Goal: Task Accomplishment & Management: Manage account settings

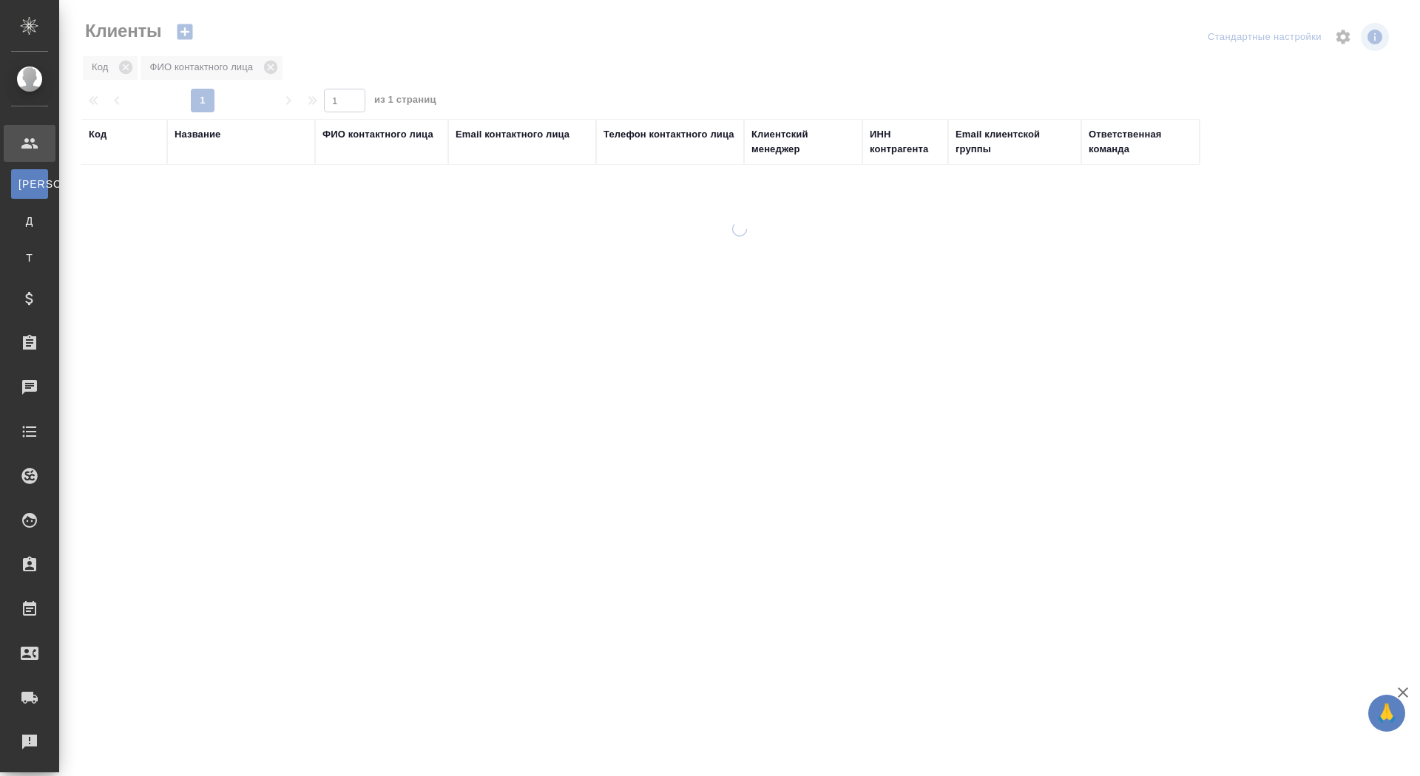
select select "RU"
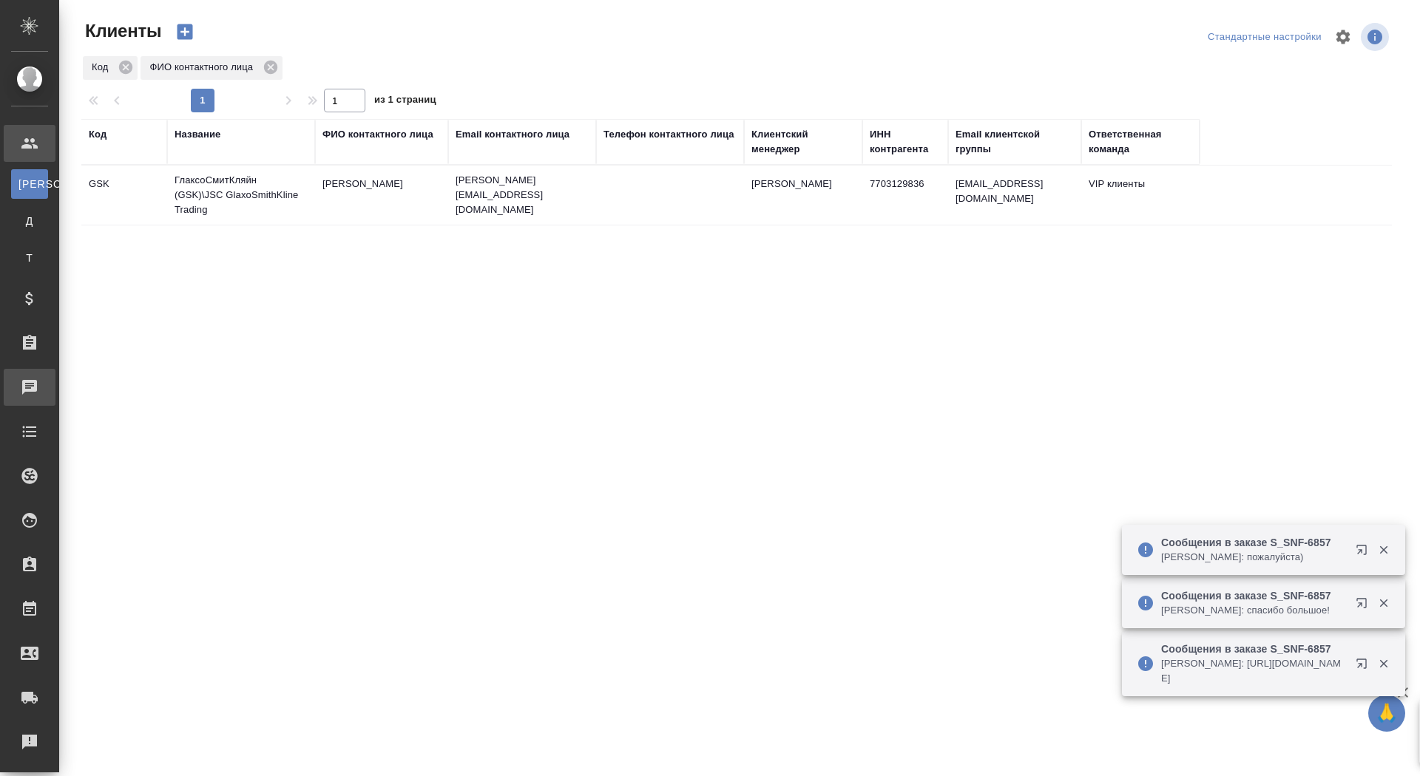
click at [30, 379] on div "Чаты" at bounding box center [11, 387] width 37 height 22
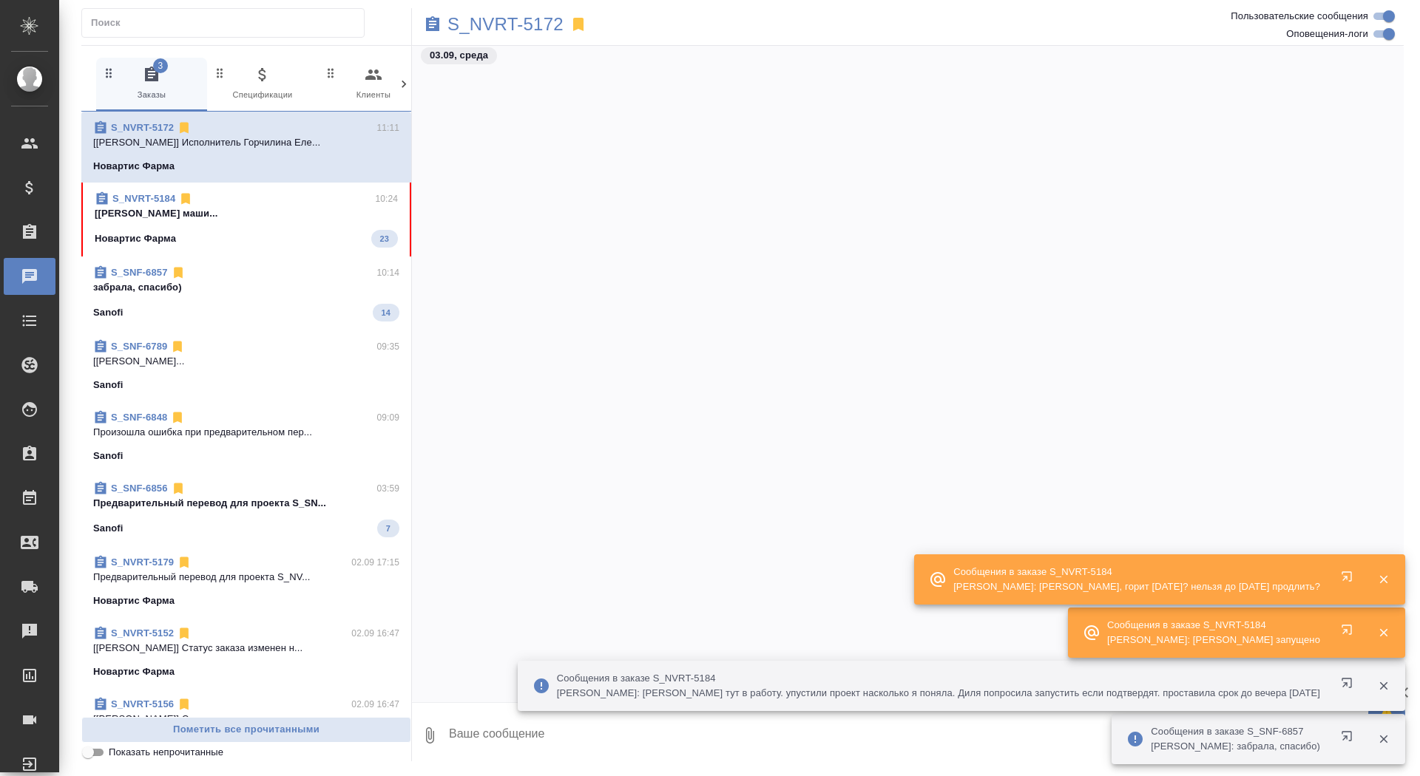
scroll to position [76968, 0]
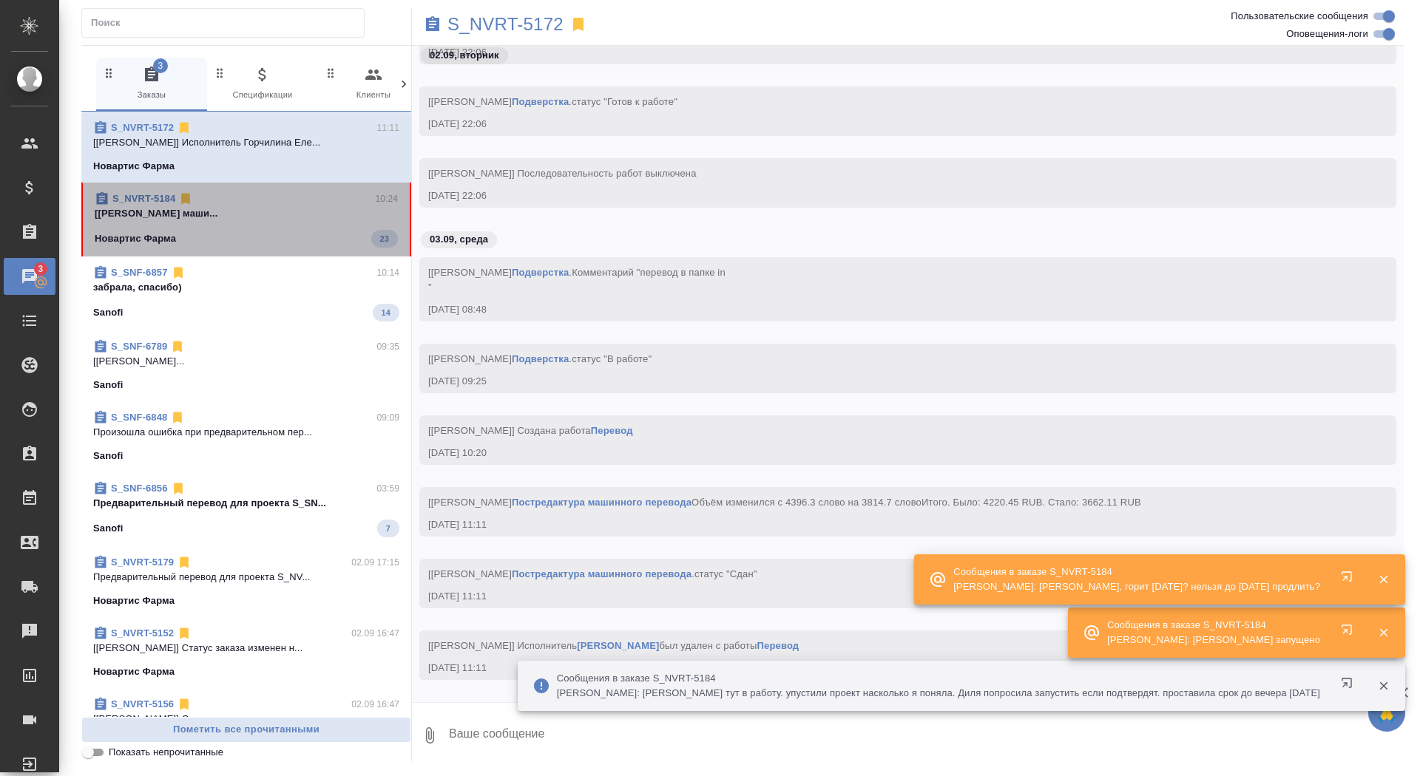
click at [232, 226] on span "S_NVRT-5184 10:24 [Грабко Мария] Работа Постредактура маши... Новартис Фарма 23" at bounding box center [246, 220] width 303 height 56
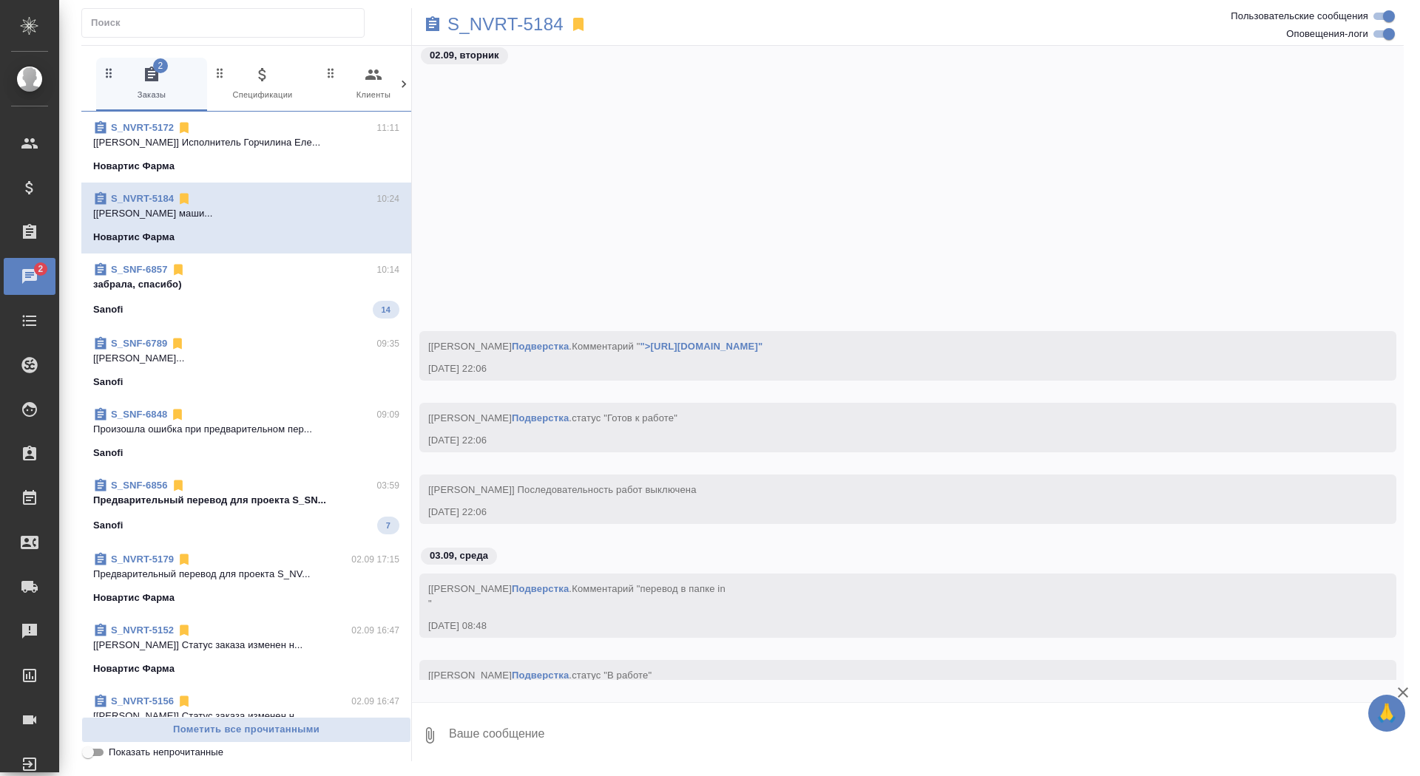
scroll to position [58638, 0]
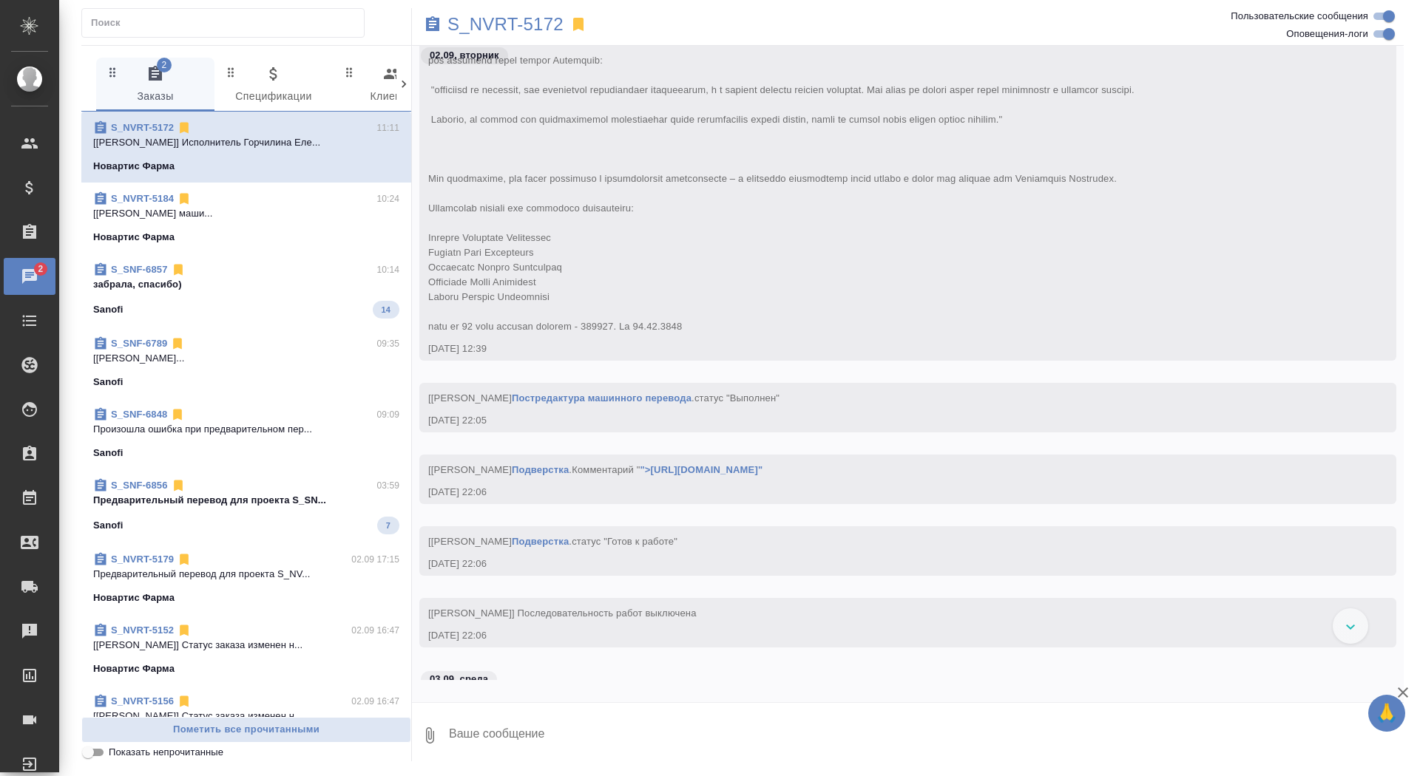
scroll to position [77333, 0]
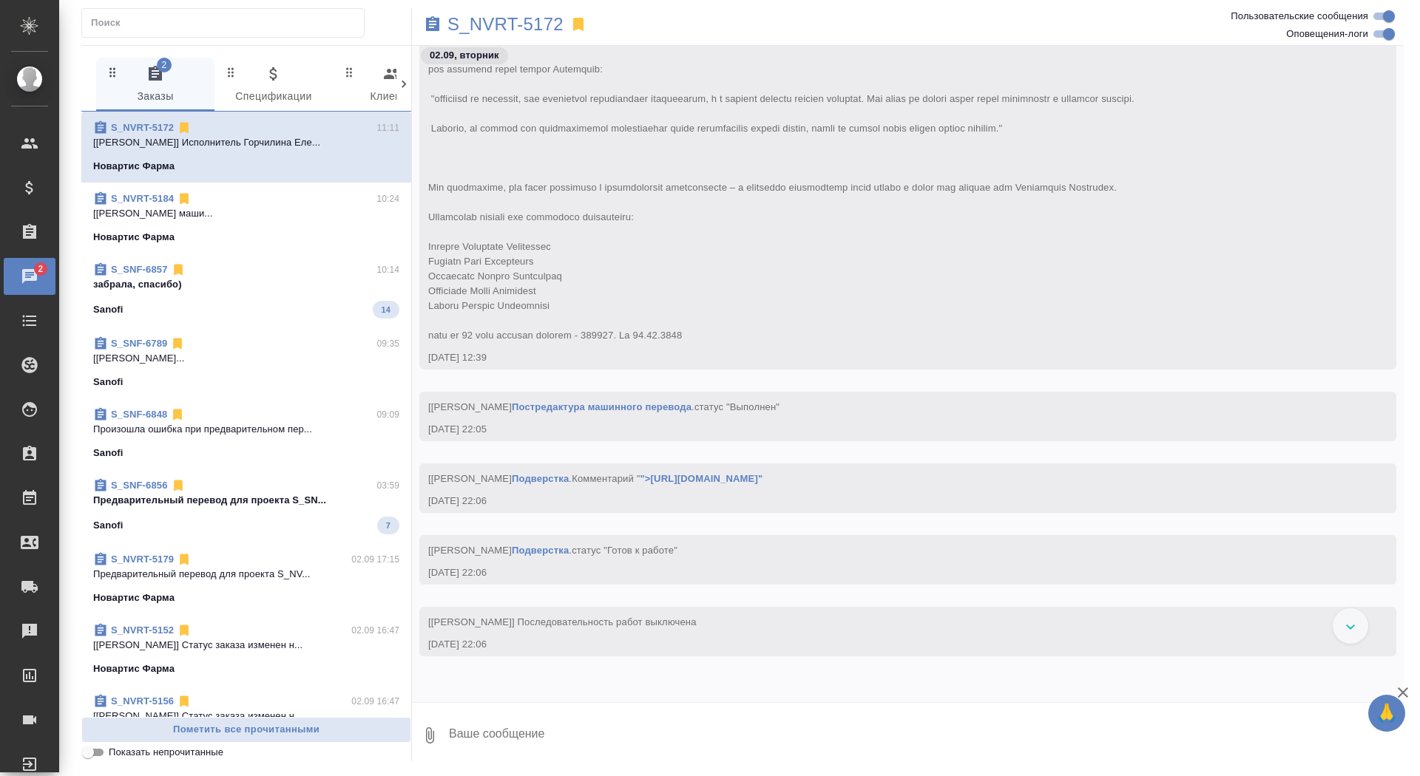
click at [351, 222] on span "S_NVRT-5184 10:24 [[PERSON_NAME] маши... Новартис Фарма" at bounding box center [246, 218] width 306 height 53
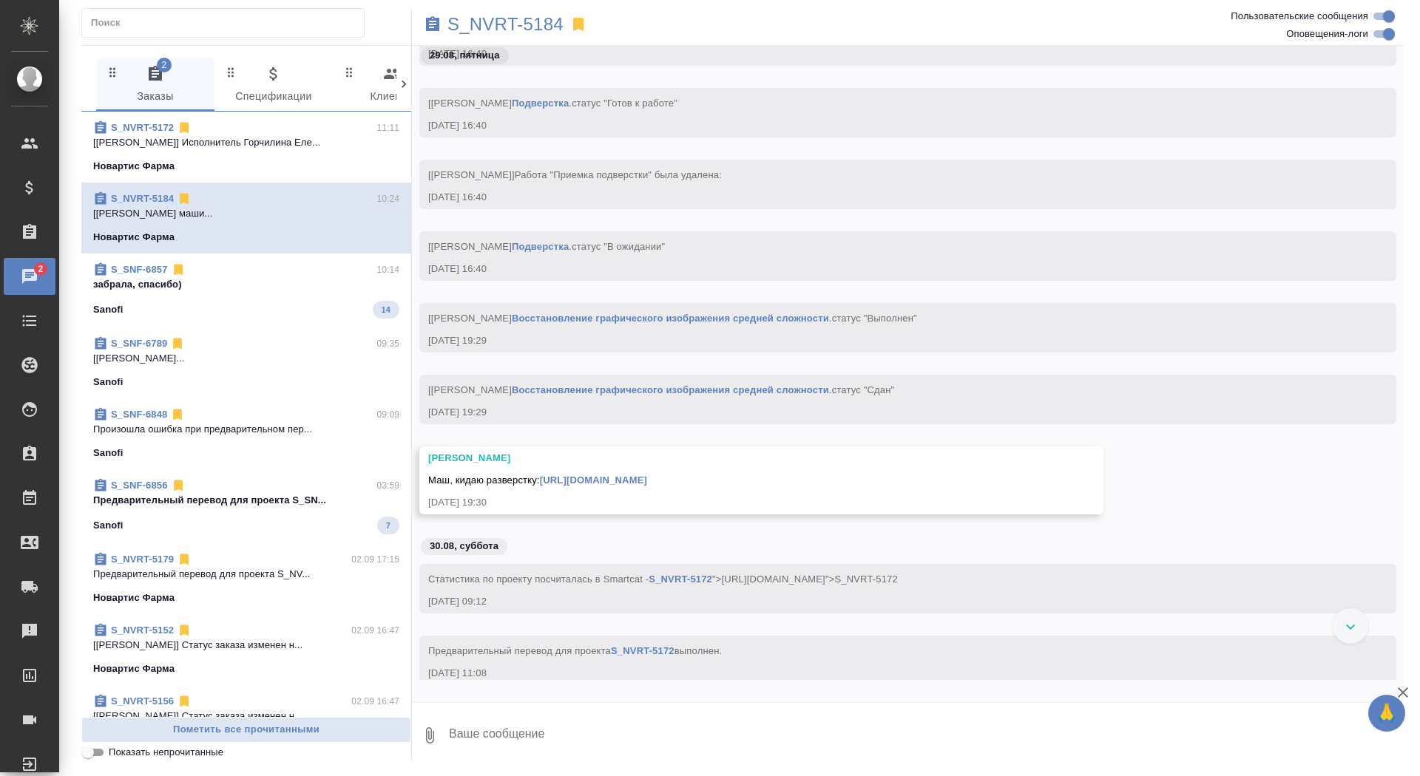
scroll to position [64781, 0]
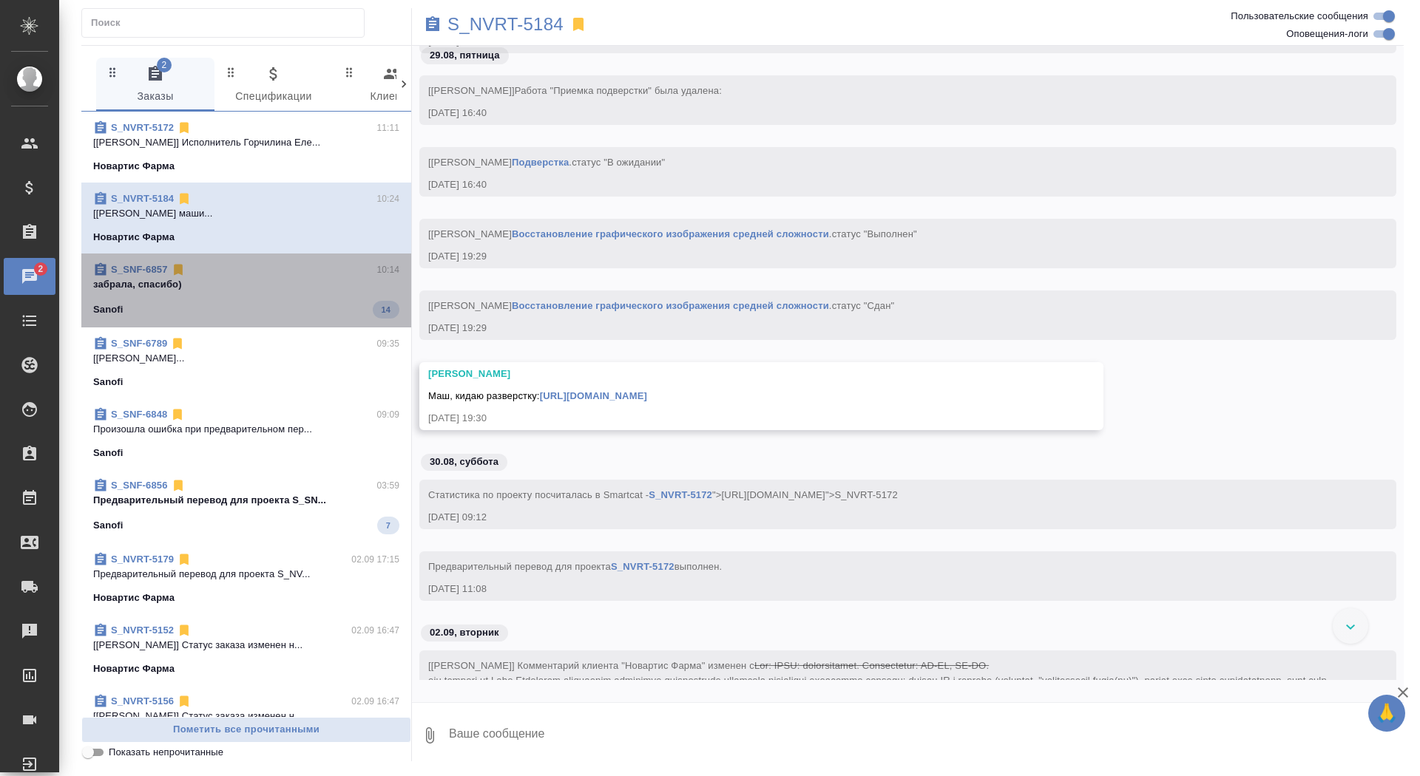
click at [308, 302] on div "Sanofi 14" at bounding box center [246, 310] width 306 height 18
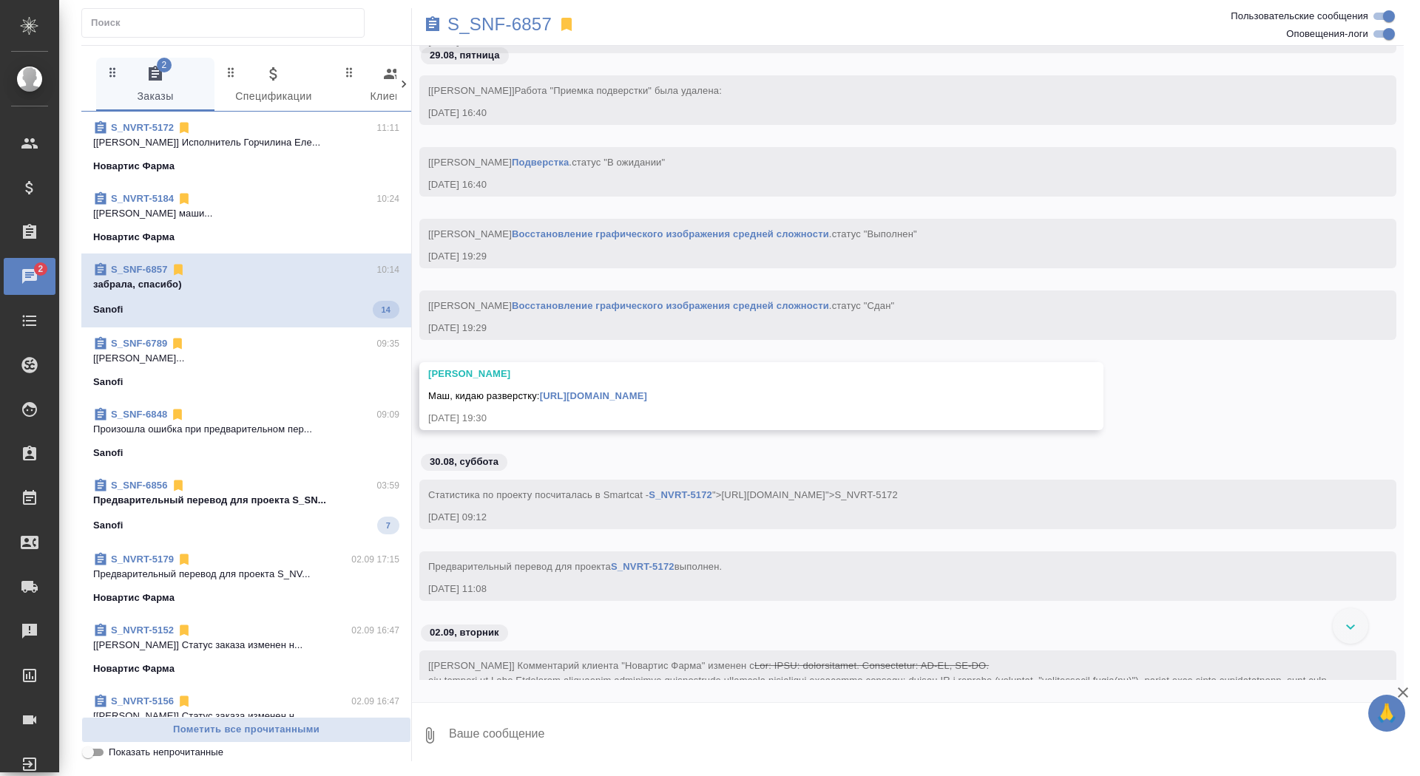
click at [307, 226] on span "S_NVRT-5184 10:24 [[PERSON_NAME] маши... Новартис Фарма" at bounding box center [246, 218] width 306 height 53
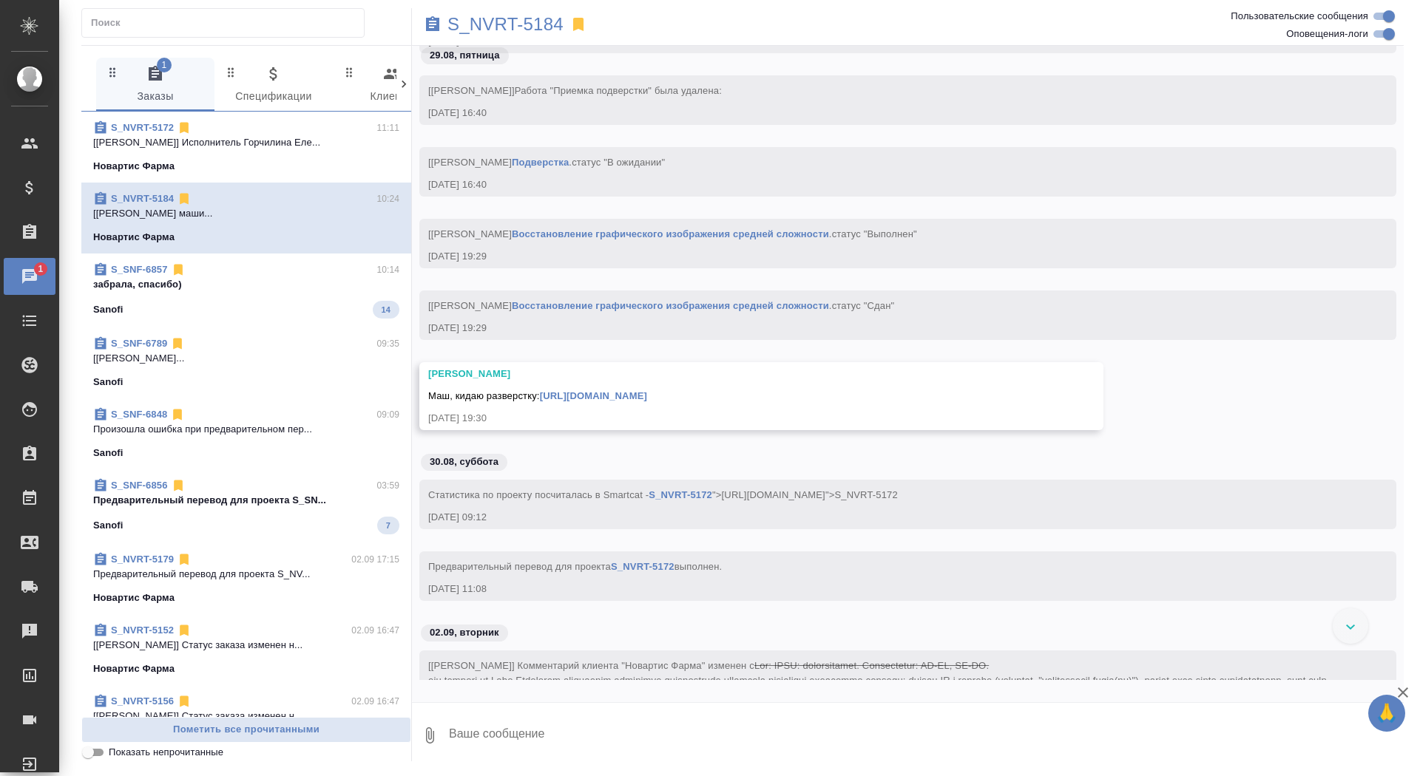
click at [515, 9] on div "S_NVRT-5184" at bounding box center [742, 24] width 661 height 33
click at [512, 24] on p "S_NVRT-5184" at bounding box center [505, 24] width 116 height 15
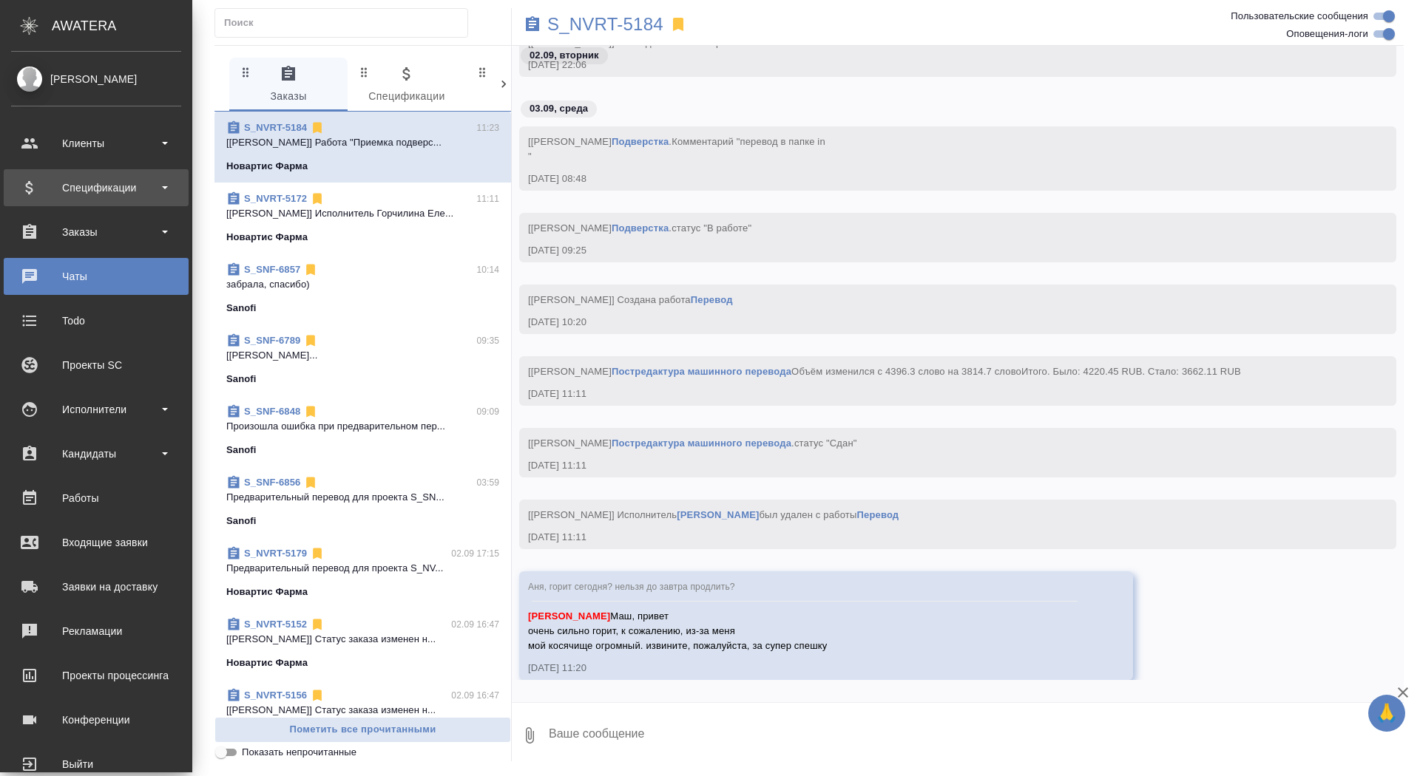
scroll to position [70318, 0]
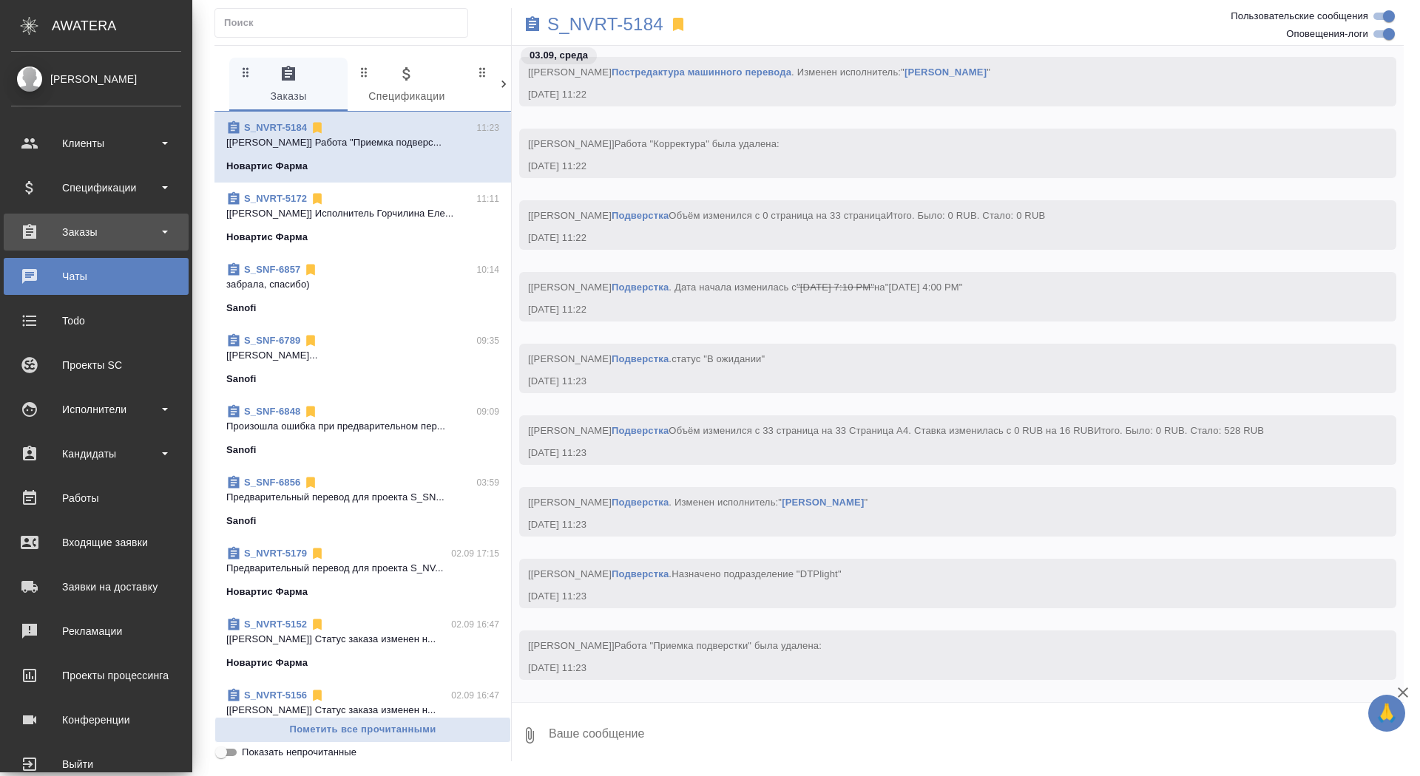
click at [70, 230] on div "Заказы" at bounding box center [96, 232] width 170 height 22
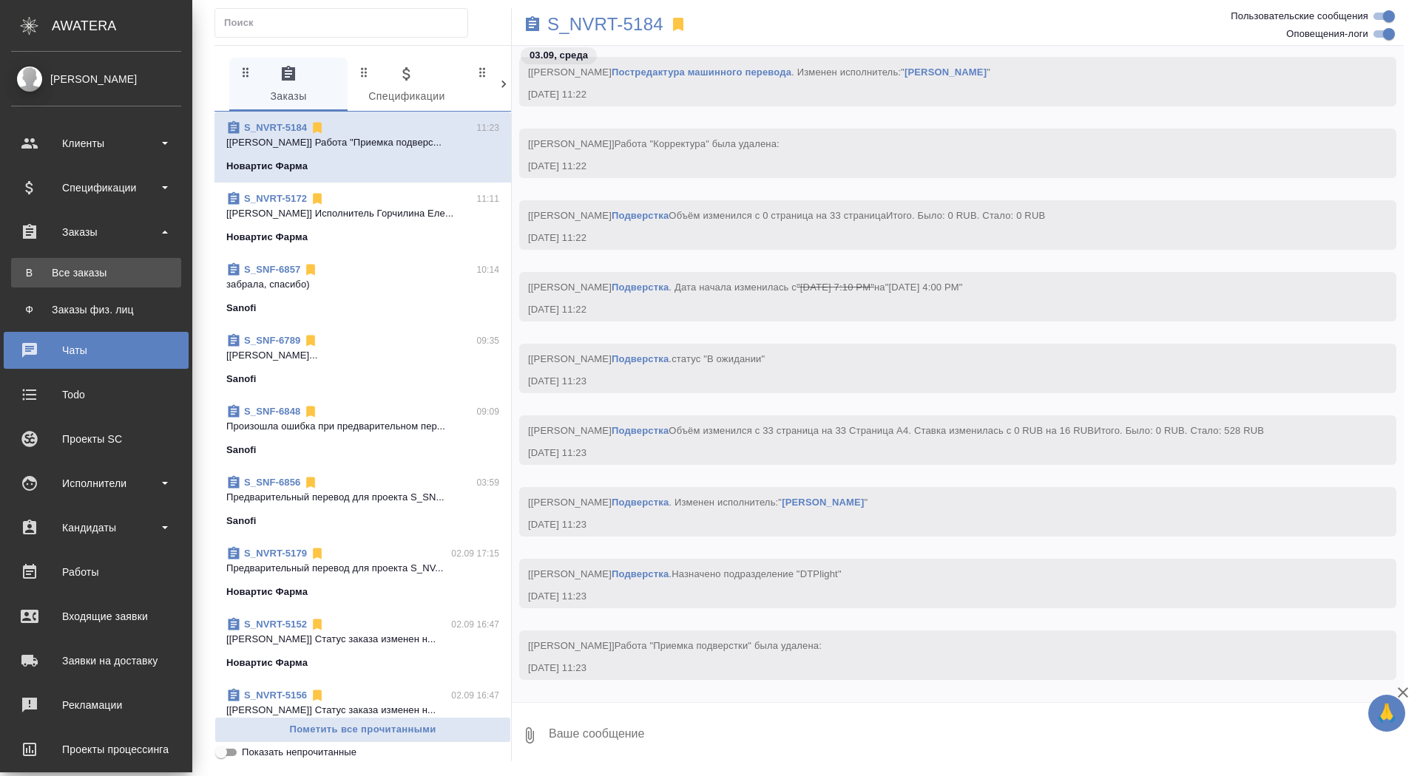
click at [66, 284] on link "В Все заказы" at bounding box center [96, 273] width 170 height 30
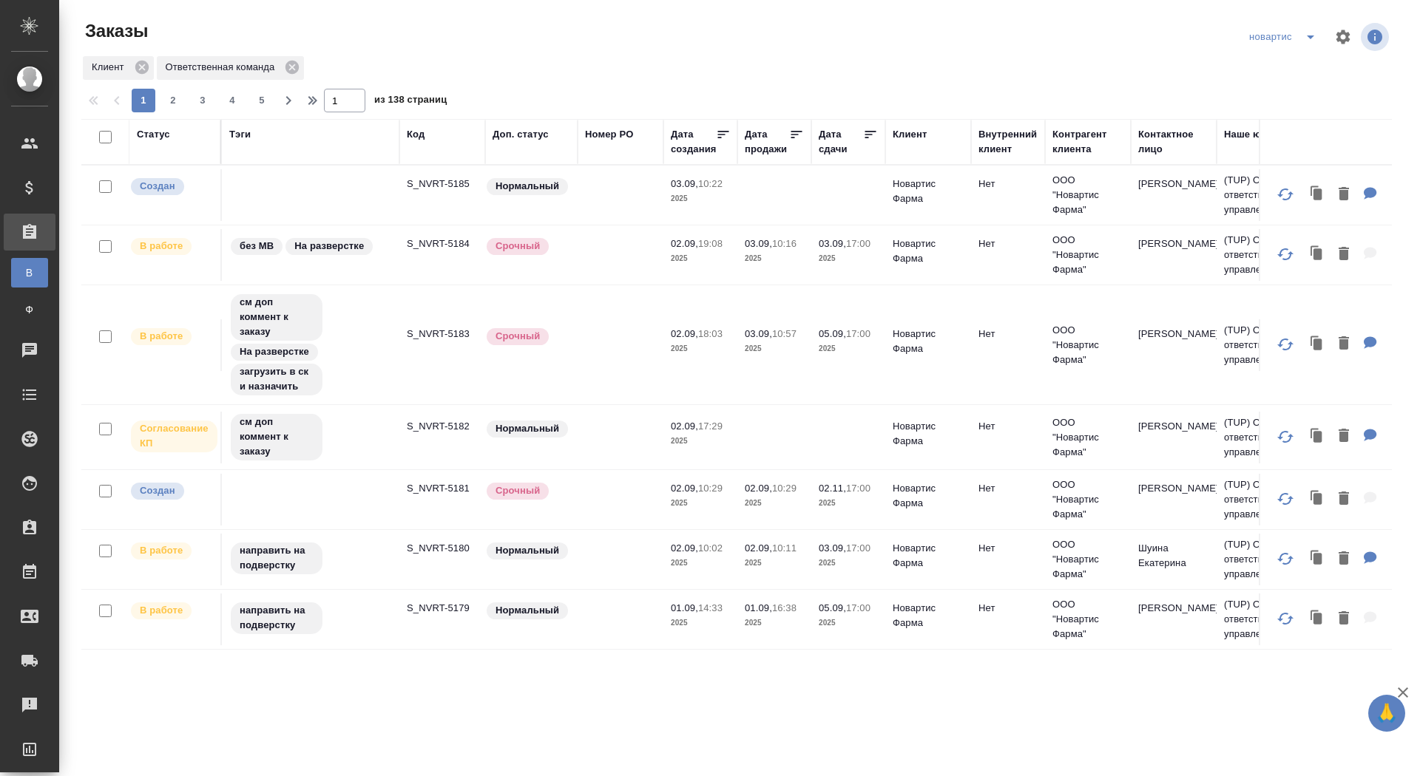
click at [1313, 33] on icon "split button" at bounding box center [1311, 37] width 18 height 18
click at [1277, 89] on li "sanofi" at bounding box center [1284, 90] width 81 height 24
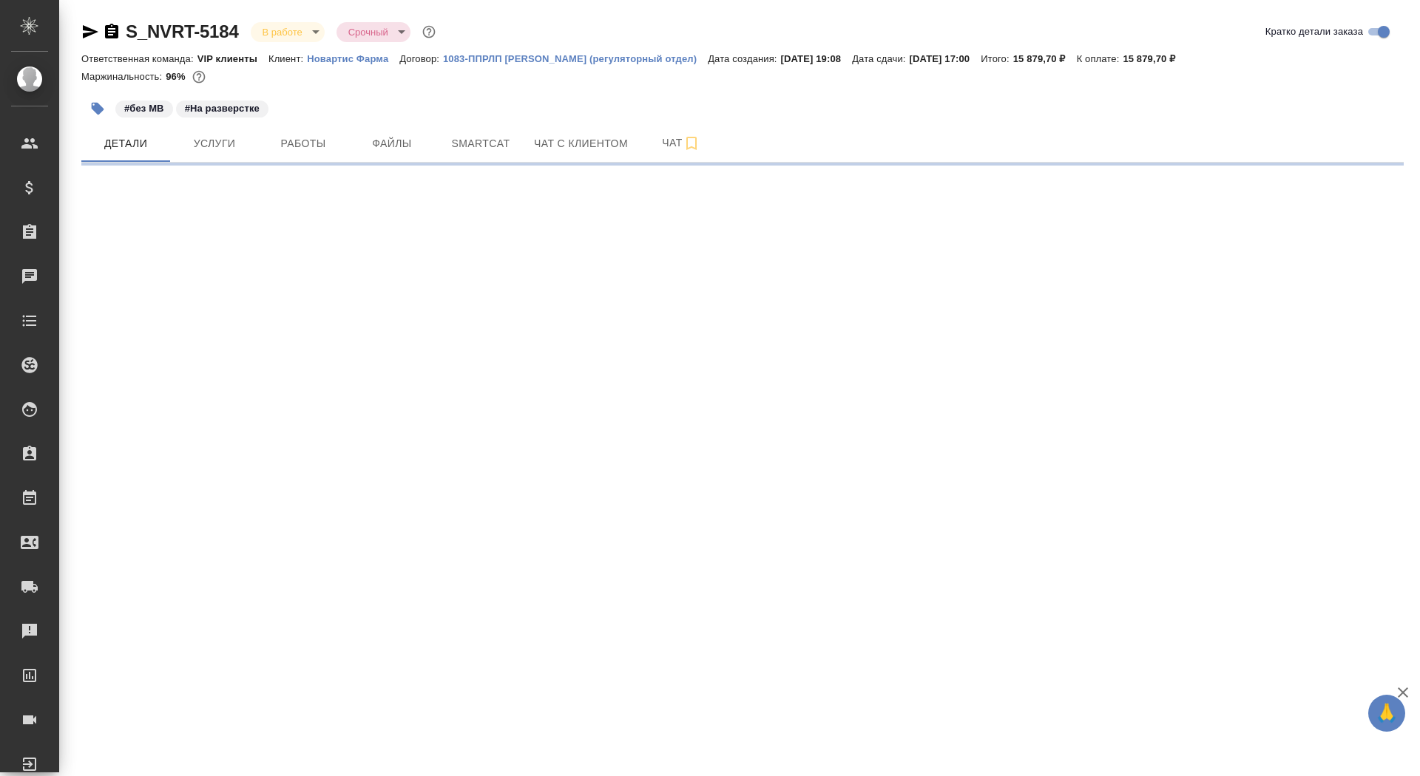
select select "RU"
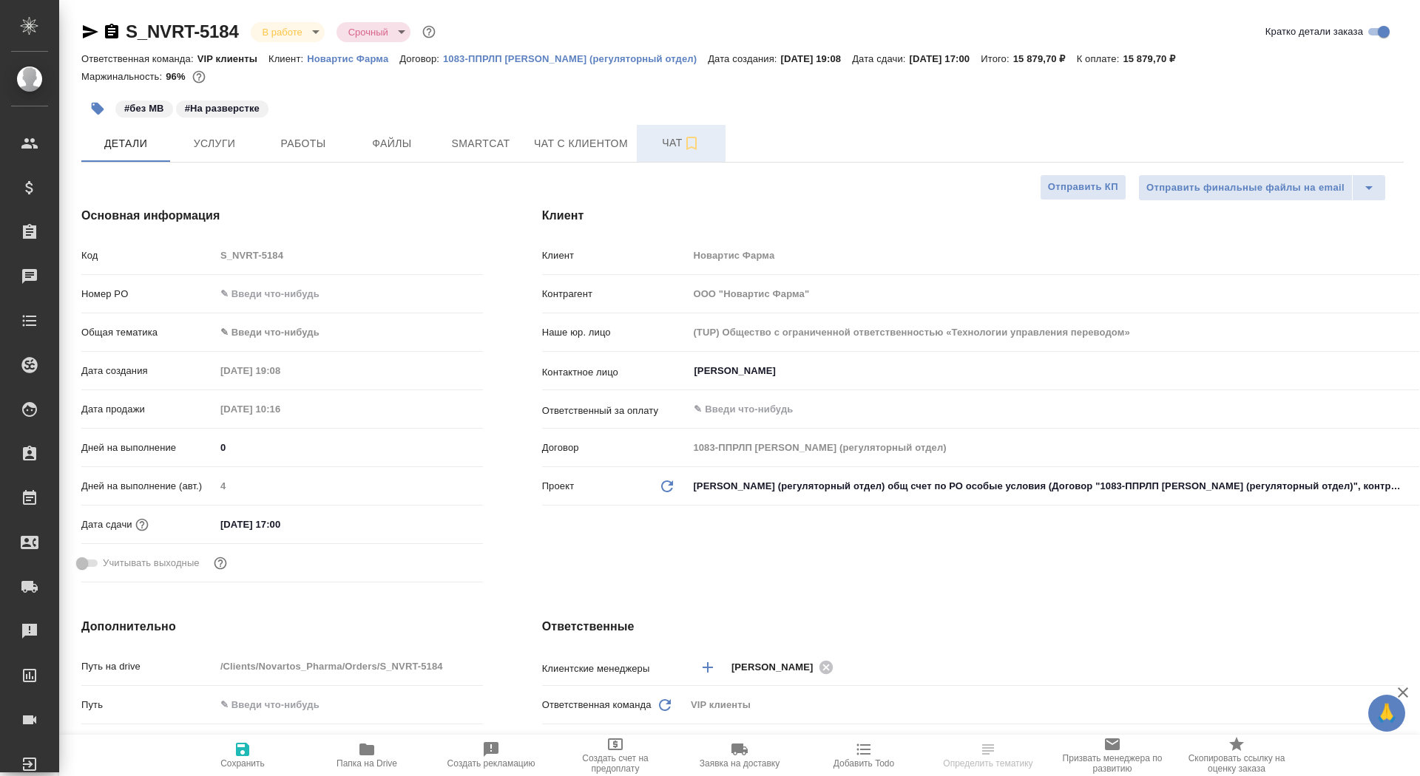
type textarea "x"
type input "[PERSON_NAME]"
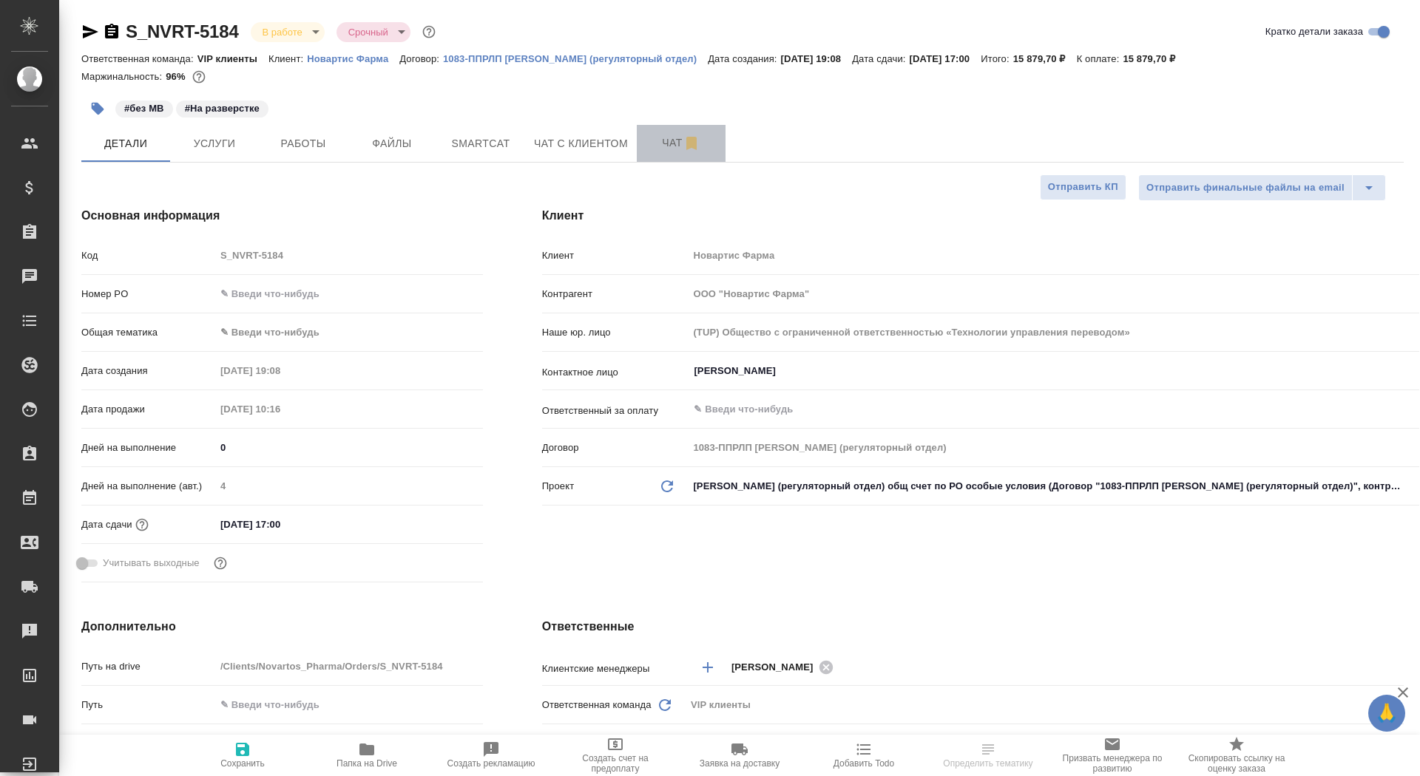
click at [654, 142] on span "Чат" at bounding box center [681, 143] width 71 height 18
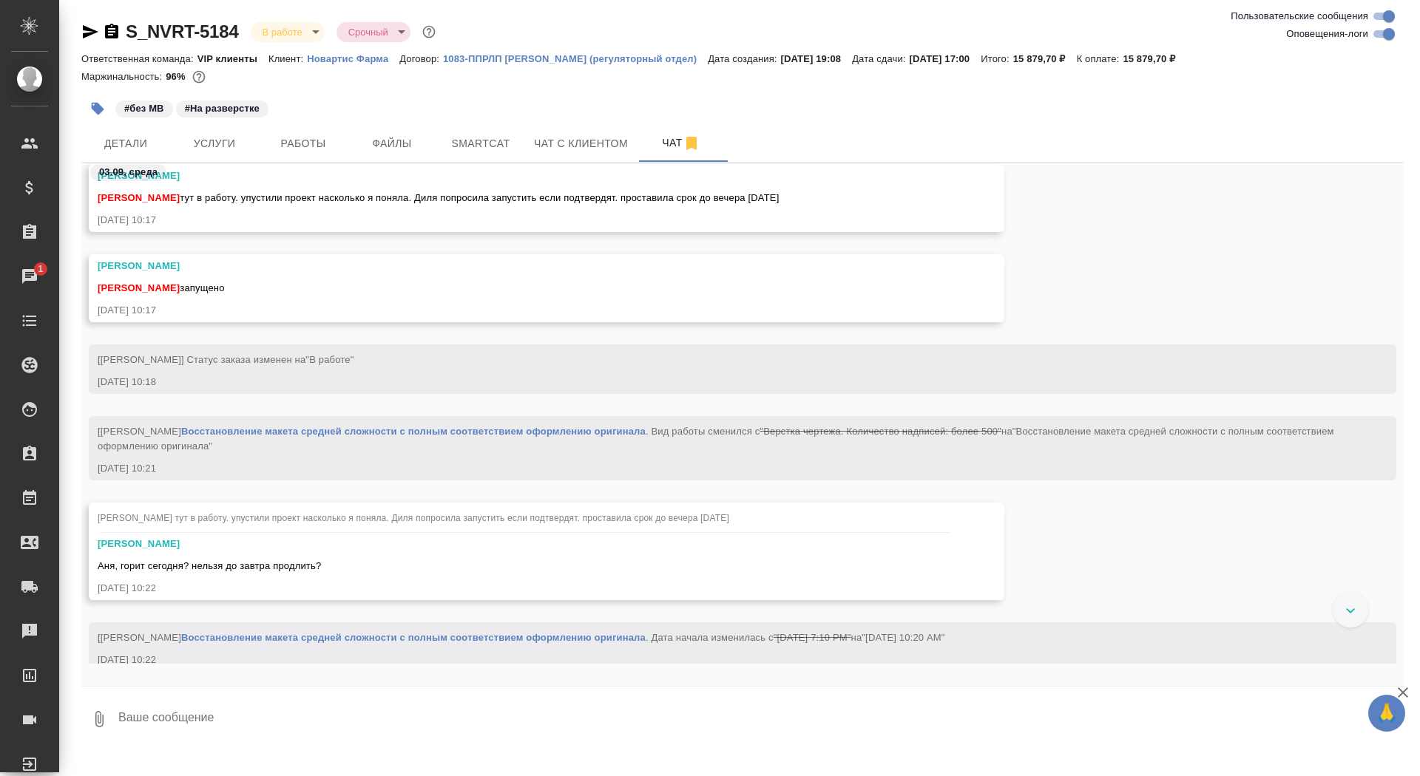
scroll to position [1489, 0]
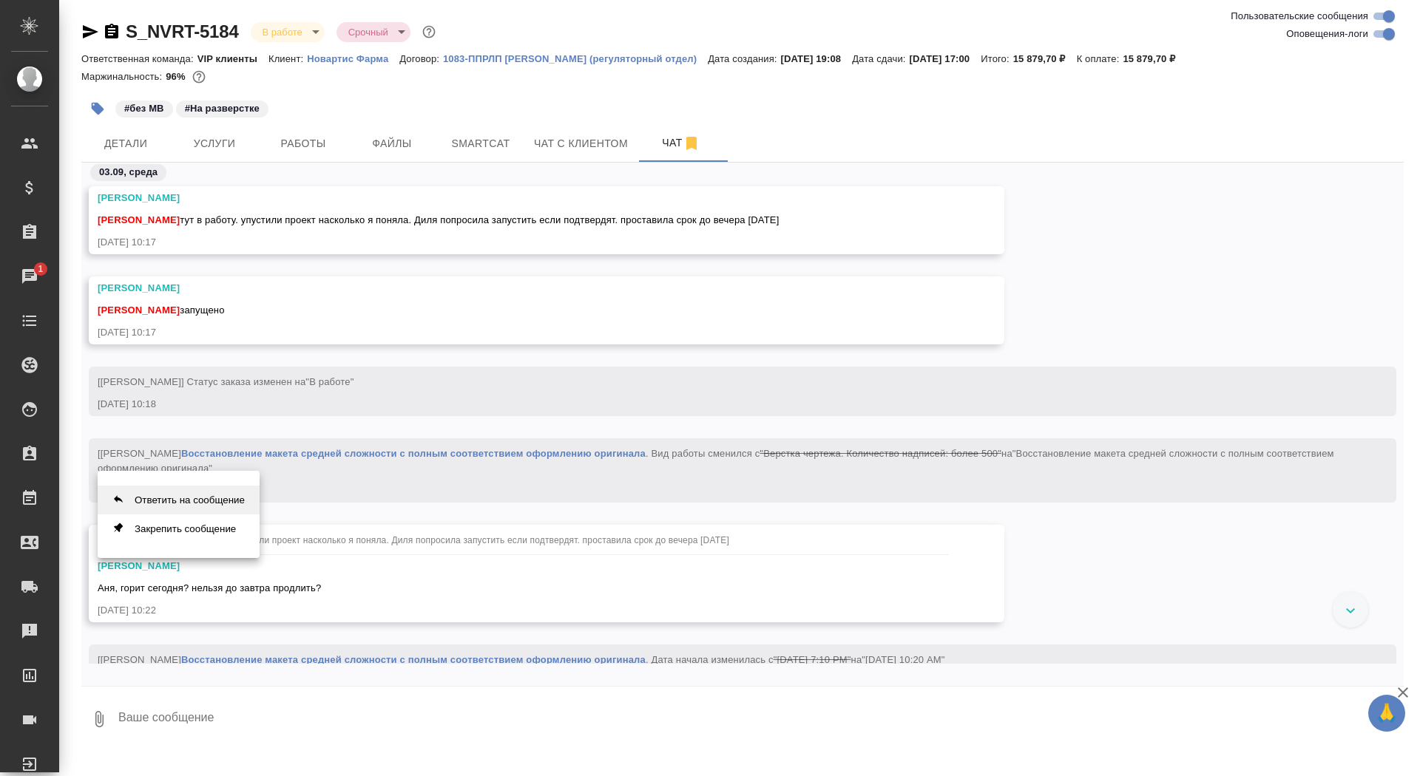
click at [218, 498] on button "Ответить на сообщение" at bounding box center [179, 500] width 162 height 29
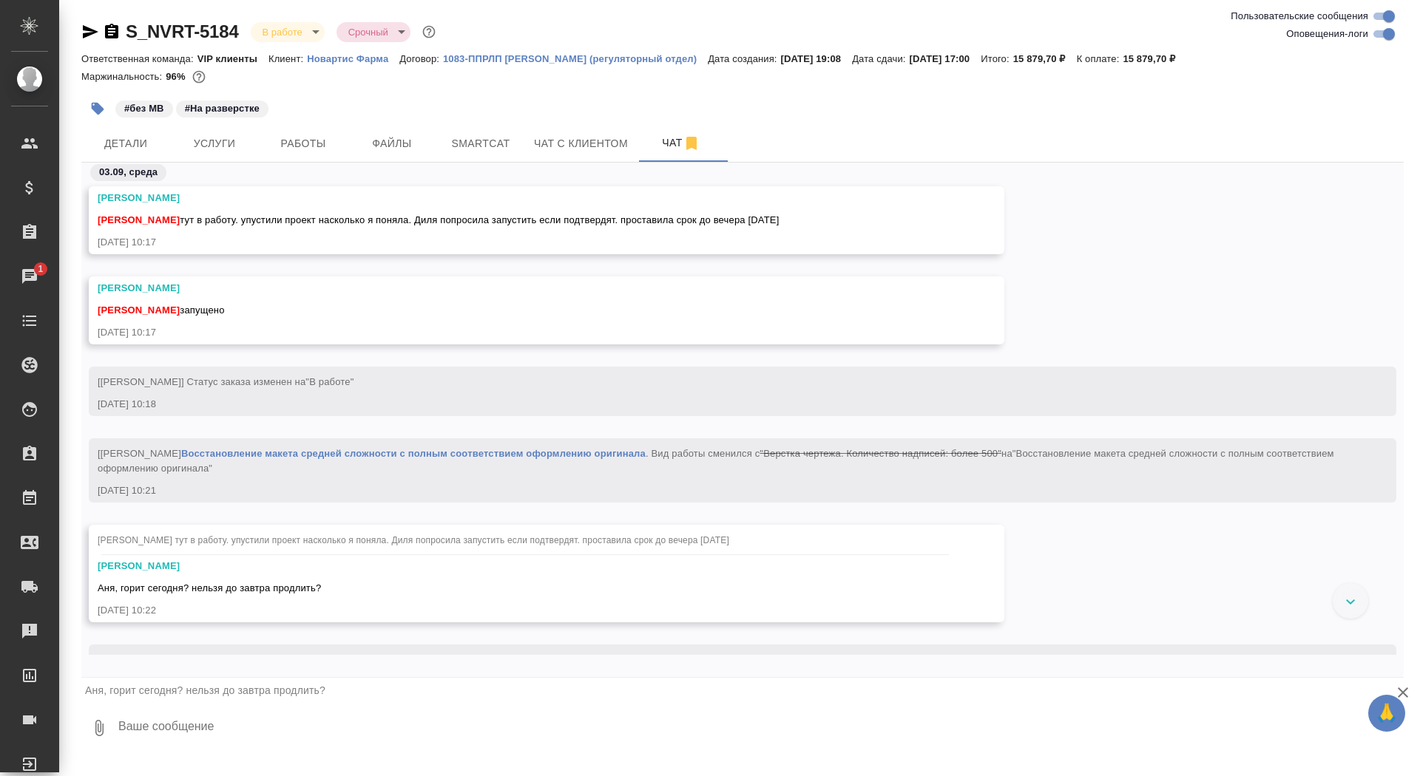
click at [231, 740] on textarea at bounding box center [760, 728] width 1287 height 50
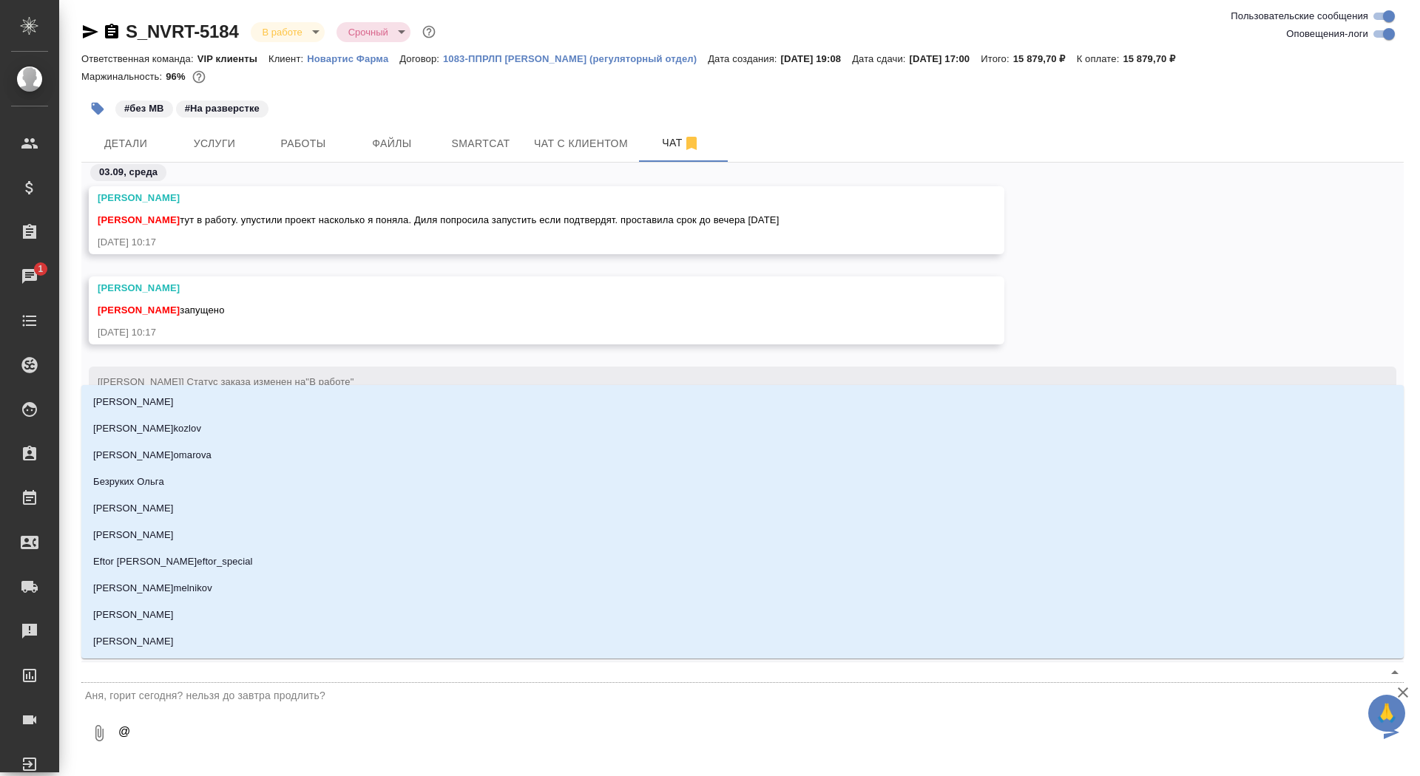
type textarea "@г"
type input "г"
type textarea "@гр"
type input "гр"
type textarea "@гра"
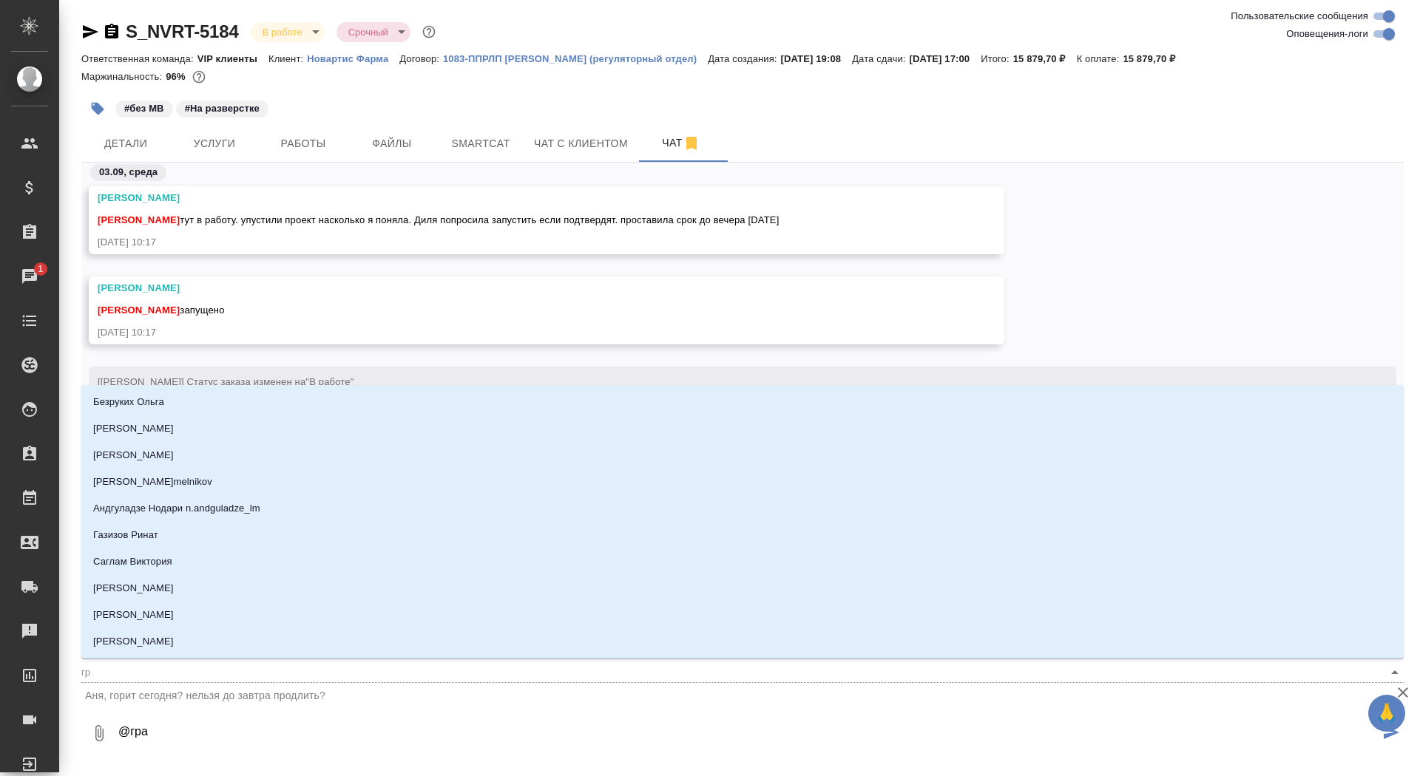
type input "гра"
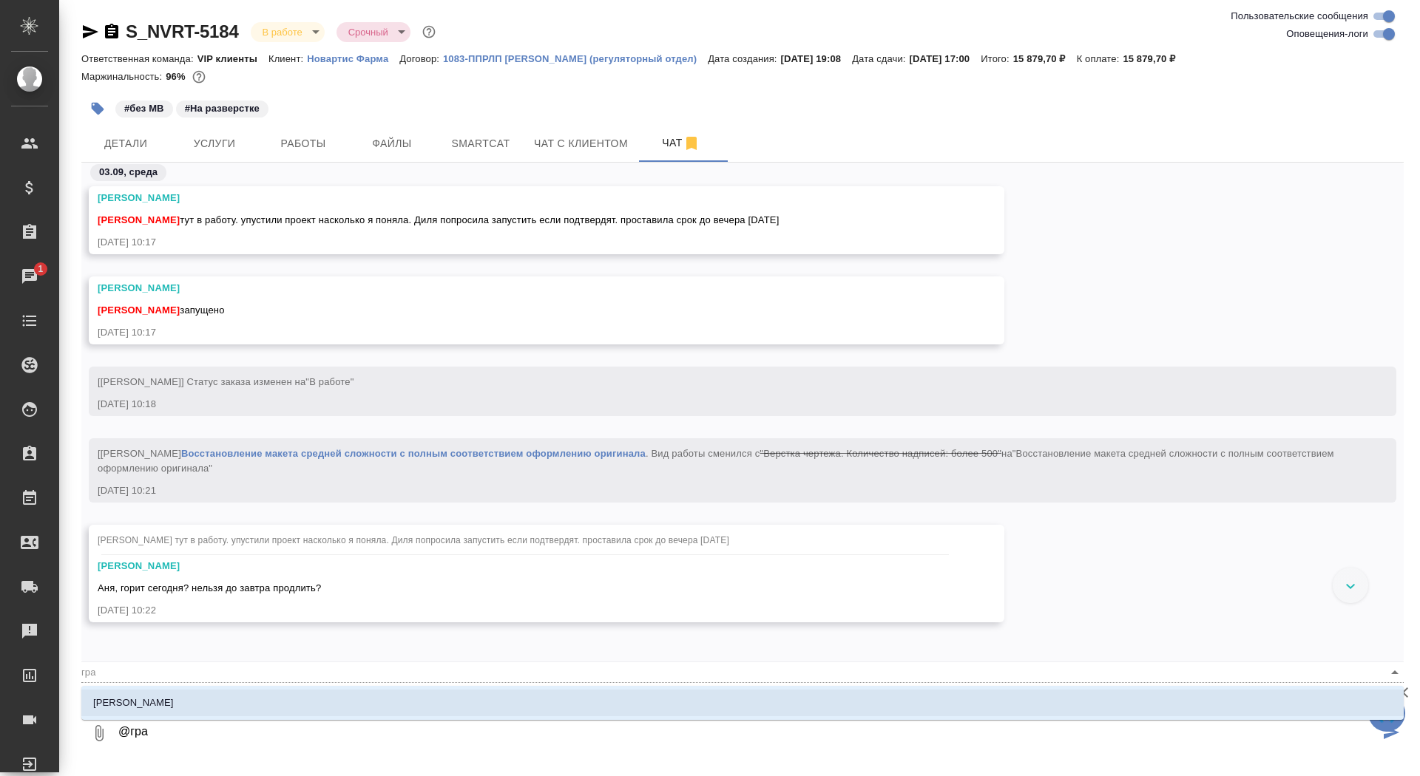
click at [274, 711] on li "Грабко Мария" at bounding box center [742, 703] width 1322 height 27
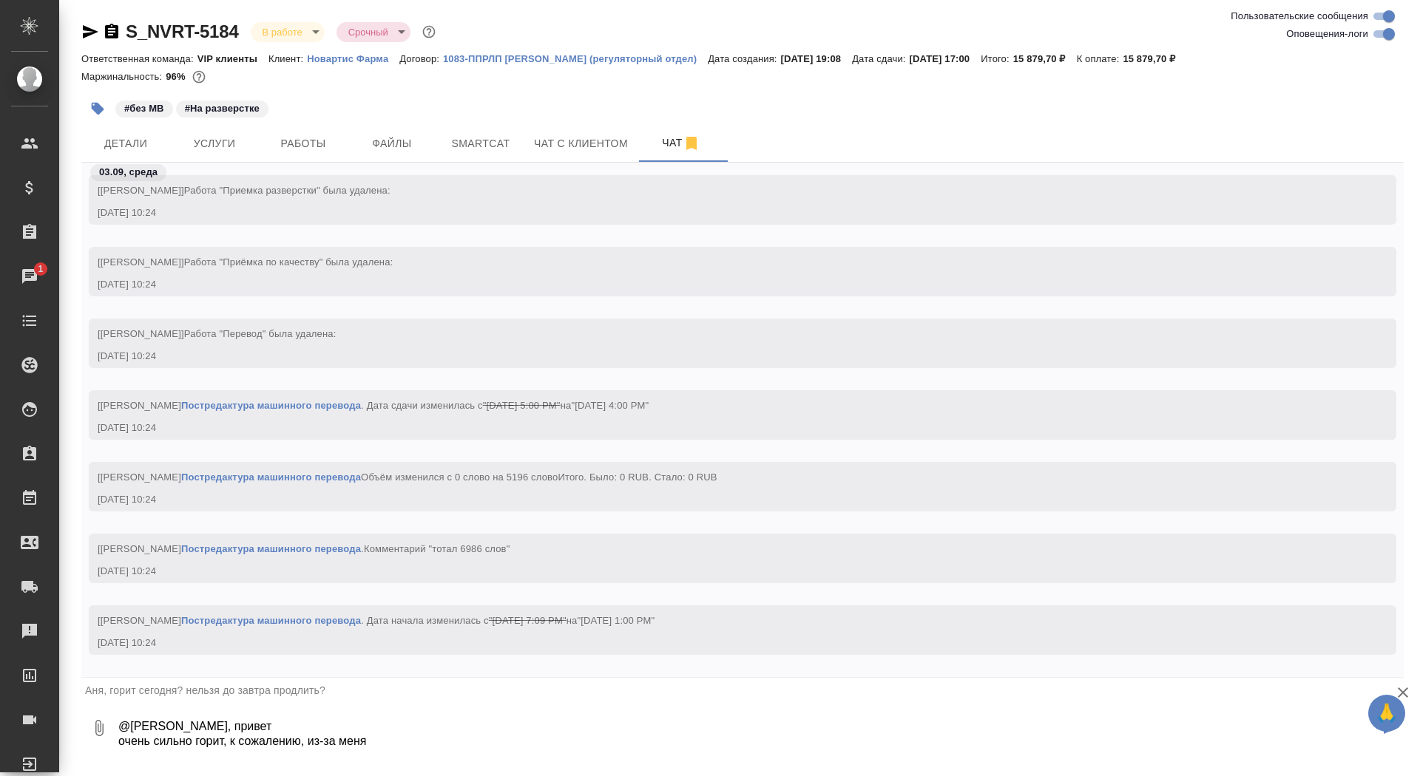
scroll to position [0, 0]
type textarea "@Грабко Мария Маш, привет очень сильно горит, к сожалению, из-за меня мой косяч…"
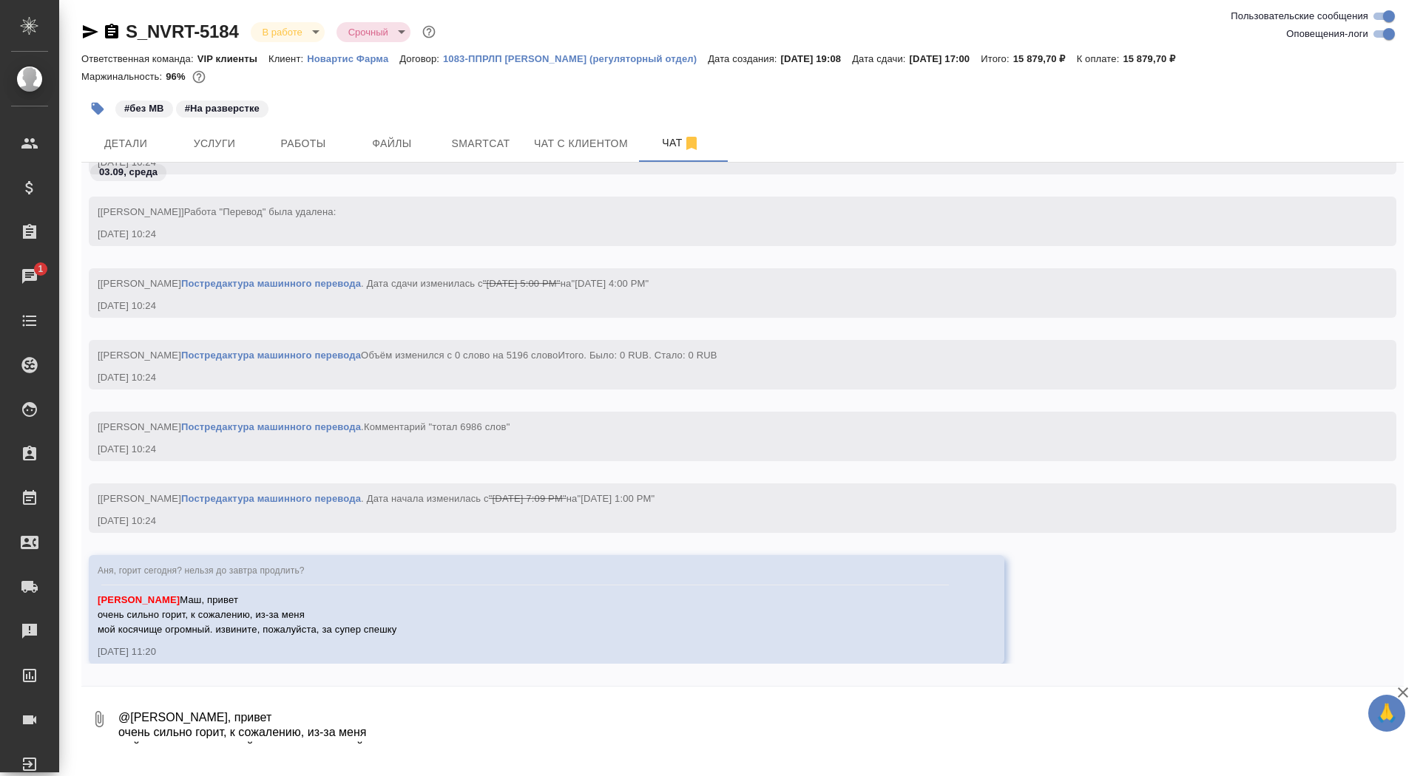
scroll to position [2417, 0]
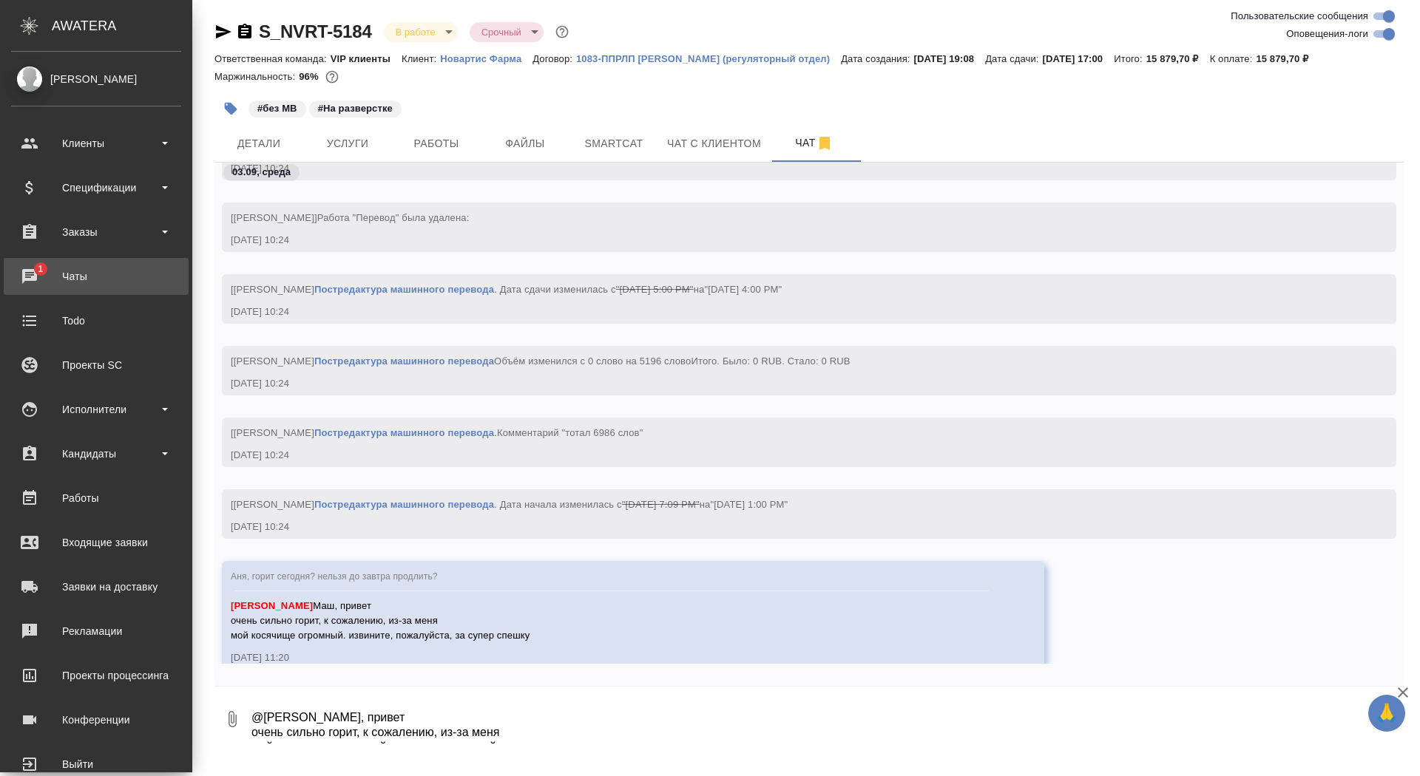
click at [38, 272] on div "Чаты" at bounding box center [96, 276] width 170 height 22
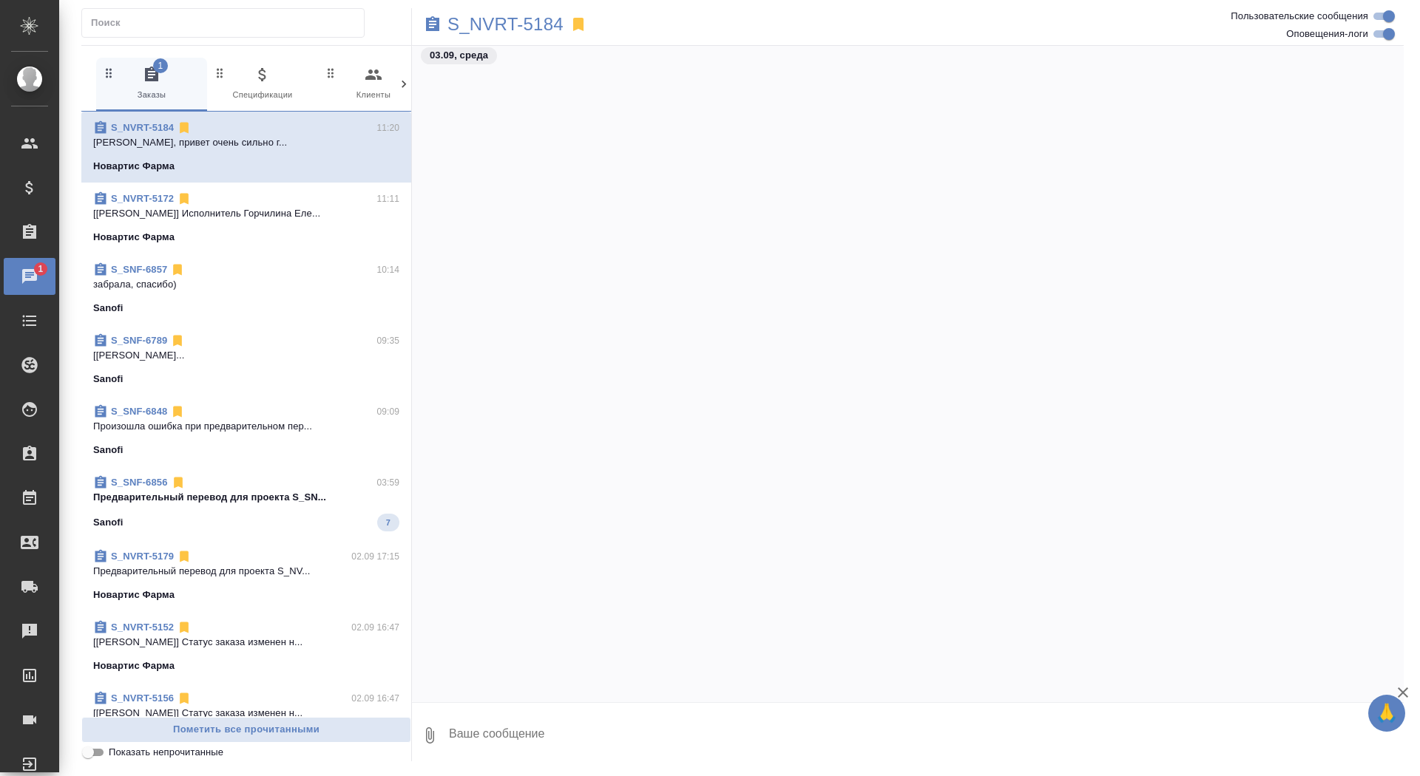
scroll to position [23303, 0]
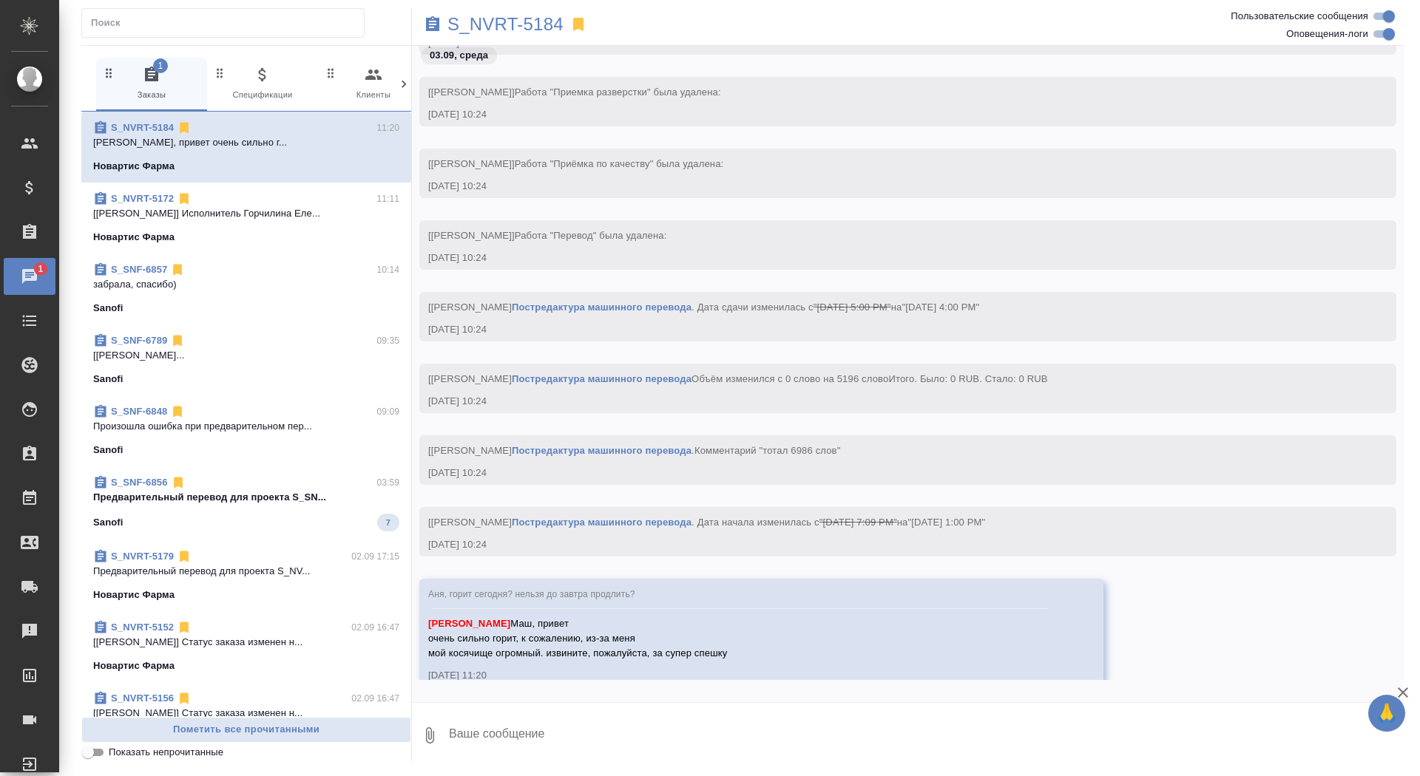
click at [183, 514] on div "Sanofi 7" at bounding box center [246, 523] width 306 height 18
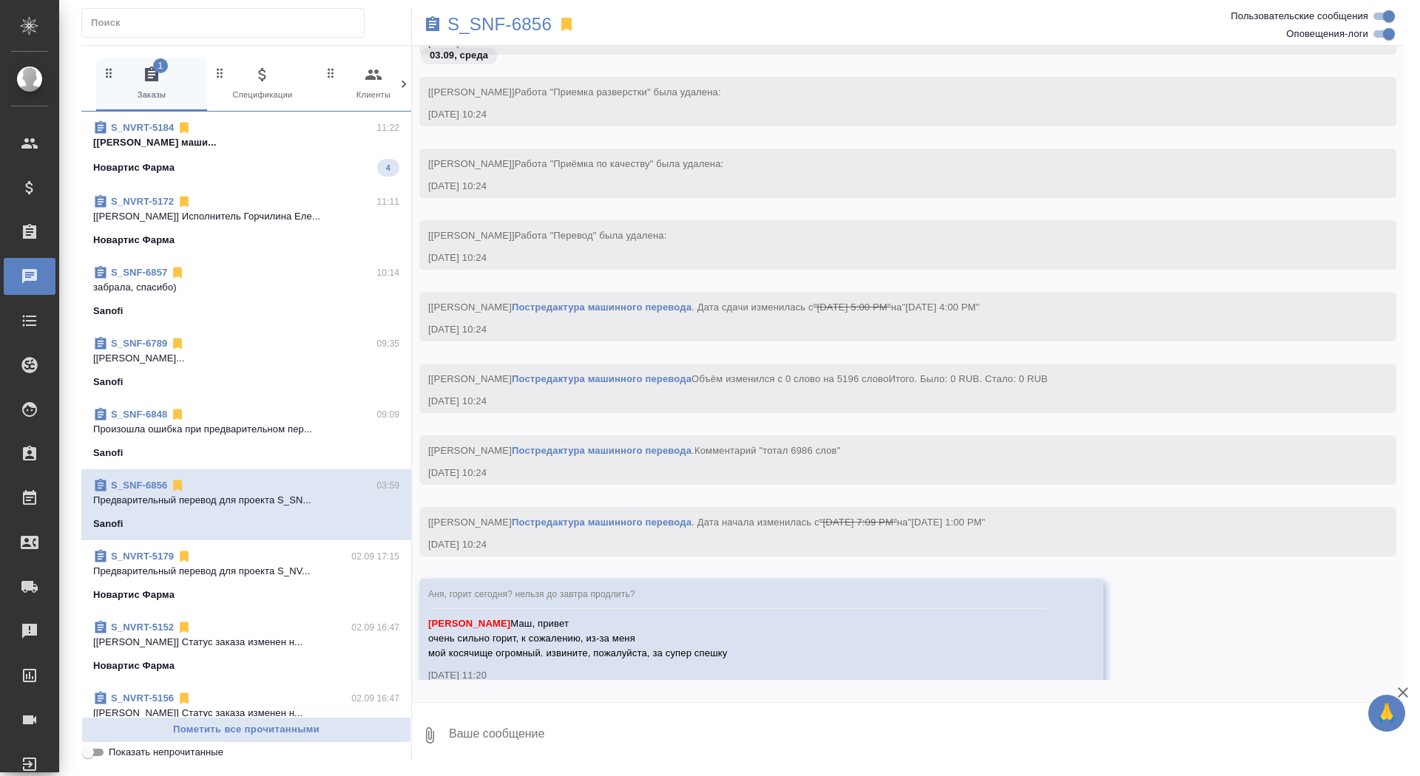
scroll to position [23307, 0]
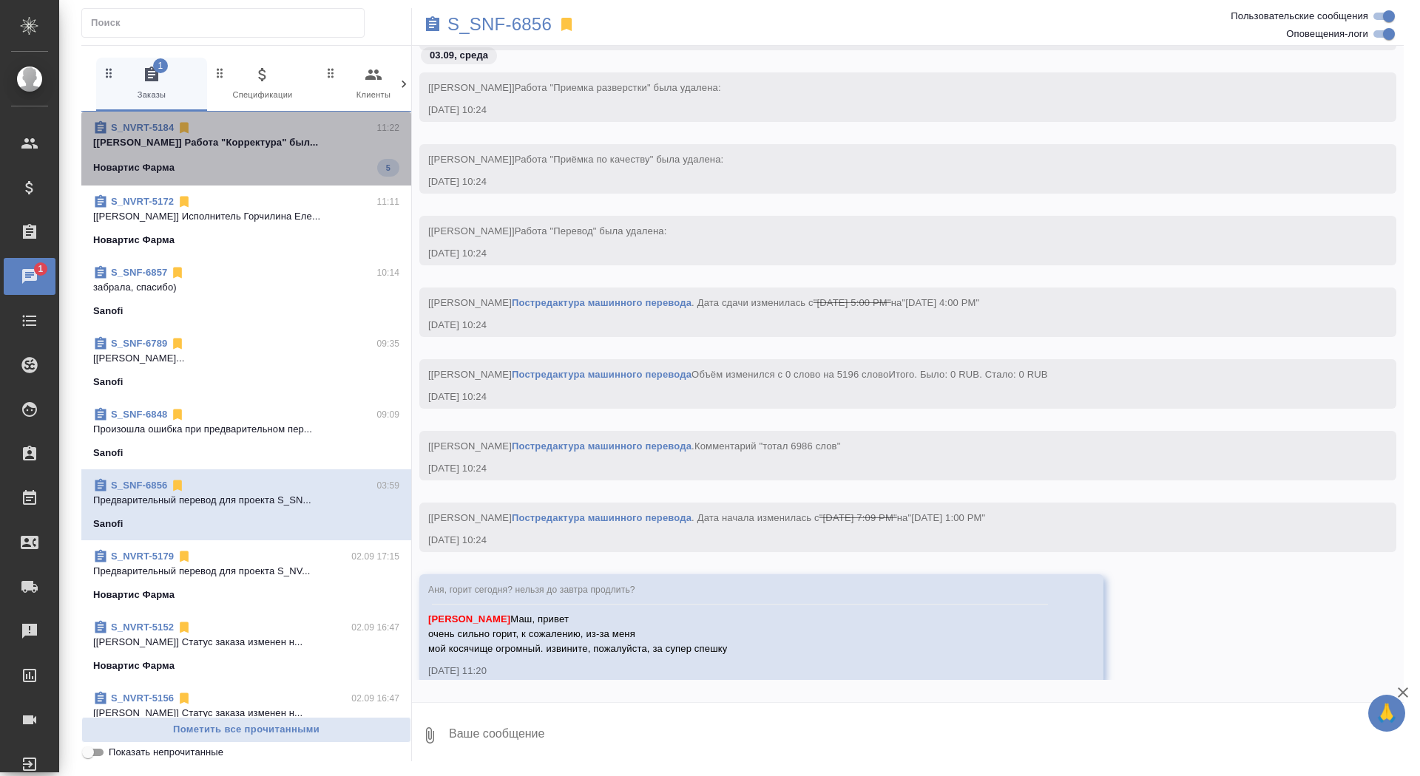
click at [270, 165] on div "Новартис Фарма 5" at bounding box center [246, 168] width 306 height 18
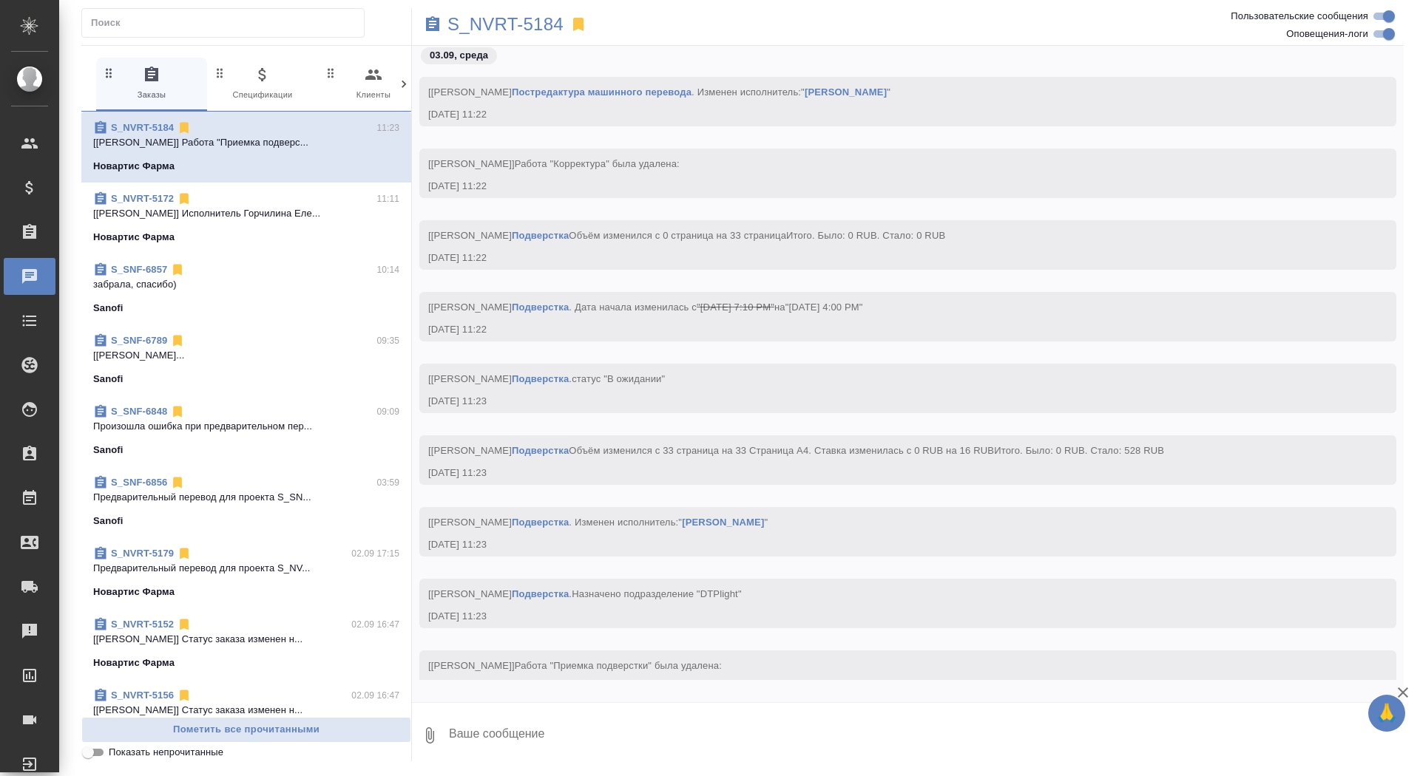
scroll to position [24031, 0]
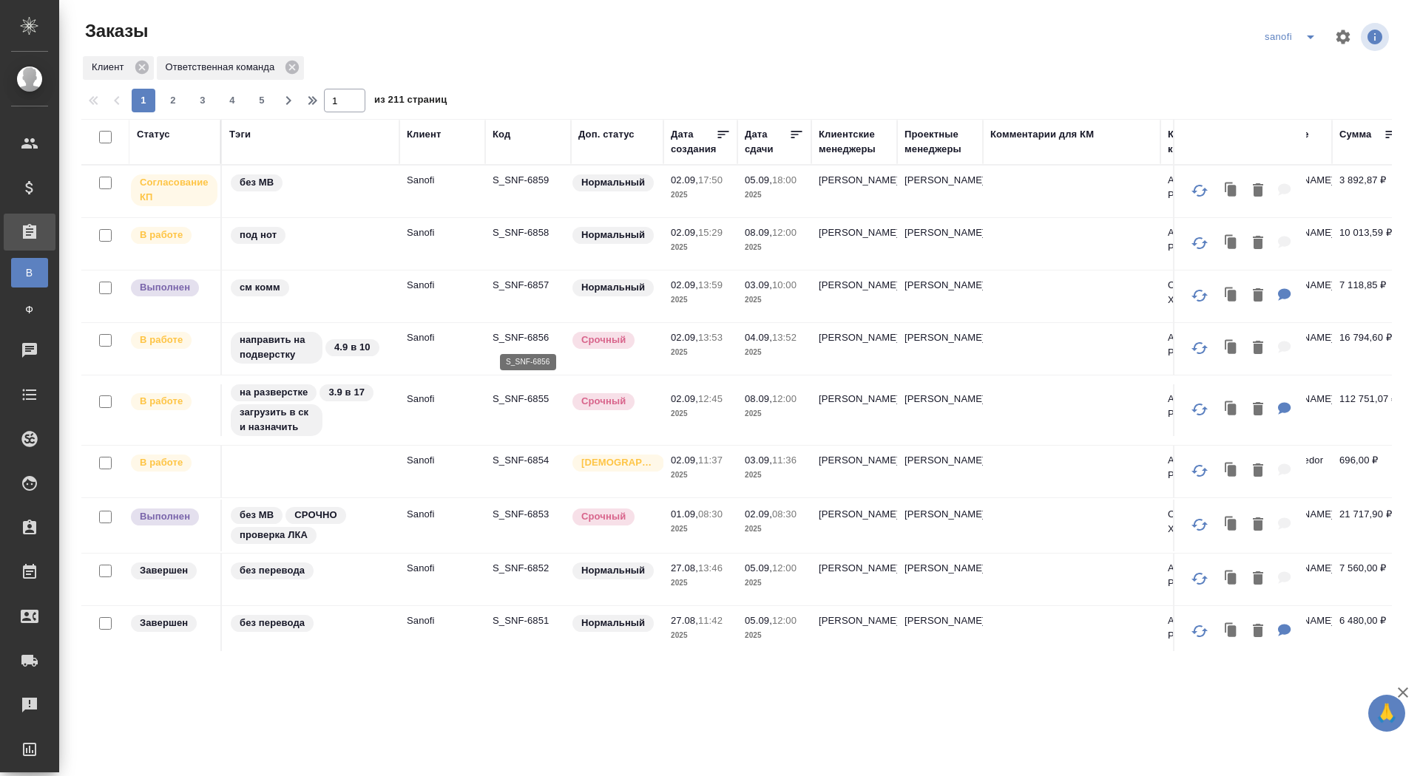
click at [504, 339] on p "S_SNF-6856" at bounding box center [528, 338] width 71 height 15
click at [954, 343] on td "[PERSON_NAME]" at bounding box center [940, 349] width 86 height 52
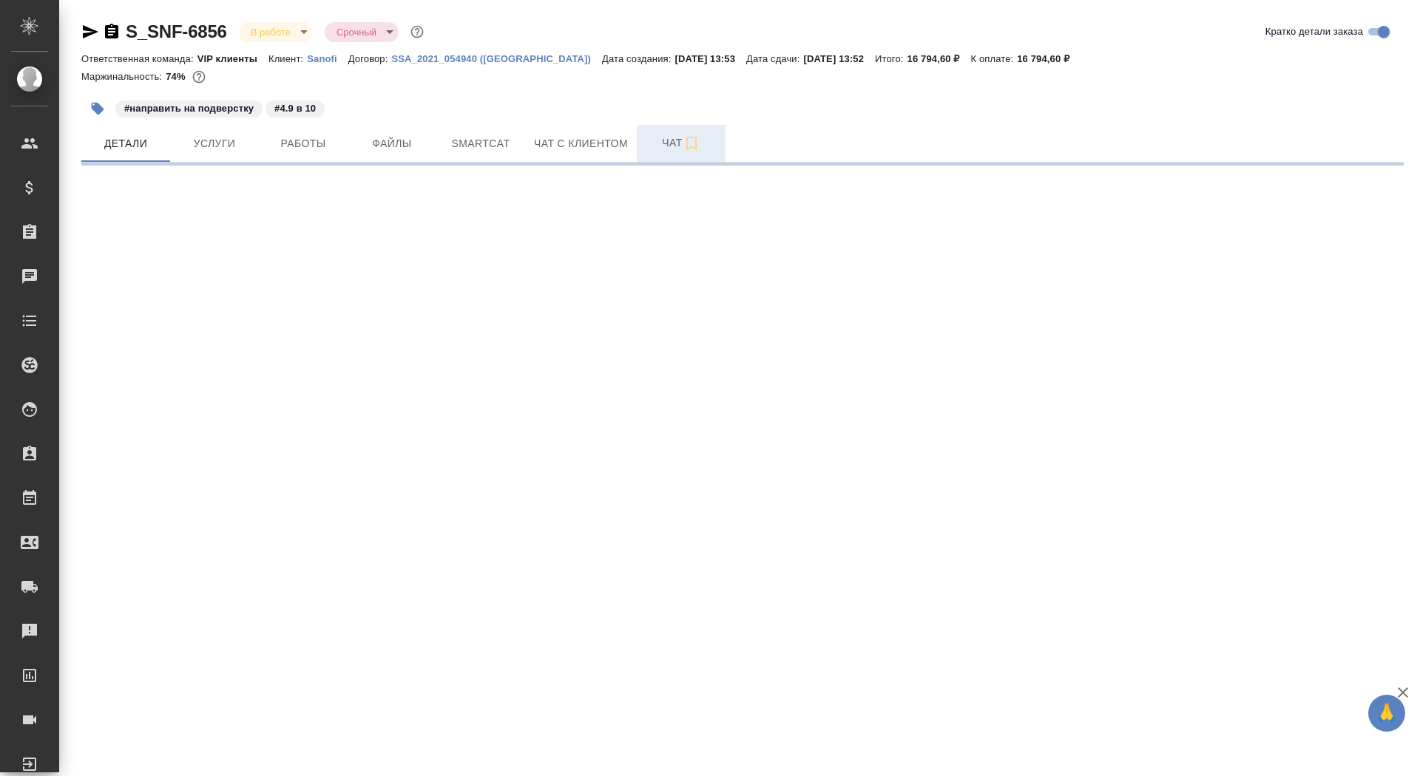
select select "RU"
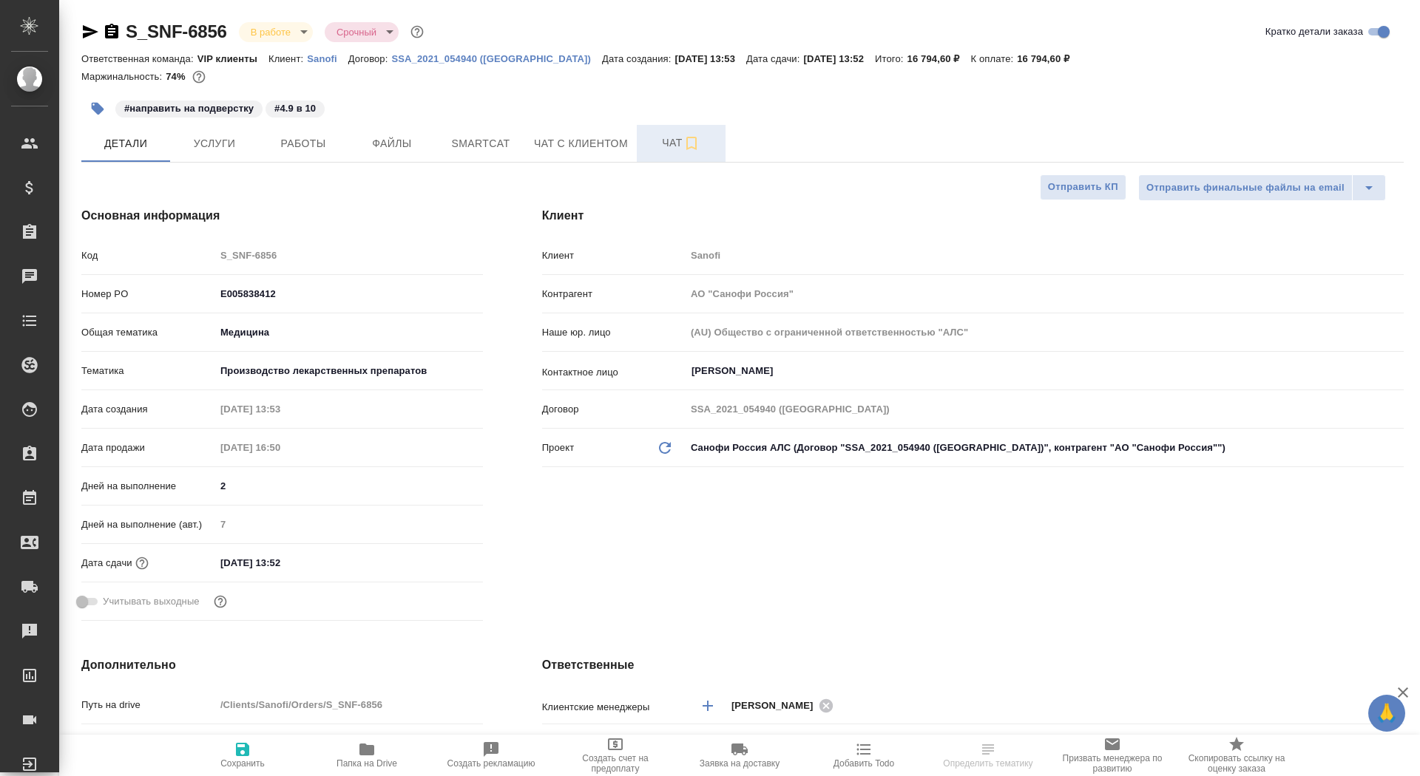
type textarea "x"
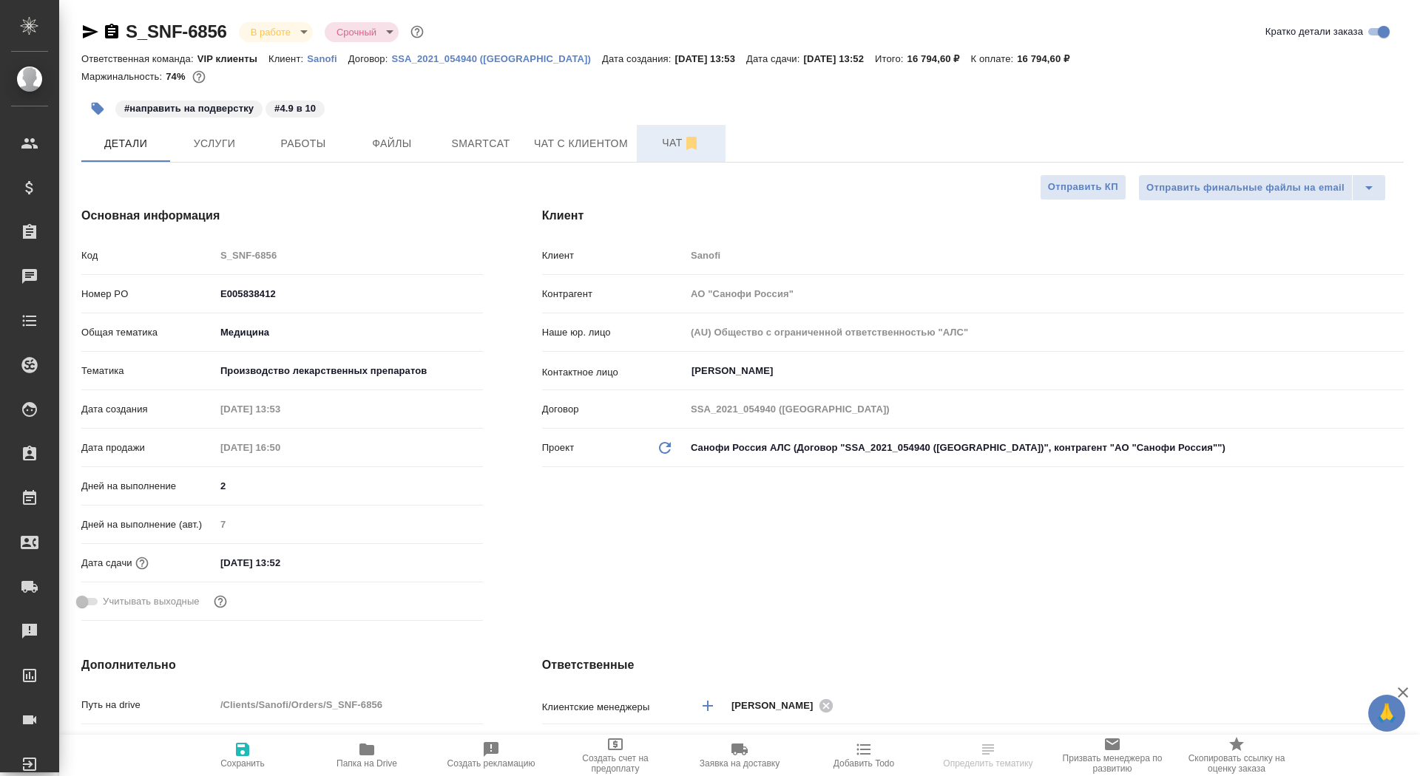
type textarea "x"
click at [660, 136] on span "Чат" at bounding box center [681, 143] width 71 height 18
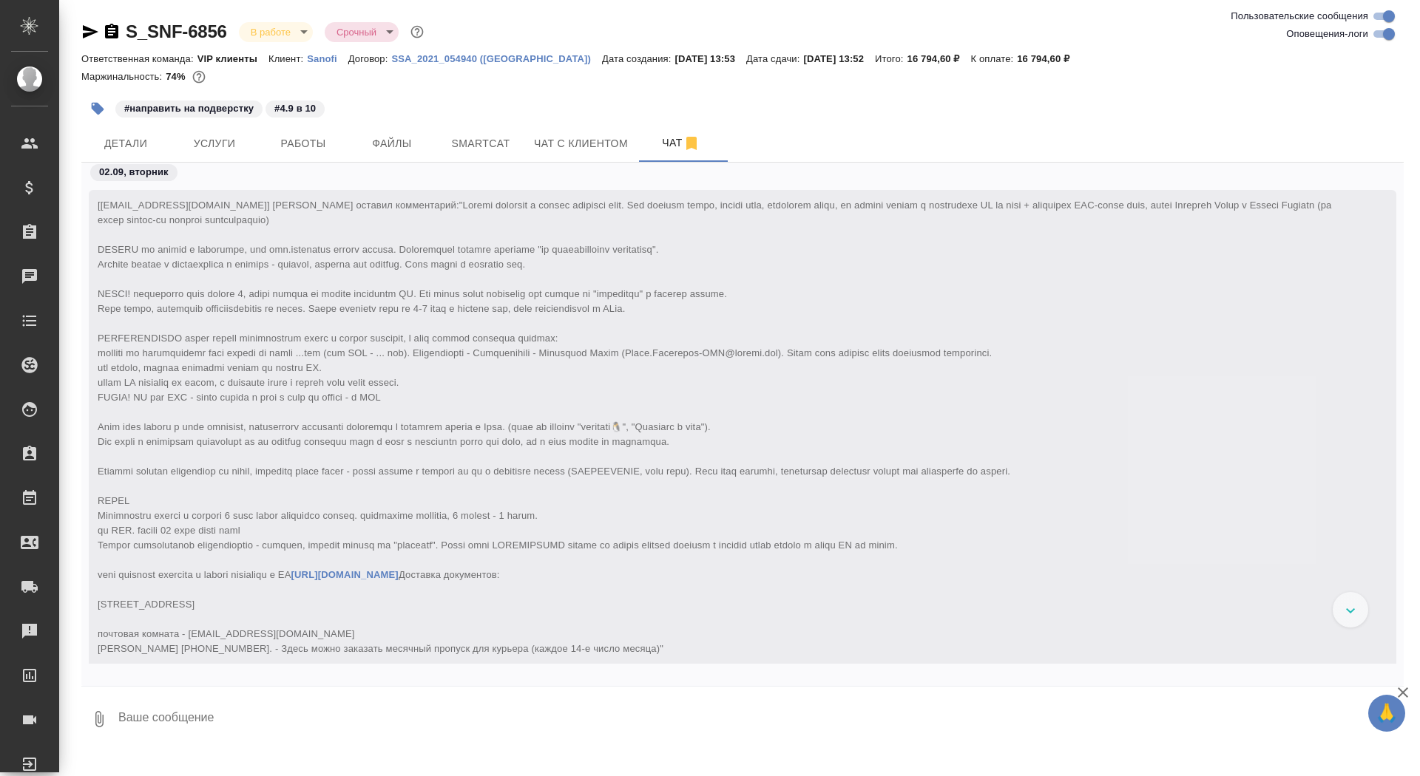
click at [155, 725] on textarea at bounding box center [760, 719] width 1287 height 50
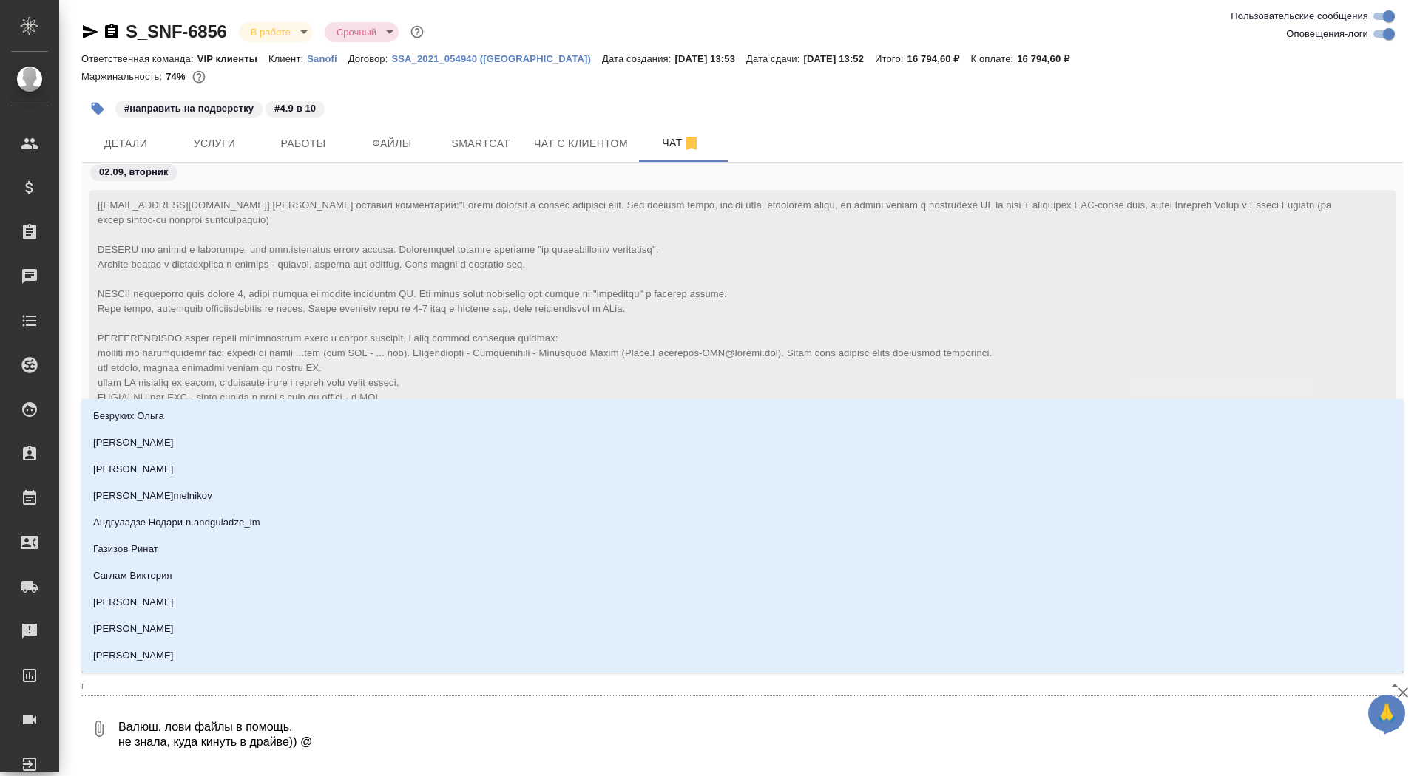
type textarea "Валюш, лови файлы в помощь. не знала, куда кинуть в драйве)) @г"
type input "г"
type textarea "Валюш, лови файлы в помощь. не знала, куда кинуть в драйве)) @го"
type input "го"
type textarea "Валюш, лови файлы в помощь. не знала, куда кинуть в драйве)) @гор"
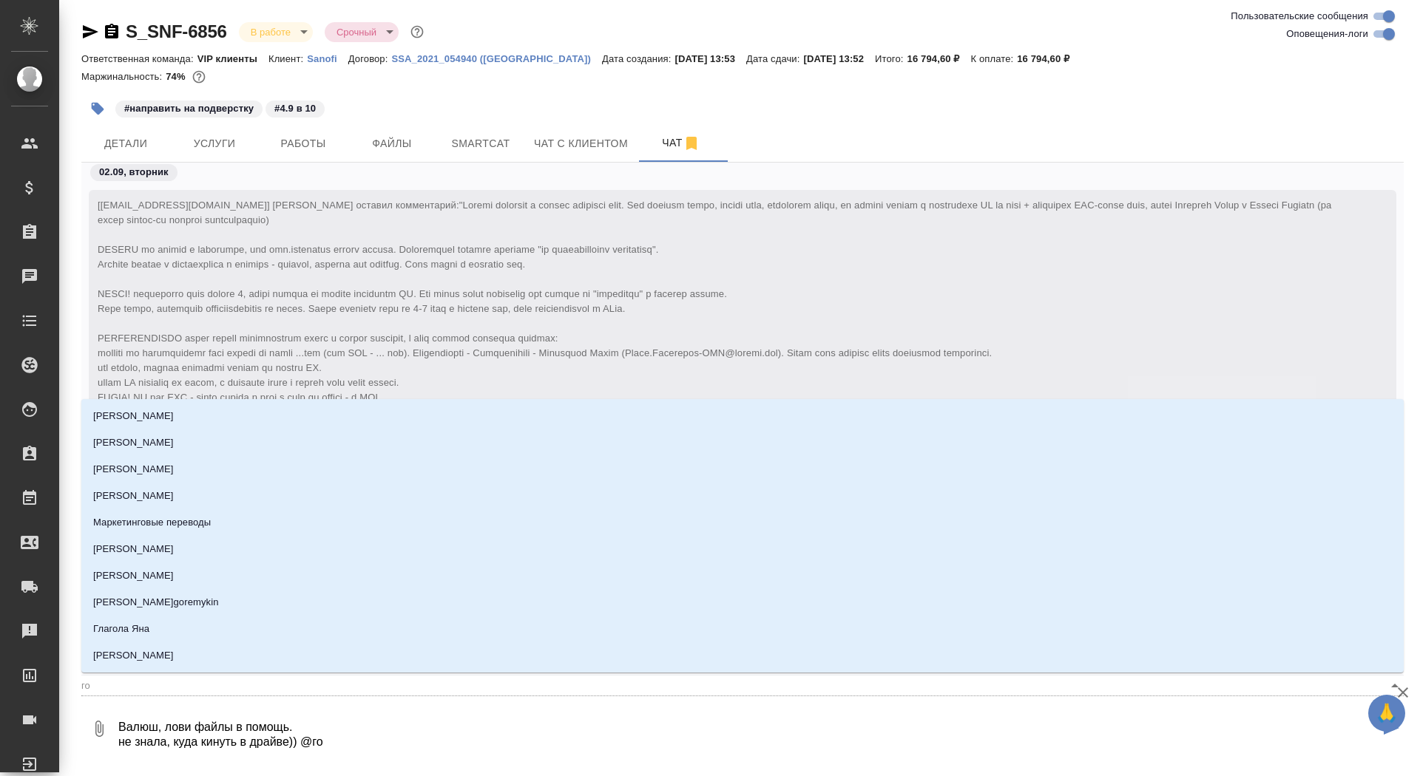
type input "гор"
type textarea "Валюш, лови файлы в помощь. не знала, куда кинуть в драйве)) @горш"
type input "горш"
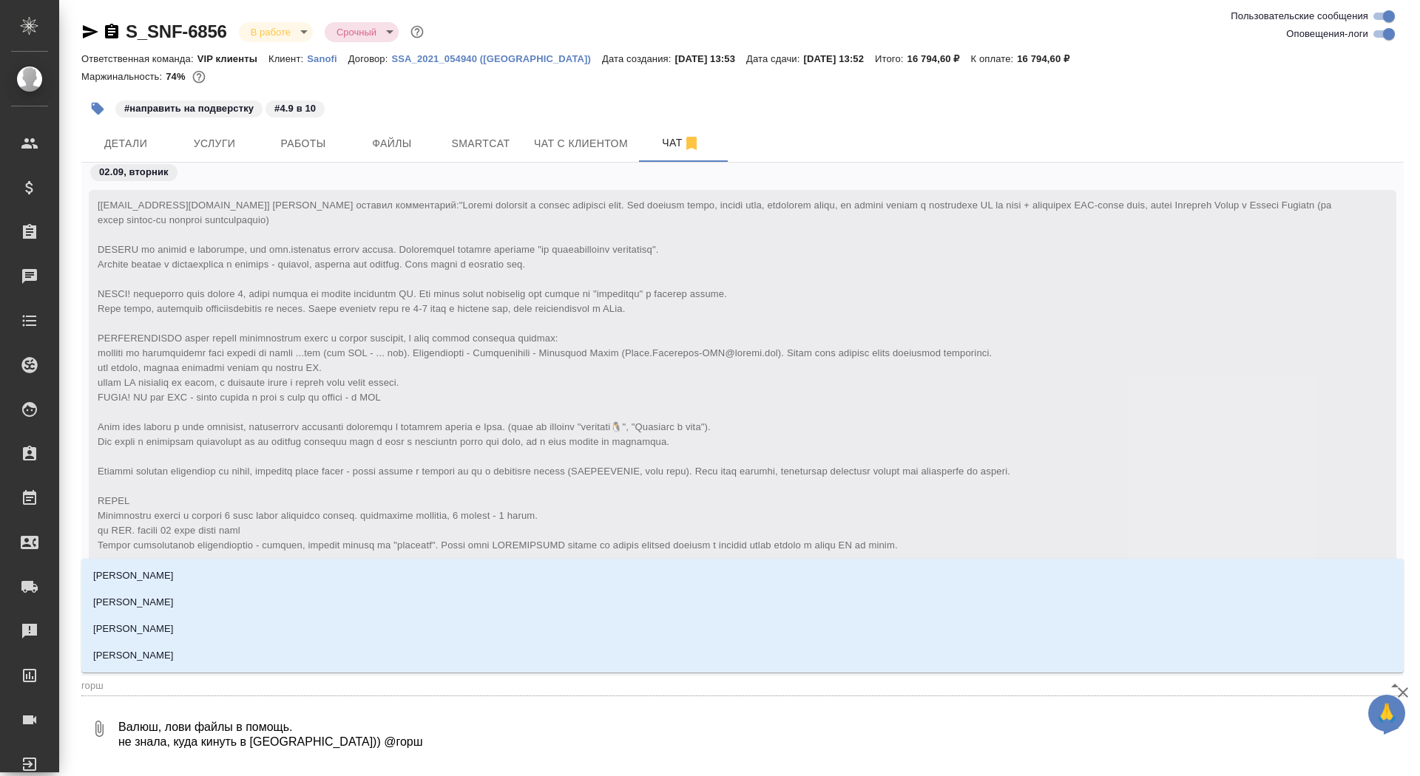
type textarea "Валюш, лови файлы в помощь. не знала, куда кинуть в драйве)) @горшк"
type input "горшк"
type textarea "Валюш, лови файлы в помощь. не знала, куда кинуть в драйве)) @горшко"
type input "горшко"
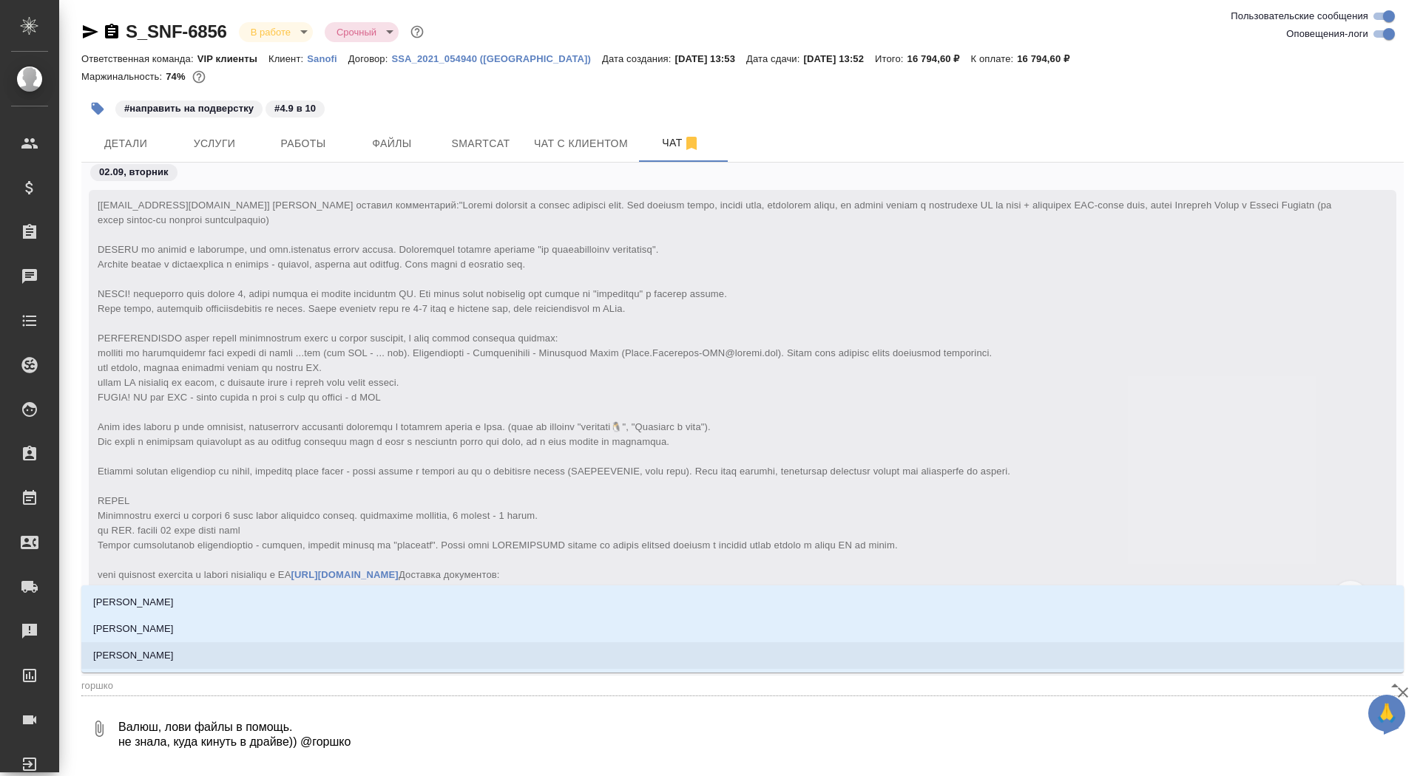
click at [152, 650] on p "[PERSON_NAME]" at bounding box center [133, 656] width 81 height 15
click at [101, 725] on icon "button" at bounding box center [99, 729] width 18 height 18
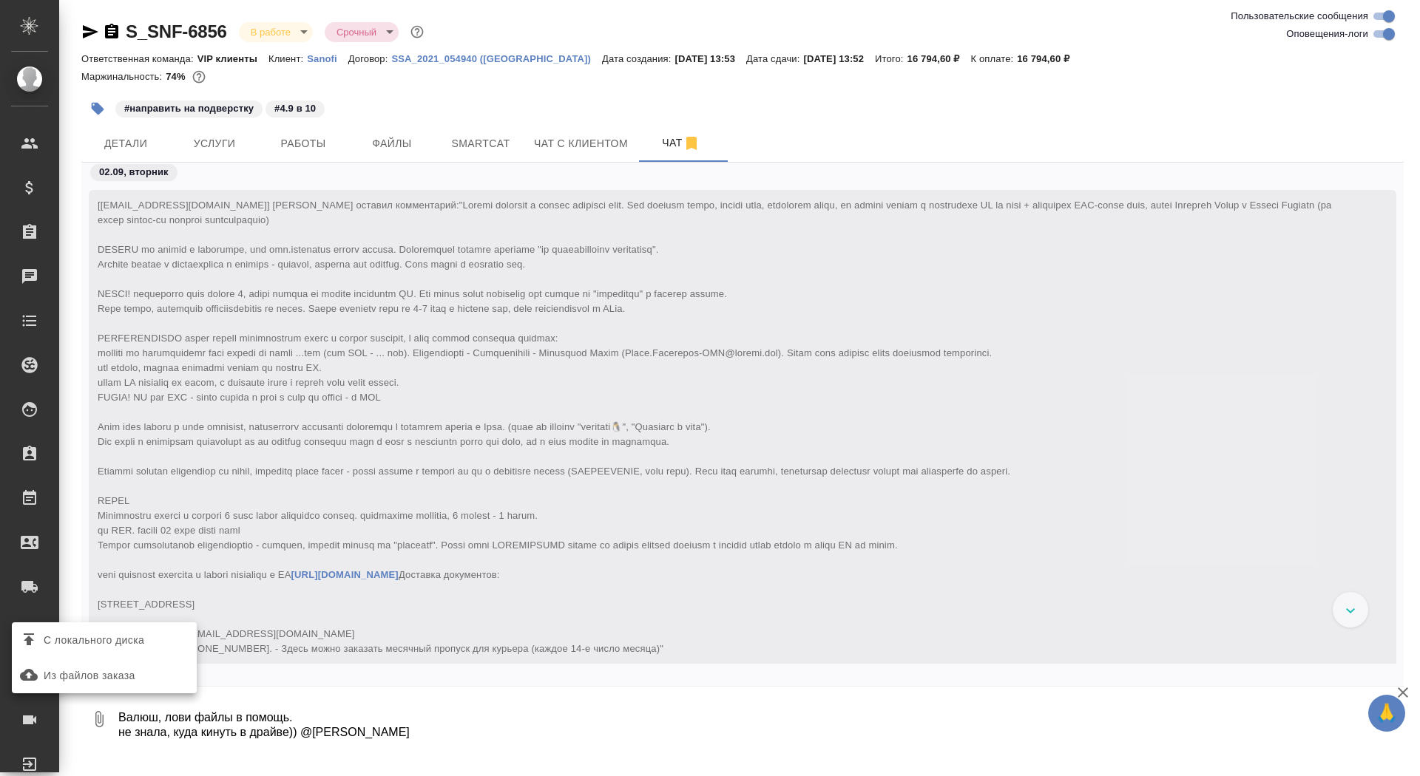
click at [134, 626] on label "С локального диска" at bounding box center [104, 640] width 185 height 28
click at [0, 0] on input "С локального диска" at bounding box center [0, 0] width 0 height 0
click at [658, 734] on textarea "Валюш, лови файлы в помощь. не знала, куда кинуть в драйве)) @Горшкова Валентина" at bounding box center [748, 719] width 1262 height 50
type textarea "Валюш, лови файлы в помощь. не знала, куда кинуть в драйве)) @Горшкова Валентина"
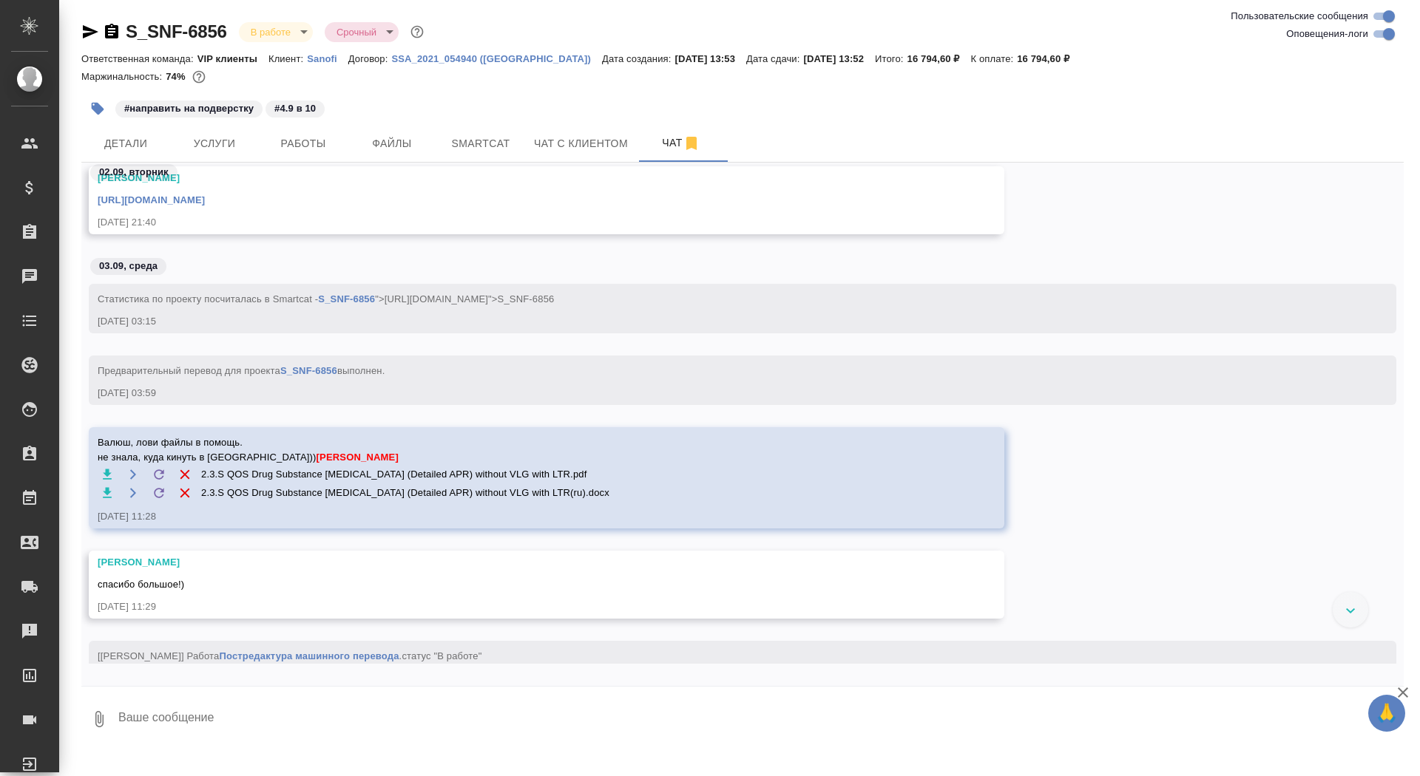
scroll to position [4049, 0]
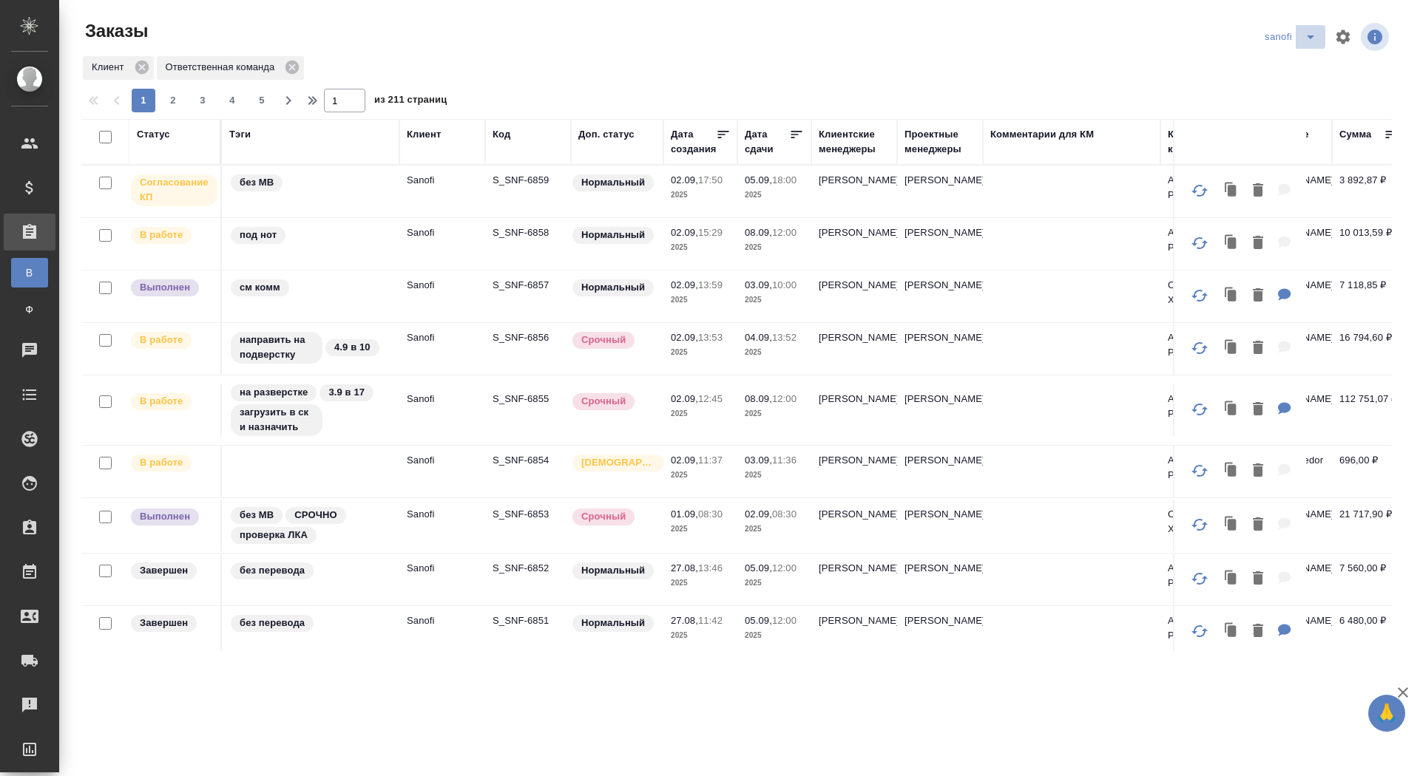
click at [1319, 36] on icon "split button" at bounding box center [1311, 37] width 18 height 18
click at [1273, 194] on li "полюс" at bounding box center [1292, 185] width 78 height 24
click at [1312, 36] on icon "split button" at bounding box center [1310, 37] width 7 height 4
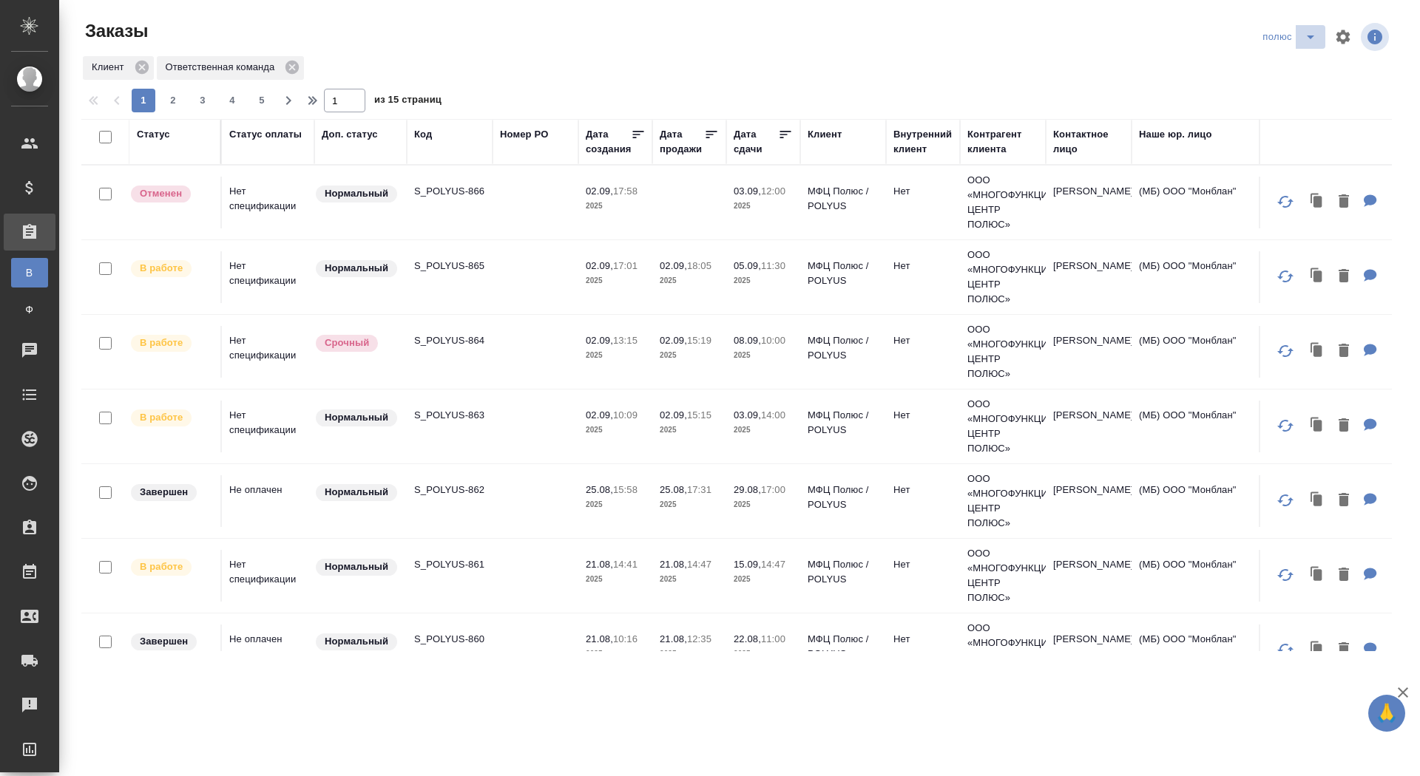
click at [1305, 41] on icon "split button" at bounding box center [1311, 37] width 18 height 18
click at [1280, 206] on li "ГСК🥰" at bounding box center [1292, 209] width 78 height 24
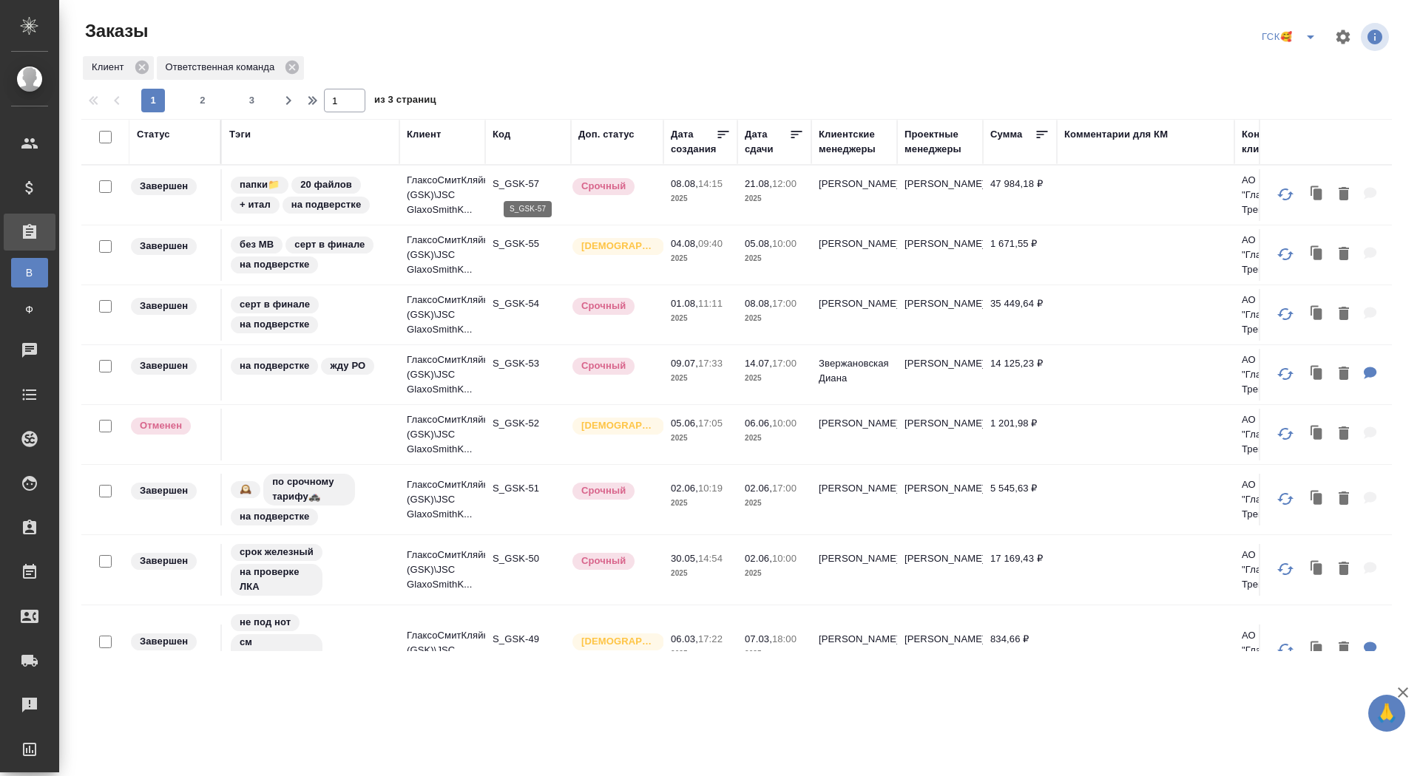
click at [521, 178] on p "S_GSK-57" at bounding box center [528, 184] width 71 height 15
click at [1308, 36] on icon "split button" at bounding box center [1310, 37] width 7 height 4
click at [1294, 90] on li "sanofi" at bounding box center [1291, 90] width 78 height 24
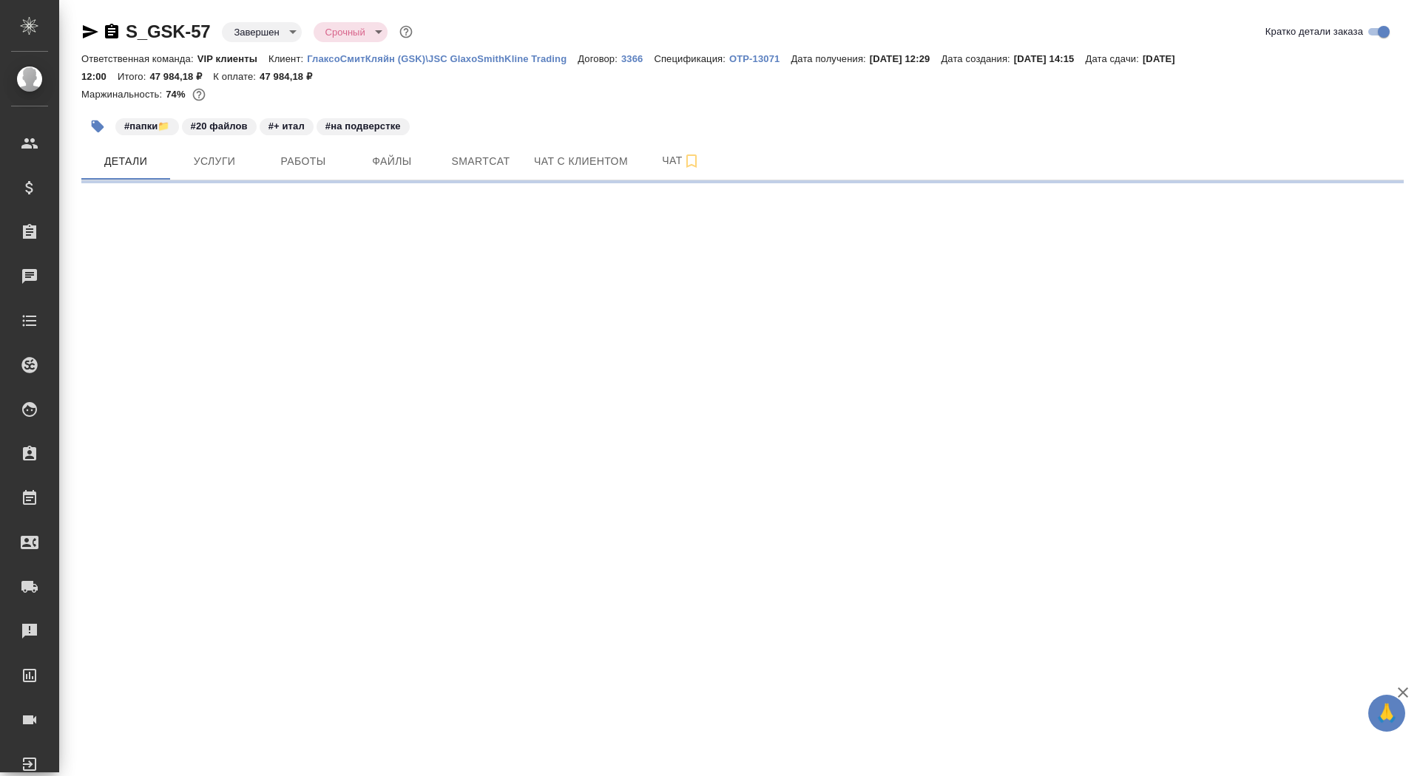
select select "RU"
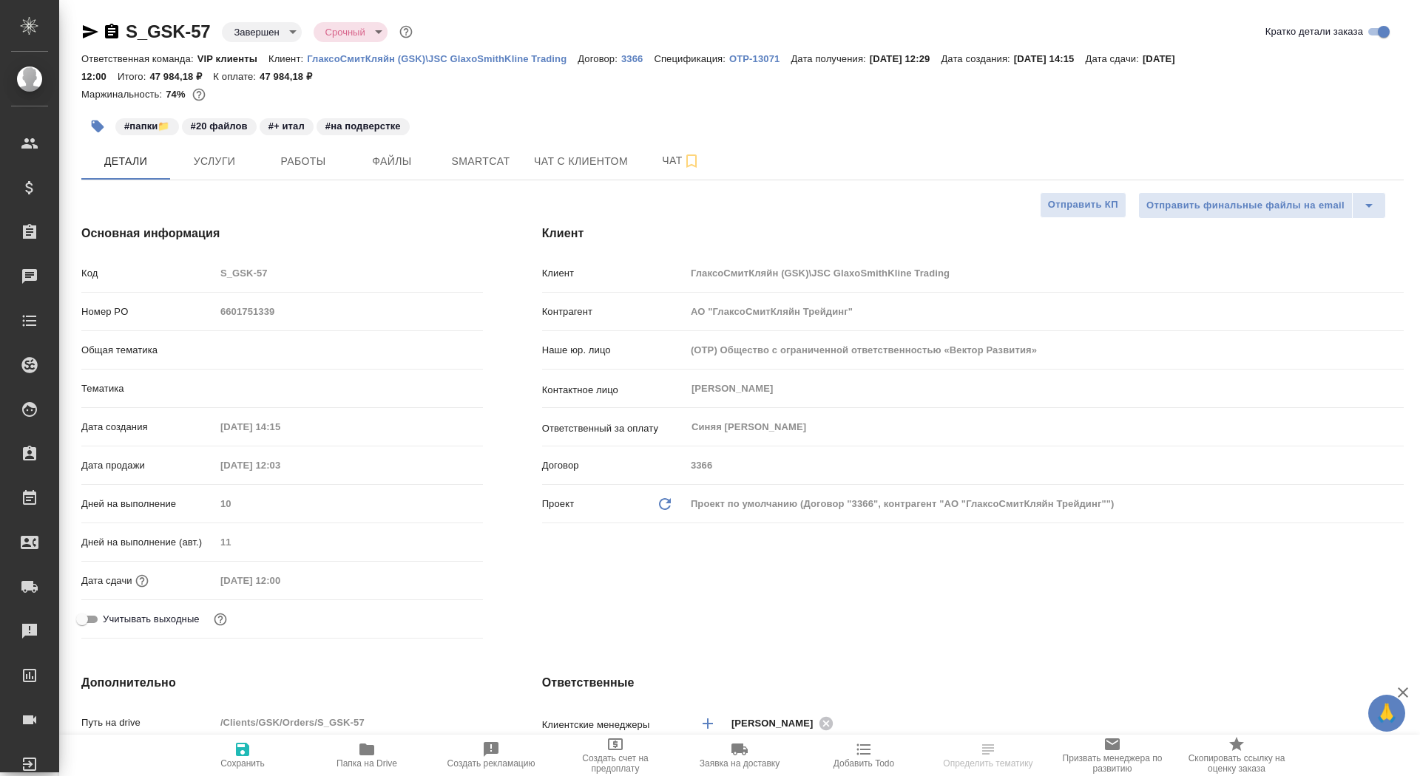
type textarea "x"
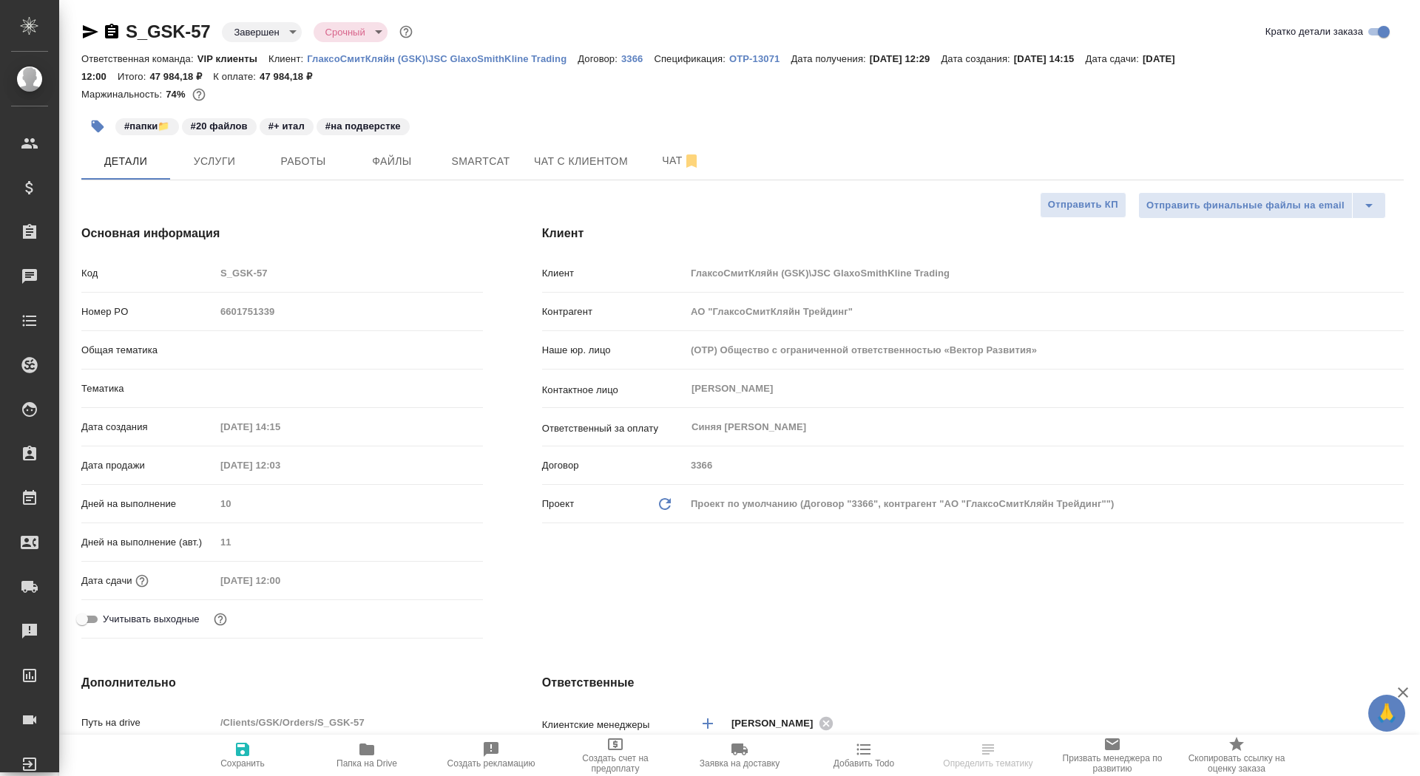
type textarea "x"
click at [374, 60] on p "ГлаксоСмитКляйн (GSK)\JSC GlaxoSmithKline Trading" at bounding box center [442, 58] width 271 height 11
type textarea "x"
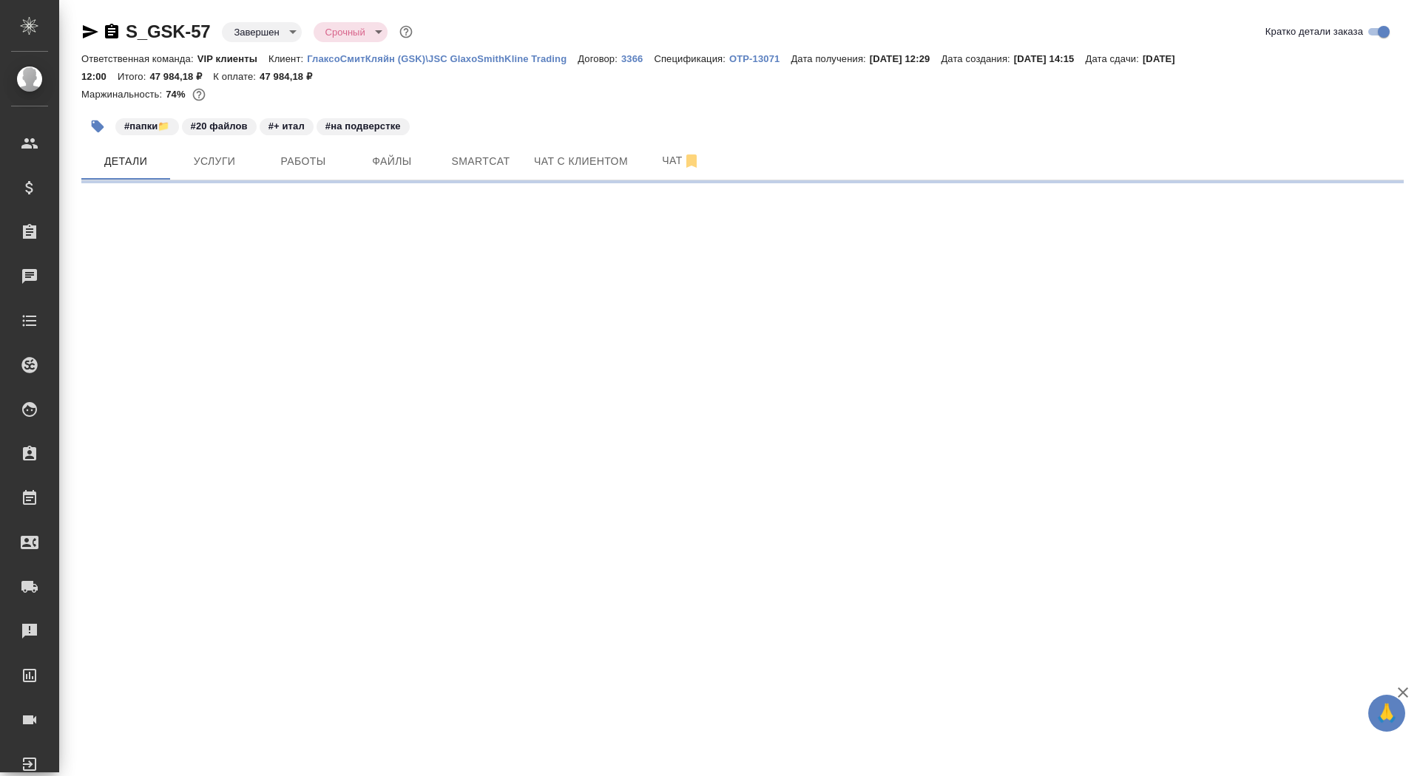
select select "RU"
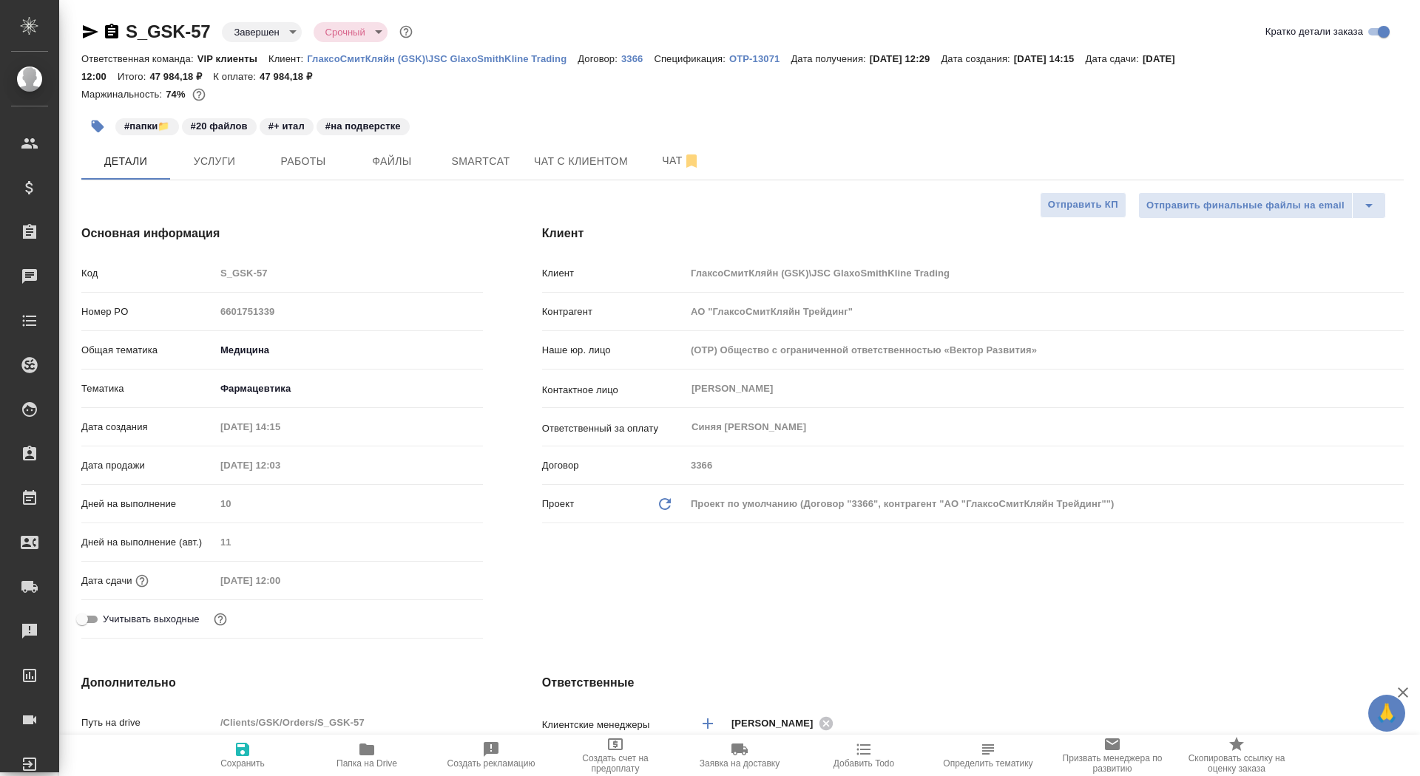
type textarea "x"
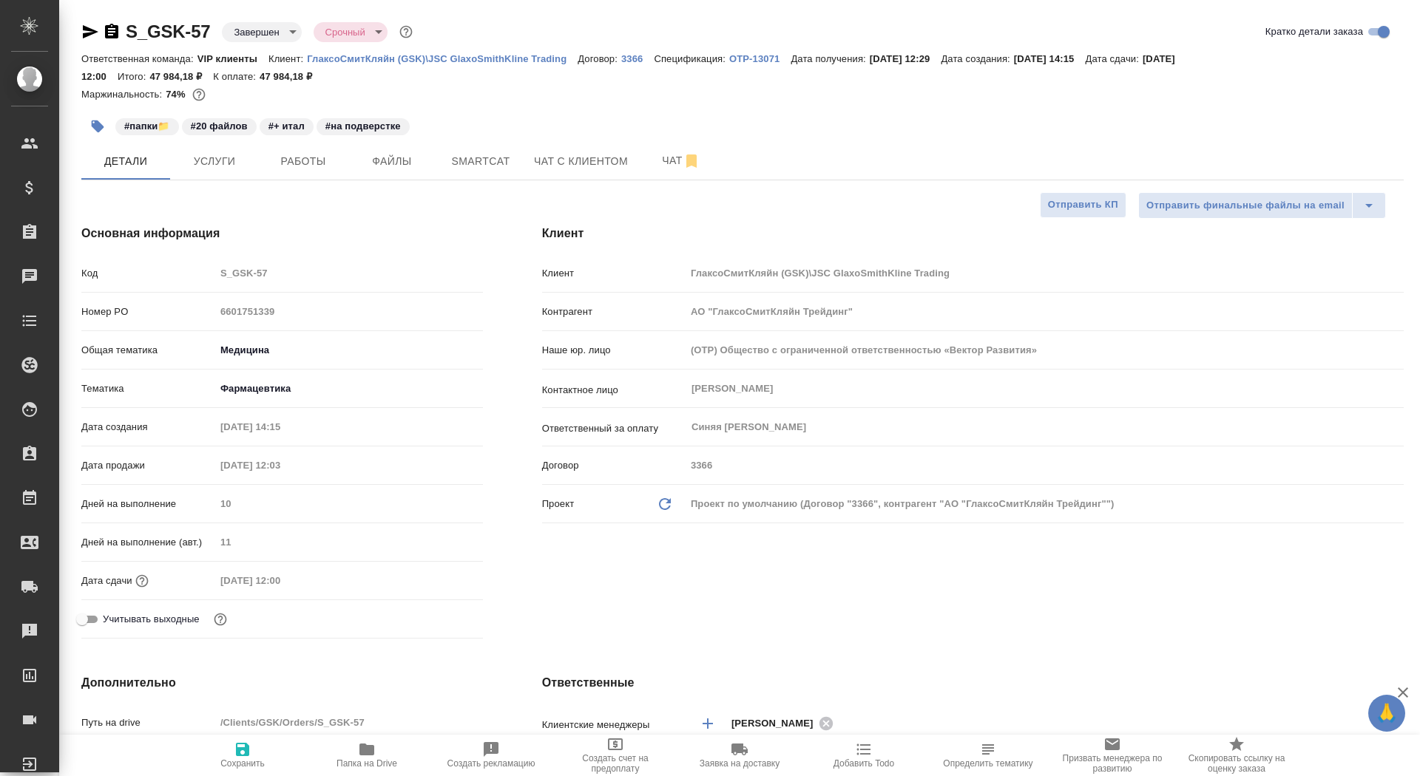
type textarea "x"
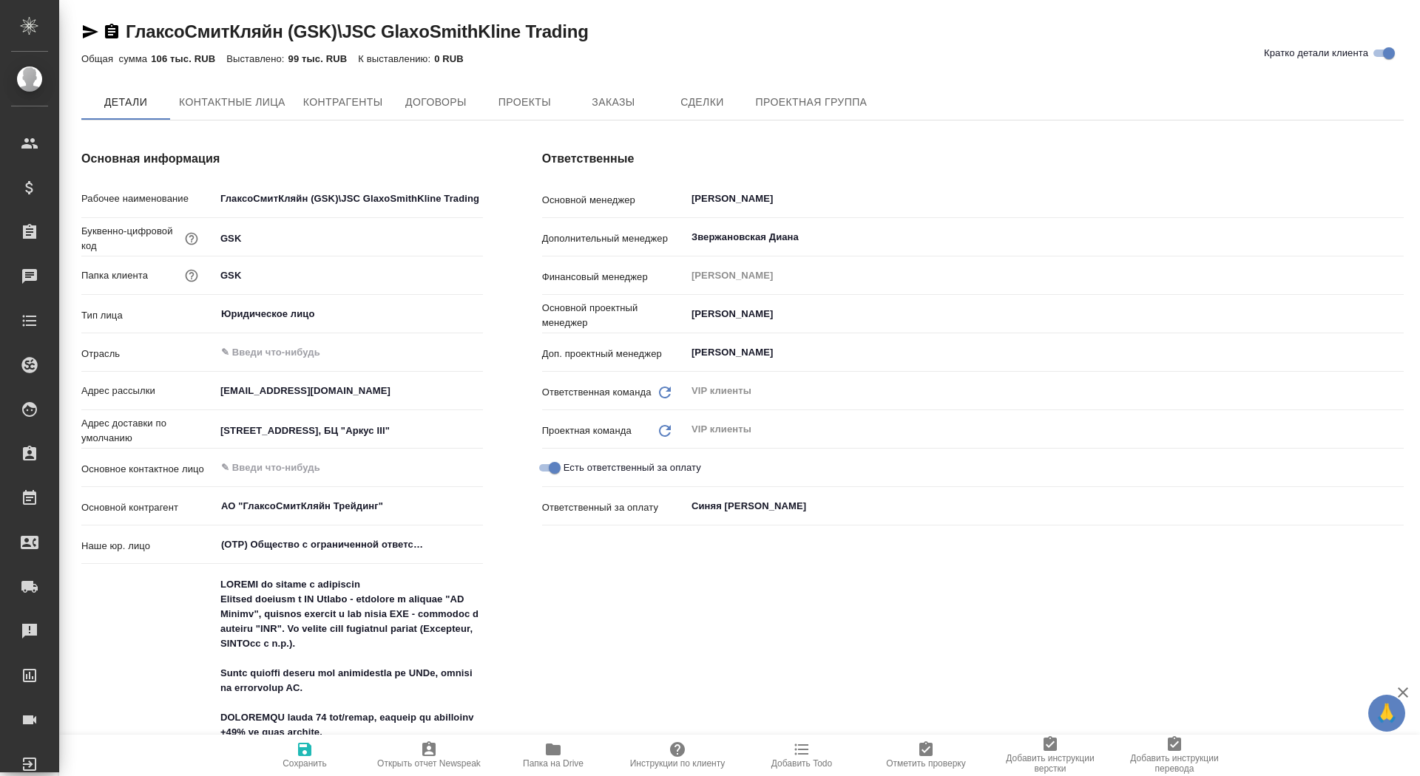
type textarea "x"
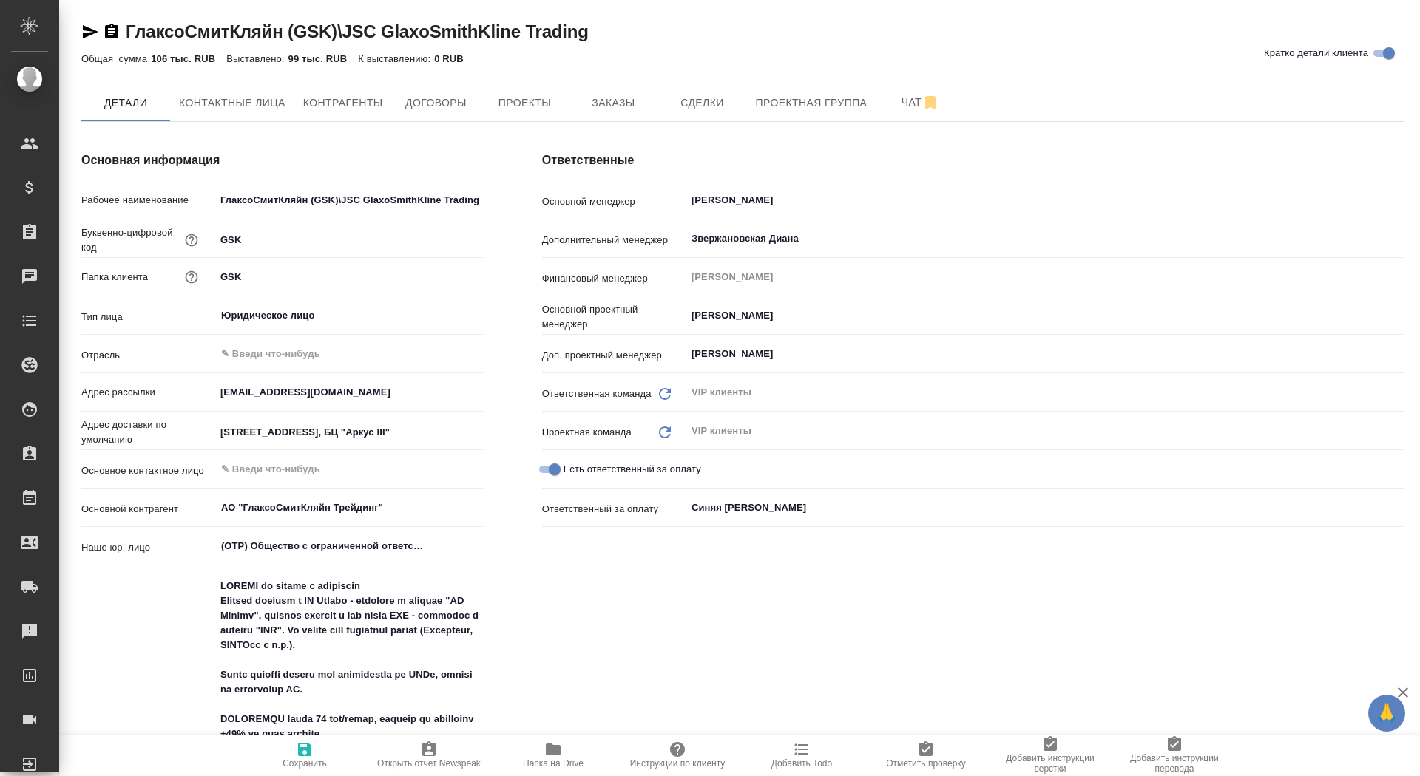
type textarea "x"
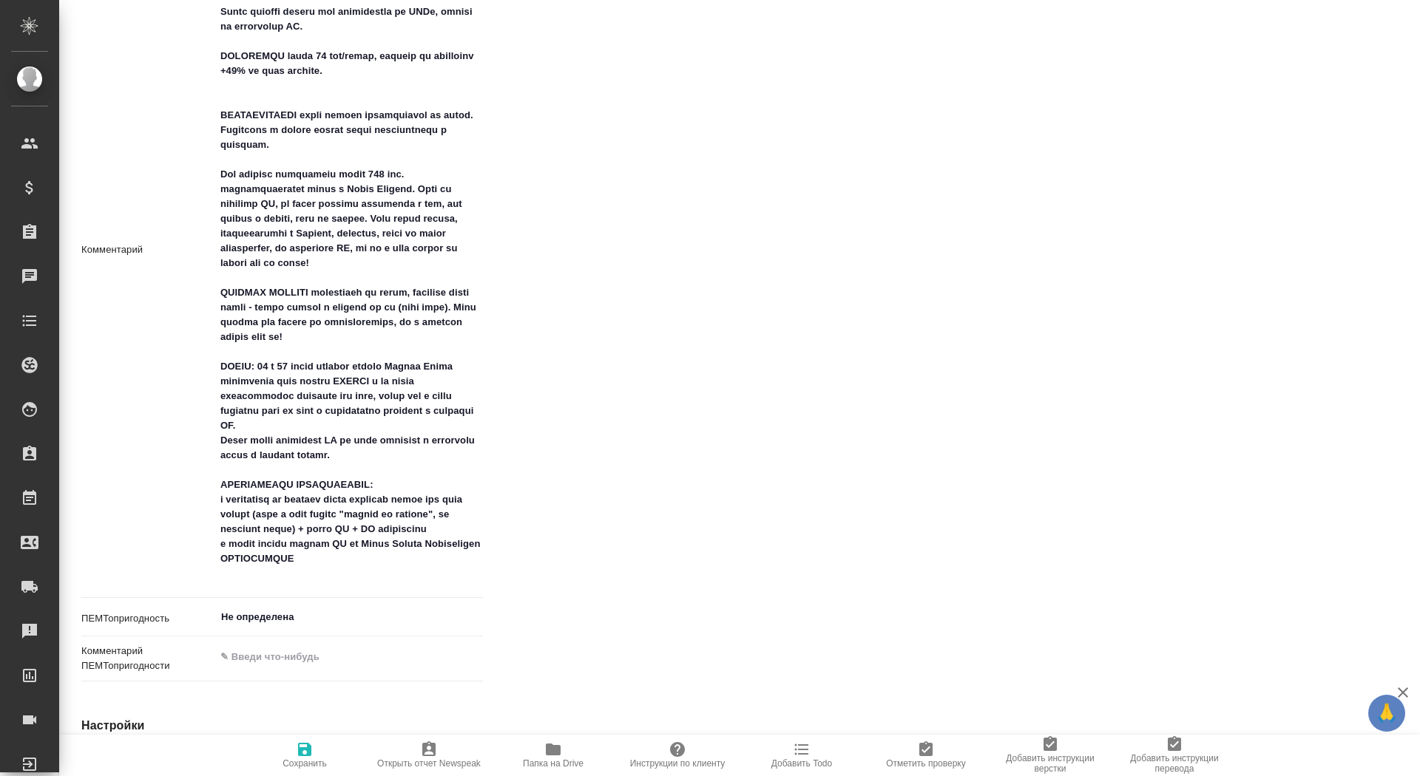
scroll to position [682, 0]
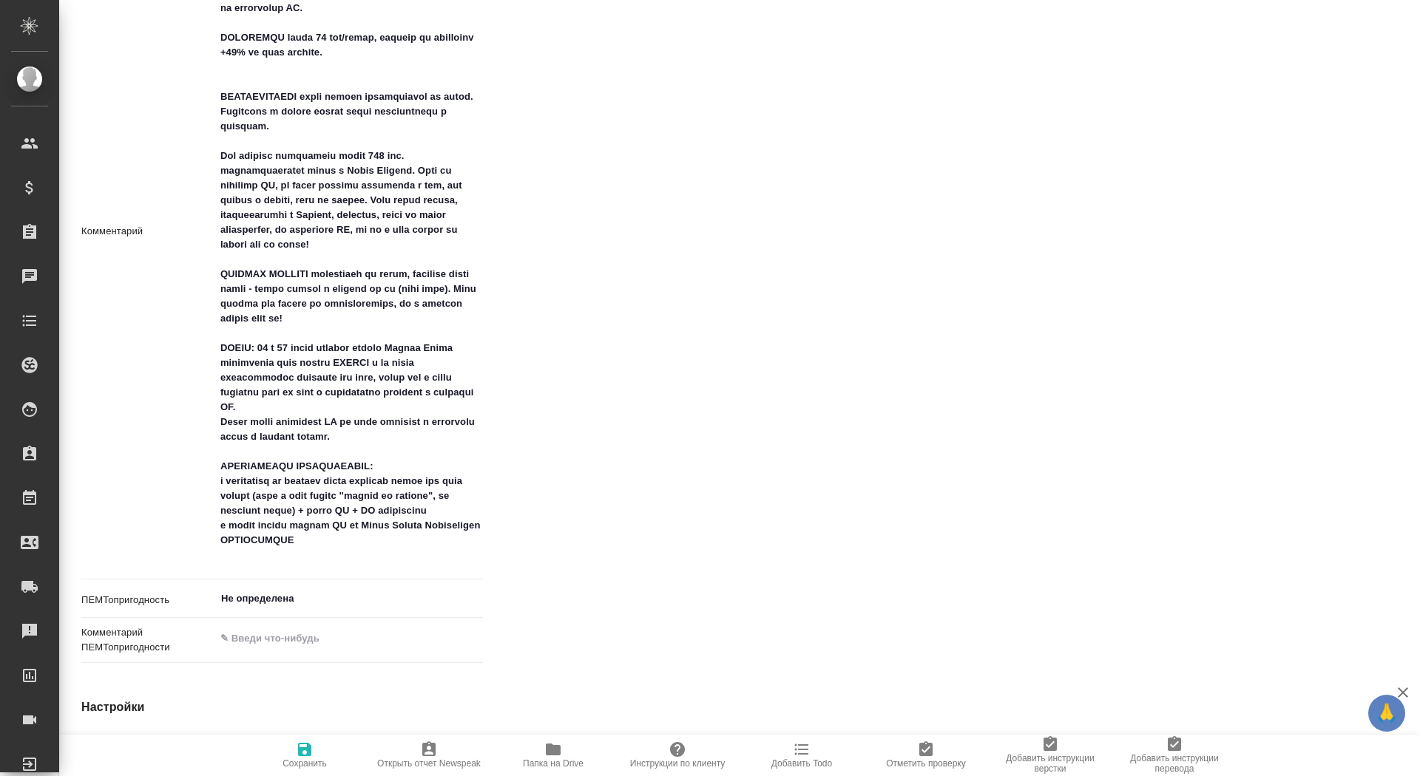
type textarea "x"
click at [376, 557] on textarea at bounding box center [349, 229] width 268 height 676
type textarea "РАСЧЕТ по словам с повторами Верстка средняя в MS Office - выбираем в услугах "…"
type textarea "x"
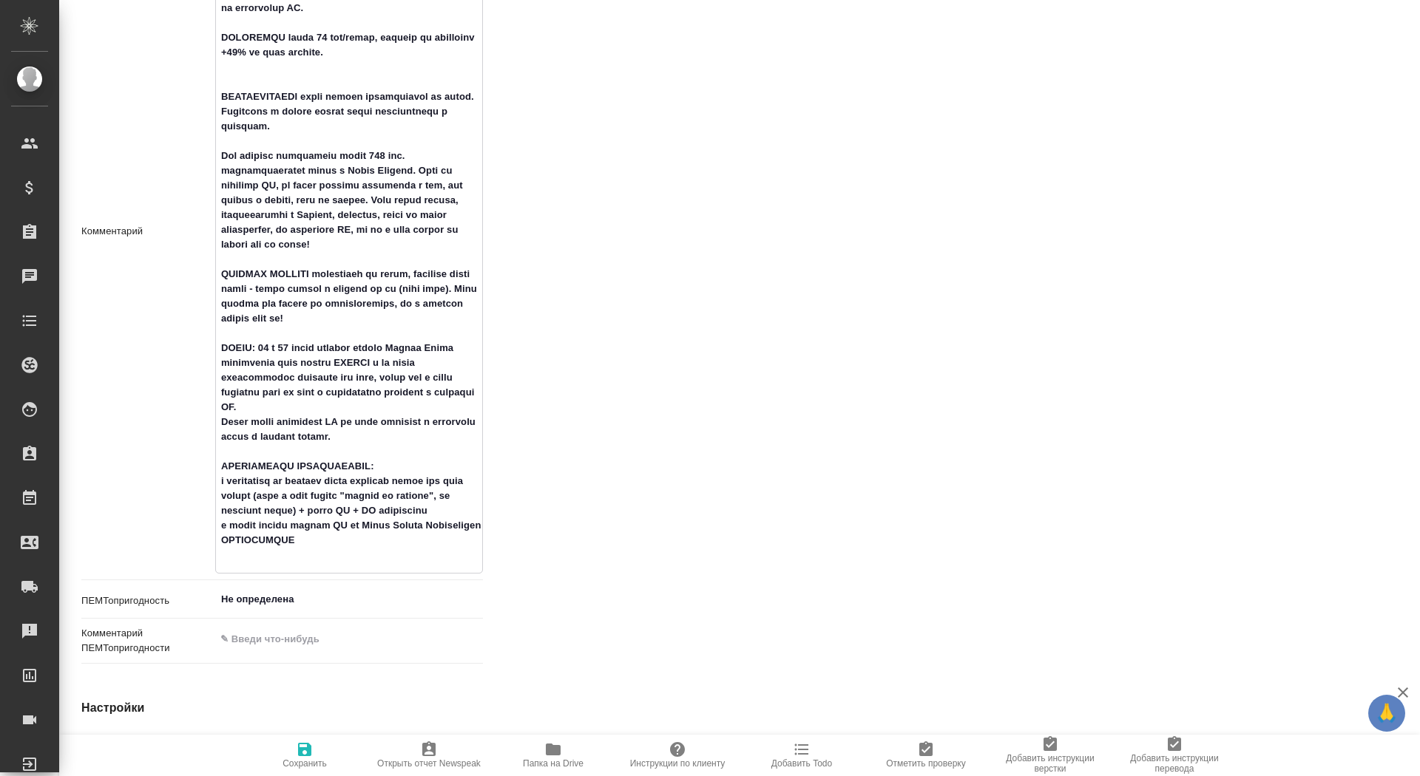
type textarea "x"
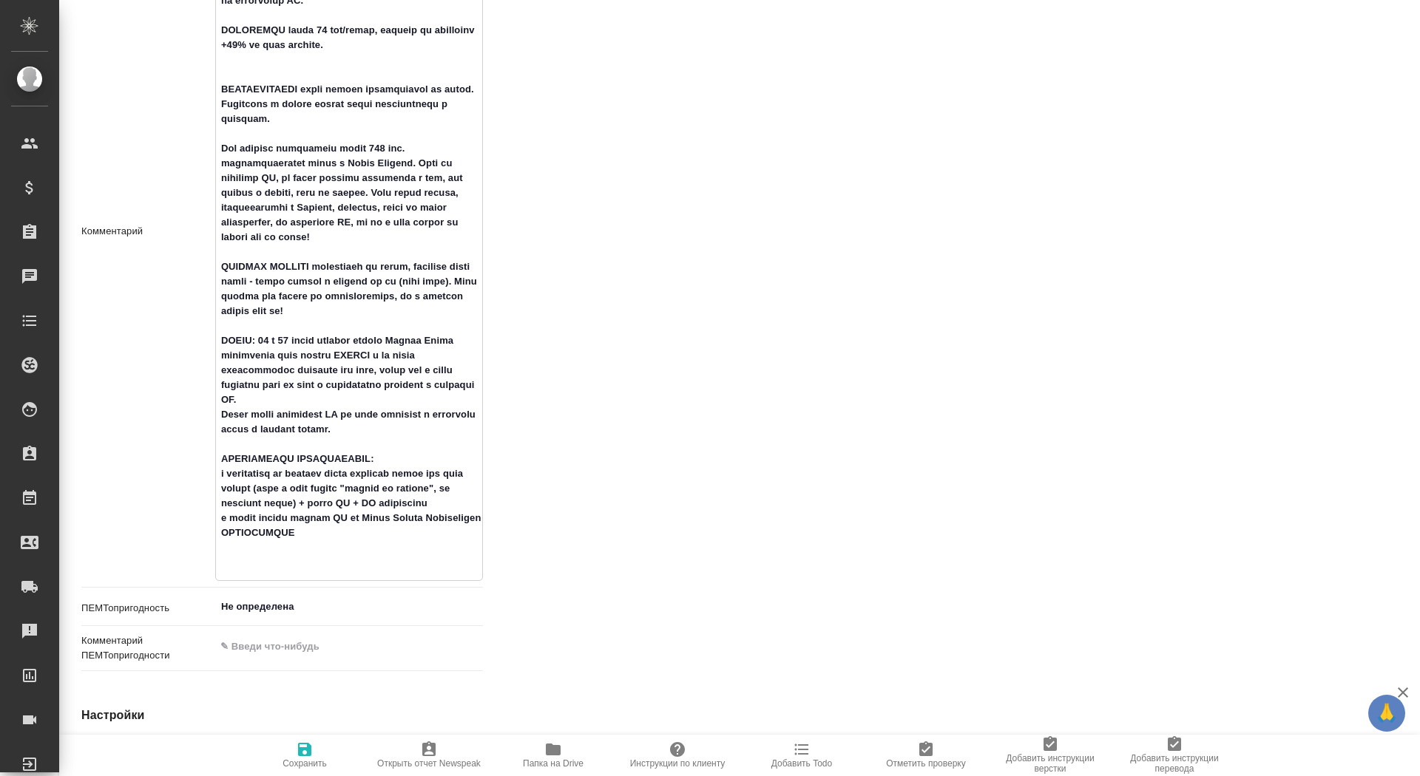
type textarea "РАСЧЕТ по словам с повторами Верстка средняя в MS Office - выбираем в услугах "…"
type textarea "x"
type textarea "РАСЧЕТ по словам с повторами Верстка средняя в MS Office - выбираем в услугах "…"
type textarea "x"
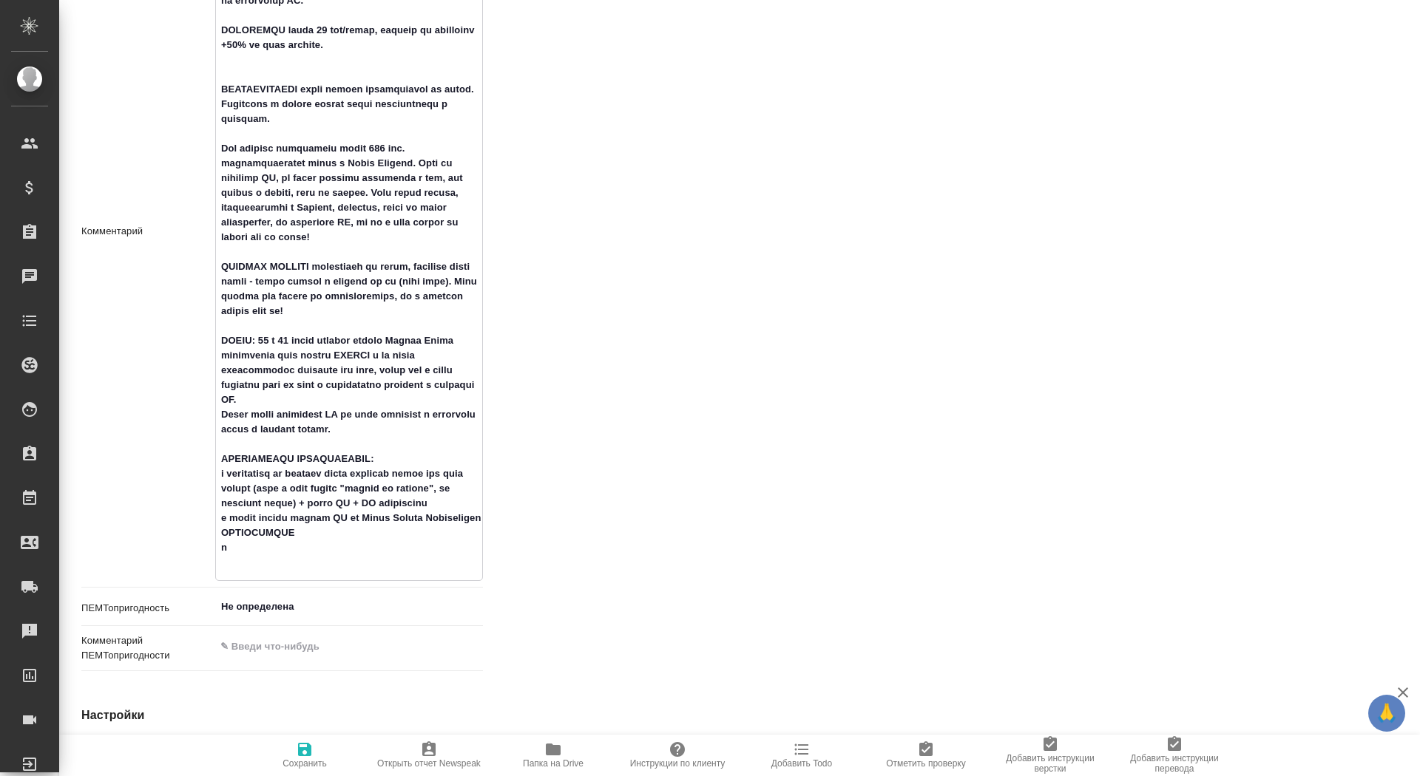
type textarea "x"
type textarea "РАСЧЕТ по словам с повторами Верстка средняя в MS Office - выбираем в услугах "…"
type textarea "x"
type textarea "РАСЧЕТ по словам с повторами Верстка средняя в MS Office - выбираем в услугах "…"
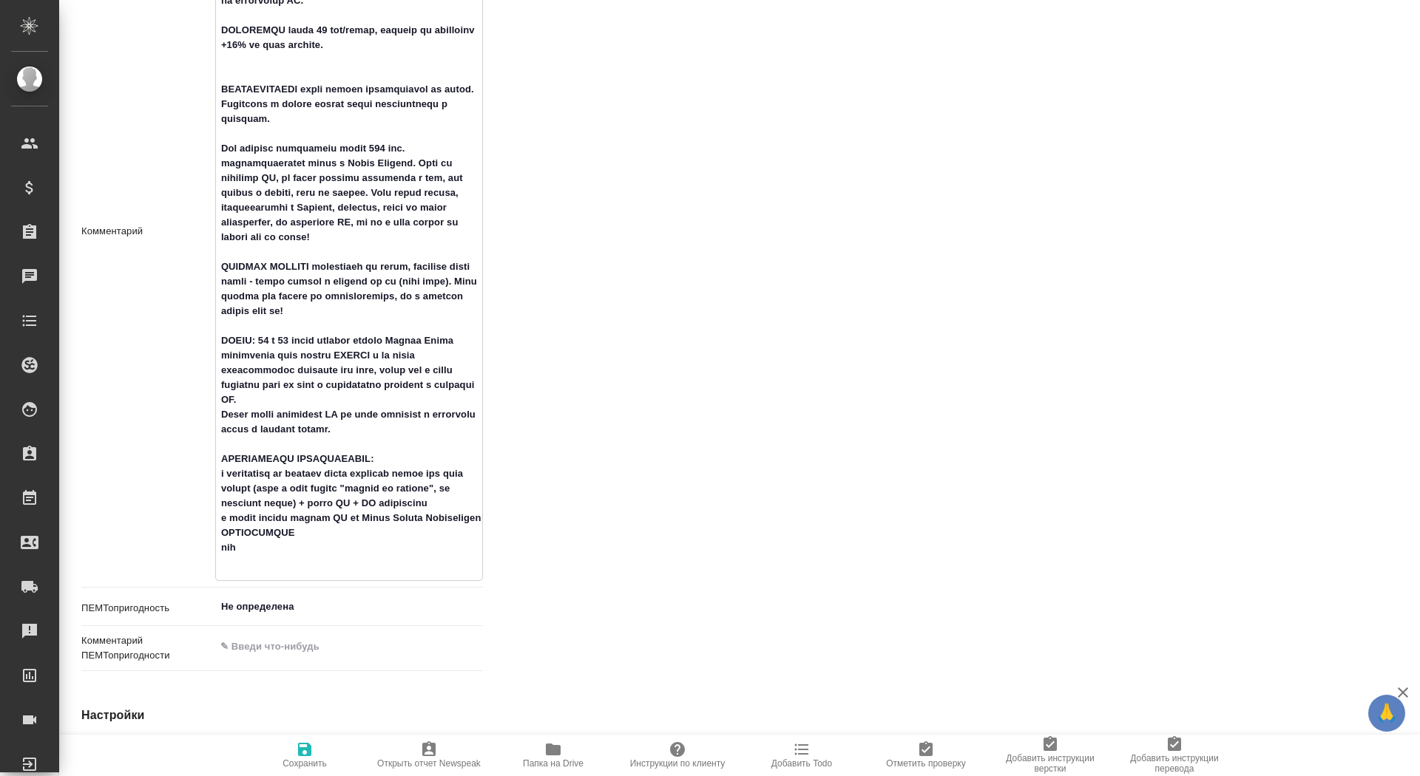
type textarea "x"
type textarea "РАСЧЕТ по словам с повторами Верстка средняя в MS Office - выбираем в услугах "…"
type textarea "x"
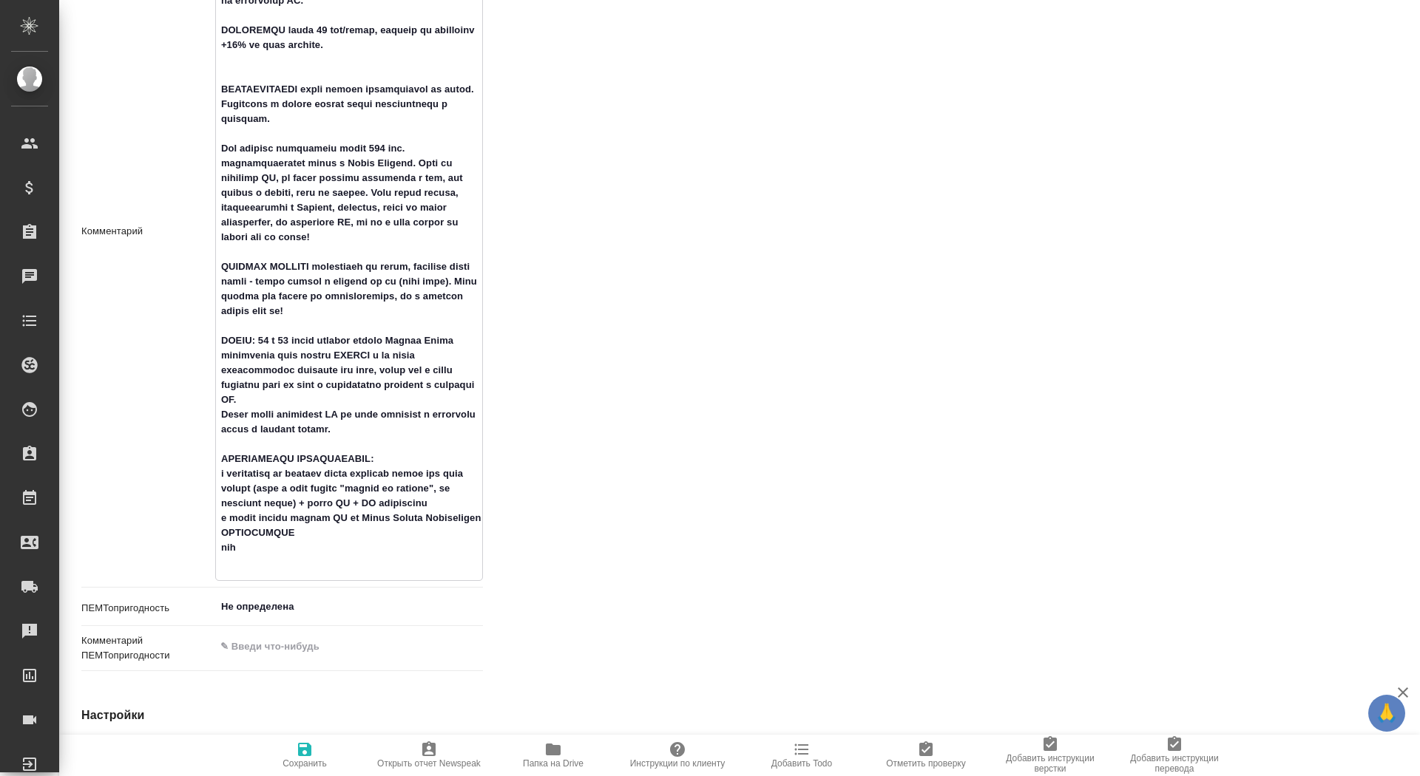
type textarea "РАСЧЕТ по словам с повторами Верстка средняя в MS Office - выбираем в услугах "…"
type textarea "x"
type textarea "РАСЧЕТ по словам с повторами Верстка средняя в MS Office - выбираем в услугах "…"
type textarea "x"
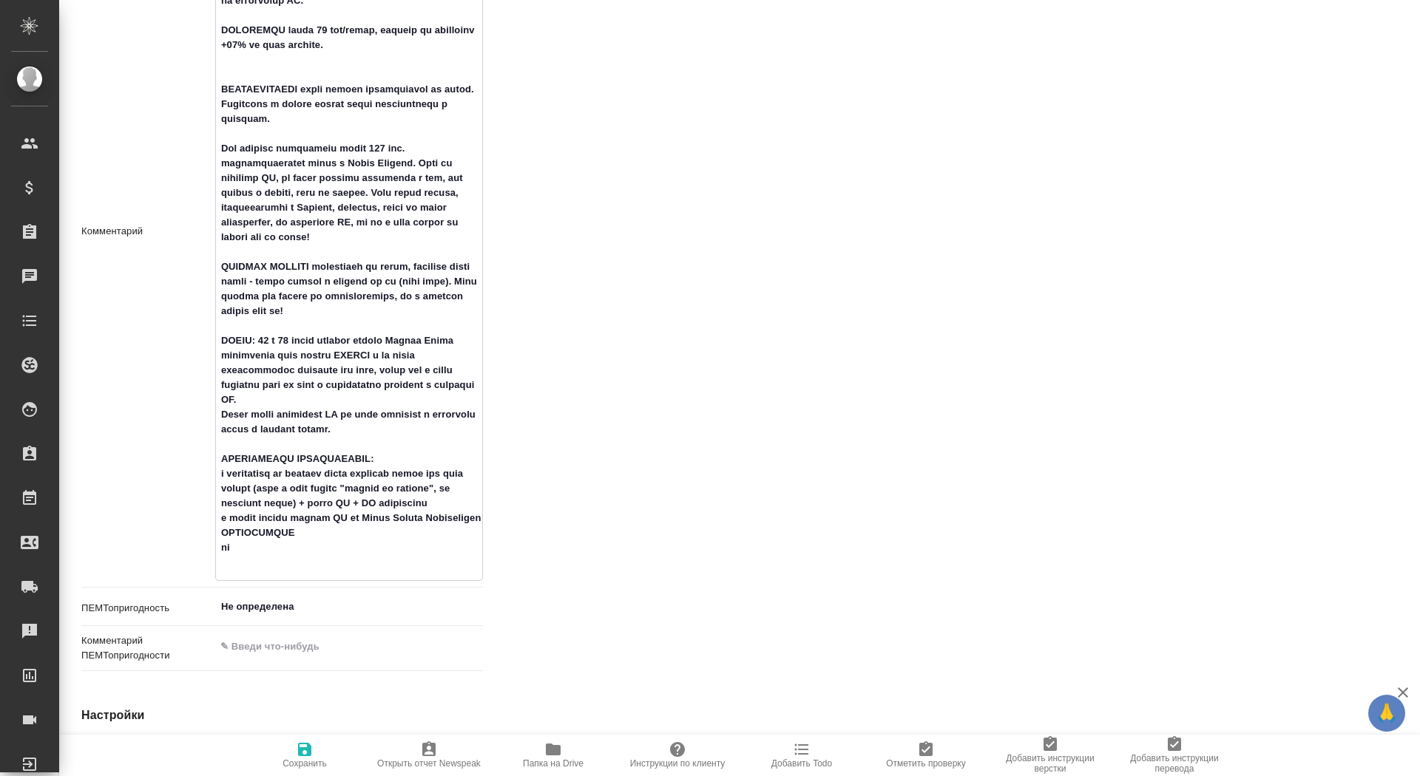
type textarea "x"
type textarea "РАСЧЕТ по словам с повторами Верстка средняя в MS Office - выбираем в услугах "…"
type textarea "x"
type textarea "РАСЧЕТ по словам с повторами Верстка средняя в MS Office - выбираем в услугах "…"
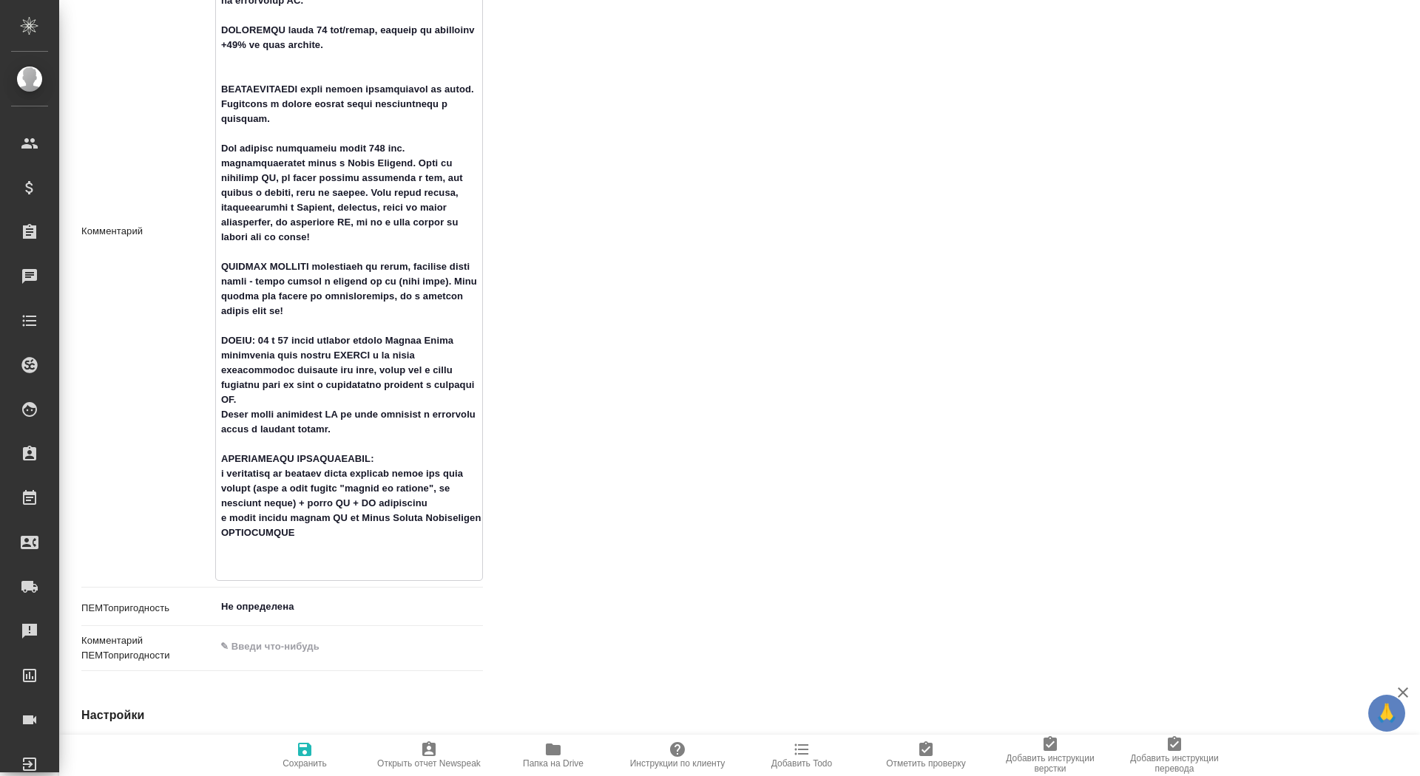
type textarea "x"
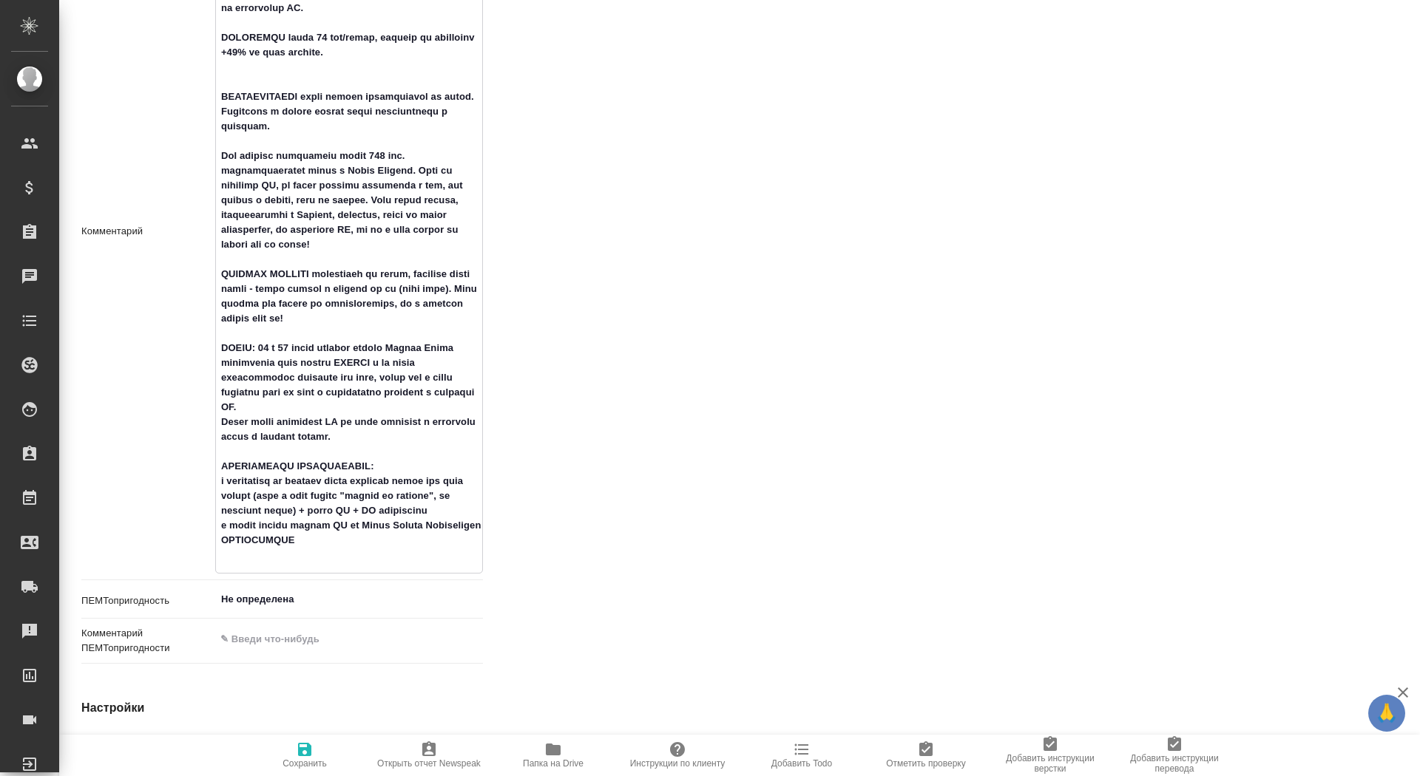
type textarea "РАСЧЕТ по словам с повторами Верстка средняя в MS Office - выбираем в услугах "…"
type textarea "x"
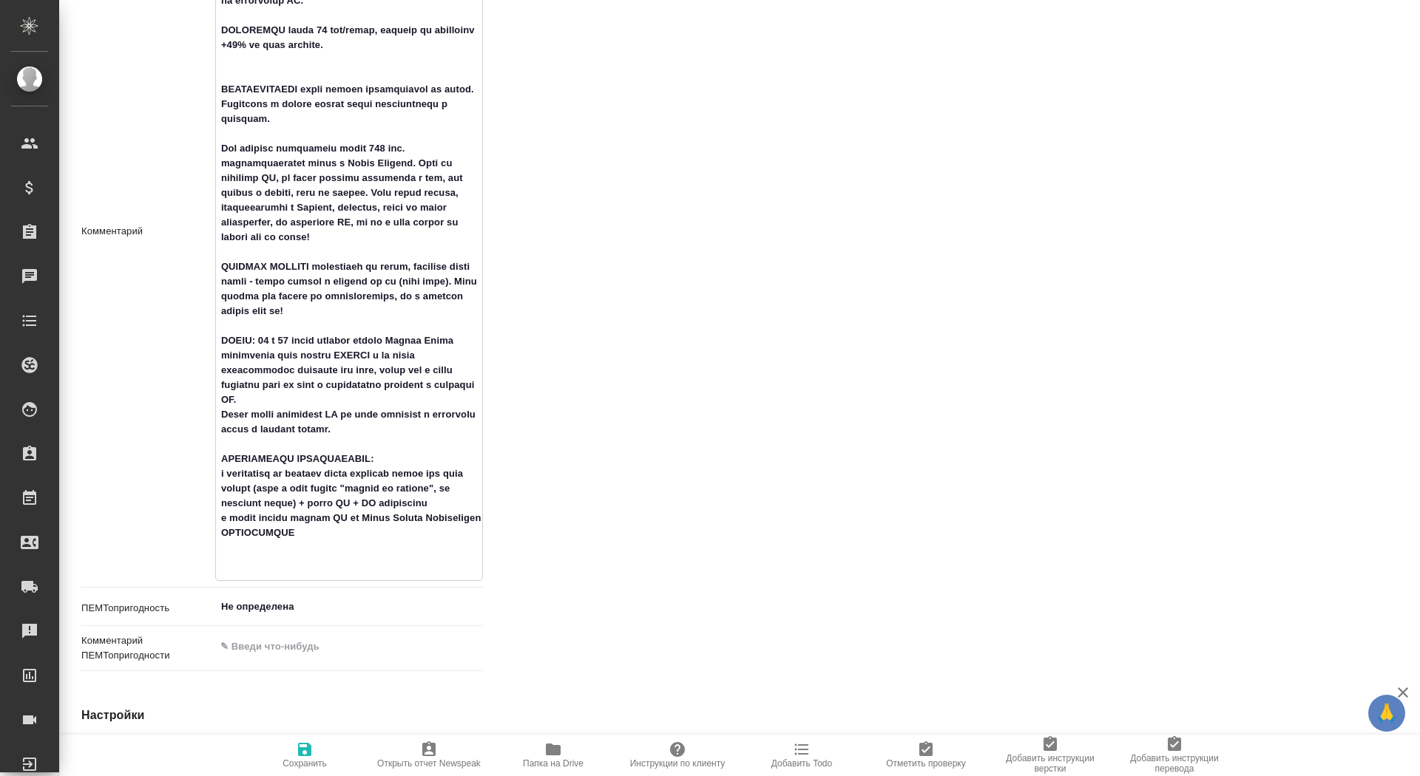
type textarea "РАСЧЕТ по словам с повторами Верстка средняя в MS Office - выбираем в услугах "…"
type textarea "x"
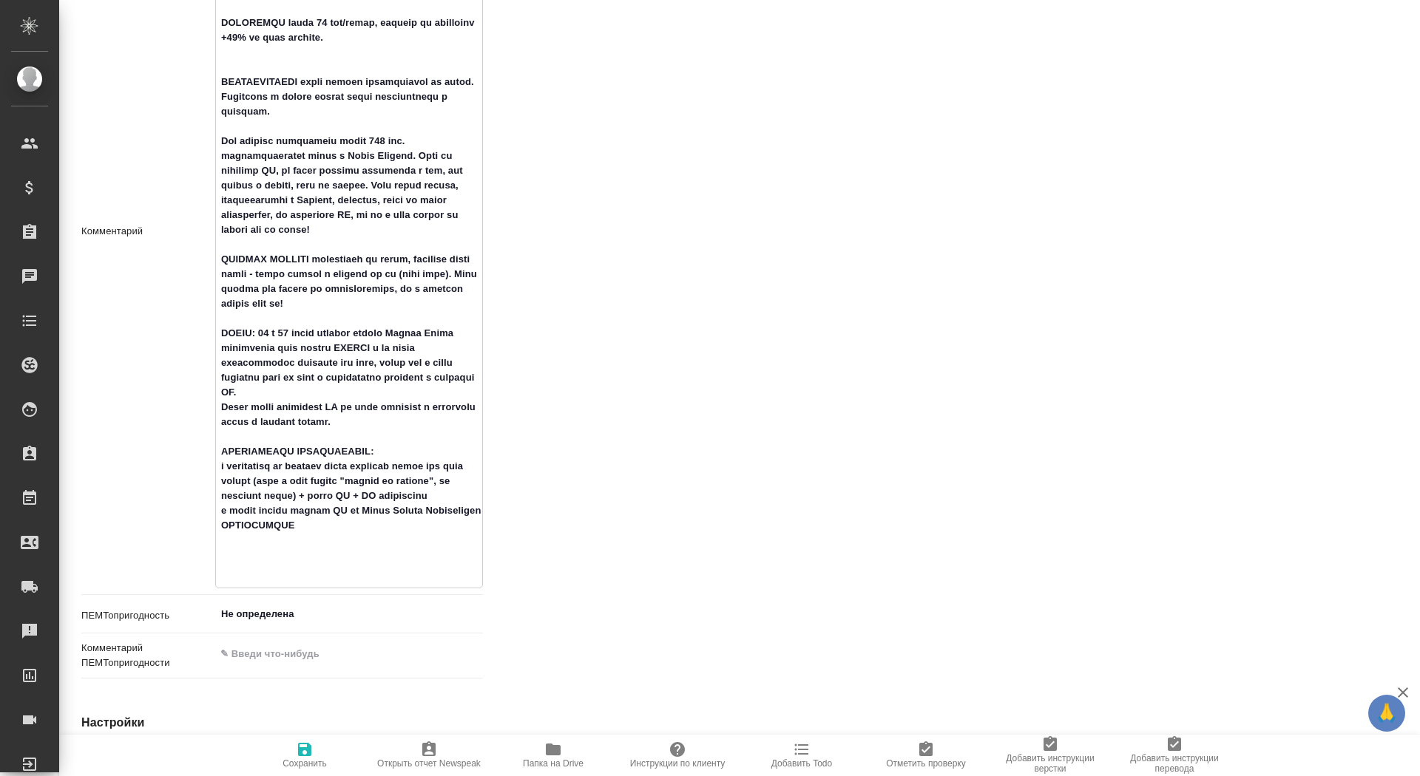
type textarea "РАСЧЕТ по словам с повторами Верстка средняя в MS Office - выбираем в услугах "…"
type textarea "x"
type textarea "РАСЧЕТ по словам с повторами Верстка средняя в MS Office - выбираем в услугах "…"
type textarea "x"
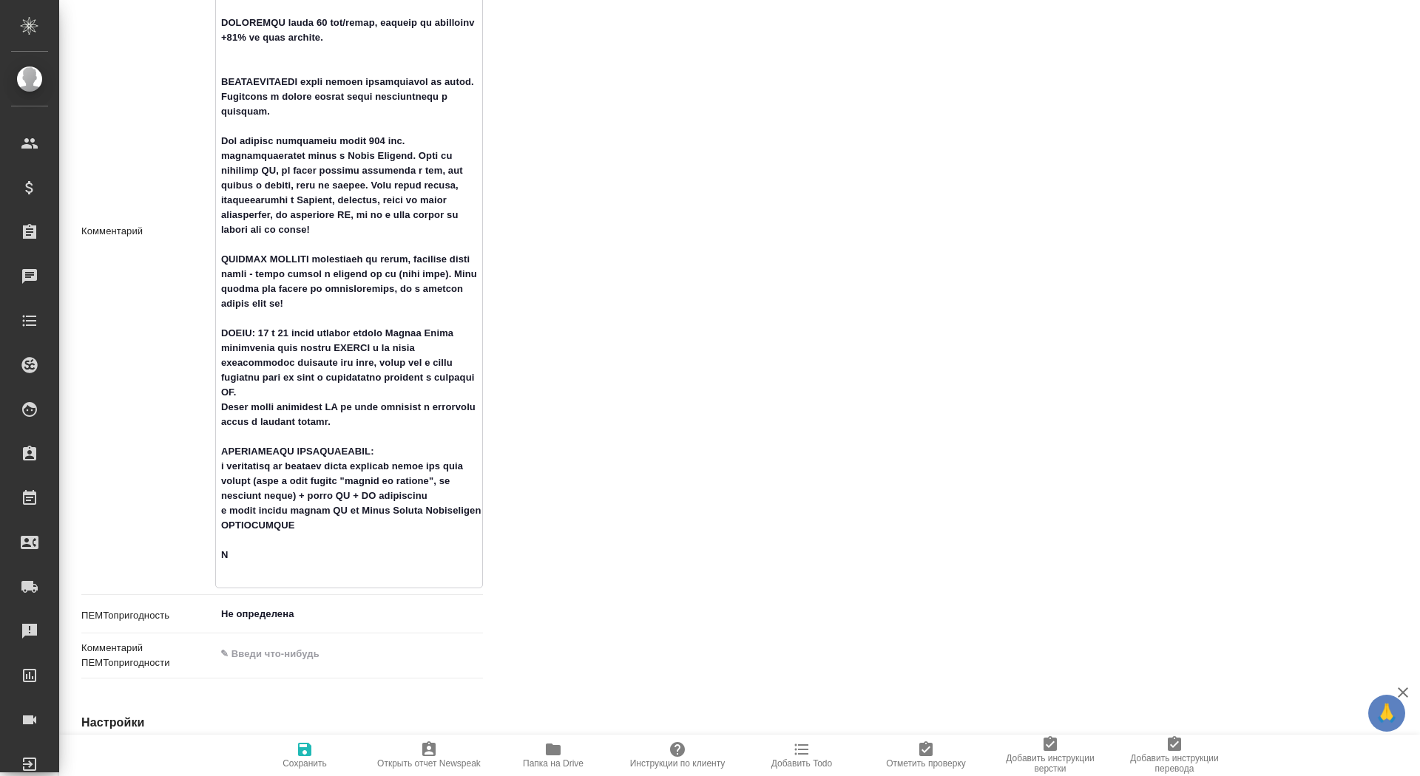
type textarea "x"
type textarea "РАСЧЕТ по словам с повторами Верстка средняя в MS Office - выбираем в услугах "…"
type textarea "x"
type textarea "РАСЧЕТ по словам с повторами Верстка средняя в MS Office - выбираем в услугах "…"
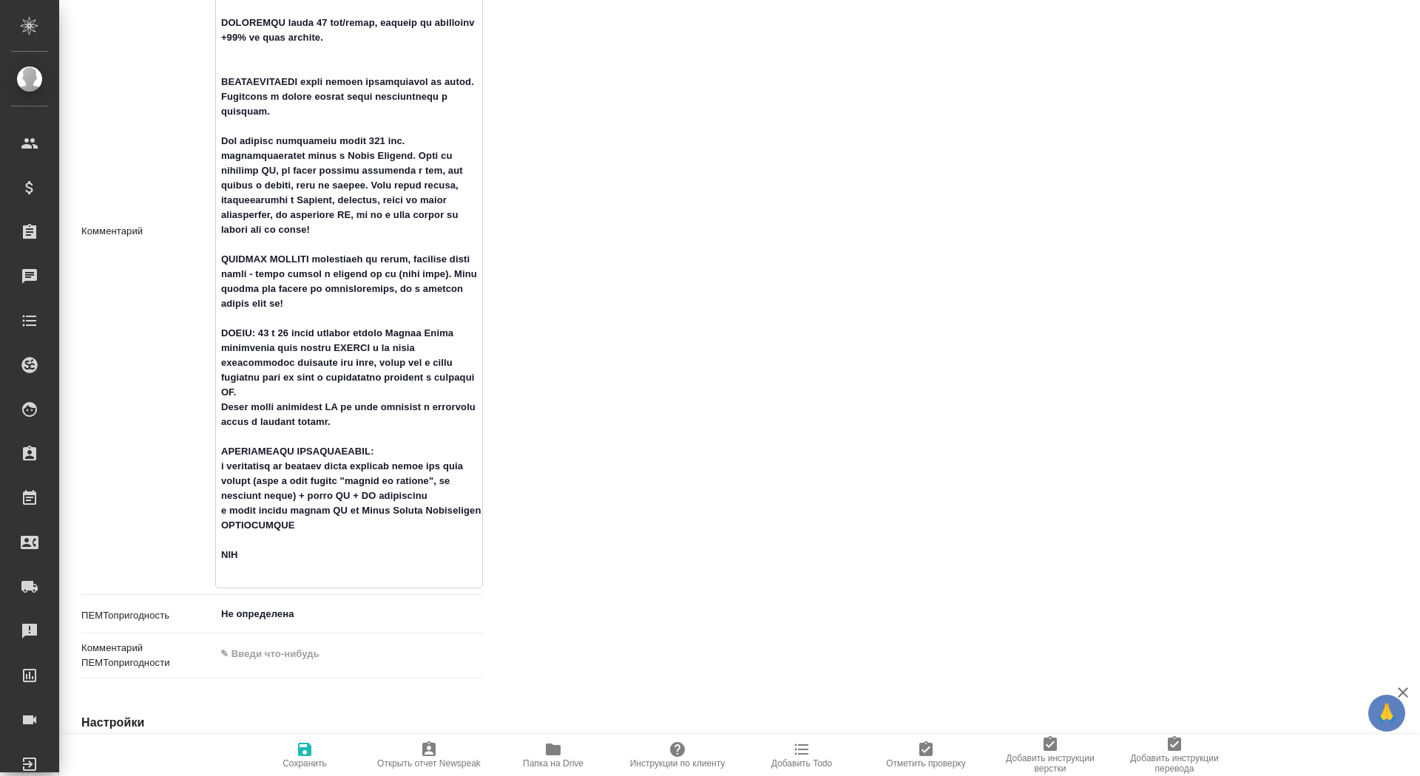
type textarea "x"
type textarea "РАСЧЕТ по словам с повторами Верстка средняя в MS Office - выбираем в услугах "…"
type textarea "x"
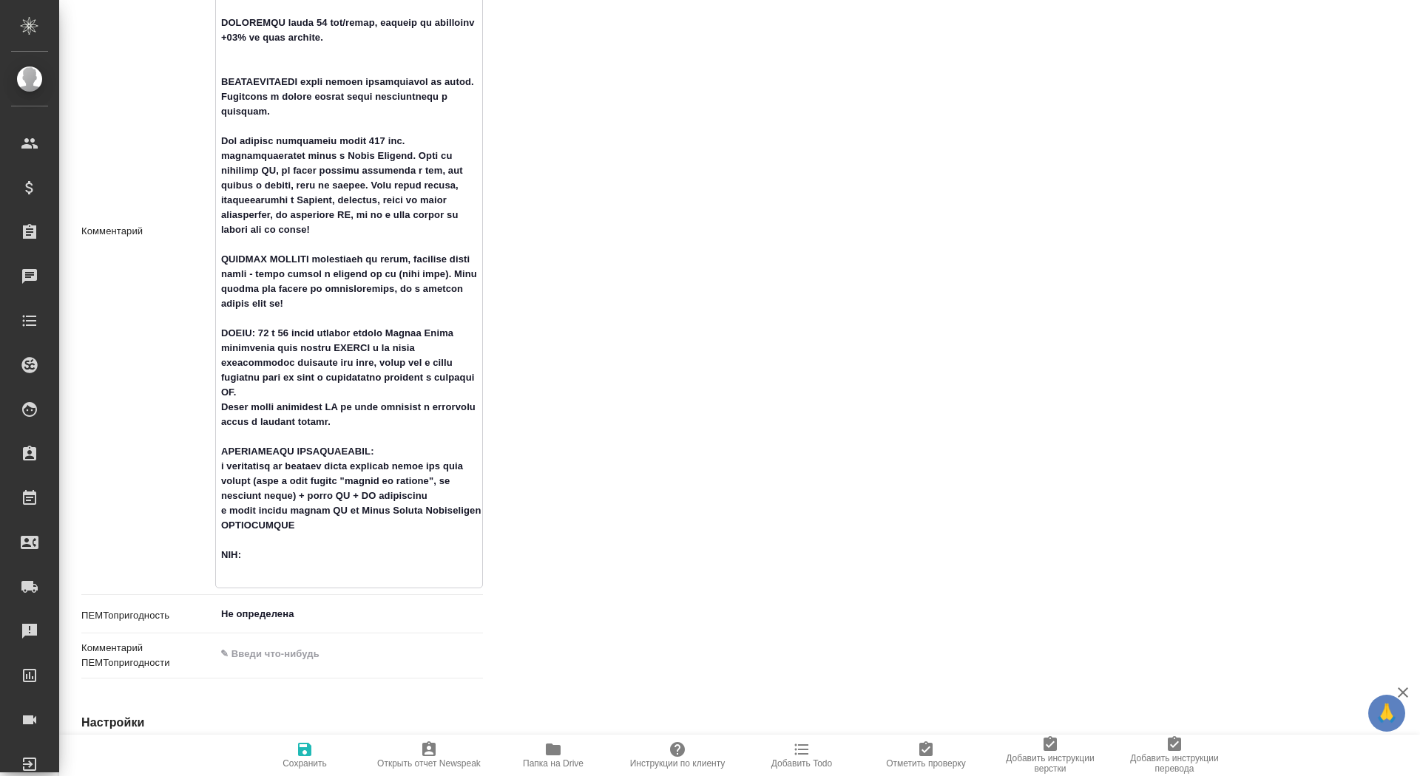
type textarea "РАСЧЕТ по словам с повторами Верстка средняя в MS Office - выбираем в услугах "…"
type textarea "x"
type textarea "РАСЧЕТ по словам с повторами Верстка средняя в MS Office - выбираем в услугах "…"
type textarea "x"
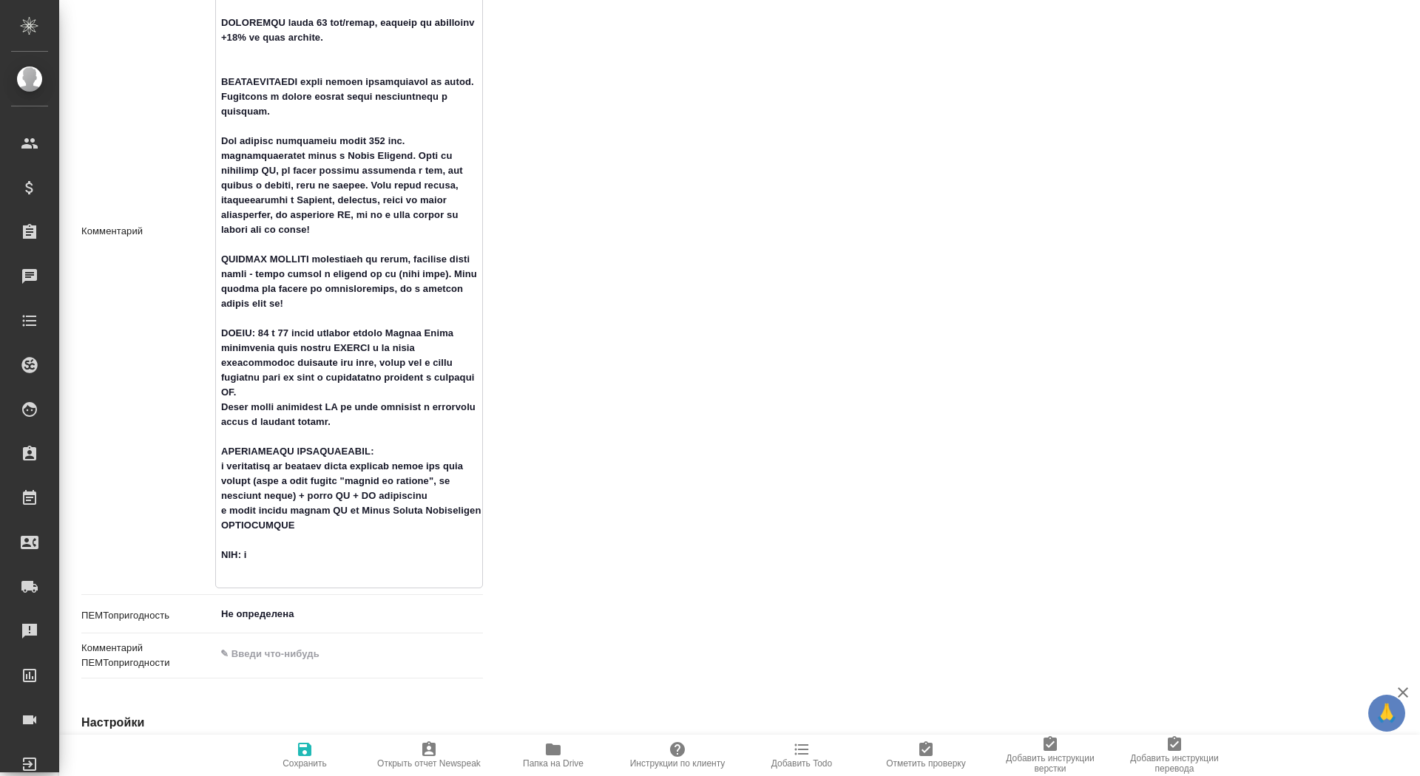
type textarea "x"
type textarea "РАСЧЕТ по словам с повторами Верстка средняя в MS Office - выбираем в услугах "…"
type textarea "x"
type textarea "РАСЧЕТ по словам с повторами Верстка средняя в MS Office - выбираем в услугах "…"
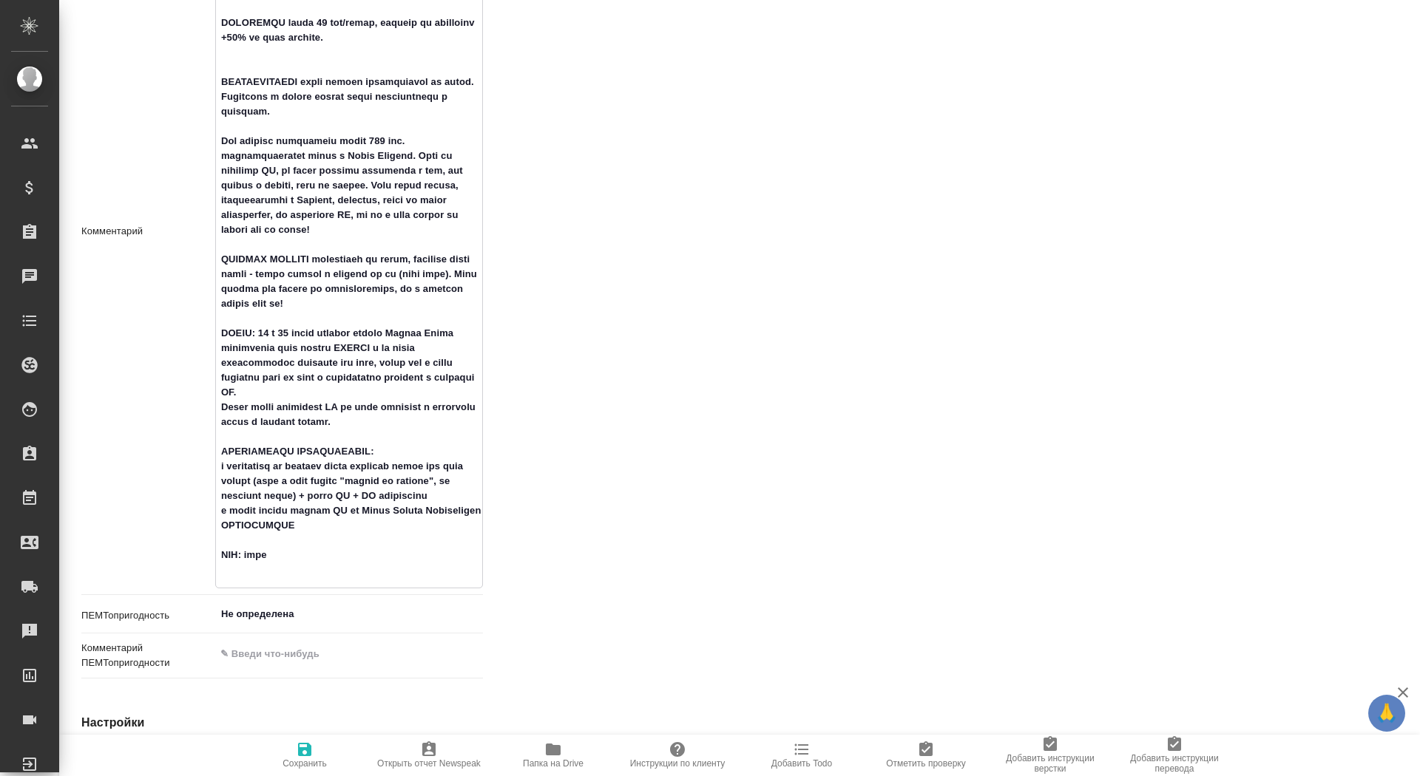
type textarea "x"
type textarea "РАСЧЕТ по словам с повторами Верстка средняя в MS Office - выбираем в услугах "…"
type textarea "x"
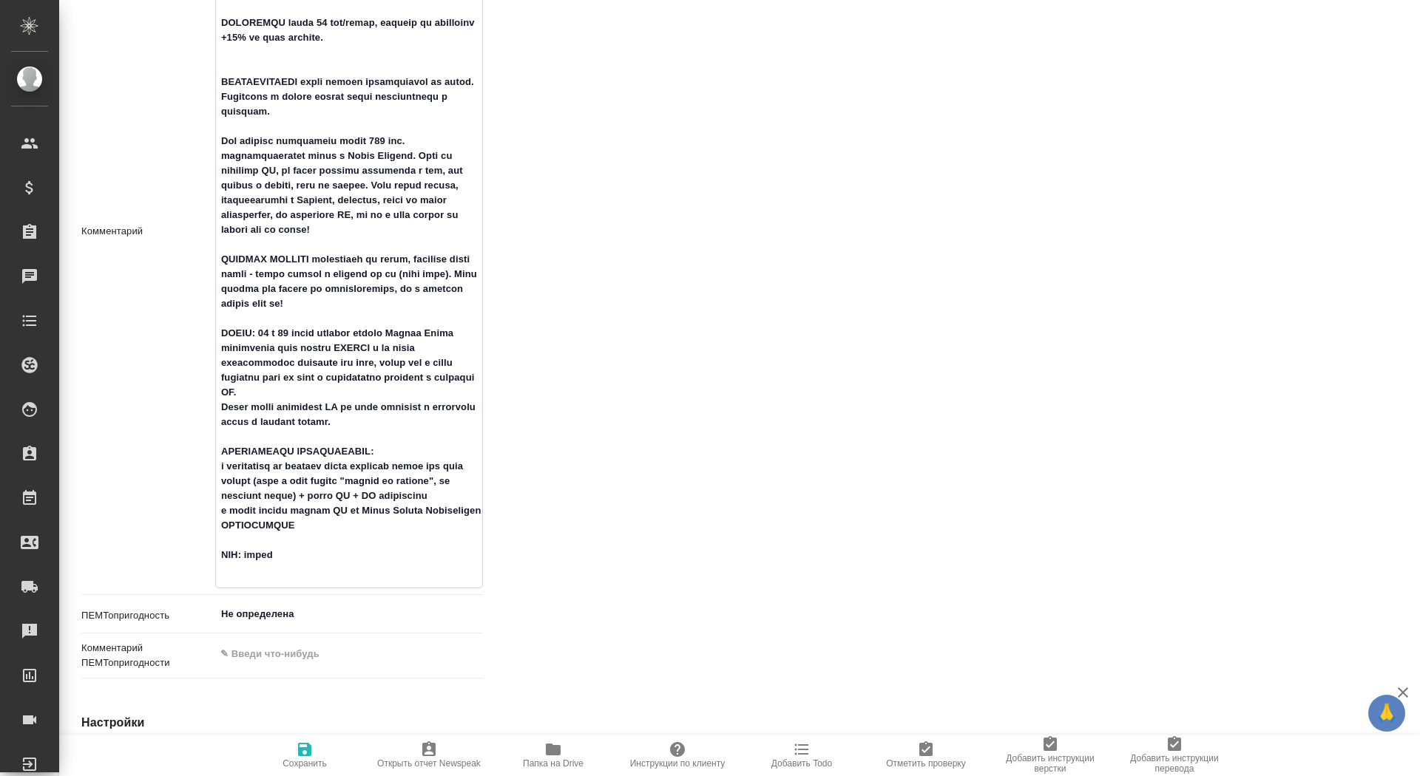
type textarea "РАСЧЕТ по словам с повторами Верстка средняя в MS Office - выбираем в услугах "…"
type textarea "x"
type textarea "РАСЧЕТ по словам с повторами Верстка средняя в MS Office - выбираем в услугах "…"
type textarea "x"
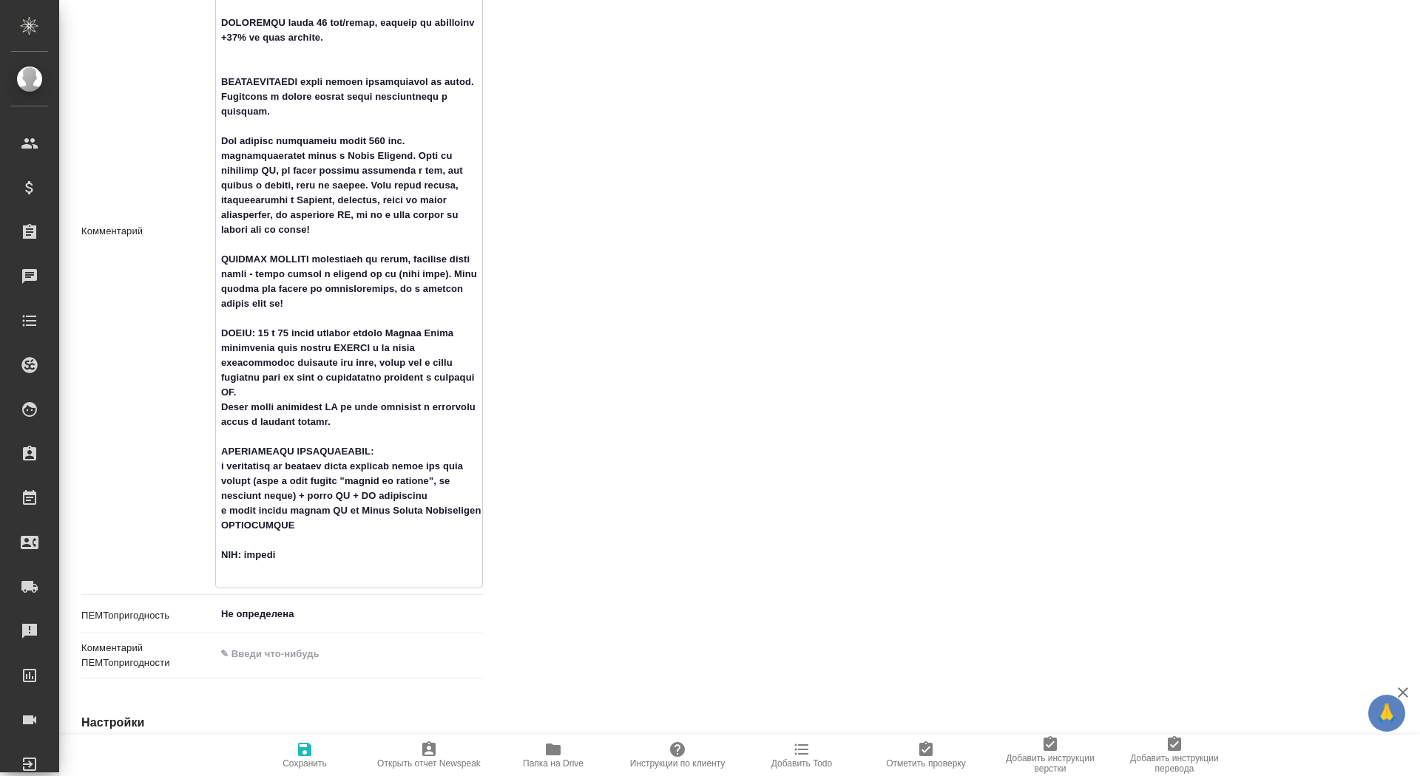
type textarea "x"
type textarea "РАСЧЕТ по словам с повторами Верстка средняя в MS Office - выбираем в услугах "…"
type textarea "x"
type textarea "РАСЧЕТ по словам с повторами Верстка средняя в MS Office - выбираем в услугах "…"
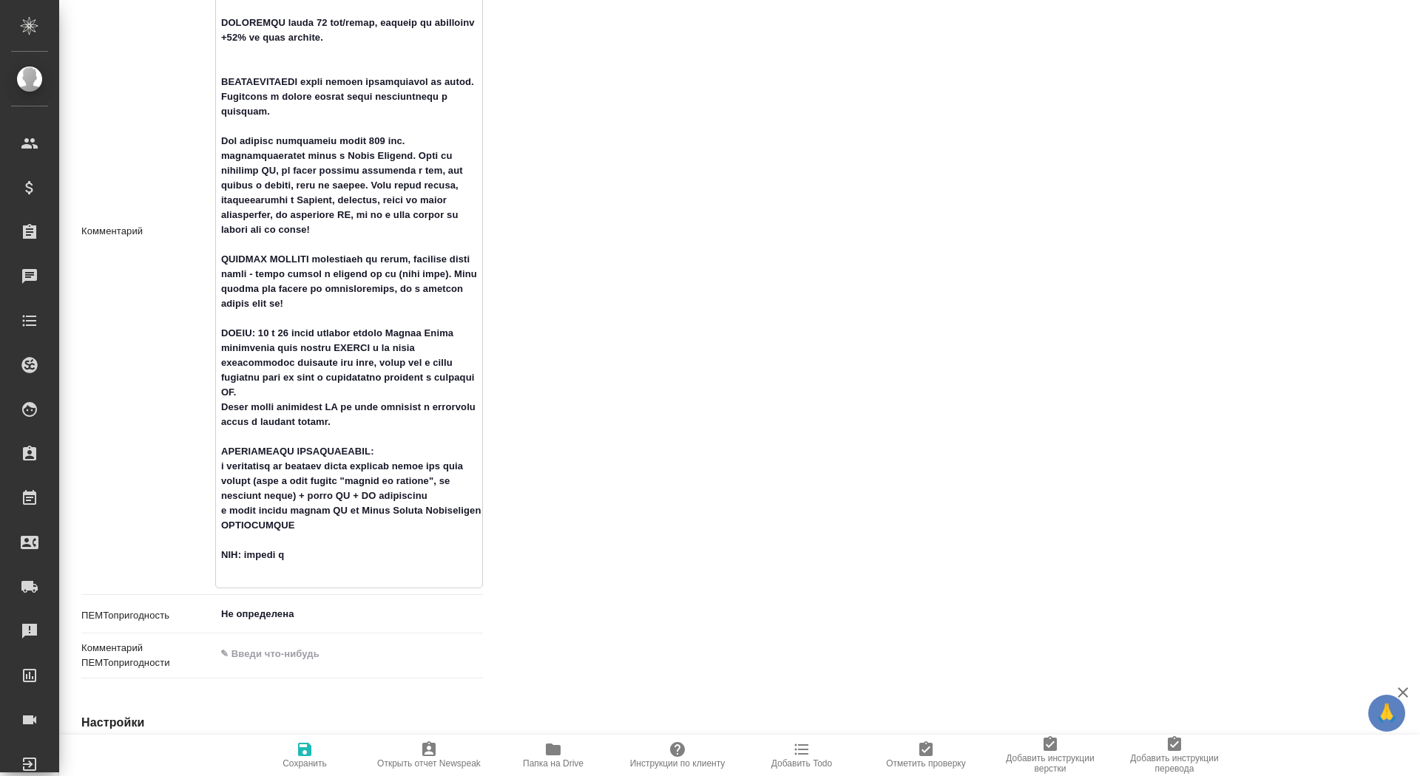
type textarea "x"
type textarea "РАСЧЕТ по словам с повторами Верстка средняя в MS Office - выбираем в услугах "…"
type textarea "x"
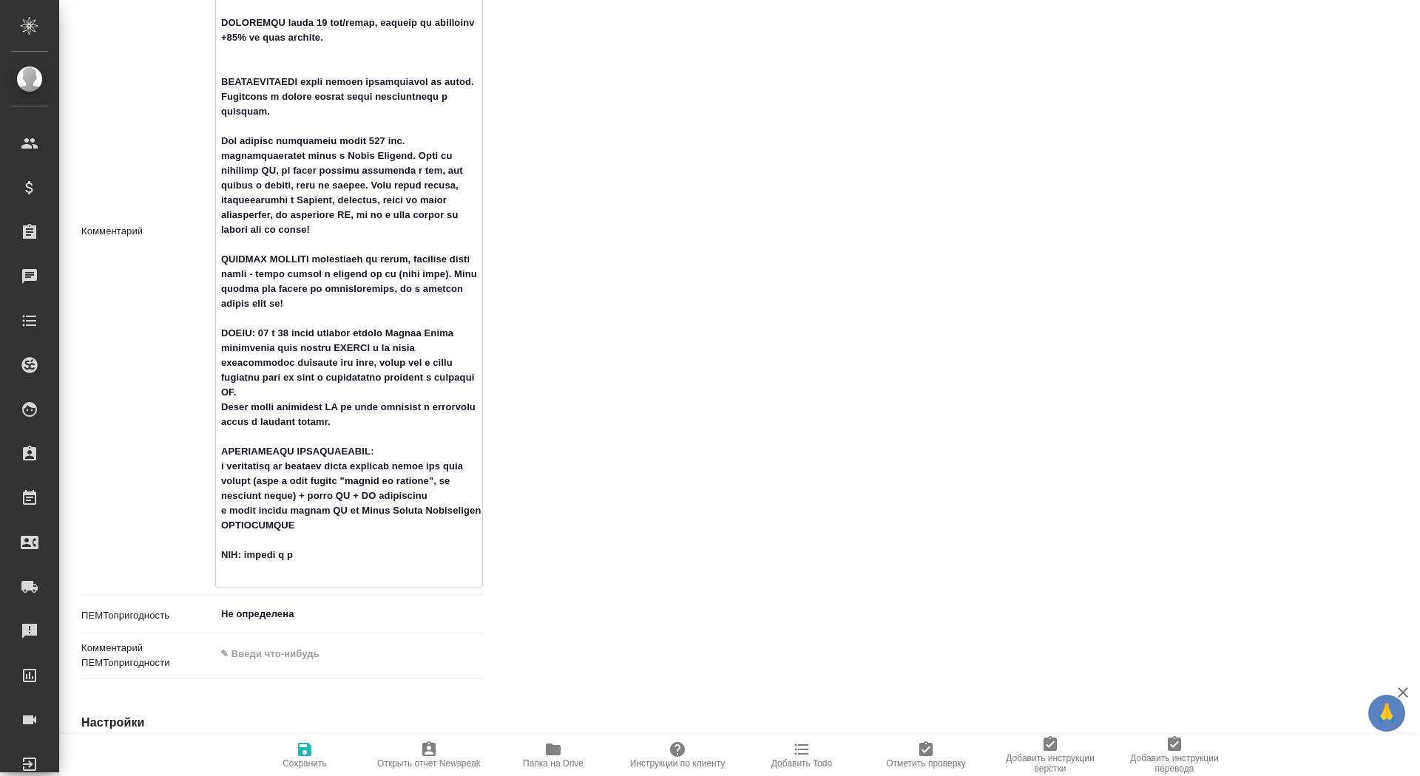
type textarea "РАСЧЕТ по словам с повторами Верстка средняя в MS Office - выбираем в услугах "…"
type textarea "x"
type textarea "РАСЧЕТ по словам с повторами Верстка средняя в MS Office - выбираем в услугах "…"
type textarea "x"
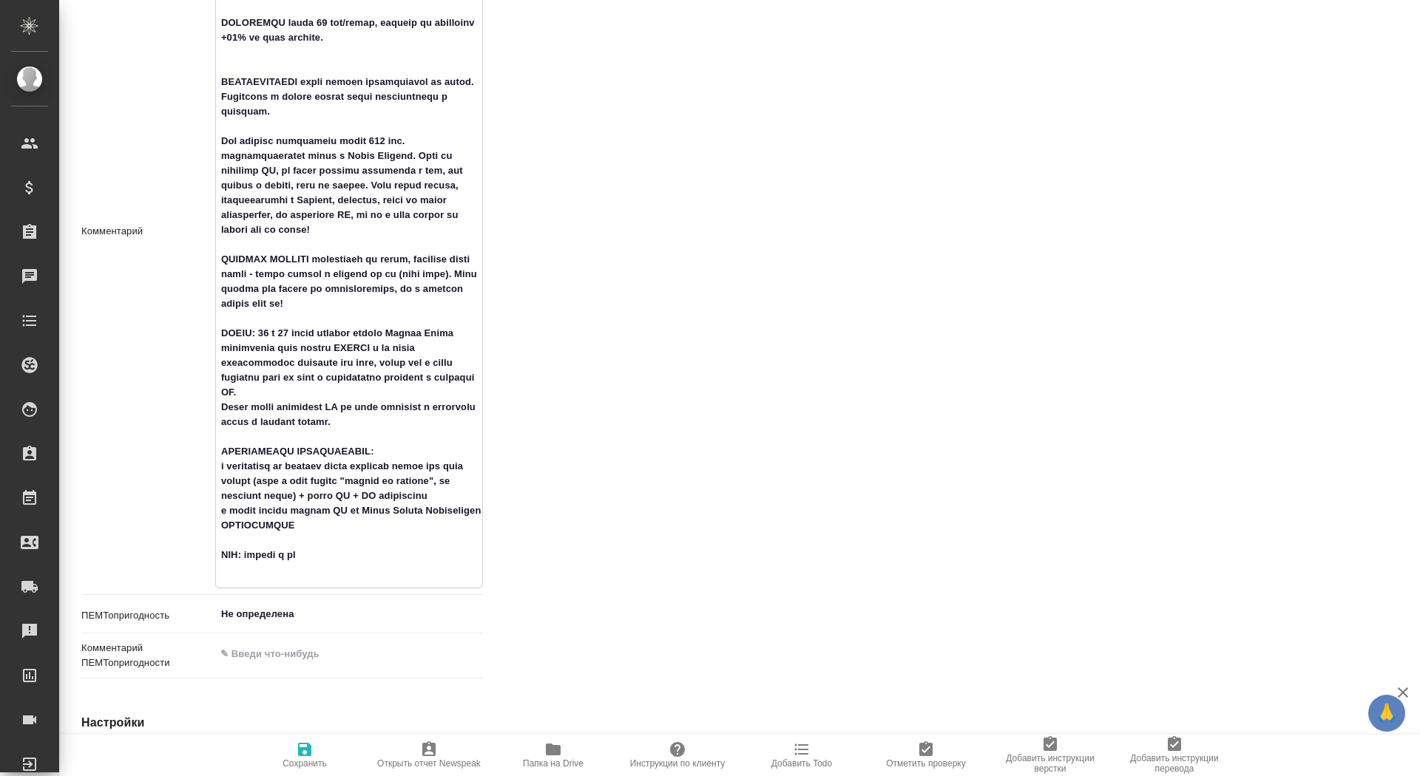
type textarea "x"
type textarea "РАСЧЕТ по словам с повторами Верстка средняя в MS Office - выбираем в услугах "…"
type textarea "x"
type textarea "РАСЧЕТ по словам с повторами Верстка средняя в MS Office - выбираем в услугах "…"
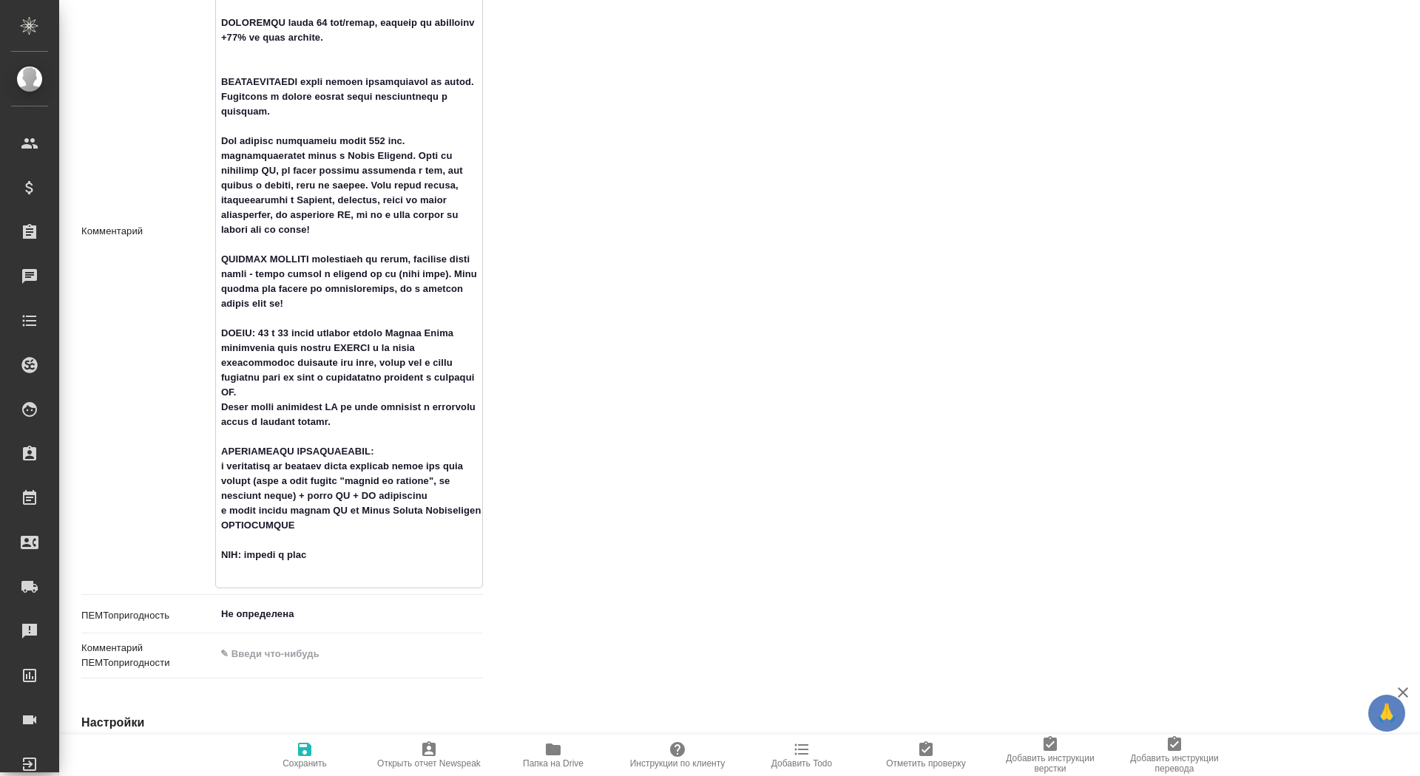
type textarea "x"
type textarea "РАСЧЕТ по словам с повторами Верстка средняя в MS Office - выбираем в услугах "…"
type textarea "x"
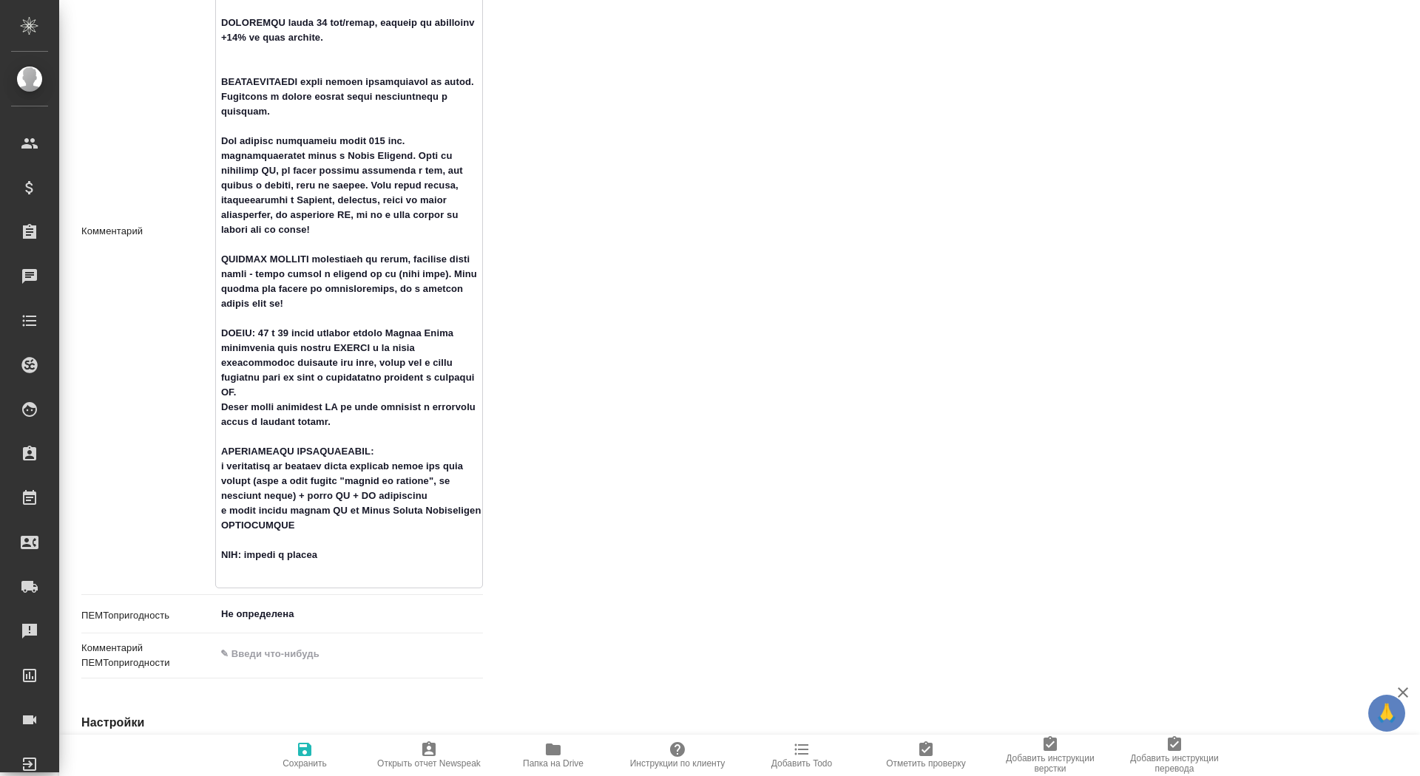
type textarea "РАСЧЕТ по словам с повторами Верстка средняя в MS Office - выбираем в услугах "…"
type textarea "x"
type textarea "РАСЧЕТ по словам с повторами Верстка средняя в MS Office - выбираем в услугах "…"
type textarea "x"
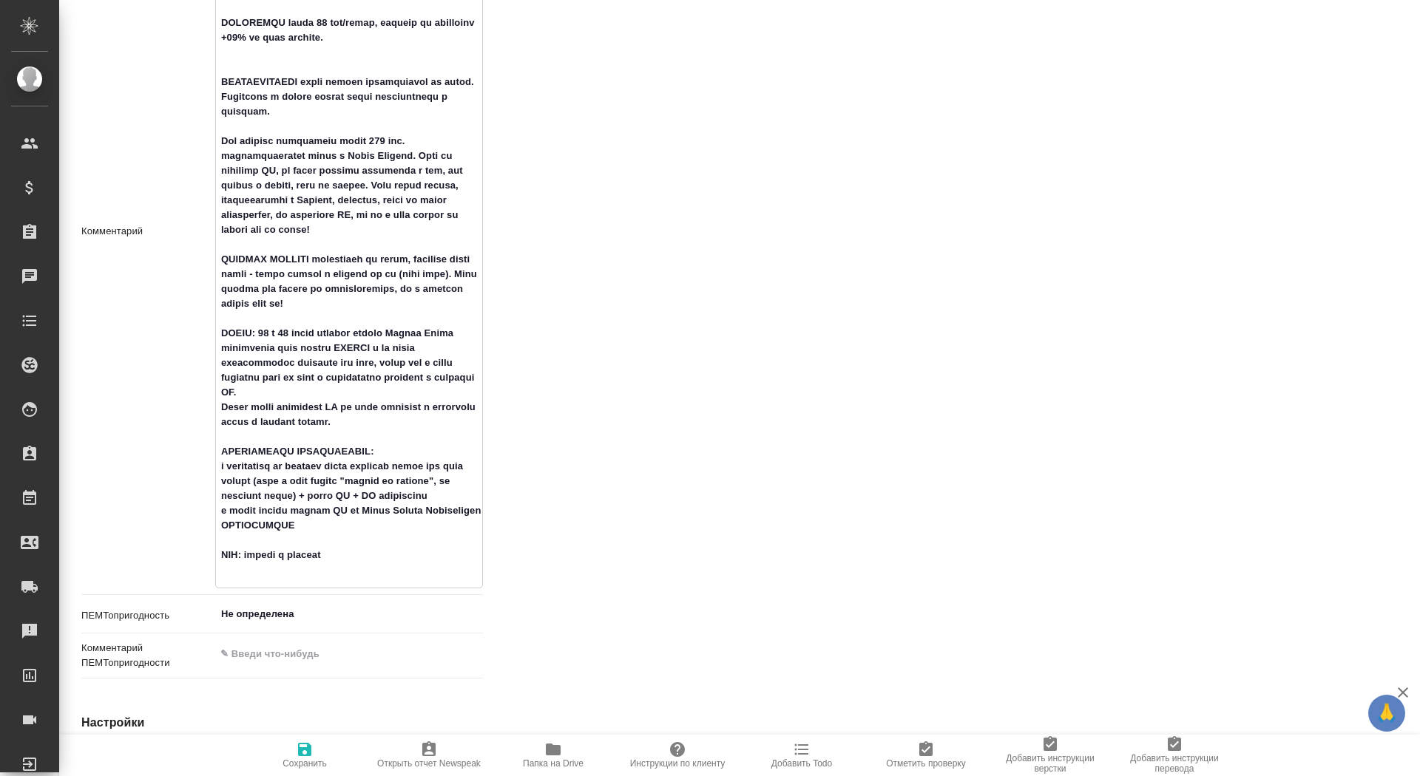
type textarea "x"
type textarea "РАСЧЕТ по словам с повторами Верстка средняя в MS Office - выбираем в услугах "…"
type textarea "x"
type textarea "РАСЧЕТ по словам с повторами Верстка средняя в MS Office - выбираем в услугах "…"
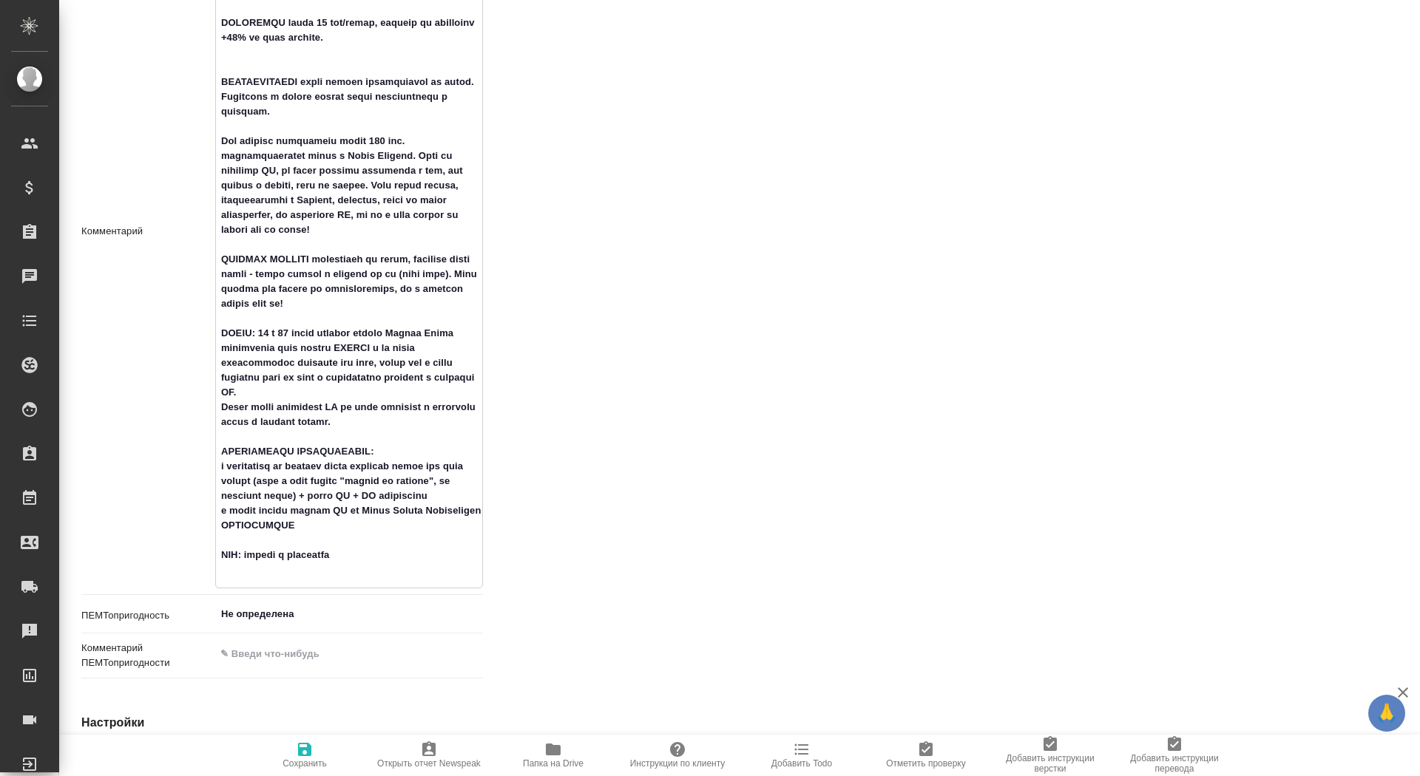
type textarea "x"
type textarea "РАСЧЕТ по словам с повторами Верстка средняя в MS Office - выбираем в услугах "…"
type textarea "x"
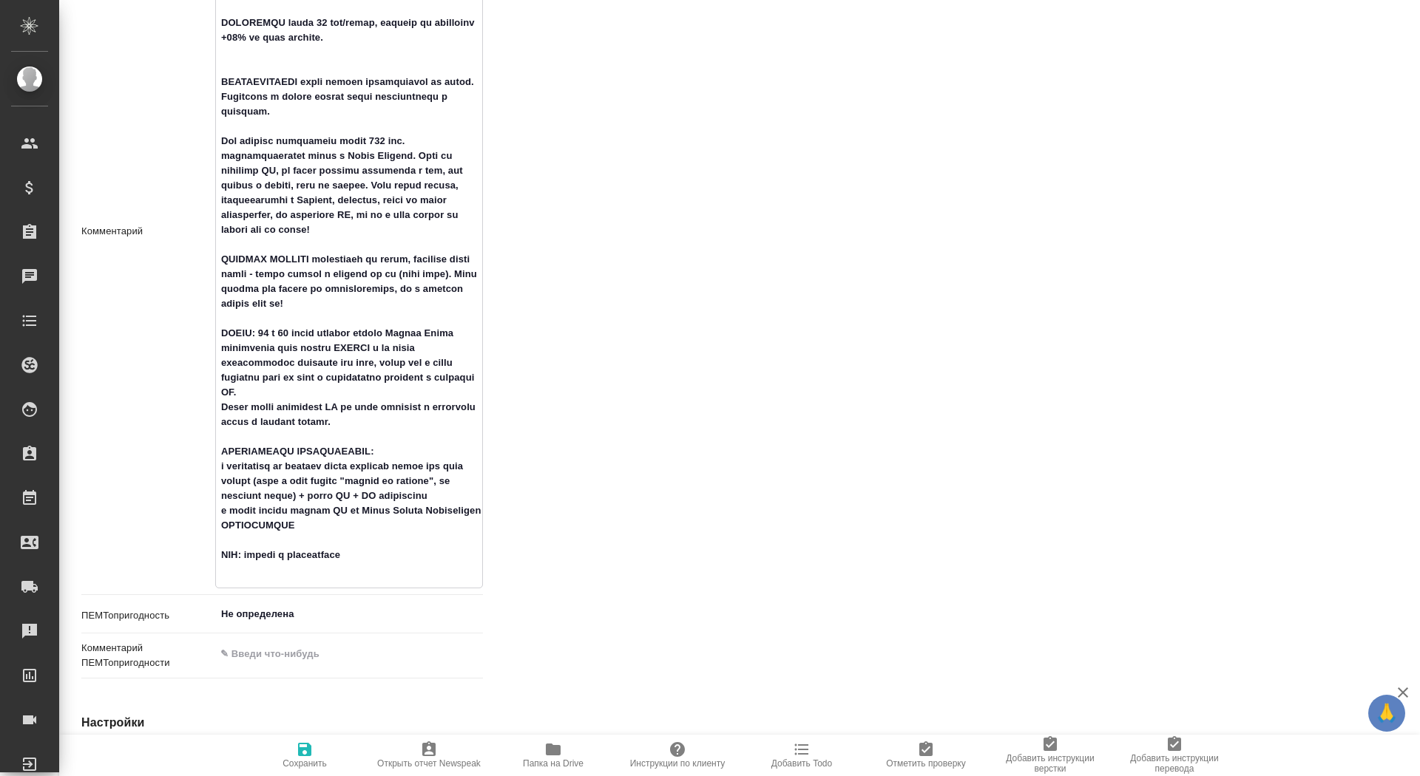
type textarea "РАСЧЕТ по словам с повторами Верстка средняя в MS Office - выбираем в услугах "…"
type textarea "x"
type textarea "РАСЧЕТ по словам с повторами Верстка средняя в MS Office - выбираем в услугах "…"
type textarea "x"
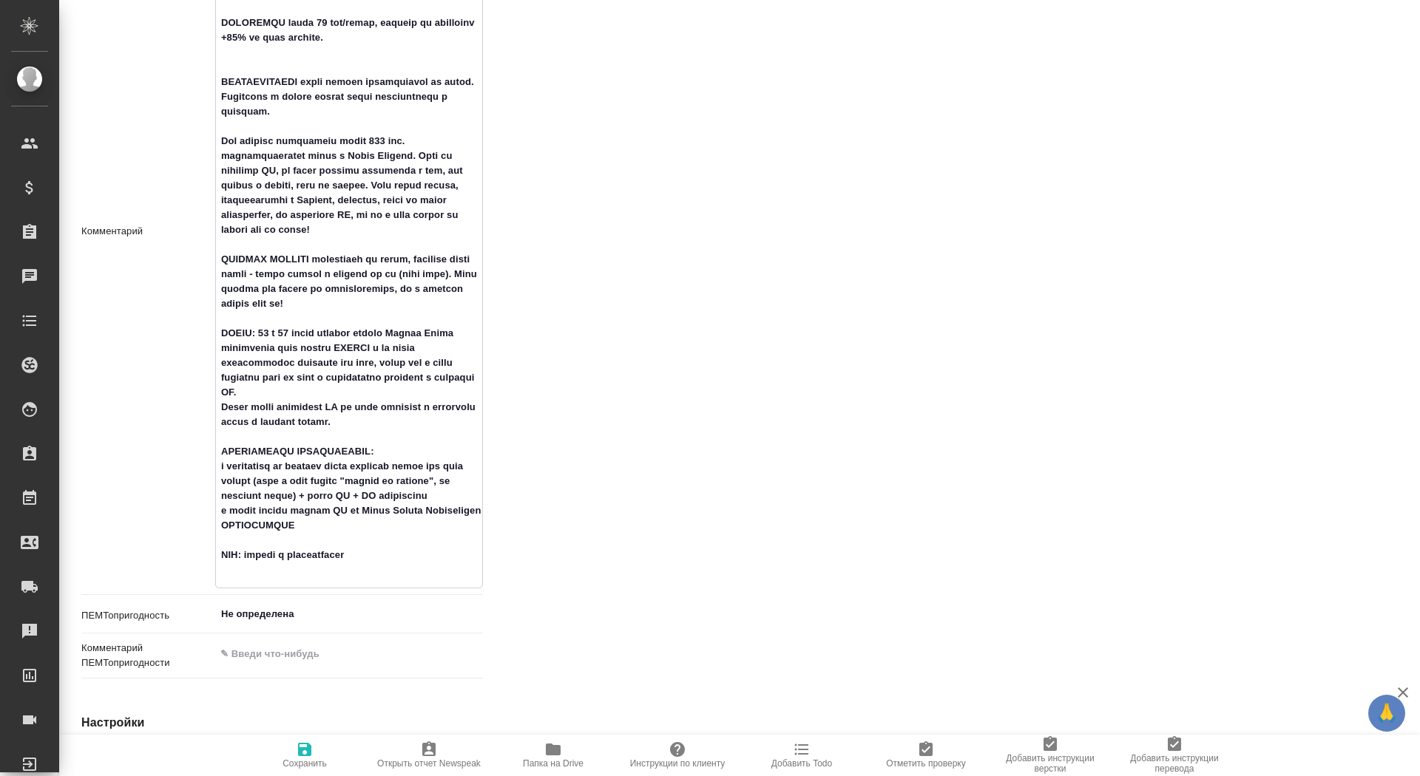
type textarea "x"
type textarea "РАСЧЕТ по словам с повторами Верстка средняя в MS Office - выбираем в услугах "…"
type textarea "x"
type textarea "РАСЧЕТ по словам с повторами Верстка средняя в MS Office - выбираем в услугах "…"
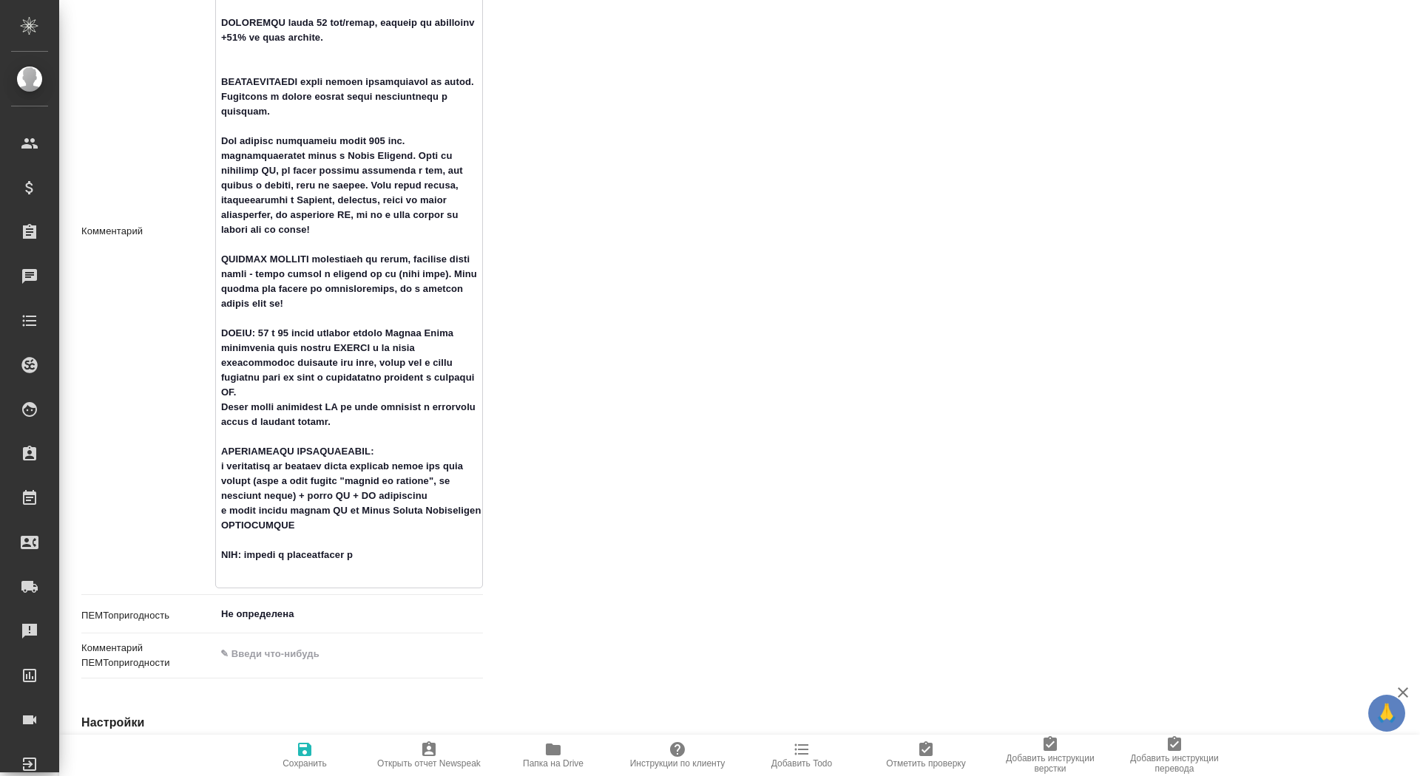
type textarea "x"
type textarea "РАСЧЕТ по словам с повторами Верстка средняя в MS Office - выбираем в услугах "…"
type textarea "x"
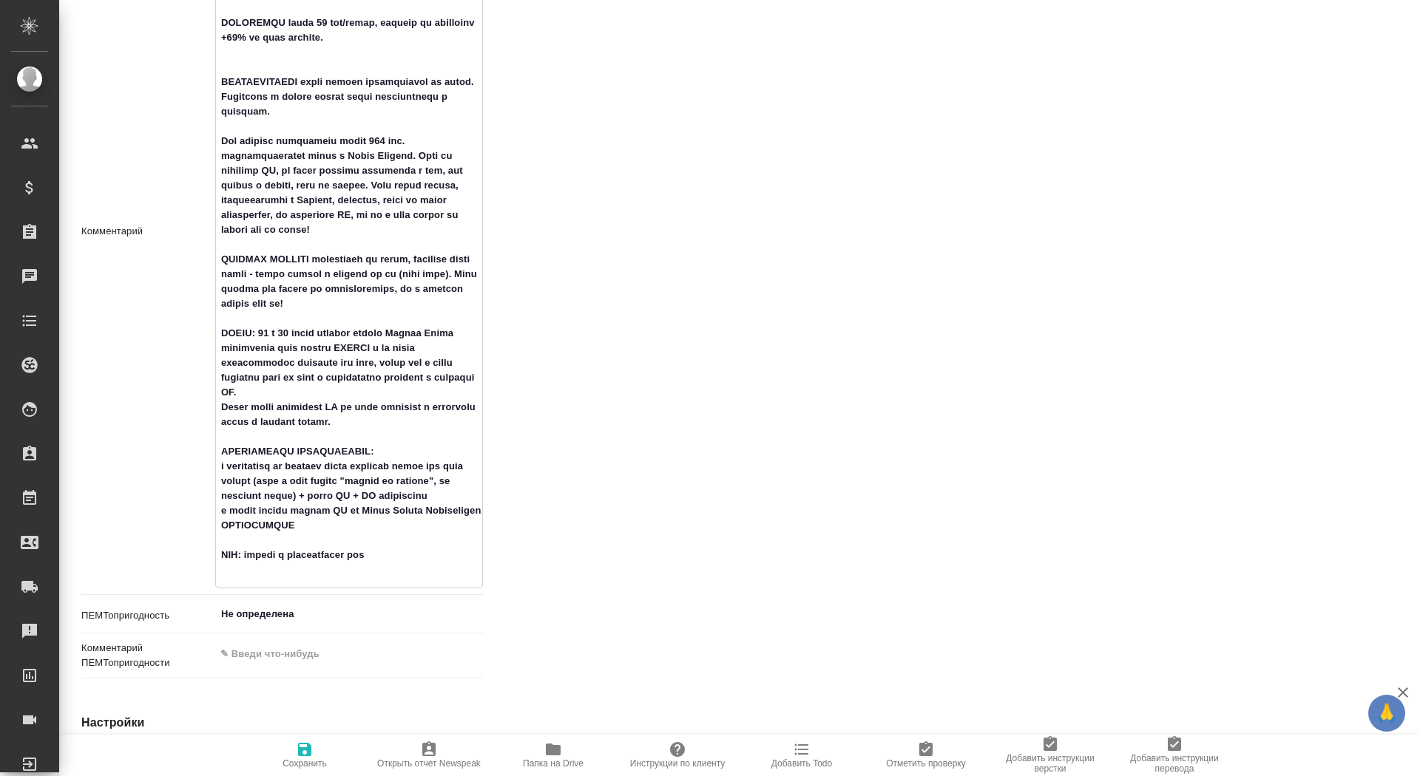
type textarea "РАСЧЕТ по словам с повторами Верстка средняя в MS Office - выбираем в услугах "…"
type textarea "x"
type textarea "РАСЧЕТ по словам с повторами Верстка средняя в MS Office - выбираем в услугах "…"
type textarea "x"
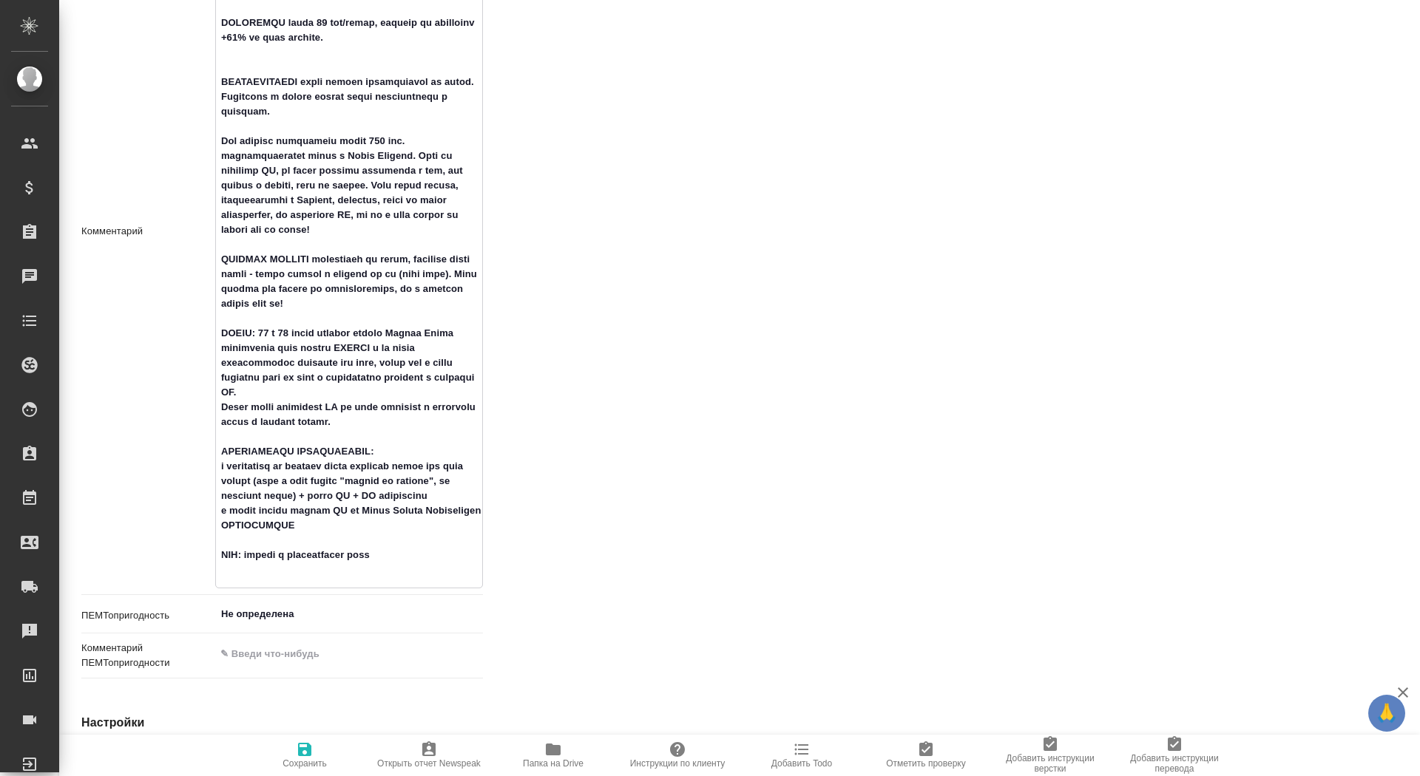
type textarea "x"
type textarea "РАСЧЕТ по словам с повторами Верстка средняя в MS Office - выбираем в услугах "…"
type textarea "x"
type textarea "РАСЧЕТ по словам с повторами Верстка средняя в MS Office - выбираем в услугах "…"
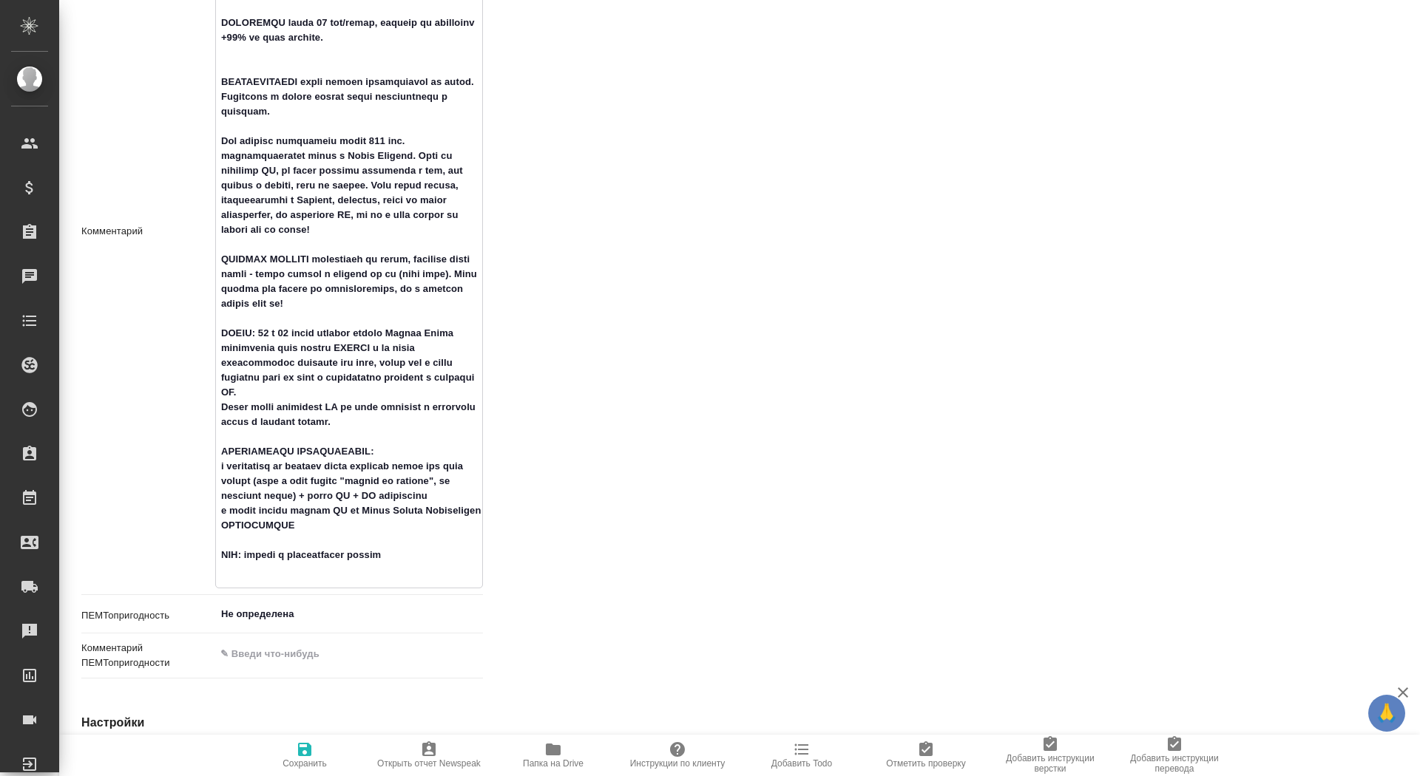
type textarea "x"
type textarea "РАСЧЕТ по словам с повторами Верстка средняя в MS Office - выбираем в услугах "…"
type textarea "x"
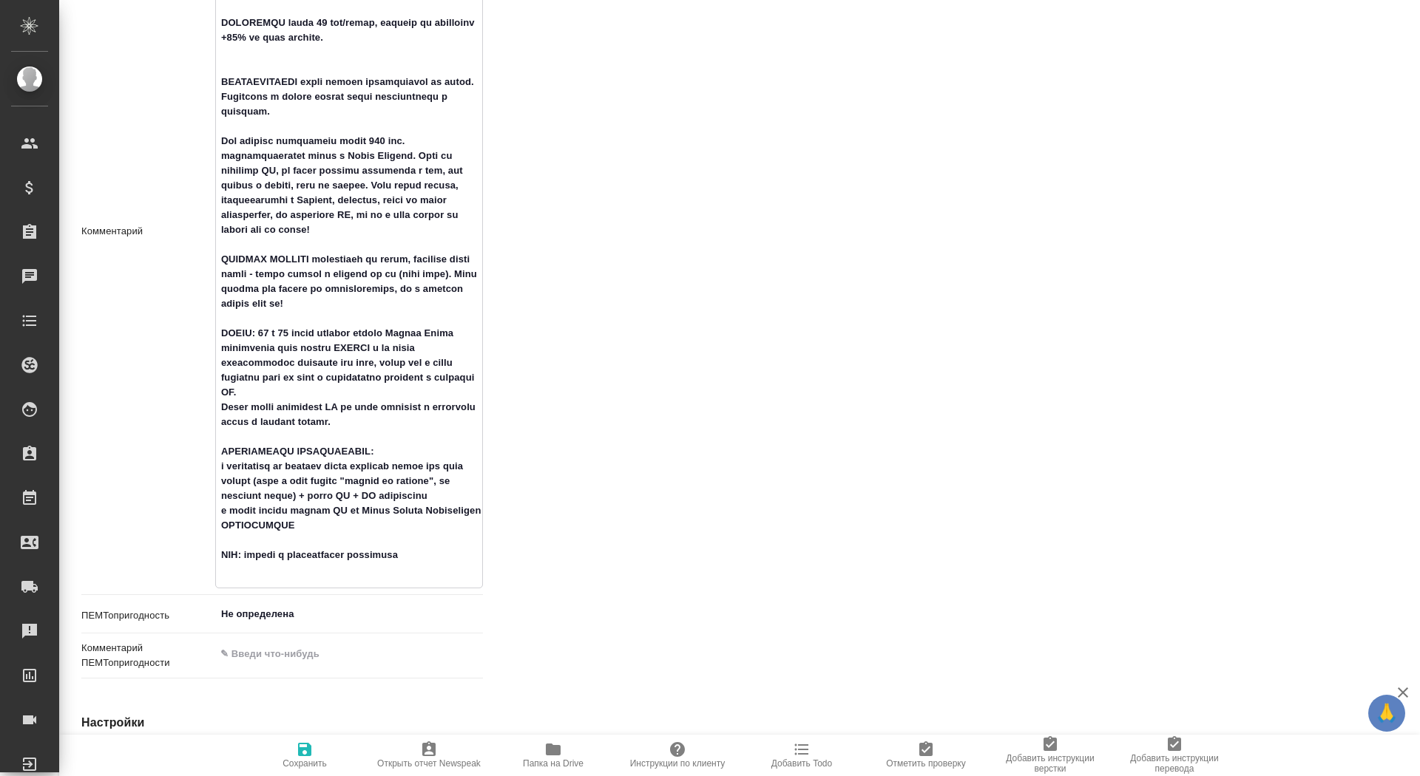
type textarea "РАСЧЕТ по словам с повторами Верстка средняя в MS Office - выбираем в услугах "…"
type textarea "x"
type textarea "РАСЧЕТ по словам с повторами Верстка средняя в MS Office - выбираем в услугах "…"
type textarea "x"
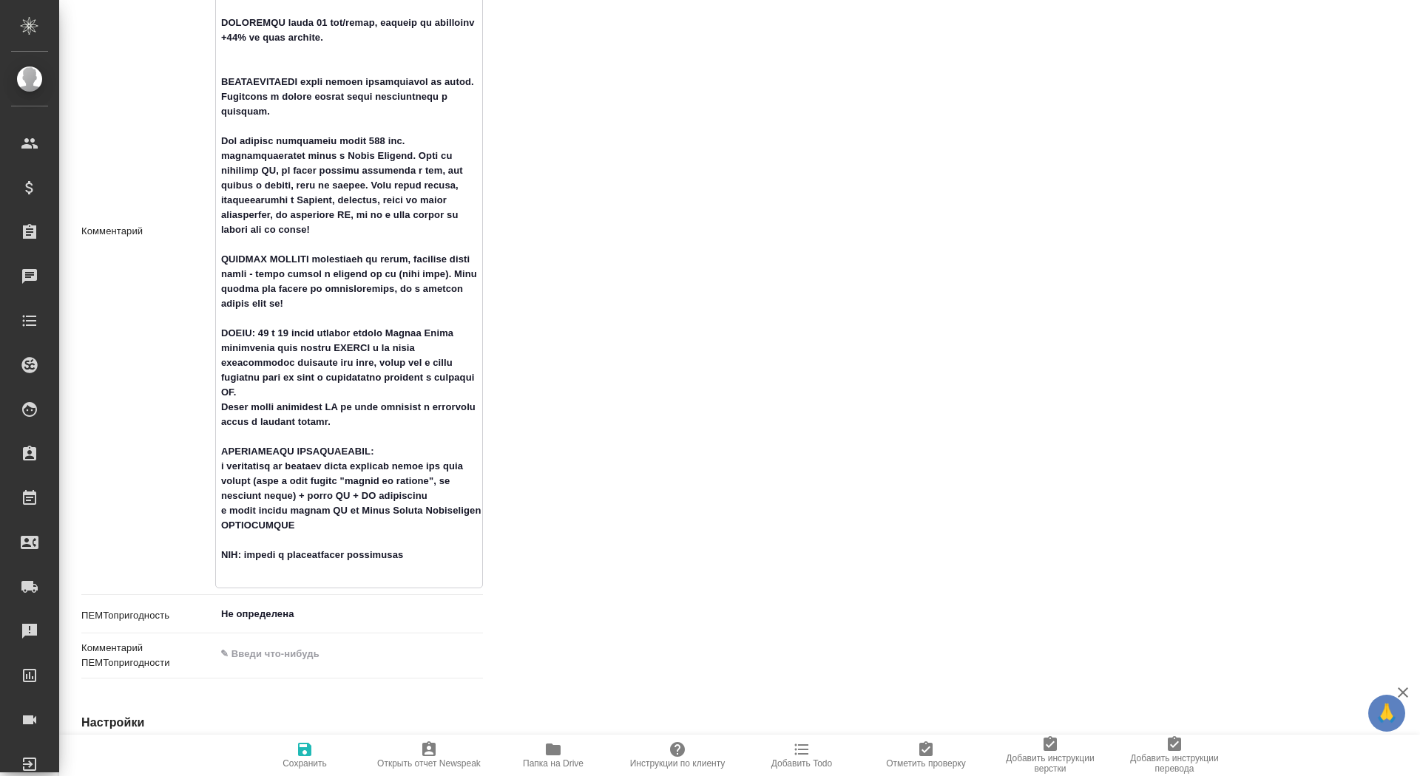
type textarea "x"
type textarea "РАСЧЕТ по словам с повторами Верстка средняя в MS Office - выбираем в услугах "…"
type textarea "x"
type textarea "РАСЧЕТ по словам с повторами Верстка средняя в MS Office - выбираем в услугах "…"
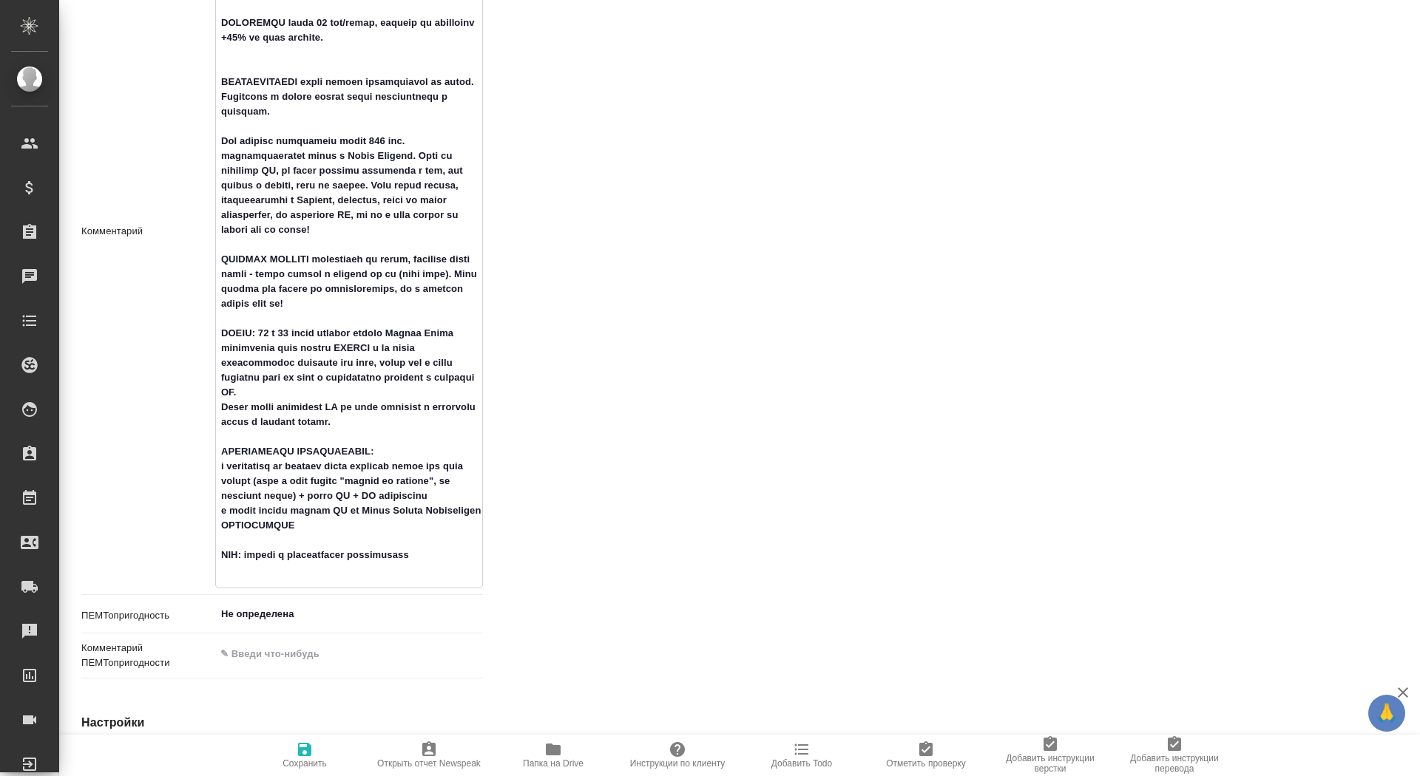
type textarea "x"
type textarea "РАСЧЕТ по словам с повторами Верстка средняя в MS Office - выбираем в услугах "…"
type textarea "x"
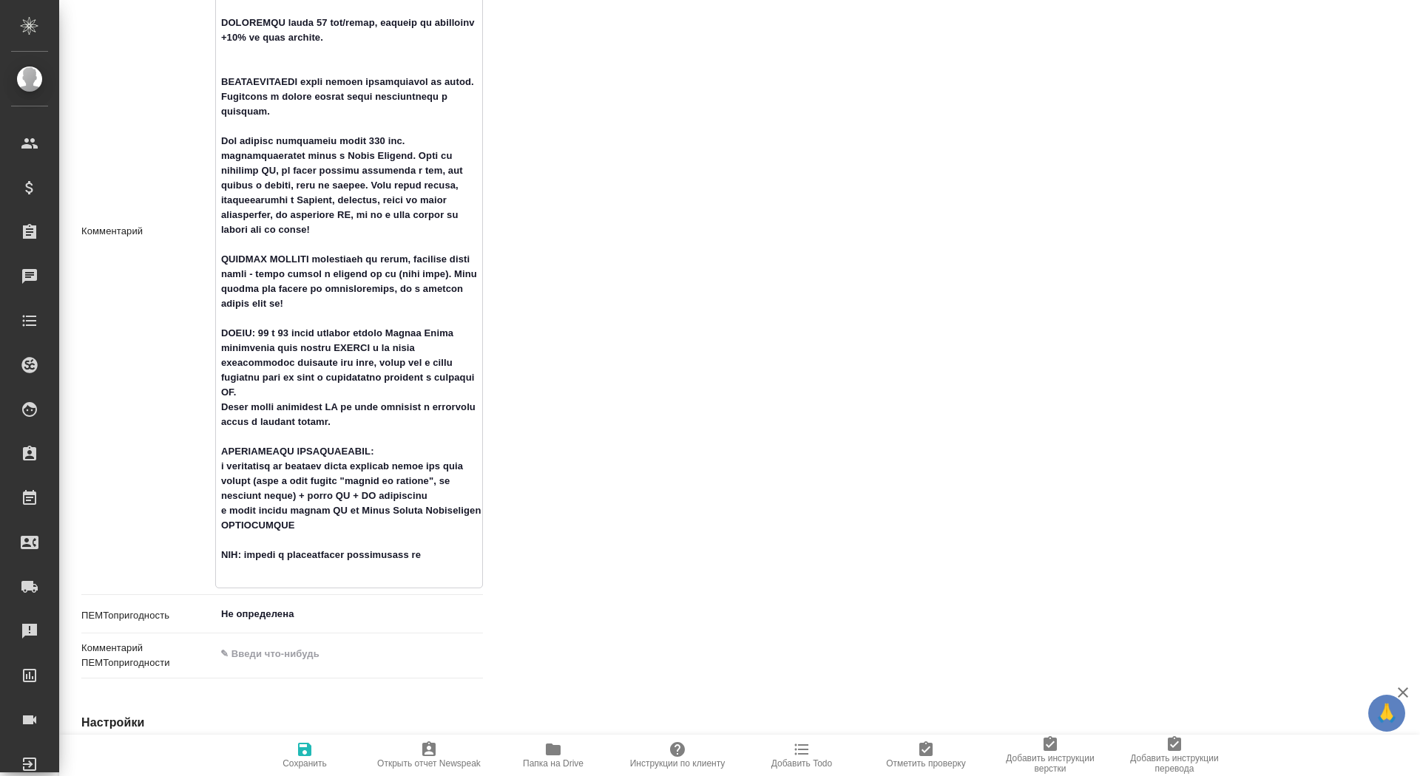
type textarea "РАСЧЕТ по словам с повторами Верстка средняя в MS Office - выбираем в услугах "…"
type textarea "x"
type textarea "РАСЧЕТ по словам с повторами Верстка средняя в MS Office - выбираем в услугах "…"
type textarea "x"
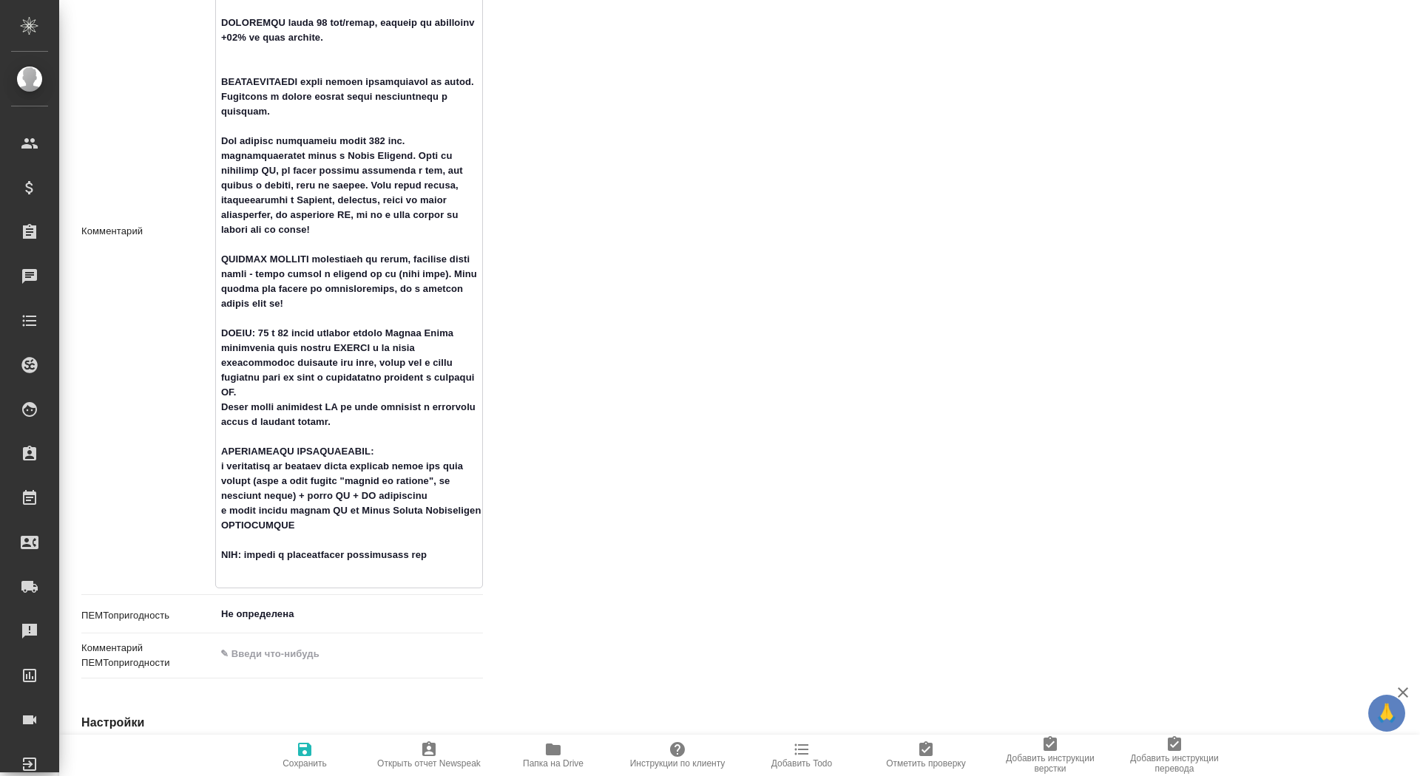
type textarea "x"
type textarea "РАСЧЕТ по словам с повторами Верстка средняя в MS Office - выбираем в услугах "…"
type textarea "x"
type textarea "РАСЧЕТ по словам с повторами Верстка средняя в MS Office - выбираем в услугах "…"
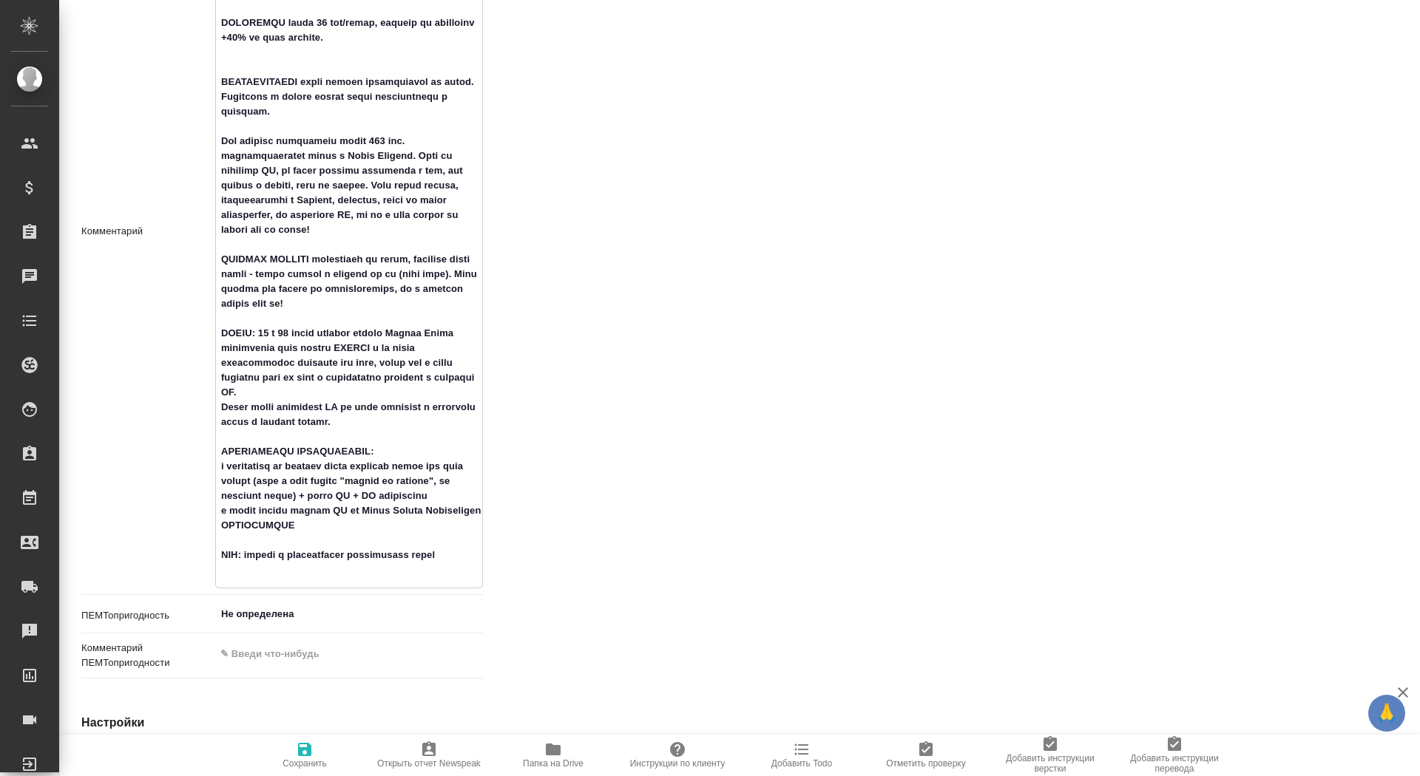
type textarea "x"
type textarea "РАСЧЕТ по словам с повторами Верстка средняя в MS Office - выбираем в услугах "…"
type textarea "x"
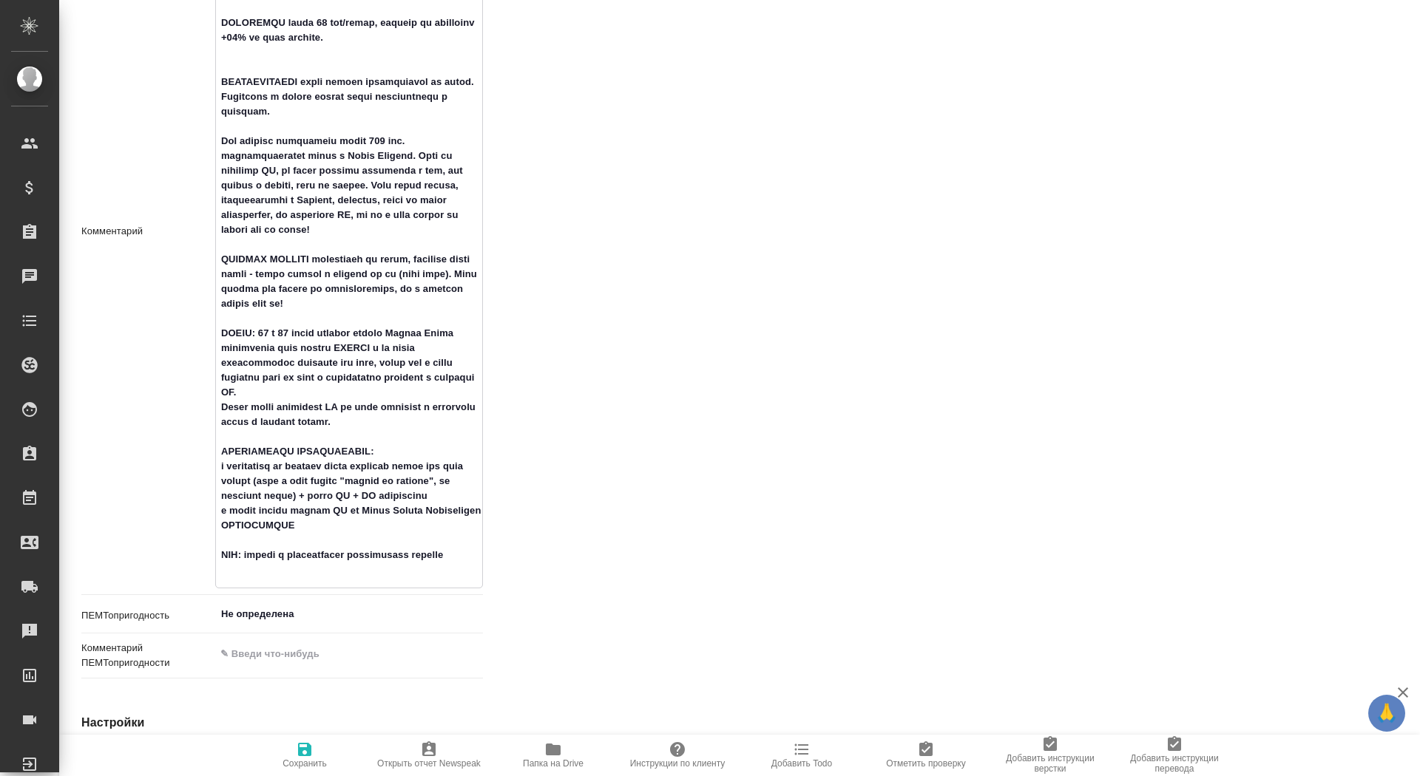
type textarea "РАСЧЕТ по словам с повторами Верстка средняя в MS Office - выбираем в услугах "…"
type textarea "x"
type textarea "РАСЧЕТ по словам с повторами Верстка средняя в MS Office - выбираем в услугах "…"
type textarea "x"
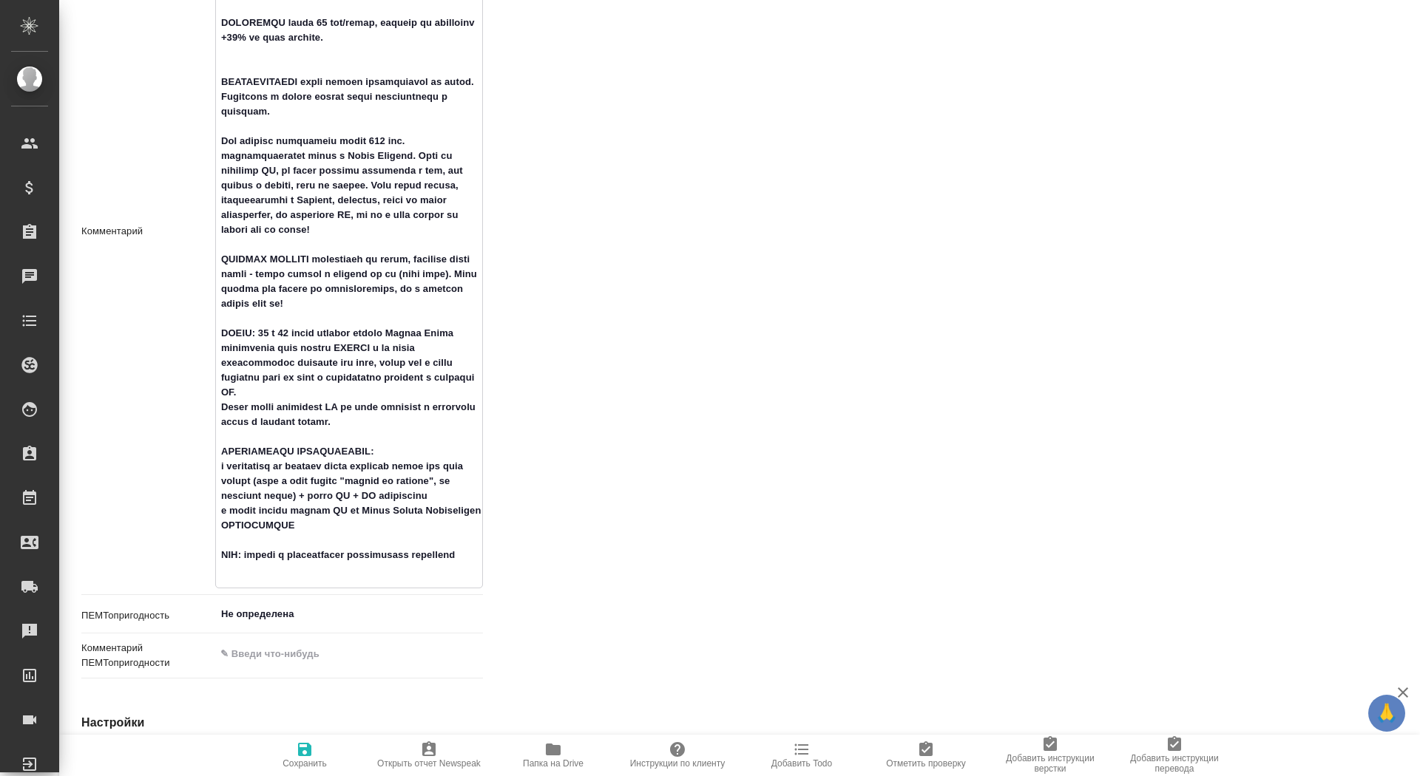
type textarea "x"
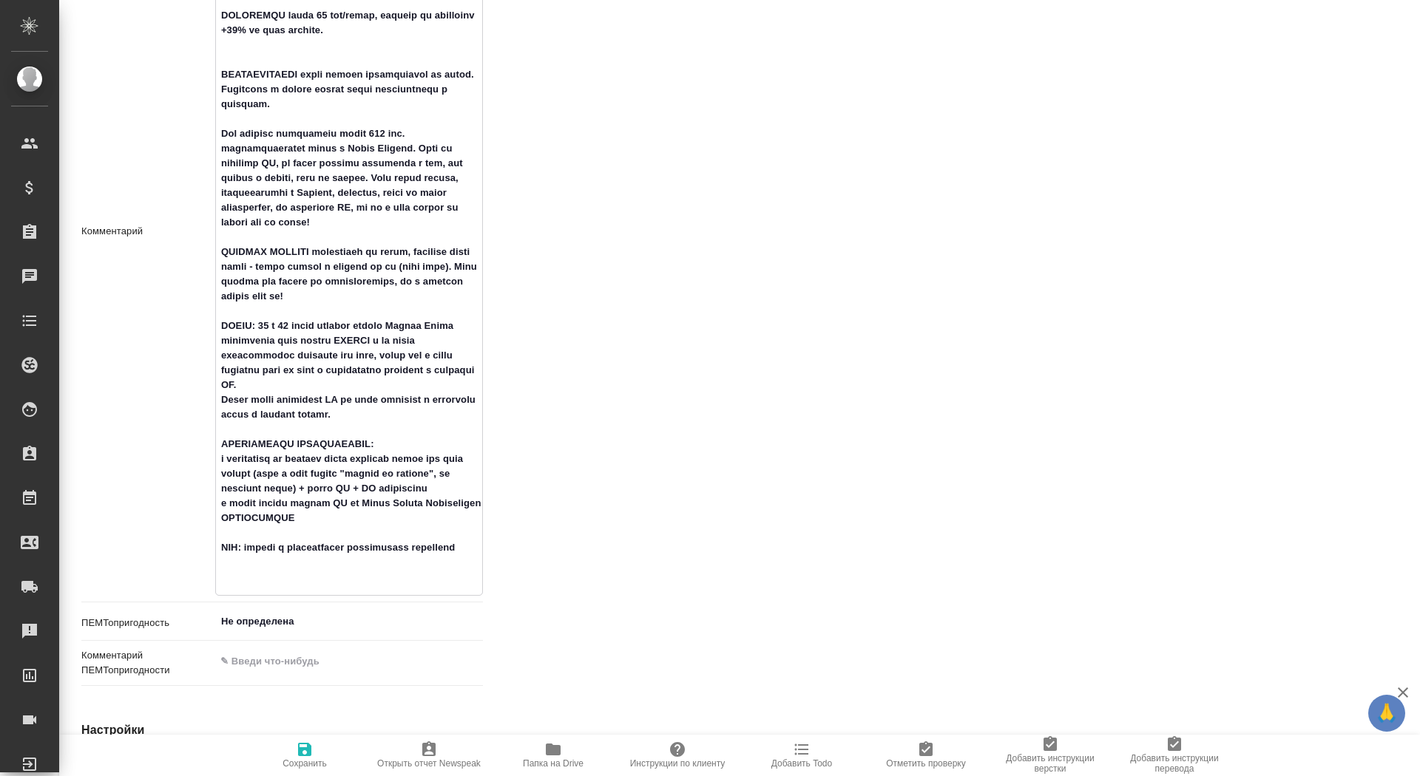
type textarea "РАСЧЕТ по словам с повторами Верстка средняя в MS Office - выбираем в услугах "…"
type textarea "x"
type textarea "РАСЧЕТ по словам с повторами Верстка средняя в MS Office - выбираем в услугах "…"
type textarea "x"
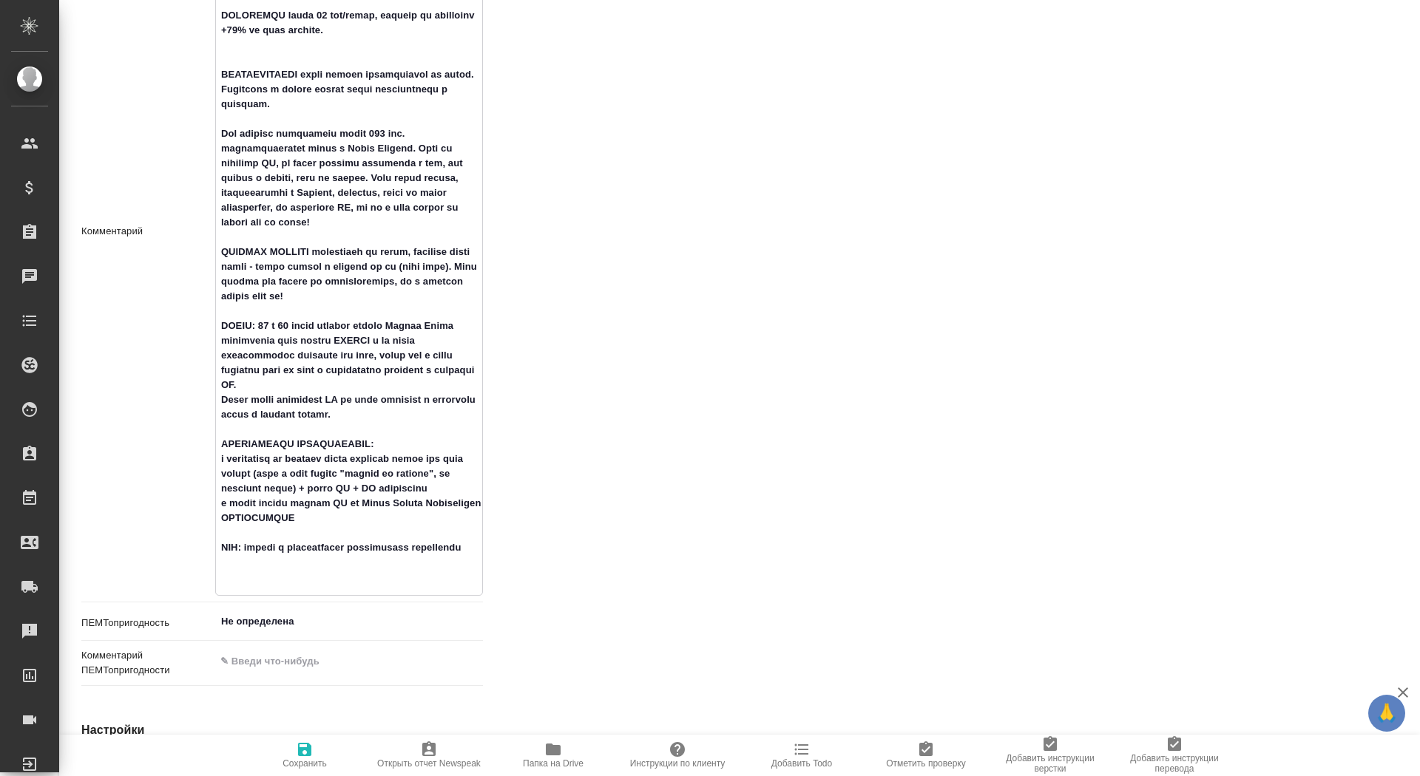
type textarea "x"
type textarea "РАСЧЕТ по словам с повторами Верстка средняя в MS Office - выбираем в услугах "…"
type textarea "x"
type textarea "РАСЧЕТ по словам с повторами Верстка средняя в MS Office - выбираем в услугах "…"
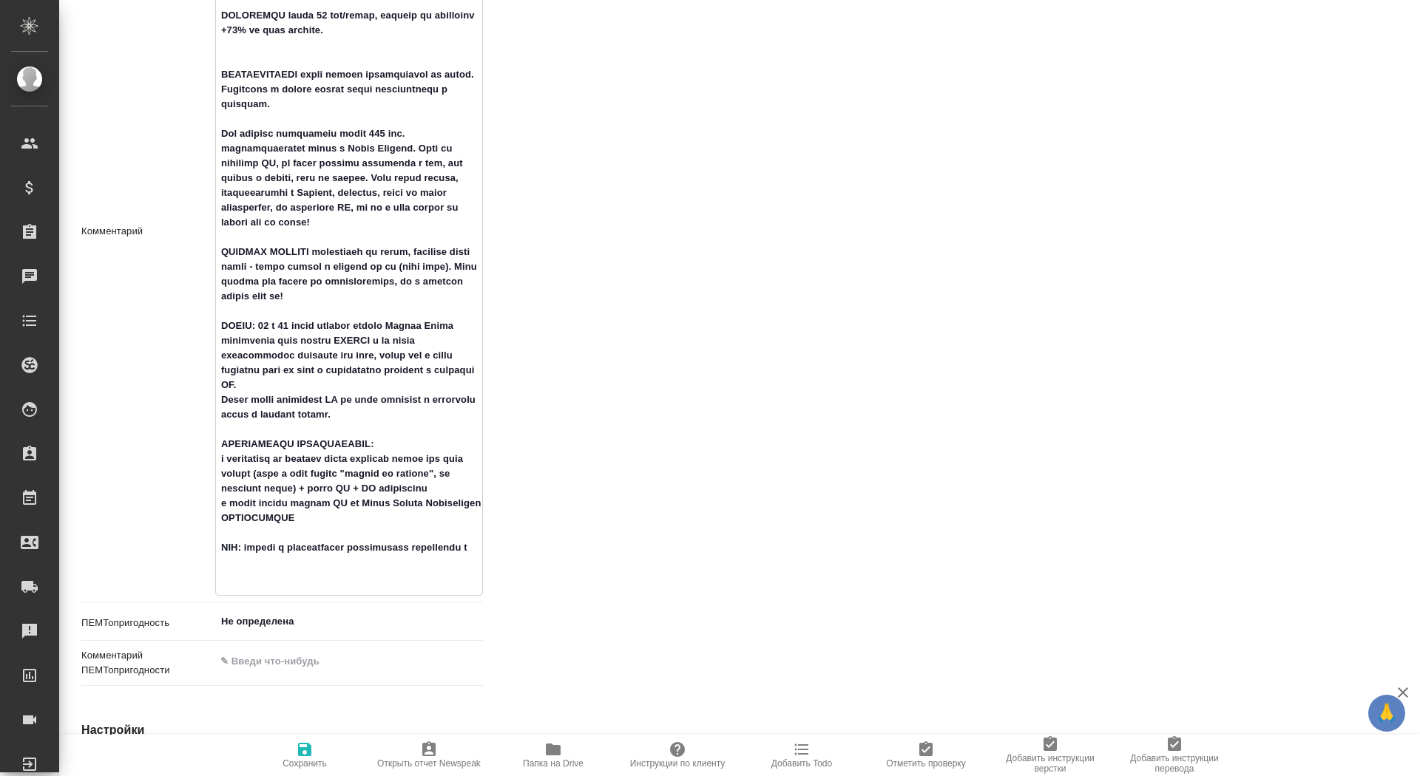
type textarea "x"
click at [323, 771] on button "Сохранить" at bounding box center [305, 755] width 124 height 41
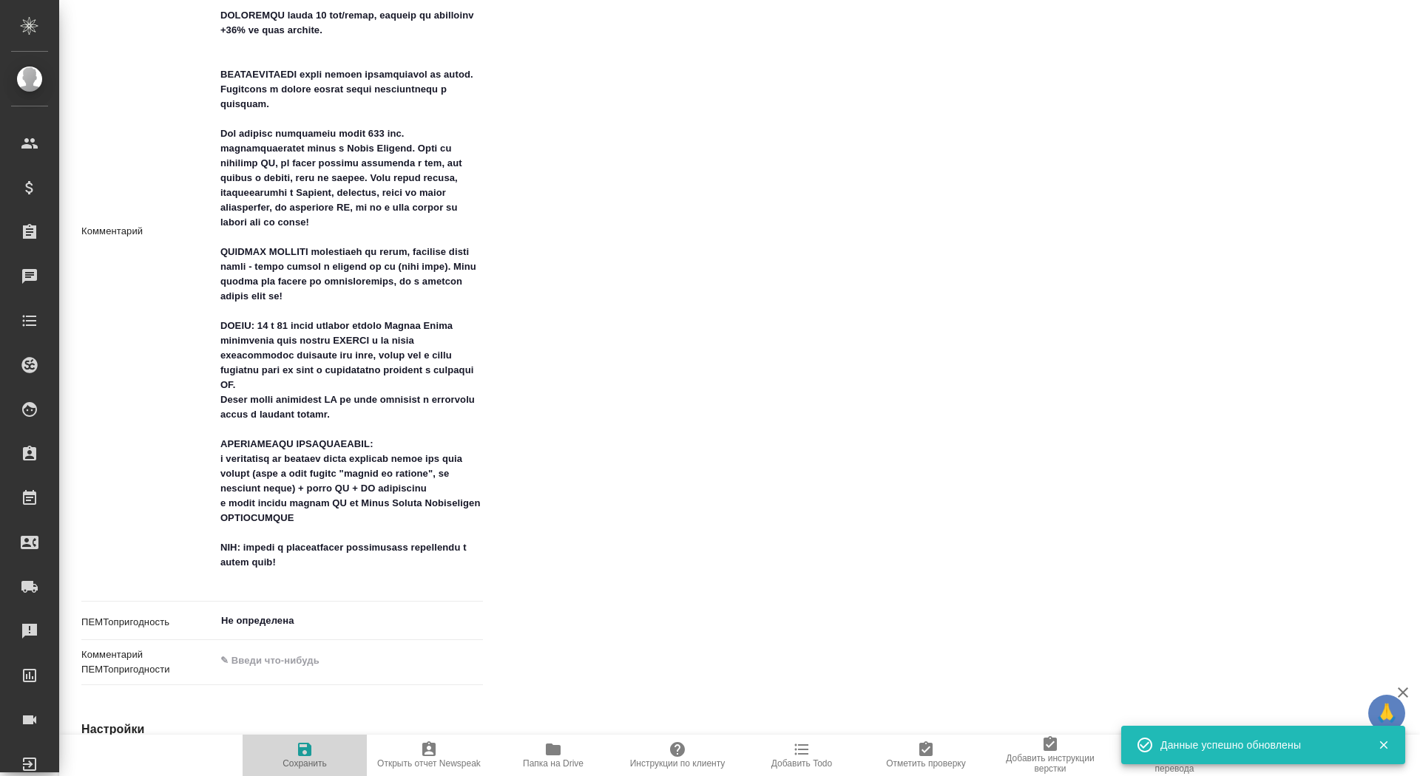
click at [295, 763] on span "Сохранить" at bounding box center [304, 764] width 44 height 10
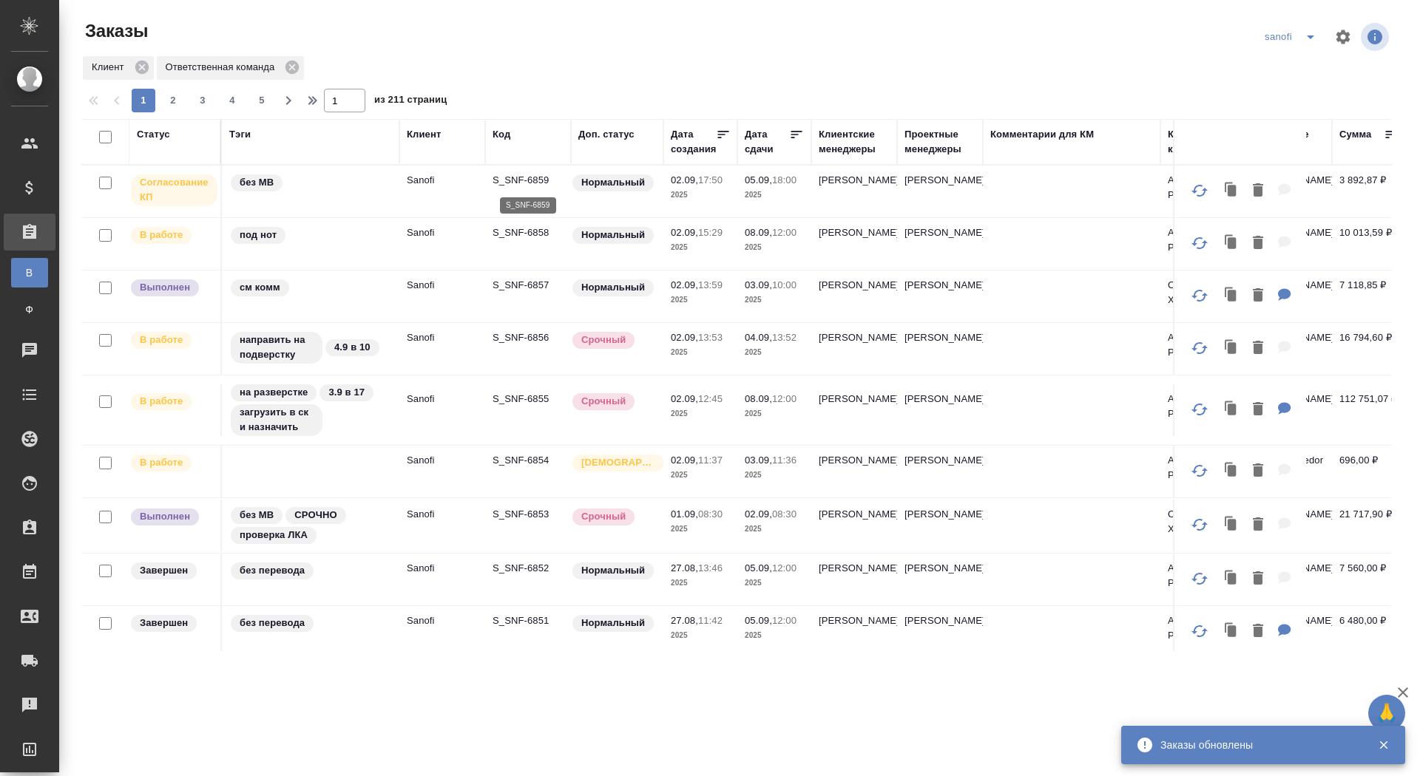
click at [516, 180] on p "S_SNF-6859" at bounding box center [528, 180] width 71 height 15
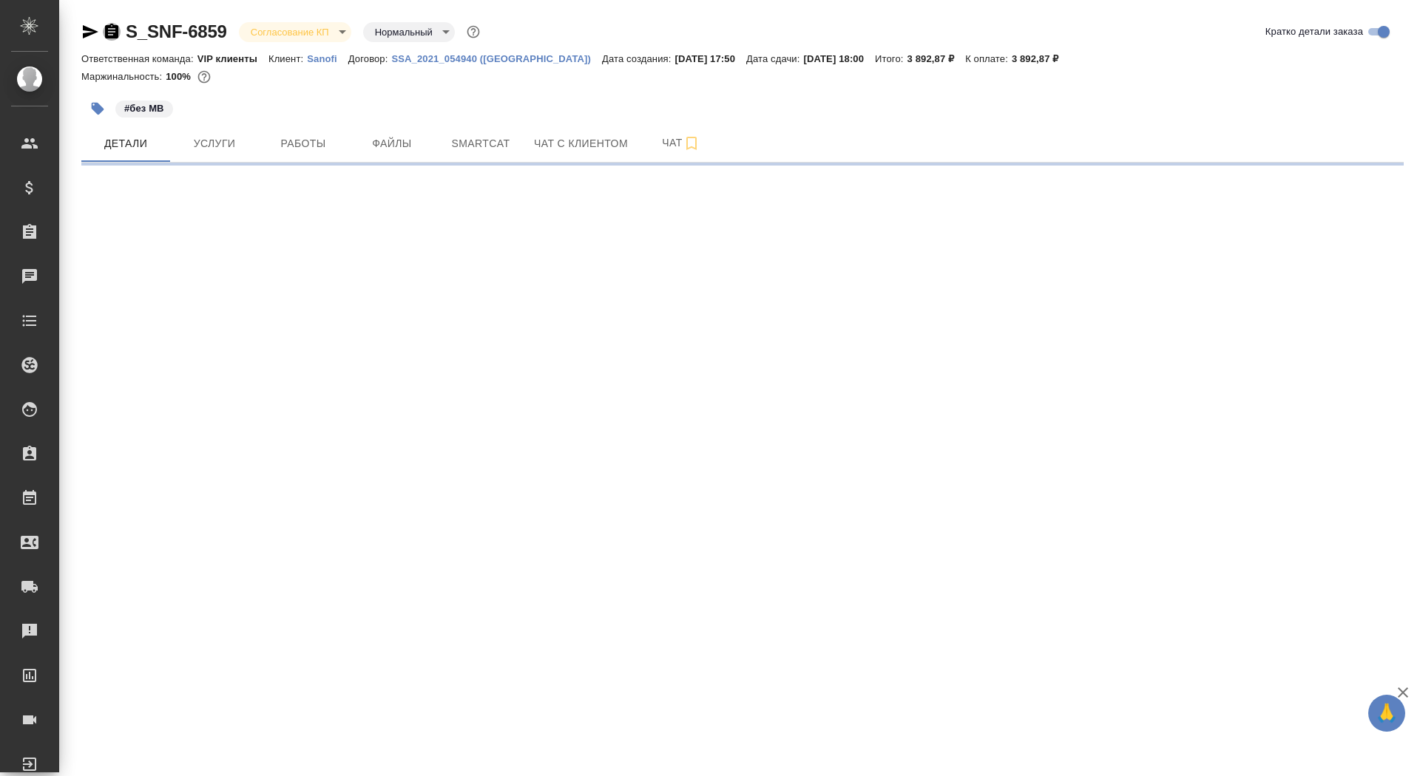
click at [110, 28] on icon "button" at bounding box center [112, 32] width 18 height 18
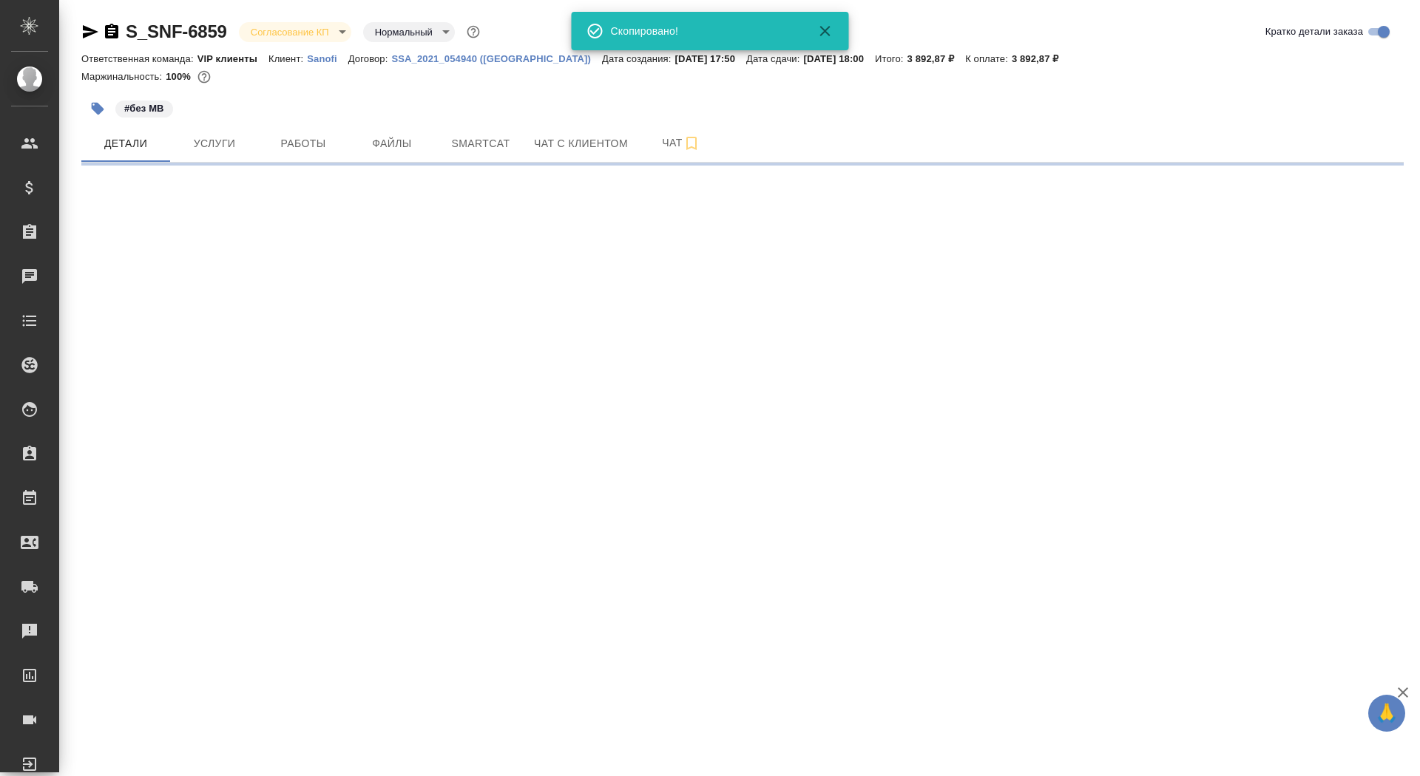
select select "RU"
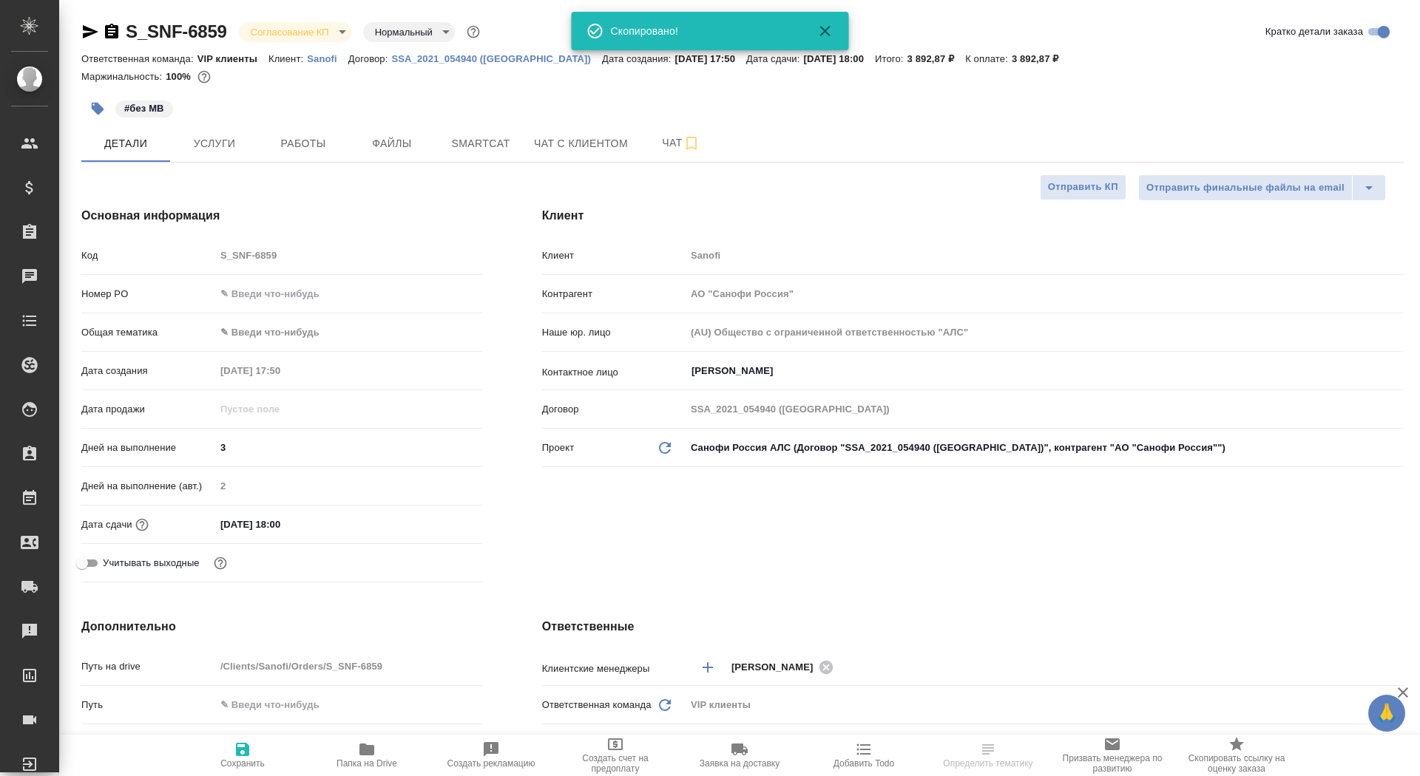
type textarea "x"
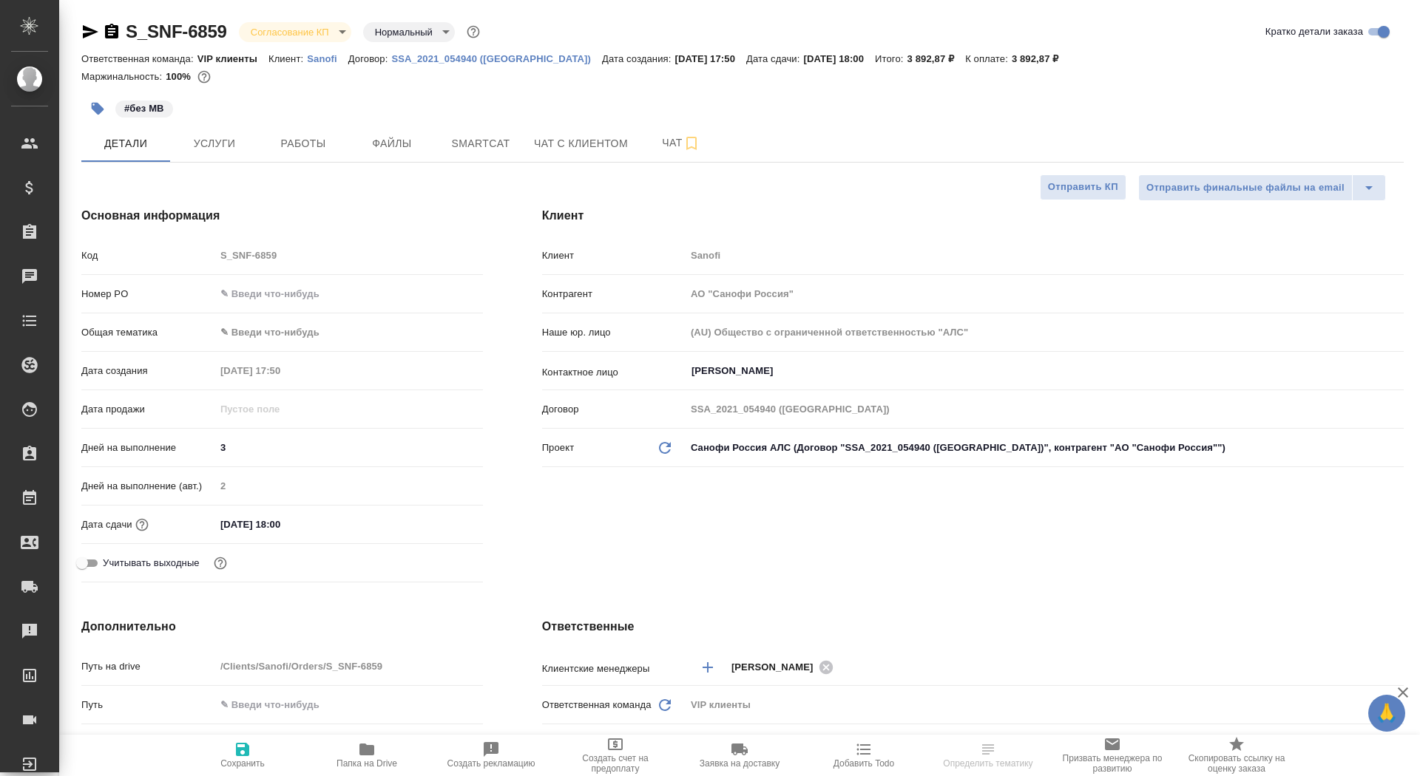
type textarea "x"
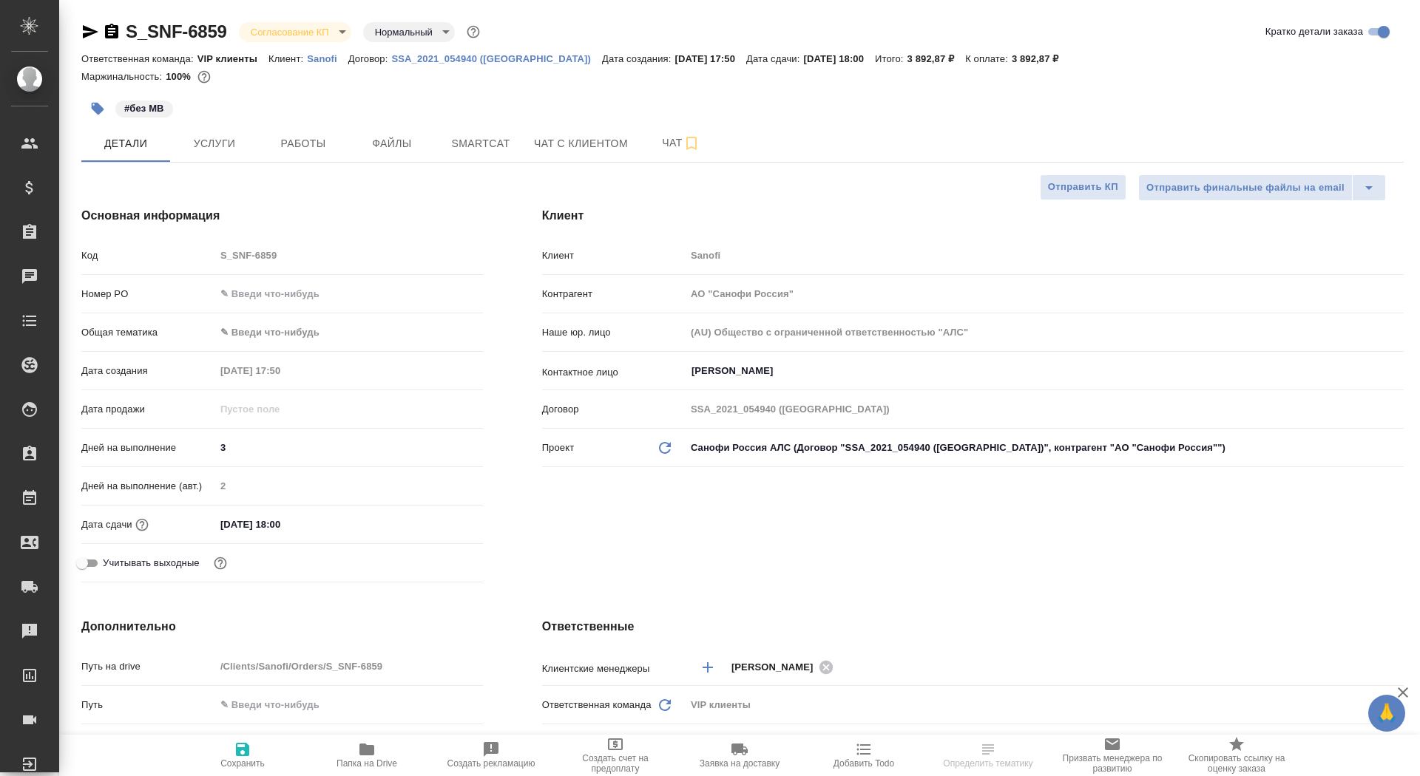
type textarea "x"
select select "RU"
type textarea "x"
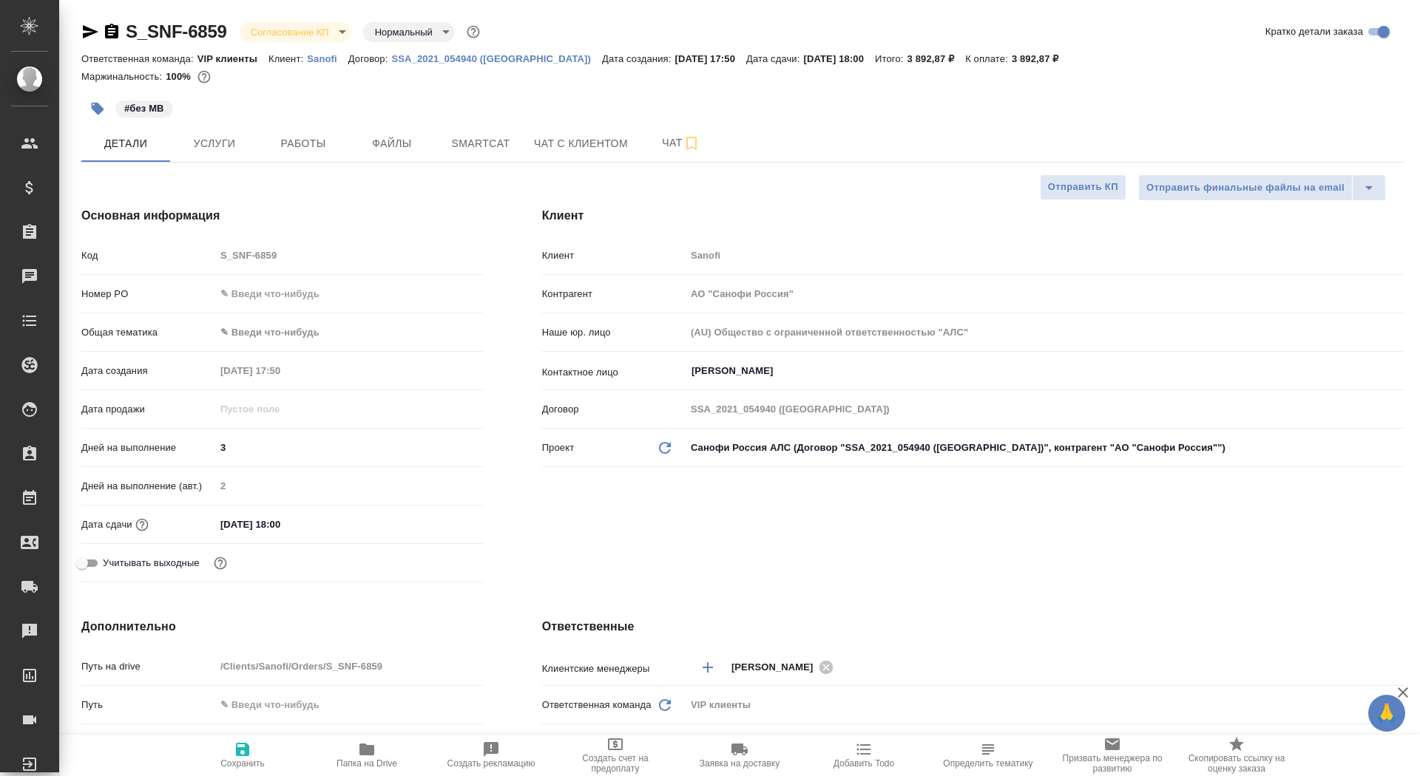
type textarea "x"
click at [663, 140] on span "Чат" at bounding box center [681, 143] width 71 height 18
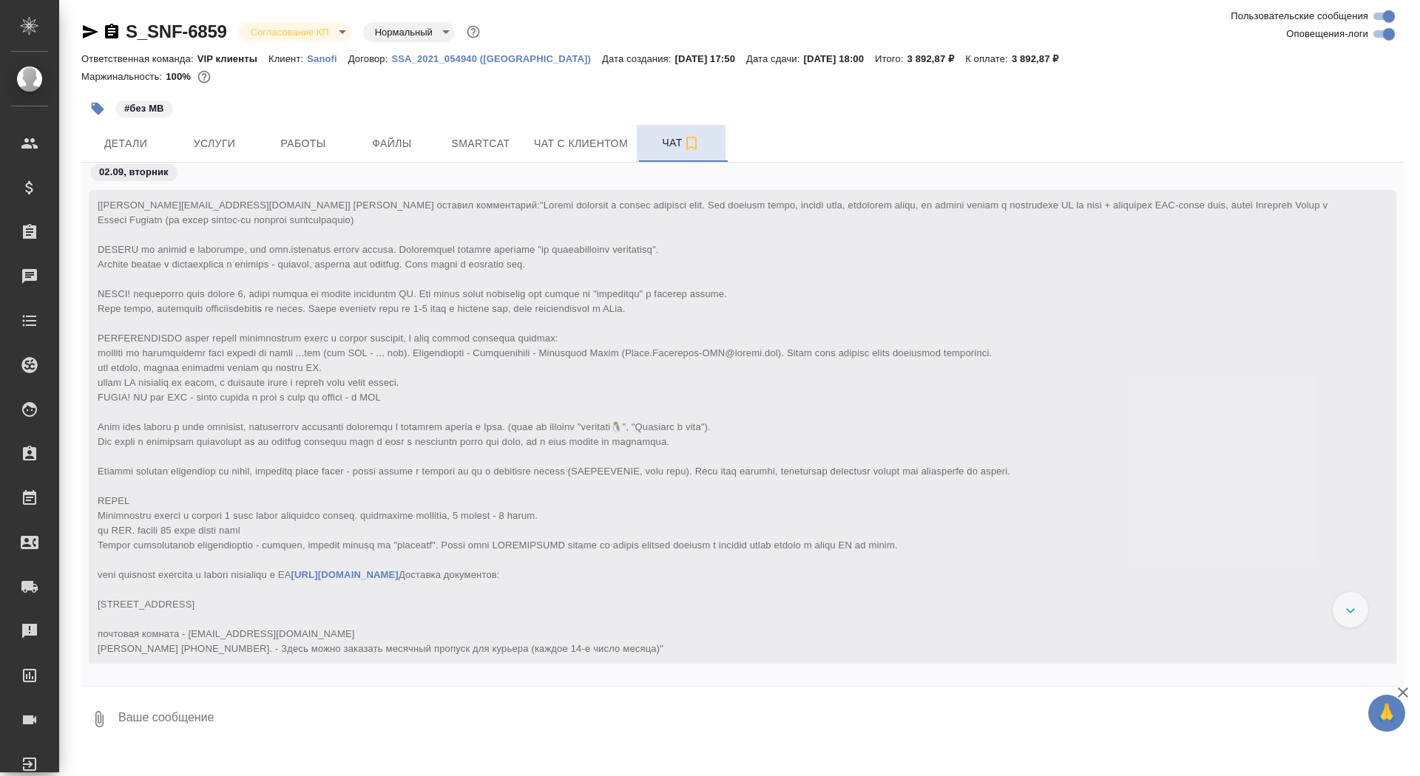
scroll to position [365, 0]
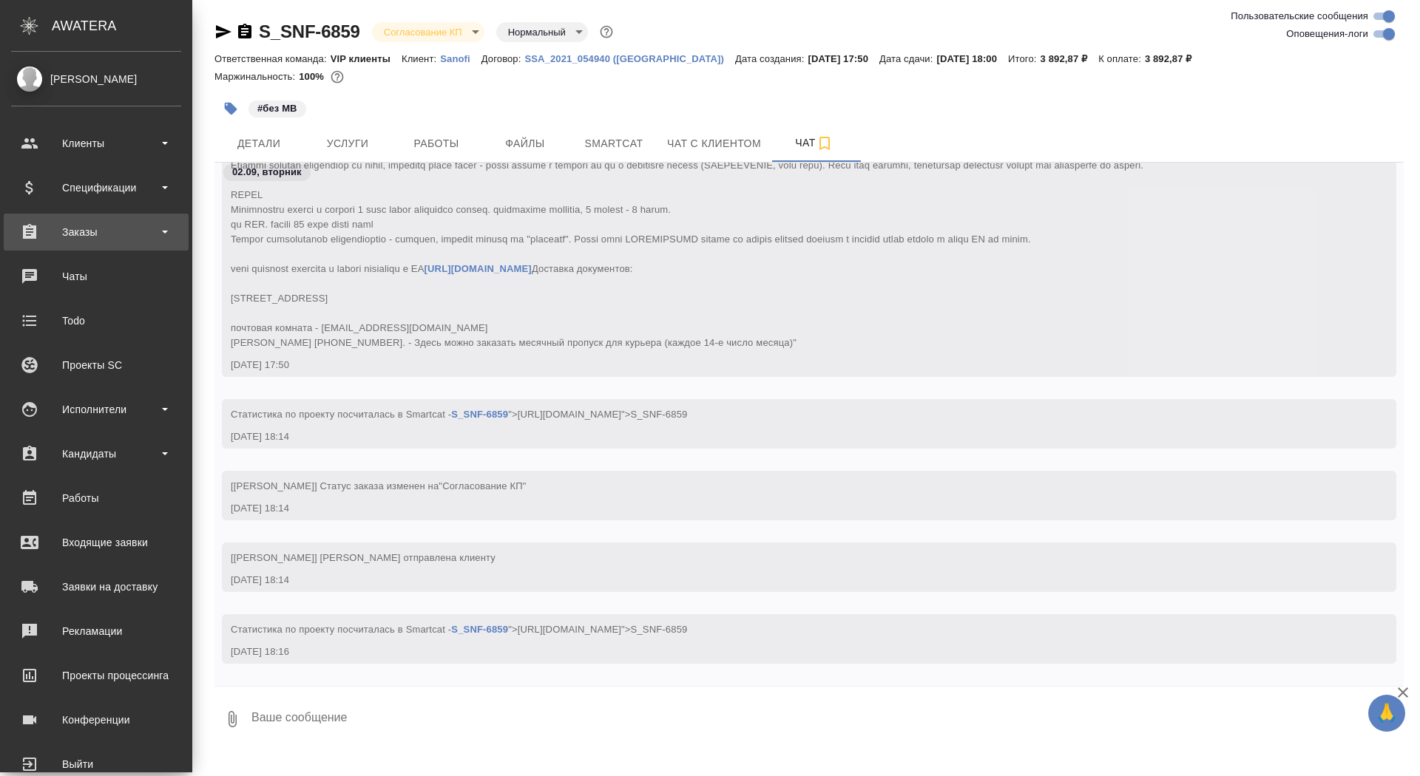
click at [72, 234] on div "Заказы" at bounding box center [96, 232] width 170 height 22
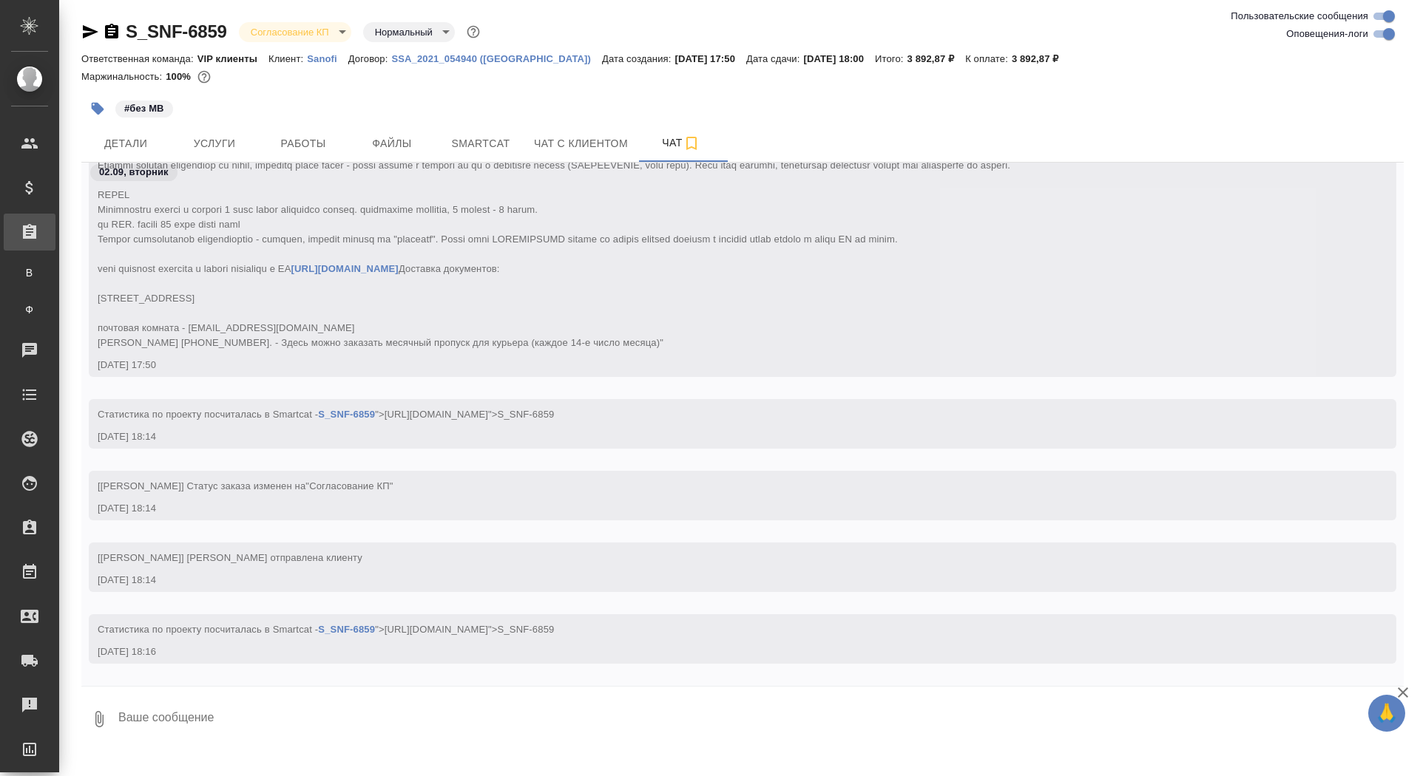
click at [22, 270] on div "Все заказы" at bounding box center [11, 272] width 22 height 15
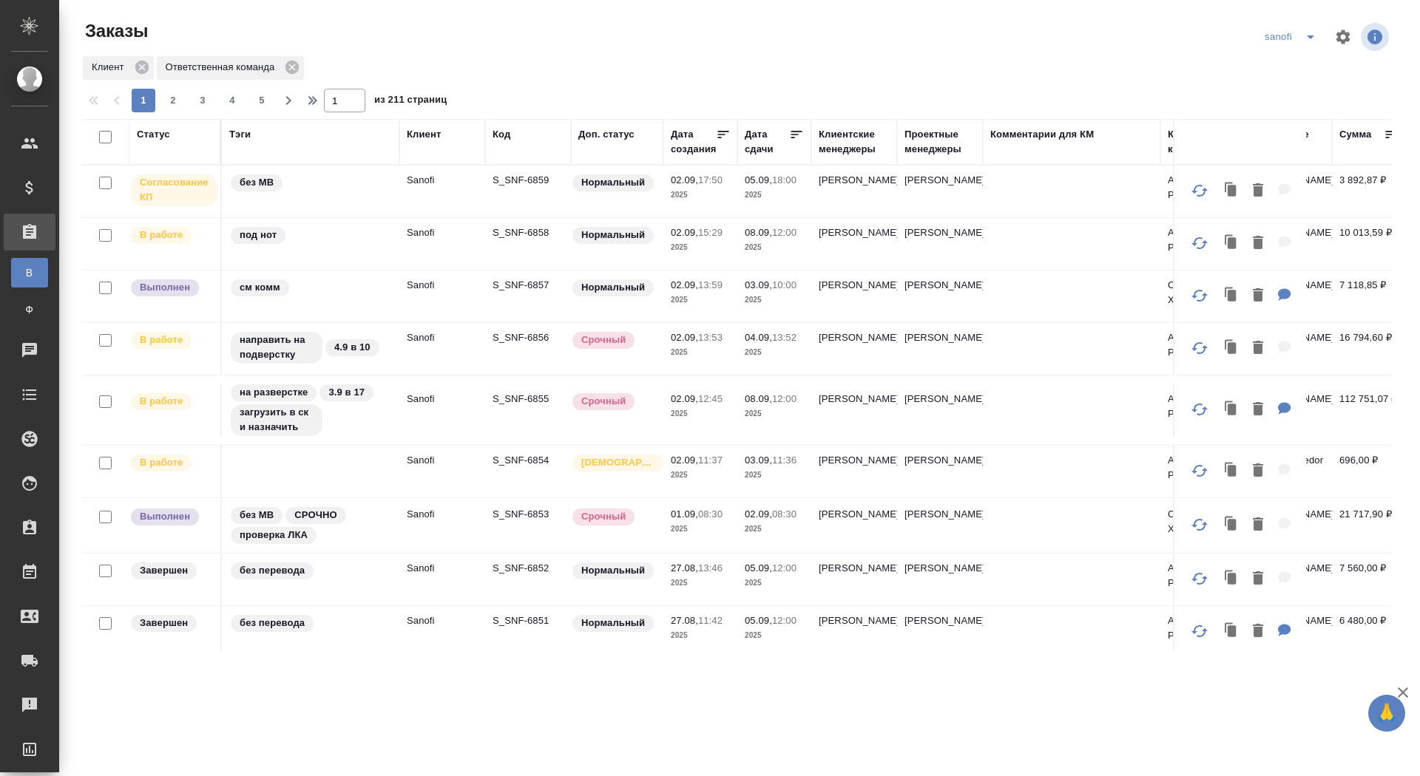
click at [157, 141] on div "Статус" at bounding box center [153, 134] width 33 height 15
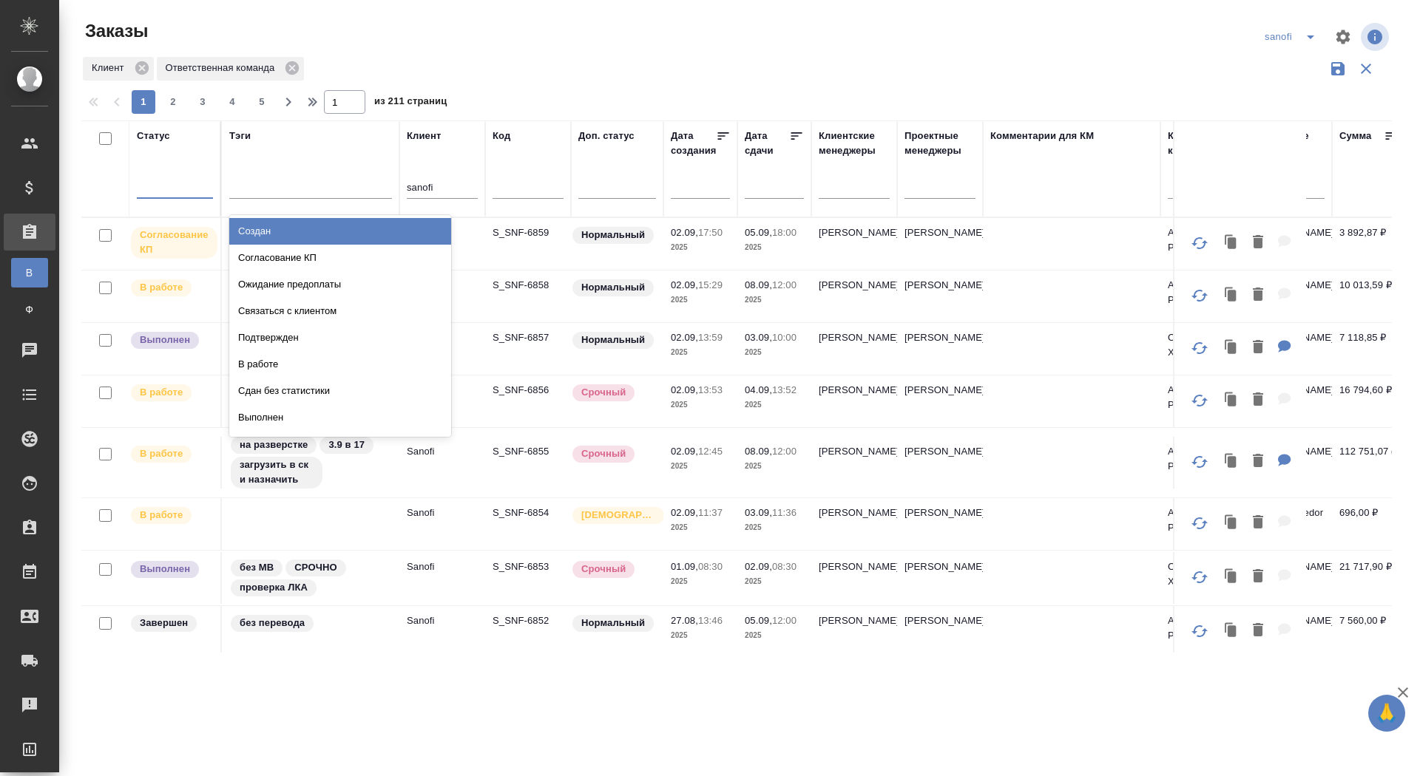
click at [165, 175] on div at bounding box center [175, 183] width 76 height 21
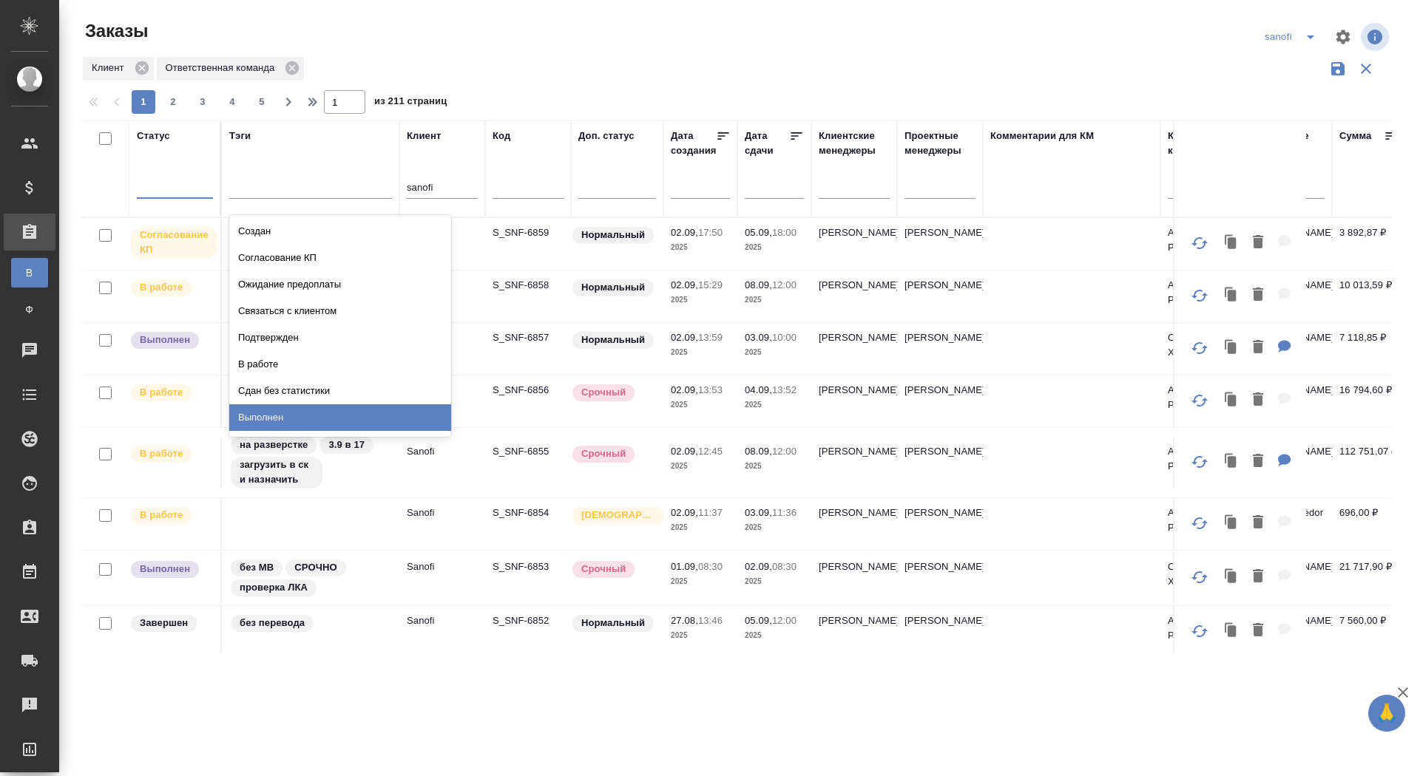
click at [298, 419] on div "Выполнен" at bounding box center [340, 418] width 222 height 27
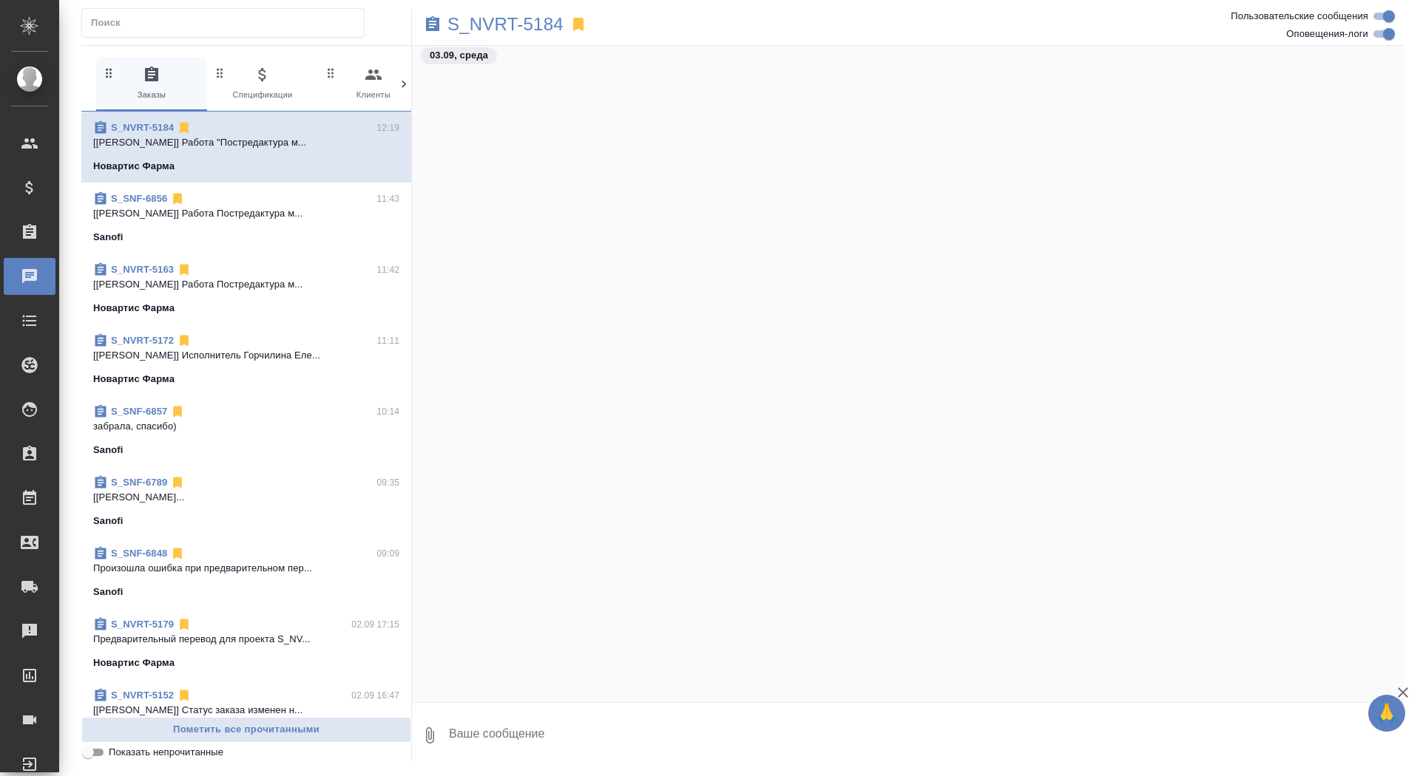
scroll to position [22544, 0]
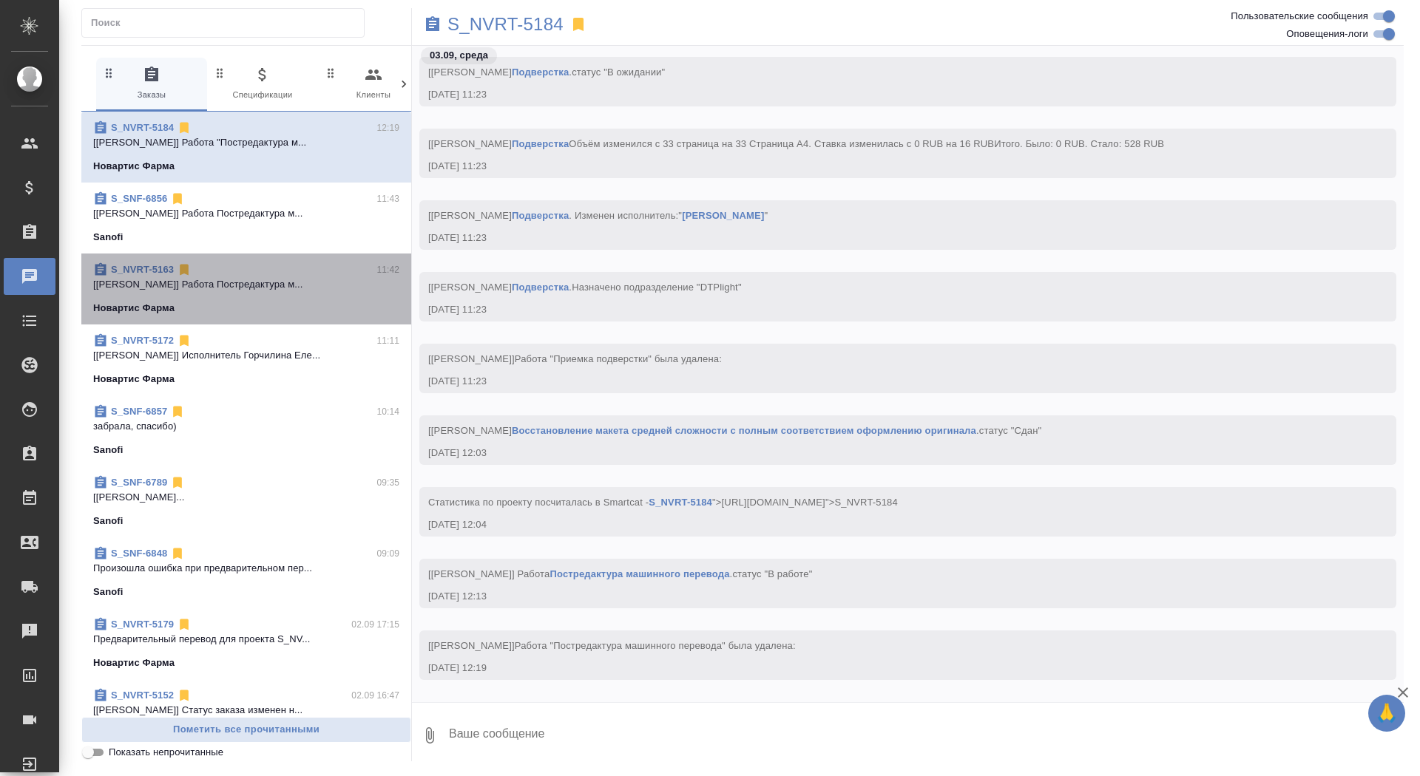
click at [331, 271] on div "S_NVRT-5163 11:42" at bounding box center [246, 270] width 306 height 15
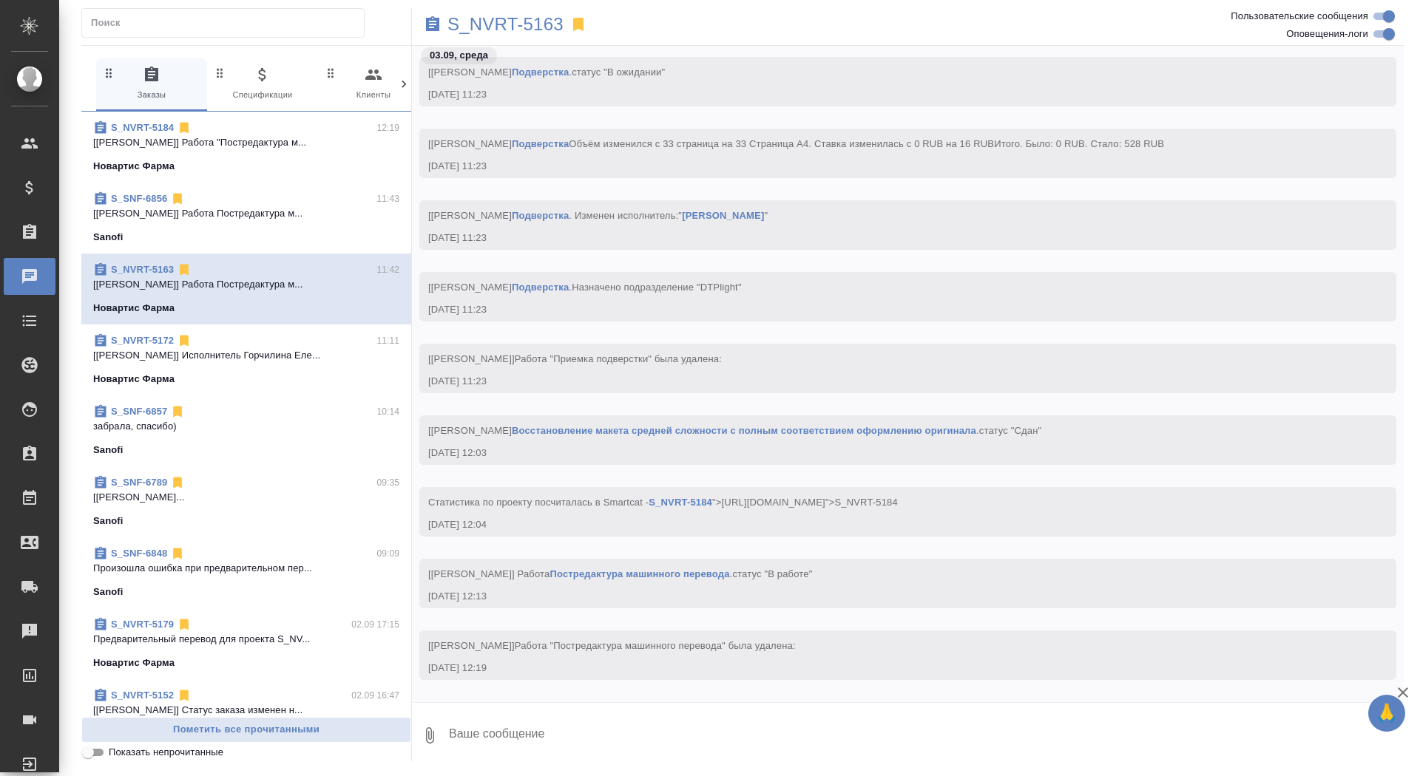
click at [316, 340] on div "S_NVRT-5172 11:11" at bounding box center [246, 341] width 306 height 15
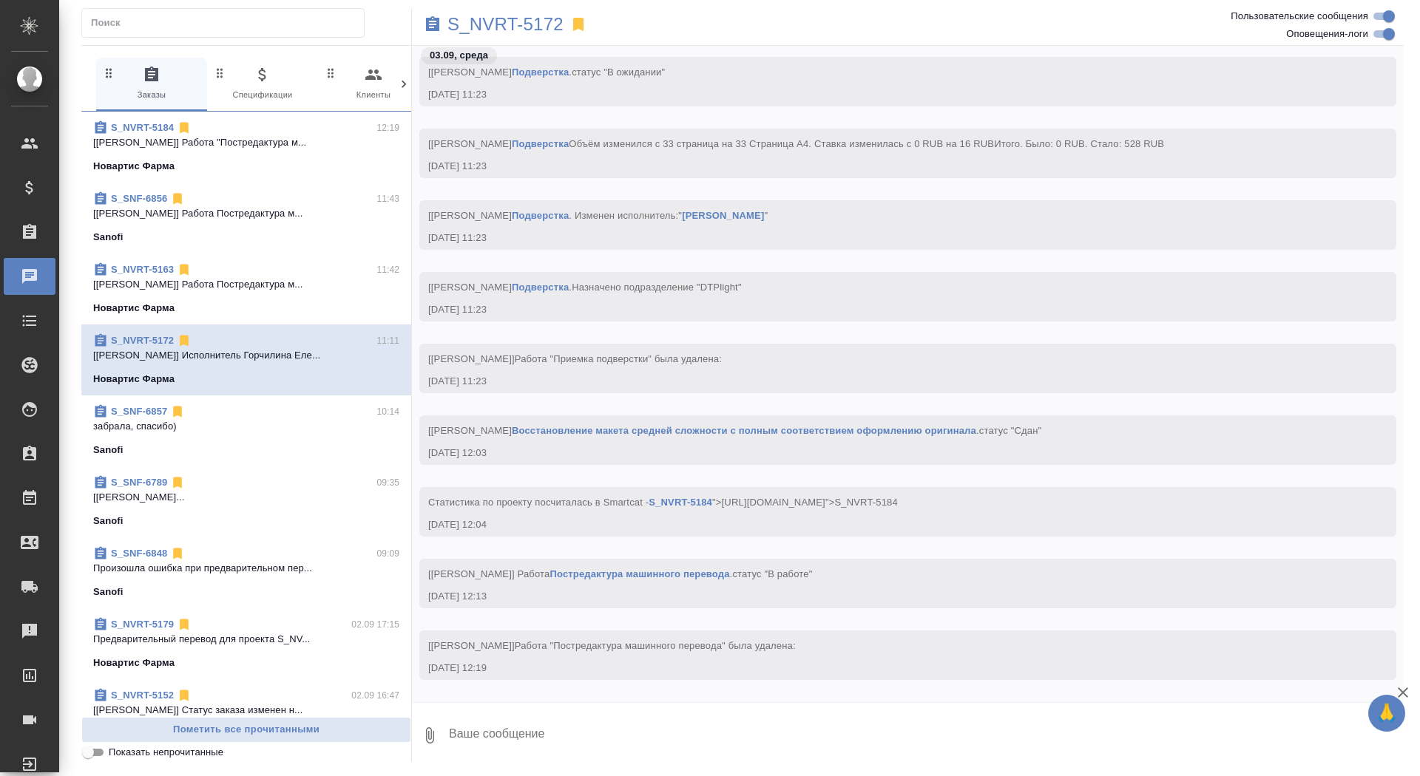
click at [297, 433] on span "S_SNF-6857 10:14 забрала, спасибо) [PERSON_NAME]" at bounding box center [246, 431] width 306 height 53
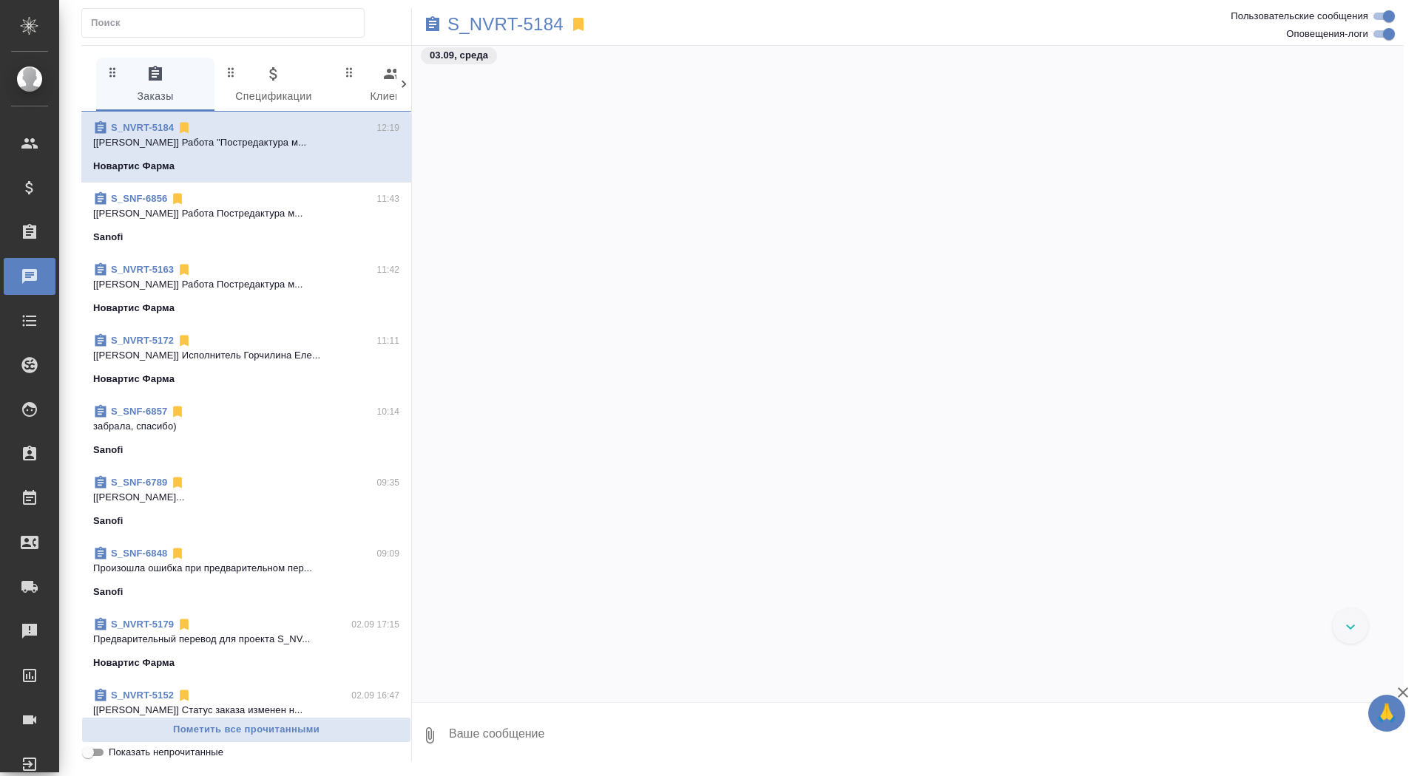
scroll to position [30404, 0]
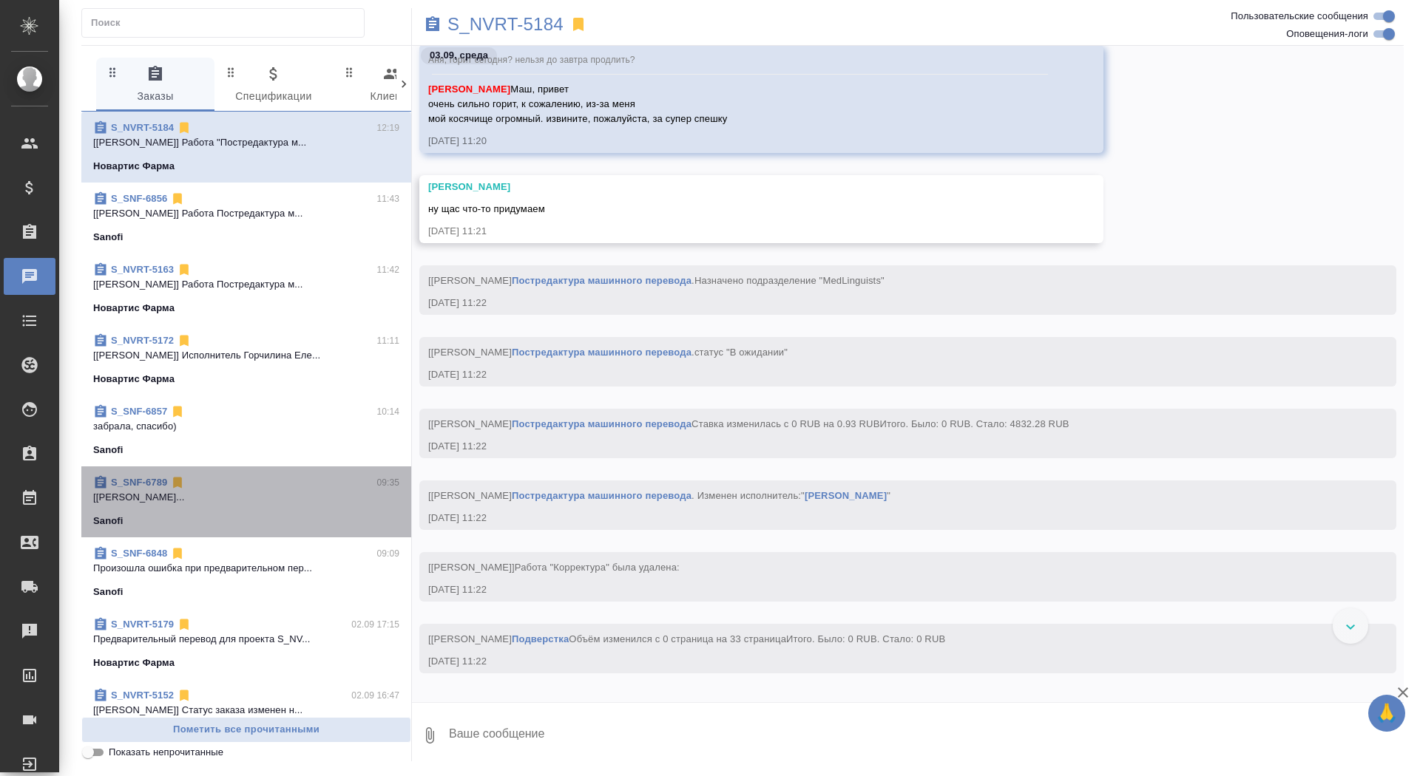
click at [274, 506] on span "S_SNF-6789 09:35 [[PERSON_NAME]... Sanofi" at bounding box center [246, 502] width 306 height 53
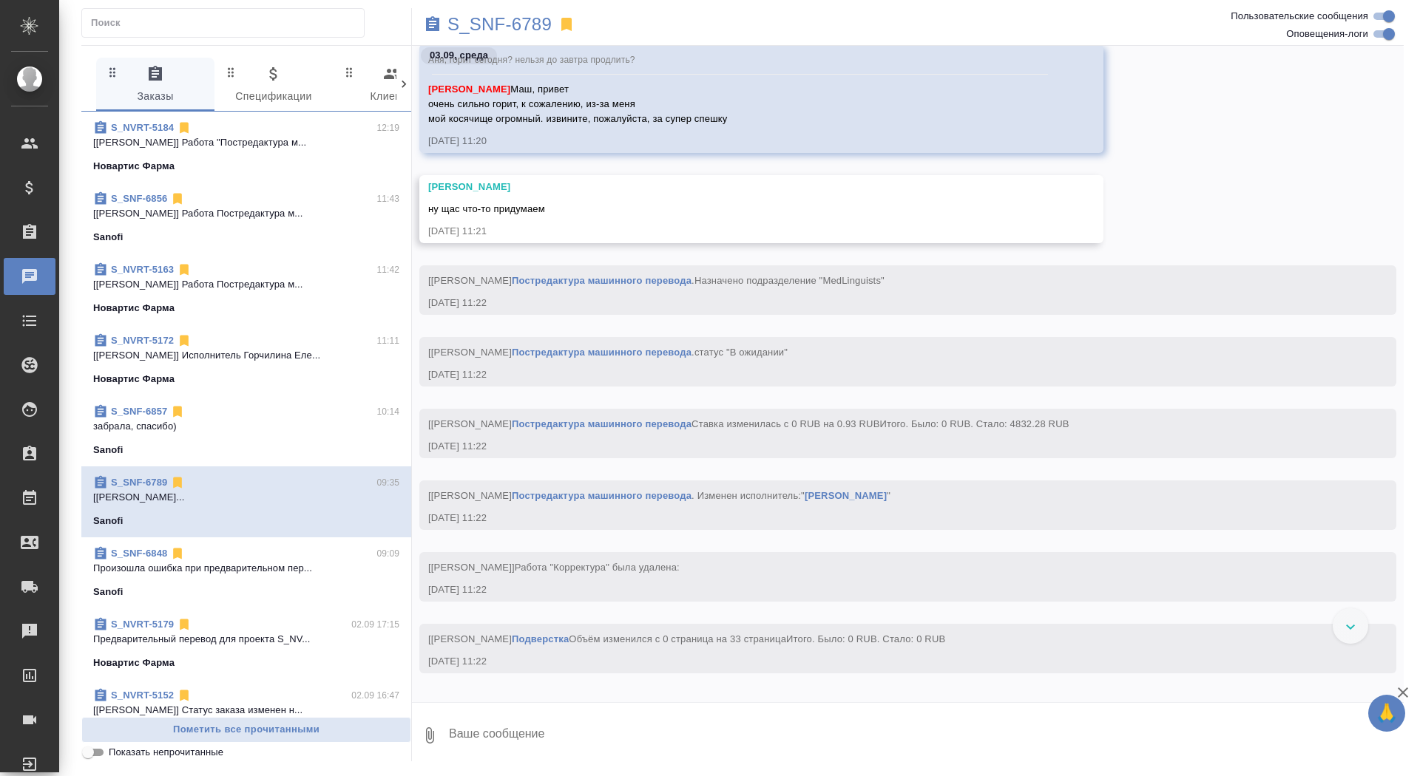
click at [280, 436] on span "S_SNF-6857 10:14 забрала, спасибо) [PERSON_NAME]" at bounding box center [246, 431] width 306 height 53
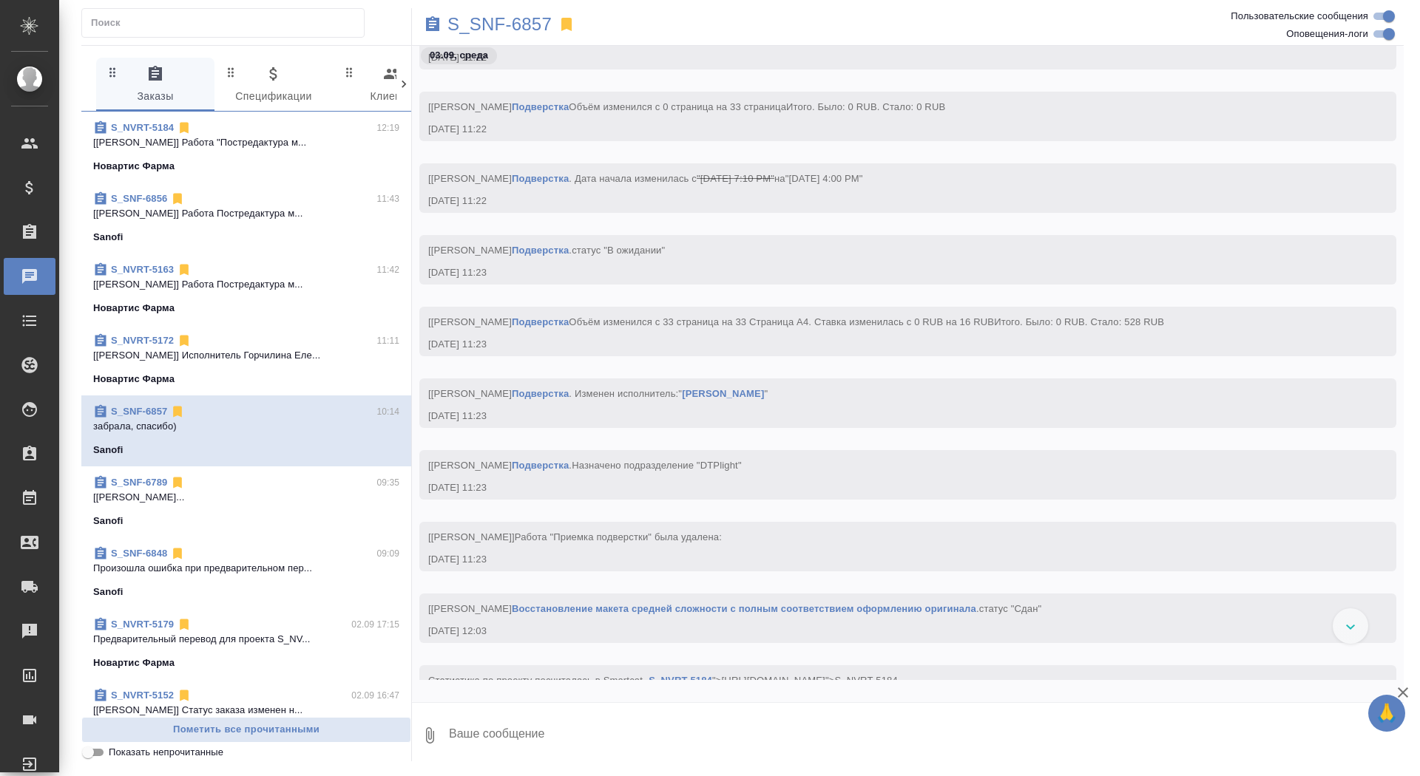
scroll to position [25073, 0]
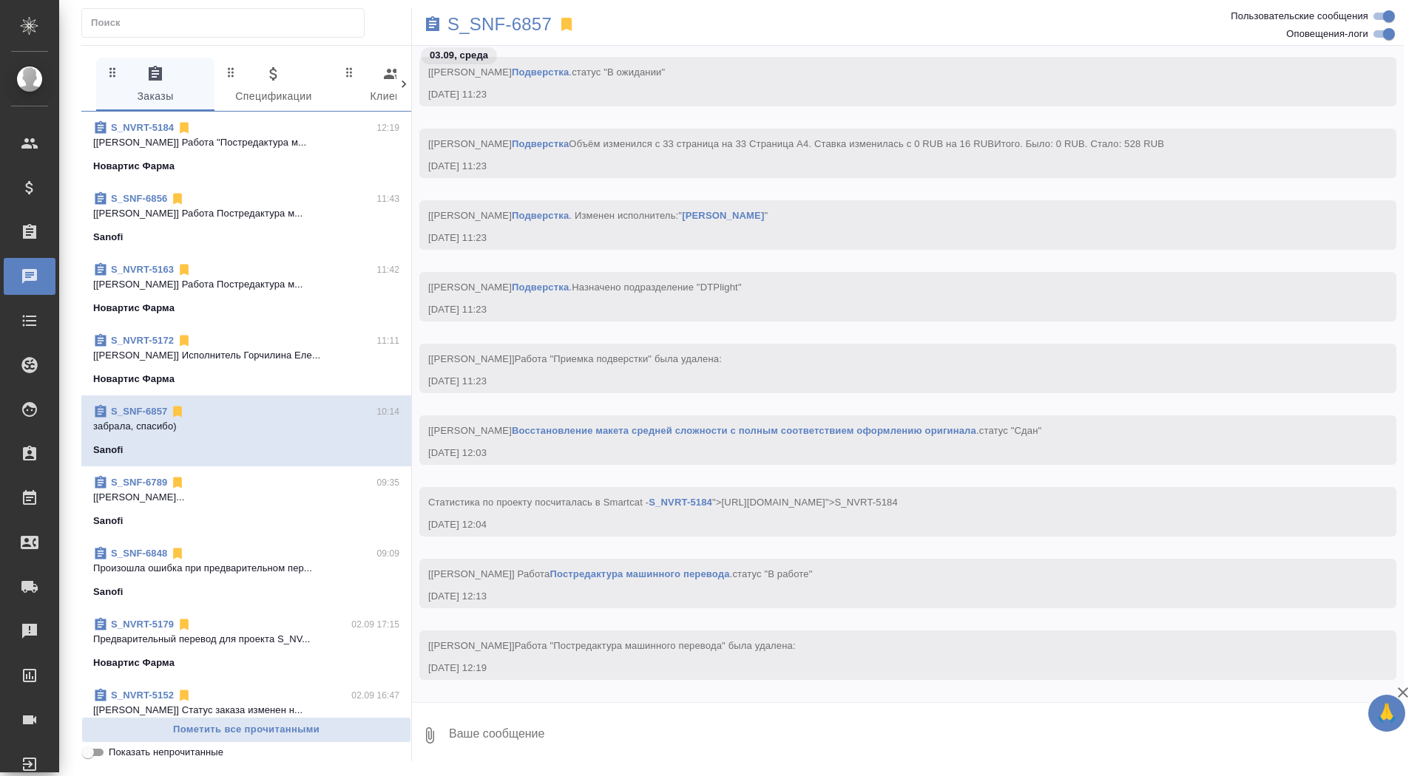
click at [251, 506] on span "S_SNF-6789 09:35 [[PERSON_NAME]... Sanofi" at bounding box center [246, 502] width 306 height 53
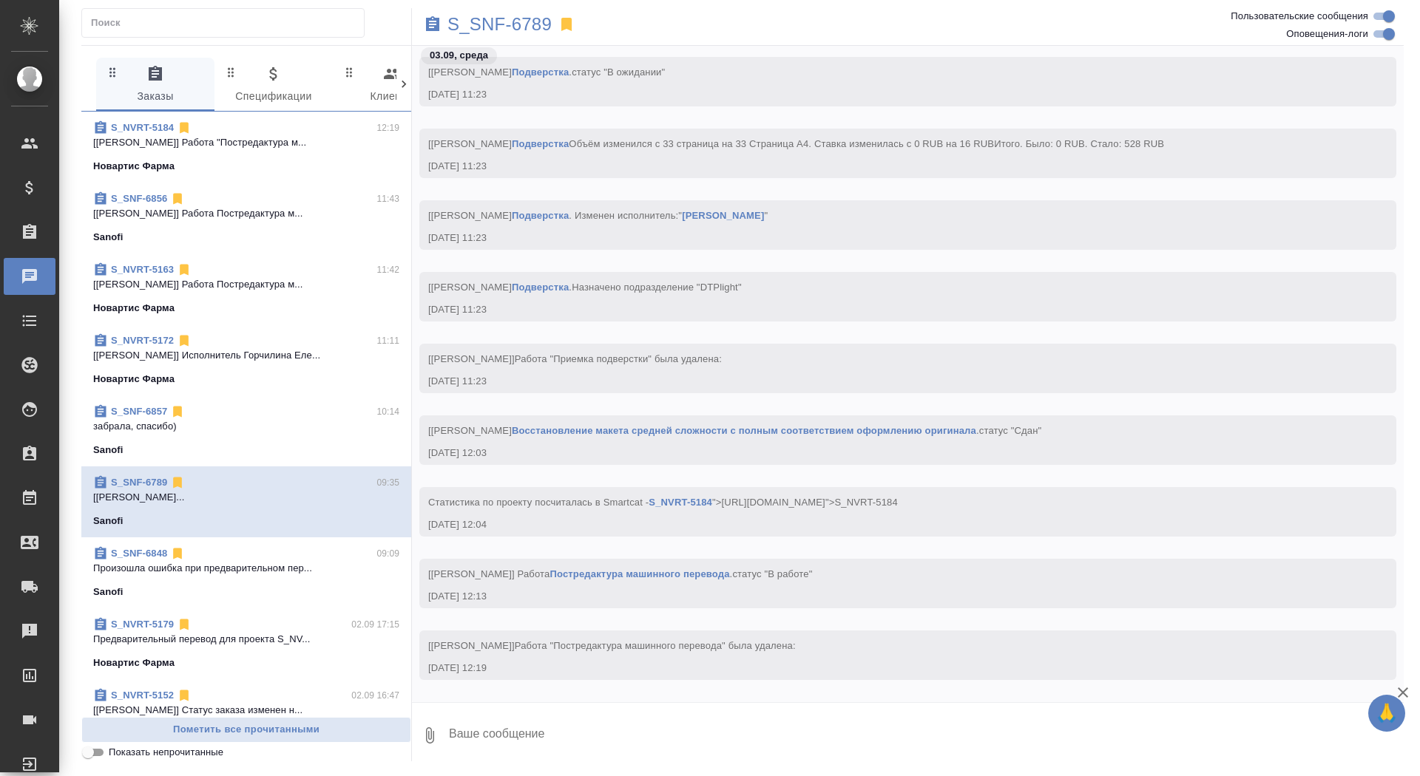
click at [258, 444] on div "Sanofi" at bounding box center [246, 450] width 306 height 15
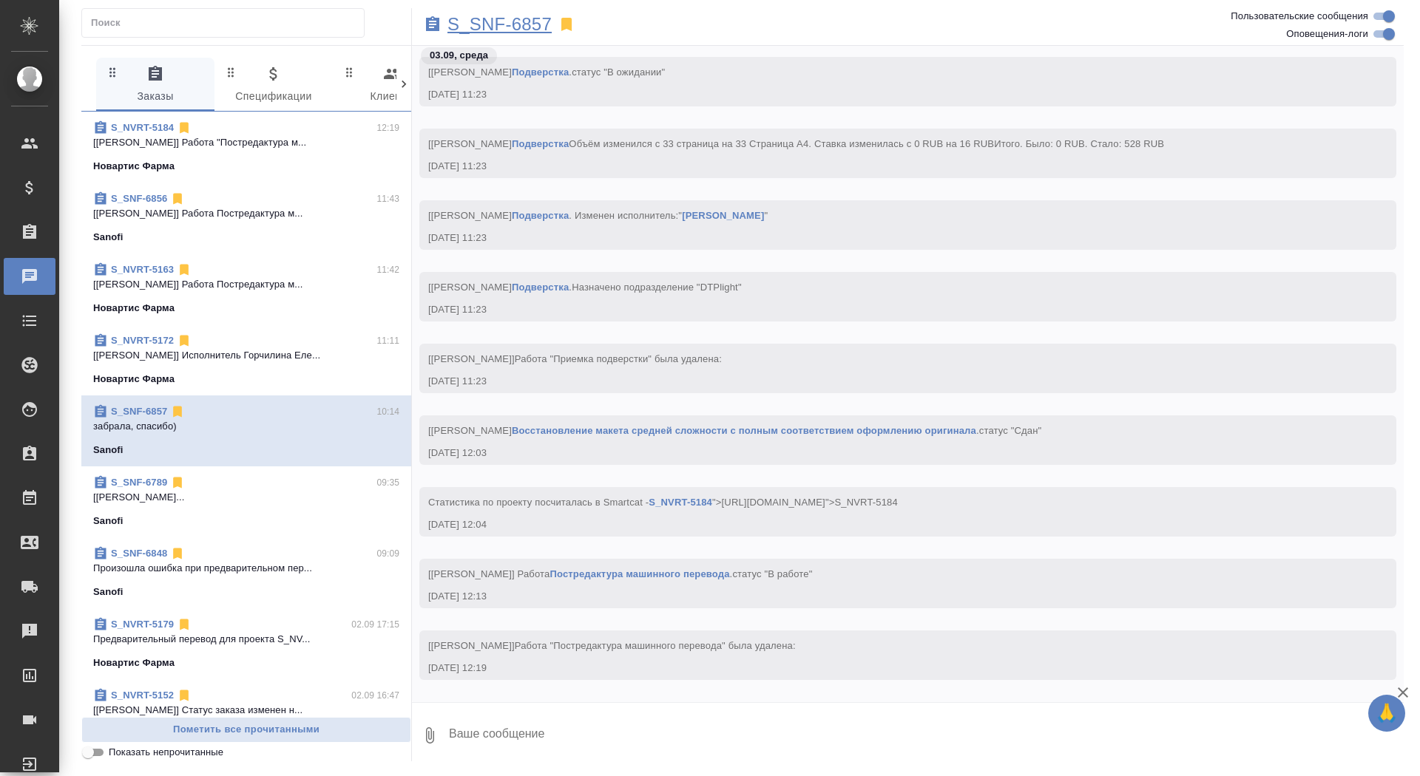
click at [512, 21] on p "S_SNF-6857" at bounding box center [499, 24] width 104 height 15
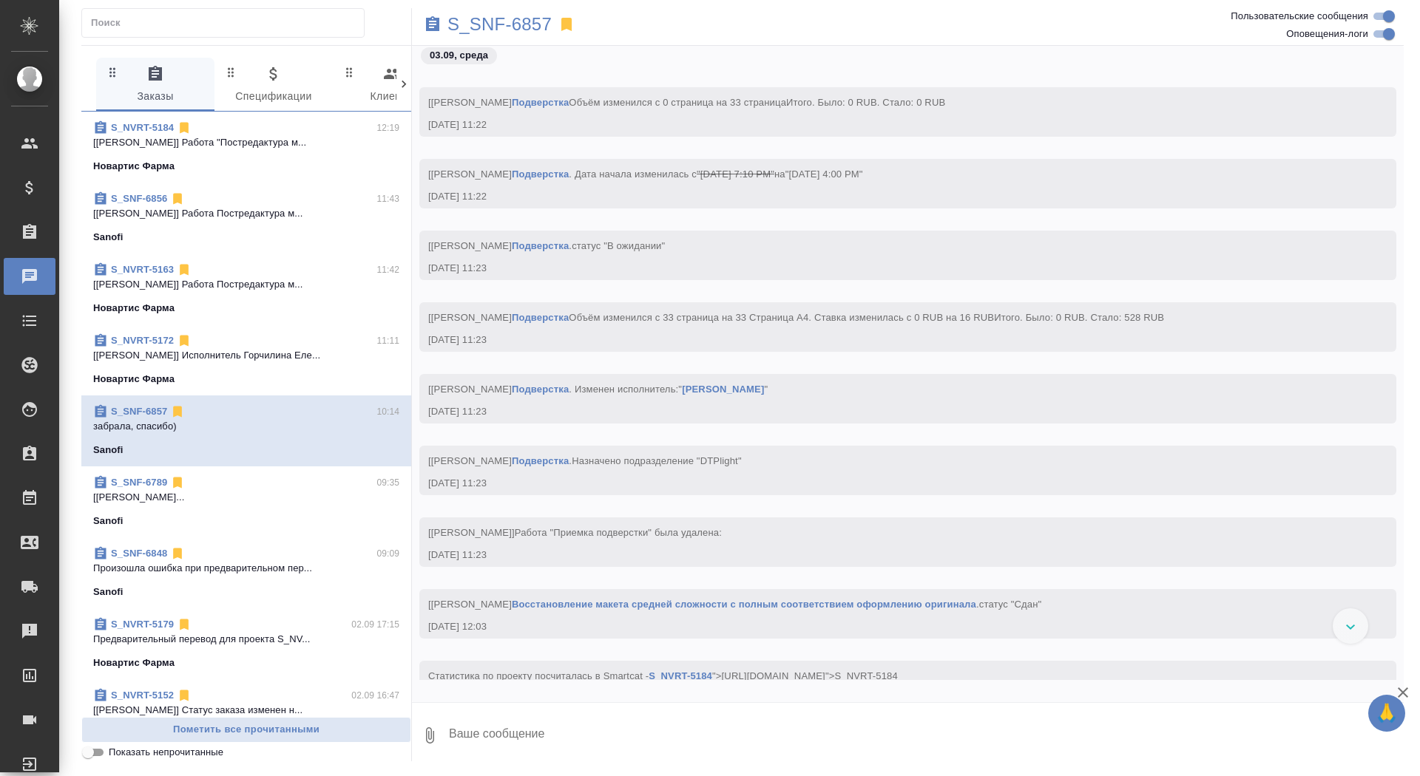
scroll to position [20059, 0]
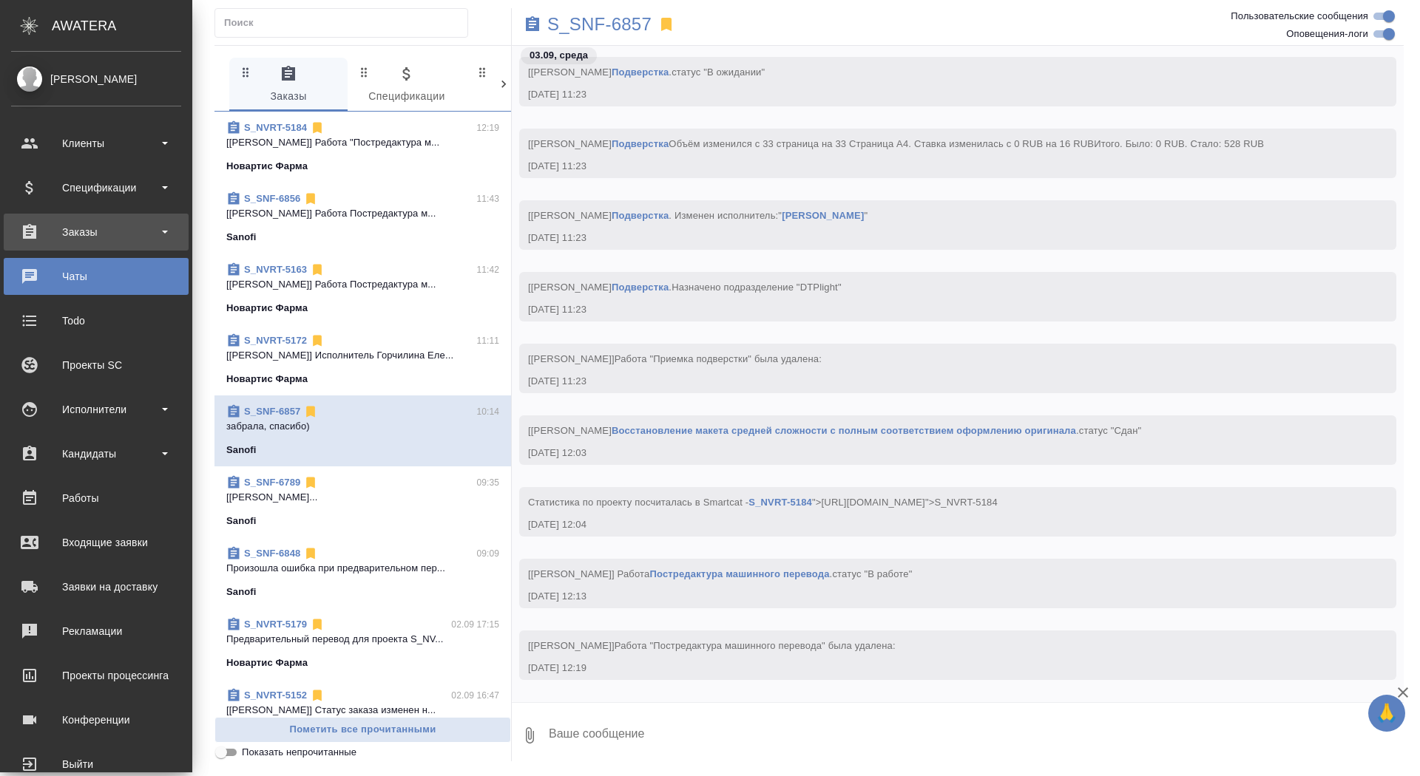
click at [64, 236] on div "Заказы" at bounding box center [96, 232] width 170 height 22
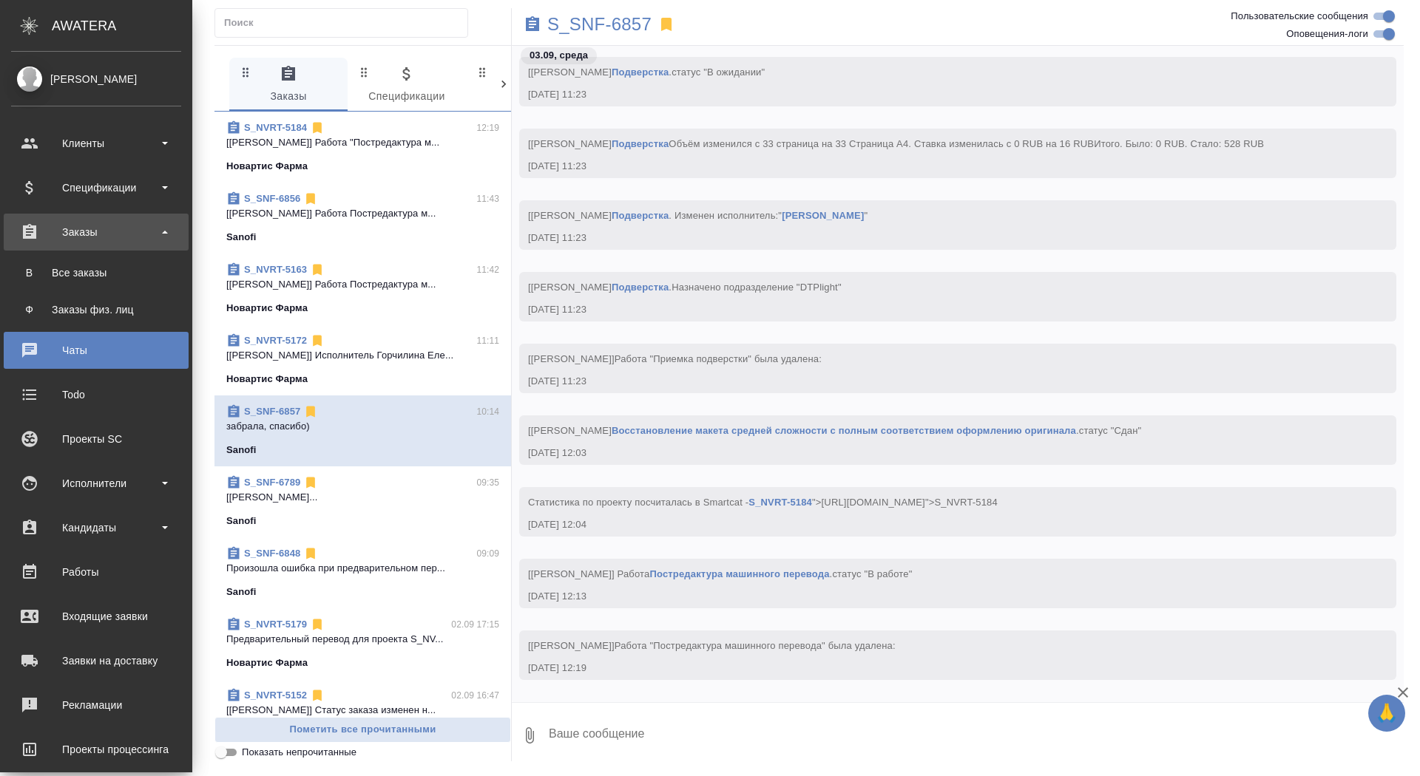
click at [64, 289] on ul "В Все заказы Ф Заказы физ. лиц" at bounding box center [96, 288] width 192 height 74
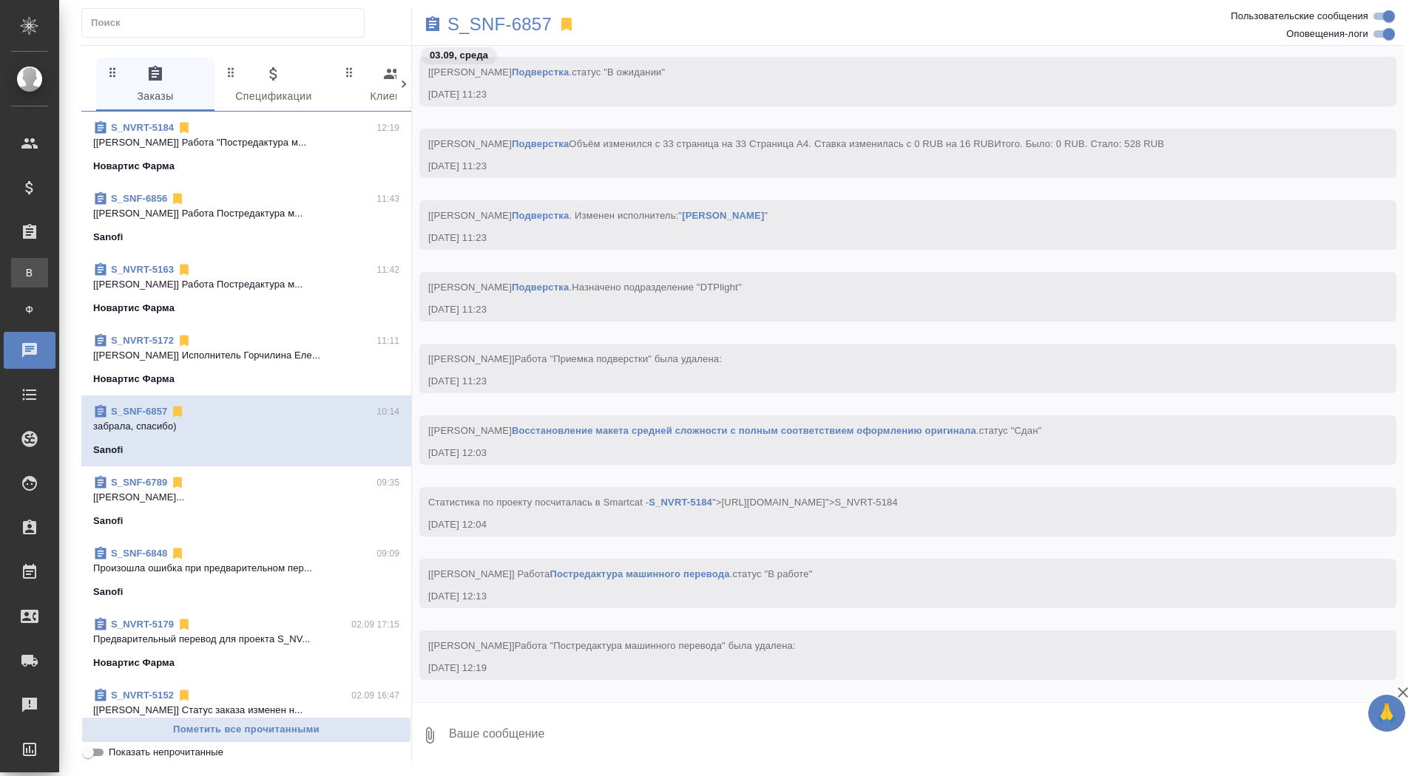
click at [48, 280] on link "В Все заказы" at bounding box center [29, 273] width 37 height 30
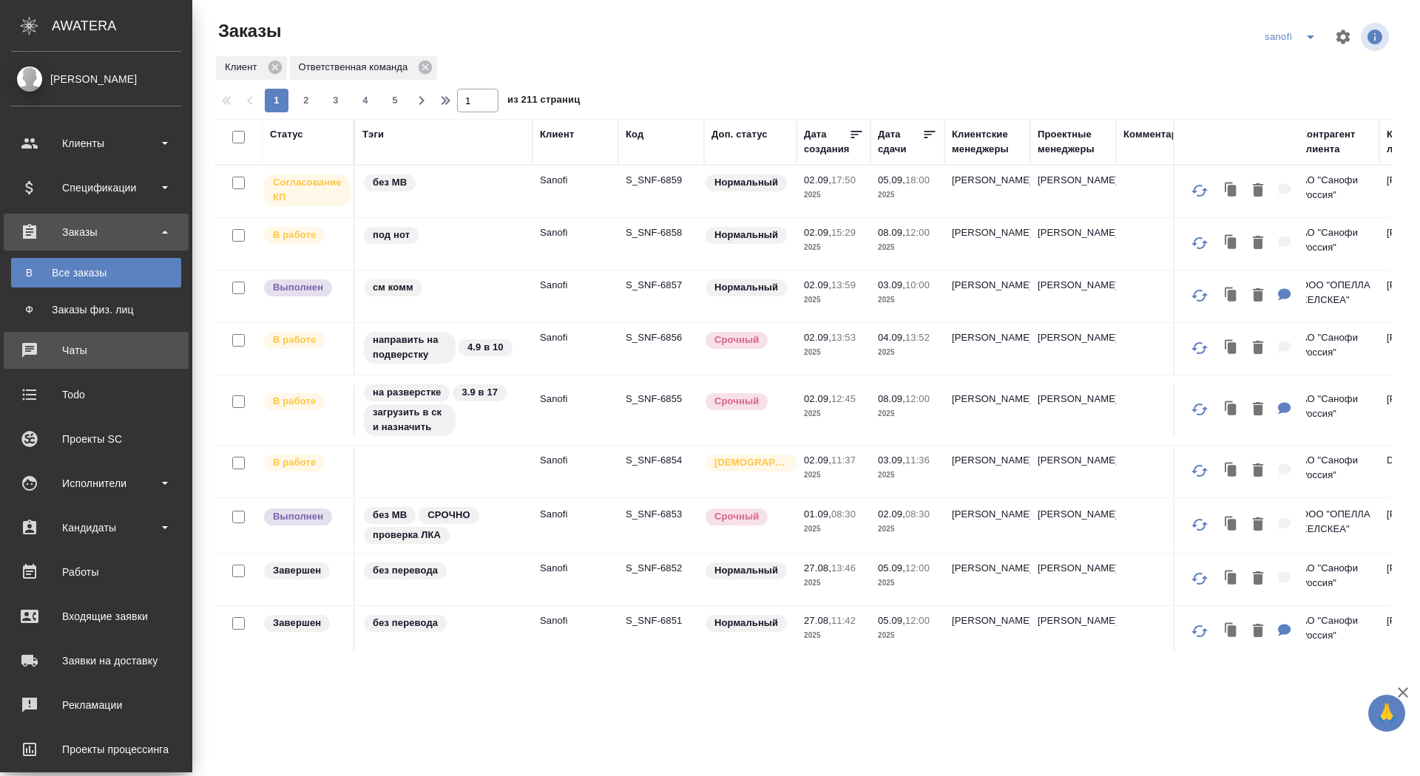
click at [35, 356] on div "Чаты" at bounding box center [96, 350] width 170 height 22
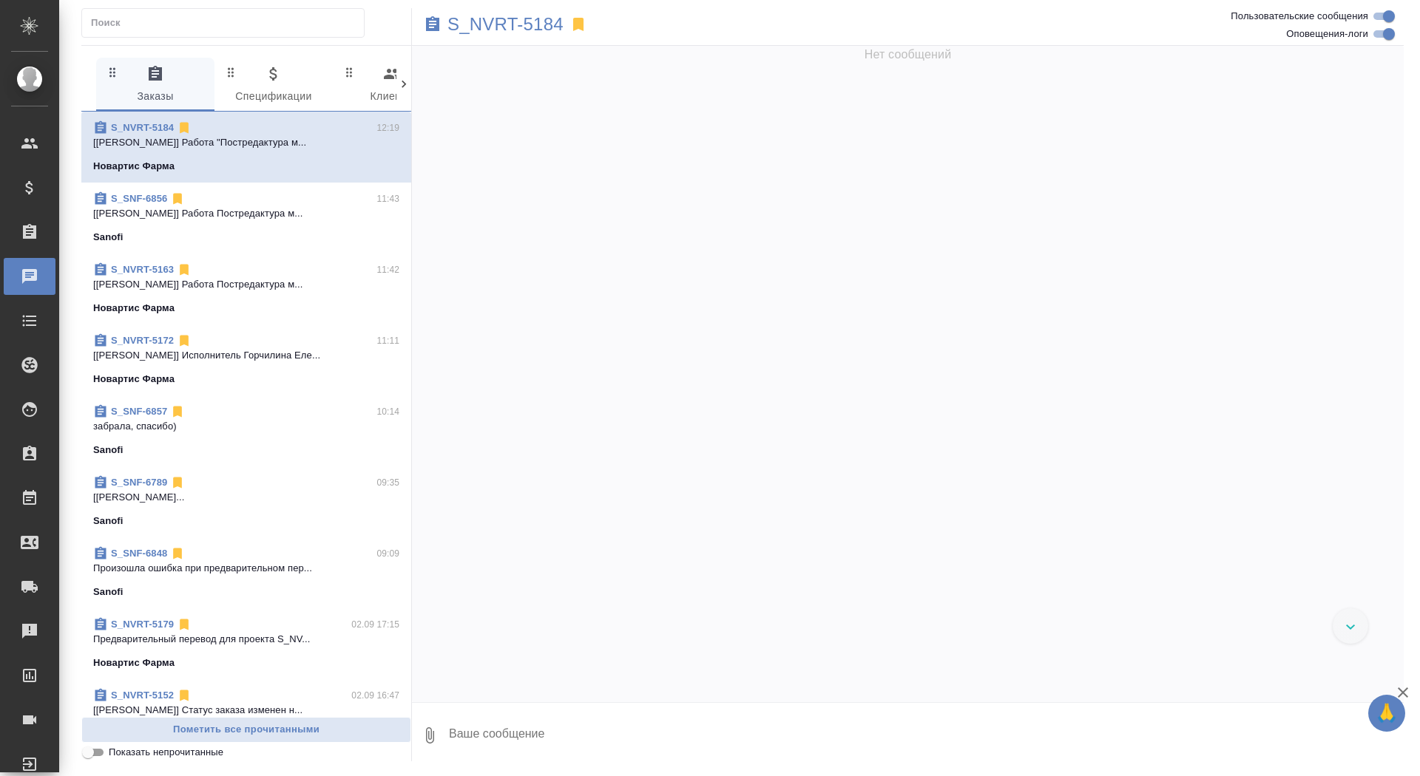
scroll to position [37597, 0]
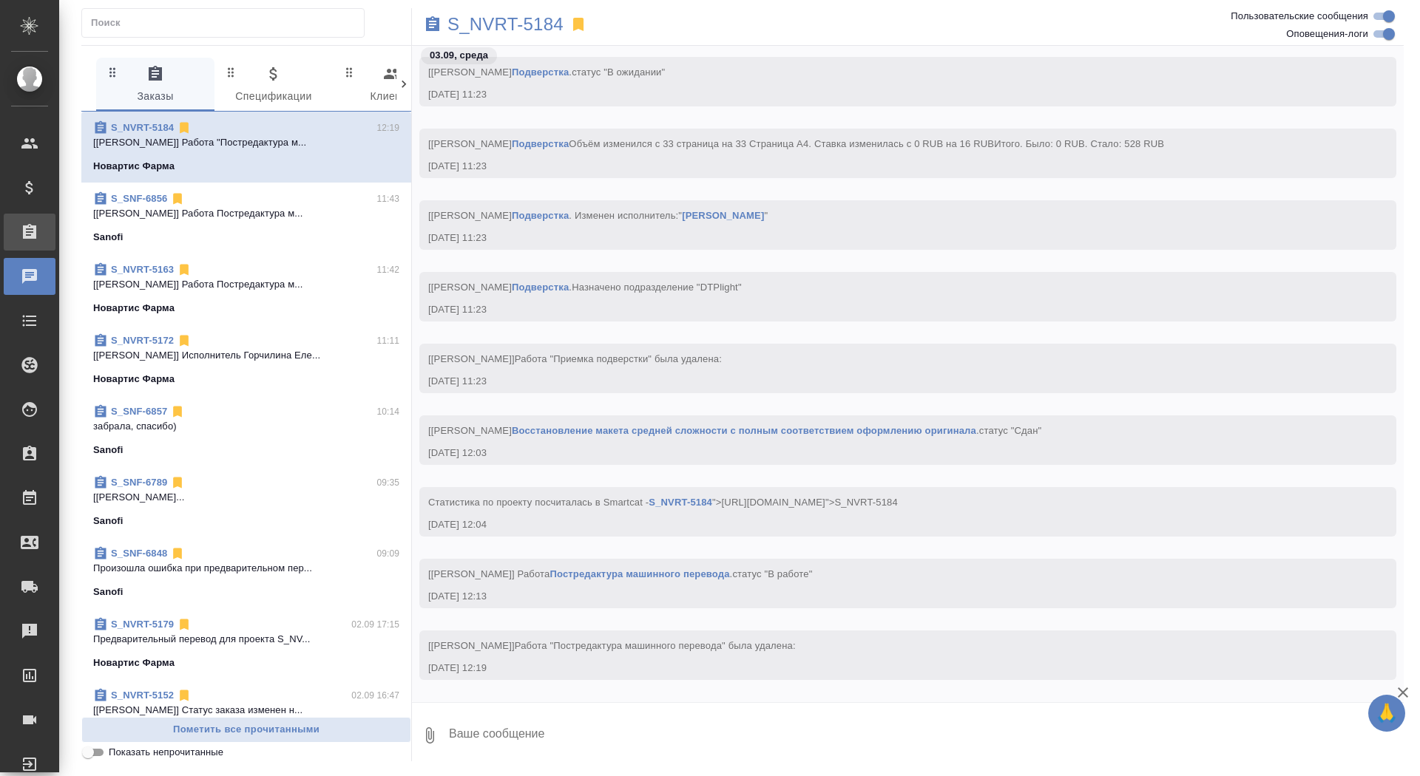
click at [30, 237] on div "Заказы" at bounding box center [11, 232] width 37 height 22
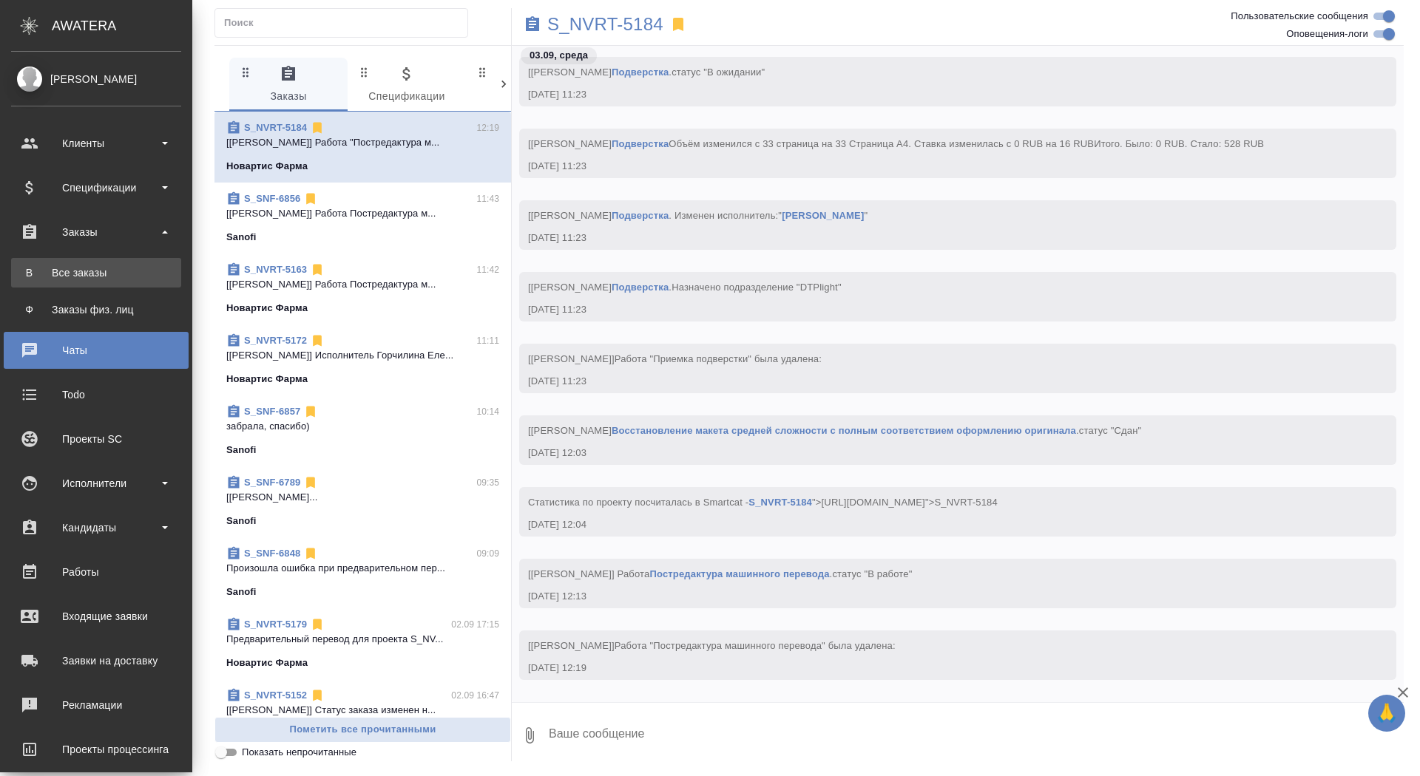
click at [55, 268] on div "Все заказы" at bounding box center [95, 272] width 155 height 15
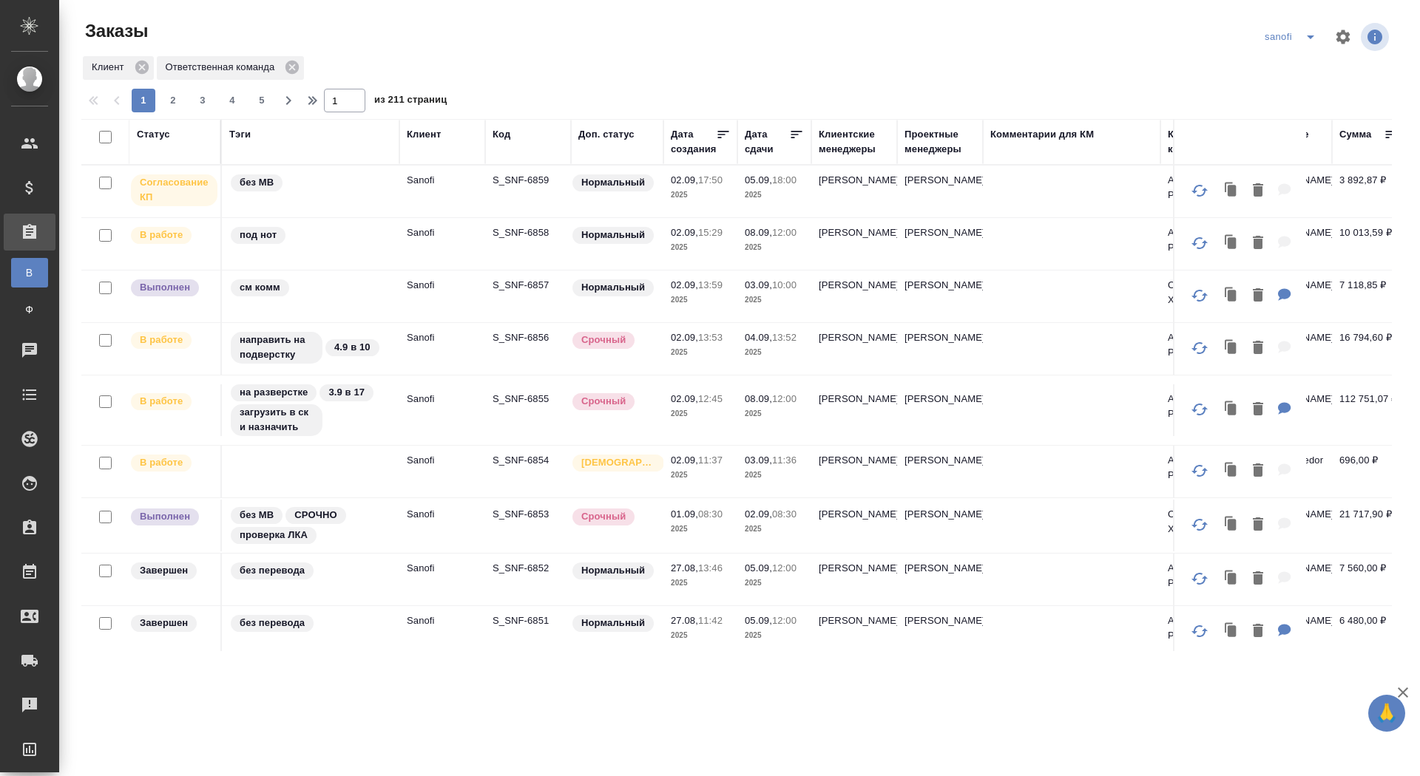
click at [524, 176] on p "S_SNF-6859" at bounding box center [528, 180] width 71 height 15
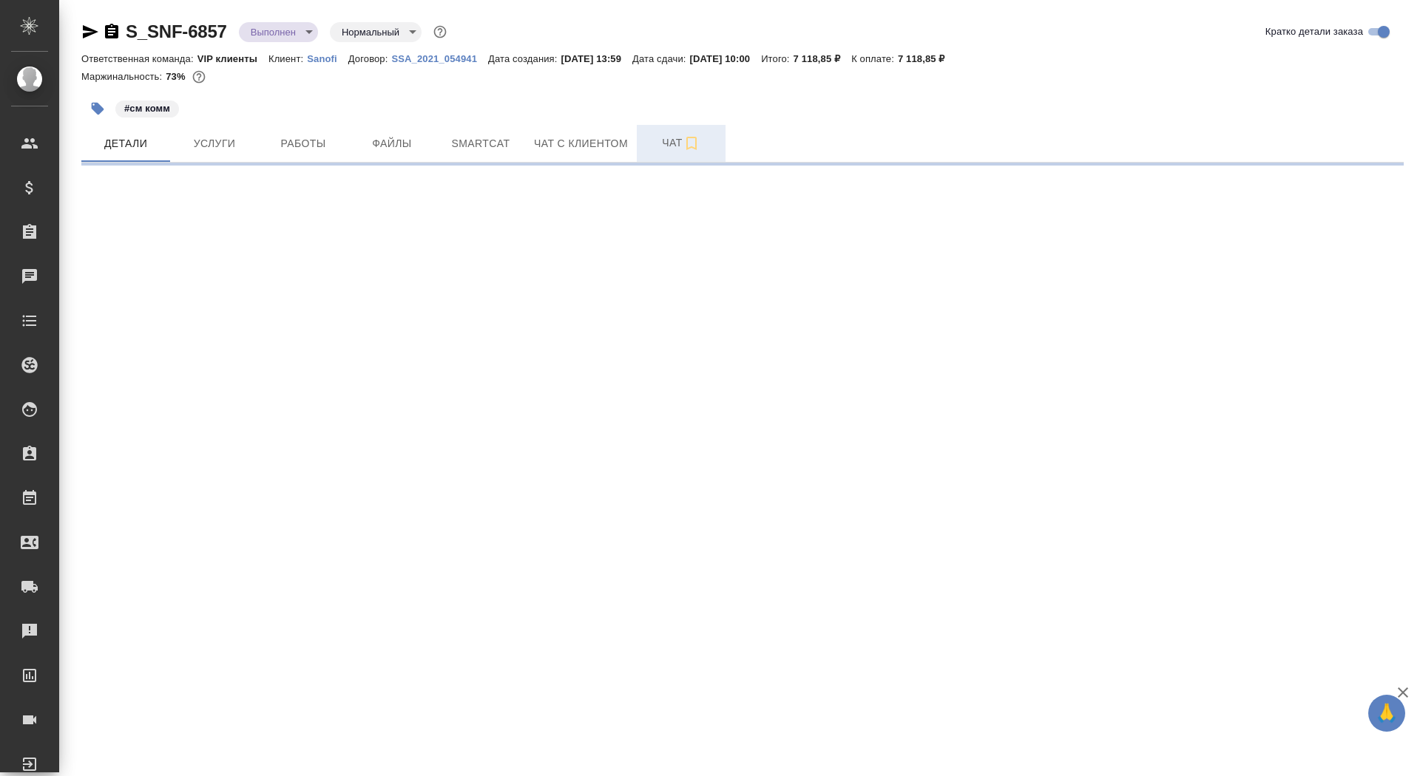
click at [650, 156] on button "Чат" at bounding box center [681, 143] width 89 height 37
select select "RU"
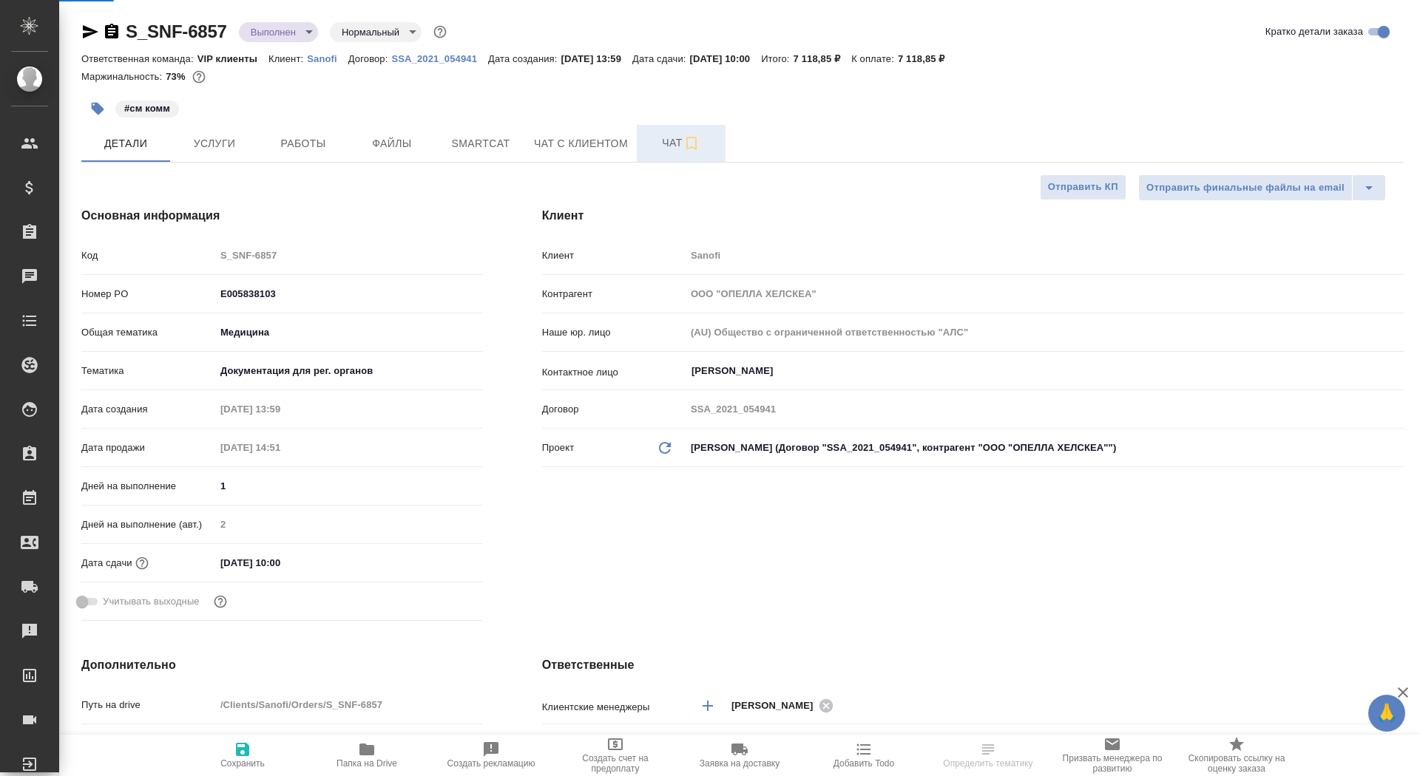
type textarea "x"
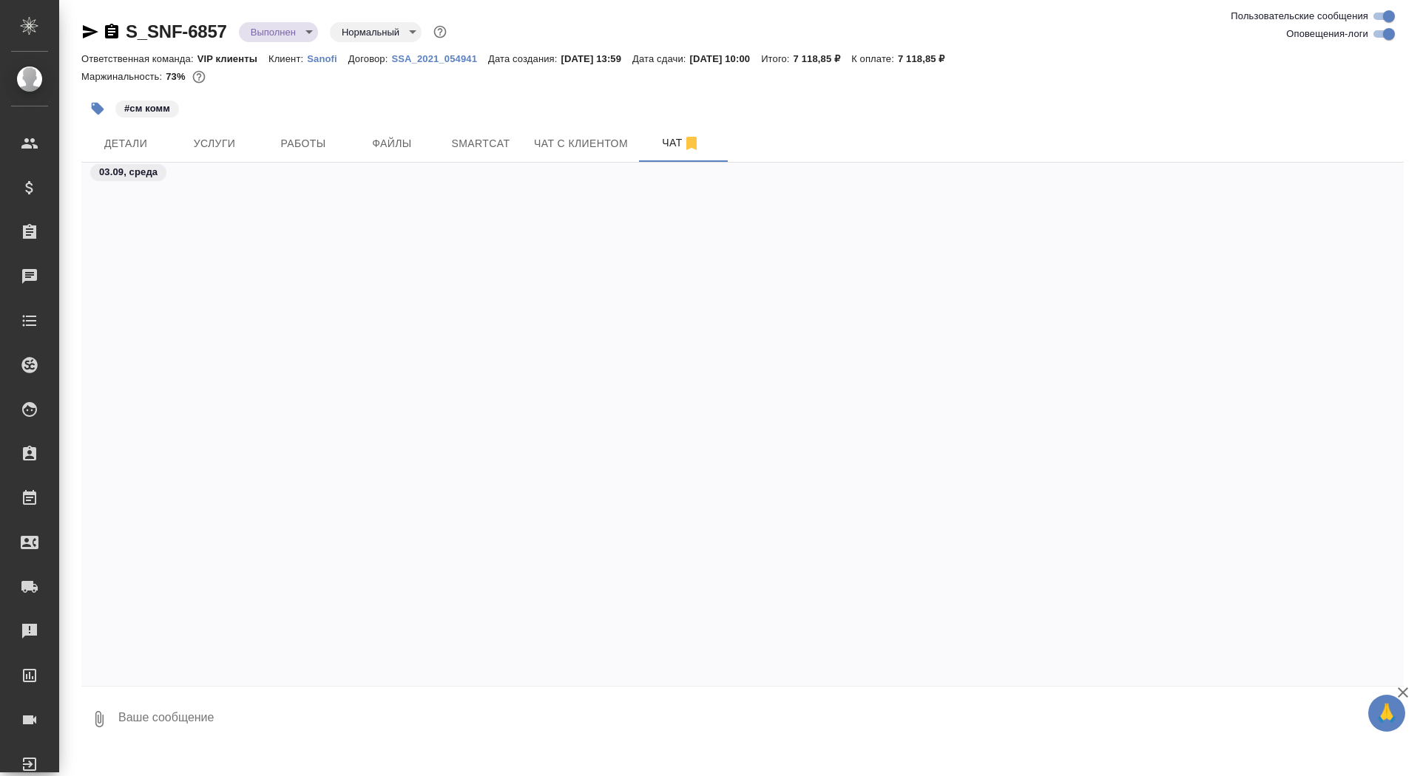
scroll to position [42859, 0]
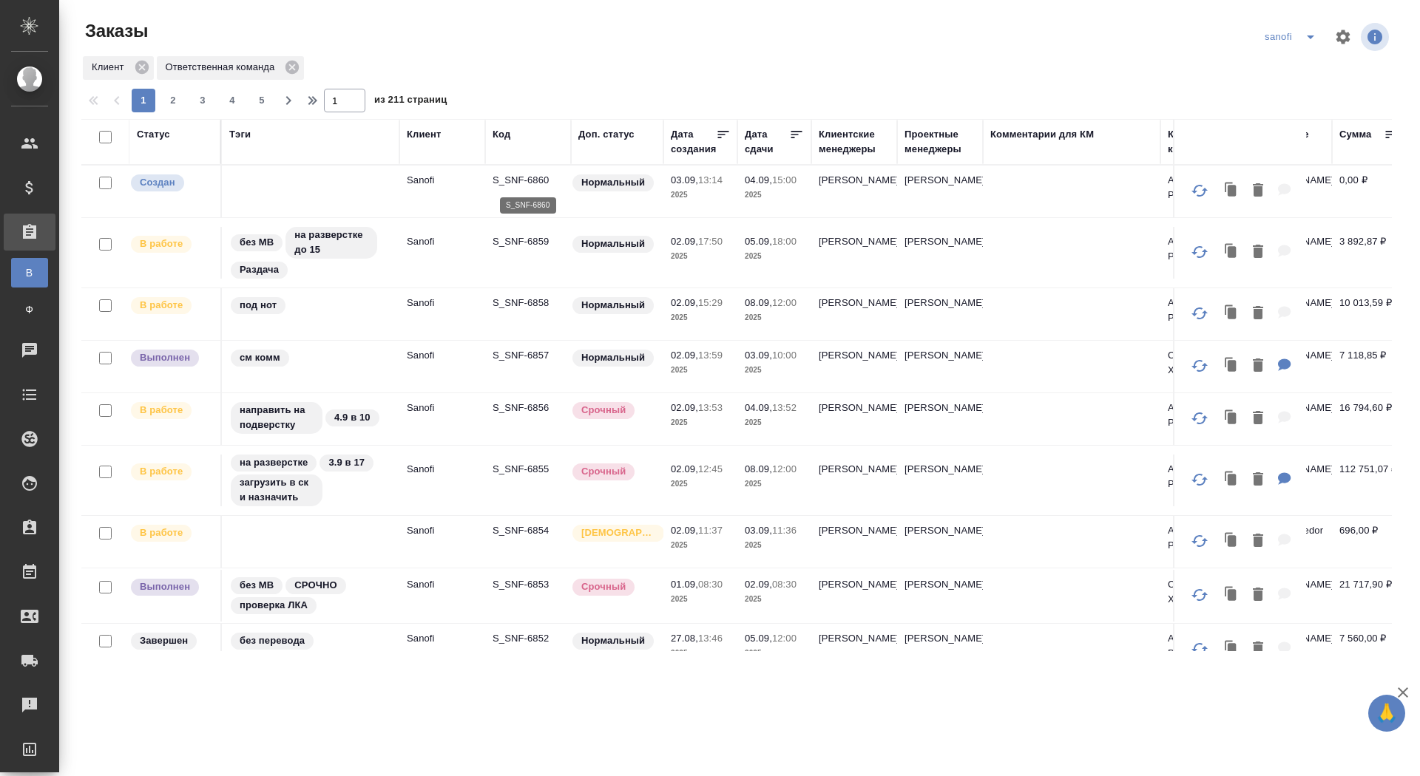
click at [524, 181] on p "S_SNF-6860" at bounding box center [528, 180] width 71 height 15
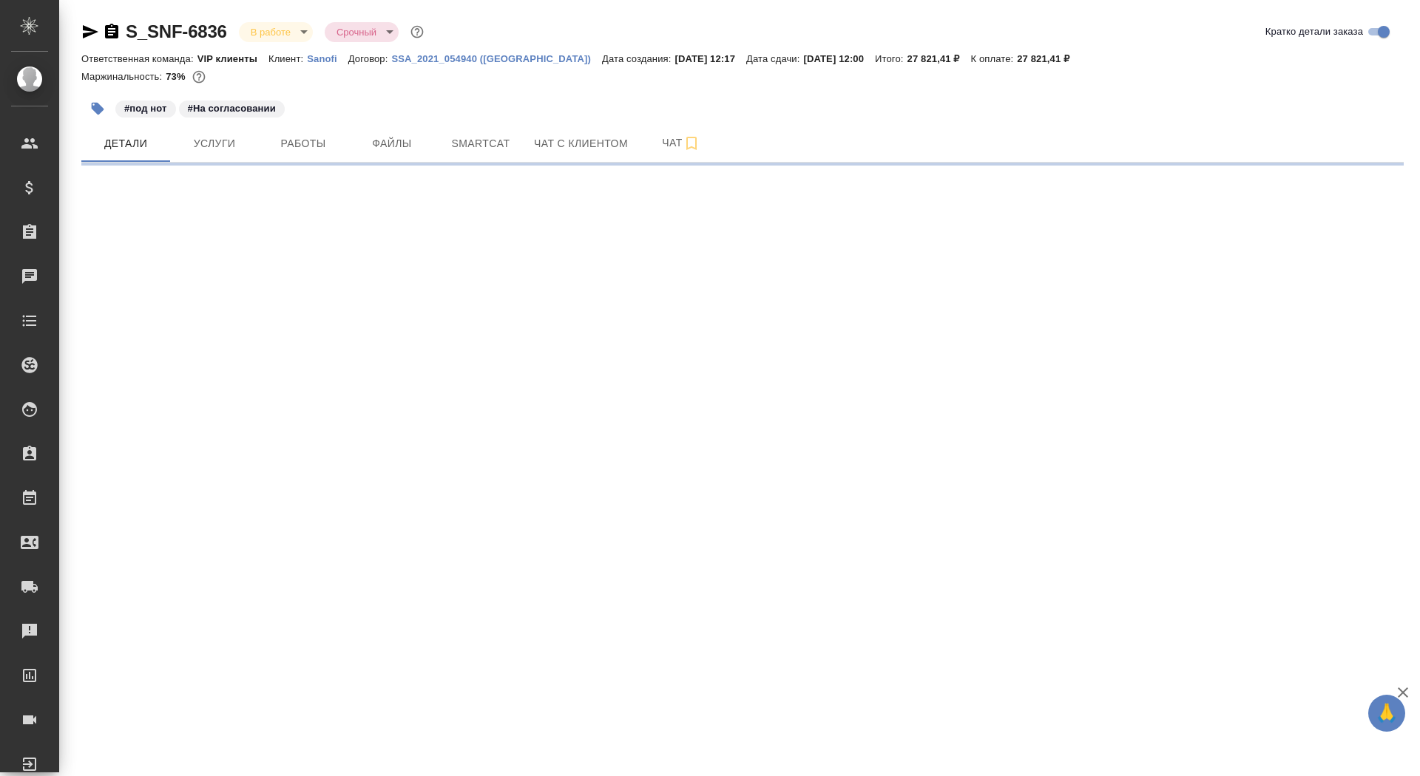
select select "RU"
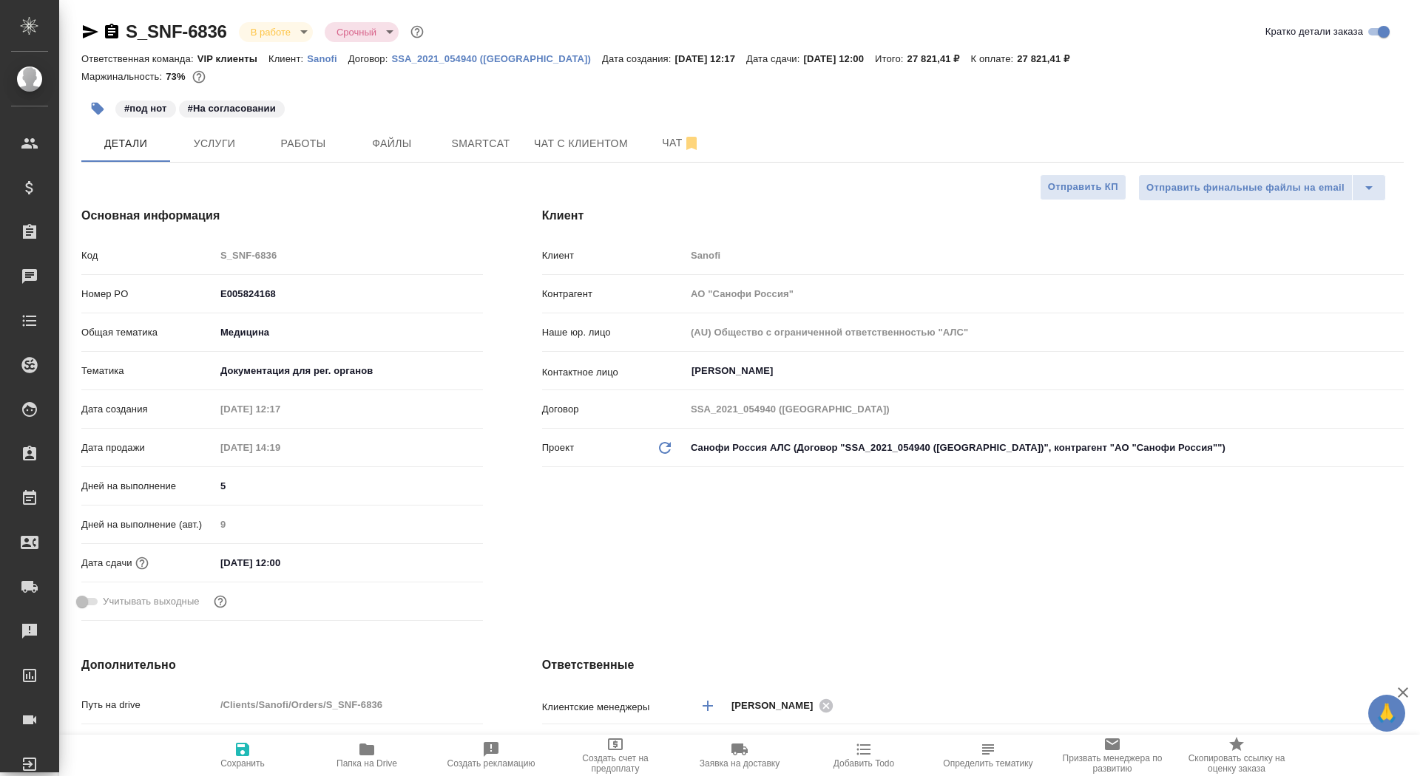
type textarea "x"
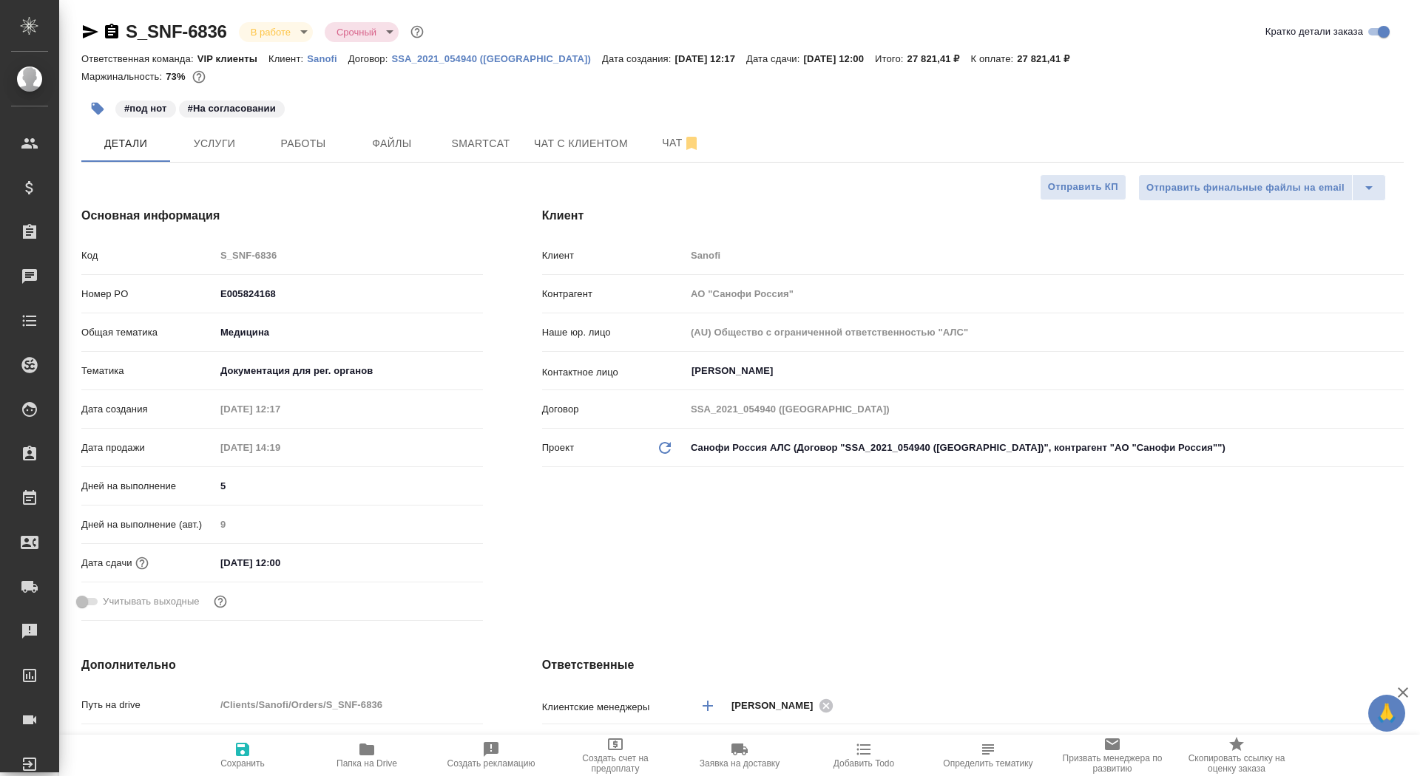
type textarea "x"
click at [390, 751] on span "Папка на Drive" at bounding box center [367, 755] width 106 height 28
type textarea "x"
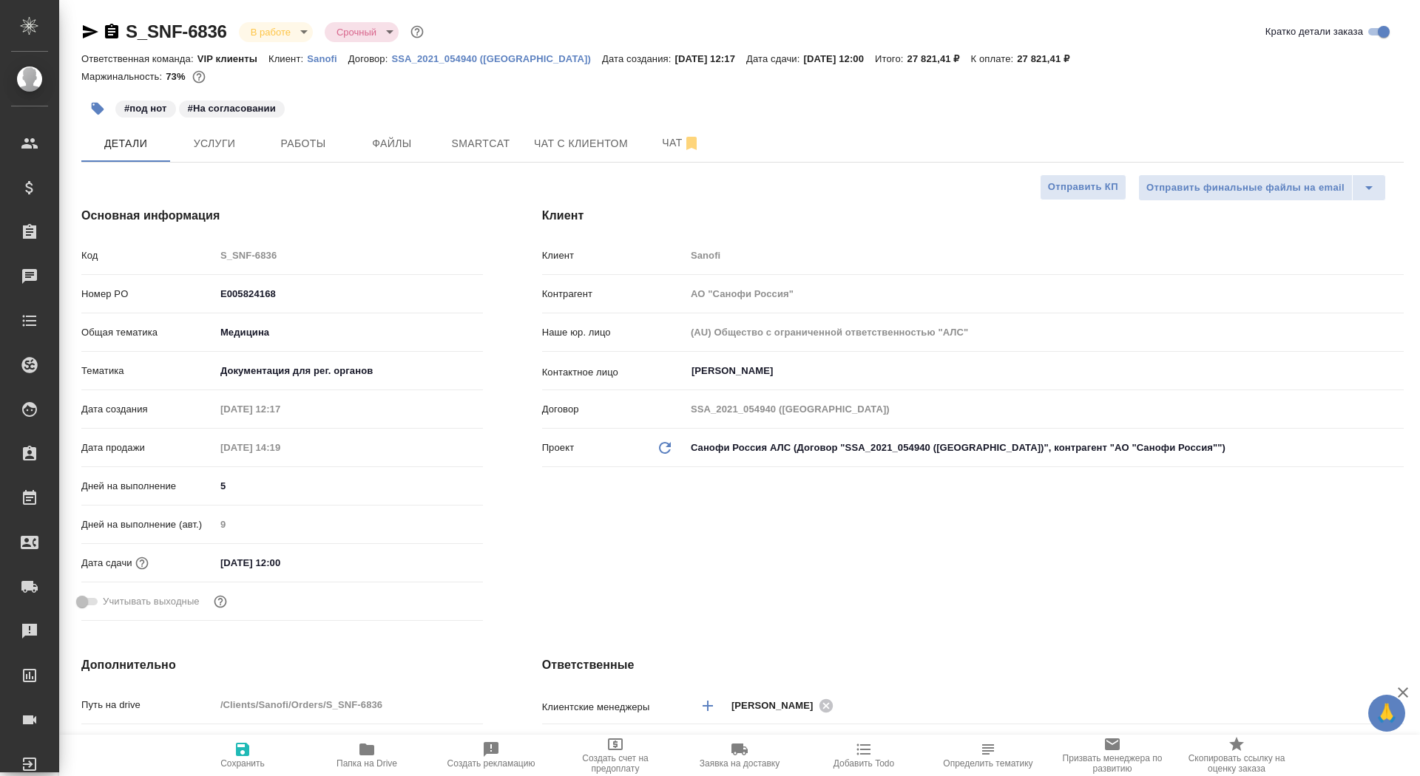
type textarea "x"
click at [220, 141] on span "Услуги" at bounding box center [214, 144] width 71 height 18
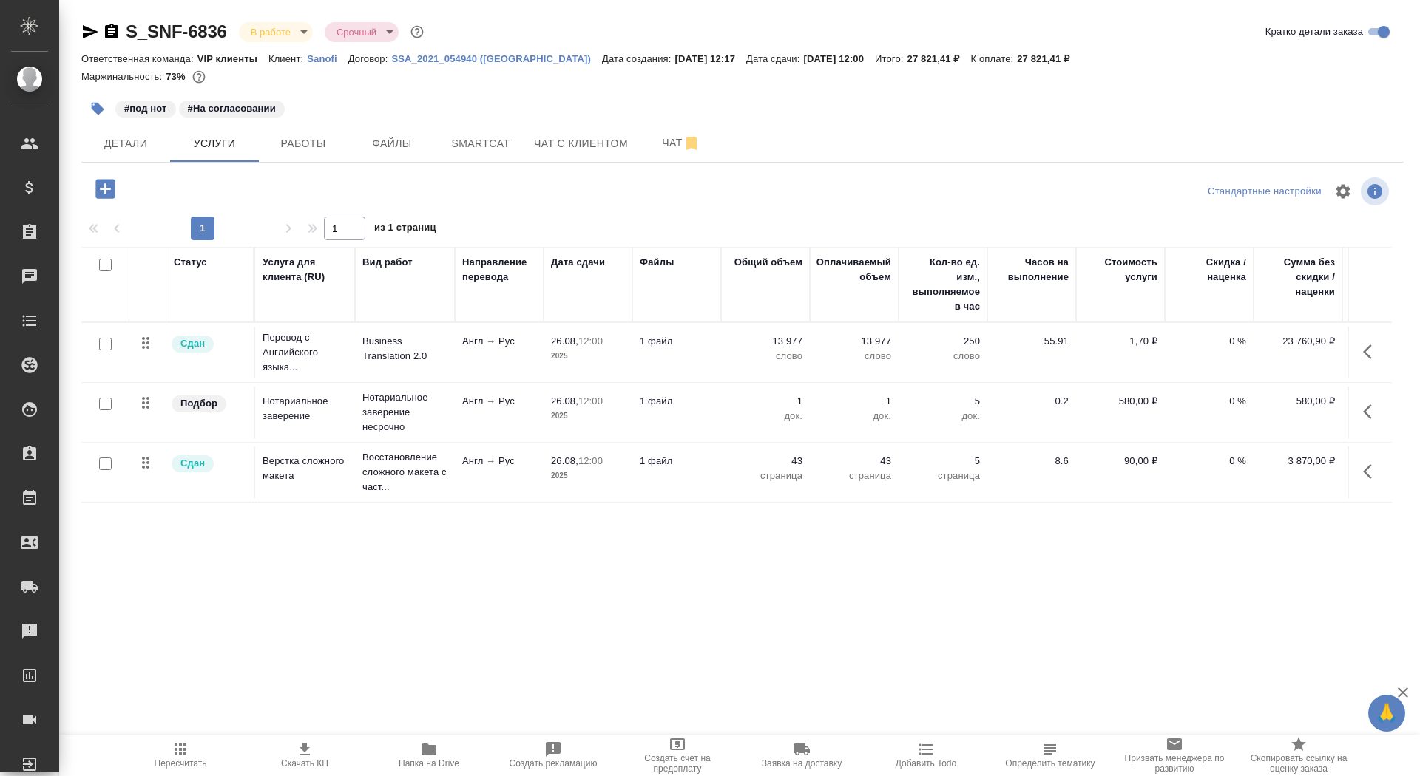
click at [813, 755] on span "Заявка на доставку" at bounding box center [801, 755] width 106 height 28
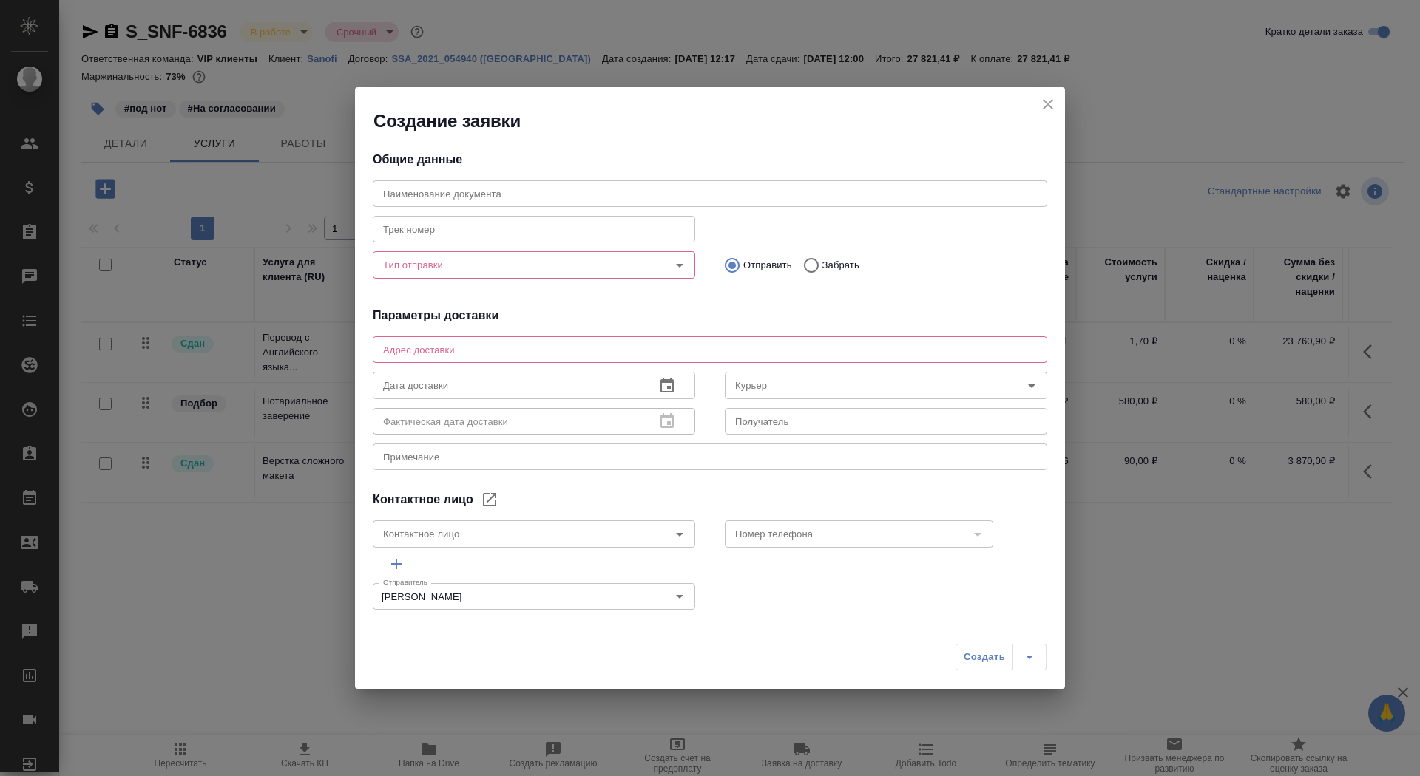
type input "RABINKAYA Anna"
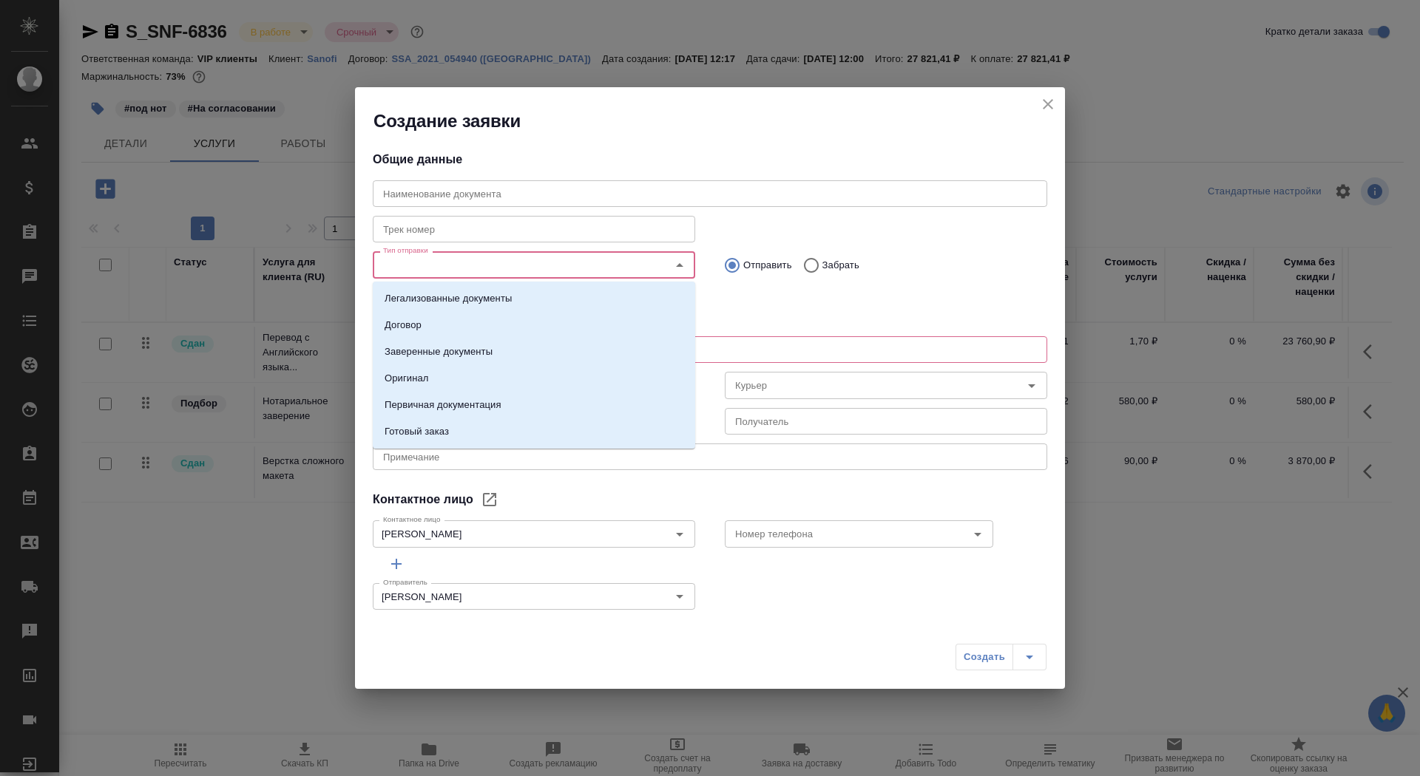
click at [419, 261] on input "Тип отправки" at bounding box center [509, 265] width 264 height 18
click at [465, 353] on p "Заверенные документы" at bounding box center [439, 352] width 108 height 15
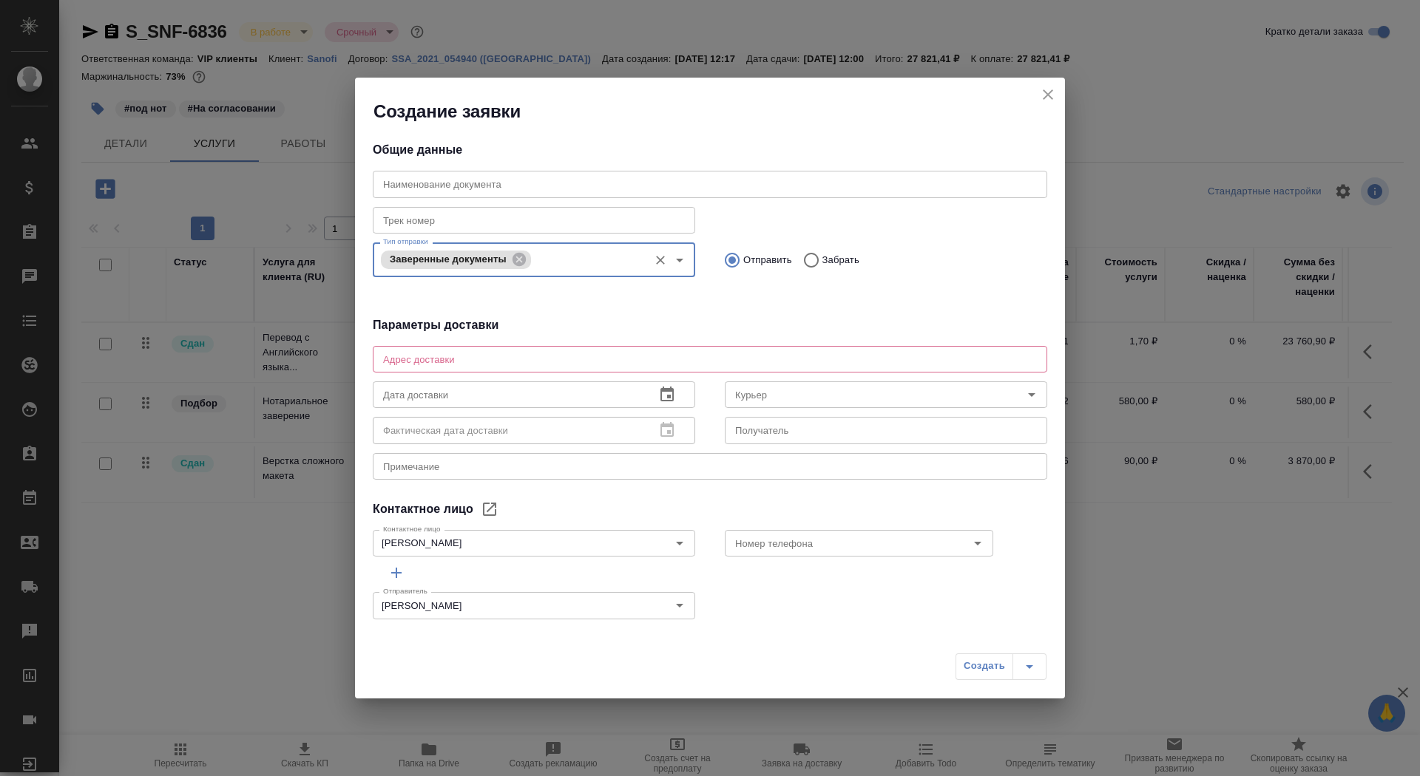
click at [467, 368] on div "x Адрес доставки" at bounding box center [710, 359] width 674 height 27
type textarea "Тверская, 22, БЦ Саммит, 7 этаж, почтовая комната Санофи"
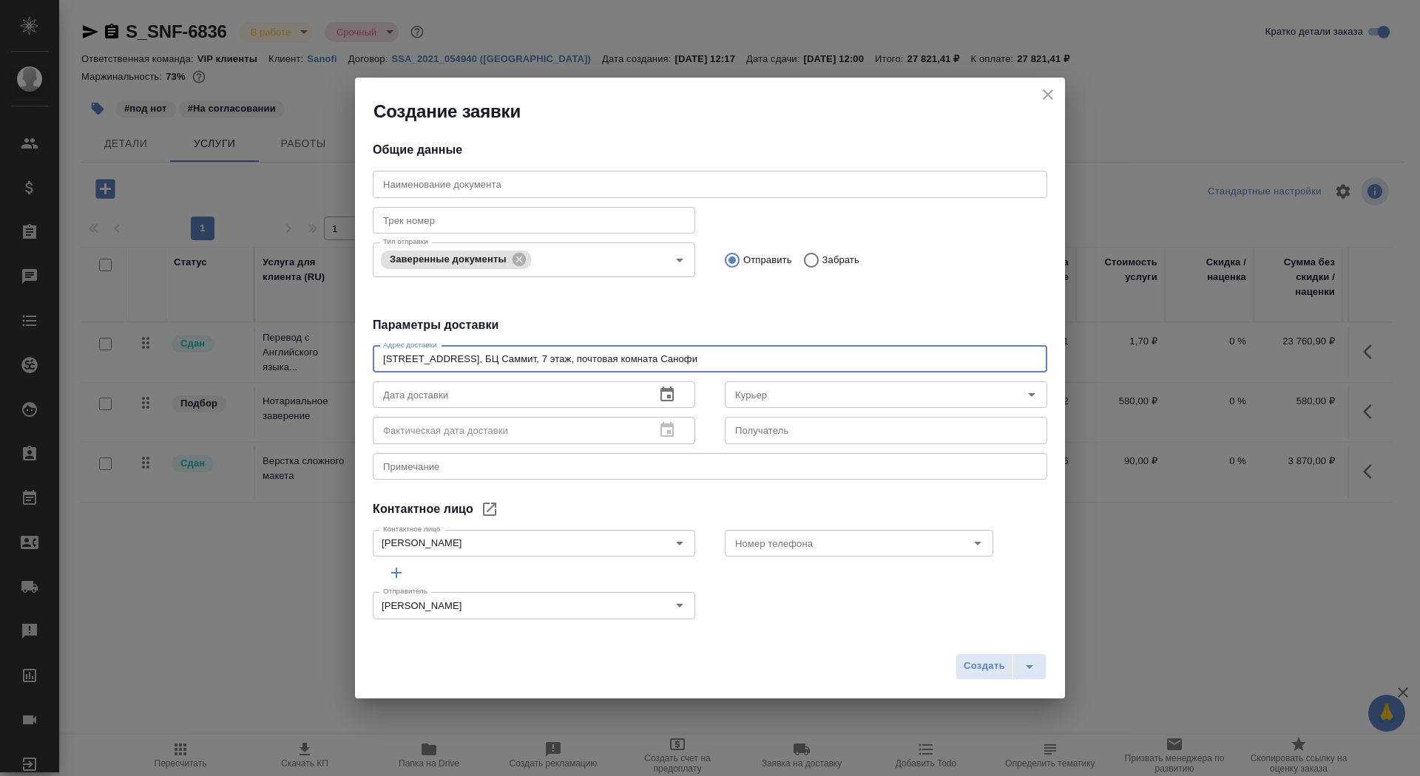
click at [674, 391] on icon "button" at bounding box center [667, 395] width 18 height 18
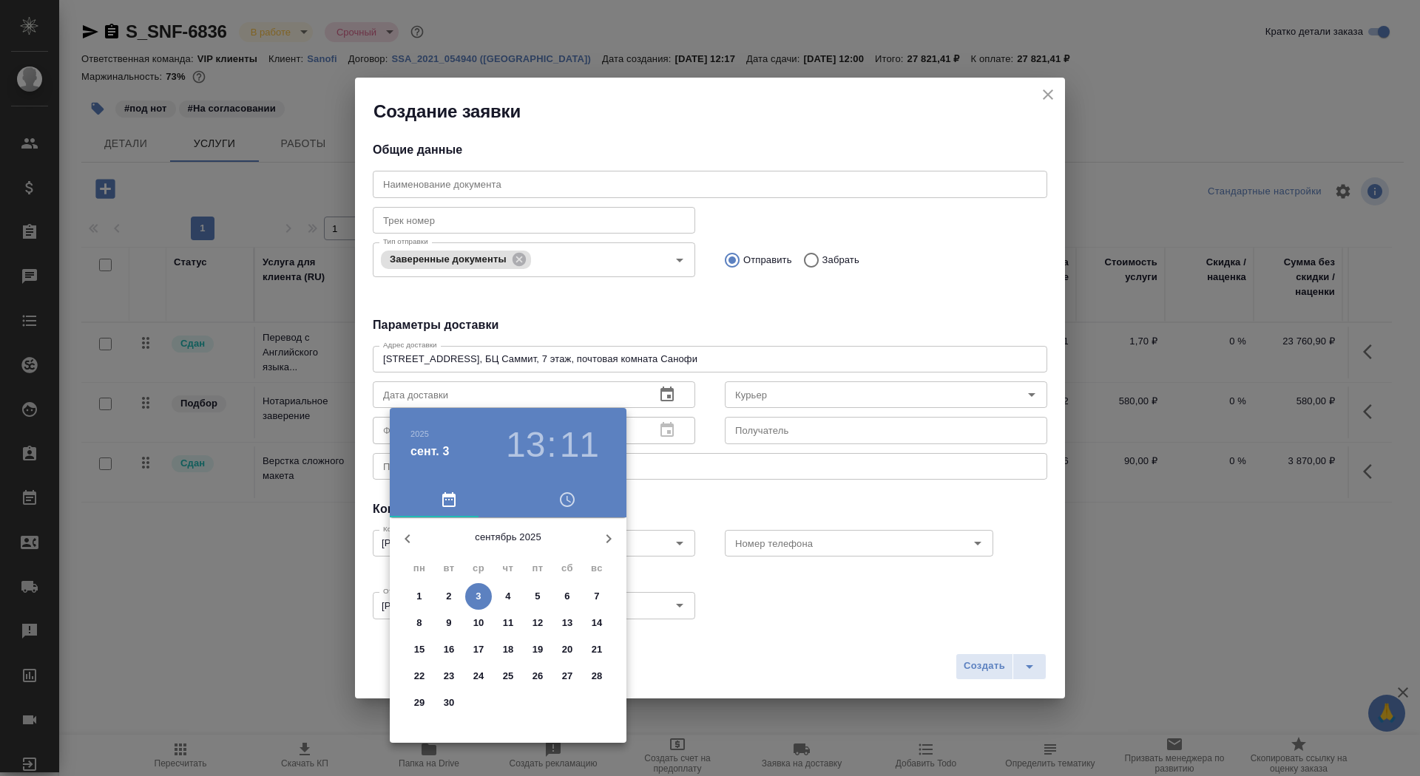
click at [518, 600] on span "4" at bounding box center [508, 596] width 27 height 15
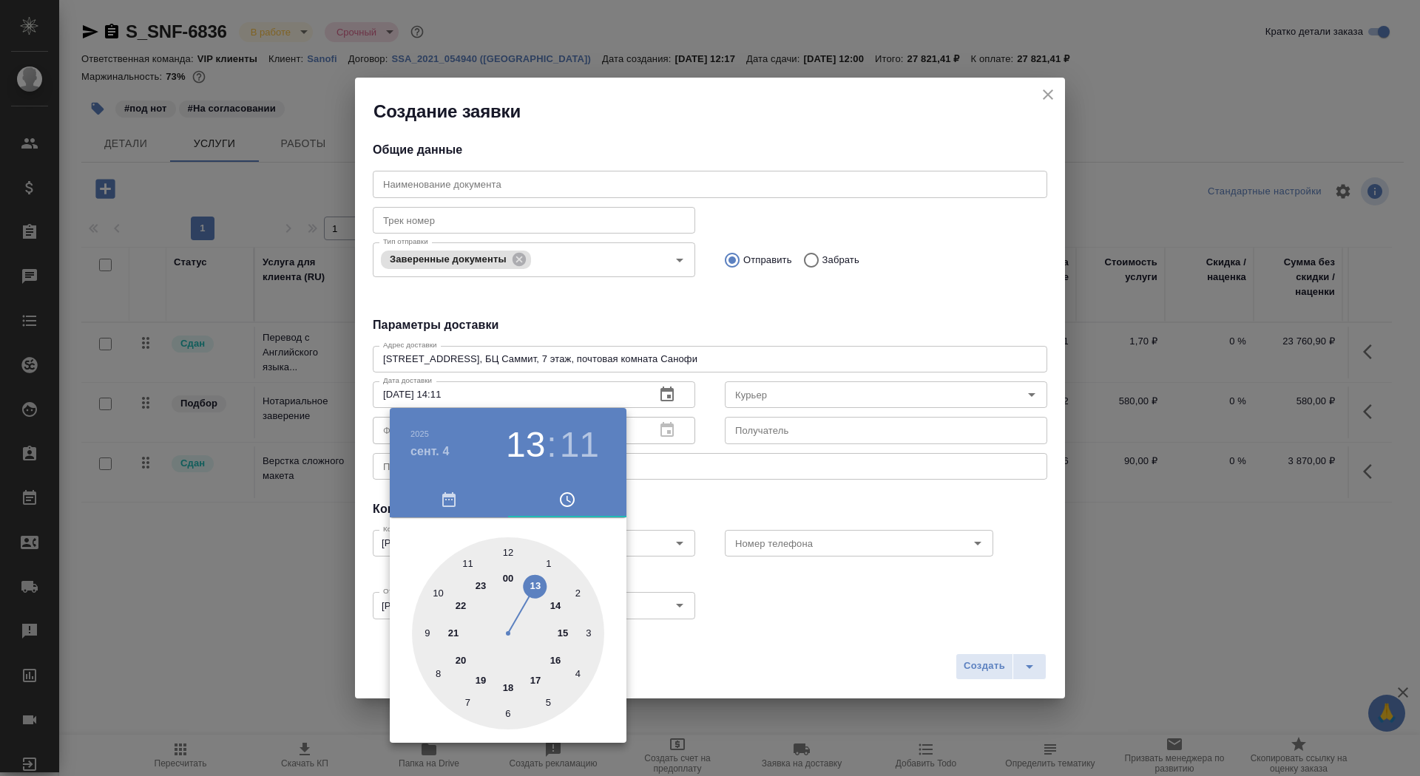
click at [555, 609] on div at bounding box center [508, 634] width 192 height 192
type input "04.09.2025 14:00"
click at [507, 552] on div at bounding box center [508, 634] width 192 height 192
click at [797, 433] on div at bounding box center [710, 388] width 1420 height 776
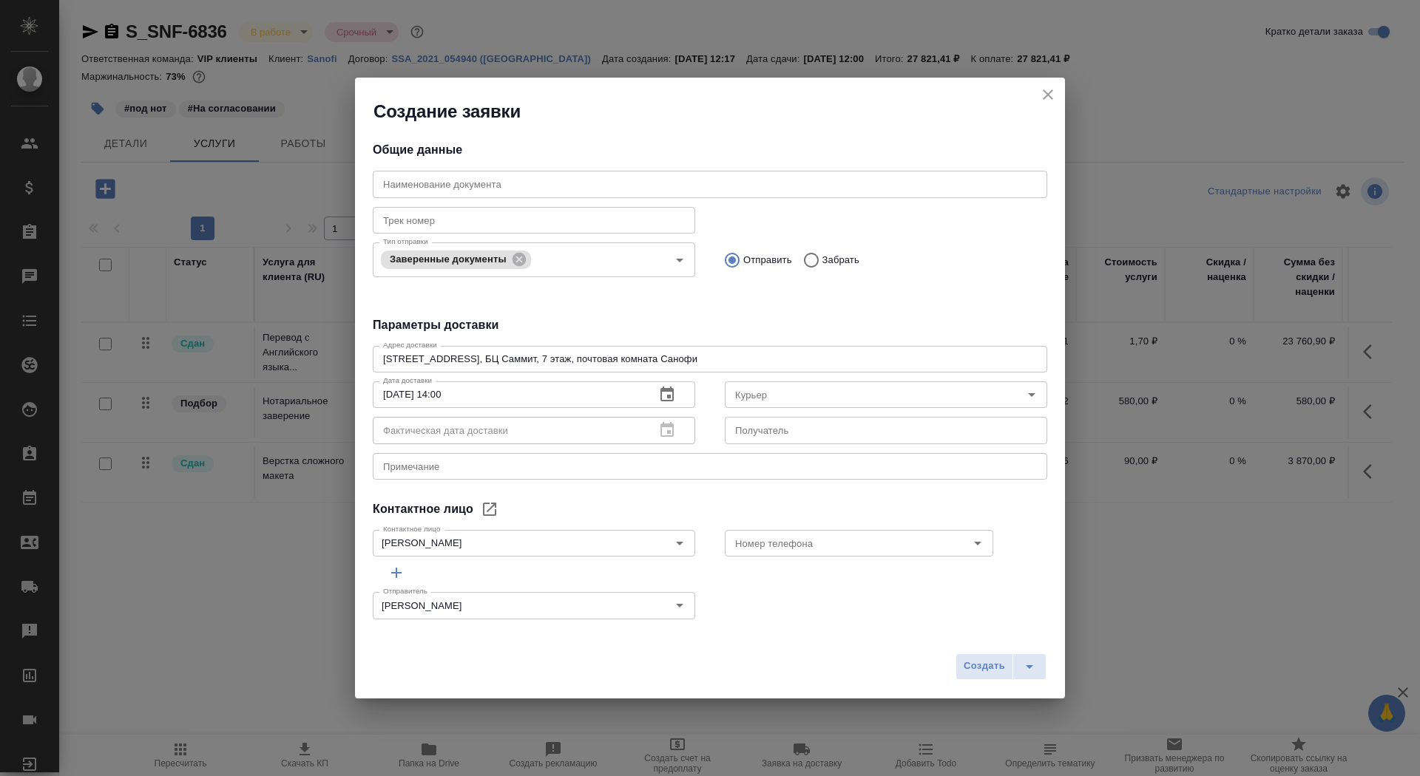
click at [796, 424] on input "text" at bounding box center [886, 430] width 322 height 27
type input "Кивалина Алина"
click at [524, 464] on textarea at bounding box center [710, 466] width 654 height 11
type textarea "нот серта-санофи"
click at [981, 669] on span "Создать" at bounding box center [984, 666] width 41 height 17
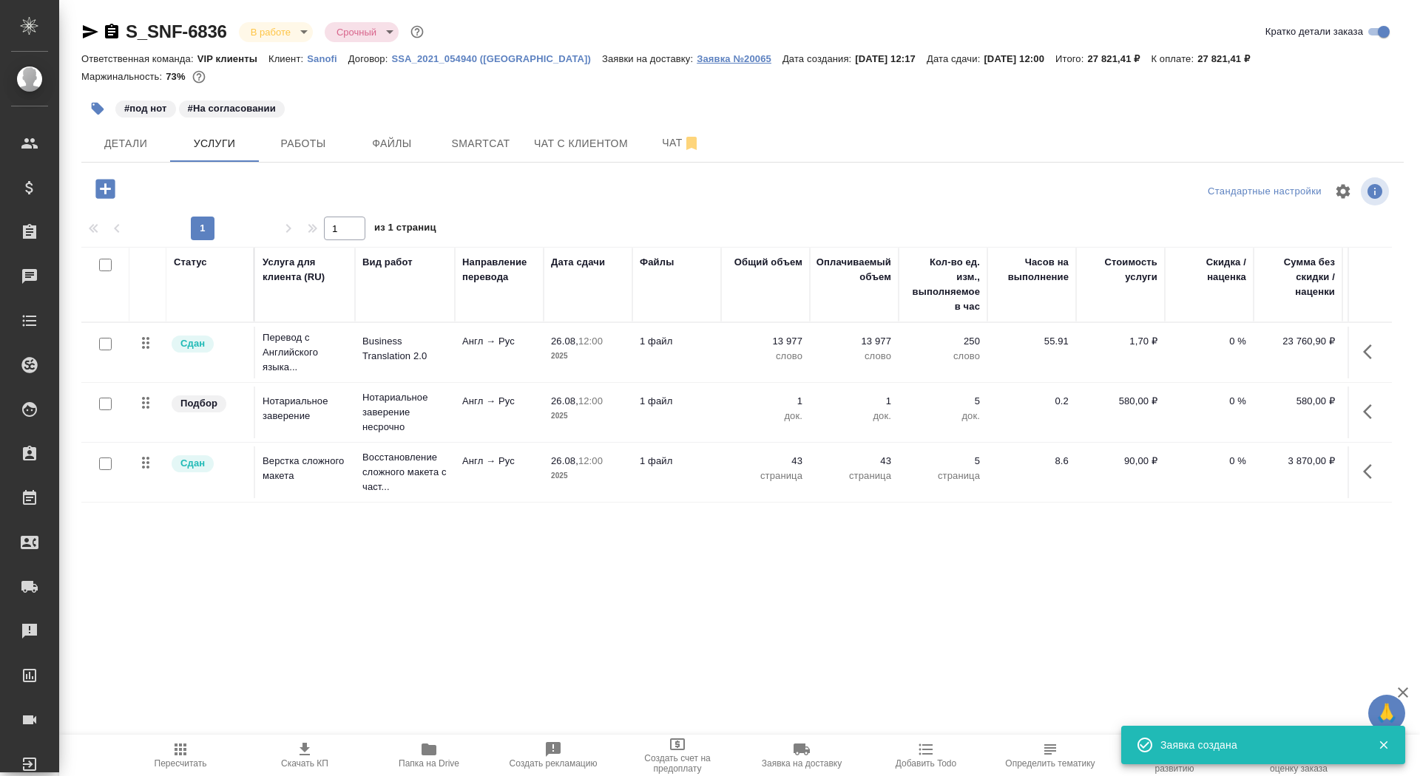
click at [697, 58] on p "Заявка №20065" at bounding box center [740, 58] width 86 height 11
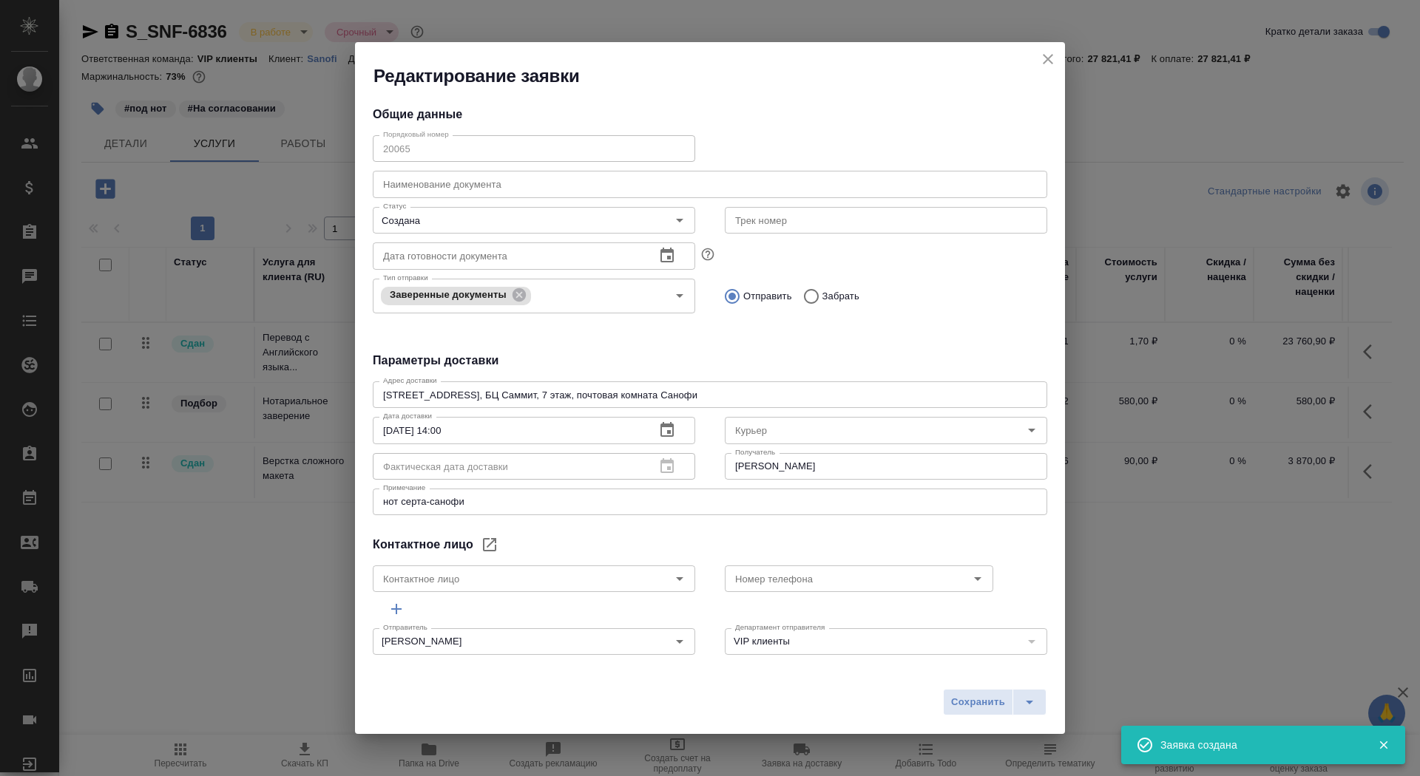
type input "RABINKAYA Anna"
click at [1043, 702] on button "split button" at bounding box center [1029, 702] width 34 height 27
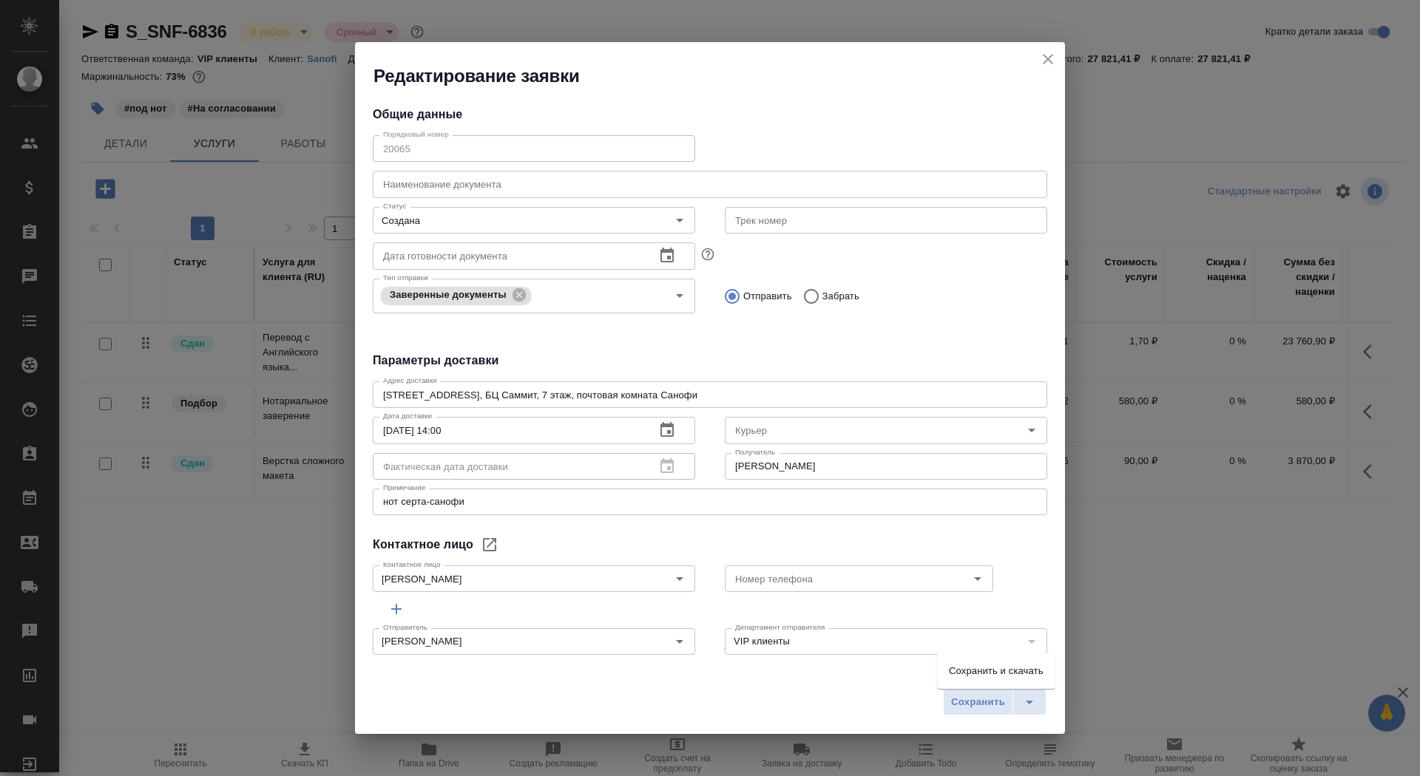
click at [1033, 672] on li "Сохранить и скачать" at bounding box center [996, 672] width 118 height 24
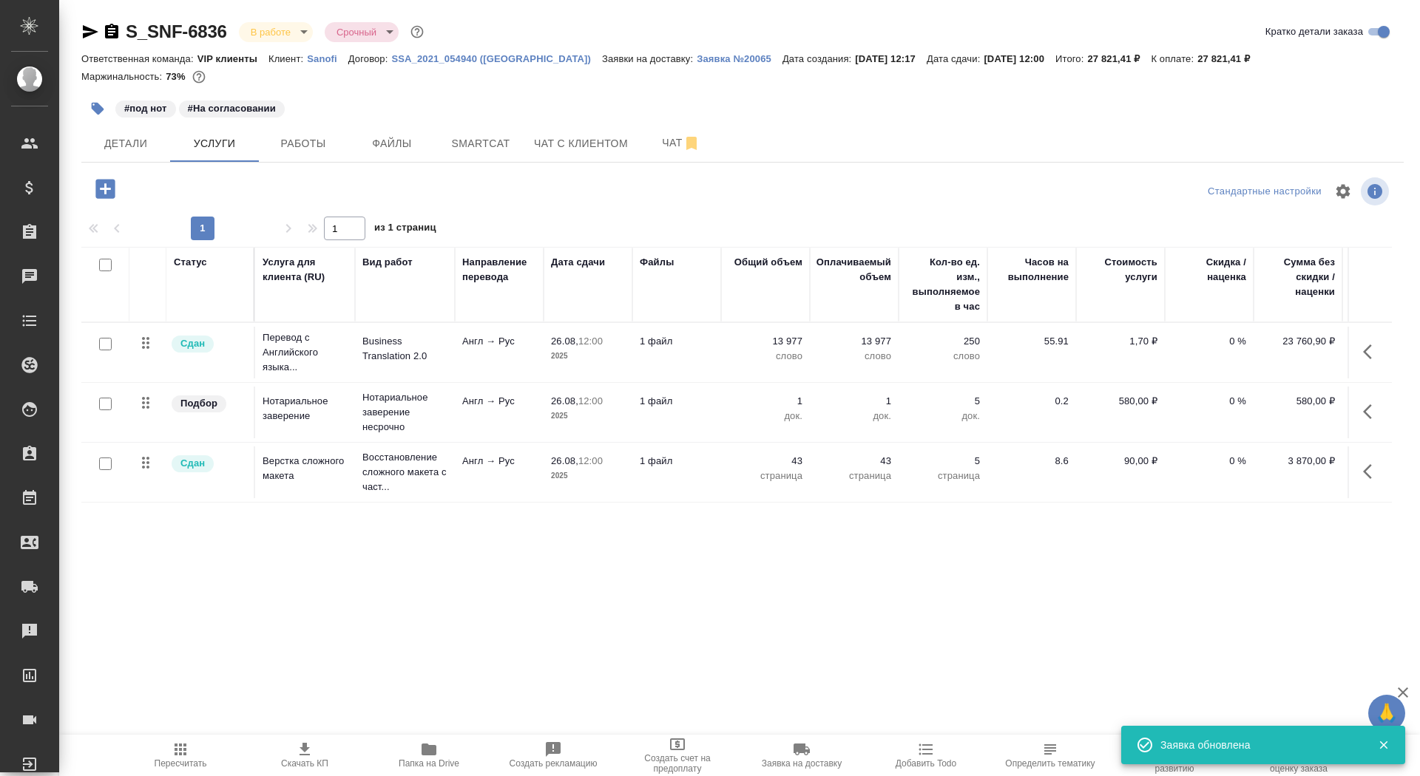
click at [118, 30] on icon "button" at bounding box center [112, 32] width 18 height 18
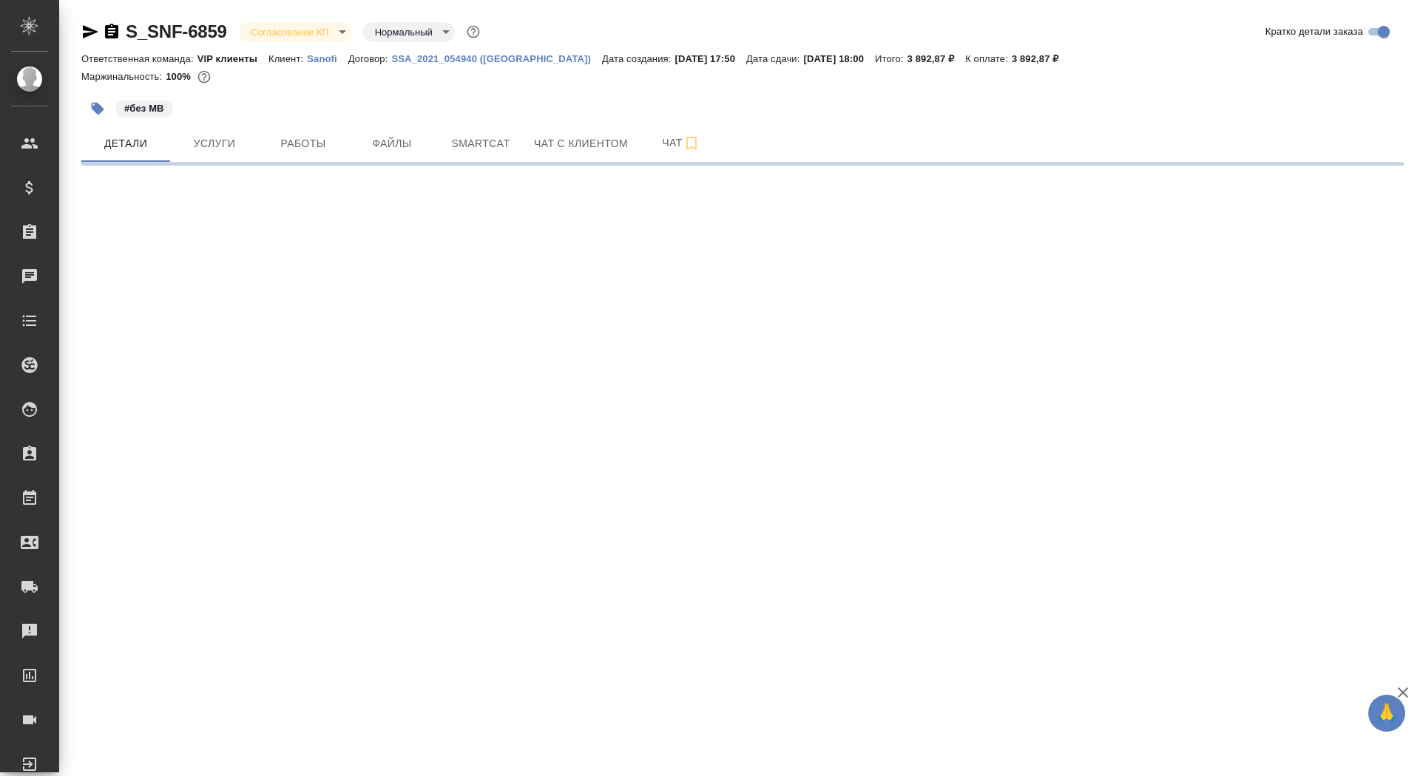
select select "RU"
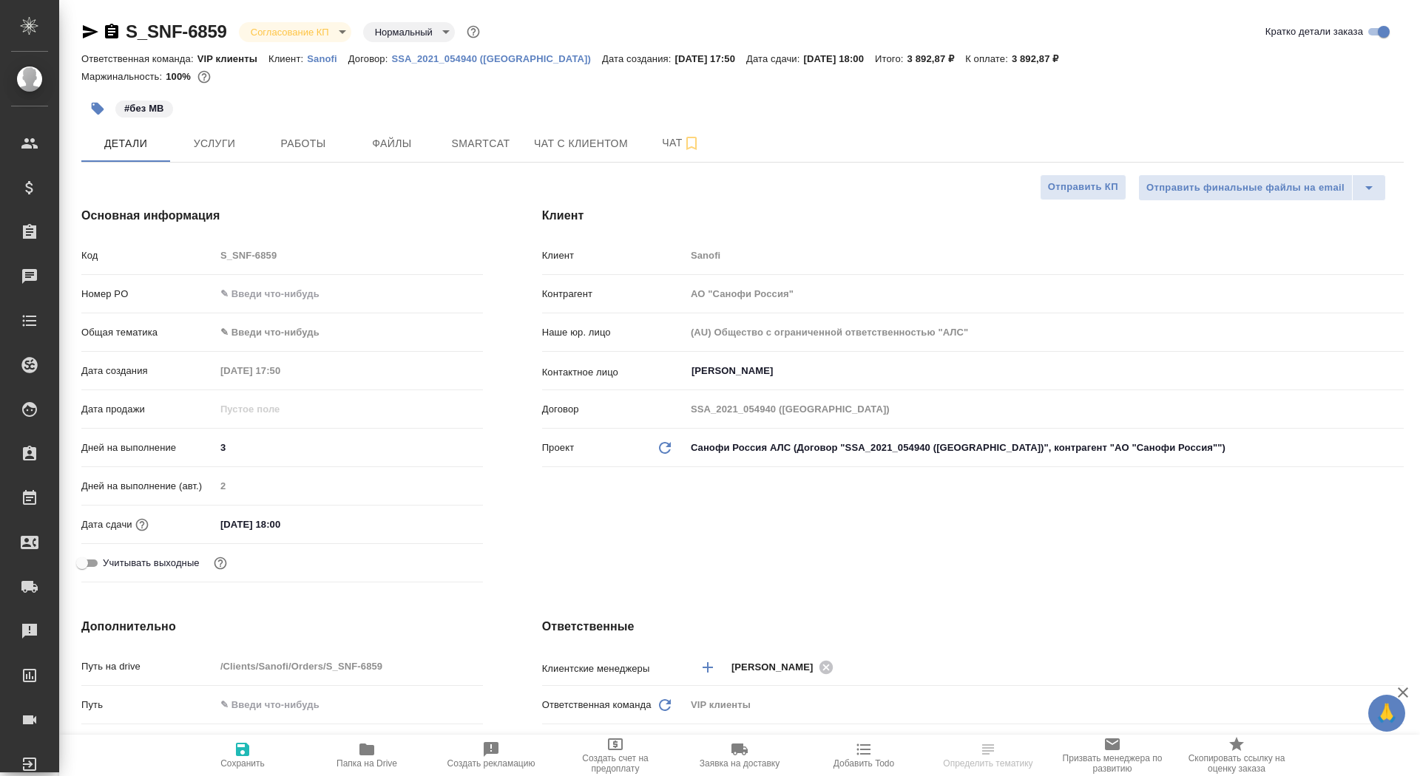
type textarea "x"
click at [256, 282] on div "Номер PO" at bounding box center [282, 294] width 402 height 26
click at [260, 294] on input "text" at bounding box center [349, 293] width 266 height 21
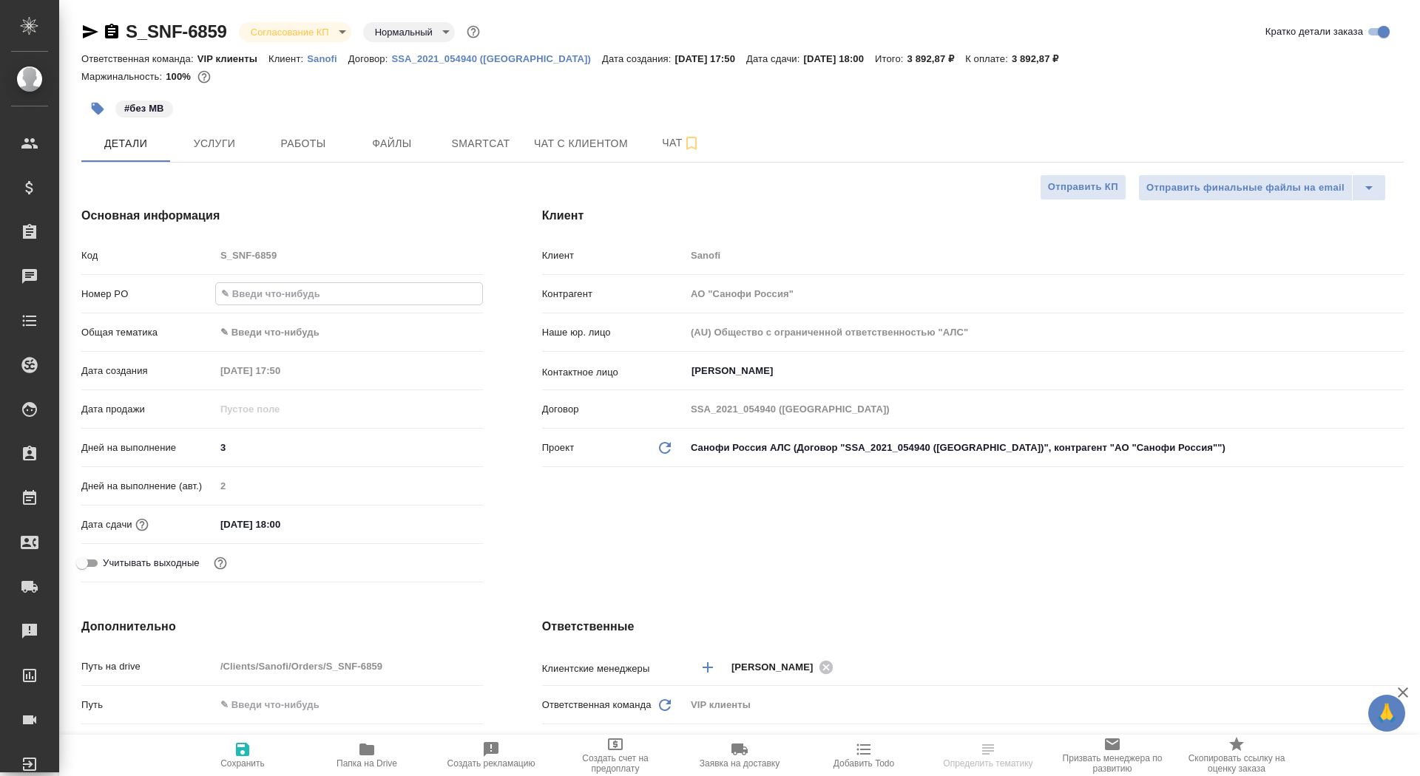
paste input "E005839823"
type input "E005839823"
type textarea "x"
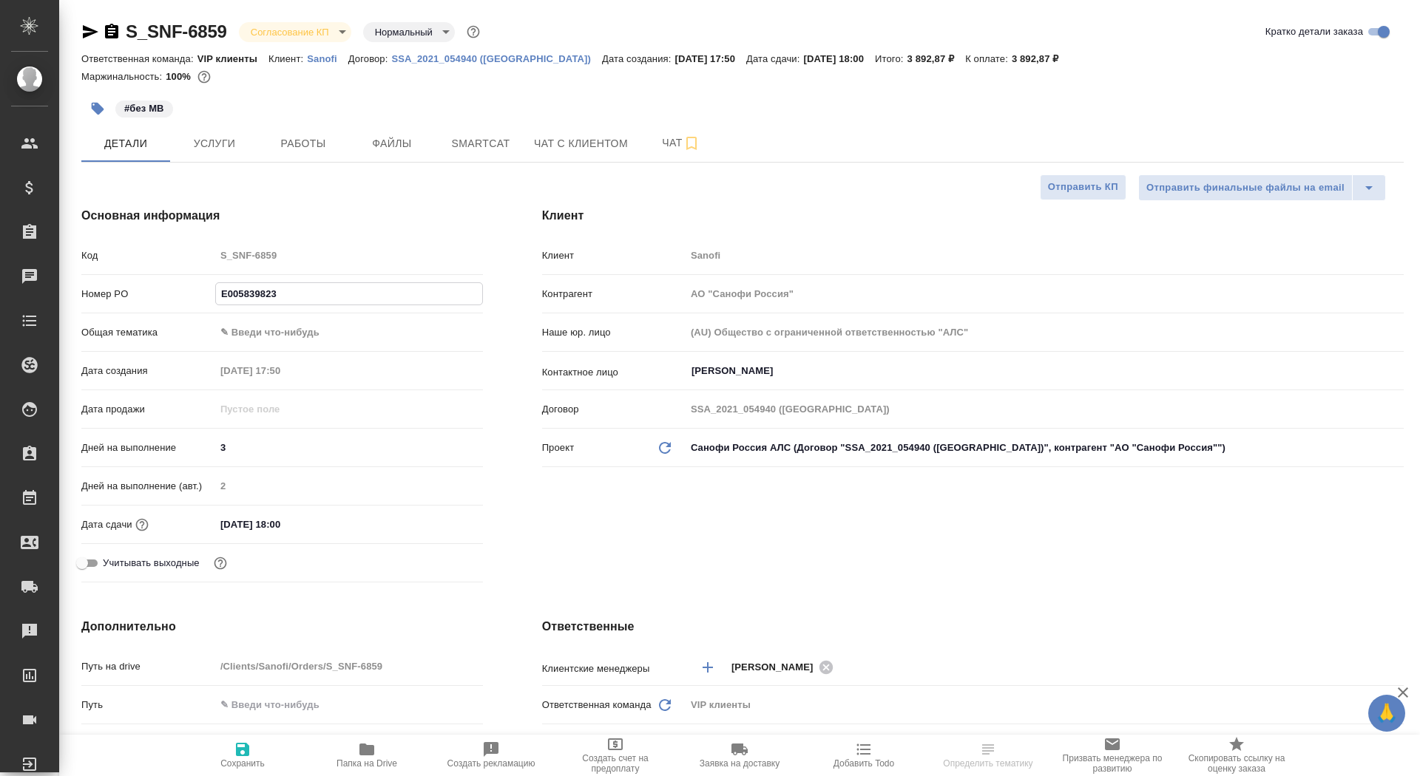
type input "E005839823"
click at [231, 741] on span "Сохранить" at bounding box center [242, 755] width 106 height 28
type textarea "x"
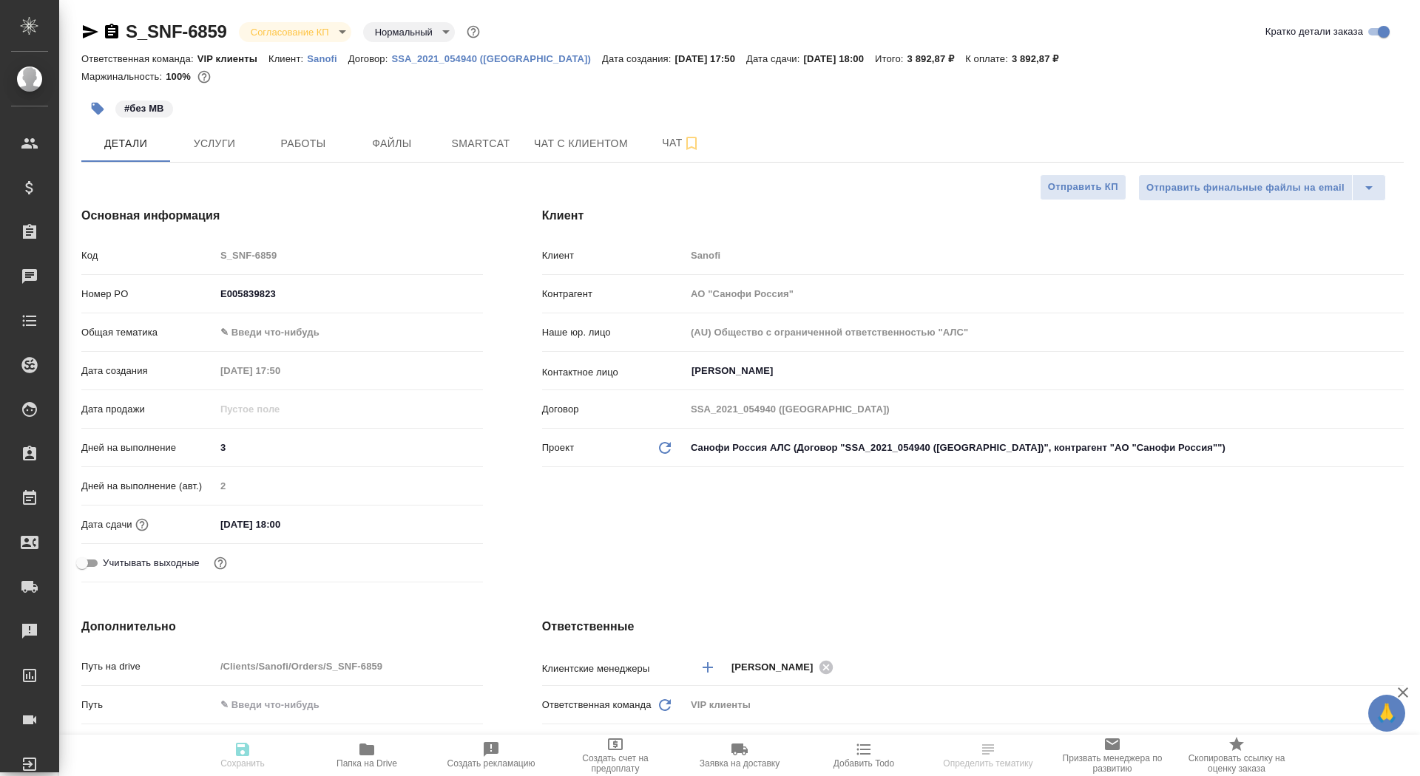
type textarea "x"
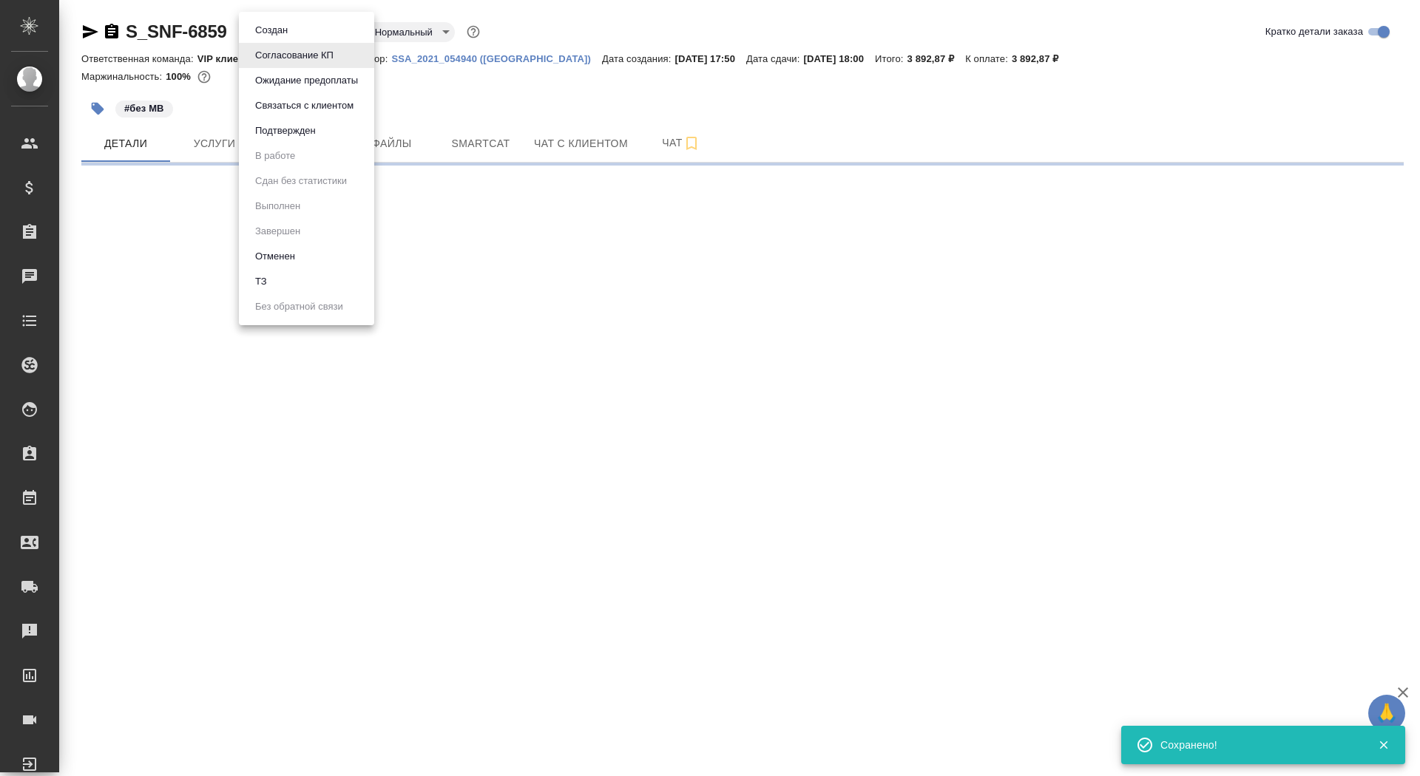
click at [310, 30] on body "🙏 .cls-1 fill:#fff; AWATERA Saydasheva Dilyara Клиенты Спецификации Заказы 0 Ча…" at bounding box center [710, 388] width 1420 height 776
select select "RU"
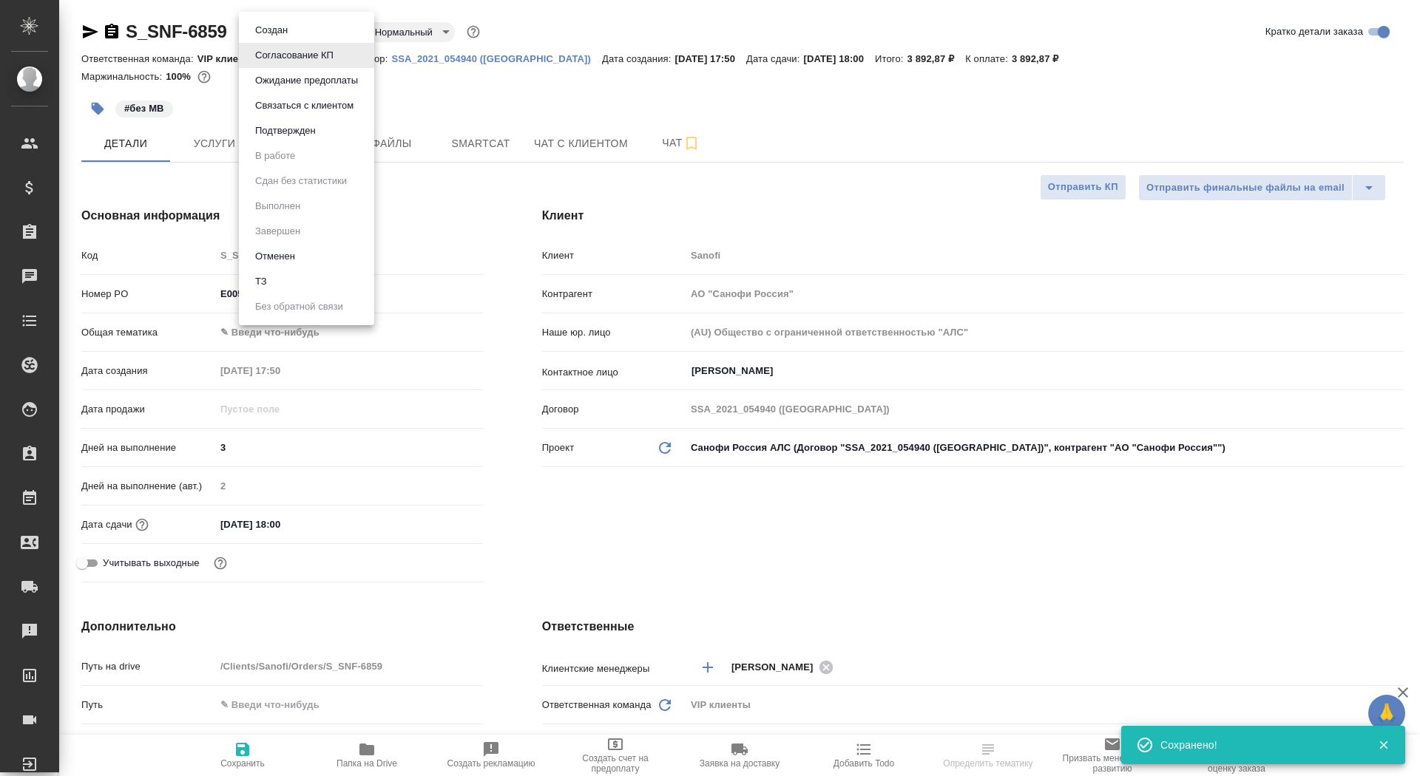
type textarea "x"
click at [325, 137] on li "Подтвержден" at bounding box center [306, 130] width 135 height 25
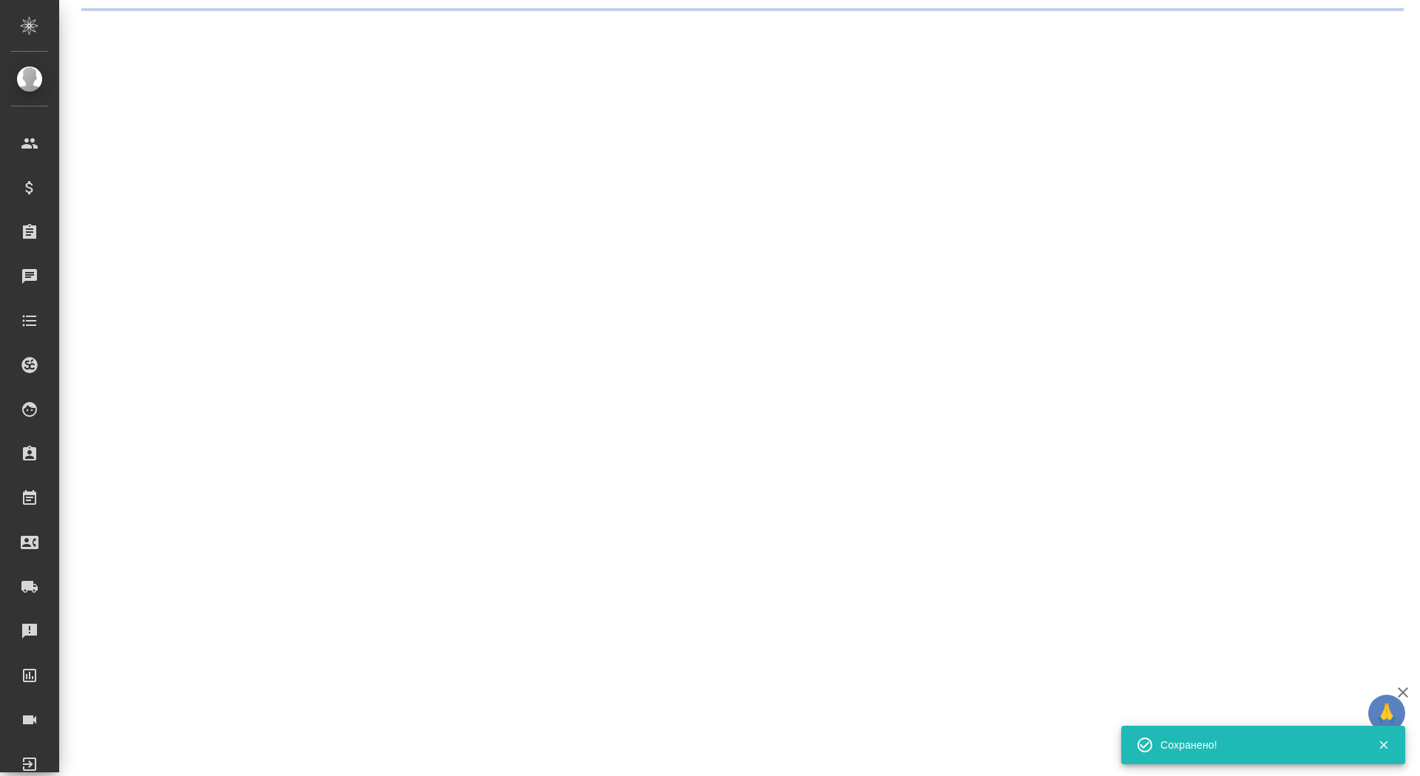
select select "RU"
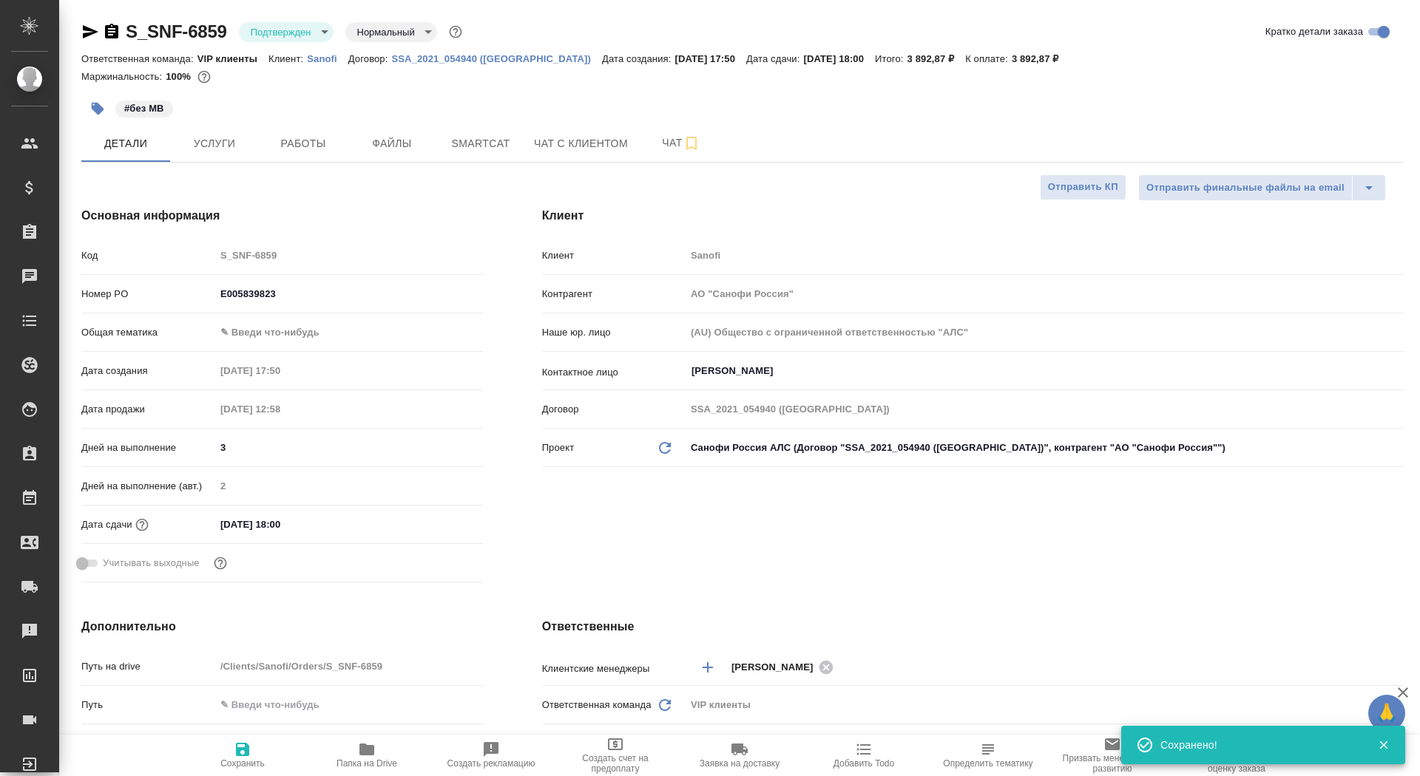
type textarea "x"
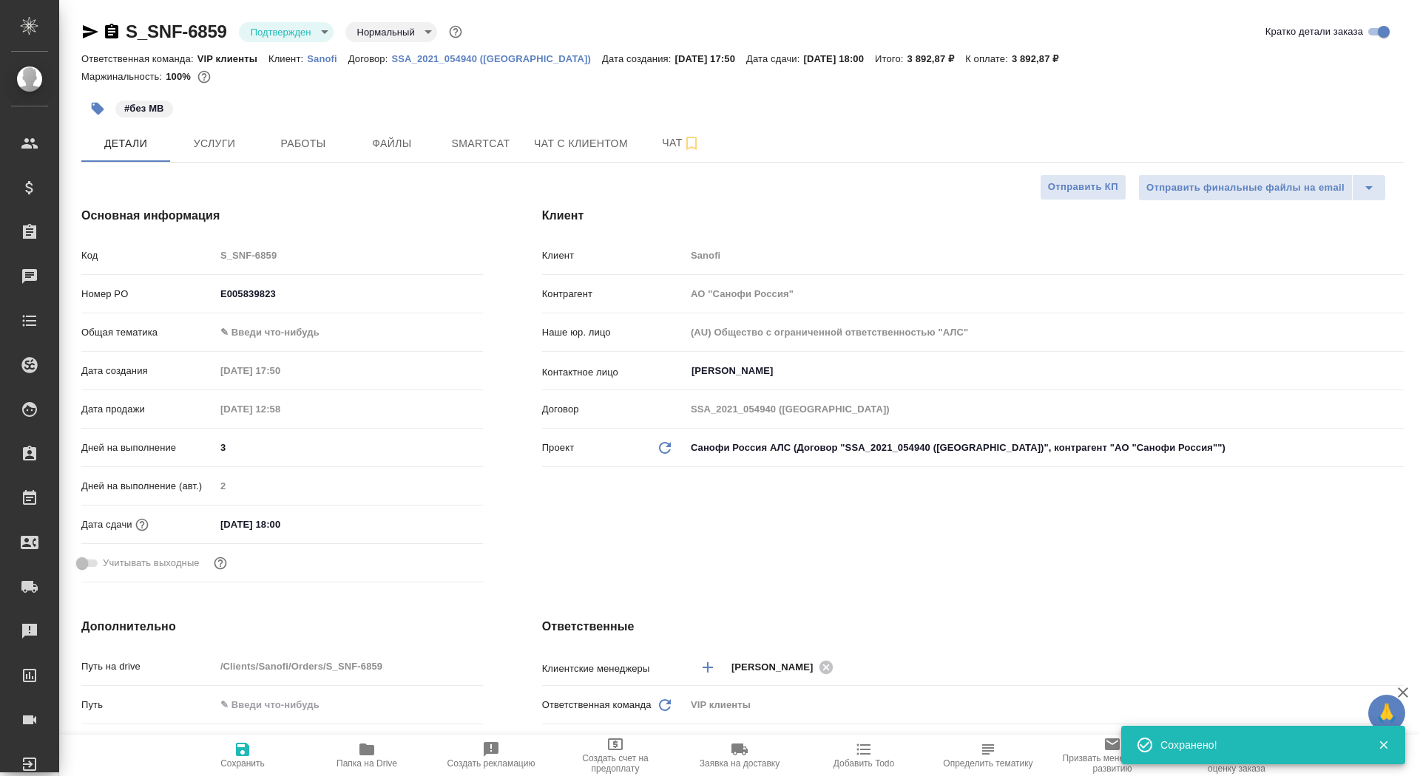
type textarea "x"
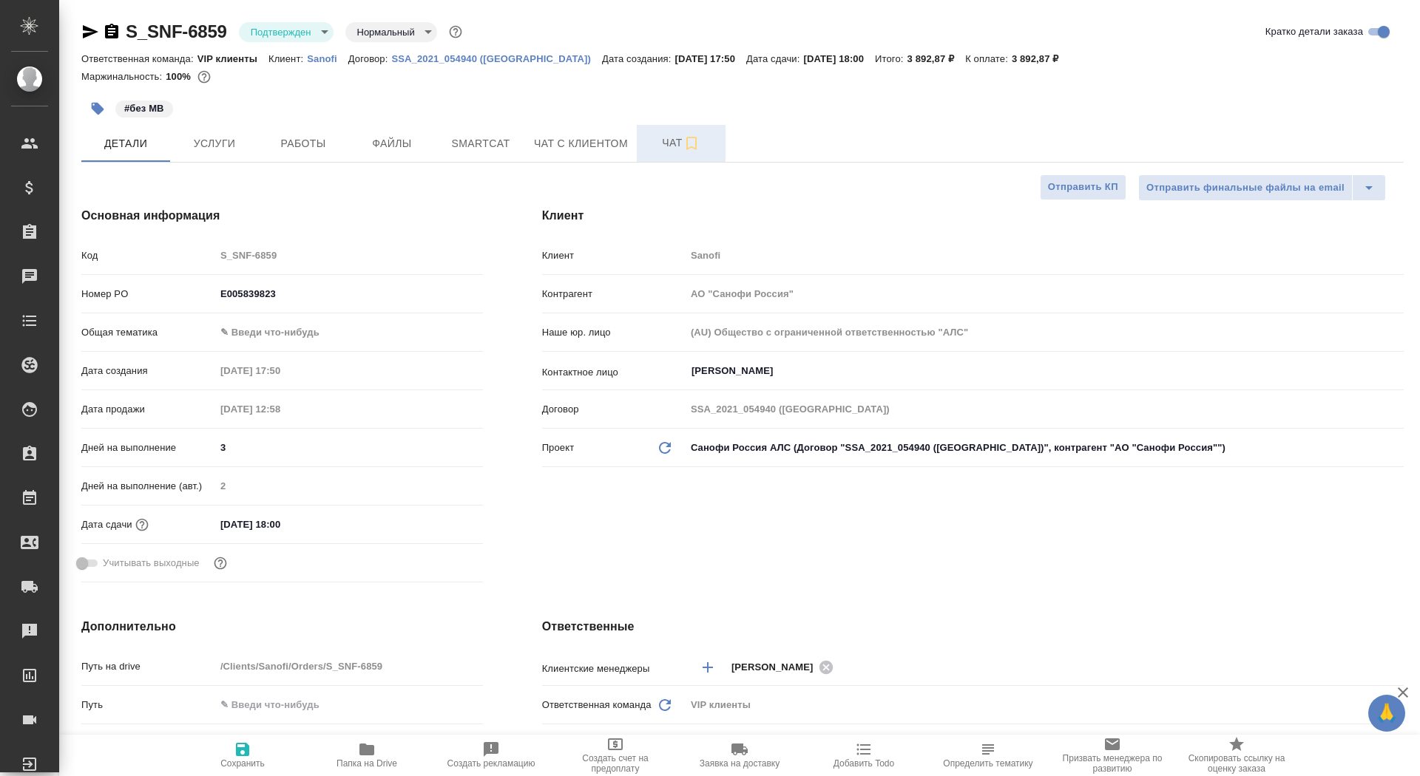
click at [665, 134] on button "Чат" at bounding box center [681, 143] width 89 height 37
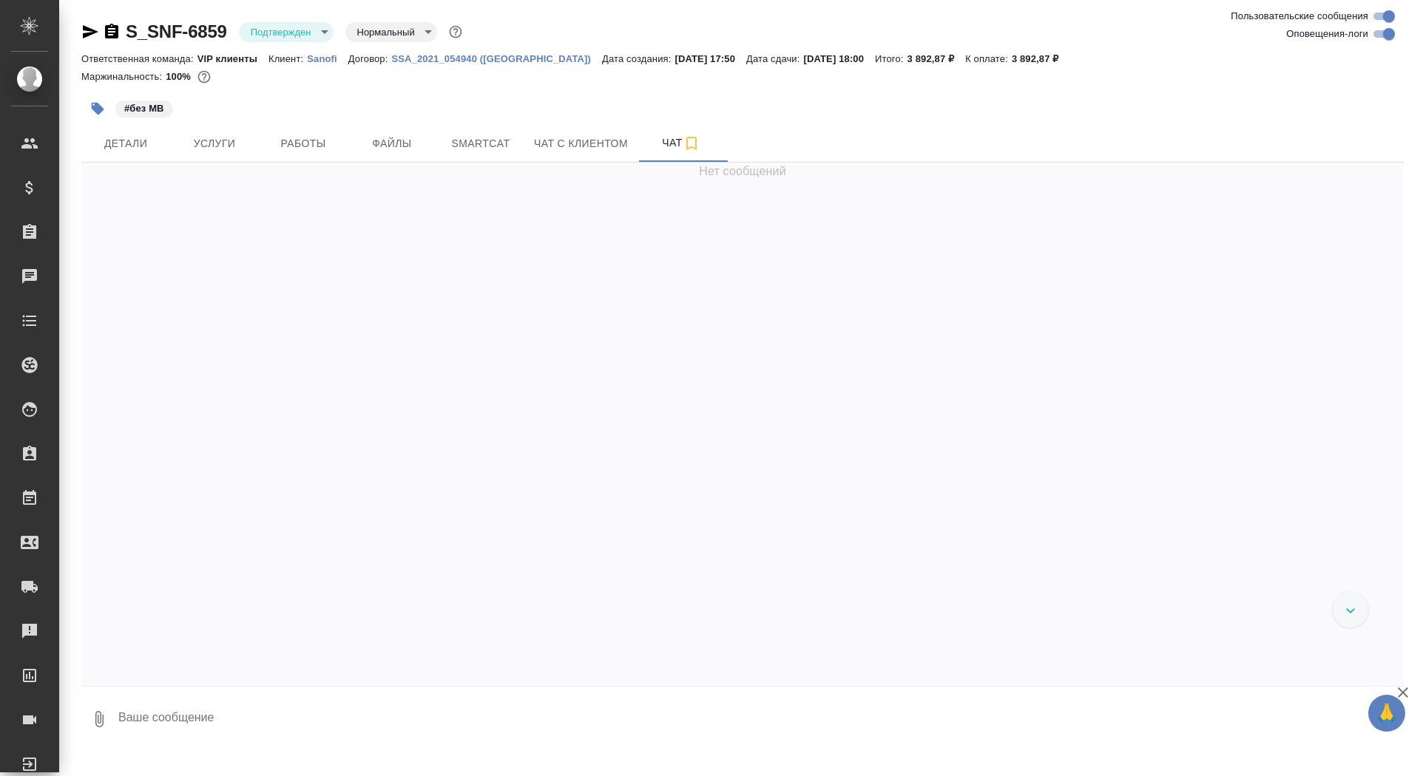
scroll to position [3397, 0]
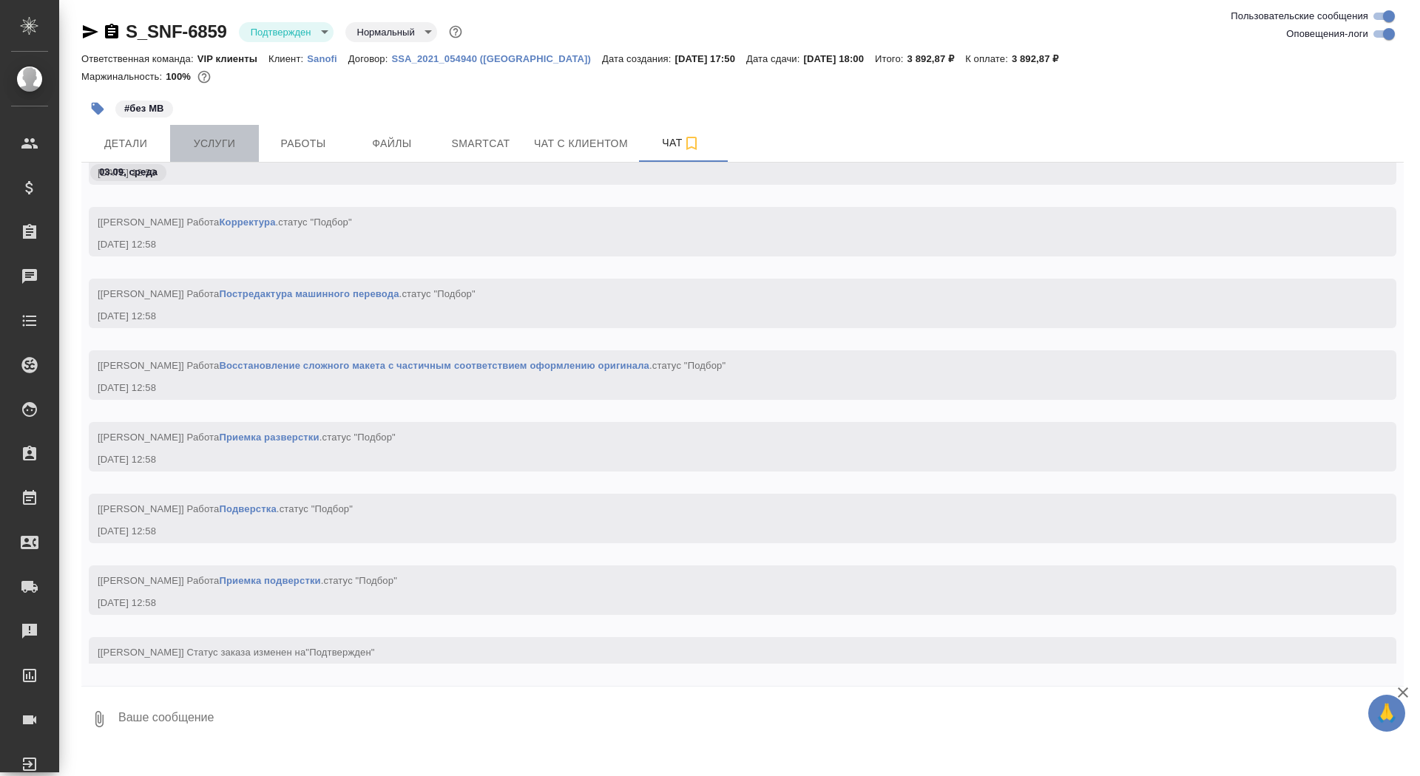
click at [235, 145] on span "Услуги" at bounding box center [214, 144] width 71 height 18
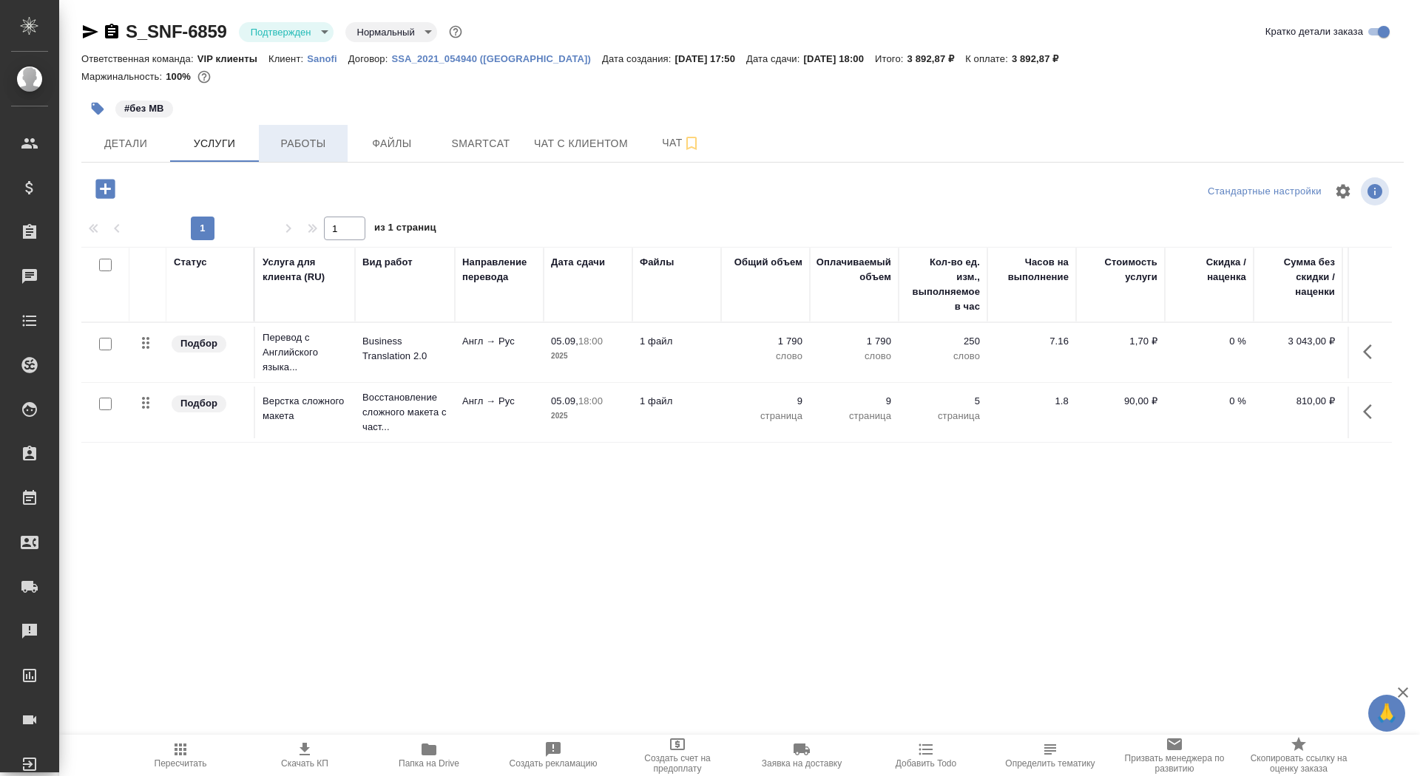
click at [317, 137] on span "Работы" at bounding box center [303, 144] width 71 height 18
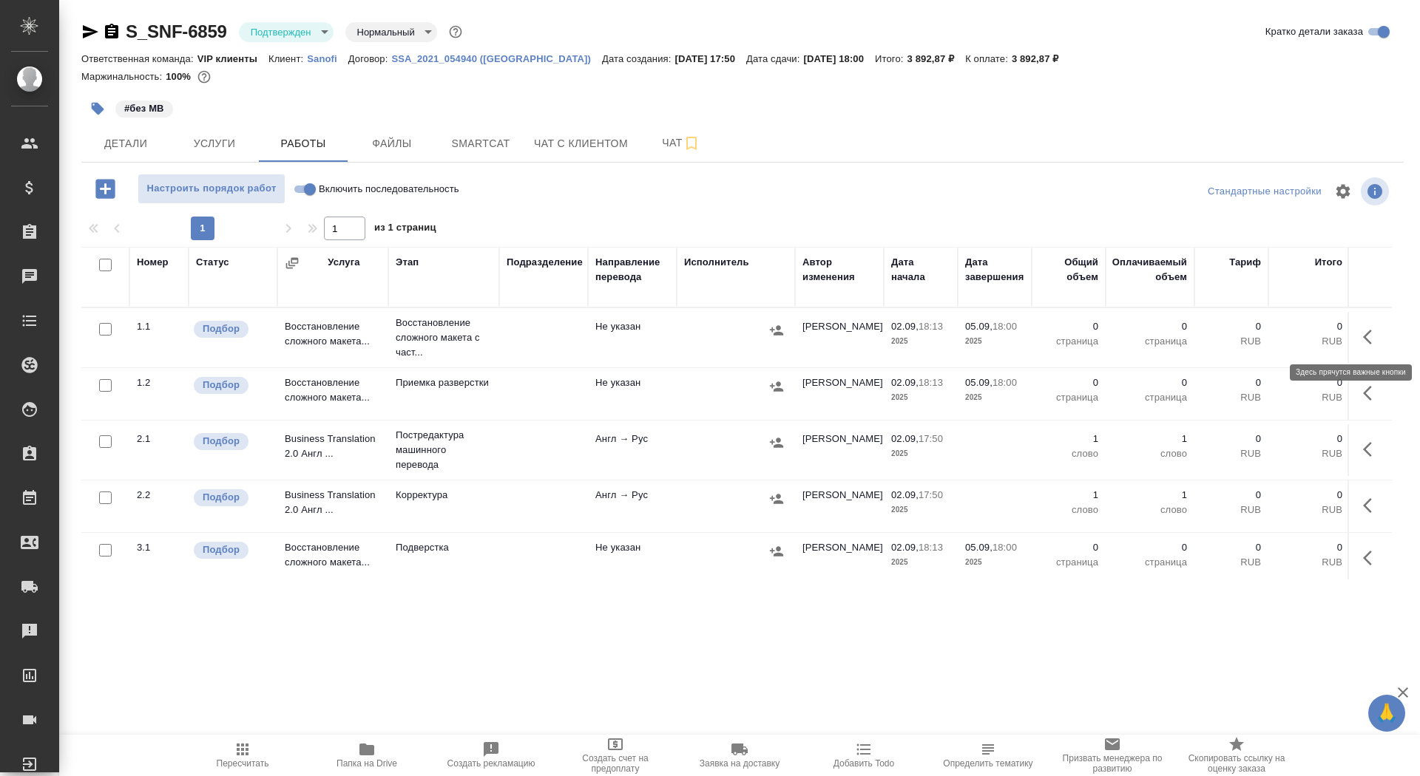
click at [1366, 336] on icon "button" at bounding box center [1372, 337] width 18 height 18
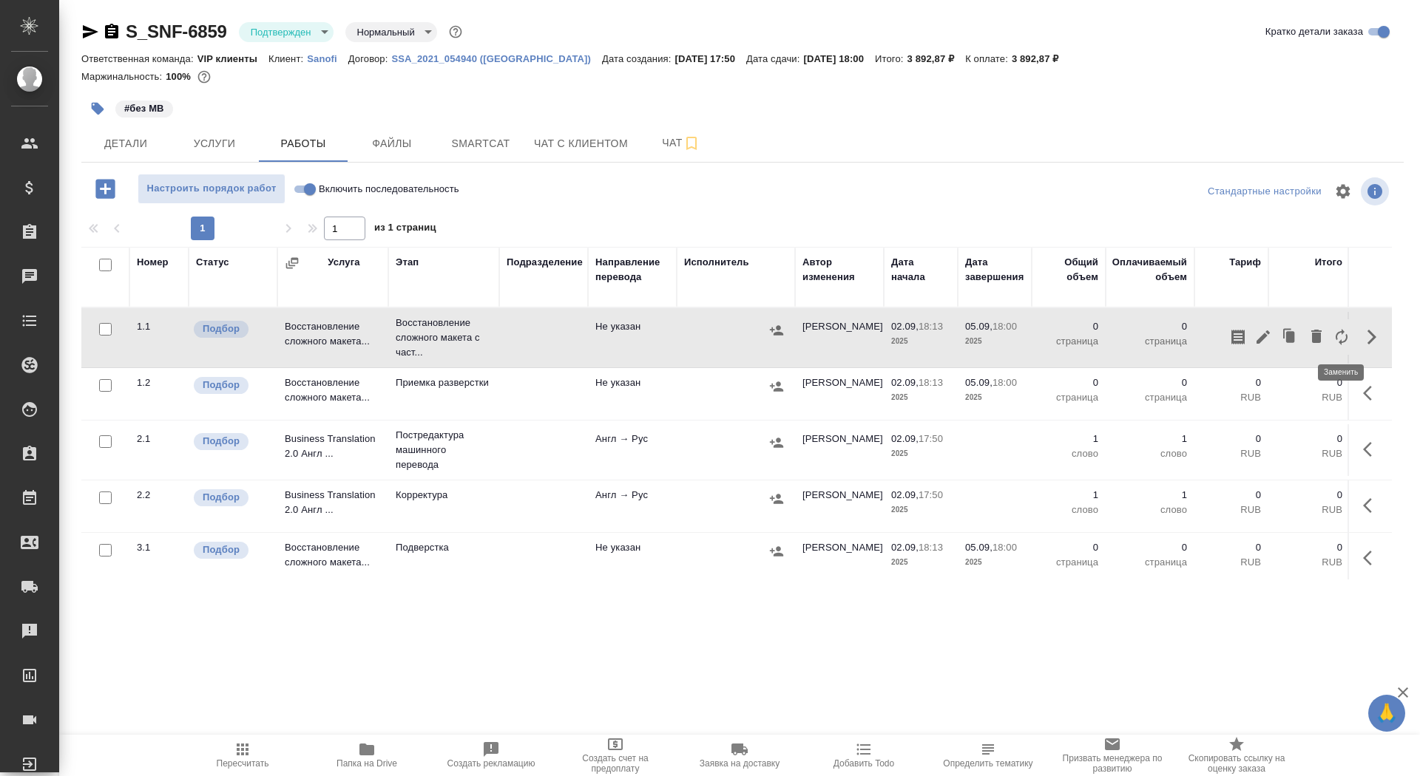
click at [1336, 338] on icon "button" at bounding box center [1342, 337] width 12 height 16
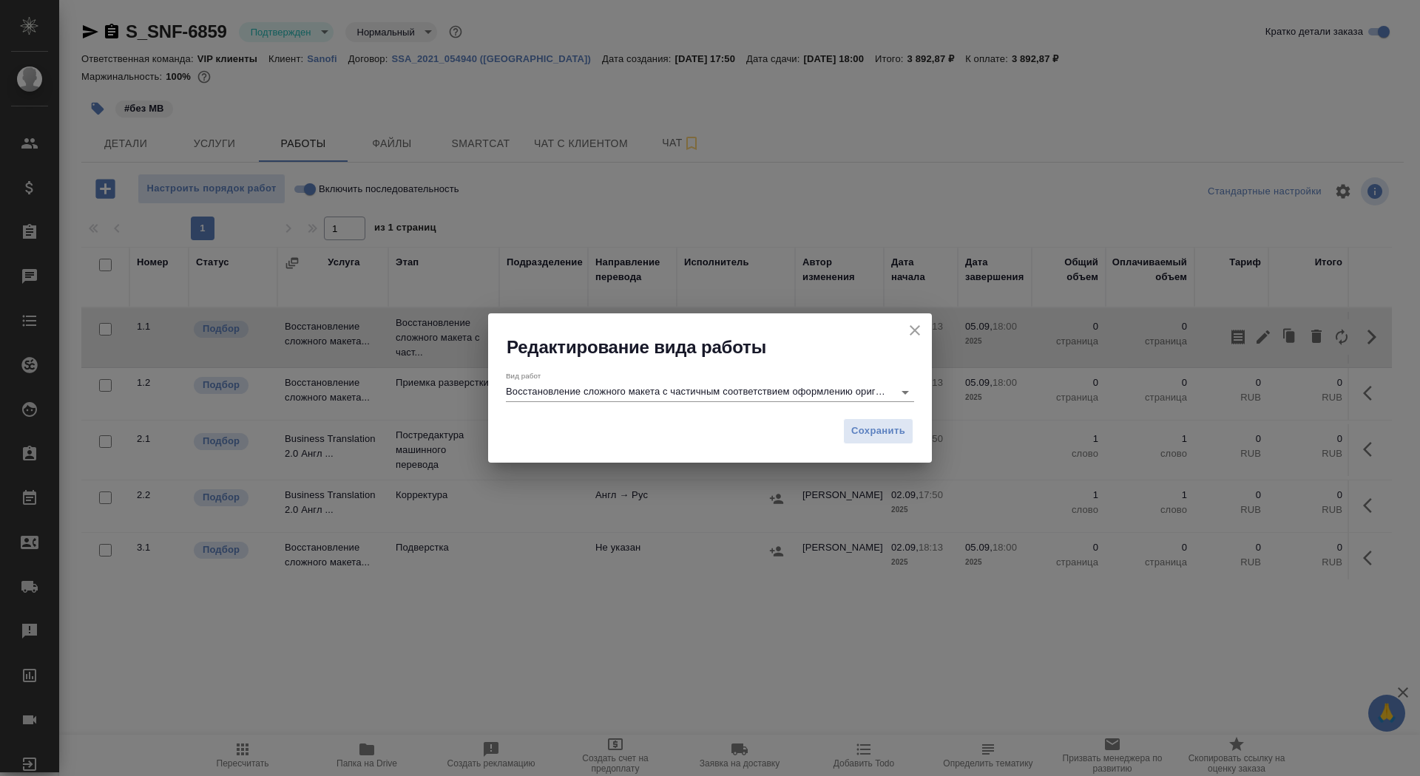
click at [632, 398] on input "Восстановление сложного макета с частичным соответствием оформлению оригинала" at bounding box center [696, 392] width 380 height 18
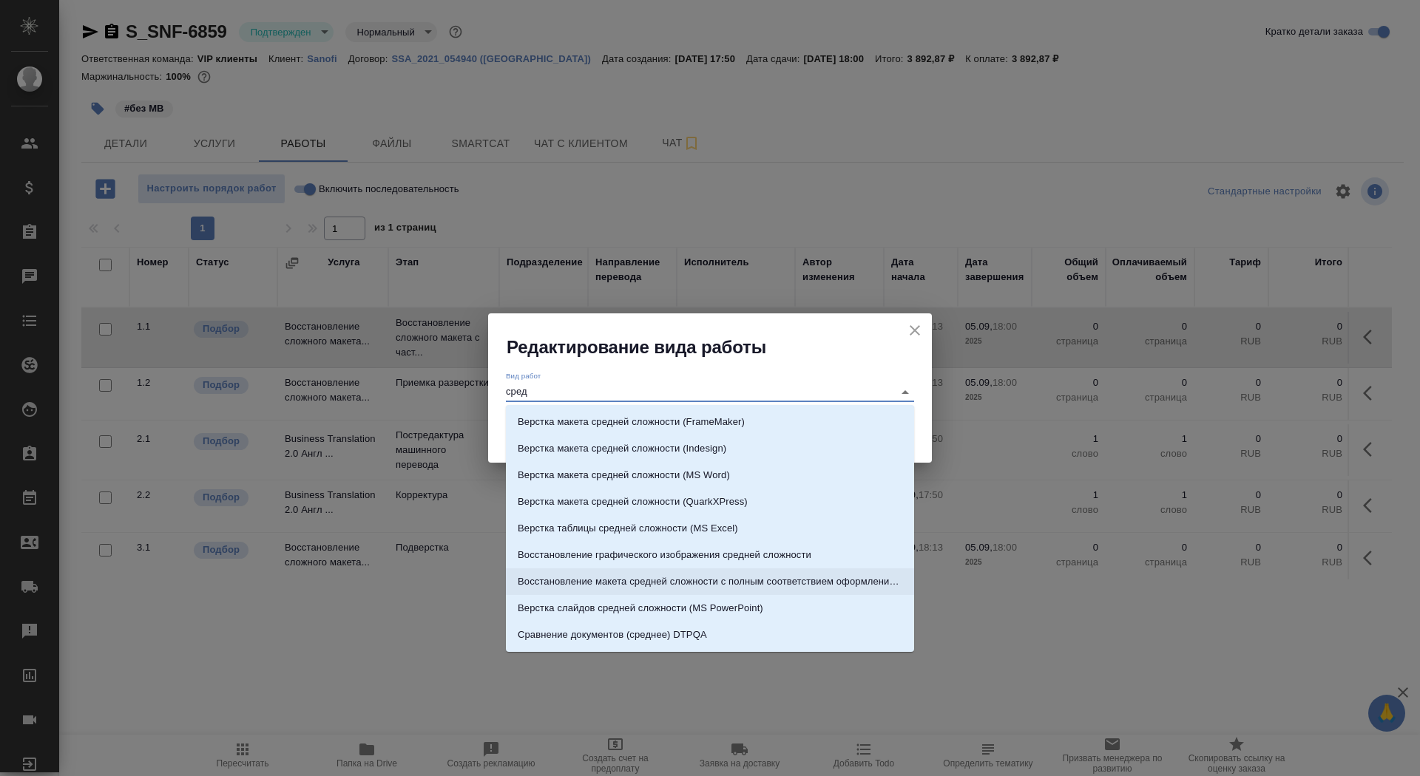
click at [763, 573] on li "Восстановление макета средней сложности с полным соответствием оформлению ориги…" at bounding box center [710, 582] width 408 height 27
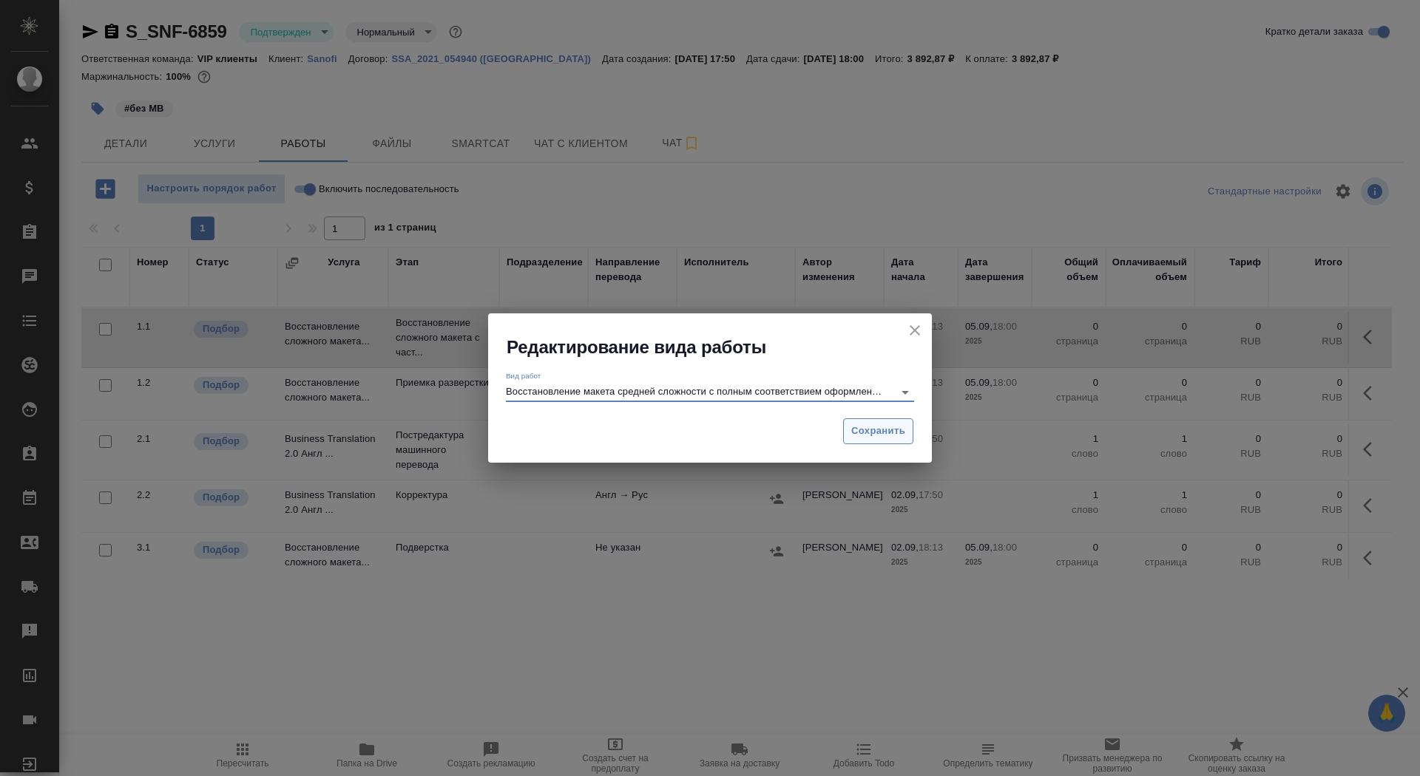
type input "Восстановление макета средней сложности с полным соответствием оформлению ориги…"
click at [895, 426] on span "Сохранить" at bounding box center [878, 431] width 54 height 17
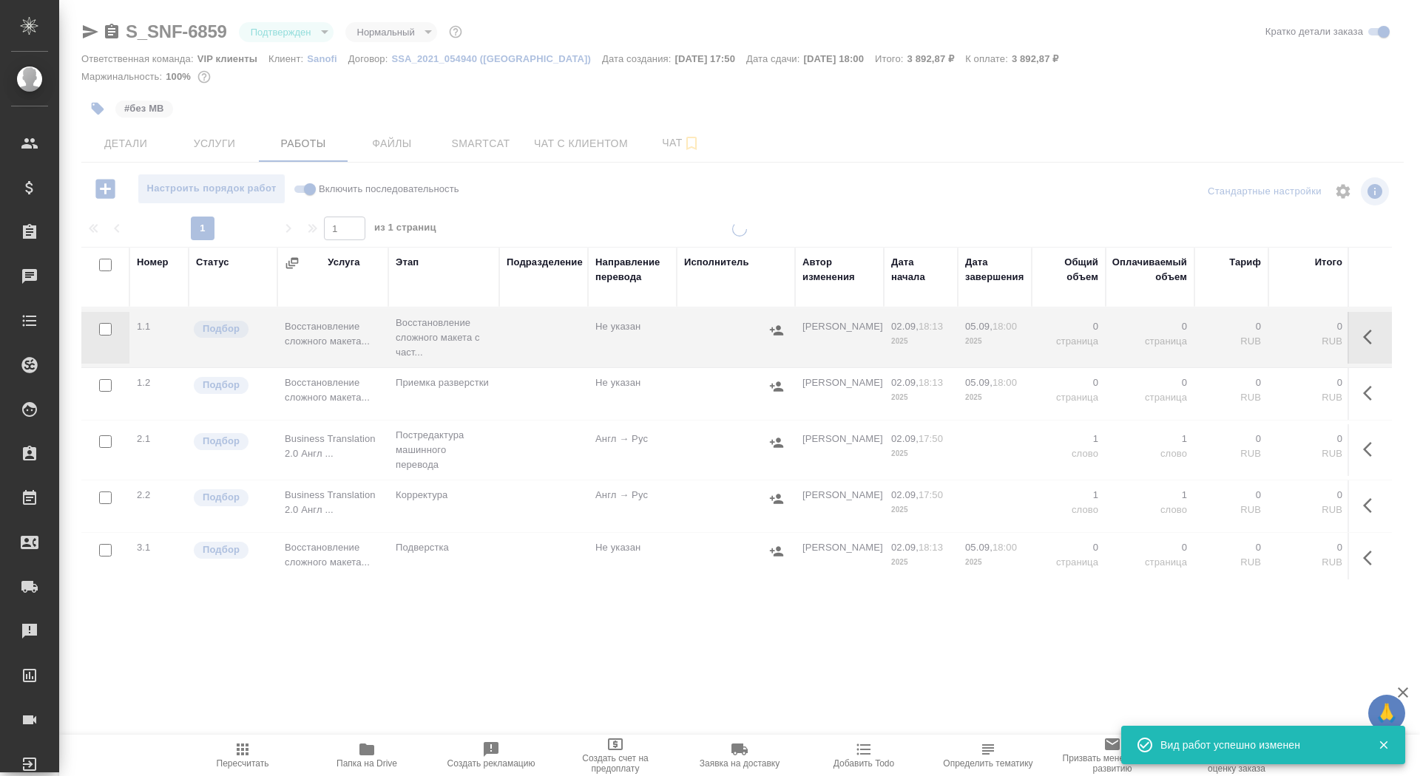
type input "inProgress"
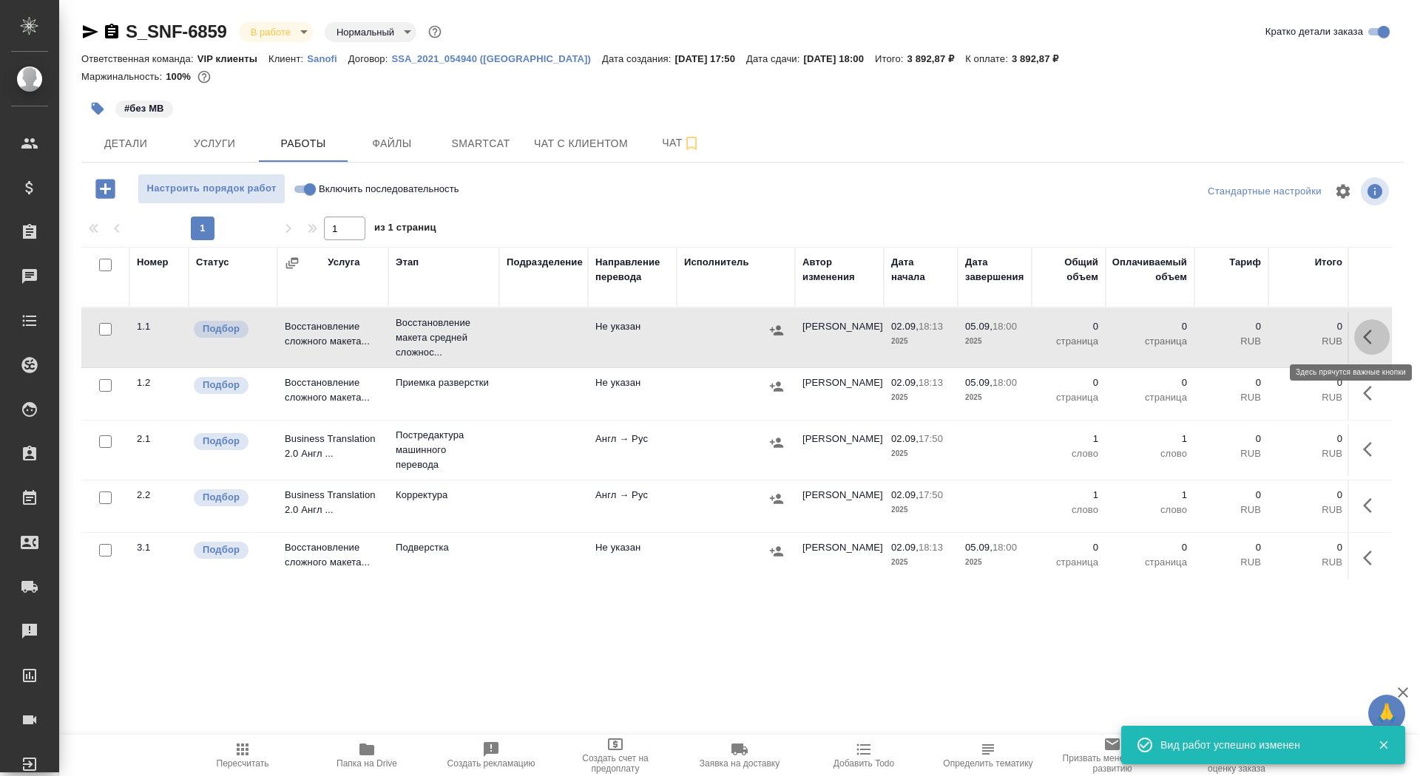
click at [1361, 336] on button "button" at bounding box center [1371, 336] width 35 height 35
click at [1256, 342] on icon "button" at bounding box center [1263, 337] width 18 height 18
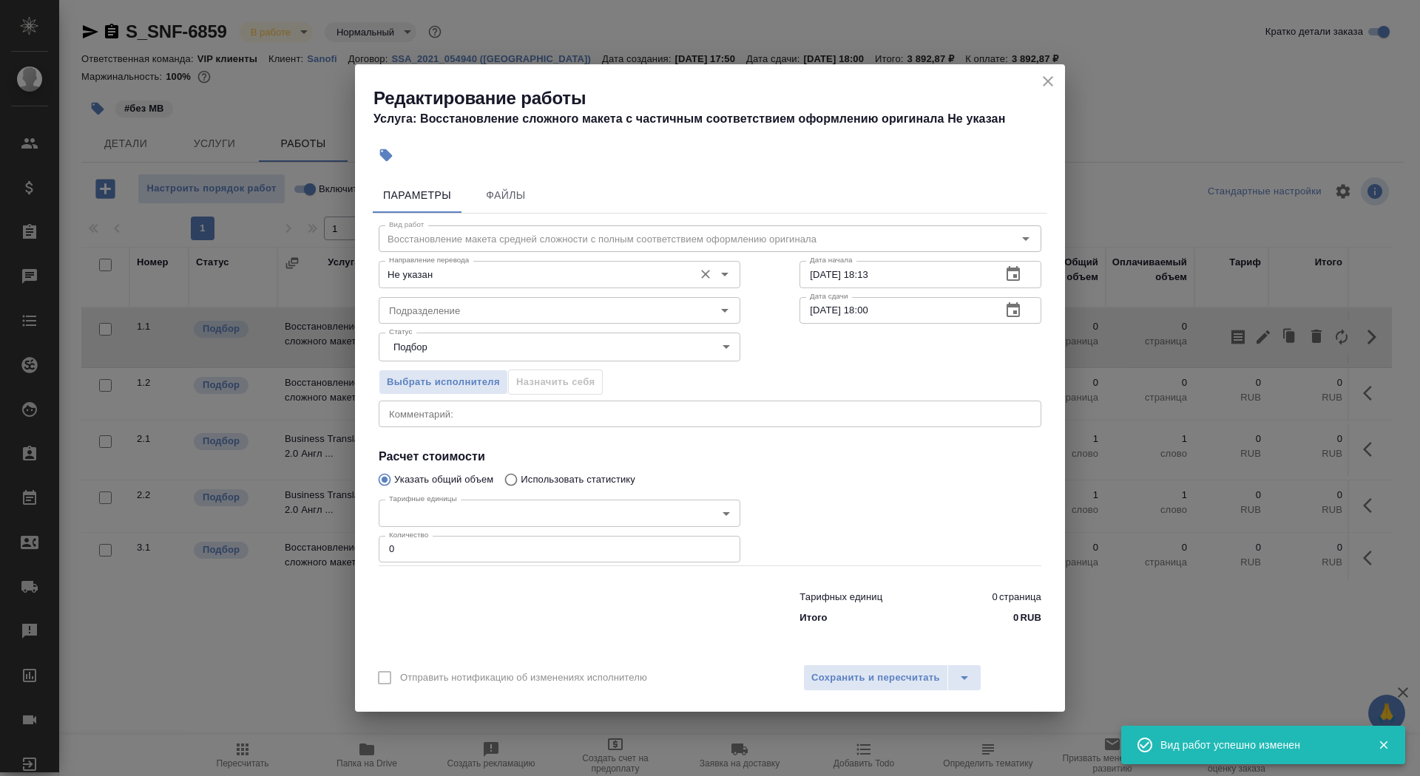
click at [427, 265] on input "Не указан" at bounding box center [534, 274] width 303 height 18
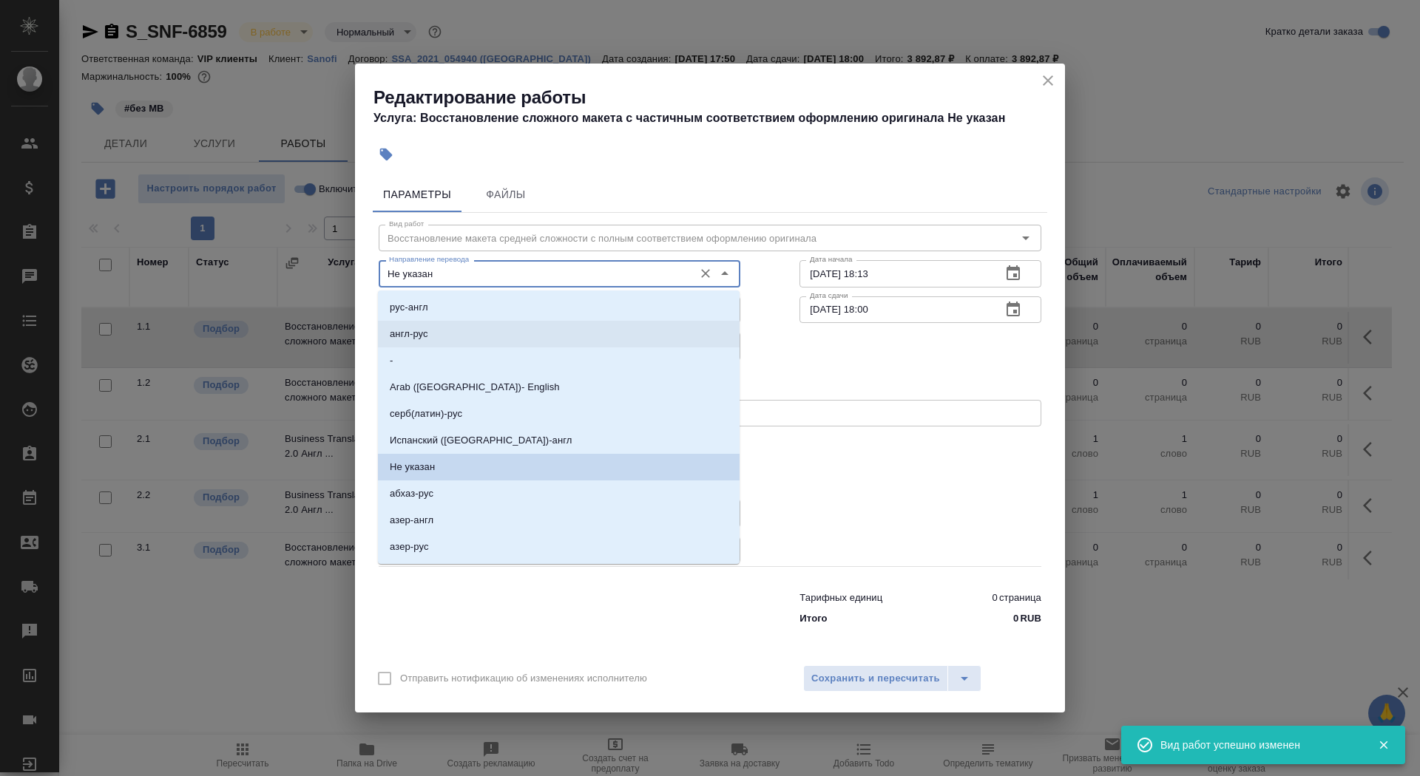
click at [447, 331] on li "англ-рус" at bounding box center [559, 334] width 362 height 27
type input "англ-рус"
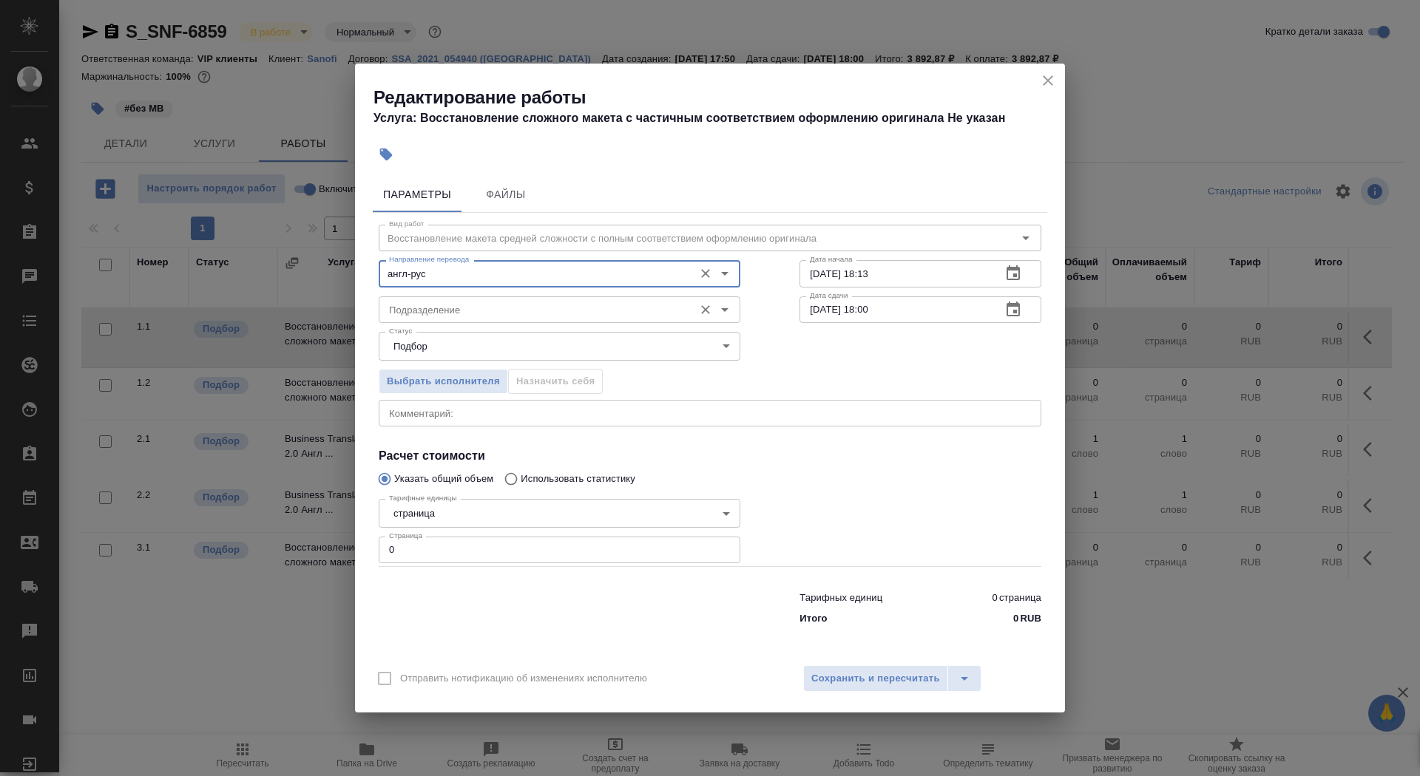
click at [439, 307] on input "Подразделение" at bounding box center [534, 310] width 303 height 18
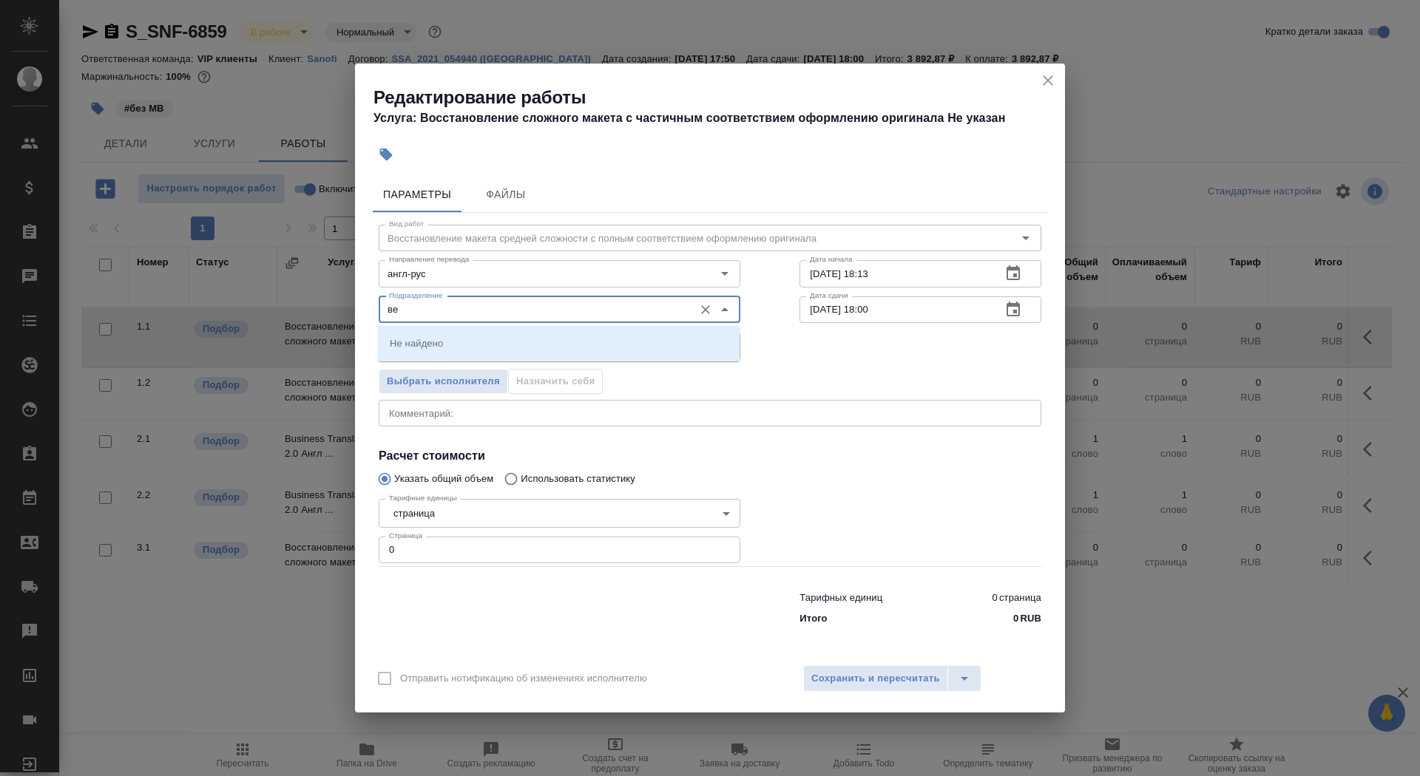
type input "в"
click at [484, 345] on li "DTPlight" at bounding box center [559, 343] width 362 height 27
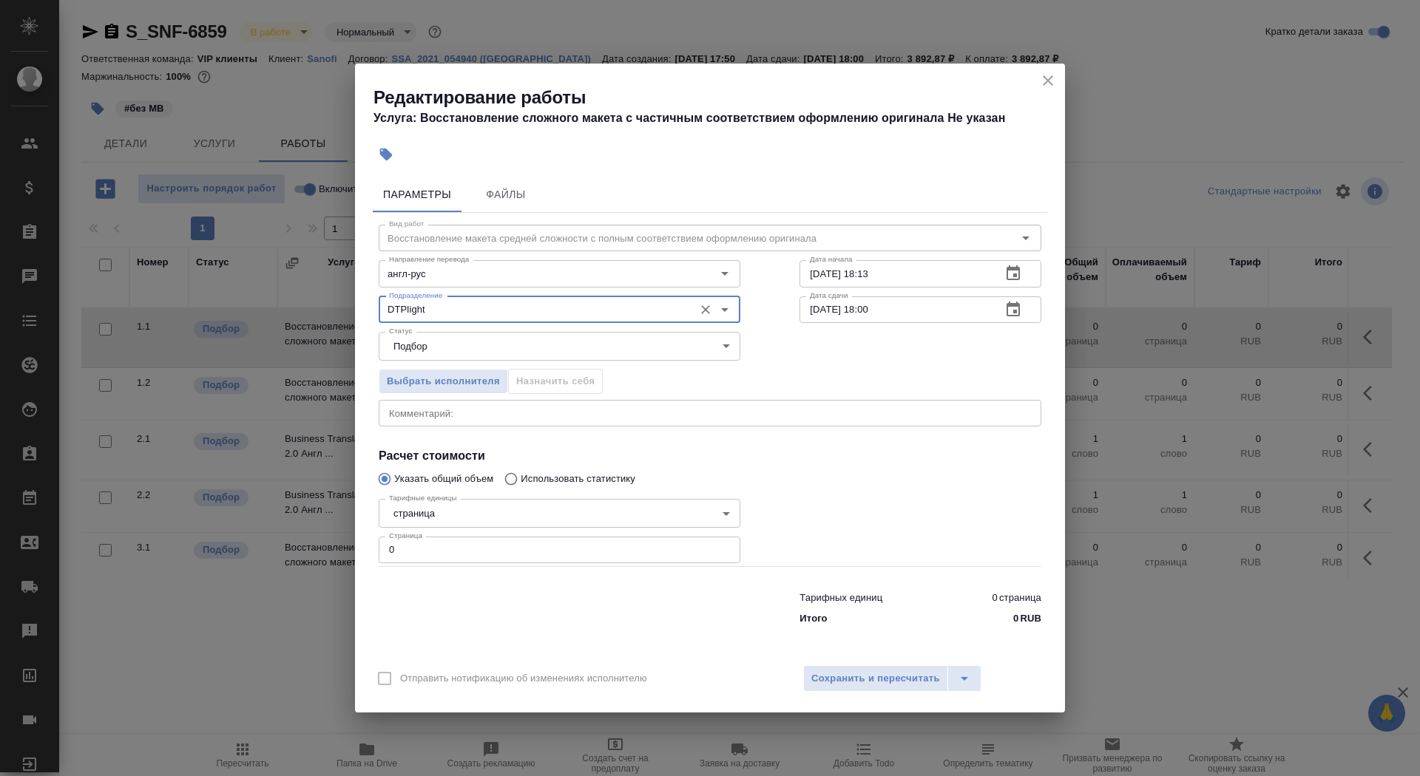
type input "DTPlight"
click at [521, 510] on body "🙏 .cls-1 fill:#fff; AWATERA Saydasheva Dilyara Клиенты Спецификации Заказы 0 Ча…" at bounding box center [710, 388] width 1420 height 776
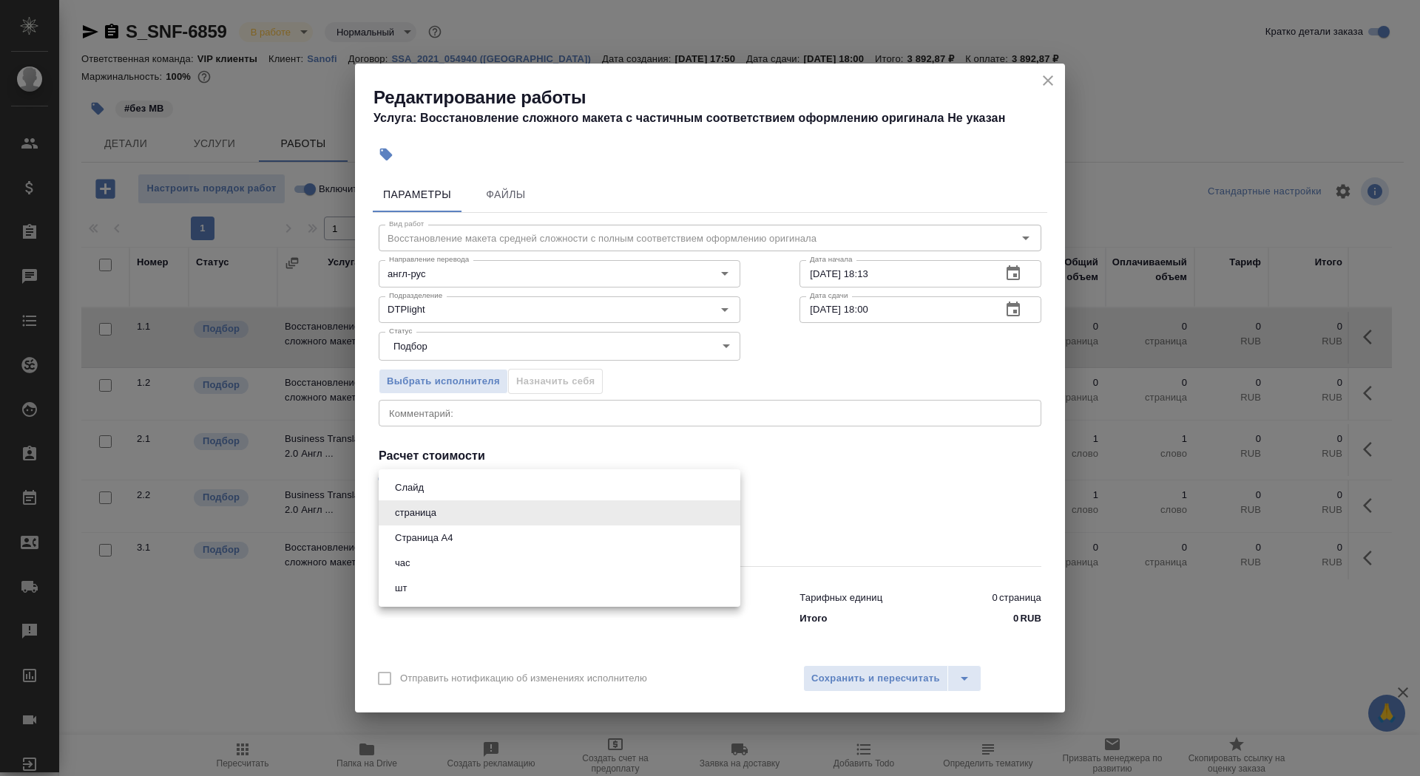
click at [518, 541] on li "Страница А4" at bounding box center [560, 538] width 362 height 25
type input "5f036ec4e16dec2d6b59c8ff"
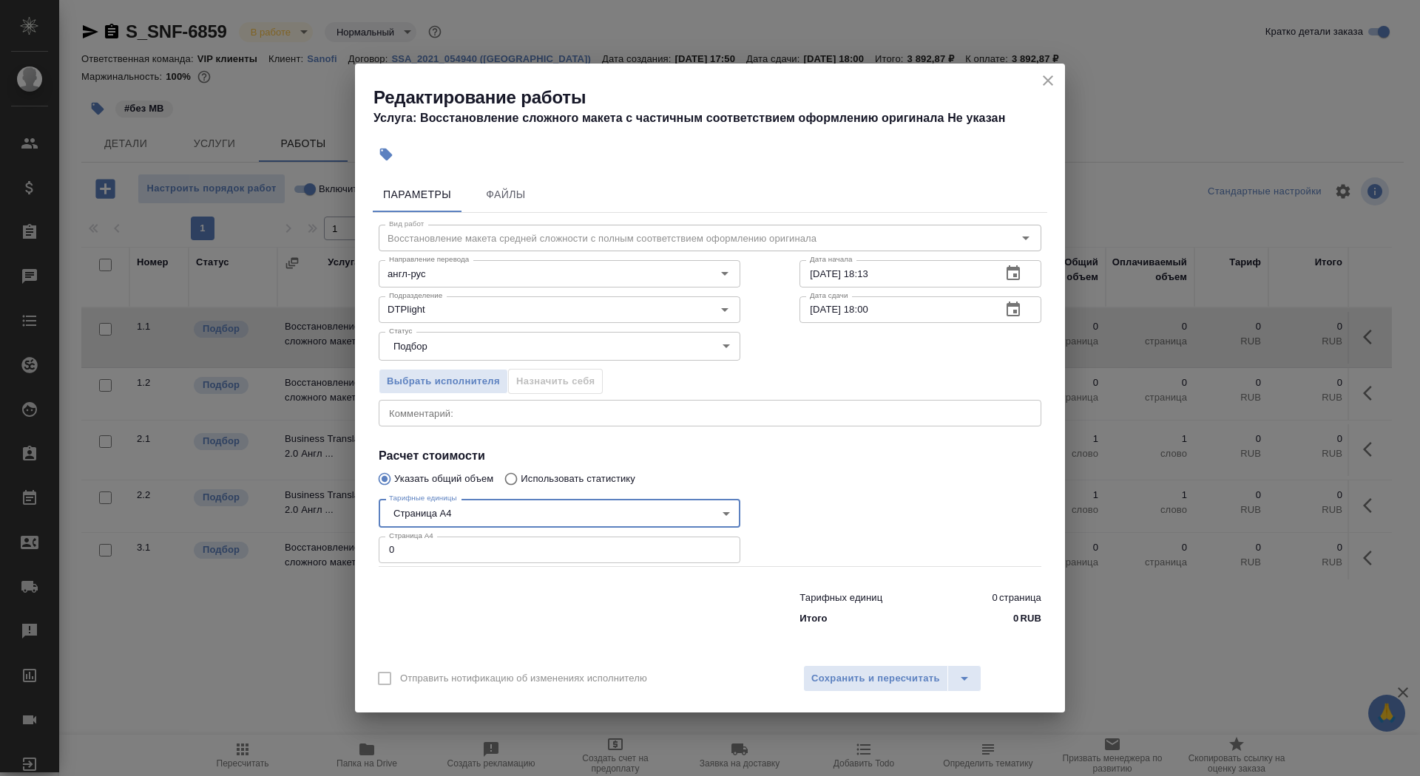
click at [518, 566] on div "Тарифных единиц 0 страница Итого 0 RUB" at bounding box center [710, 605] width 722 height 101
click at [517, 557] on input "0" at bounding box center [560, 550] width 362 height 27
type input "9"
drag, startPoint x: 902, startPoint y: 274, endPoint x: 863, endPoint y: 274, distance: 39.2
click at [863, 274] on input "02.09.2025 18:13" at bounding box center [894, 273] width 190 height 27
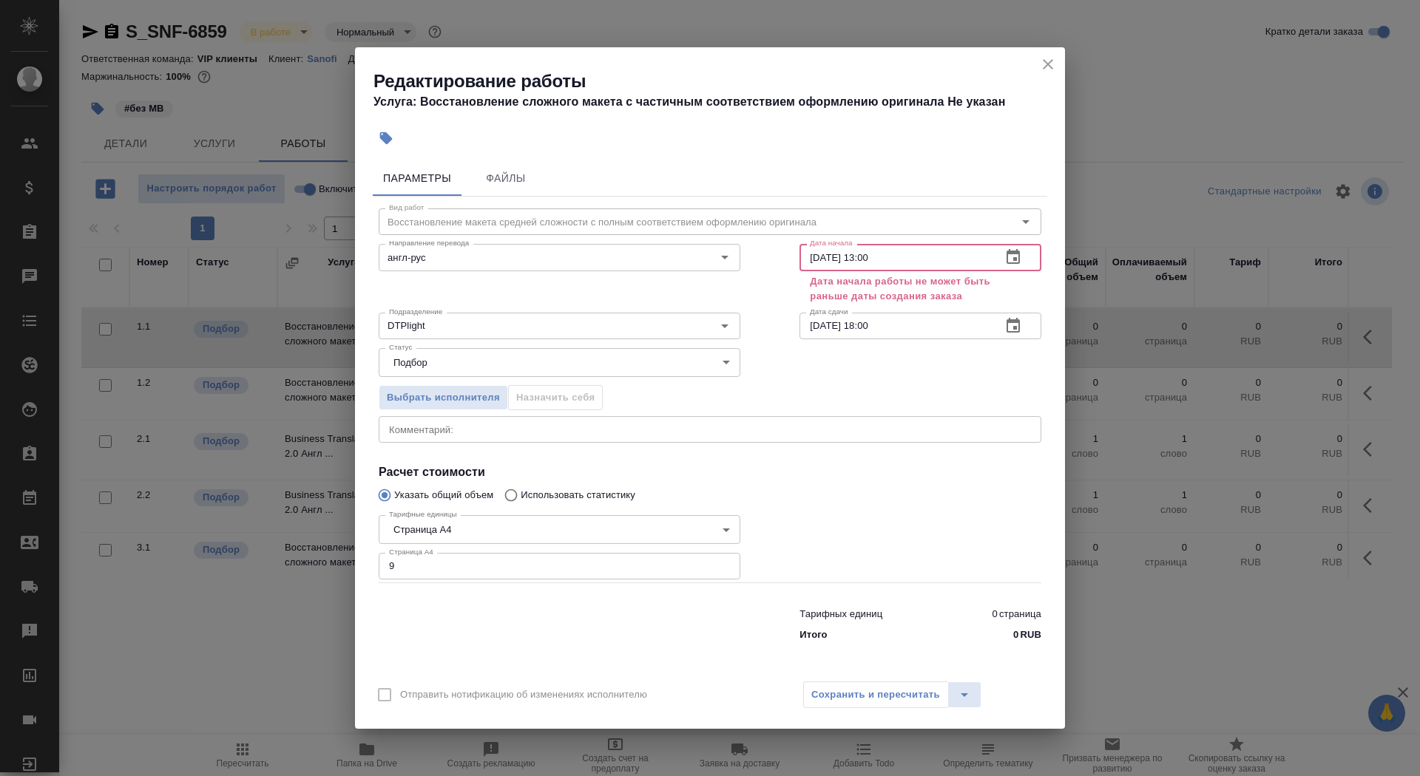
click at [817, 258] on input "02.09.2025 13:00" at bounding box center [894, 257] width 190 height 27
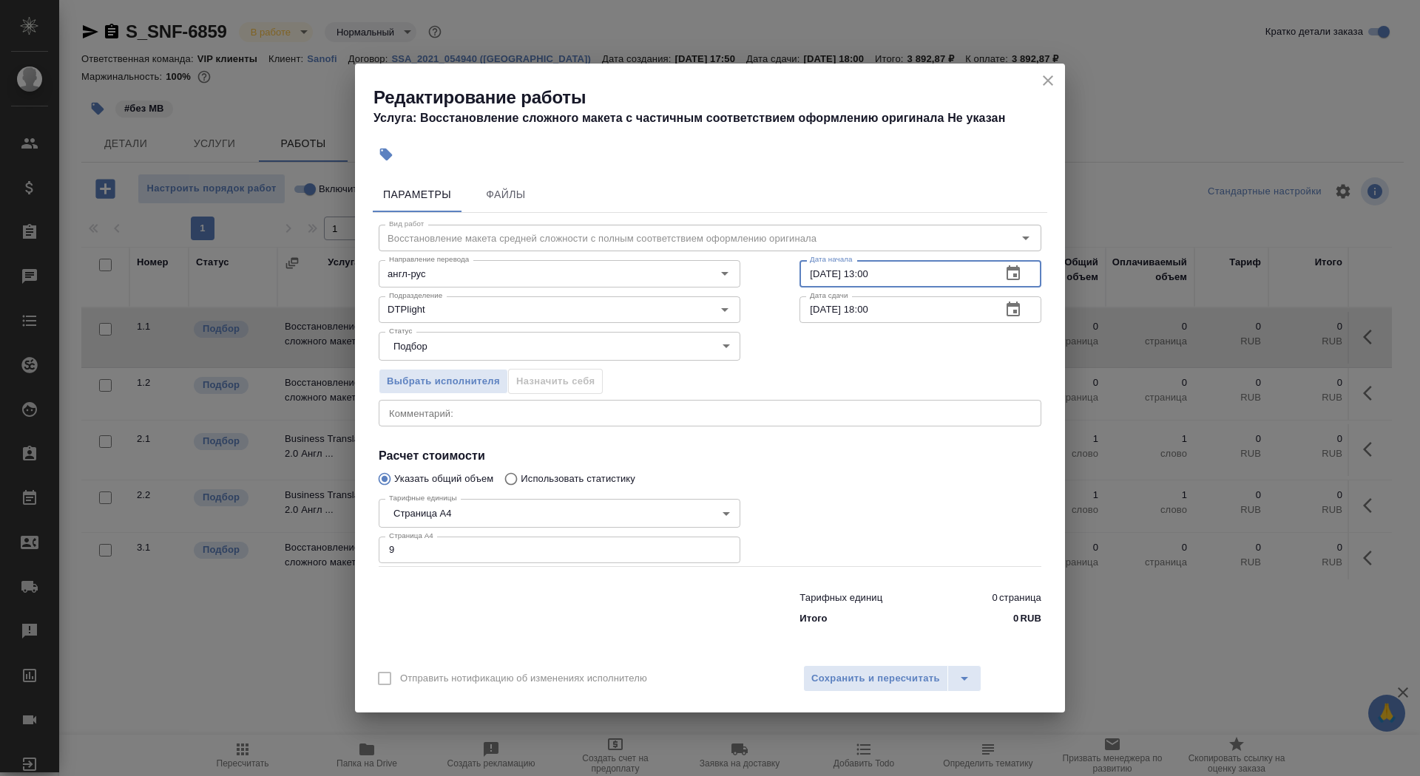
type input "03.09.2025 13:00"
click at [1015, 311] on icon "button" at bounding box center [1013, 310] width 18 height 18
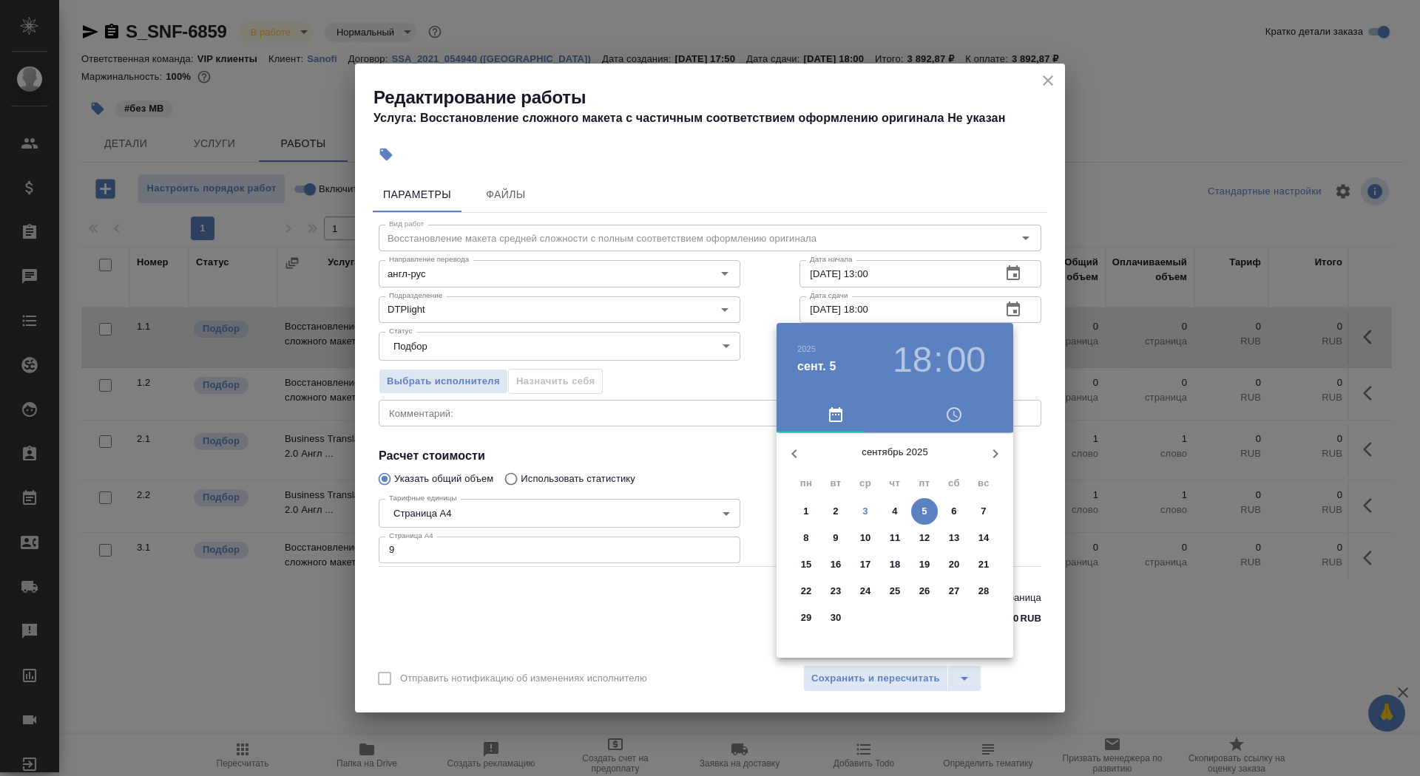
click at [863, 510] on p "3" at bounding box center [864, 511] width 5 height 15
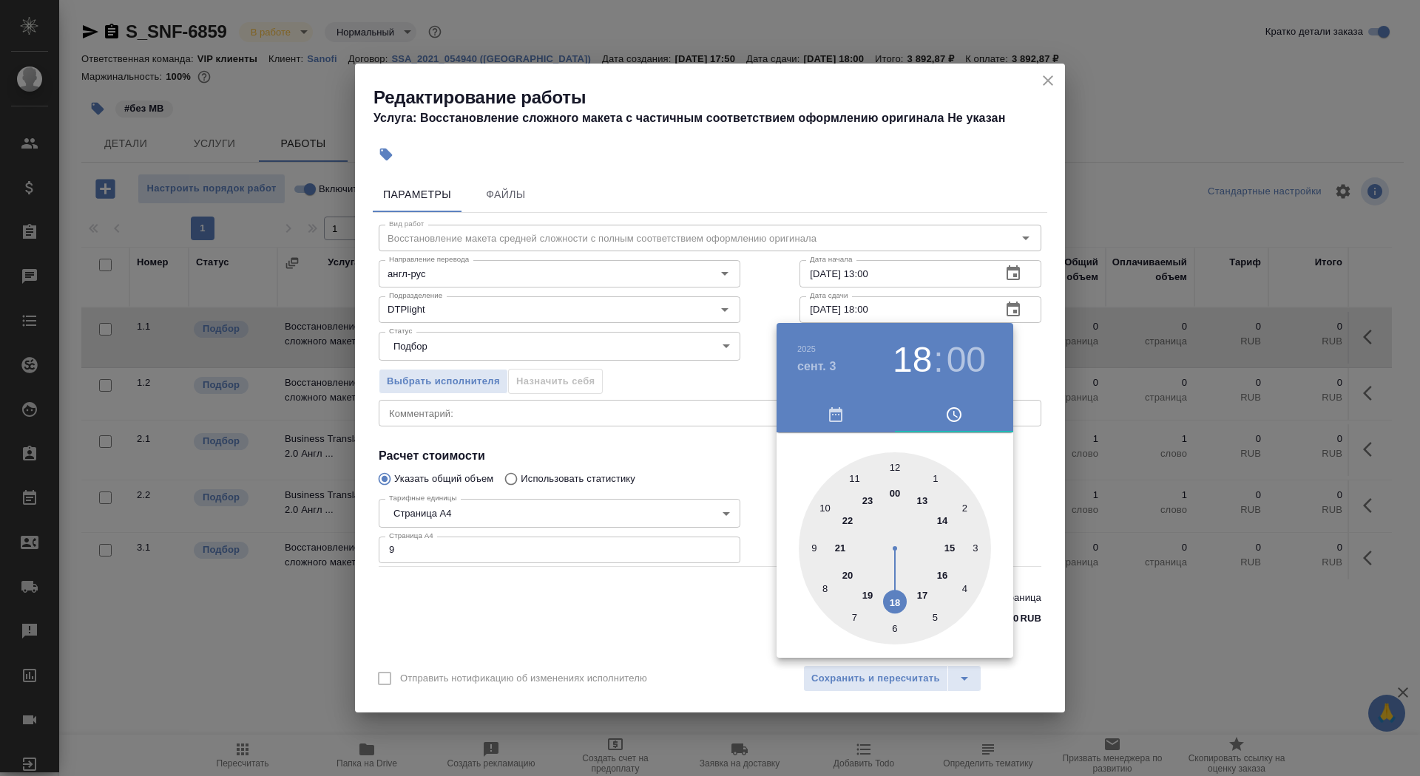
type input "03.09.2025 15:00"
click at [948, 546] on div at bounding box center [895, 549] width 192 height 192
click at [661, 452] on div at bounding box center [710, 388] width 1420 height 776
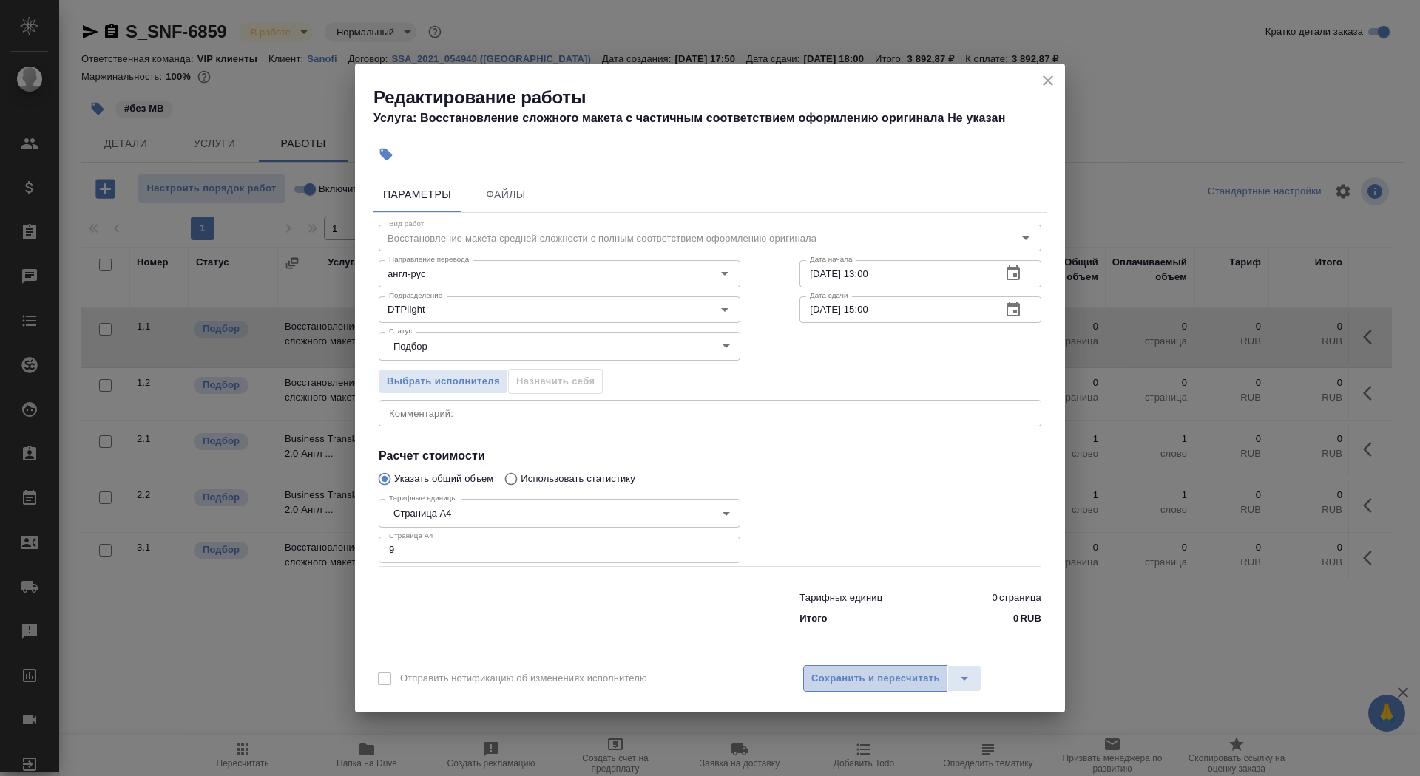
click at [848, 688] on button "Сохранить и пересчитать" at bounding box center [875, 679] width 145 height 27
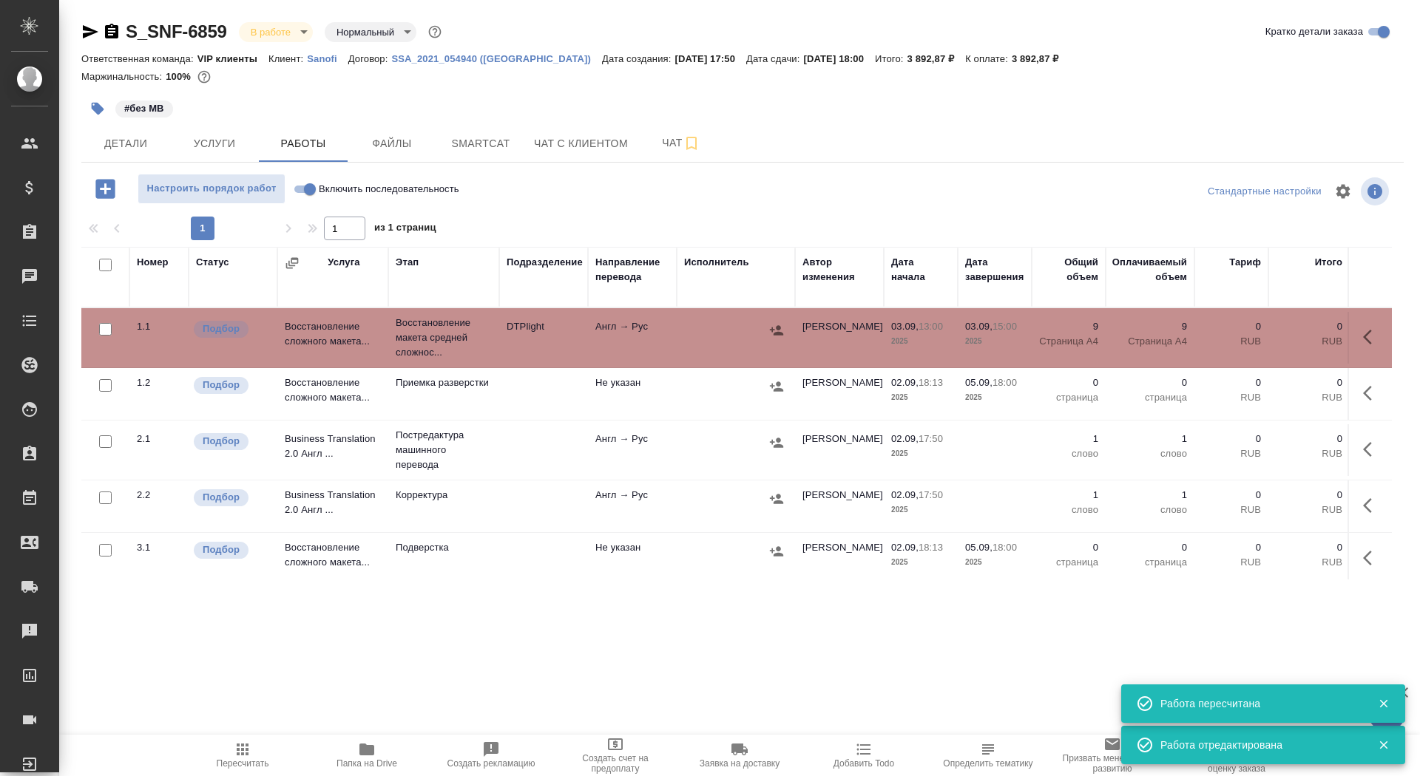
click at [95, 108] on icon "button" at bounding box center [98, 109] width 13 height 13
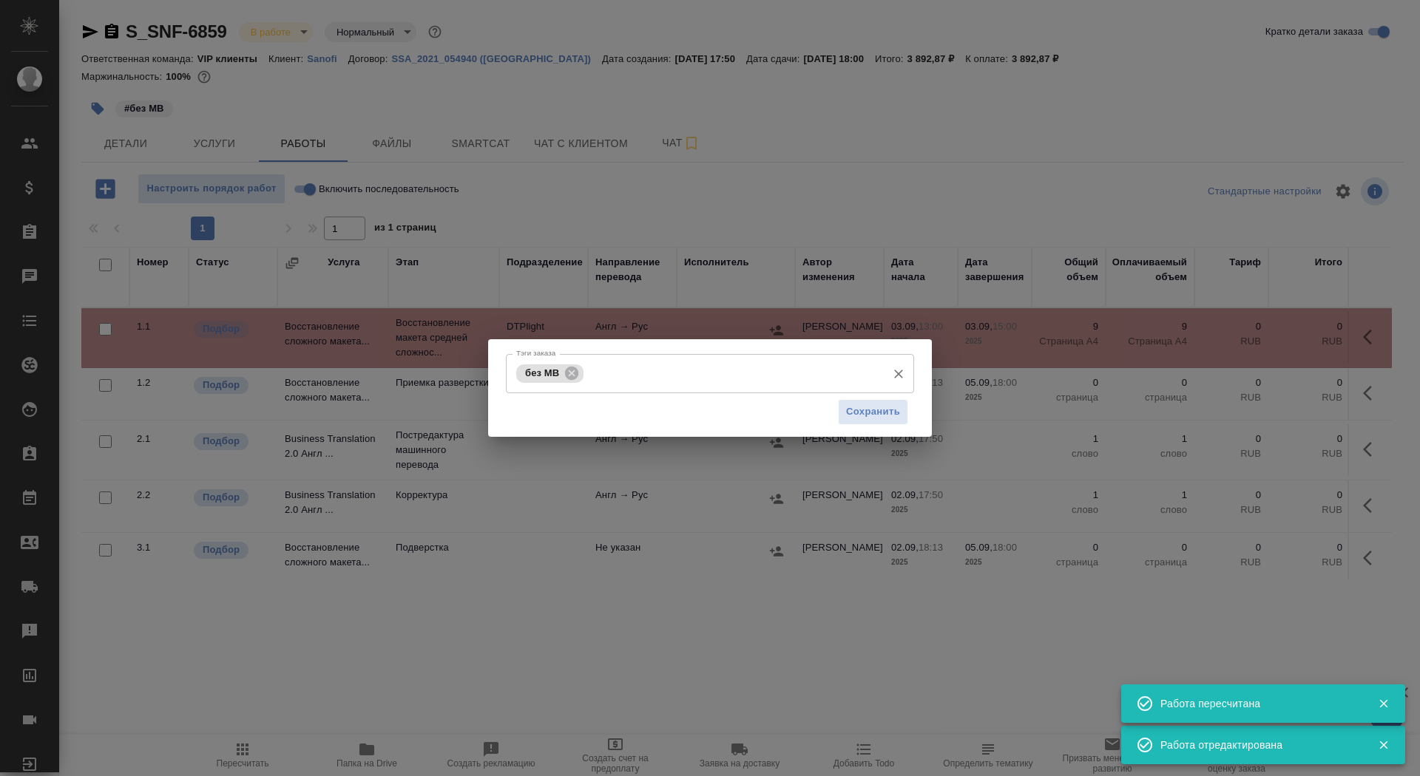
click at [678, 393] on div "без МВ Тэги заказа" at bounding box center [710, 373] width 408 height 39
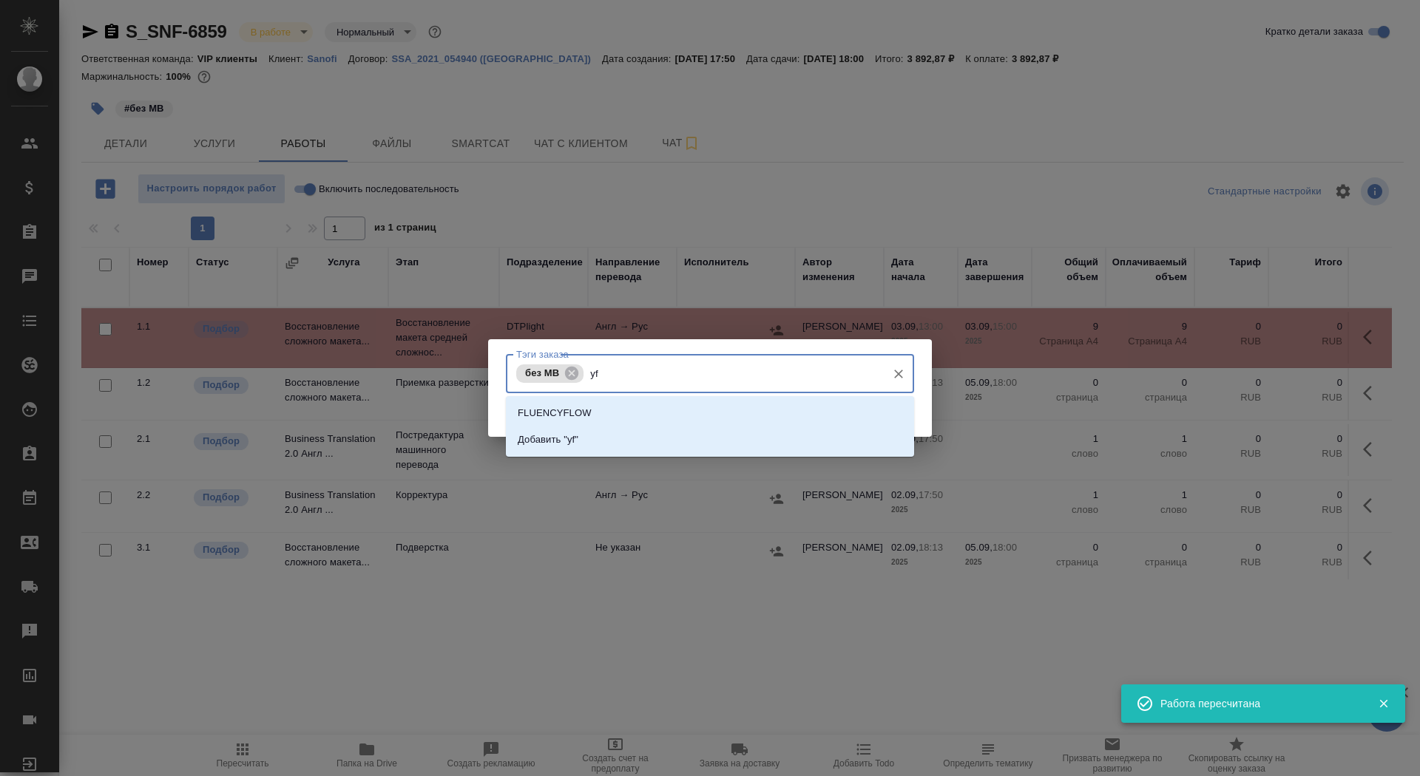
type input "y"
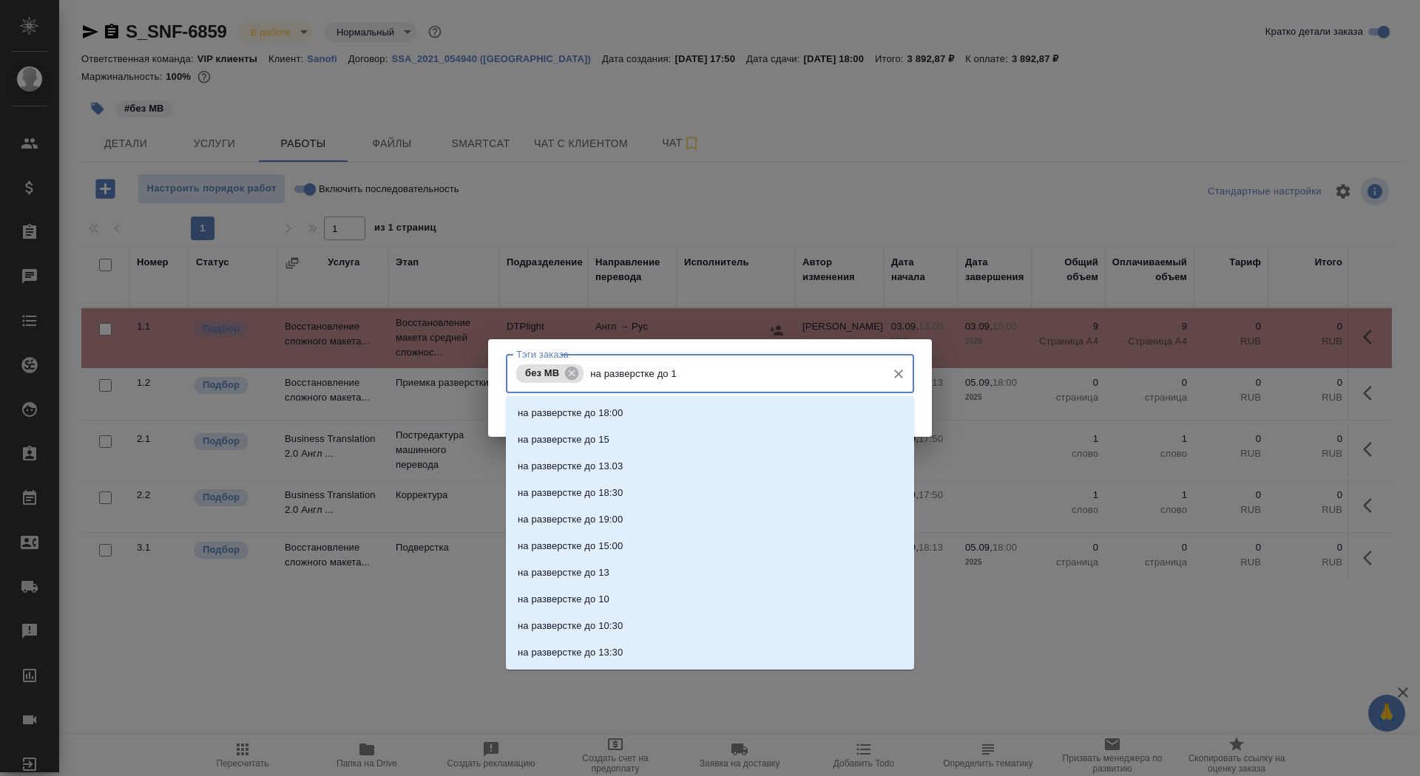
type input "на разверстке до 15"
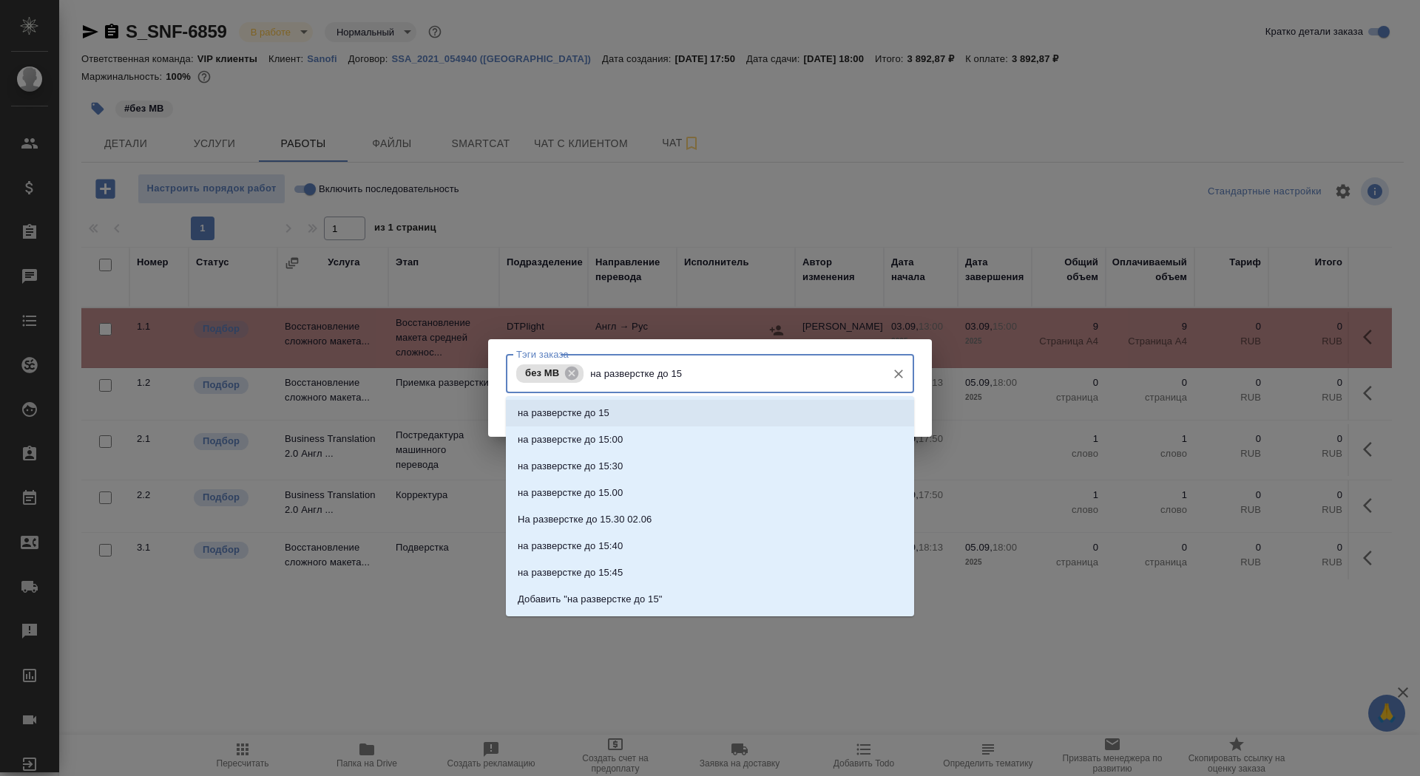
click at [699, 402] on li "на разверстке до 15" at bounding box center [710, 413] width 408 height 27
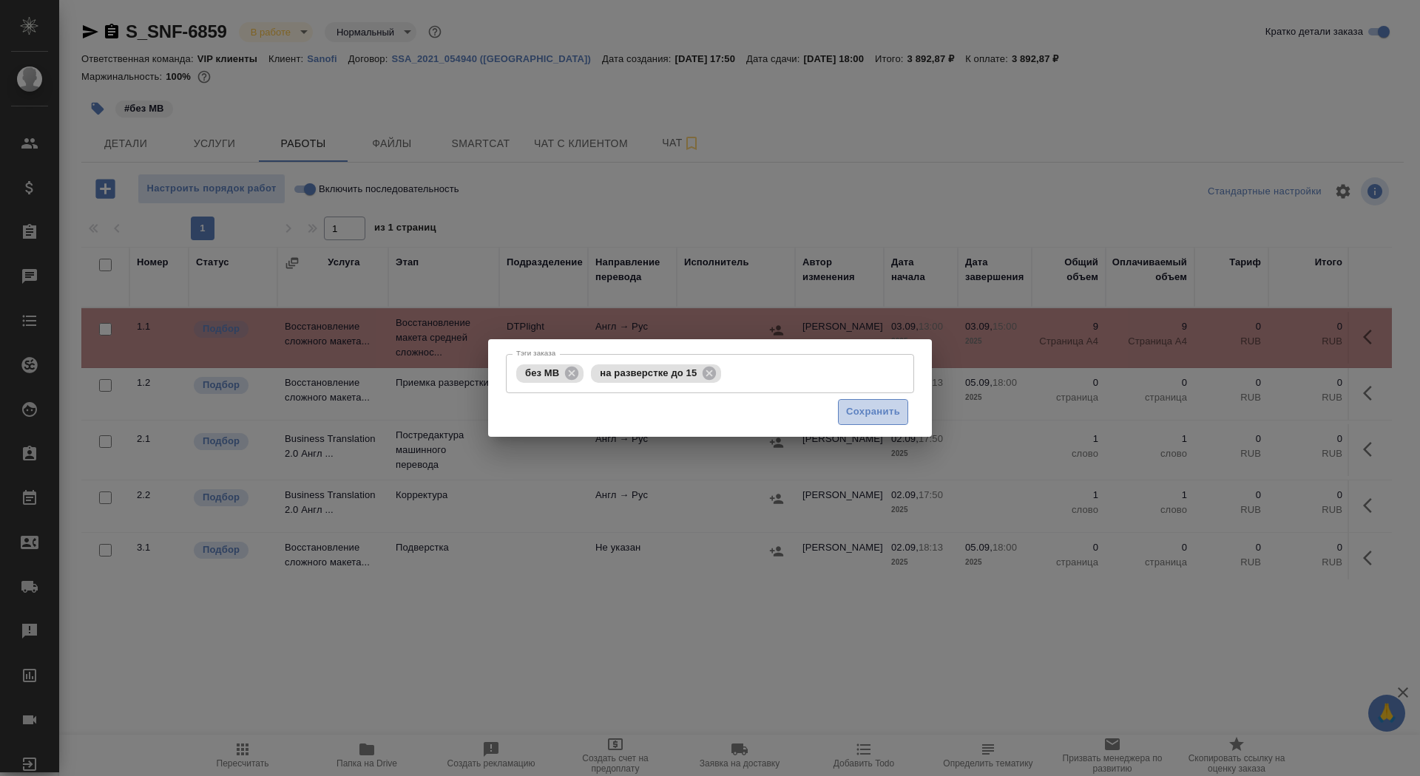
click at [884, 402] on button "Сохранить" at bounding box center [873, 412] width 70 height 26
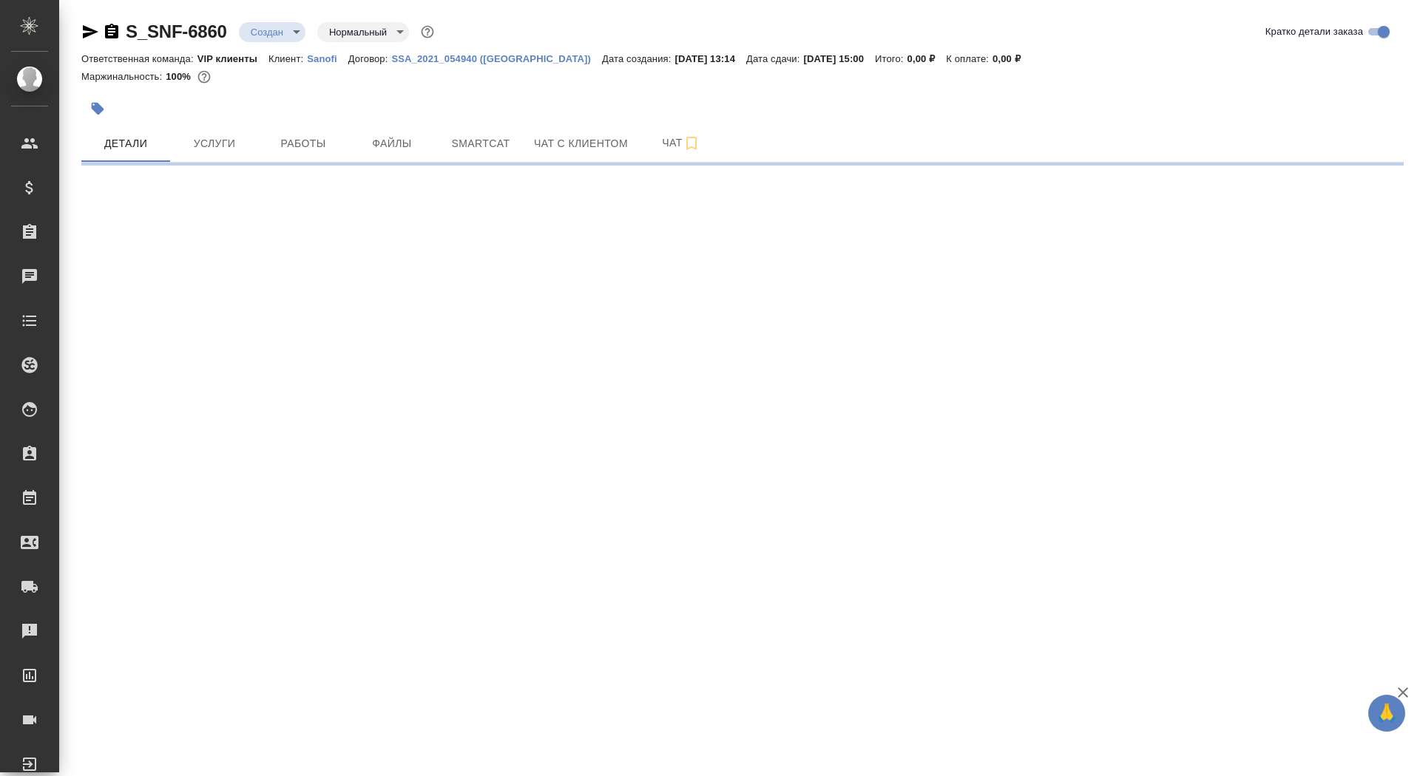
select select "RU"
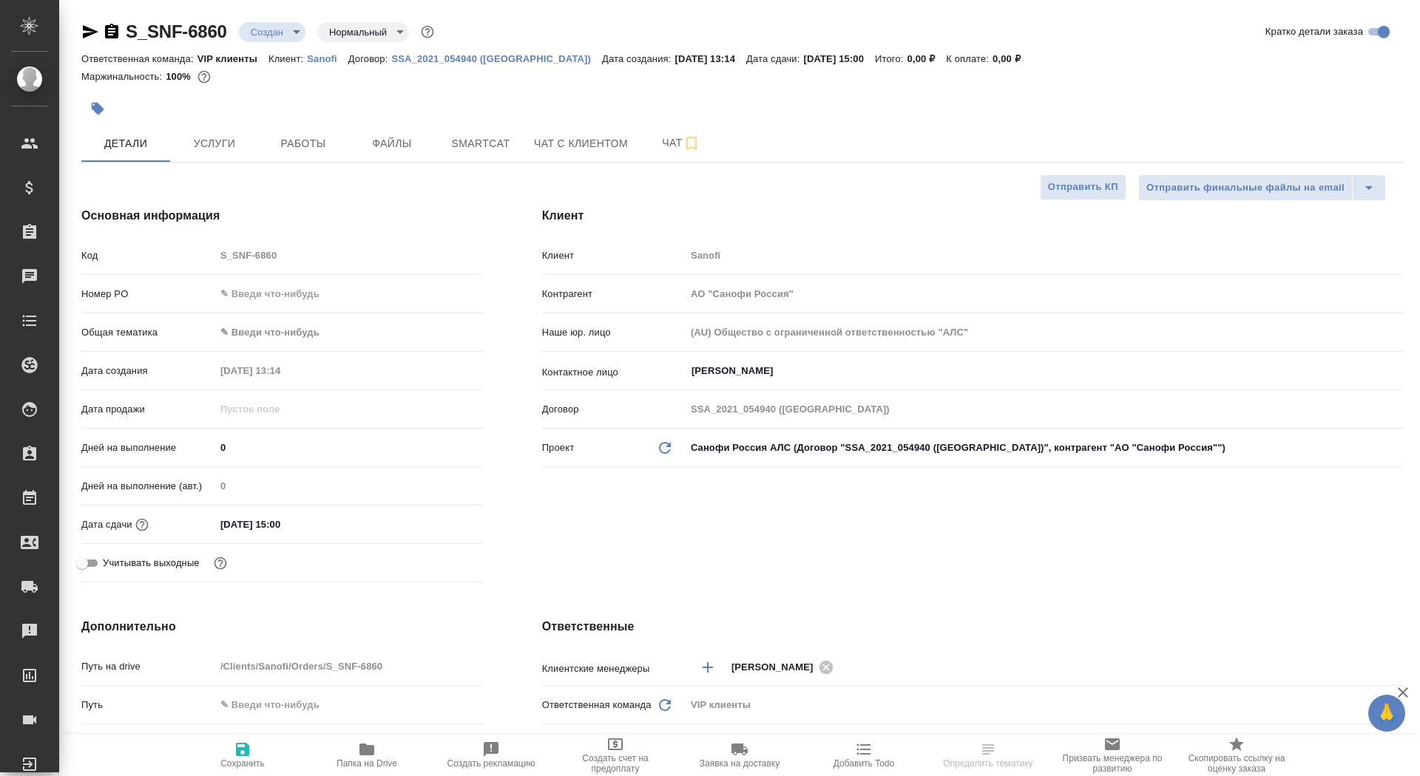
type textarea "x"
drag, startPoint x: 250, startPoint y: 455, endPoint x: 177, endPoint y: 450, distance: 72.7
click at [177, 450] on div "Дней на выполнение 0" at bounding box center [282, 448] width 402 height 26
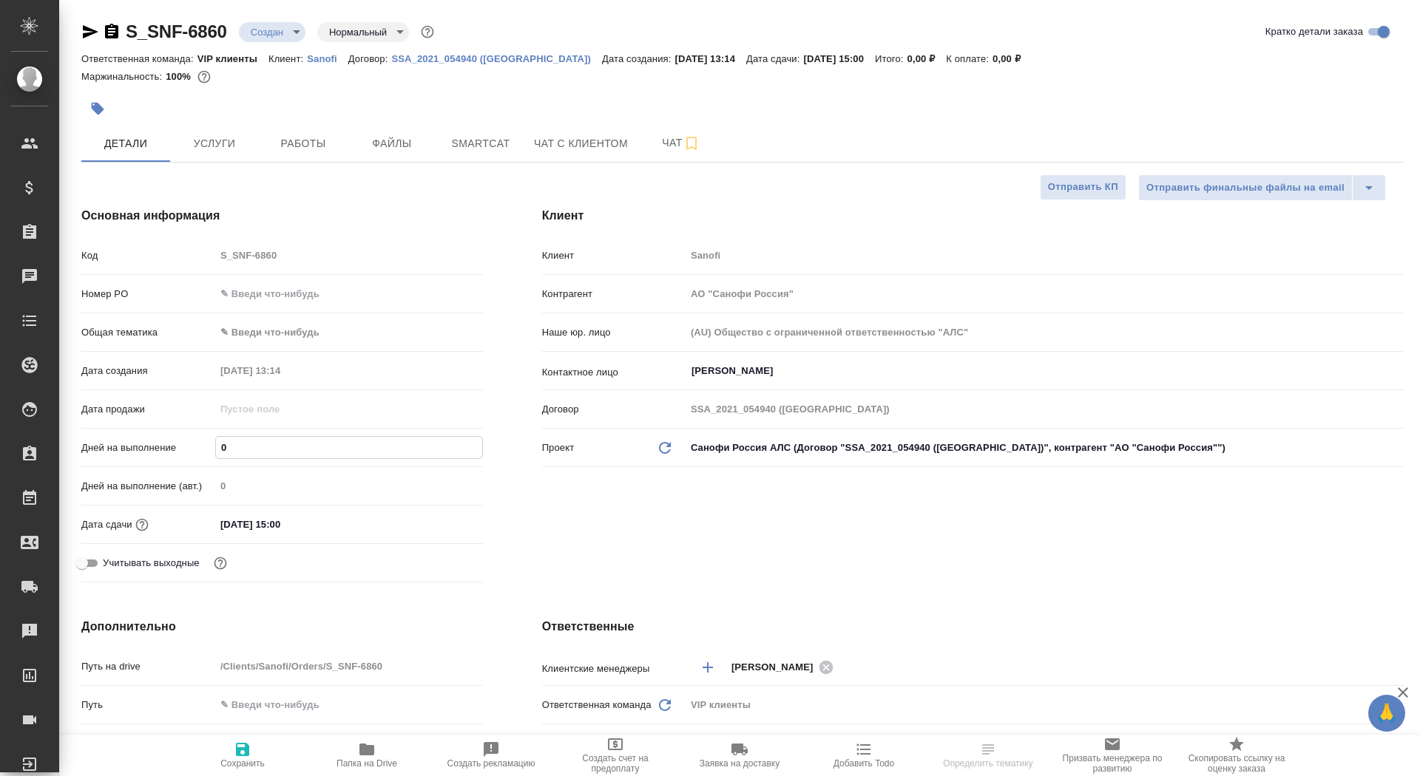
type input "1"
type textarea "x"
type input "1"
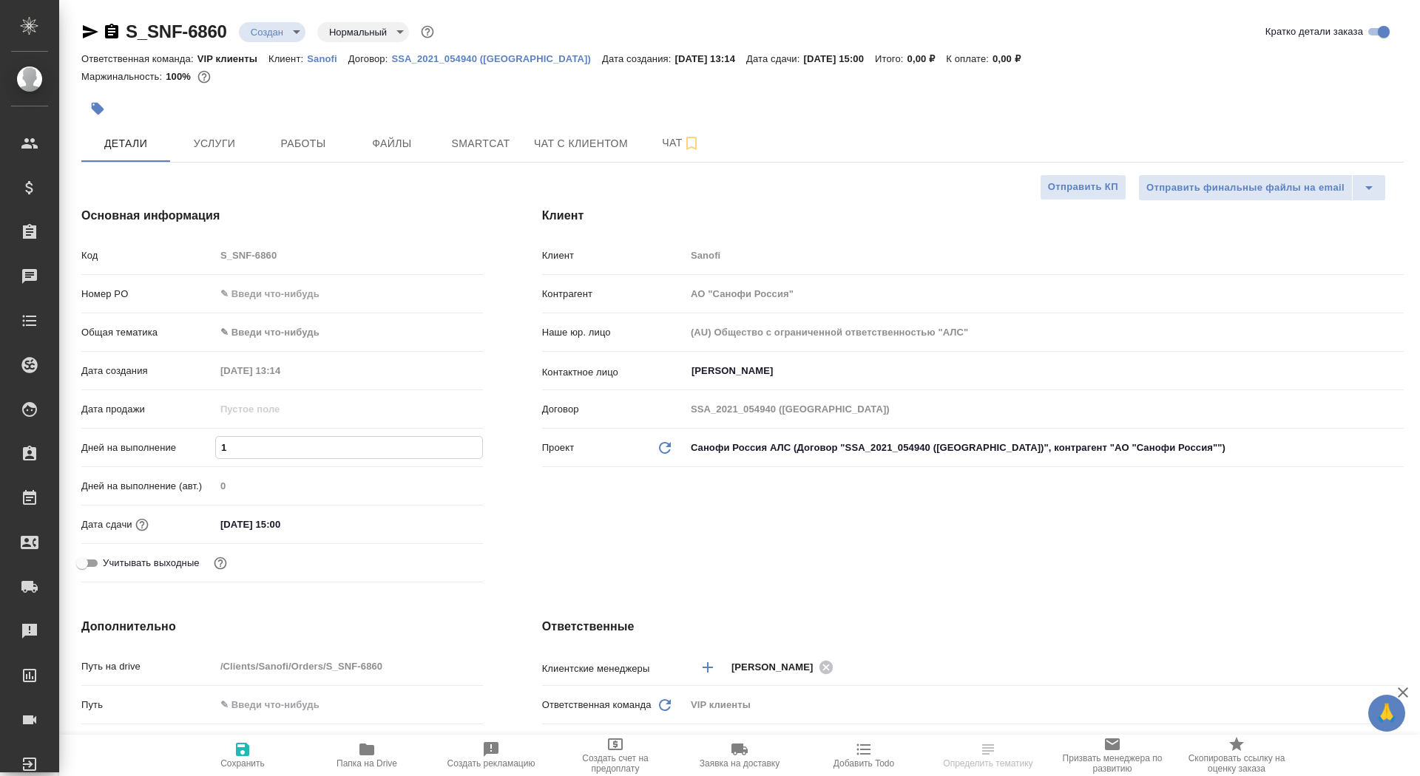
click at [277, 768] on span "Сохранить" at bounding box center [242, 755] width 106 height 28
type textarea "x"
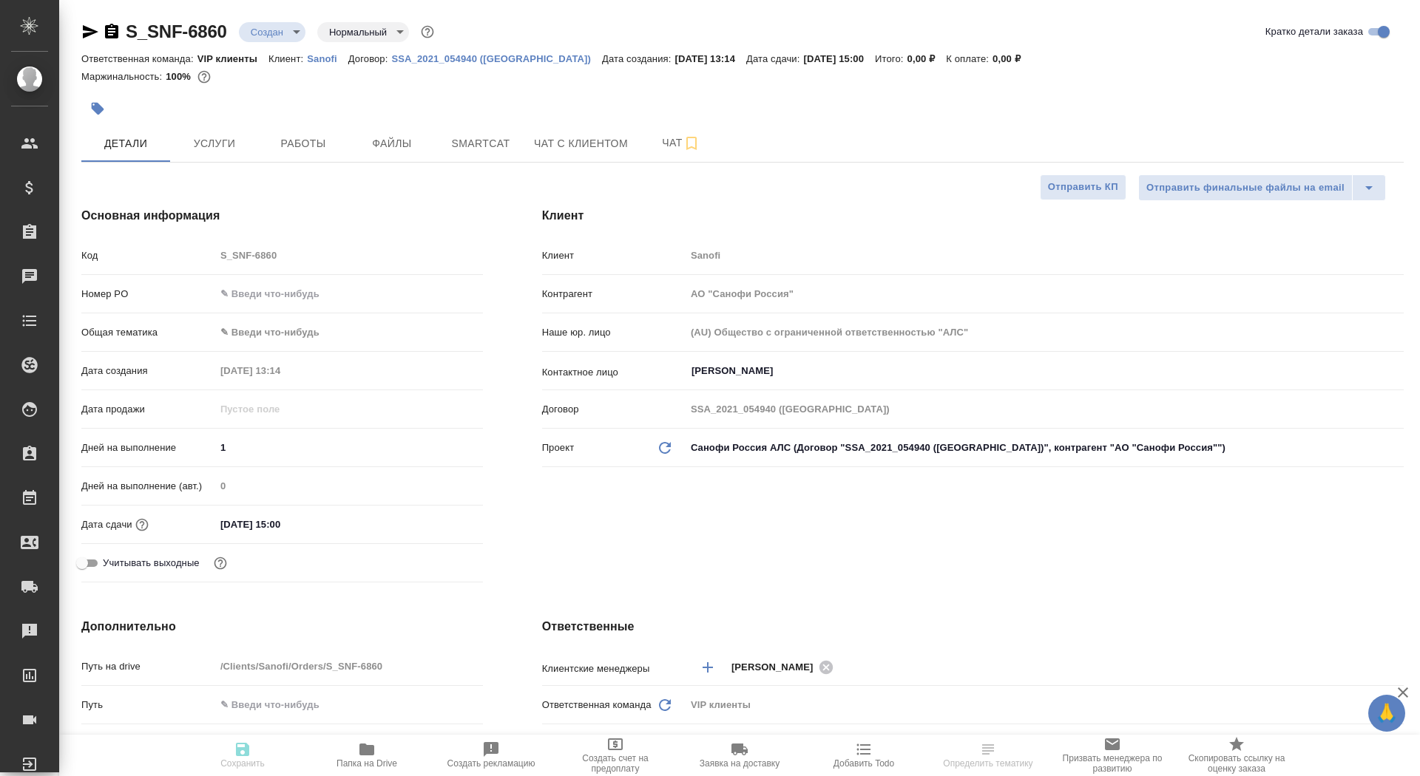
type textarea "x"
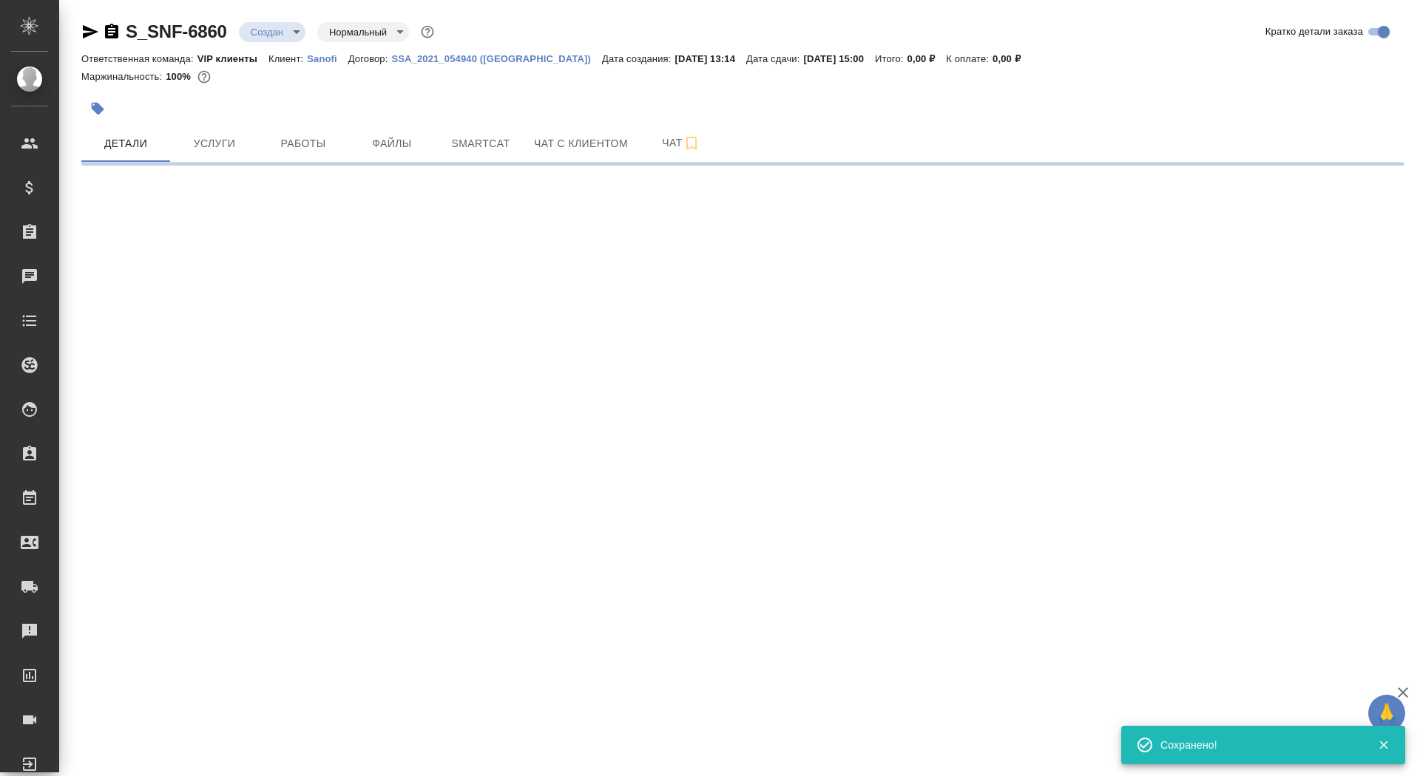
select select "RU"
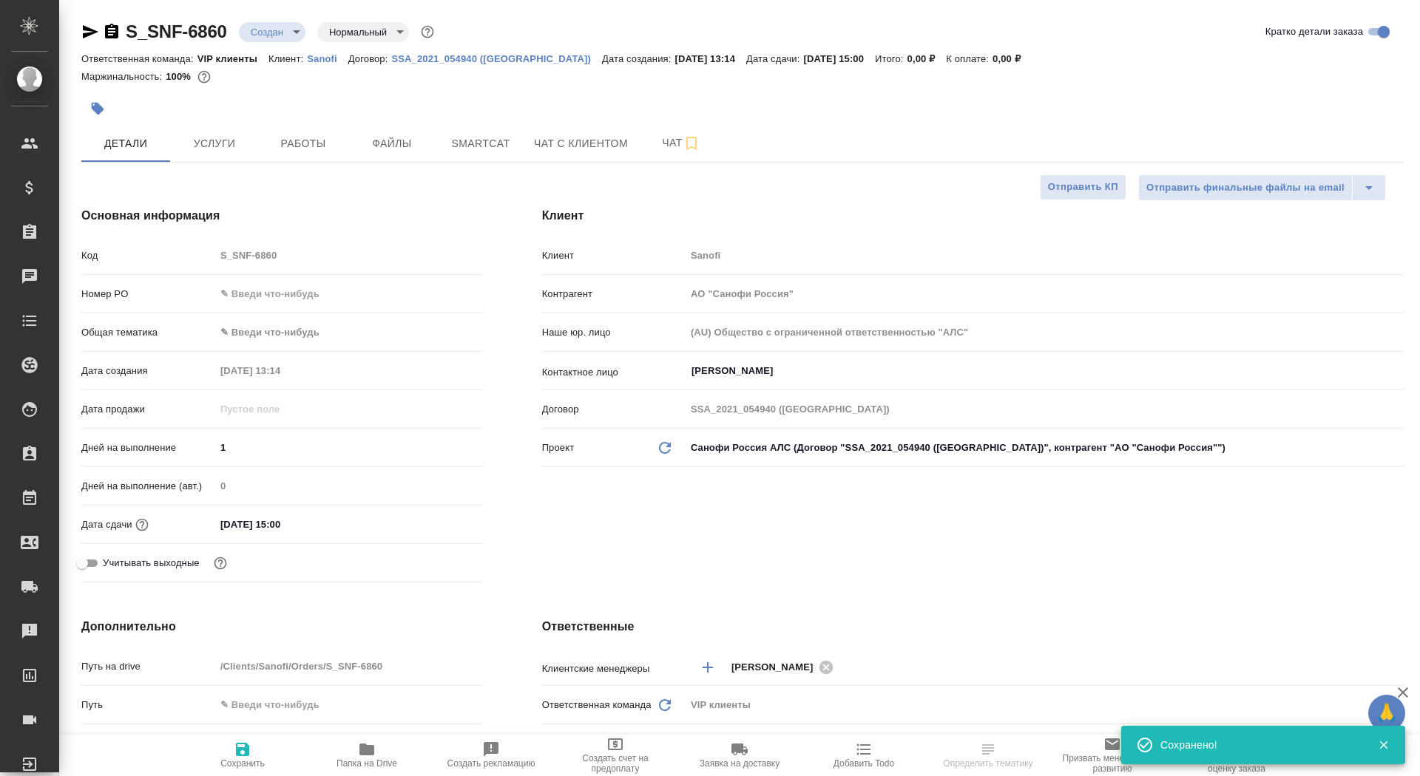
type textarea "x"
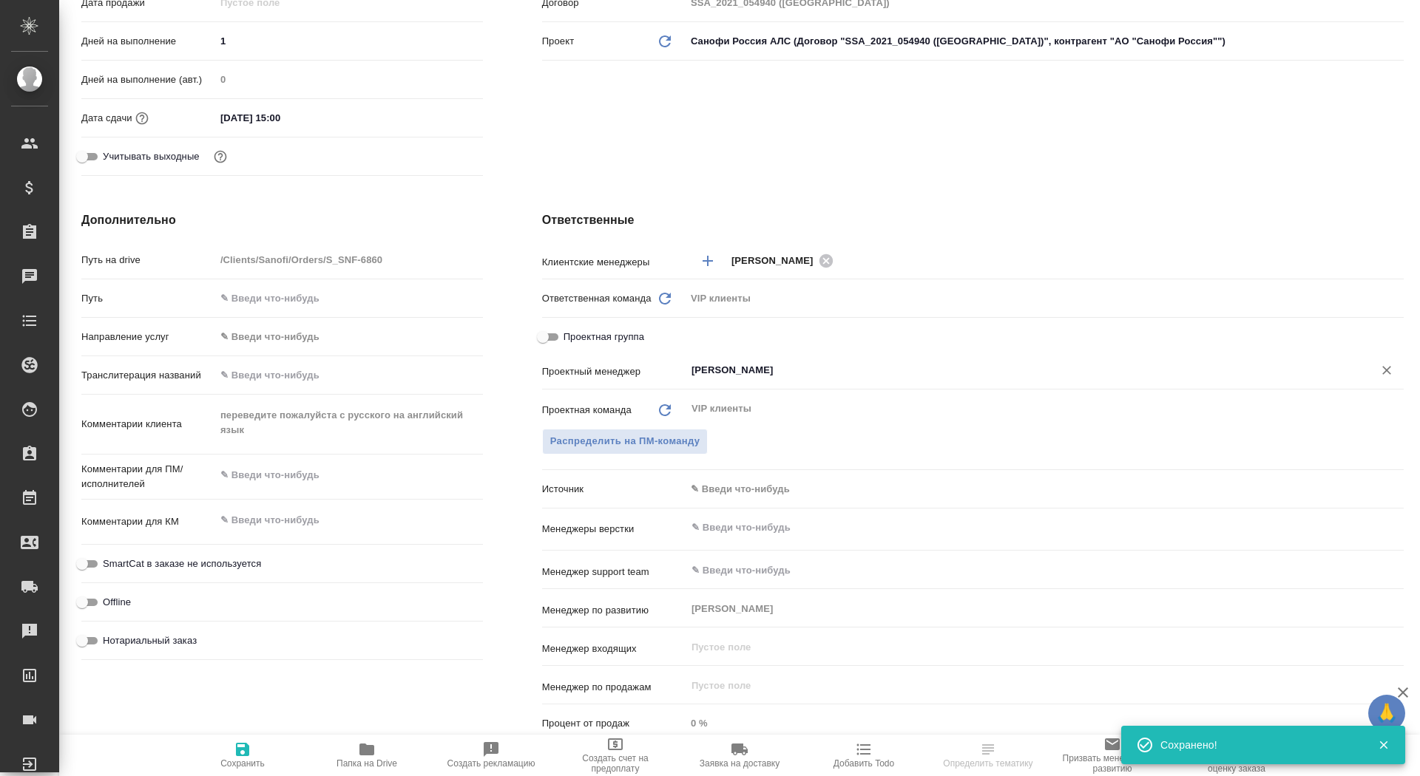
click at [724, 373] on input "[PERSON_NAME]" at bounding box center [1020, 371] width 660 height 18
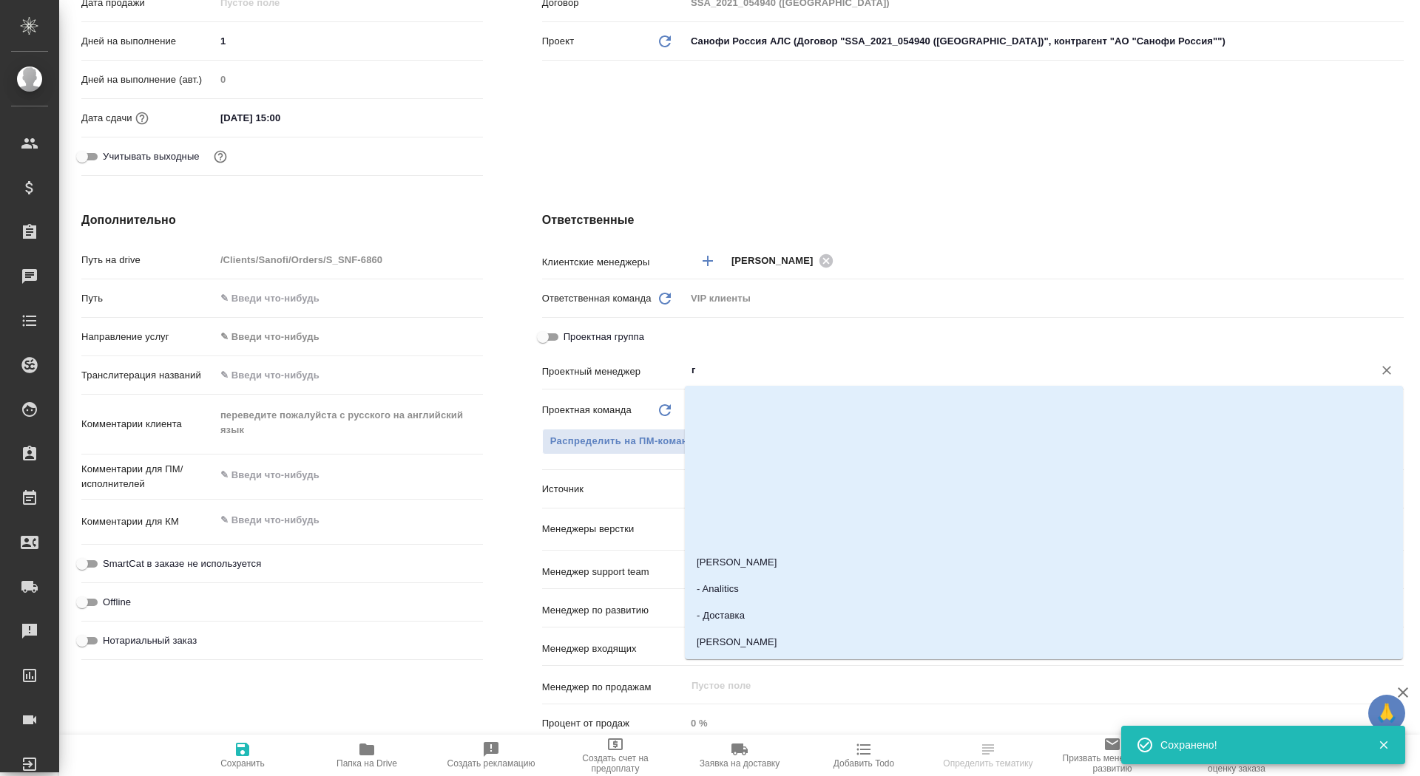
type input "го"
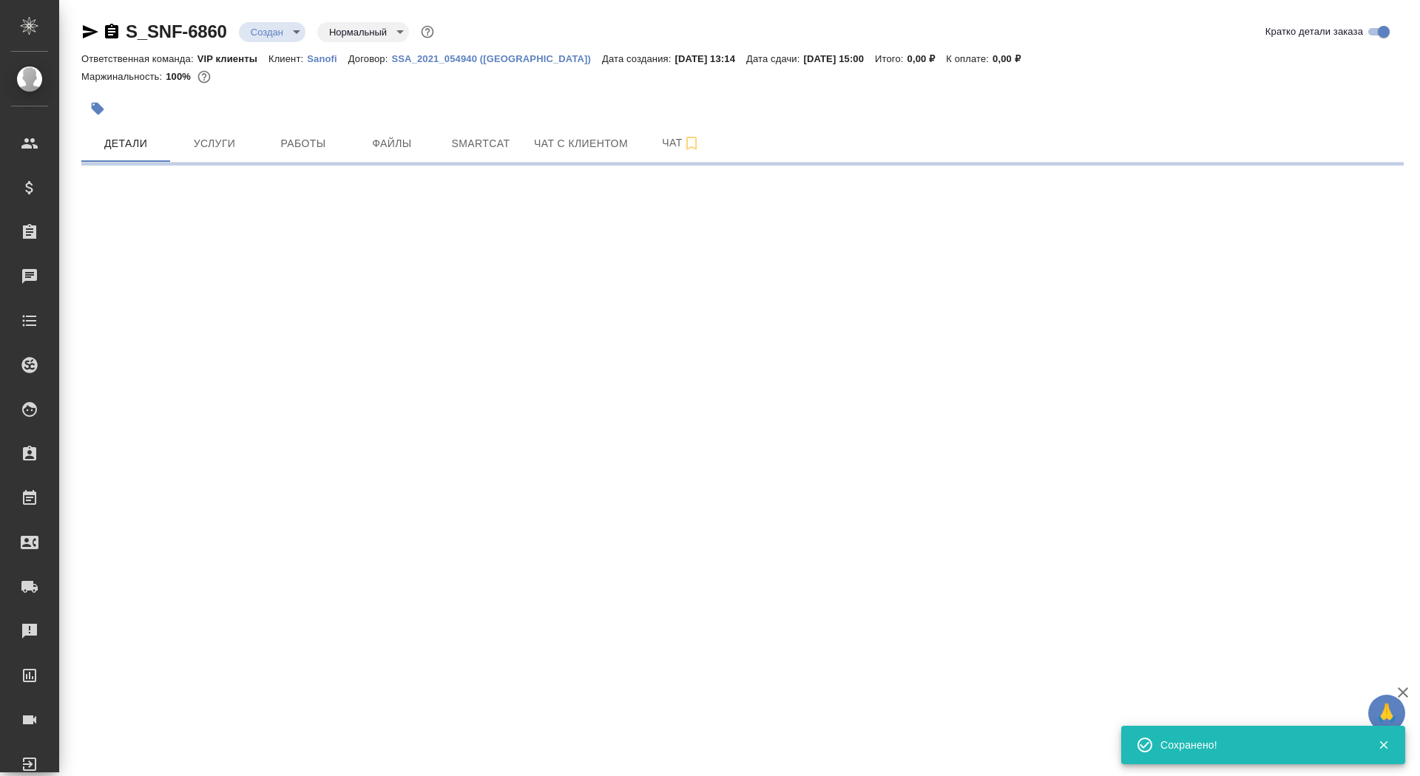
scroll to position [0, 0]
select select "RU"
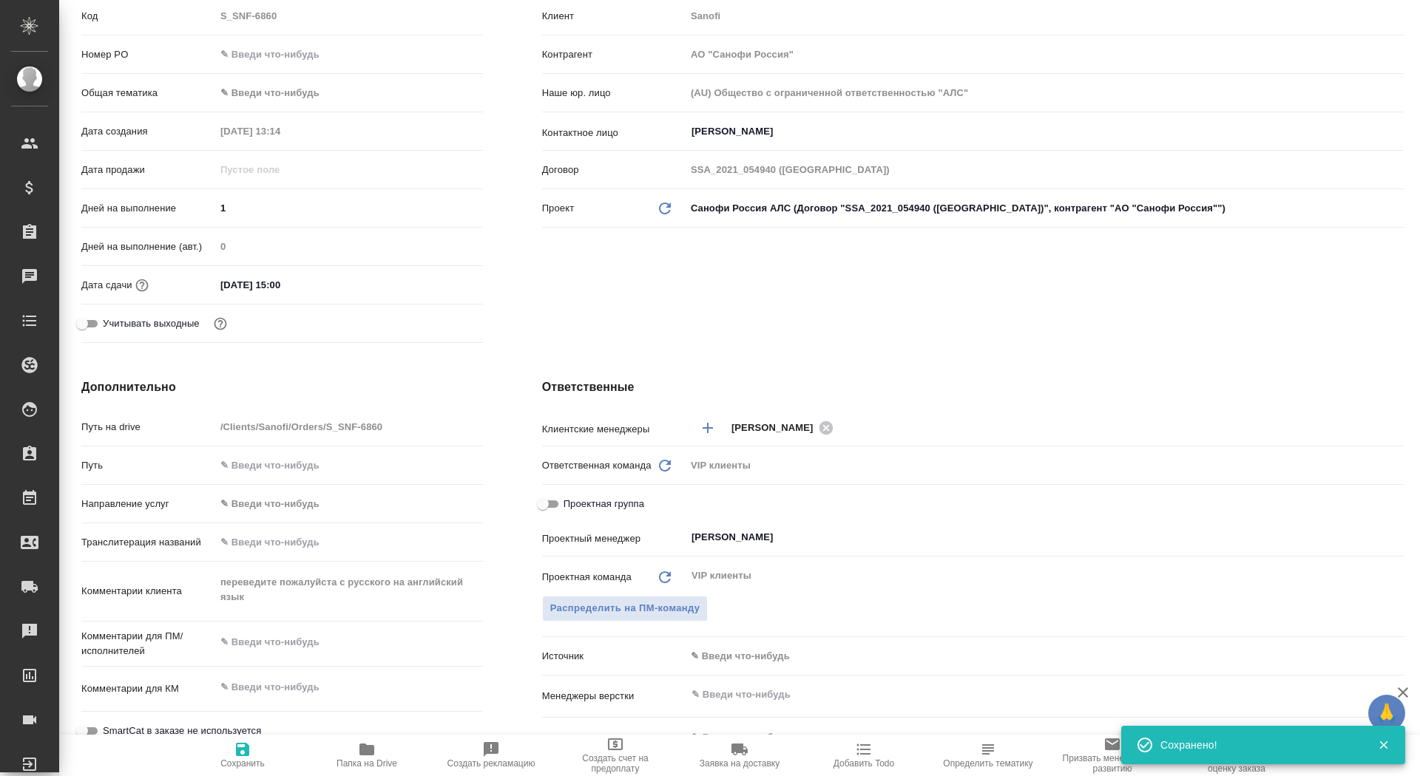
type textarea "x"
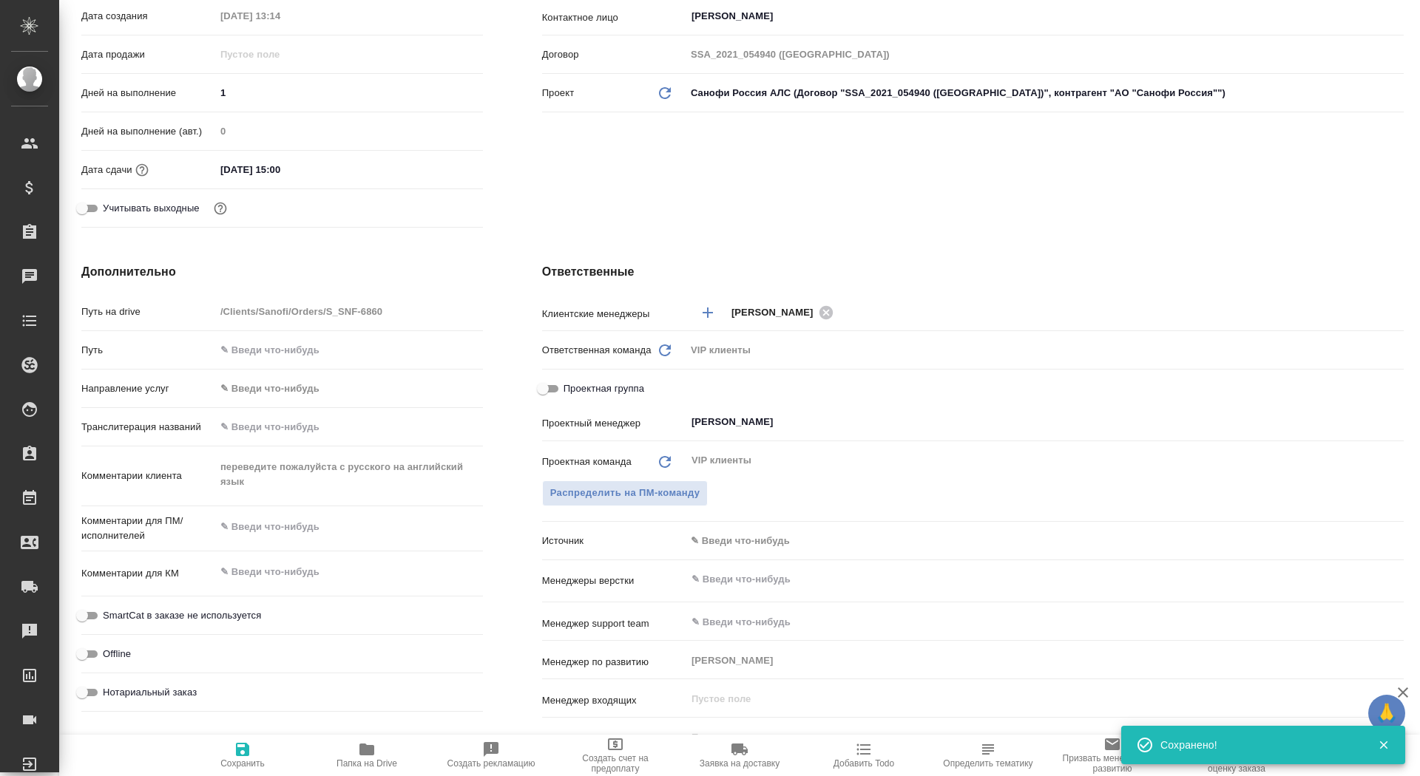
scroll to position [513, 0]
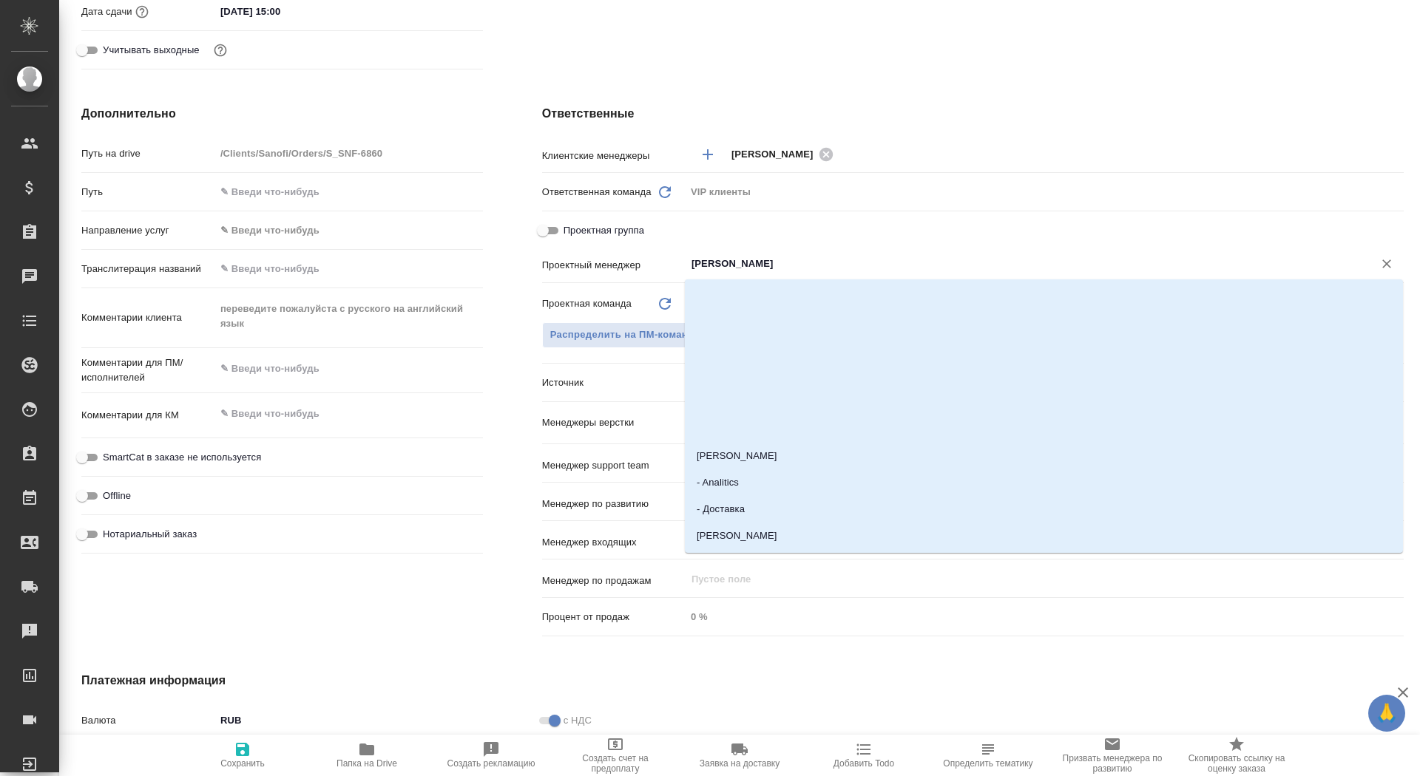
click at [755, 263] on input "[PERSON_NAME]" at bounding box center [1020, 264] width 660 height 18
type input "горшко"
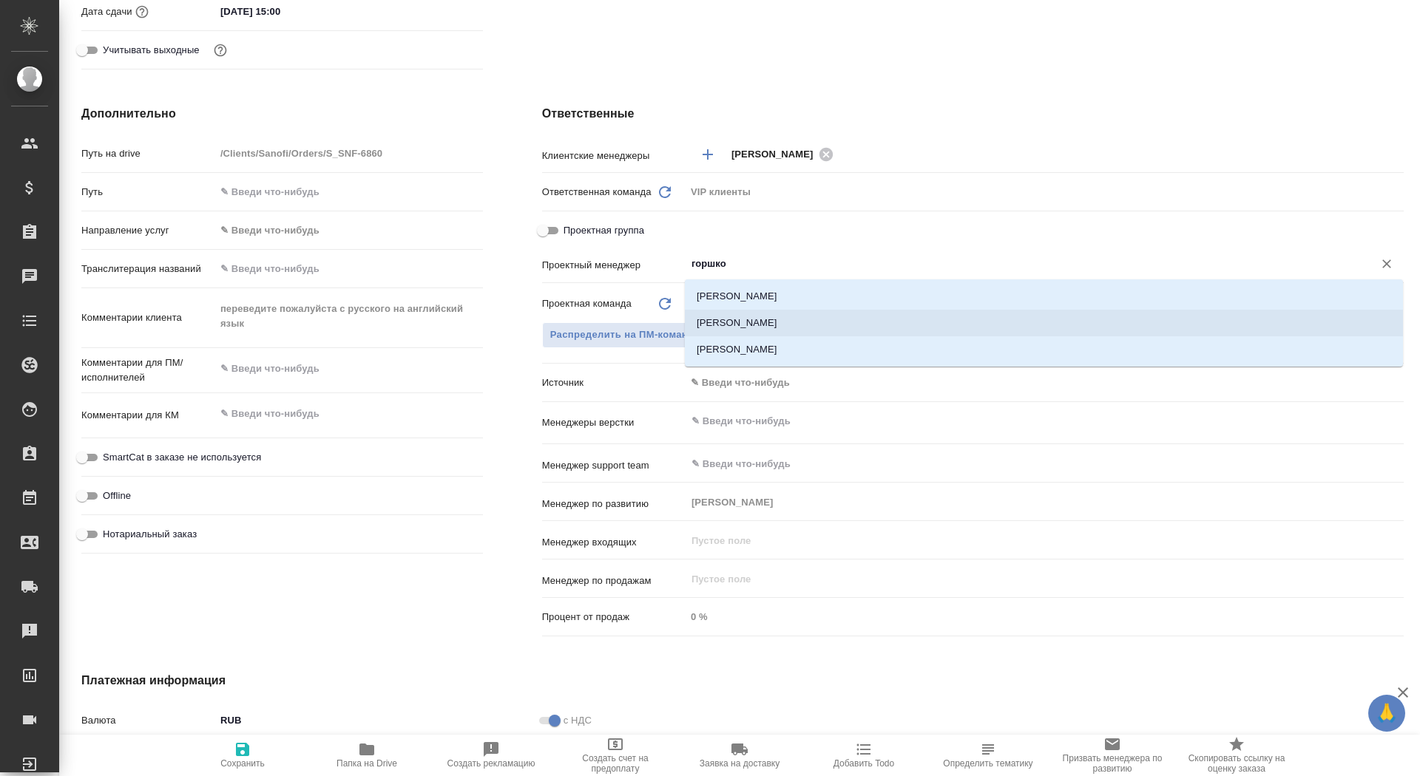
click at [803, 322] on li "[PERSON_NAME]" at bounding box center [1044, 323] width 718 height 27
type textarea "x"
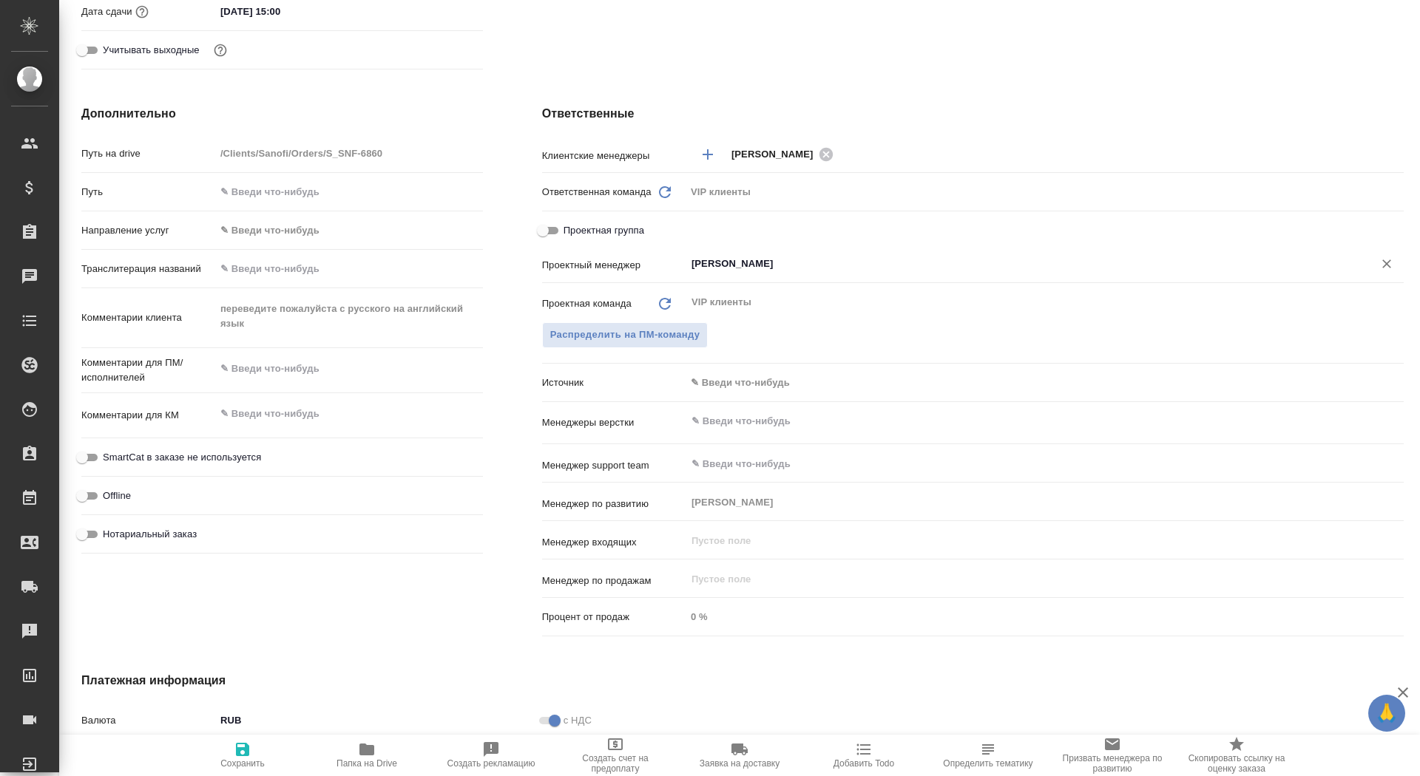
type input "[PERSON_NAME]"
click at [245, 771] on button "Сохранить" at bounding box center [242, 755] width 124 height 41
type textarea "x"
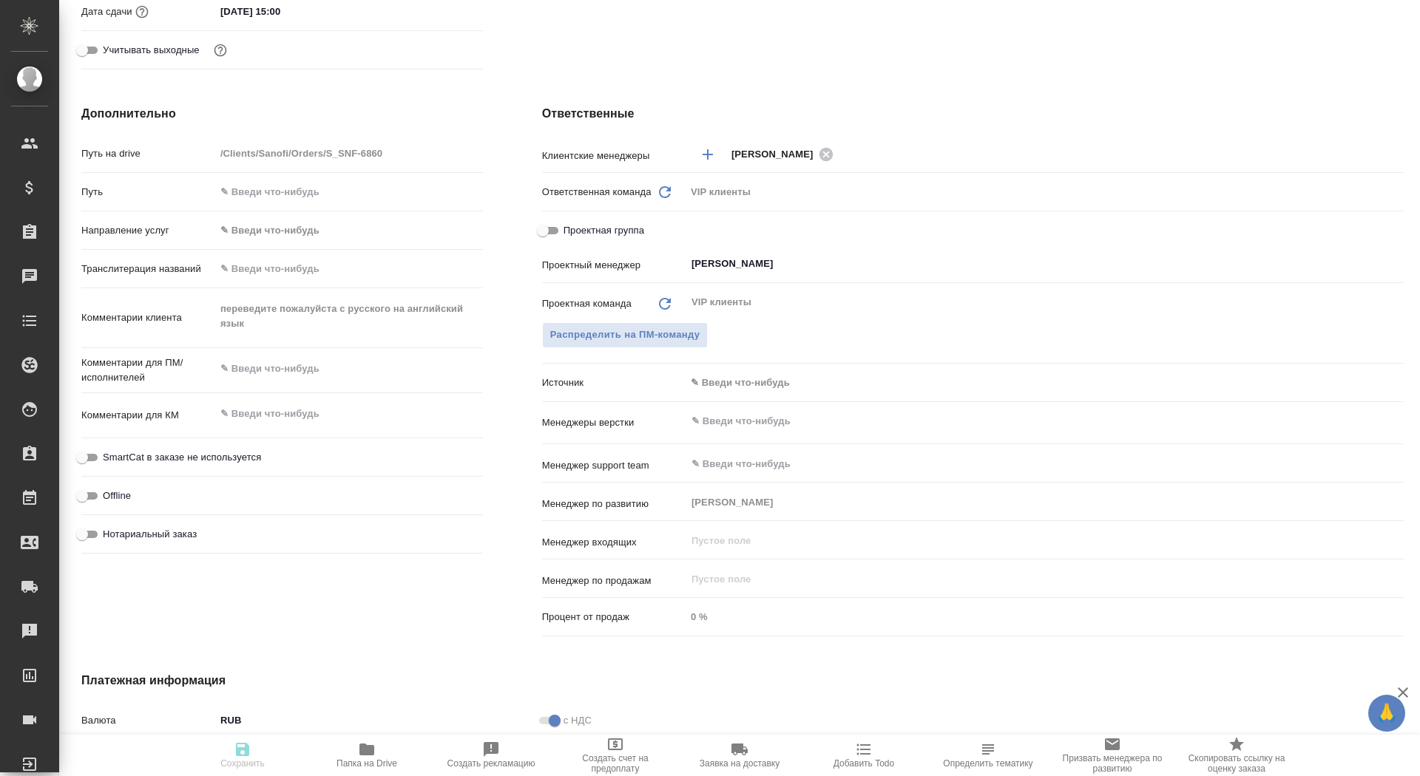
type textarea "x"
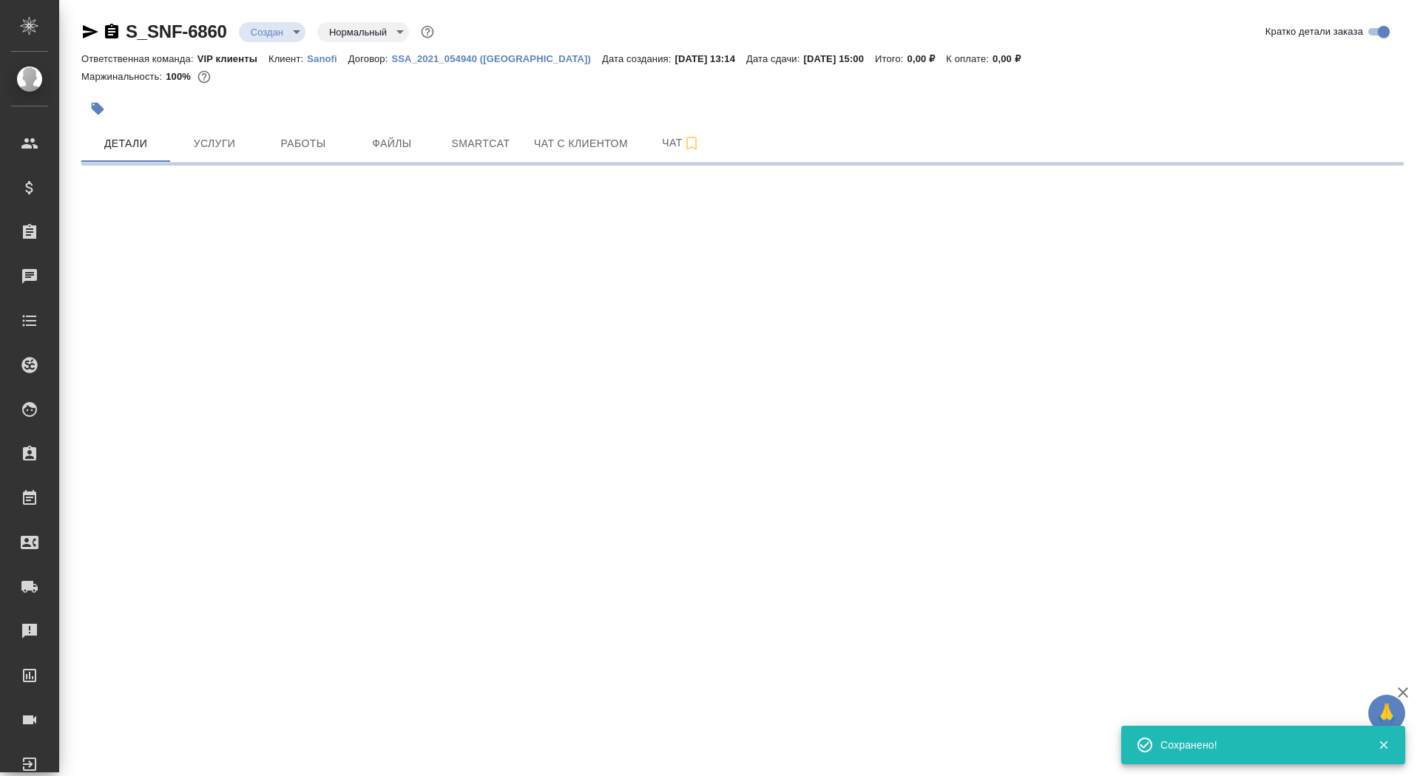
scroll to position [0, 0]
select select "RU"
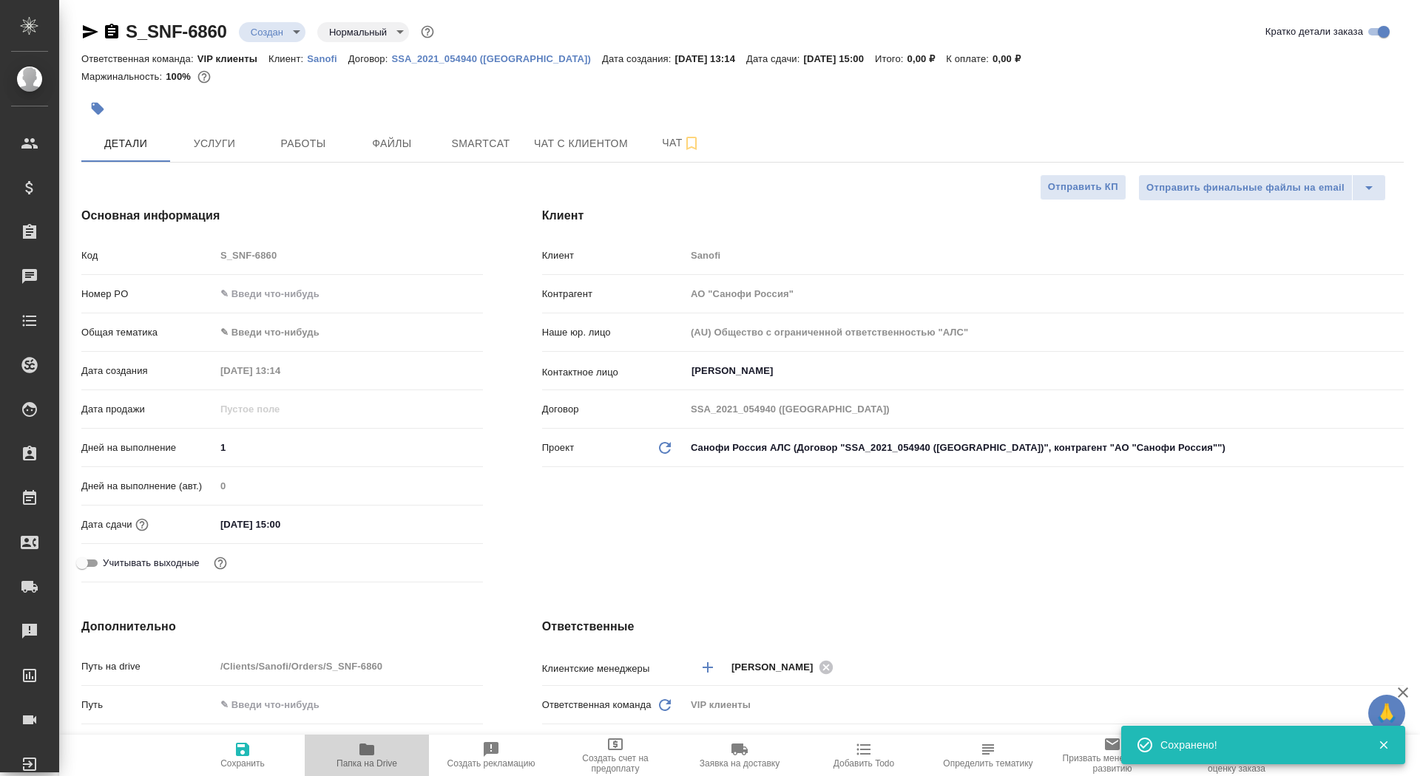
type textarea "x"
click at [362, 759] on span "Папка на Drive" at bounding box center [366, 764] width 61 height 10
type textarea "x"
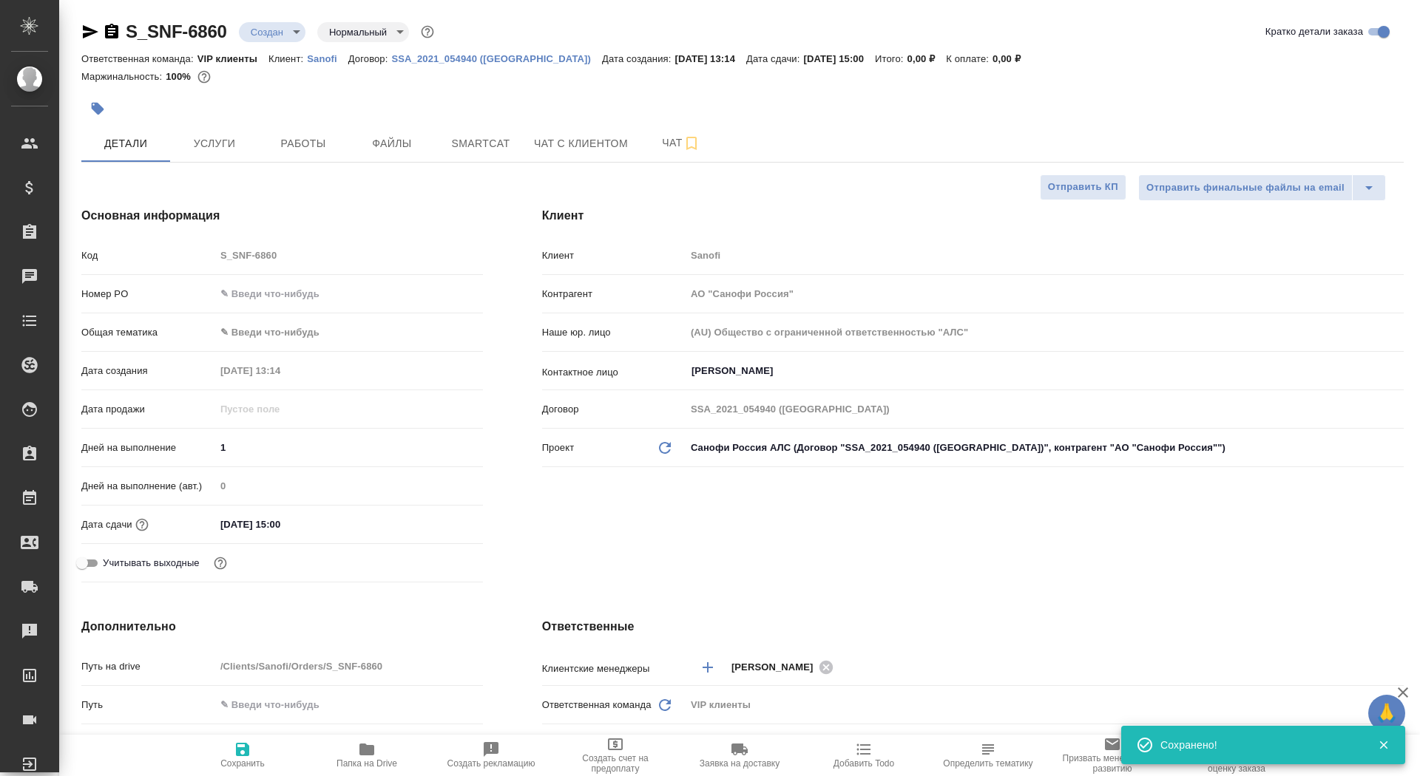
type textarea "x"
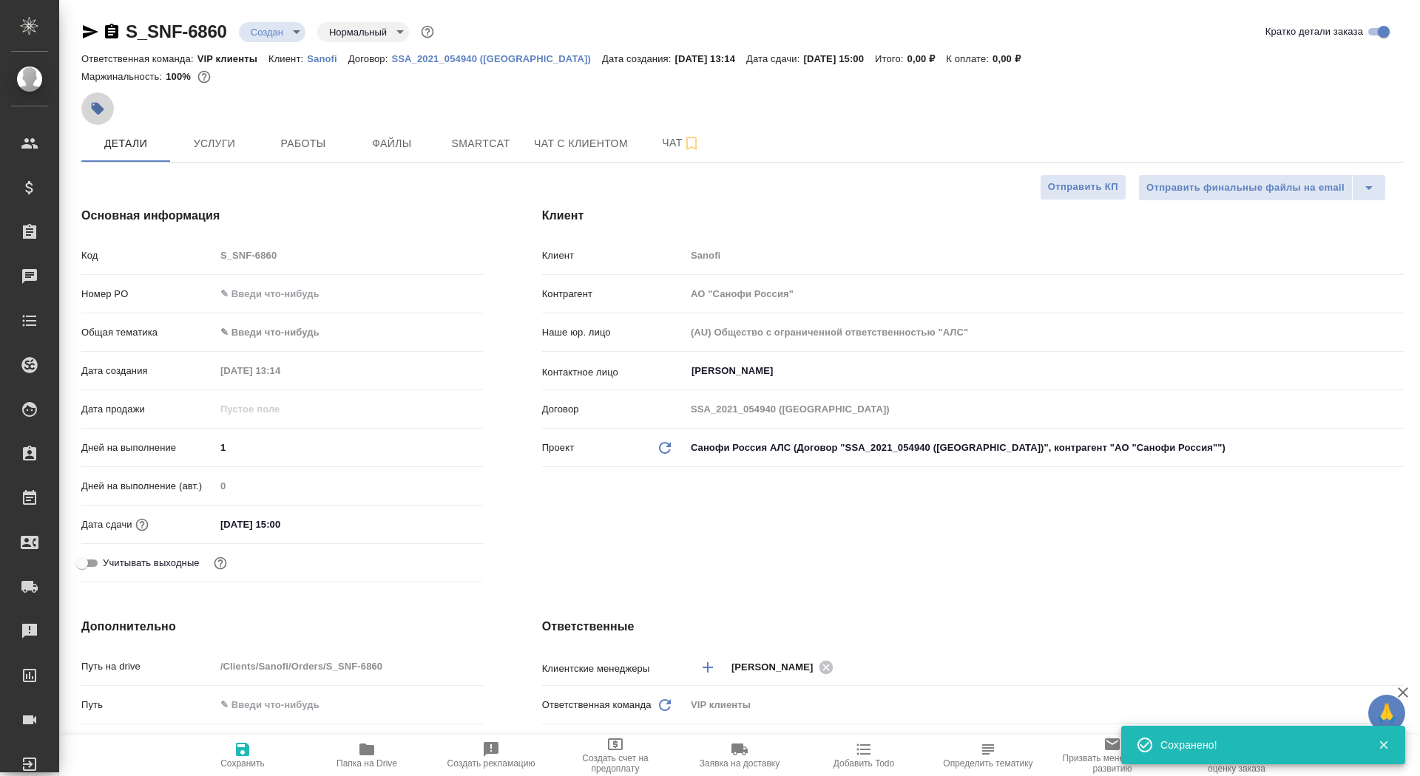
click at [98, 109] on icon "button" at bounding box center [98, 109] width 13 height 13
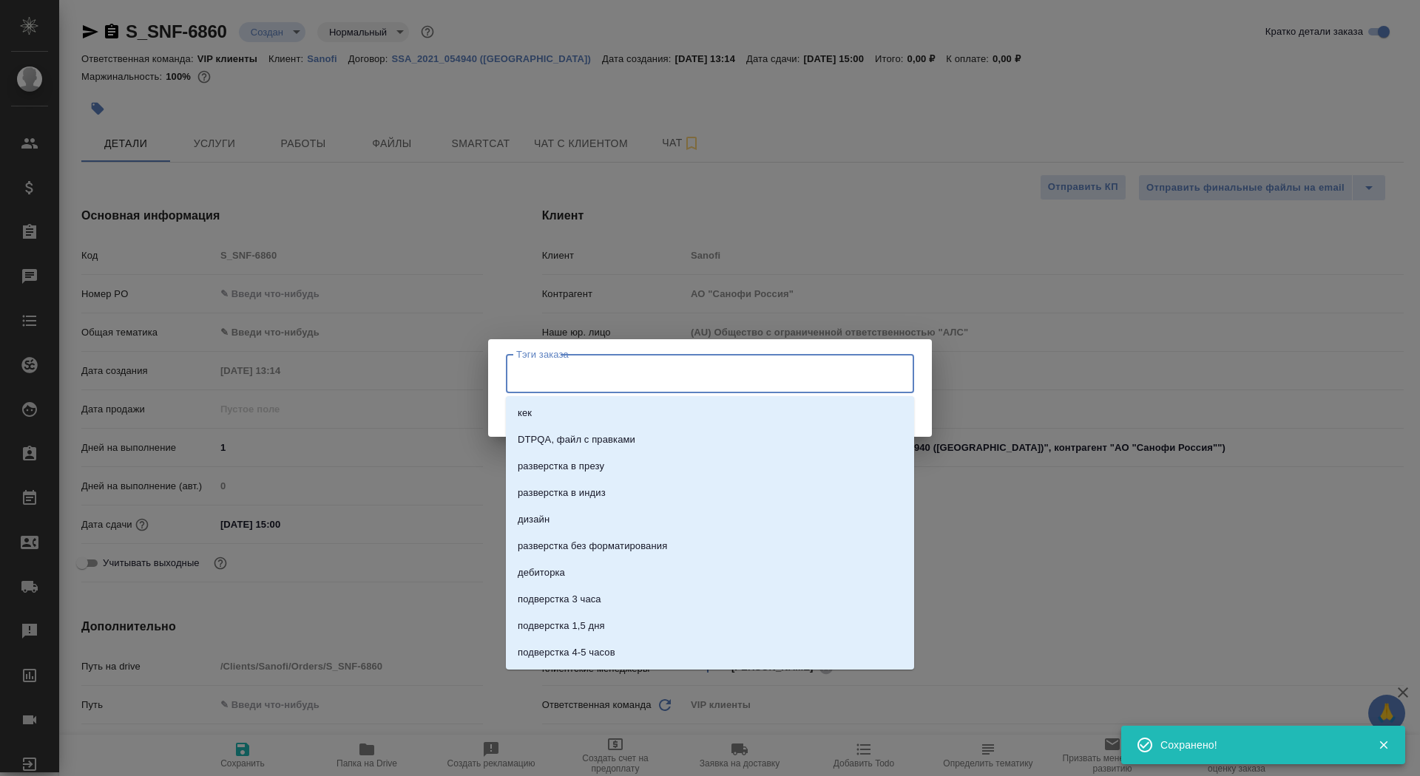
click at [659, 373] on input "Тэги заказа" at bounding box center [695, 373] width 367 height 25
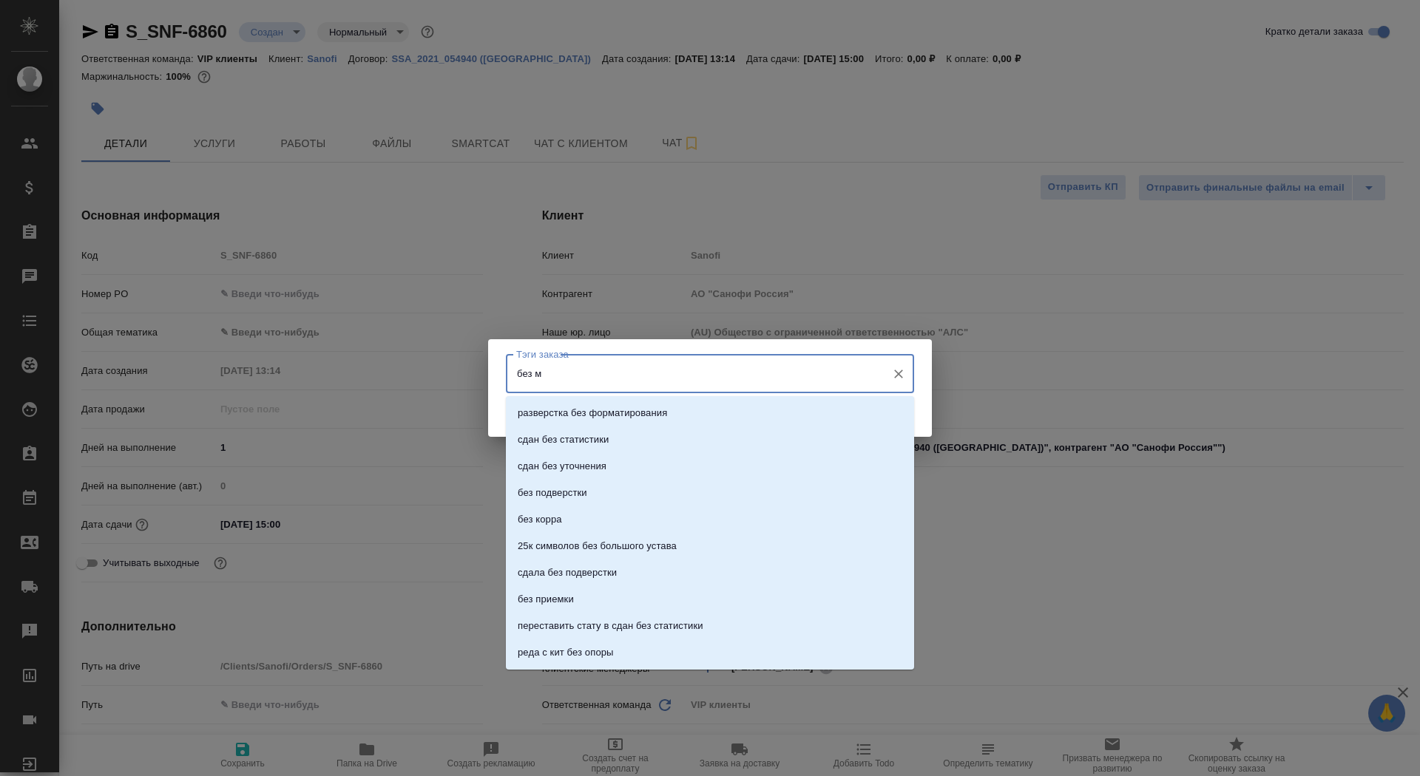
type input "без мв"
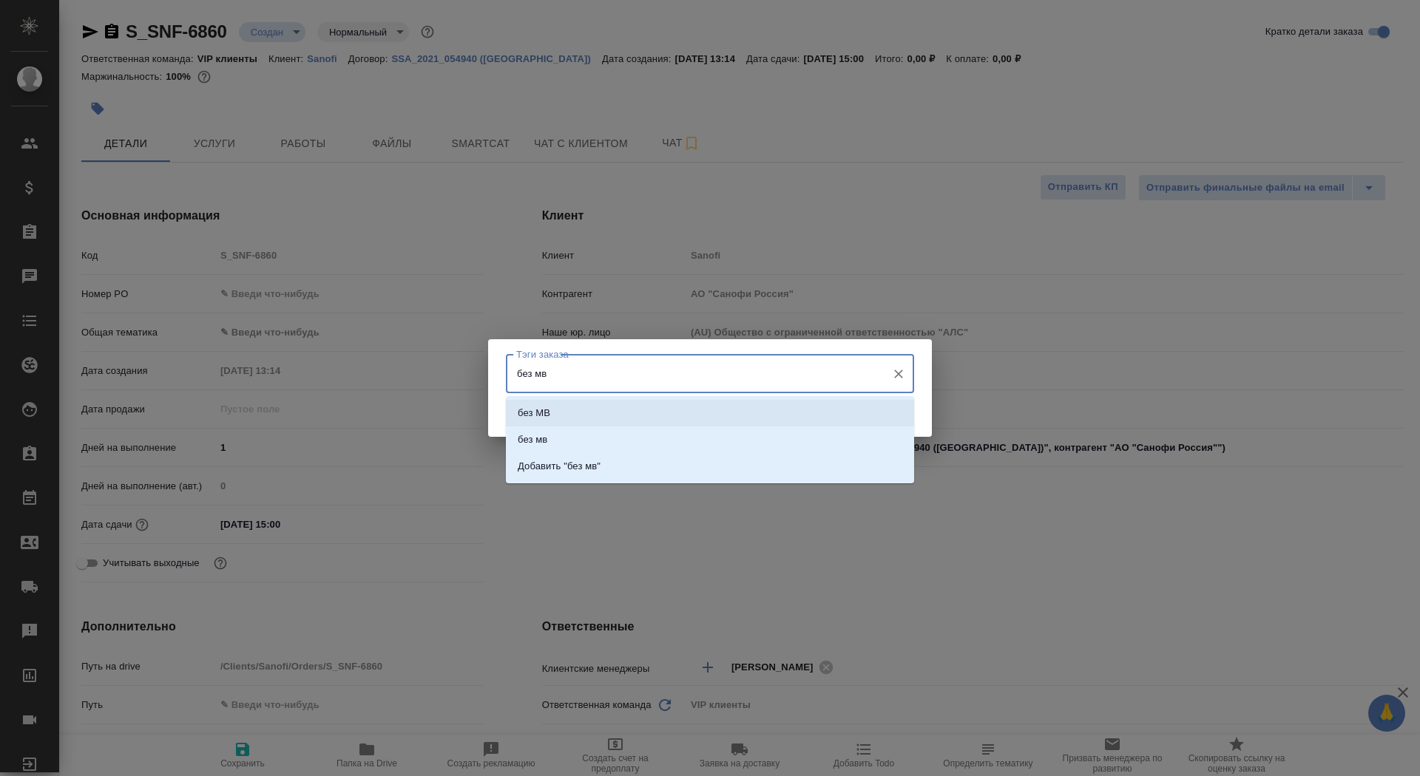
click at [792, 419] on li "без МВ" at bounding box center [710, 413] width 408 height 27
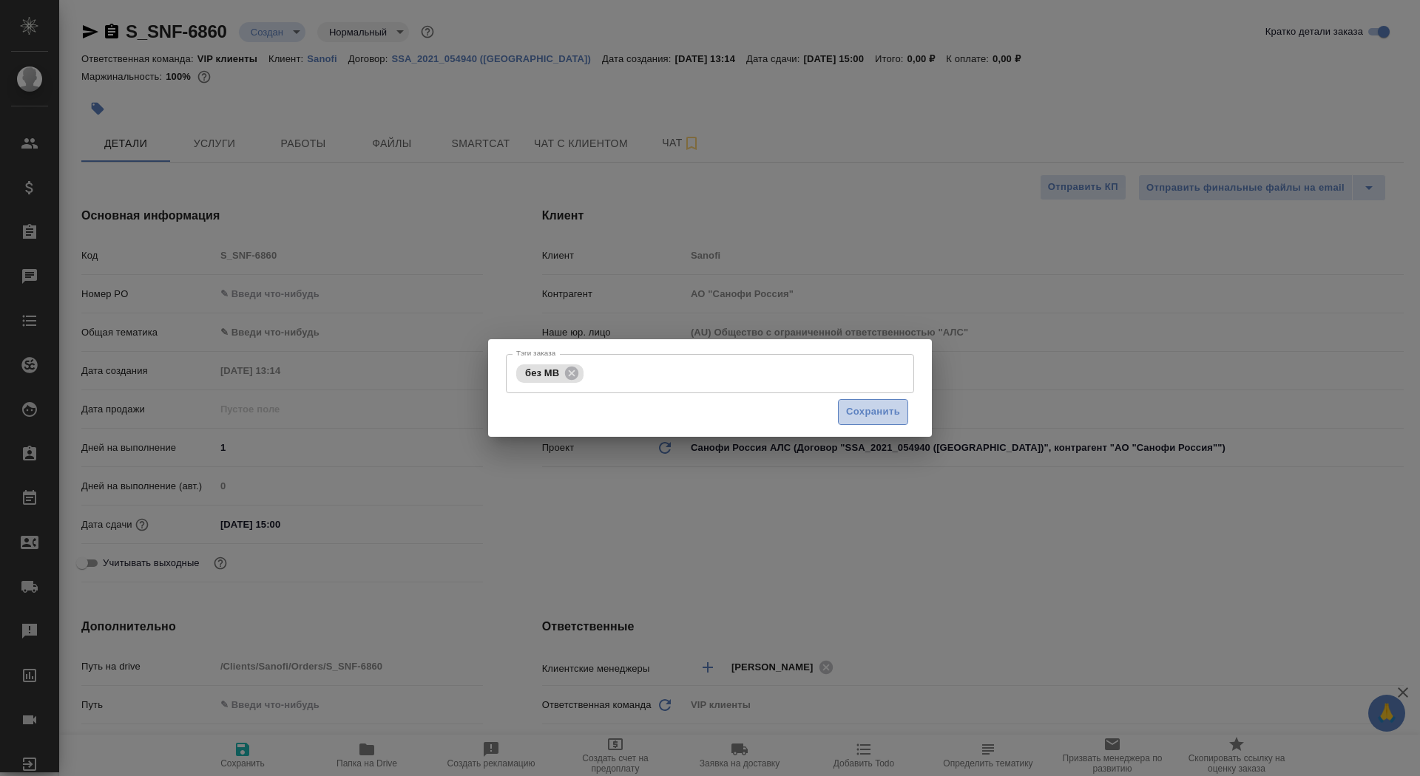
click at [886, 422] on button "Сохранить" at bounding box center [873, 412] width 70 height 26
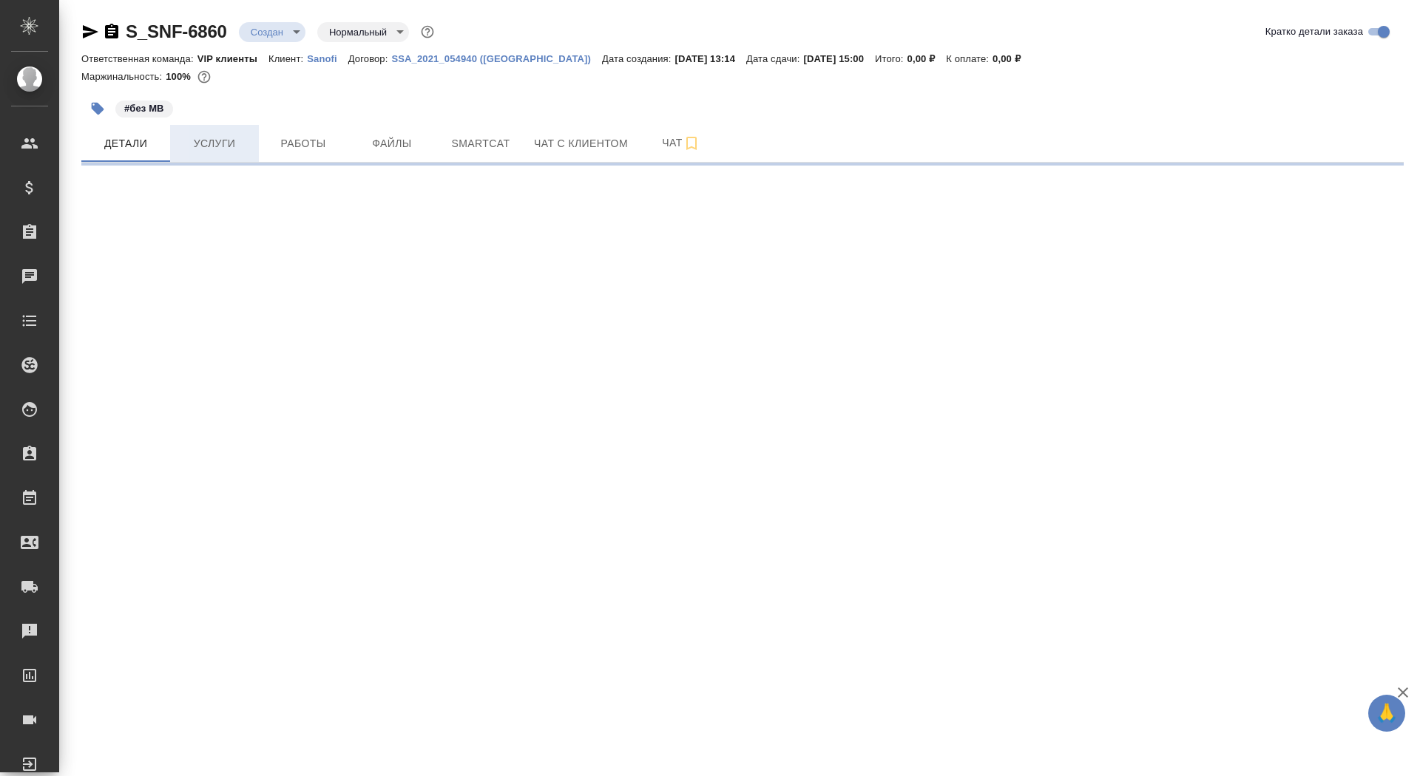
click at [190, 143] on span "Услуги" at bounding box center [214, 144] width 71 height 18
select select "RU"
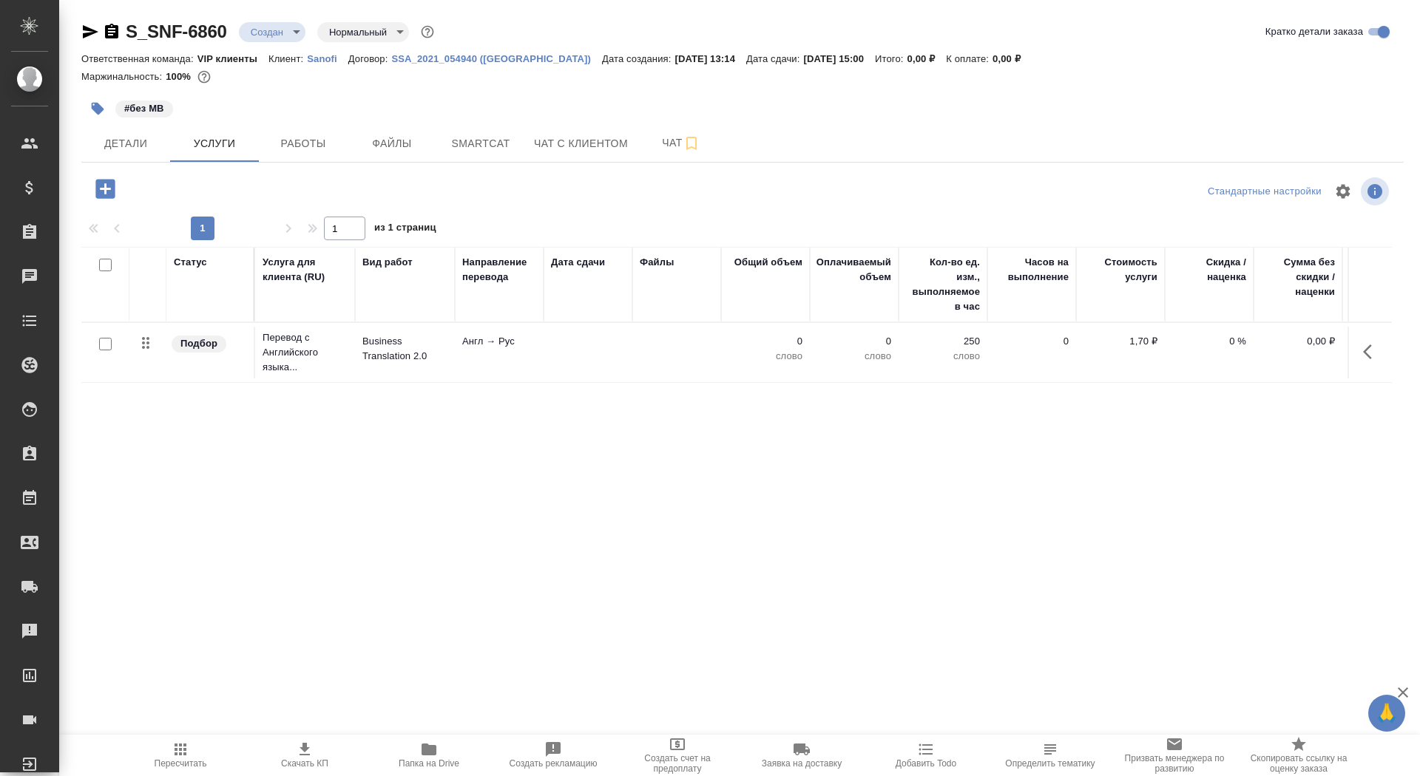
click at [105, 347] on input "checkbox" at bounding box center [105, 344] width 13 height 13
checkbox input "true"
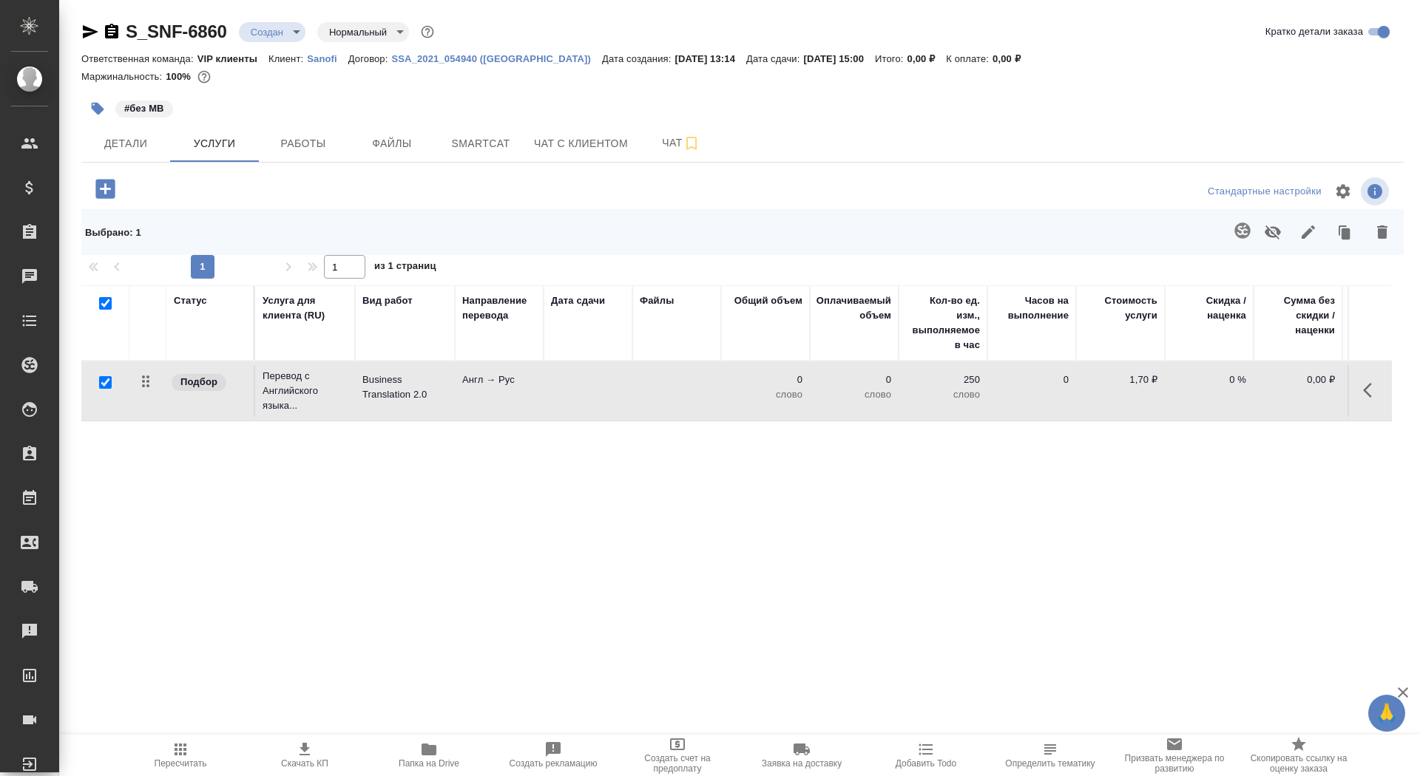
click at [1384, 223] on icon "button" at bounding box center [1382, 232] width 18 height 18
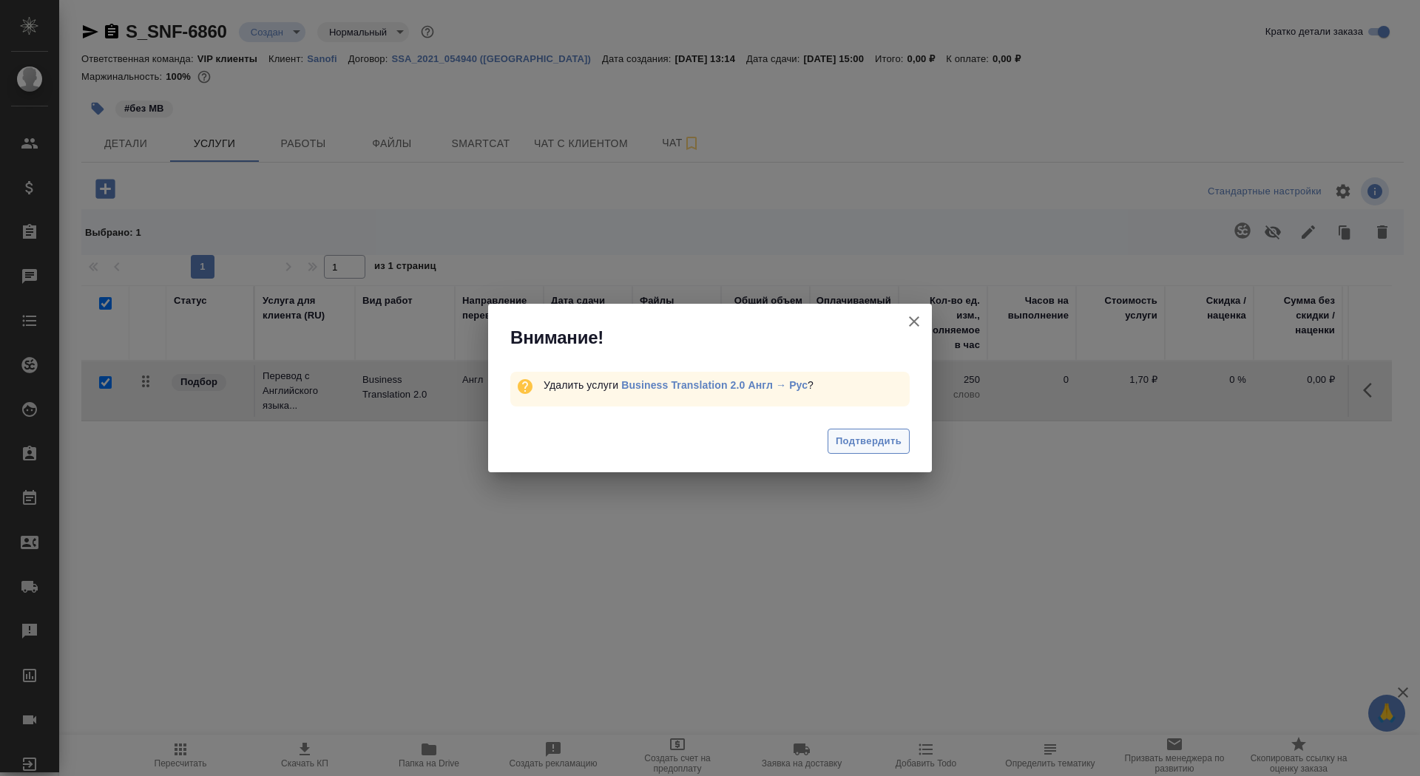
click at [873, 439] on span "Подтвердить" at bounding box center [869, 441] width 66 height 17
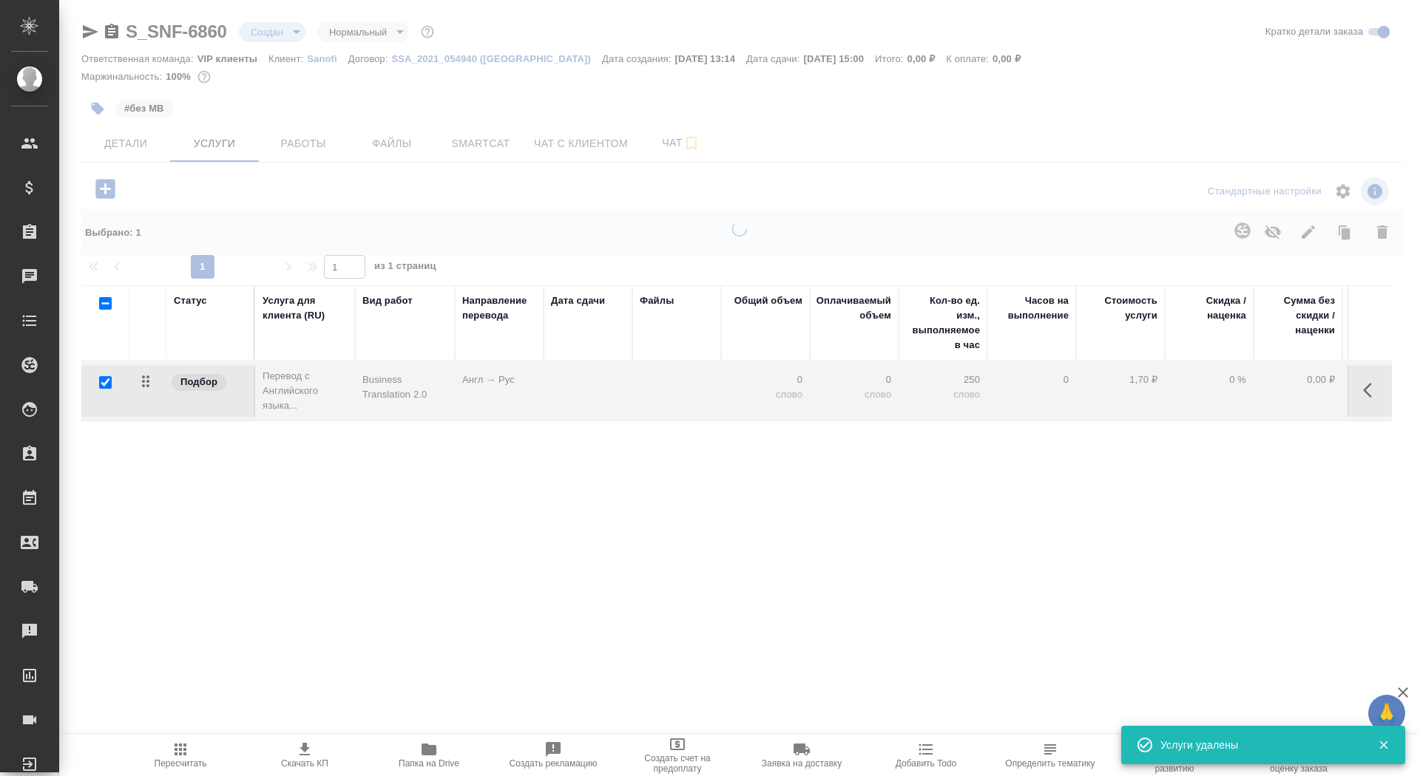
checkbox input "false"
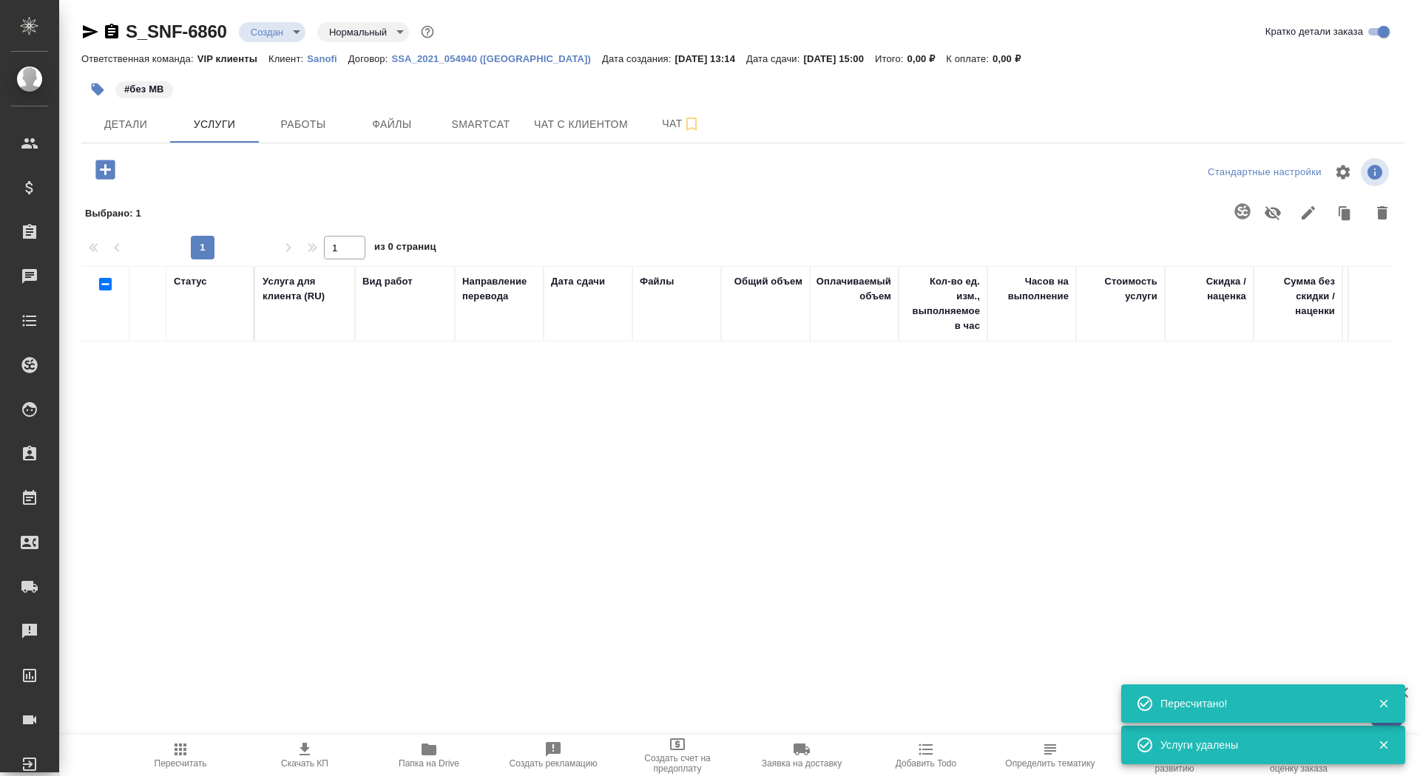
click at [105, 177] on icon "button" at bounding box center [104, 169] width 19 height 19
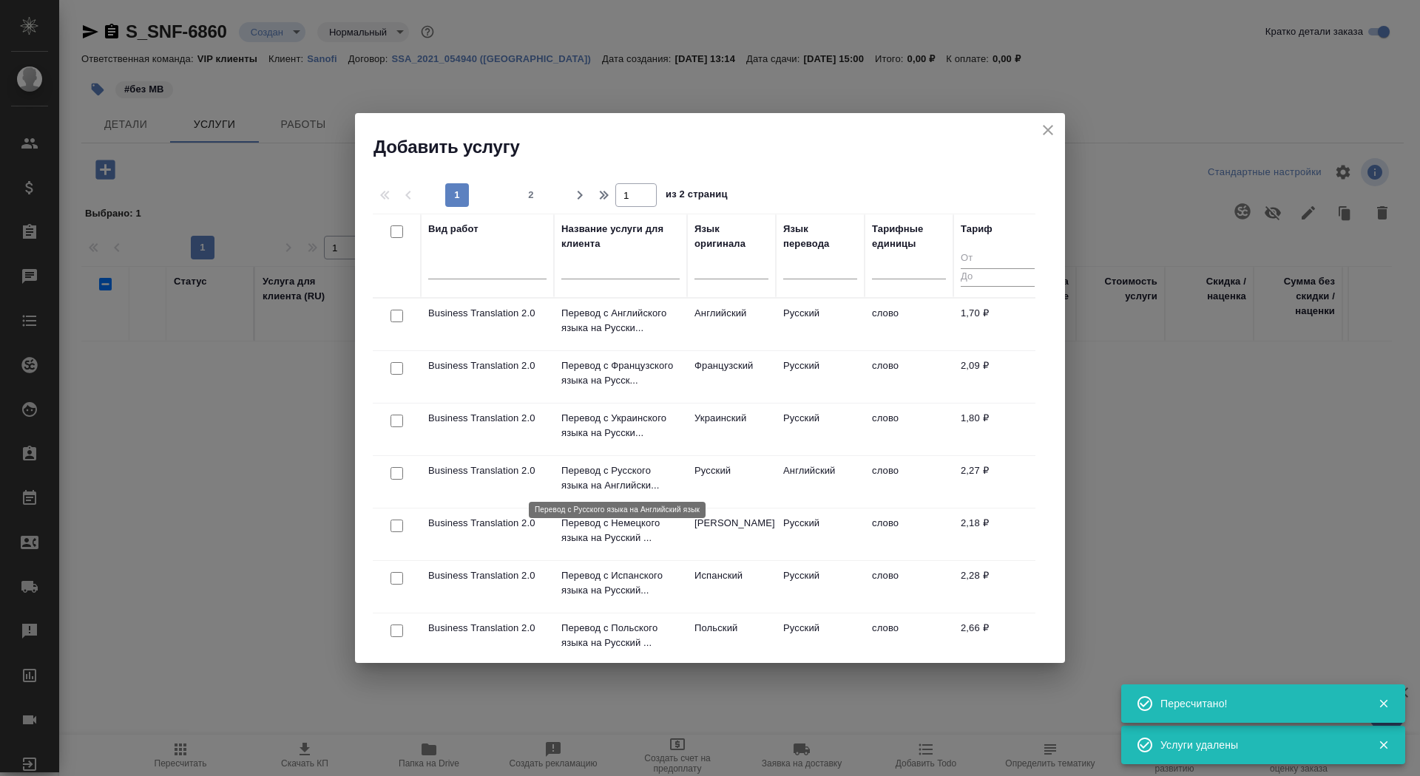
click at [599, 481] on p "Перевод с Русского языка на Английски..." at bounding box center [620, 479] width 118 height 30
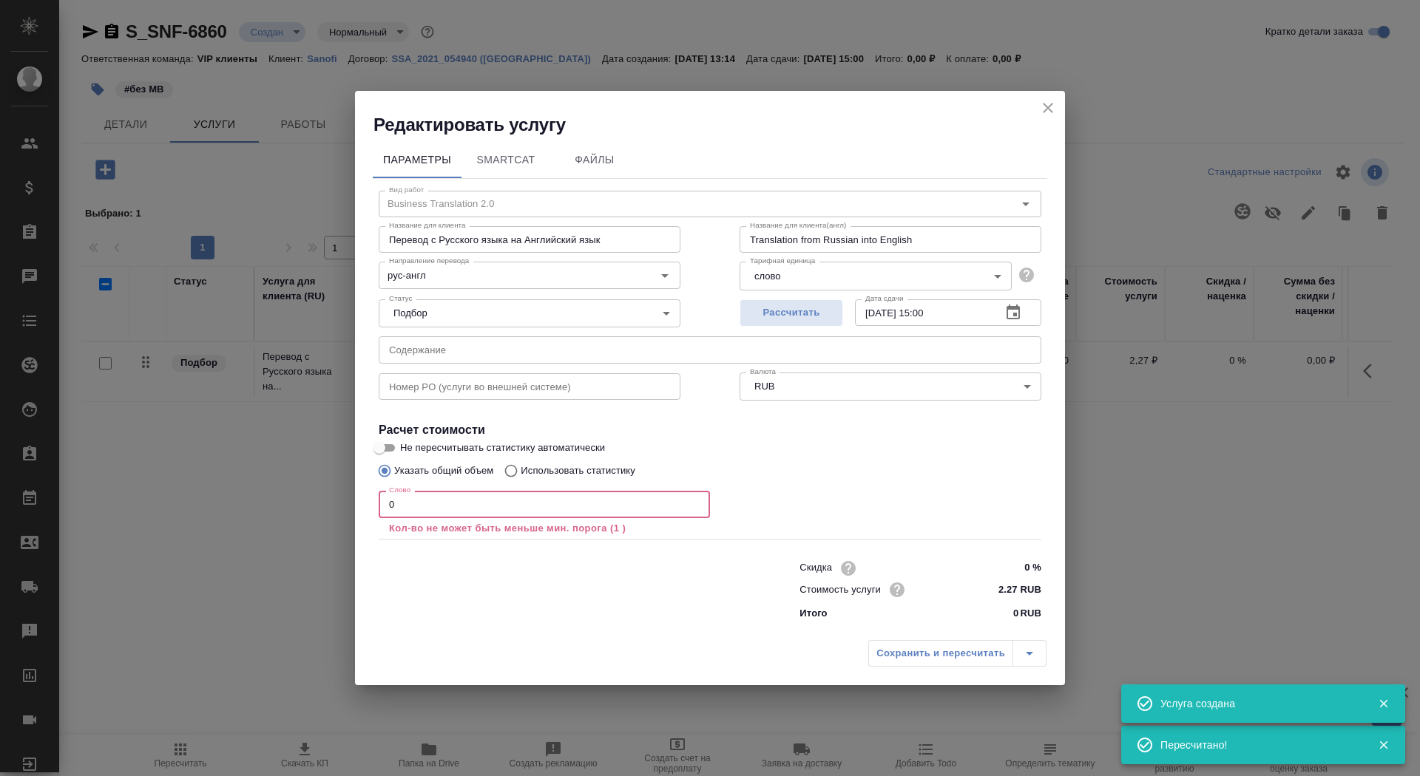
click at [422, 515] on input "0" at bounding box center [544, 504] width 331 height 27
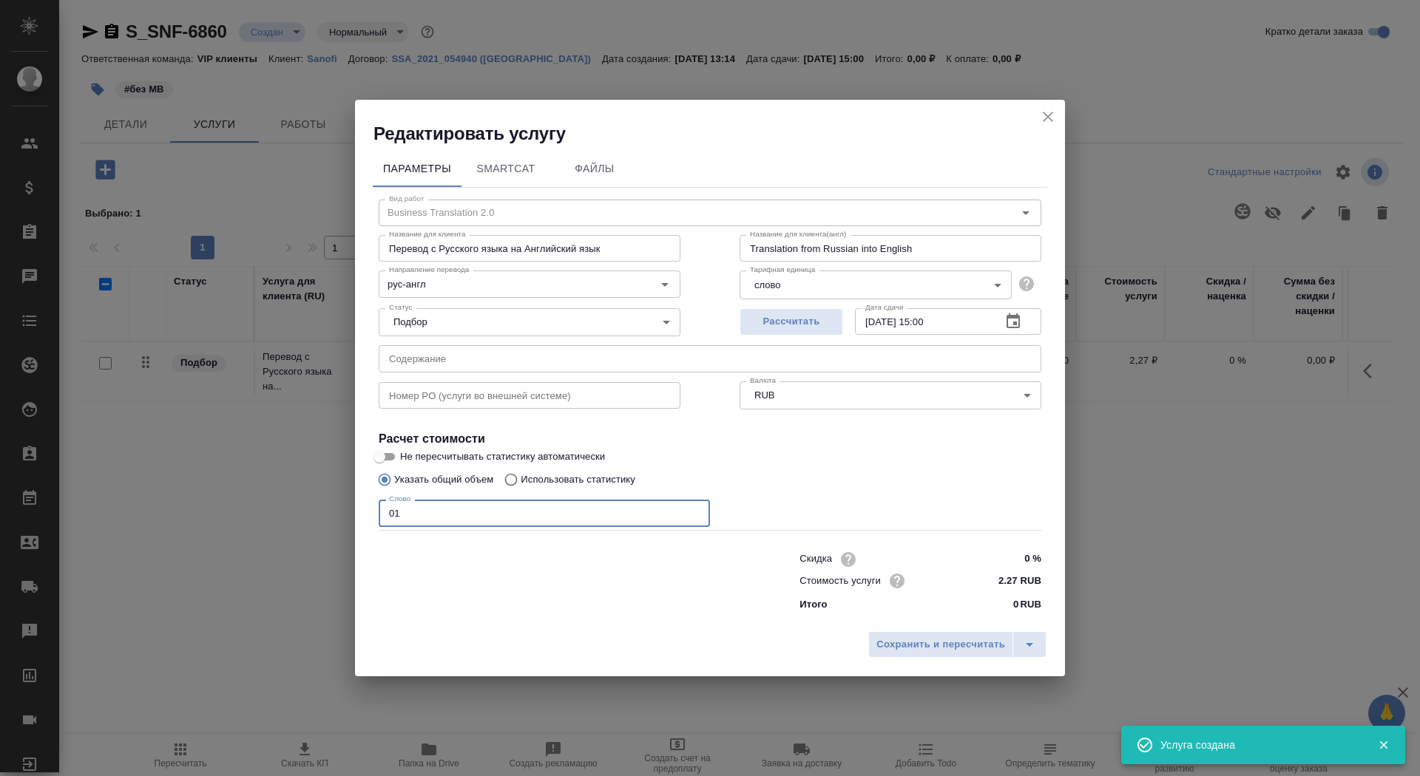
type input "01"
click at [390, 454] on input "Не пересчитывать статистику автоматически" at bounding box center [379, 457] width 53 height 18
checkbox input "true"
click at [913, 637] on span "Сохранить и пересчитать" at bounding box center [940, 645] width 129 height 17
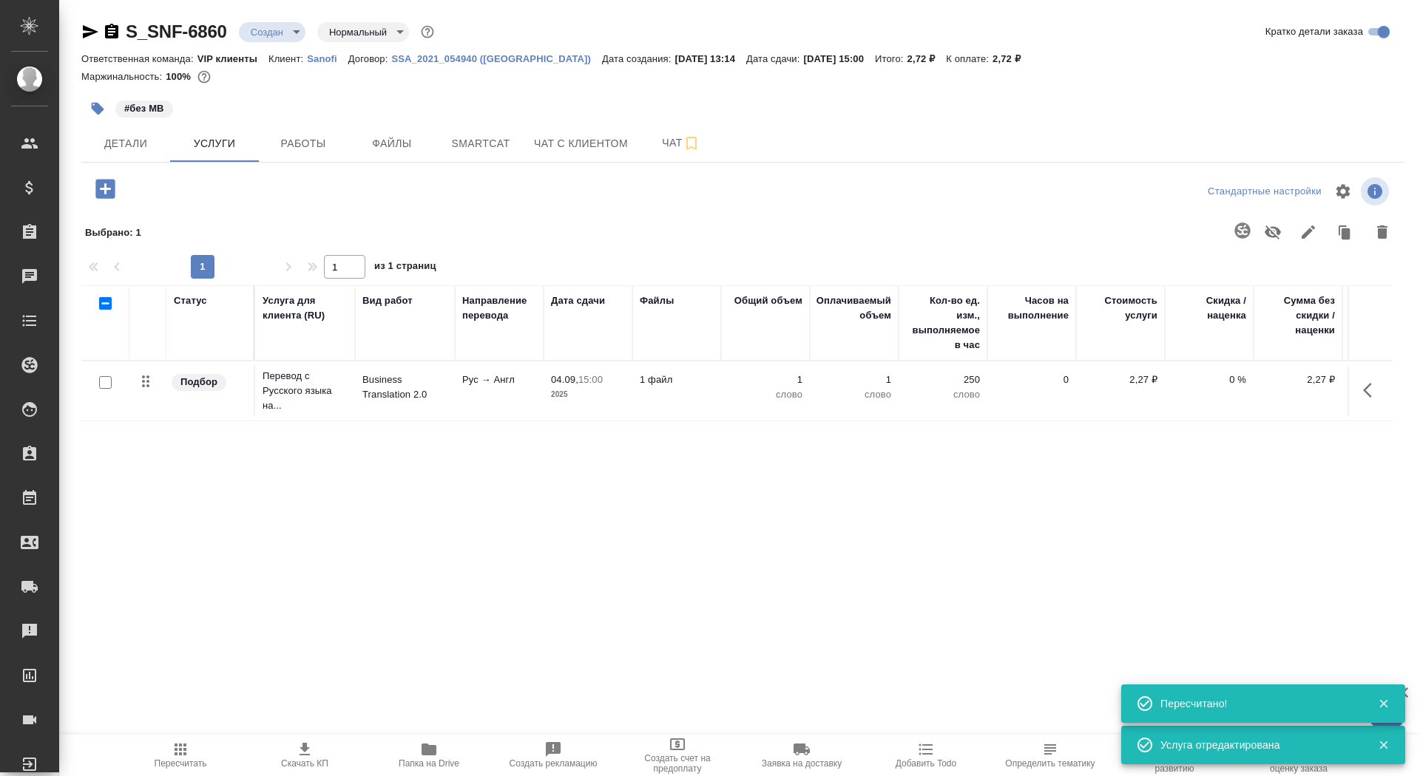
click at [106, 382] on input "checkbox" at bounding box center [105, 382] width 13 height 13
checkbox input "true"
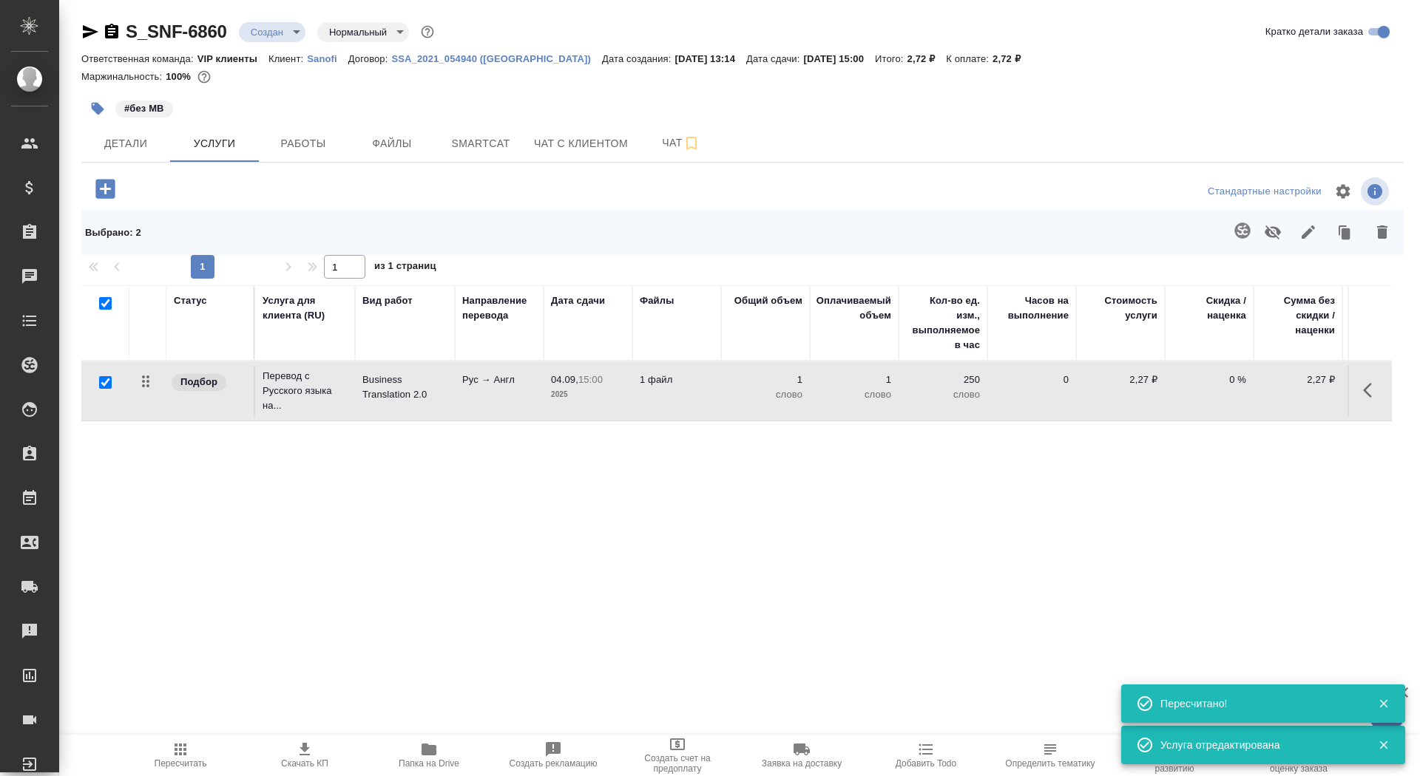
click at [1242, 237] on icon "button" at bounding box center [1242, 231] width 16 height 16
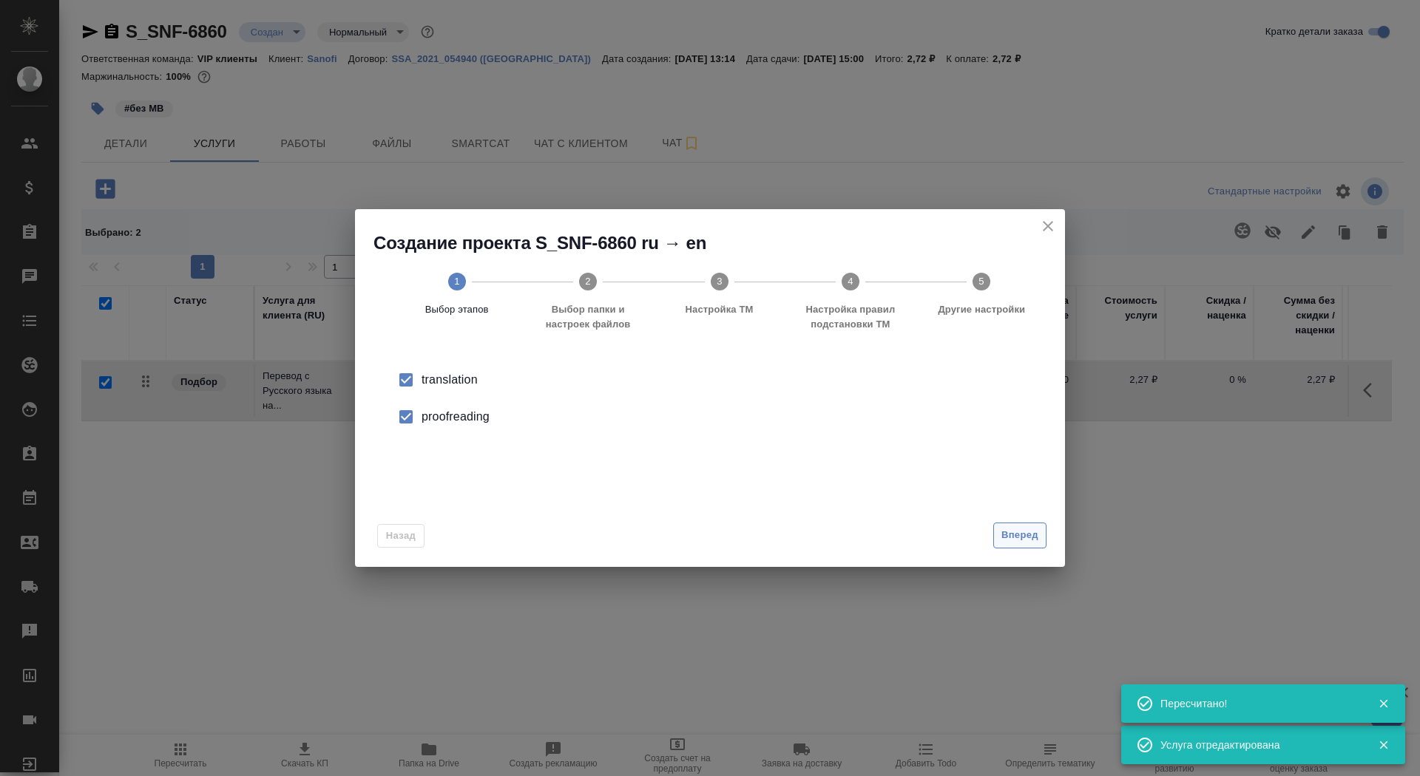
click at [1011, 532] on span "Вперед" at bounding box center [1019, 535] width 37 height 17
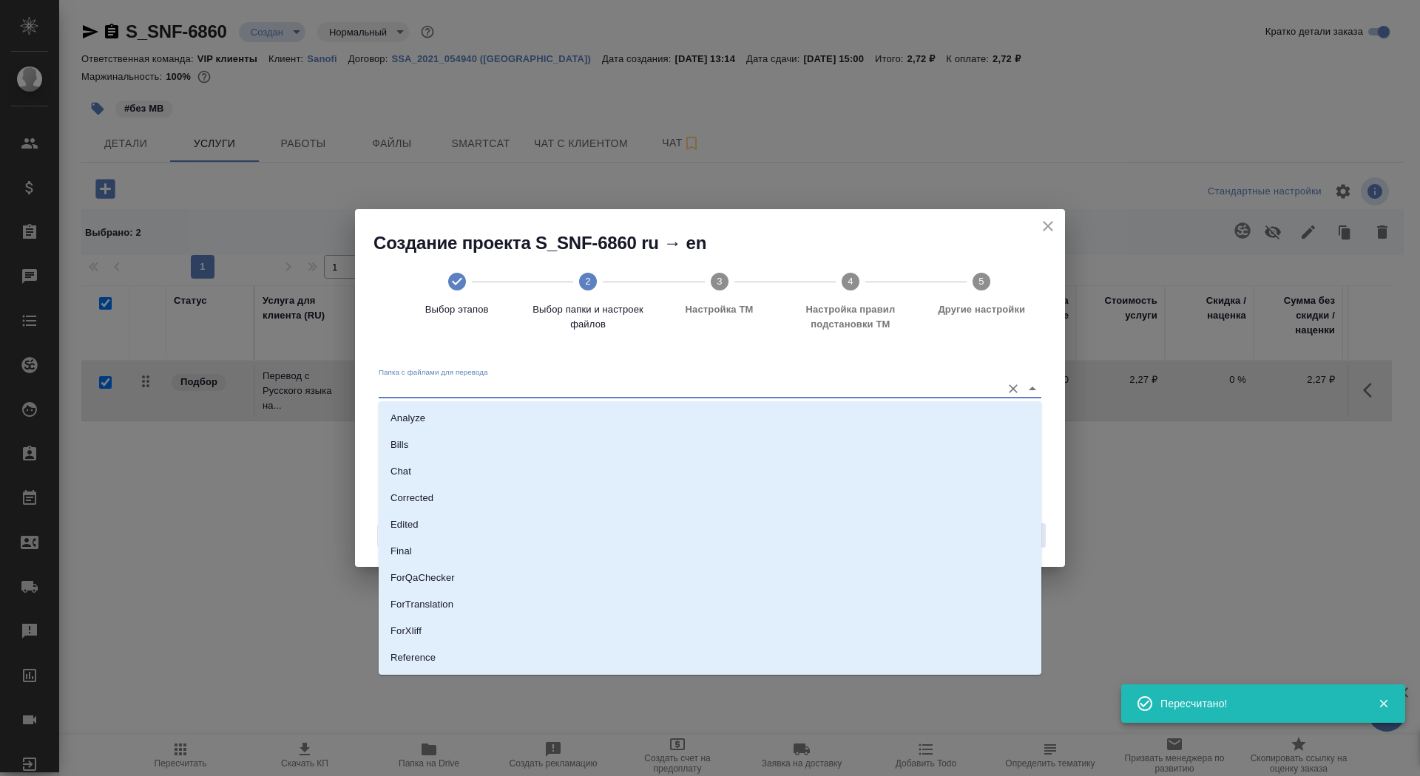
click at [876, 392] on input "Папка с файлами для перевода" at bounding box center [686, 388] width 615 height 18
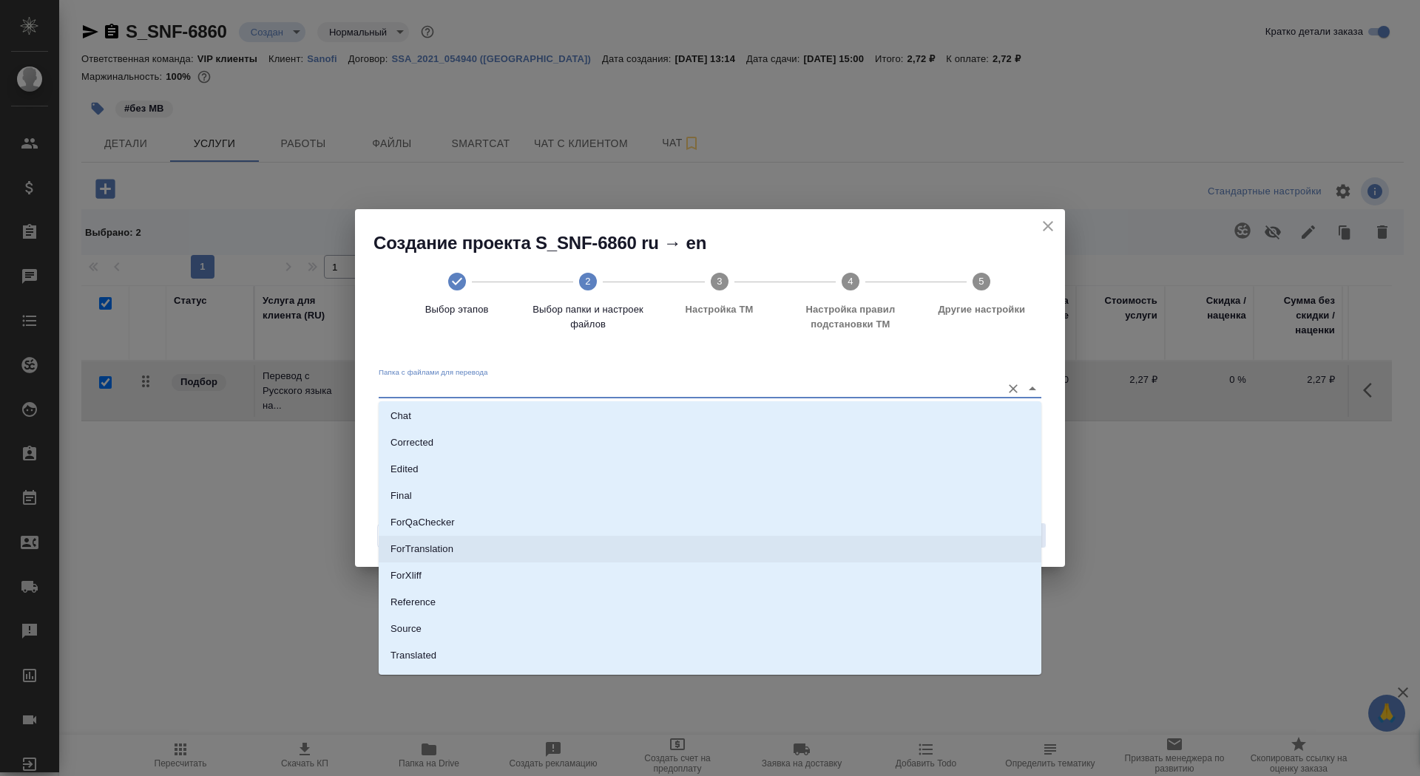
scroll to position [77, 0]
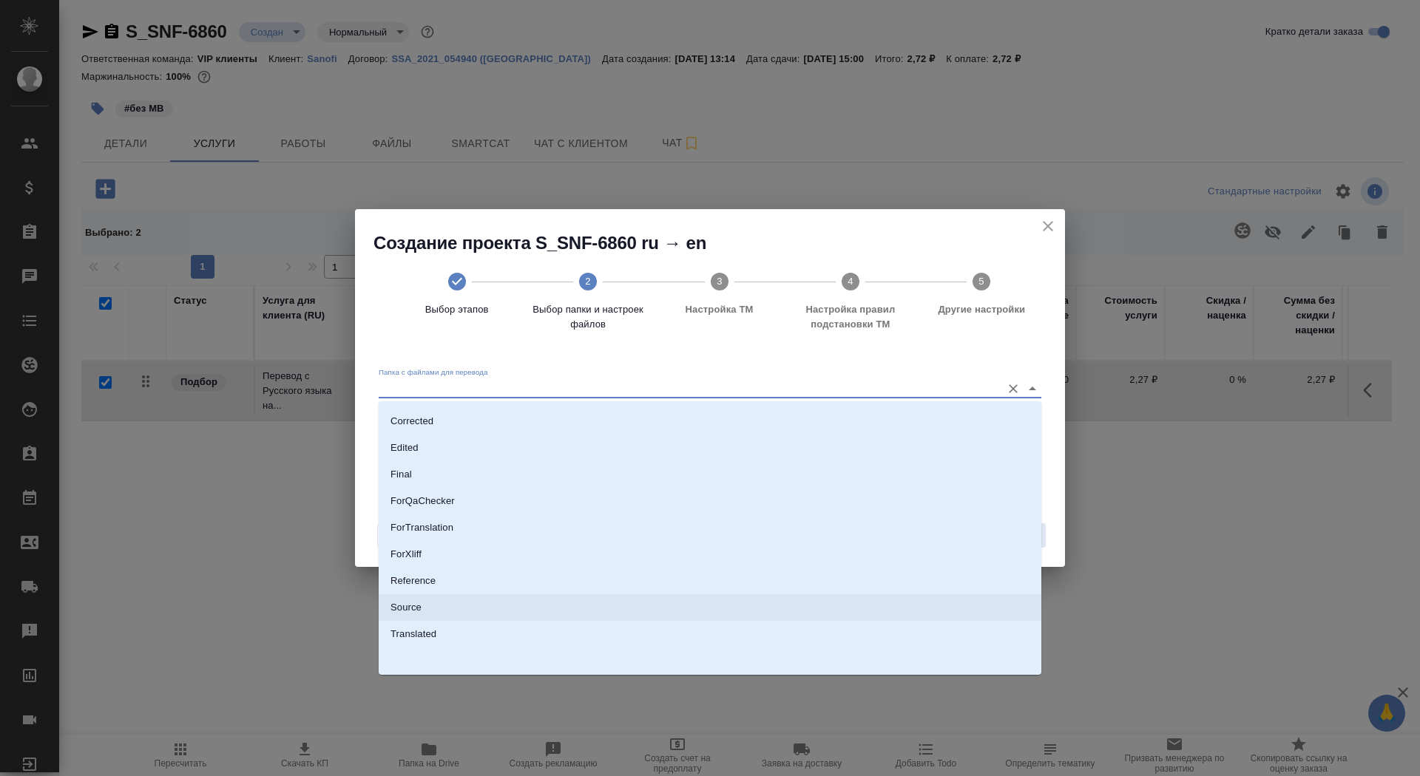
click at [828, 601] on li "Source" at bounding box center [710, 608] width 663 height 27
type input "Source"
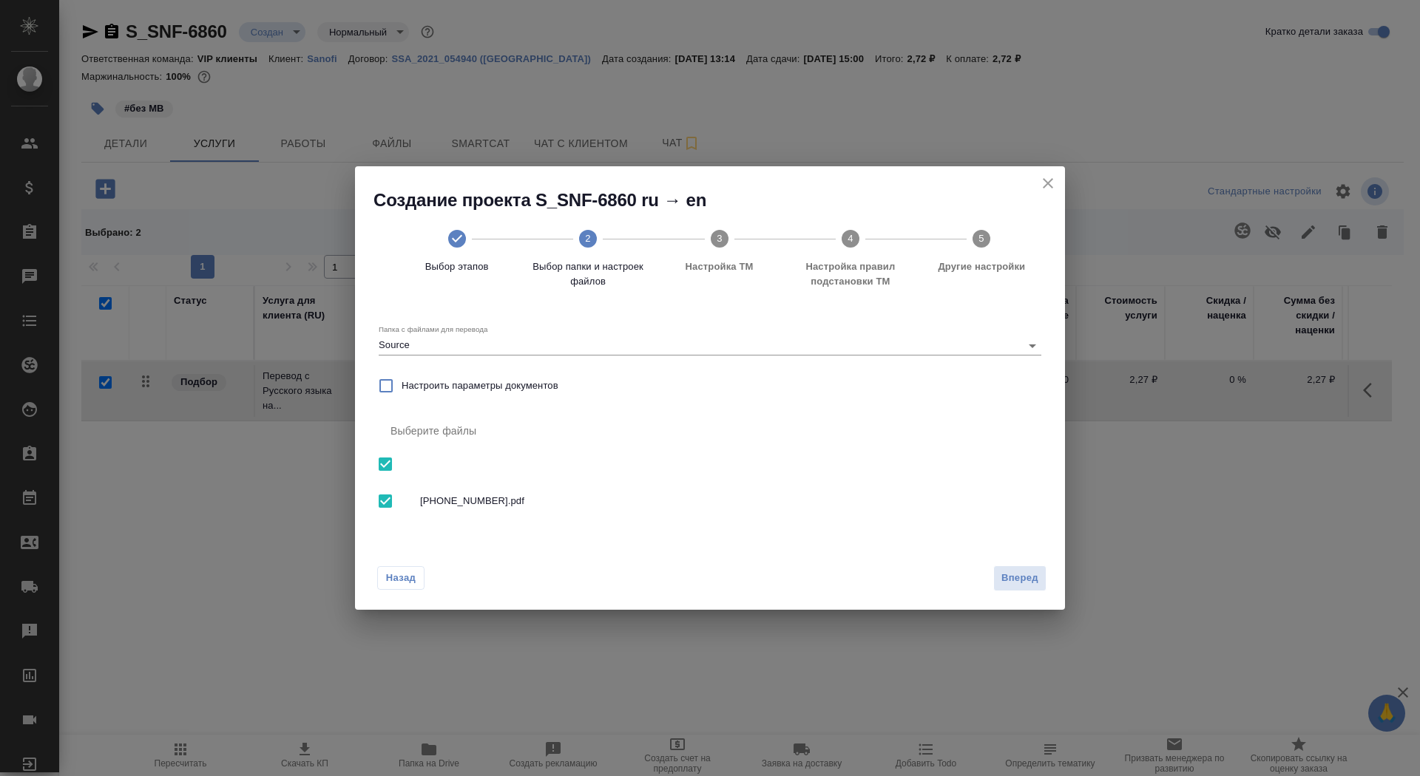
click at [1048, 575] on div "Назад Вперед" at bounding box center [710, 576] width 710 height 70
click at [1028, 575] on span "Вперед" at bounding box center [1019, 578] width 37 height 17
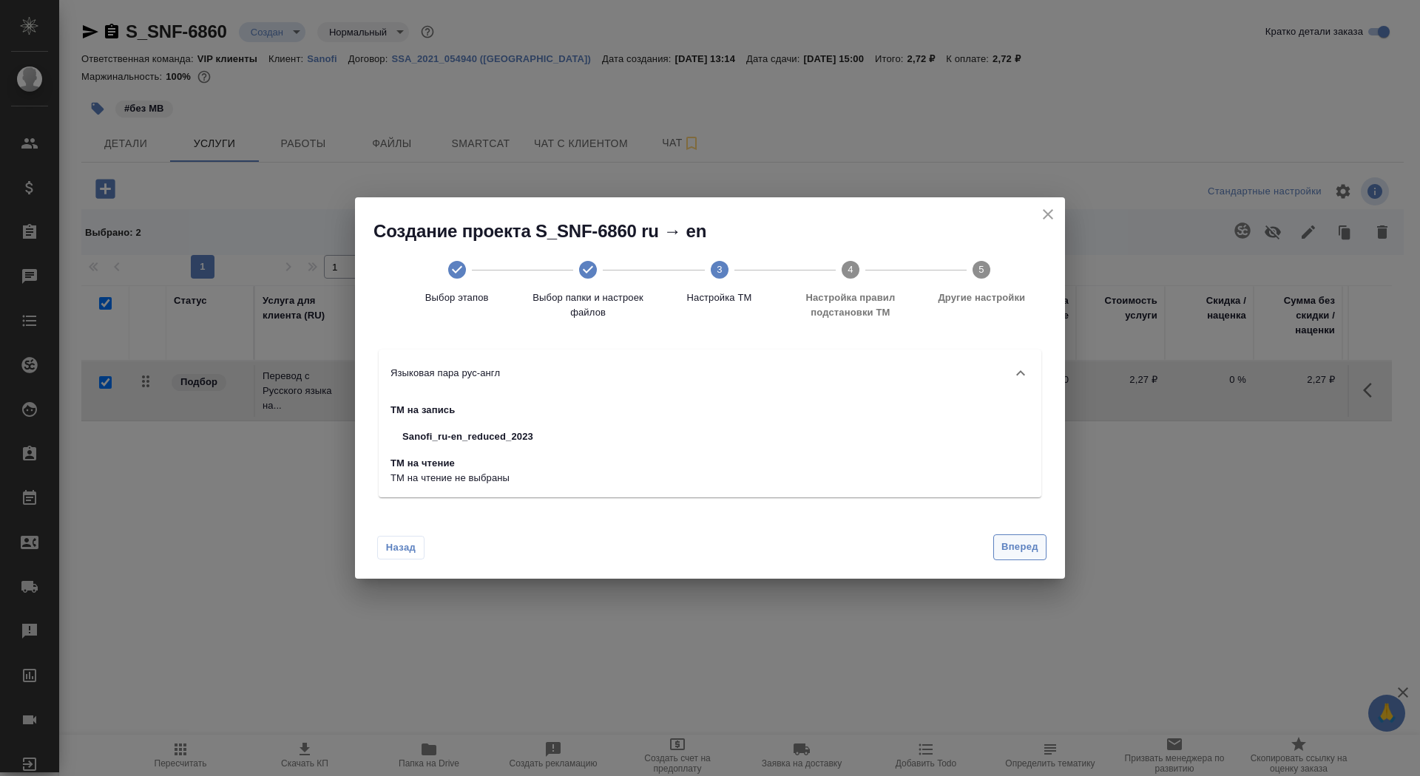
click at [1020, 553] on span "Вперед" at bounding box center [1019, 547] width 37 height 17
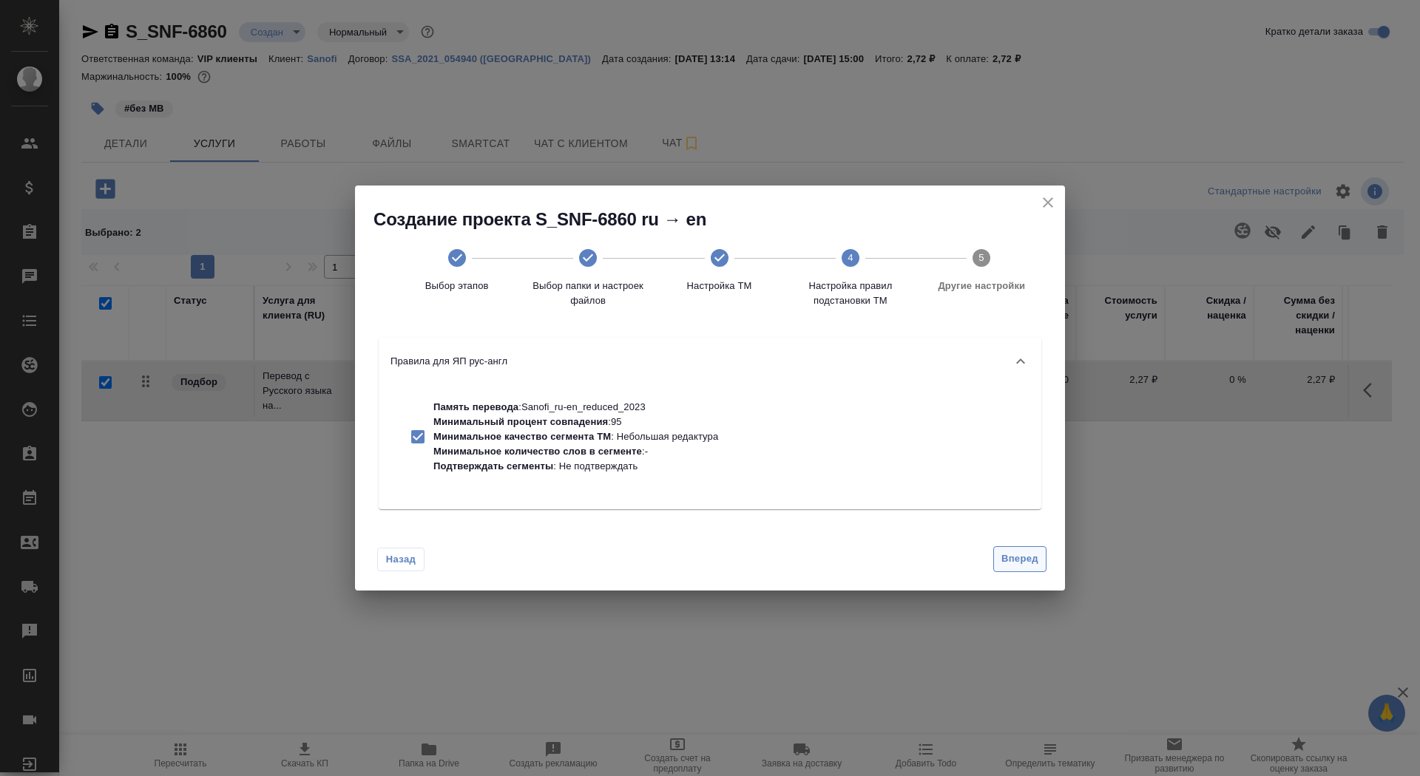
click at [1015, 552] on span "Вперед" at bounding box center [1019, 559] width 37 height 17
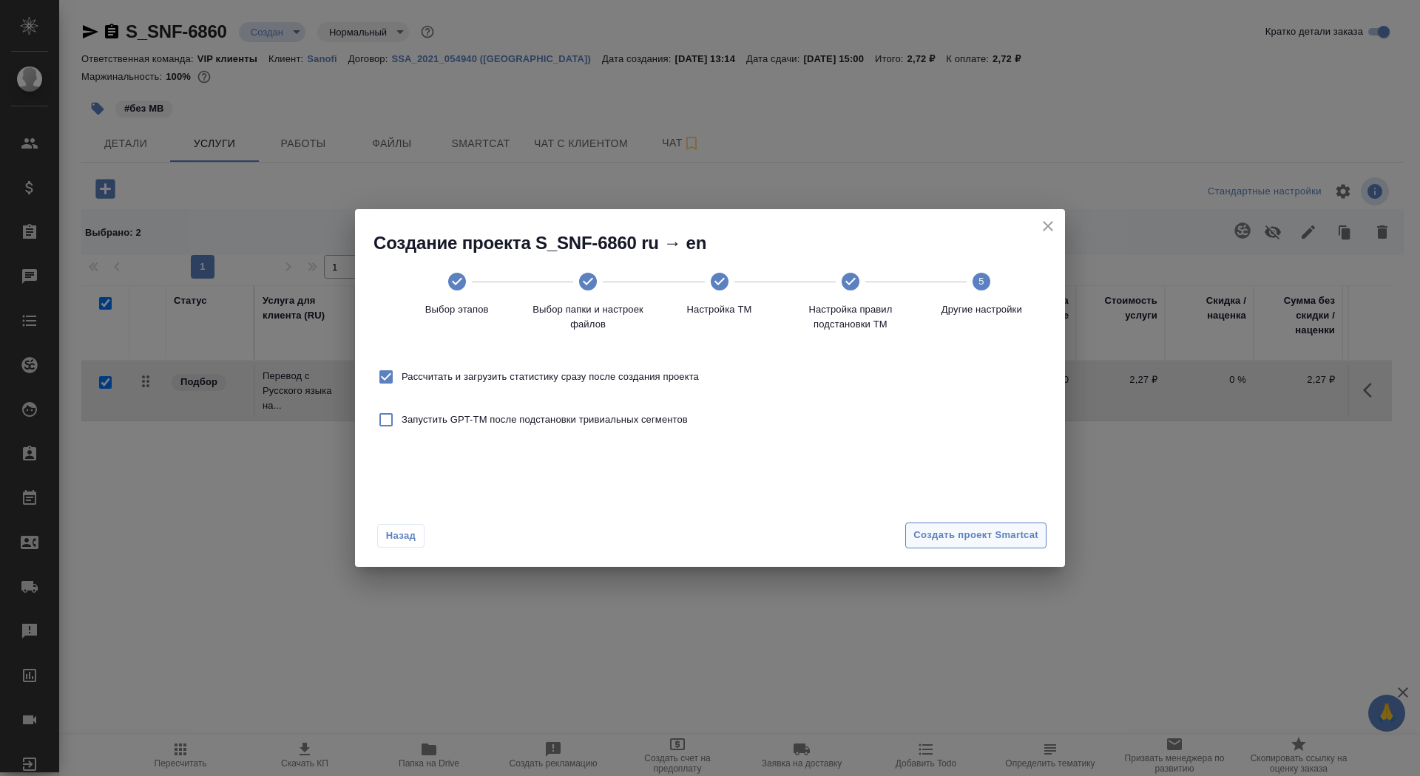
click at [1006, 537] on span "Создать проект Smartcat" at bounding box center [975, 535] width 125 height 17
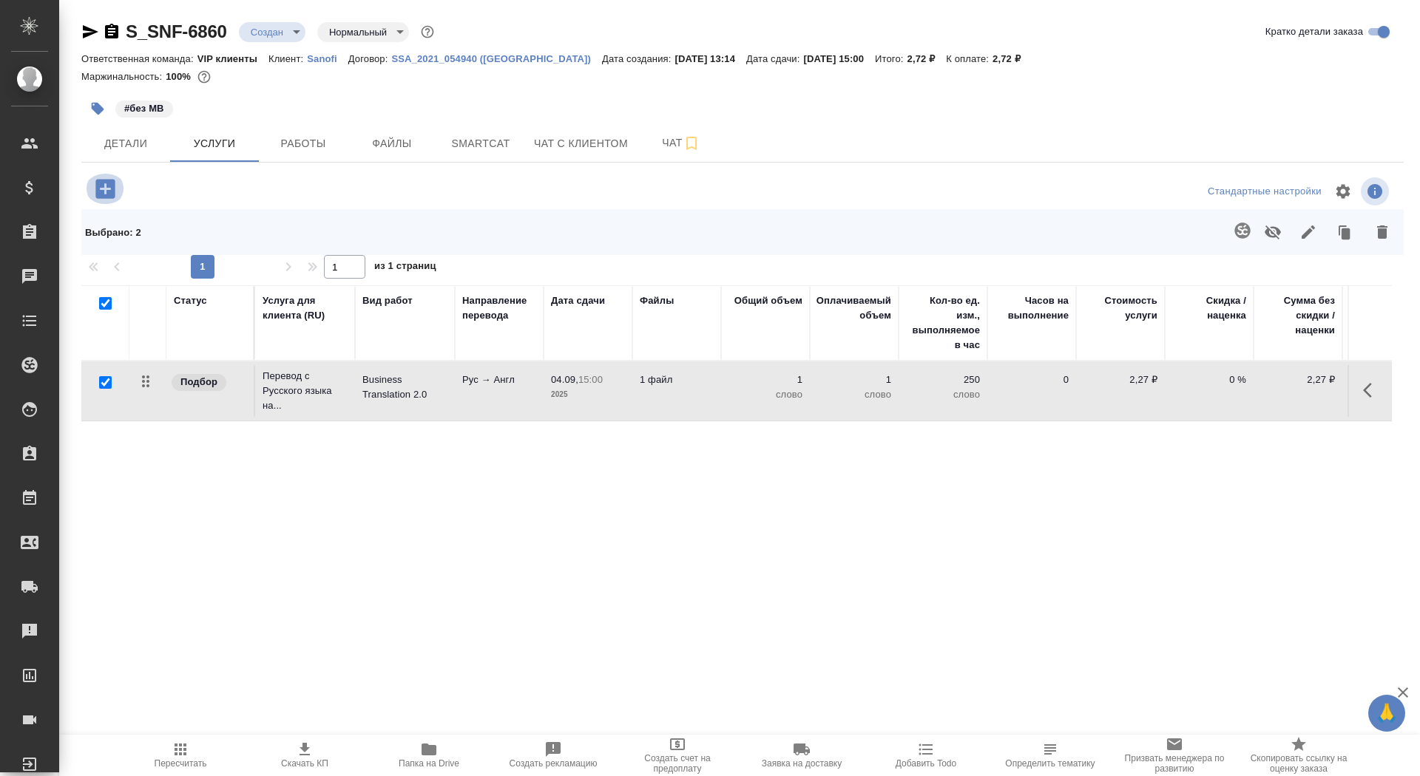
click at [111, 186] on icon "button" at bounding box center [104, 188] width 19 height 19
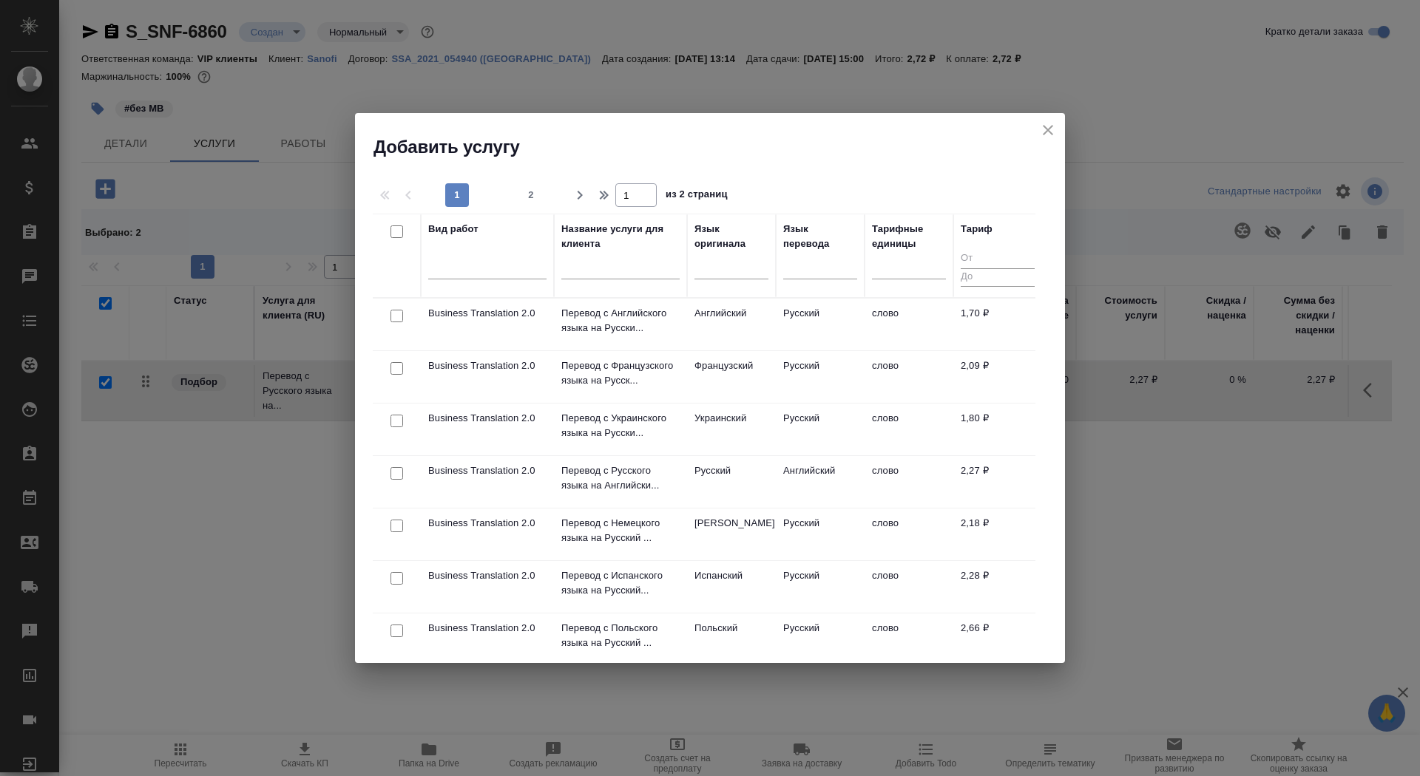
click at [600, 258] on div at bounding box center [620, 272] width 118 height 36
click at [612, 283] on div at bounding box center [620, 272] width 118 height 36
click at [611, 271] on input "text" at bounding box center [620, 270] width 118 height 18
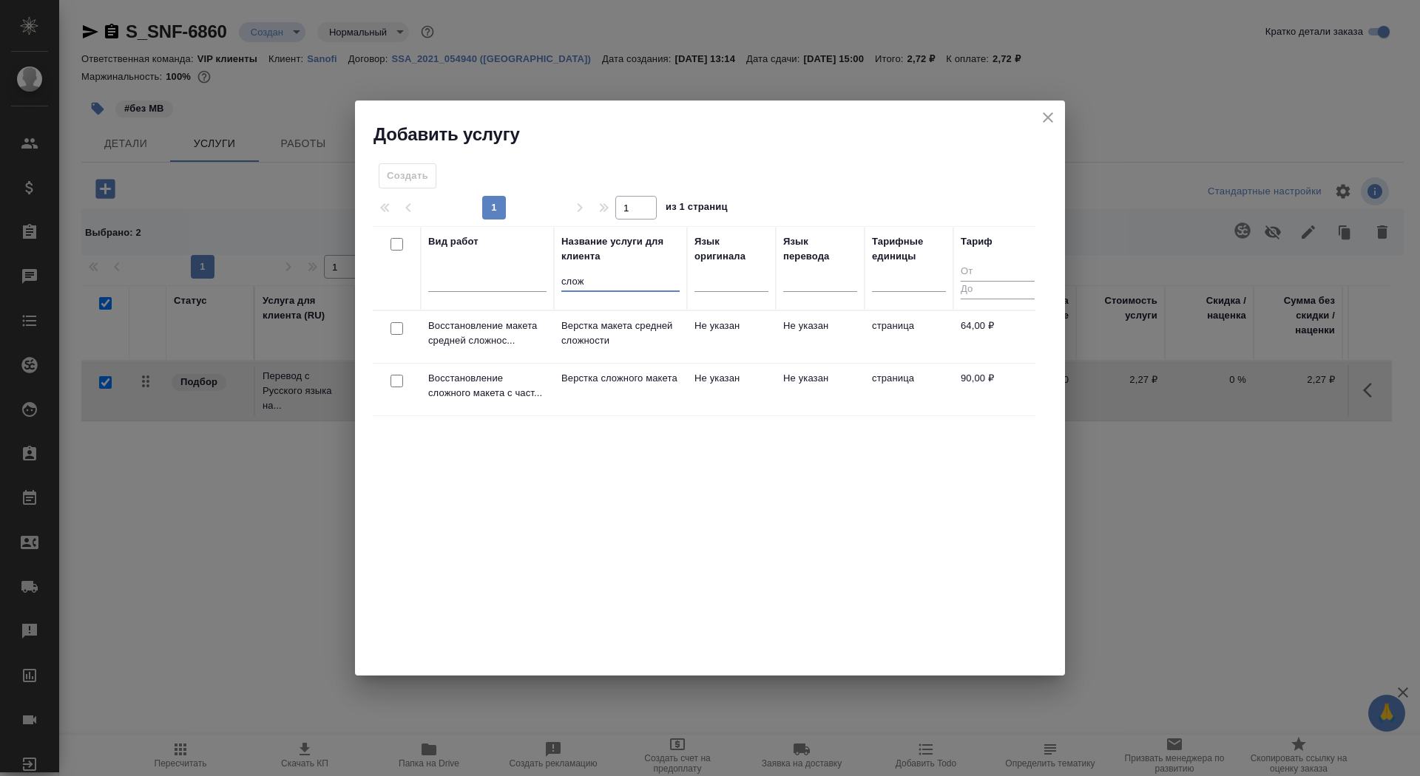
type input "слож"
click at [640, 386] on p "Верстка сложного макета" at bounding box center [620, 378] width 118 height 15
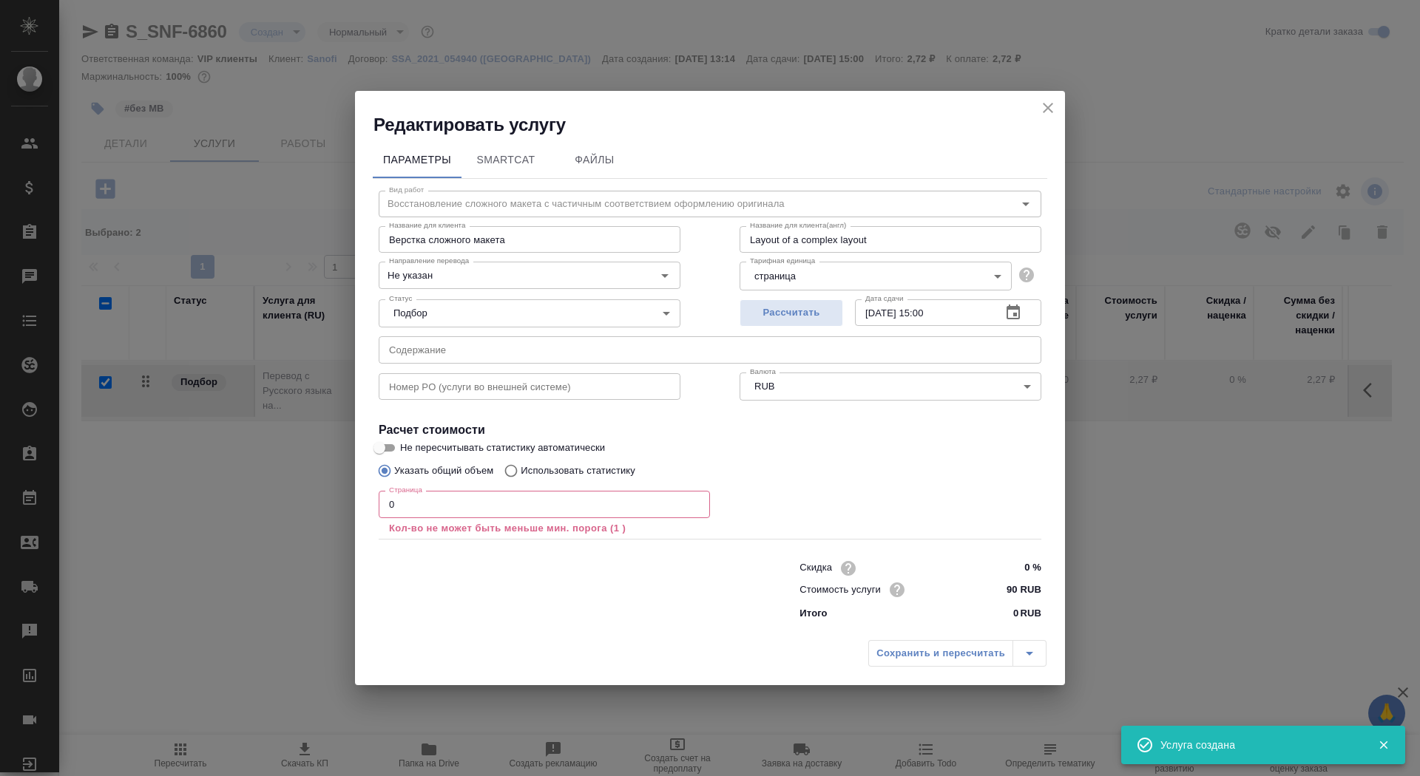
checkbox input "false"
click at [493, 512] on input "0" at bounding box center [544, 504] width 331 height 27
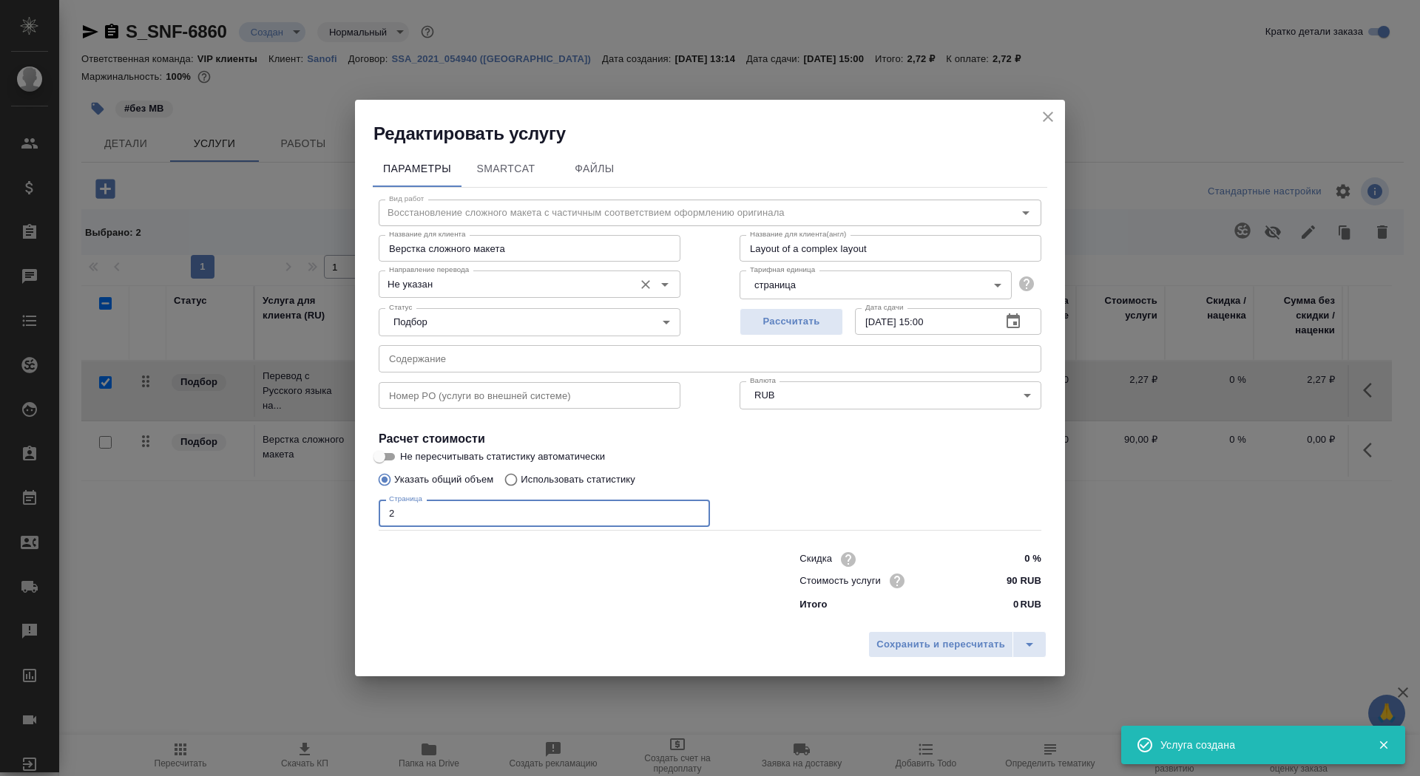
type input "2"
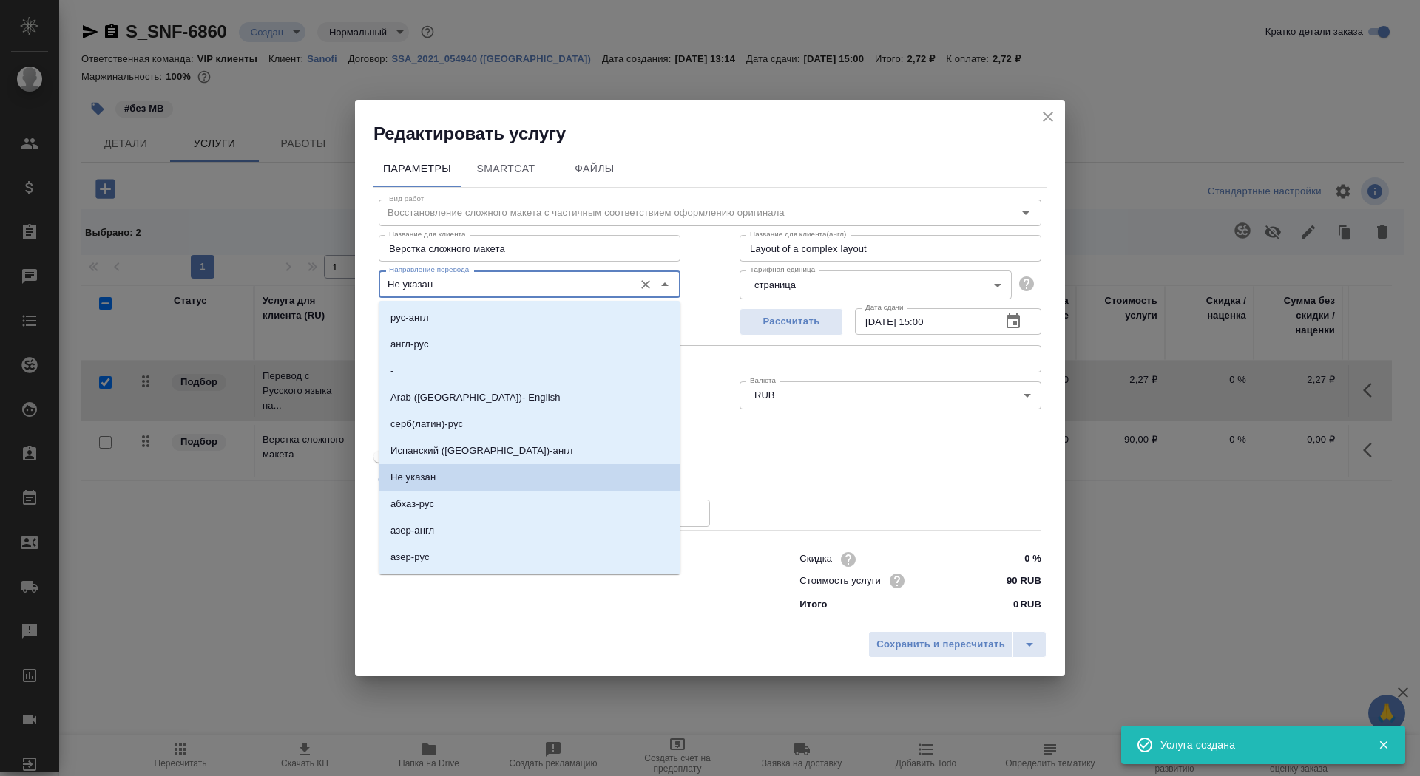
click at [473, 282] on input "Не указан" at bounding box center [504, 284] width 243 height 18
click at [478, 315] on li "рус-англ" at bounding box center [530, 318] width 302 height 27
type input "рус-англ"
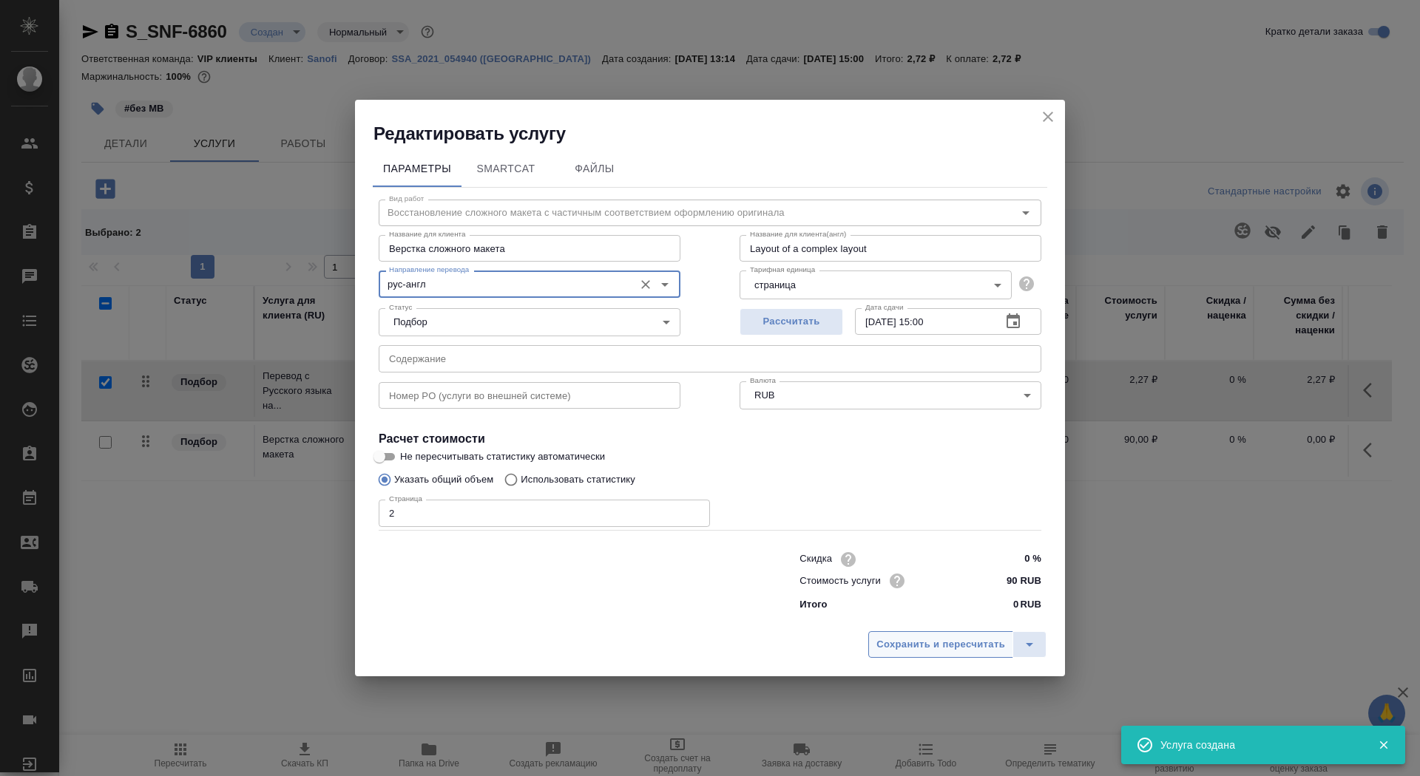
click at [955, 641] on span "Сохранить и пересчитать" at bounding box center [940, 645] width 129 height 17
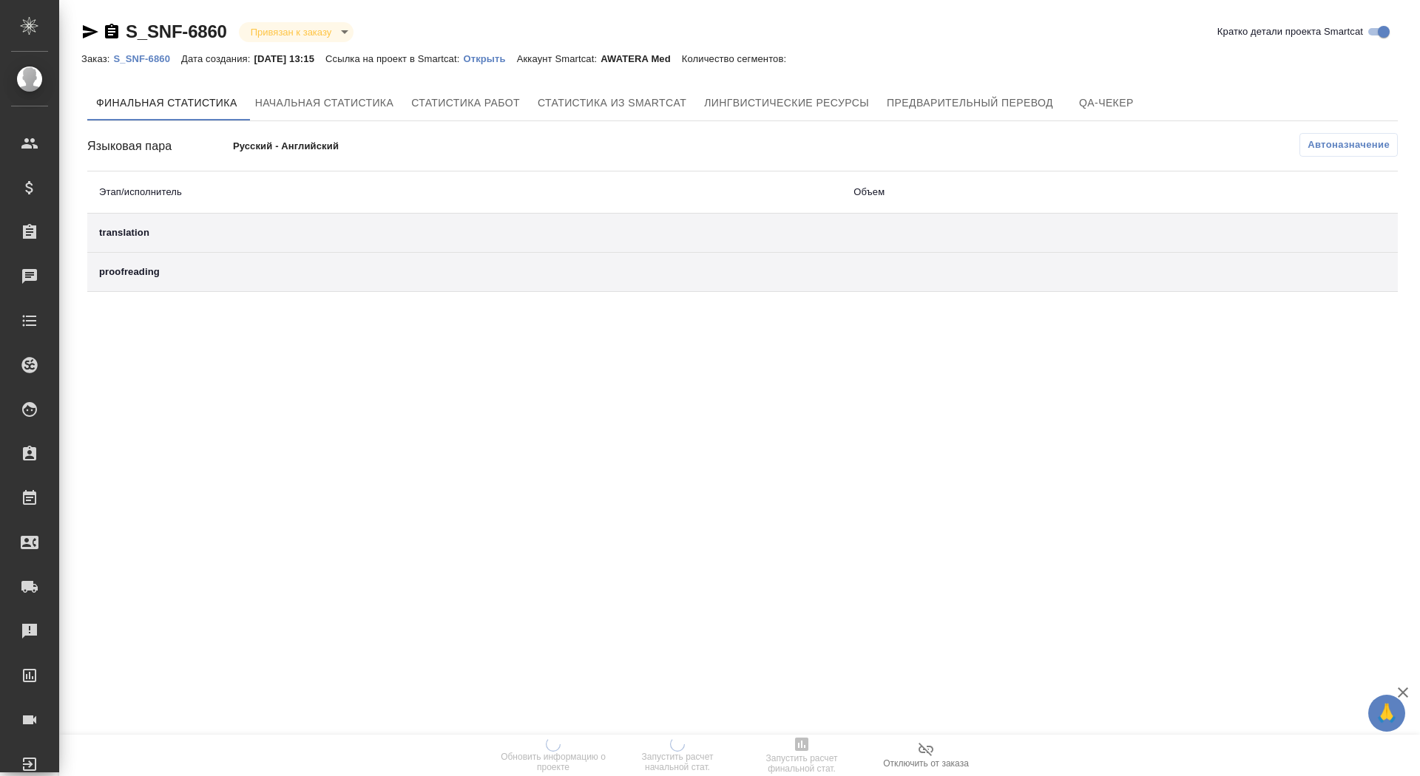
click at [512, 55] on p "Открыть" at bounding box center [489, 58] width 53 height 11
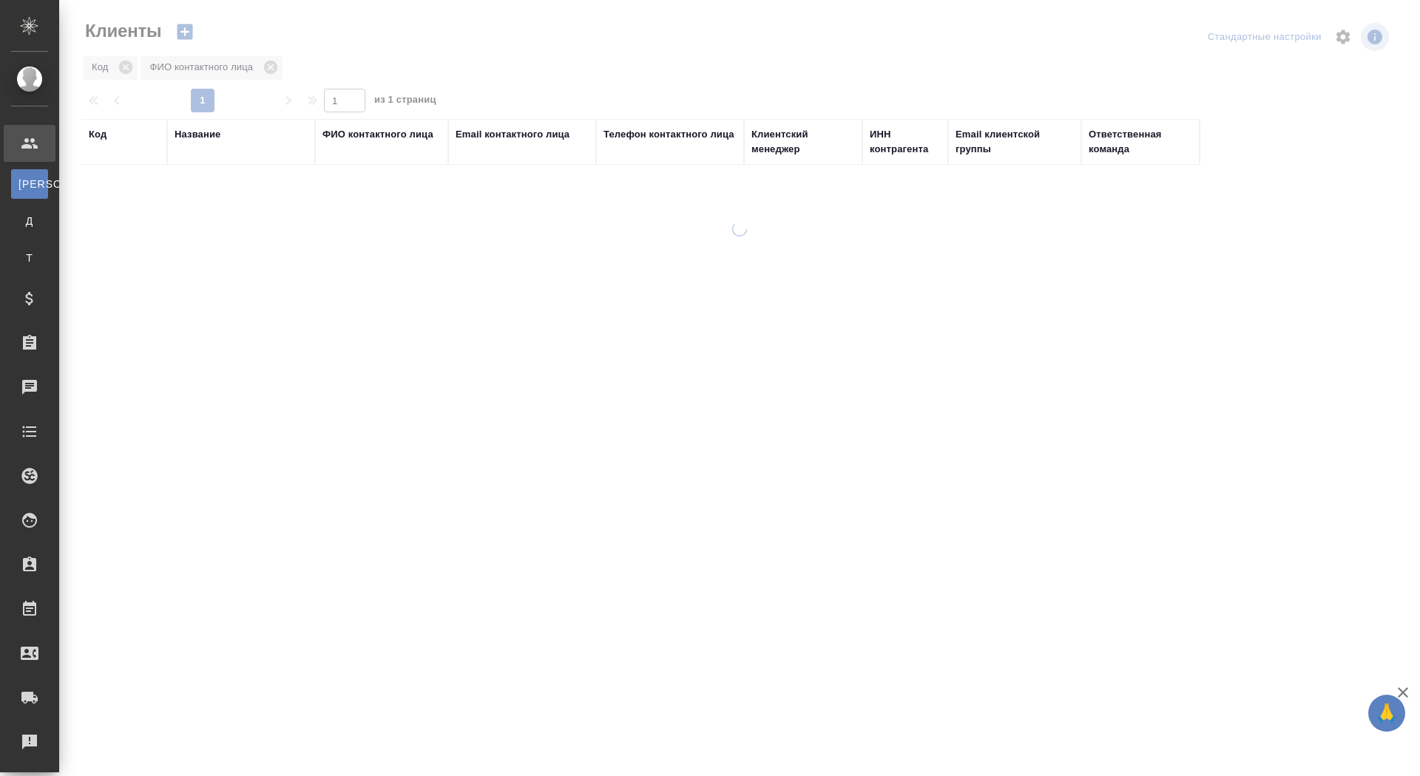
select select "RU"
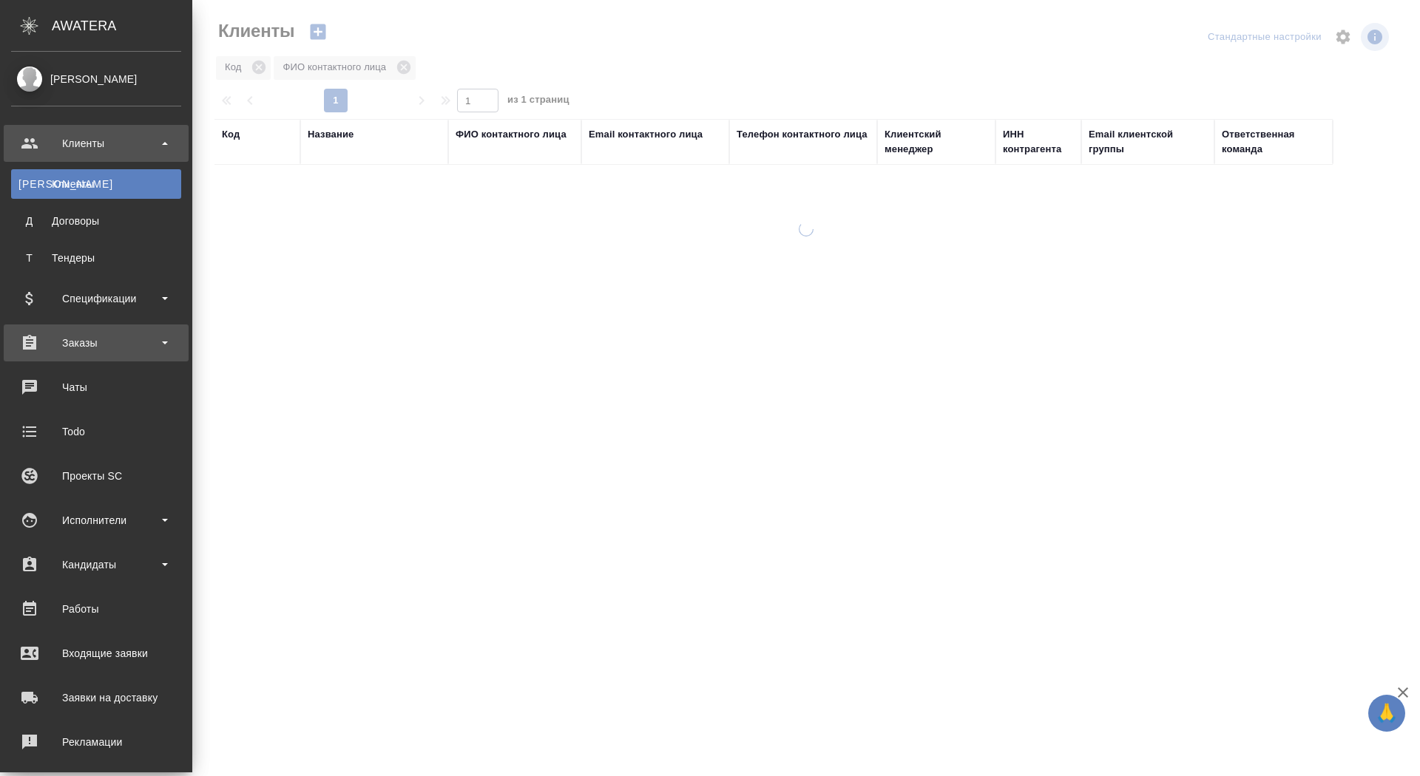
click at [101, 351] on div "Заказы" at bounding box center [96, 343] width 170 height 22
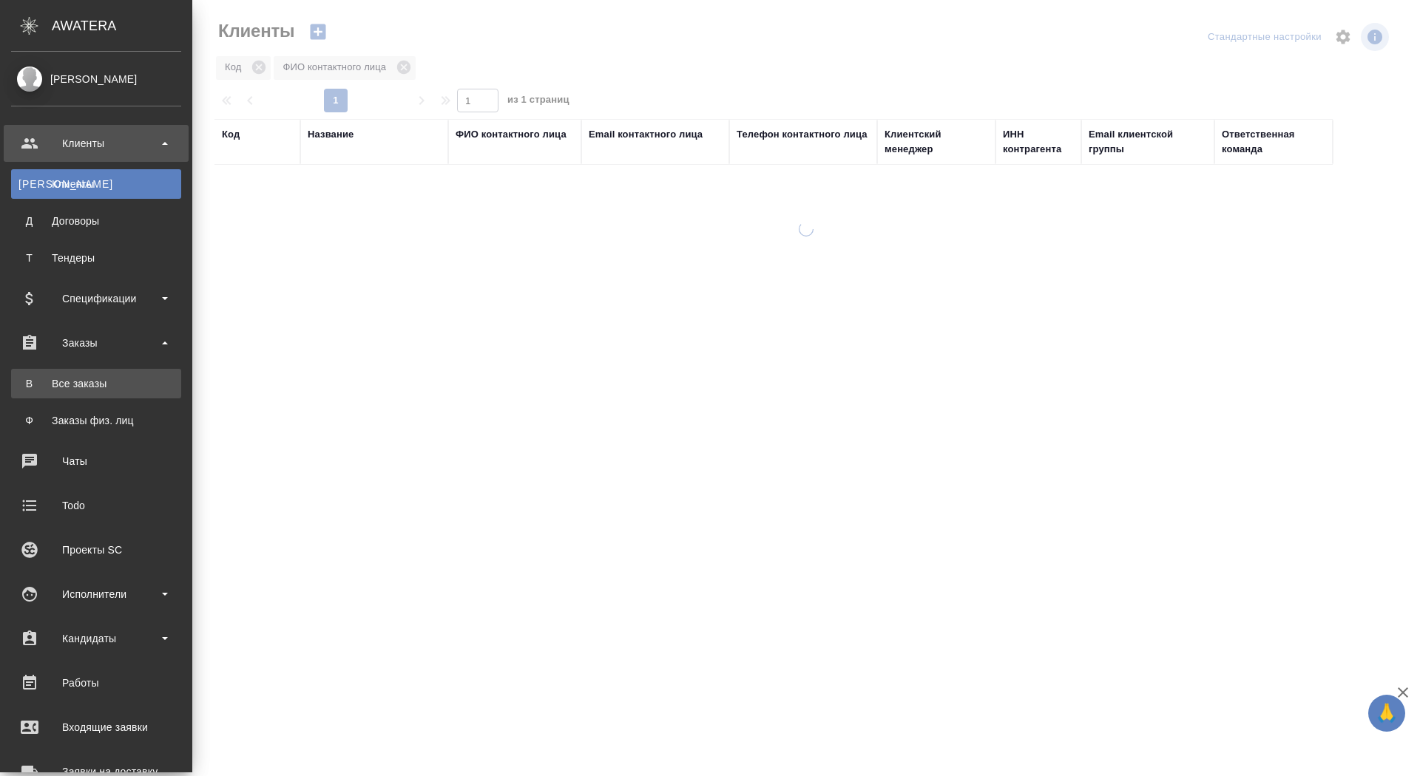
click at [102, 395] on link "В Все заказы" at bounding box center [96, 384] width 170 height 30
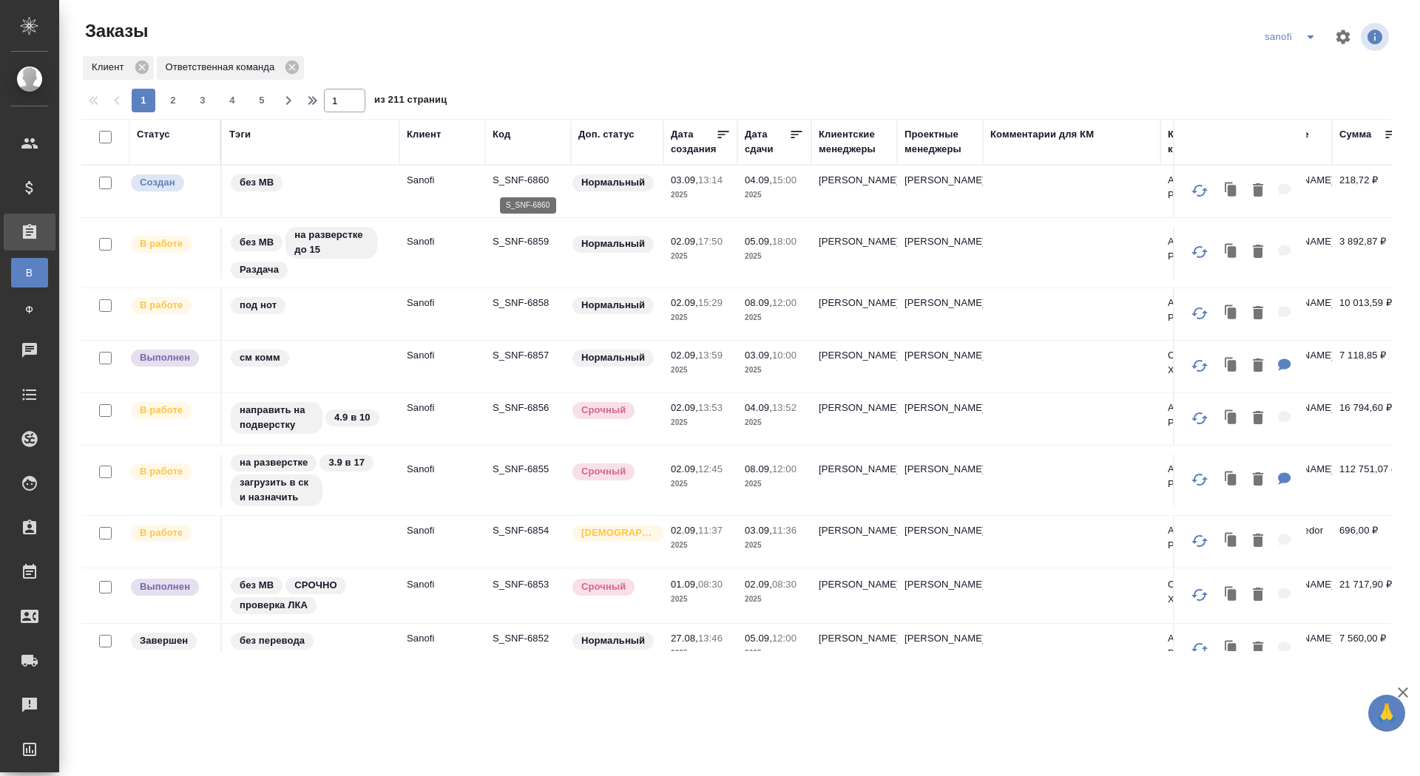
click at [528, 180] on p "S_SNF-6860" at bounding box center [528, 180] width 71 height 15
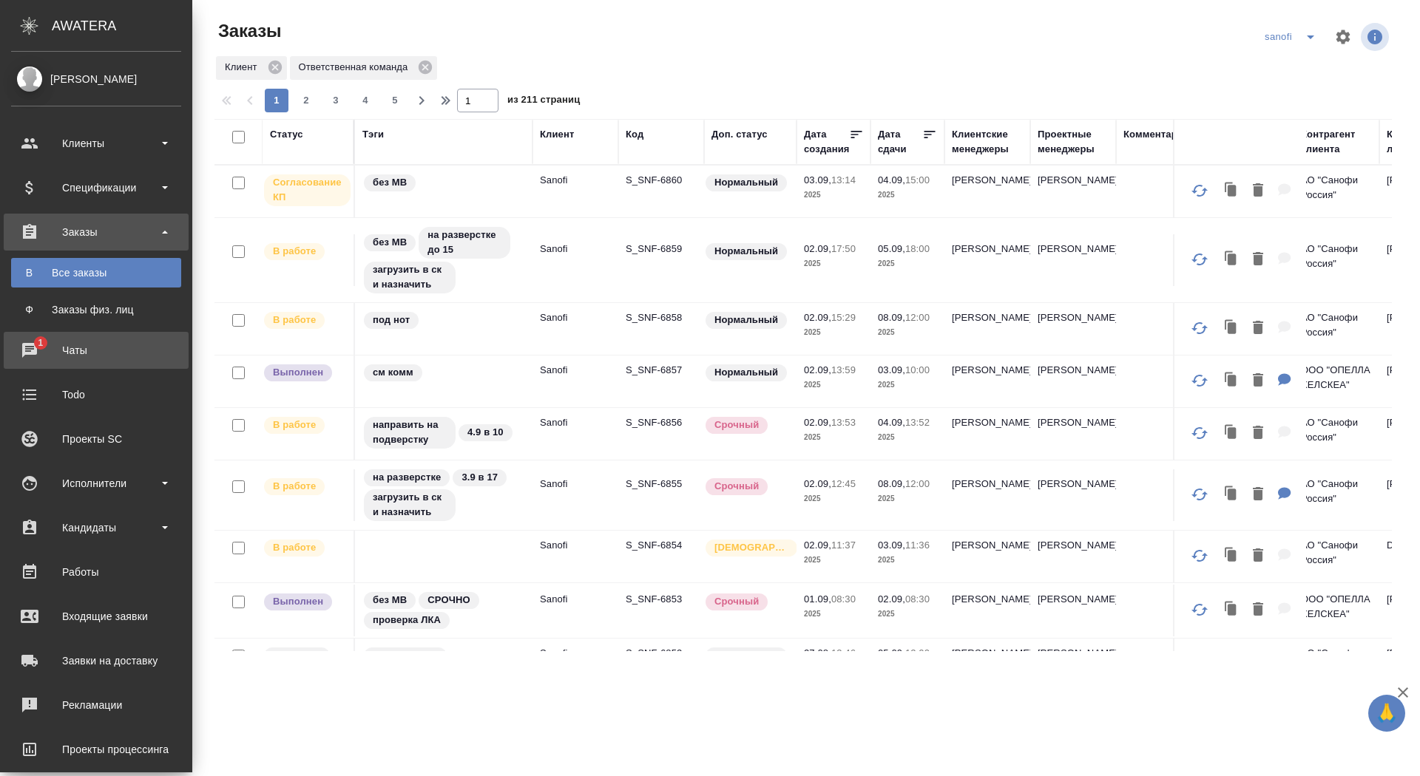
click at [36, 349] on div "Чаты" at bounding box center [96, 350] width 170 height 22
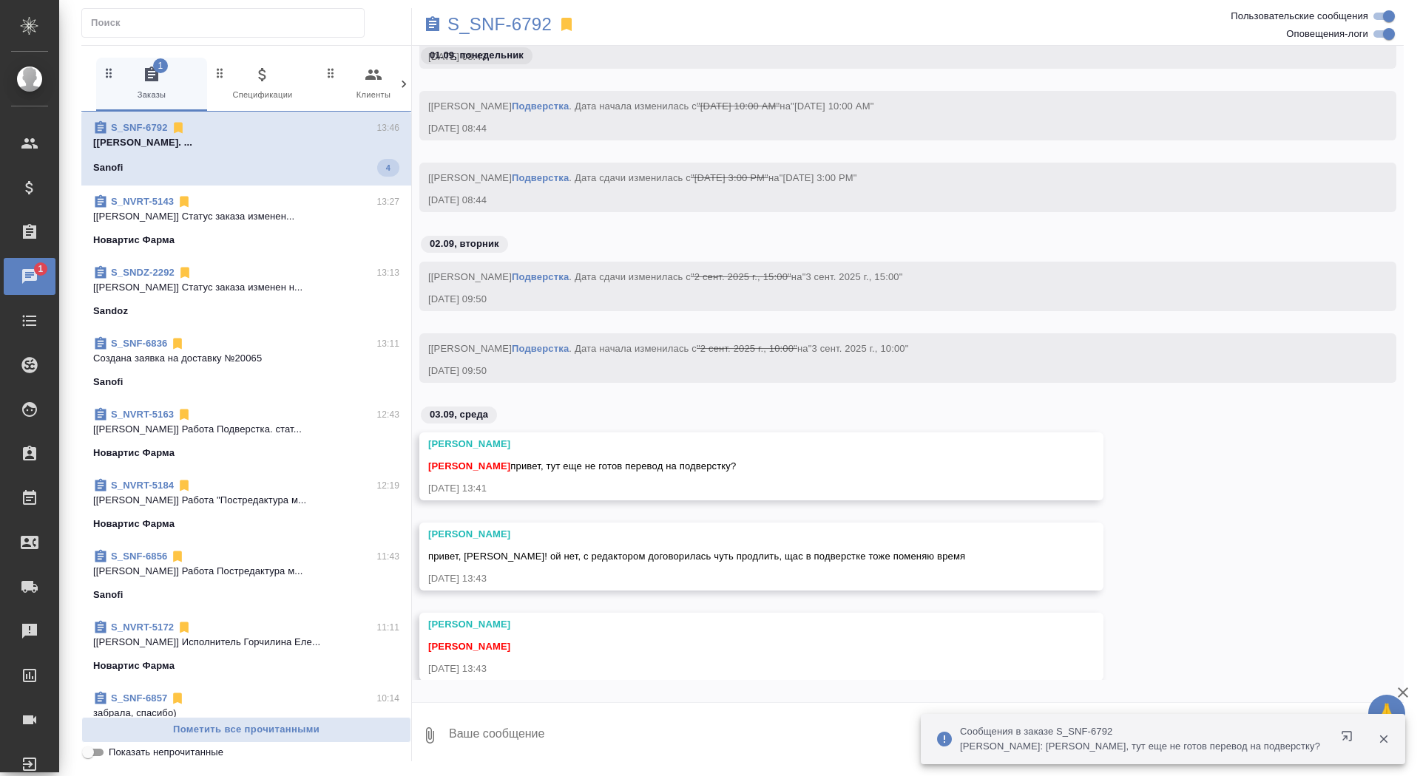
scroll to position [31348, 0]
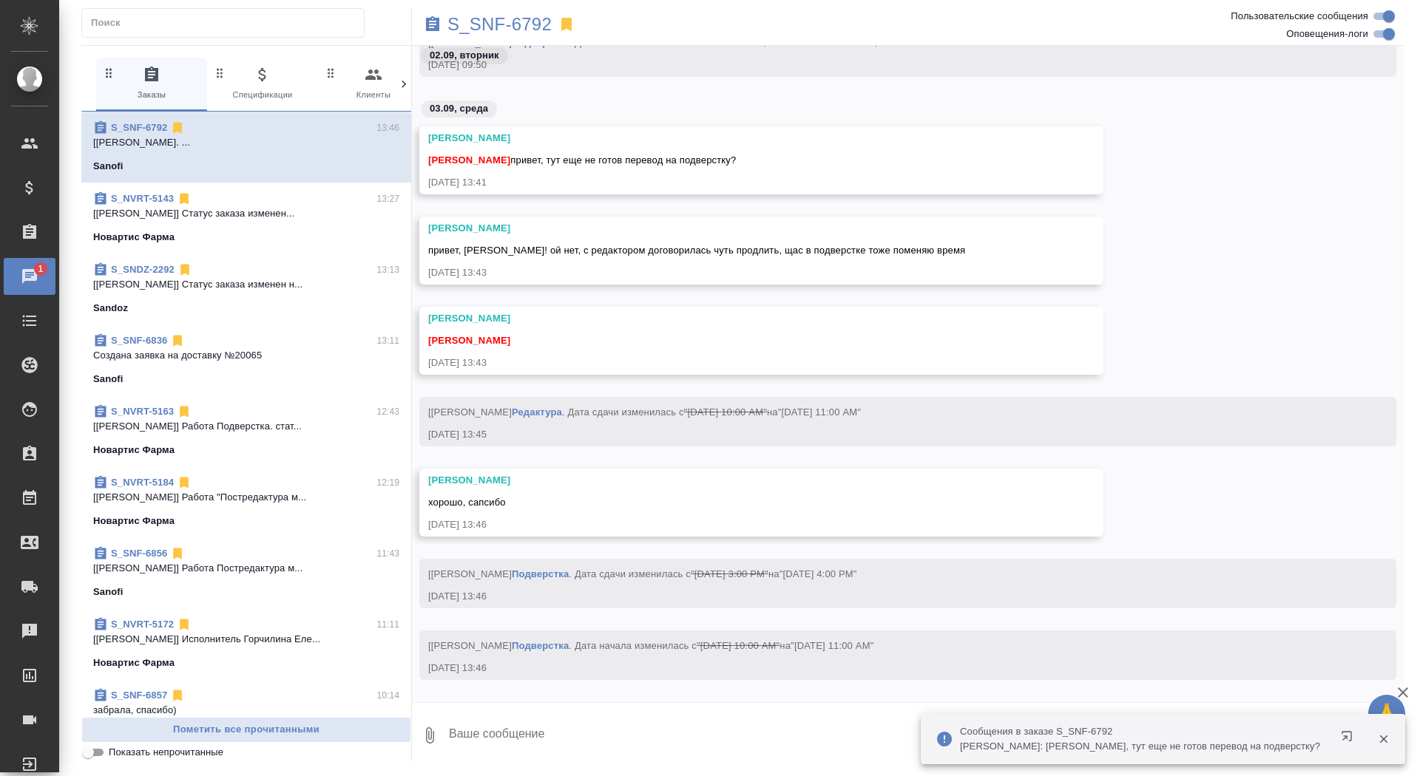
click at [30, 271] on div "Чаты" at bounding box center [11, 276] width 37 height 22
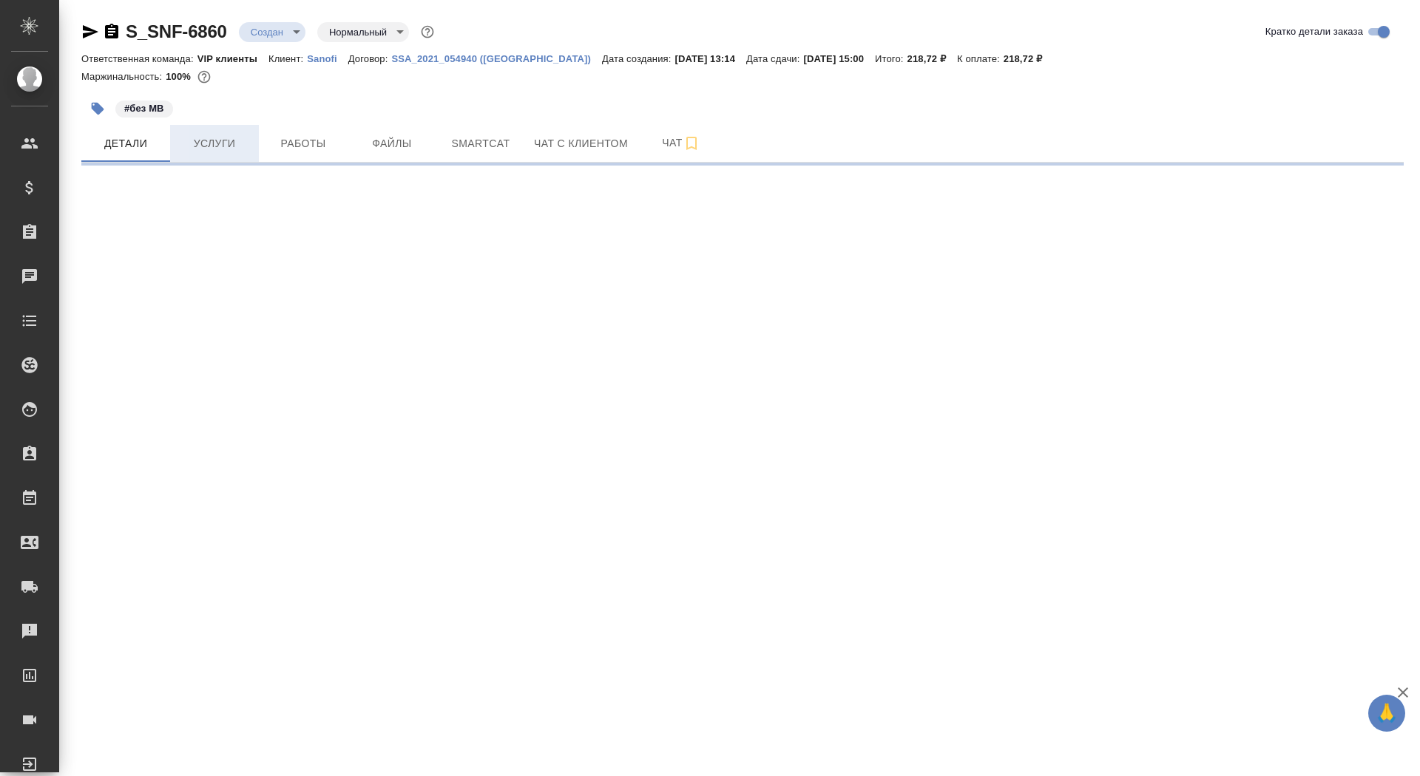
select select "RU"
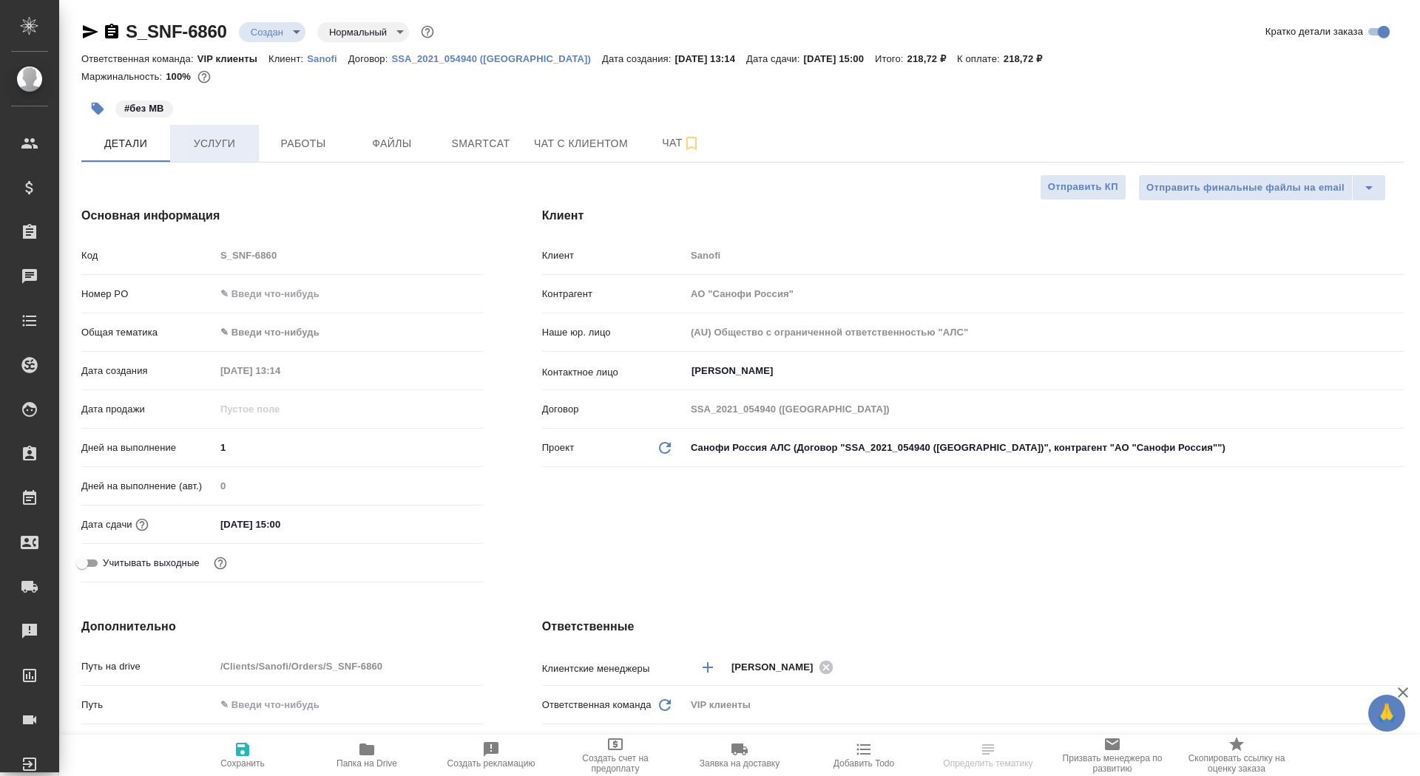
type textarea "x"
click at [223, 155] on button "Услуги" at bounding box center [214, 143] width 89 height 37
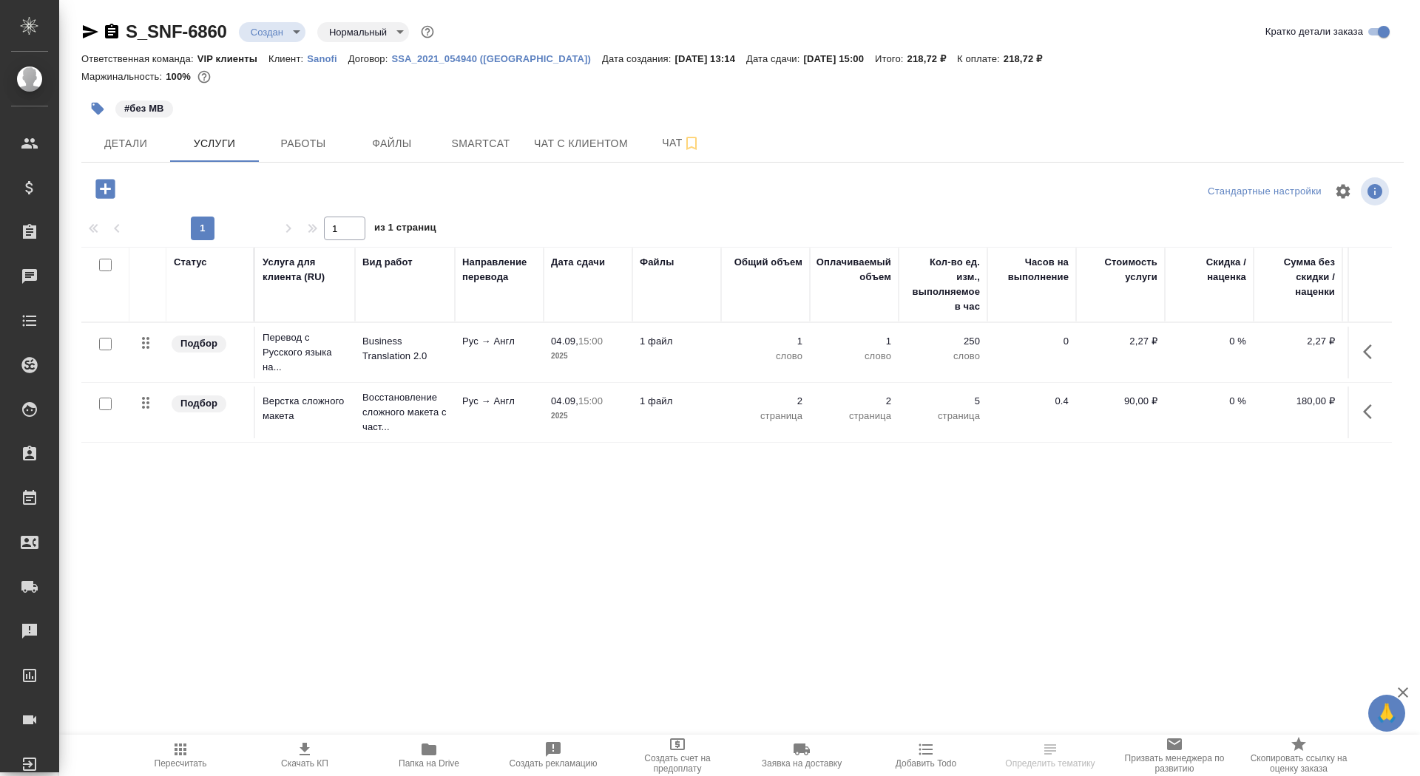
click at [506, 350] on td "Рус → Англ" at bounding box center [499, 353] width 89 height 52
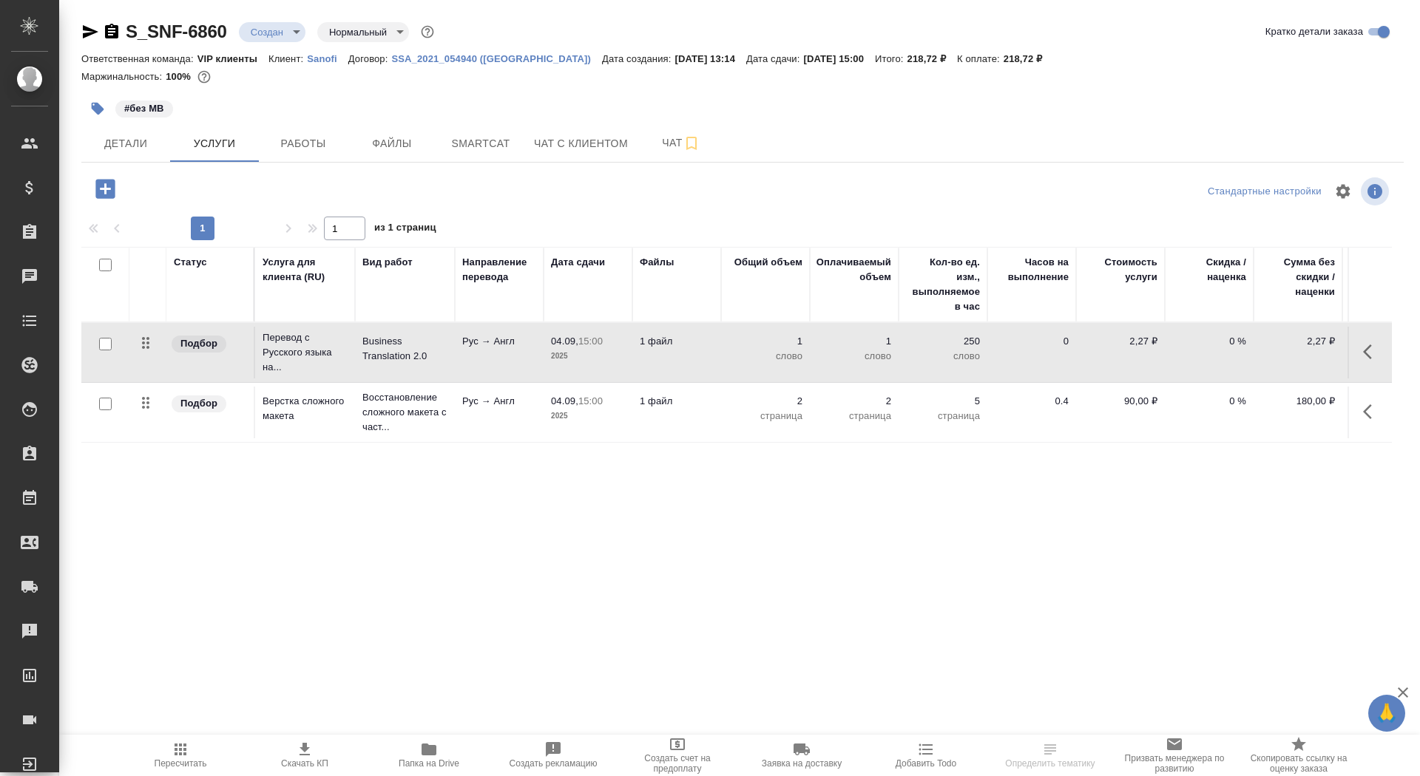
click at [506, 350] on td "Рус → Англ" at bounding box center [499, 353] width 89 height 52
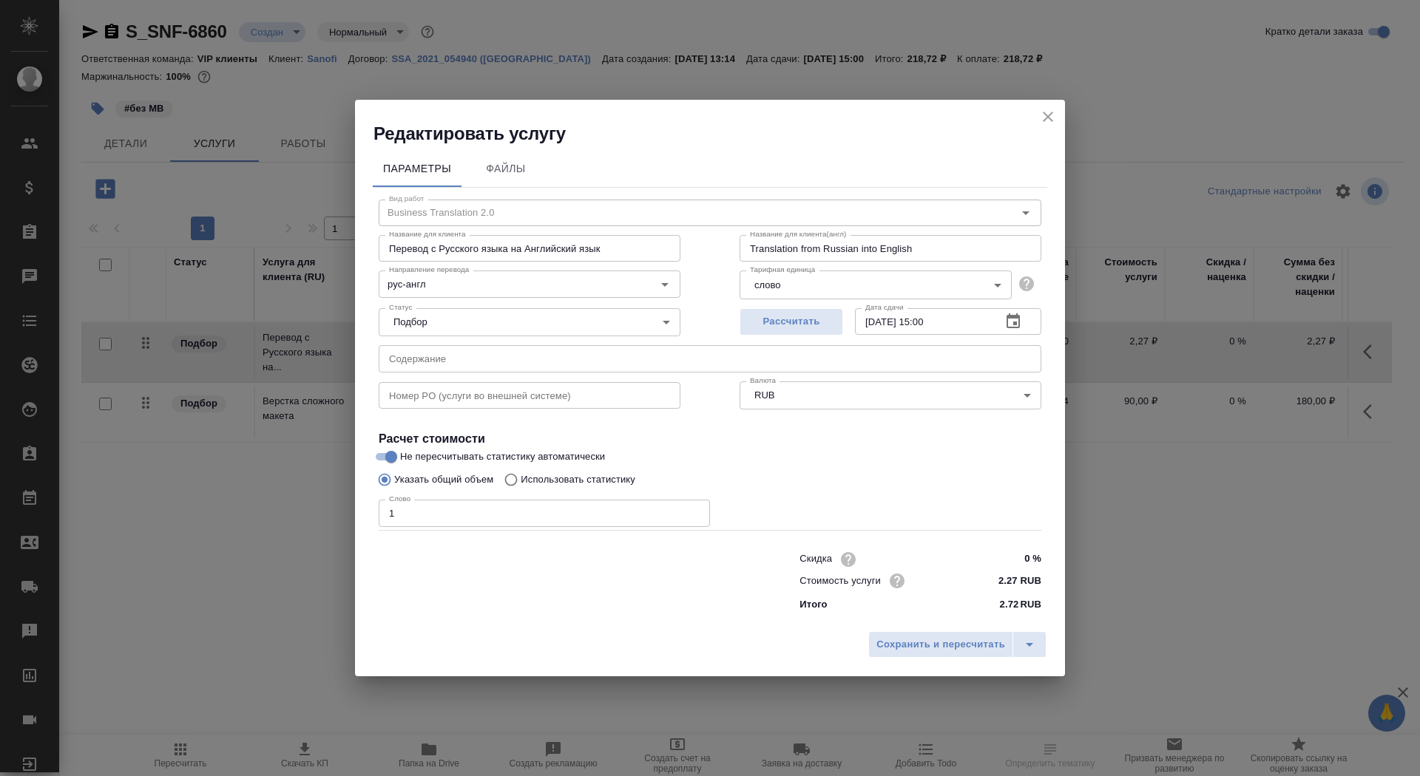
click at [597, 470] on label "Использовать статистику" at bounding box center [566, 480] width 138 height 28
click at [521, 470] on input "Использовать статистику" at bounding box center [509, 480] width 24 height 28
radio input "true"
radio input "false"
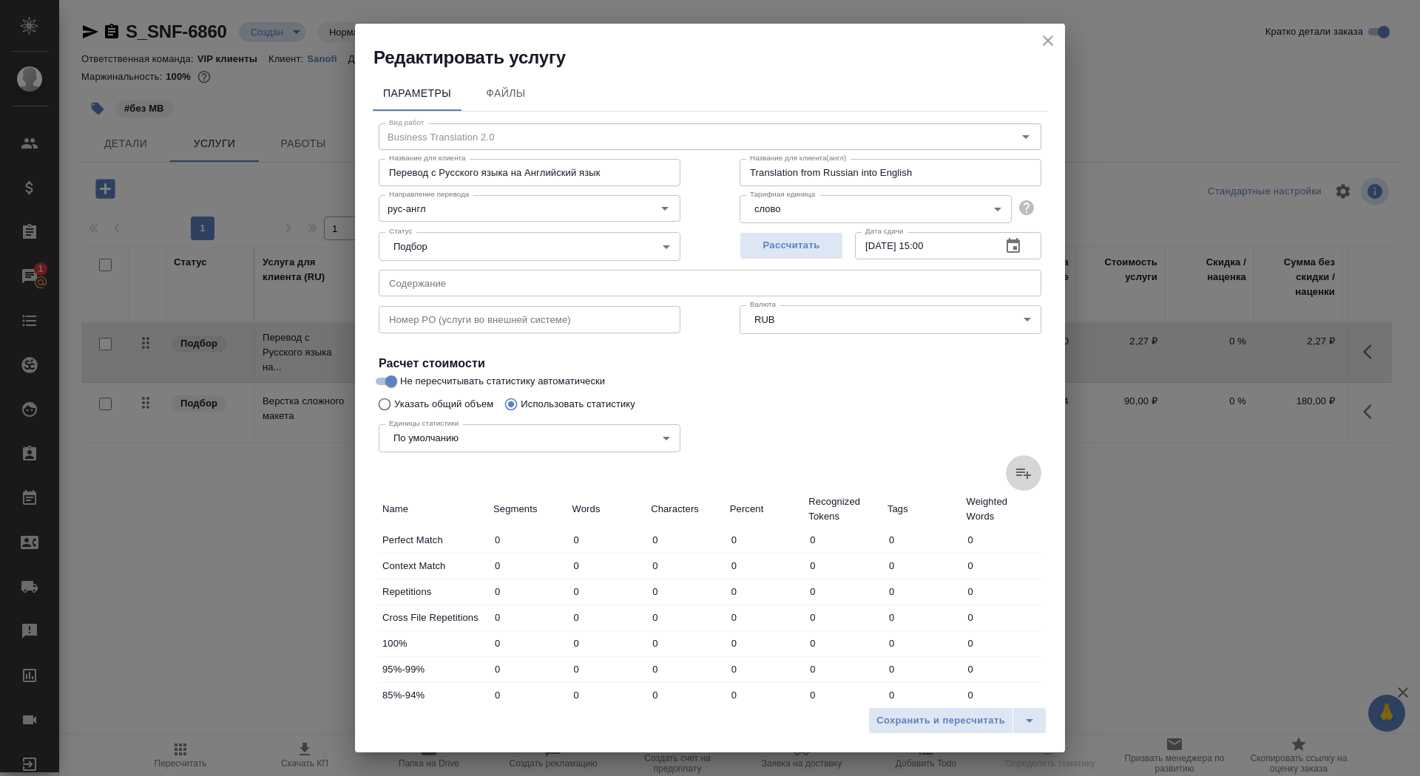
click at [1025, 465] on icon at bounding box center [1024, 473] width 18 height 18
click at [0, 0] on input "file" at bounding box center [0, 0] width 0 height 0
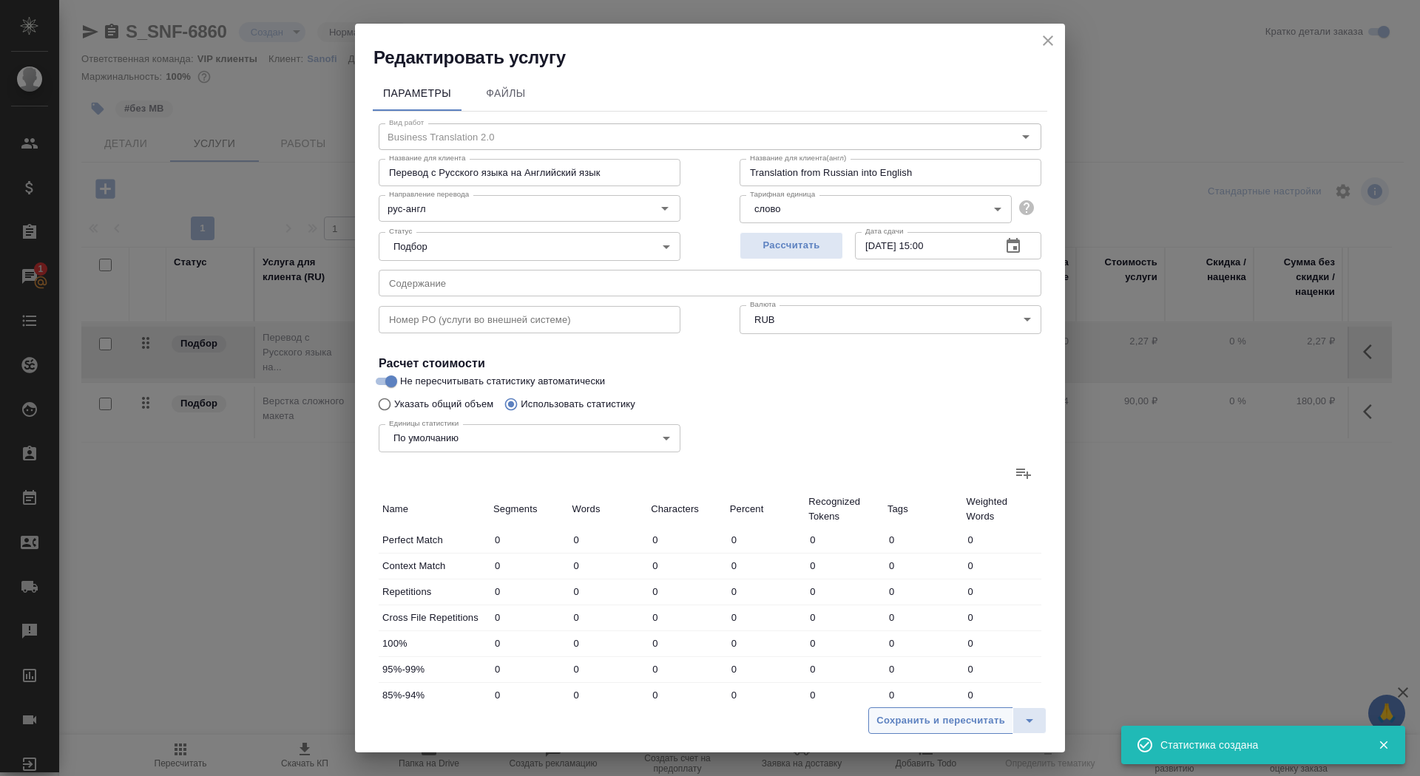
type input "5"
type input "9"
type input "81"
type input "3"
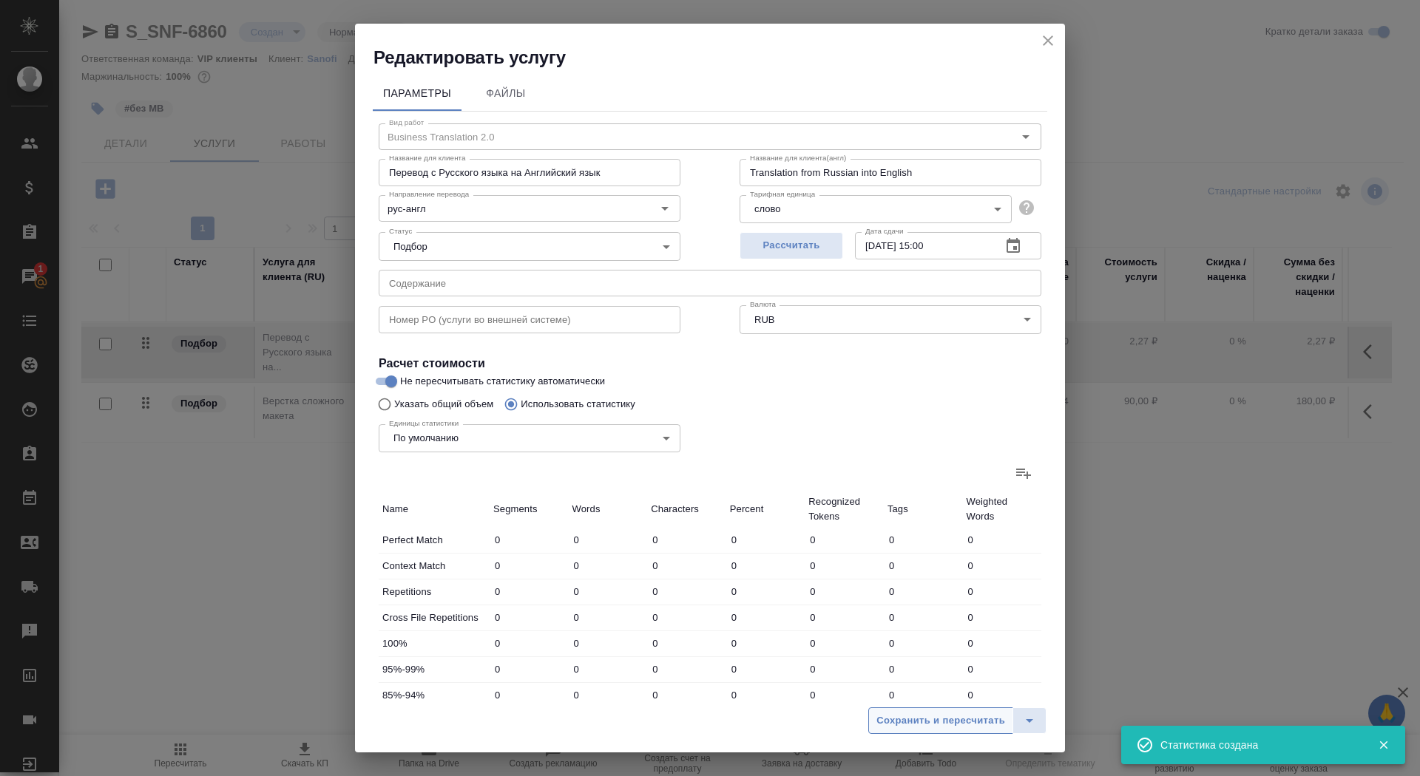
type input "10"
type input "4"
type input "11"
type input "93"
type input "44"
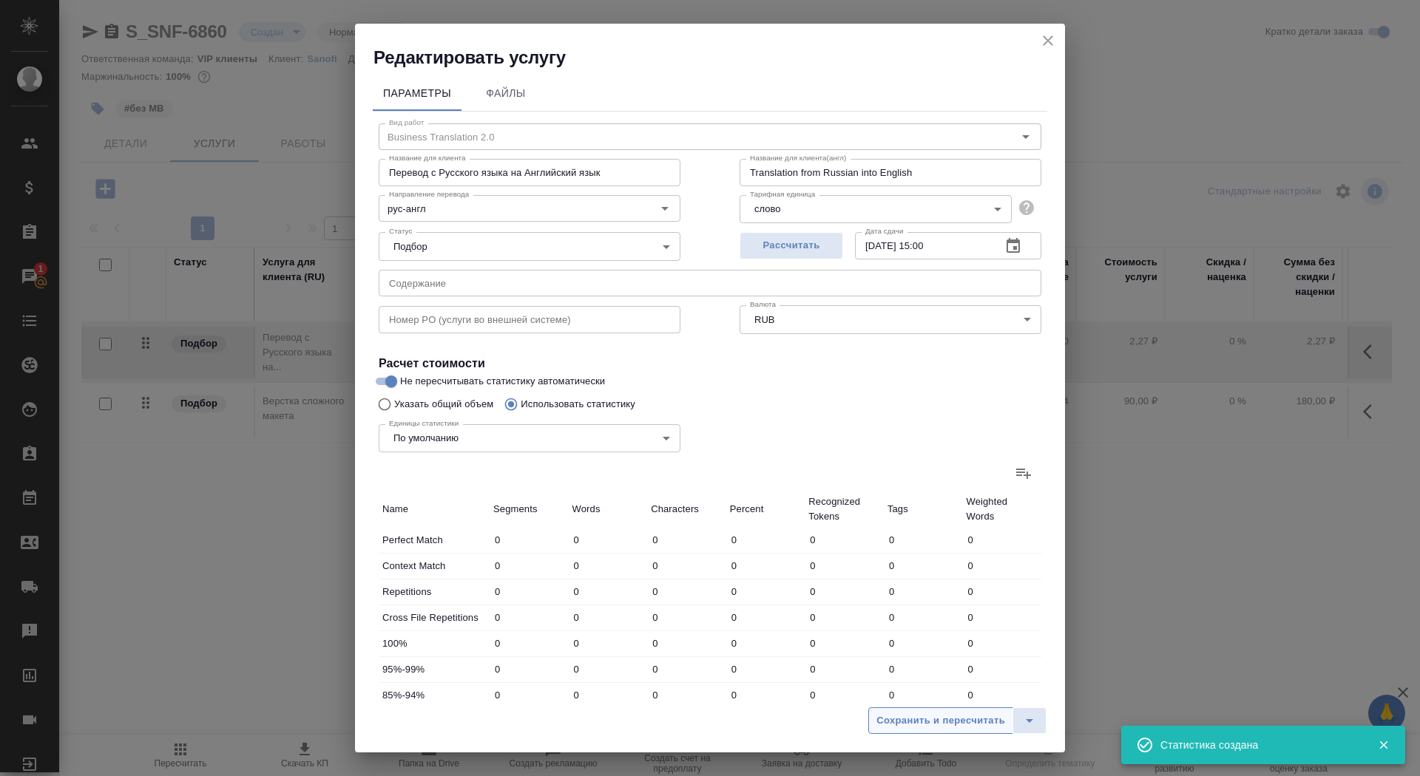
type input "358"
type input "2756"
type input "54"
type input "380"
type input "2939"
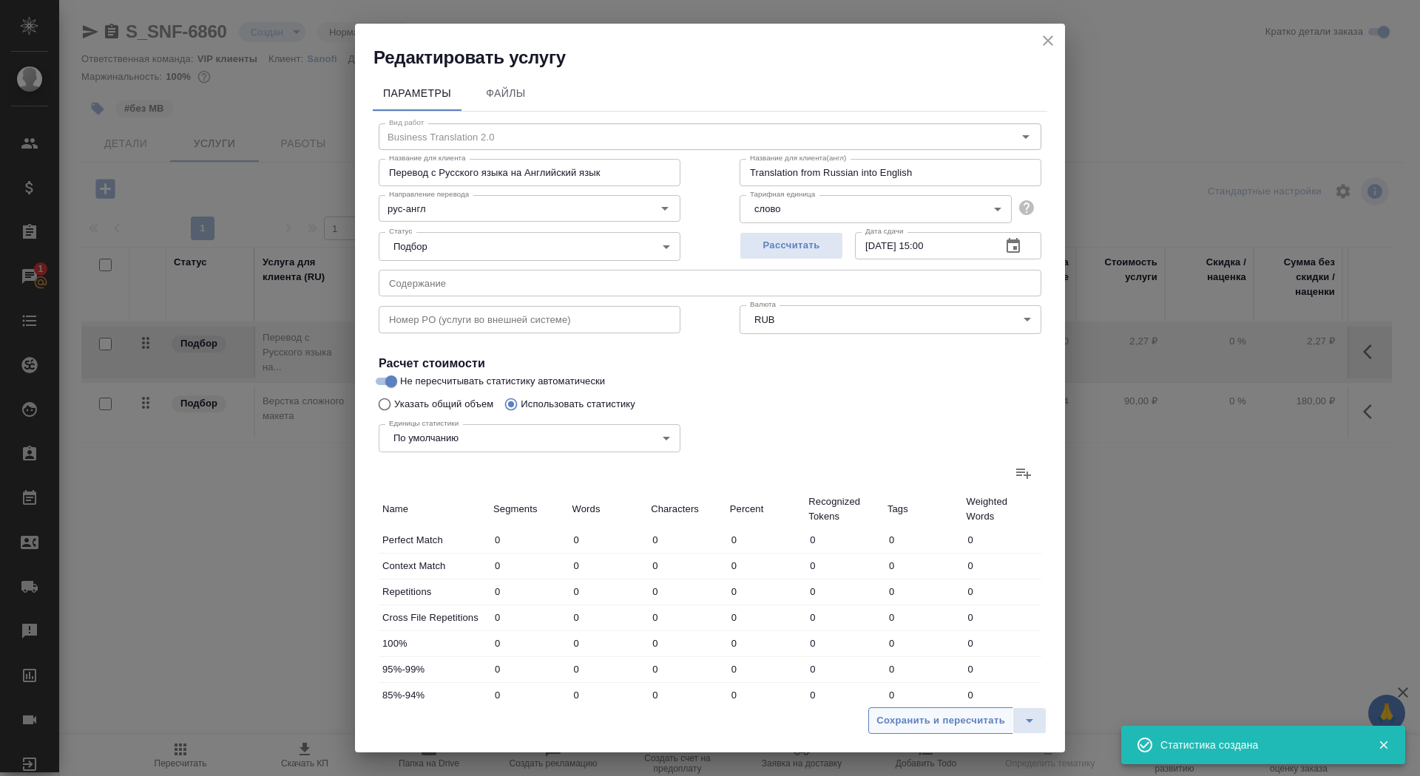
type input "54"
type input "380"
type input "2939"
click at [900, 723] on span "Сохранить и пересчитать" at bounding box center [940, 721] width 129 height 17
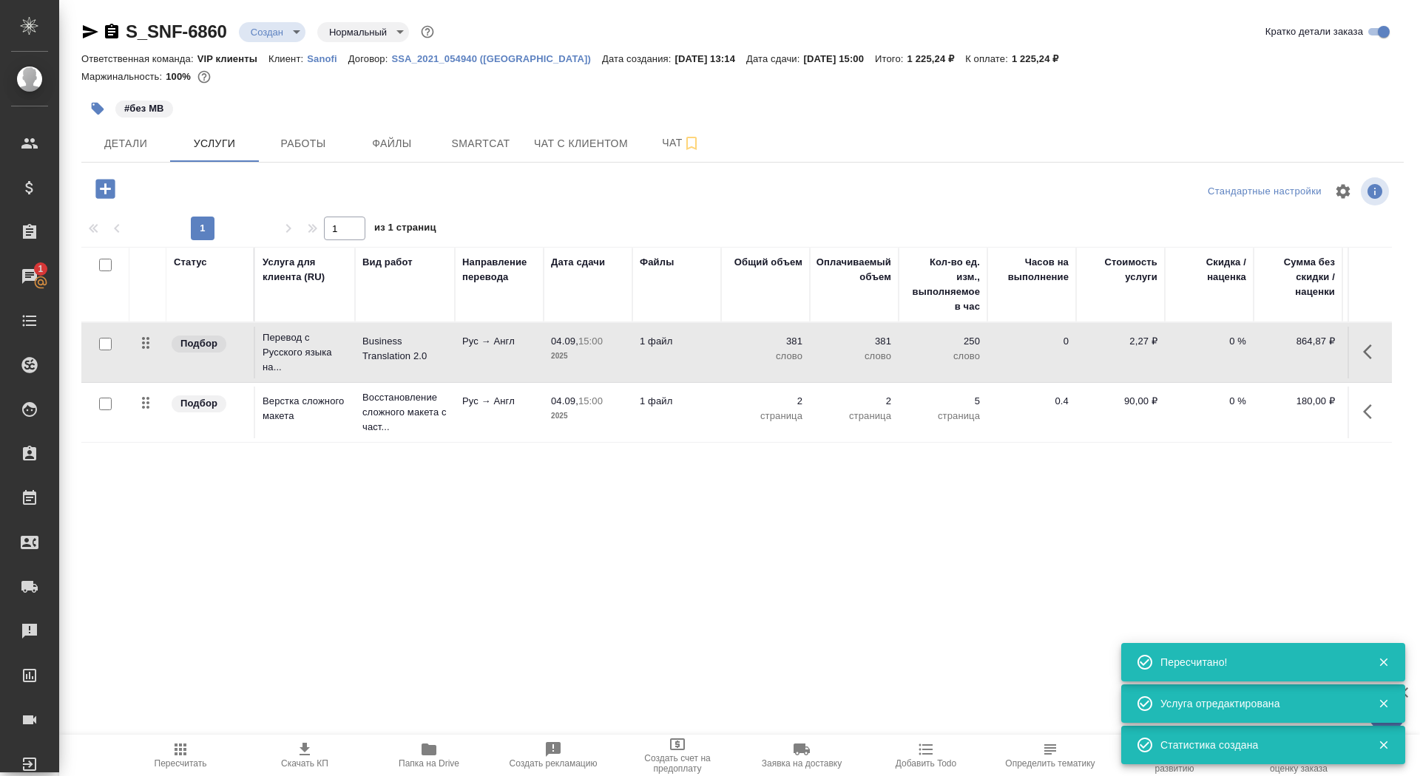
click at [703, 369] on td "1 файл" at bounding box center [676, 353] width 89 height 52
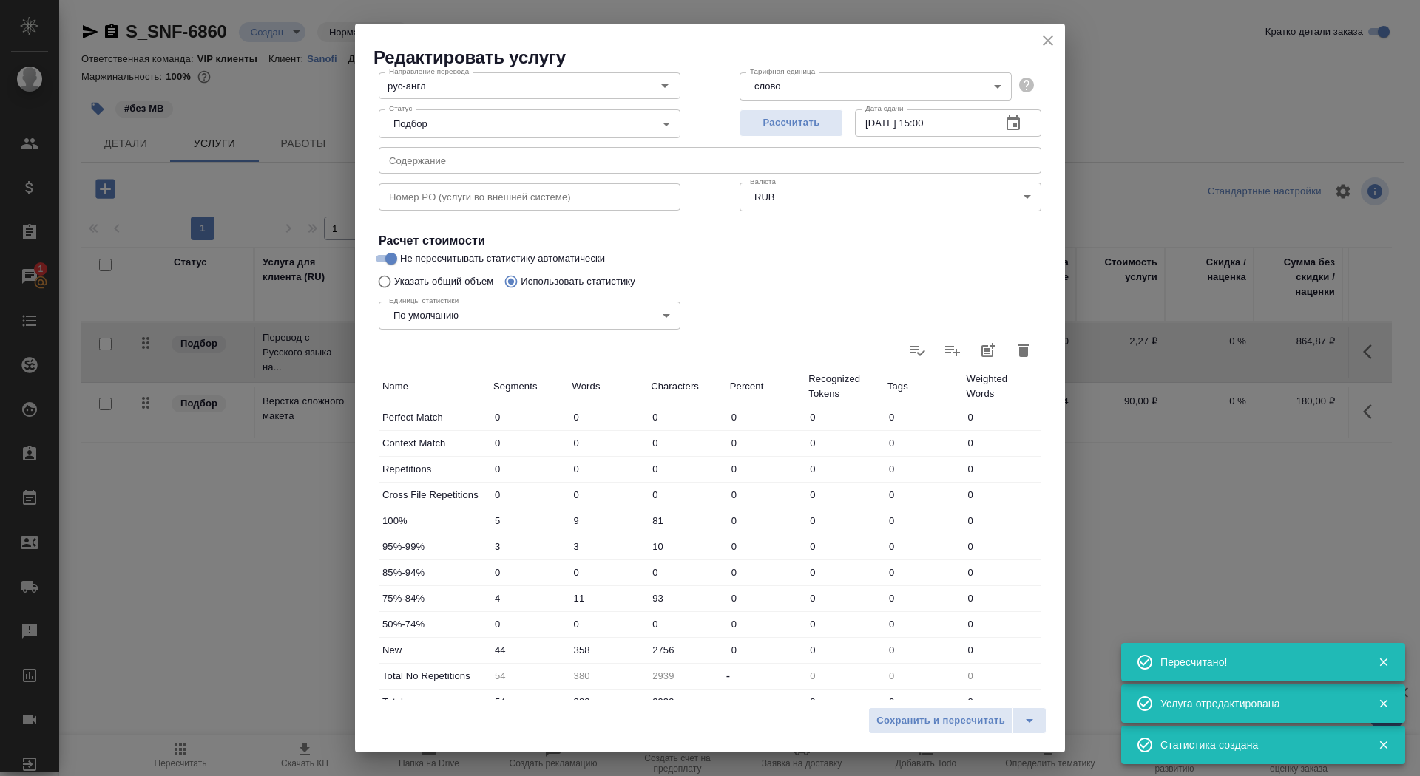
scroll to position [229, 0]
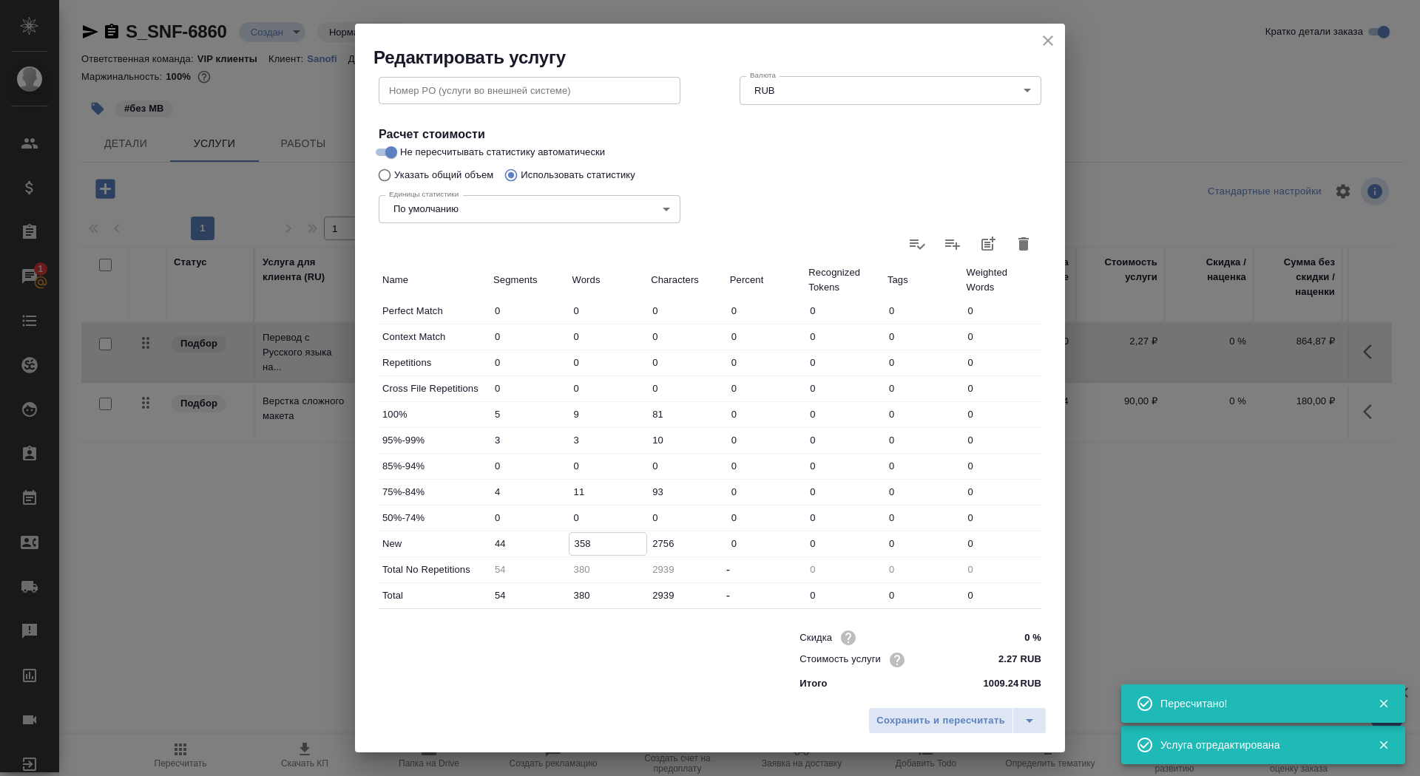
click at [574, 543] on input "358" at bounding box center [608, 543] width 78 height 21
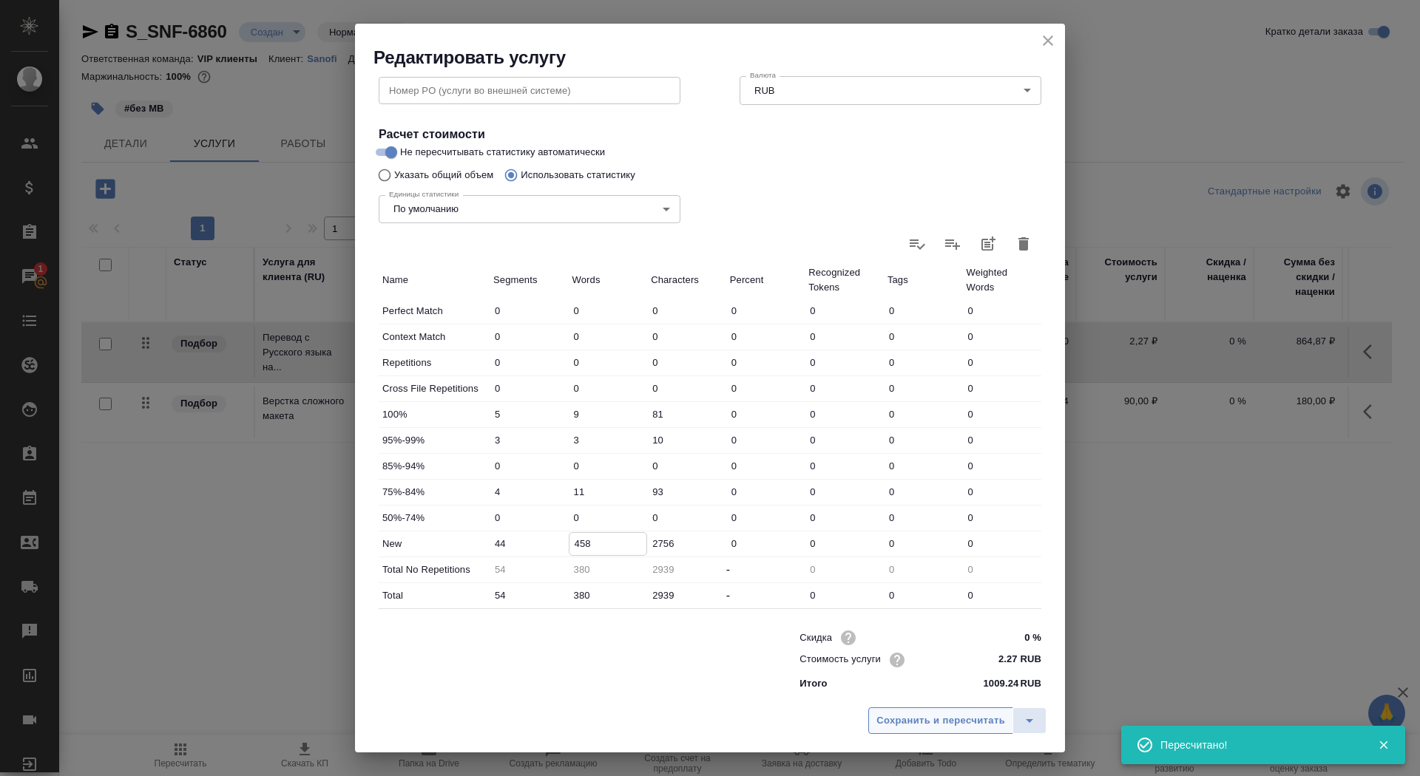
type input "458"
click at [904, 717] on span "Сохранить и пересчитать" at bounding box center [940, 721] width 129 height 17
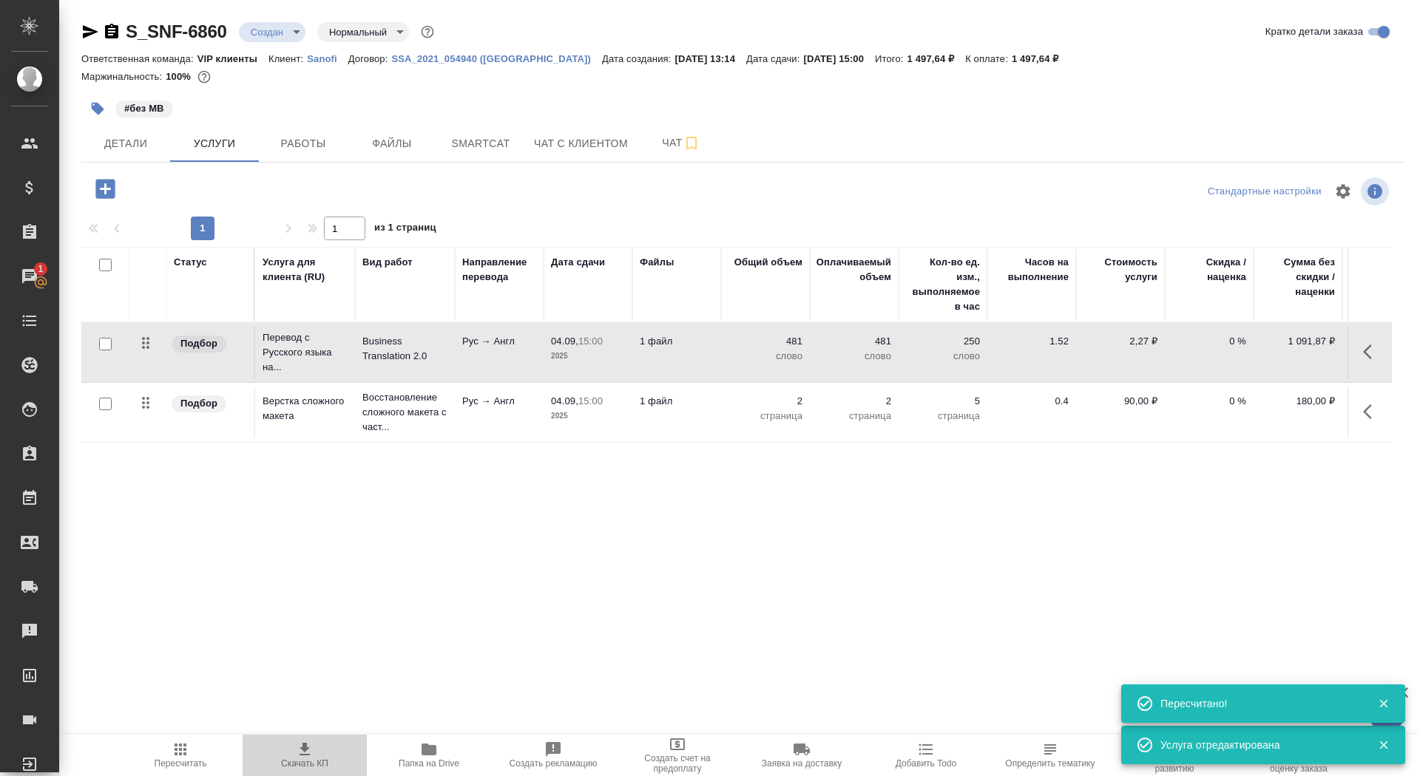
click at [325, 757] on span "Скачать КП" at bounding box center [304, 755] width 106 height 28
click at [152, 140] on span "Детали" at bounding box center [125, 144] width 71 height 18
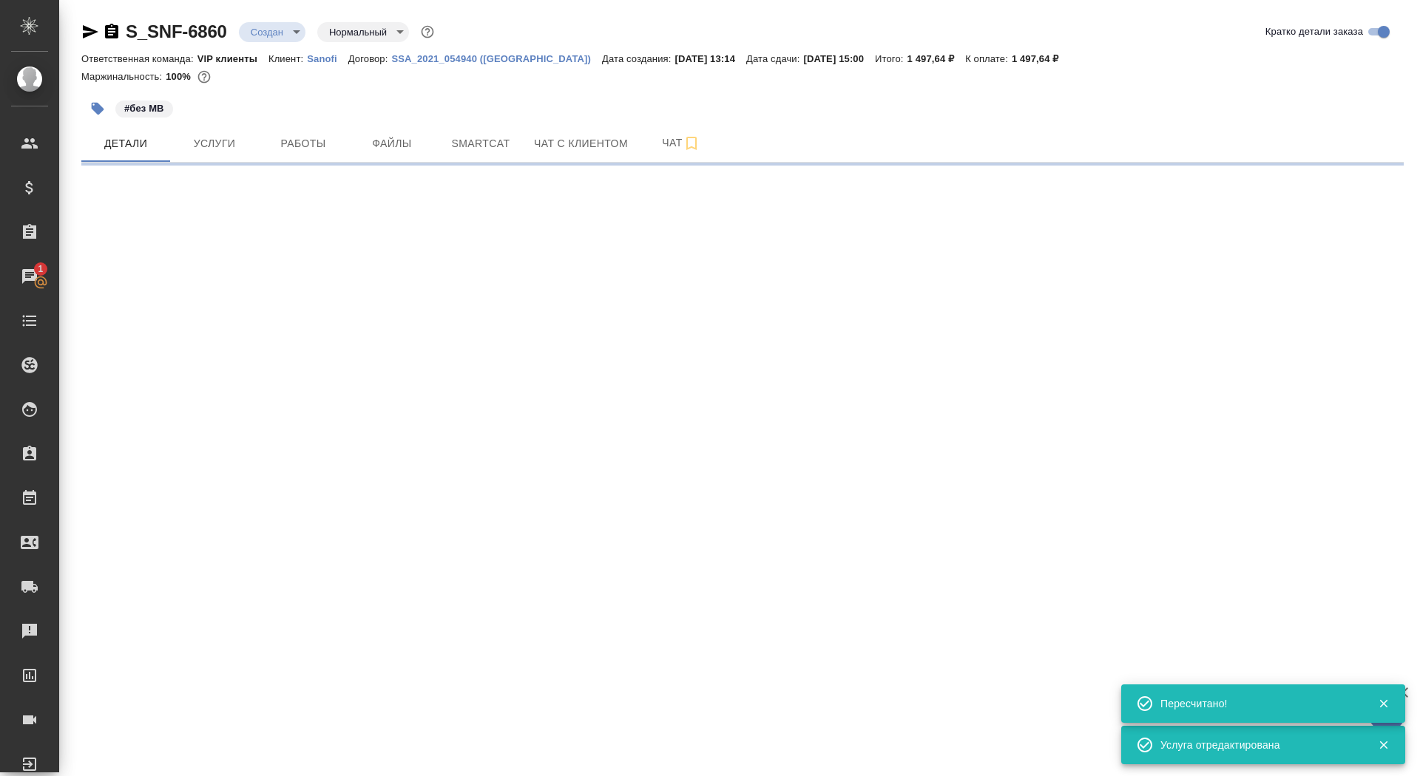
select select "RU"
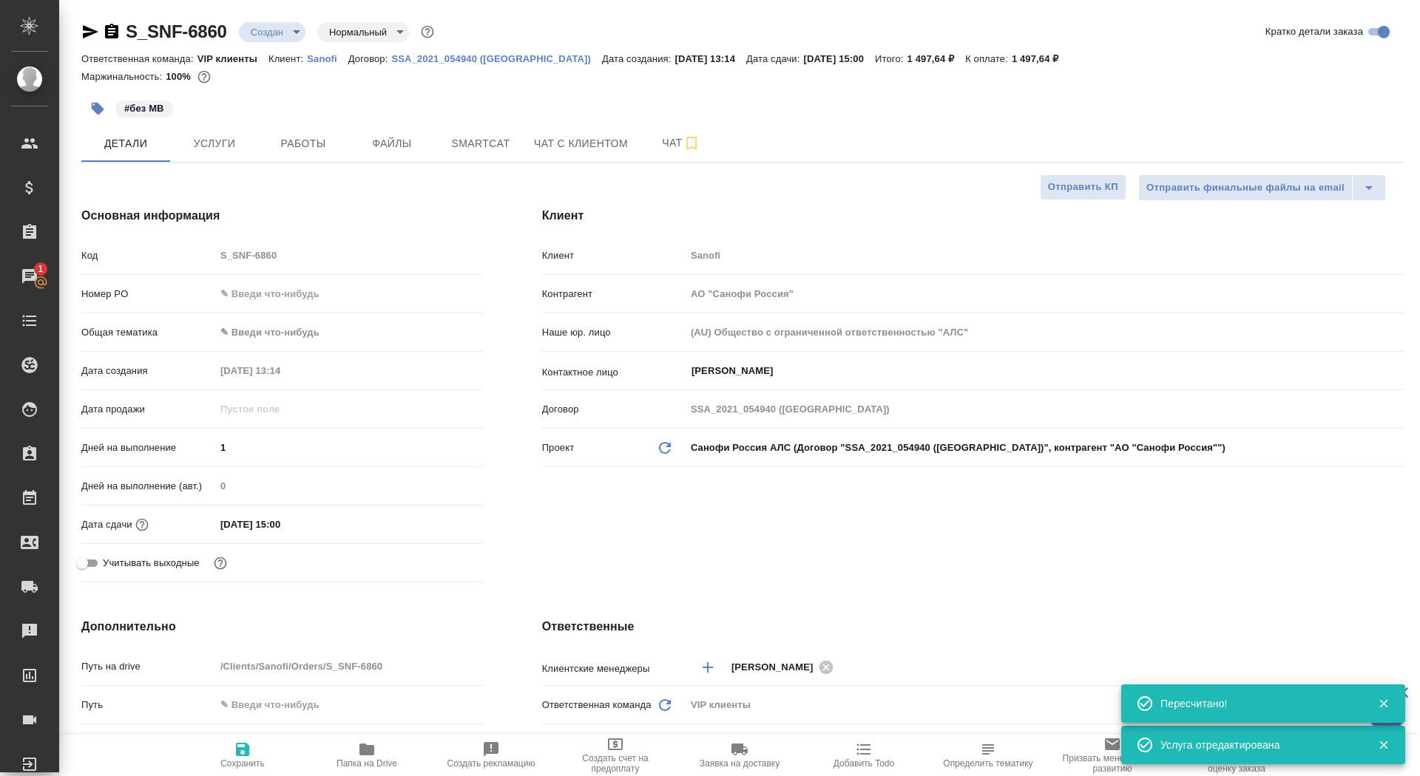
type textarea "x"
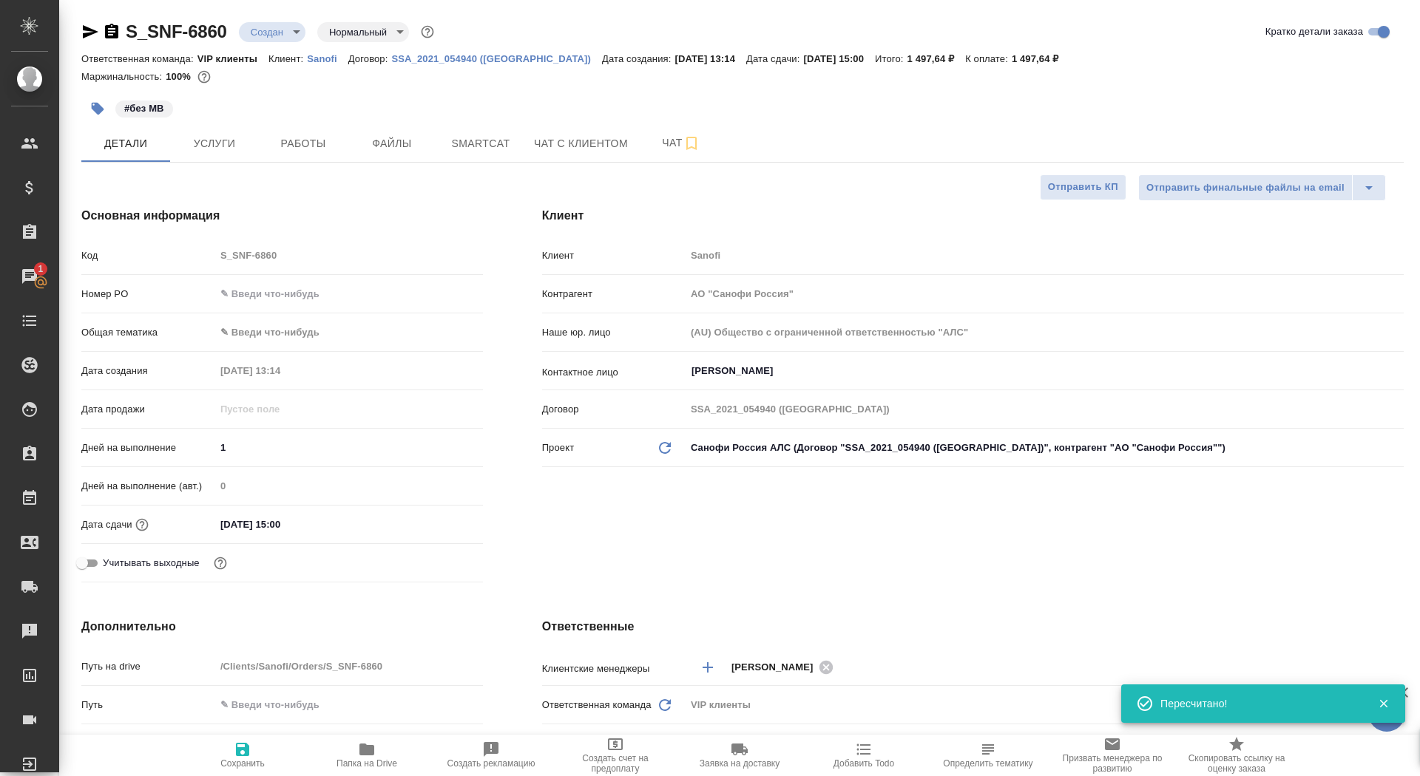
click at [255, 747] on span "Сохранить" at bounding box center [242, 755] width 106 height 28
type textarea "x"
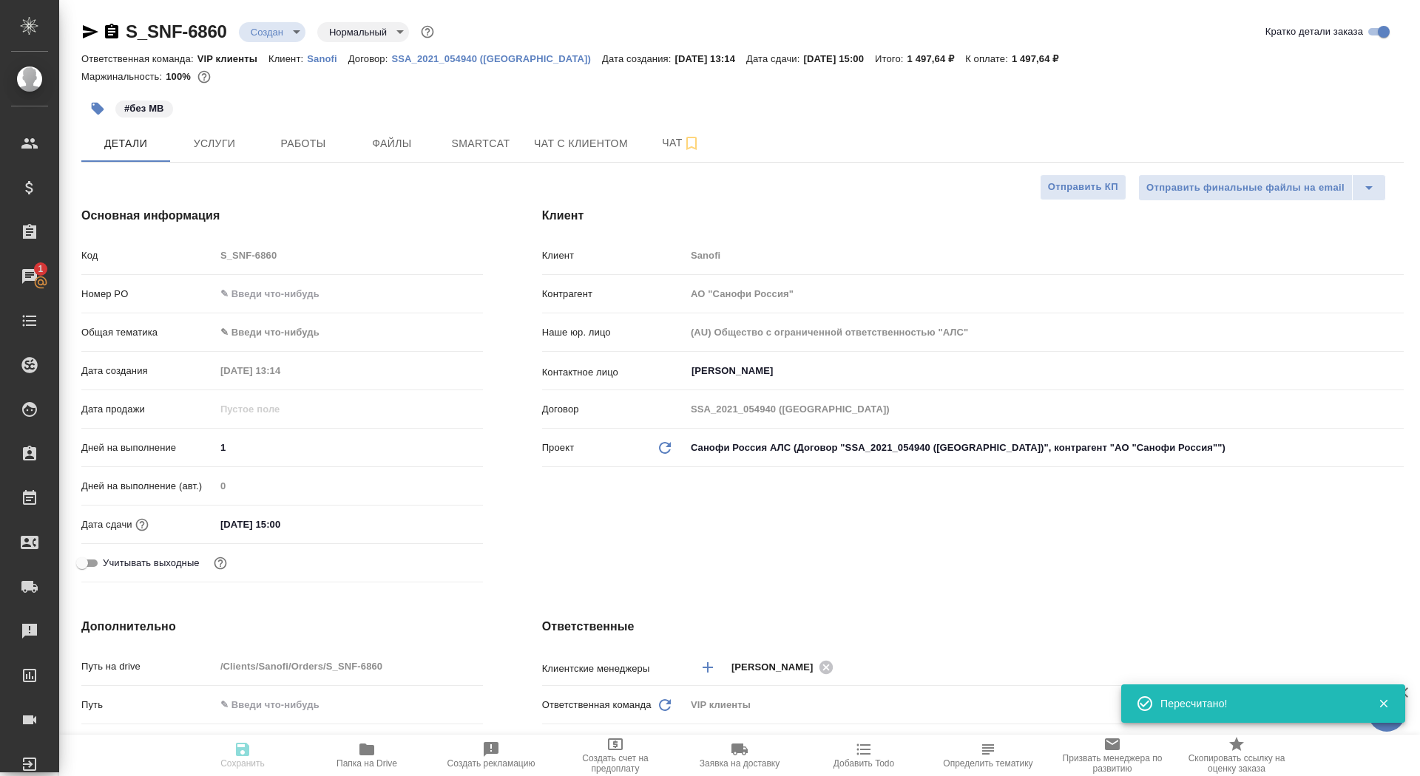
type textarea "x"
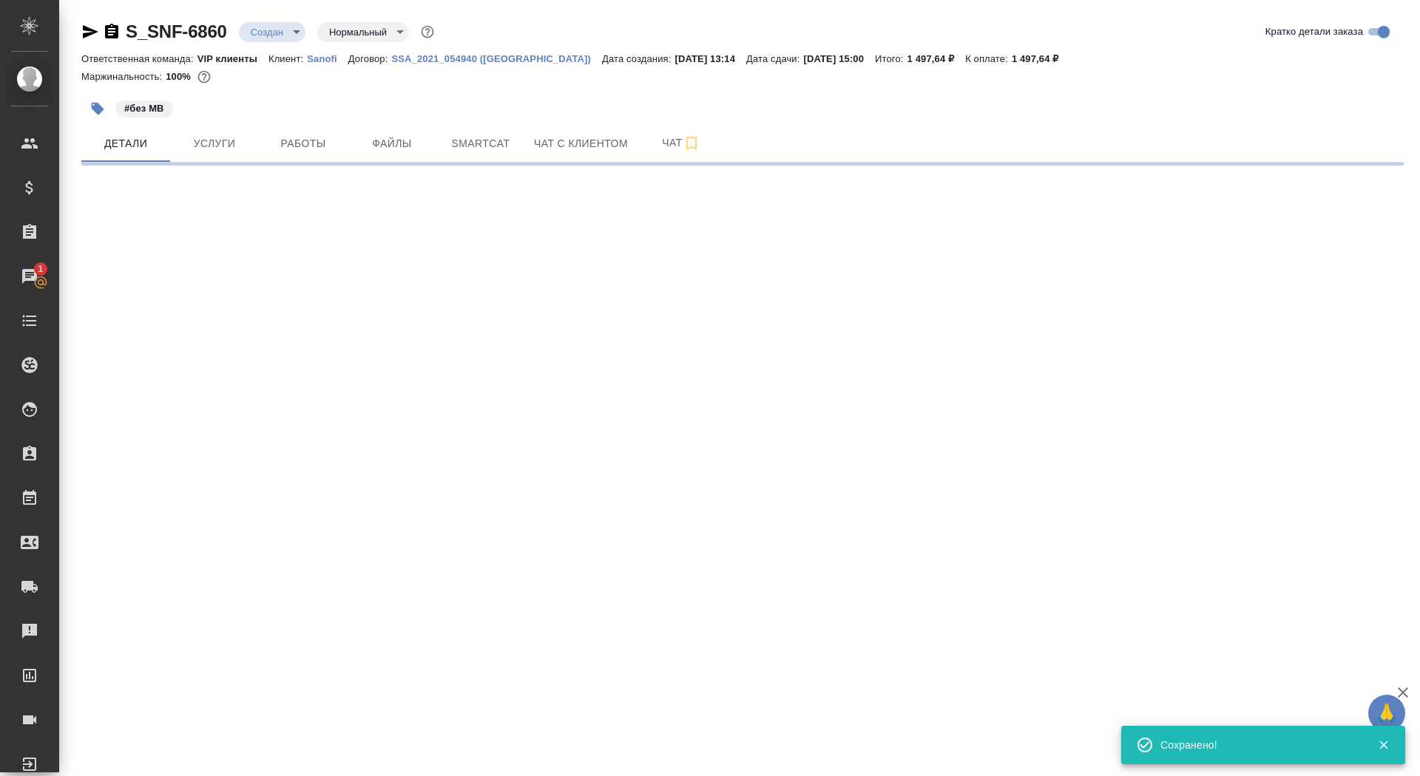
select select "RU"
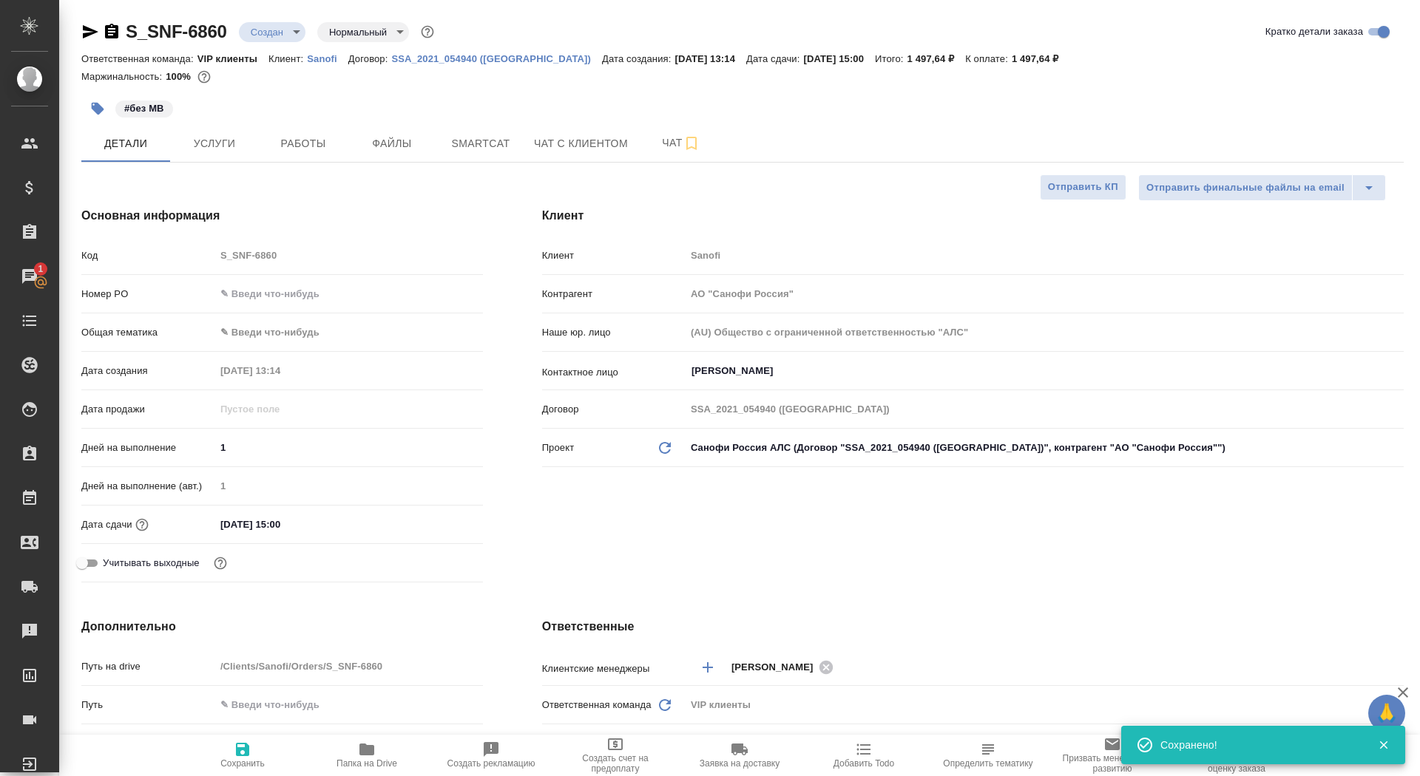
type textarea "x"
click at [1078, 186] on span "Отправить КП" at bounding box center [1083, 187] width 70 height 17
type textarea "x"
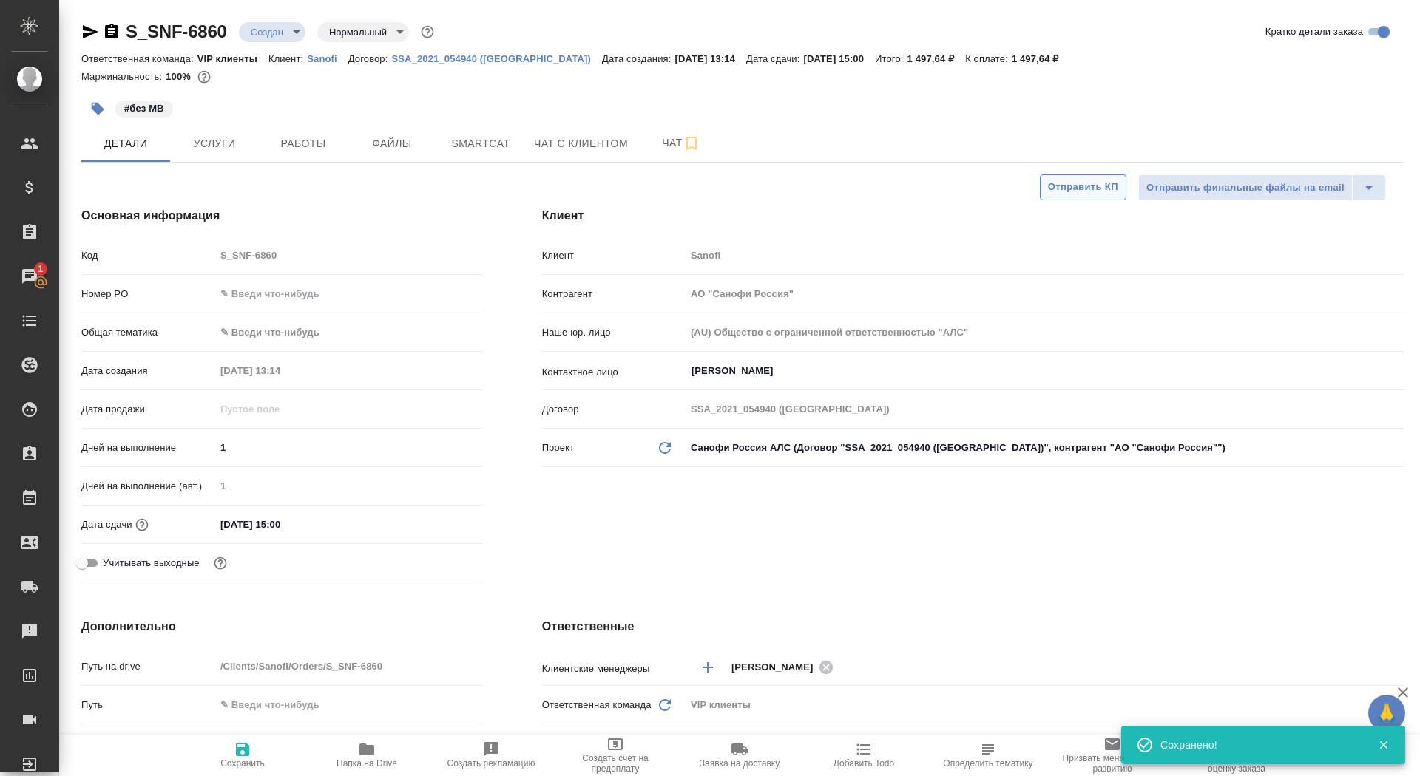
type textarea "x"
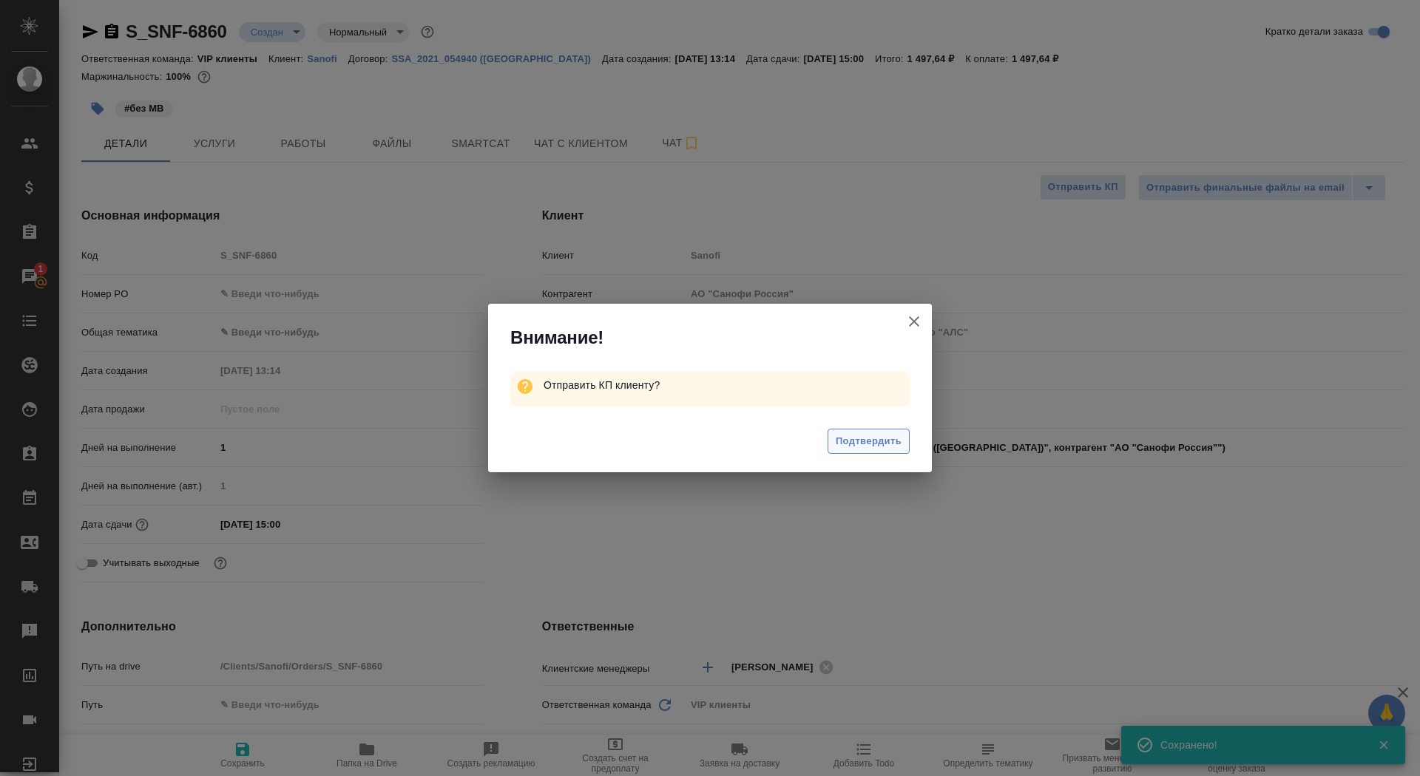
click at [870, 447] on span "Подтвердить" at bounding box center [869, 441] width 66 height 17
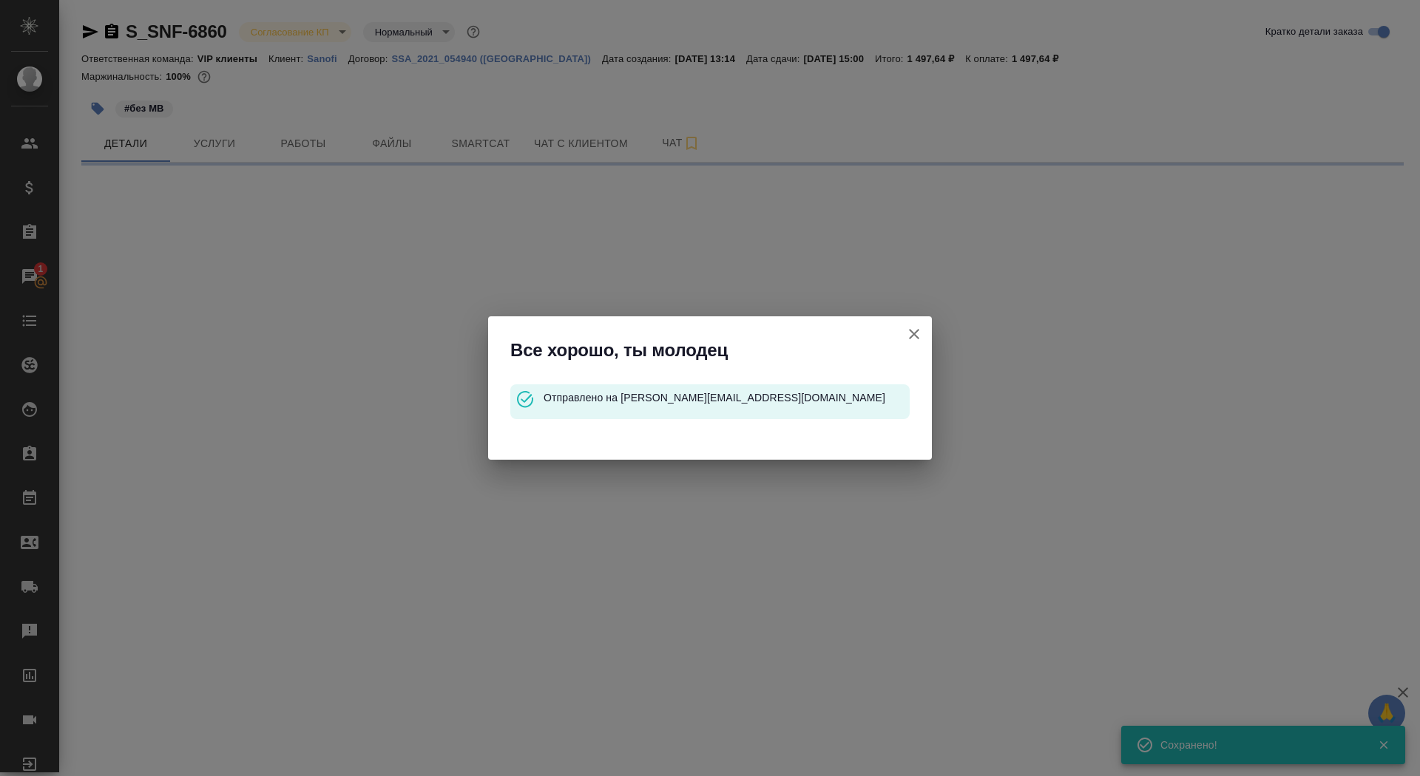
select select "RU"
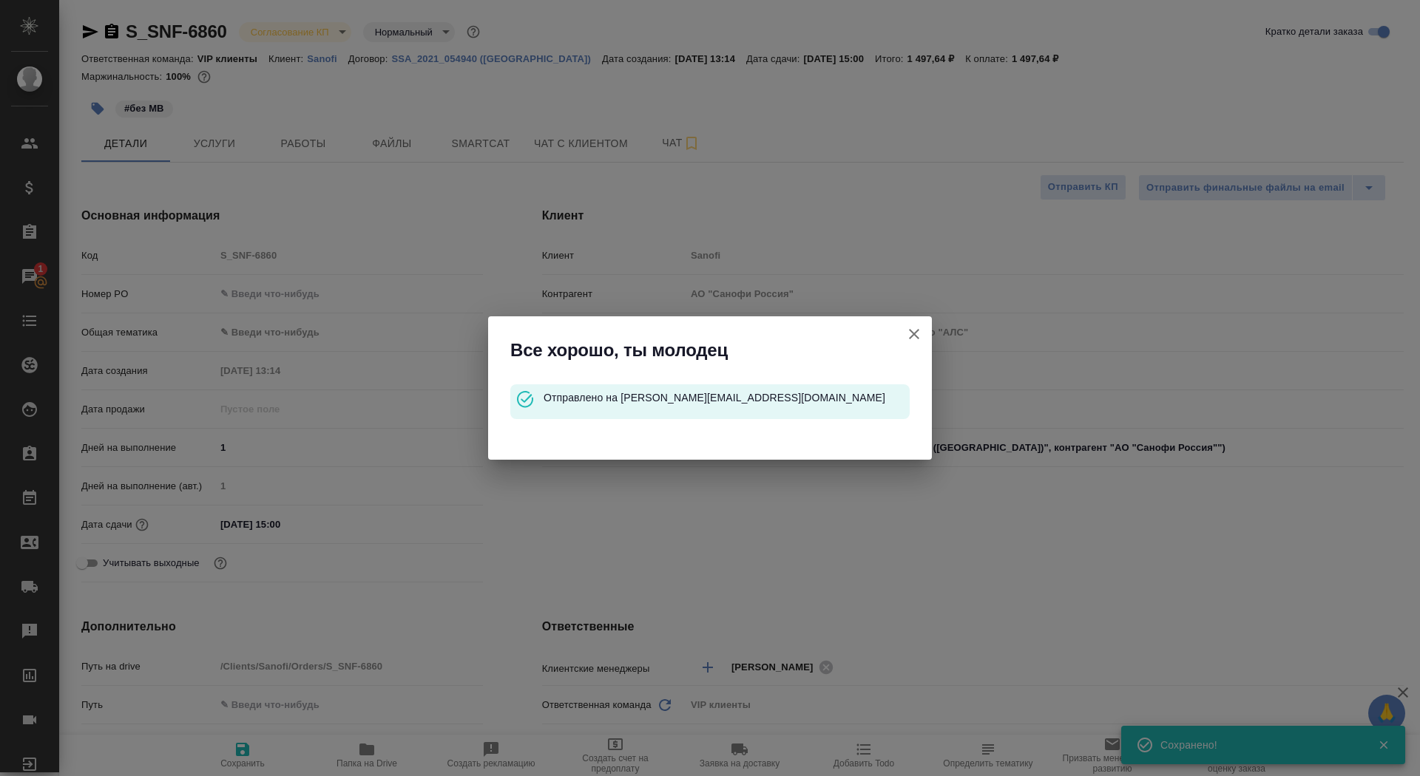
type textarea "x"
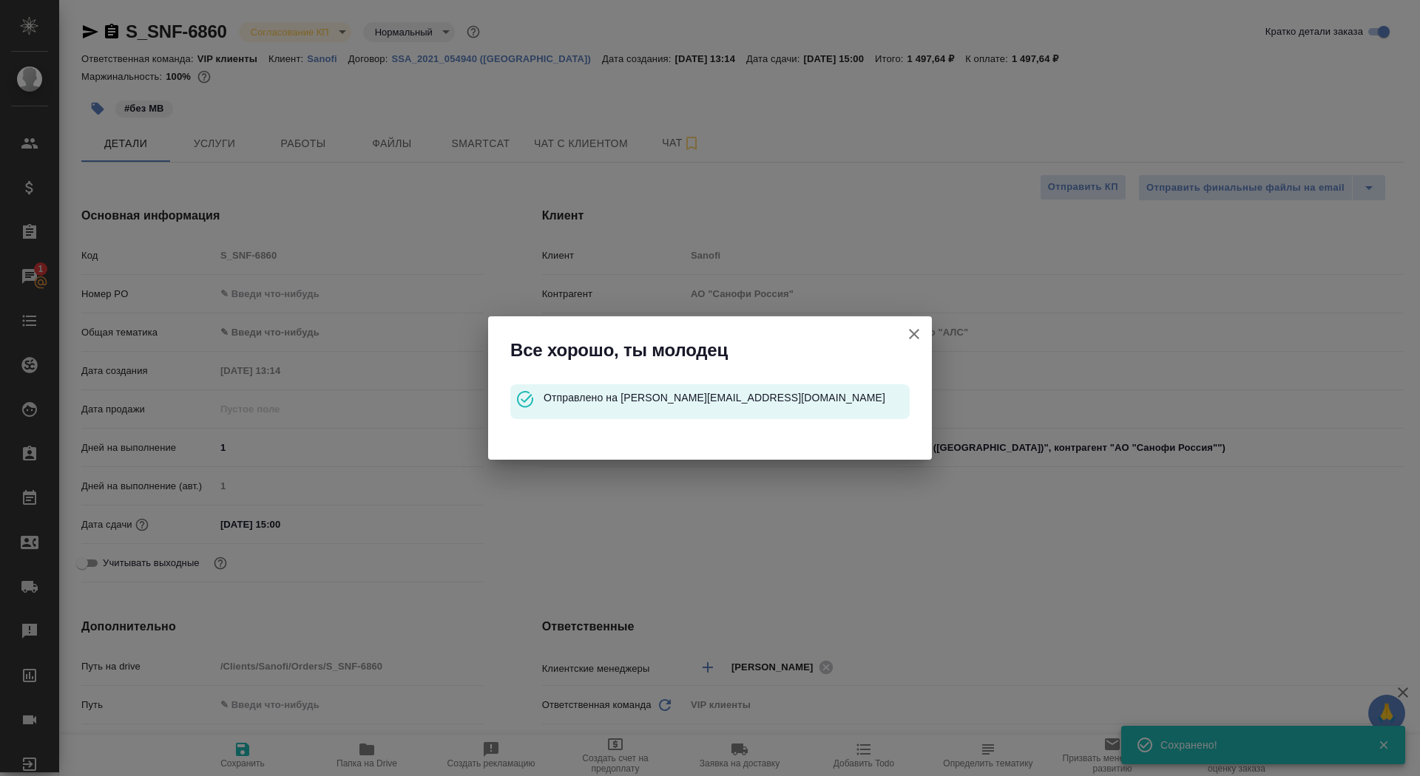
type textarea "x"
click at [909, 339] on icon "button" at bounding box center [914, 334] width 18 height 18
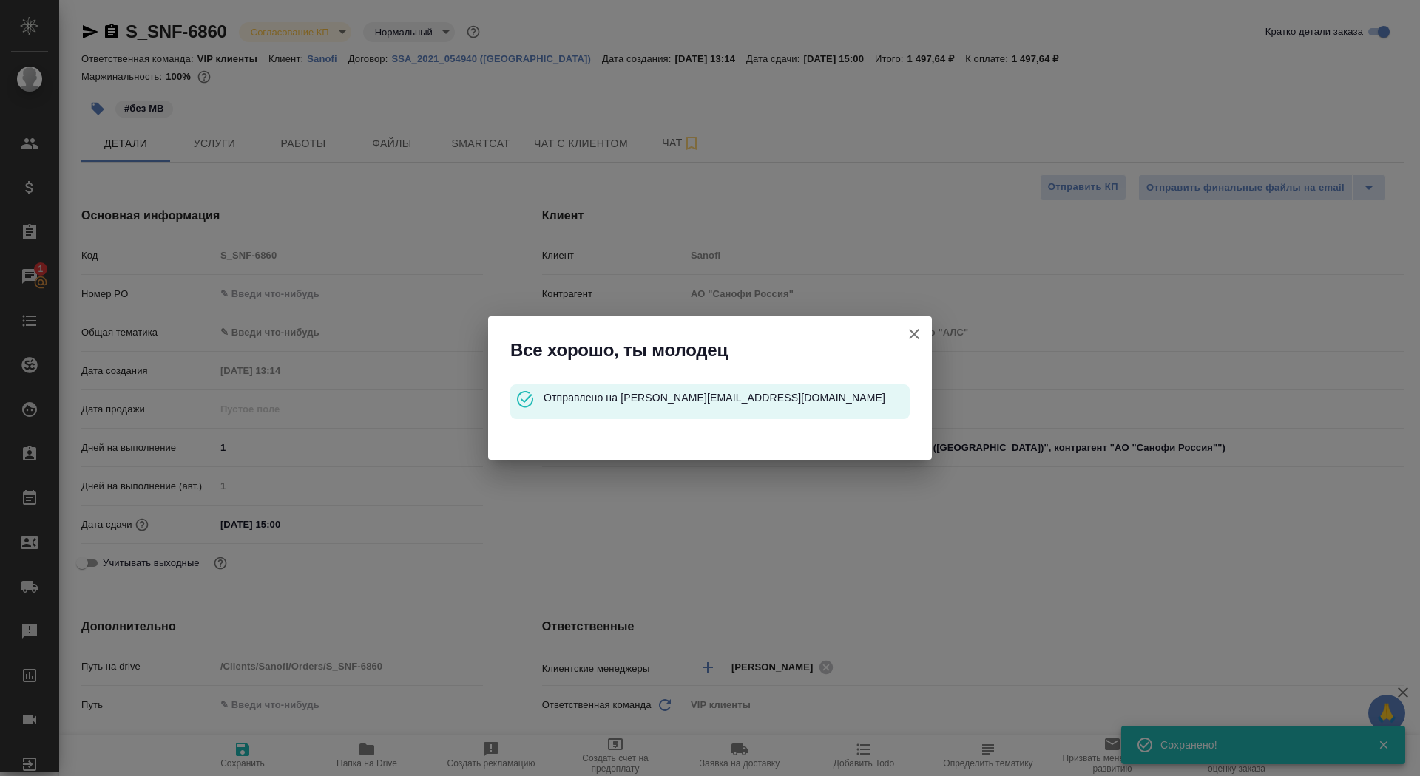
type textarea "x"
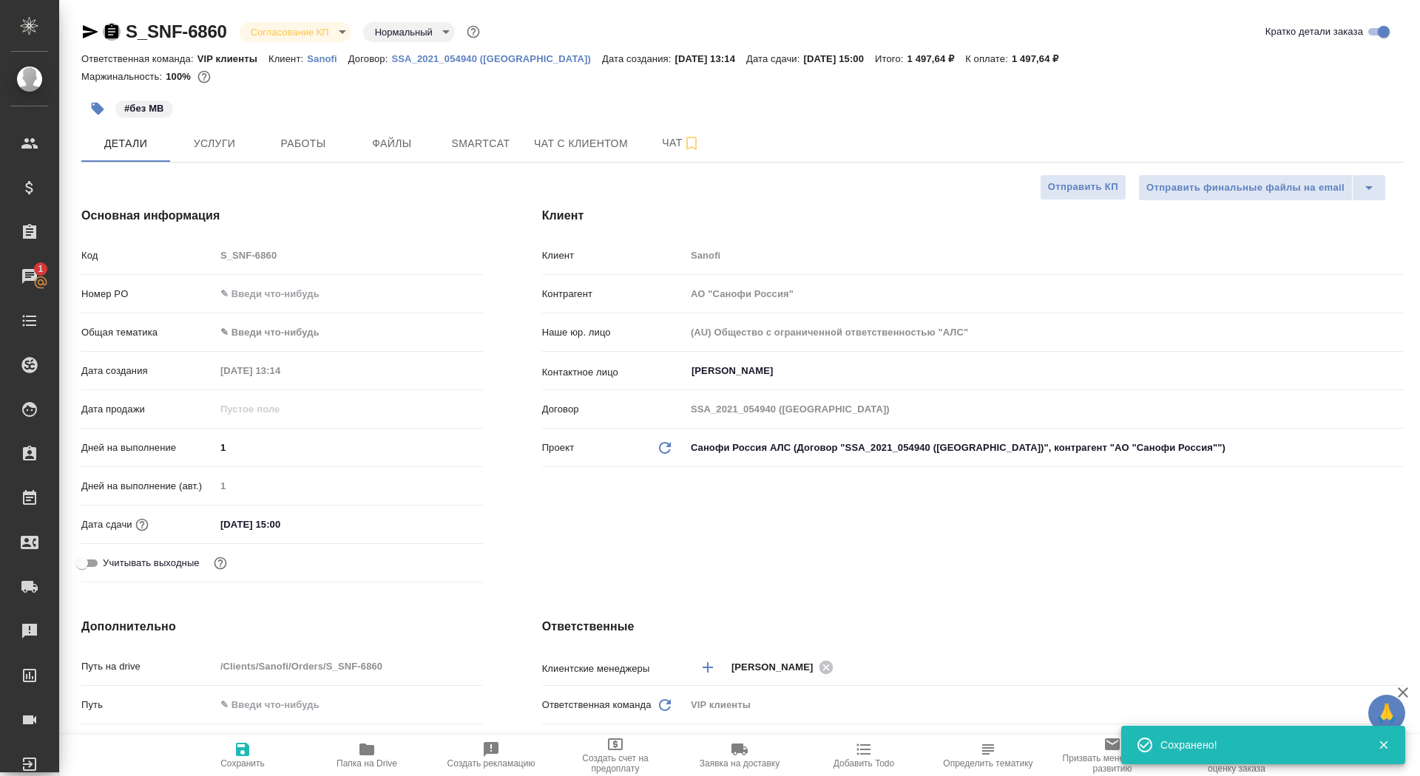
click at [112, 29] on icon "button" at bounding box center [112, 32] width 18 height 18
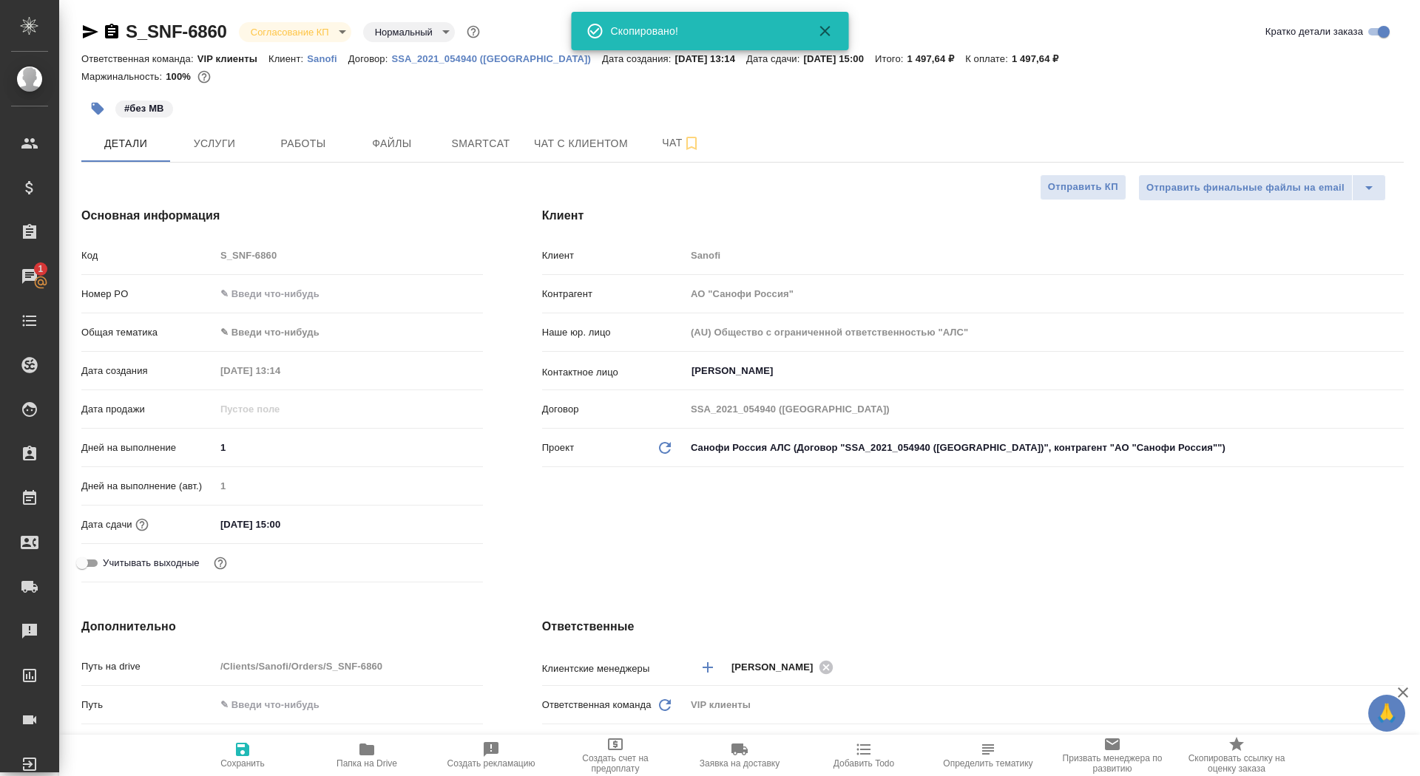
type textarea "x"
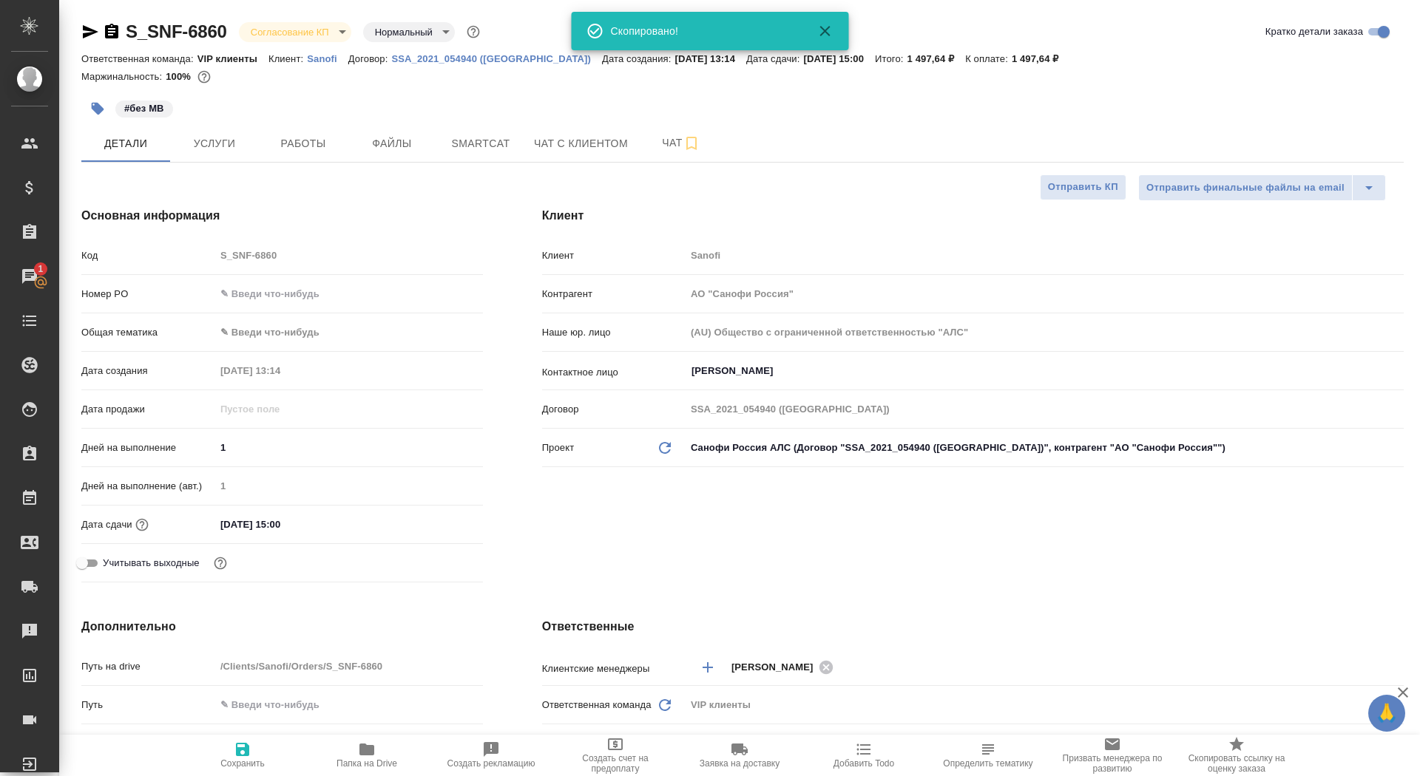
type textarea "x"
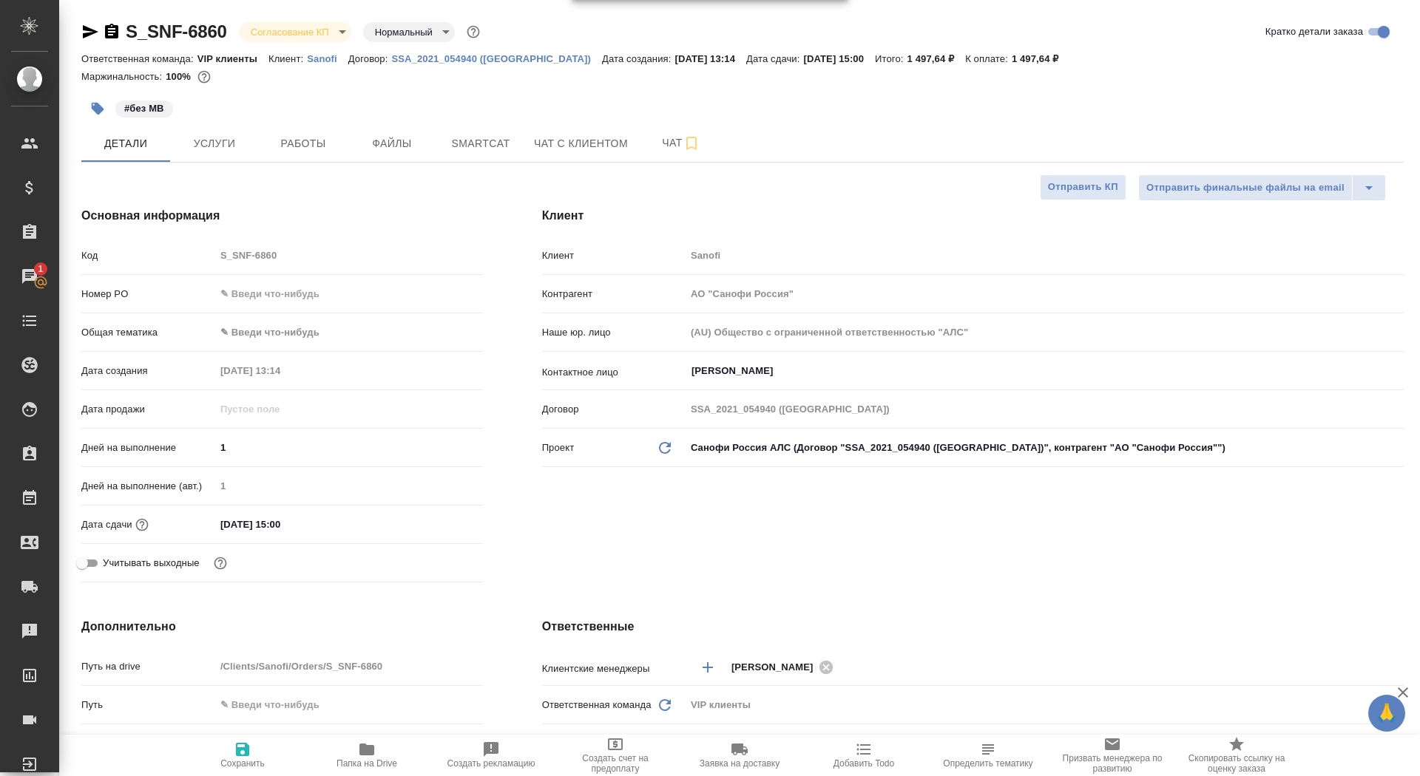
type textarea "x"
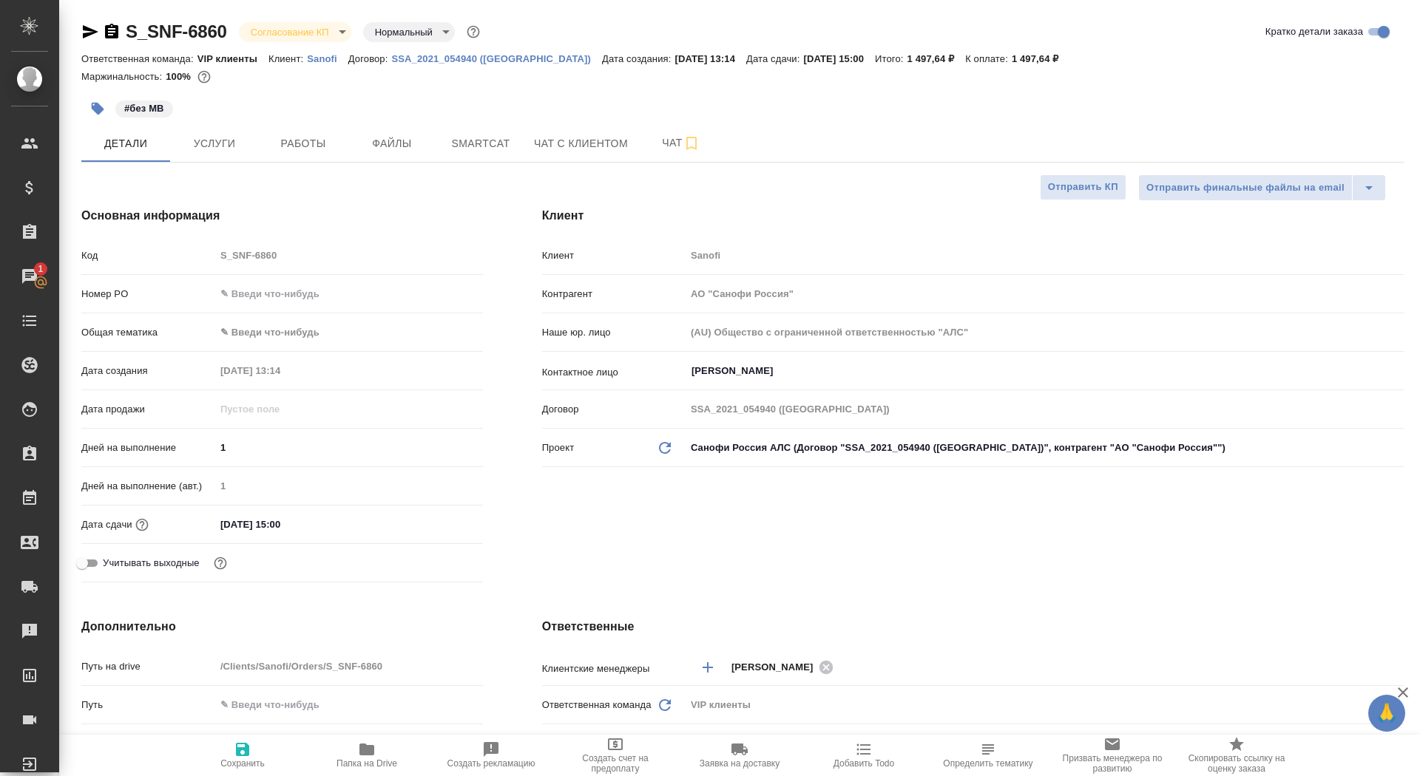
type textarea "x"
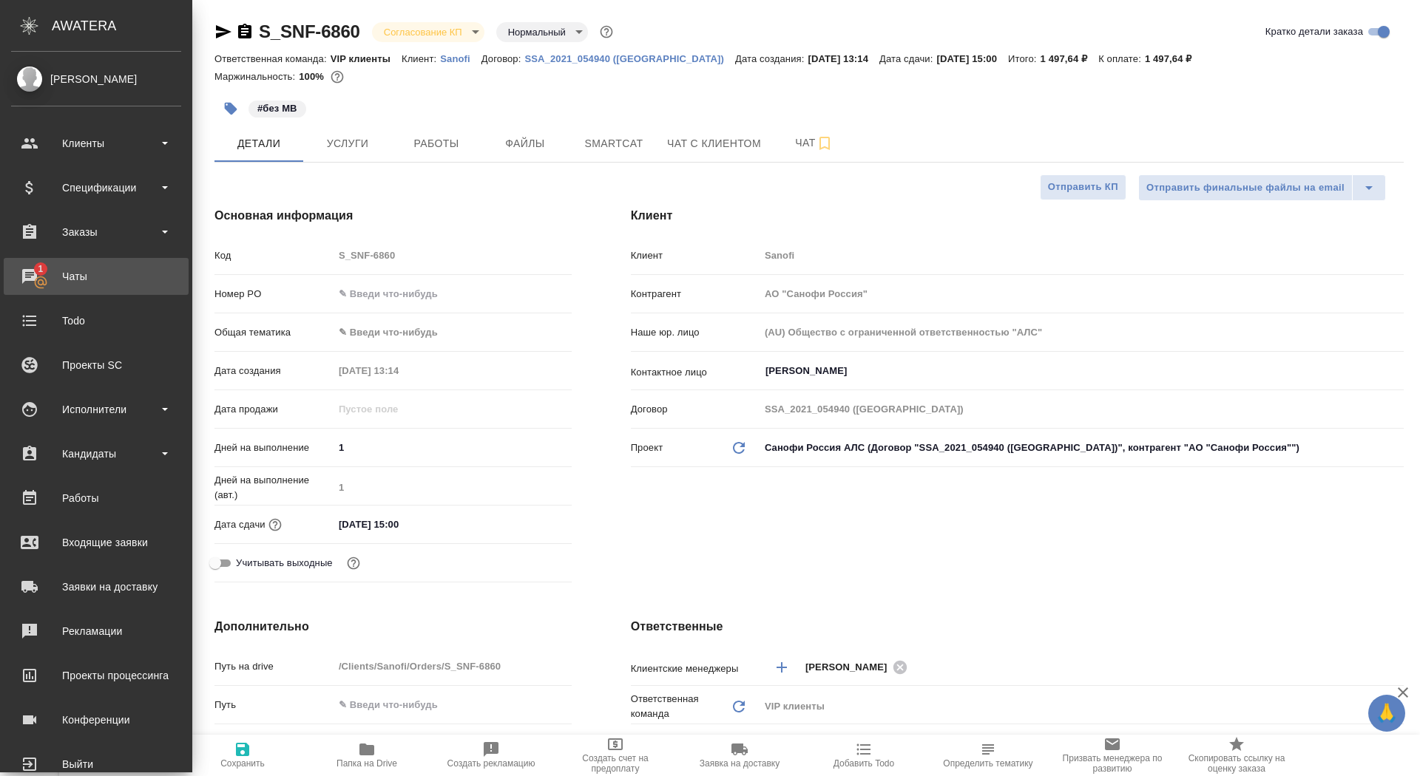
type textarea "x"
click at [28, 283] on div "Чаты" at bounding box center [96, 276] width 170 height 22
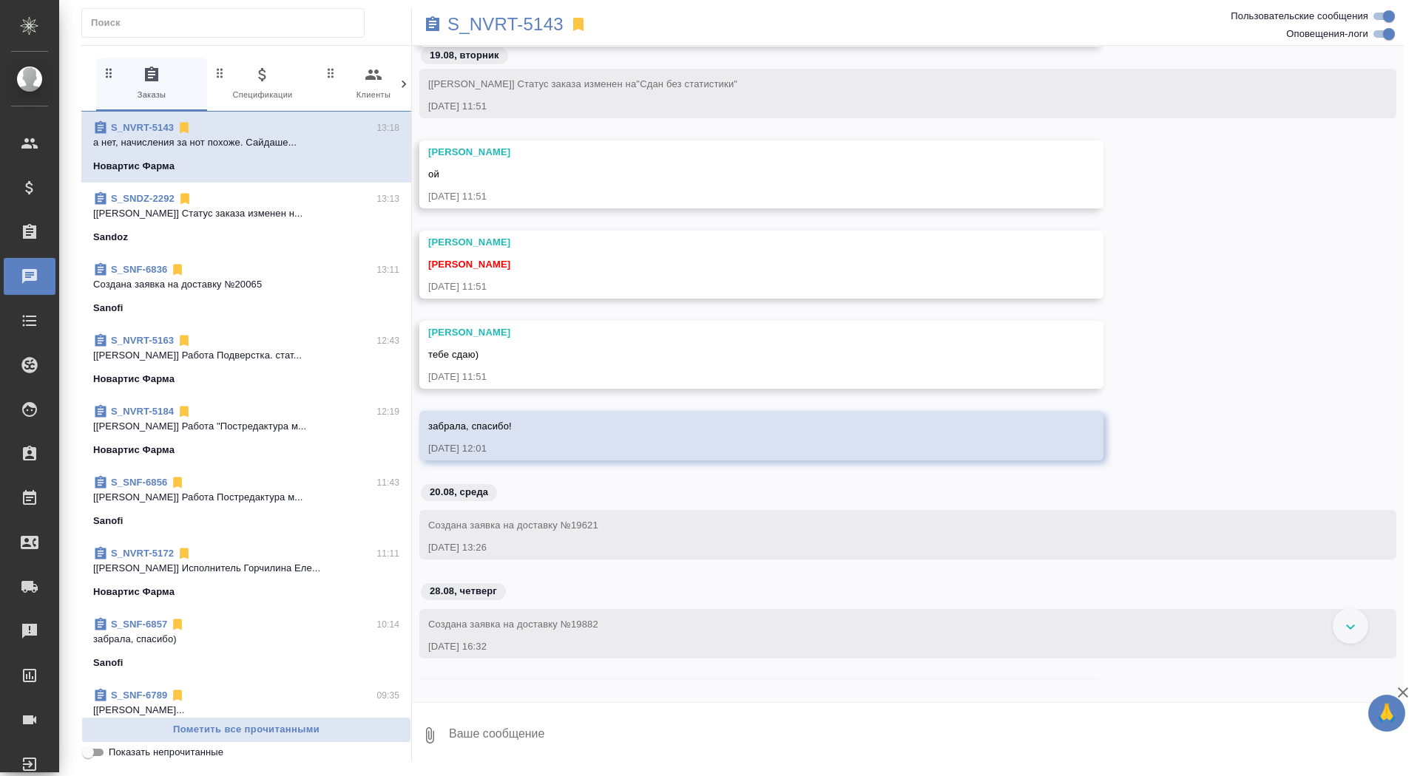
scroll to position [5025, 0]
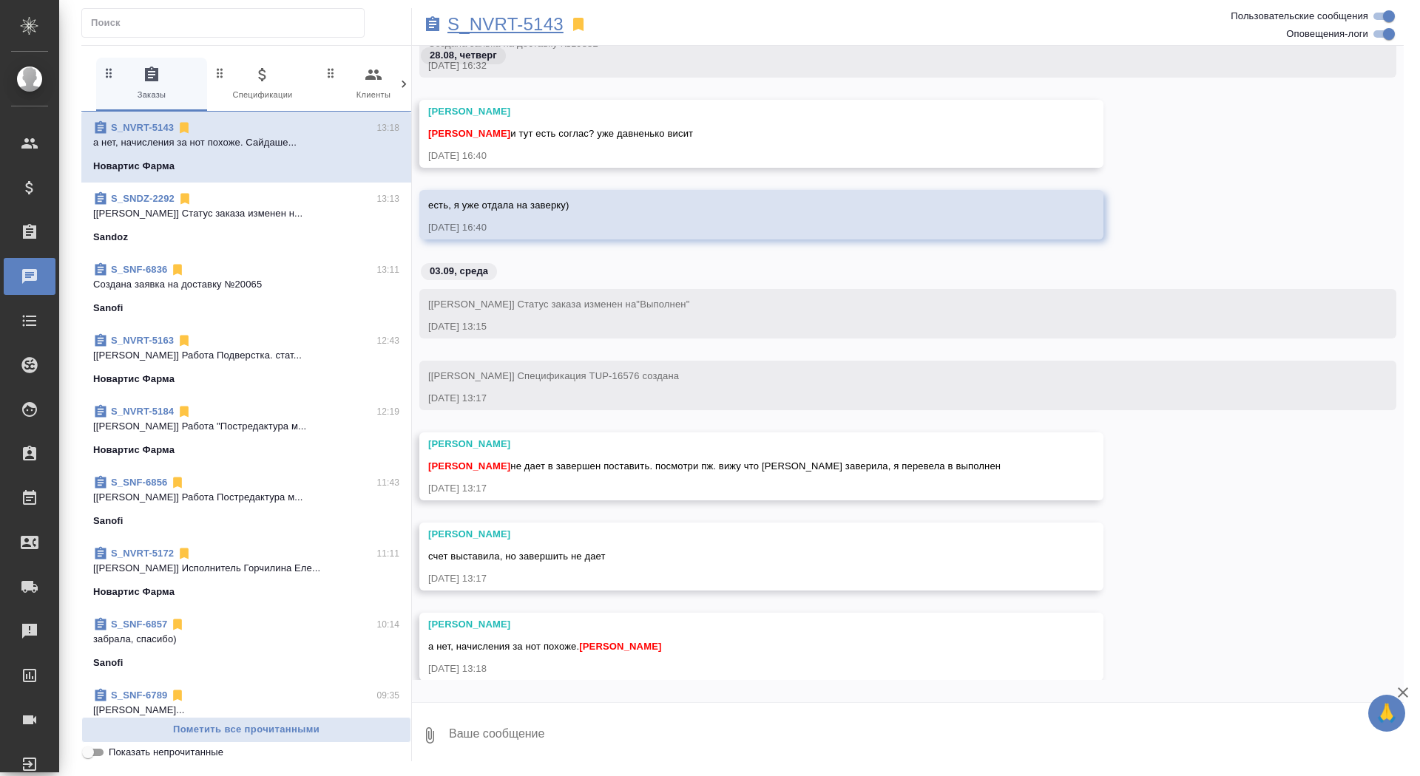
click at [487, 21] on p "S_NVRT-5143" at bounding box center [505, 24] width 116 height 15
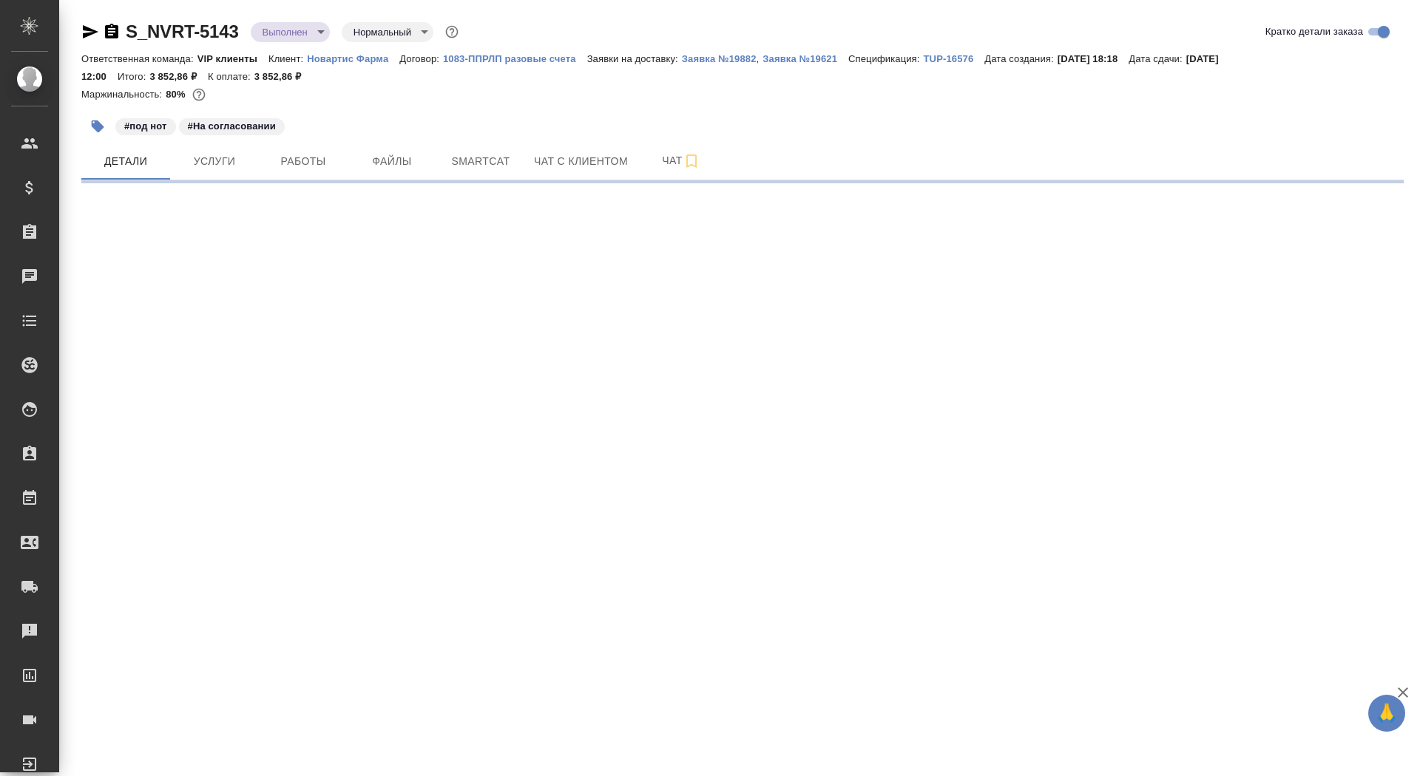
select select "RU"
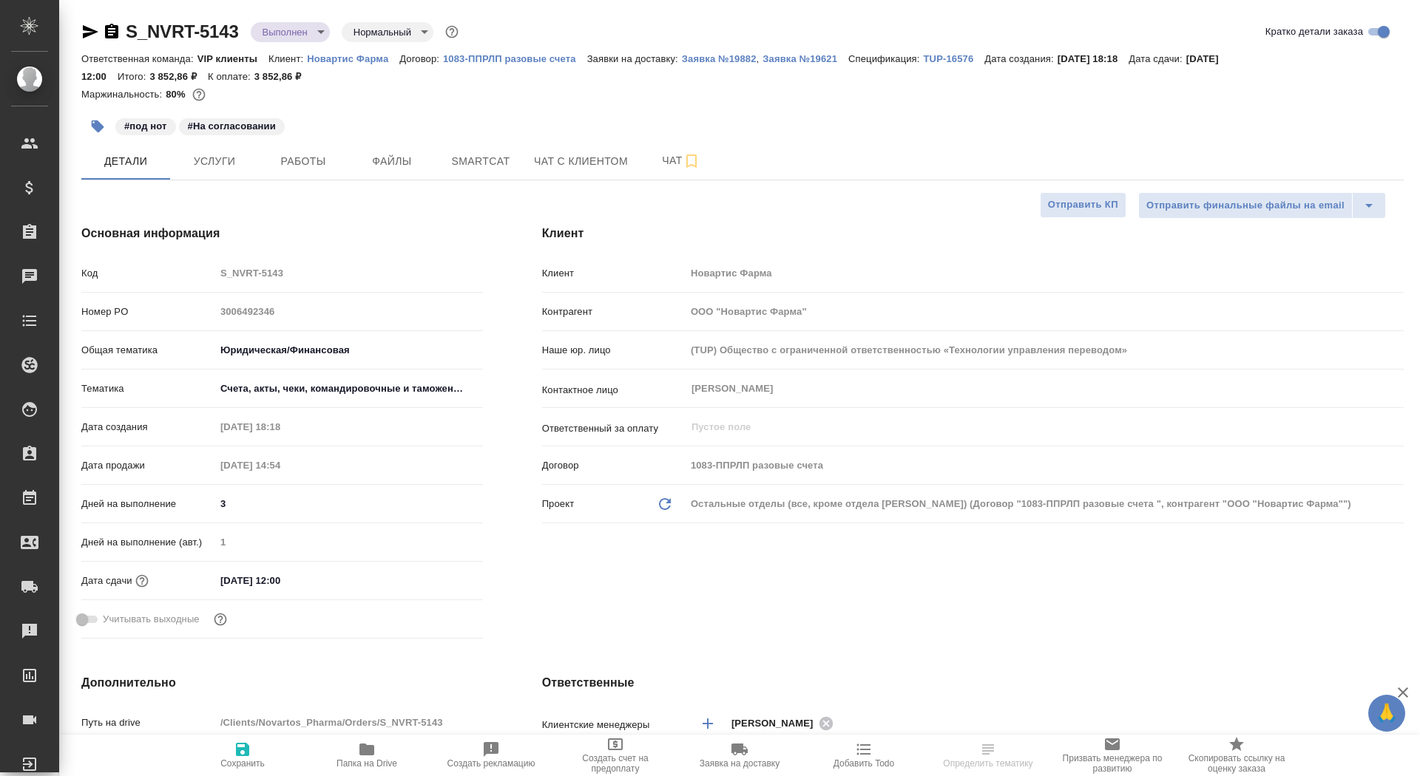
click at [111, 33] on icon "button" at bounding box center [111, 31] width 13 height 15
type textarea "x"
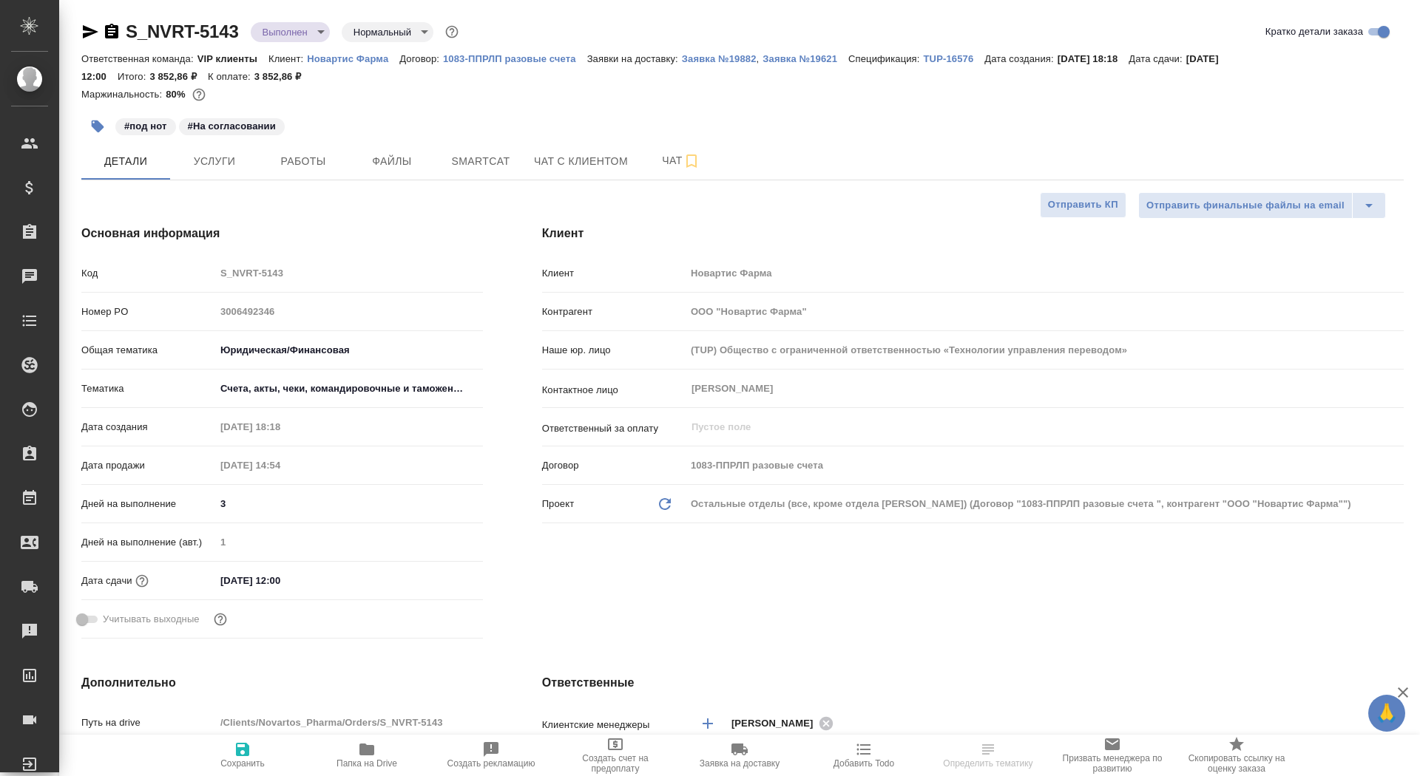
type textarea "x"
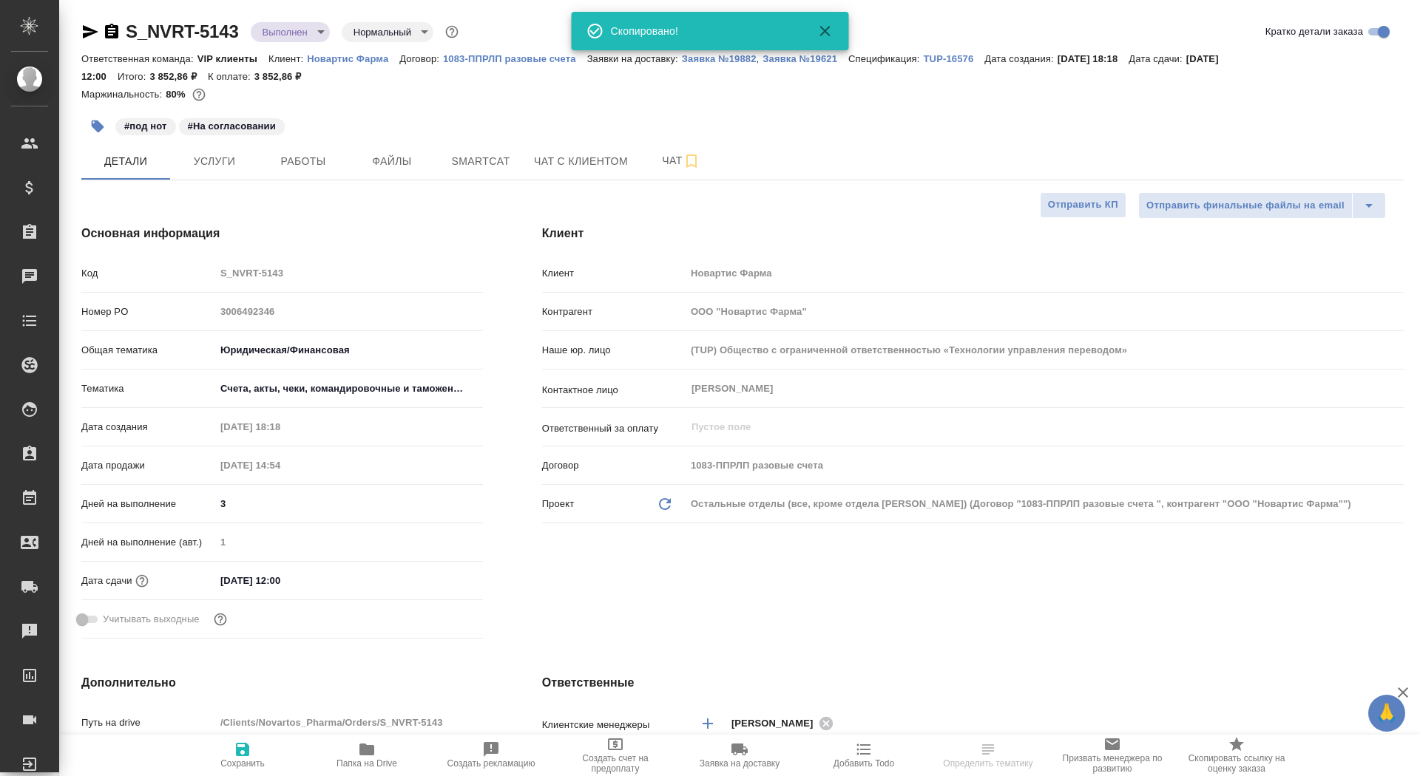
type textarea "x"
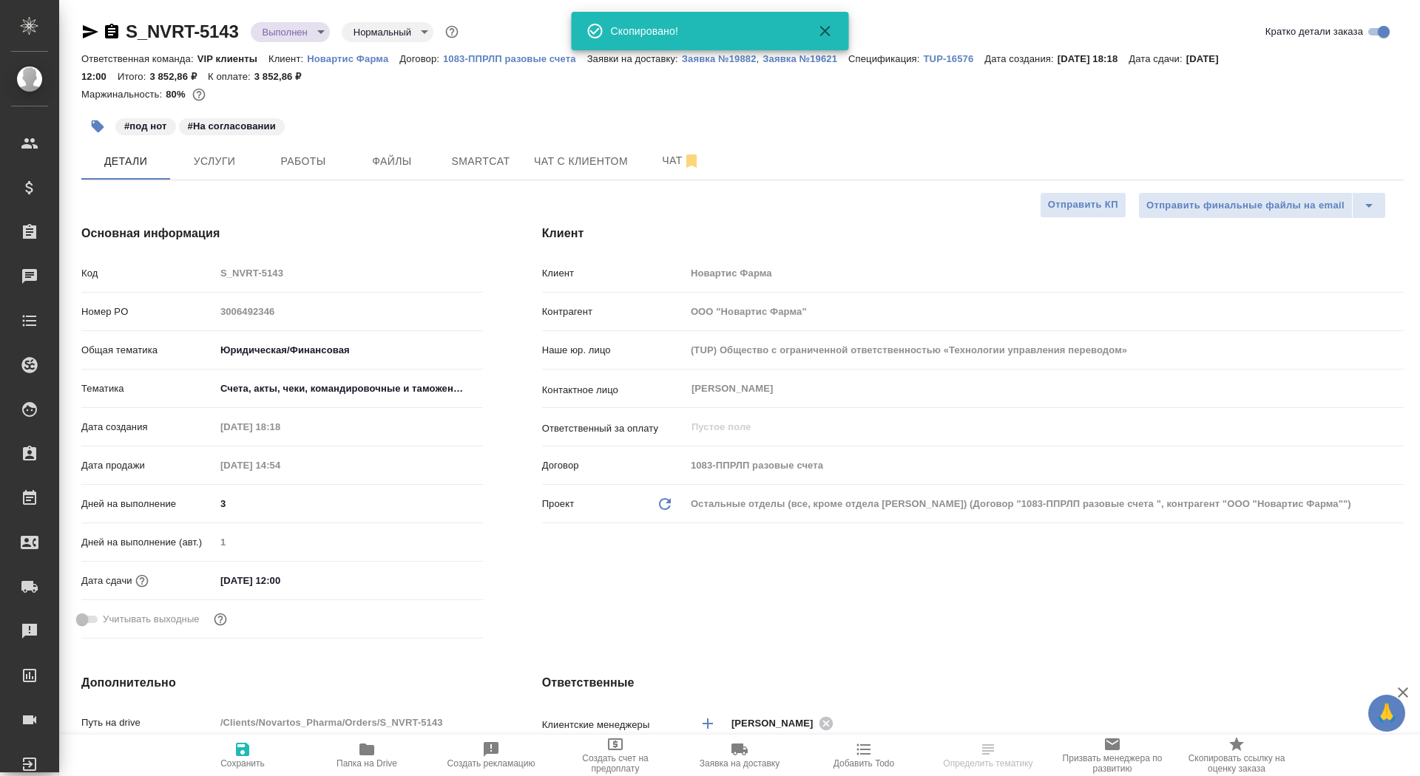
type textarea "x"
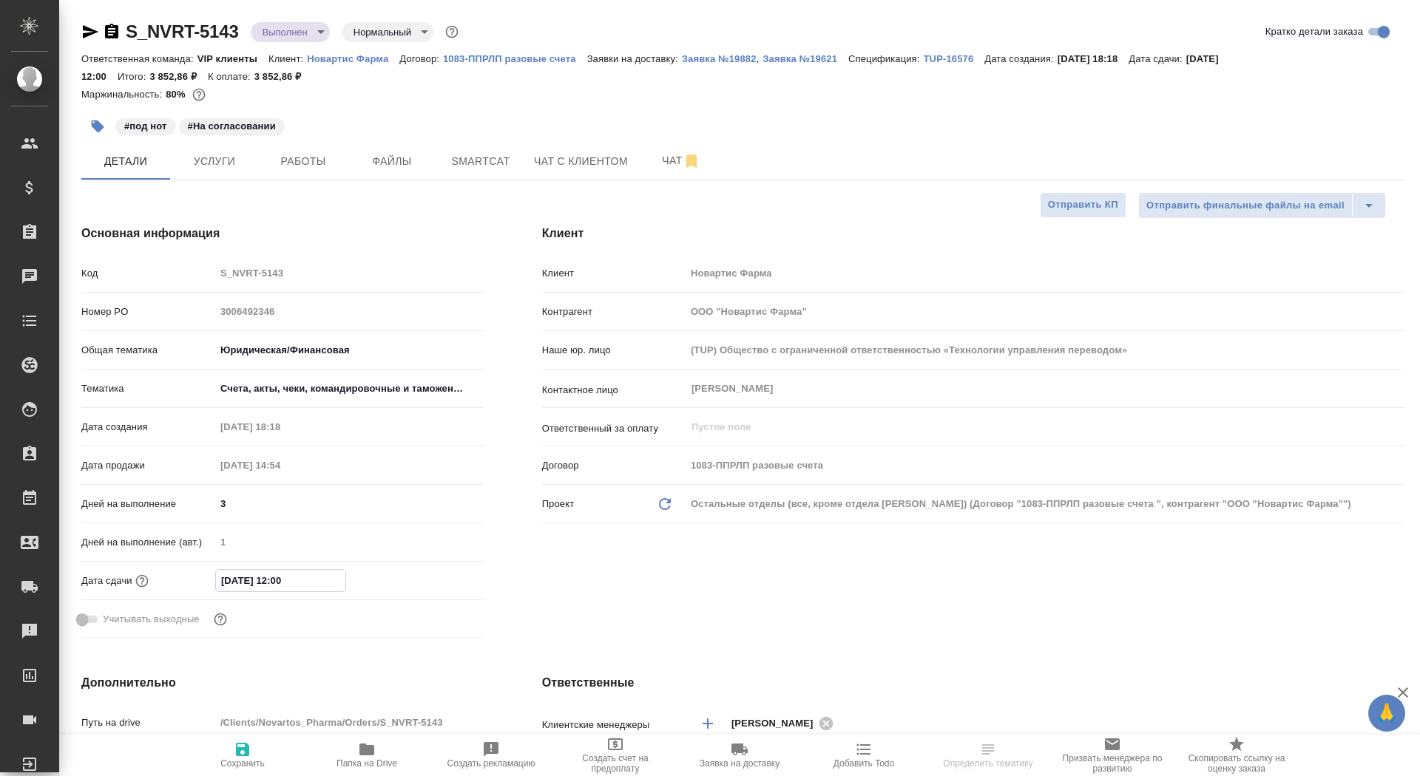
click at [230, 578] on input "21.08.2025 12:00" at bounding box center [280, 580] width 129 height 21
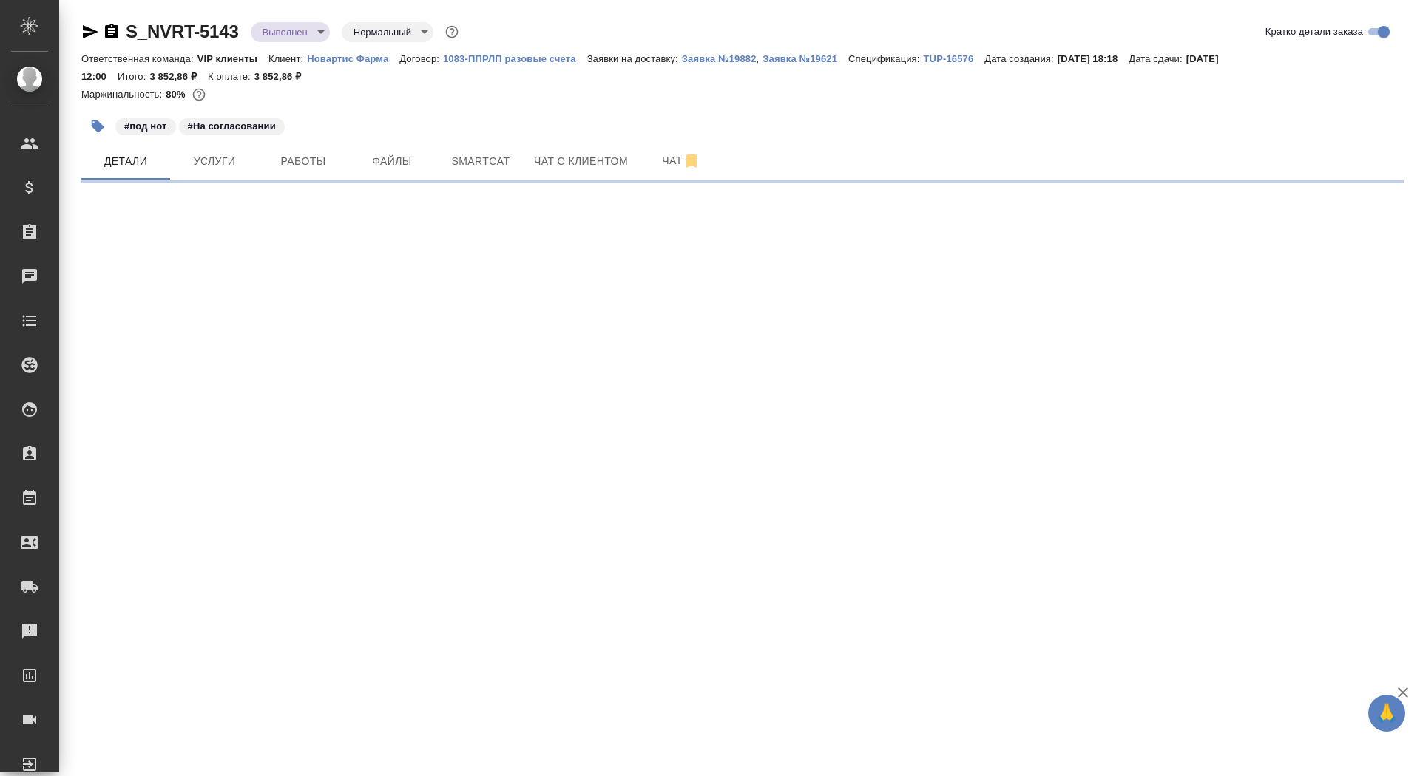
select select "RU"
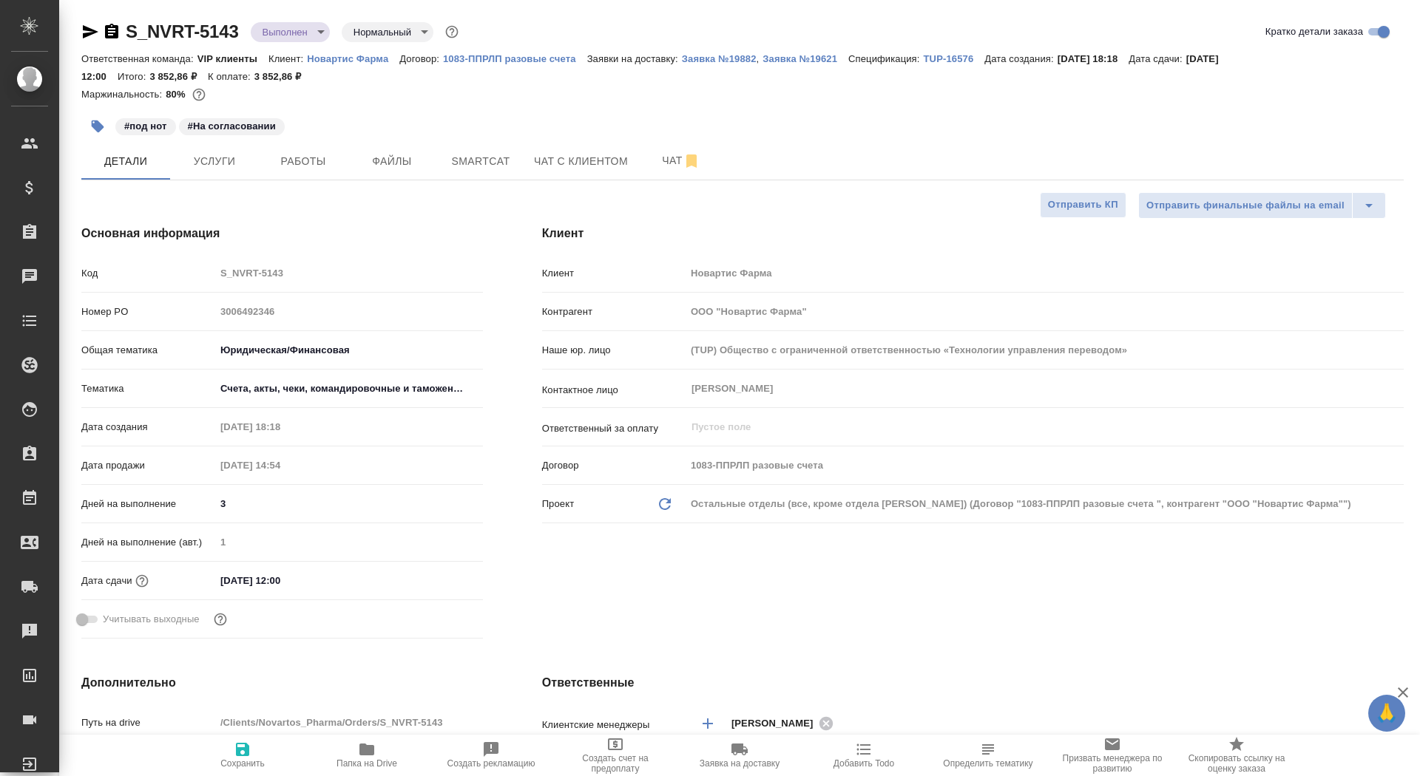
type textarea "x"
click at [230, 582] on input "21.08.2025 12:00" at bounding box center [280, 580] width 129 height 21
type input "20.82.0251 20:0_"
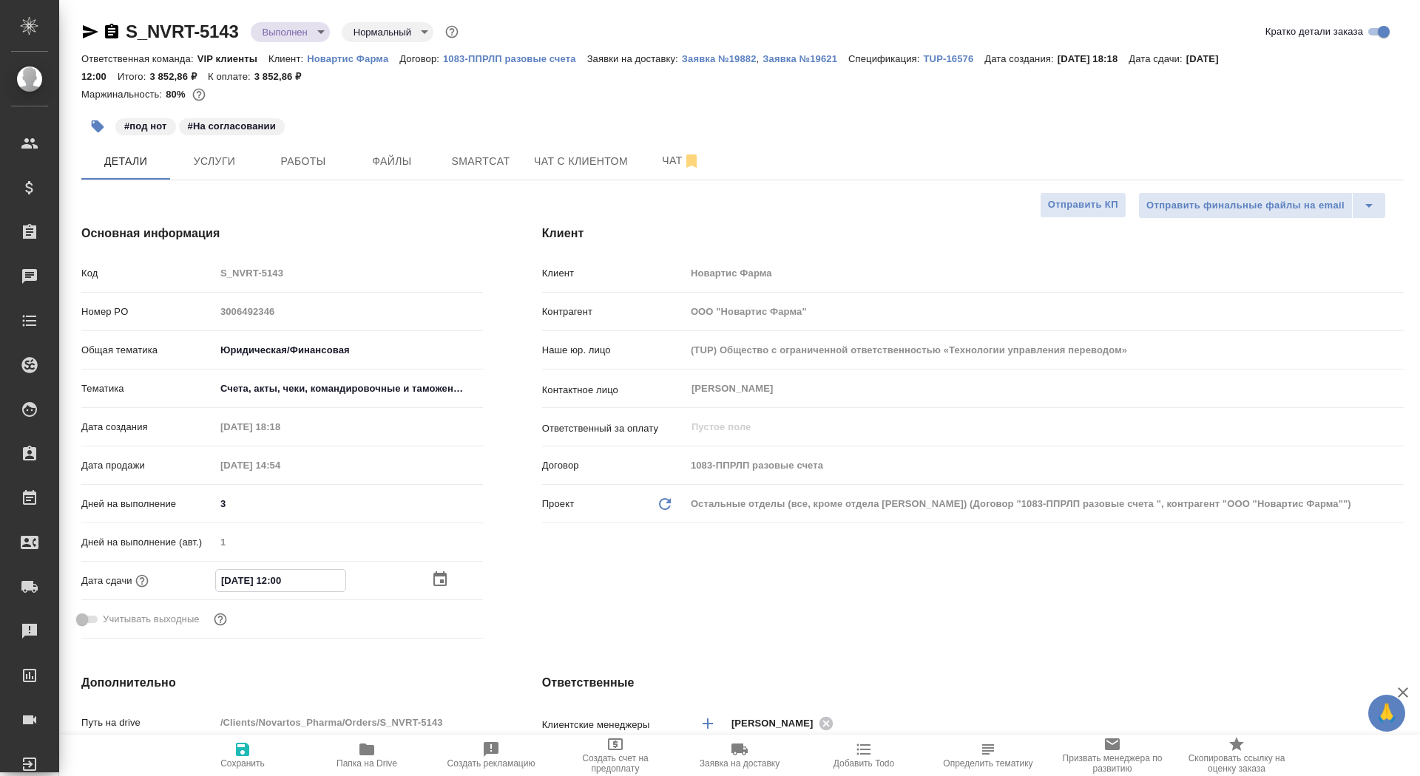
type textarea "x"
type input "29.08.2025 12:00"
type textarea "x"
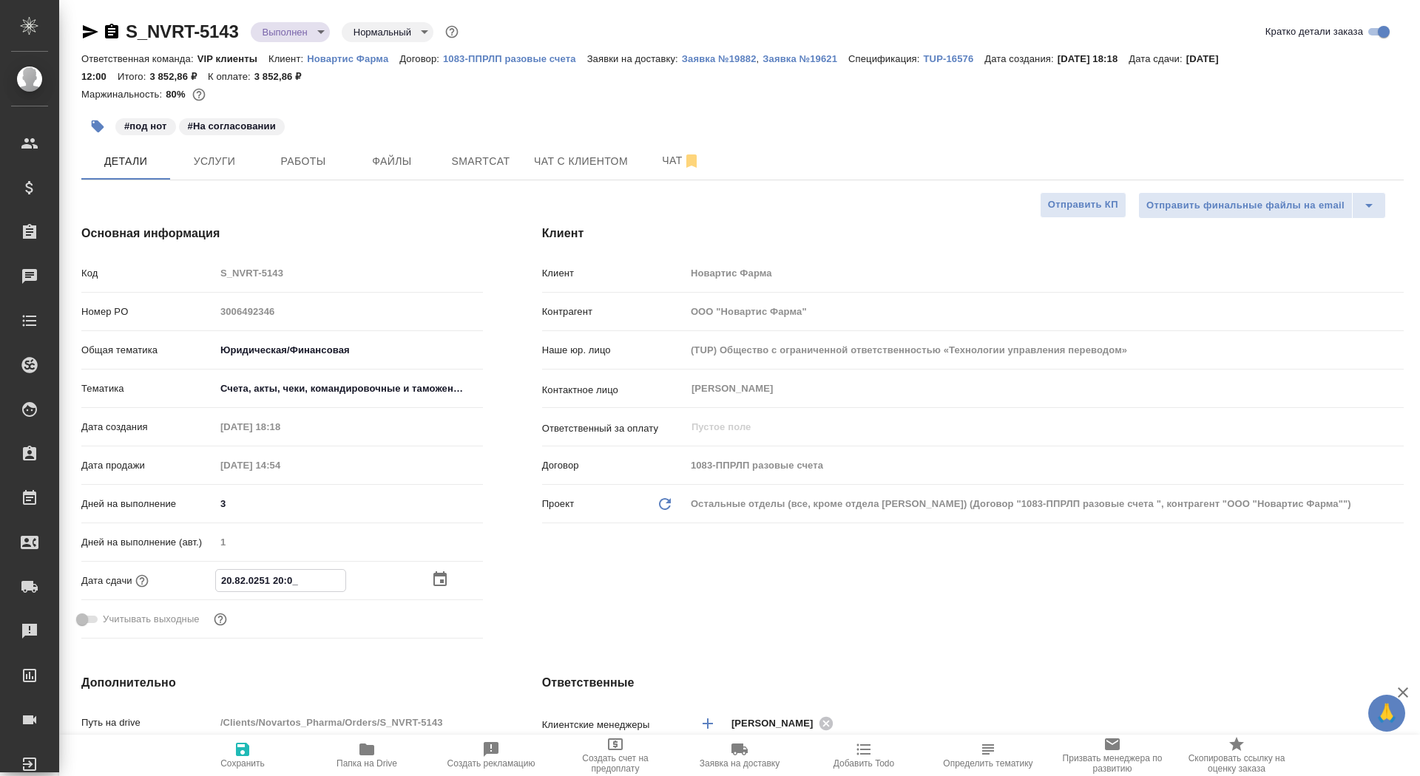
type textarea "x"
type input "29.08.2025 12:00"
click at [250, 765] on span "Сохранить" at bounding box center [242, 764] width 44 height 10
type textarea "x"
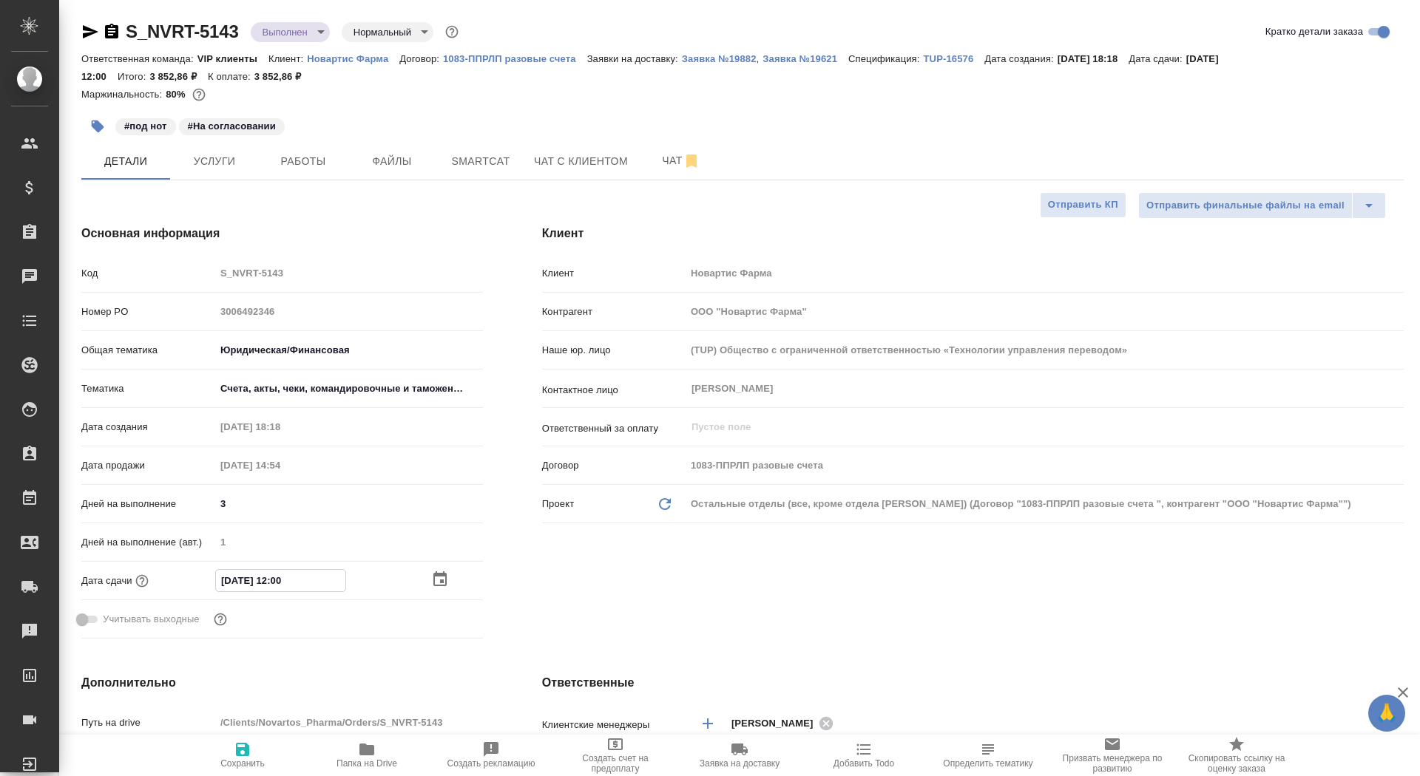
type textarea "x"
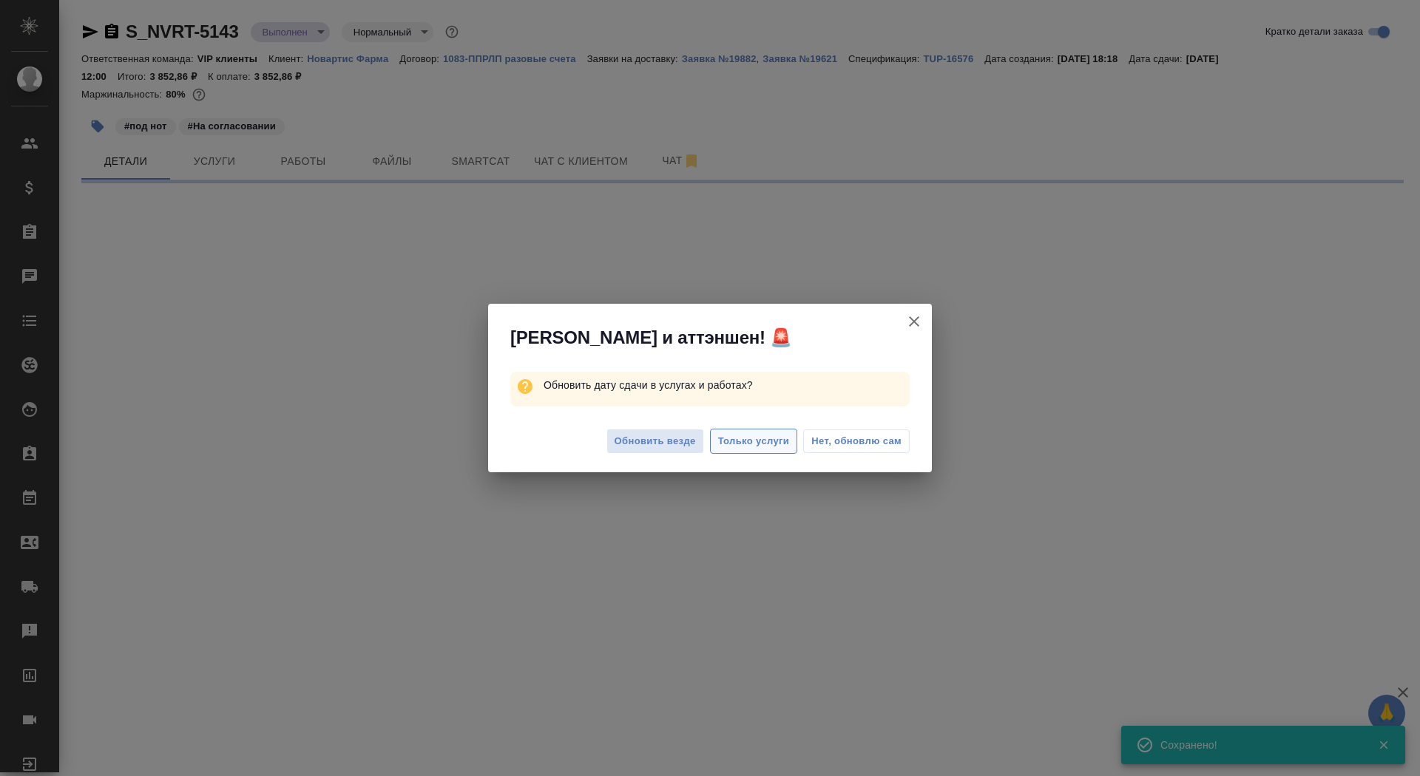
click at [734, 443] on span "Только услуги" at bounding box center [754, 441] width 72 height 17
select select "RU"
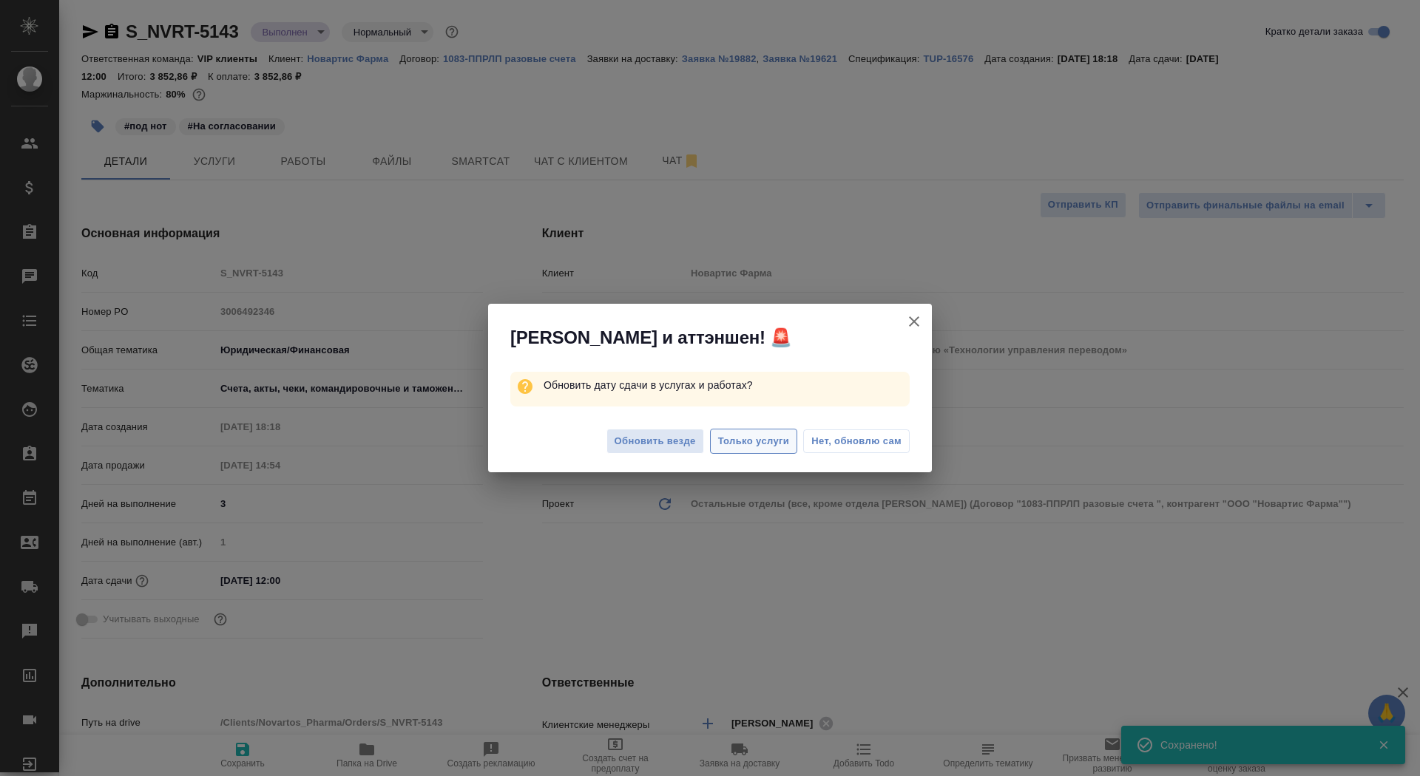
type textarea "x"
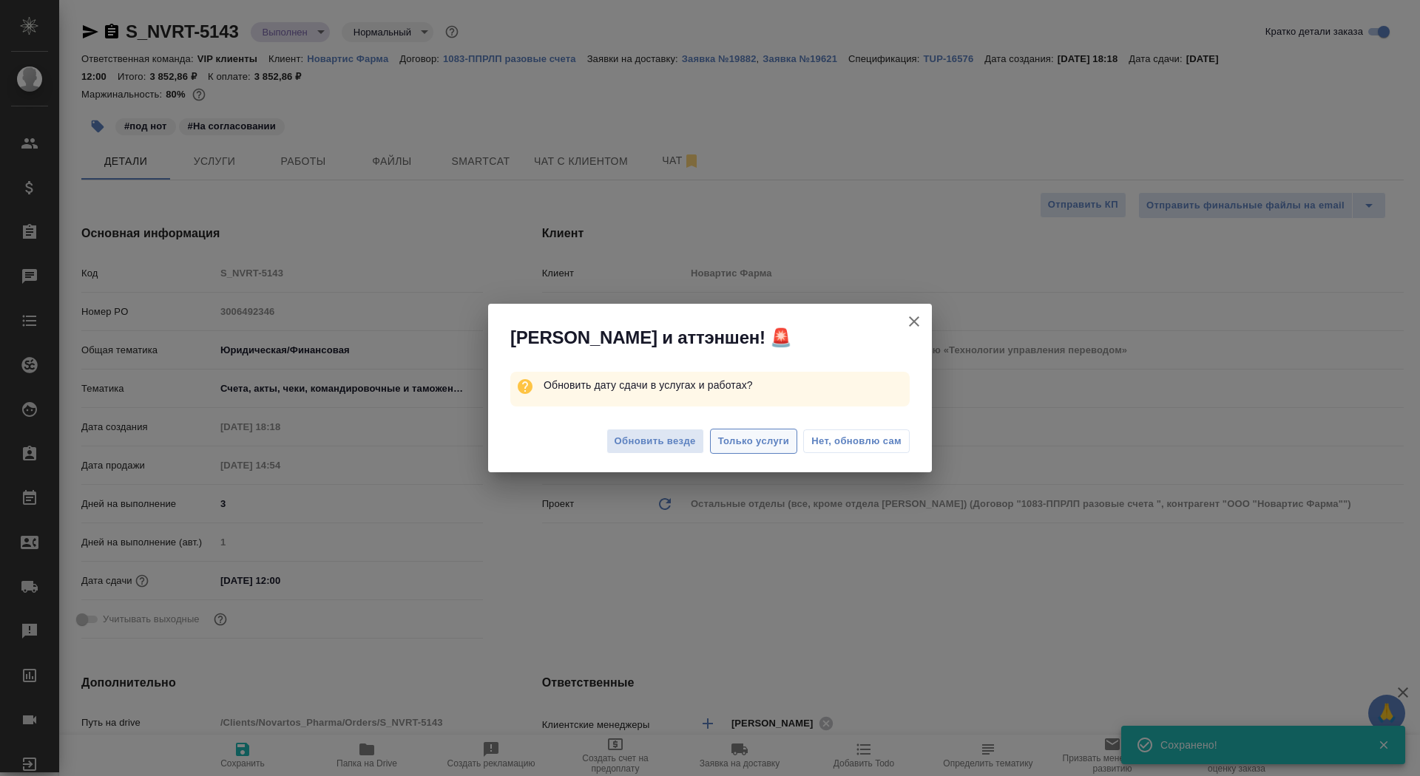
type textarea "x"
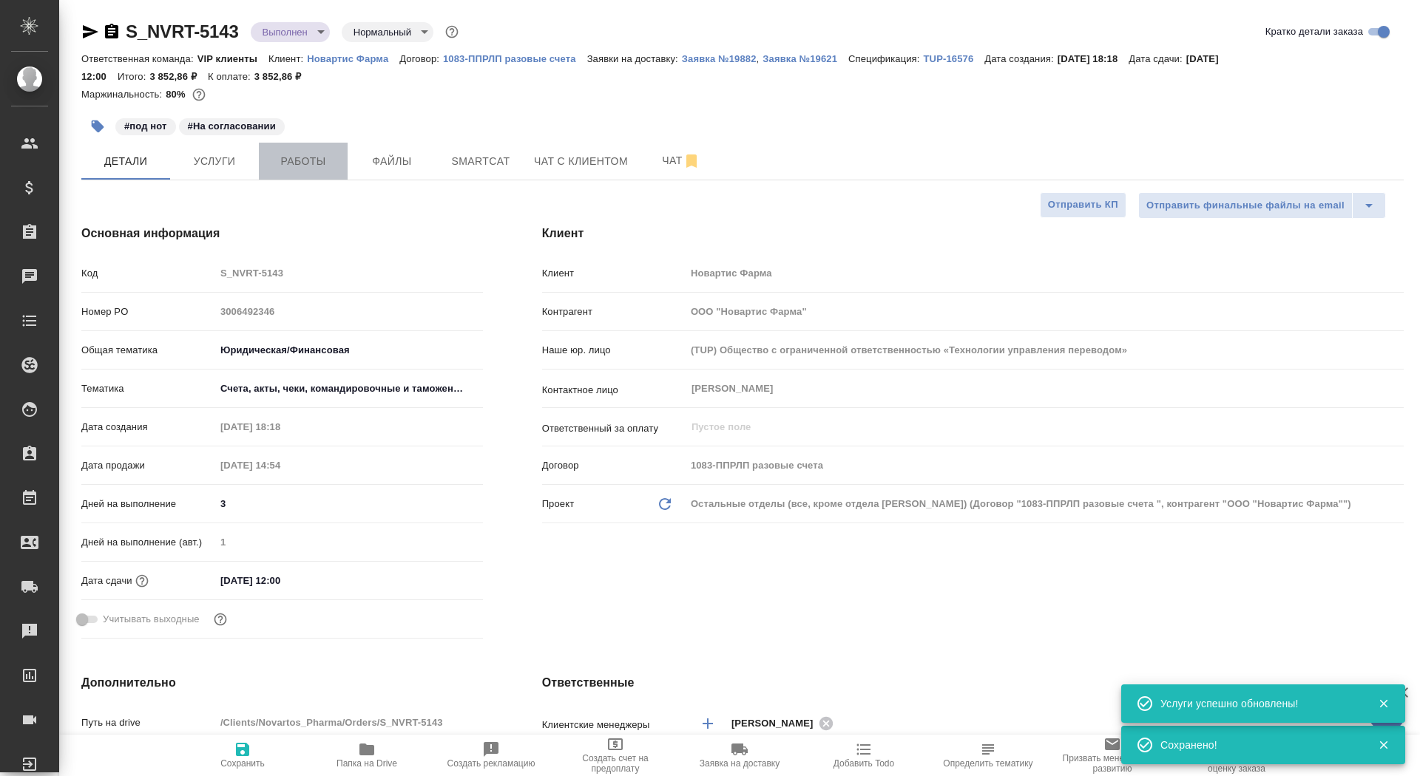
click at [307, 149] on button "Работы" at bounding box center [303, 161] width 89 height 37
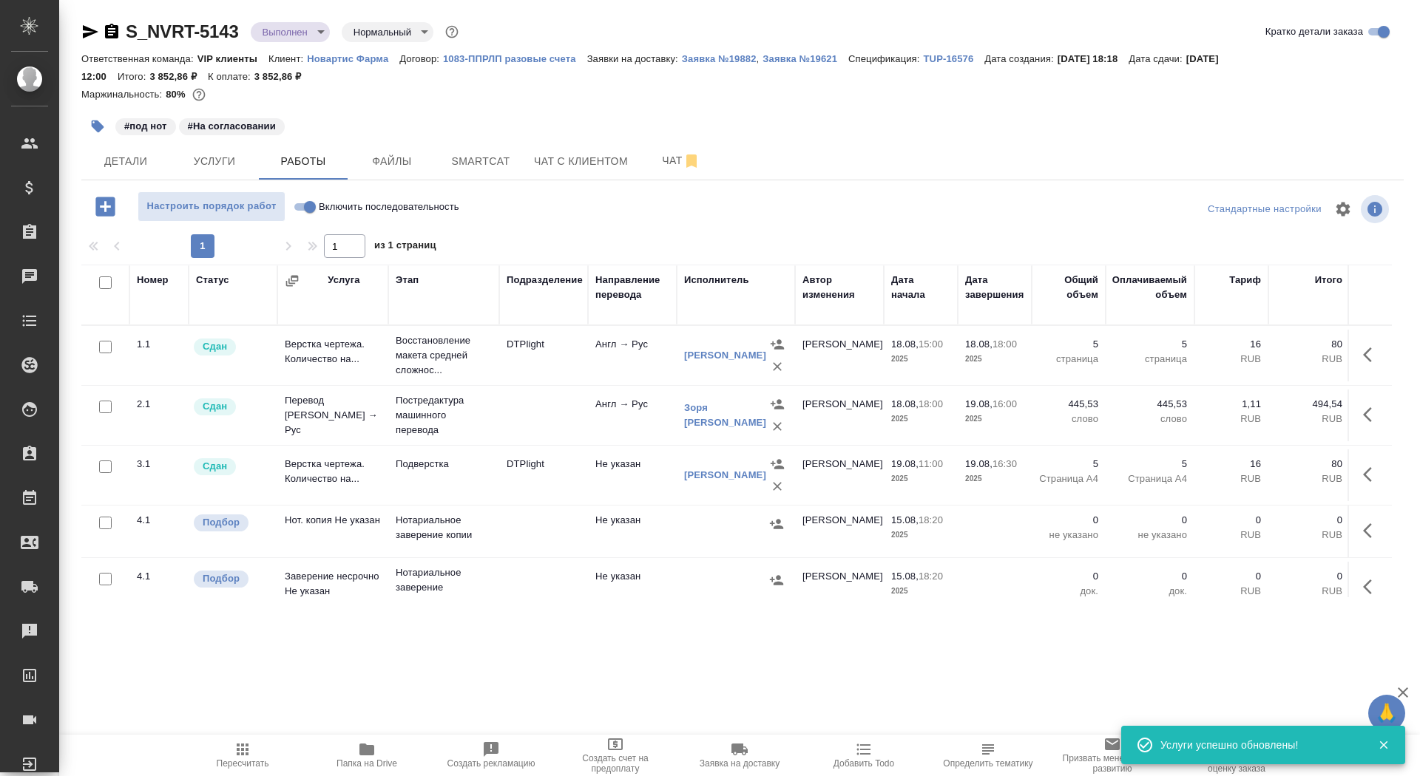
scroll to position [19, 0]
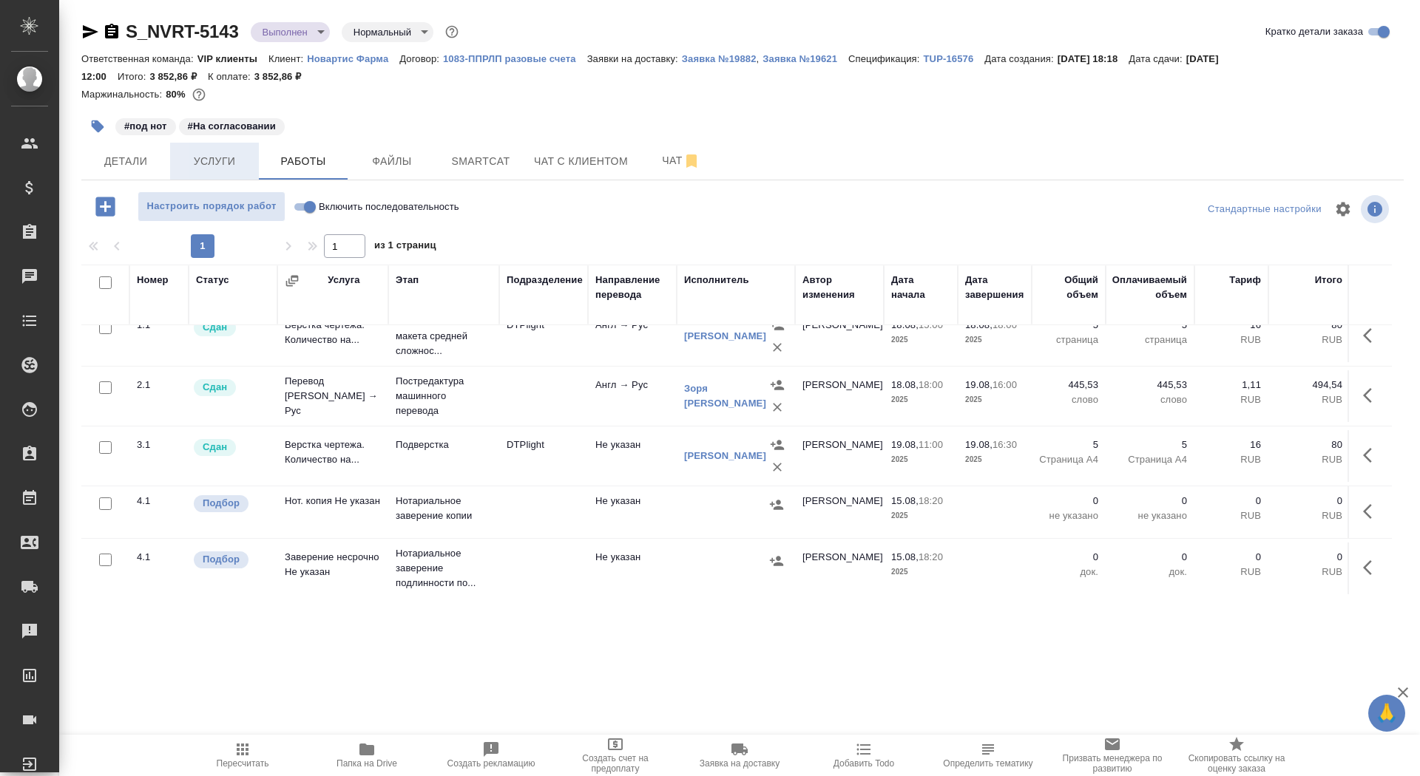
click at [220, 160] on span "Услуги" at bounding box center [214, 161] width 71 height 18
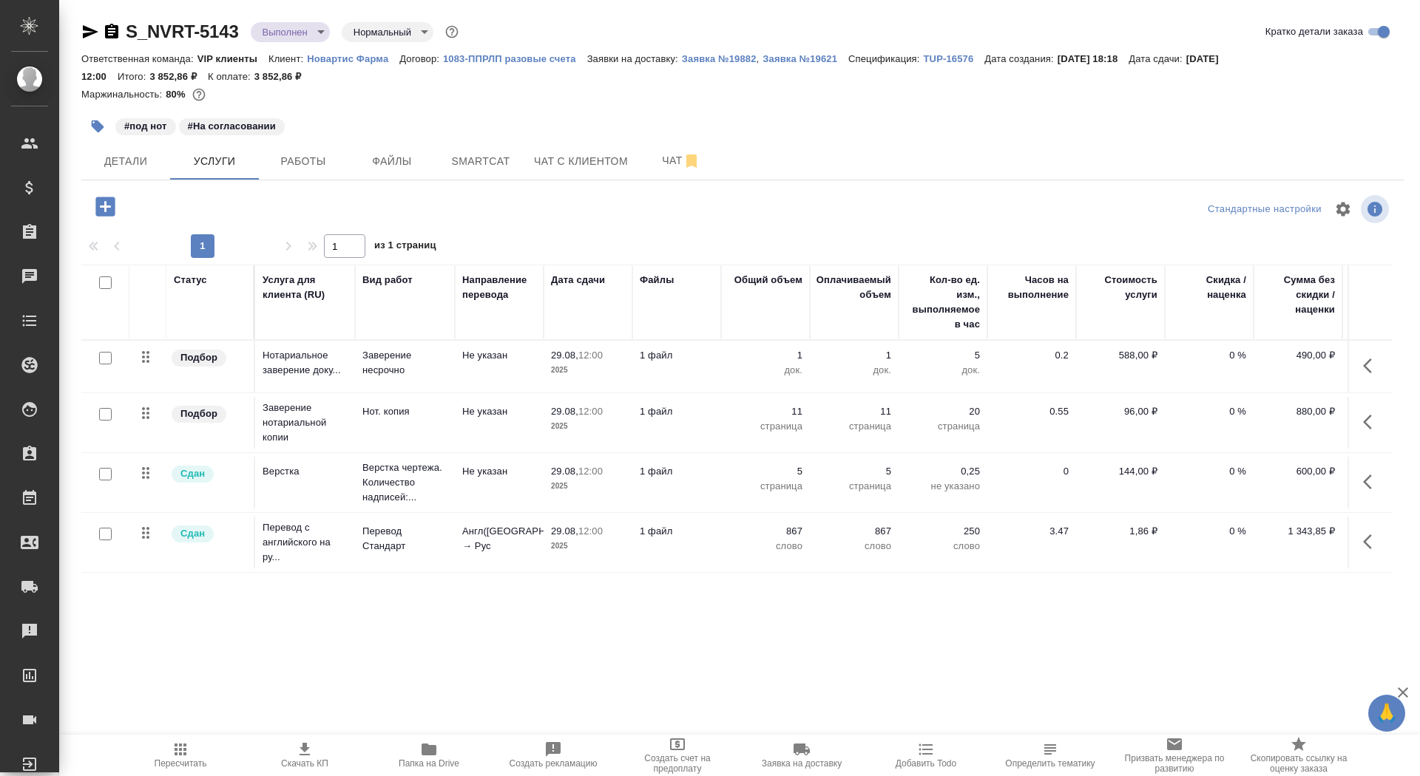
click at [315, 186] on div "S_NVRT-5143 Выполнен completed Нормальный normal Кратко детали заказа Ответстве…" at bounding box center [742, 310] width 1339 height 620
click at [313, 173] on button "Работы" at bounding box center [303, 161] width 89 height 37
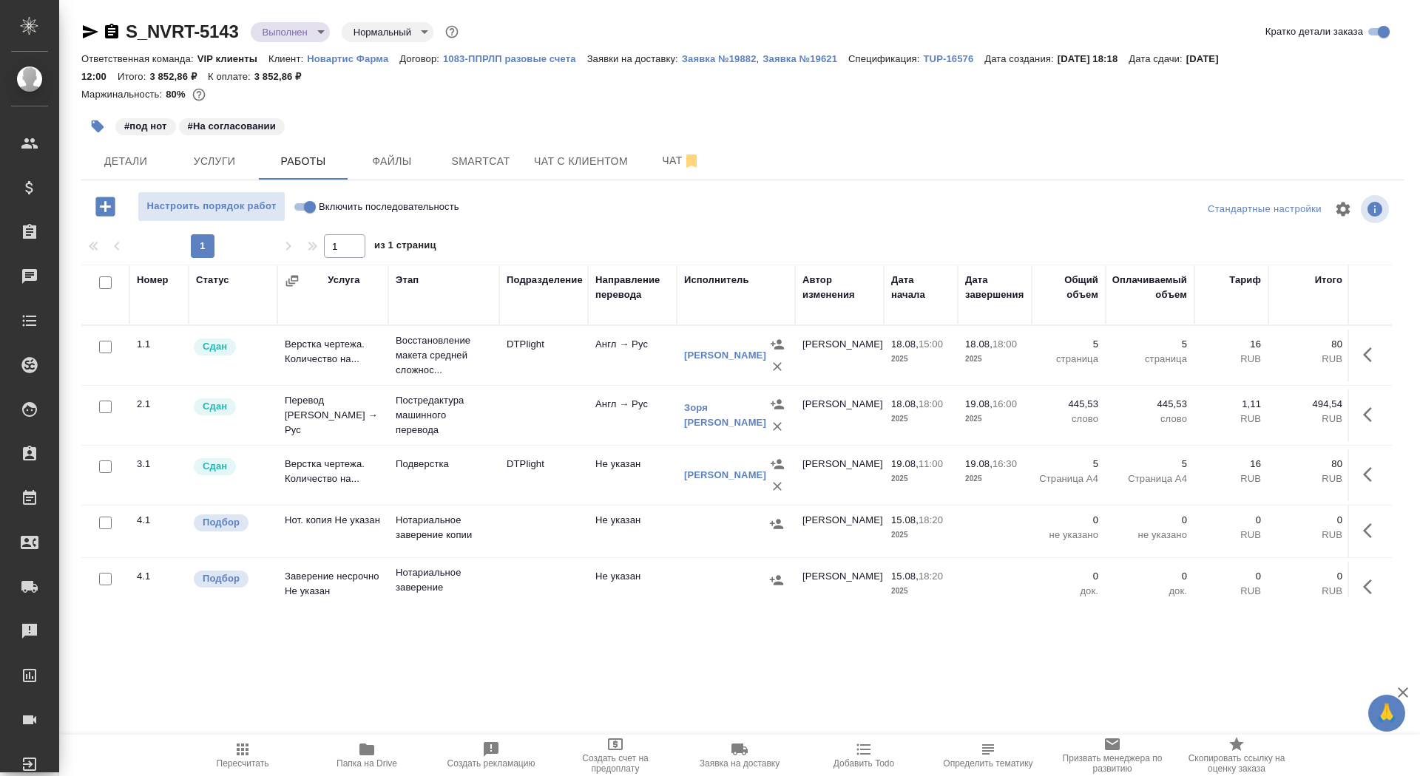
scroll to position [19, 0]
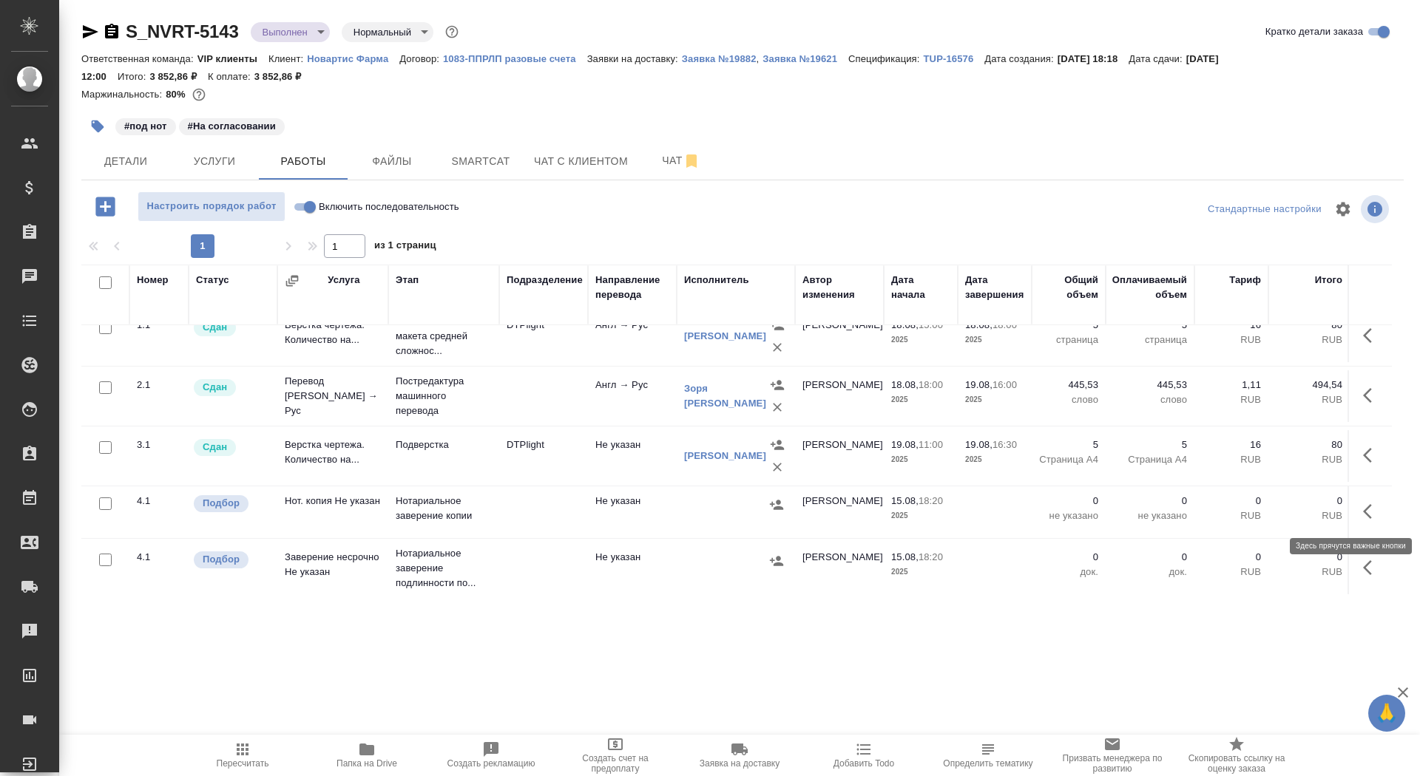
click at [1361, 521] on button "button" at bounding box center [1371, 511] width 35 height 35
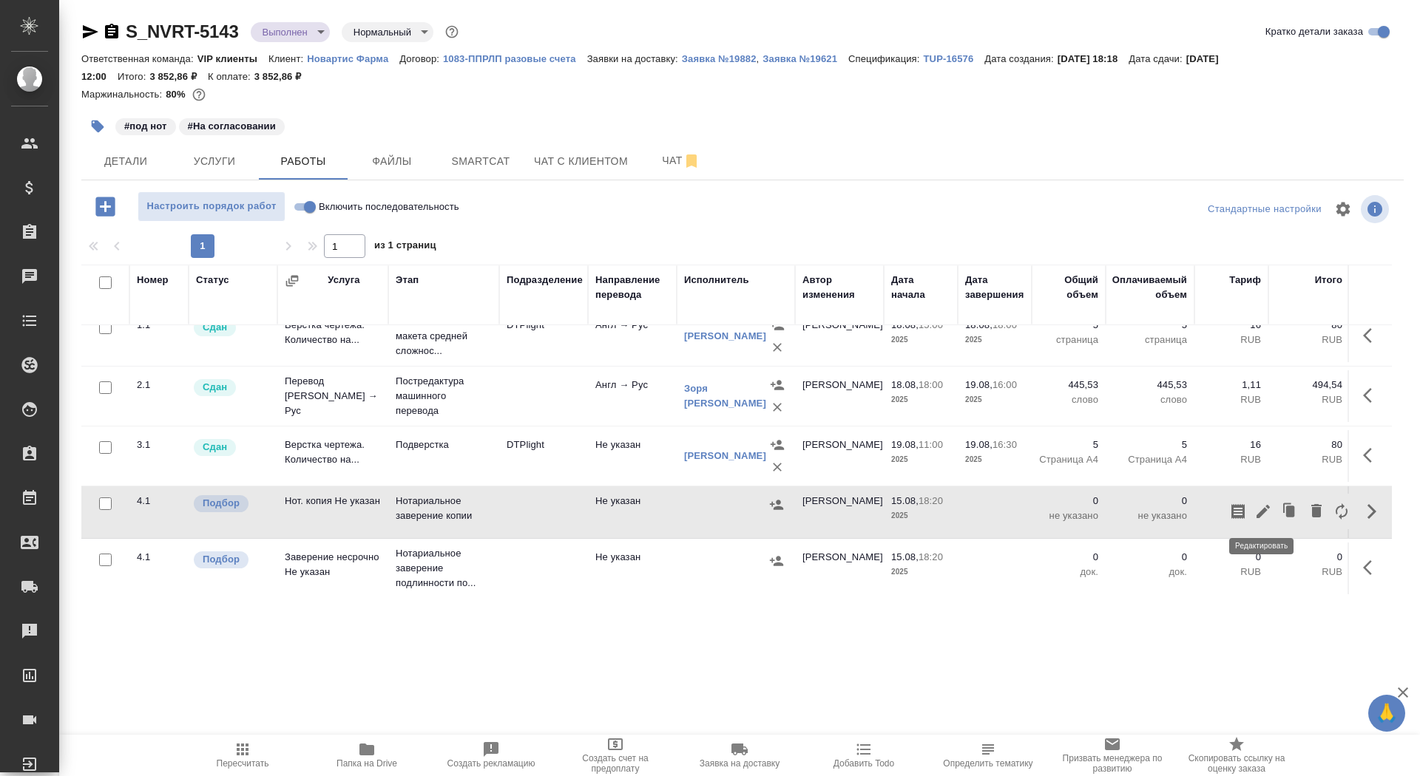
click at [1259, 513] on icon "button" at bounding box center [1262, 511] width 13 height 13
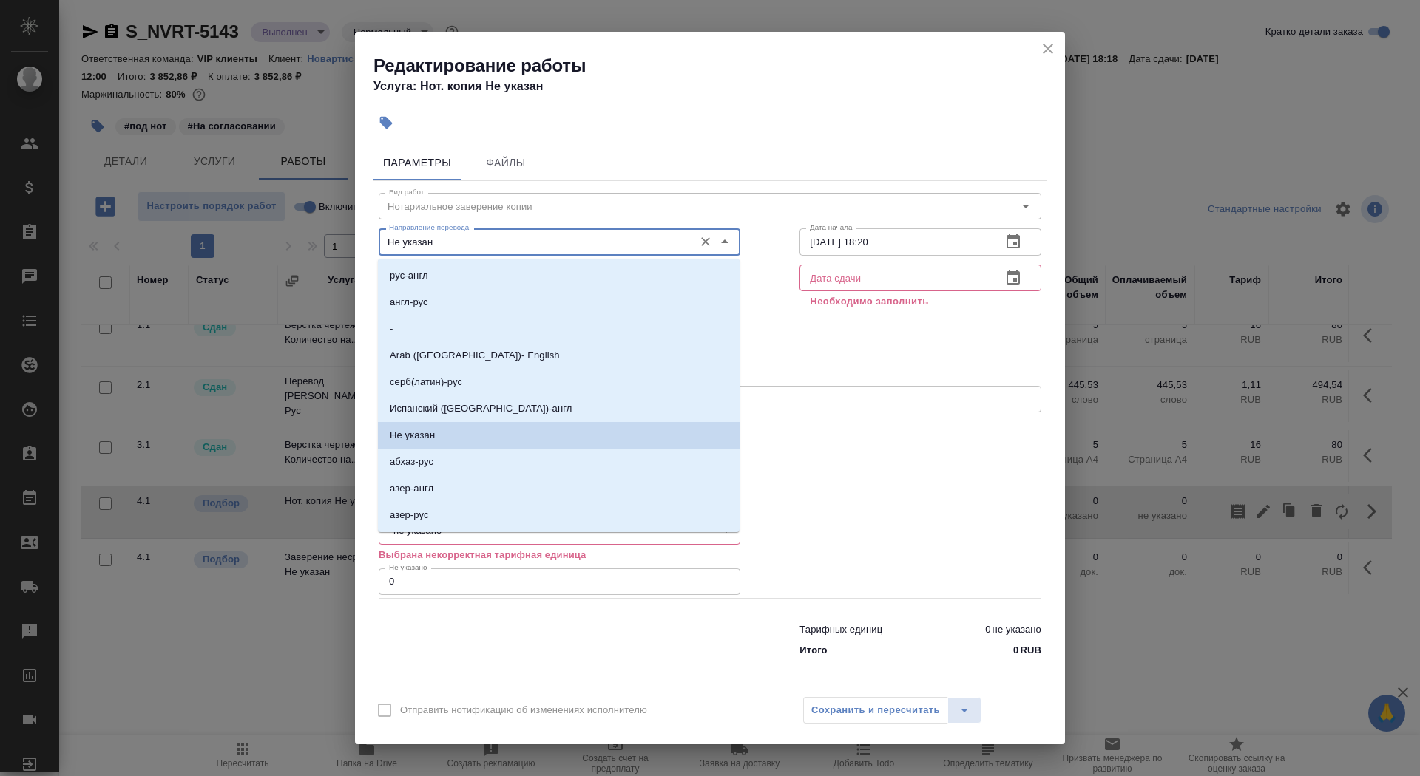
click at [452, 240] on input "Не указан" at bounding box center [534, 242] width 303 height 18
click at [450, 325] on li "-" at bounding box center [559, 329] width 362 height 27
type input "-"
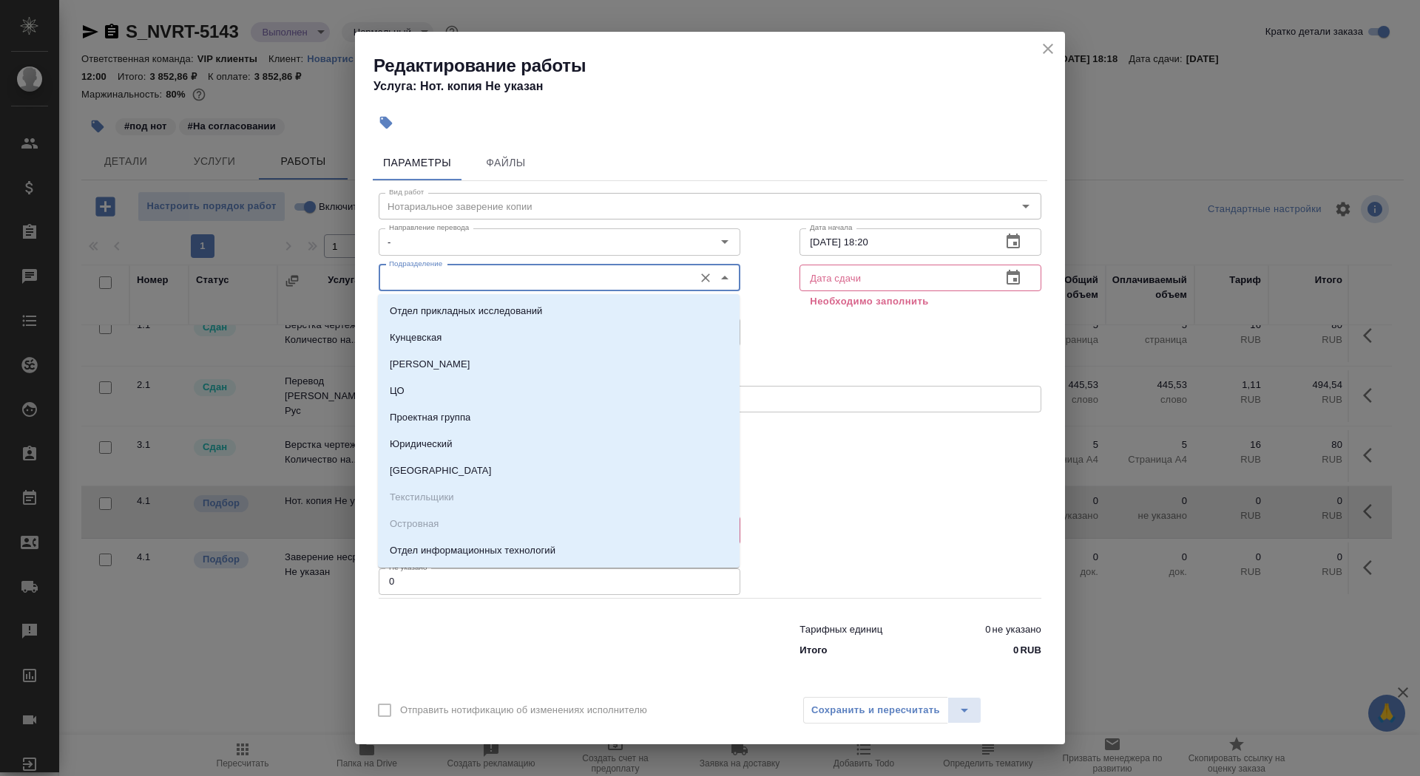
click at [450, 270] on input "Подразделение" at bounding box center [534, 278] width 303 height 18
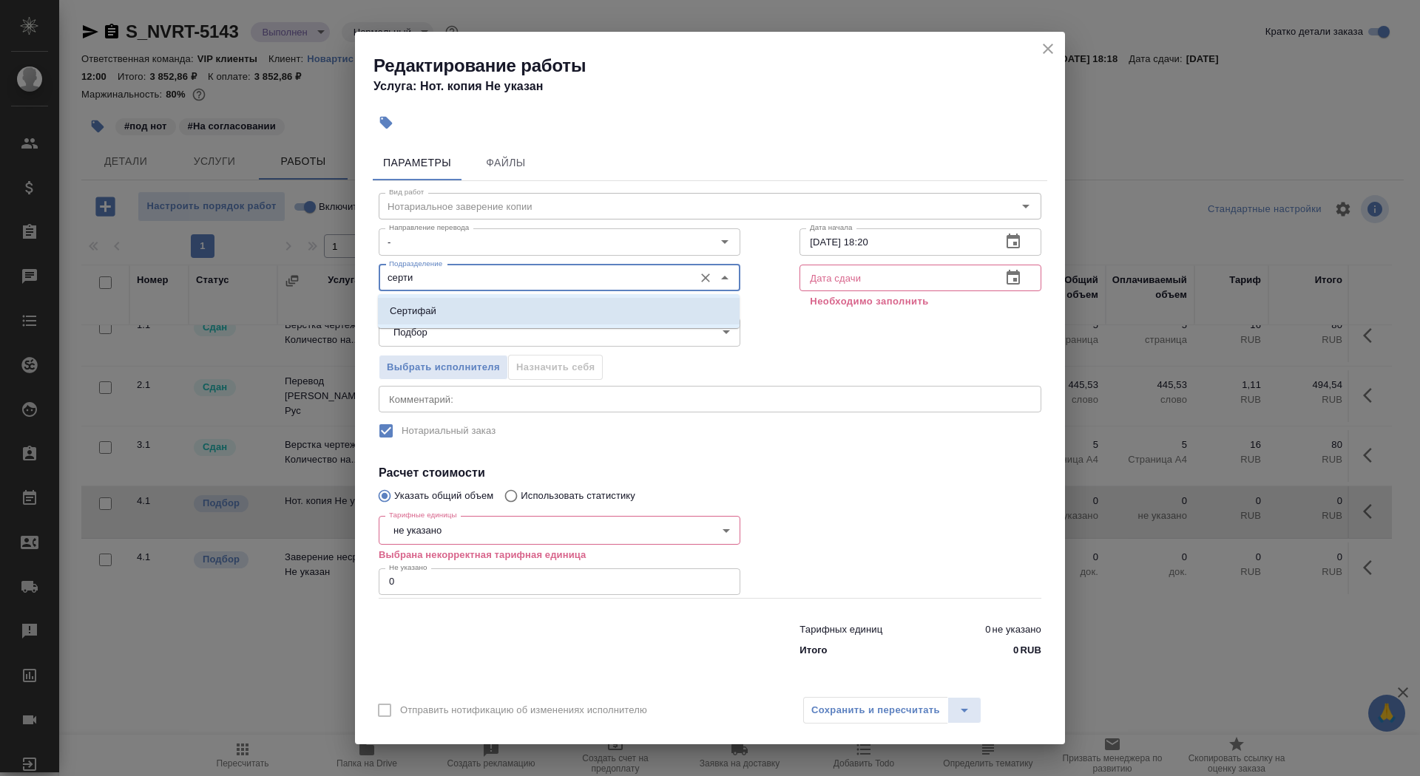
click at [479, 315] on li "Сертифай" at bounding box center [559, 311] width 362 height 27
type input "Сертифай"
click at [483, 526] on body "🙏 .cls-1 fill:#fff; AWATERA Saydasheva Dilyara Клиенты Спецификации Заказы 0 Ча…" at bounding box center [710, 388] width 1420 height 776
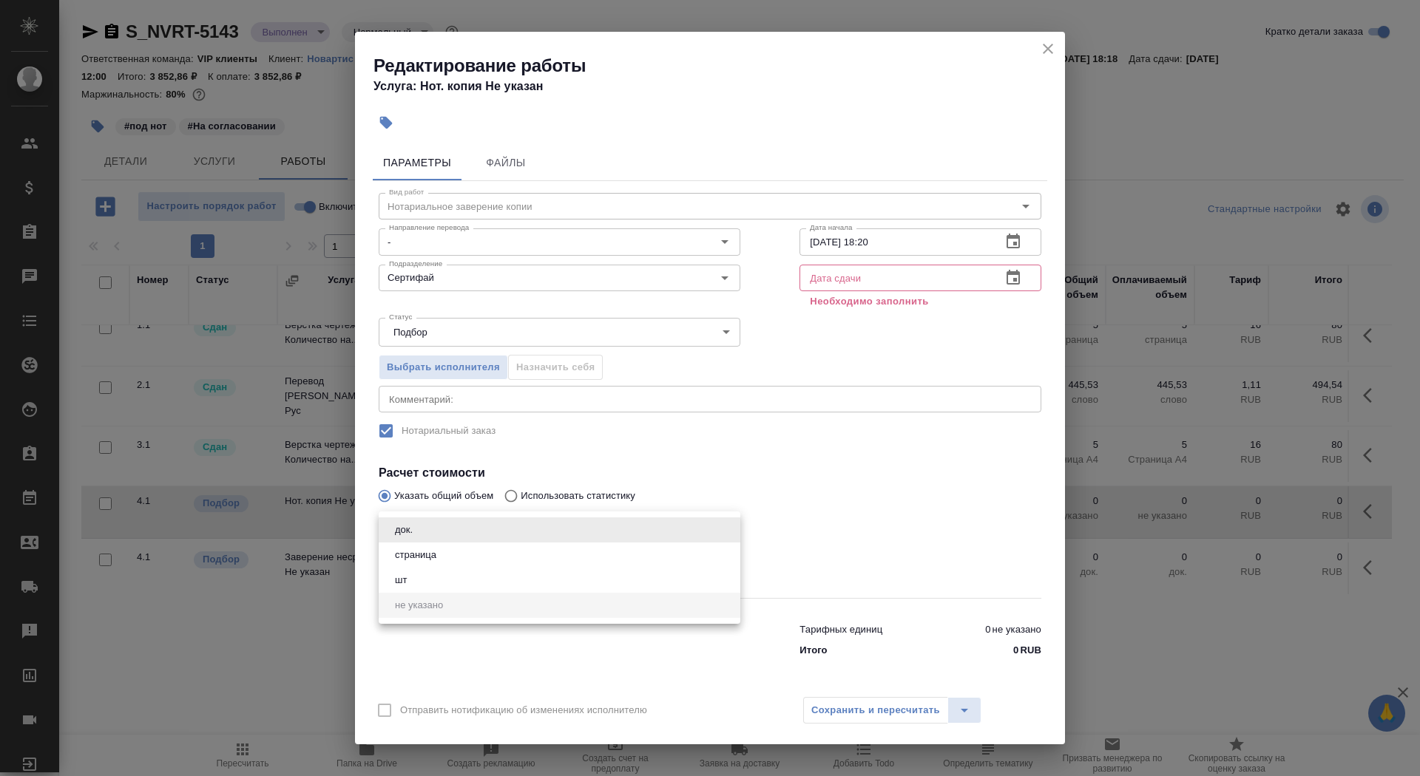
click at [482, 561] on li "страница" at bounding box center [560, 555] width 362 height 25
type input "5a8b1489cc6b4906c91bfdb2"
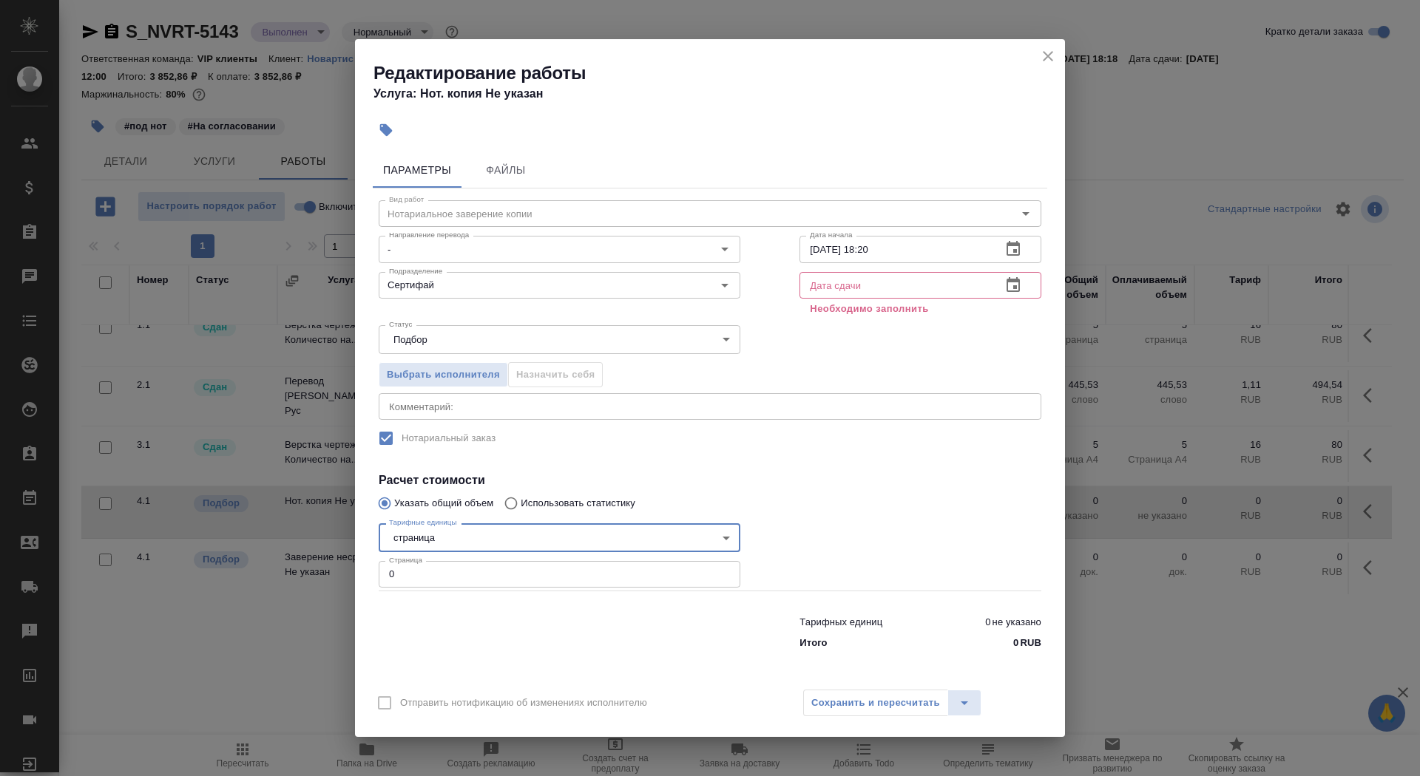
click at [457, 569] on input "0" at bounding box center [560, 574] width 362 height 27
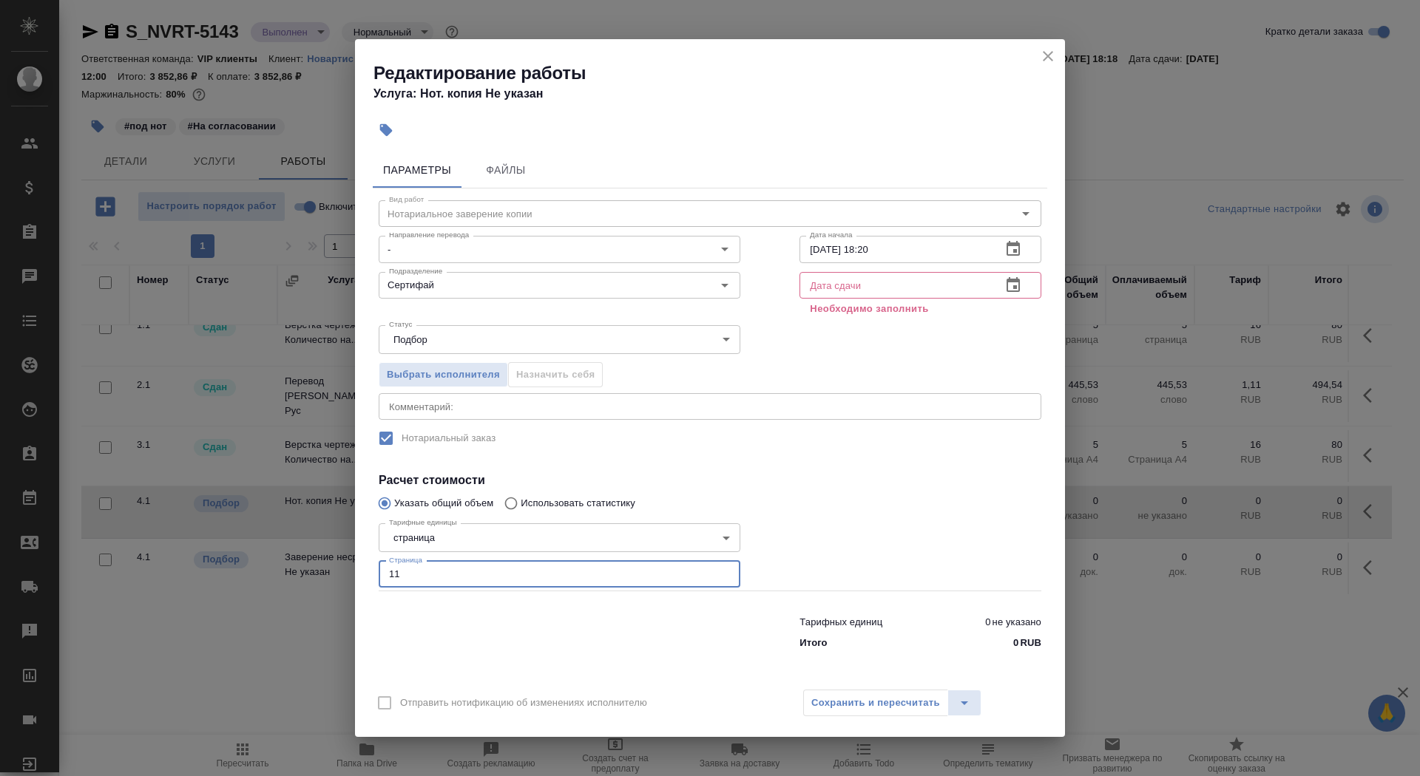
type input "11"
click at [860, 282] on input "text" at bounding box center [894, 285] width 190 height 27
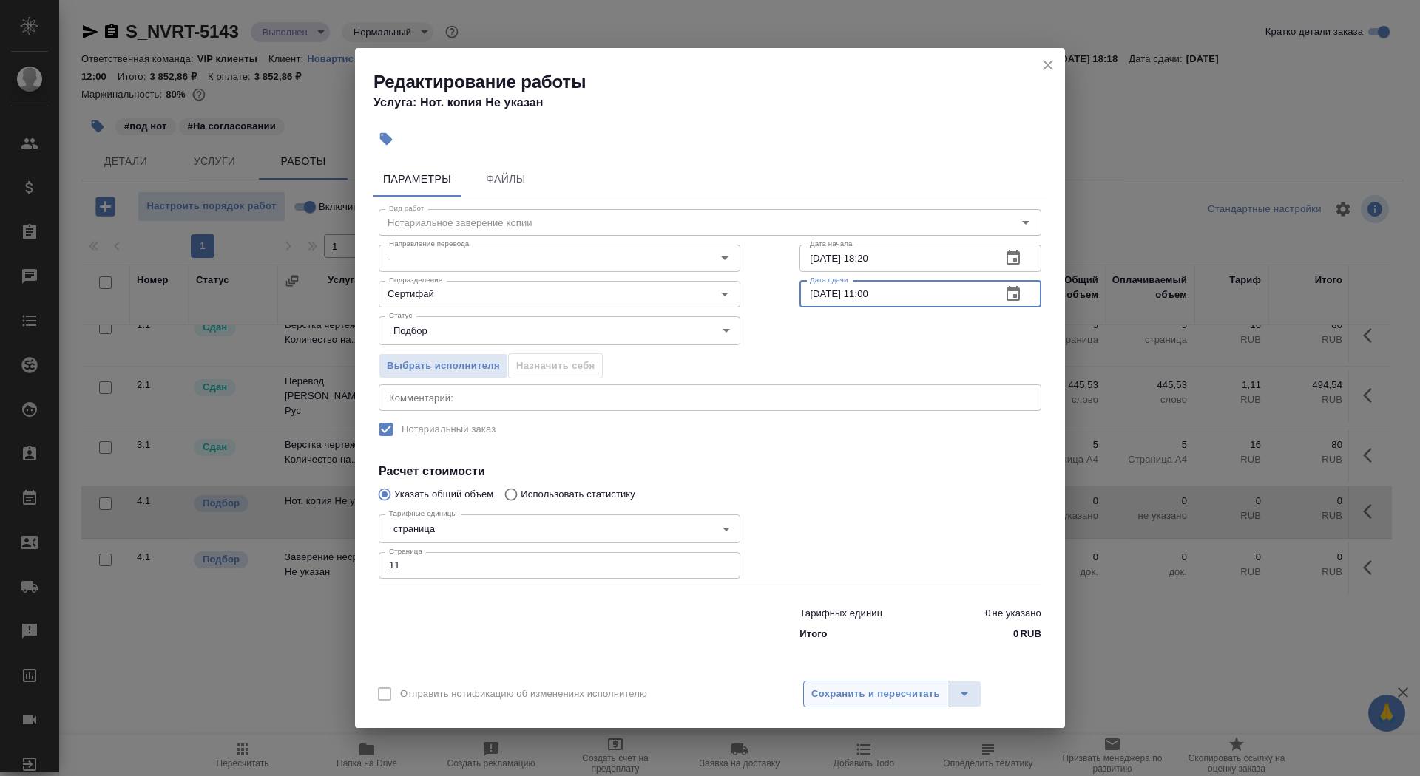
type input "29.08.2025 11:00"
click at [879, 696] on span "Сохранить и пересчитать" at bounding box center [875, 694] width 129 height 17
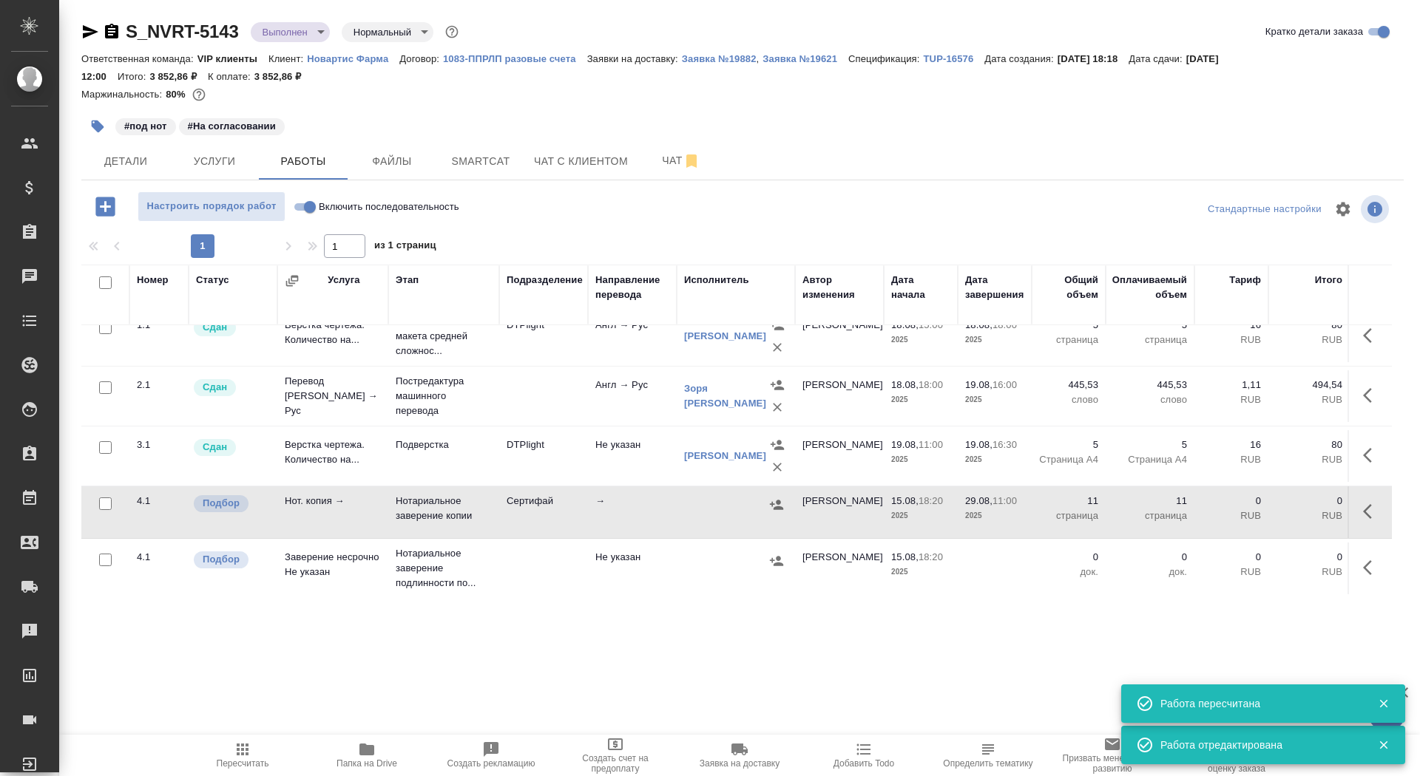
click at [1378, 559] on icon "button" at bounding box center [1372, 568] width 18 height 18
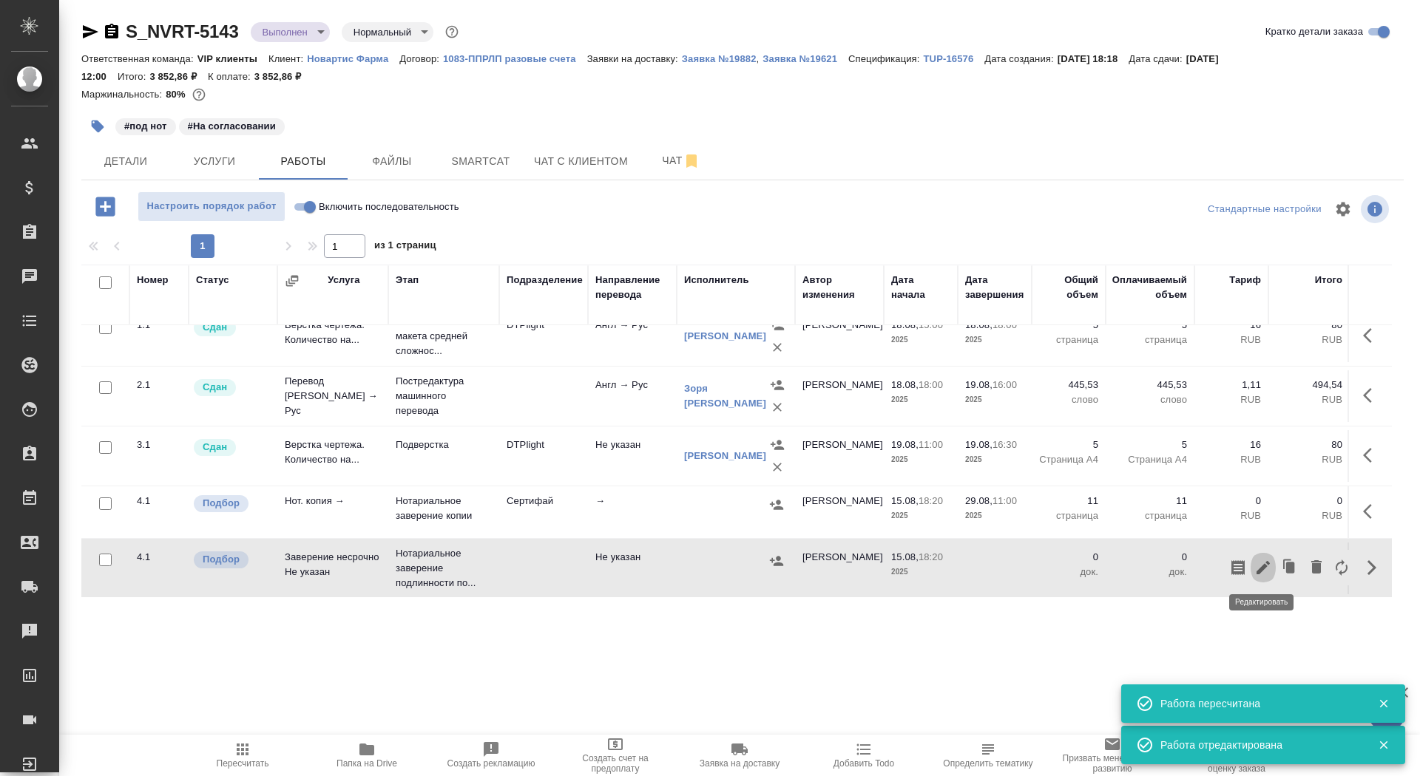
click at [1262, 565] on icon "button" at bounding box center [1263, 568] width 18 height 18
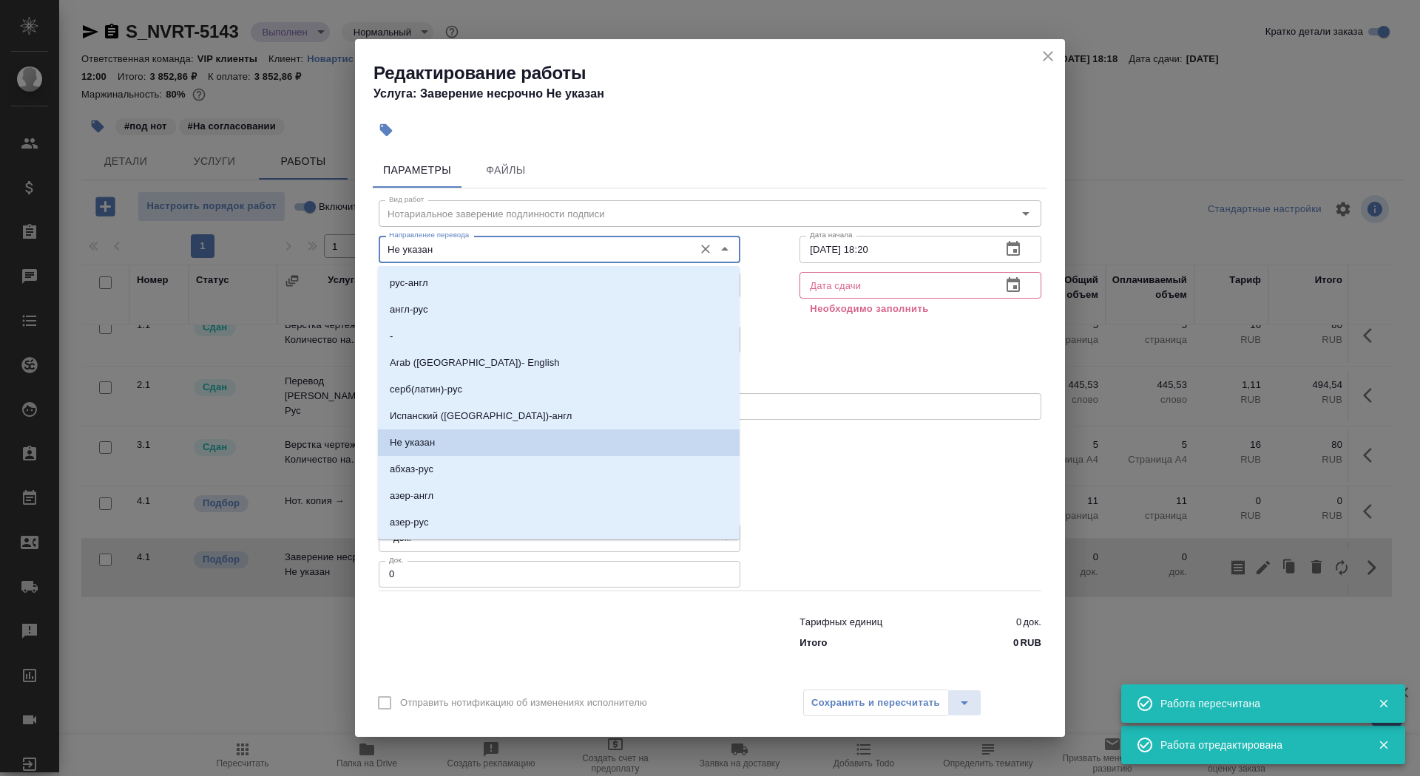
click at [464, 246] on input "Не указан" at bounding box center [534, 249] width 303 height 18
click at [469, 310] on li "англ-рус" at bounding box center [559, 310] width 362 height 27
type input "англ-рус"
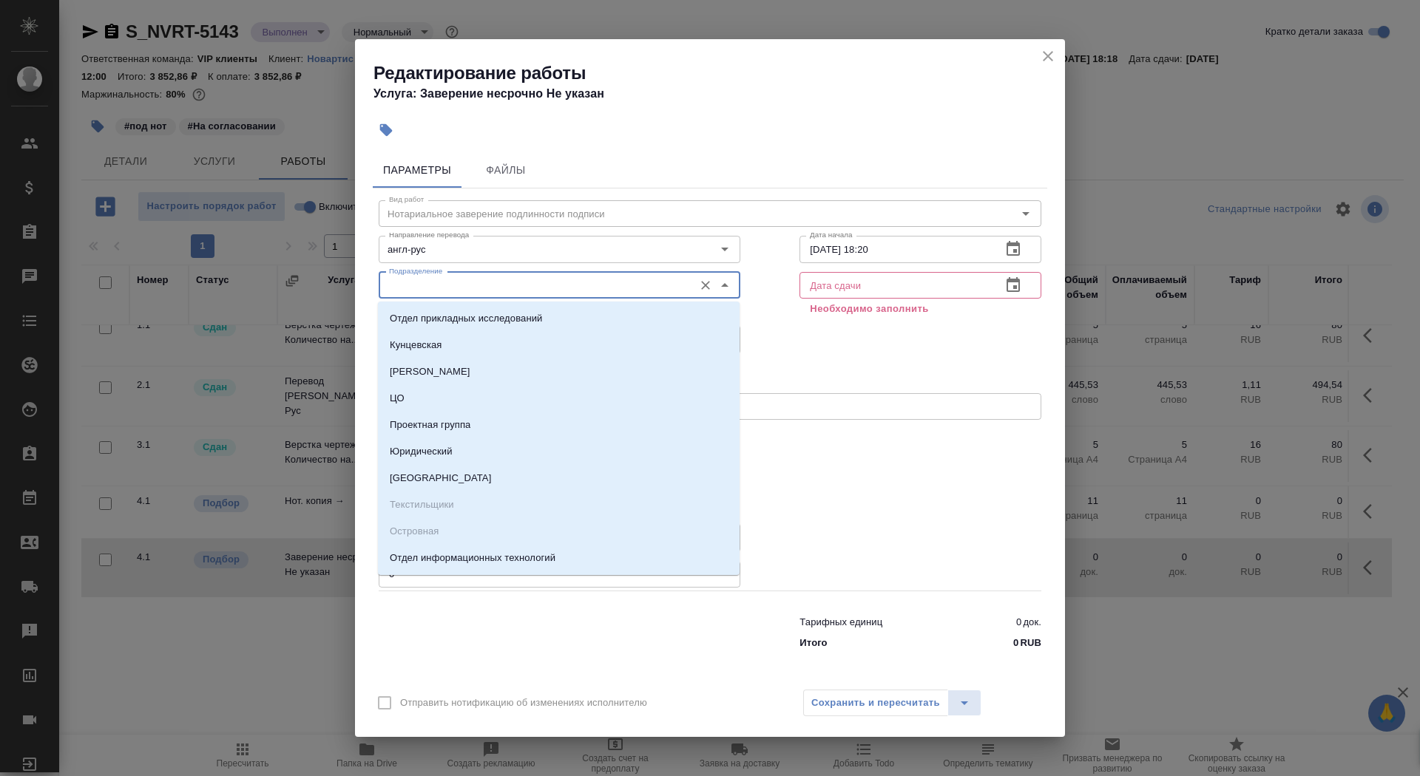
click at [463, 290] on input "Подразделение" at bounding box center [534, 286] width 303 height 18
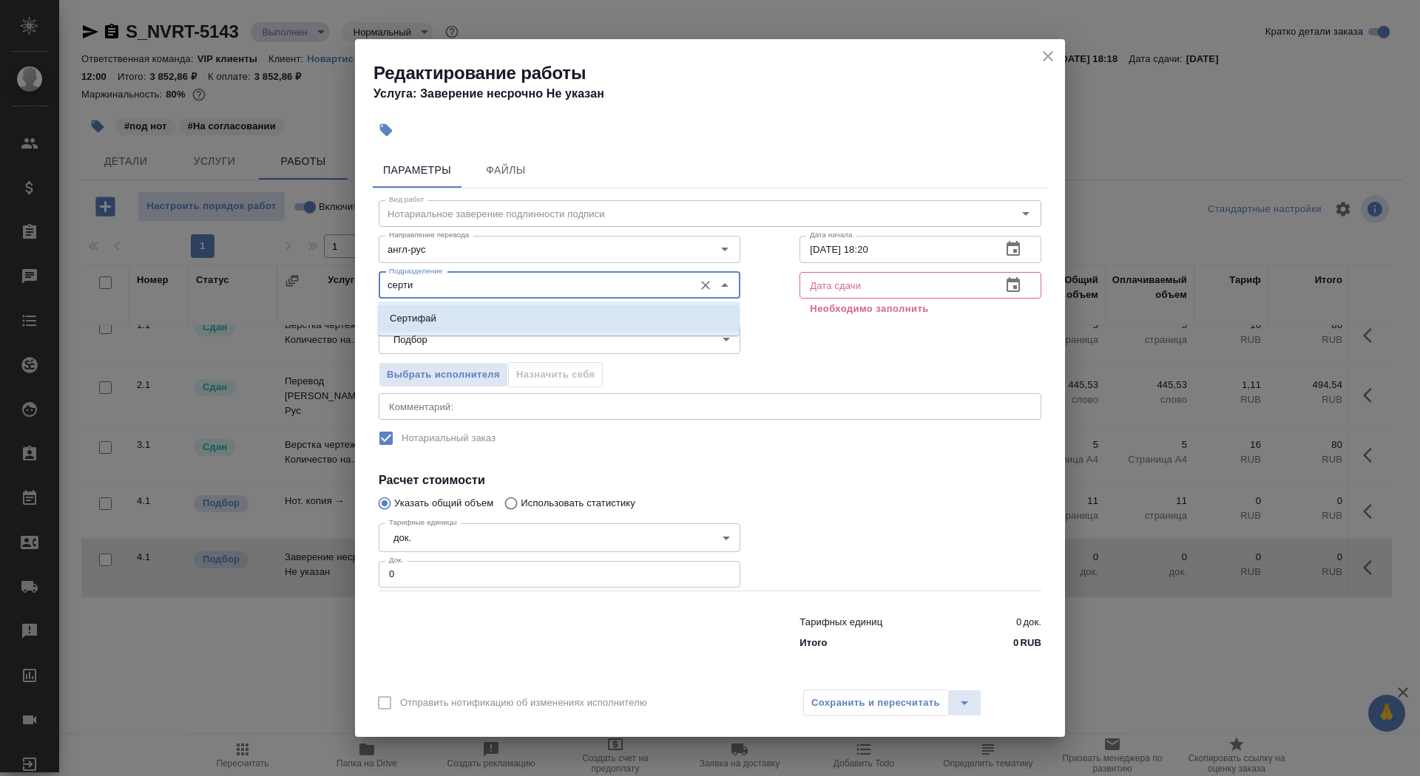
click at [499, 320] on li "Сертифай" at bounding box center [559, 318] width 362 height 27
type input "Сертифай"
click at [836, 293] on input "text" at bounding box center [894, 285] width 190 height 27
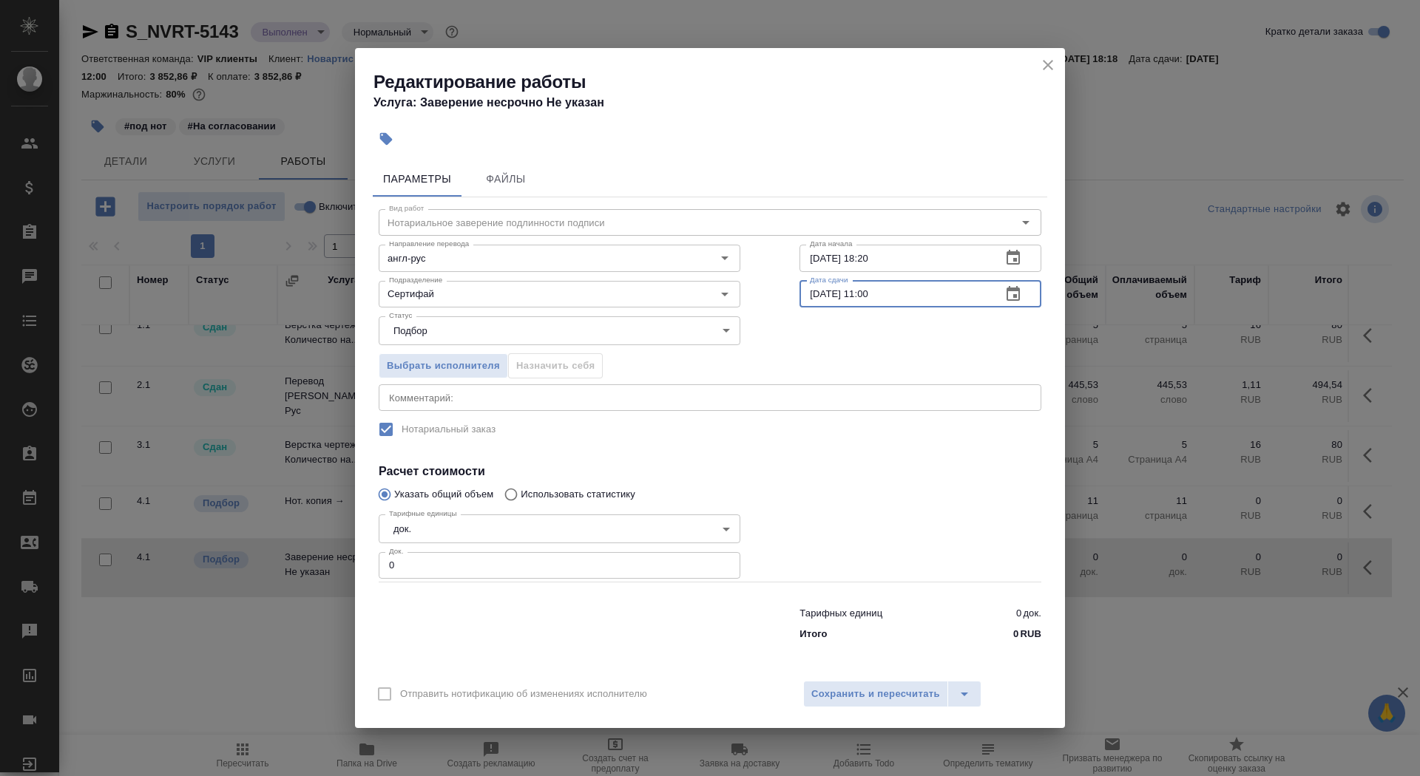
type input "29.08.2025 11:00"
click at [429, 580] on div "Тарифных единиц 0 док. Итого 0 RUB" at bounding box center [710, 621] width 722 height 101
click at [429, 574] on input "0" at bounding box center [560, 565] width 362 height 27
type input "1"
click at [856, 688] on span "Сохранить и пересчитать" at bounding box center [875, 694] width 129 height 17
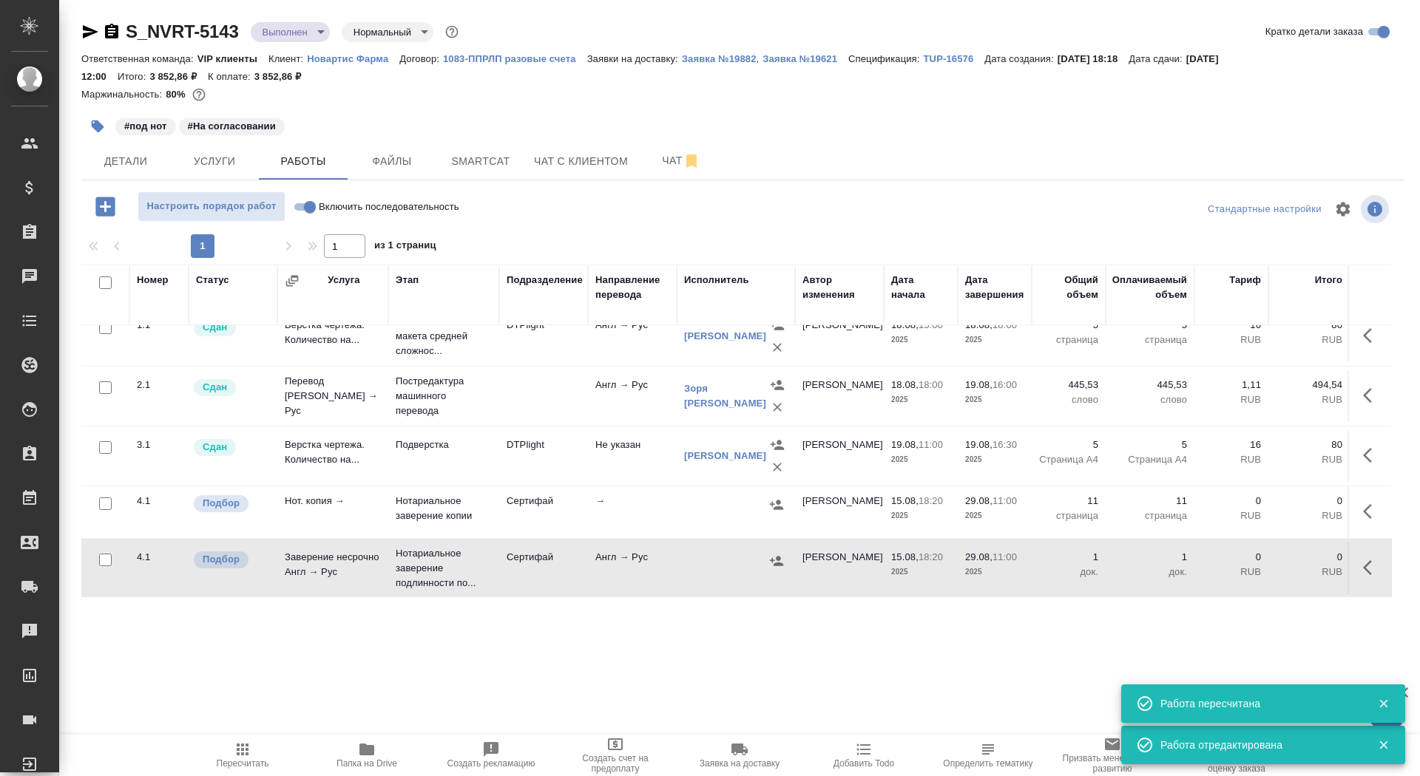
click at [365, 751] on icon "button" at bounding box center [366, 750] width 15 height 12
click at [1373, 511] on icon "button" at bounding box center [1372, 512] width 18 height 18
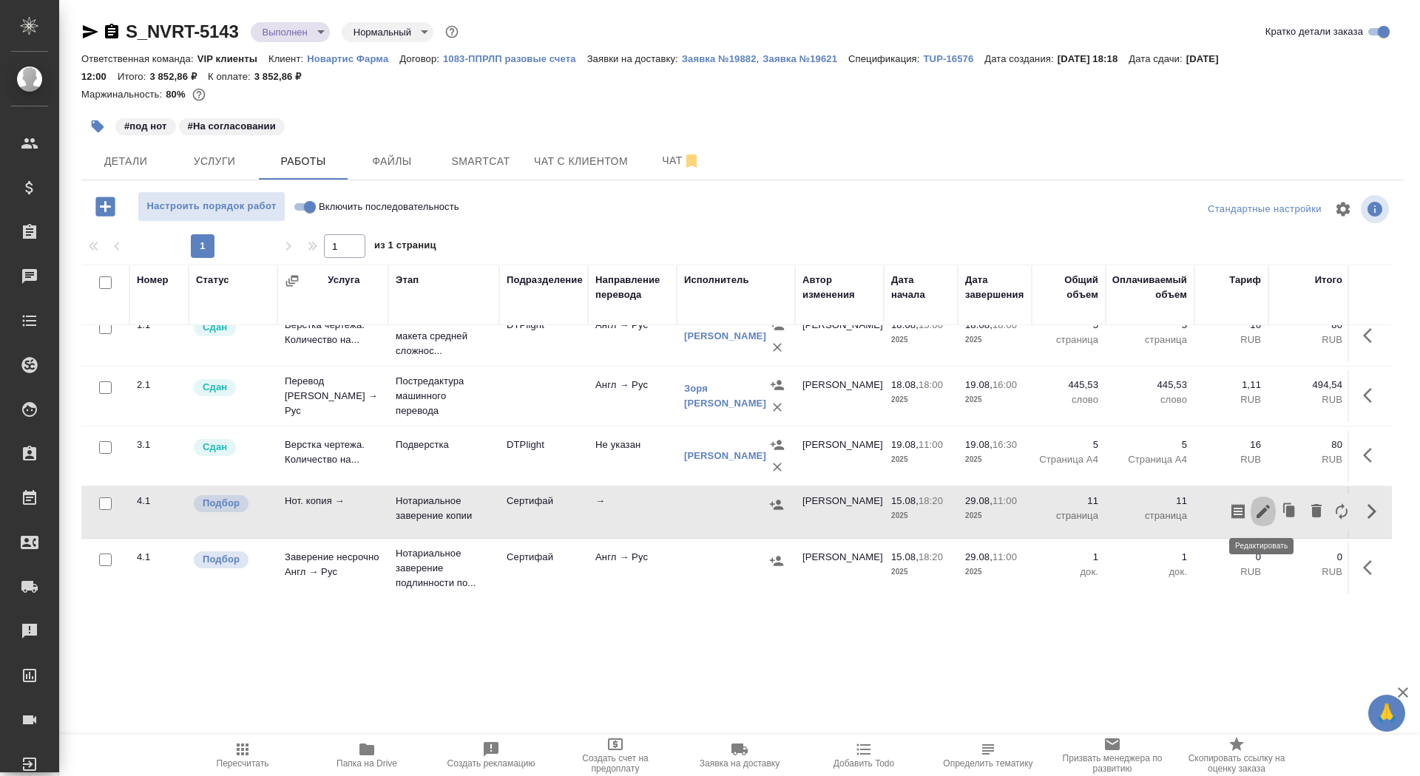
click at [1257, 512] on icon "button" at bounding box center [1263, 512] width 18 height 18
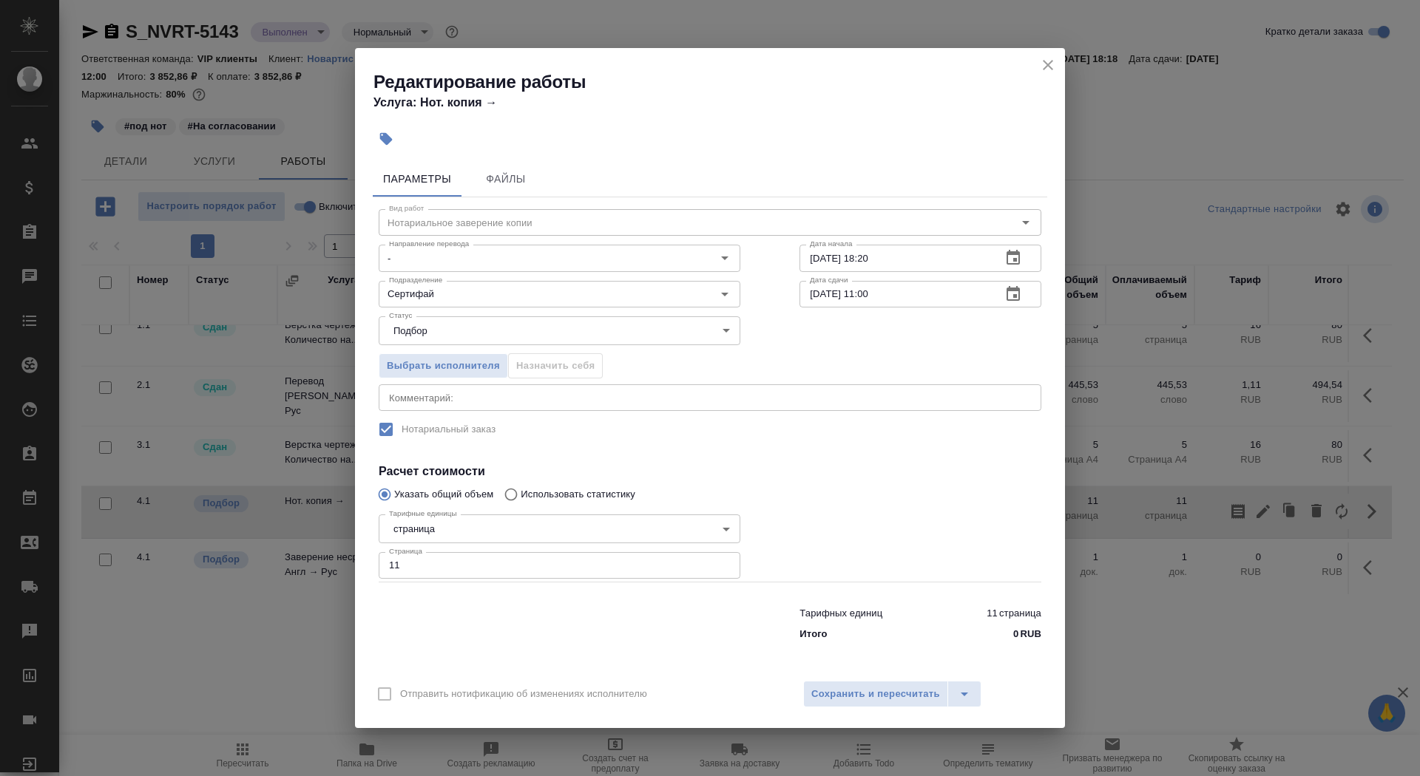
click at [437, 385] on div "x Комментарий:" at bounding box center [710, 398] width 663 height 27
click at [436, 363] on span "Выбрать исполнителя" at bounding box center [443, 366] width 113 height 17
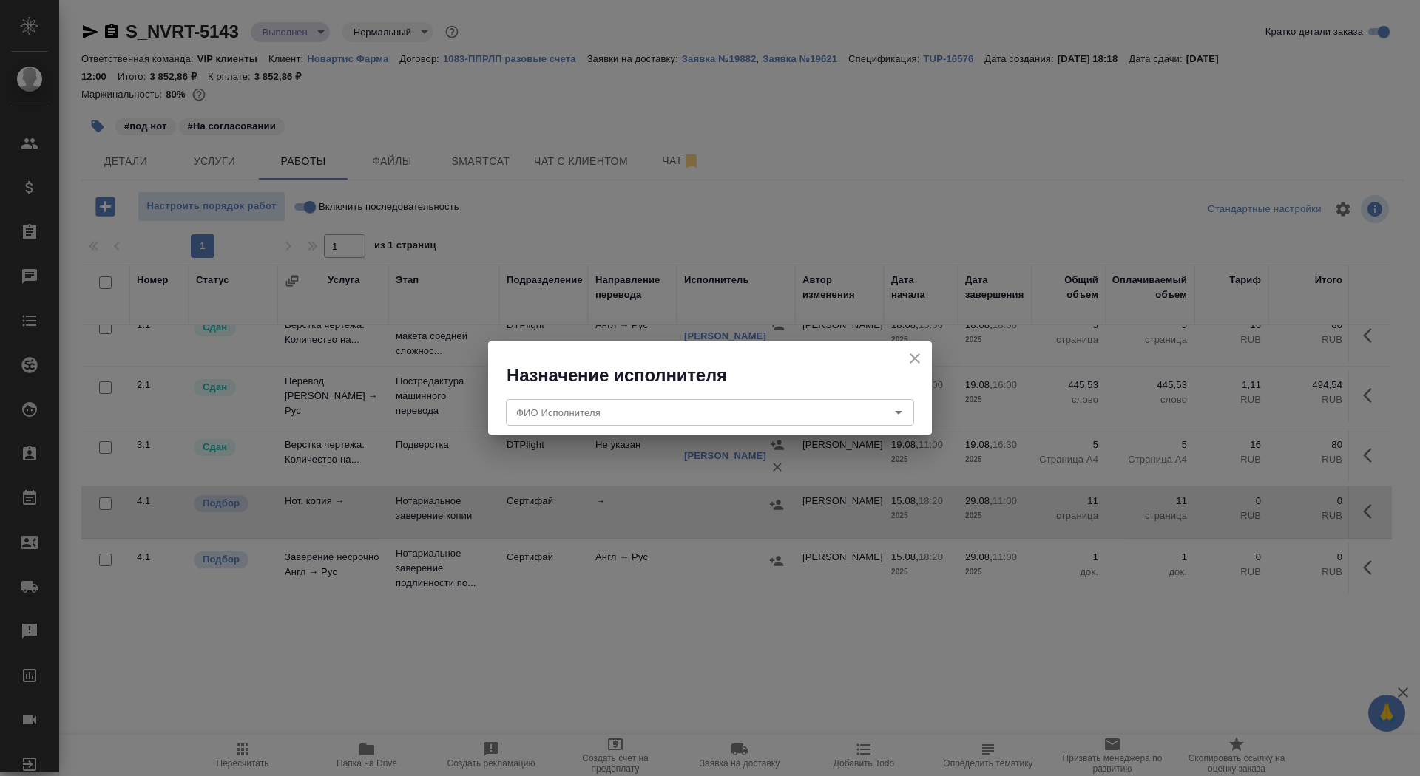
click at [629, 390] on div "ФИО Исполнителя ФИО Исполнителя" at bounding box center [710, 411] width 444 height 47
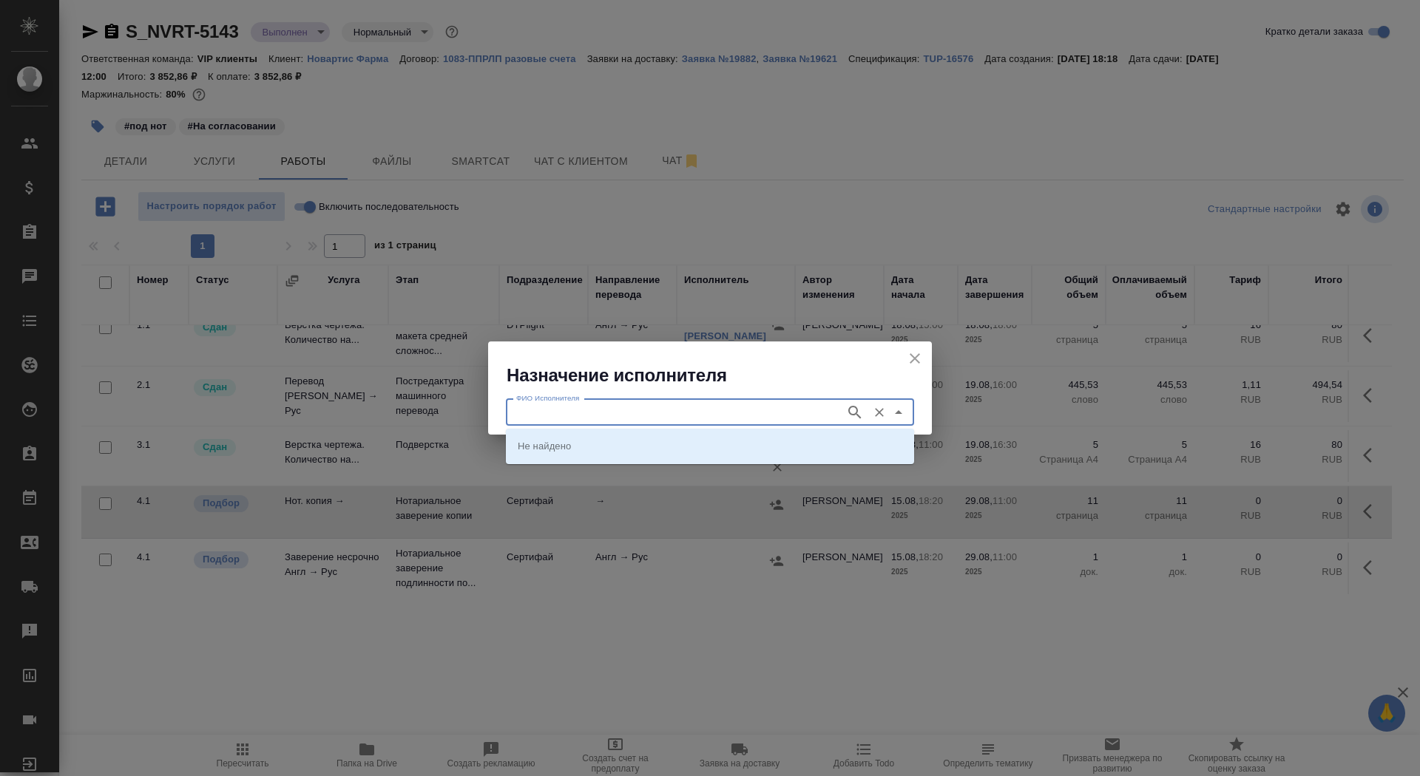
click at [631, 411] on input "ФИО Исполнителя" at bounding box center [674, 413] width 328 height 18
type input "шише"
click at [598, 445] on p "НОТАРИУС Шишенков Леонид Васильевич" at bounding box center [558, 446] width 81 height 15
type input "НОТАРИУС Шишенков Леонид Васильевич"
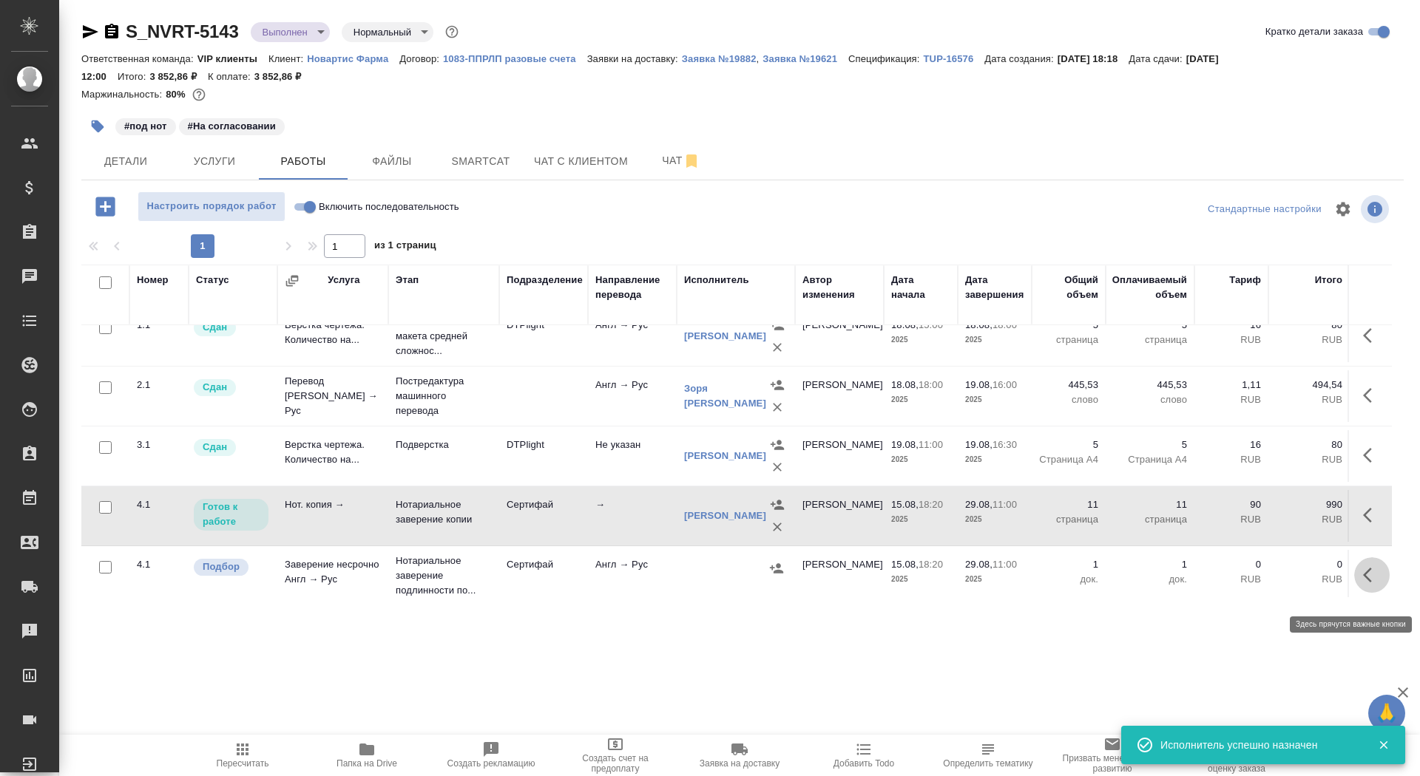
click at [1365, 583] on icon "button" at bounding box center [1367, 575] width 9 height 15
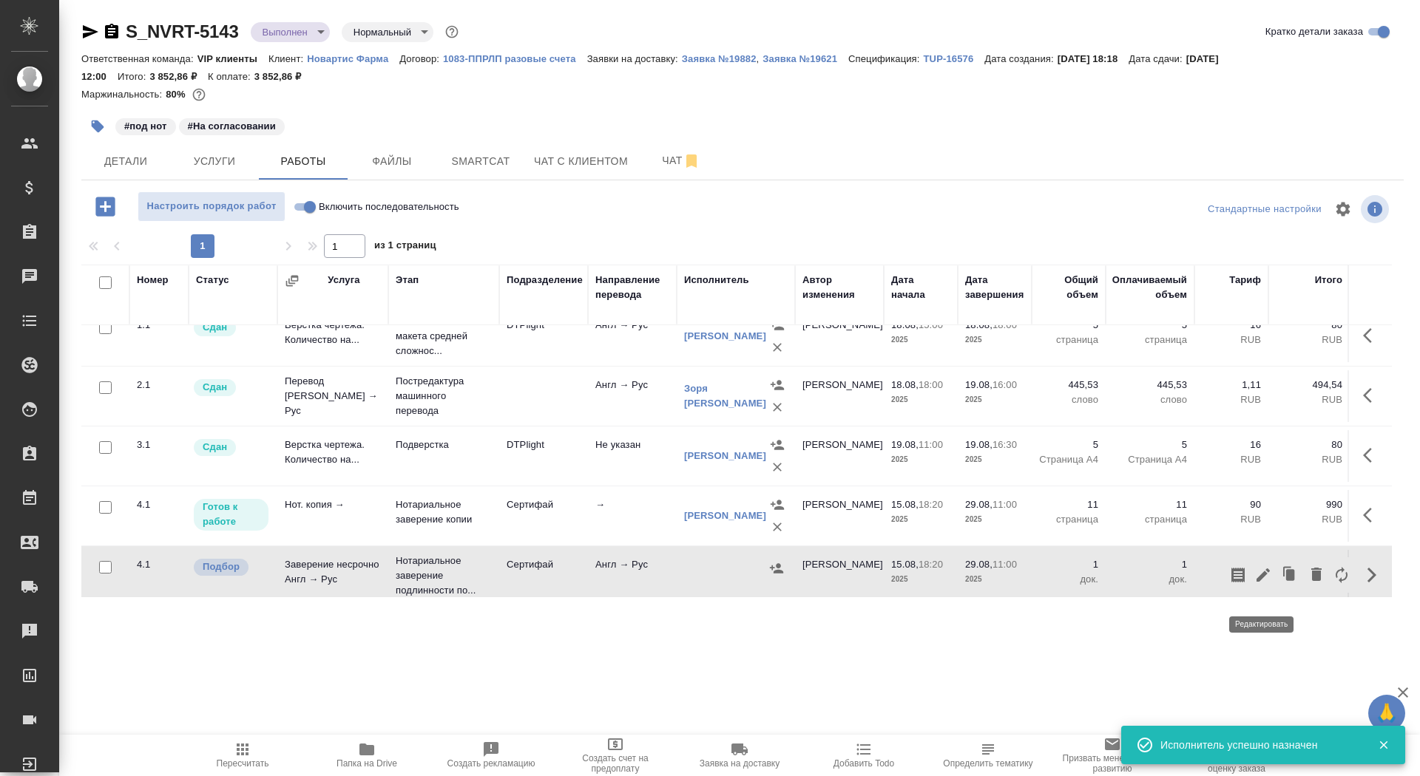
click at [1257, 584] on icon "button" at bounding box center [1263, 575] width 18 height 18
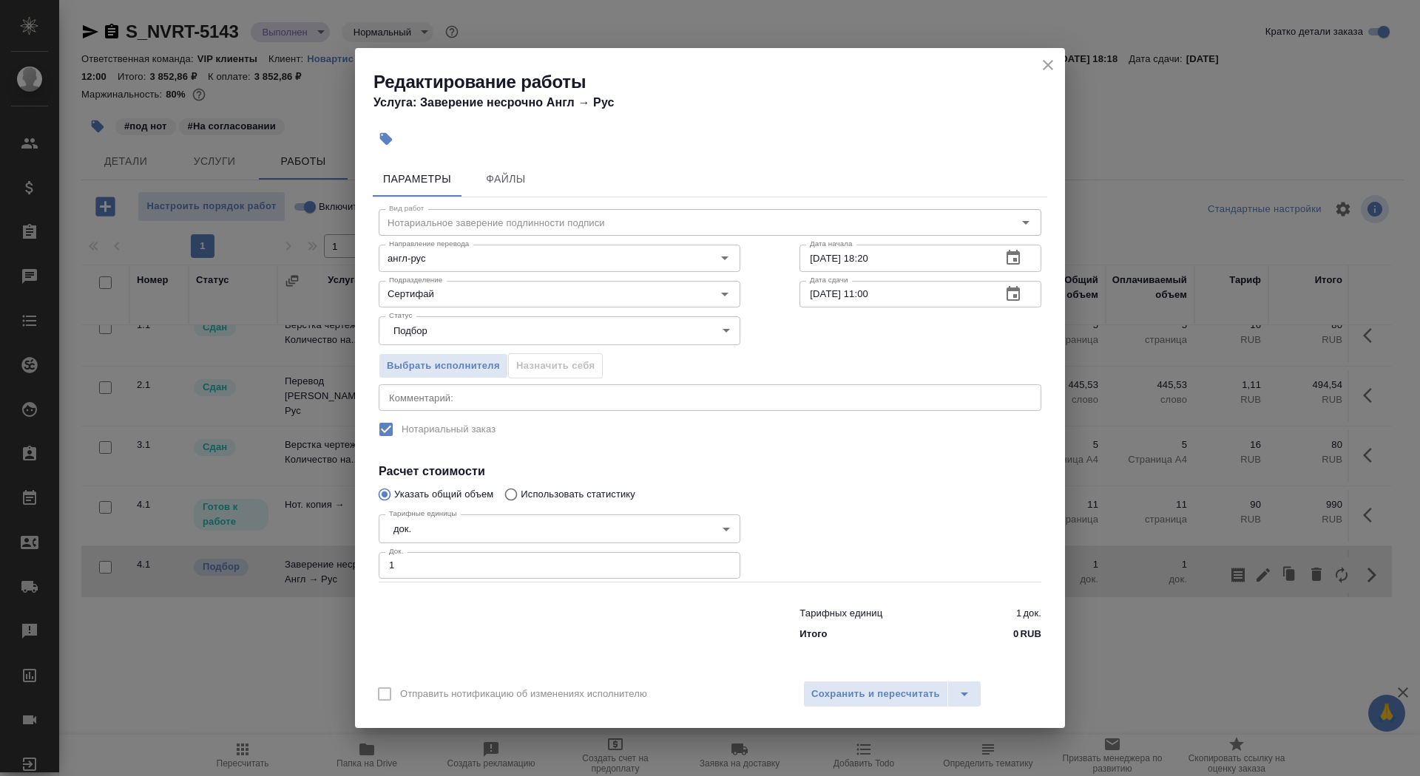
click at [461, 379] on div "Выбрать исполнителя Назначить себя" at bounding box center [559, 364] width 421 height 90
click at [457, 366] on span "Выбрать исполнителя" at bounding box center [443, 366] width 113 height 17
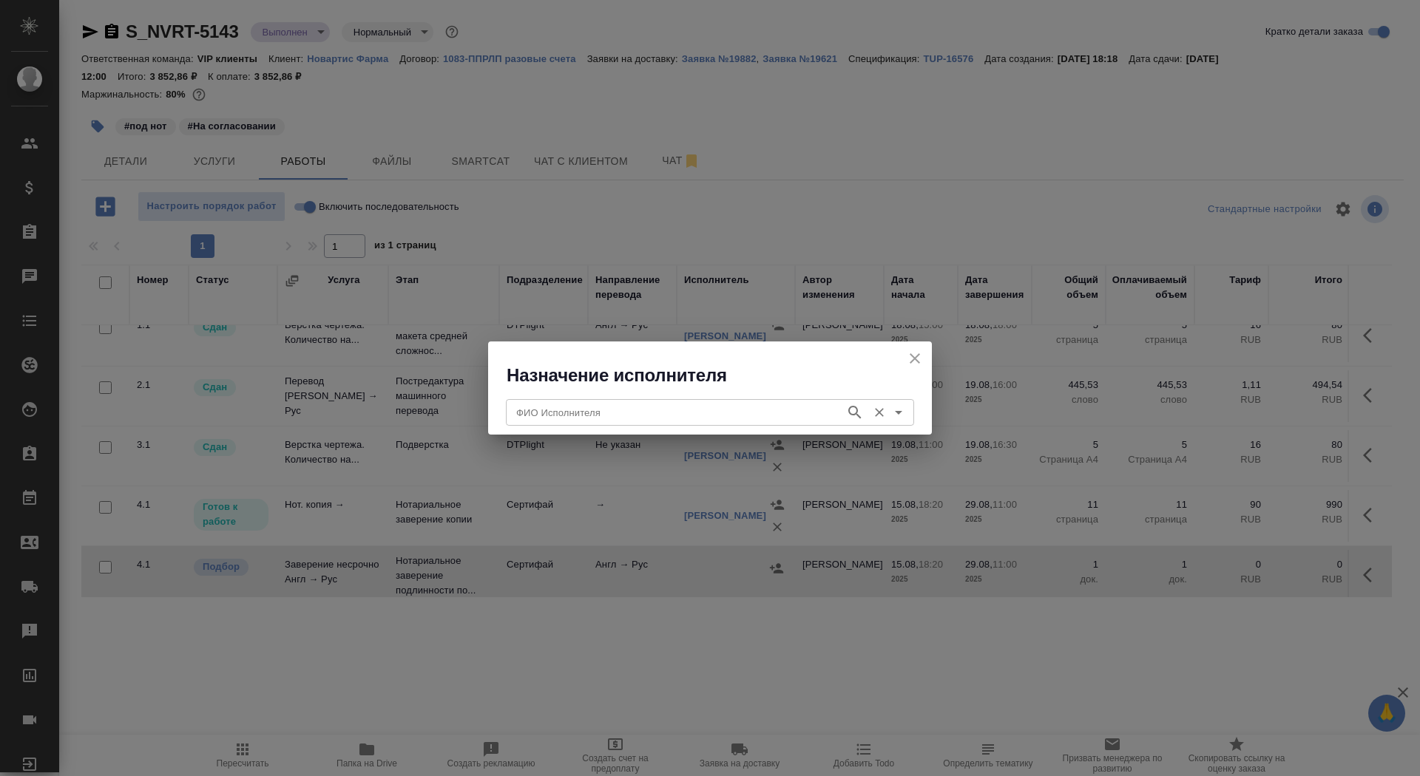
click at [696, 413] on input "ФИО Исполнителя" at bounding box center [674, 413] width 328 height 18
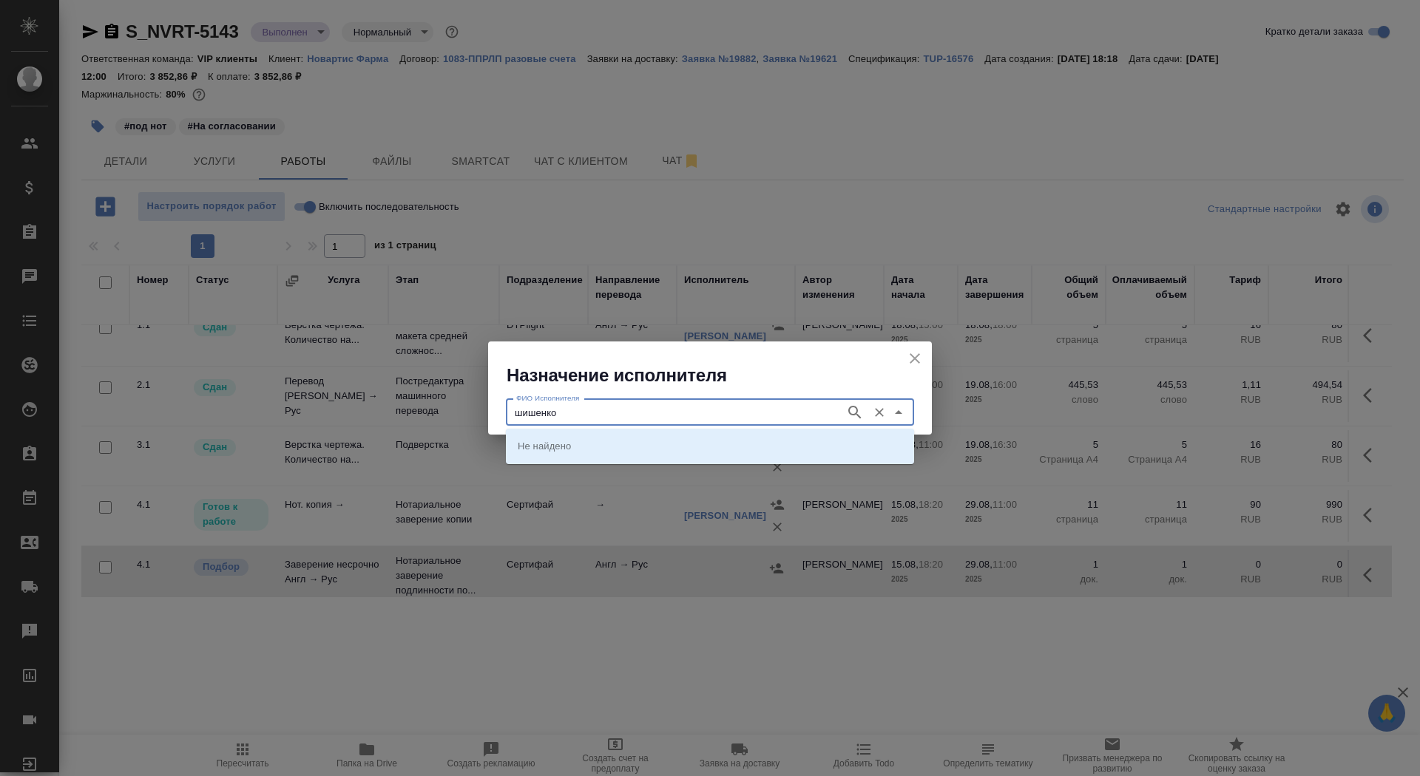
type input "шишенко"
click at [598, 444] on p "НОТАРИУС Шишенков Леонид Васильевич" at bounding box center [558, 446] width 81 height 15
type input "НОТАРИУС Шишенков Леонид Васильевич"
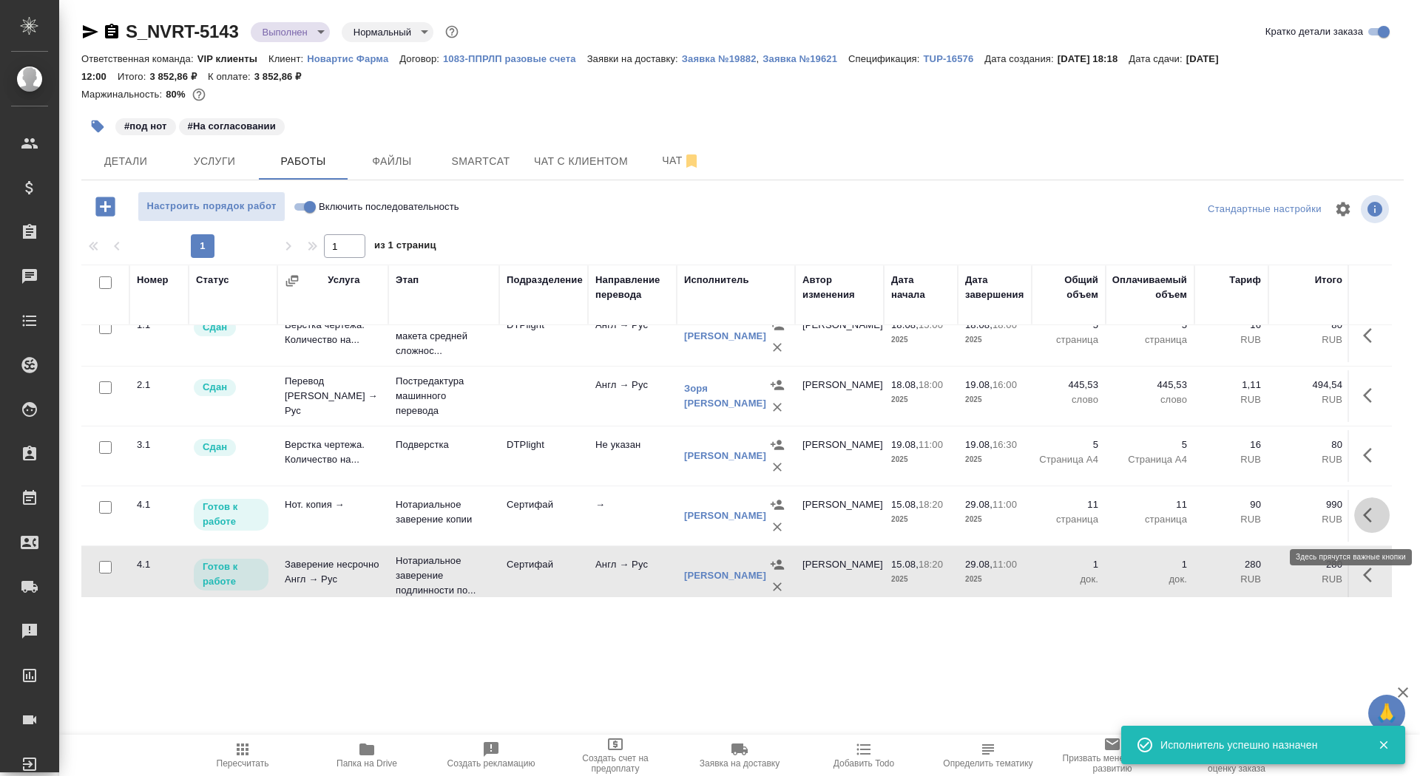
click at [1374, 524] on icon "button" at bounding box center [1372, 516] width 18 height 18
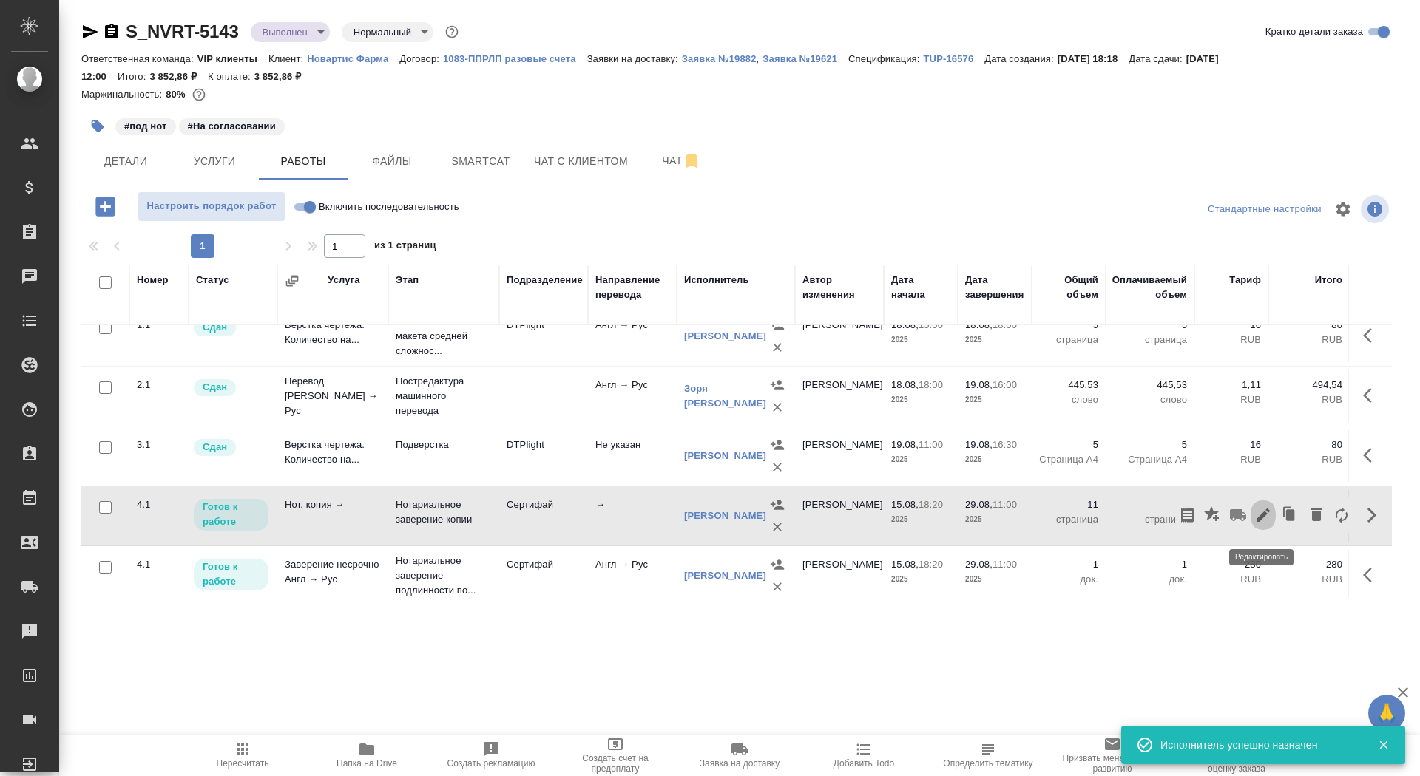
click at [1266, 516] on icon "button" at bounding box center [1263, 516] width 18 height 18
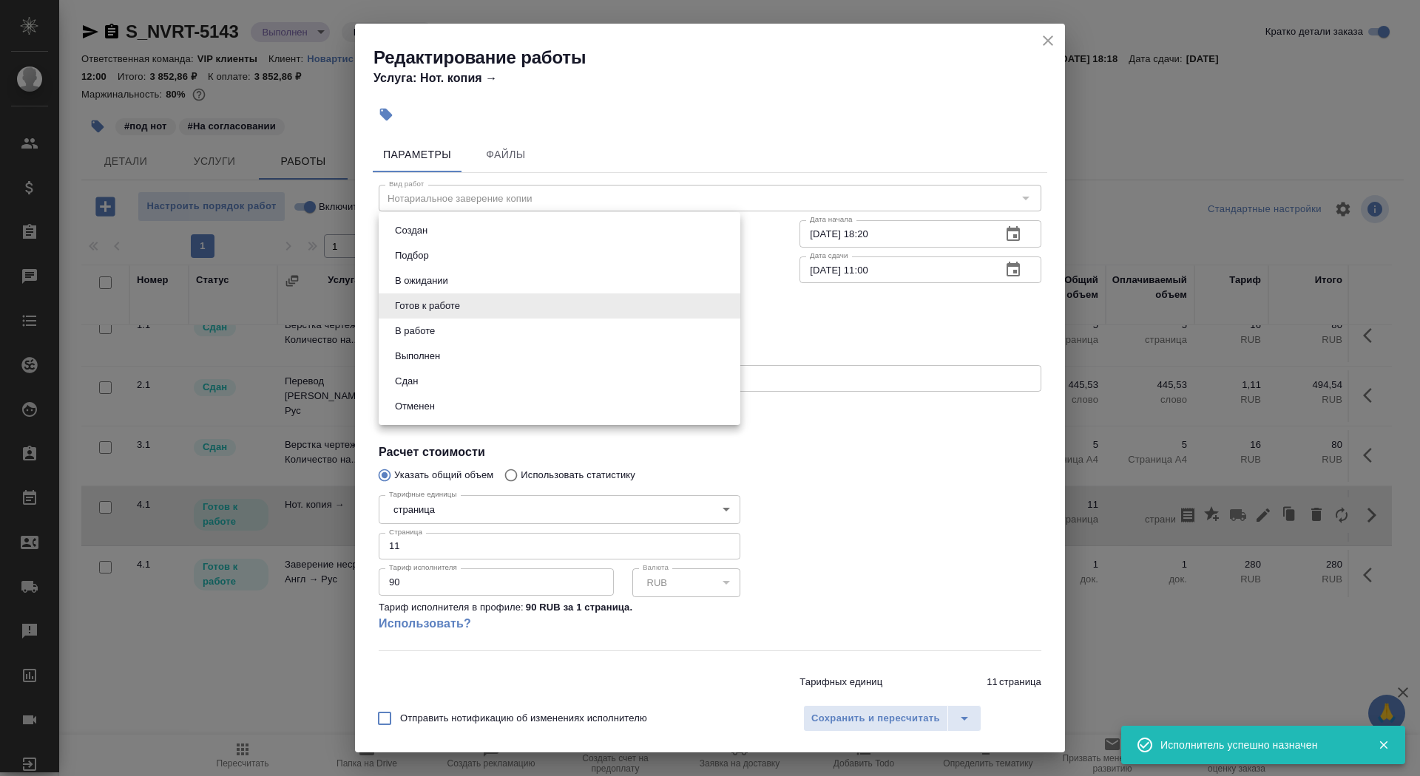
click at [495, 310] on body "🙏 .cls-1 fill:#fff; AWATERA Saydasheva Dilyara Клиенты Спецификации Заказы 0 Ча…" at bounding box center [710, 388] width 1420 height 776
click at [499, 378] on li "Сдан" at bounding box center [560, 381] width 362 height 25
type input "closed"
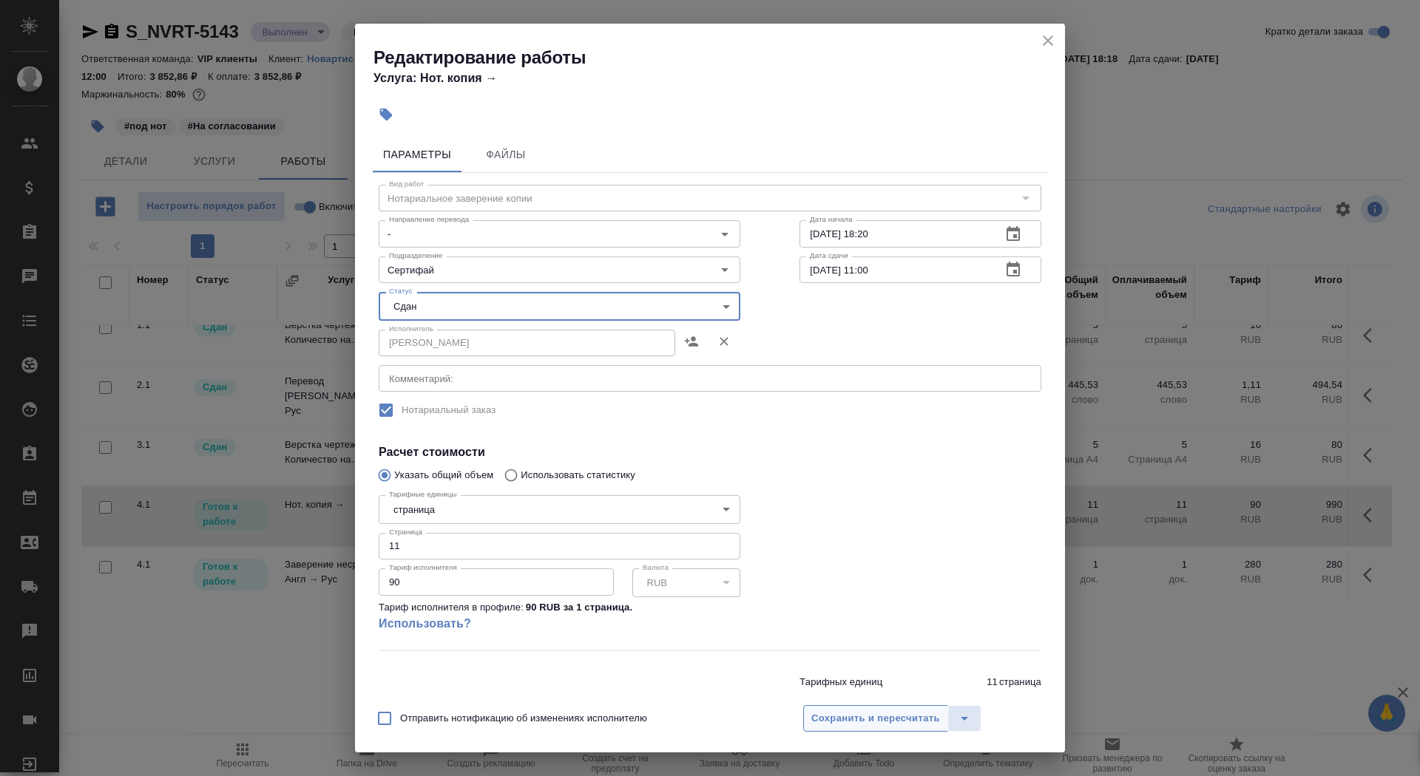
click at [830, 718] on span "Сохранить и пересчитать" at bounding box center [875, 719] width 129 height 17
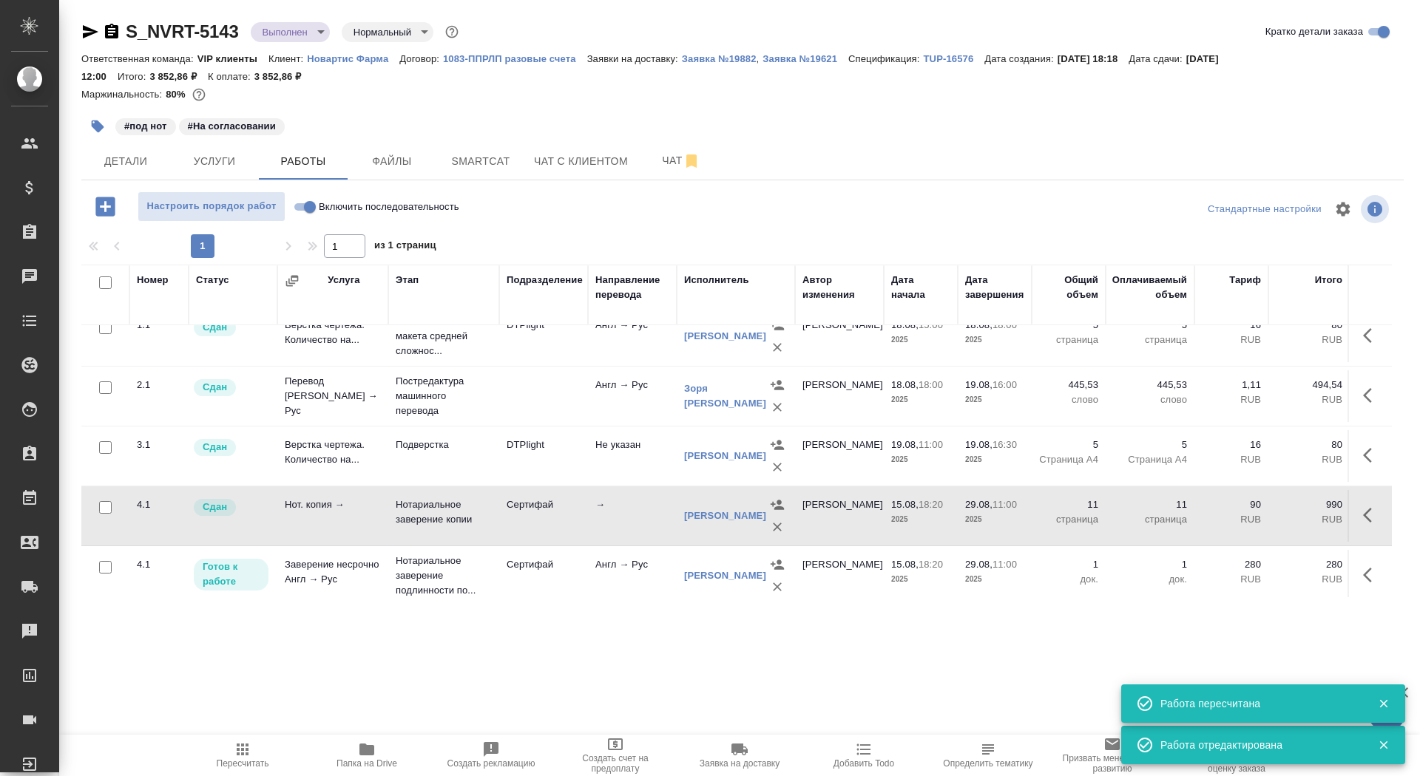
scroll to position [55, 0]
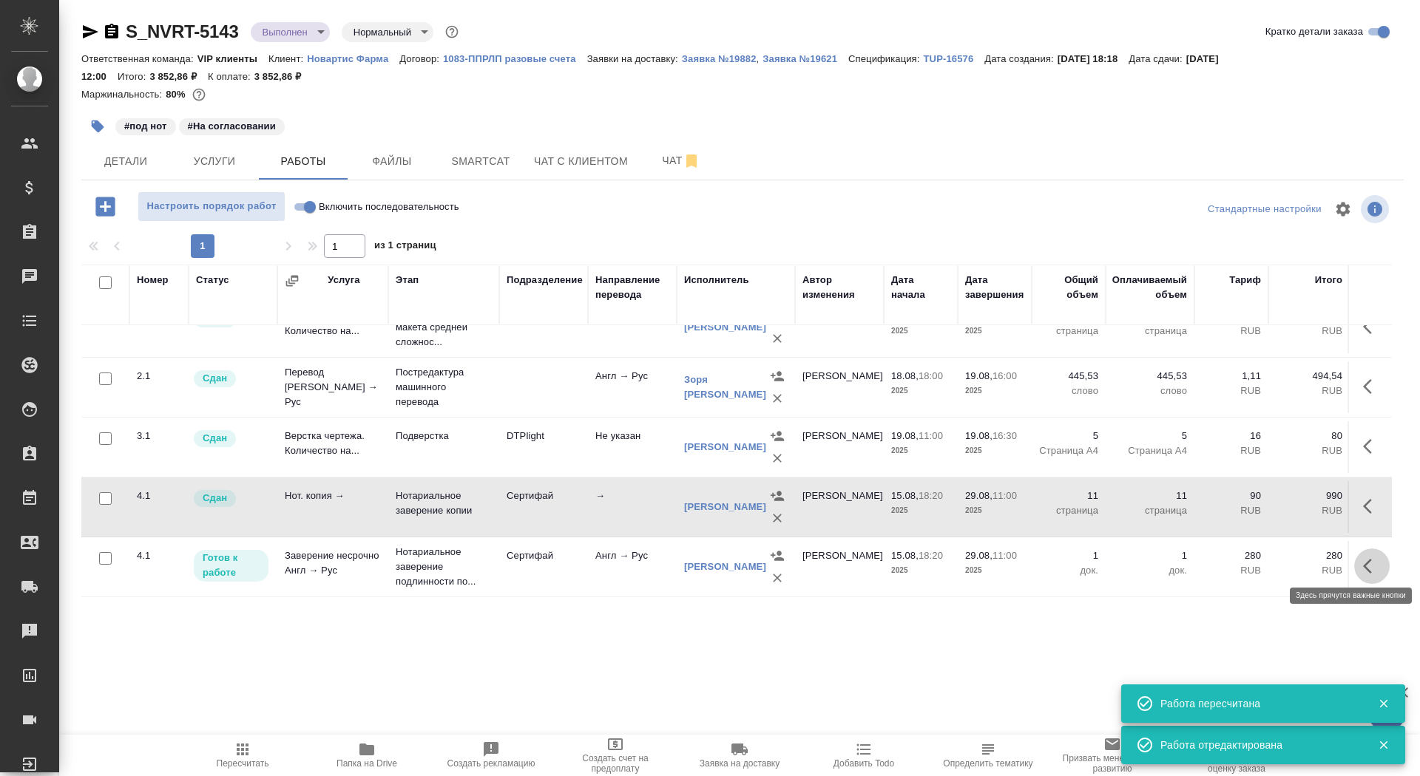
click at [1367, 558] on icon "button" at bounding box center [1372, 567] width 18 height 18
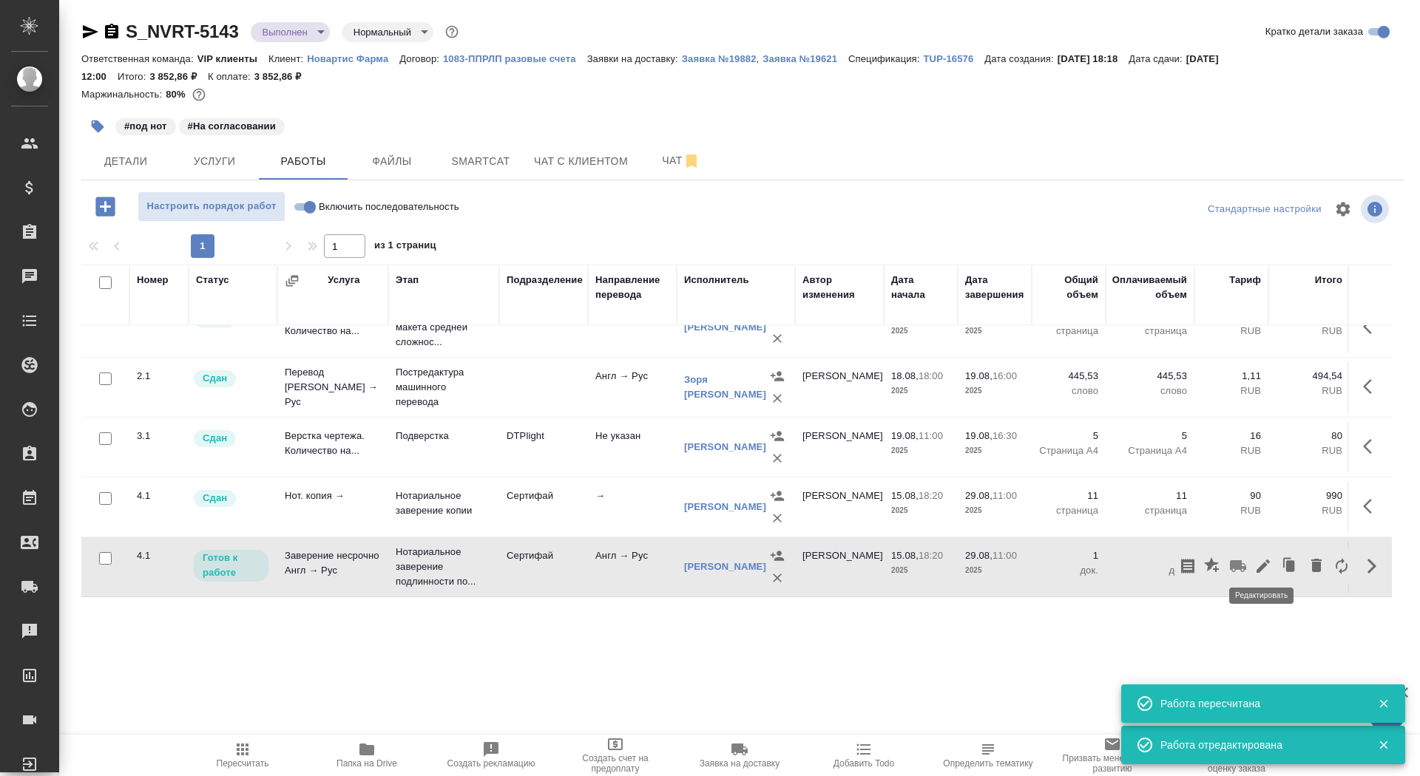
click at [1261, 558] on icon "button" at bounding box center [1263, 567] width 18 height 18
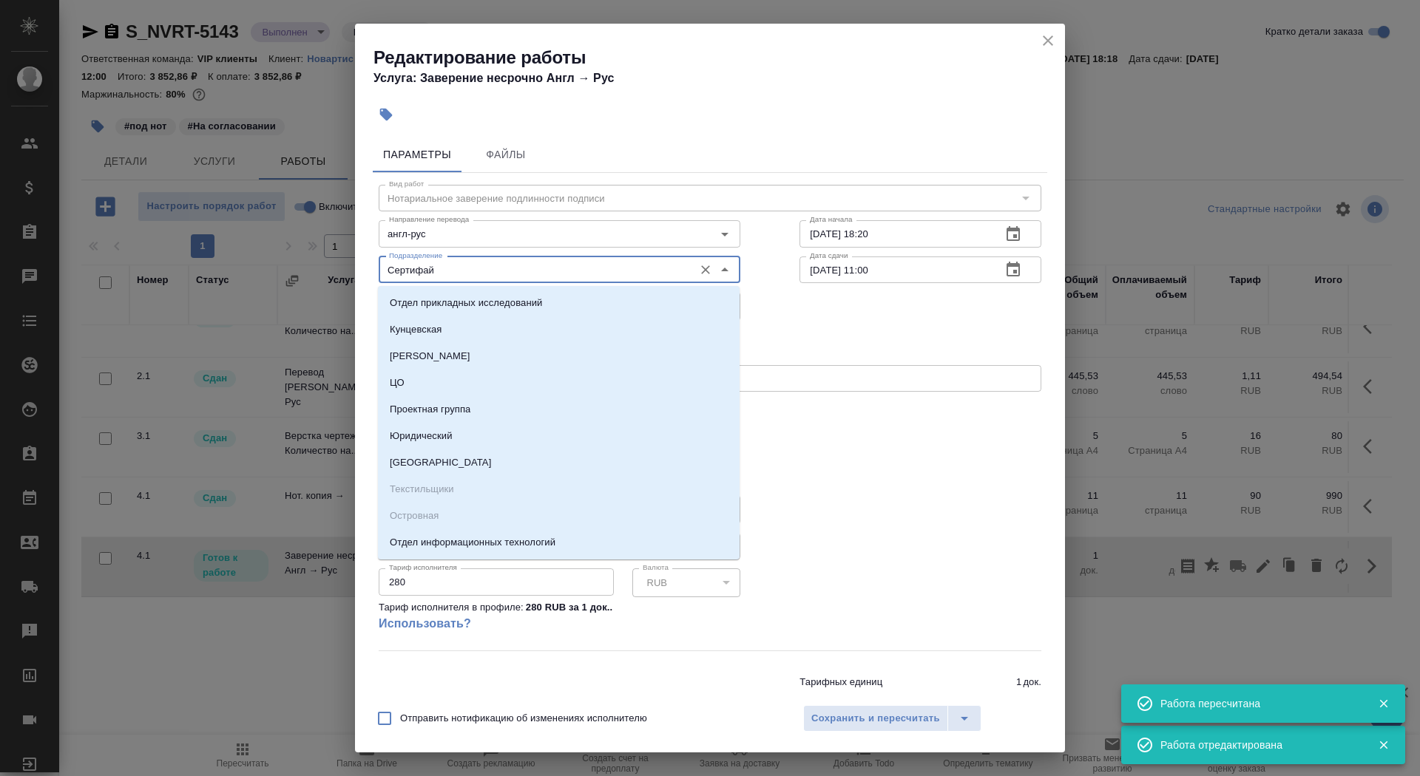
click at [558, 267] on input "Сертифай" at bounding box center [534, 270] width 303 height 18
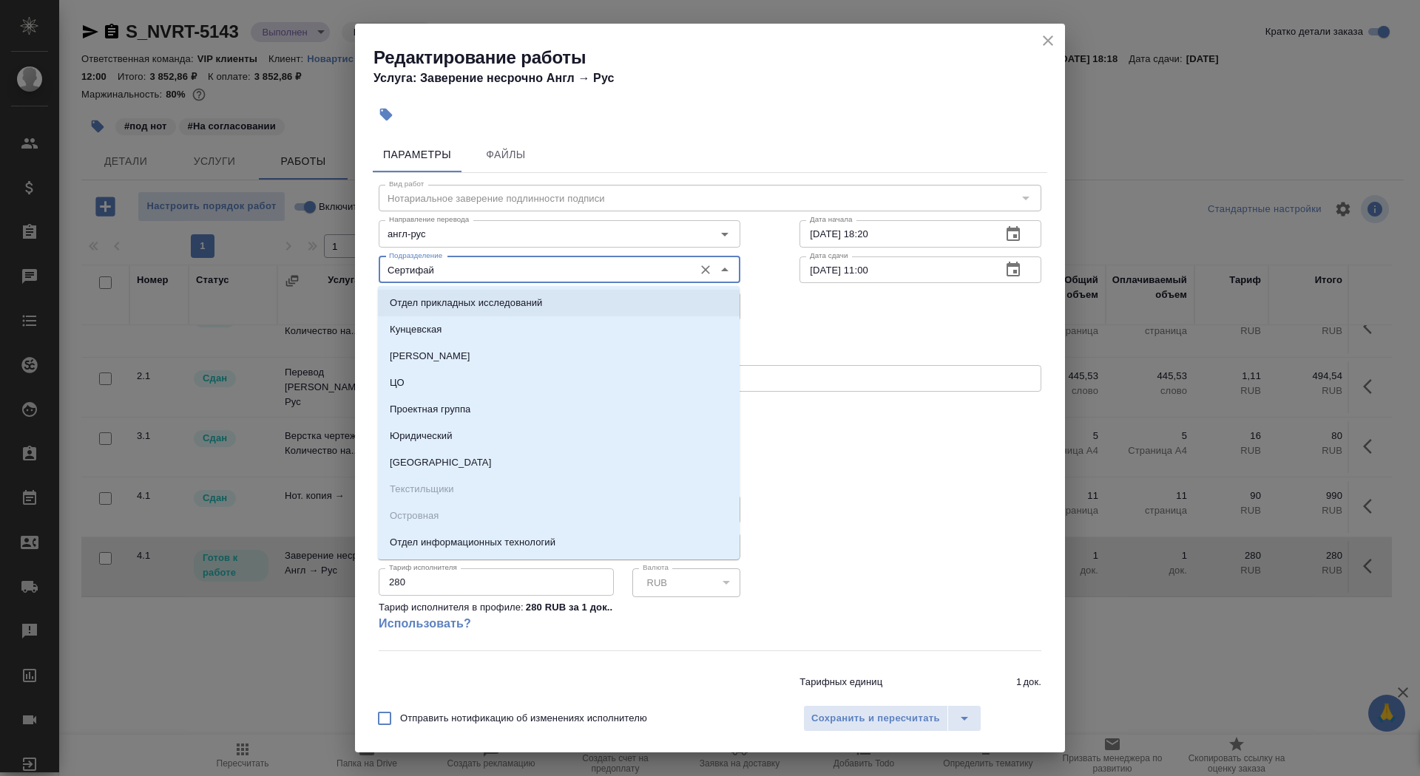
click at [920, 321] on div "Исполнитель НОТАРИУС Шишенков Леонид Васильевич Исполнитель" at bounding box center [710, 341] width 722 height 95
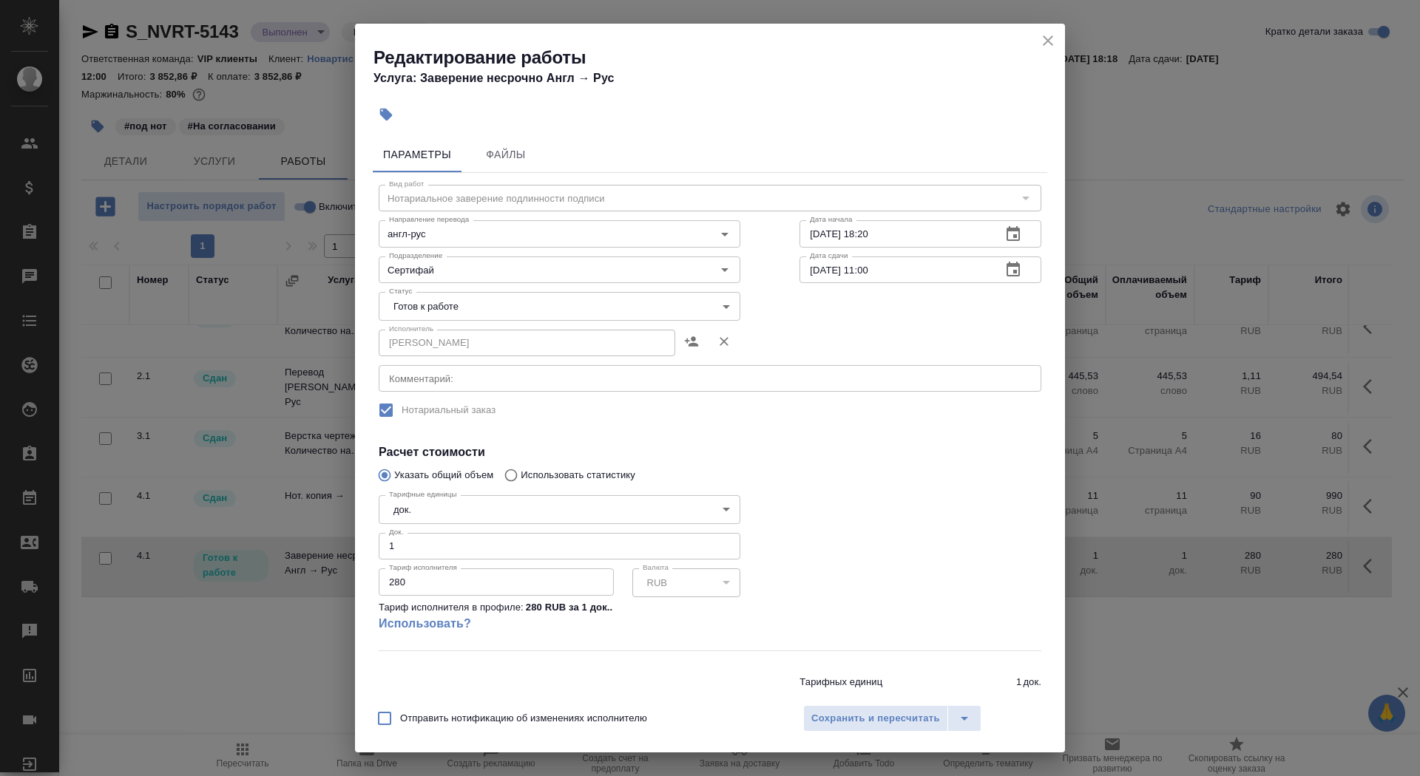
click at [581, 294] on body "🙏 .cls-1 fill:#fff; AWATERA Saydasheva Dilyara Клиенты Спецификации Заказы 0 Ча…" at bounding box center [710, 388] width 1420 height 776
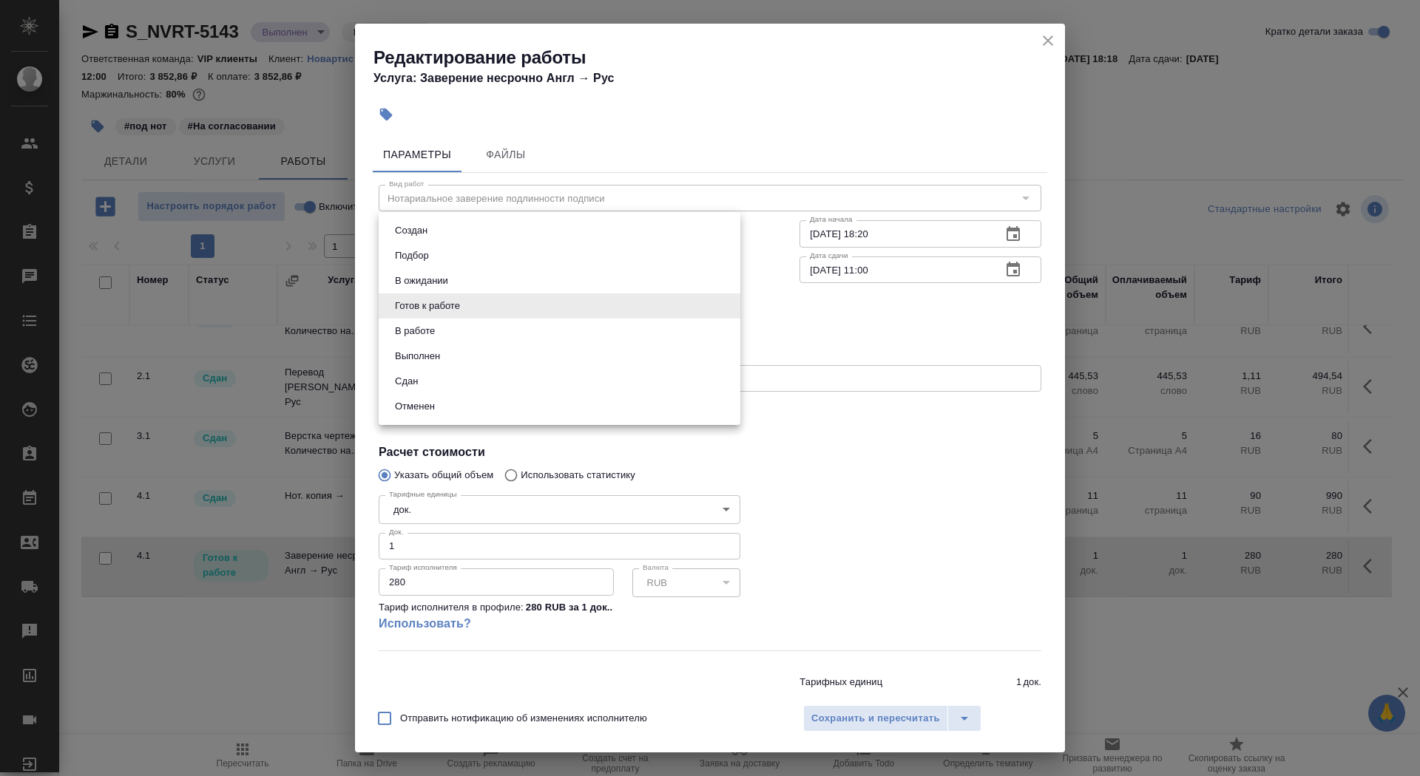
click at [580, 385] on li "Сдан" at bounding box center [560, 381] width 362 height 25
type input "closed"
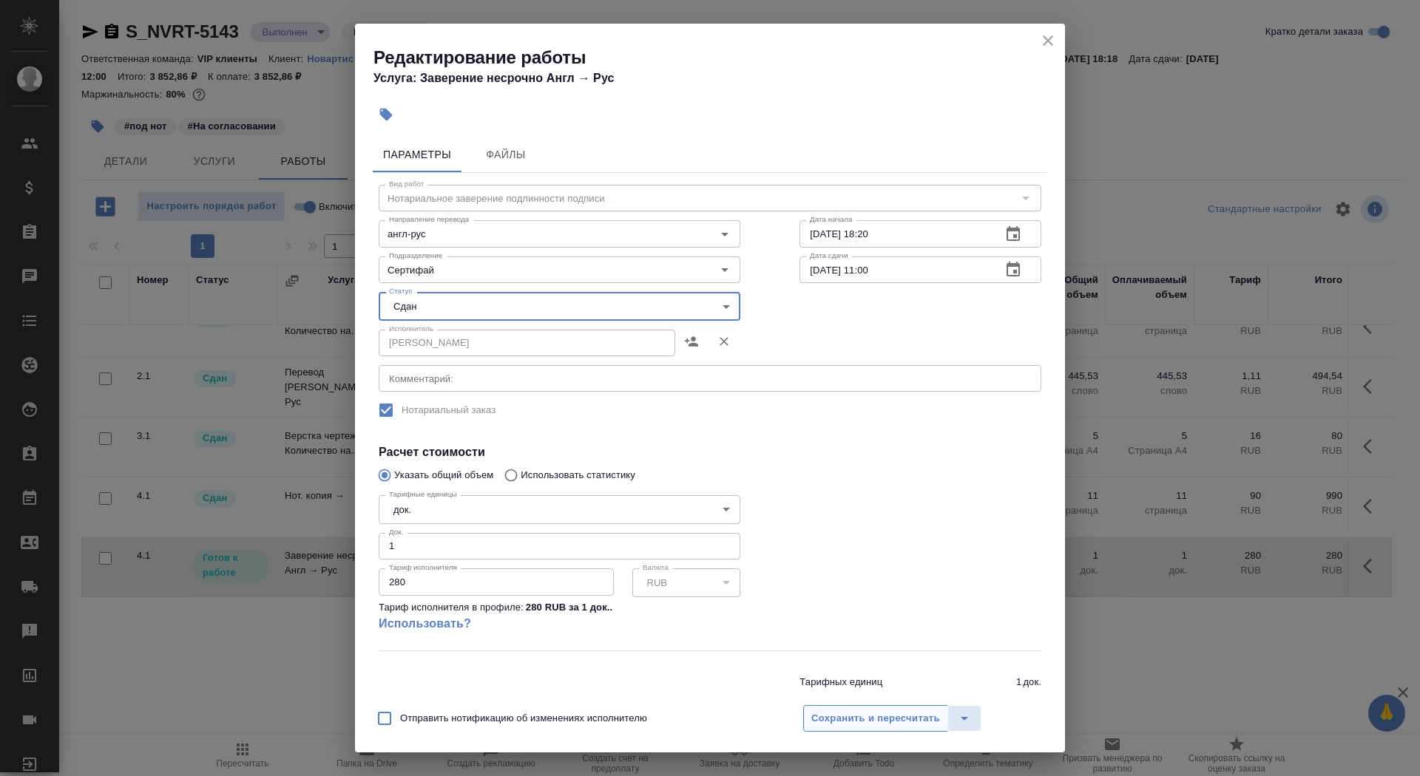
click at [890, 728] on button "Сохранить и пересчитать" at bounding box center [875, 718] width 145 height 27
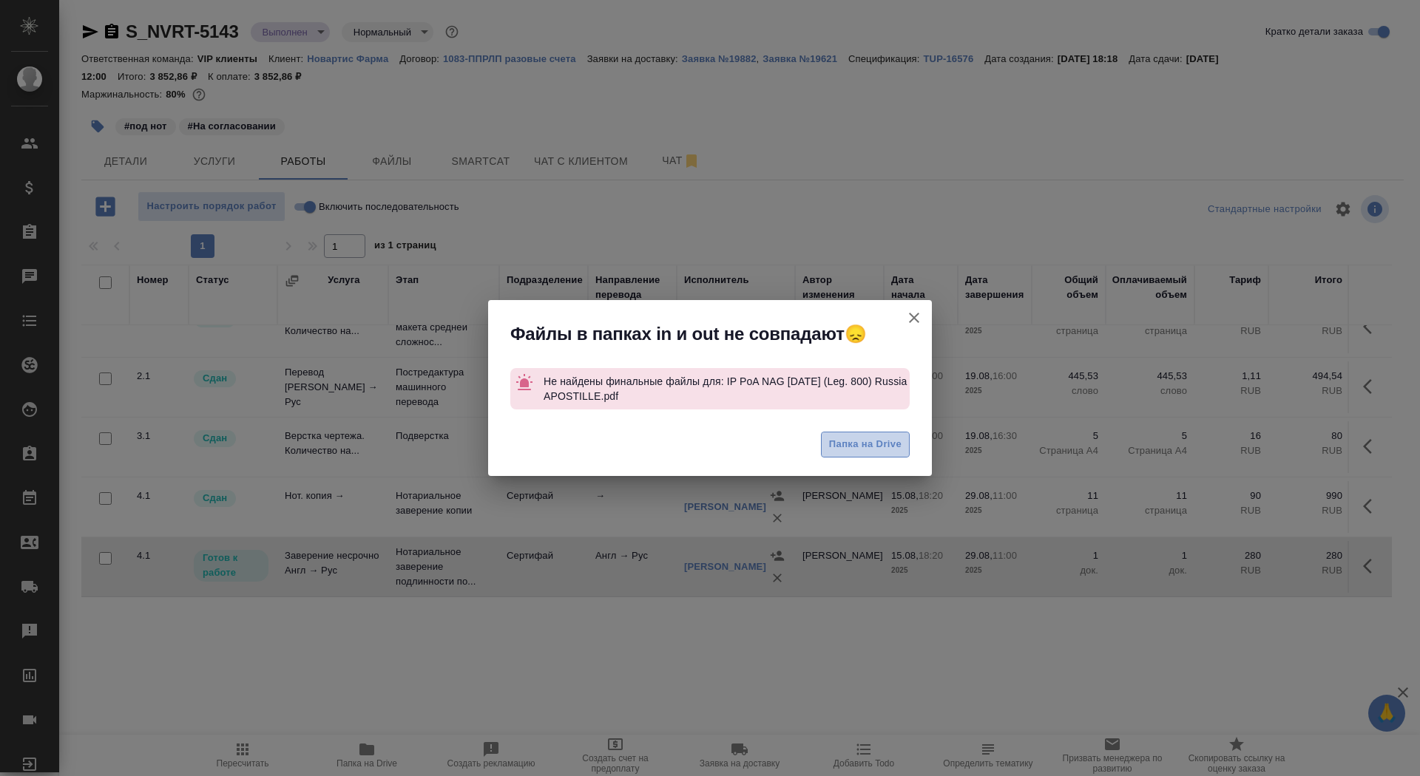
click at [874, 444] on span "Папка на Drive" at bounding box center [865, 444] width 72 height 17
click at [916, 314] on icon "button" at bounding box center [914, 318] width 18 height 18
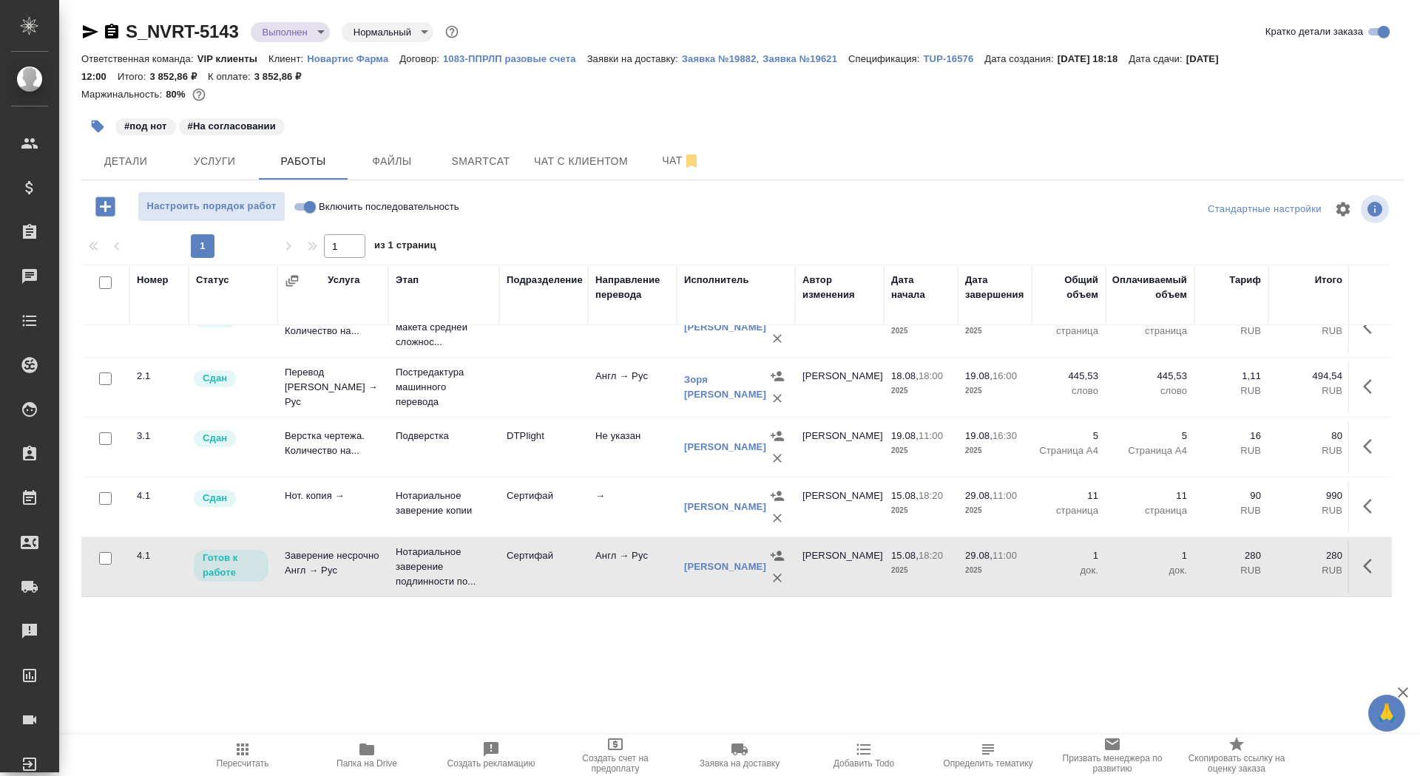
click at [529, 578] on td "Сертифай" at bounding box center [543, 567] width 89 height 52
click at [1367, 571] on button "button" at bounding box center [1371, 566] width 35 height 35
click at [1255, 561] on icon "button" at bounding box center [1263, 567] width 18 height 18
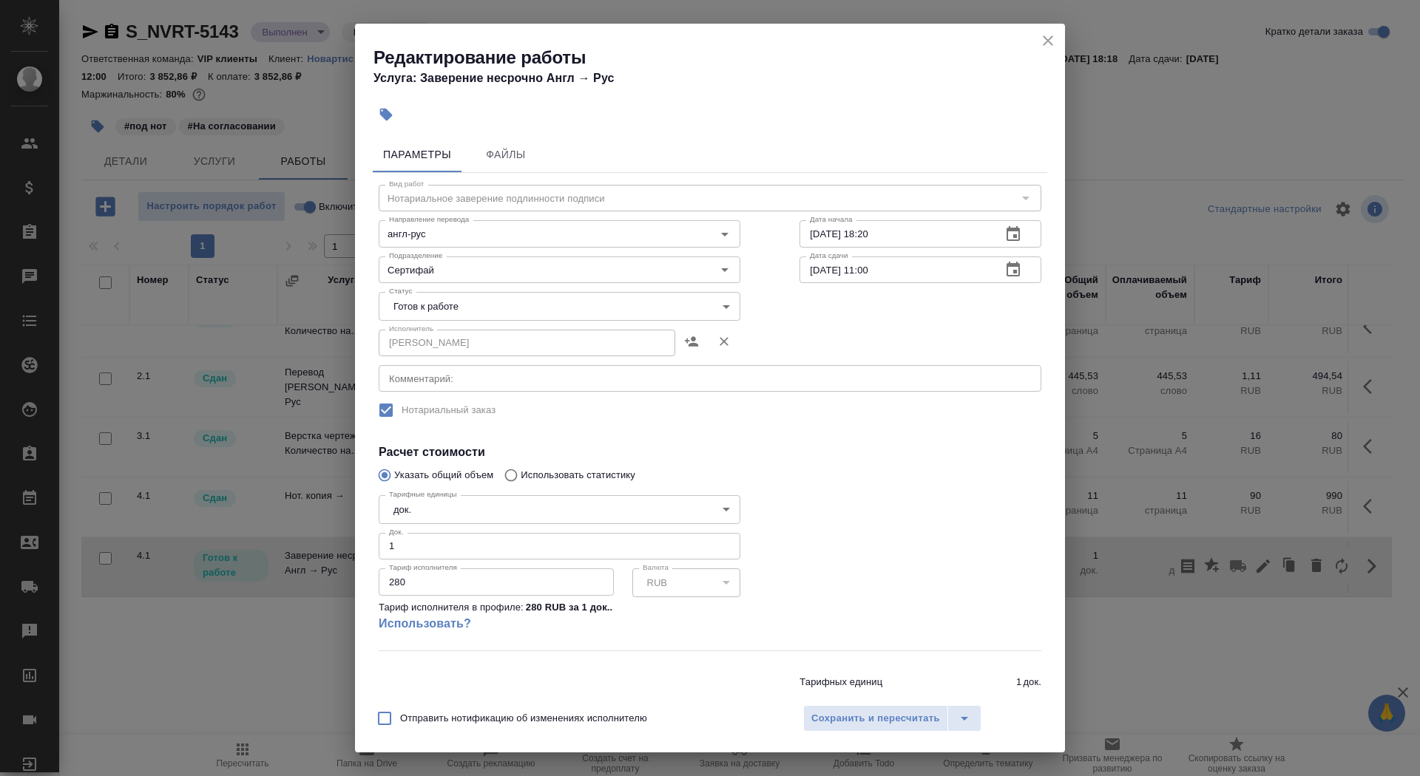
click at [487, 295] on body "🙏 .cls-1 fill:#fff; AWATERA Saydasheva Dilyara Клиенты Спецификации Заказы 0 Ча…" at bounding box center [710, 388] width 1420 height 776
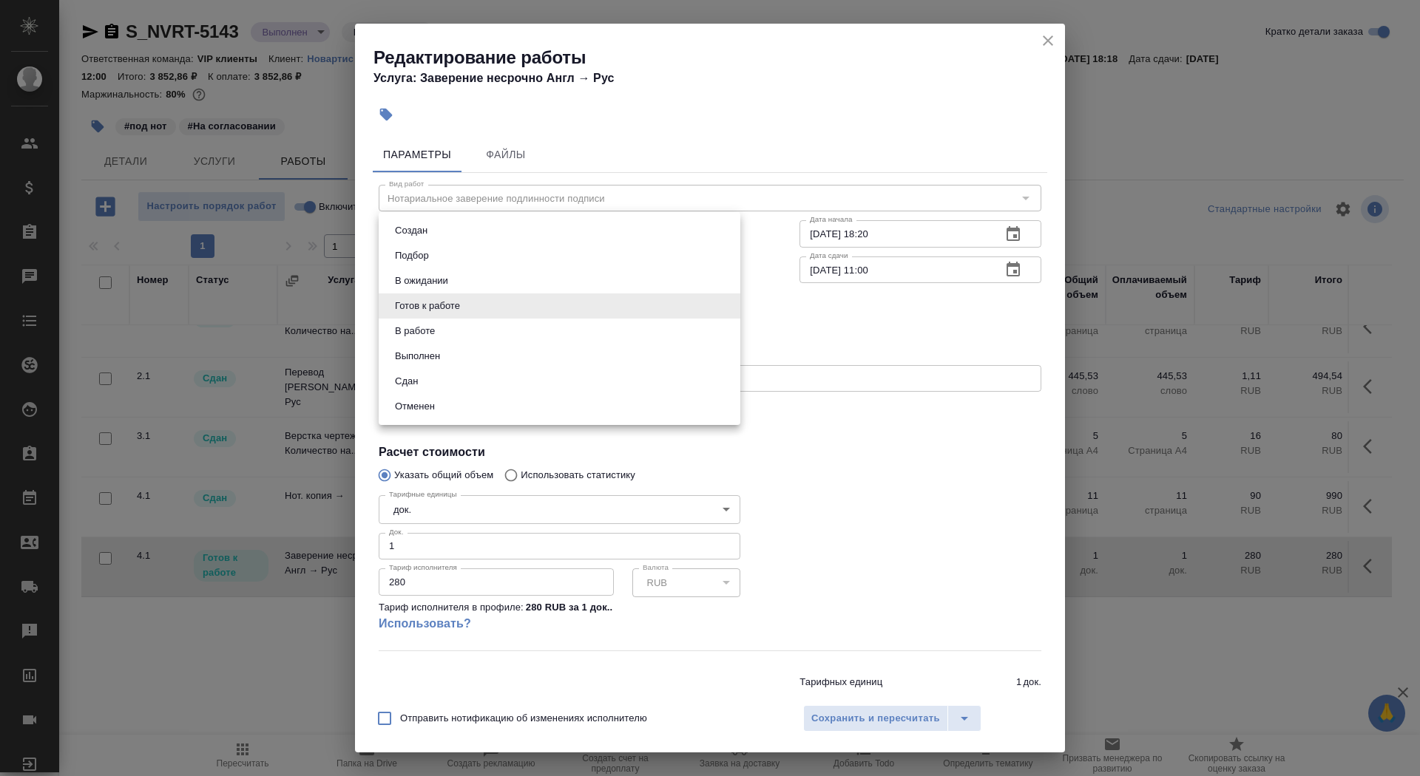
click at [484, 389] on li "Сдан" at bounding box center [560, 381] width 362 height 25
type input "closed"
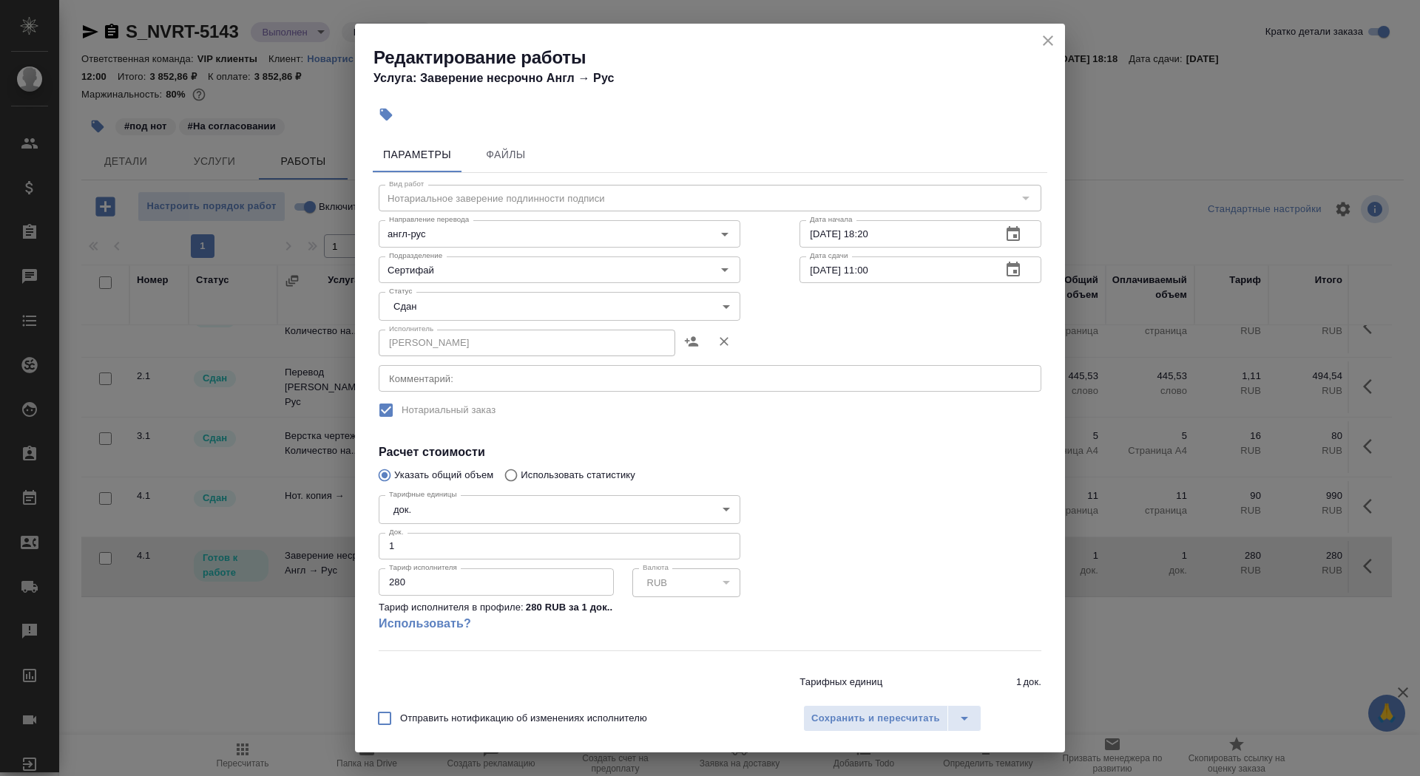
click at [872, 735] on div "Отправить нотификацию об изменениях исполнителю Сохранить и пересчитать" at bounding box center [710, 724] width 710 height 57
click at [865, 708] on button "Сохранить и пересчитать" at bounding box center [875, 718] width 145 height 27
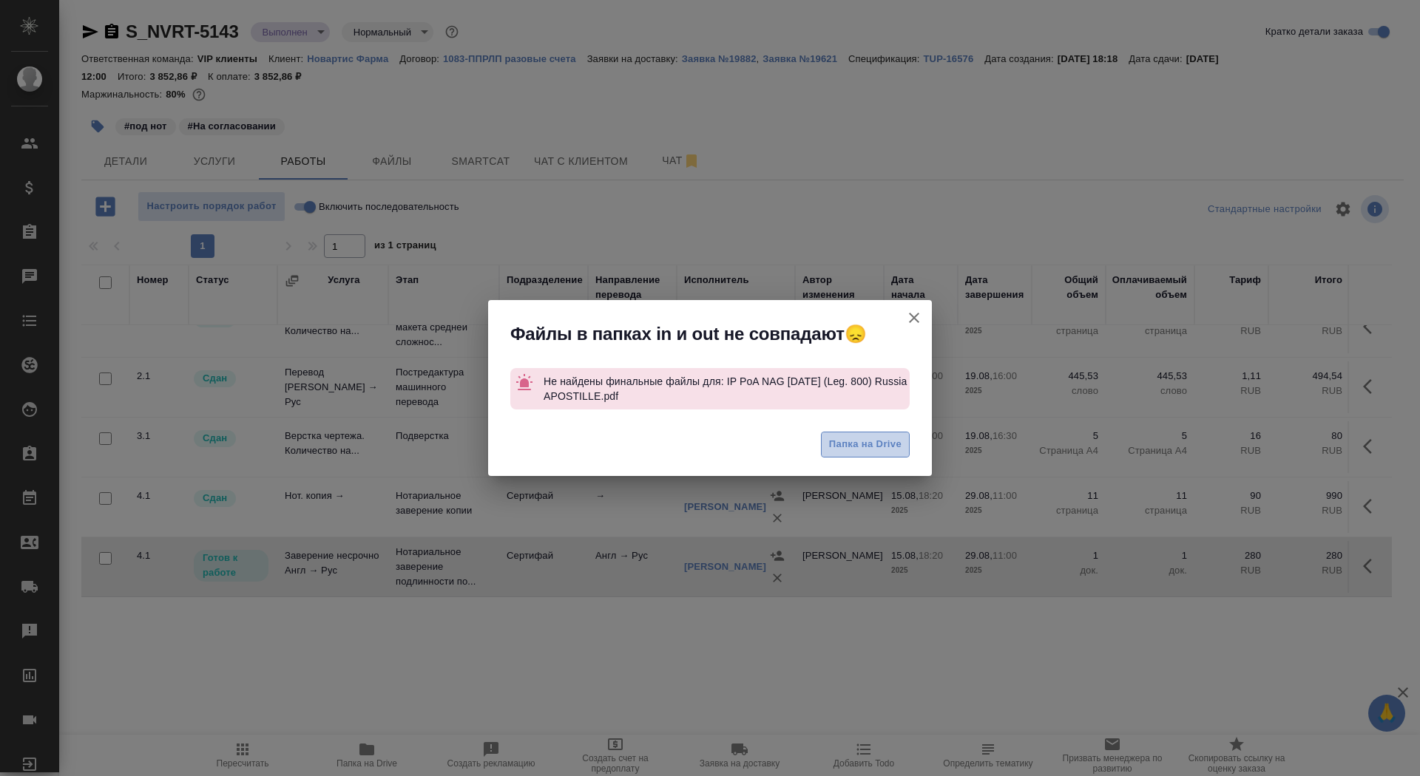
click at [861, 439] on span "Папка на Drive" at bounding box center [865, 444] width 72 height 17
click at [908, 312] on icon "button" at bounding box center [914, 318] width 18 height 18
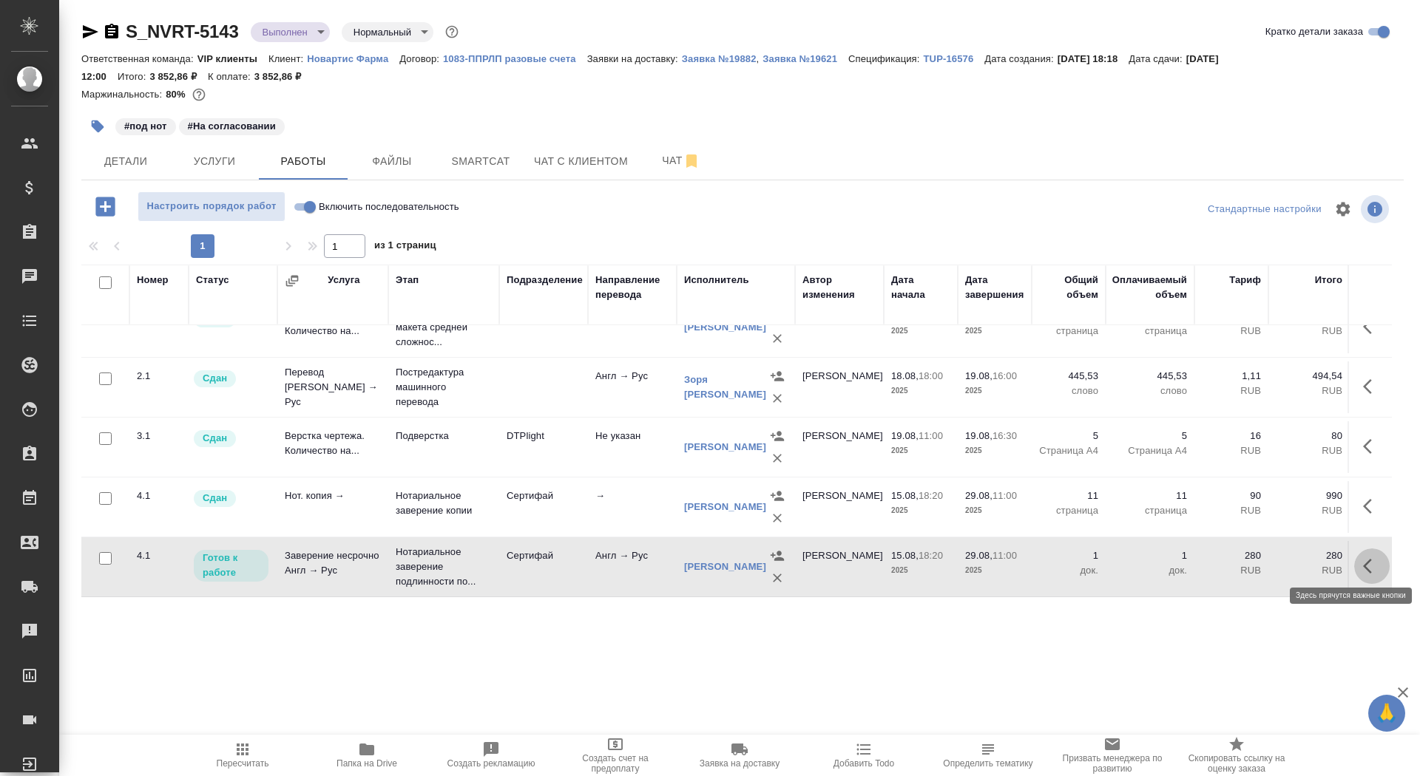
click at [1367, 558] on icon "button" at bounding box center [1372, 567] width 18 height 18
click at [1268, 558] on icon "button" at bounding box center [1263, 567] width 18 height 18
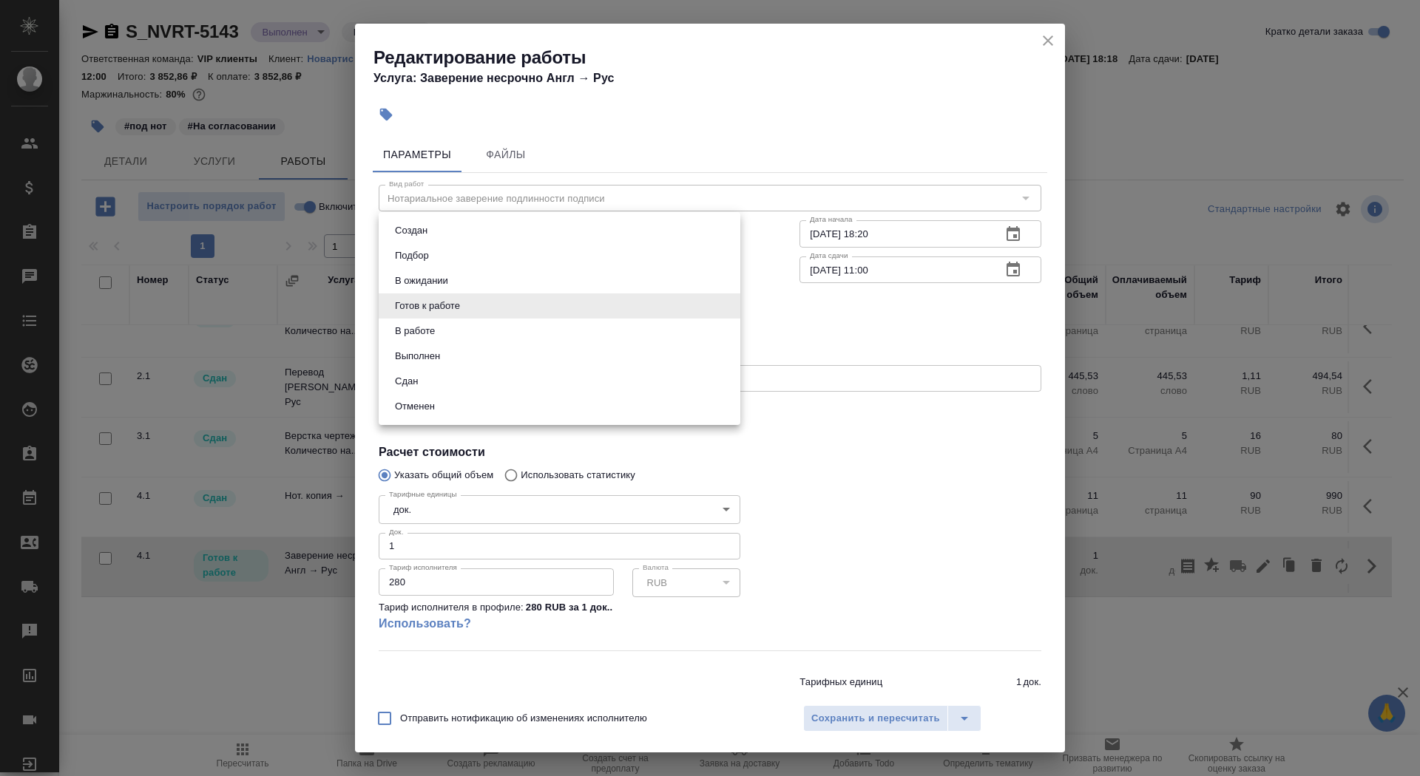
click at [510, 297] on body "🙏 .cls-1 fill:#fff; AWATERA Saydasheva Dilyara Клиенты Спецификации Заказы 0 Ча…" at bounding box center [710, 388] width 1420 height 776
click at [508, 384] on li "Сдан" at bounding box center [560, 381] width 362 height 25
type input "closed"
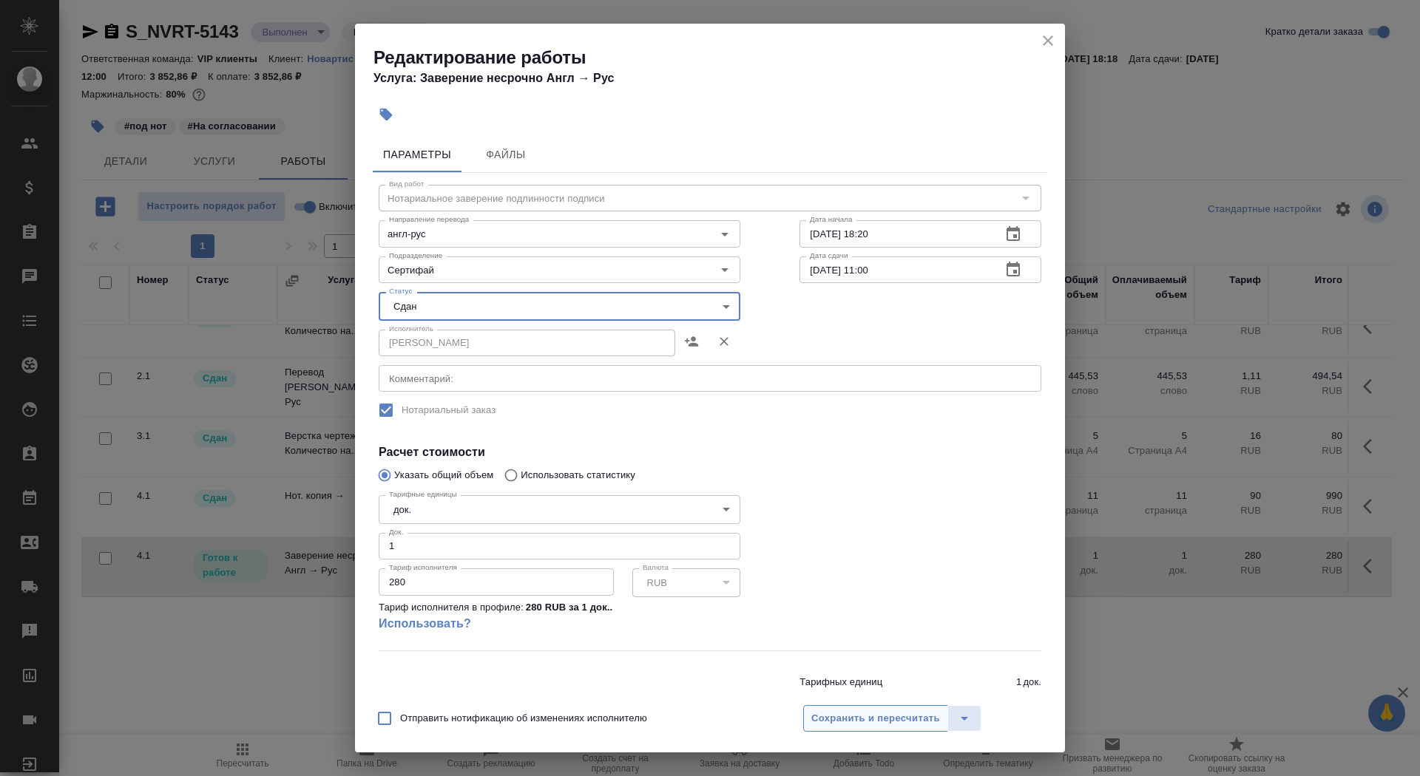
click at [859, 730] on button "Сохранить и пересчитать" at bounding box center [875, 718] width 145 height 27
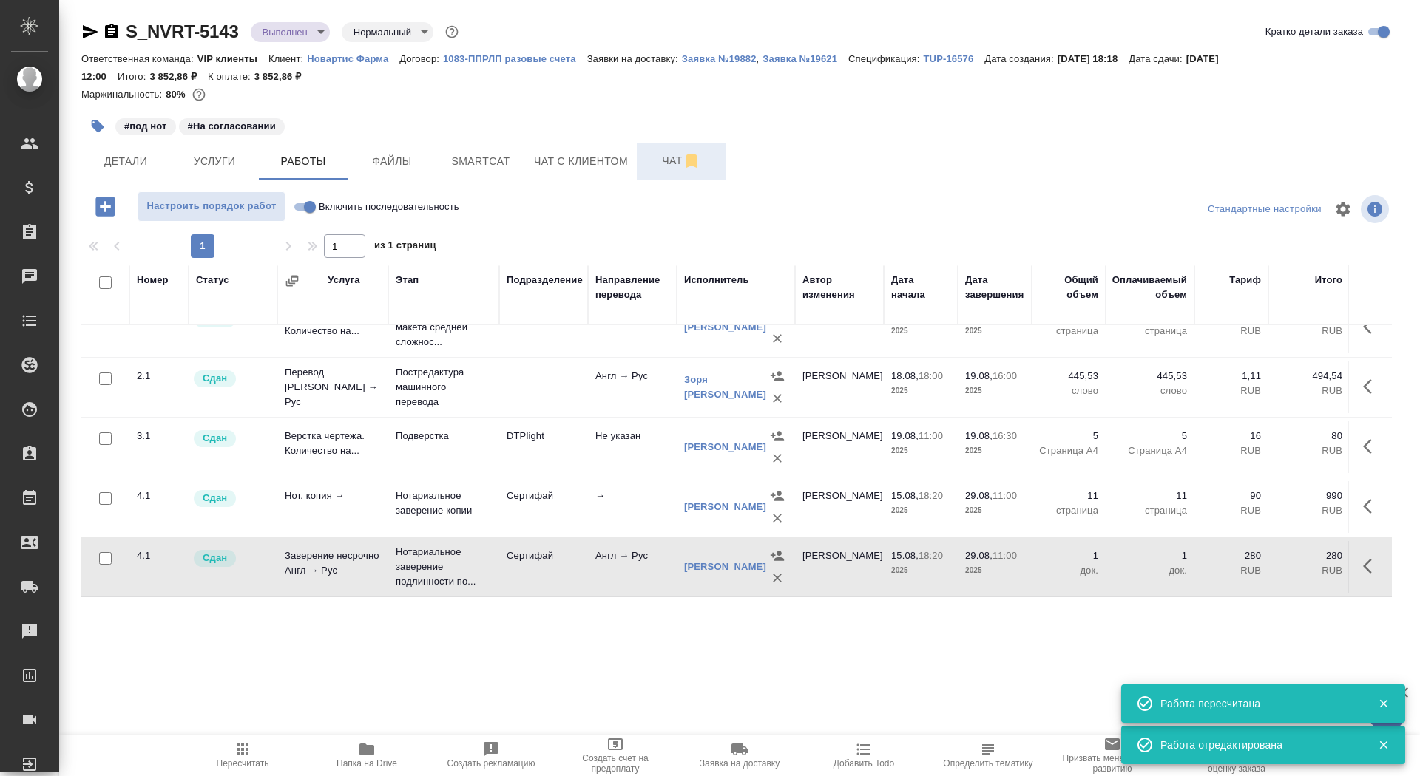
click at [657, 161] on span "Чат" at bounding box center [681, 161] width 71 height 18
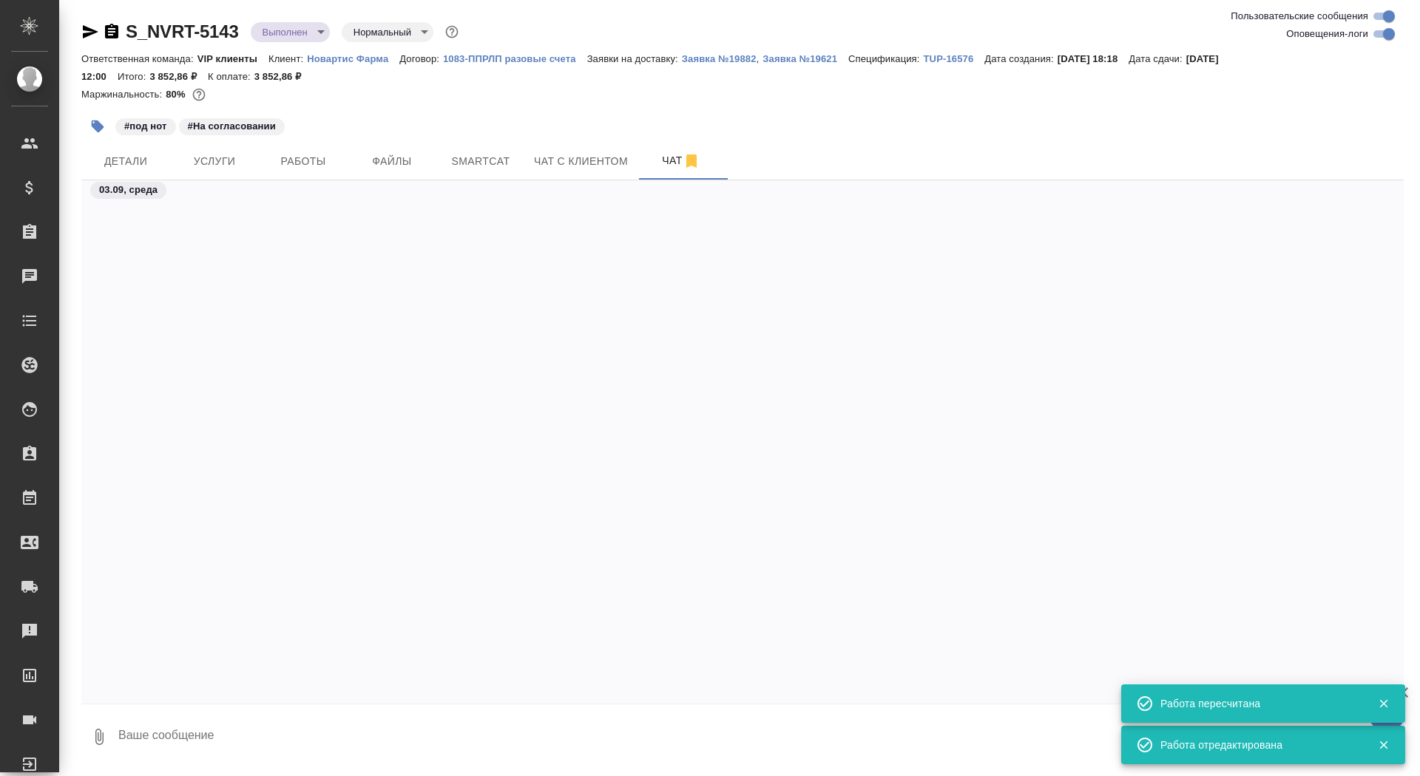
scroll to position [76118, 0]
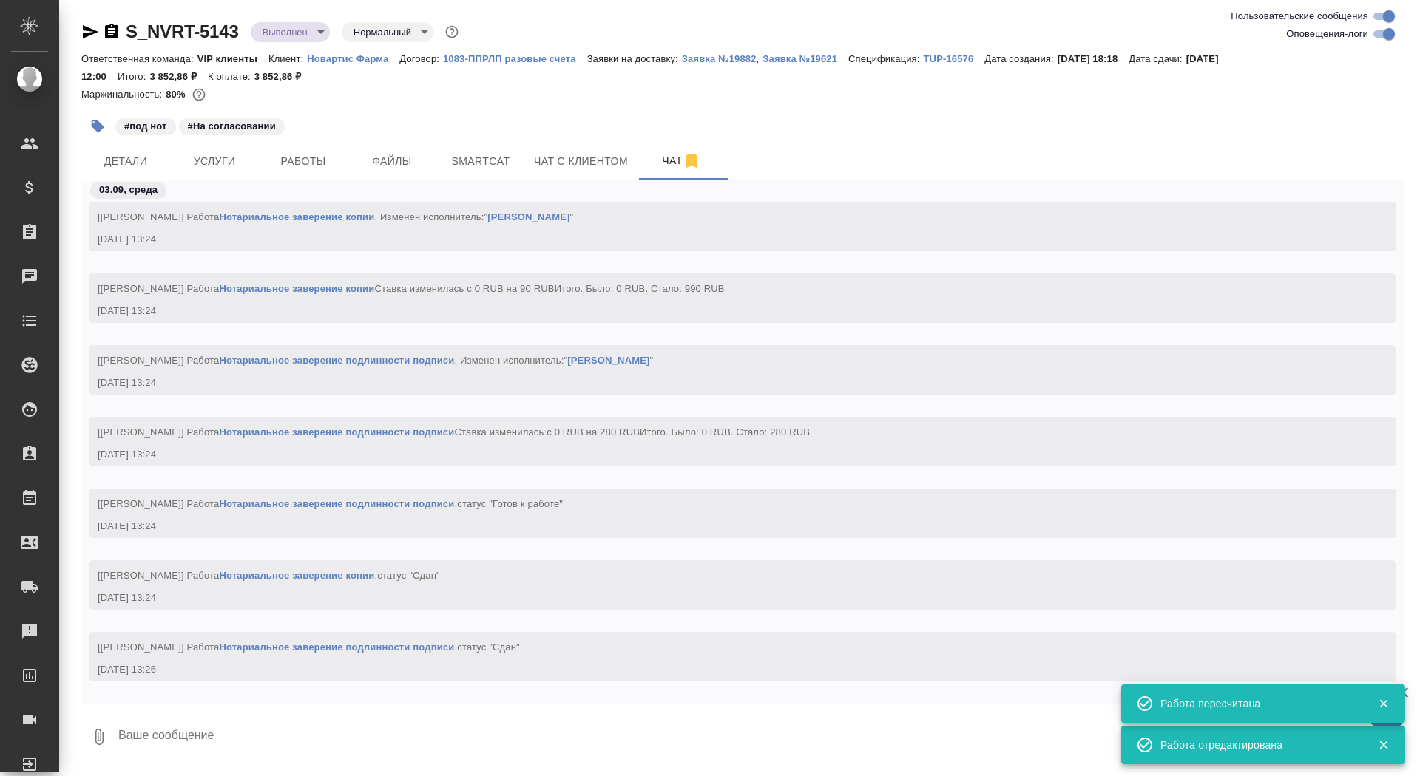
click at [327, 732] on textarea at bounding box center [760, 737] width 1287 height 50
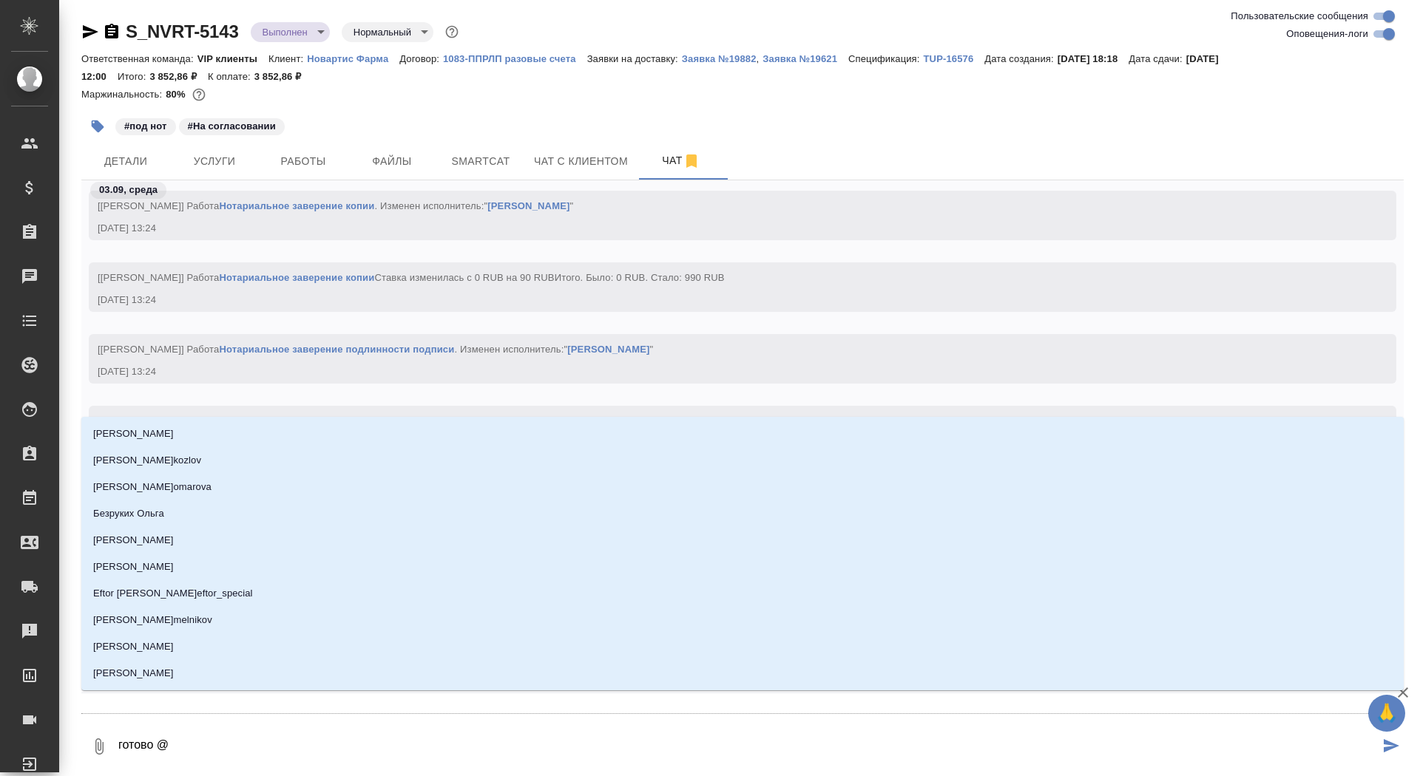
type textarea "готово @к"
type input "к"
type textarea "готово @ка"
type input "ка"
type textarea "готово @каб"
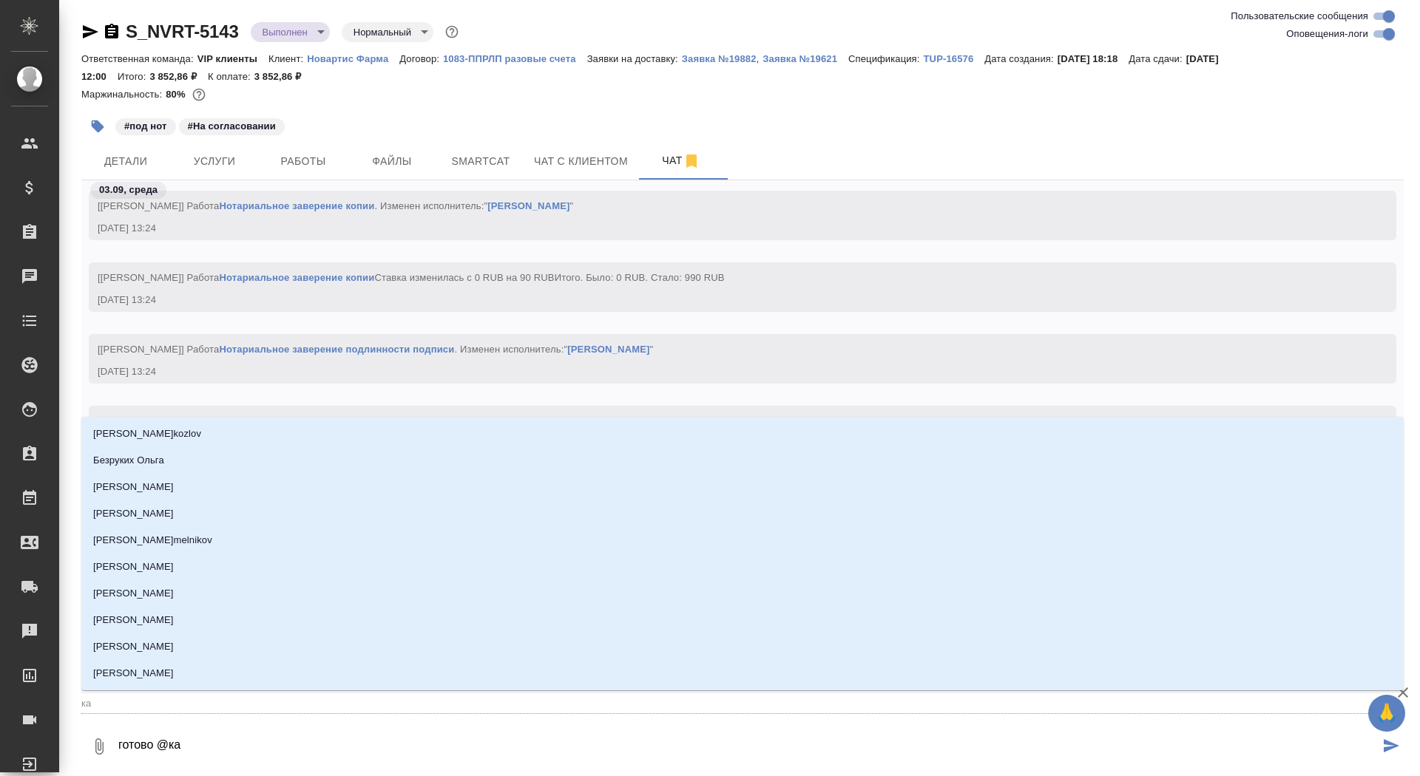
type input "каб"
type textarea "готово @каба"
type input "каба"
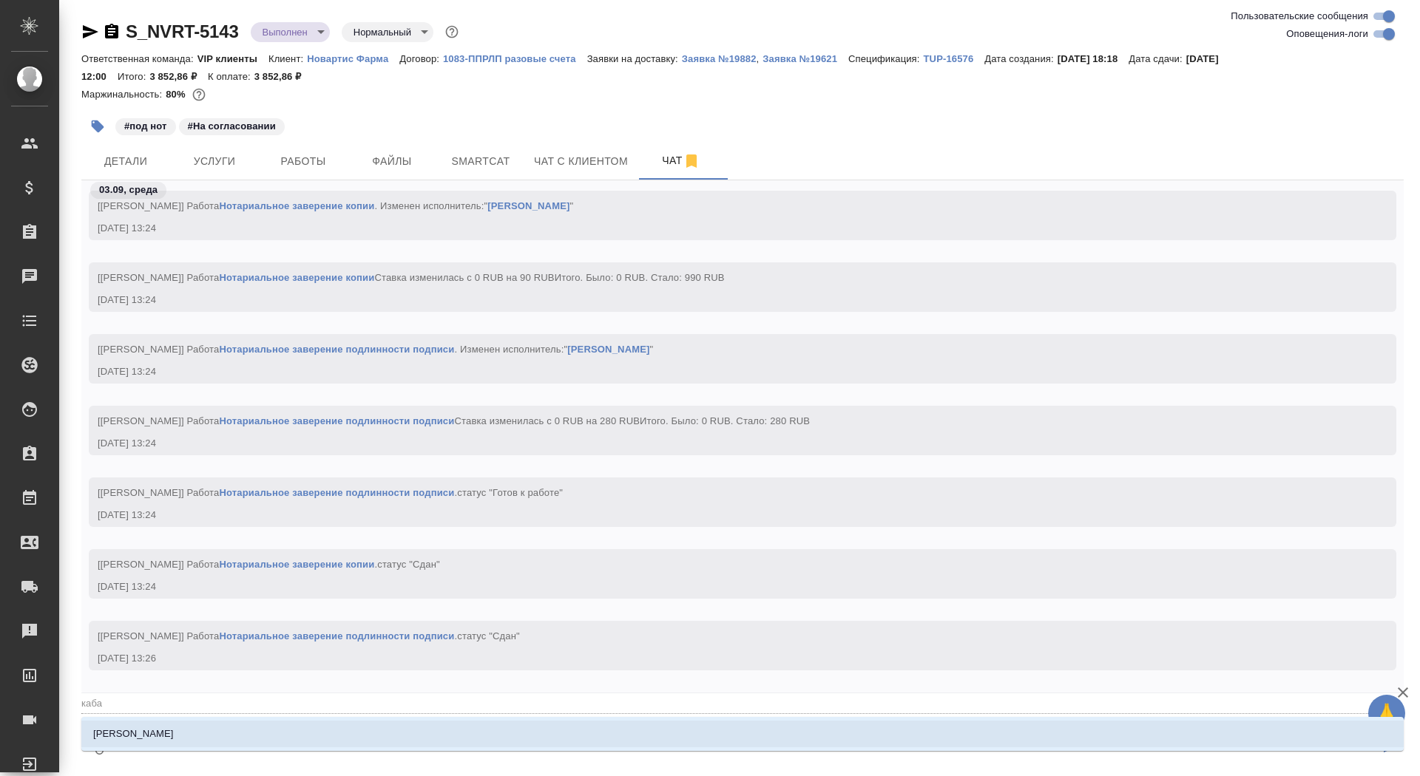
click at [294, 748] on ul "Кабаргина Анна" at bounding box center [742, 746] width 1322 height 27
click at [294, 745] on li "Кабаргина Анна" at bounding box center [742, 734] width 1322 height 27
type textarea "готово @каба"
type input "каба"
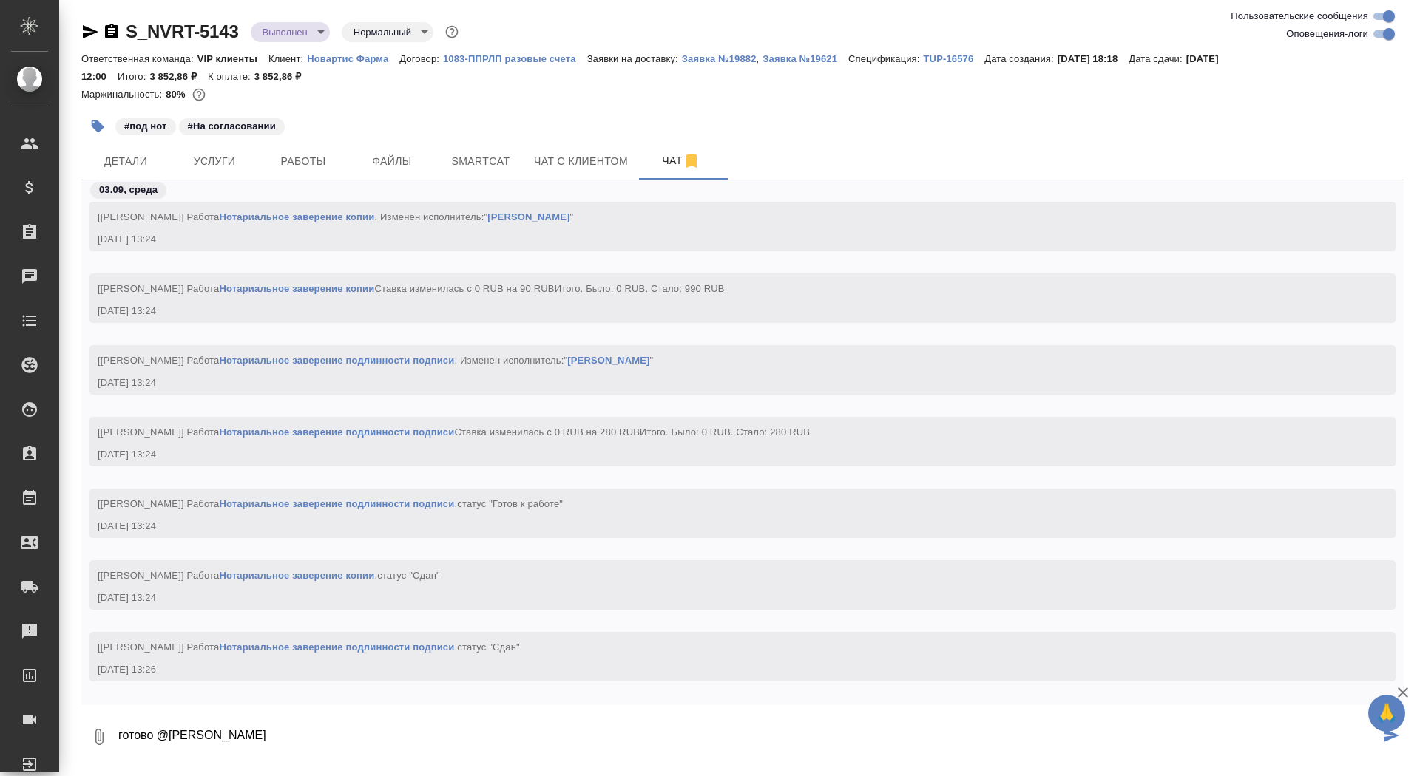
type textarea "готово @Кабаргина Анна"
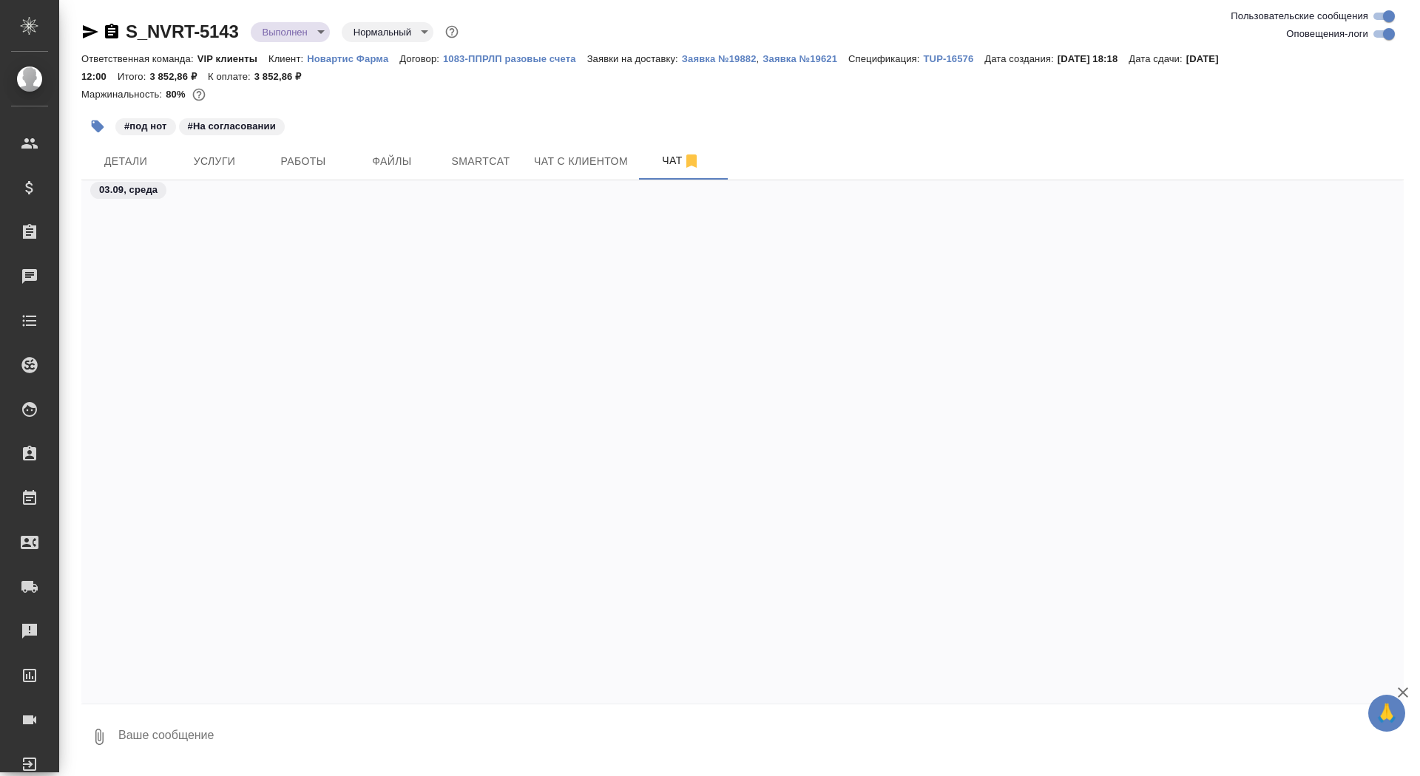
scroll to position [66491, 0]
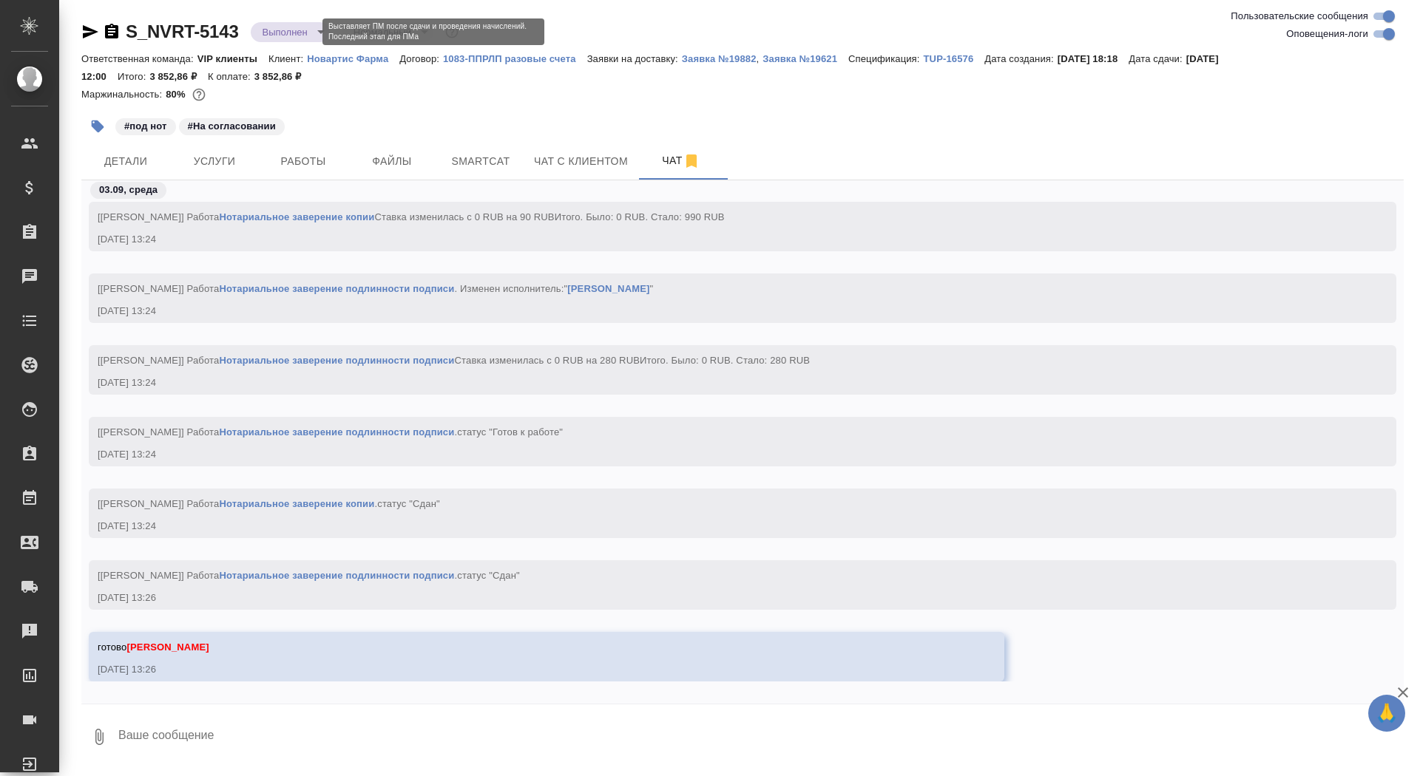
click at [298, 33] on body "🙏 .cls-1 fill:#fff; AWATERA Saydasheva Dilyara Клиенты Спецификации Заказы 0 Ча…" at bounding box center [710, 388] width 1420 height 776
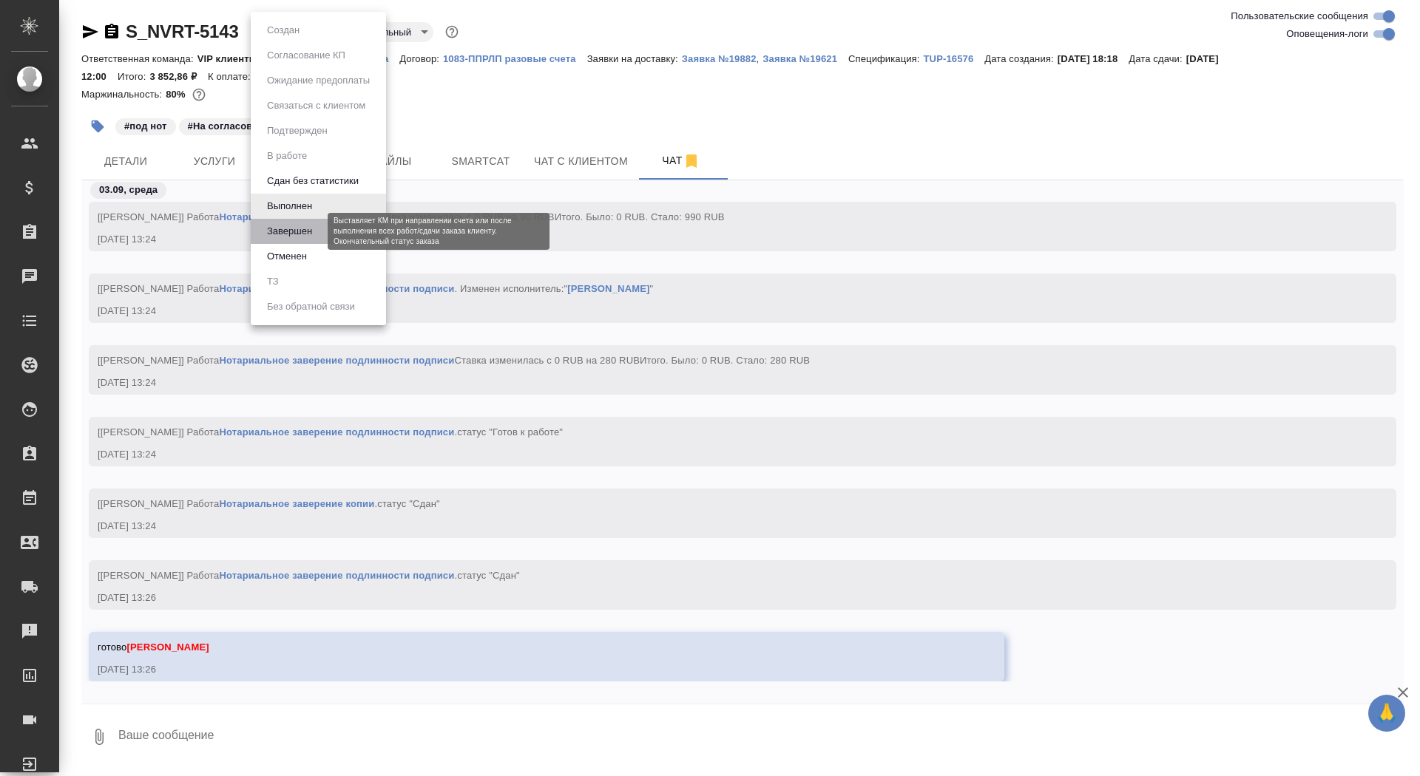
click at [306, 237] on button "Завершен" at bounding box center [290, 231] width 54 height 16
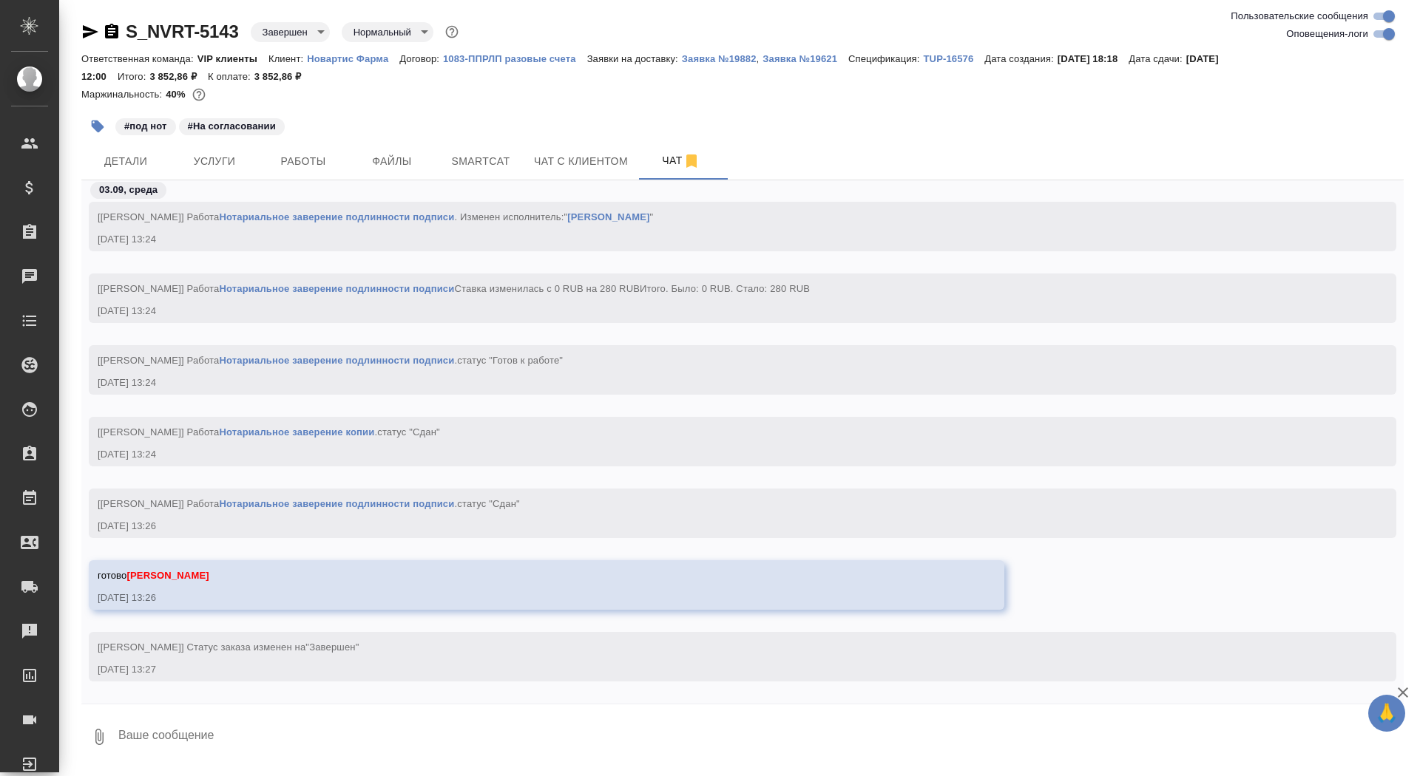
scroll to position [77030, 0]
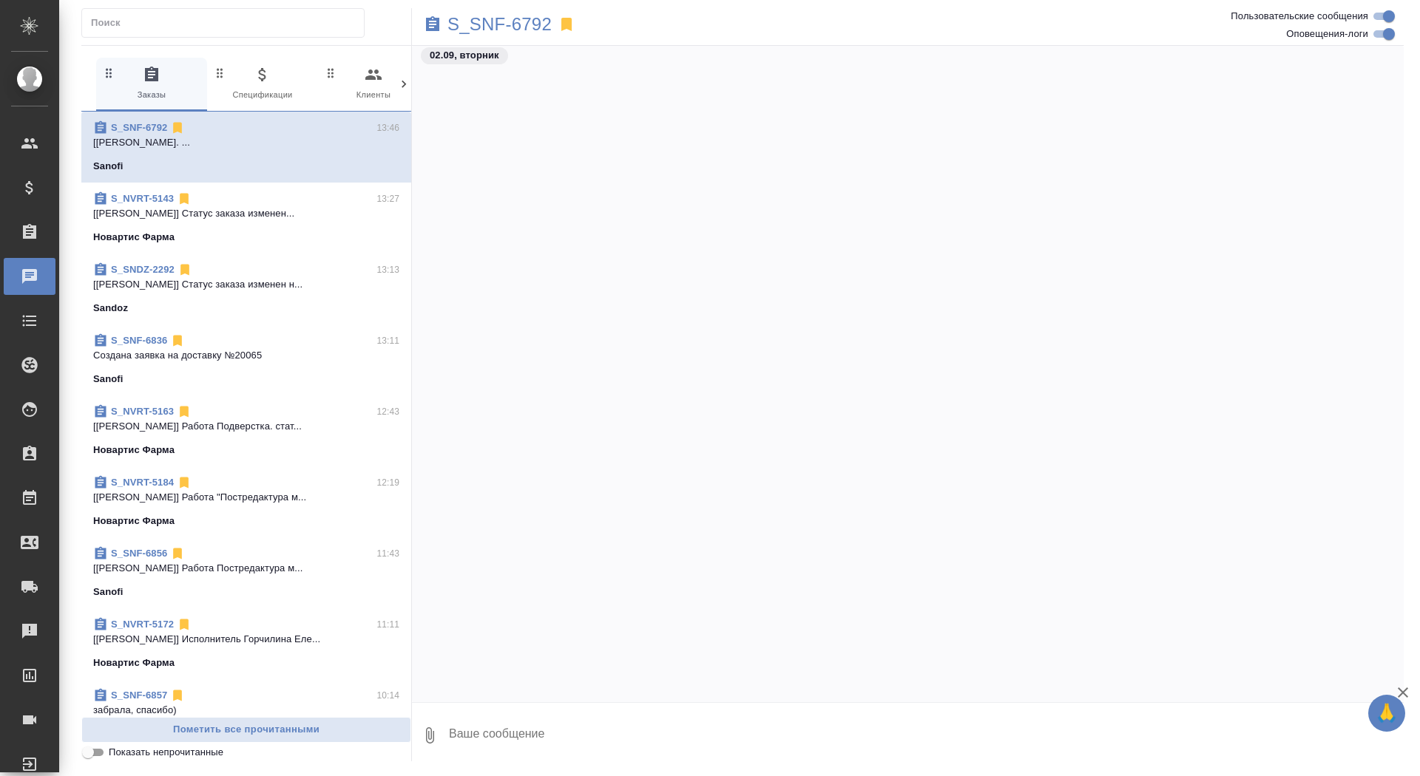
scroll to position [31348, 0]
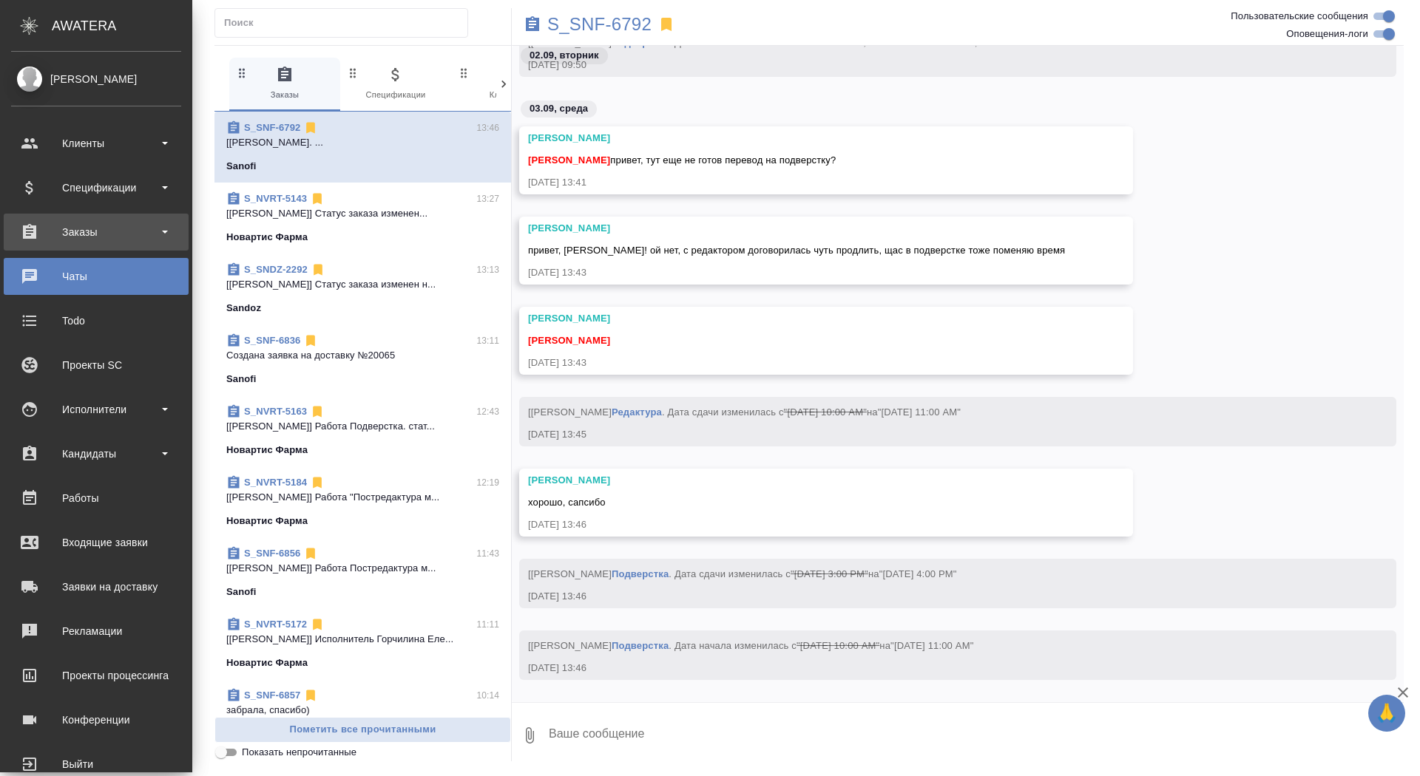
click at [51, 234] on div "Заказы" at bounding box center [96, 232] width 170 height 22
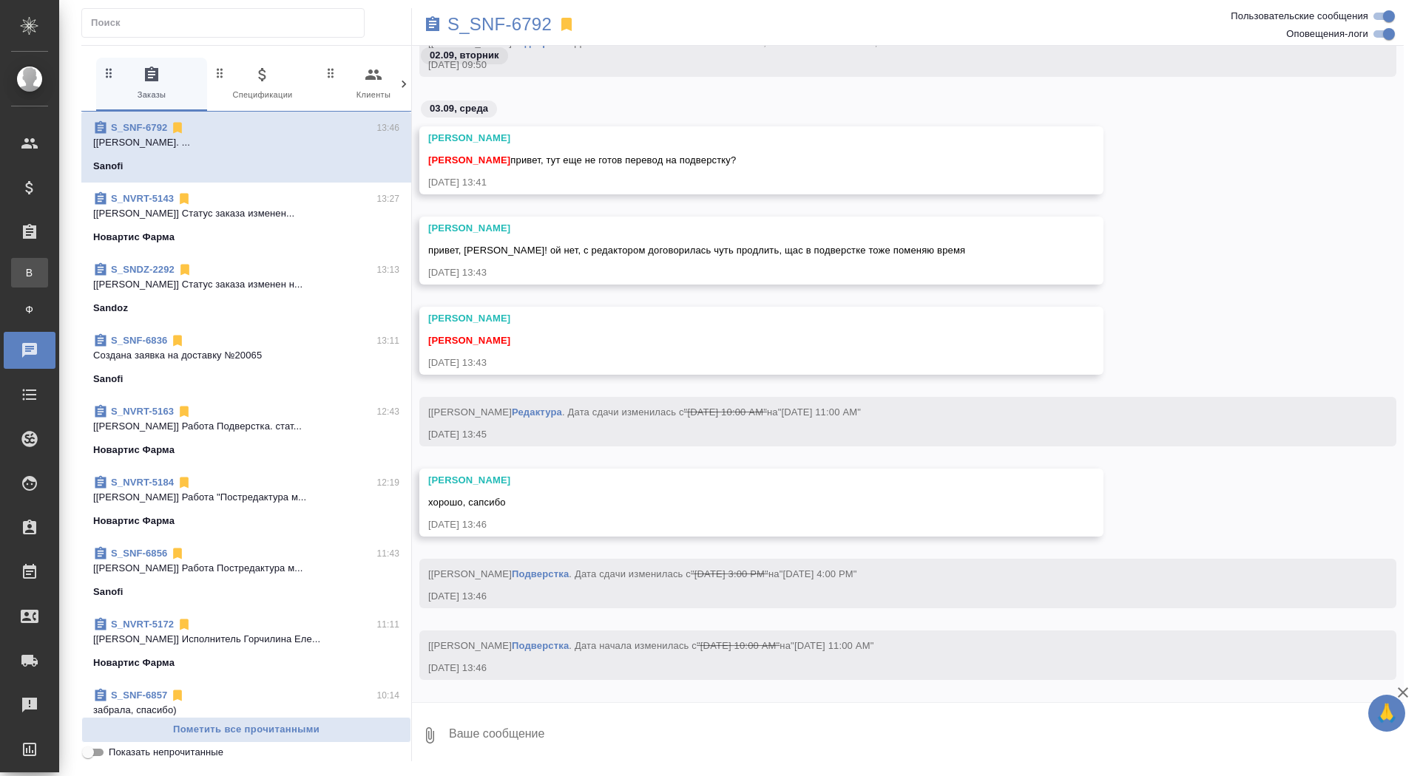
click at [22, 278] on div "Все заказы" at bounding box center [11, 272] width 22 height 15
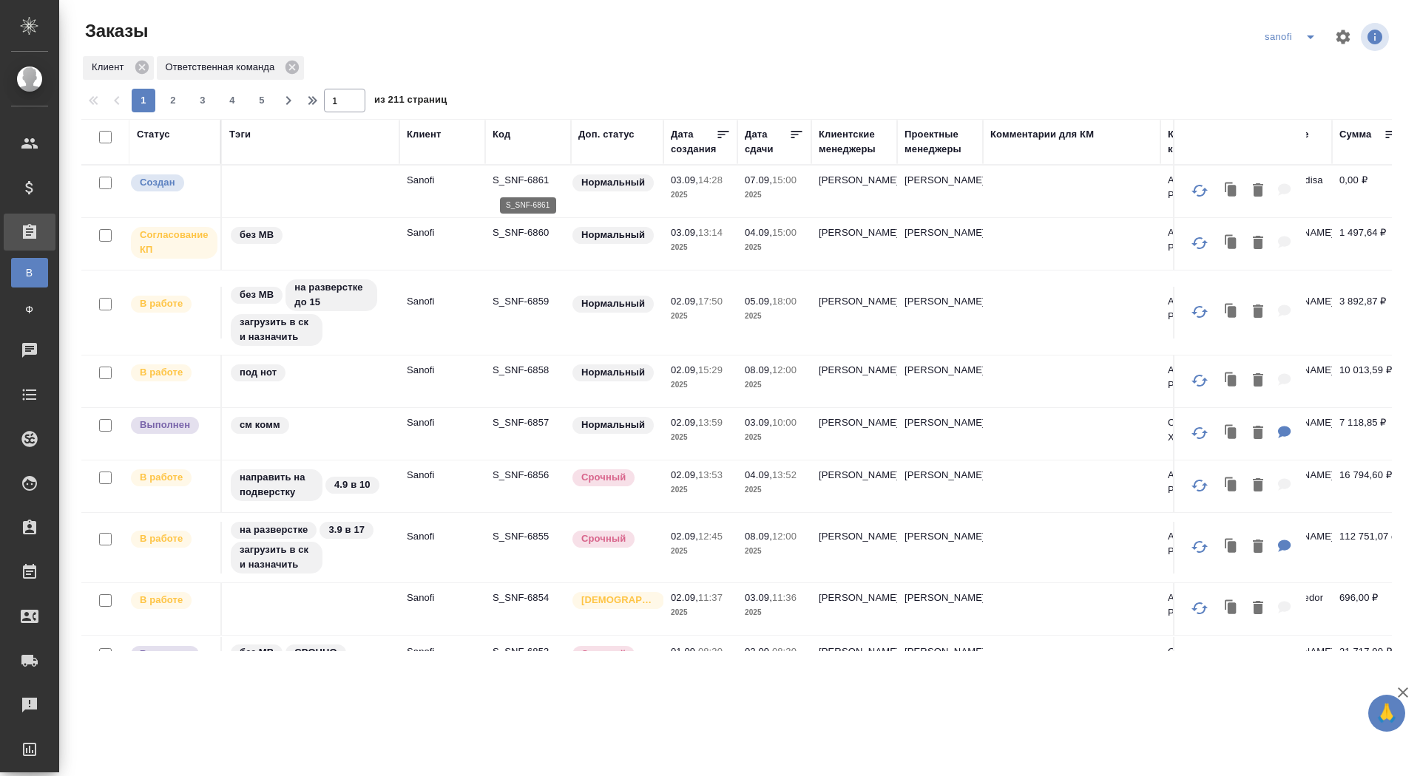
click at [516, 178] on p "S_SNF-6861" at bounding box center [528, 180] width 71 height 15
click at [516, 230] on p "S_SNF-6860" at bounding box center [528, 233] width 71 height 15
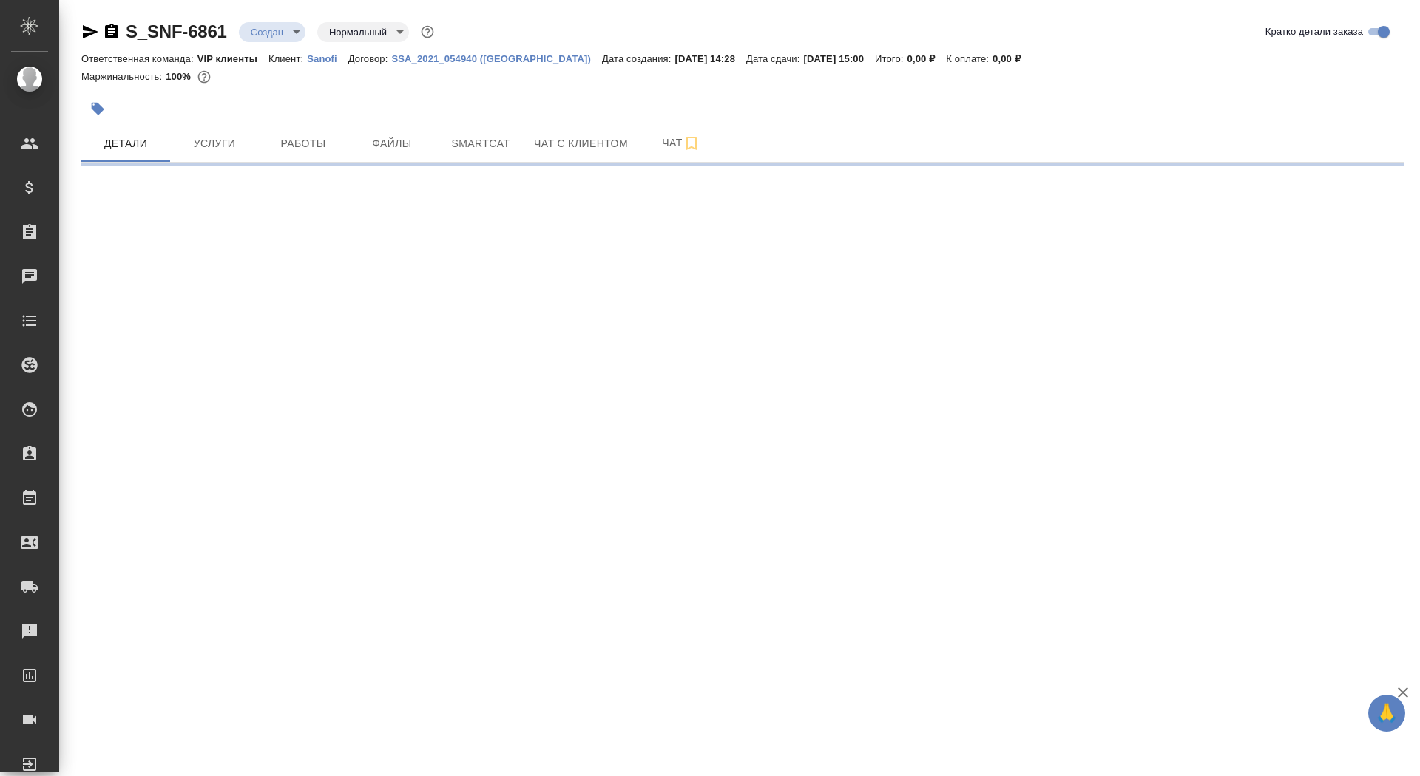
select select "RU"
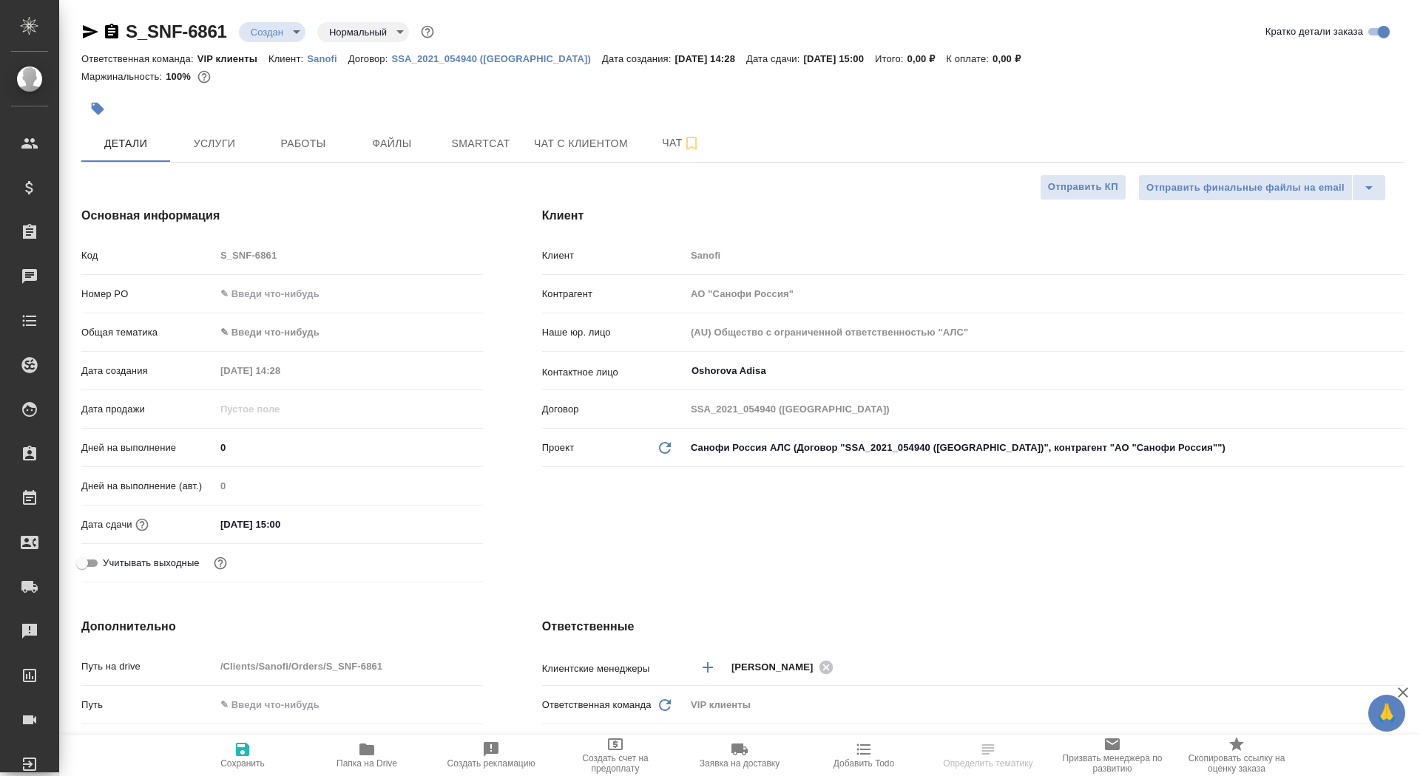
type textarea "x"
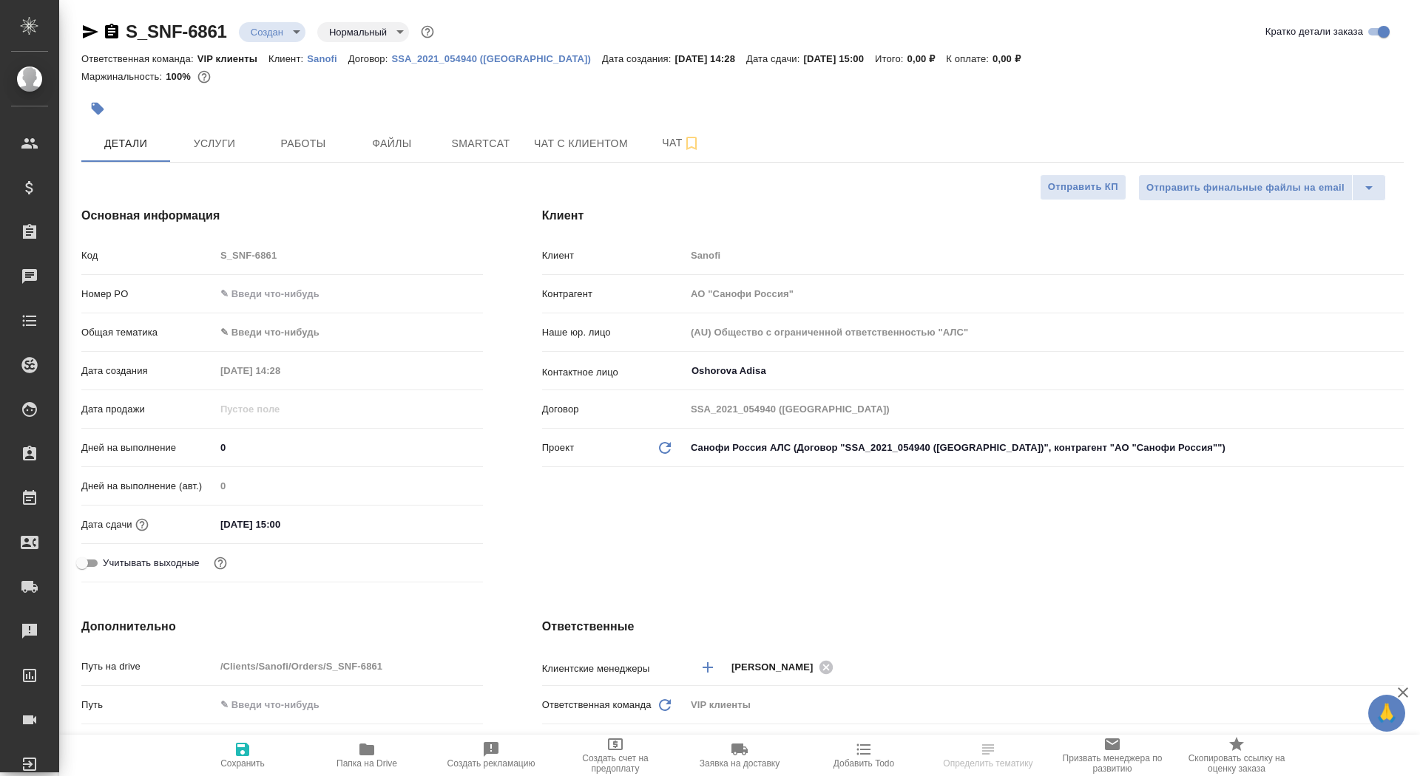
type textarea "x"
drag, startPoint x: 239, startPoint y: 450, endPoint x: 166, endPoint y: 442, distance: 73.7
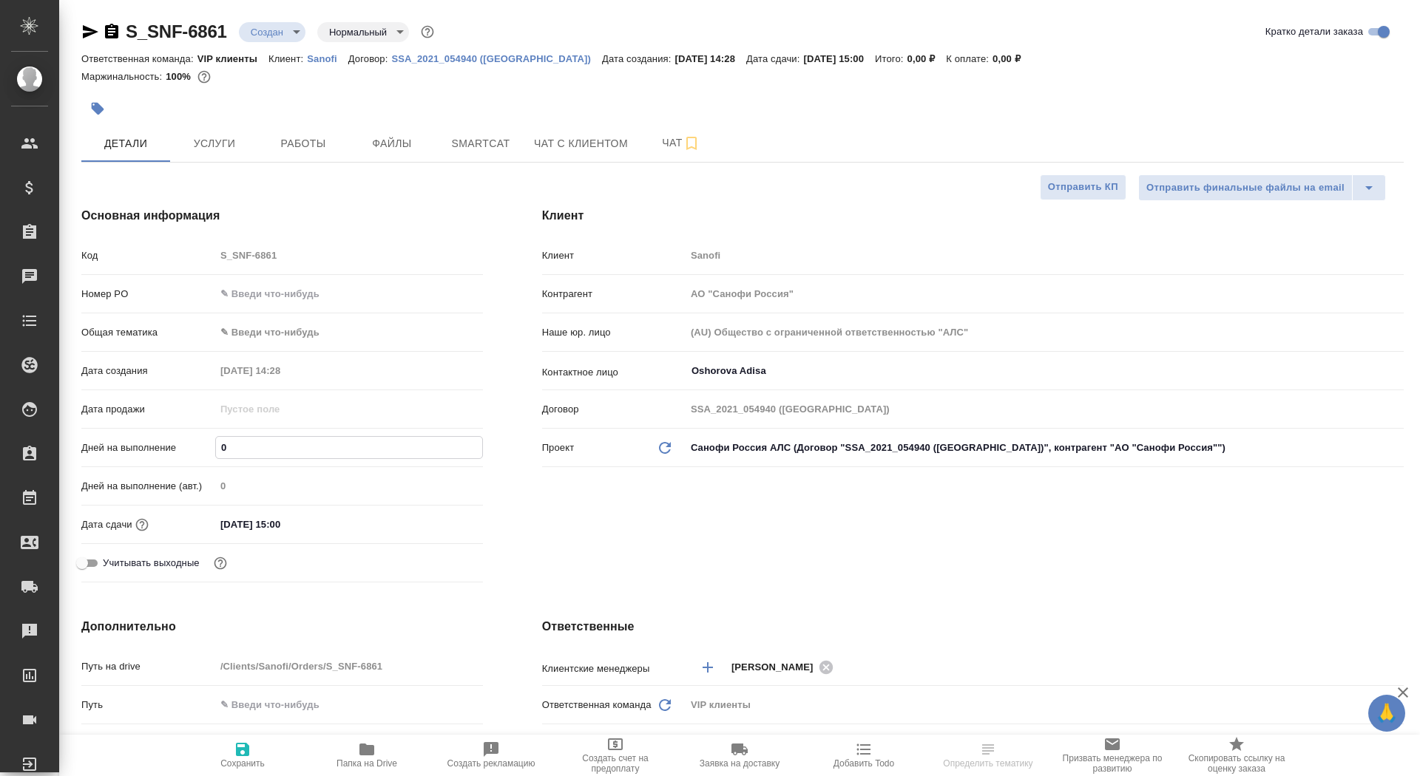
click at [166, 444] on div "Дней на выполнение 0" at bounding box center [282, 448] width 402 height 26
type input "4"
type textarea "x"
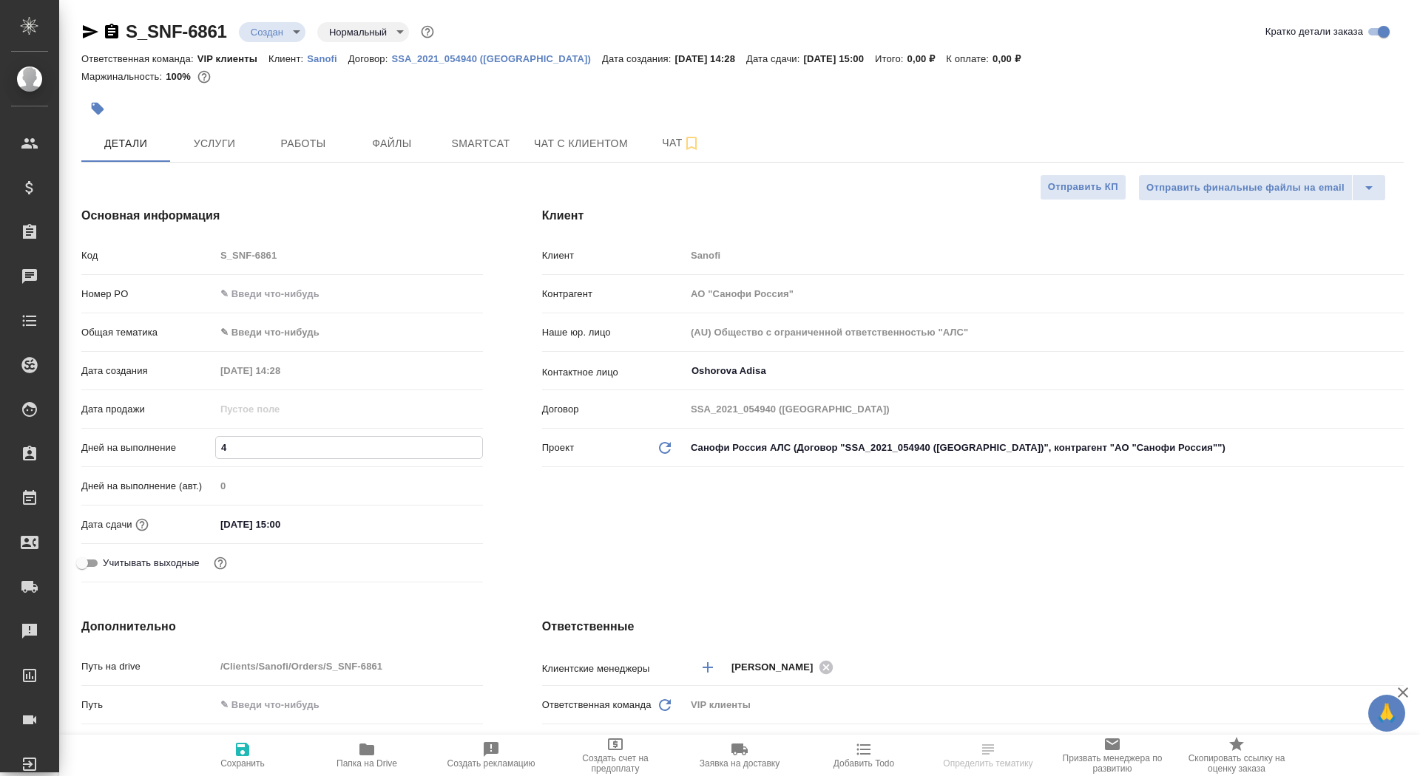
type input "4"
click at [216, 740] on button "Сохранить" at bounding box center [242, 755] width 124 height 41
type textarea "x"
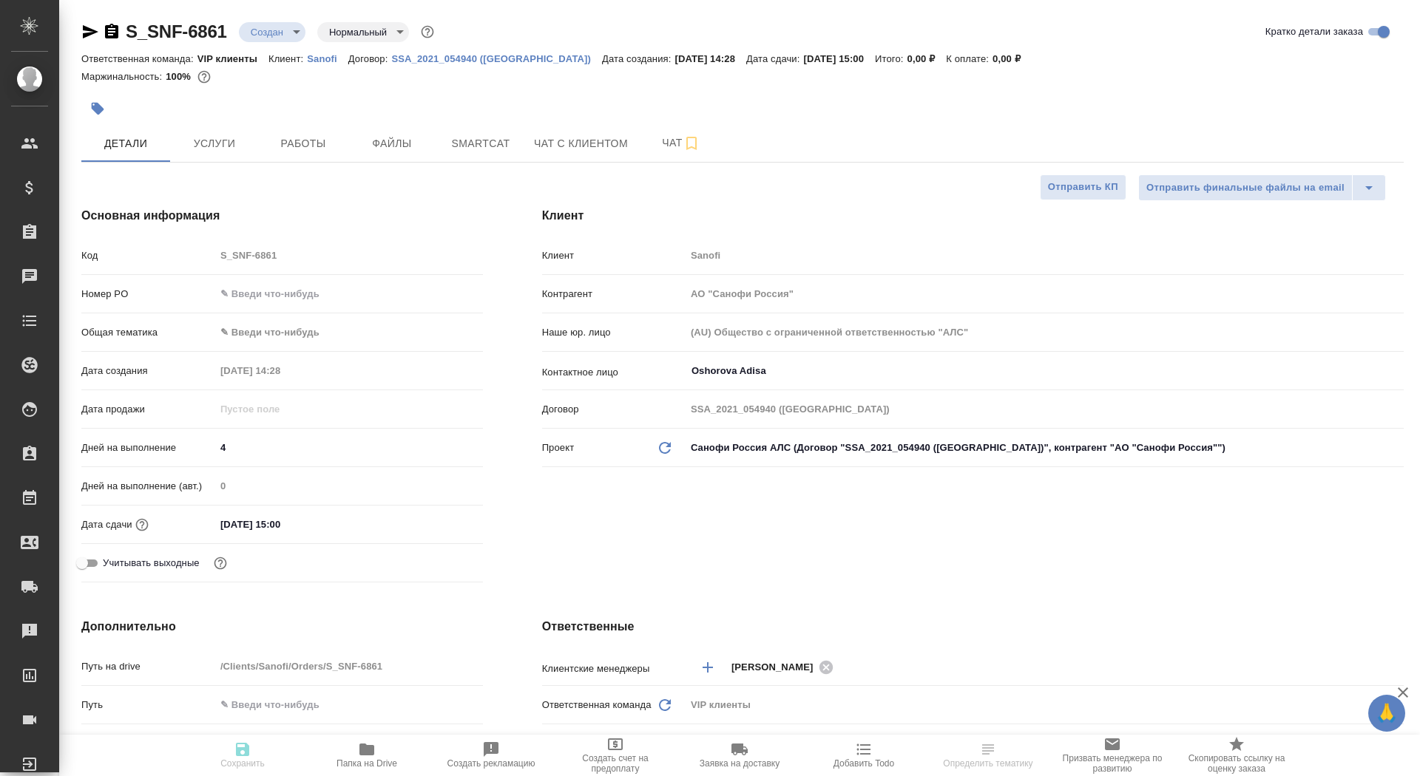
type textarea "x"
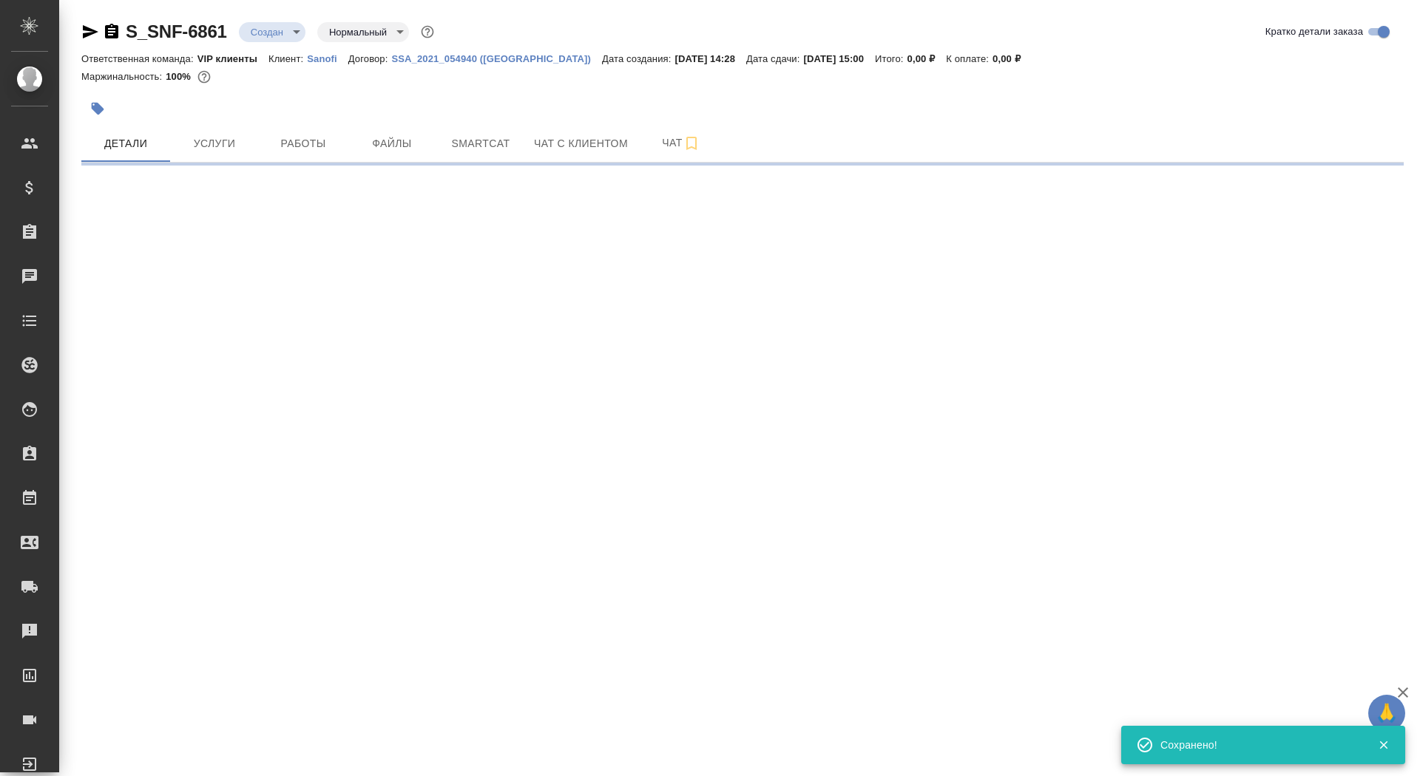
select select "RU"
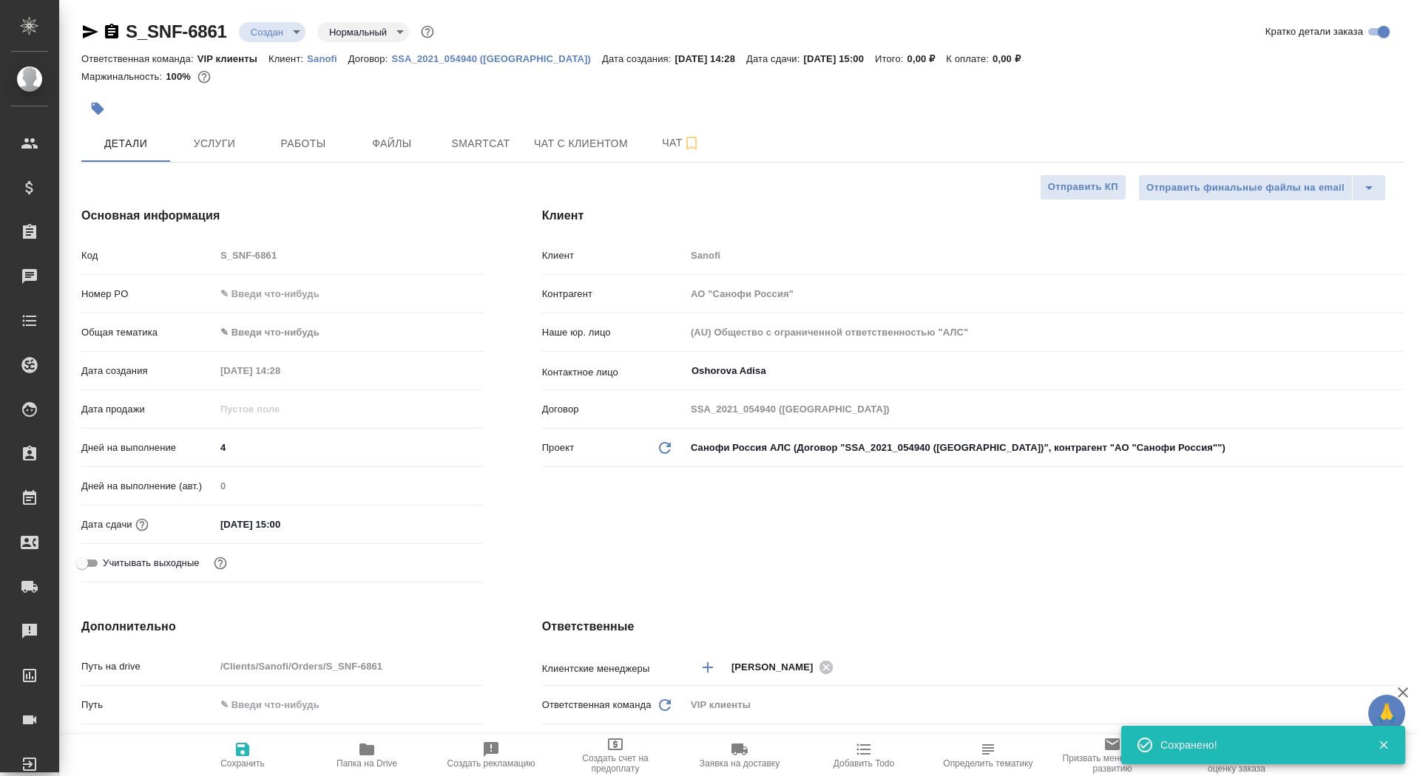
type textarea "x"
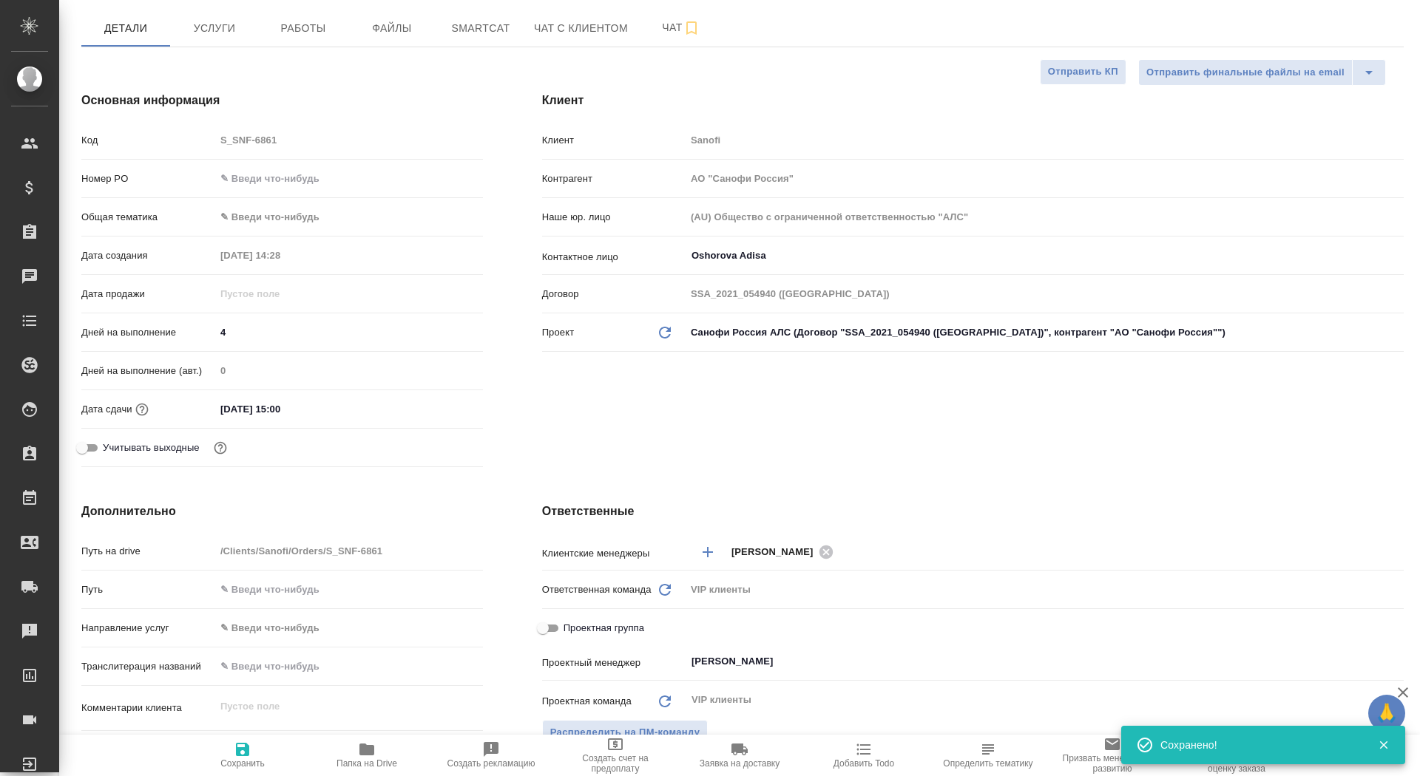
scroll to position [308, 0]
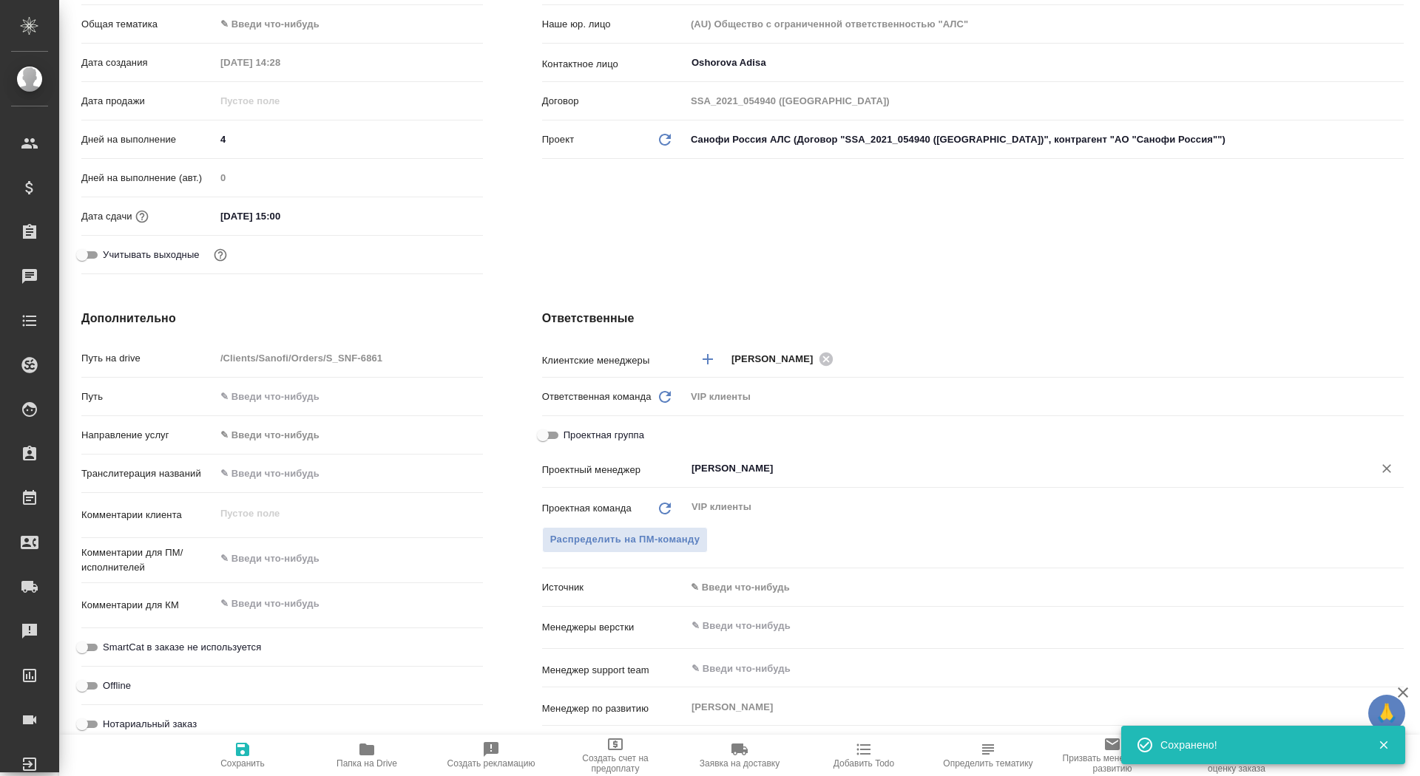
click at [738, 484] on div "[PERSON_NAME] ​" at bounding box center [1045, 471] width 718 height 30
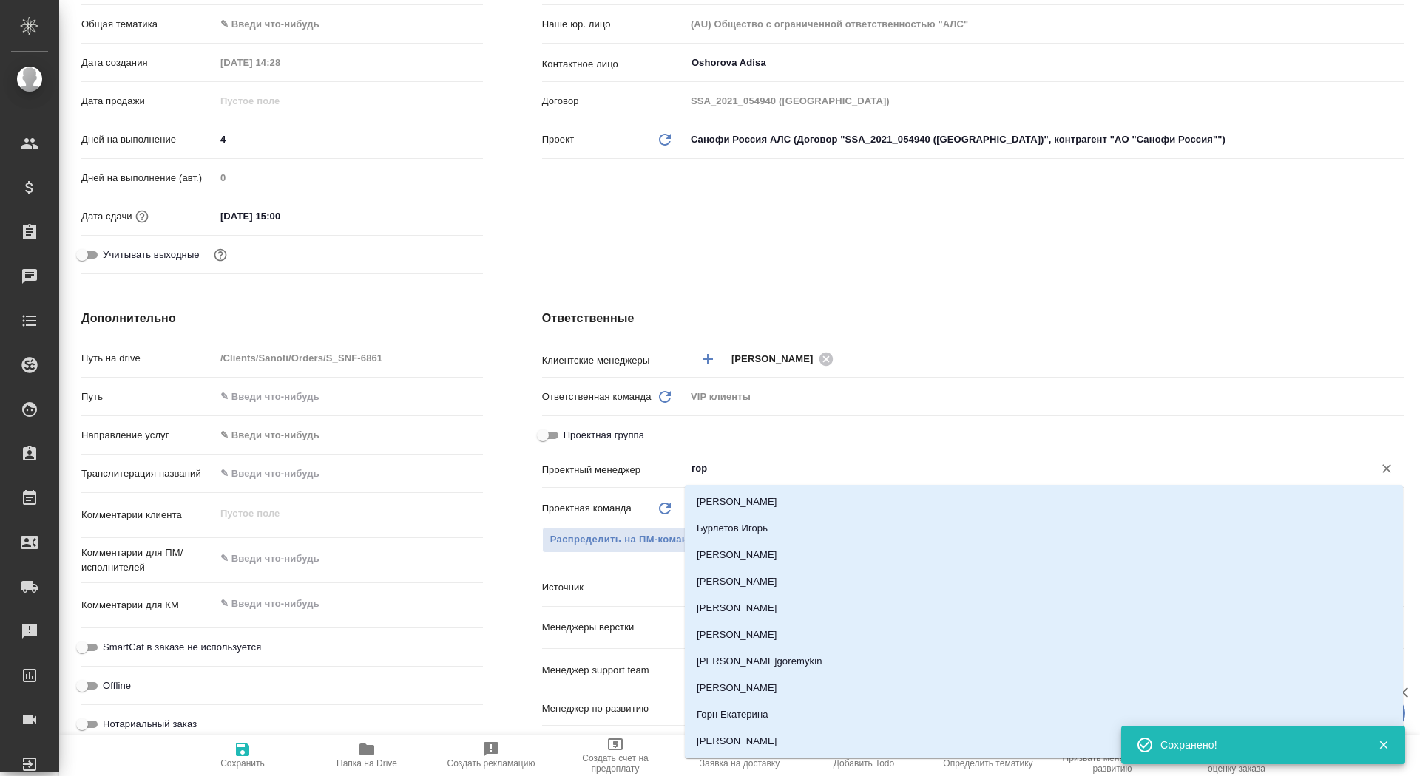
type input "горш"
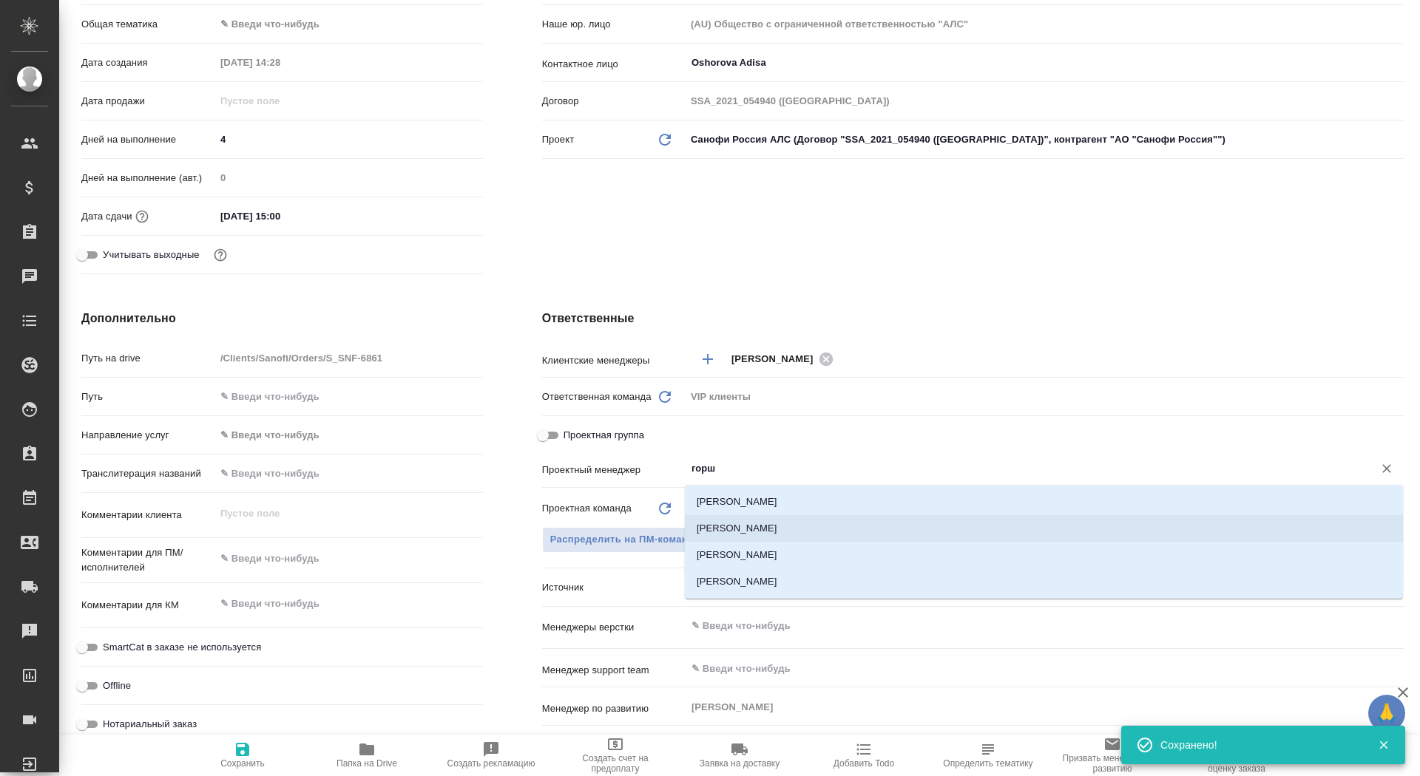
click at [777, 534] on li "[PERSON_NAME]" at bounding box center [1044, 528] width 718 height 27
type textarea "x"
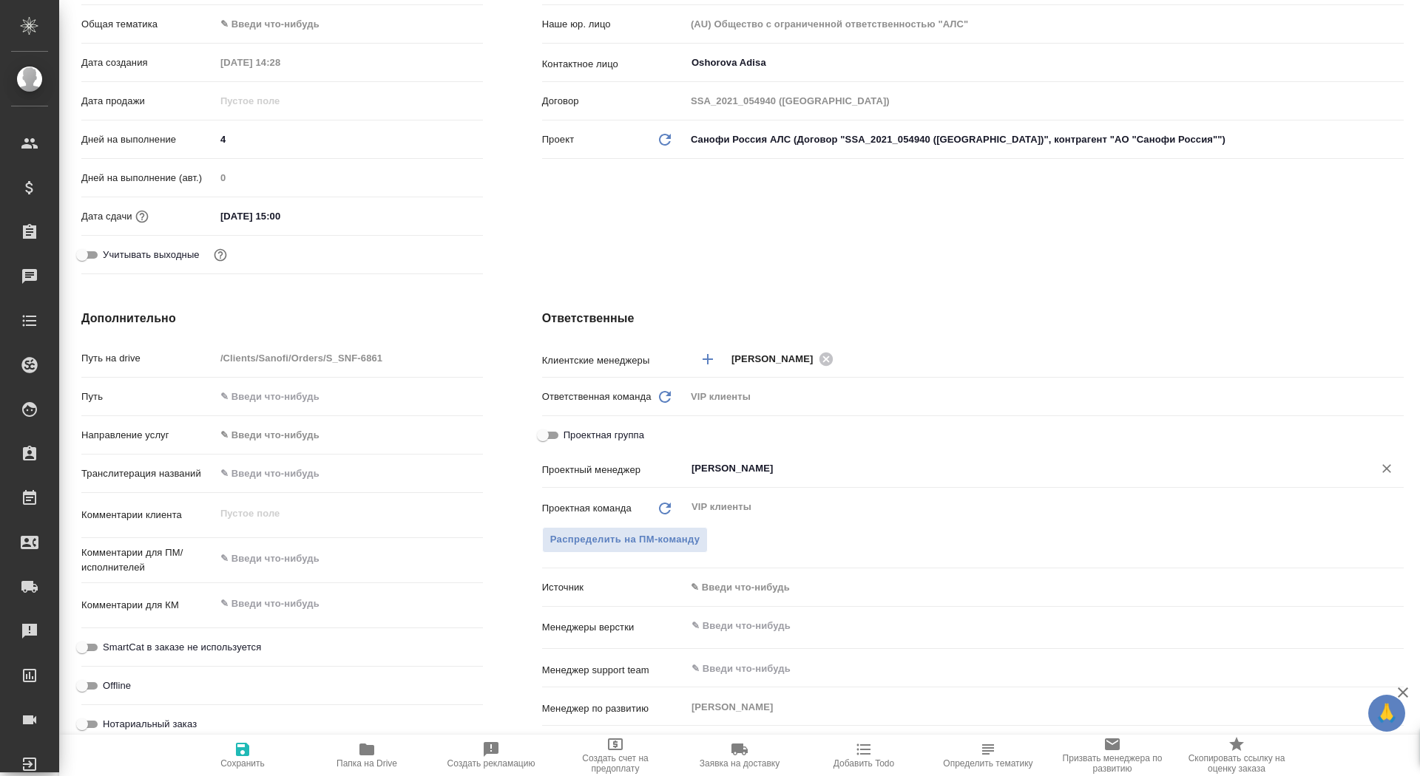
type input "[PERSON_NAME]"
click at [246, 757] on icon "button" at bounding box center [243, 750] width 18 height 18
type textarea "x"
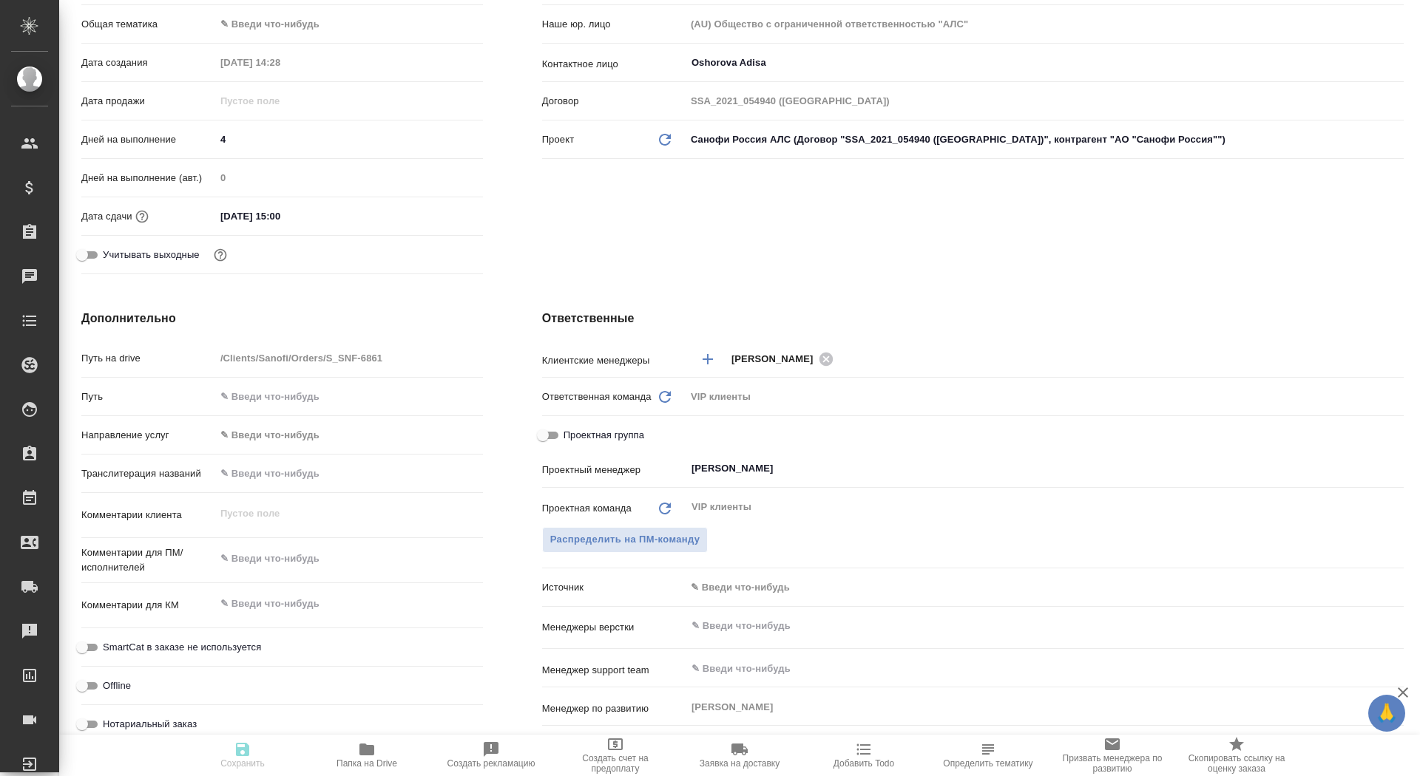
type textarea "x"
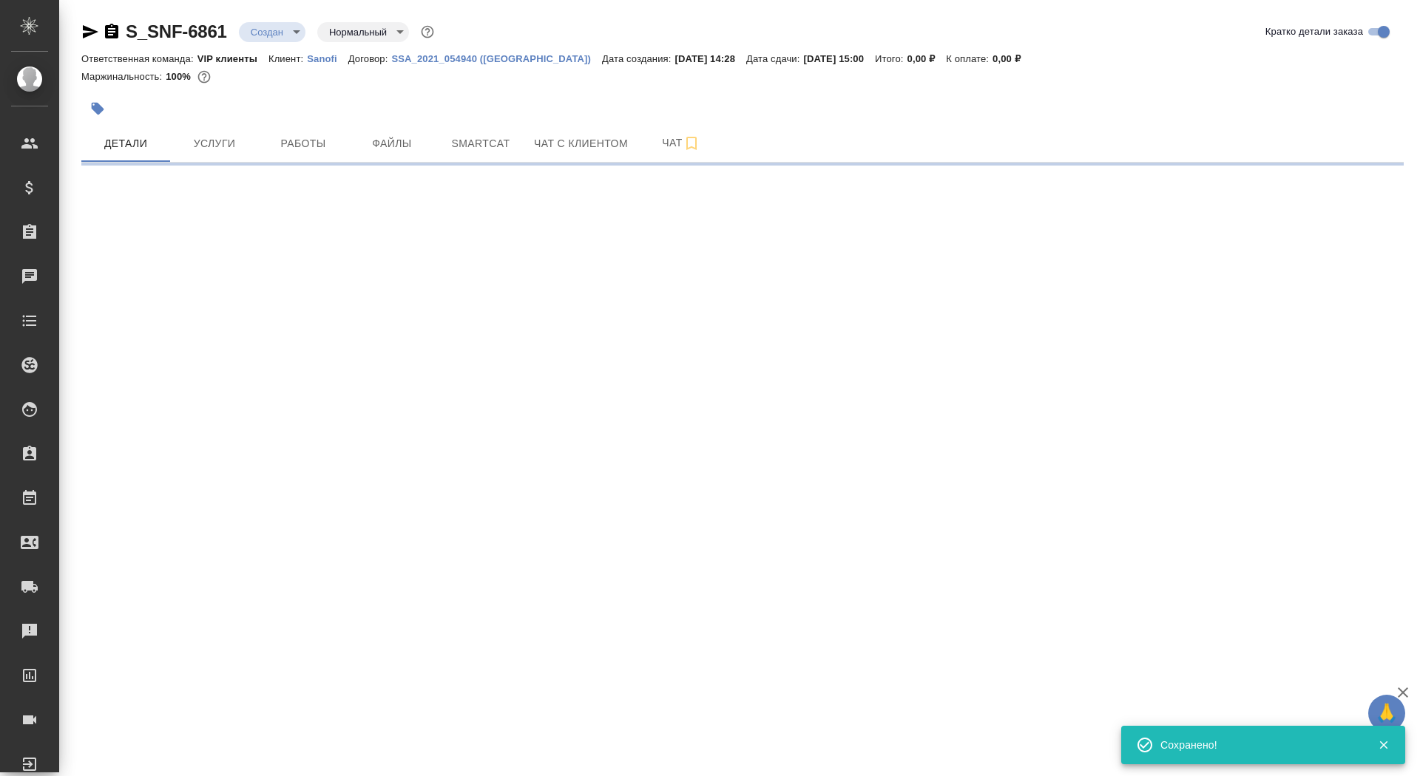
scroll to position [0, 0]
select select "RU"
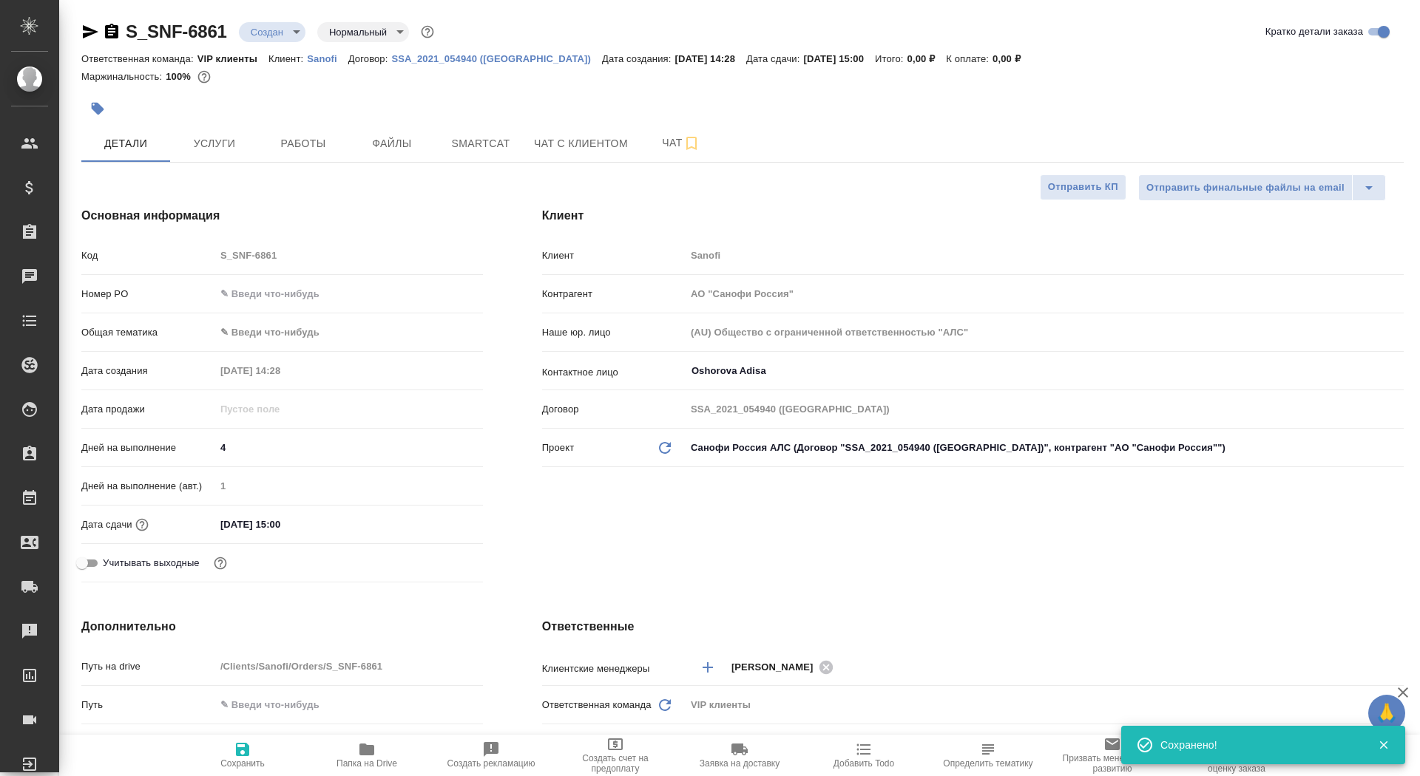
type textarea "x"
click at [342, 759] on span "Папка на Drive" at bounding box center [366, 764] width 61 height 10
type textarea "x"
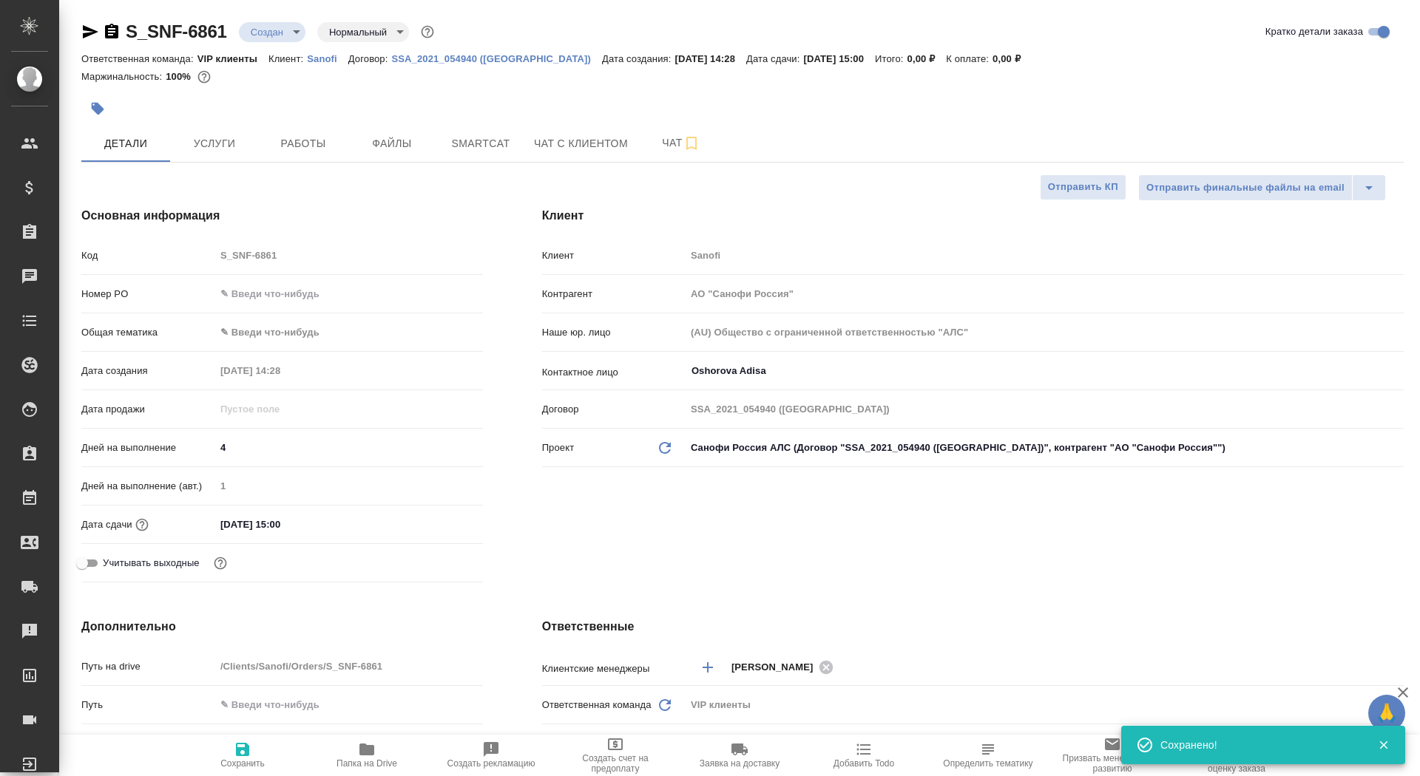
type textarea "x"
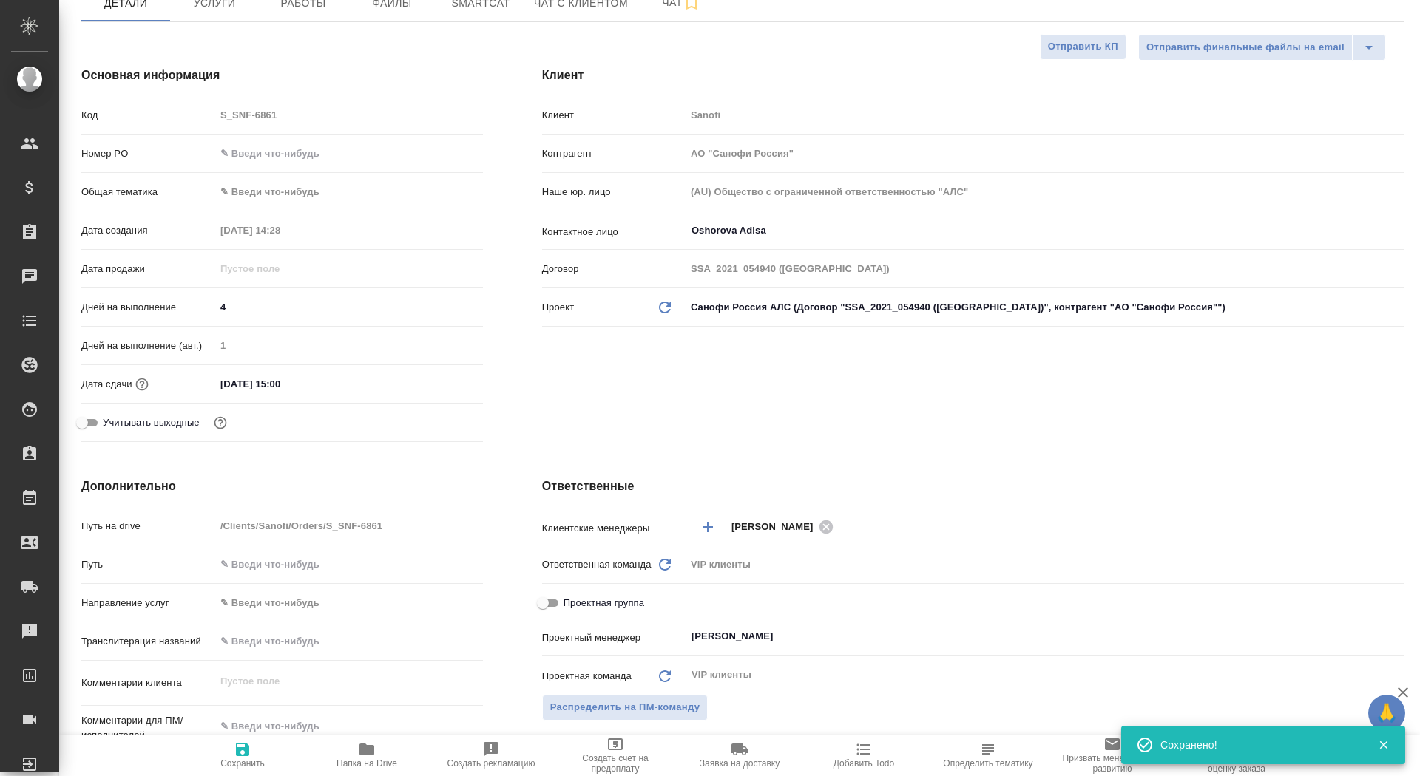
scroll to position [419, 0]
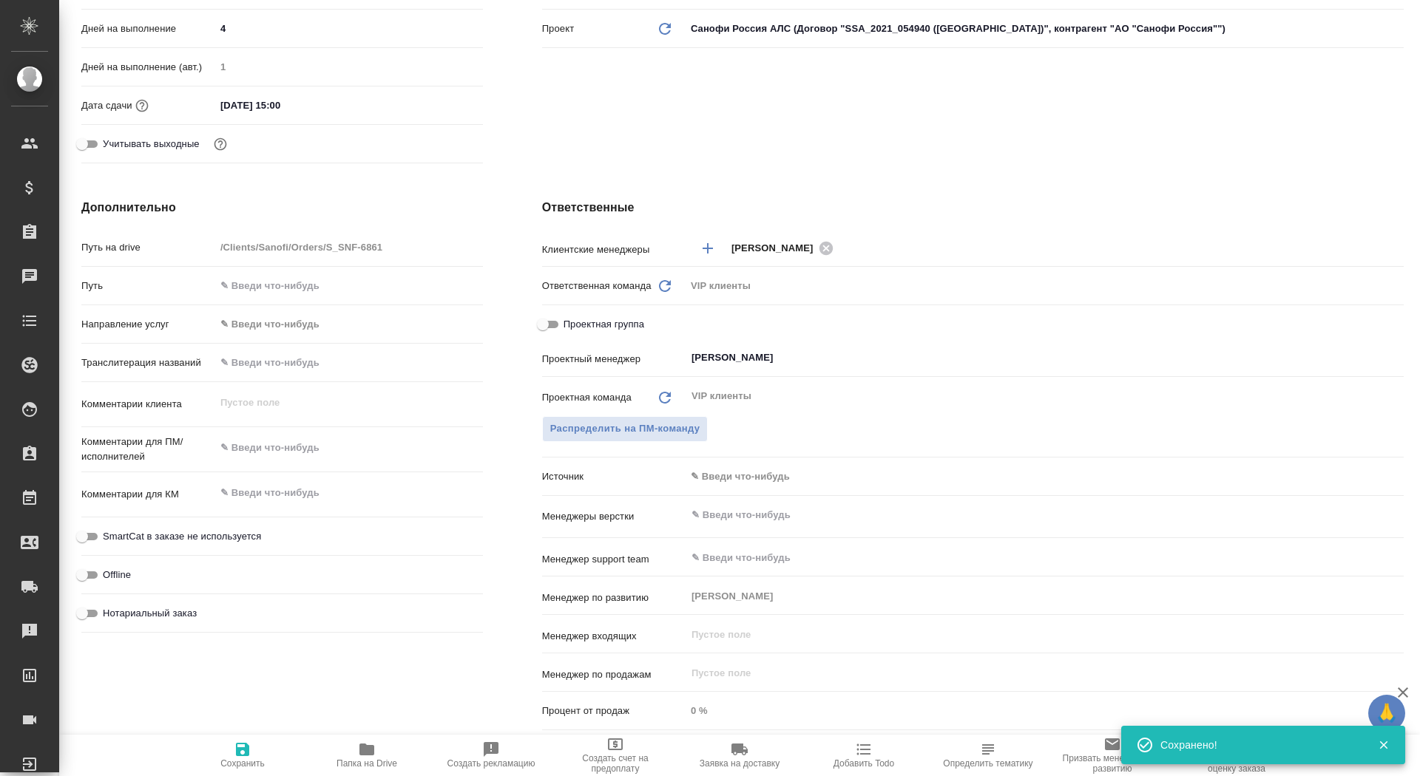
type textarea "x"
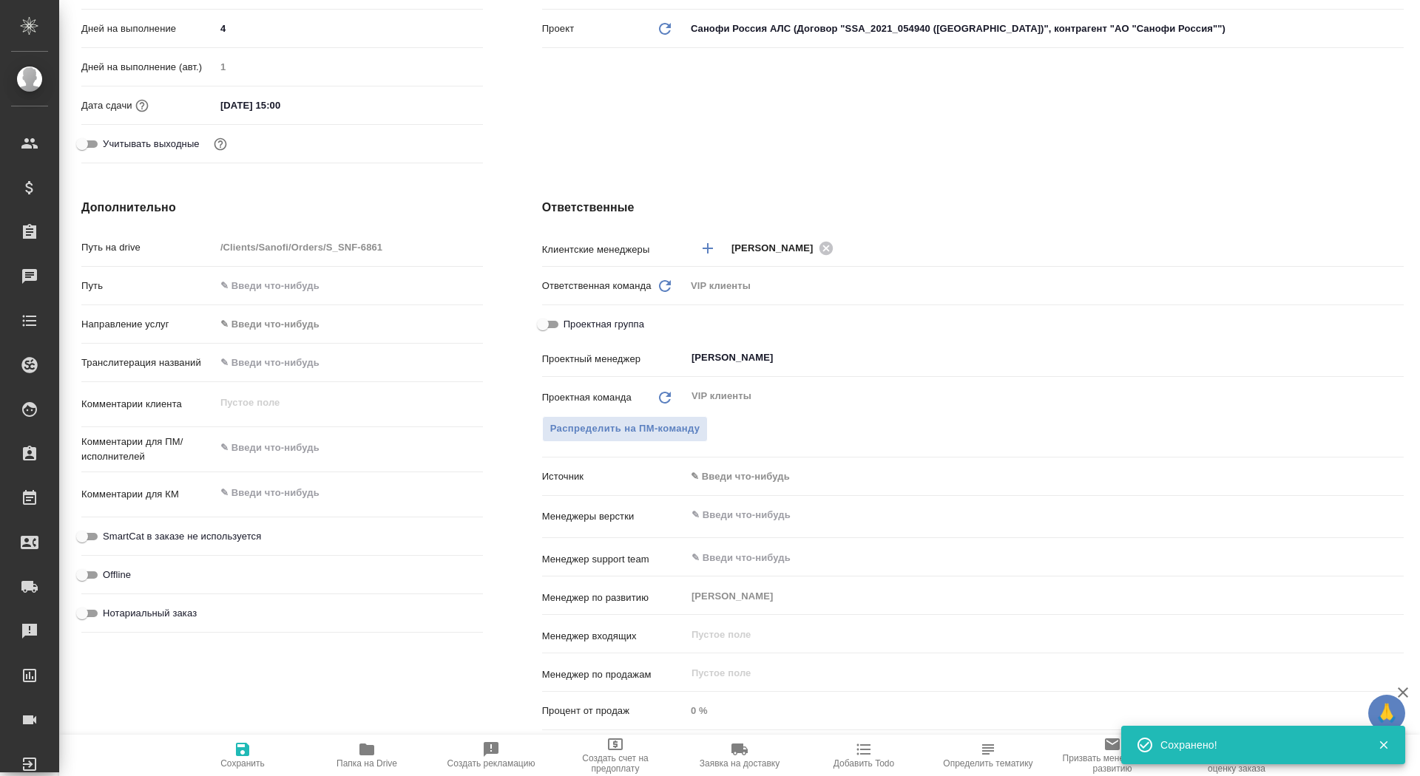
type textarea "x"
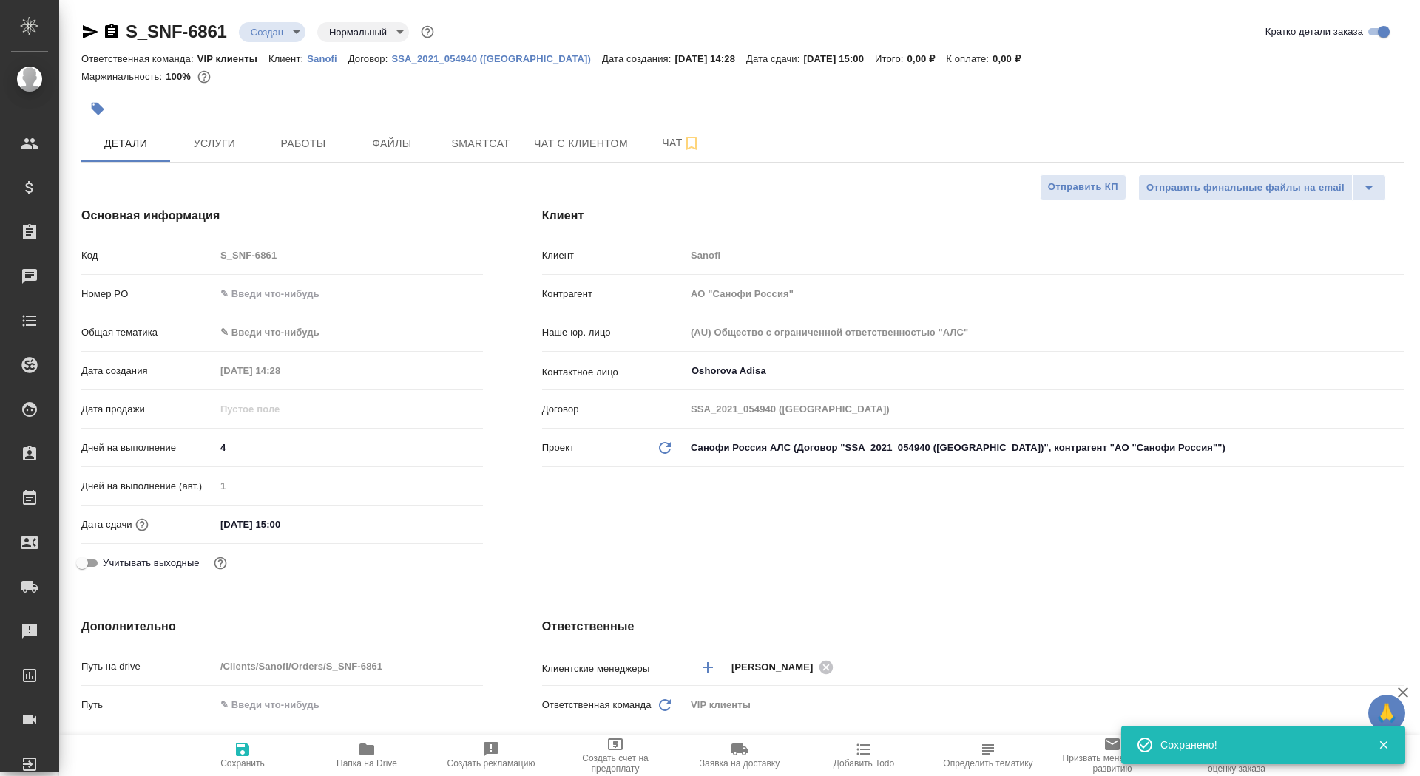
click at [277, 21] on div "S_SNF-6861 Создан new Нормальный normal" at bounding box center [259, 32] width 356 height 24
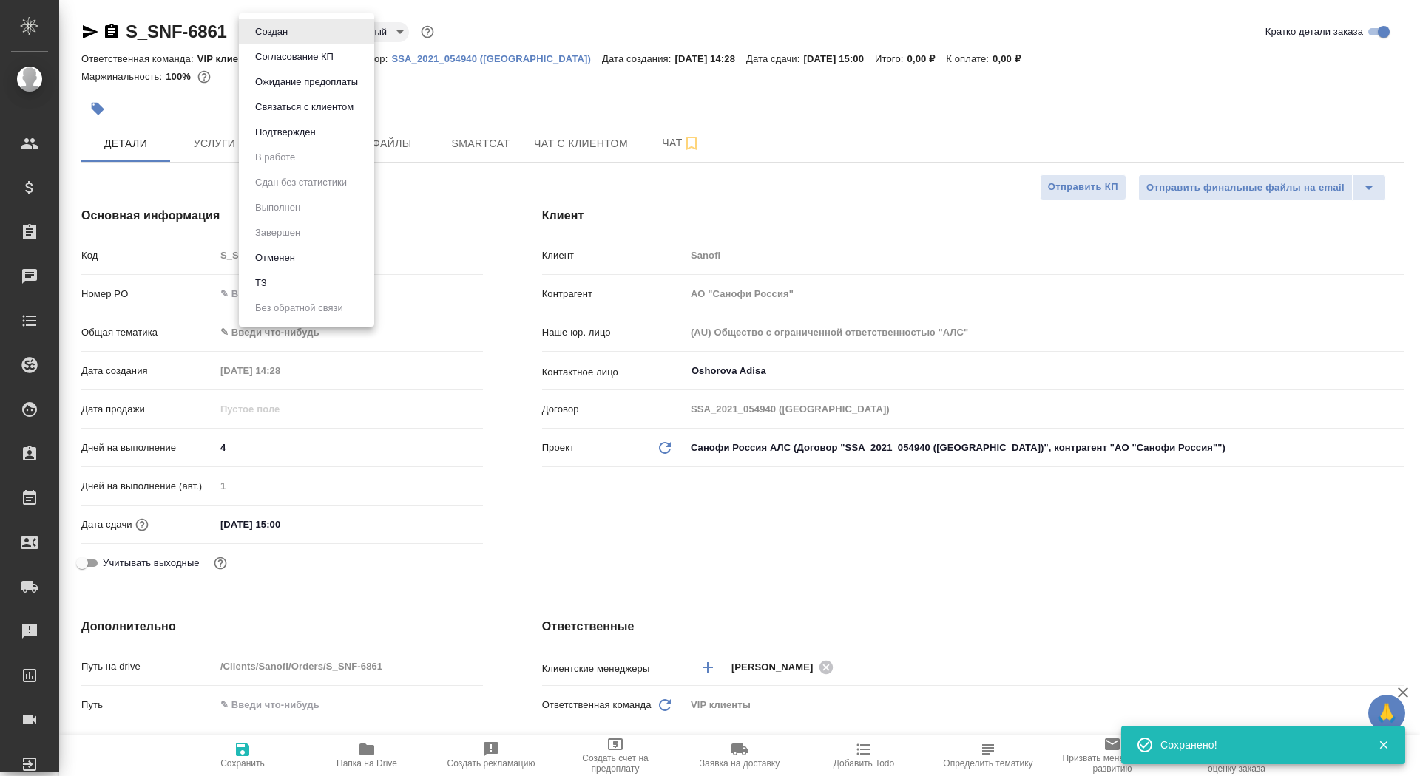
click at [273, 22] on body "🙏 .cls-1 fill:#fff; AWATERA Saydasheva Dilyara Клиенты Спецификации Заказы 0 Ча…" at bounding box center [710, 388] width 1420 height 776
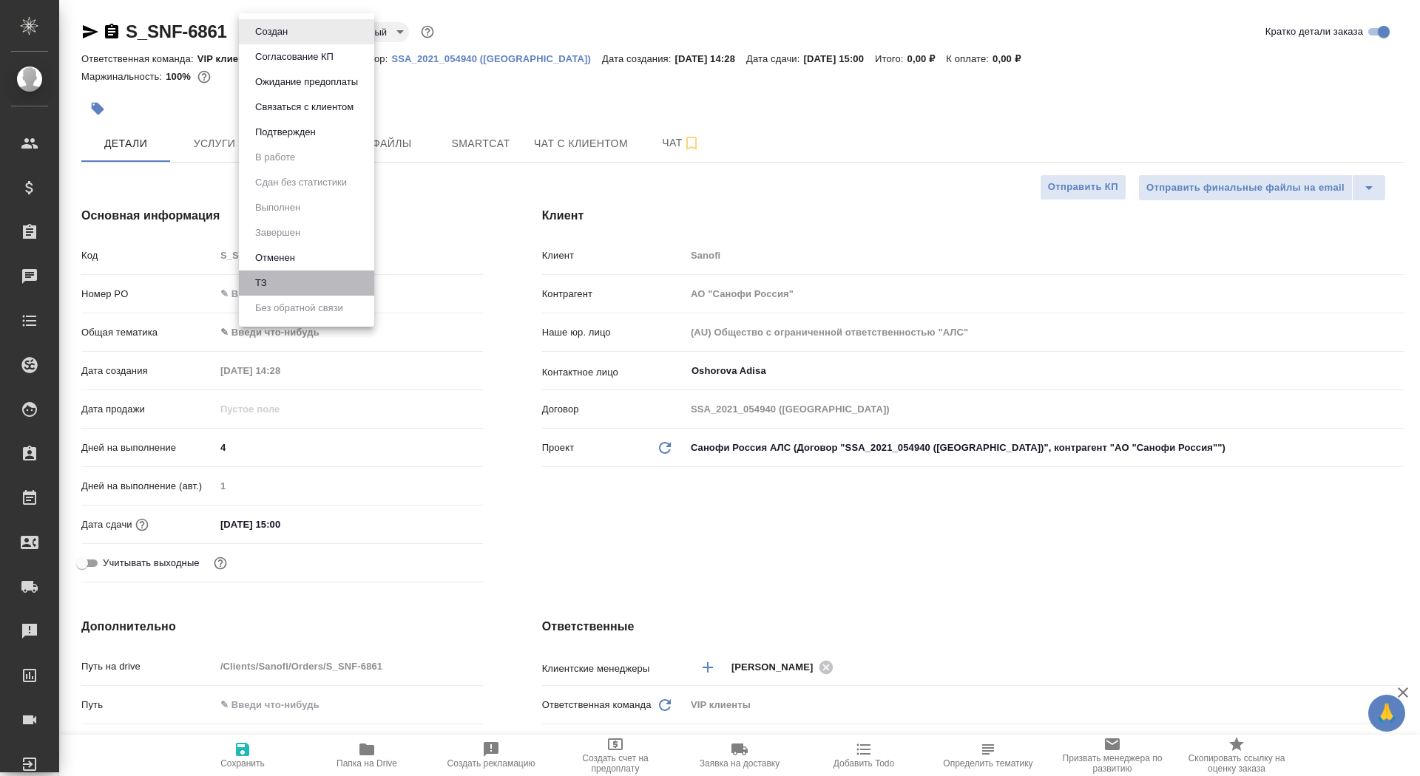
click at [281, 277] on li "ТЗ" at bounding box center [306, 283] width 135 height 25
type textarea "x"
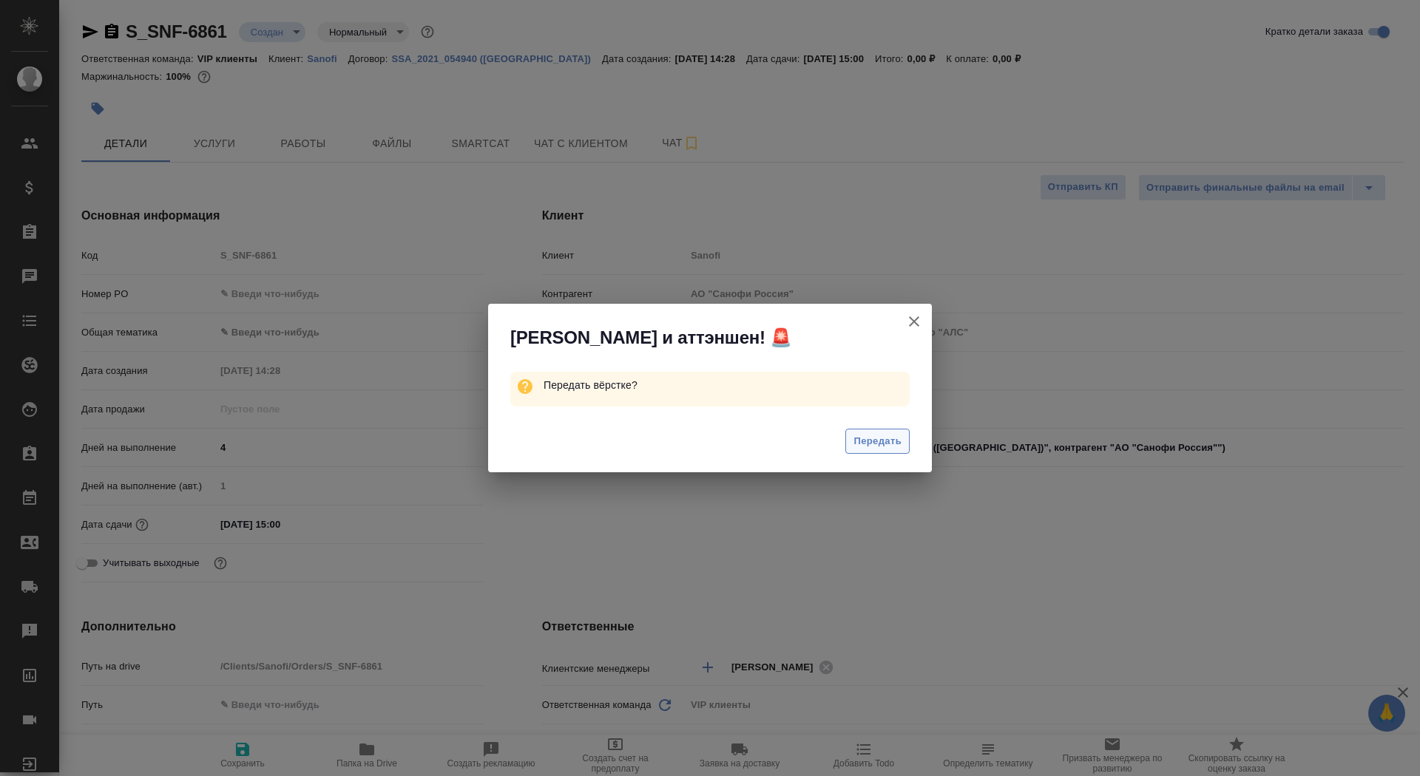
click at [865, 446] on span "Передать" at bounding box center [877, 441] width 48 height 17
type textarea "x"
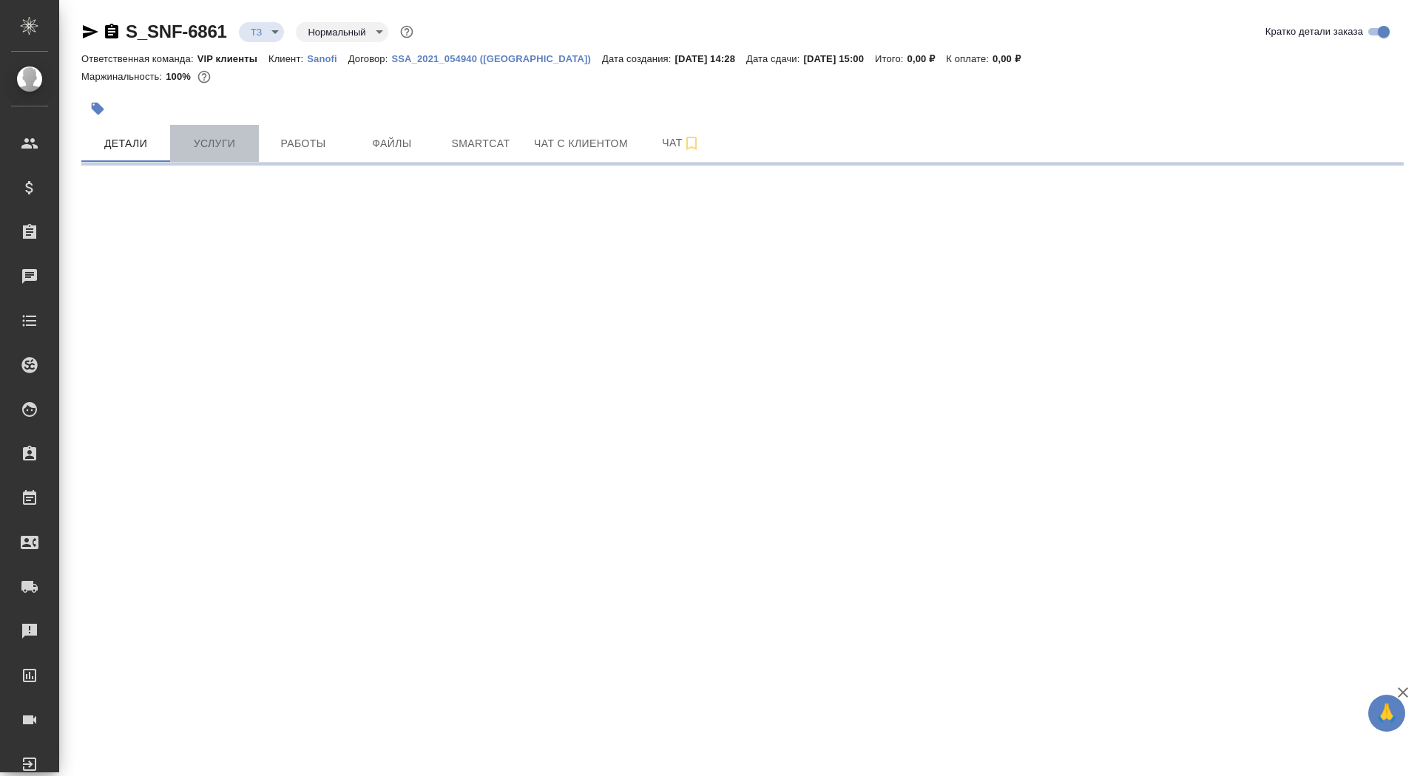
click at [233, 135] on span "Услуги" at bounding box center [214, 144] width 71 height 18
select select "RU"
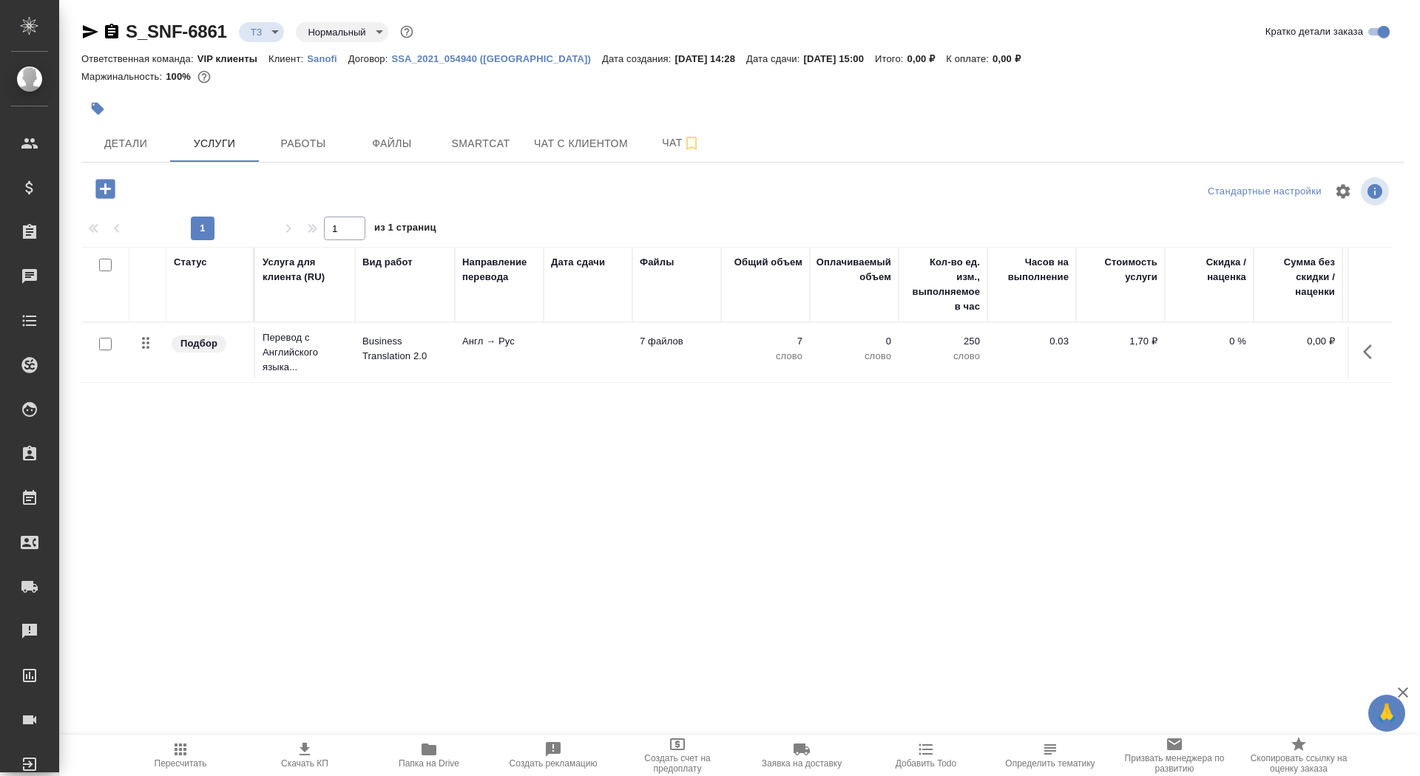
click at [544, 337] on td at bounding box center [588, 353] width 89 height 52
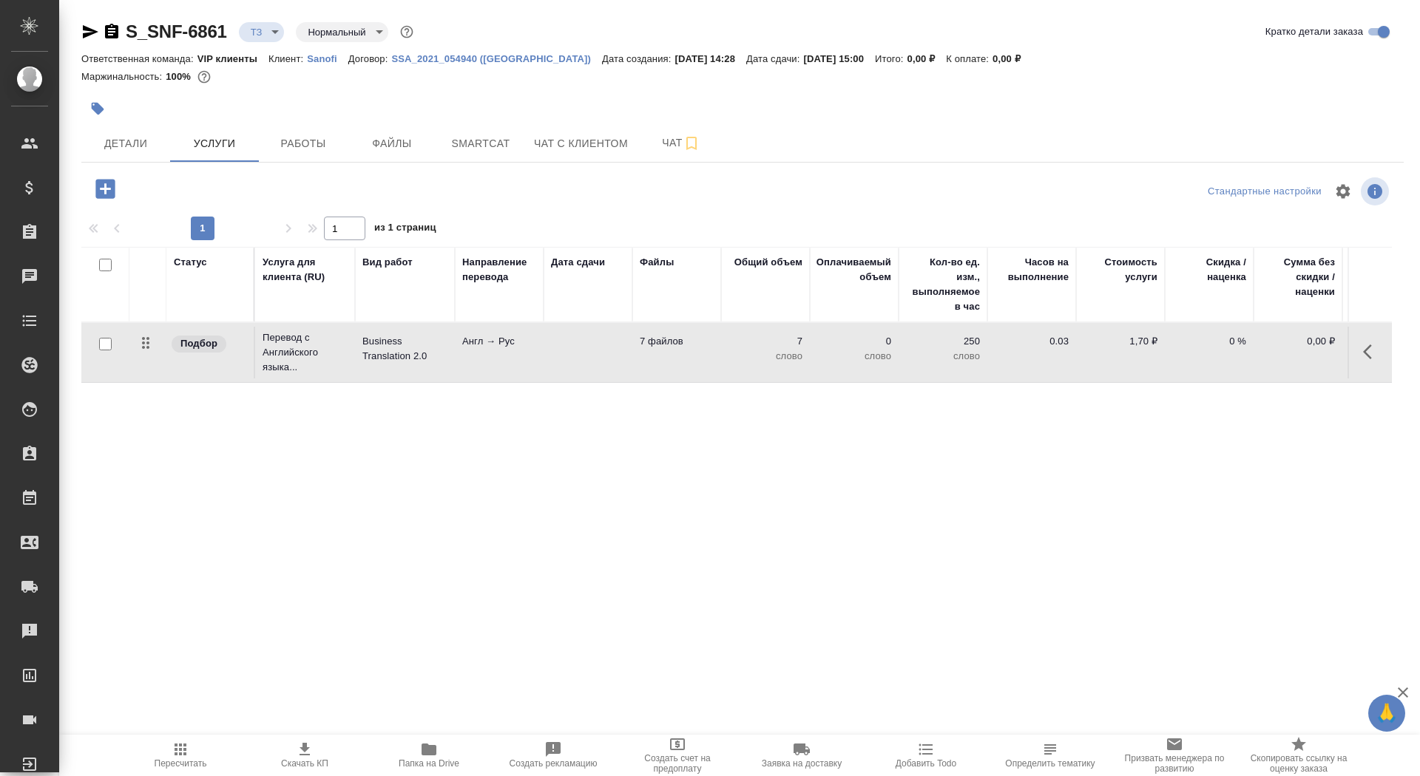
click at [544, 337] on td at bounding box center [588, 353] width 89 height 52
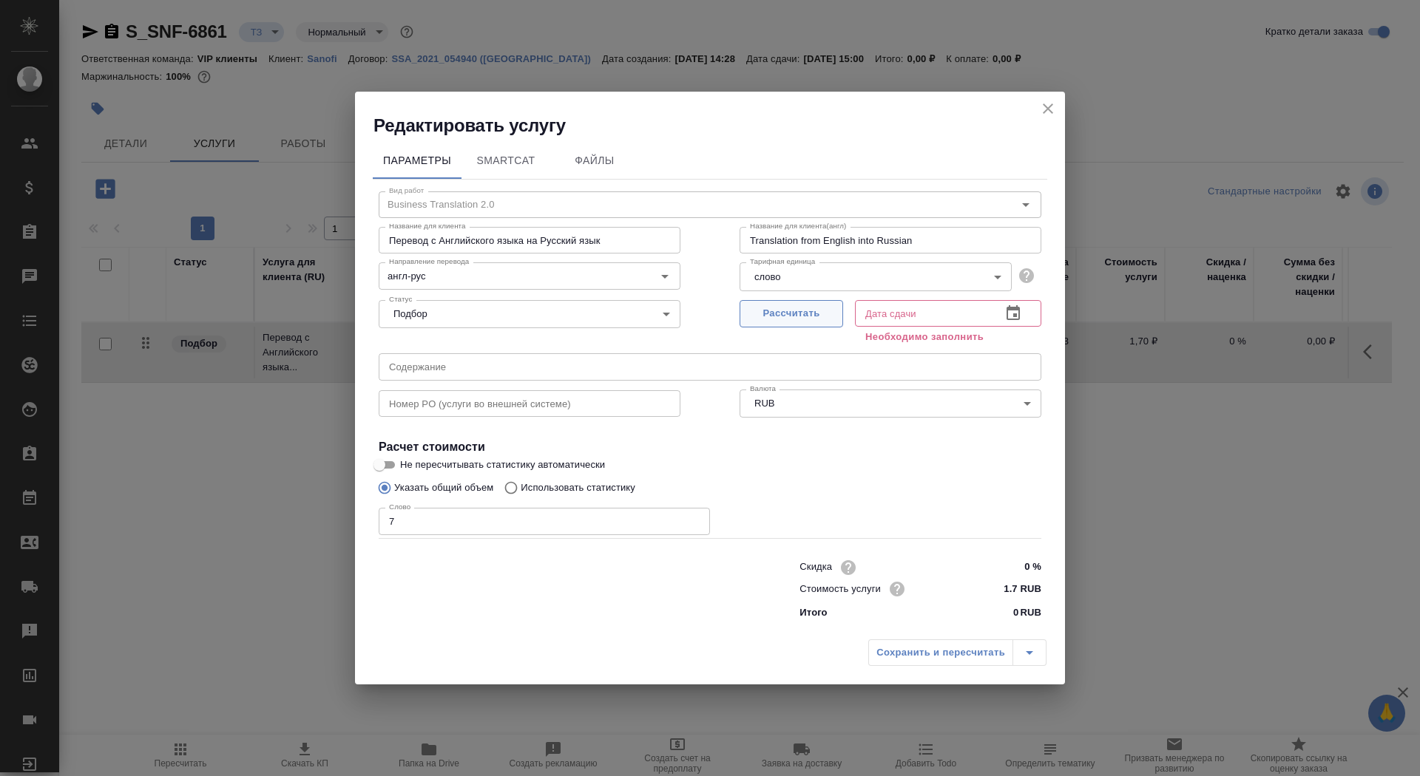
click at [772, 320] on span "Рассчитать" at bounding box center [791, 313] width 87 height 17
type input "07.09.2025 15:00"
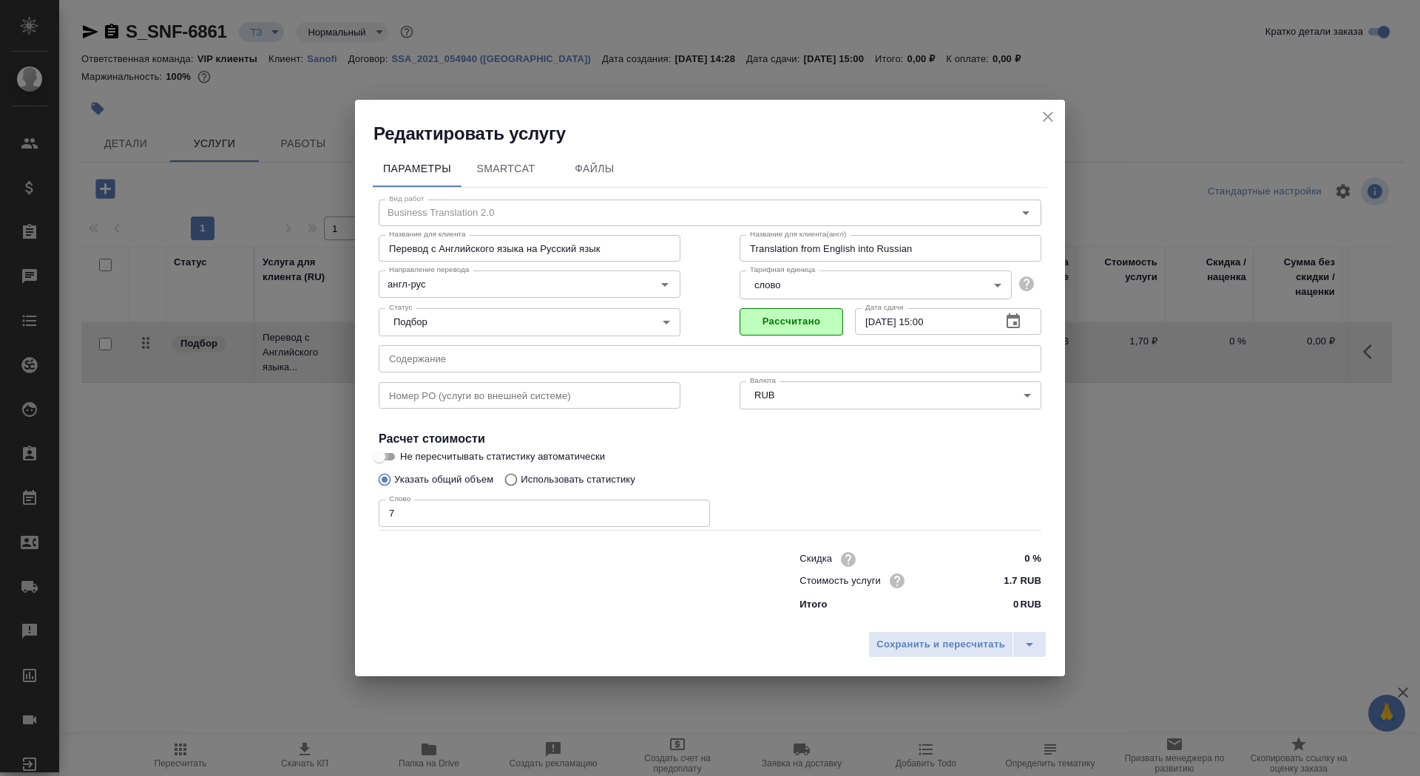
click at [389, 458] on input "Не пересчитывать статистику автоматически" at bounding box center [379, 457] width 53 height 18
checkbox input "true"
click at [916, 620] on div "Параметры SmartCat Файлы Вид работ Business Translation 2.0 Вид работ Название …" at bounding box center [710, 385] width 710 height 479
click at [917, 643] on span "Сохранить и пересчитать" at bounding box center [940, 645] width 129 height 17
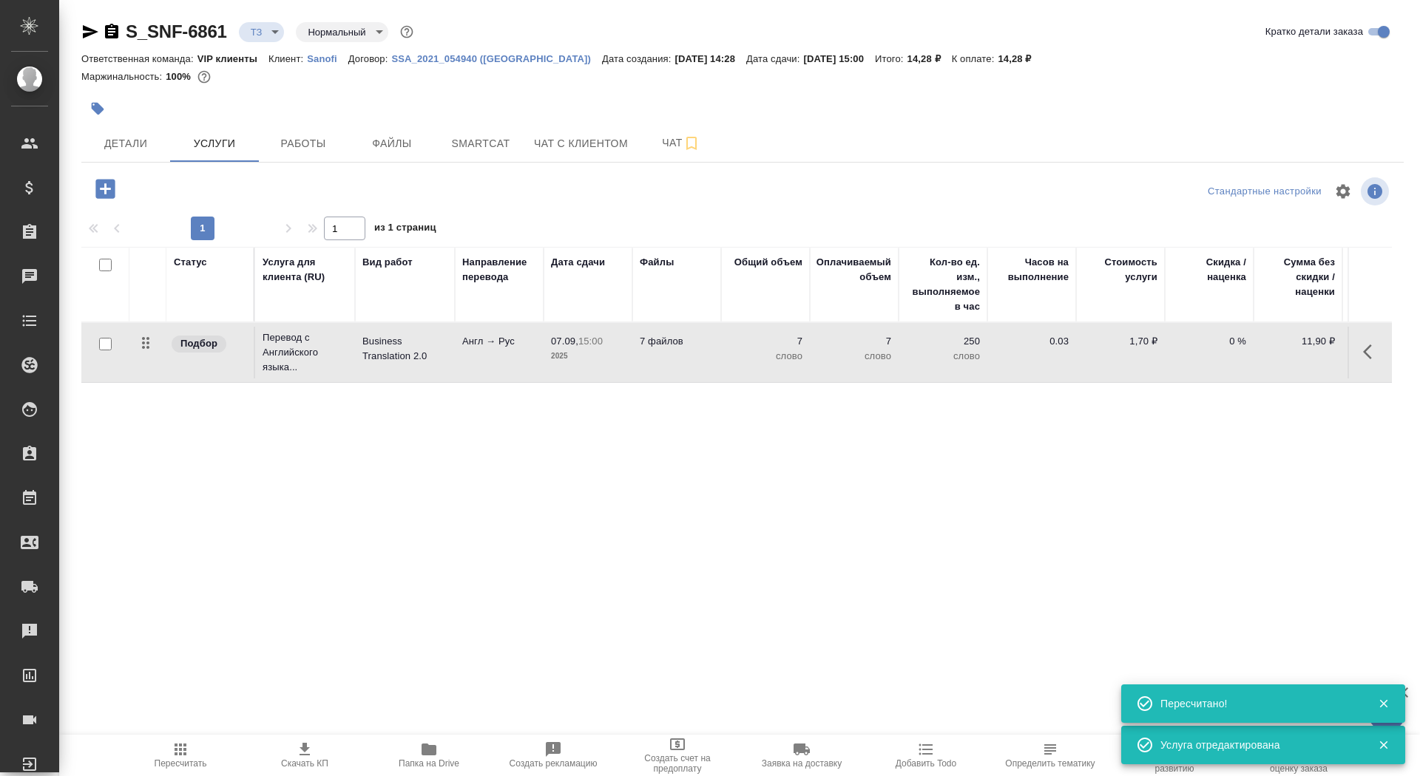
click at [104, 345] on input "checkbox" at bounding box center [105, 344] width 13 height 13
checkbox input "true"
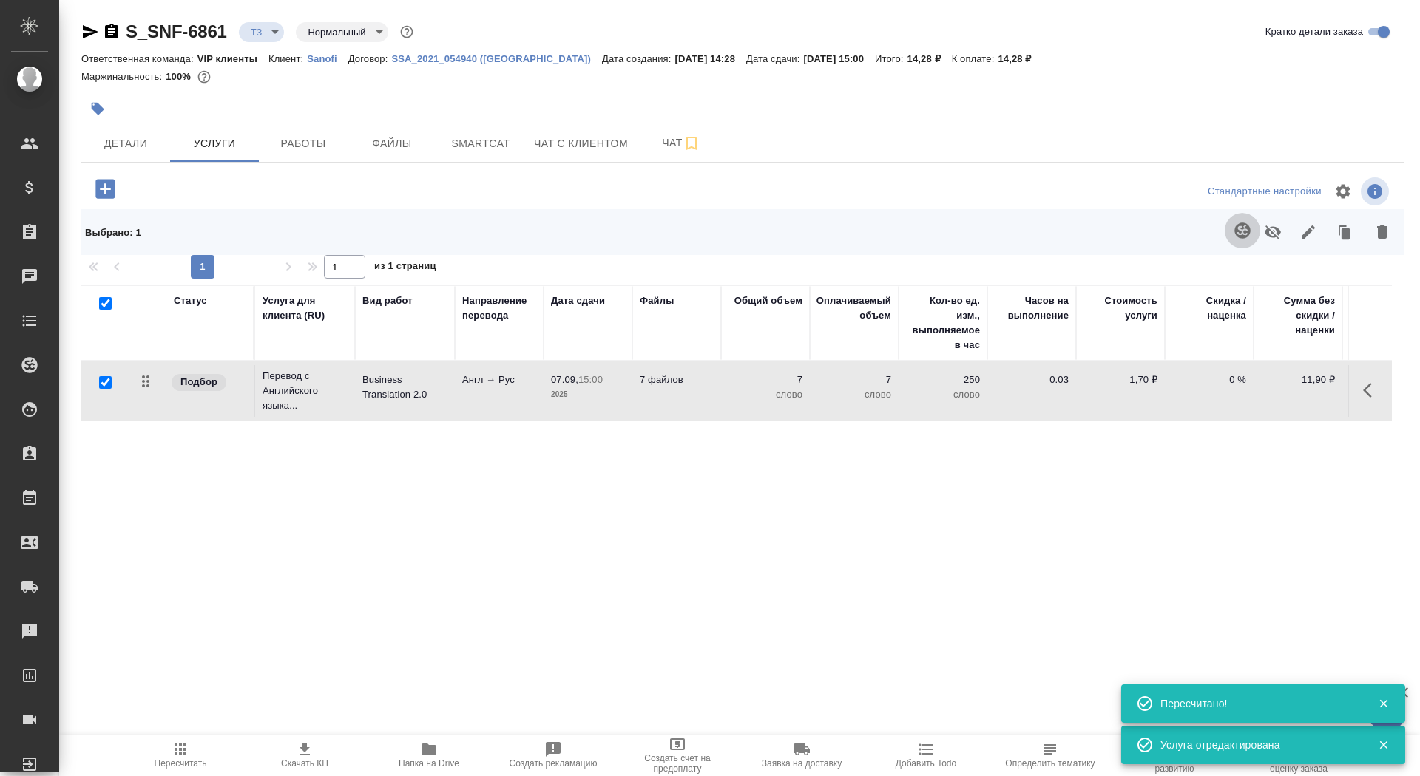
click at [1234, 221] on button "button" at bounding box center [1242, 230] width 35 height 35
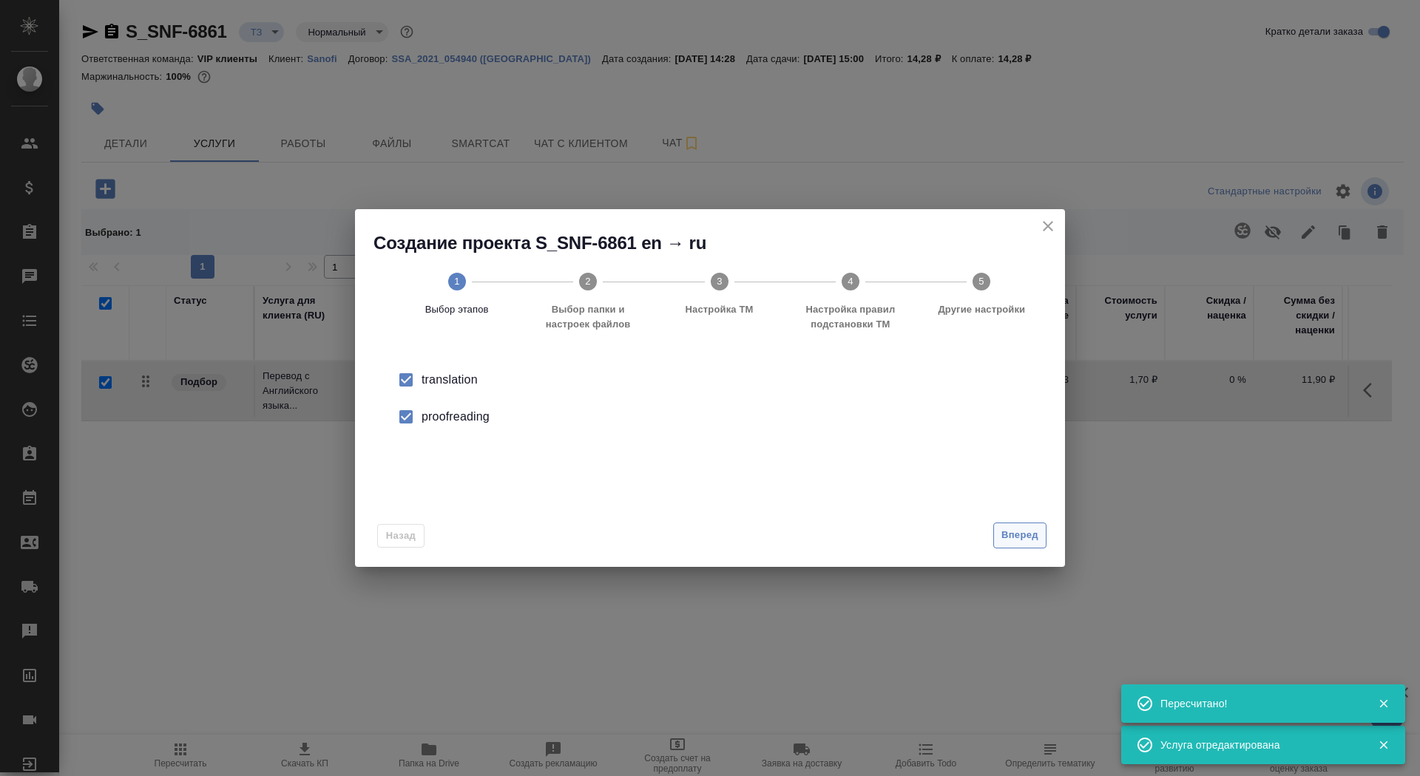
click at [1021, 532] on span "Вперед" at bounding box center [1019, 535] width 37 height 17
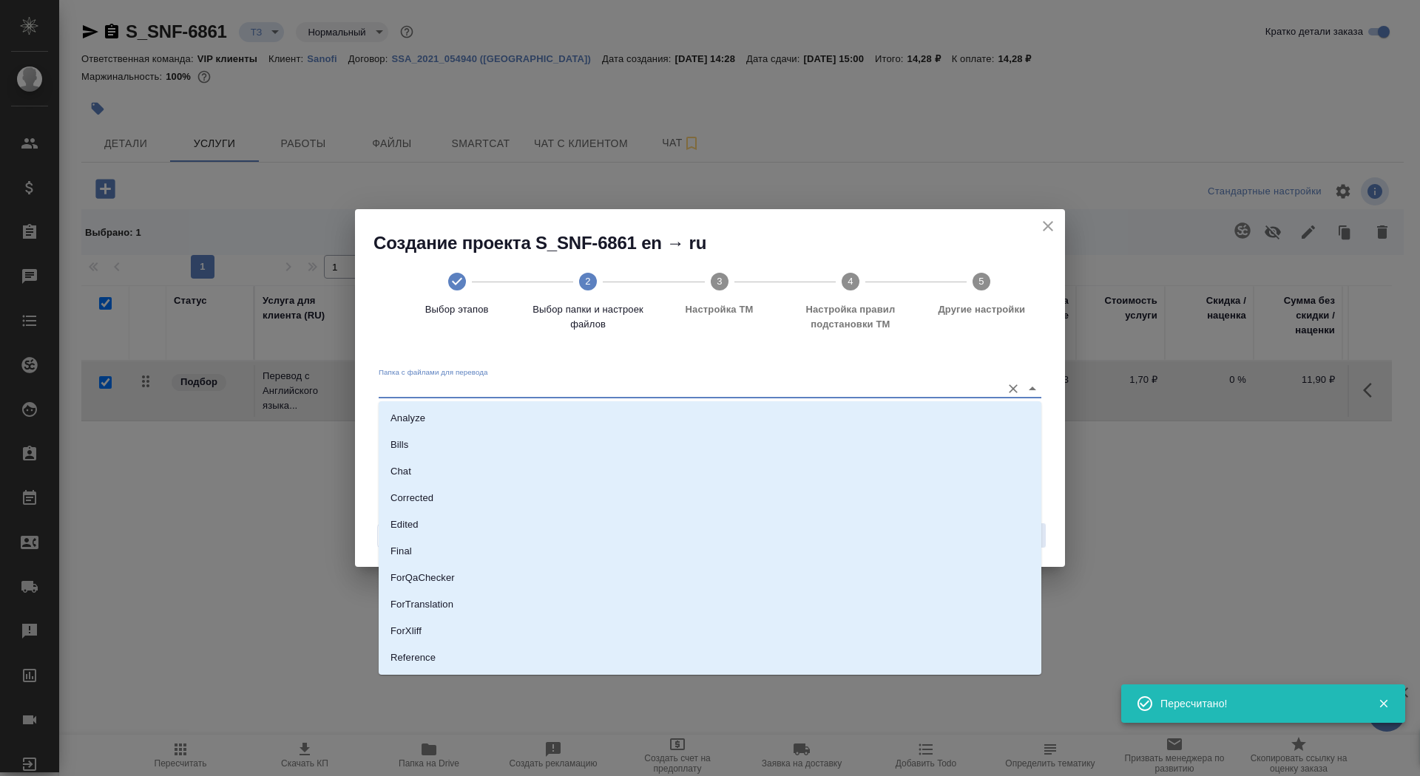
click at [883, 393] on input "Папка с файлами для перевода" at bounding box center [686, 388] width 615 height 18
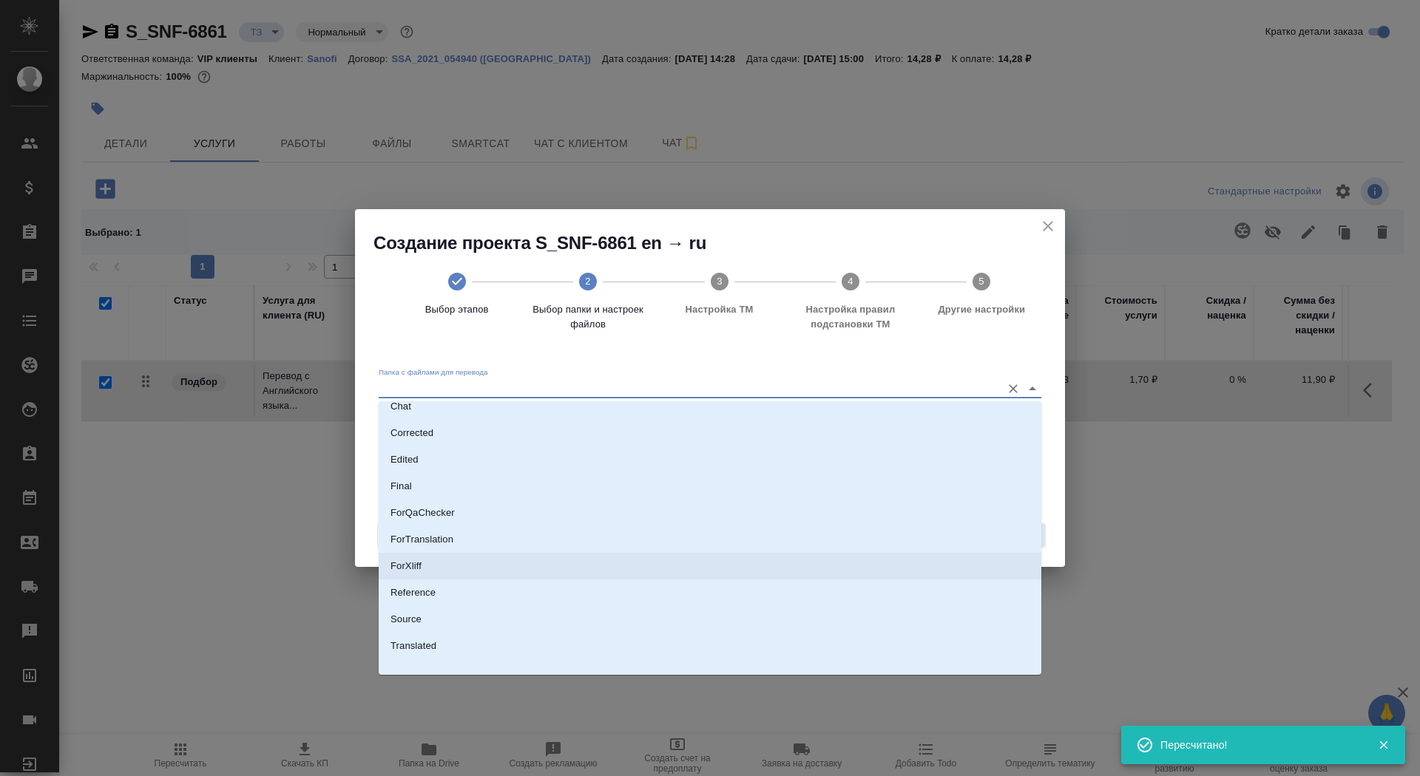
scroll to position [77, 0]
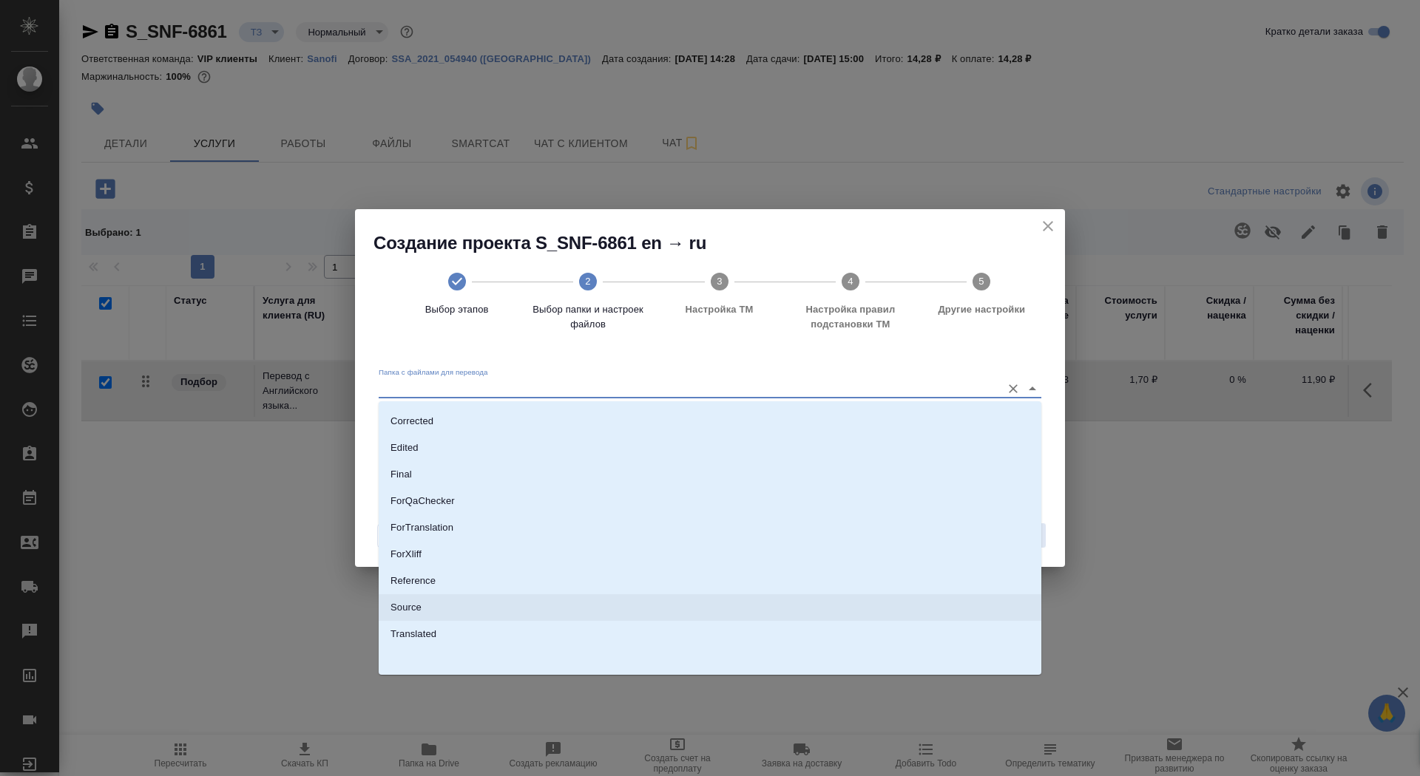
click at [834, 612] on li "Source" at bounding box center [710, 608] width 663 height 27
type input "Source"
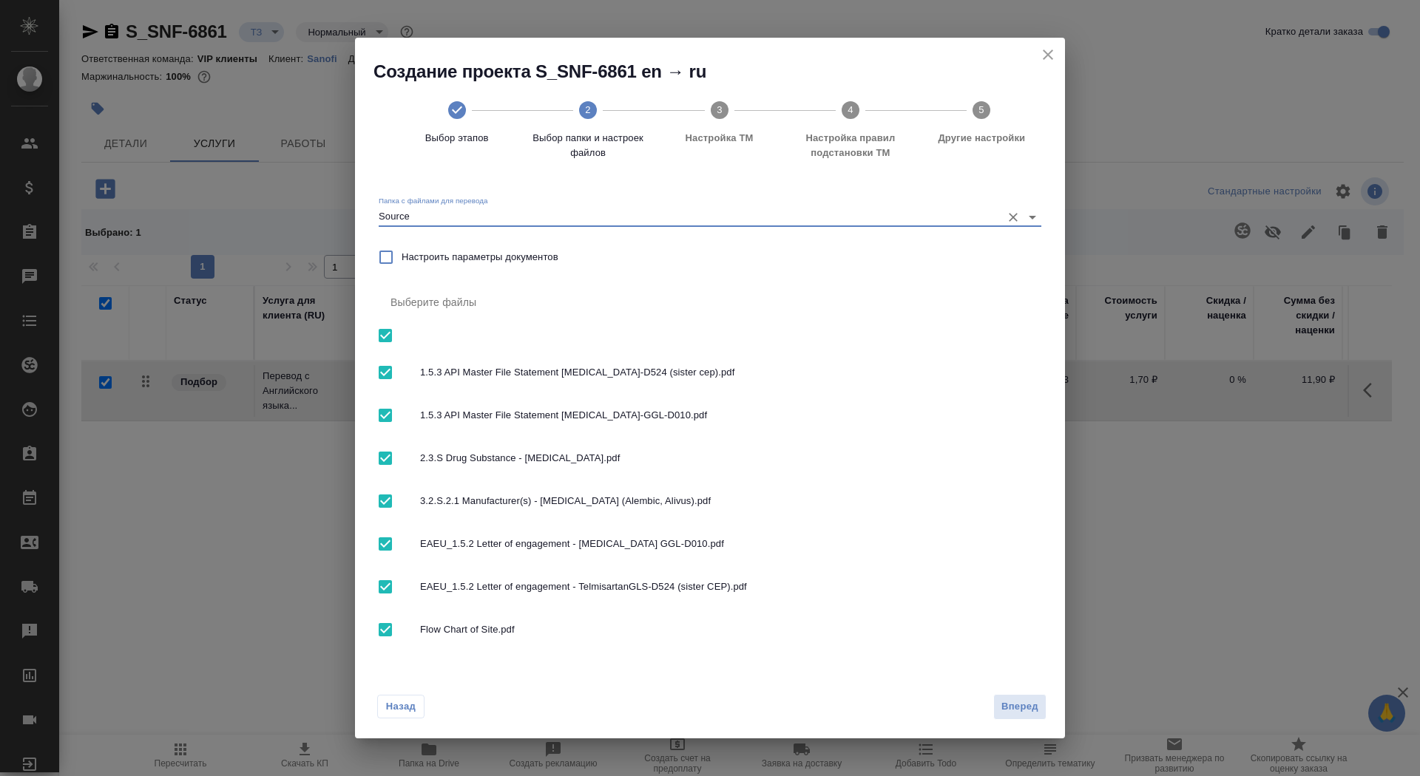
click at [1002, 726] on div "Назад Вперед" at bounding box center [710, 704] width 710 height 70
click at [1014, 717] on button "Вперед" at bounding box center [1019, 707] width 53 height 26
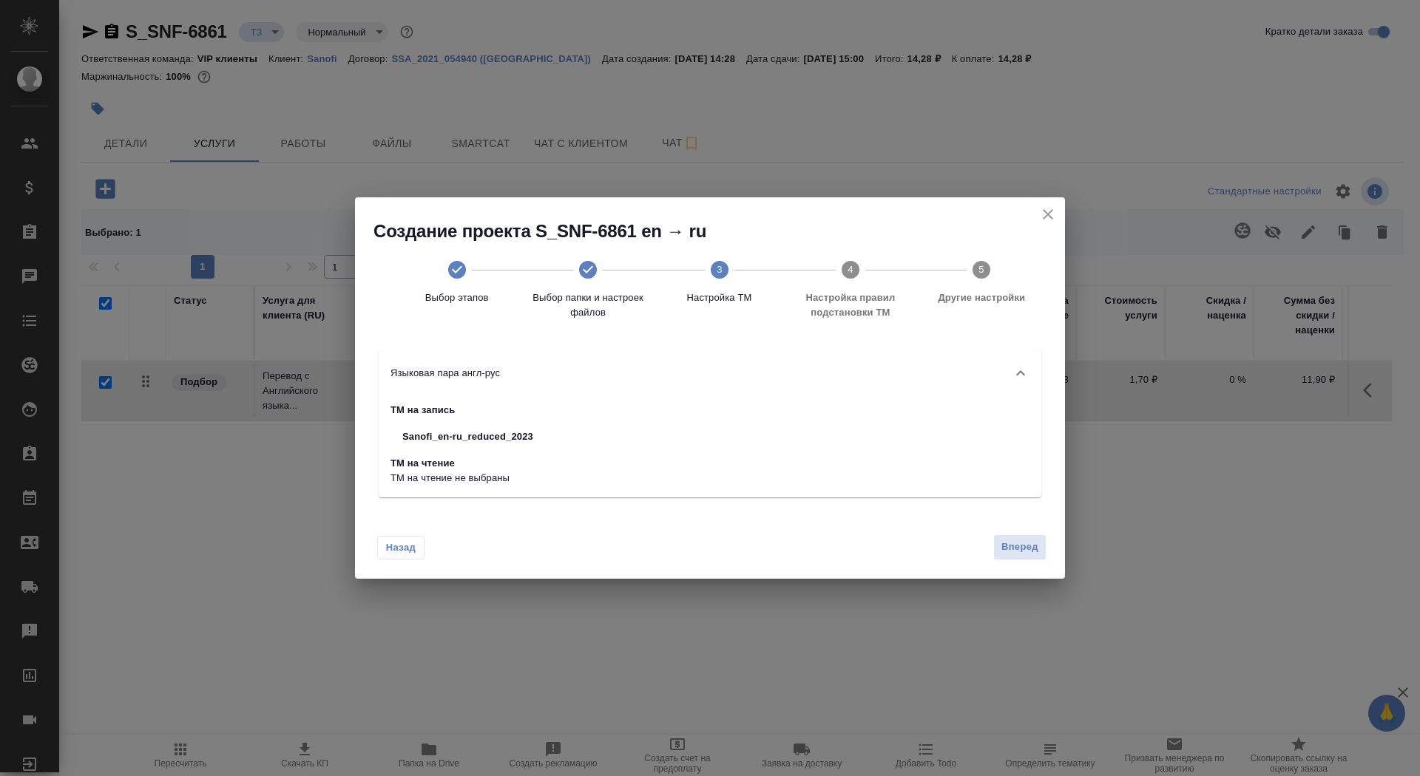
click at [1031, 564] on div "Назад Вперед" at bounding box center [710, 545] width 710 height 70
click at [1031, 556] on button "Вперед" at bounding box center [1019, 548] width 53 height 26
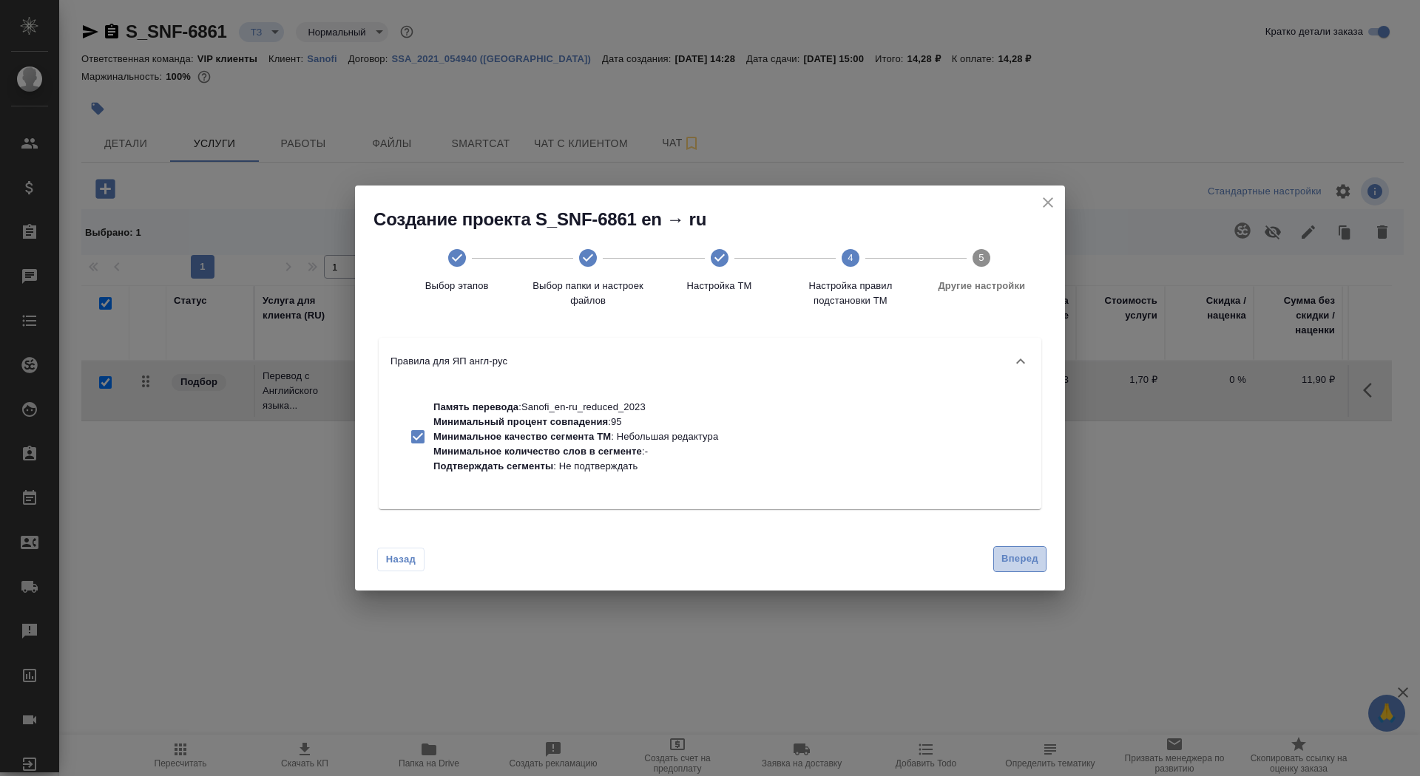
click at [1032, 562] on span "Вперед" at bounding box center [1019, 559] width 37 height 17
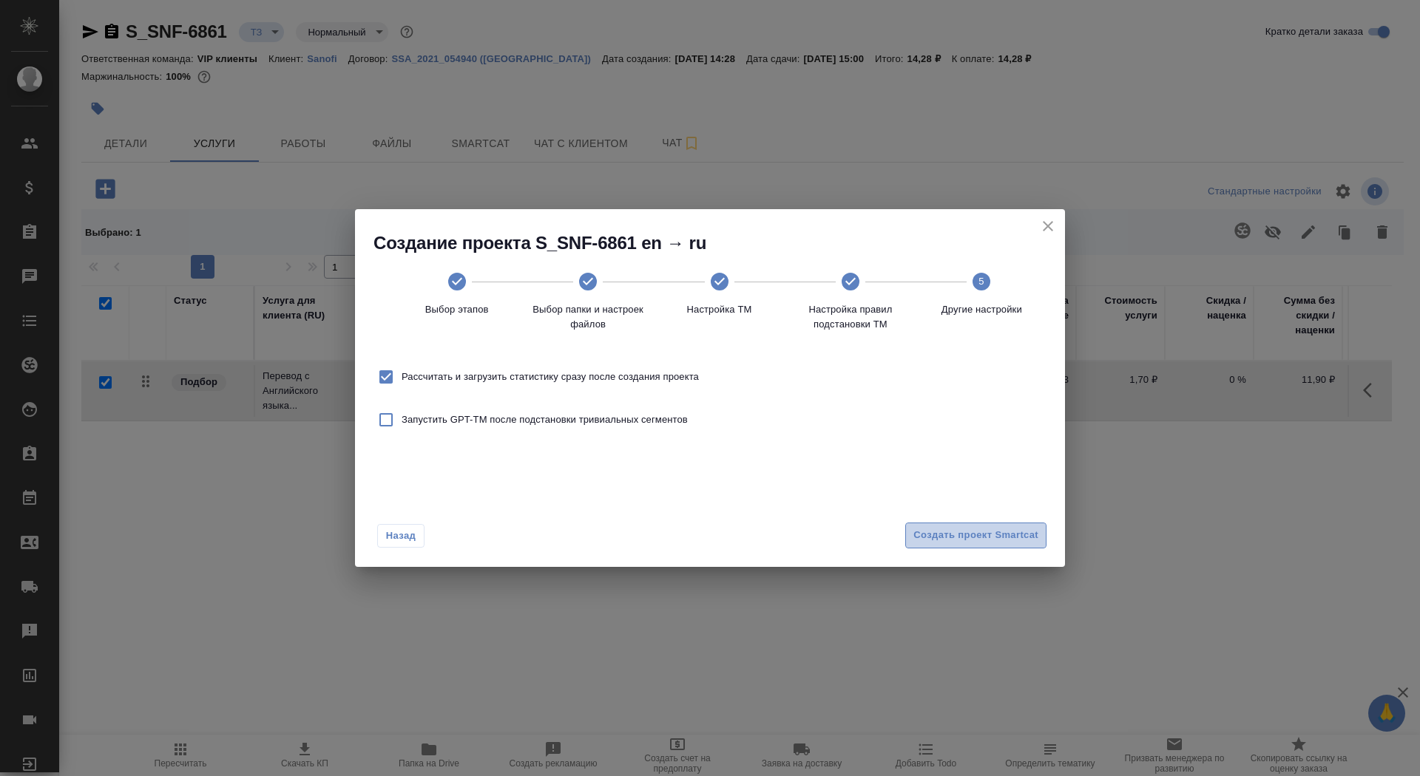
click at [1016, 538] on span "Создать проект Smartcat" at bounding box center [975, 535] width 125 height 17
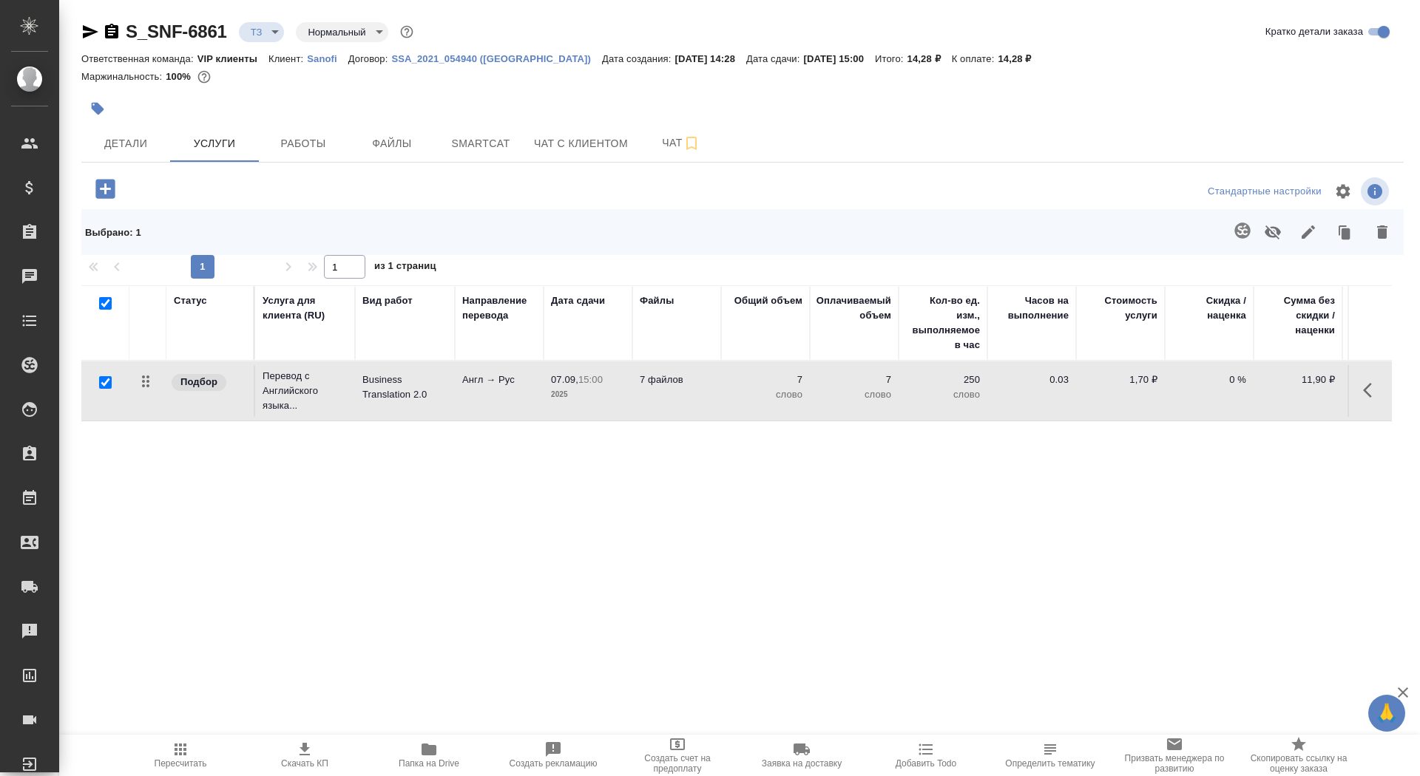
click at [464, 401] on td "Англ → Рус" at bounding box center [499, 391] width 89 height 52
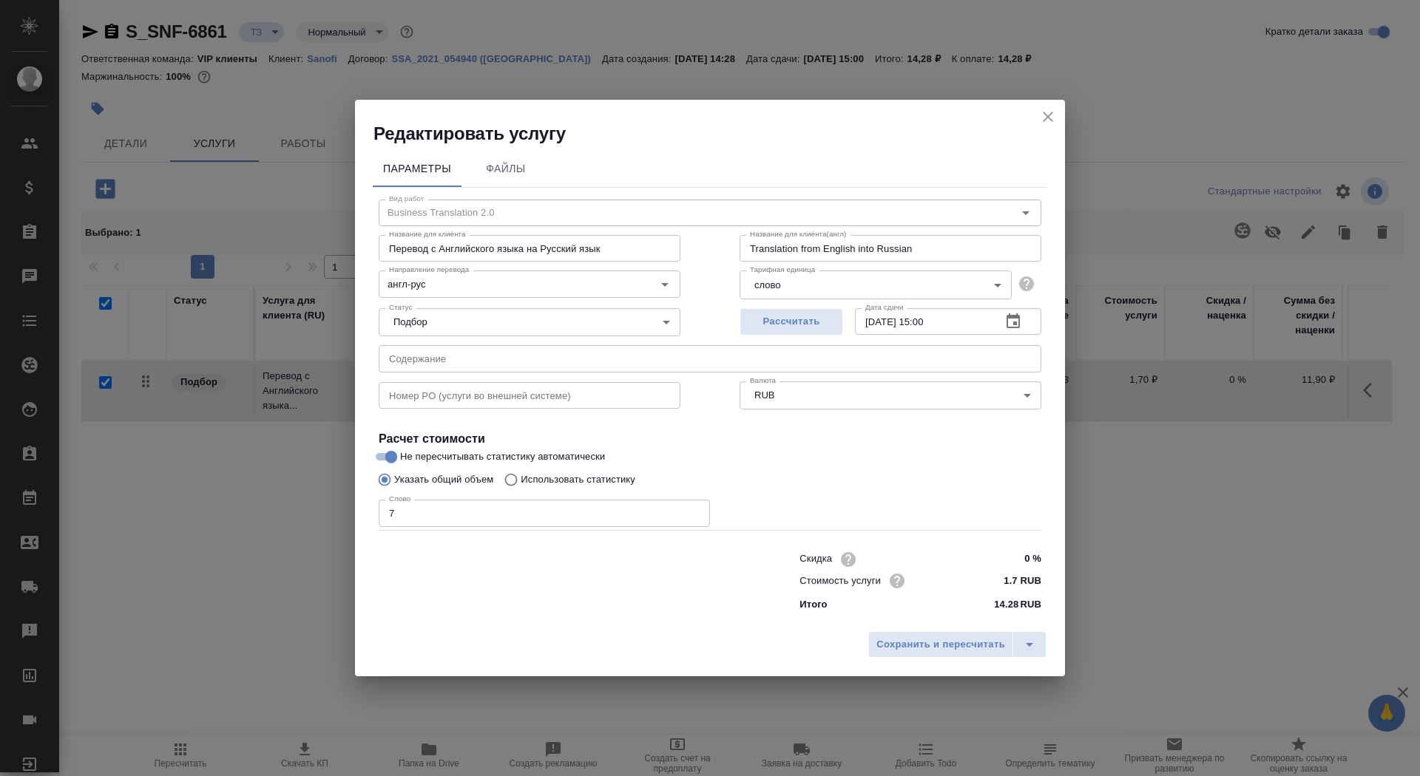
click at [555, 481] on p "Использовать статистику" at bounding box center [578, 480] width 115 height 15
click at [521, 481] on input "Использовать статистику" at bounding box center [509, 480] width 24 height 28
radio input "true"
radio input "false"
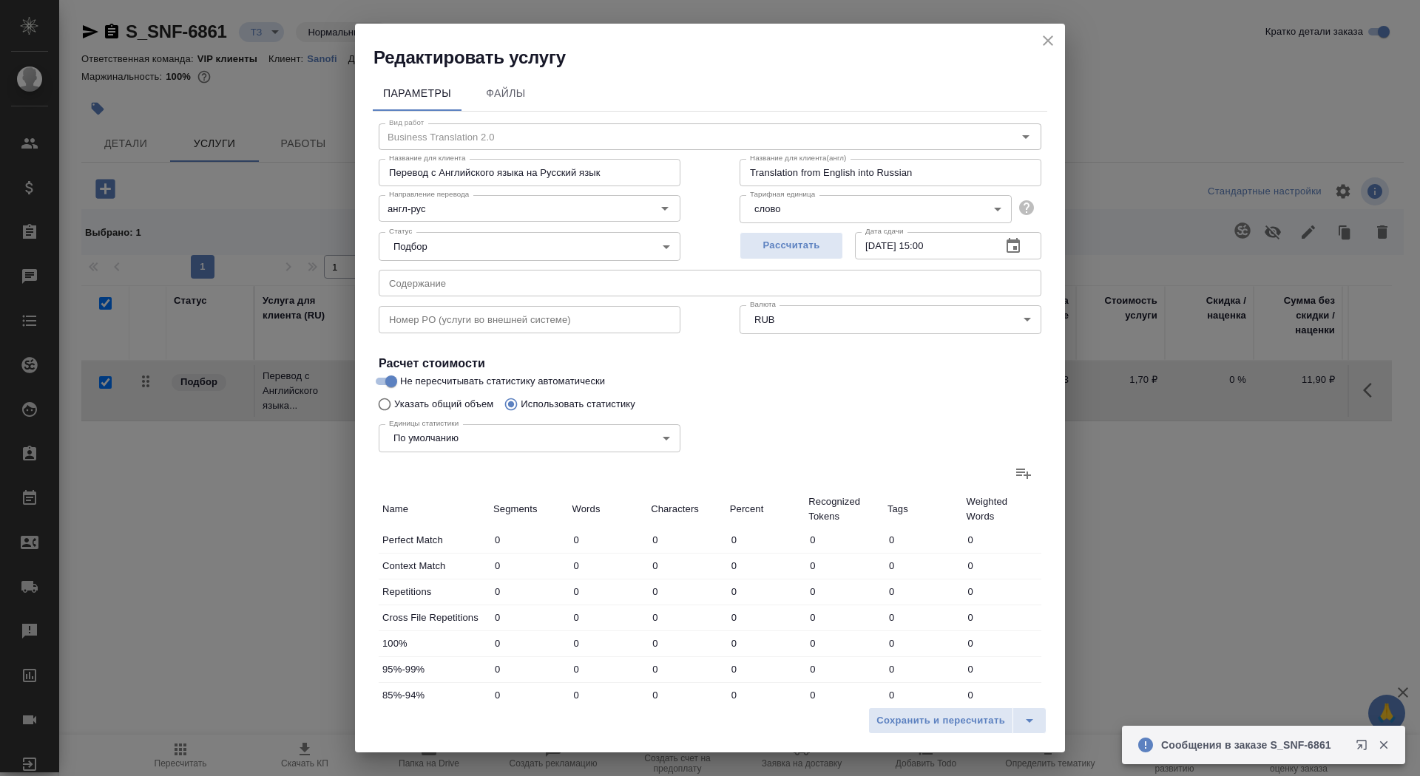
click at [1029, 480] on icon at bounding box center [1024, 473] width 18 height 18
click at [0, 0] on input "file" at bounding box center [0, 0] width 0 height 0
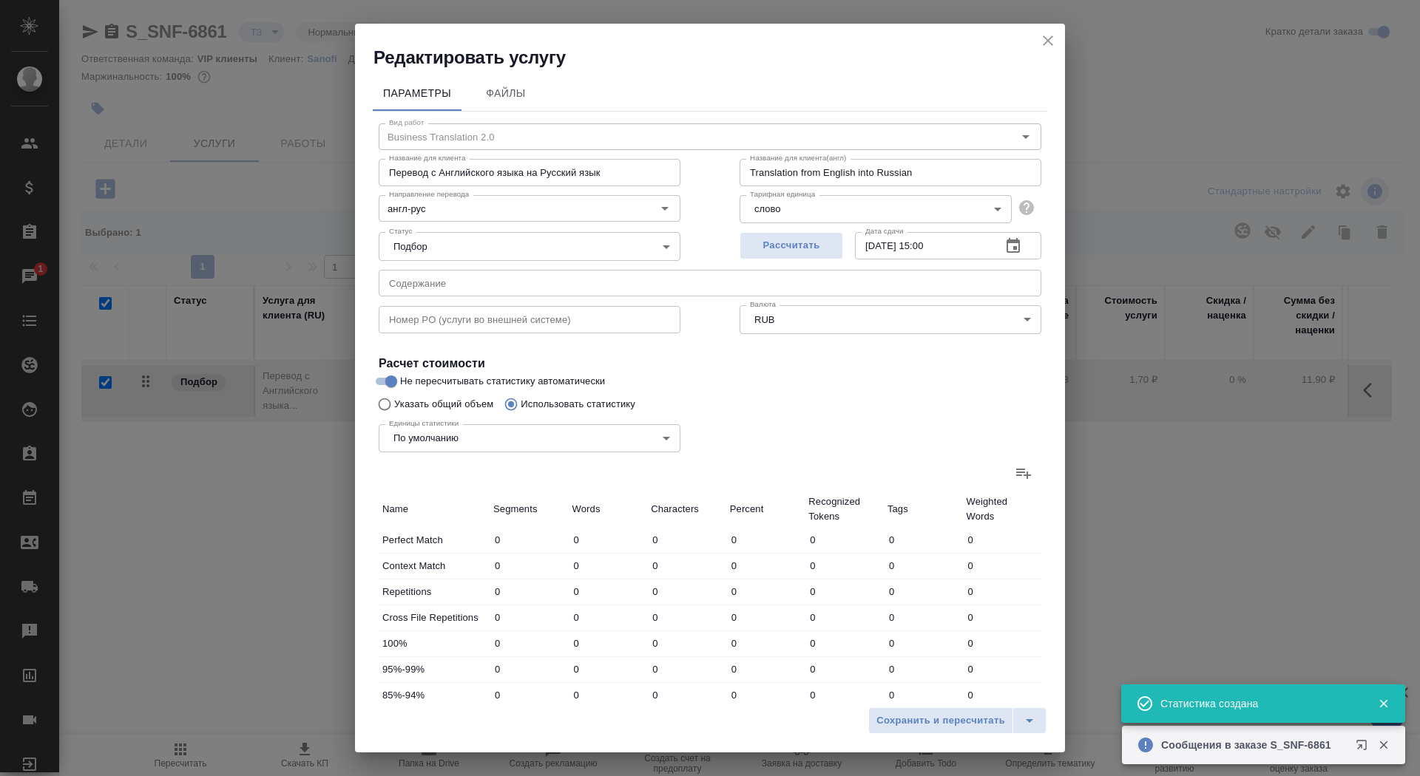
type input "195"
type input "816"
type input "5599"
type input "40"
type input "739"
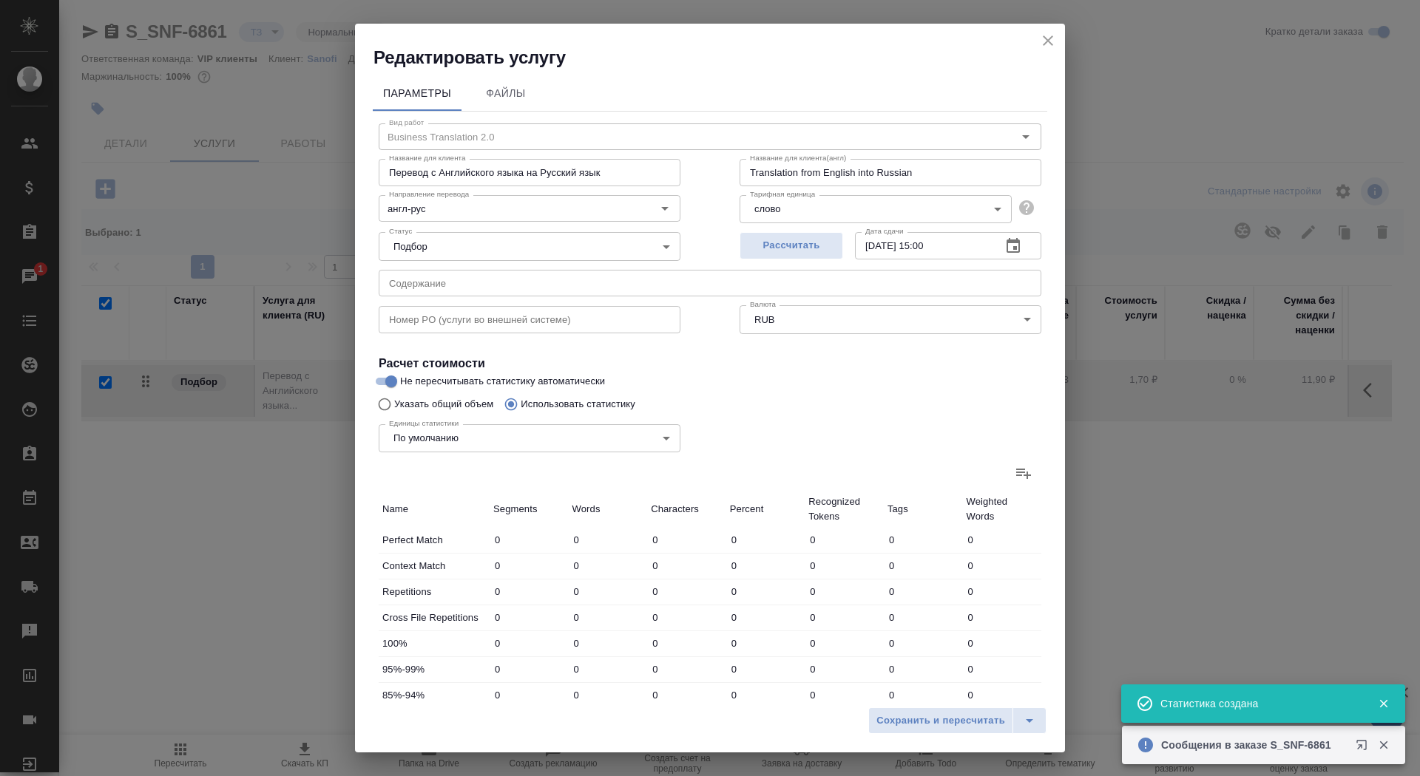
type input "4982"
type input "27"
type input "124"
type input "866"
type input "106"
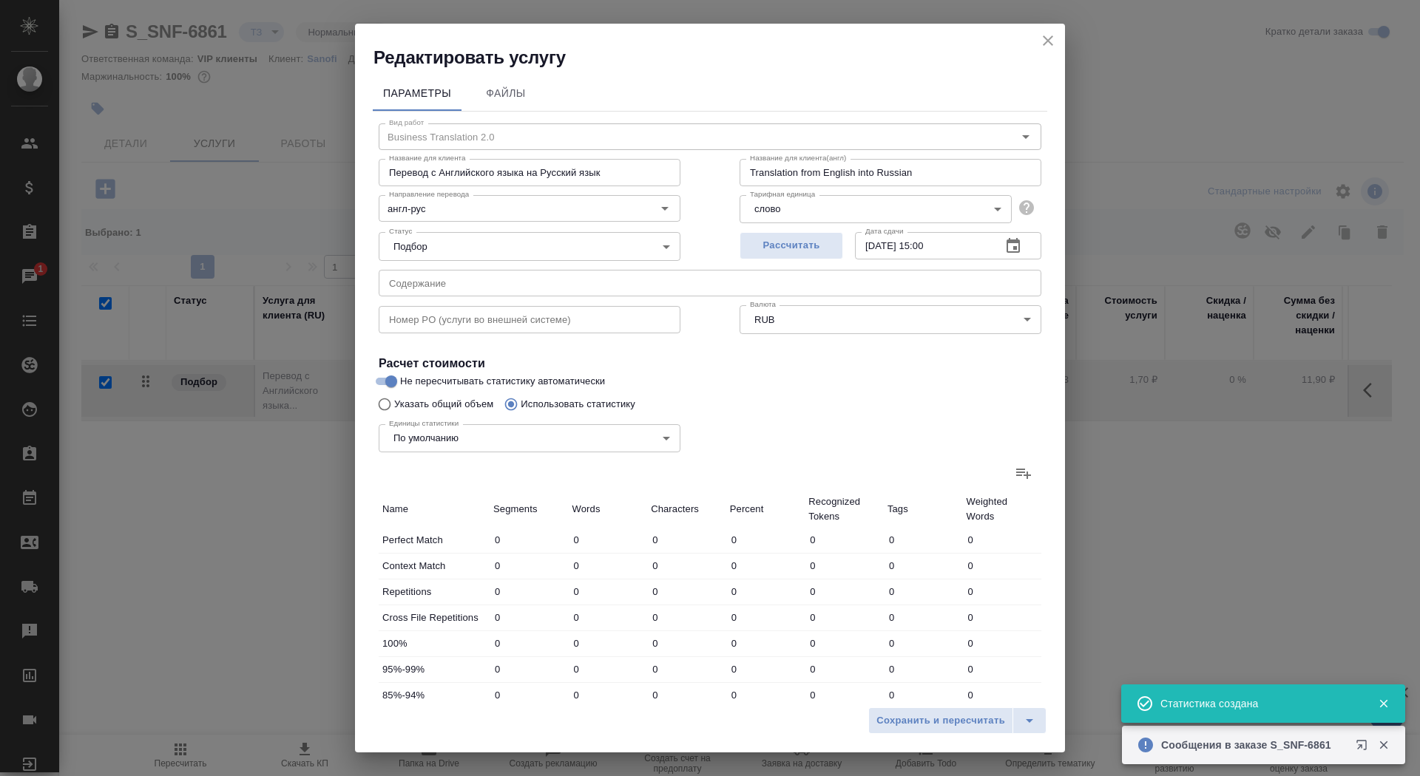
type input "521"
type input "3320"
type input "33"
type input "406"
type input "2629"
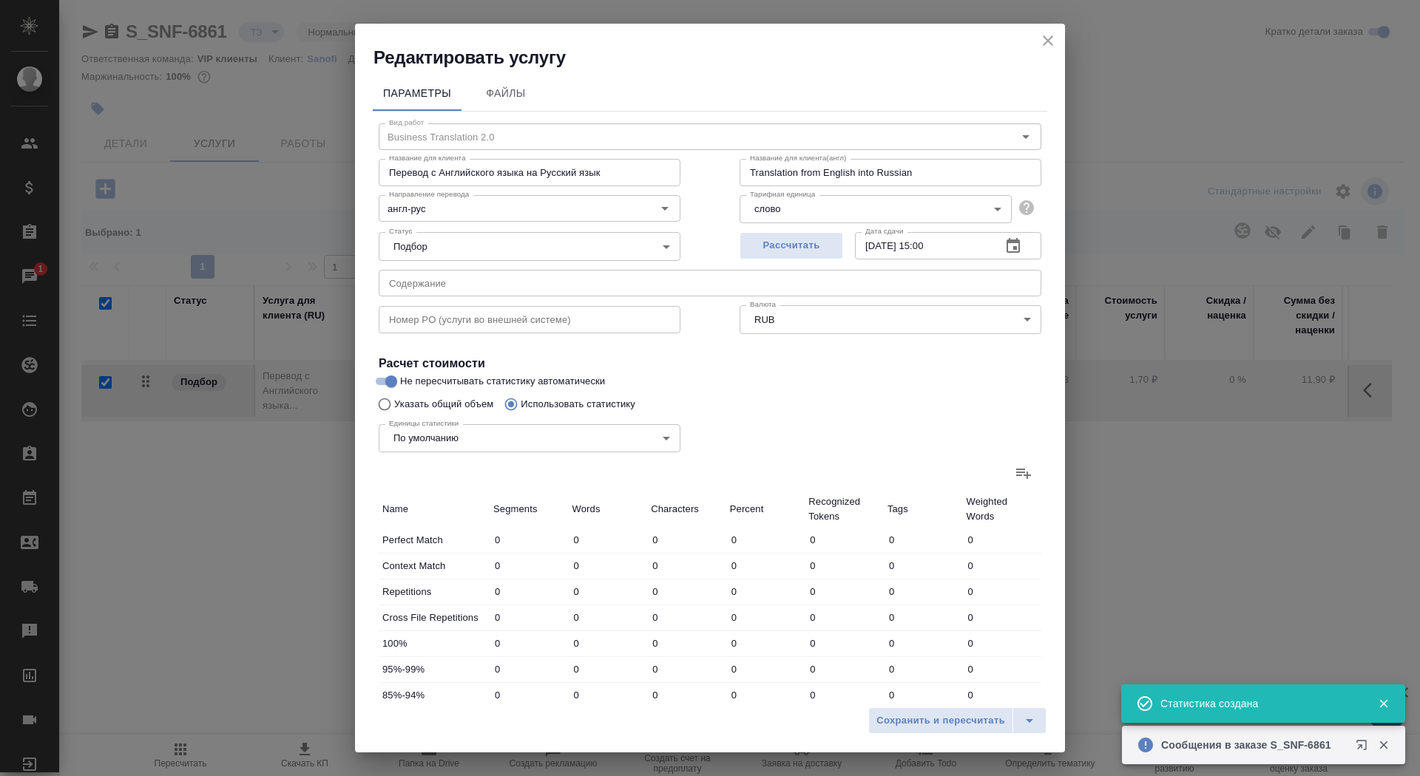
type input "13"
type input "240"
type input "1622"
type input "33"
type input "156"
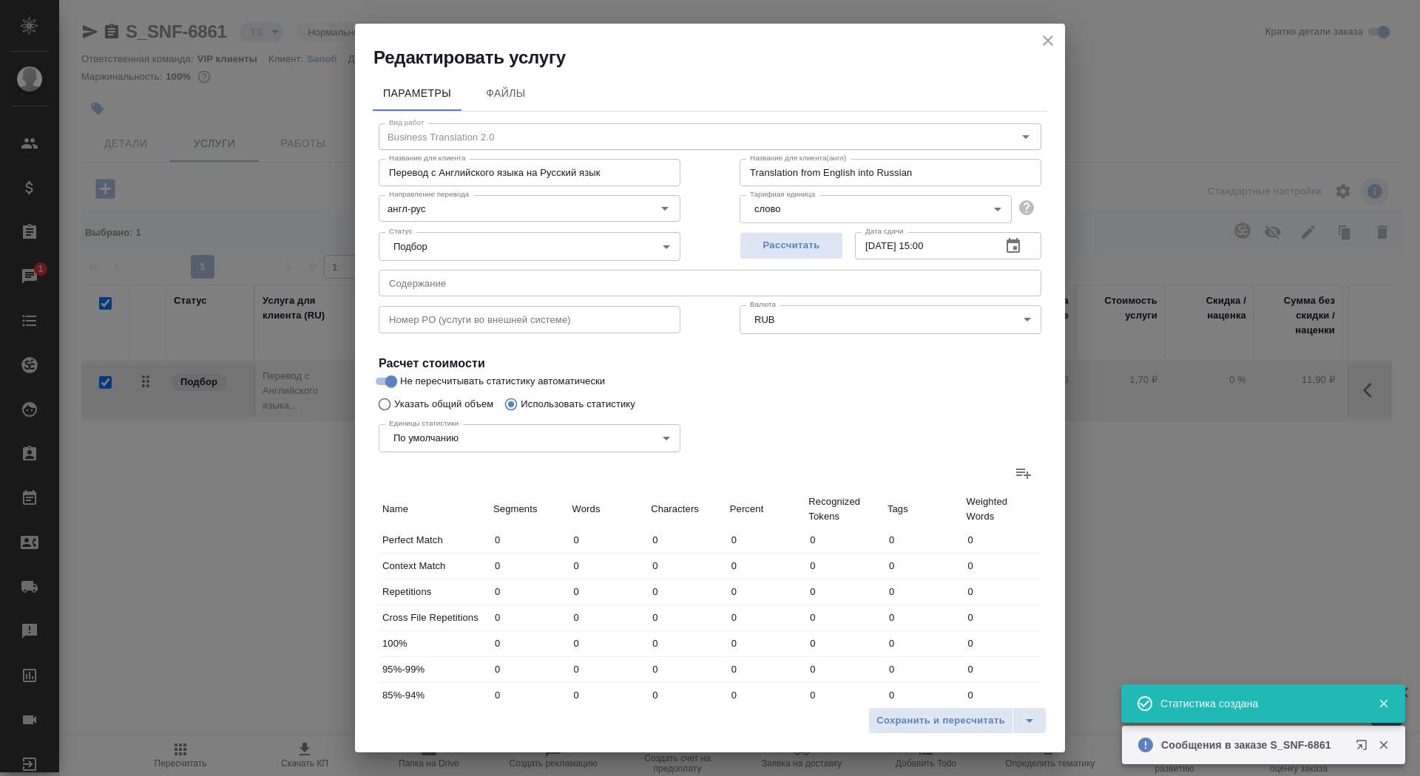
type input "1193"
type input "42"
type input "343"
type input "2424"
type input "420"
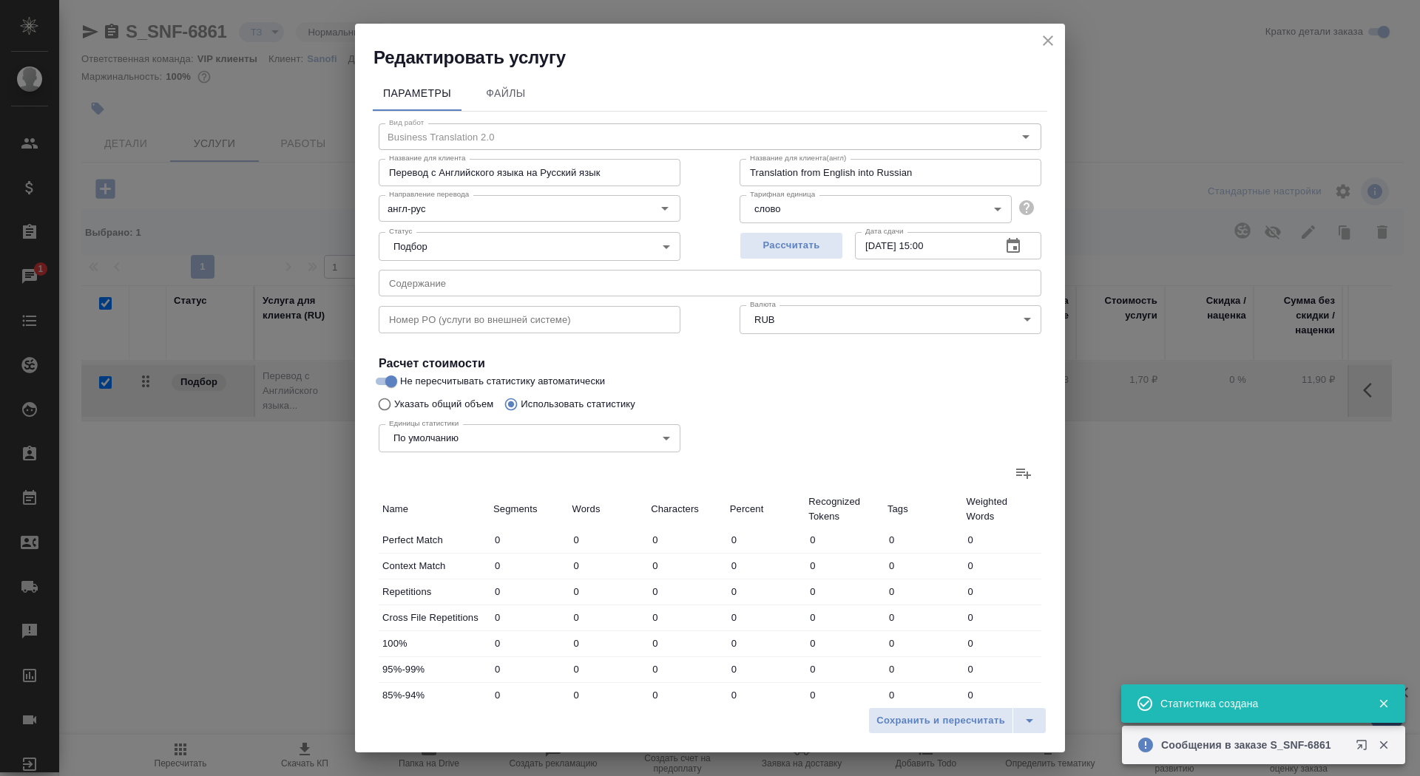
type input "2477"
type input "16785"
type input "487"
type input "3340"
type input "22633"
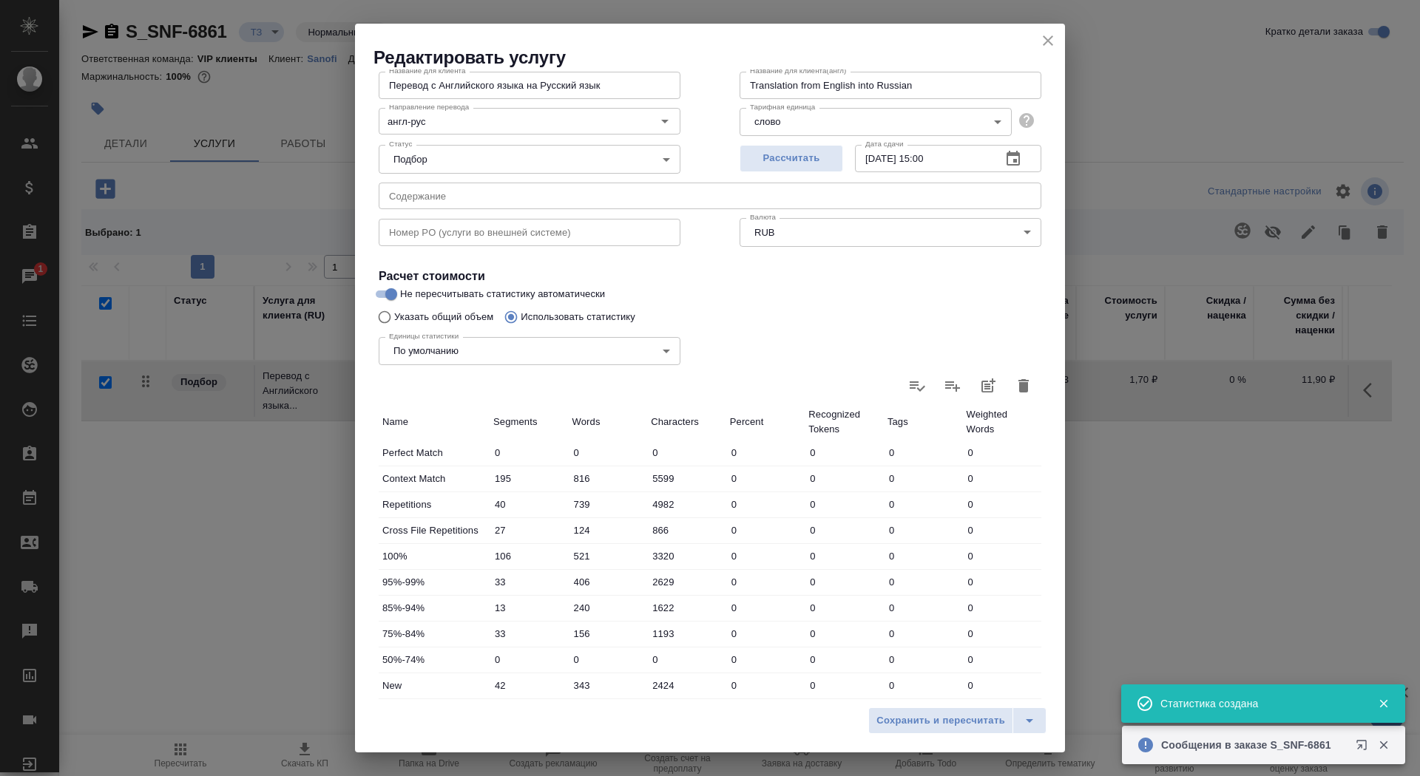
scroll to position [229, 0]
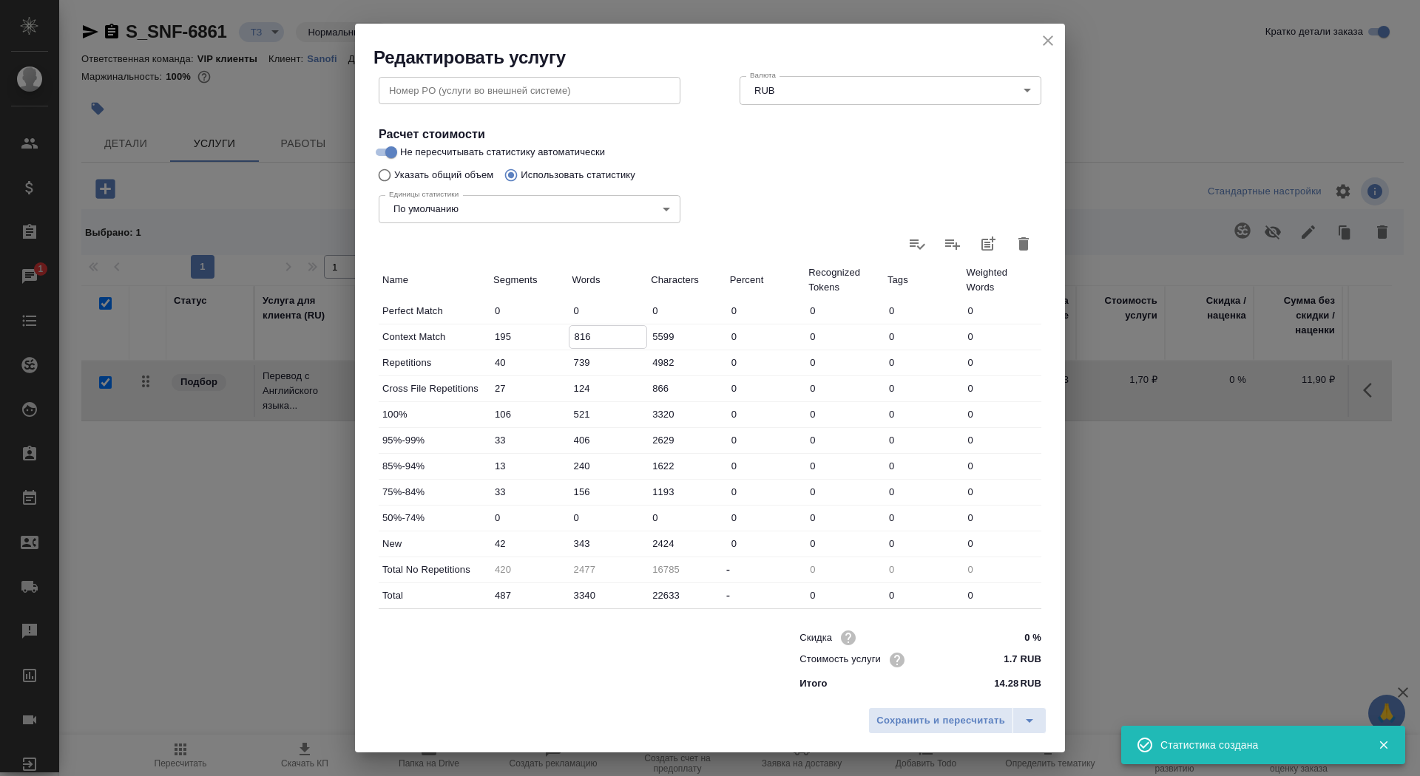
drag, startPoint x: 578, startPoint y: 343, endPoint x: 567, endPoint y: 338, distance: 11.6
click at [567, 338] on div "Context Match 195 816 5599 0 0 0 0" at bounding box center [710, 337] width 663 height 25
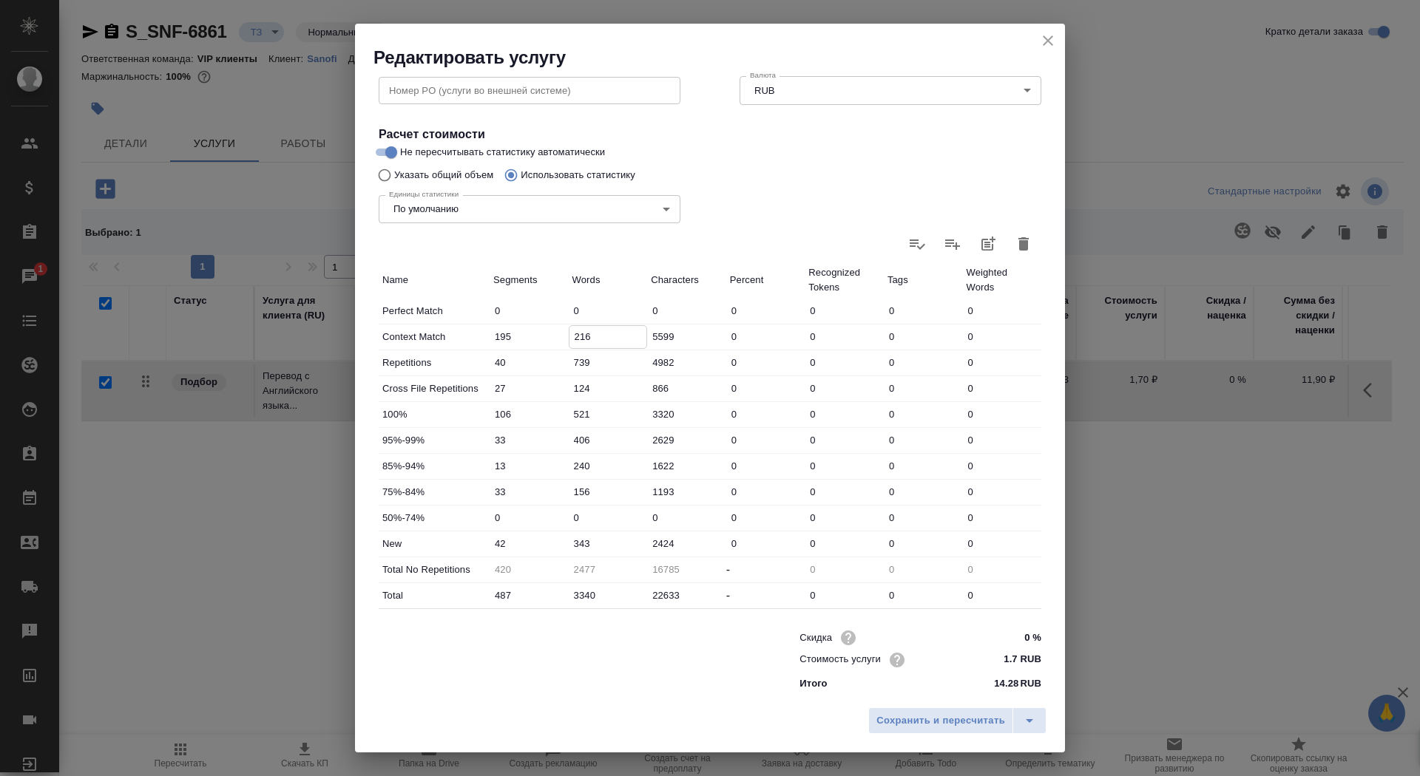
type input "216"
click at [571, 547] on input "343" at bounding box center [608, 543] width 78 height 21
type input "1343"
click at [933, 729] on button "Сохранить и пересчитать" at bounding box center [940, 721] width 145 height 27
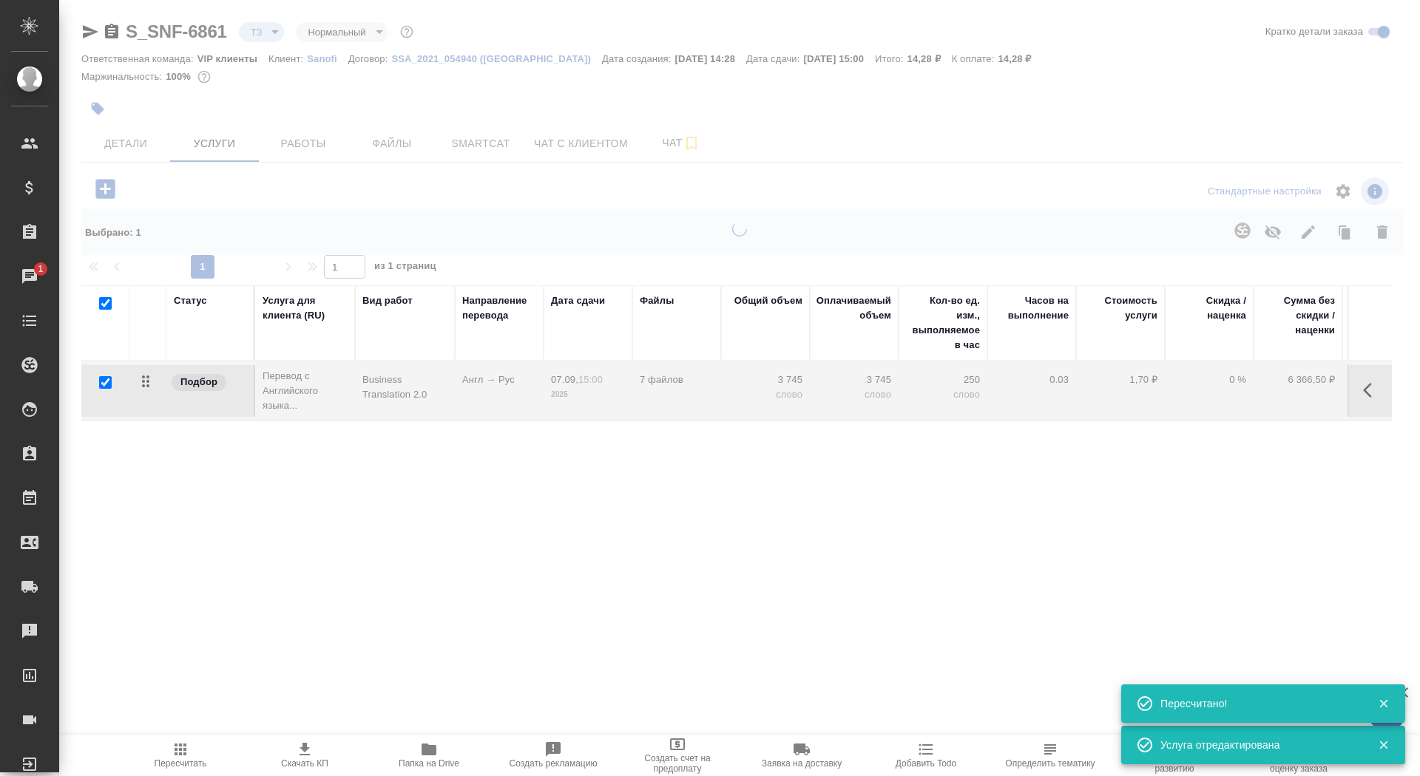
type input "new"
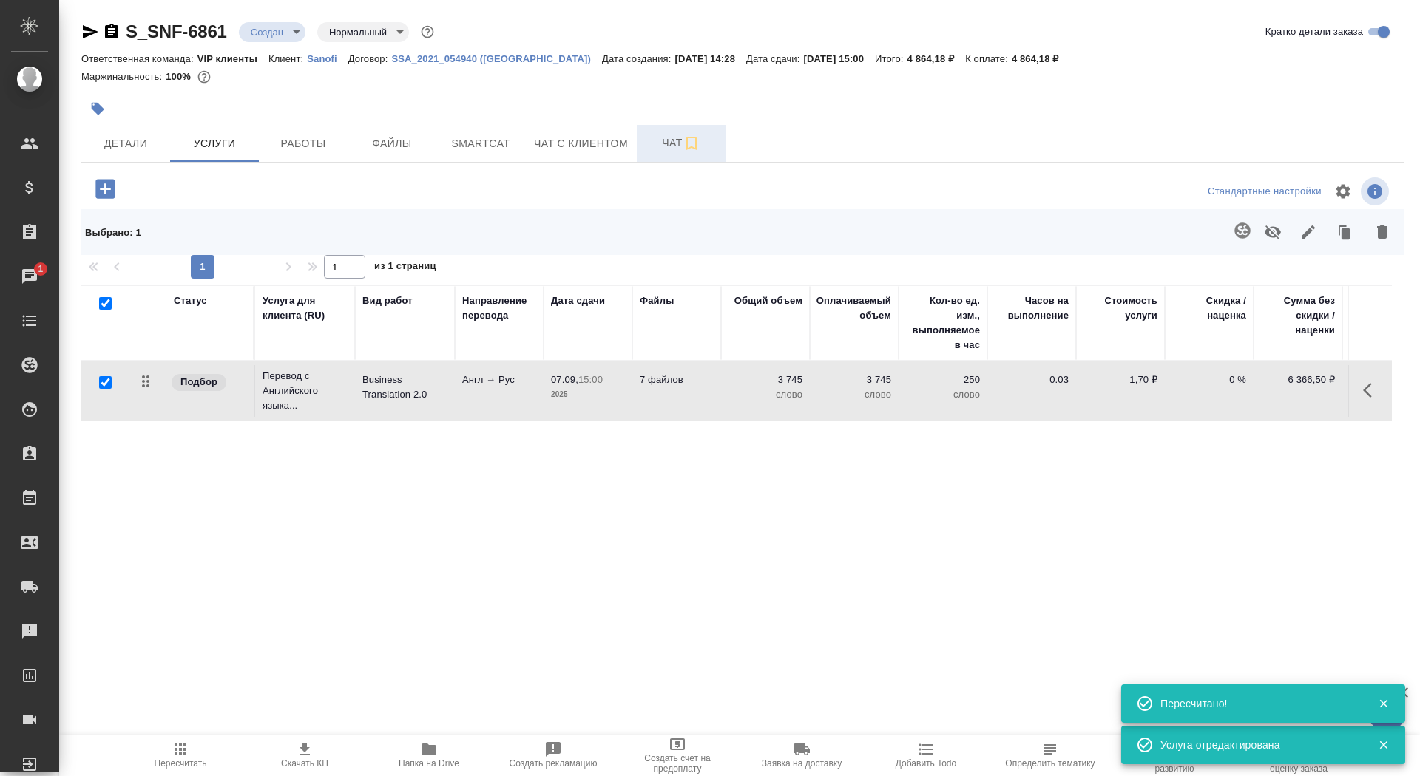
click at [655, 141] on span "Чат" at bounding box center [681, 143] width 71 height 18
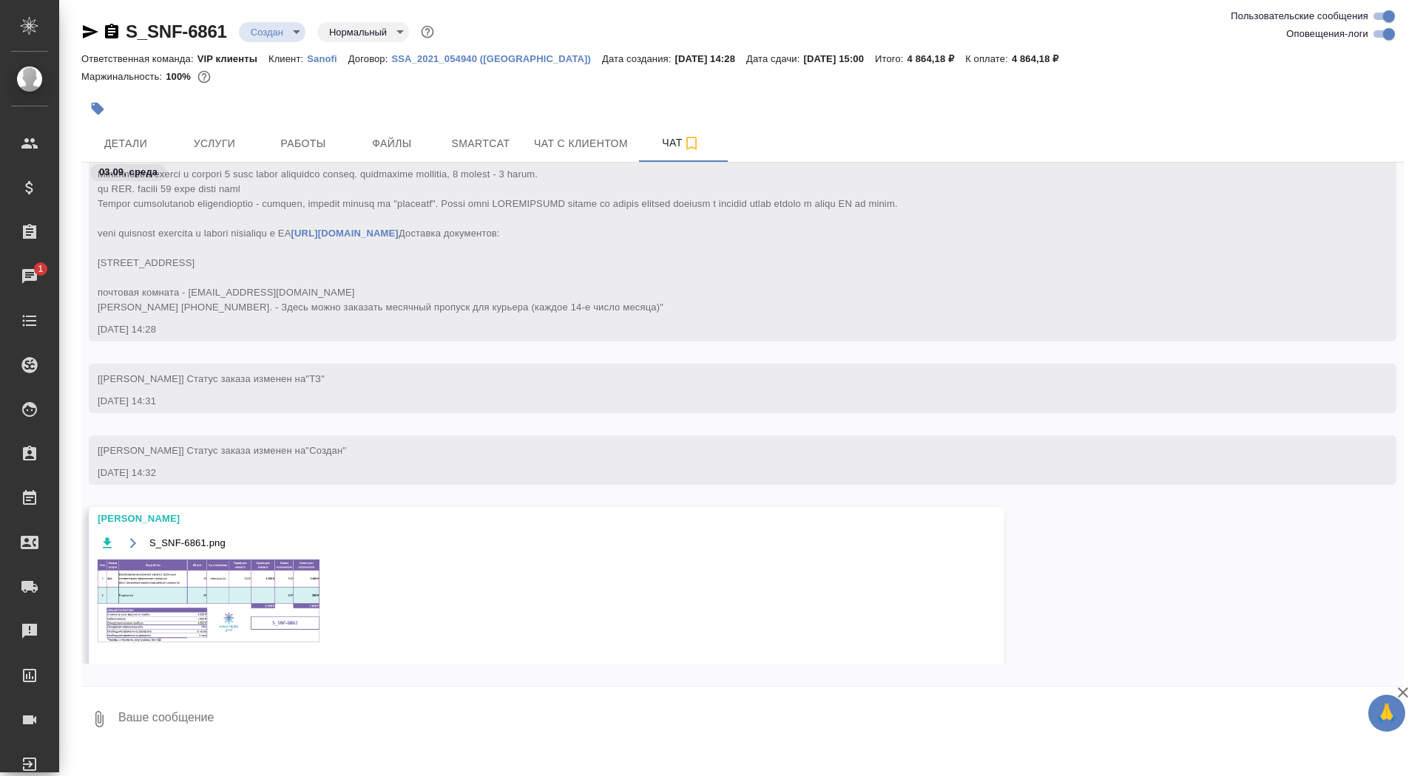
scroll to position [342, 0]
click at [230, 740] on textarea at bounding box center [760, 719] width 1287 height 50
type textarea "спасибки"
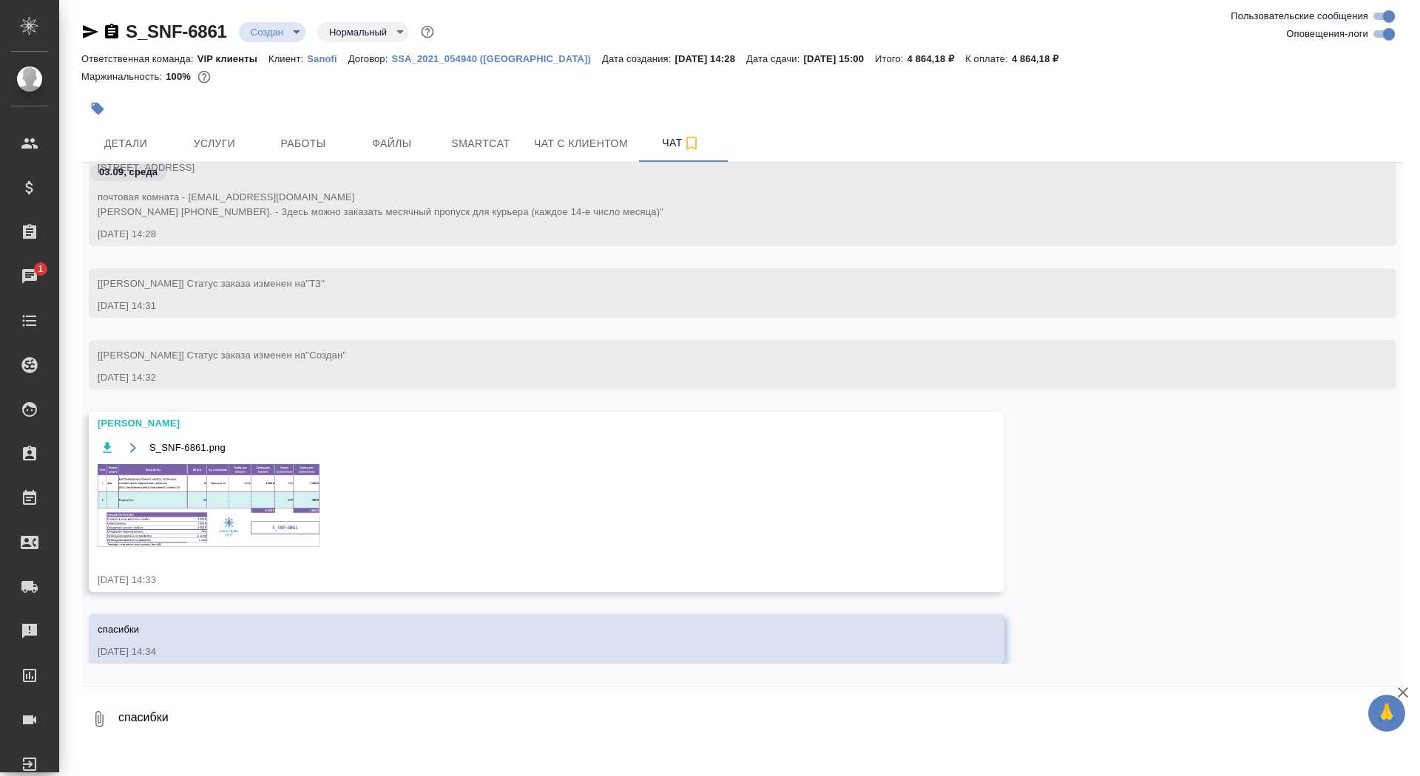
click at [223, 529] on img at bounding box center [209, 505] width 222 height 83
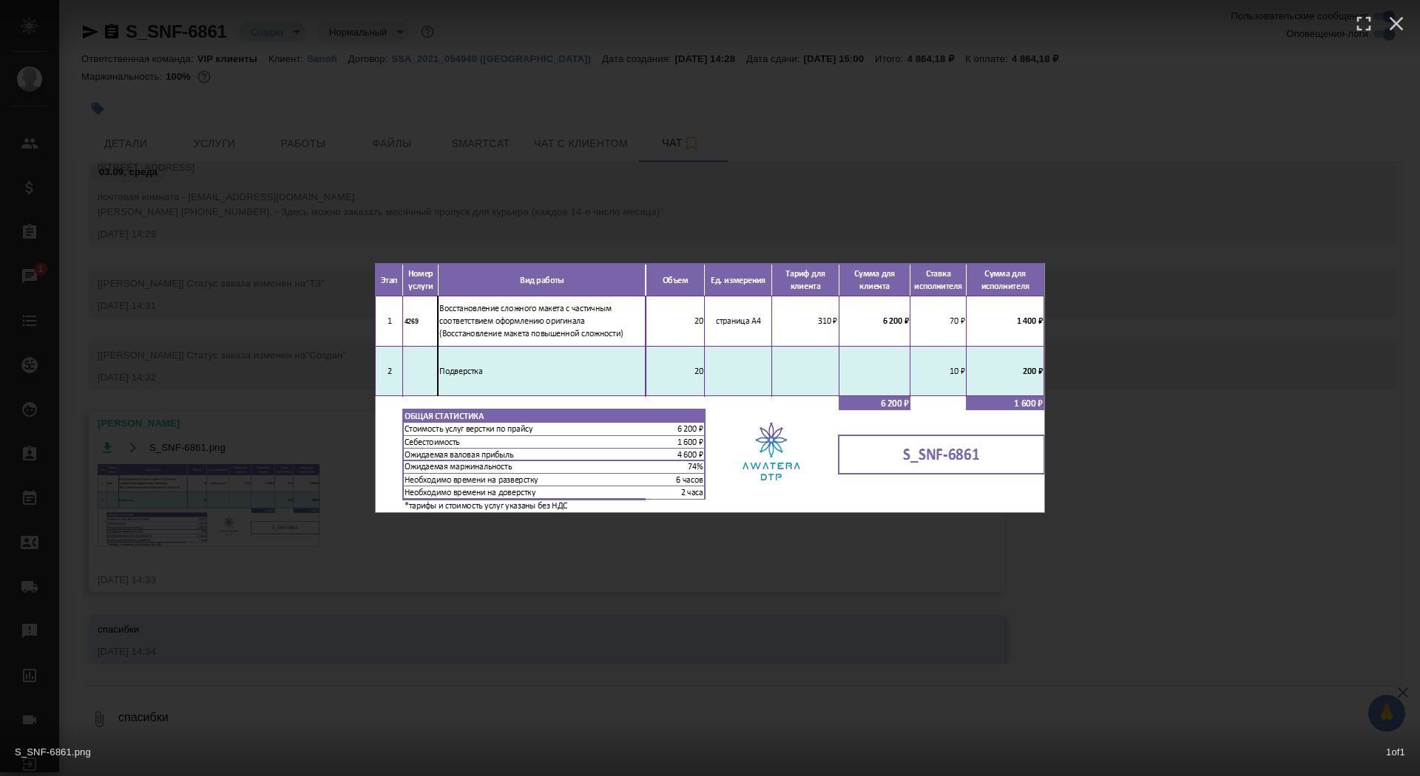
click at [202, 490] on div "S_SNF-6861.png 1 of 1" at bounding box center [710, 388] width 1420 height 776
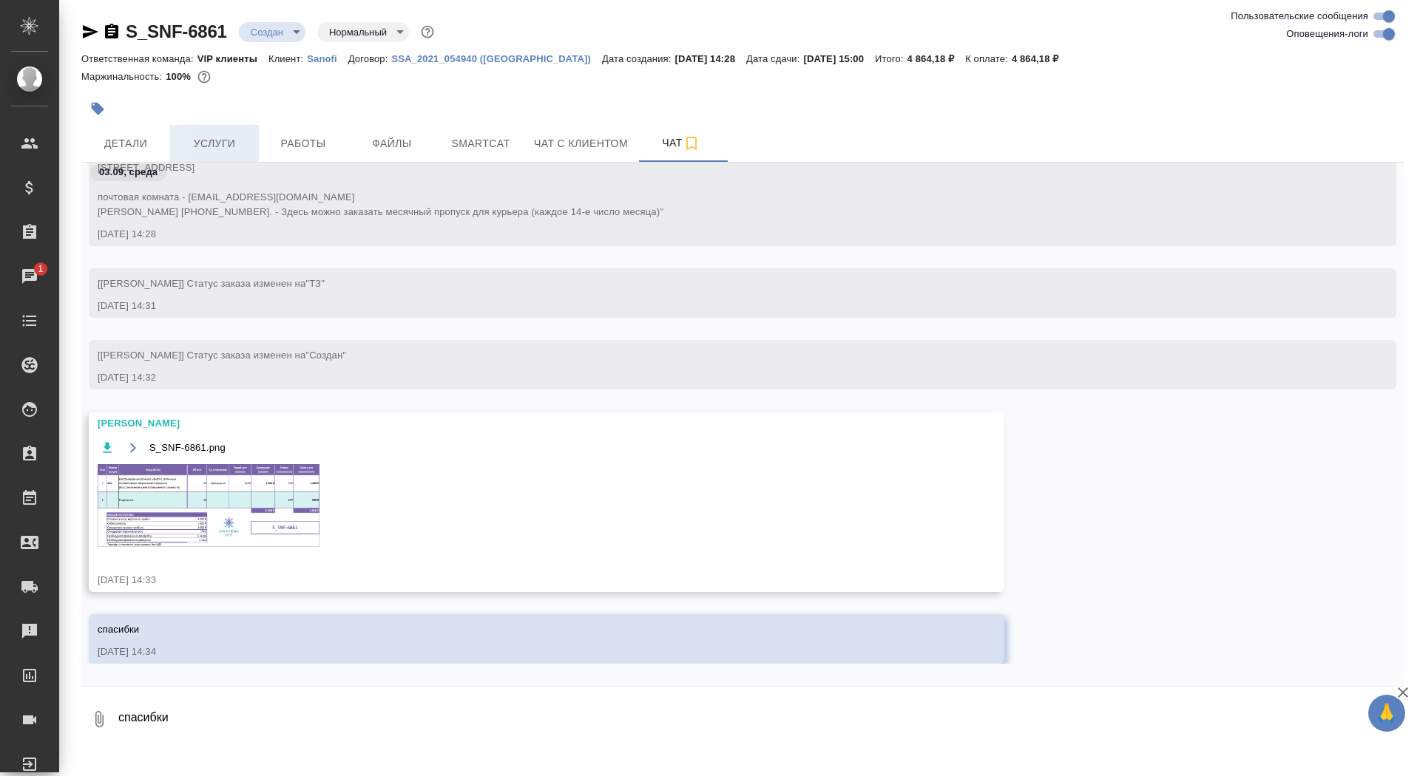
click at [194, 152] on button "Услуги" at bounding box center [214, 143] width 89 height 37
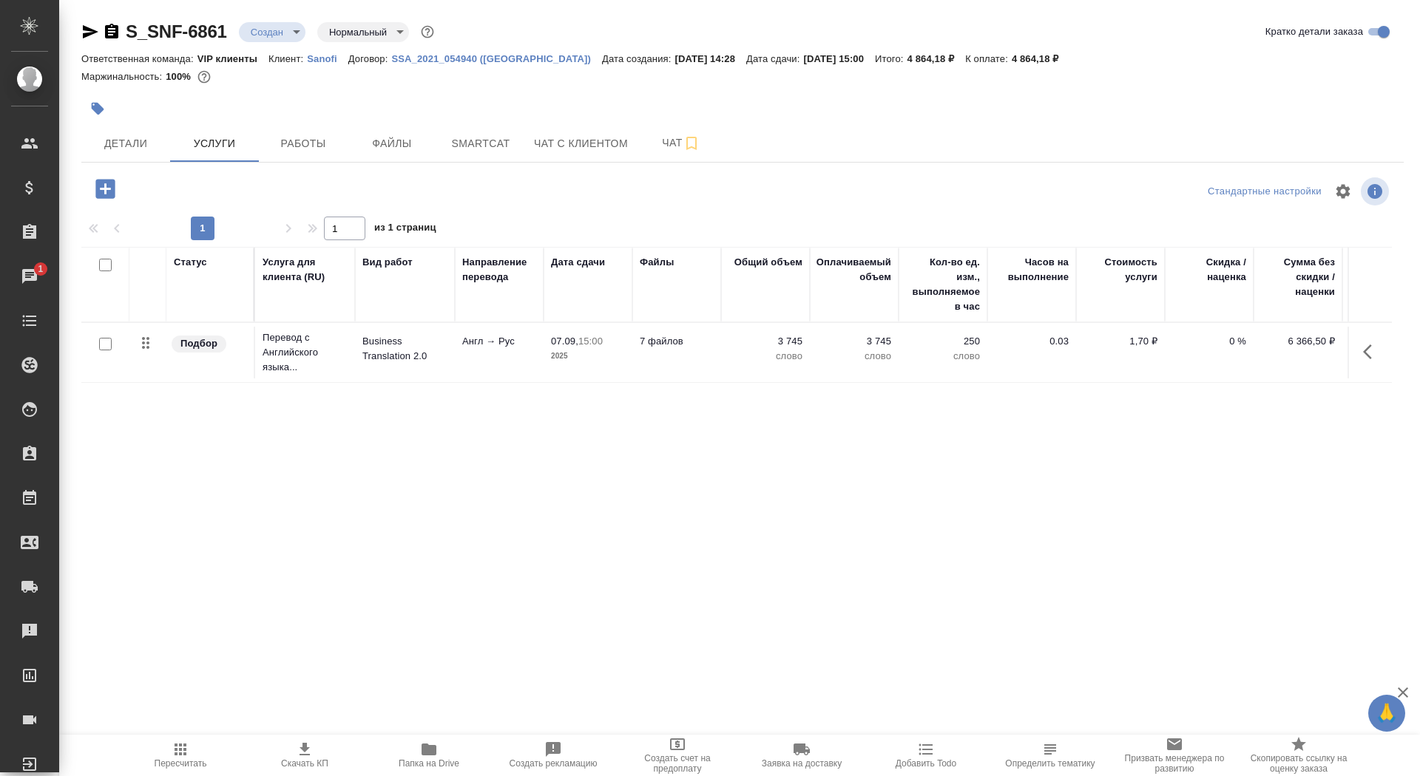
click at [104, 188] on icon "button" at bounding box center [105, 189] width 26 height 26
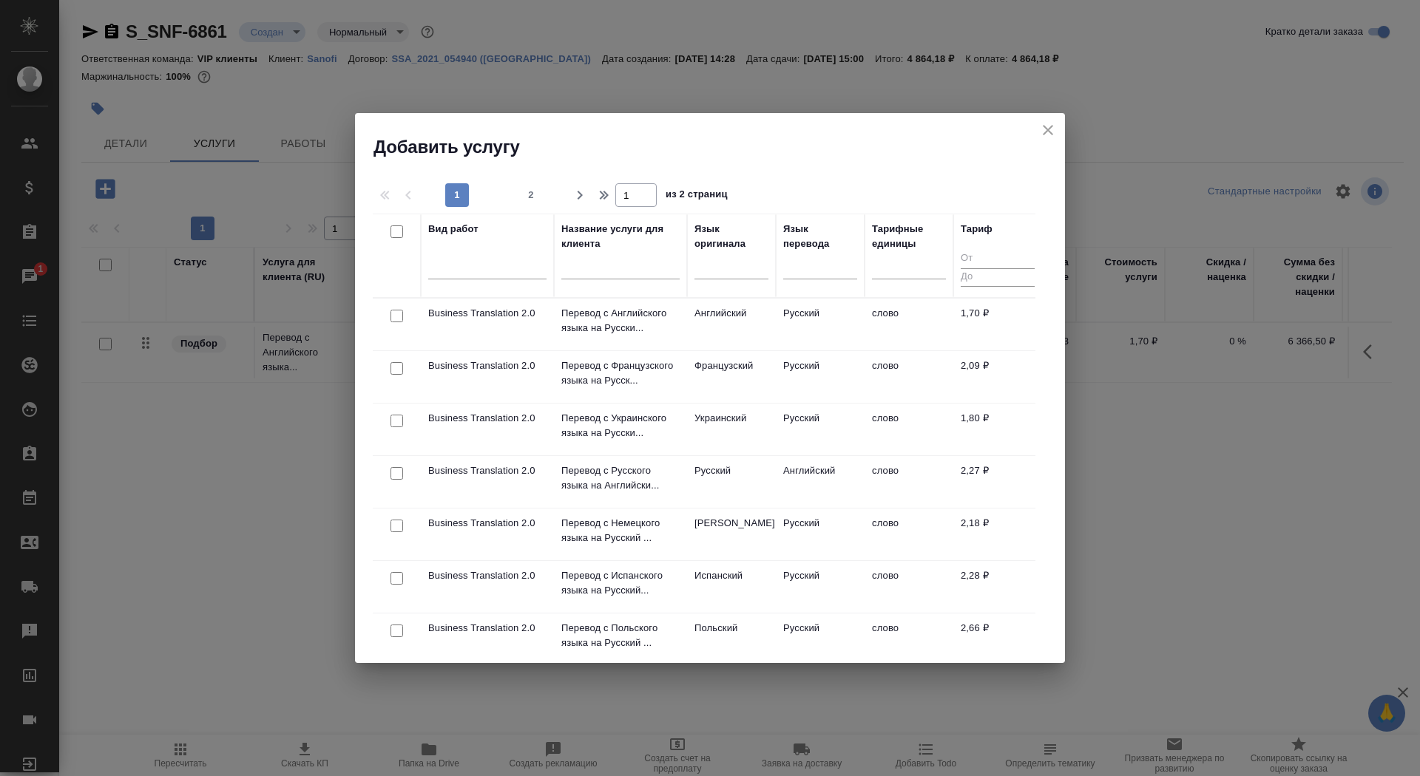
click at [640, 266] on input "text" at bounding box center [620, 270] width 118 height 18
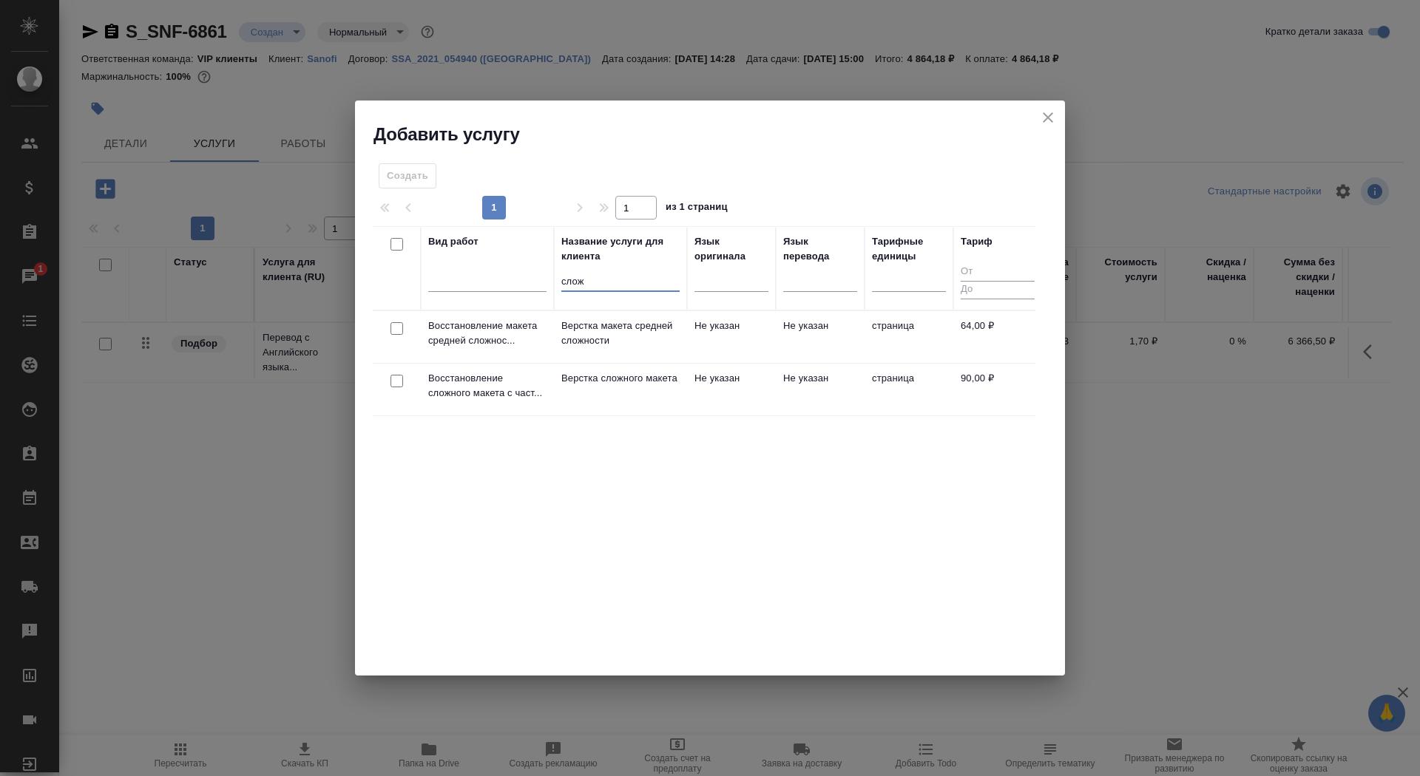
type input "слож"
click at [643, 386] on p "Верстка сложного макета" at bounding box center [620, 378] width 118 height 15
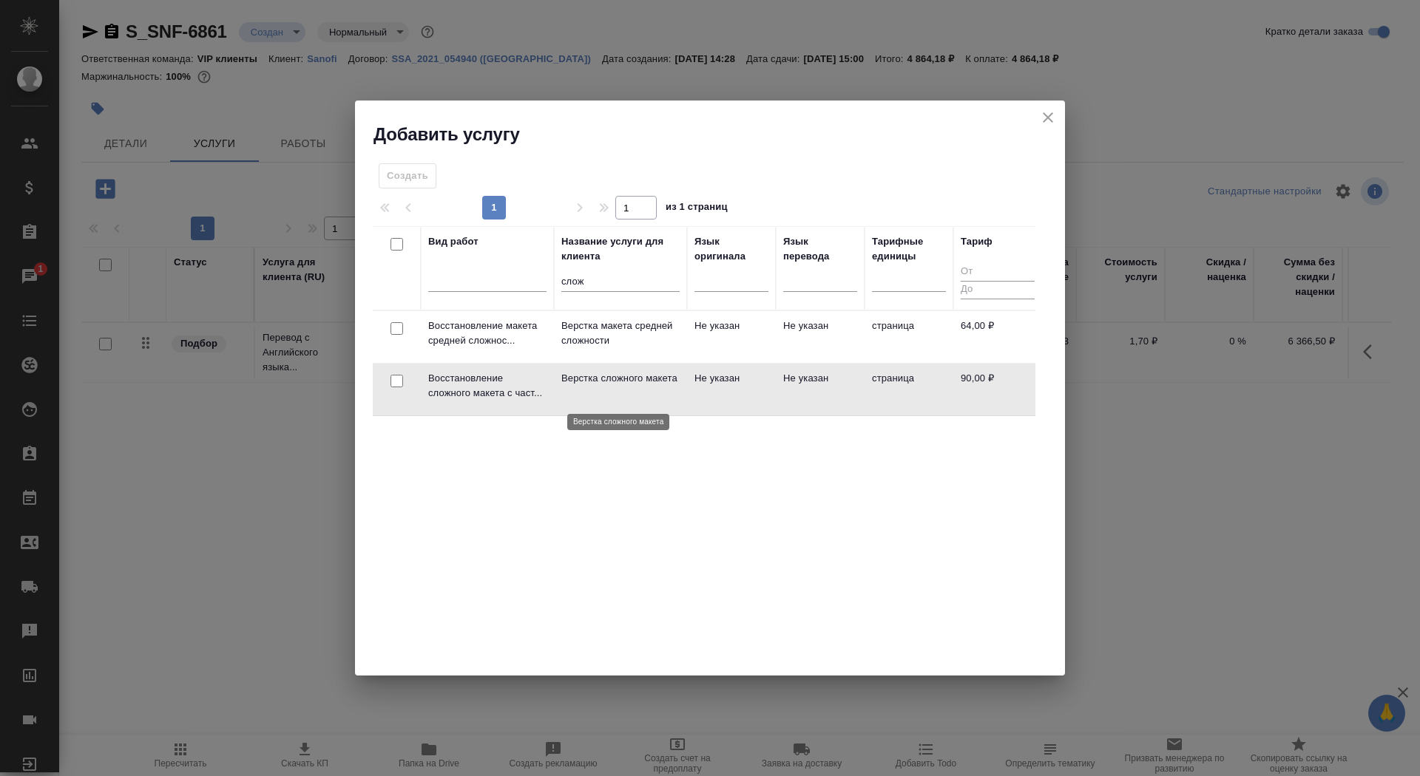
click at [643, 386] on p "Верстка сложного макета" at bounding box center [620, 378] width 118 height 15
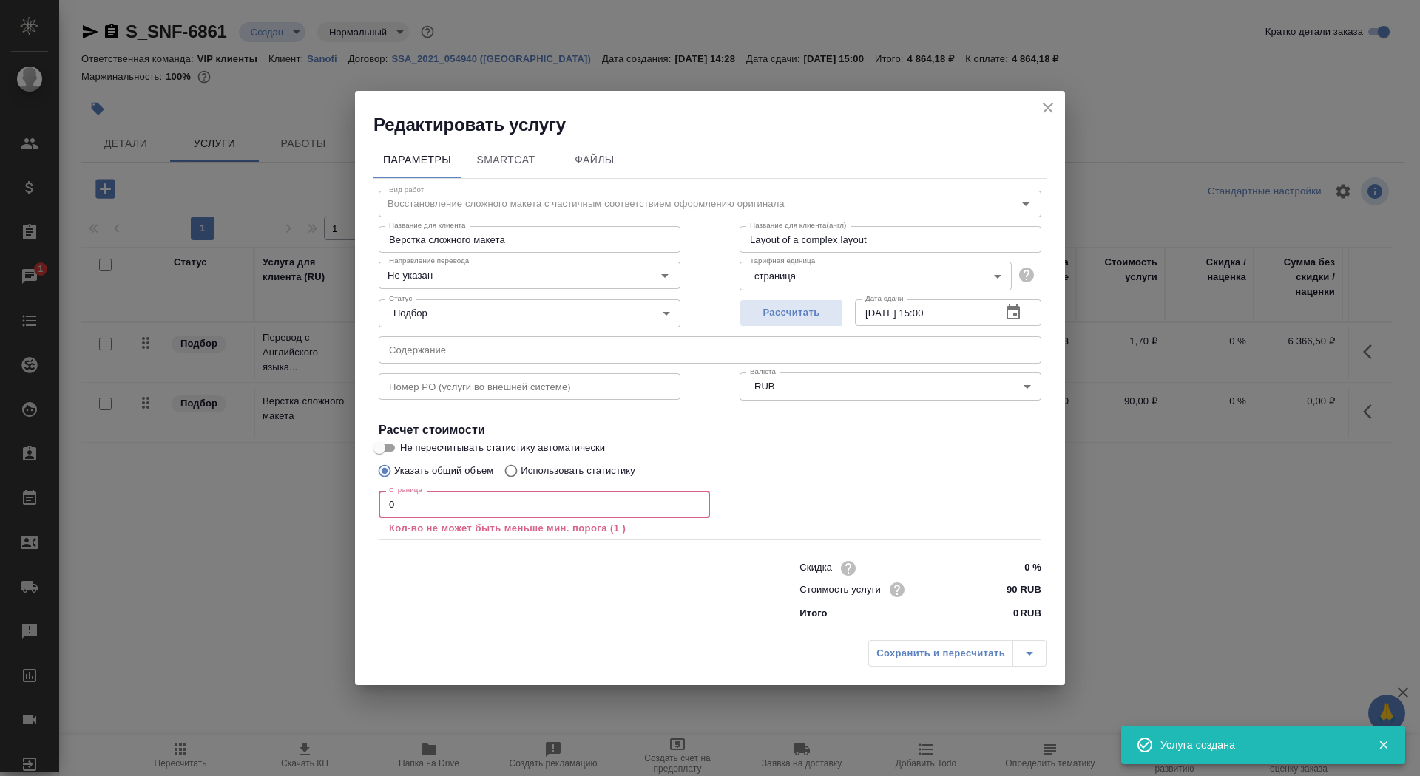
click at [492, 506] on input "0" at bounding box center [544, 504] width 331 height 27
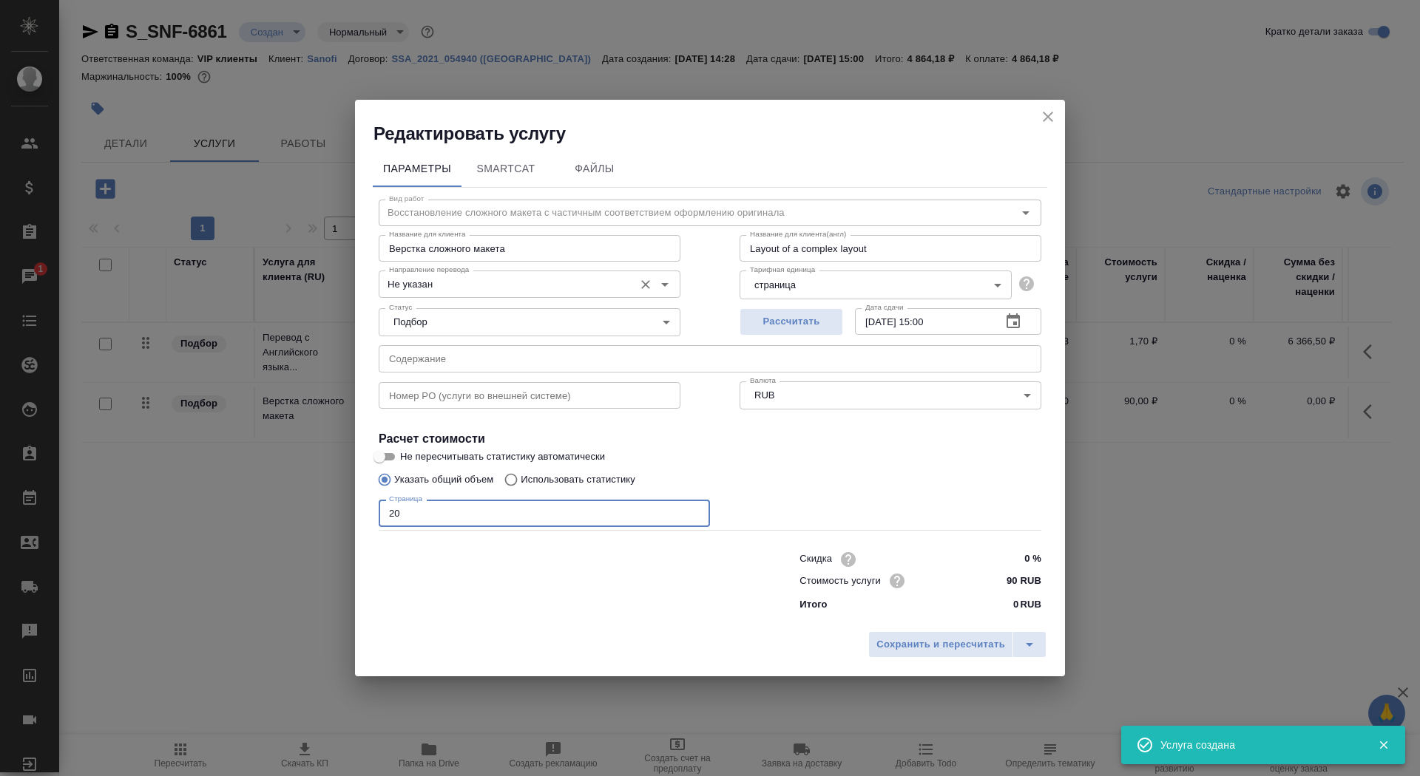
type input "20"
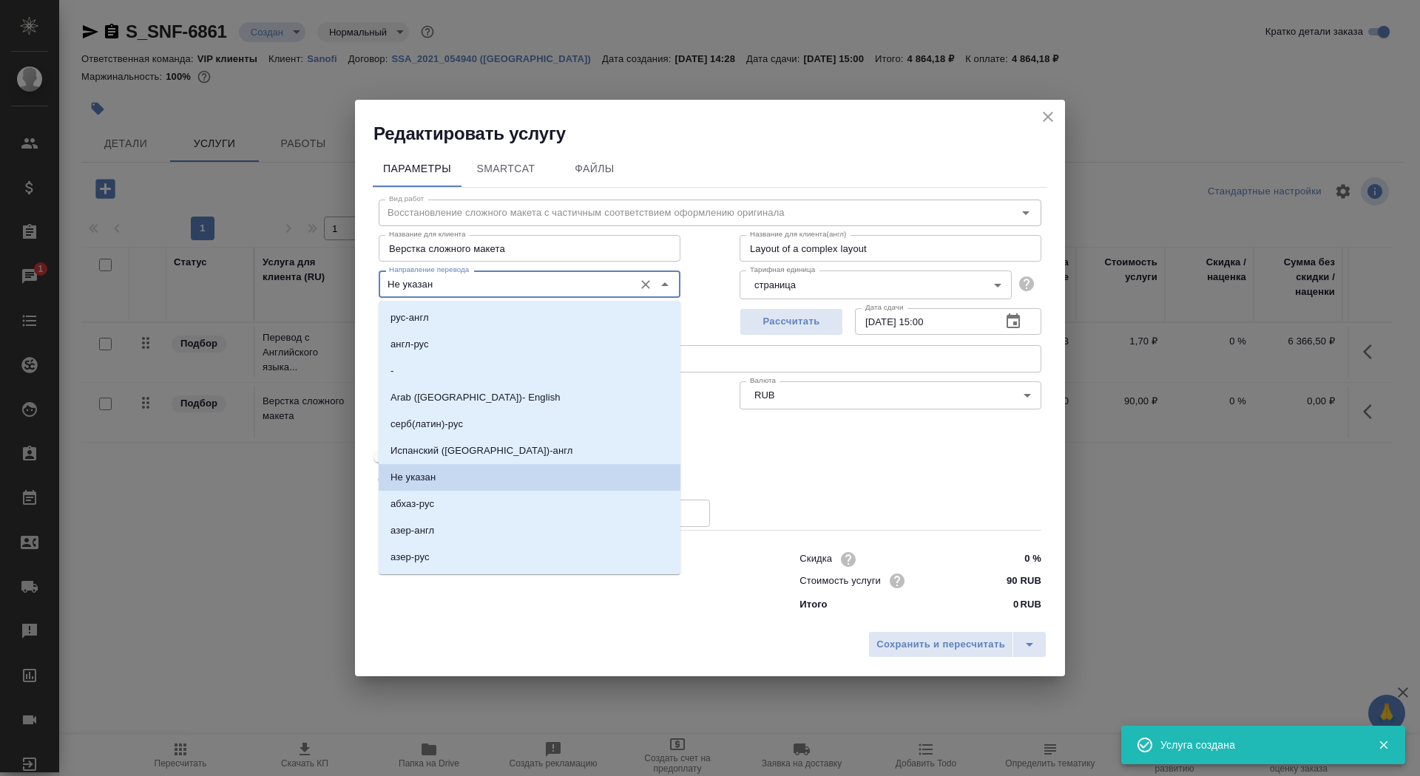
click at [480, 291] on input "Не указан" at bounding box center [504, 284] width 243 height 18
click at [481, 341] on li "англ-рус" at bounding box center [530, 344] width 302 height 27
type input "англ-рус"
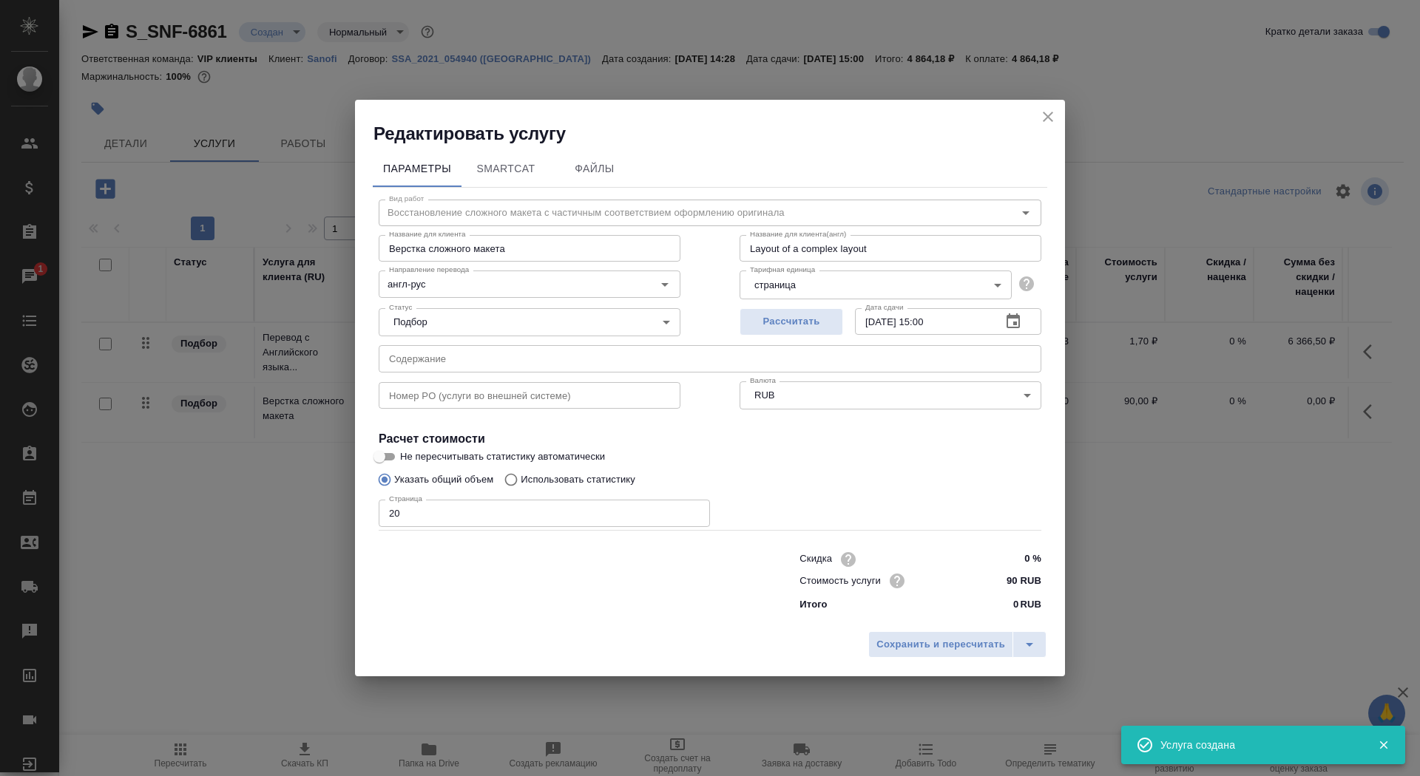
click at [899, 666] on div "Сохранить и пересчитать" at bounding box center [710, 650] width 710 height 53
click at [899, 650] on span "Сохранить и пересчитать" at bounding box center [940, 645] width 129 height 17
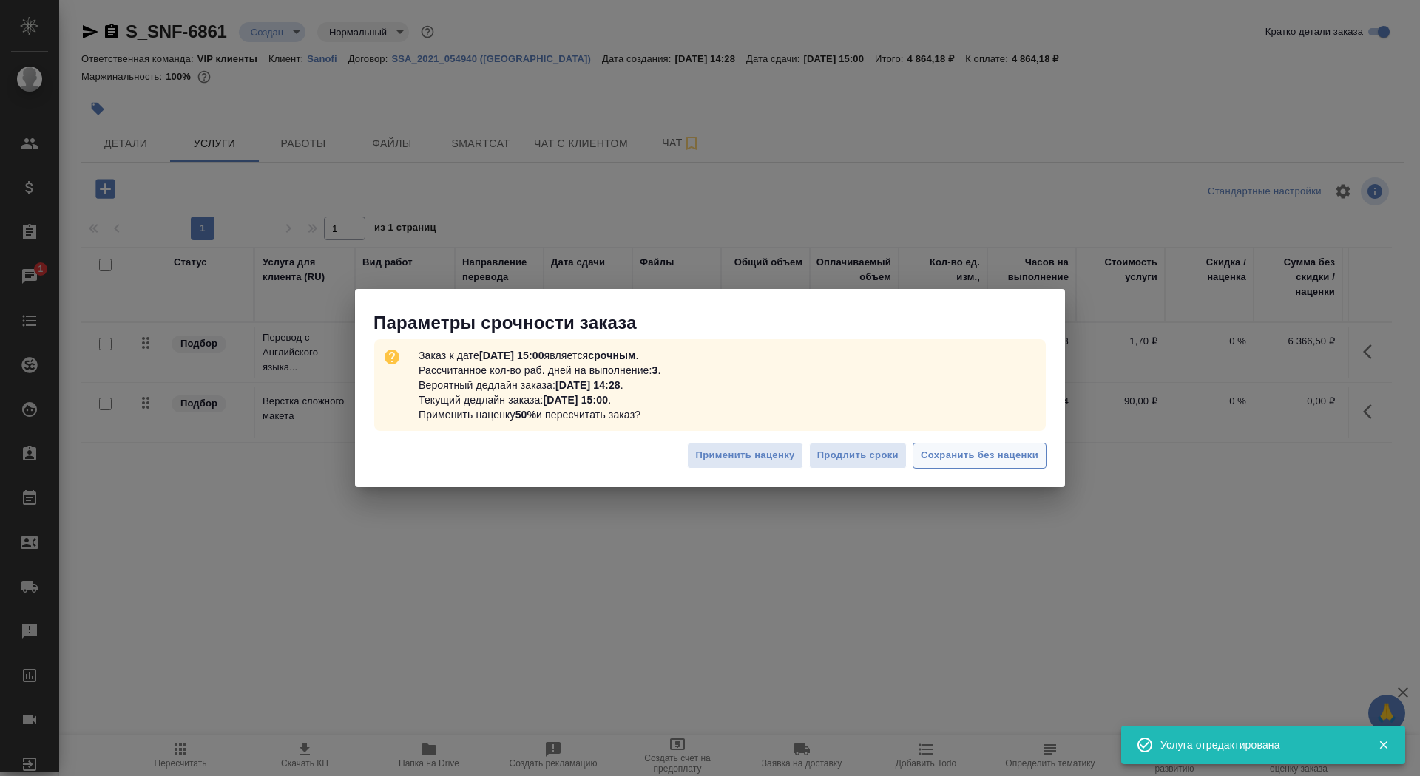
click at [993, 461] on span "Сохранить без наценки" at bounding box center [980, 455] width 118 height 17
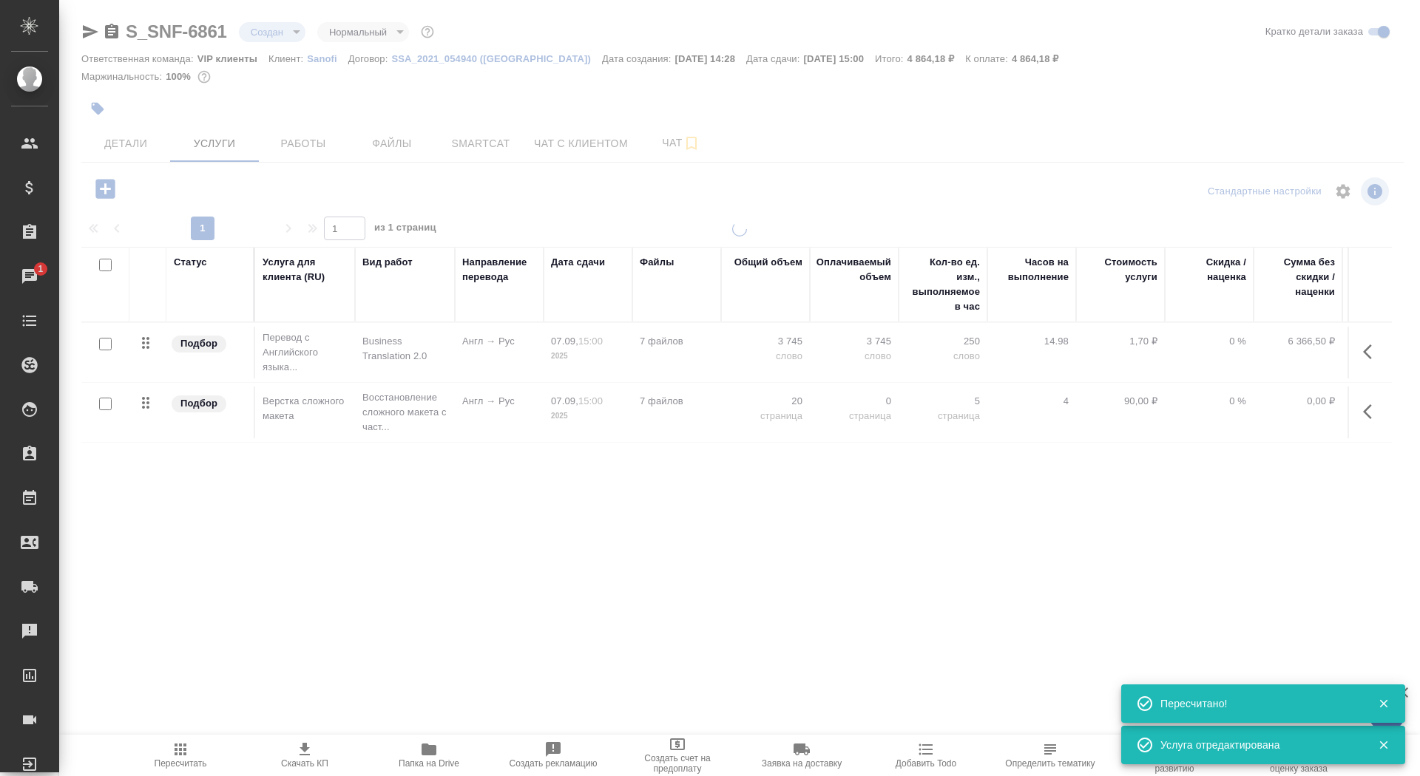
type input "urgent"
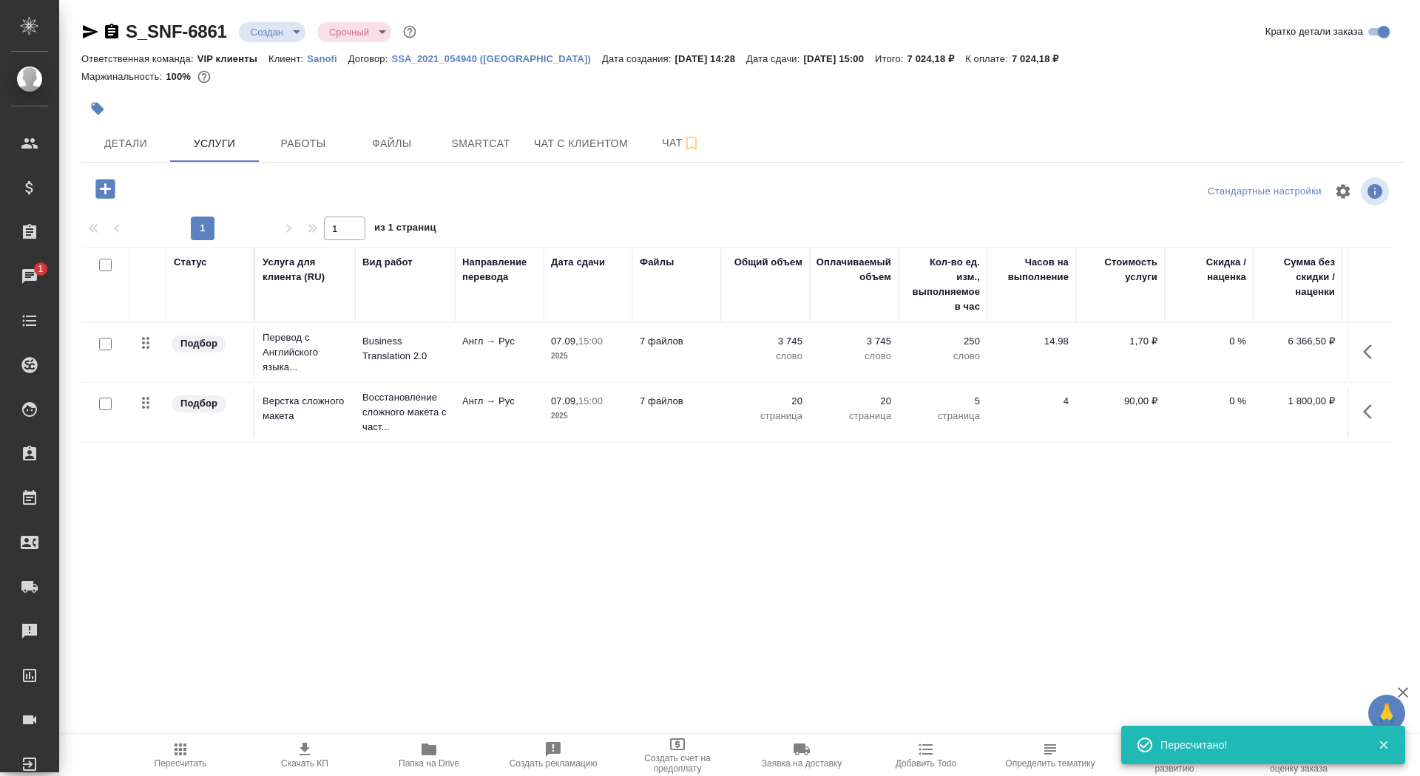
click at [293, 741] on button "Скачать КП" at bounding box center [305, 755] width 124 height 41
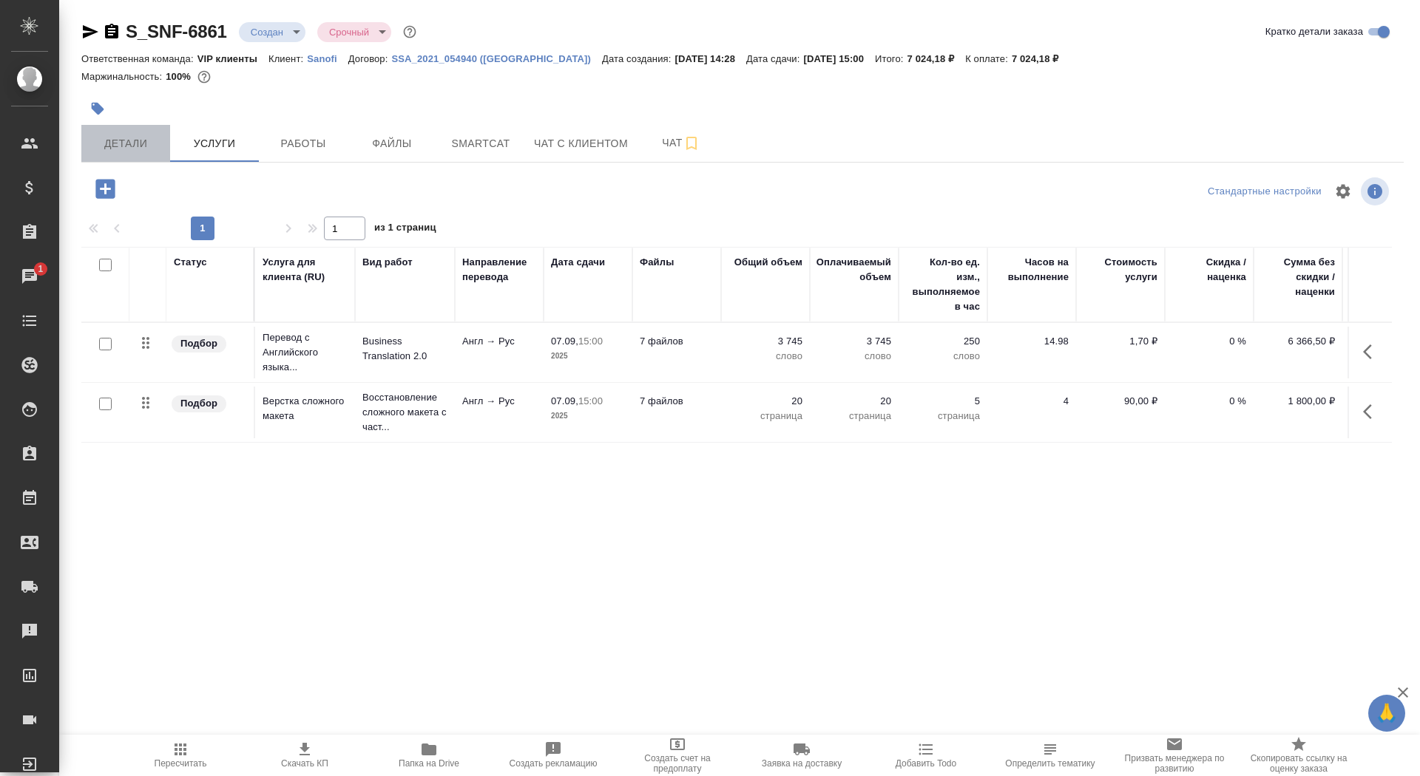
click at [128, 147] on span "Детали" at bounding box center [125, 144] width 71 height 18
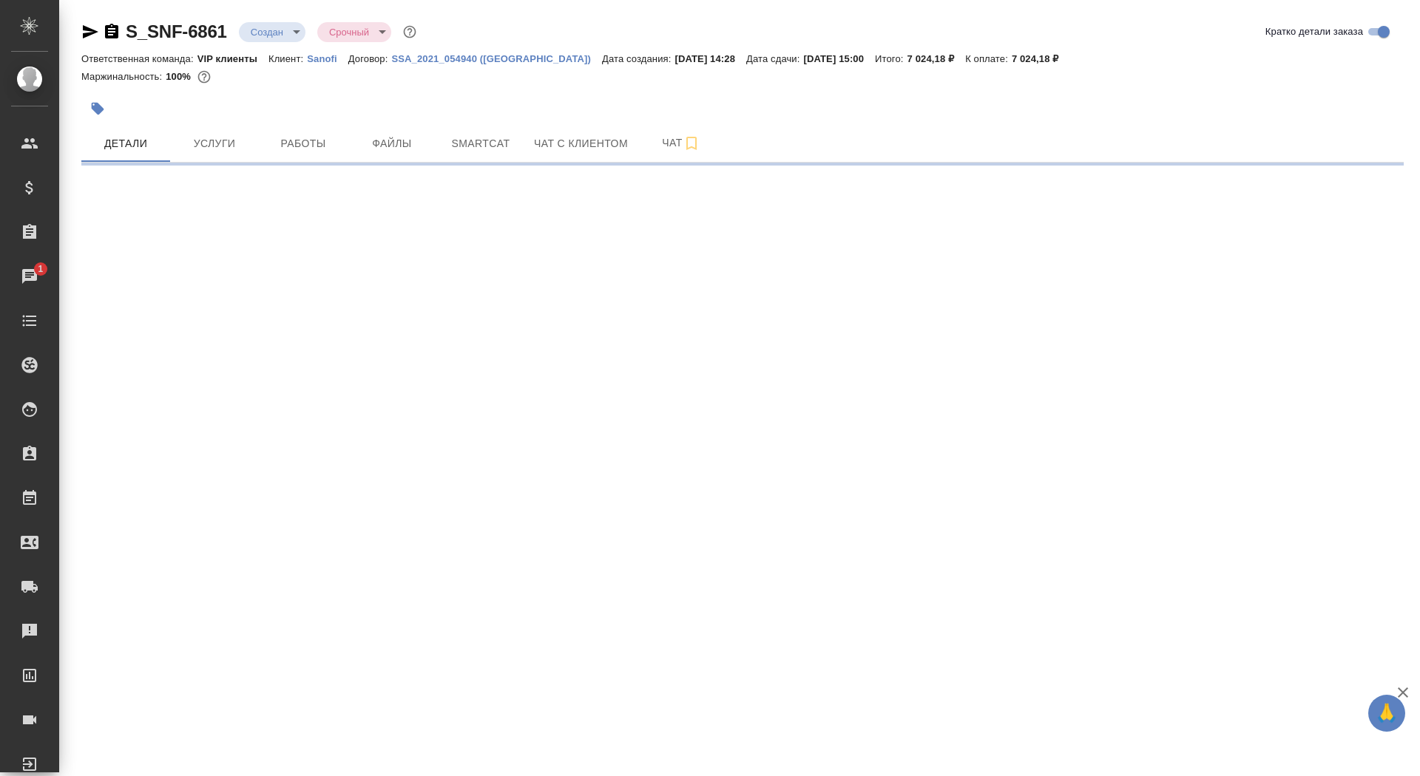
select select "RU"
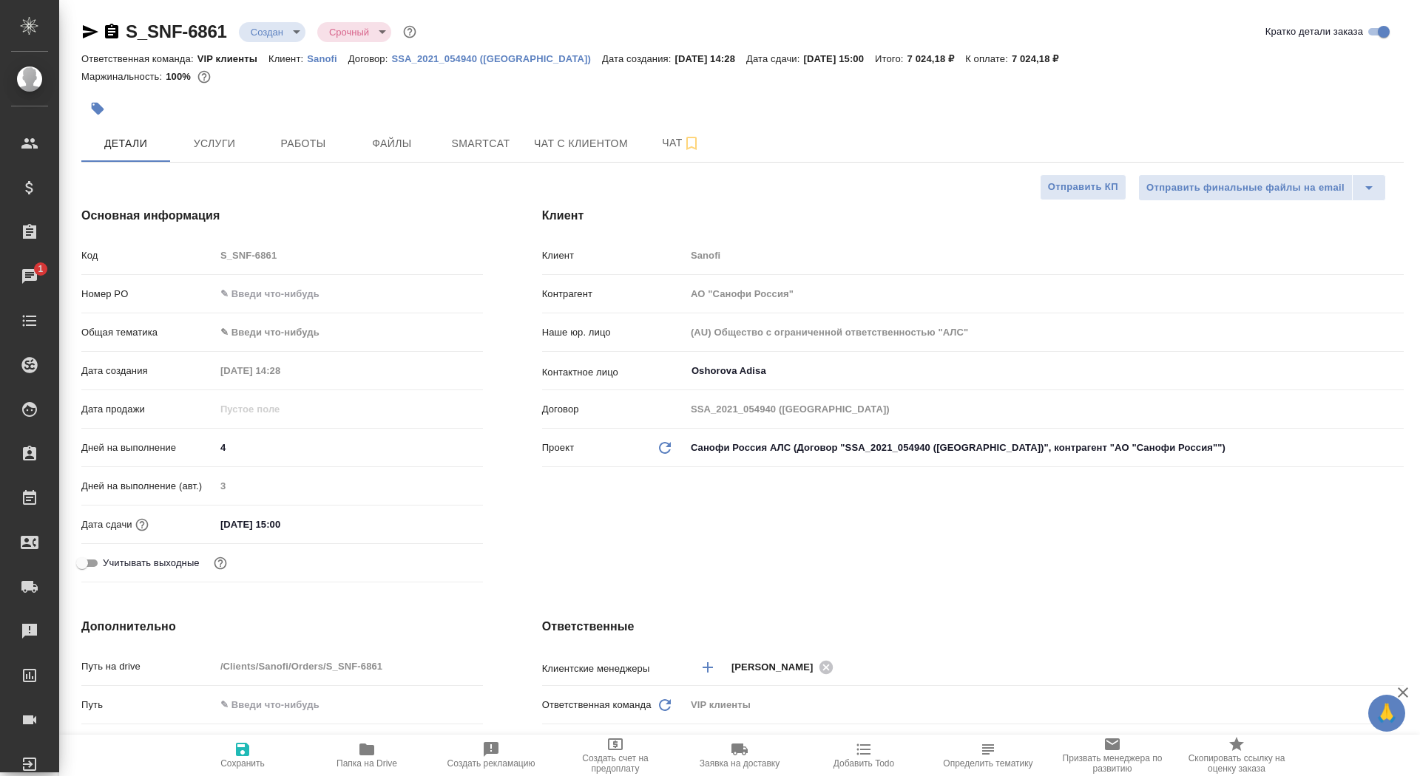
type textarea "x"
click at [1088, 169] on div "S_SNF-6861 Создан new Срочный urgent Кратко детали заказа Ответственная команда…" at bounding box center [742, 745] width 1339 height 1490
click at [1085, 204] on div "Клиент Клиент Sanofi Контрагент АО "Санофи Россия" Наше юр. лицо (AU) Общество …" at bounding box center [972, 397] width 921 height 441
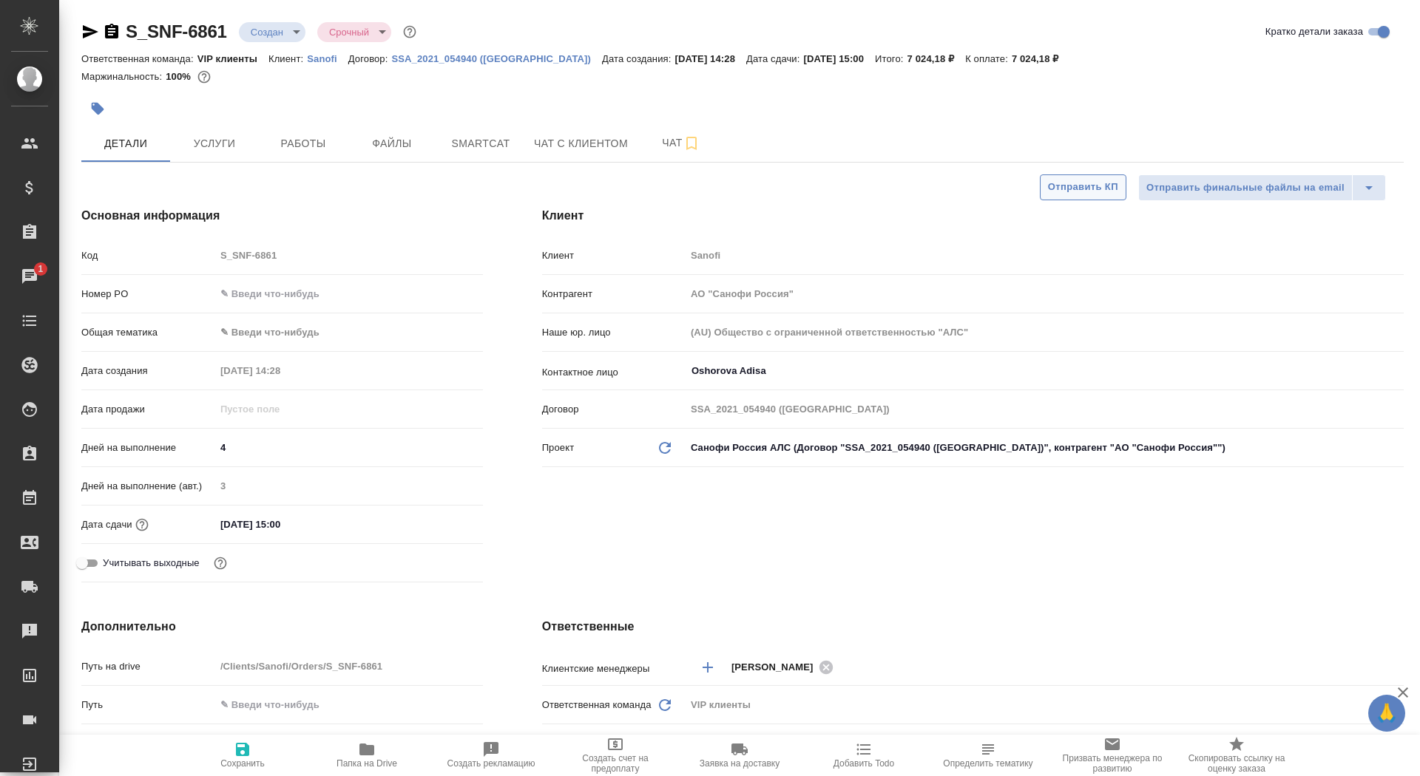
click at [1085, 195] on span "Отправить КП" at bounding box center [1083, 187] width 70 height 17
type textarea "x"
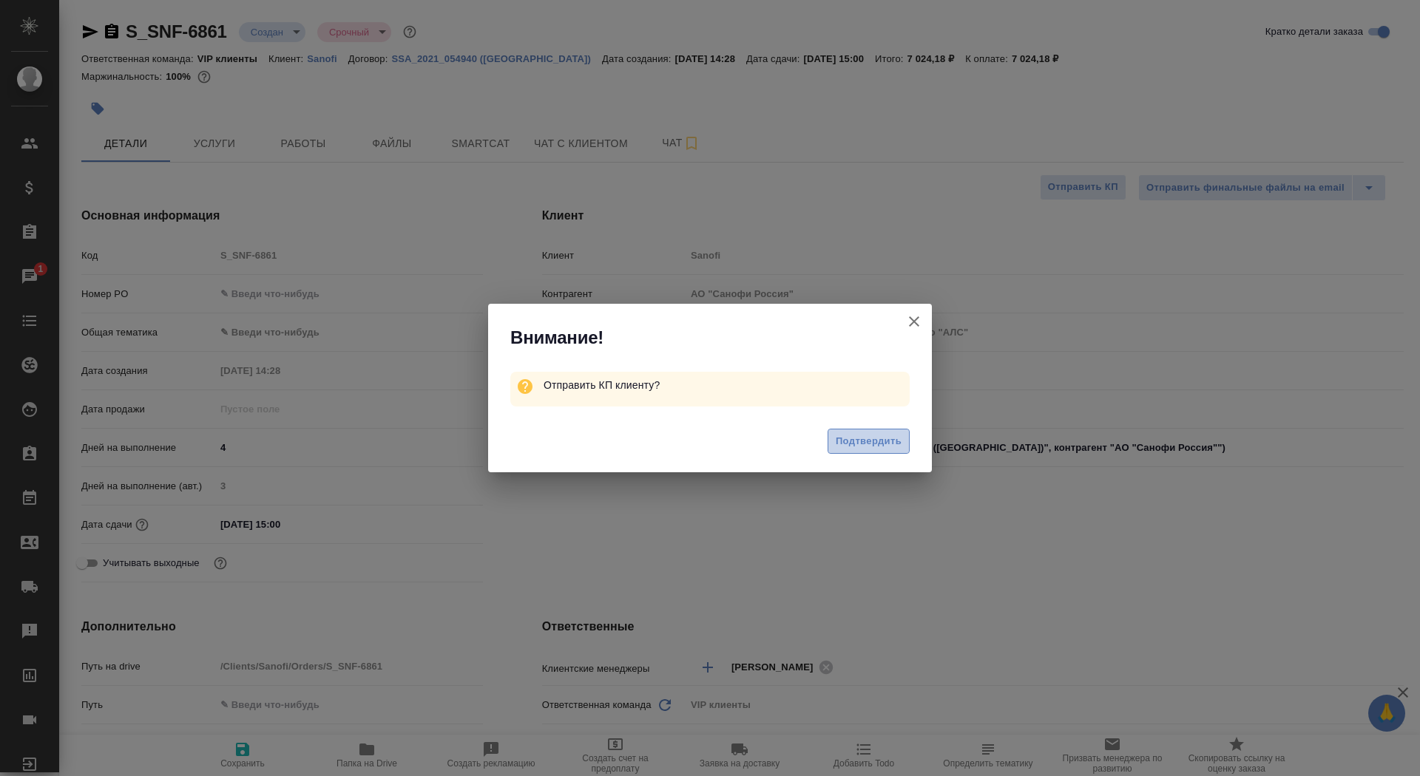
click at [842, 441] on span "Подтвердить" at bounding box center [869, 441] width 66 height 17
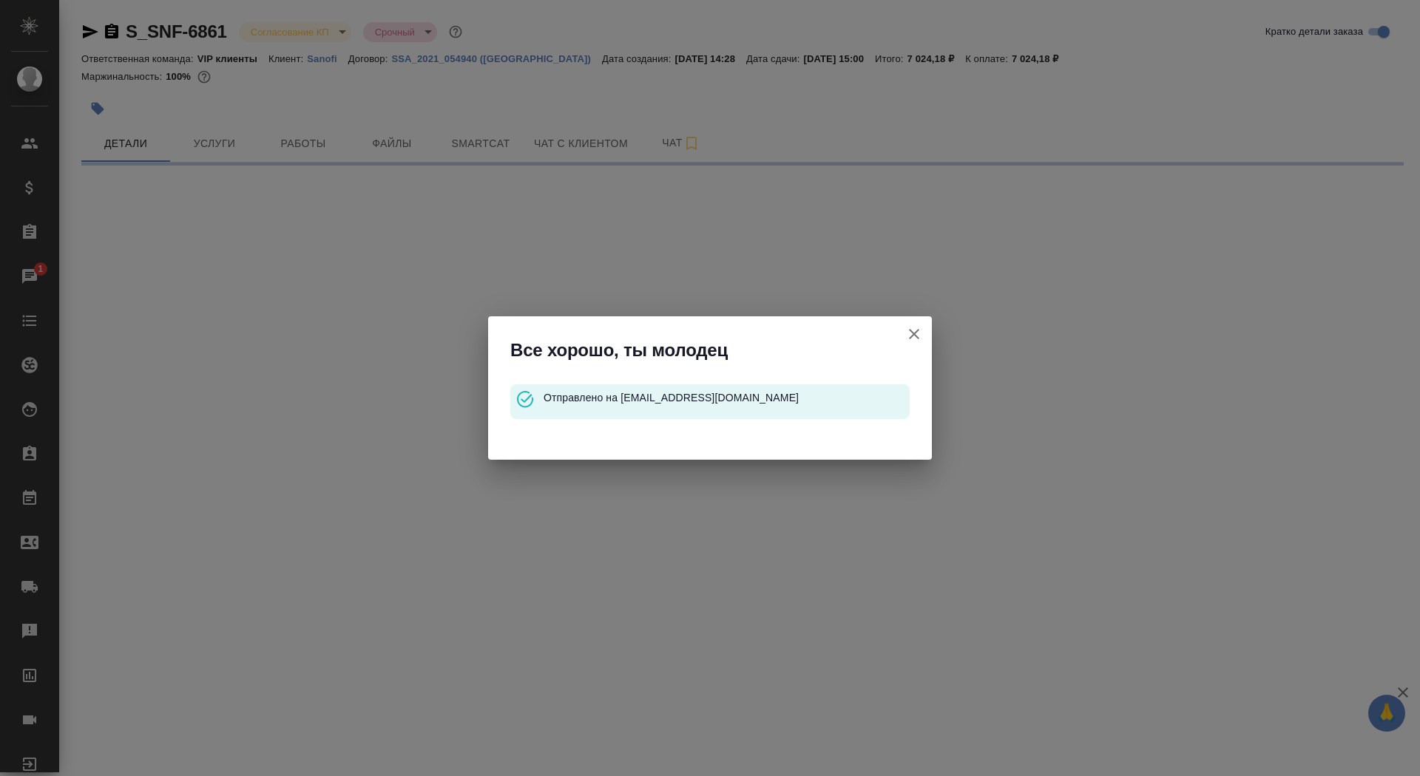
select select "RU"
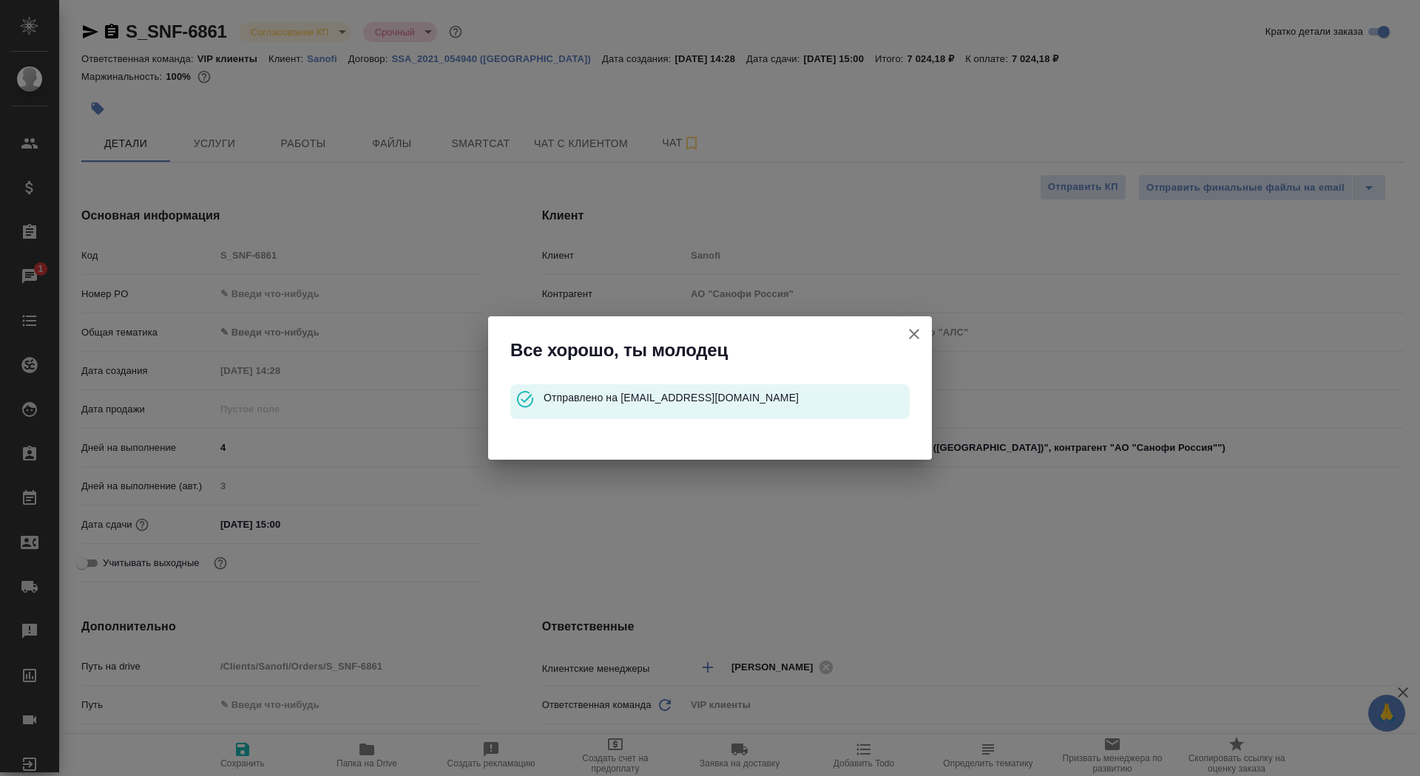
type textarea "x"
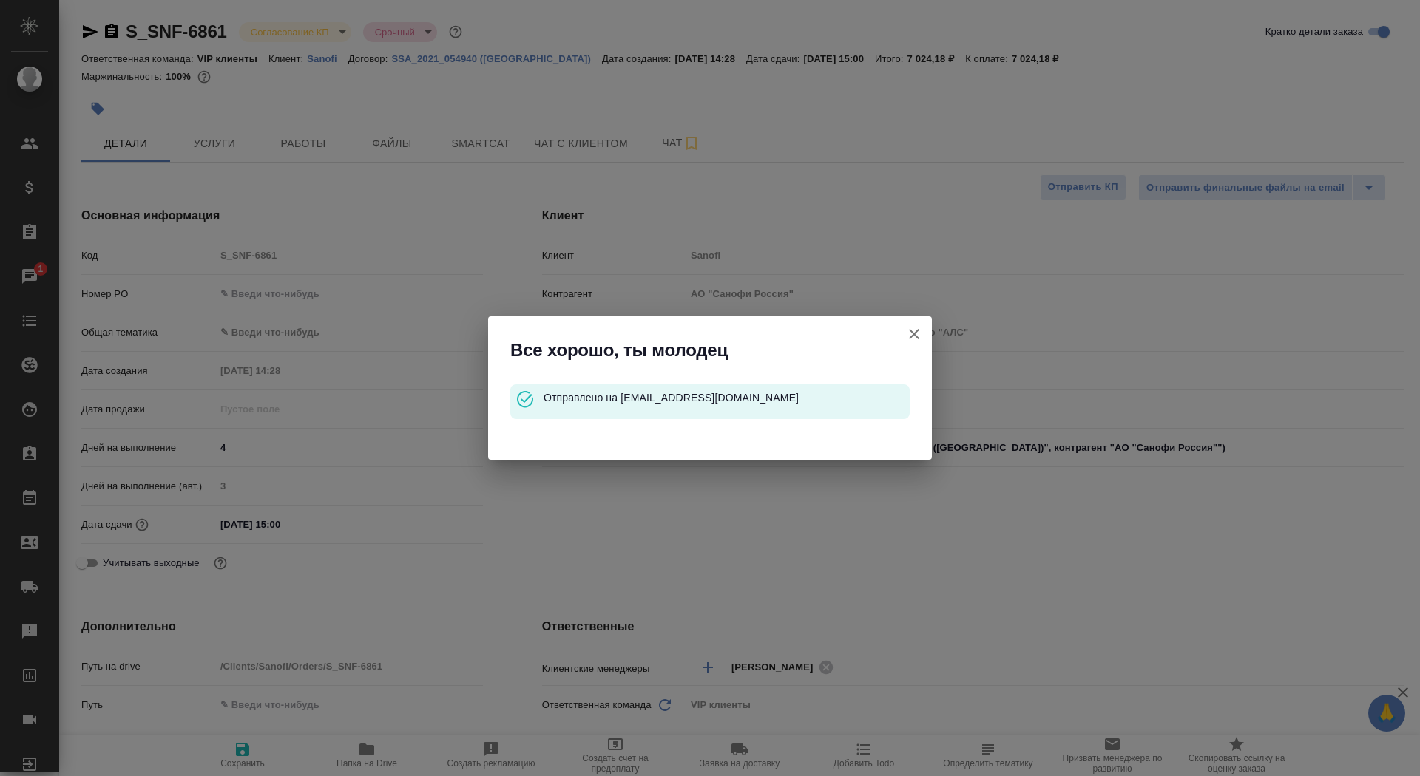
type textarea "x"
click at [906, 336] on icon "button" at bounding box center [914, 334] width 18 height 18
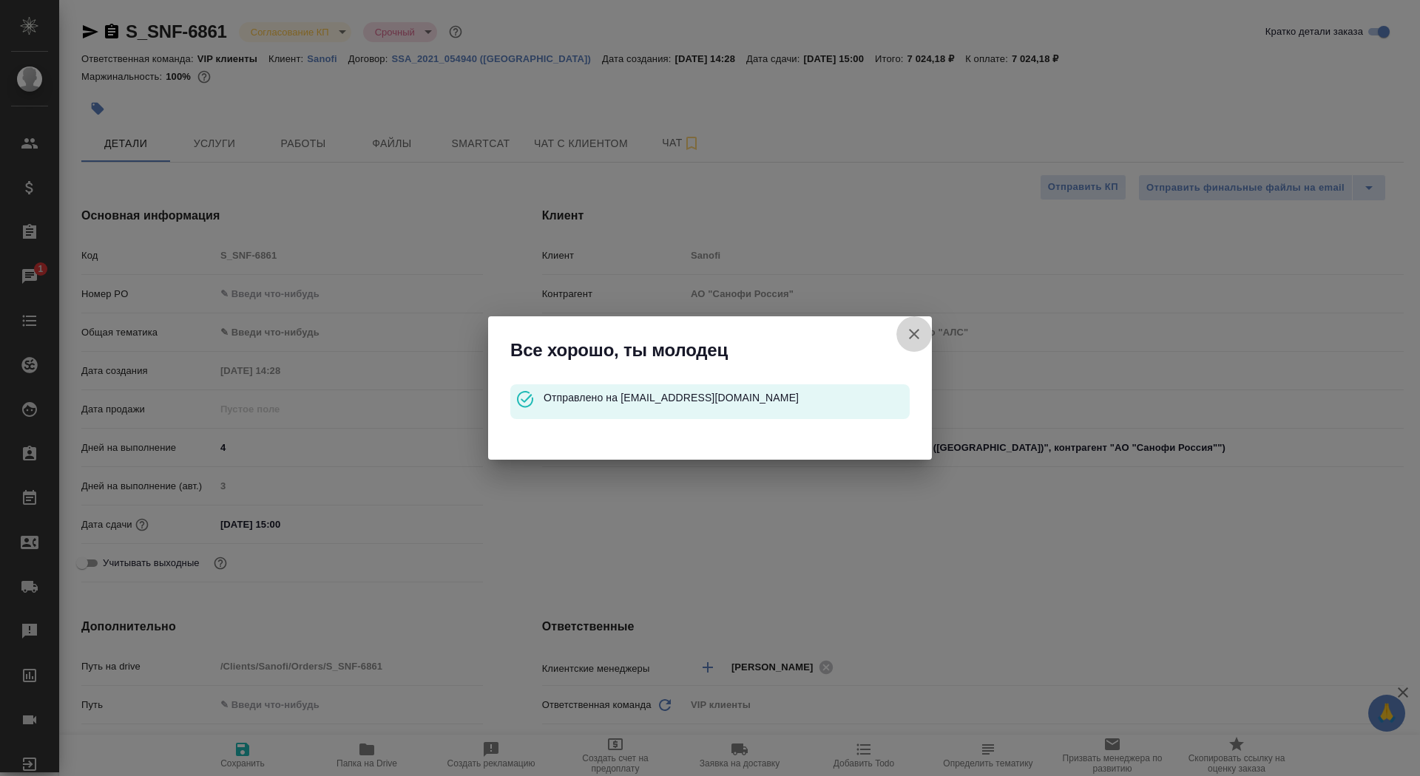
type textarea "x"
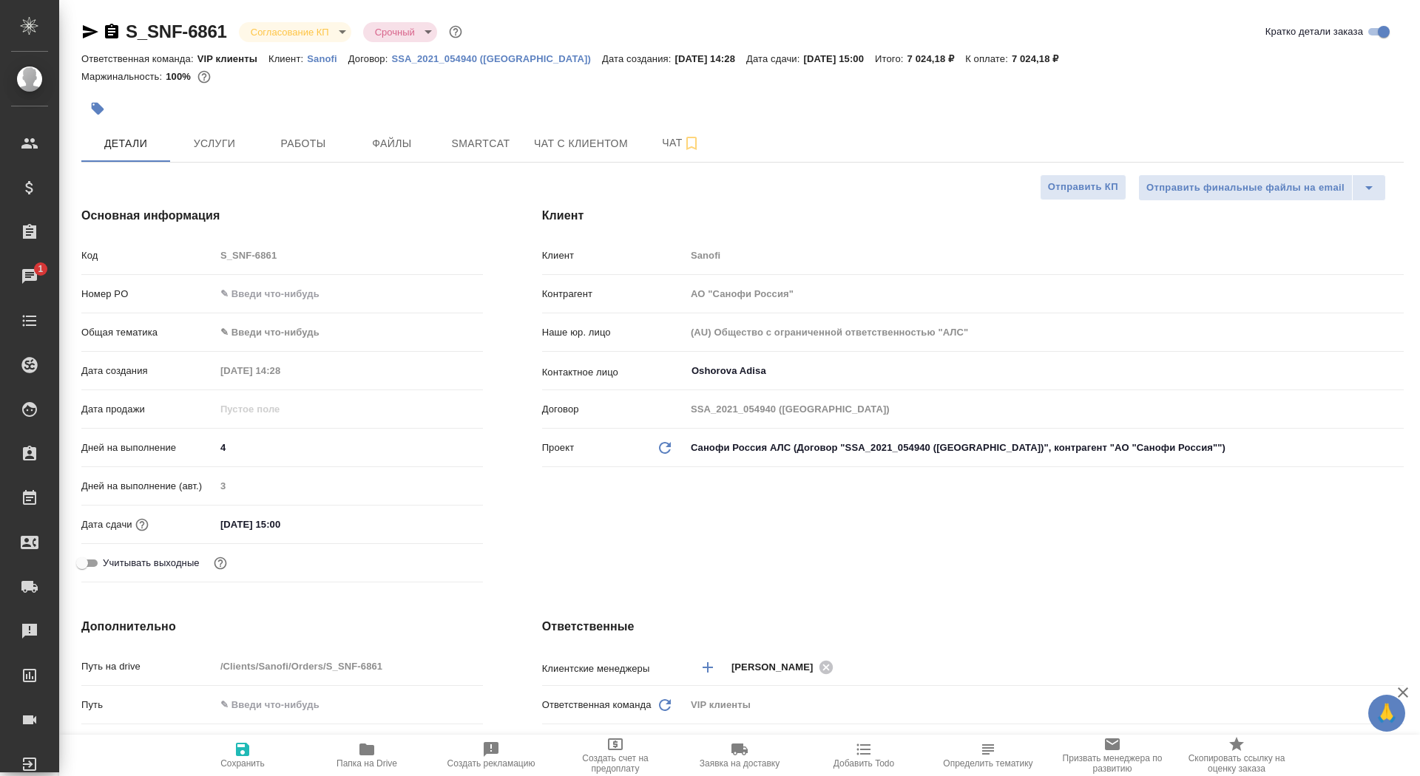
click at [106, 30] on icon "button" at bounding box center [111, 31] width 13 height 15
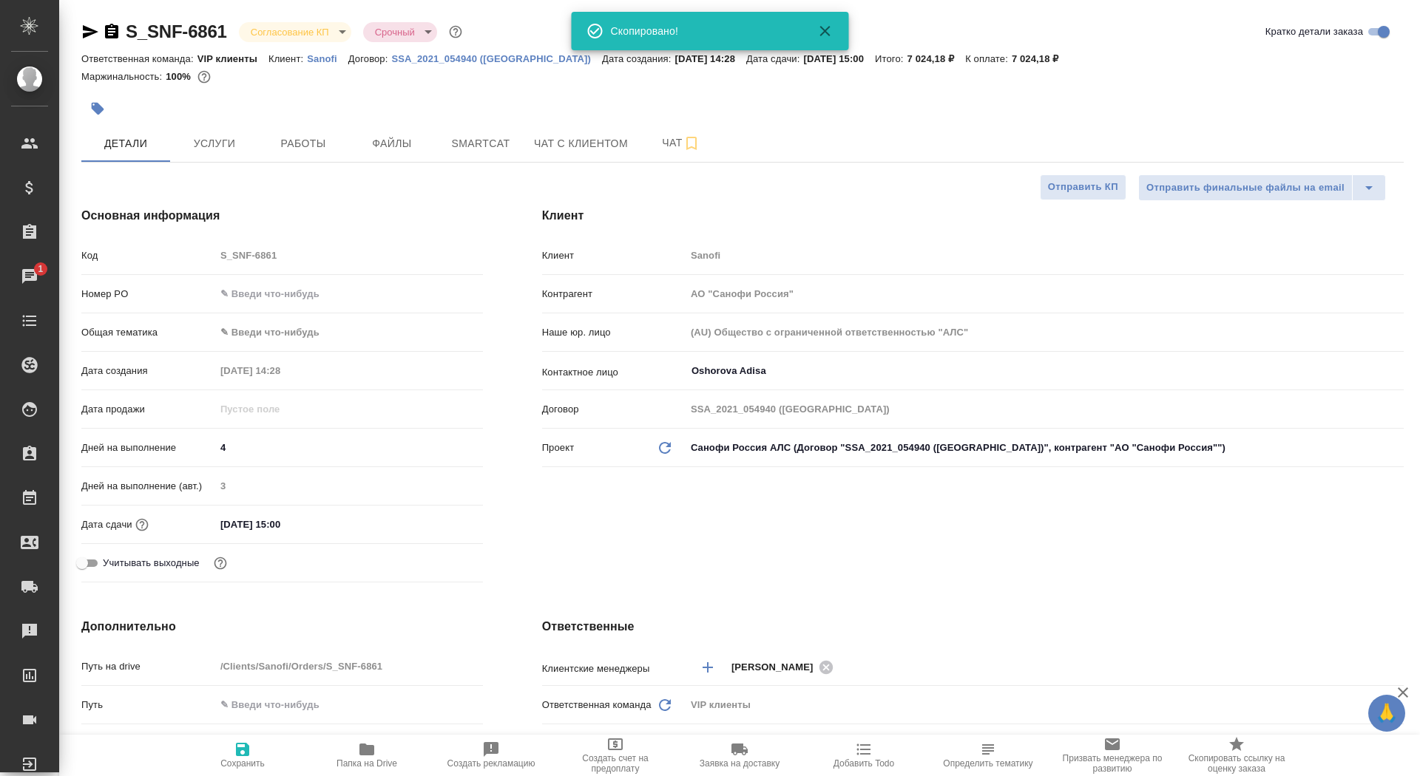
type textarea "x"
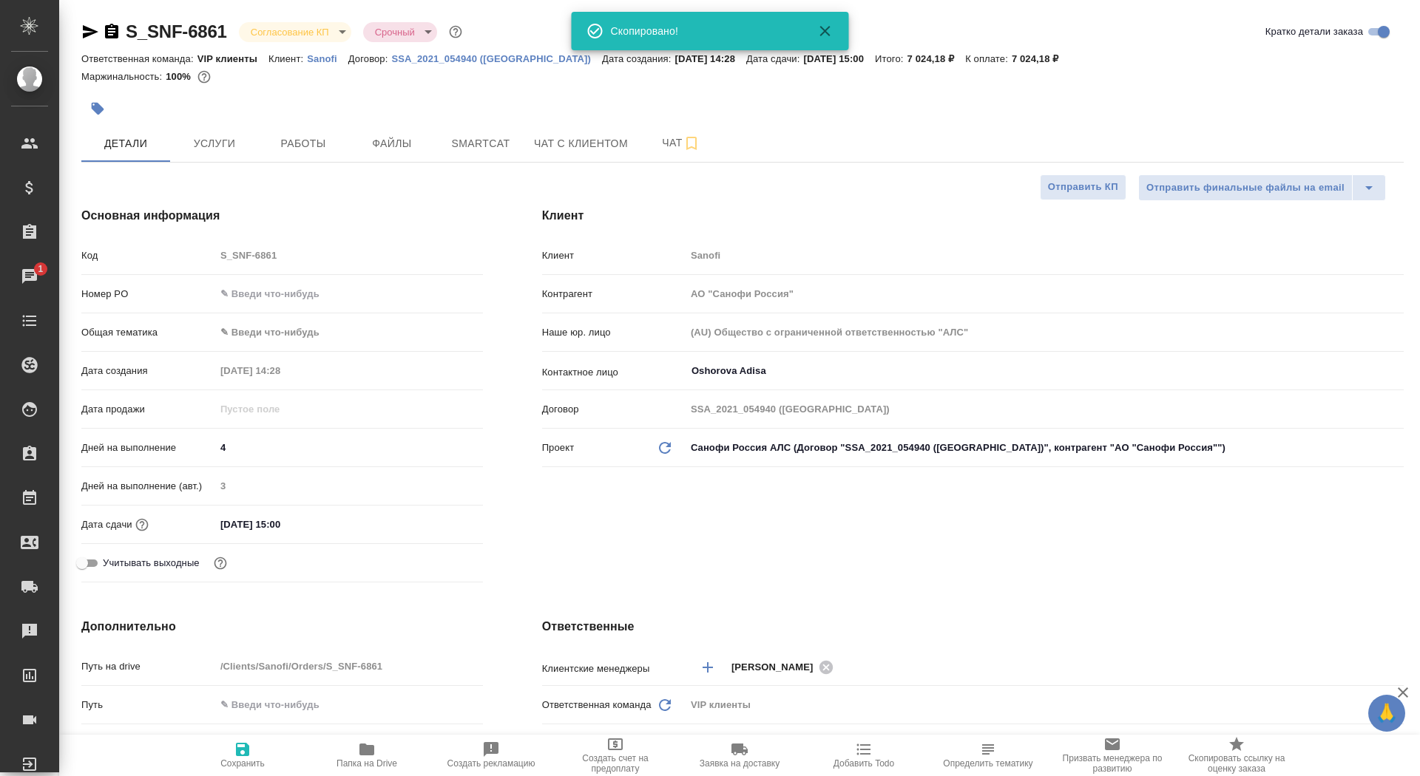
type textarea "x"
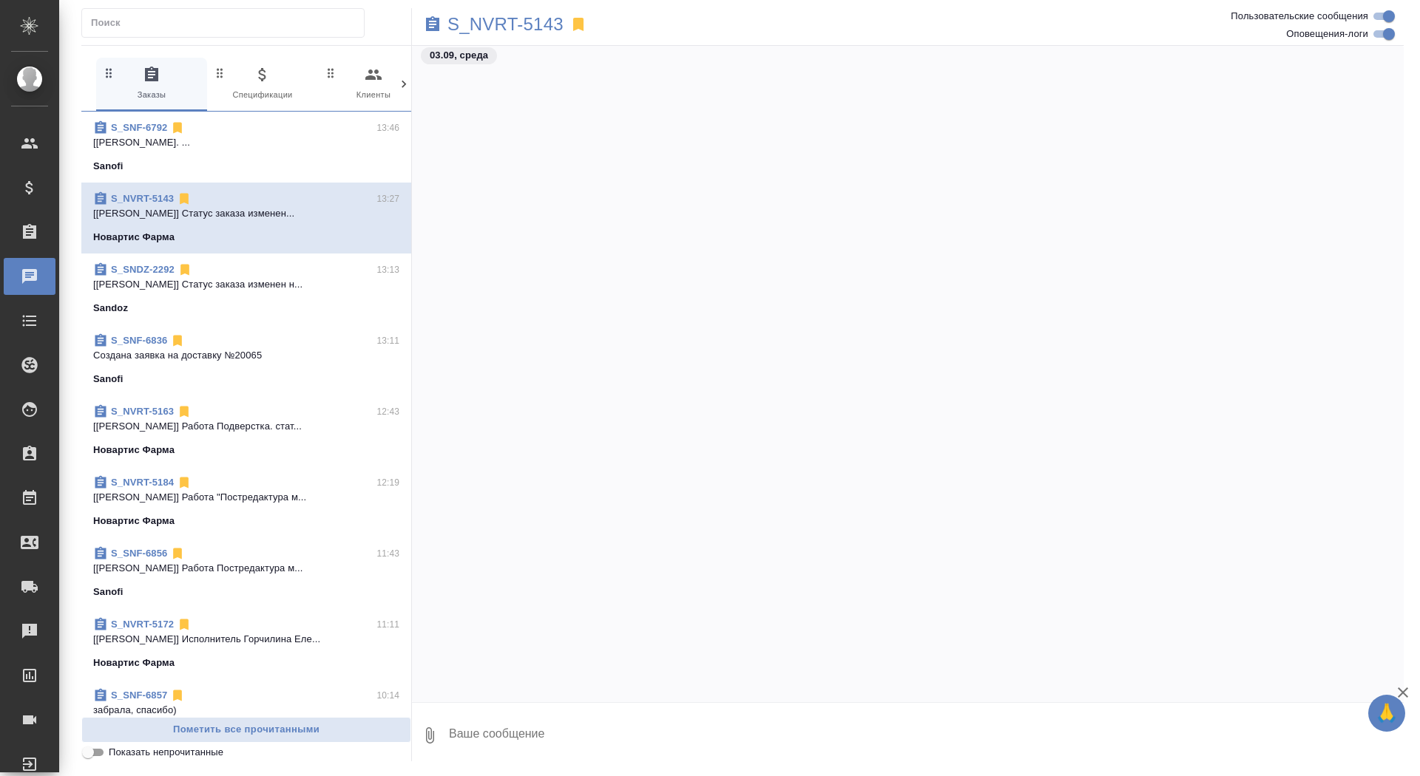
scroll to position [10929, 0]
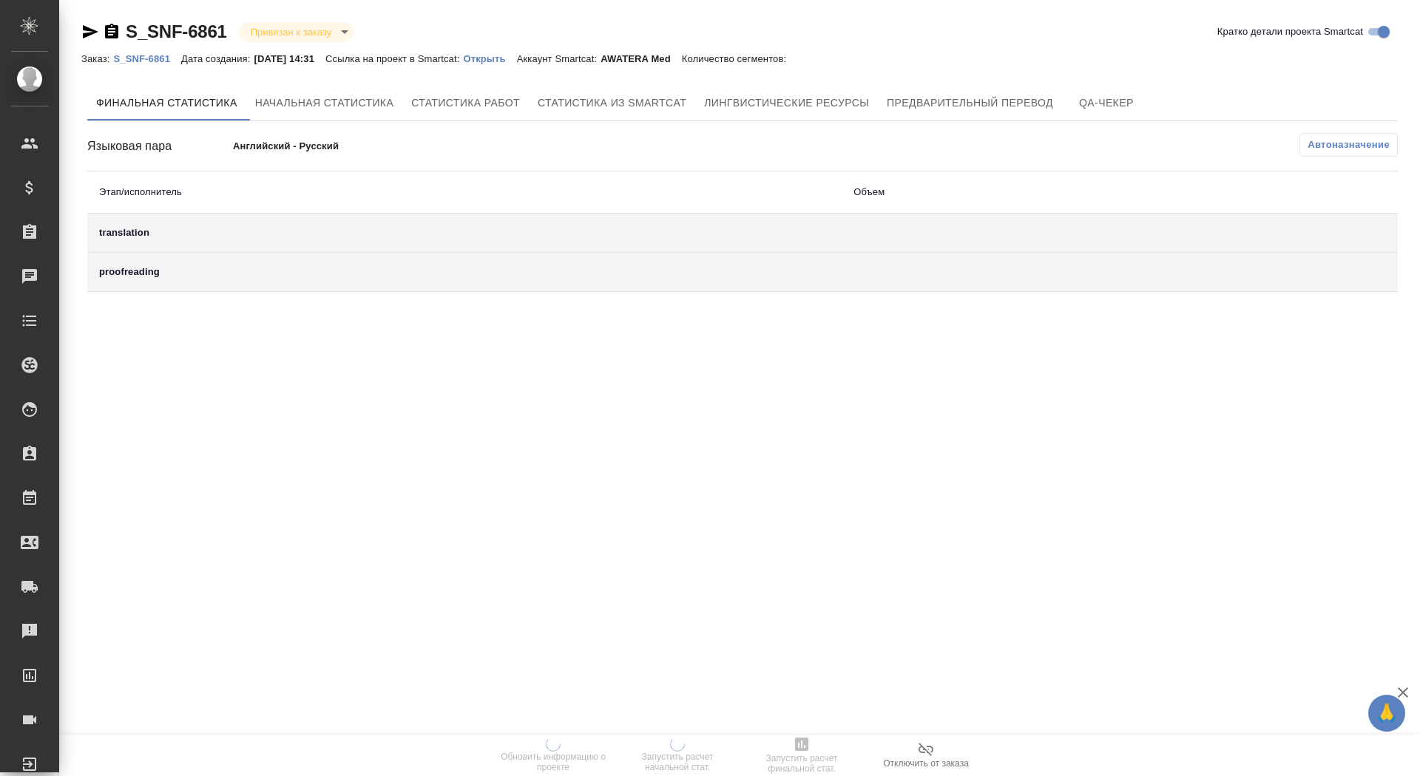
click at [510, 58] on p "Открыть" at bounding box center [489, 58] width 53 height 11
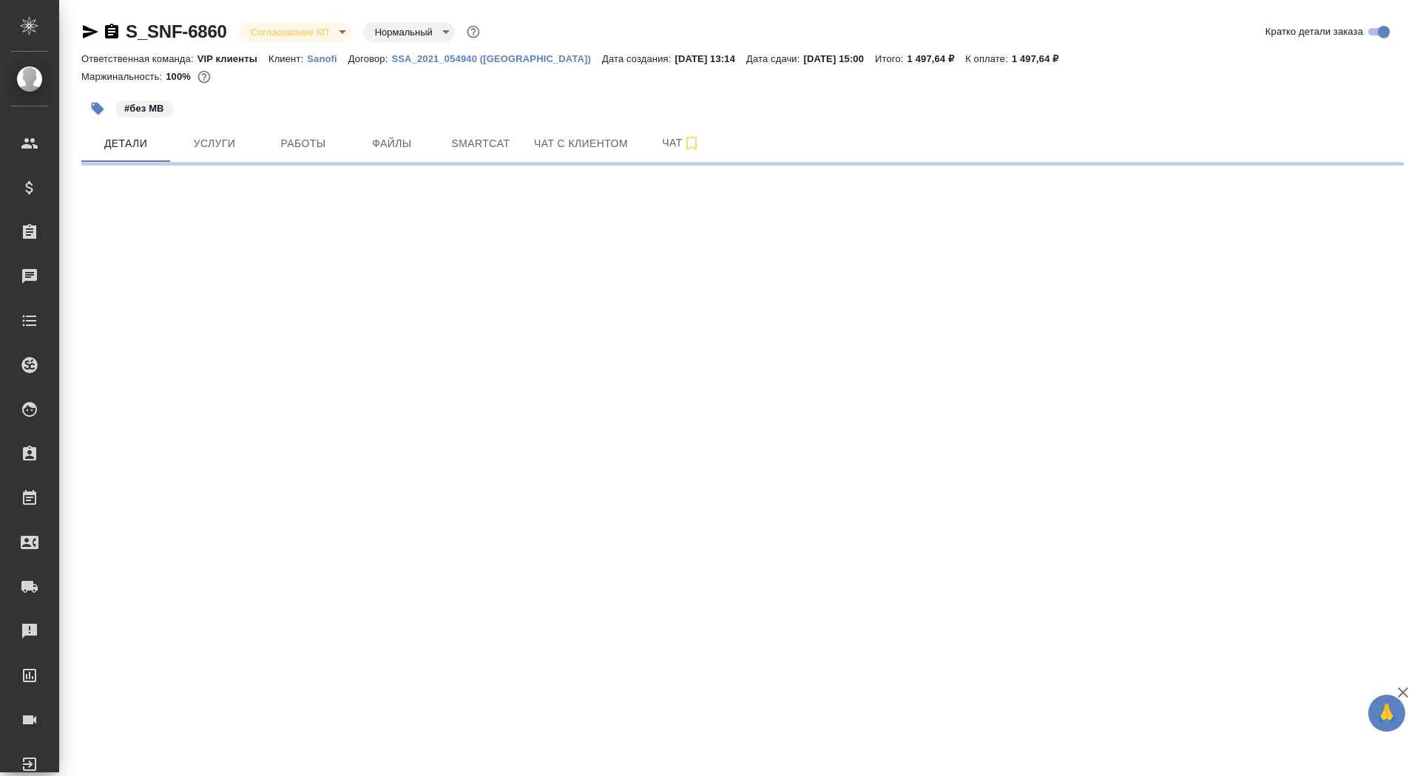
select select "RU"
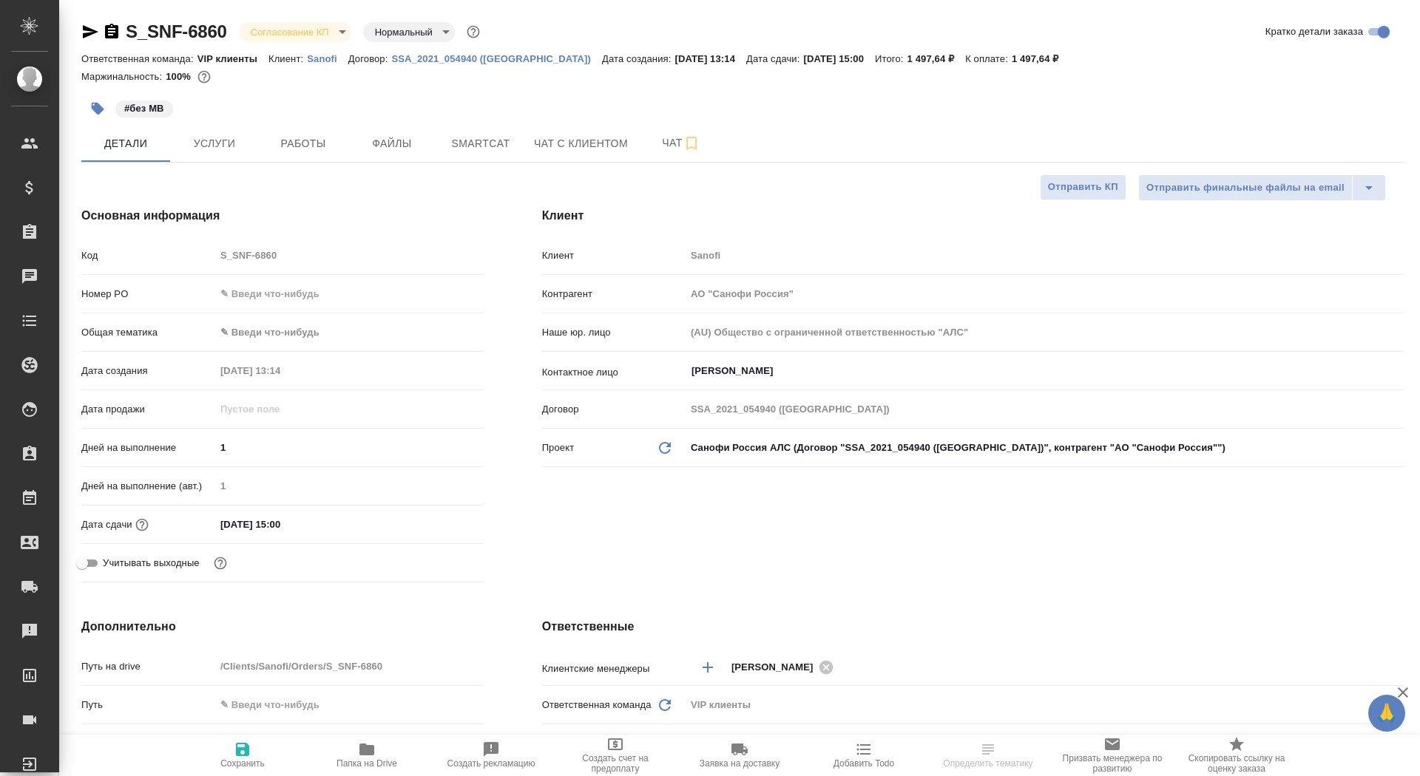
type textarea "x"
click at [333, 286] on input "text" at bounding box center [349, 293] width 266 height 21
paste input "E005839983"
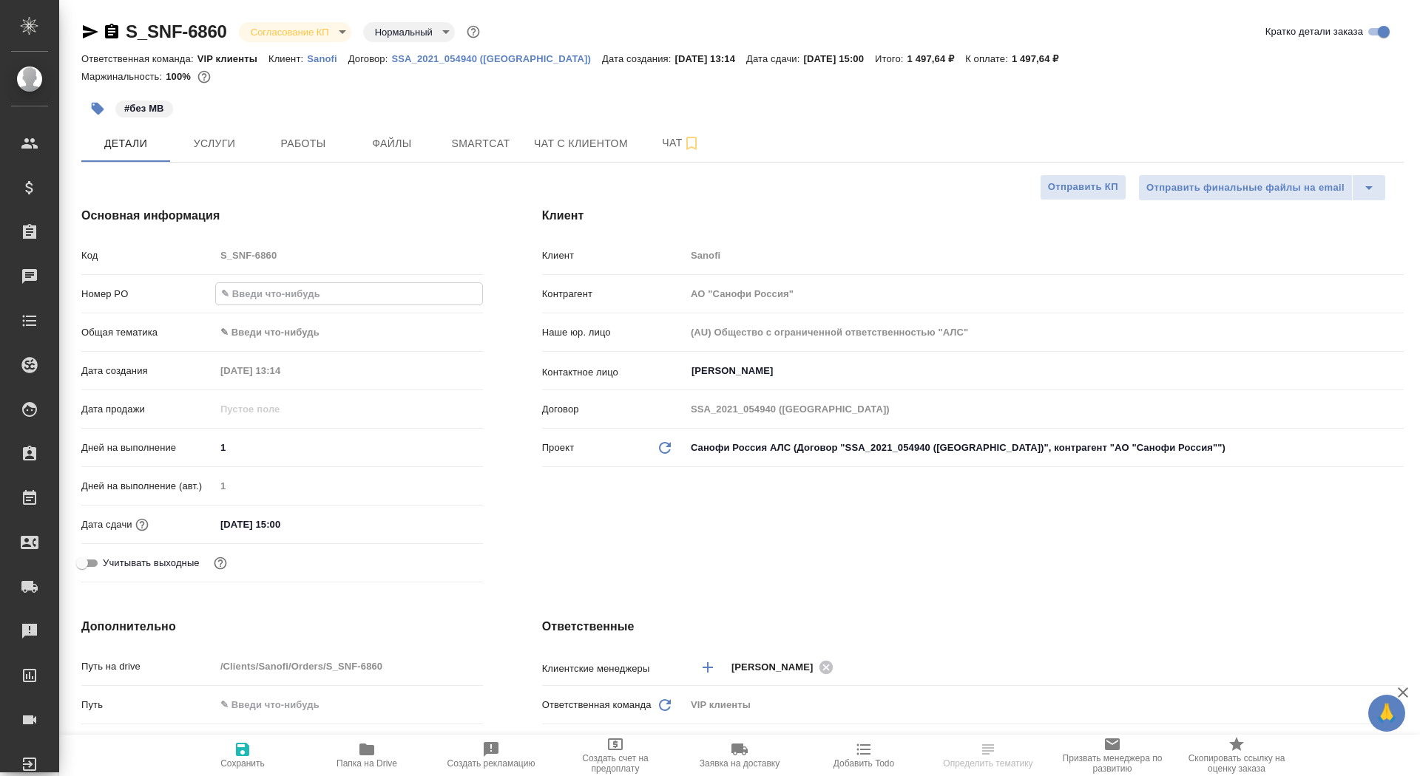
type input "E005839983"
type textarea "x"
type input "E005839983"
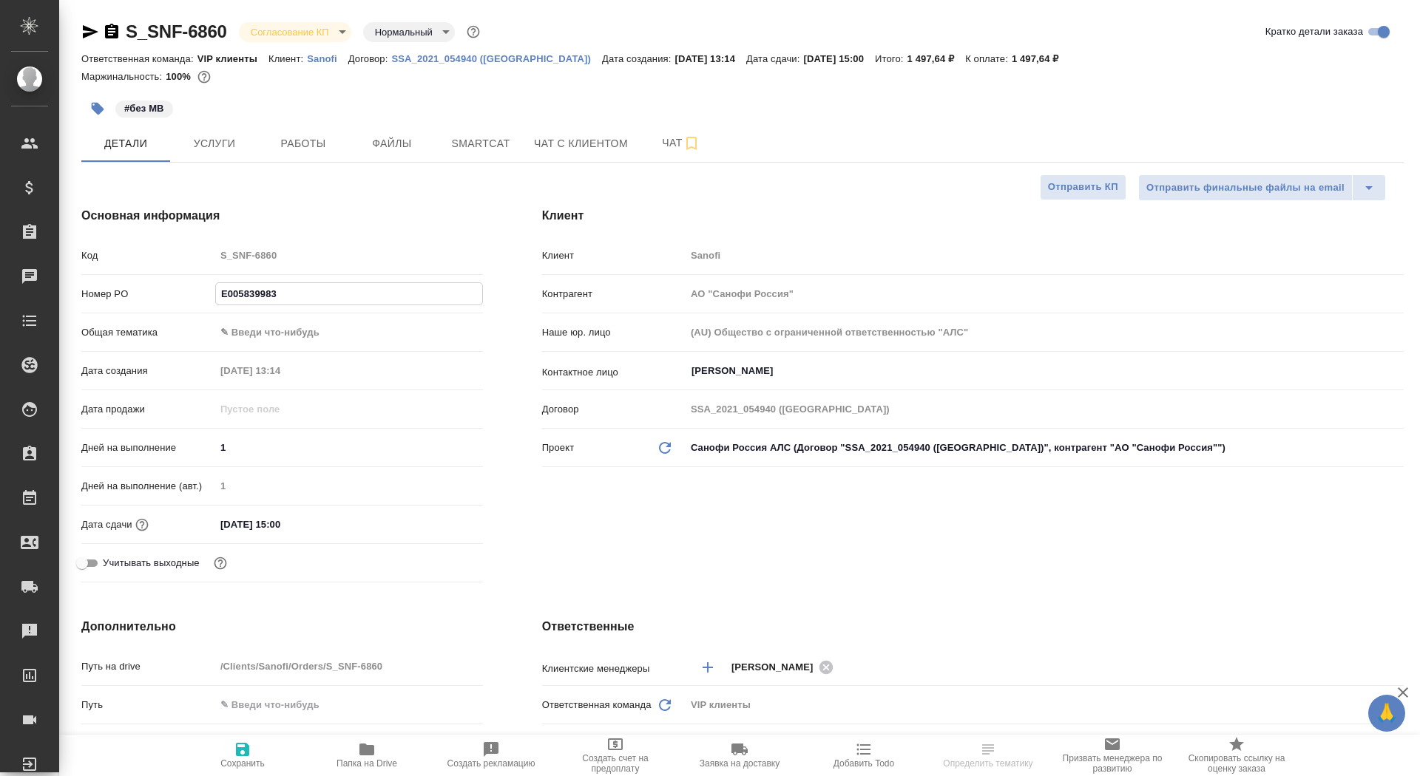
click at [255, 768] on span "Сохранить" at bounding box center [242, 764] width 44 height 10
type textarea "x"
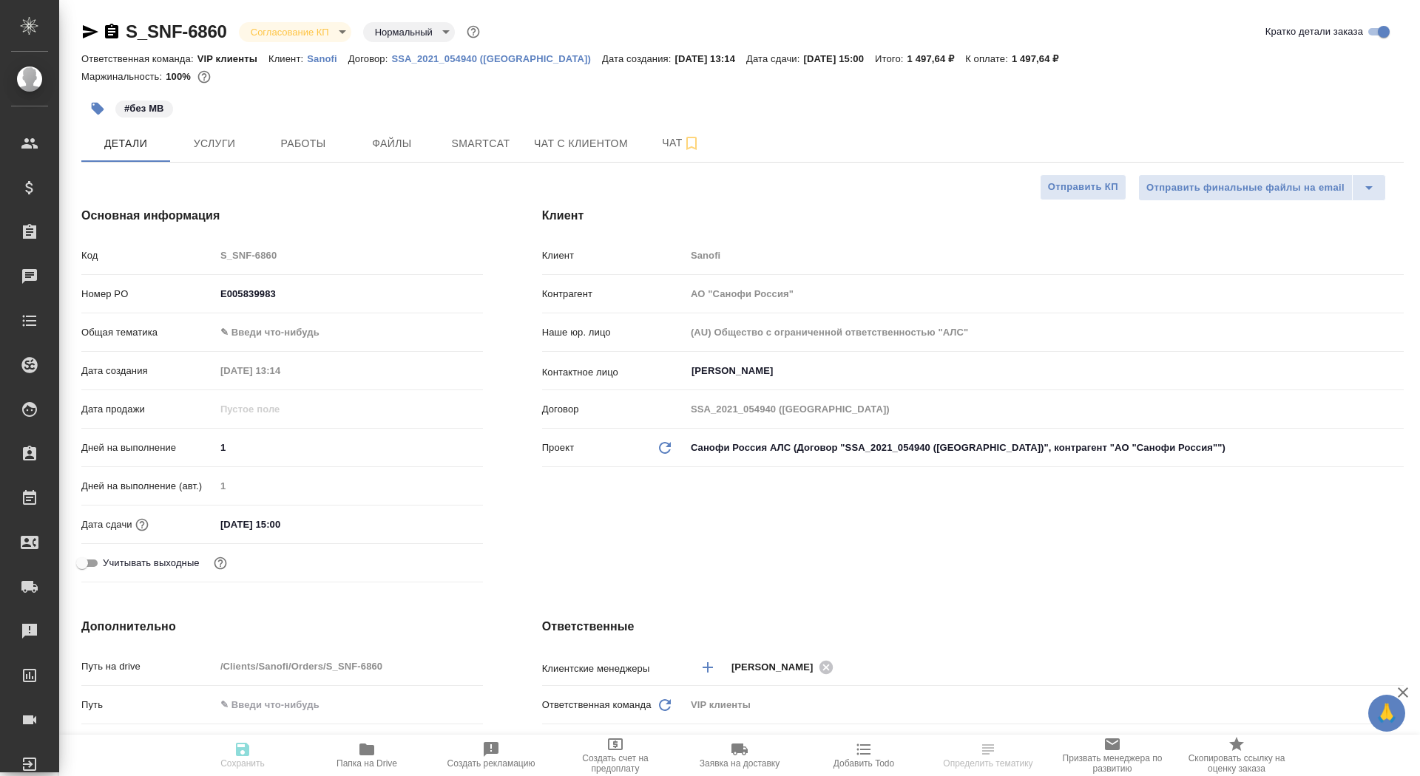
type textarea "x"
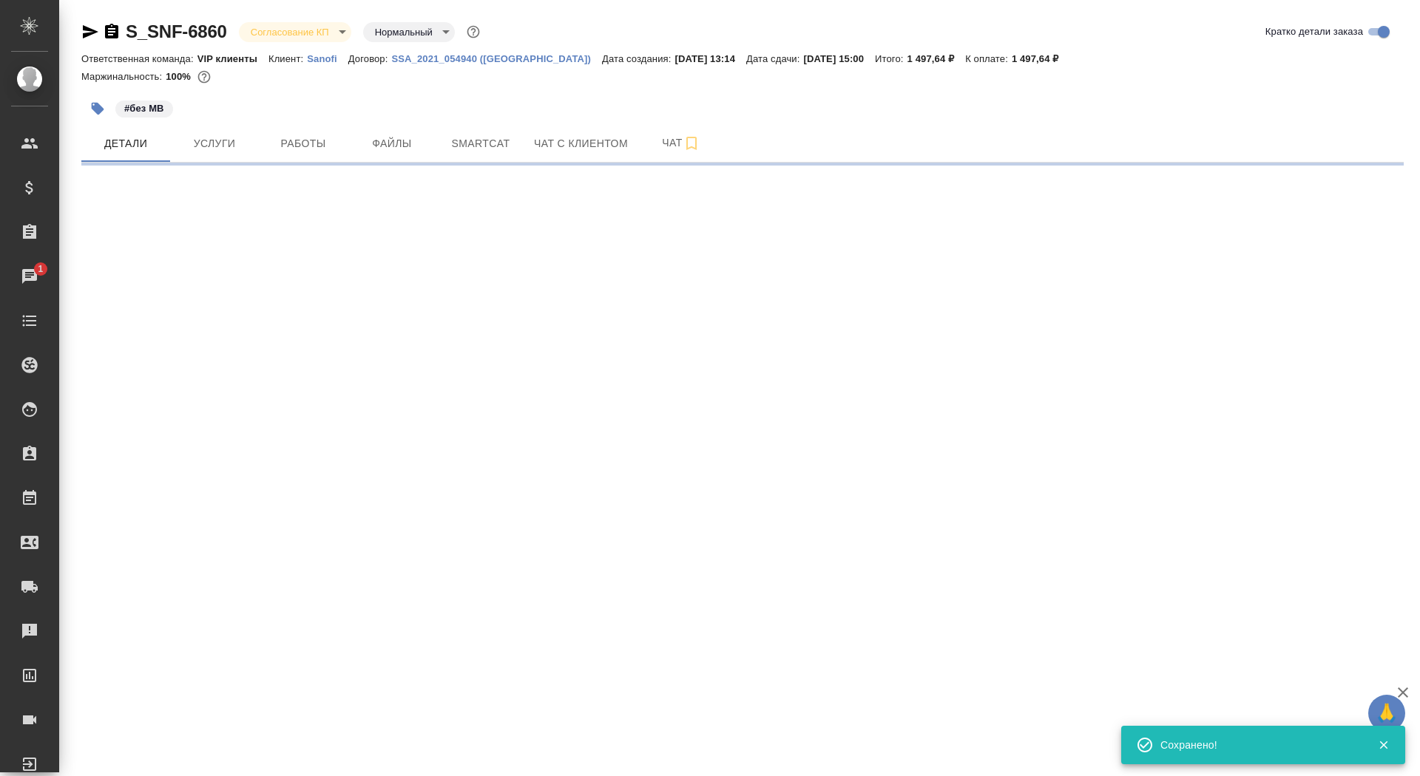
select select "RU"
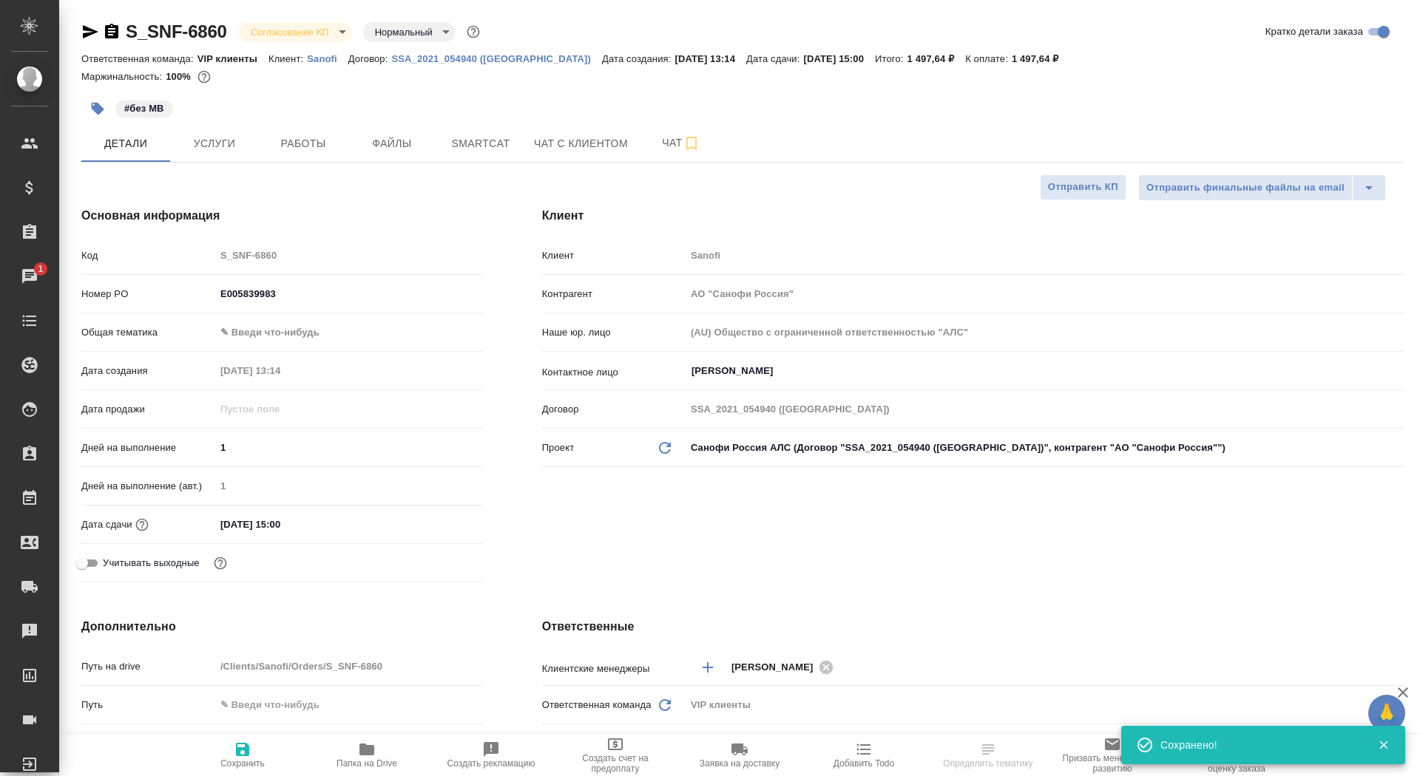
type textarea "x"
click at [289, 32] on body "🙏 .cls-1 fill:#fff; AWATERA Saydasheva Dilyara Клиенты Спецификации Заказы 1 Ча…" at bounding box center [710, 388] width 1420 height 776
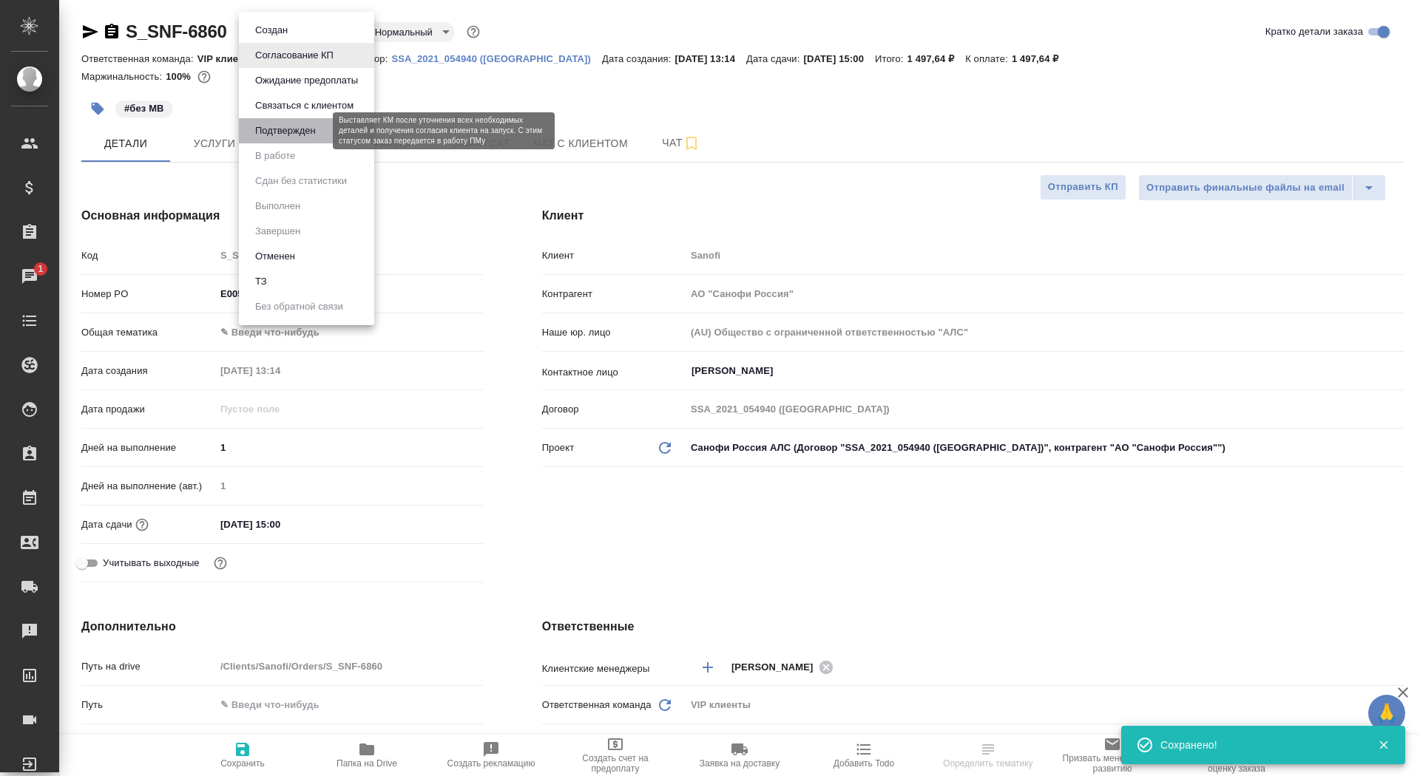
click at [317, 127] on button "Подтвержден" at bounding box center [286, 131] width 70 height 16
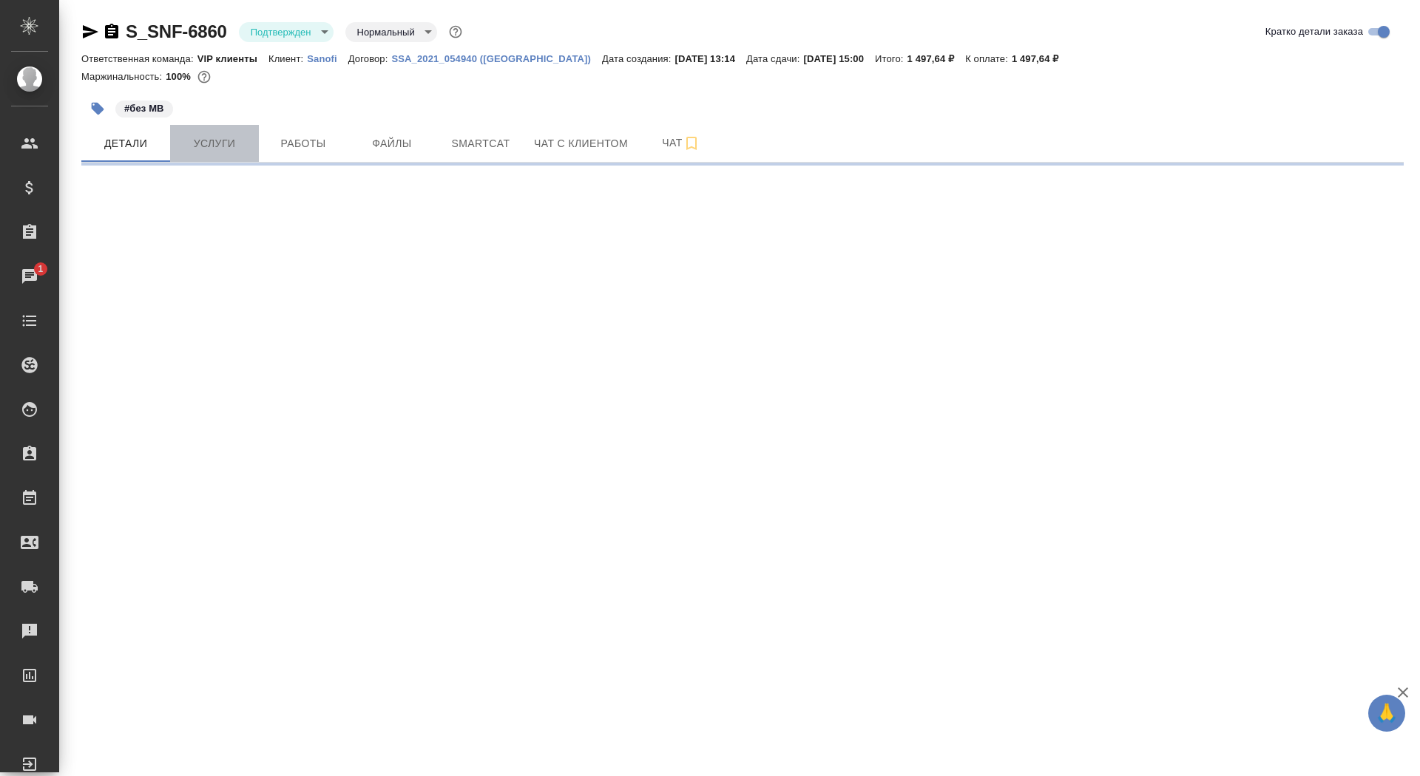
click at [247, 126] on button "Услуги" at bounding box center [214, 143] width 89 height 37
select select "RU"
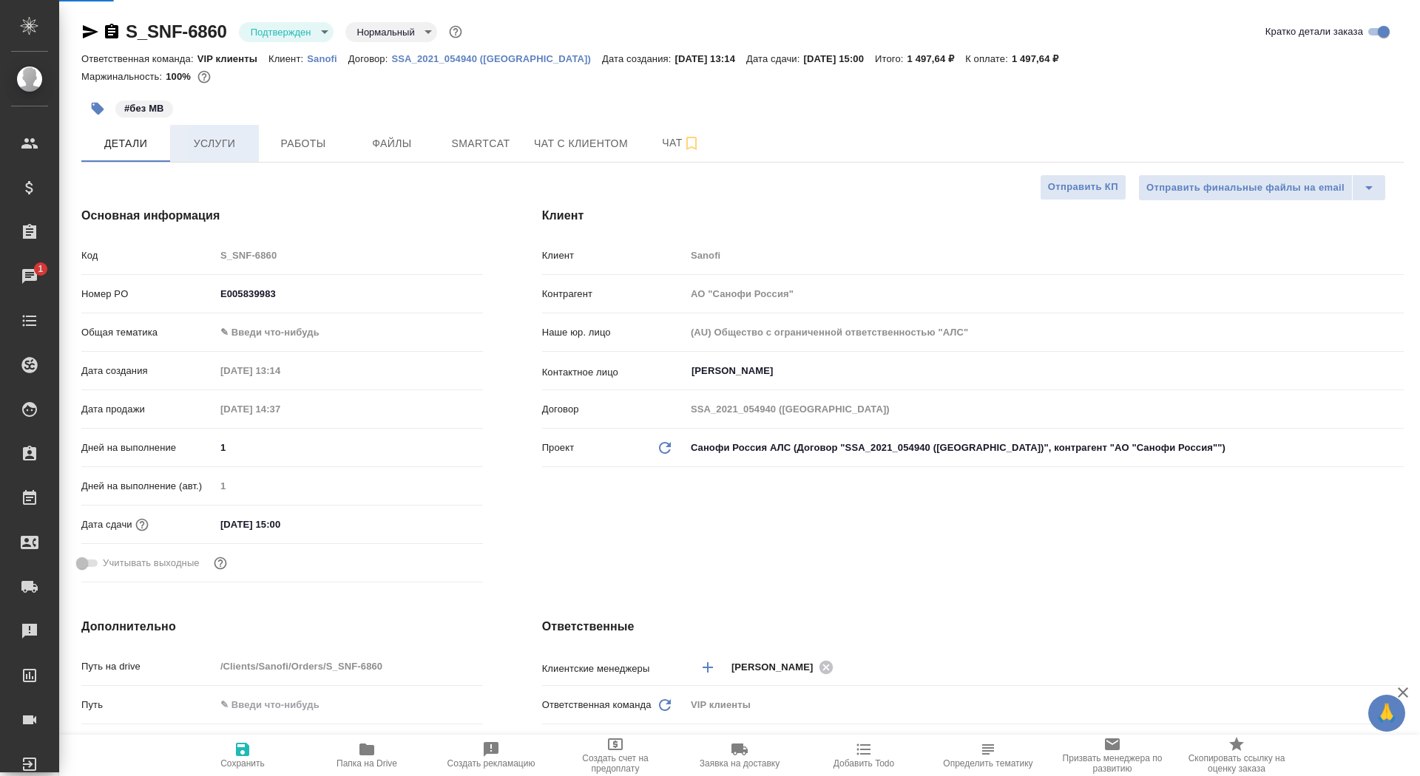
type textarea "x"
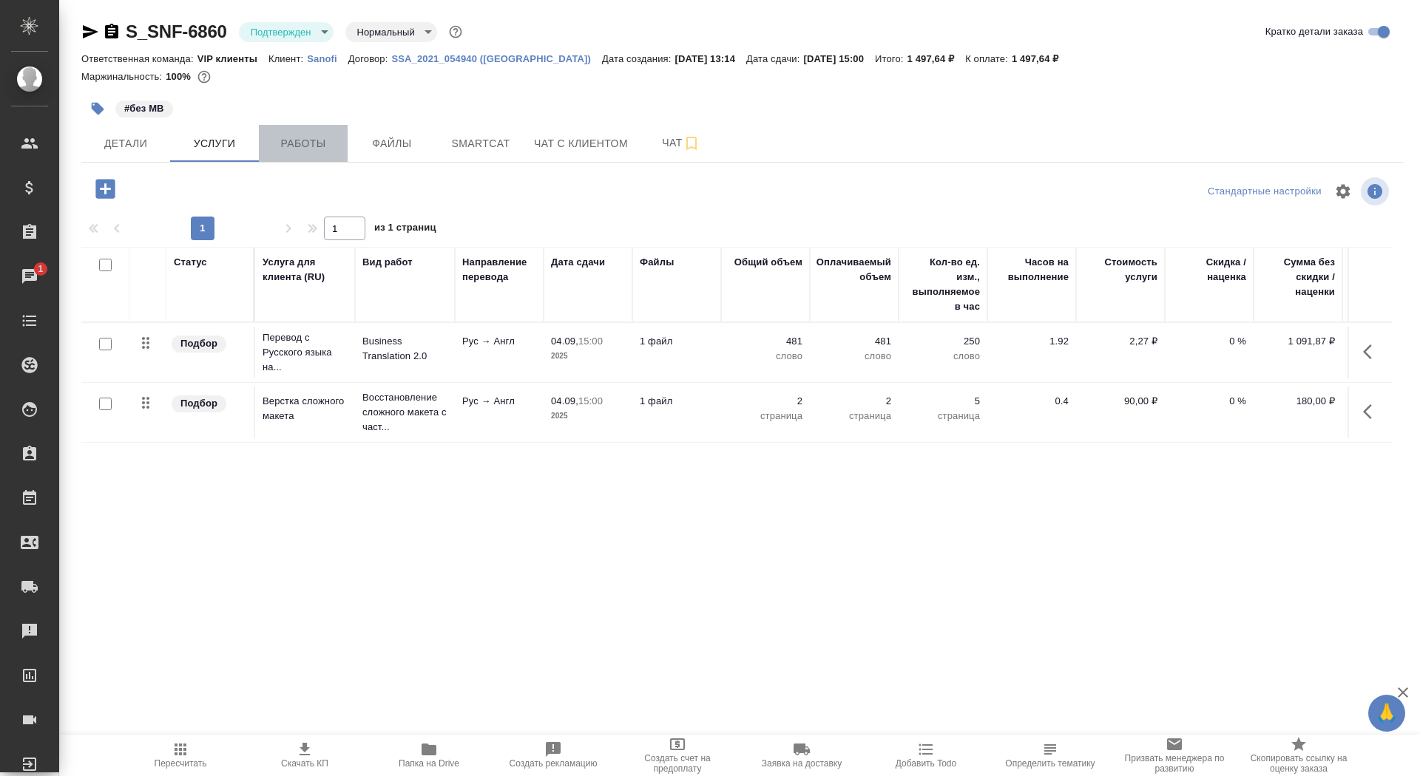
click at [308, 143] on span "Работы" at bounding box center [303, 144] width 71 height 18
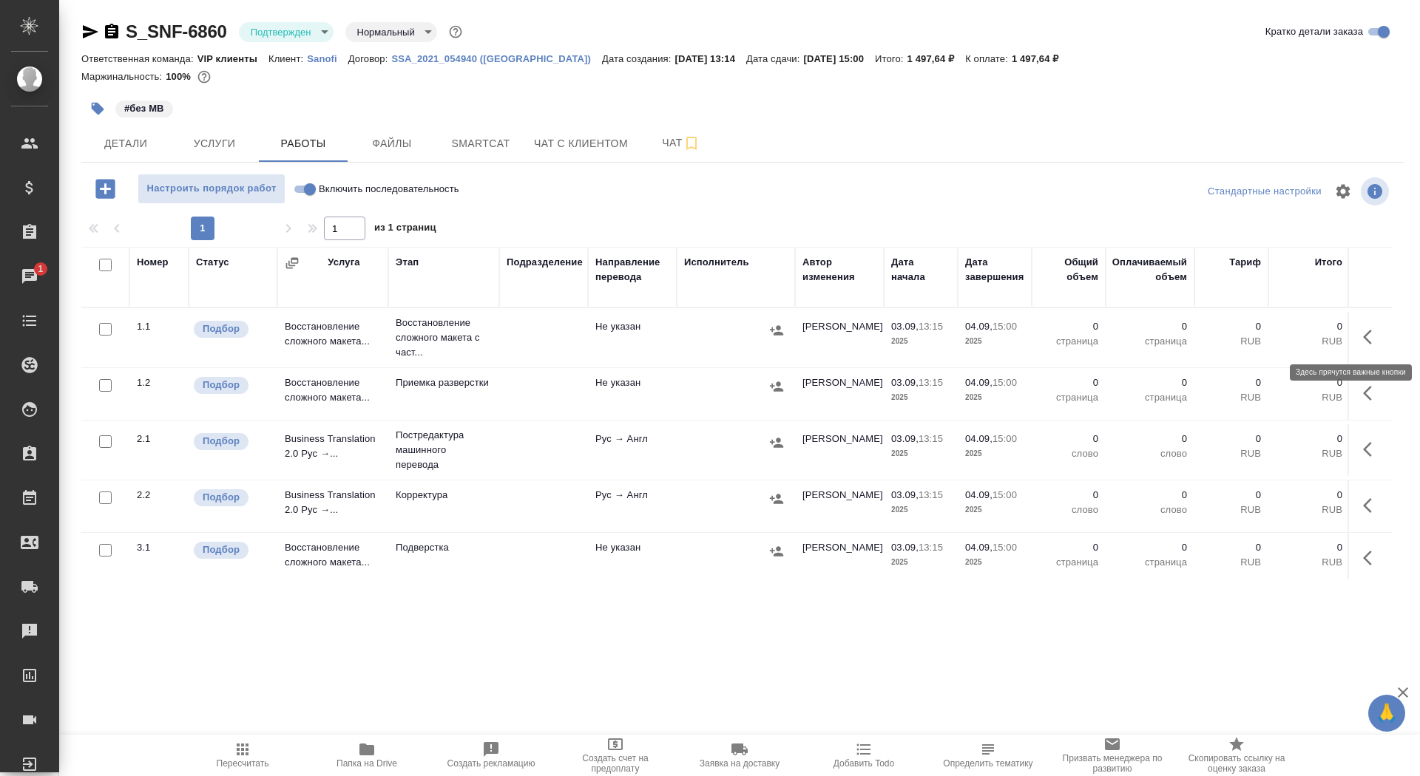
click at [1370, 339] on icon "button" at bounding box center [1372, 337] width 18 height 18
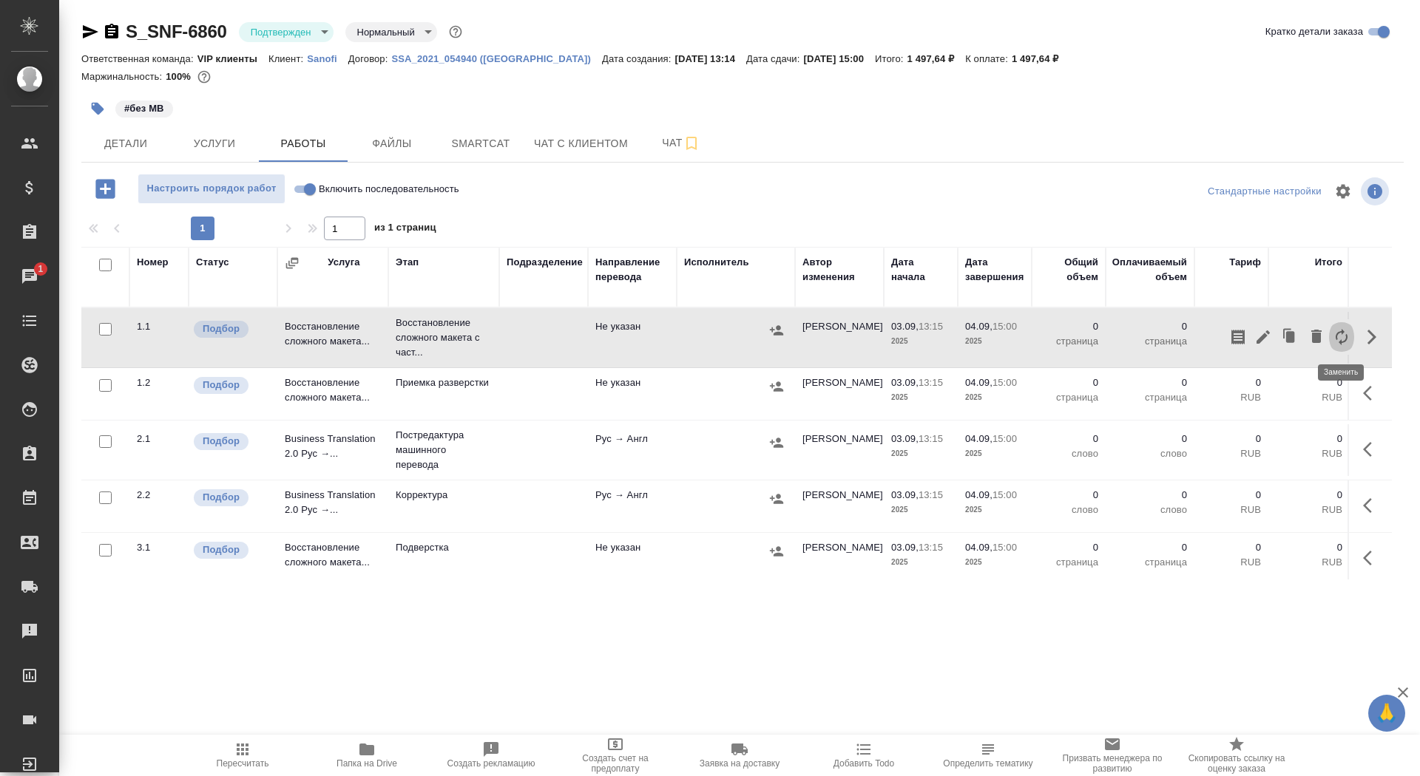
click at [1343, 338] on icon "button" at bounding box center [1342, 337] width 18 height 18
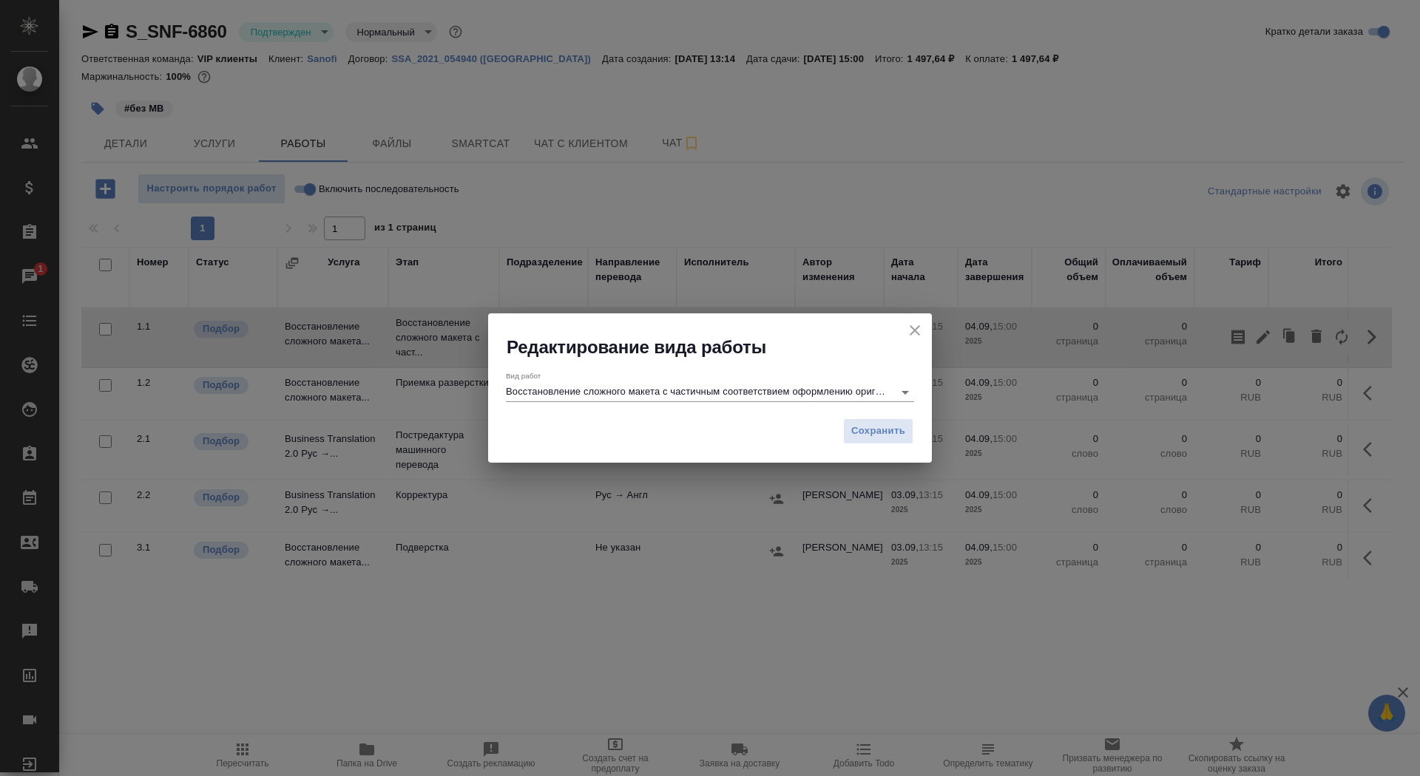
click at [792, 399] on input "Восстановление сложного макета с частичным соответствием оформлению оригинала" at bounding box center [696, 392] width 380 height 18
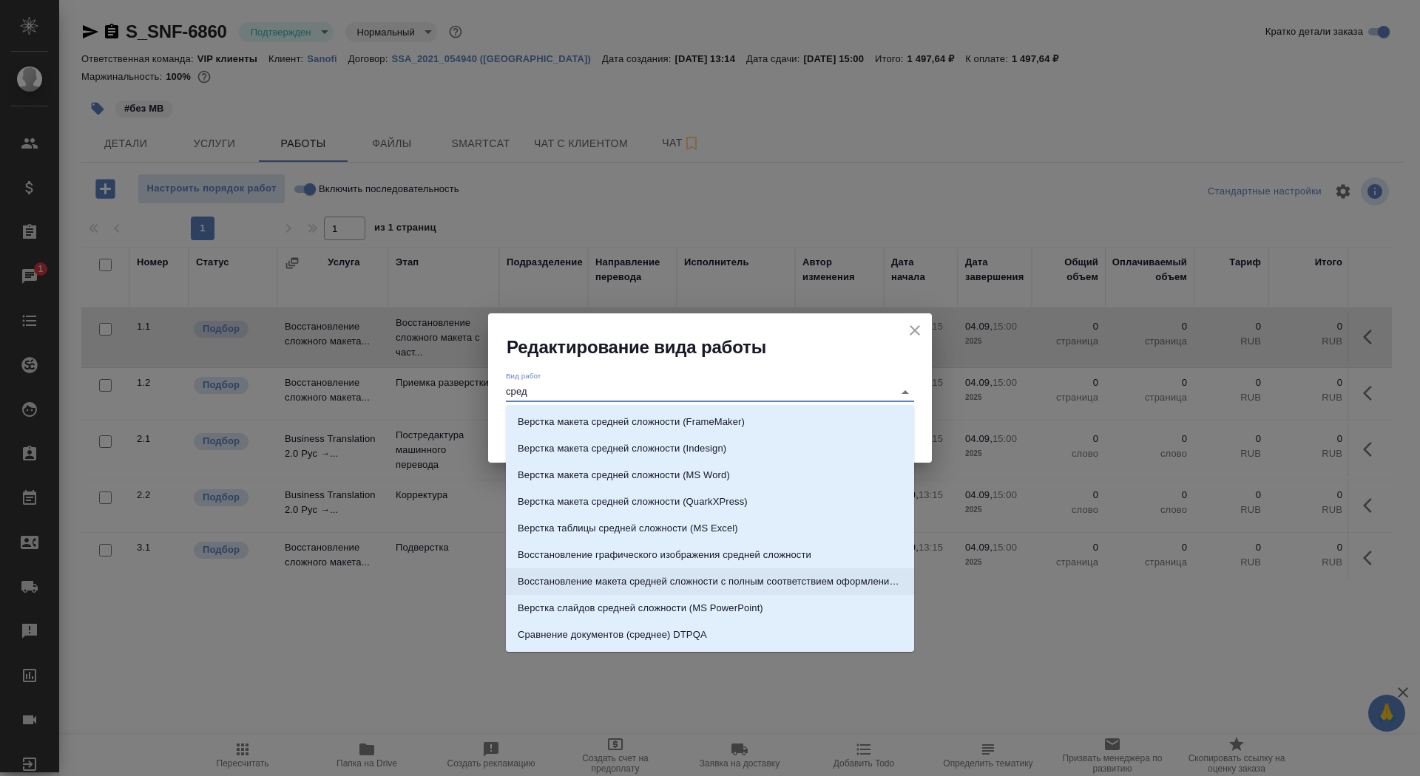
click at [850, 572] on li "Восстановление макета средней сложности с полным соответствием оформлению ориги…" at bounding box center [710, 582] width 408 height 27
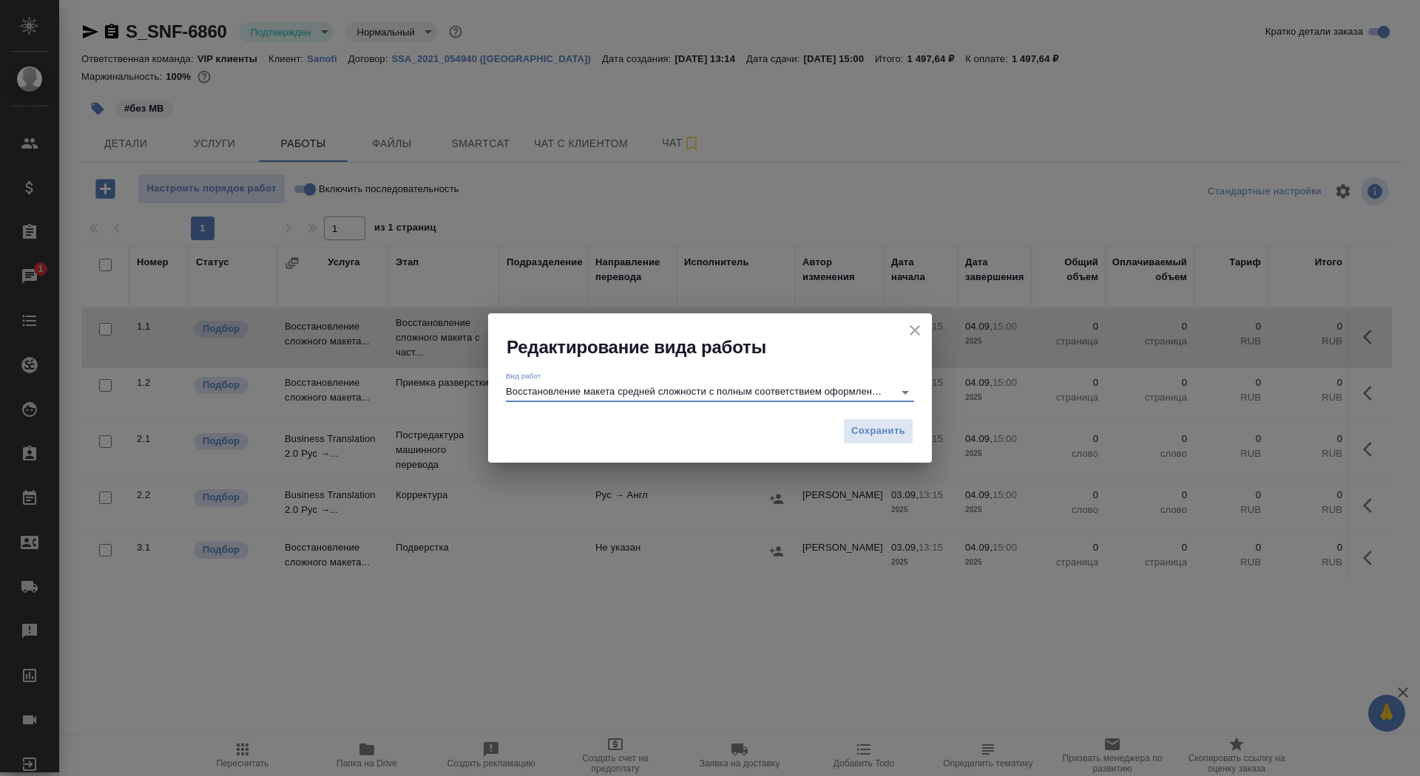
type input "Восстановление макета средней сложности с полным соответствием оформлению ориги…"
click at [874, 444] on div "Сохранить" at bounding box center [710, 437] width 444 height 52
click at [867, 428] on span "Сохранить" at bounding box center [878, 431] width 54 height 17
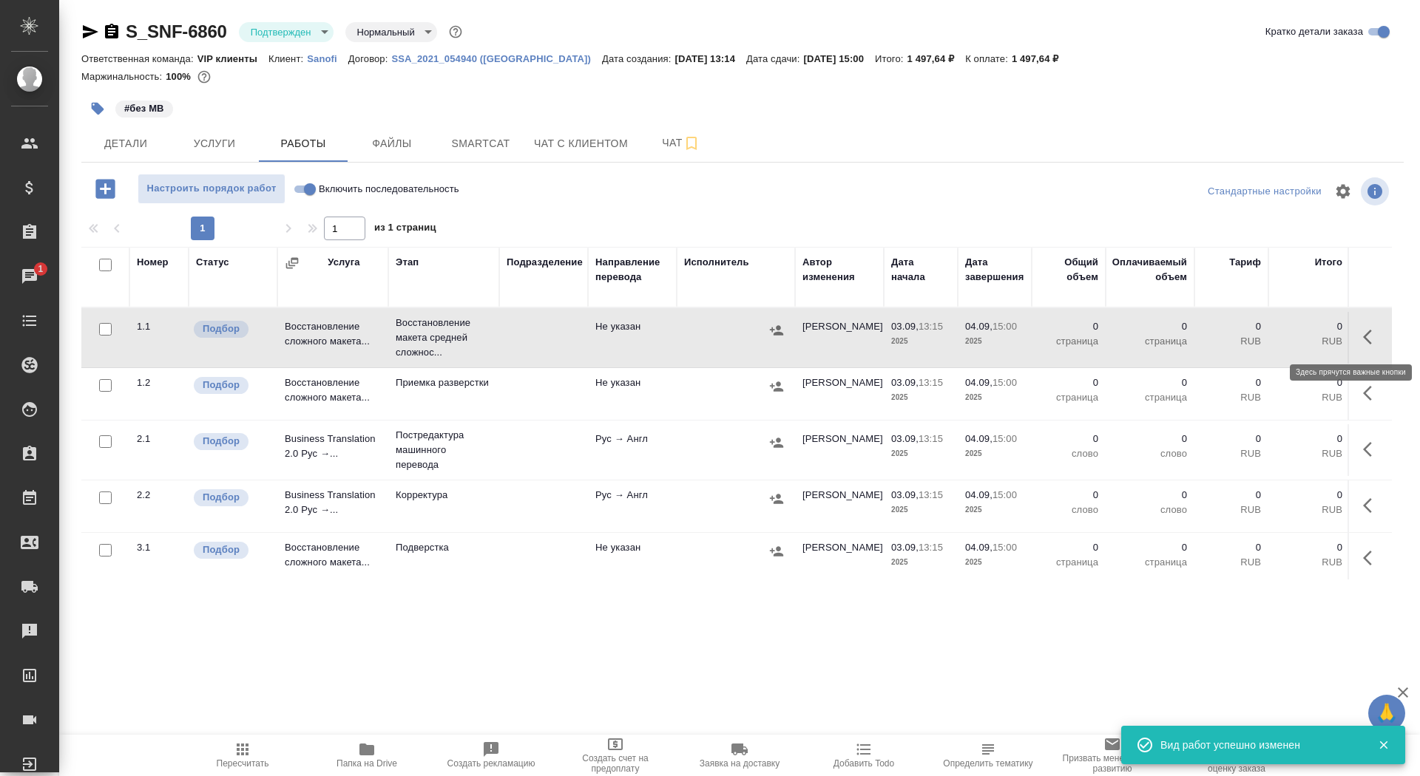
click at [1362, 339] on button "button" at bounding box center [1371, 336] width 35 height 35
click at [1256, 338] on icon "button" at bounding box center [1263, 337] width 18 height 18
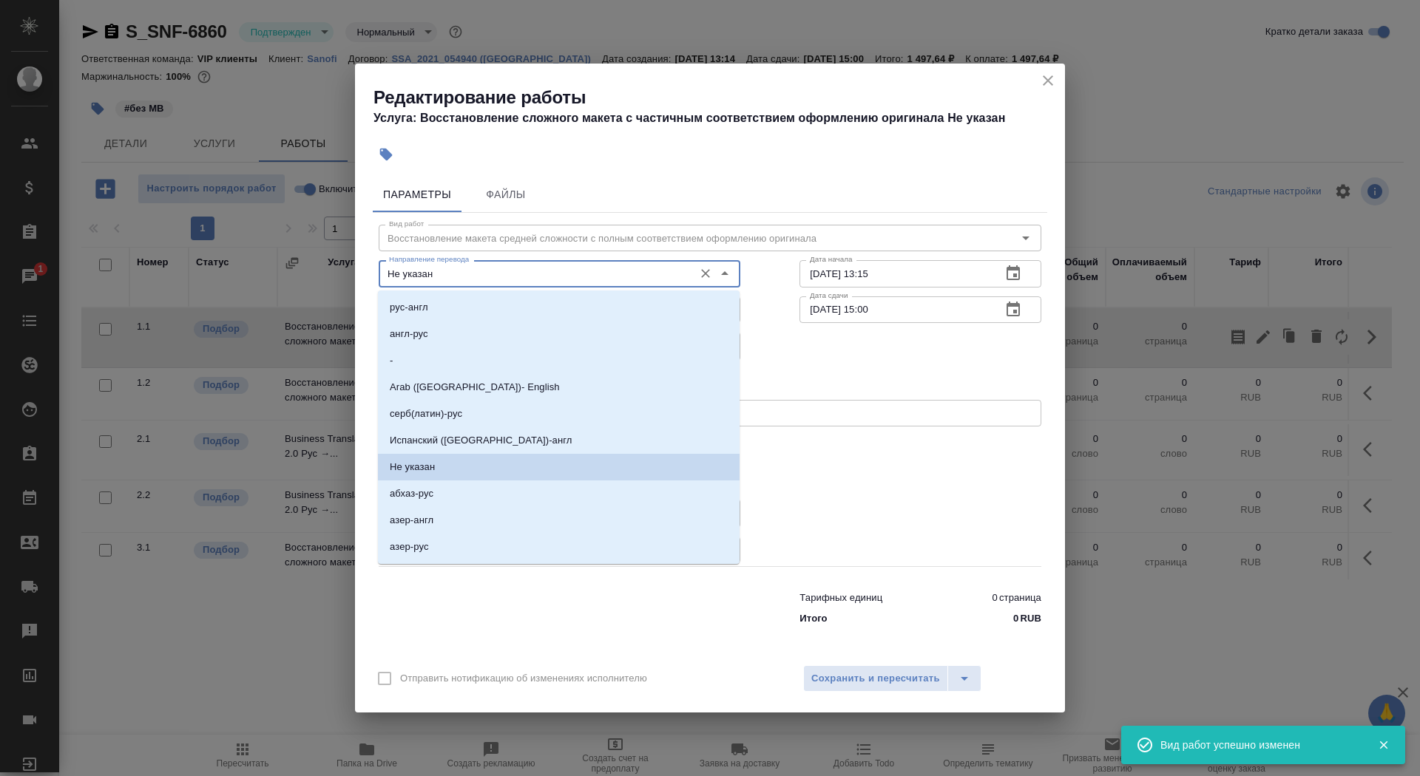
click at [527, 276] on input "Не указан" at bounding box center [534, 274] width 303 height 18
click at [516, 307] on li "рус-англ" at bounding box center [559, 307] width 362 height 27
type input "рус-англ"
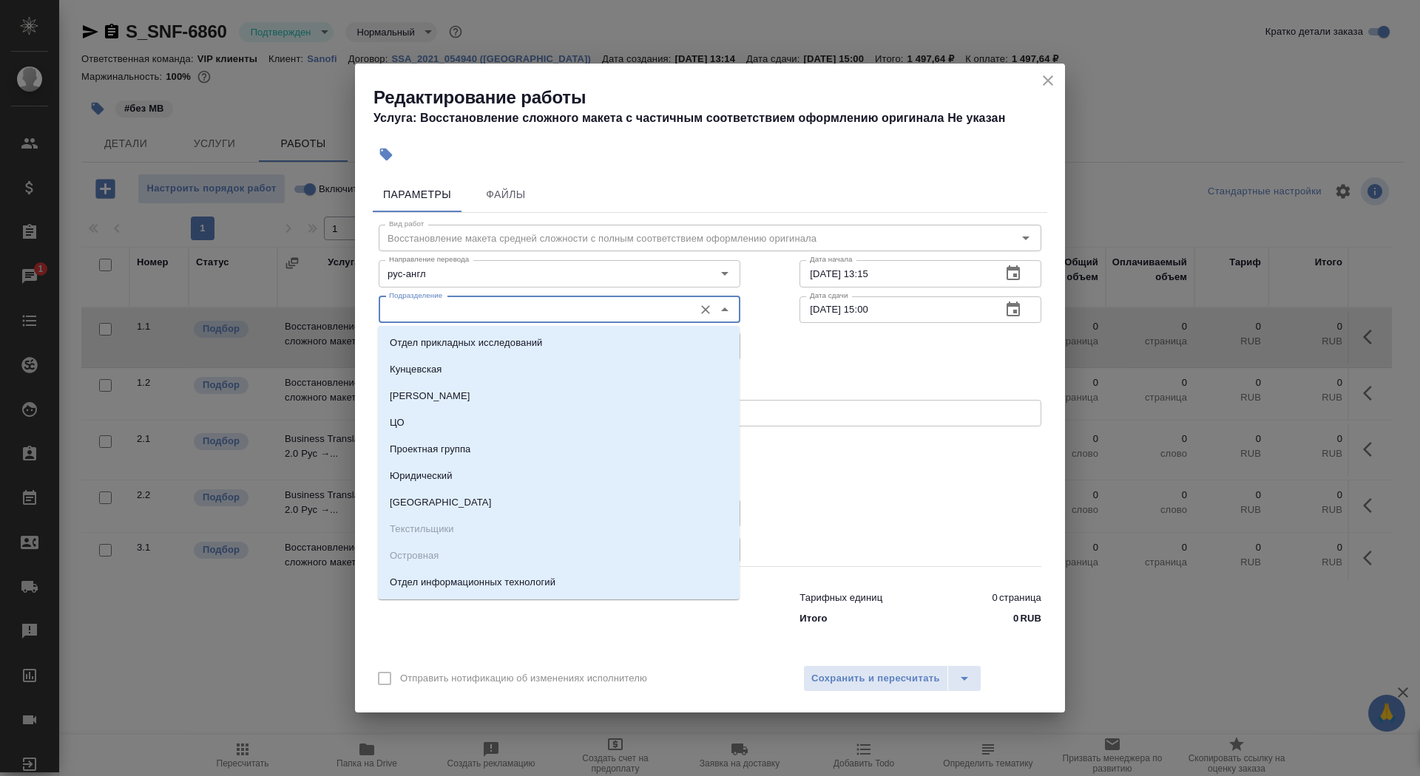
click at [516, 307] on input "Подразделение" at bounding box center [534, 310] width 303 height 18
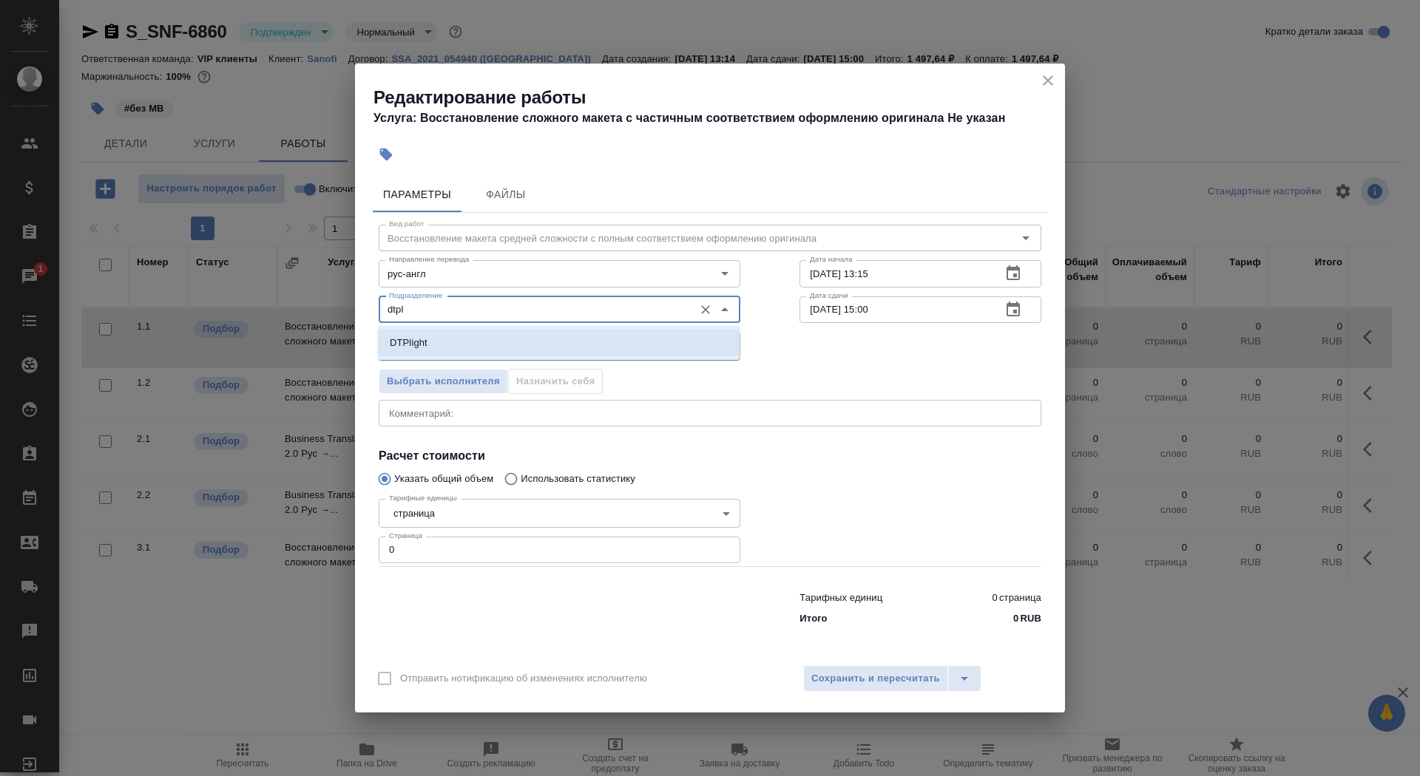
click at [531, 343] on li "DTPlight" at bounding box center [559, 343] width 362 height 27
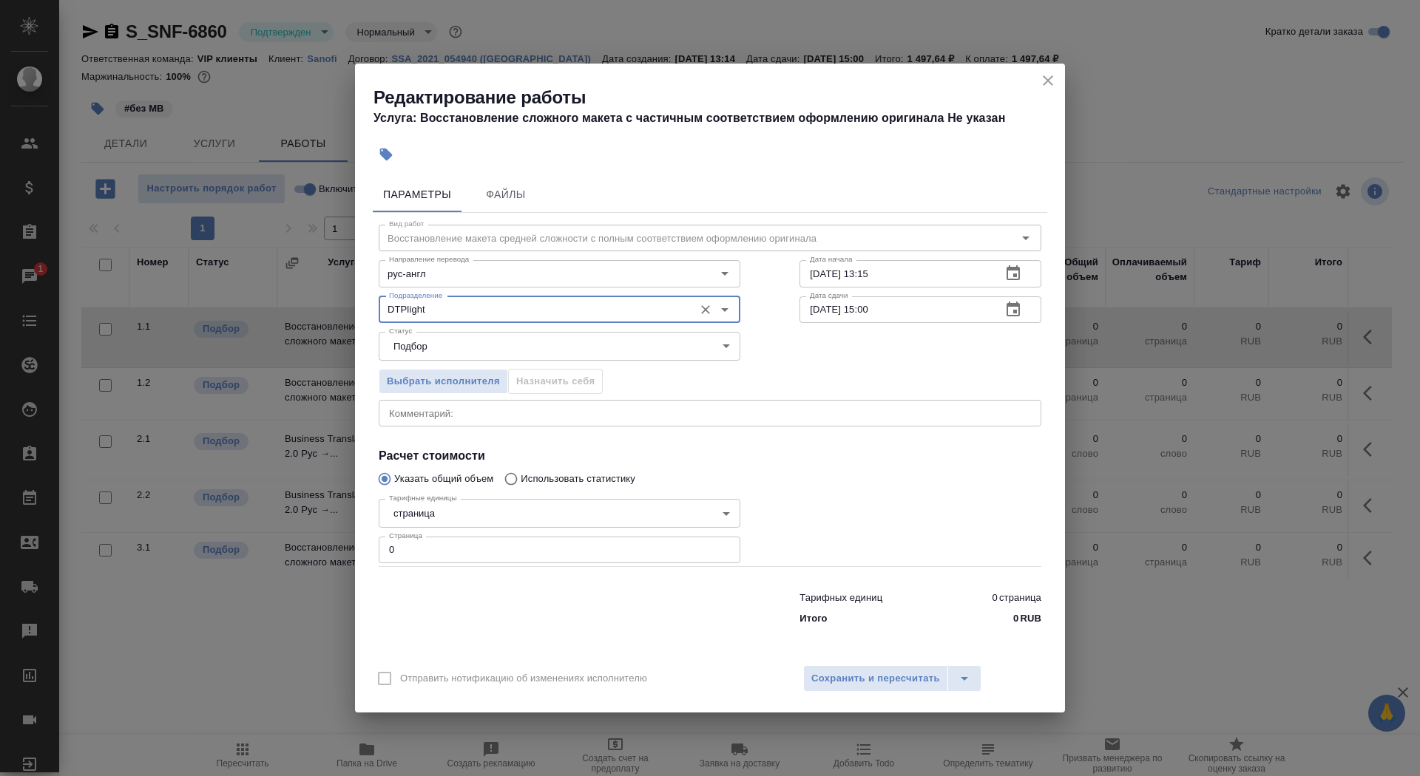
type input "DTPlight"
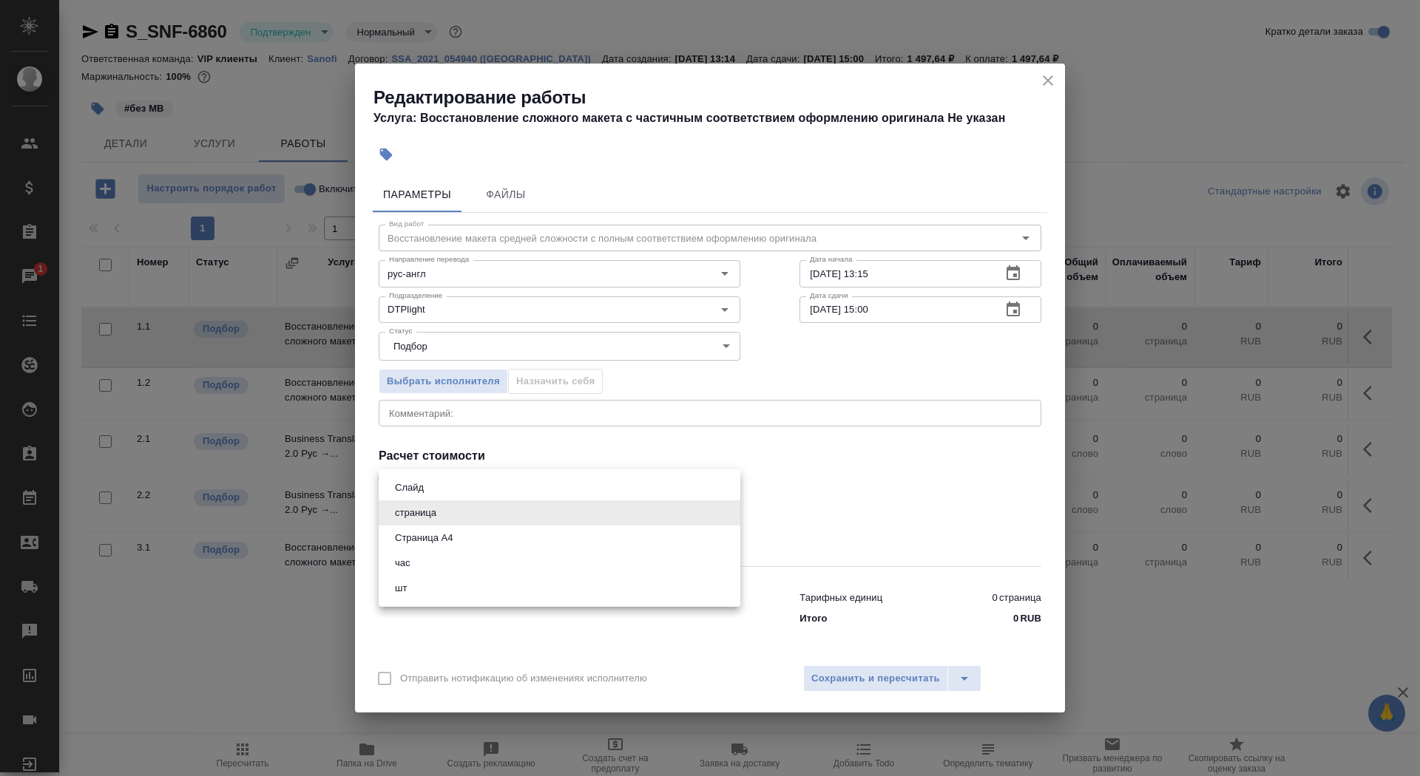
click at [519, 509] on body "🙏 .cls-1 fill:#fff; AWATERA Saydasheva Dilyara Клиенты Спецификации Заказы 1 Ча…" at bounding box center [710, 388] width 1420 height 776
click at [530, 535] on li "Страница А4" at bounding box center [560, 538] width 362 height 25
type input "5f036ec4e16dec2d6b59c8ff"
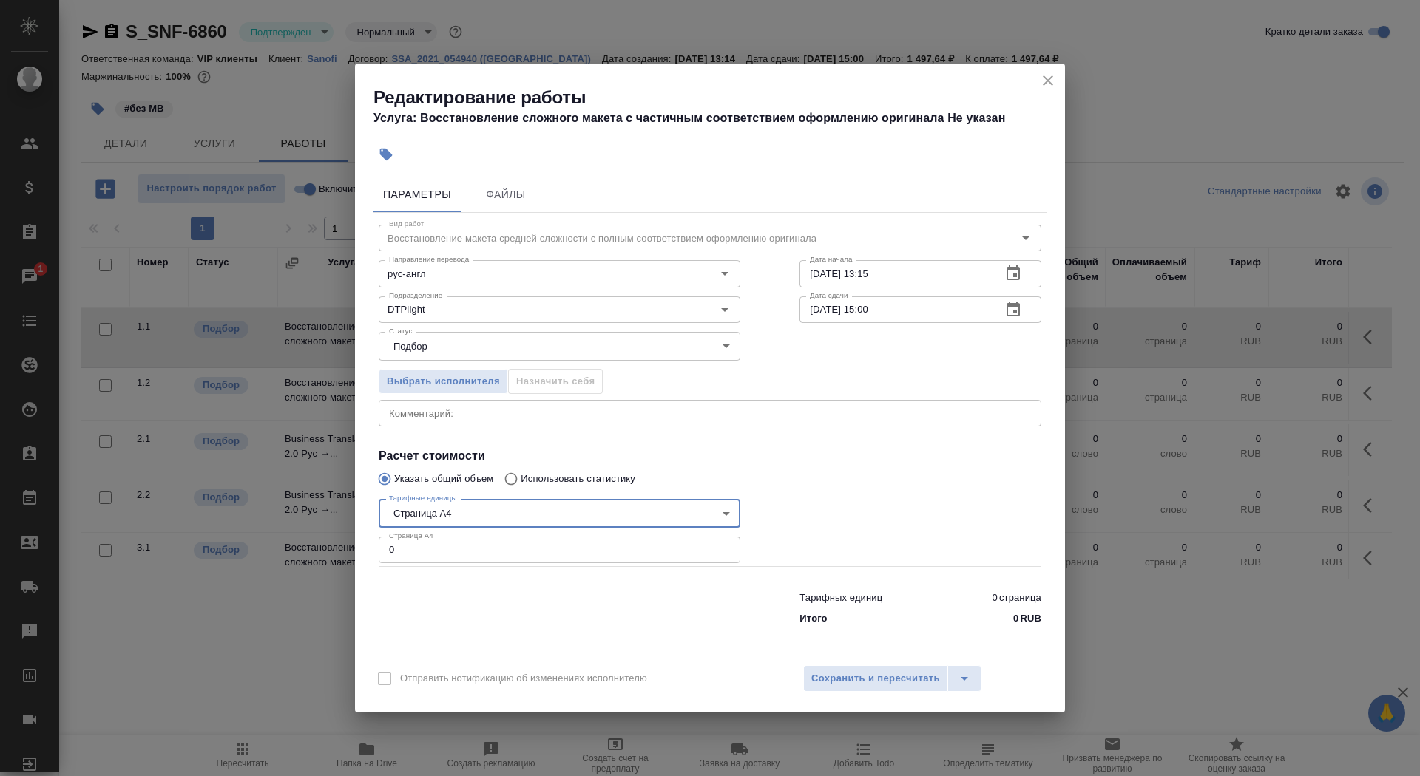
click at [527, 555] on input "0" at bounding box center [560, 550] width 362 height 27
type input "2"
click at [964, 272] on input "03.09.2025 13:15" at bounding box center [894, 273] width 190 height 27
type input "03.09.2025 14:37"
click at [1021, 316] on icon "button" at bounding box center [1013, 310] width 18 height 18
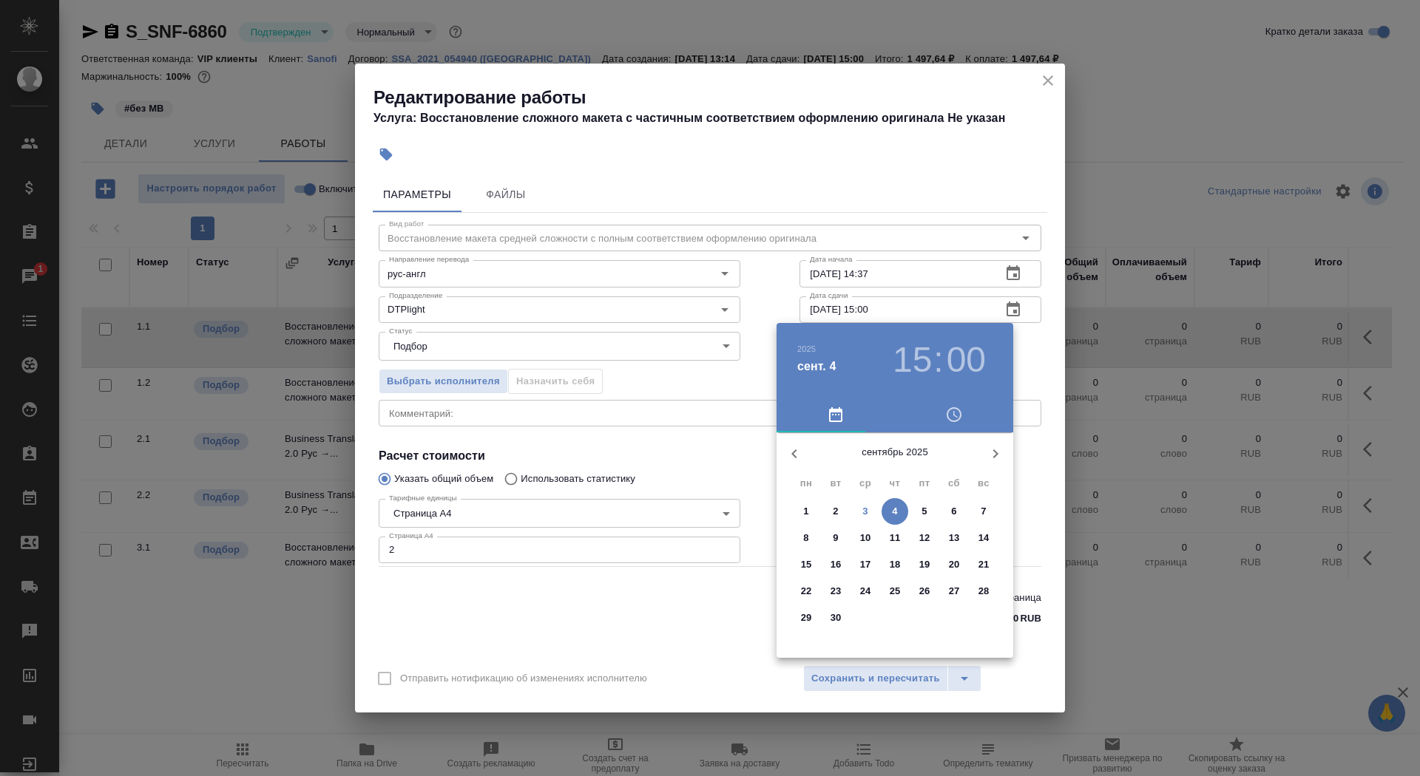
click at [864, 517] on p "3" at bounding box center [864, 511] width 5 height 15
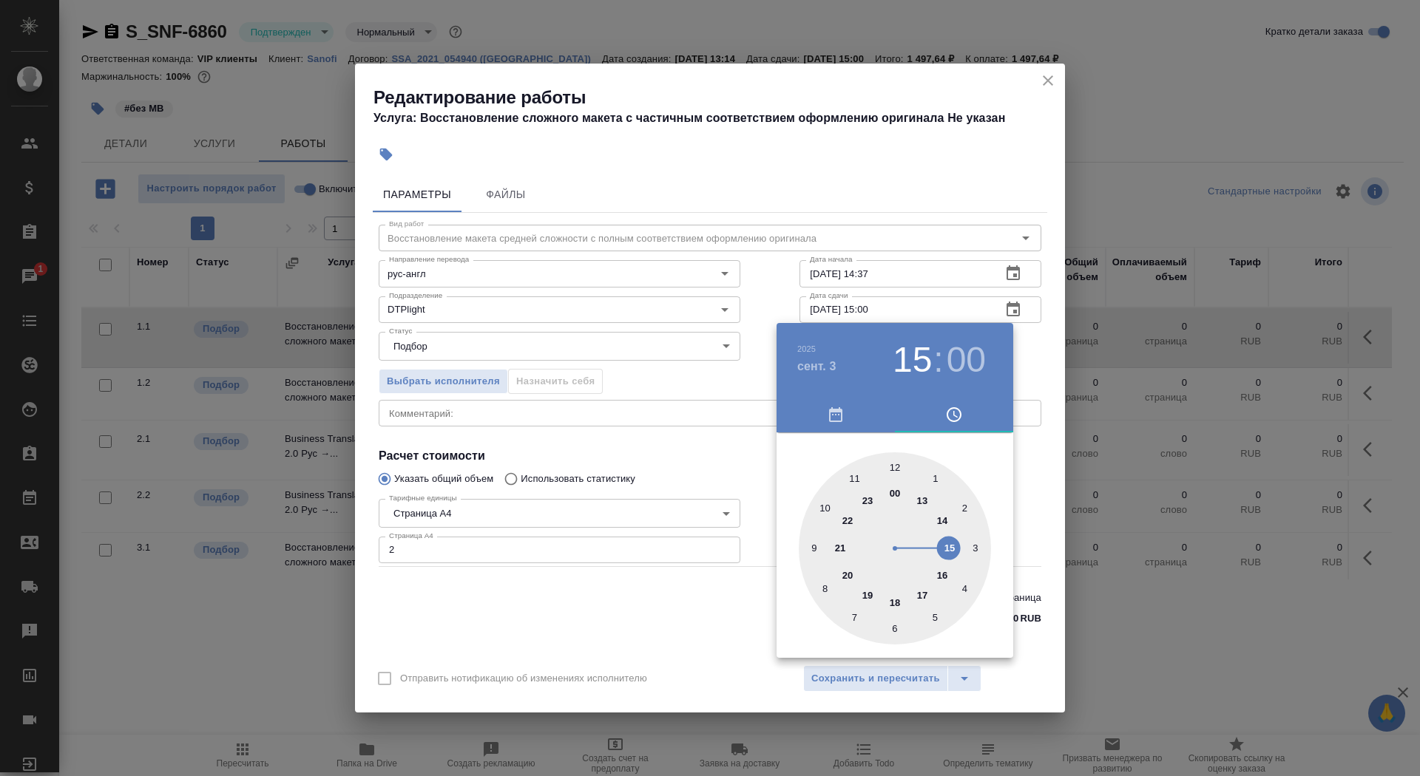
type input "03.09.2025 16:00"
click at [941, 573] on div at bounding box center [895, 549] width 192 height 192
click at [666, 504] on div at bounding box center [710, 388] width 1420 height 776
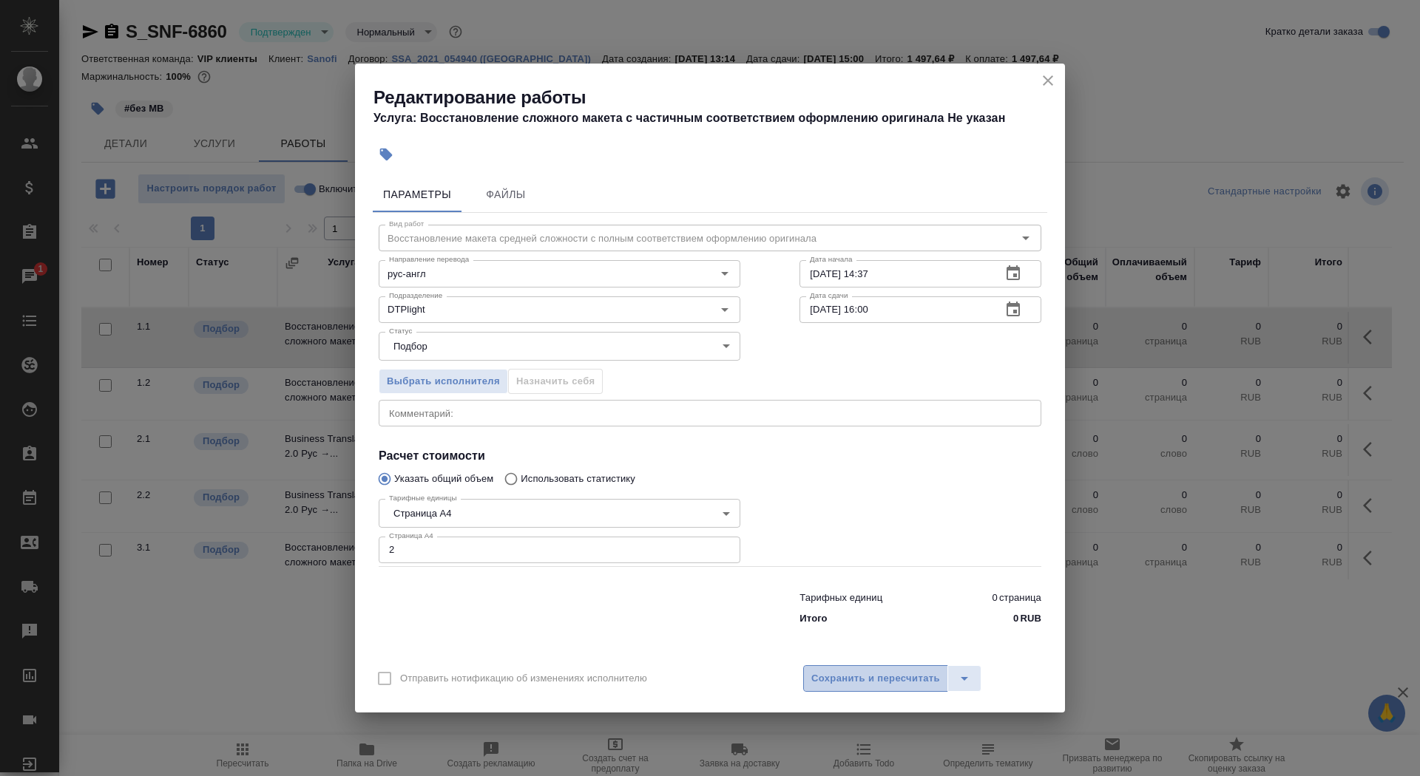
click at [845, 677] on span "Сохранить и пересчитать" at bounding box center [875, 679] width 129 height 17
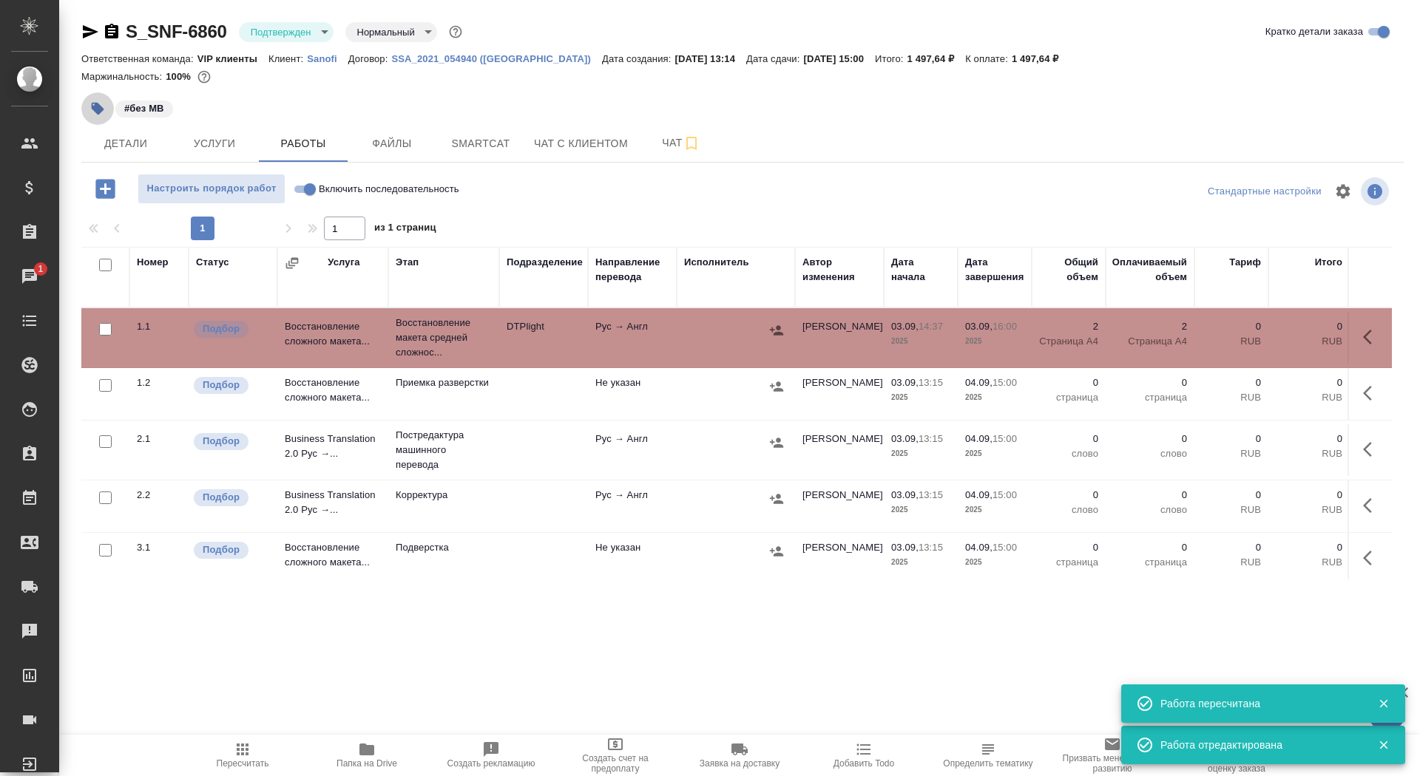
click at [89, 111] on button "button" at bounding box center [97, 108] width 33 height 33
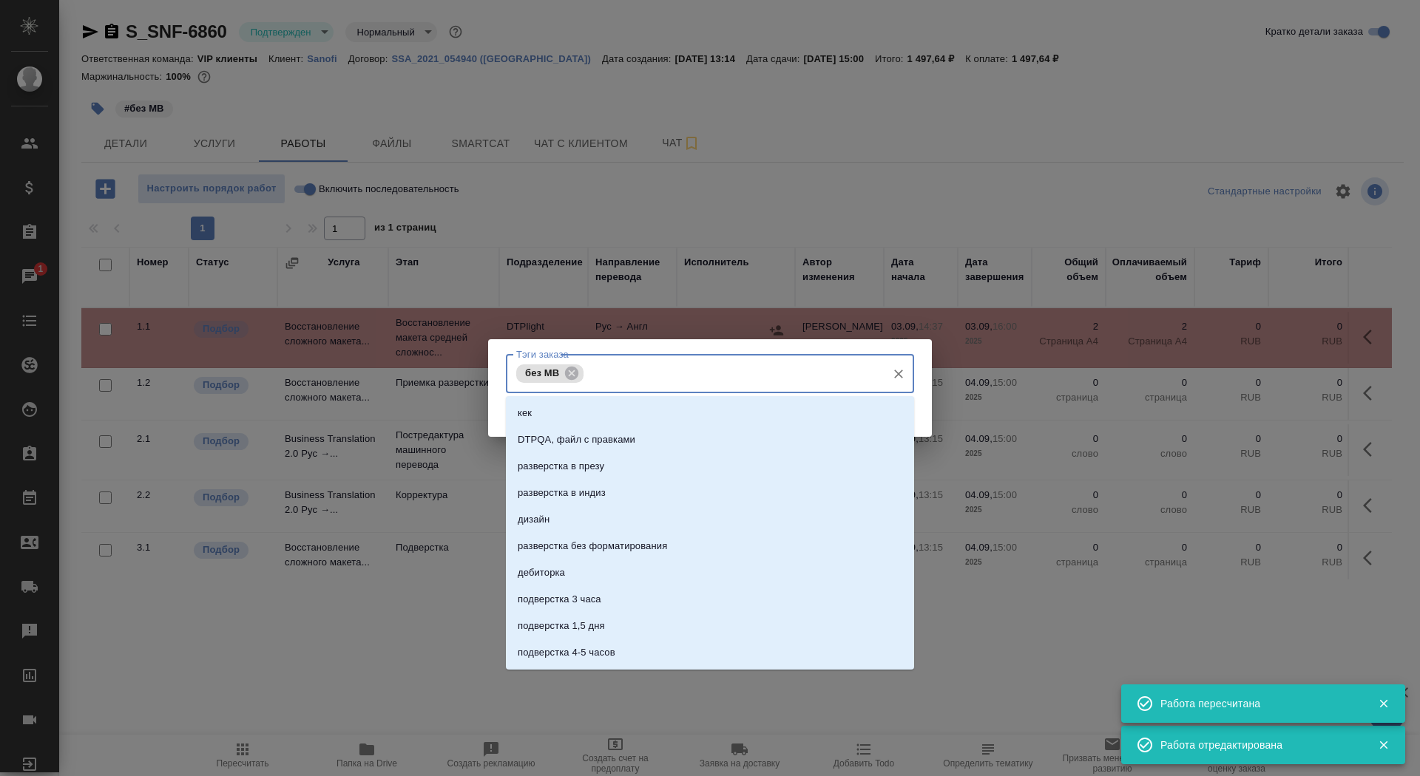
click at [672, 383] on input "Тэги заказа" at bounding box center [733, 373] width 292 height 25
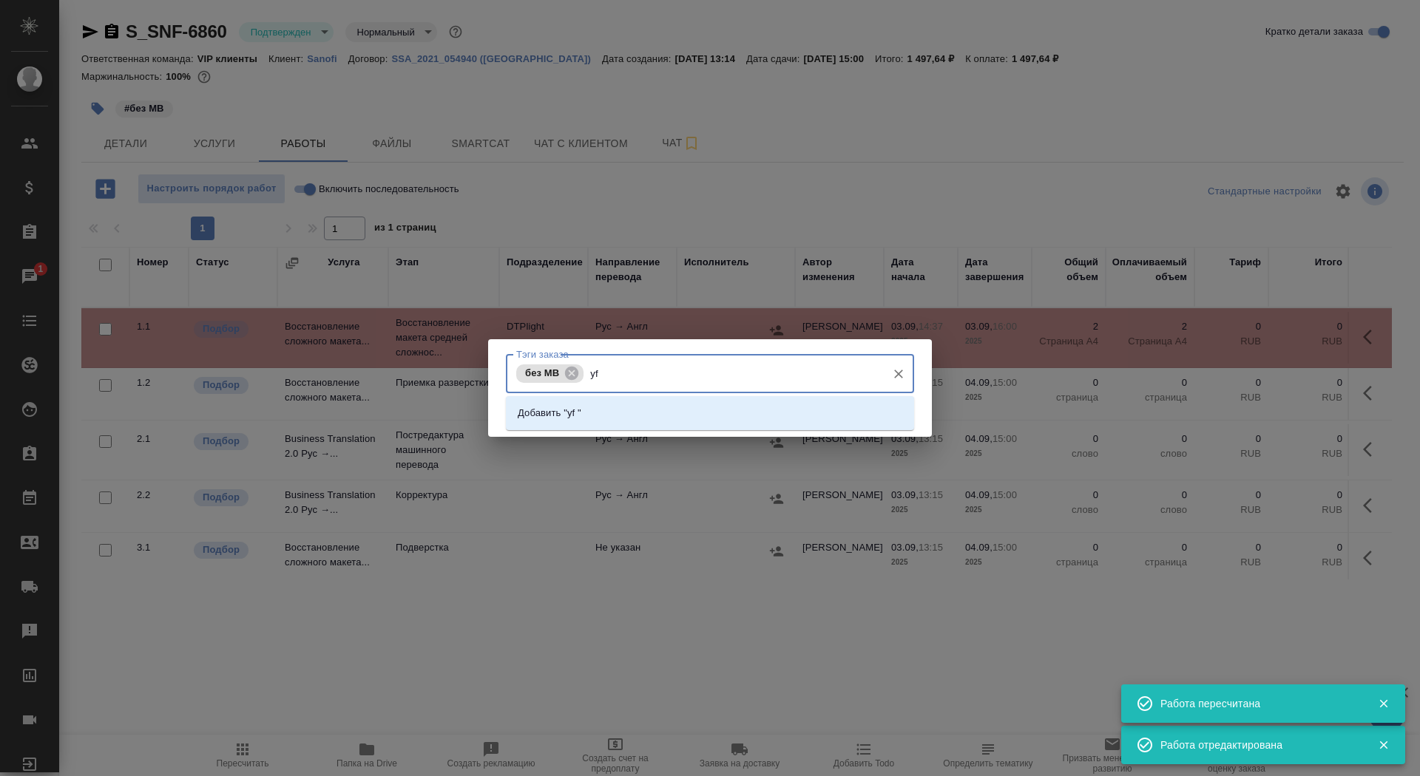
type input "y"
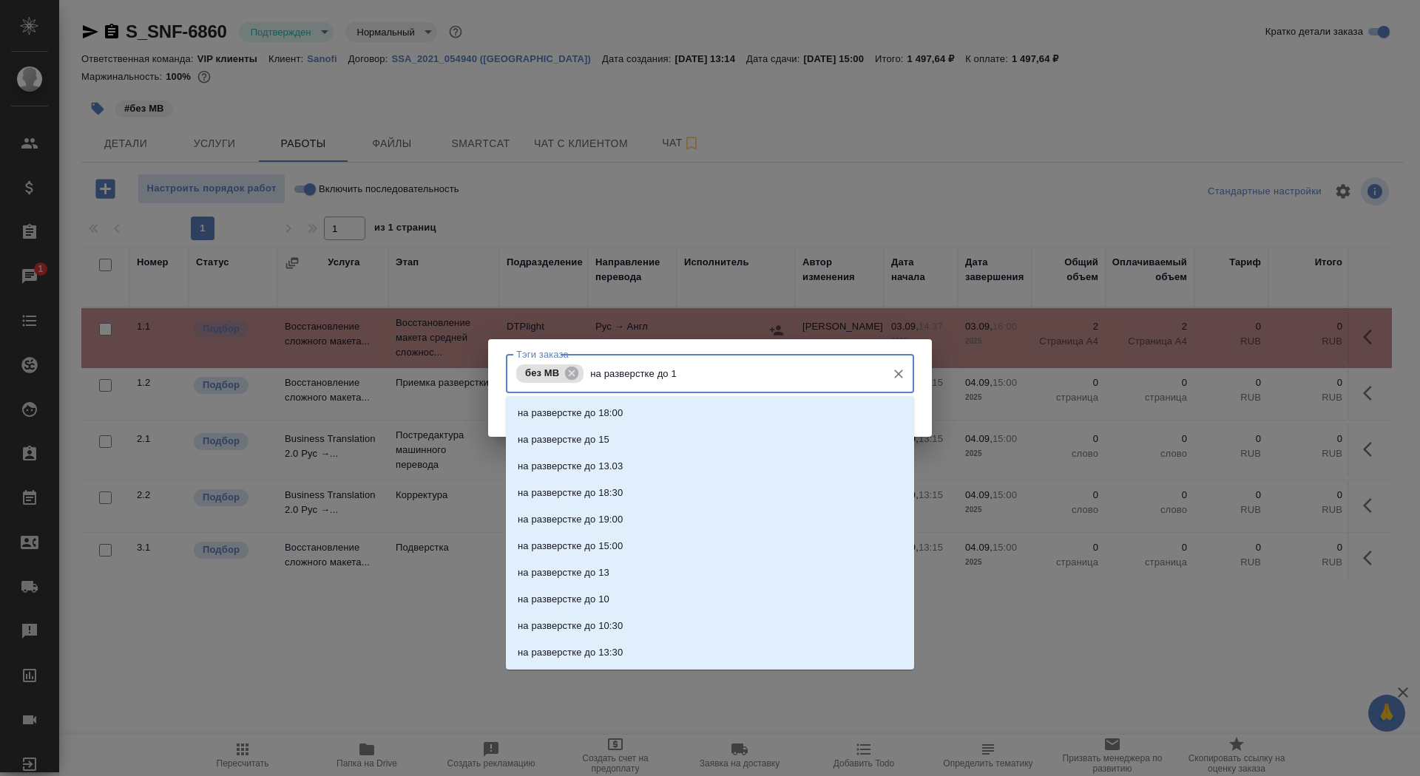
type input "на разверстке до 16"
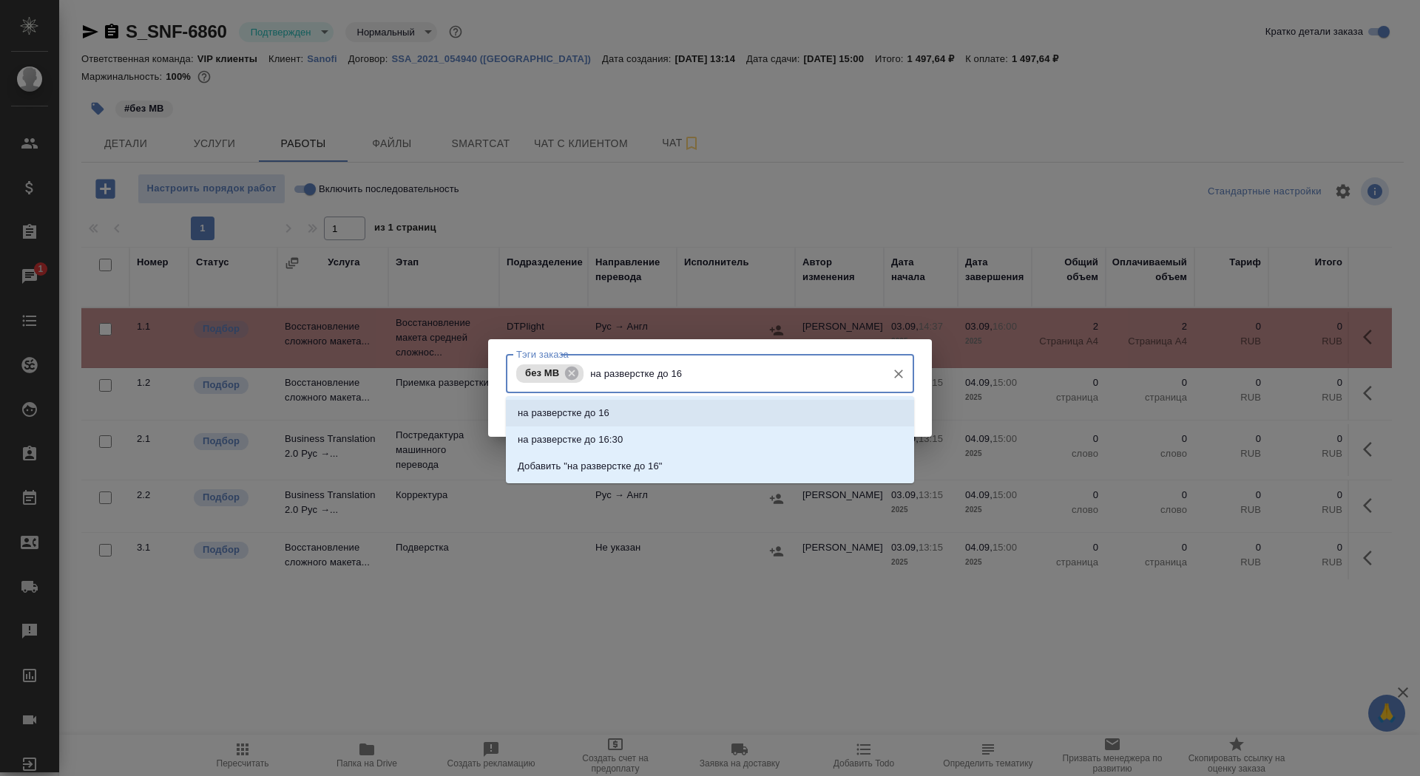
click at [694, 407] on li "на разверстке до 16" at bounding box center [710, 413] width 408 height 27
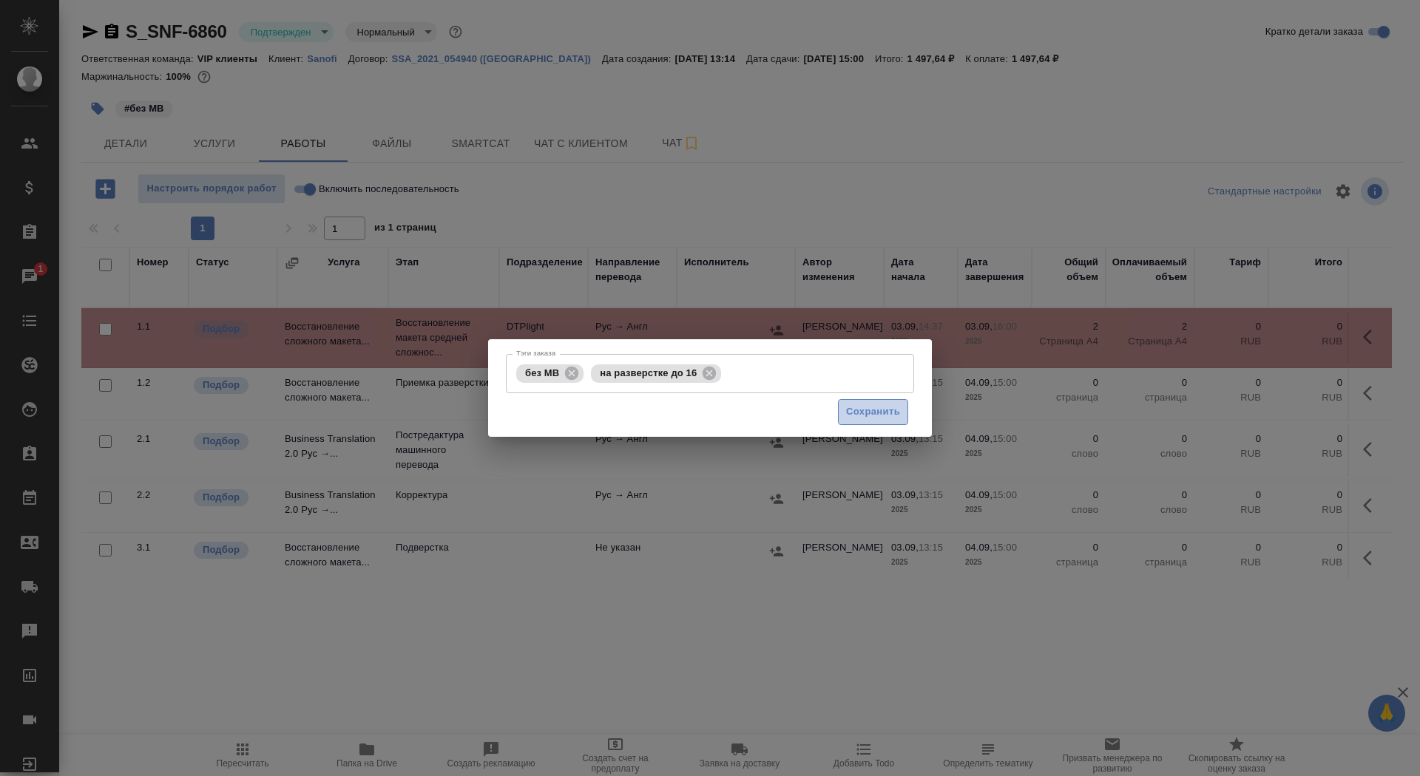
click at [867, 406] on span "Сохранить" at bounding box center [873, 412] width 54 height 17
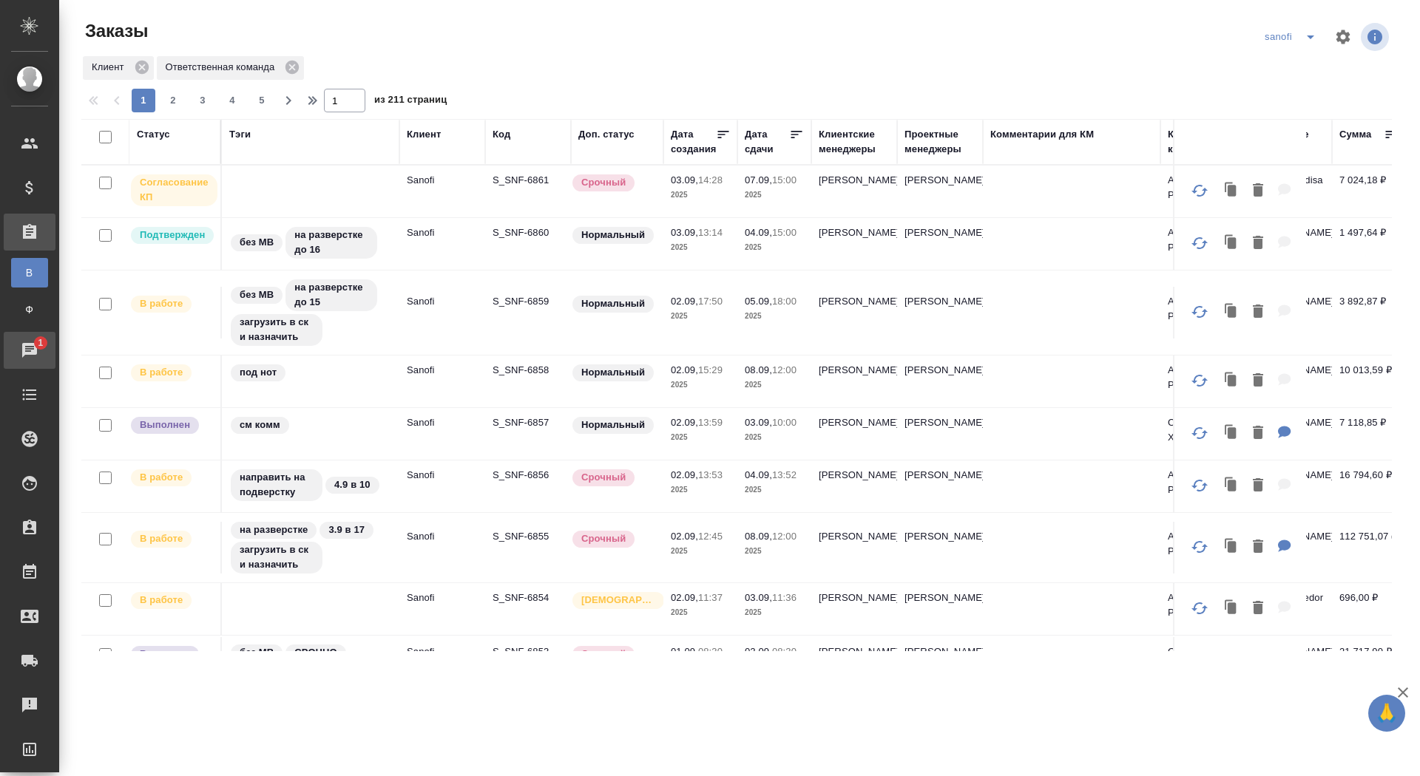
click at [20, 353] on div "Чаты" at bounding box center [11, 350] width 37 height 22
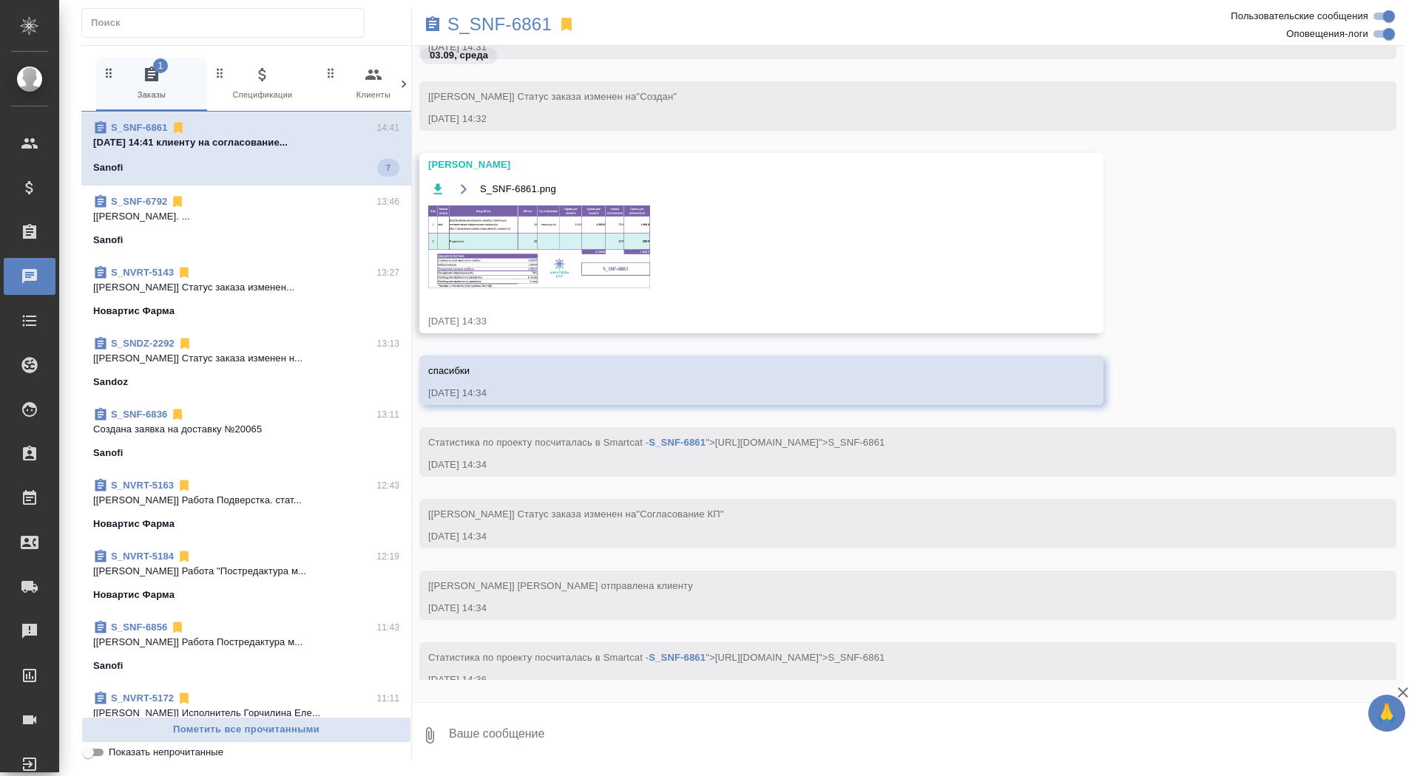
scroll to position [706, 0]
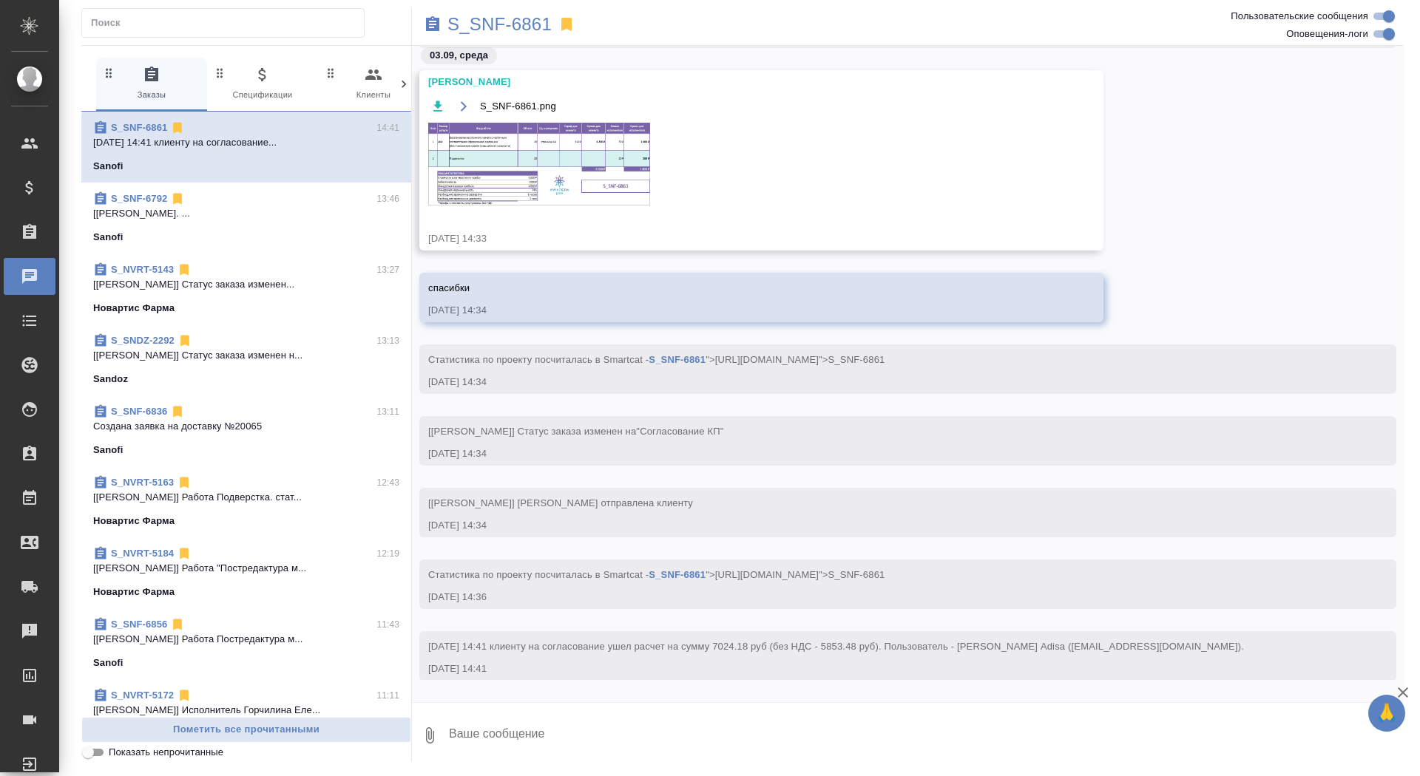
click at [547, 142] on img at bounding box center [539, 164] width 222 height 83
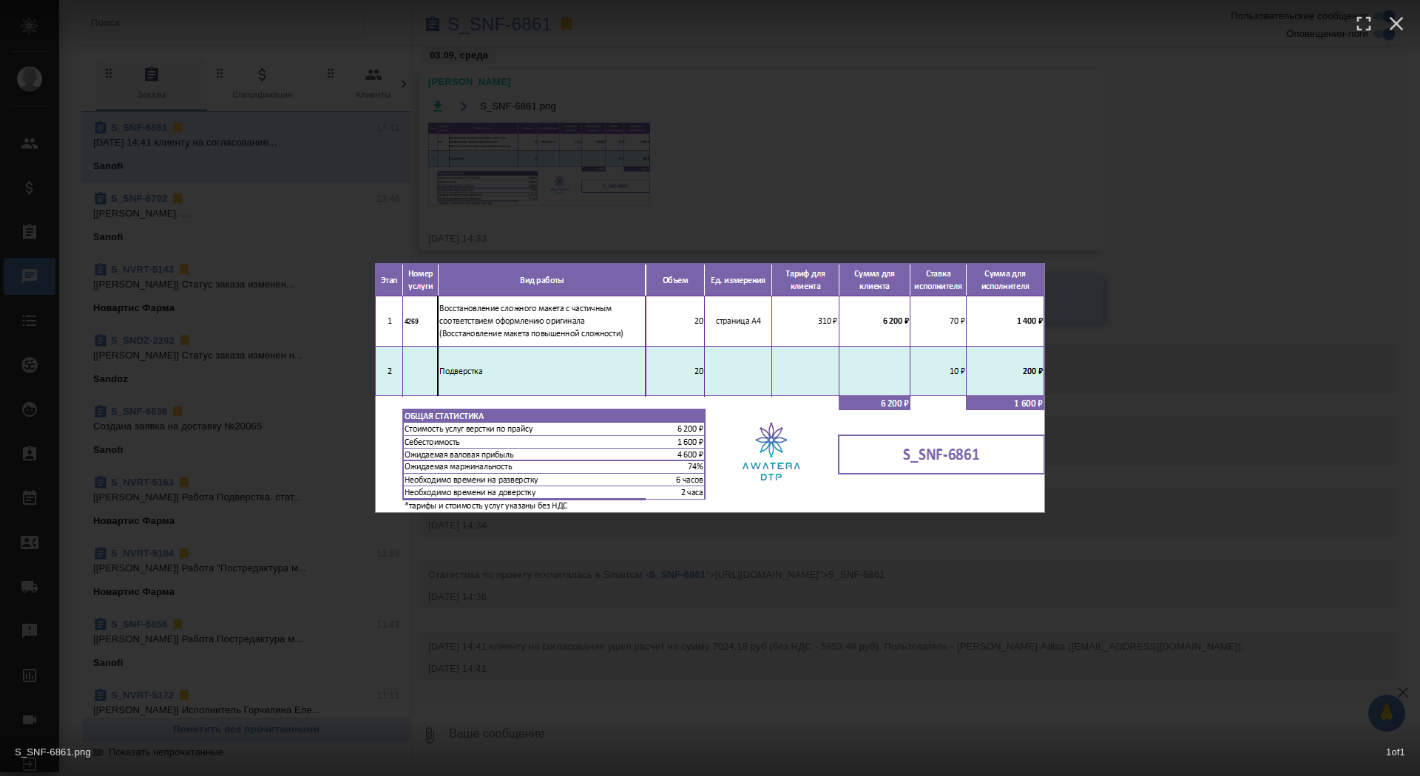
click at [541, 123] on div "S_SNF-6861.png 1 of 1" at bounding box center [710, 388] width 1420 height 776
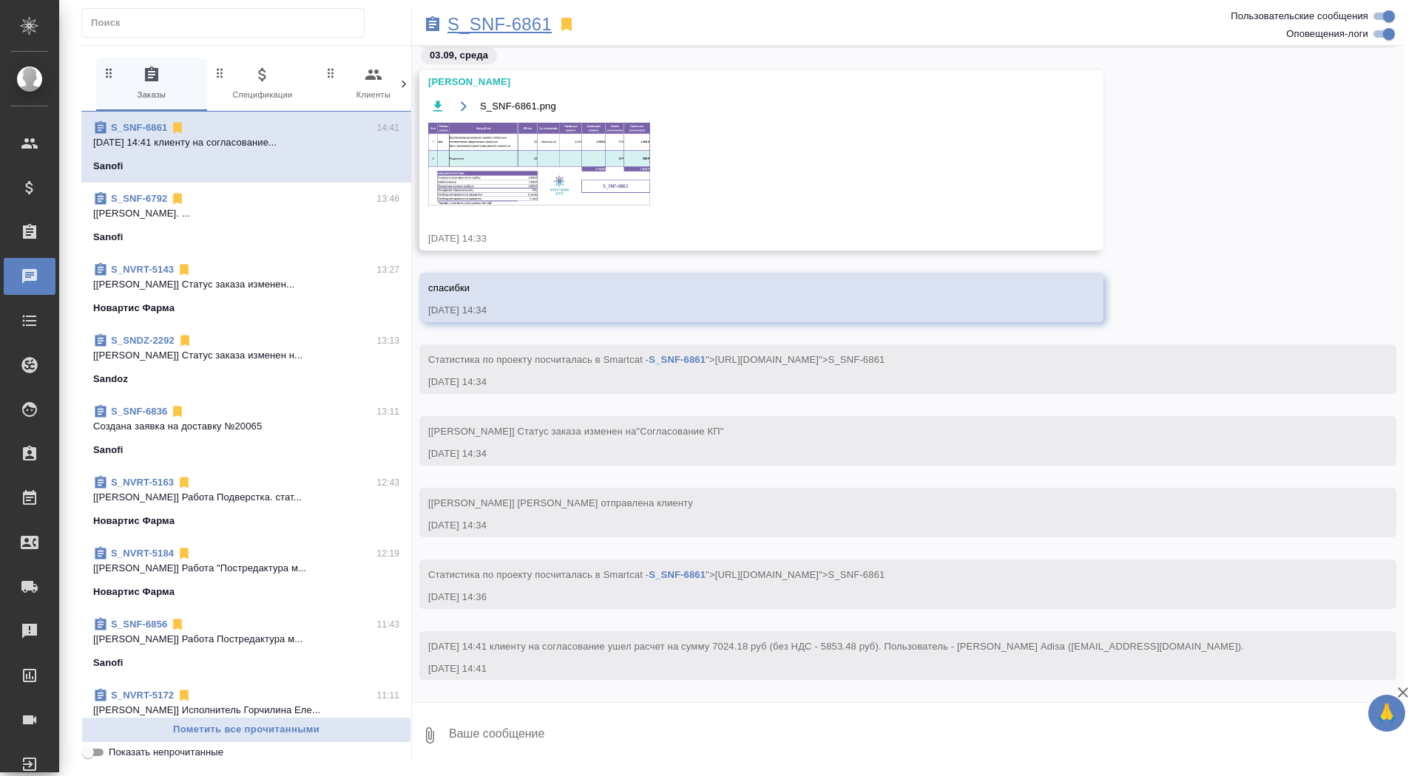
click at [490, 30] on p "S_SNF-6861" at bounding box center [499, 24] width 104 height 15
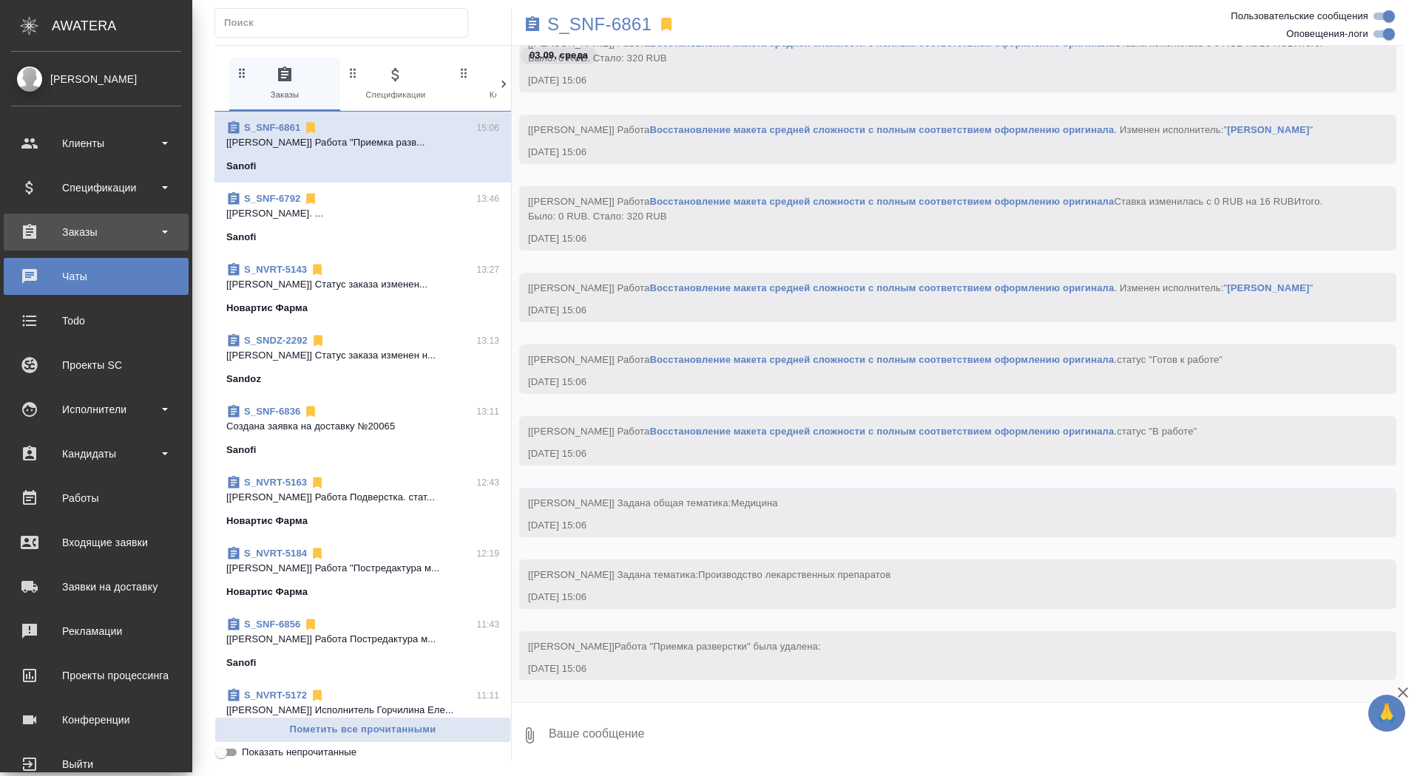
click at [46, 234] on div "Заказы" at bounding box center [96, 232] width 170 height 22
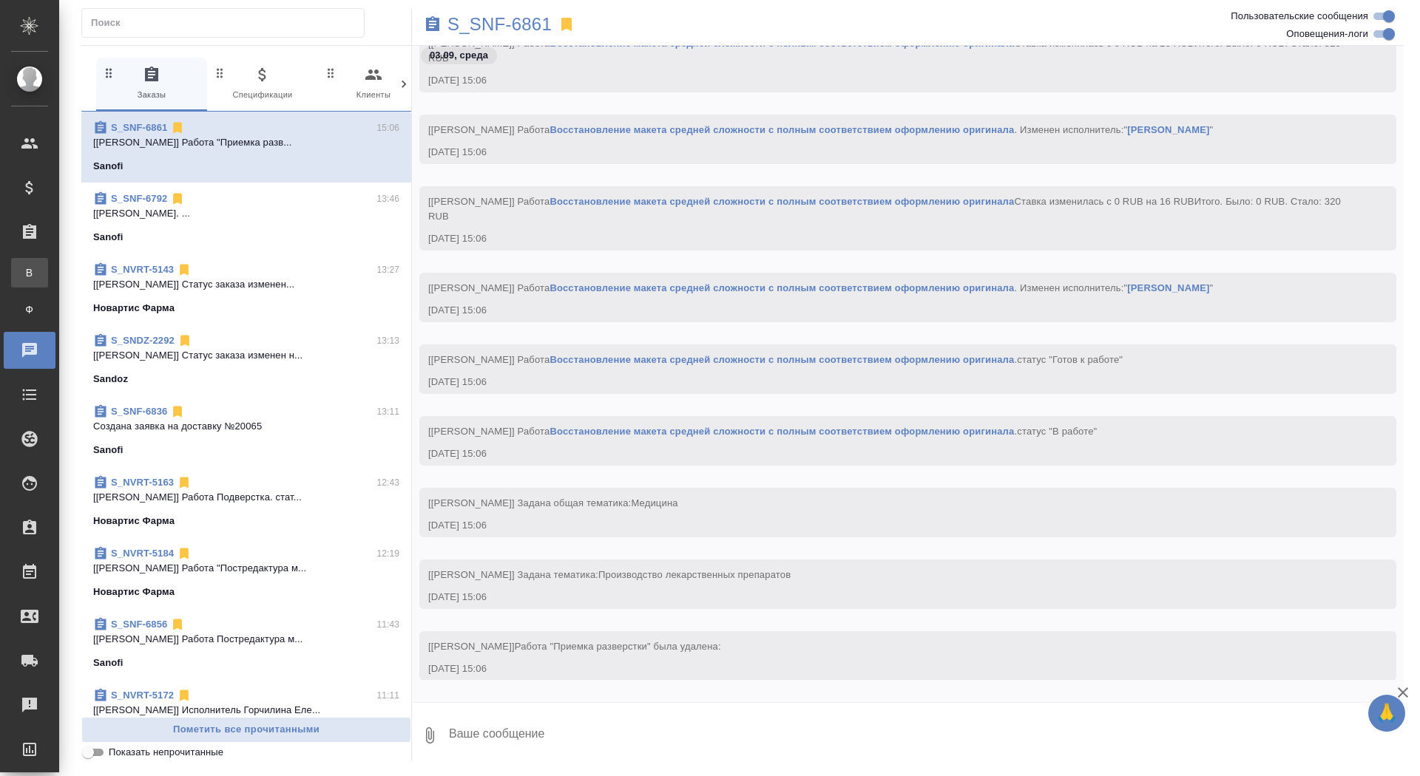
click at [22, 265] on div "Все заказы" at bounding box center [11, 272] width 22 height 15
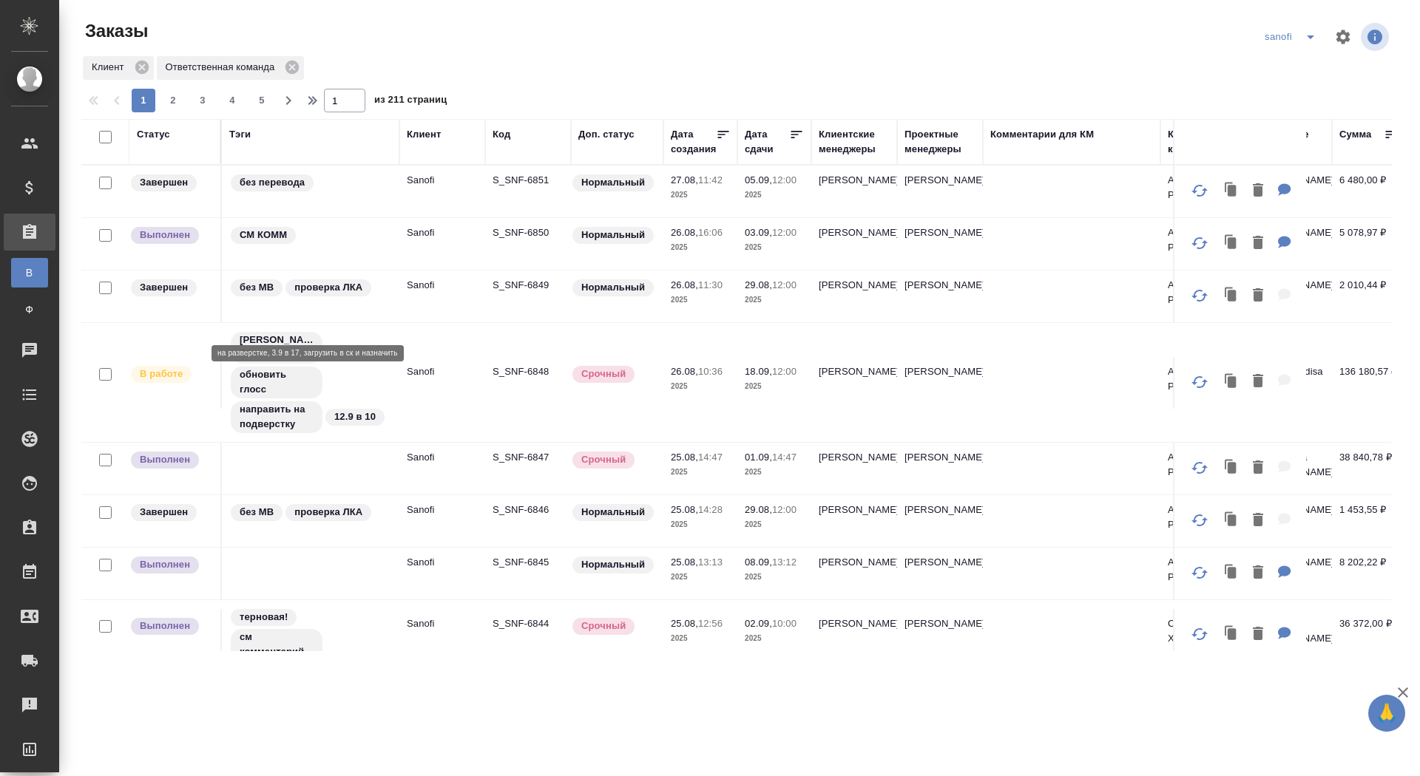
scroll to position [743, 0]
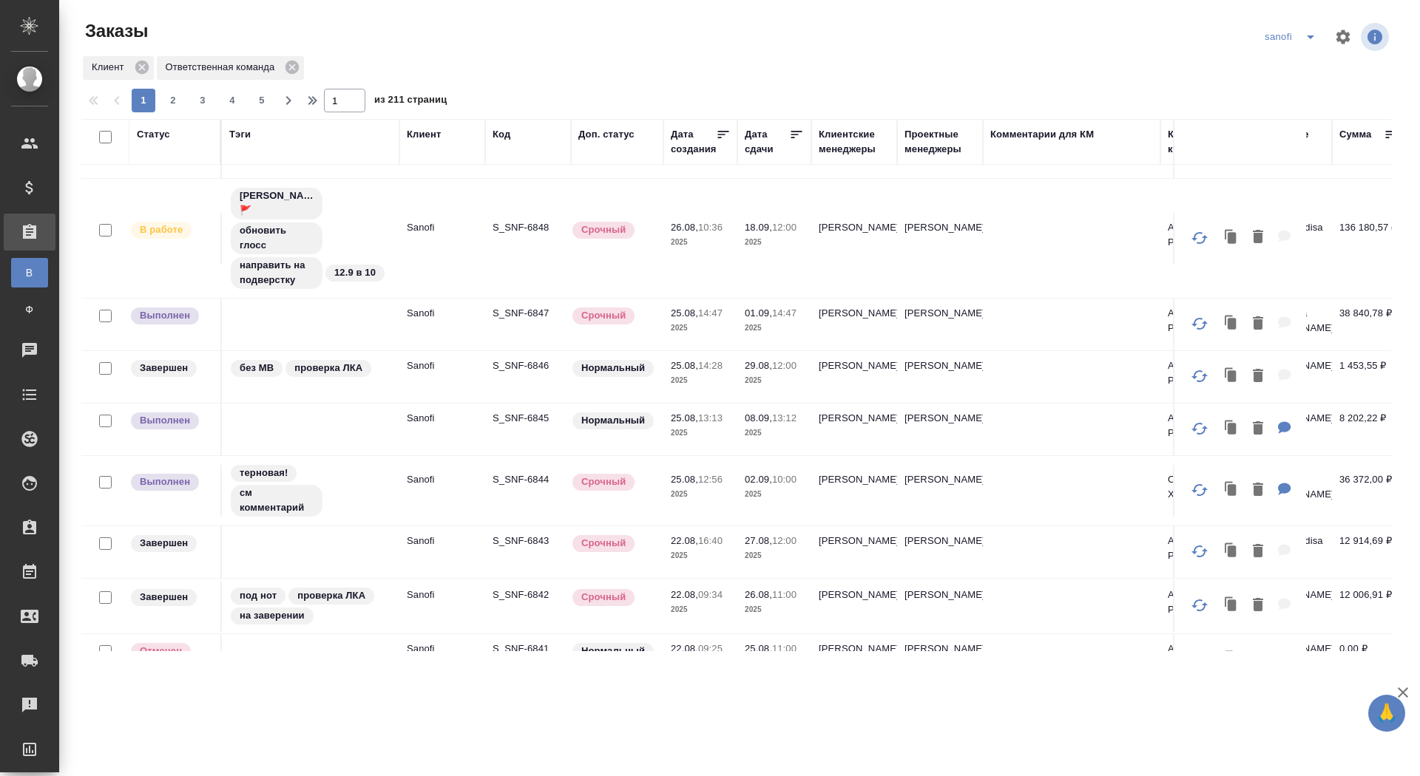
click at [148, 139] on div "Статус" at bounding box center [153, 134] width 33 height 15
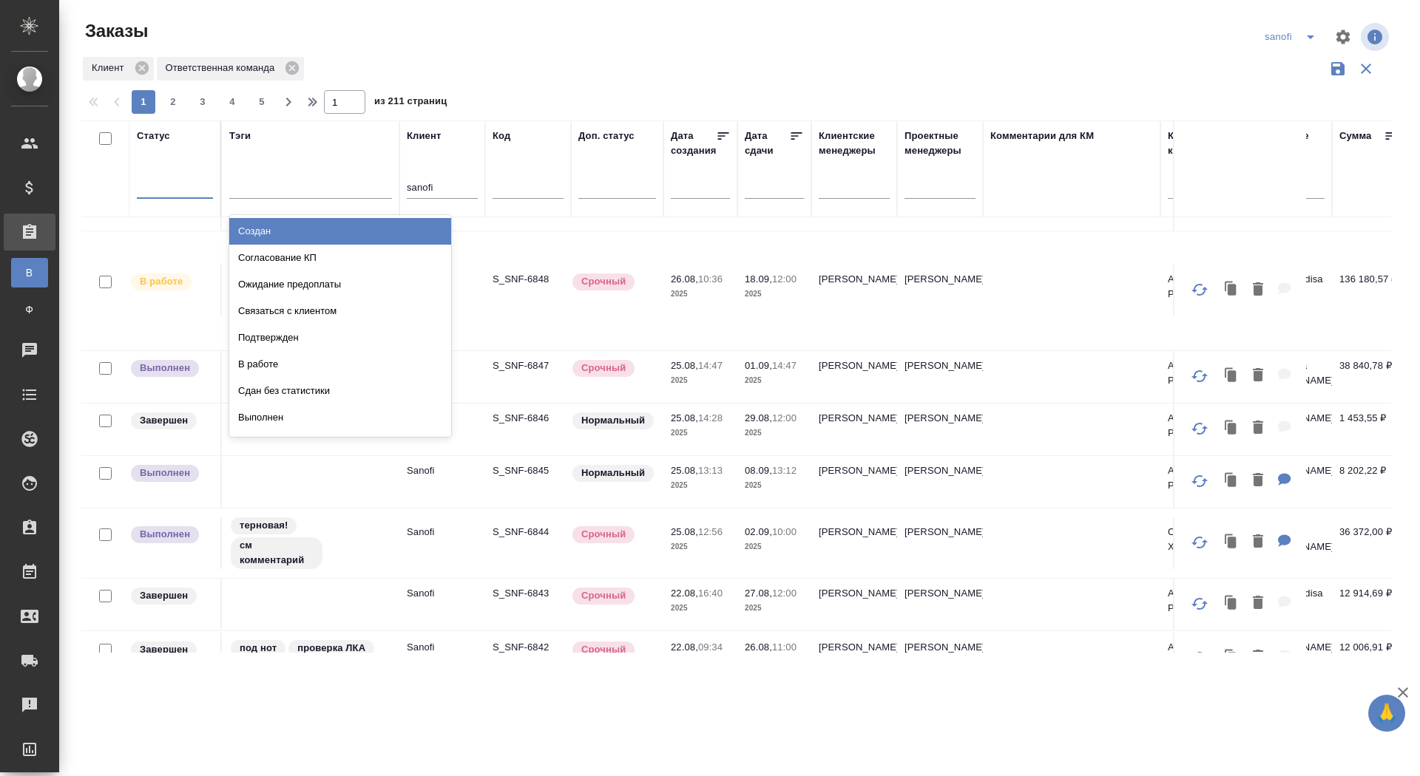
click at [156, 193] on div at bounding box center [175, 183] width 76 height 21
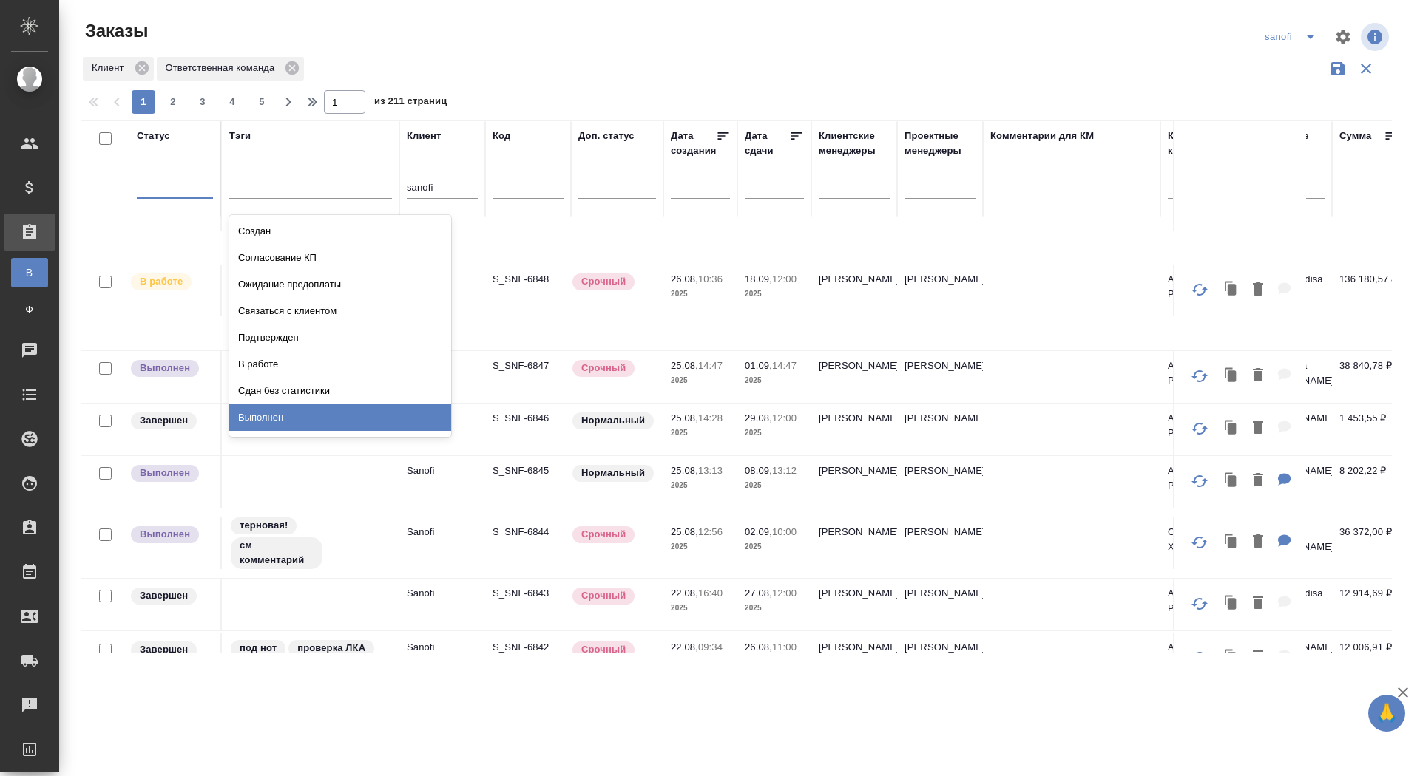
click at [314, 412] on div "Выполнен" at bounding box center [340, 418] width 222 height 27
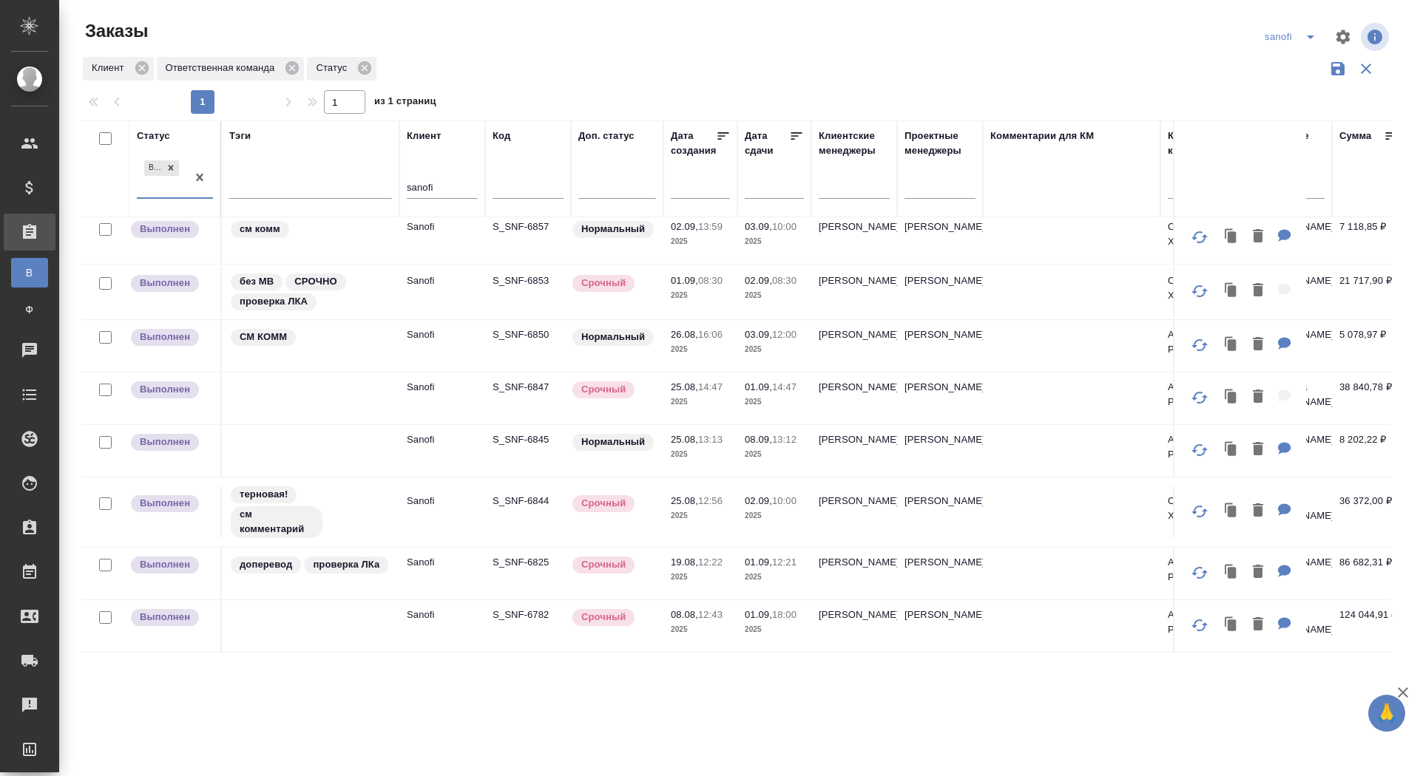
scroll to position [28, 0]
click at [540, 608] on p "S_SNF-6782" at bounding box center [528, 615] width 71 height 15
click at [517, 274] on p "S_SNF-6853" at bounding box center [528, 281] width 71 height 15
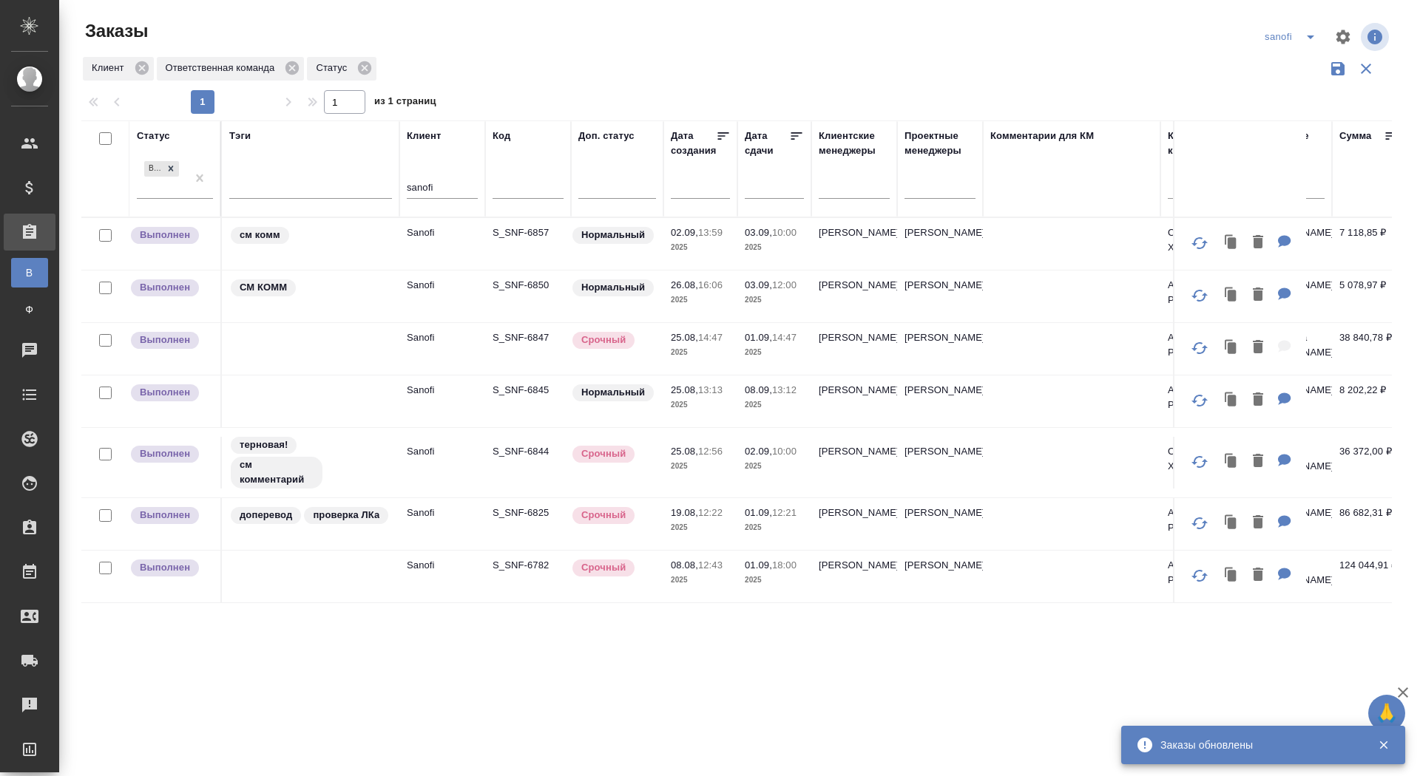
scroll to position [0, 0]
click at [529, 229] on p "S_SNF-6857" at bounding box center [528, 233] width 71 height 15
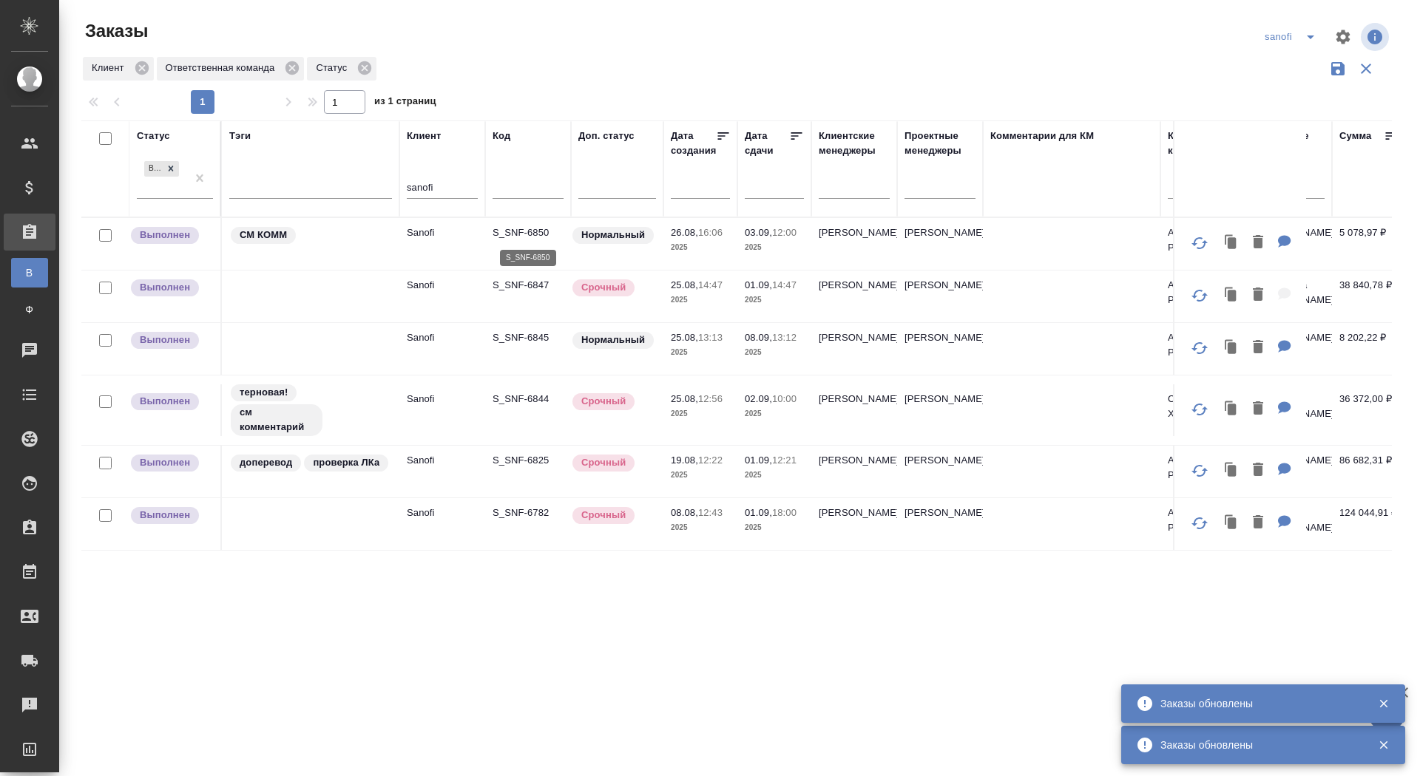
click at [529, 233] on p "S_SNF-6850" at bounding box center [528, 233] width 71 height 15
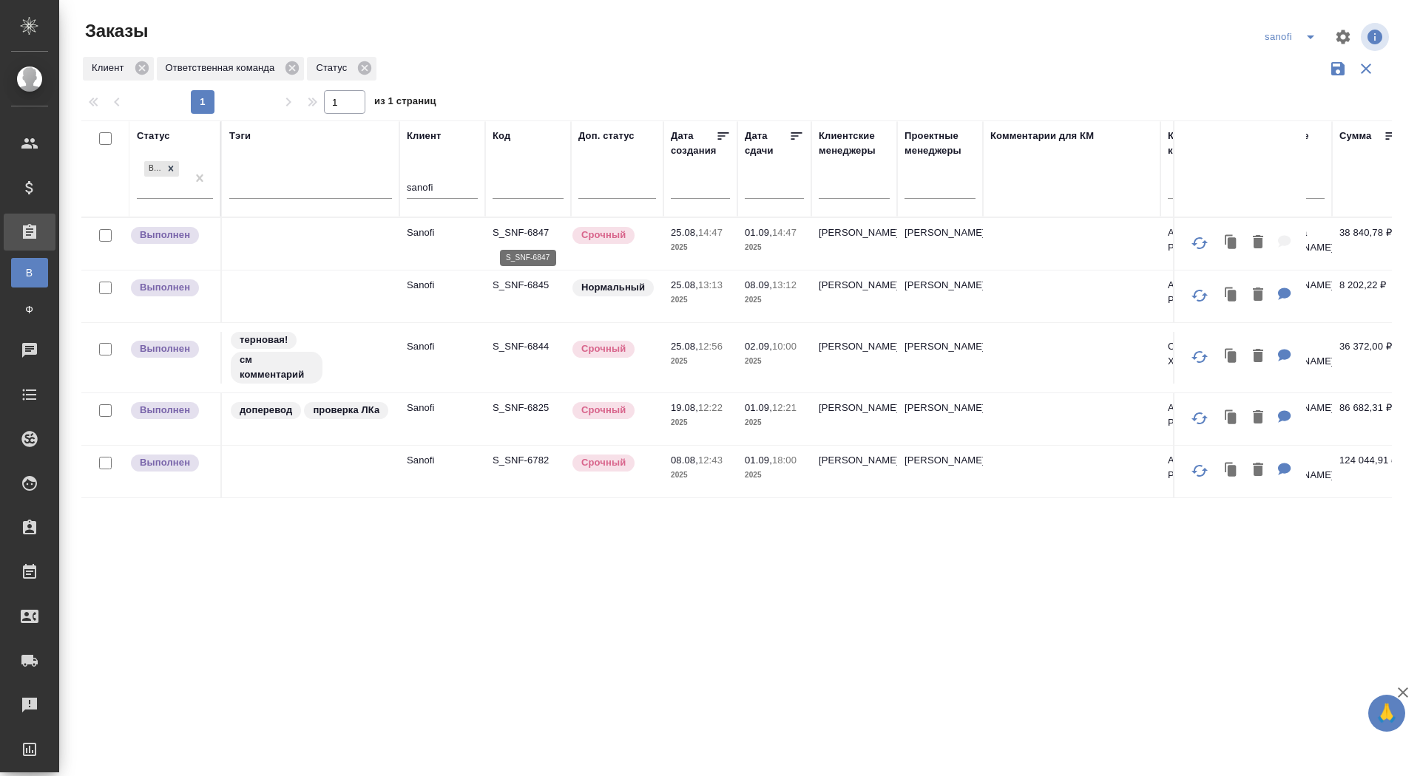
click at [524, 231] on p "S_SNF-6847" at bounding box center [528, 233] width 71 height 15
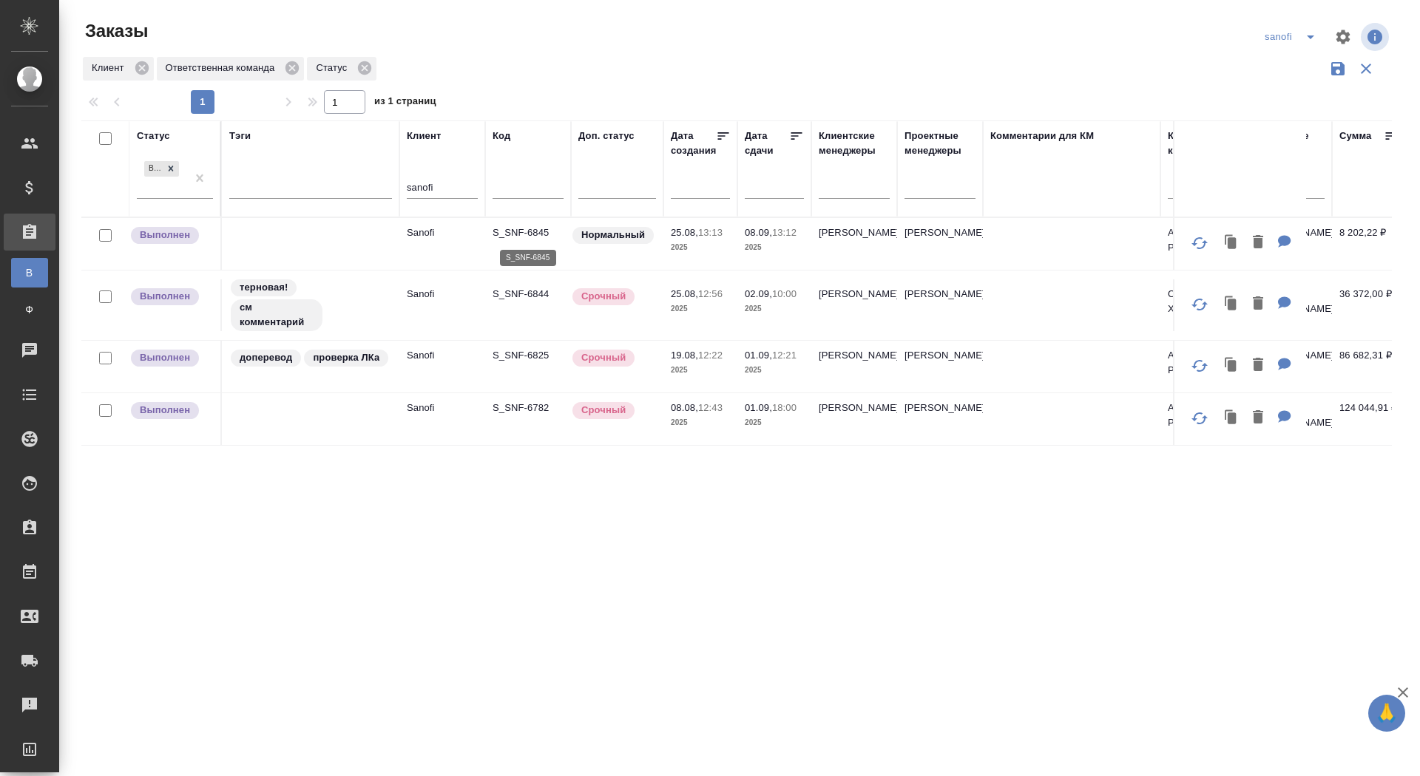
click at [520, 232] on p "S_SNF-6845" at bounding box center [528, 233] width 71 height 15
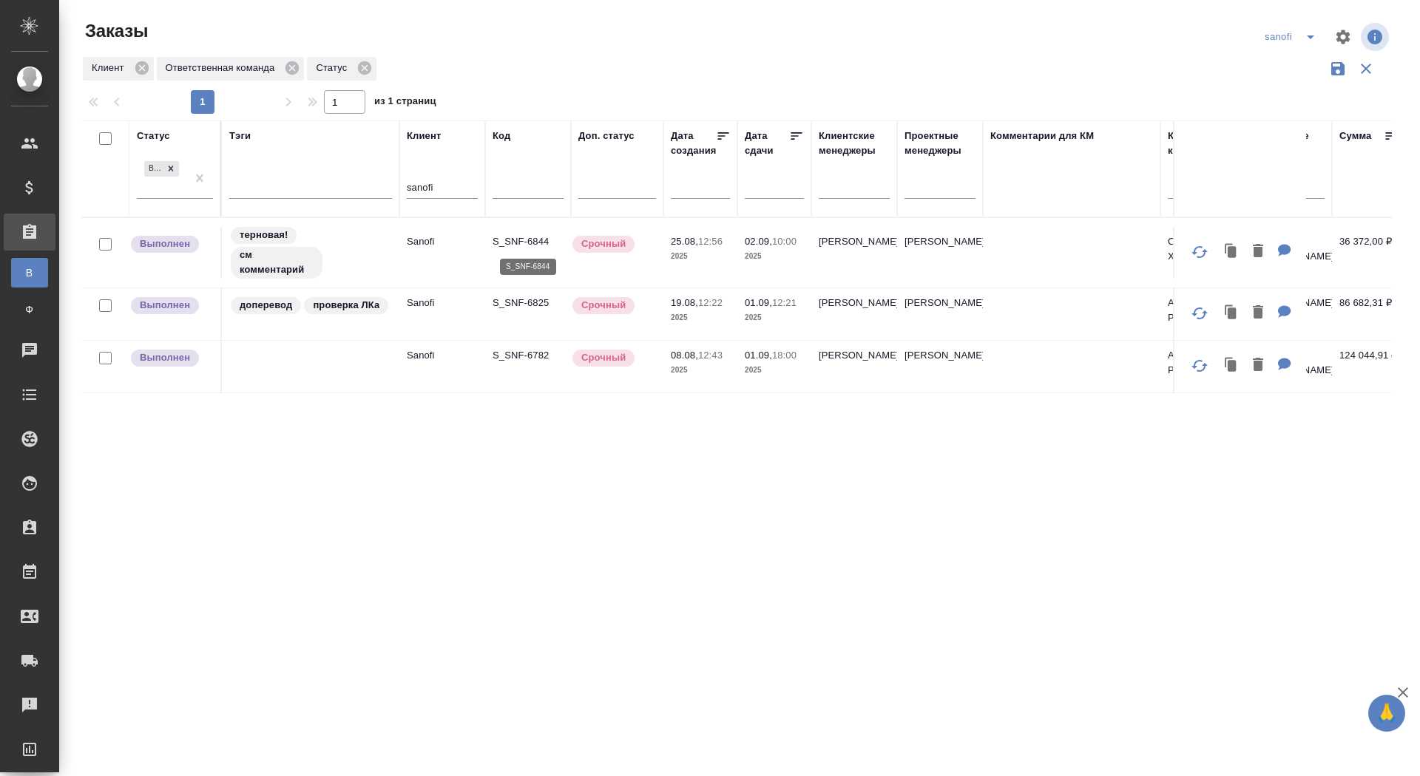
click at [503, 235] on p "S_SNF-6844" at bounding box center [528, 241] width 71 height 15
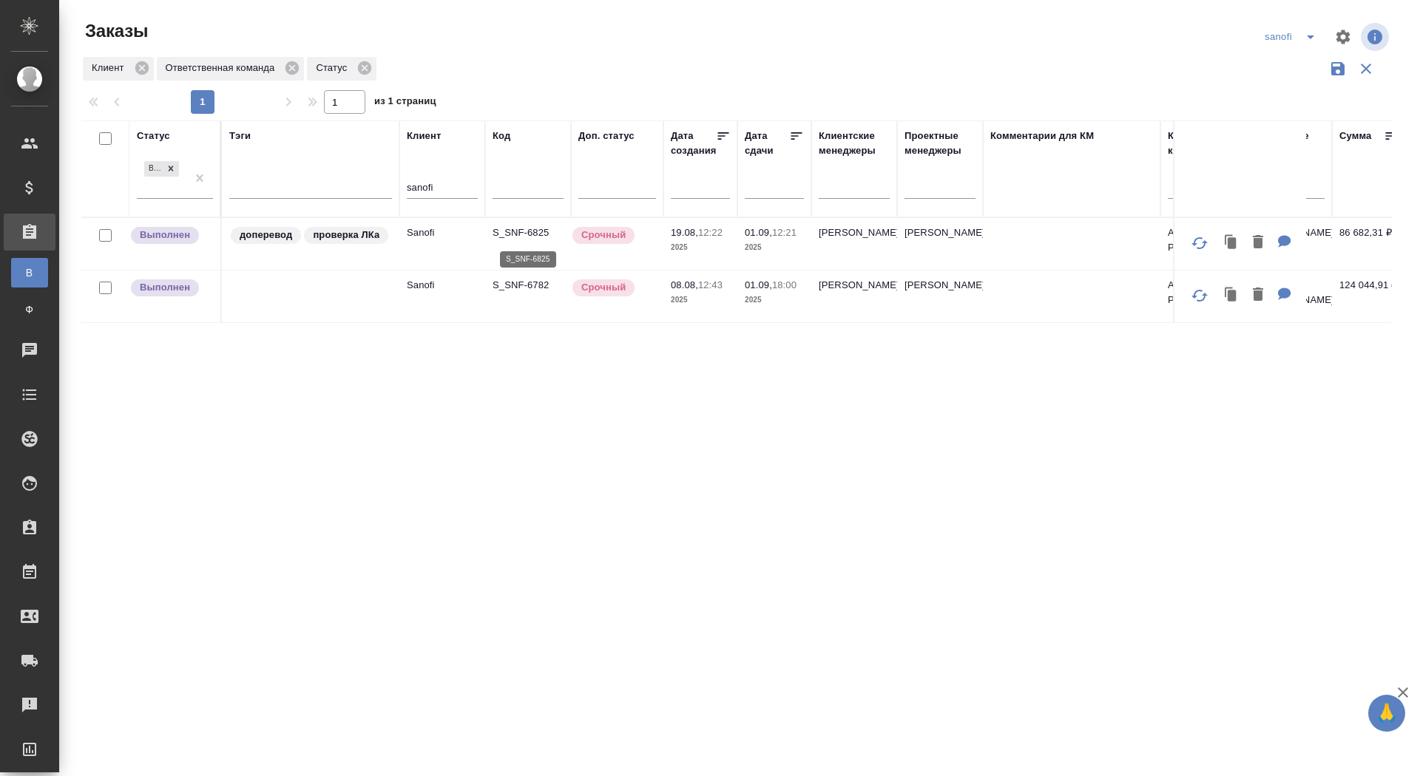
click at [518, 237] on p "S_SNF-6825" at bounding box center [528, 233] width 71 height 15
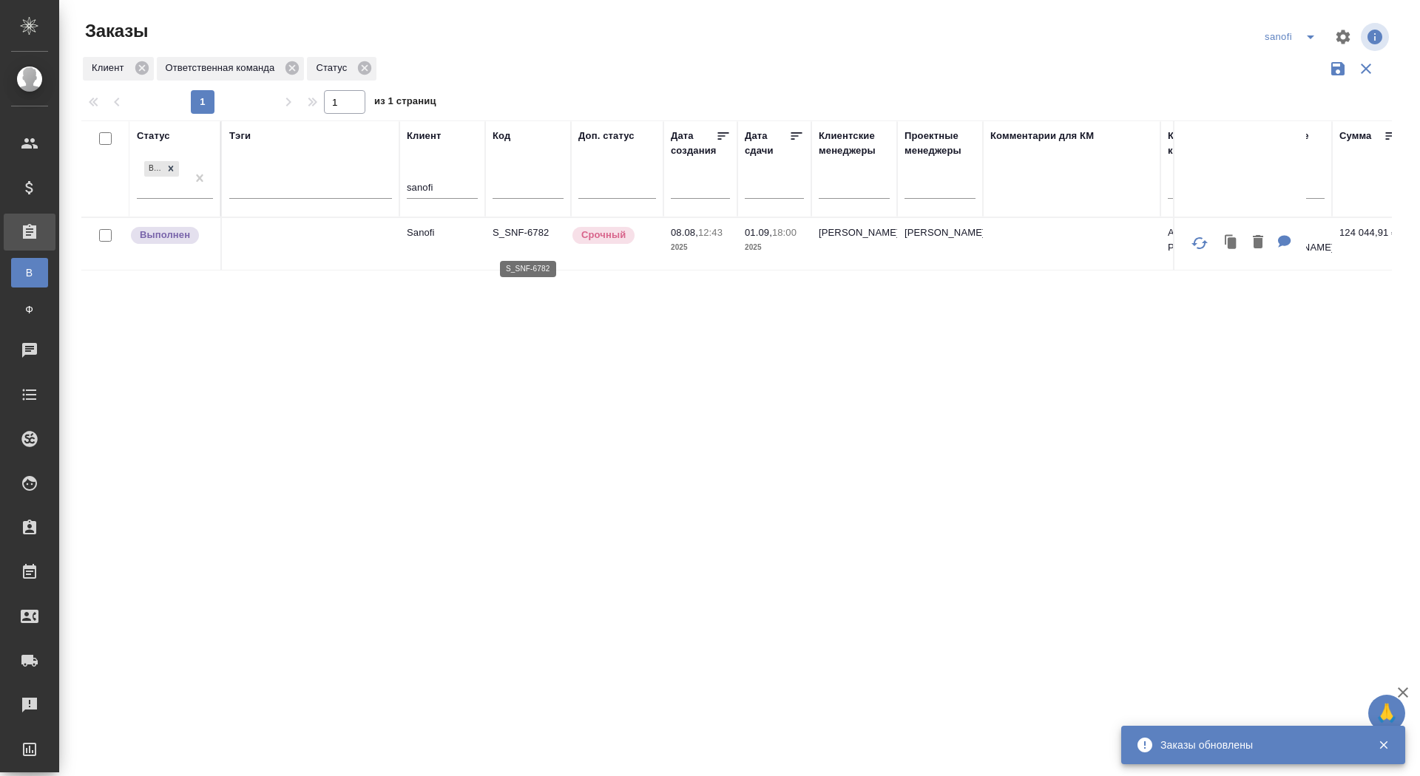
click at [530, 240] on p "S_SNF-6782" at bounding box center [528, 233] width 71 height 15
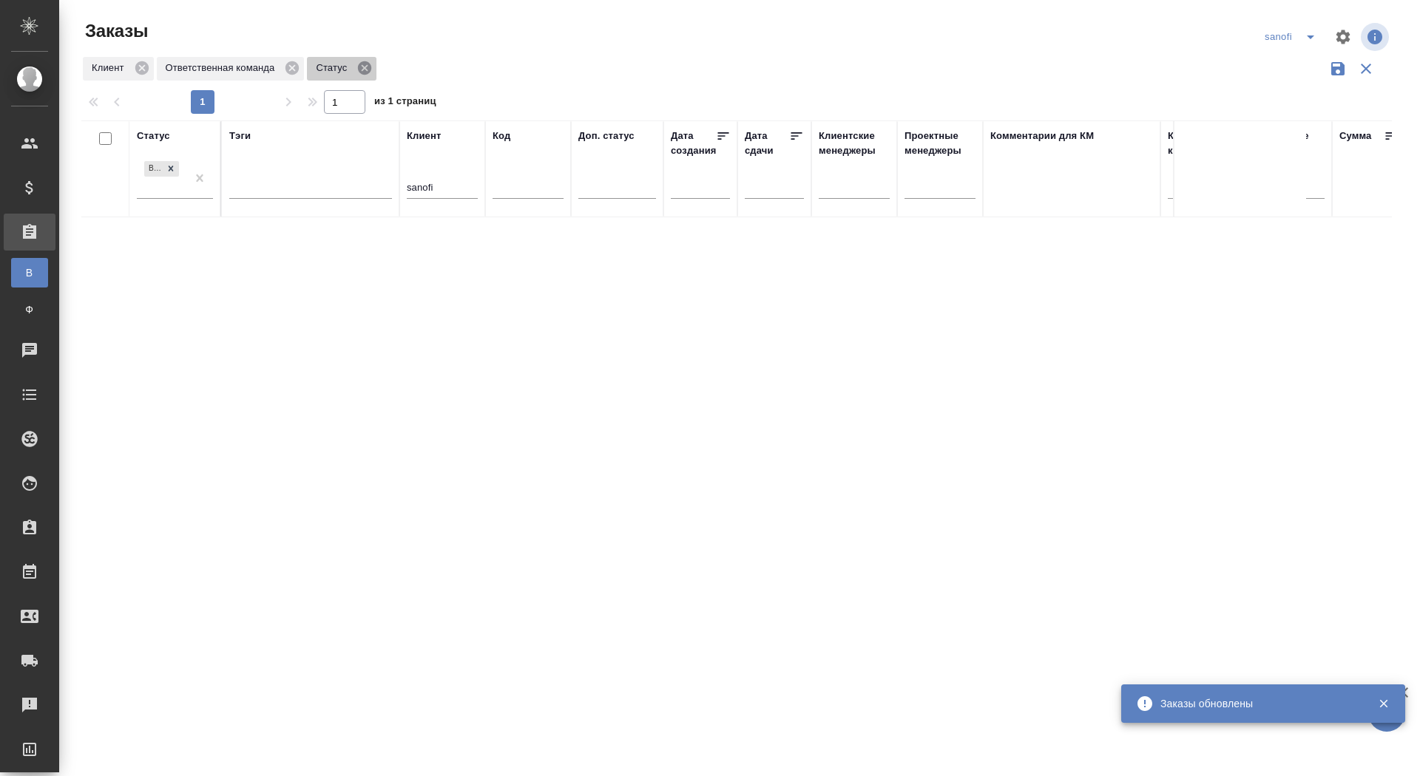
click at [369, 63] on icon at bounding box center [364, 67] width 13 height 13
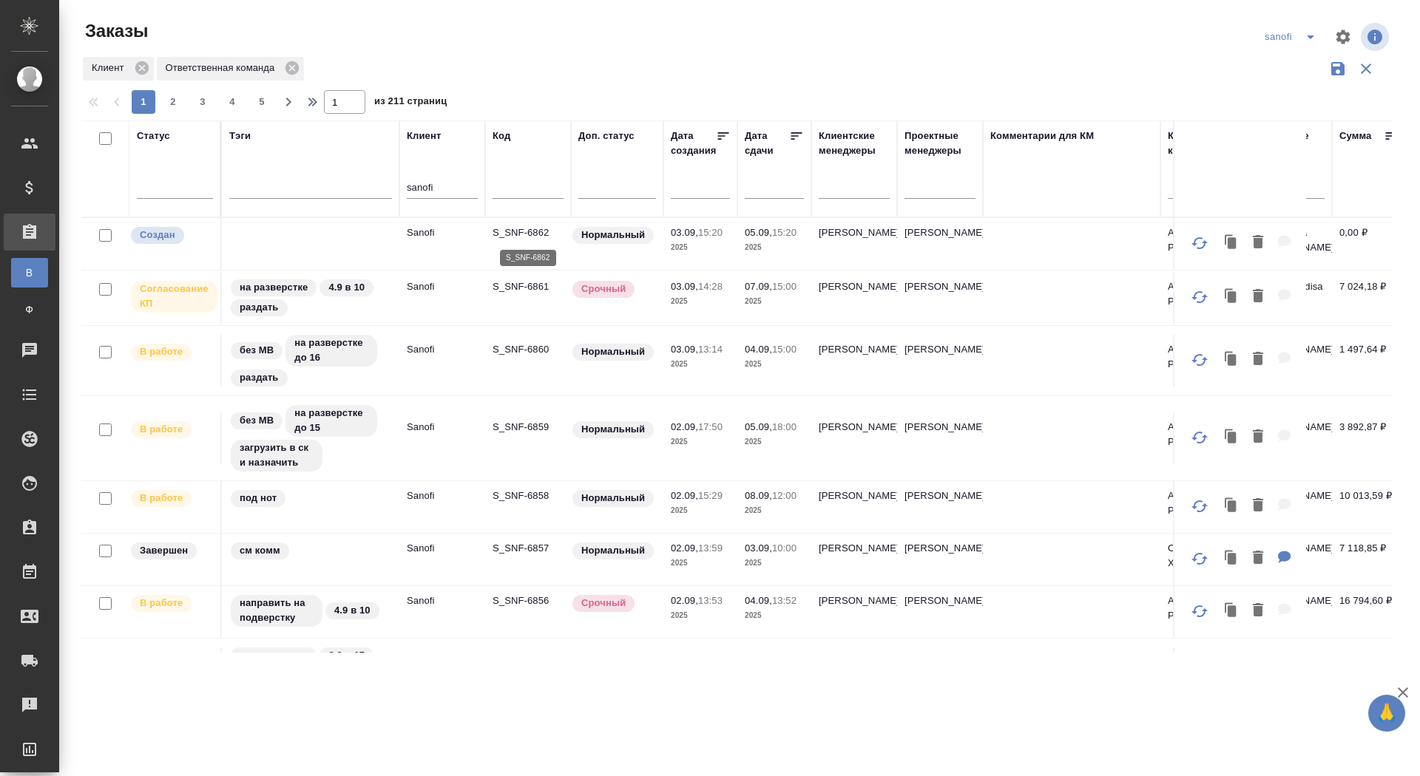
click at [526, 231] on p "S_SNF-6862" at bounding box center [528, 233] width 71 height 15
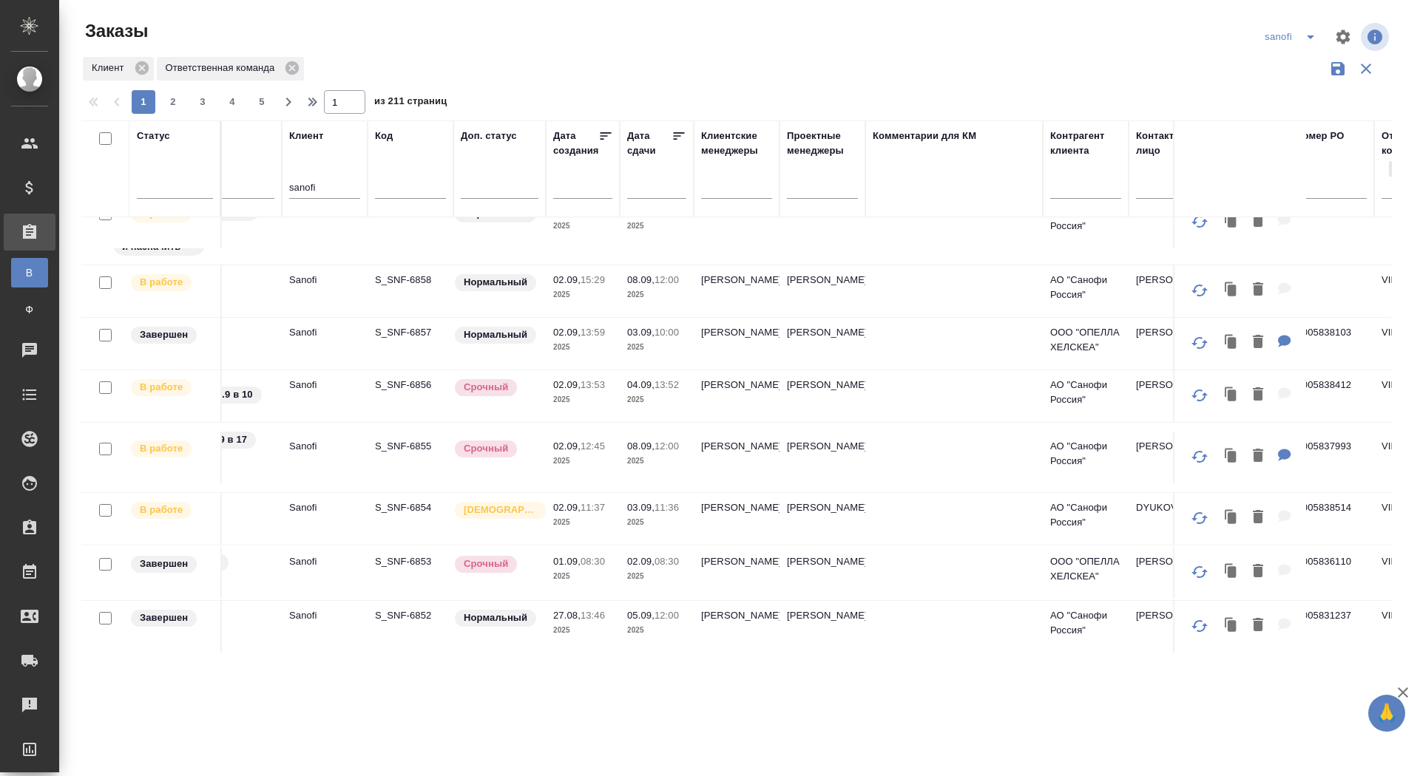
scroll to position [198, 0]
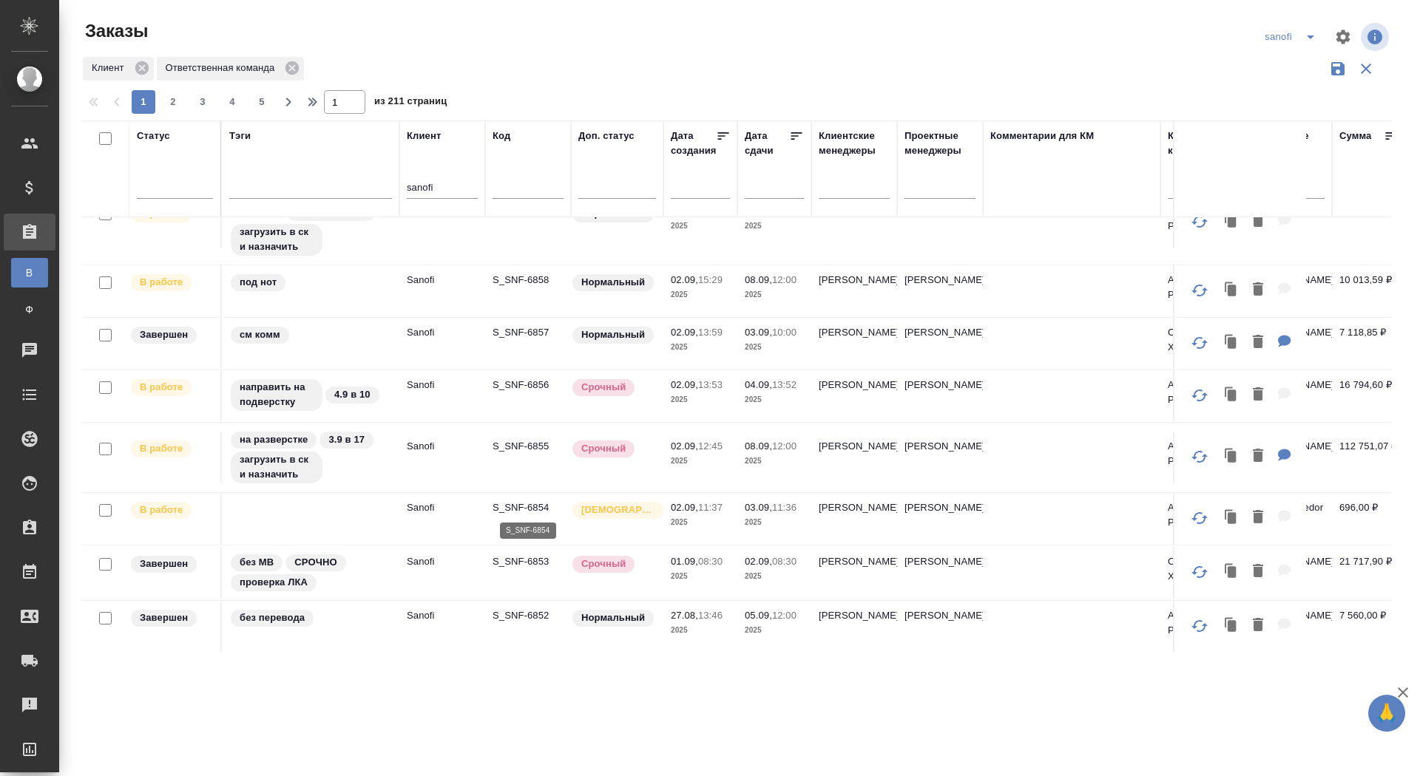
click at [536, 505] on p "S_SNF-6854" at bounding box center [528, 508] width 71 height 15
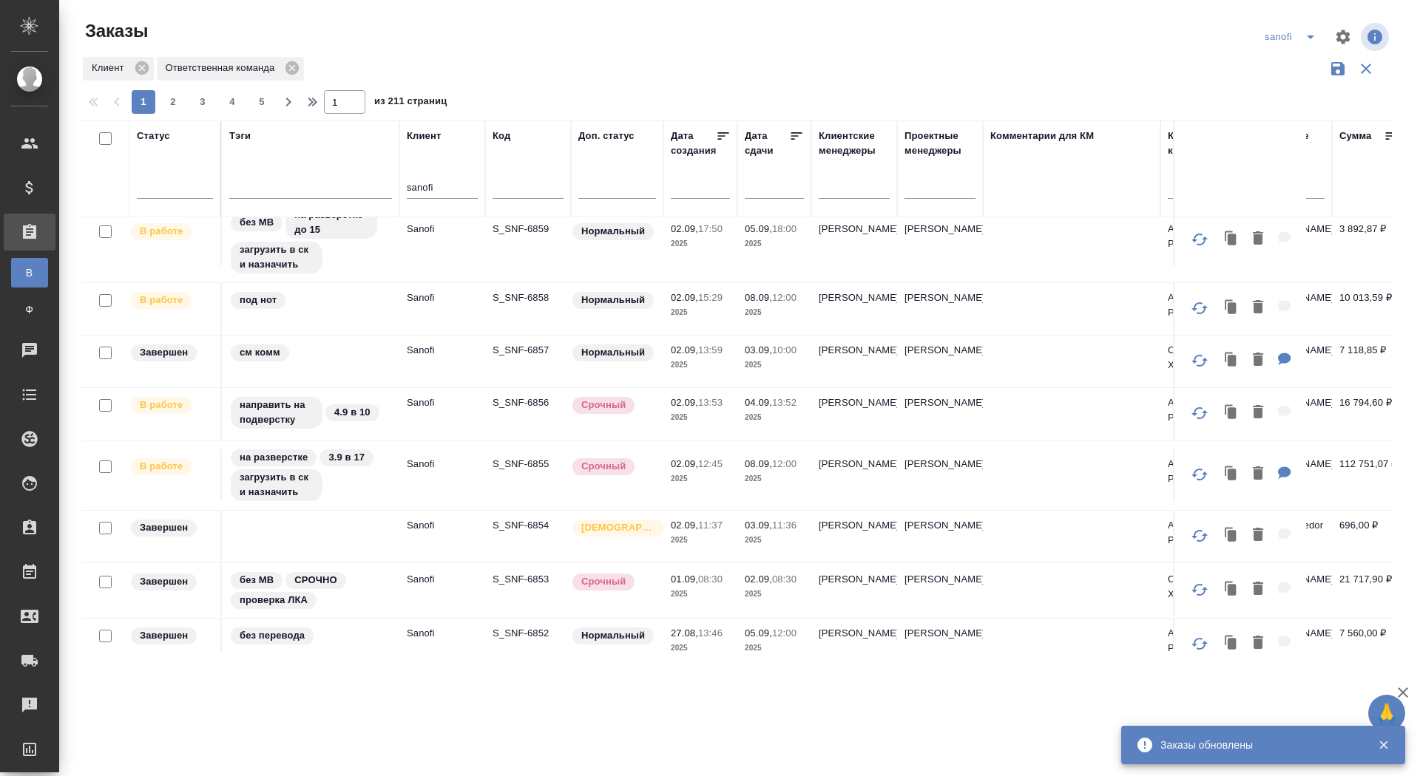
scroll to position [493, 0]
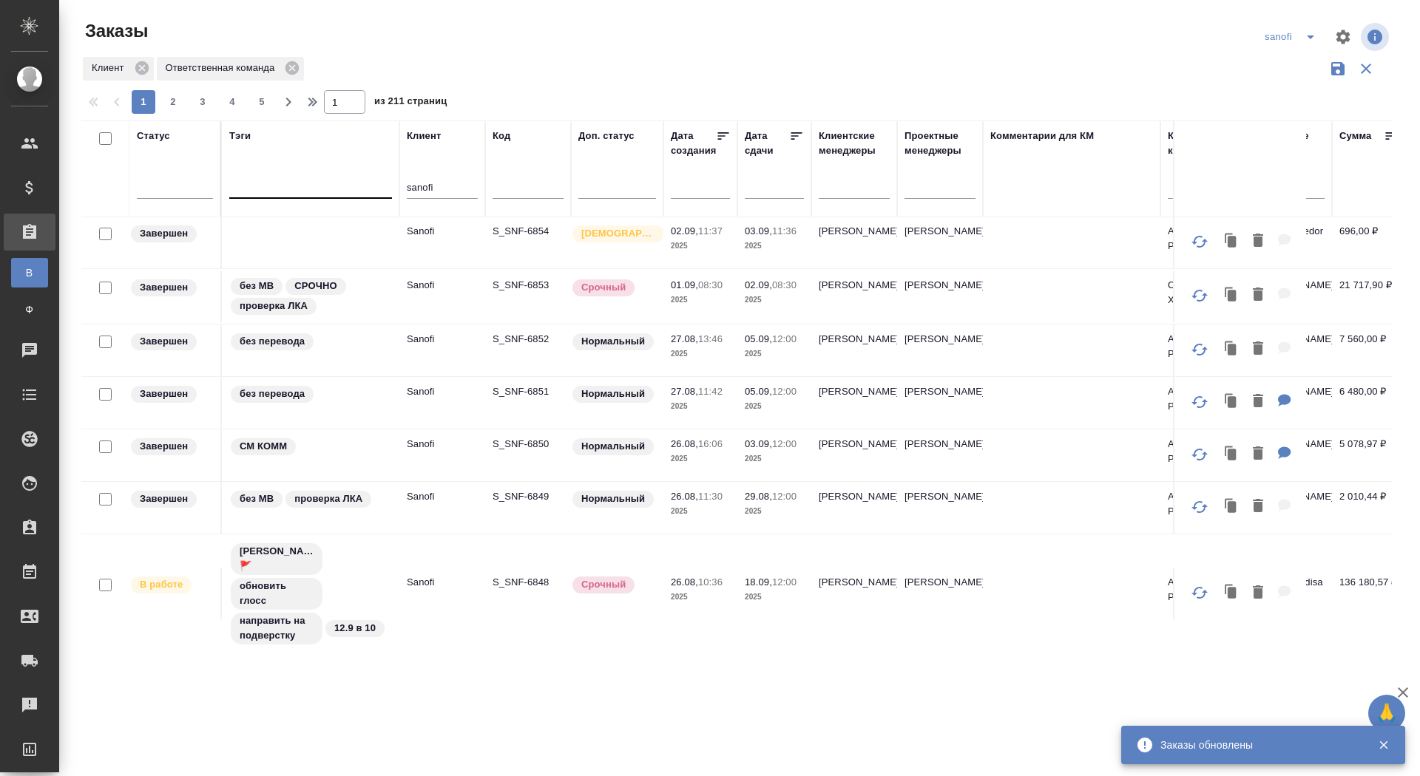
click at [287, 185] on div at bounding box center [310, 183] width 163 height 21
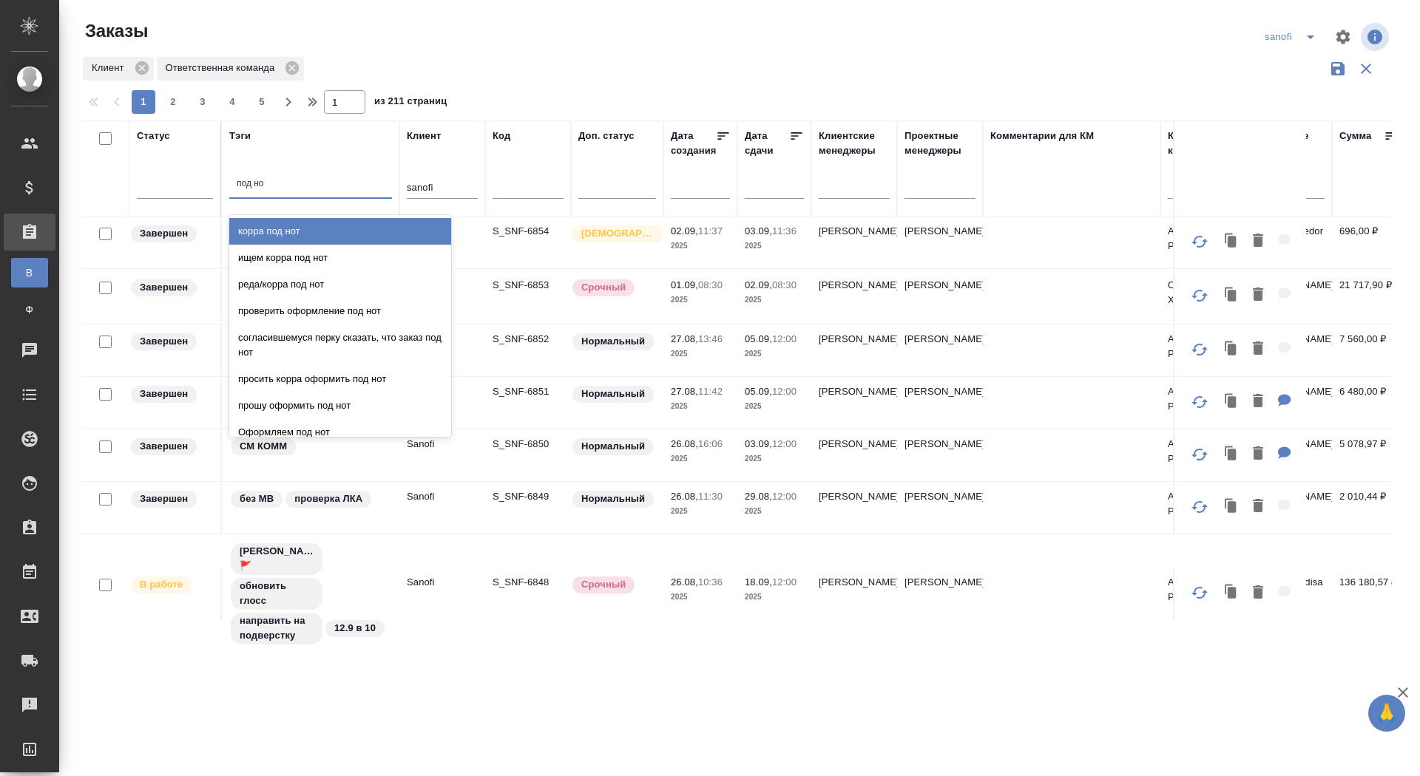
type input "под нот"
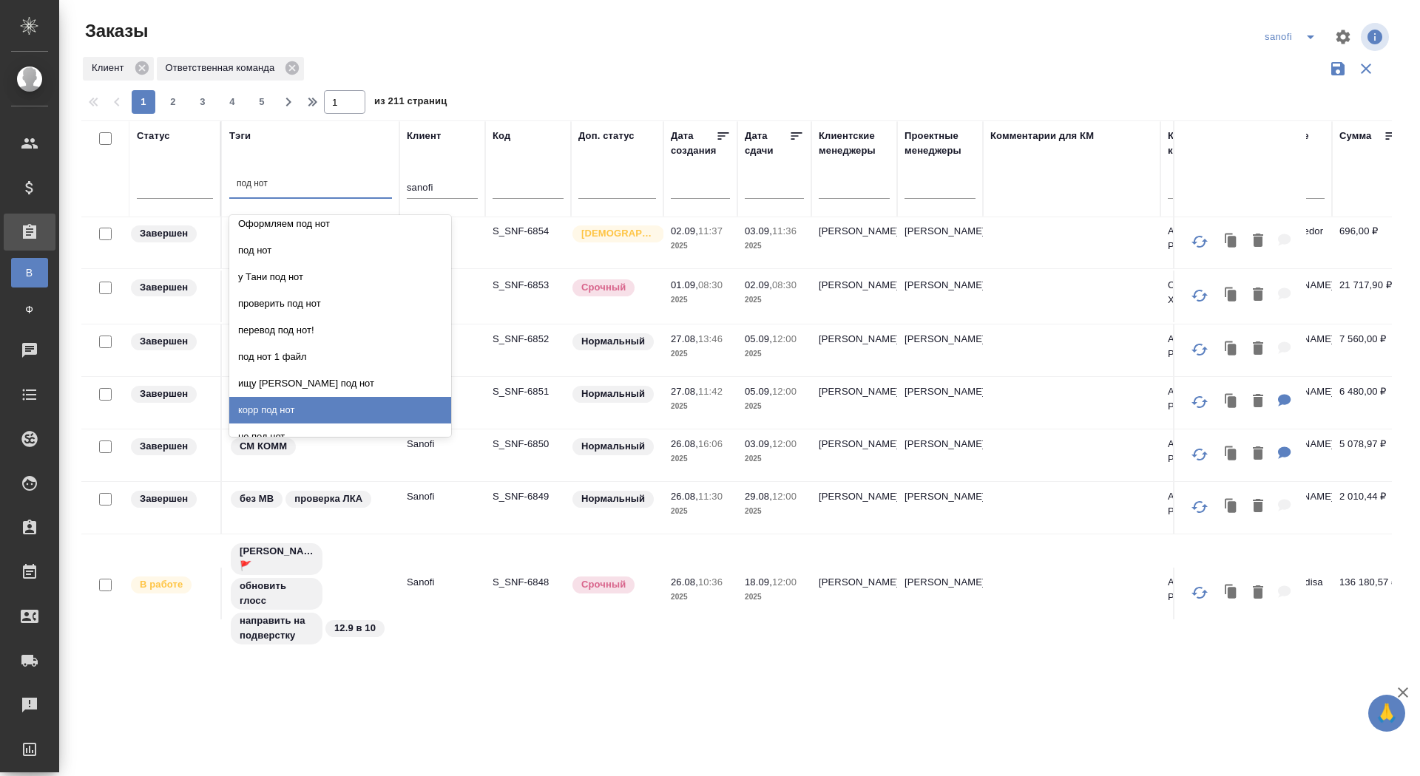
scroll to position [181, 0]
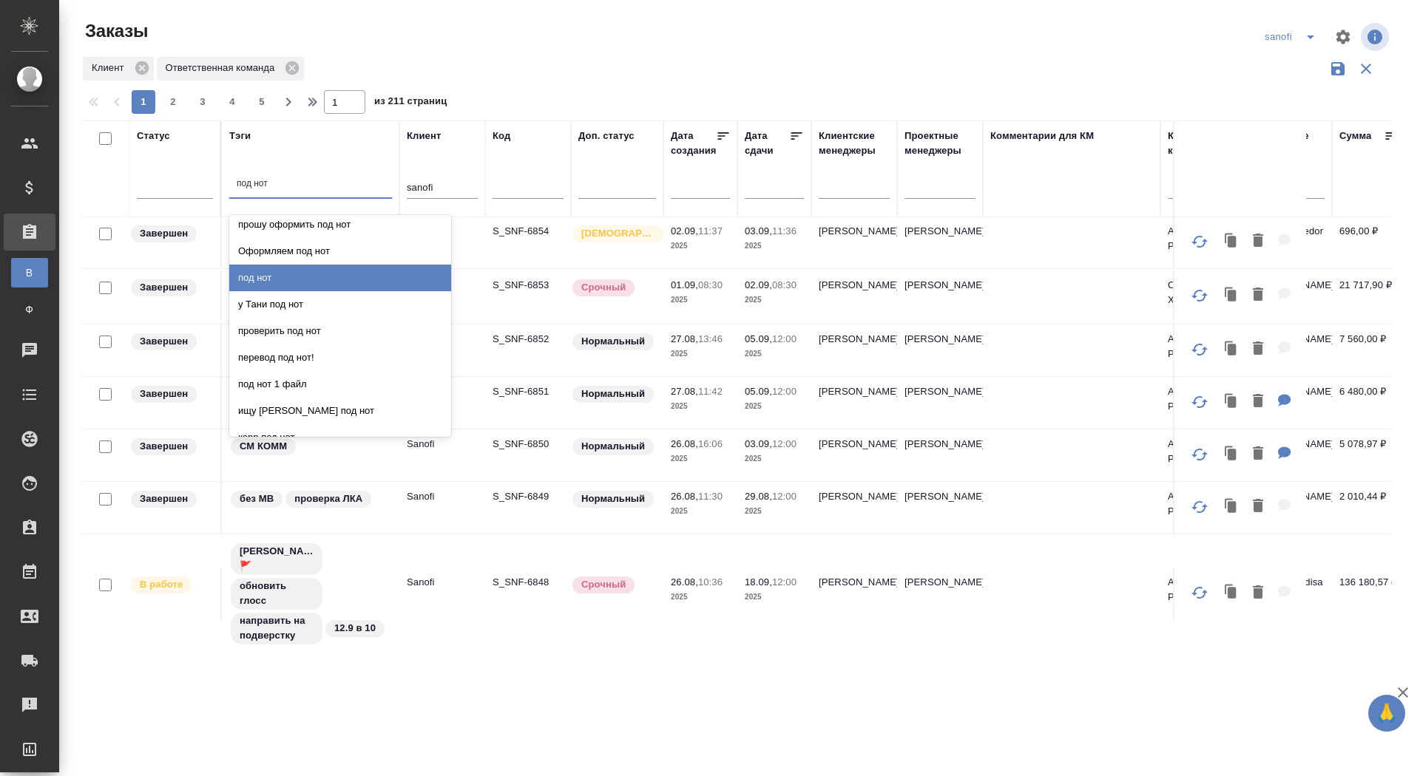
click at [289, 271] on div "под нот" at bounding box center [340, 278] width 222 height 27
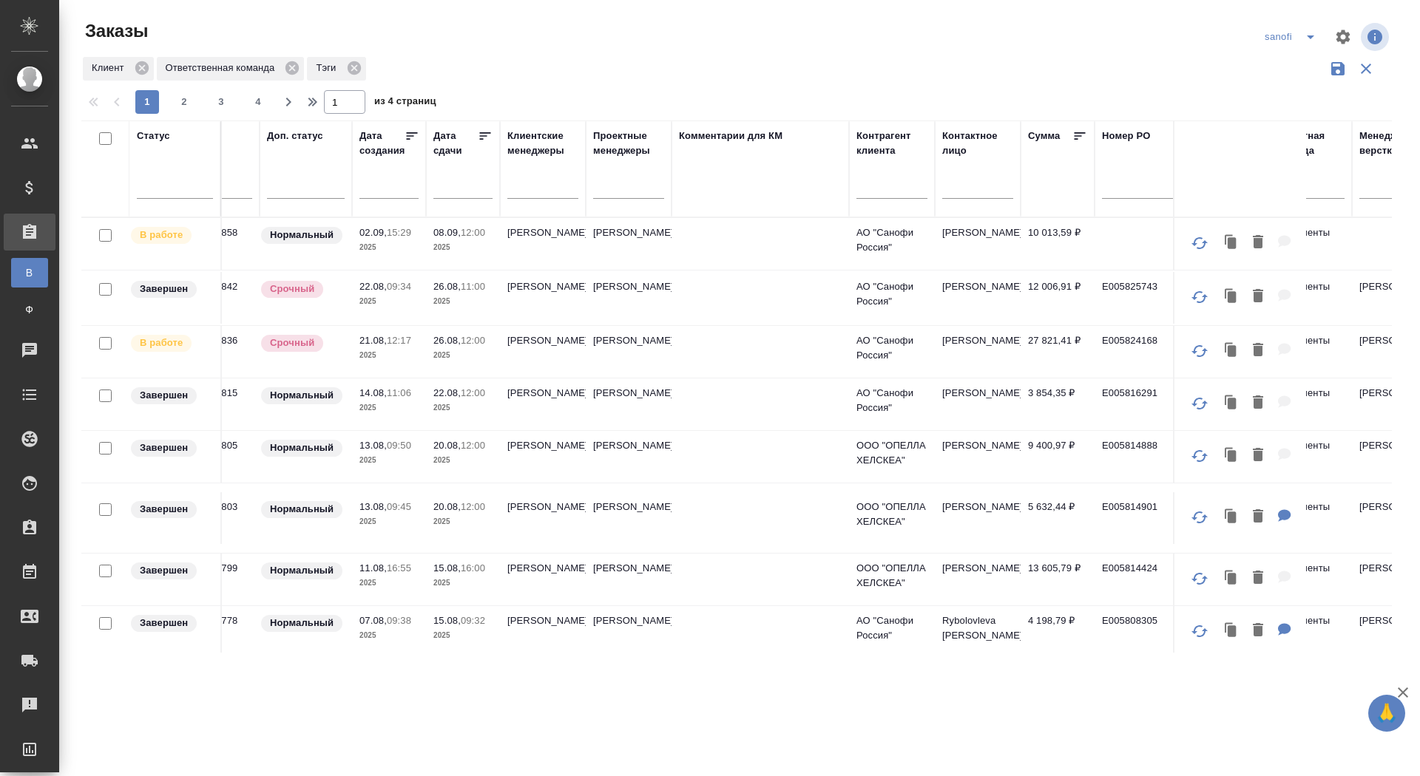
scroll to position [0, 0]
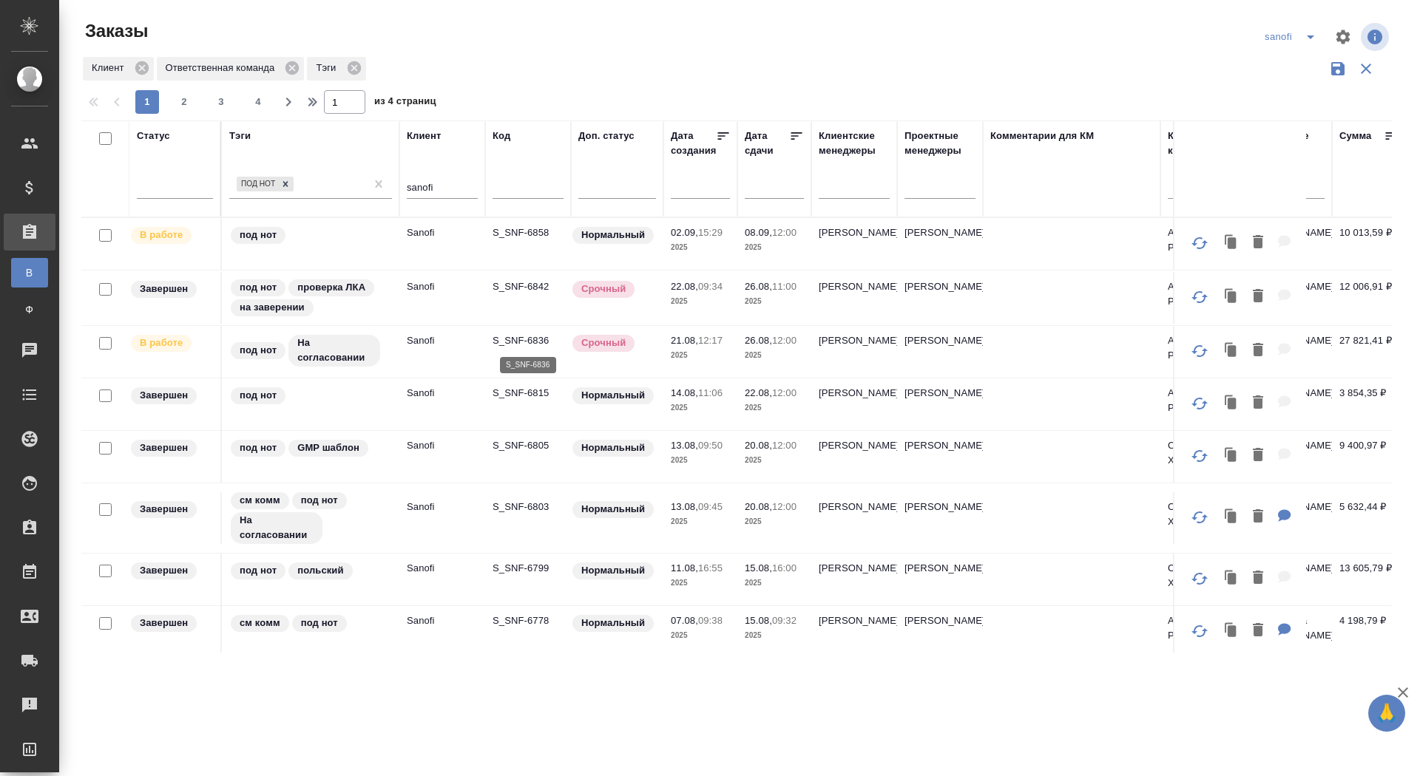
click at [518, 338] on p "S_SNF-6836" at bounding box center [528, 341] width 71 height 15
click at [359, 65] on icon at bounding box center [353, 67] width 13 height 13
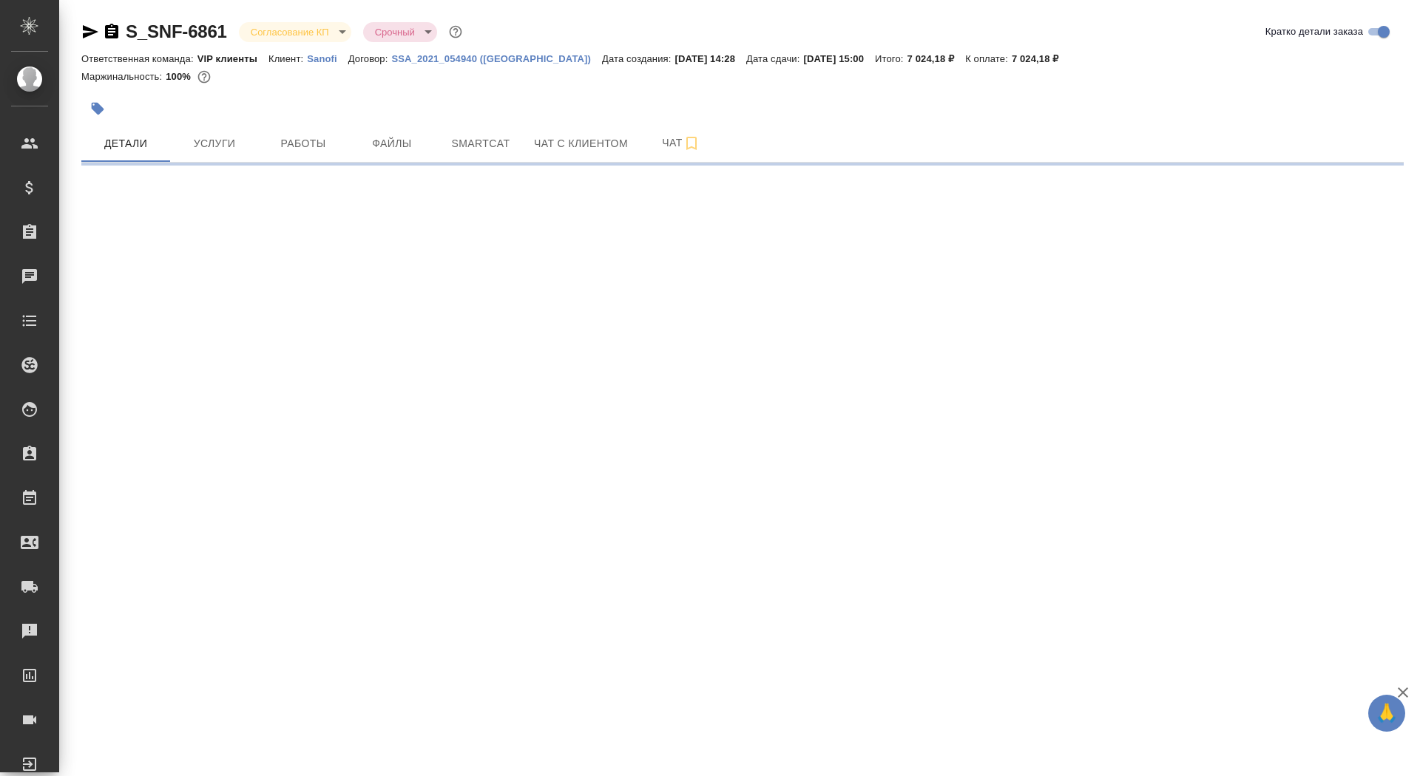
select select "RU"
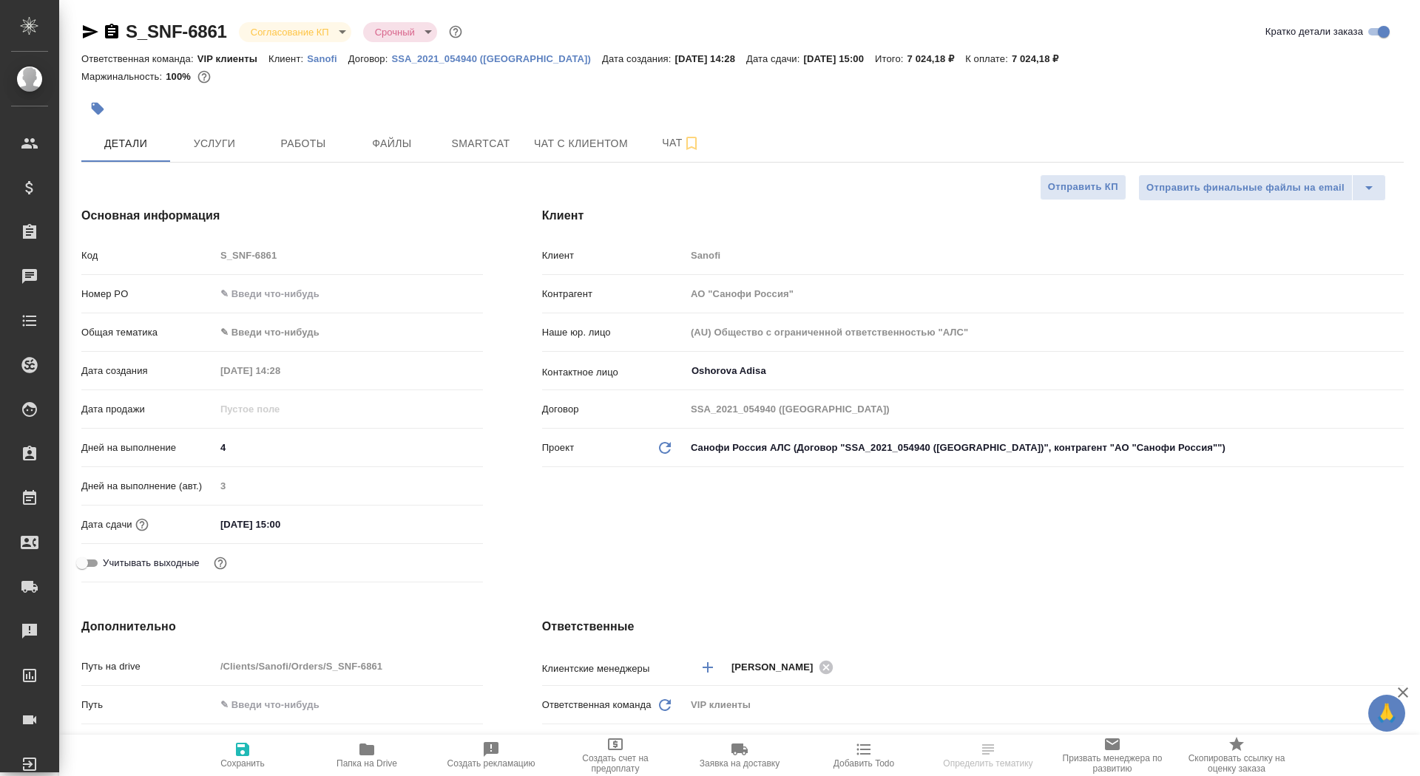
type textarea "x"
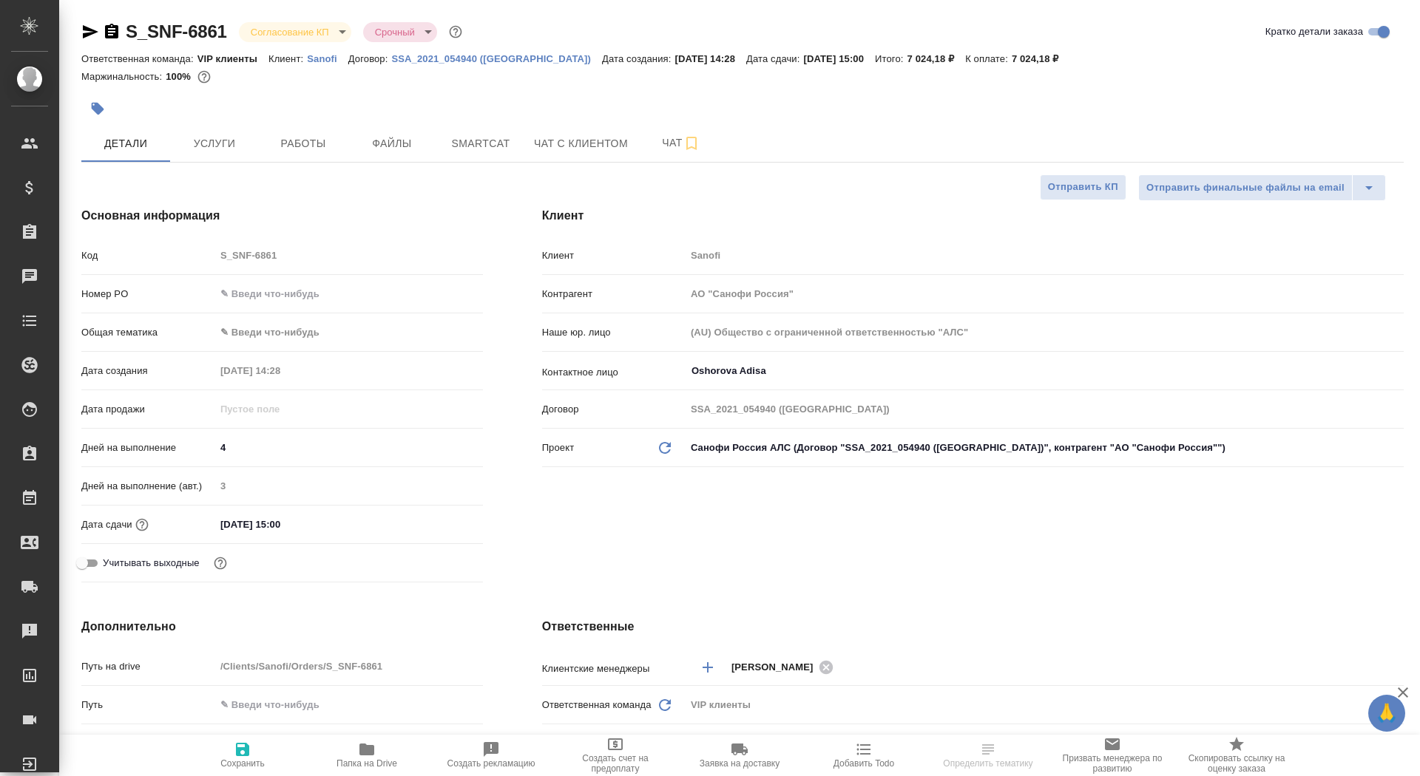
type textarea "x"
click at [300, 152] on span "Работы" at bounding box center [303, 144] width 71 height 18
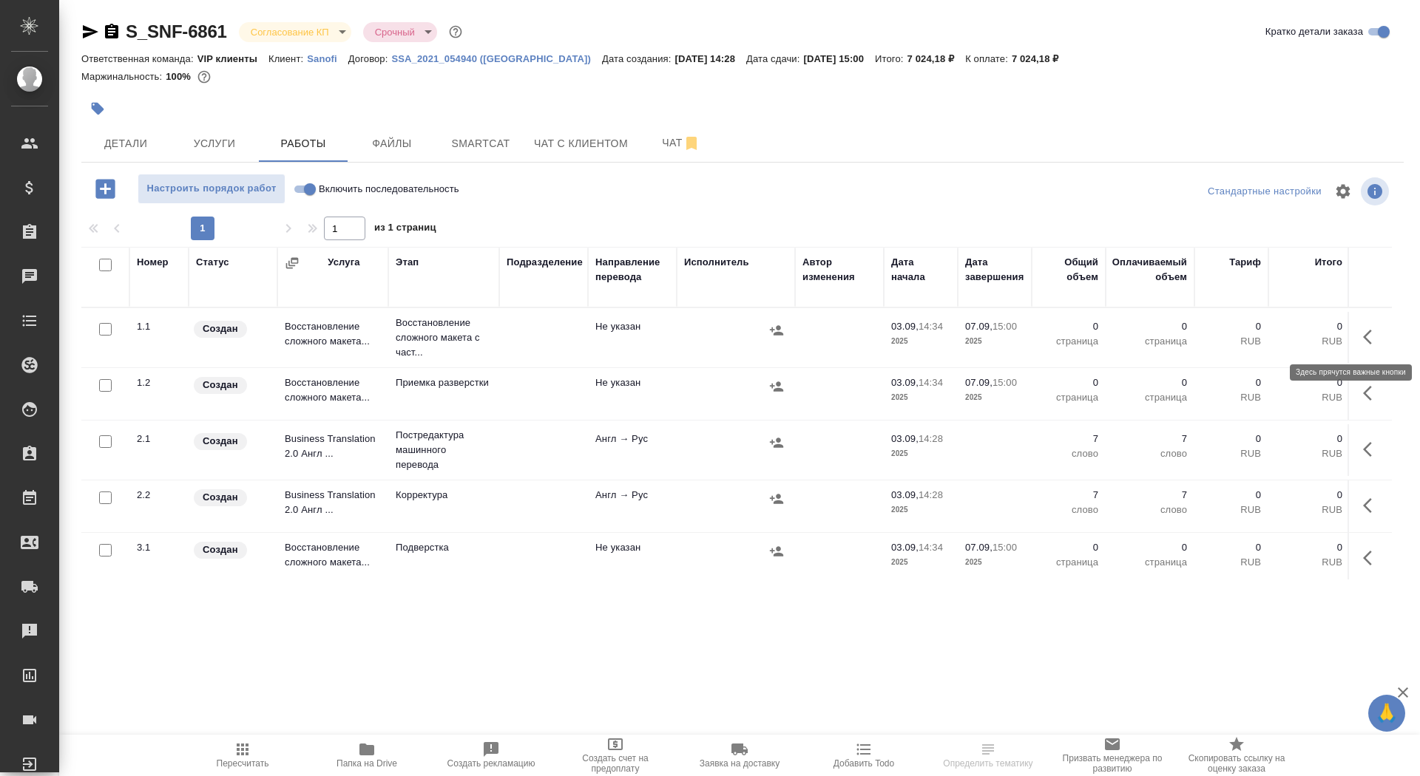
click at [1368, 325] on button "button" at bounding box center [1371, 336] width 35 height 35
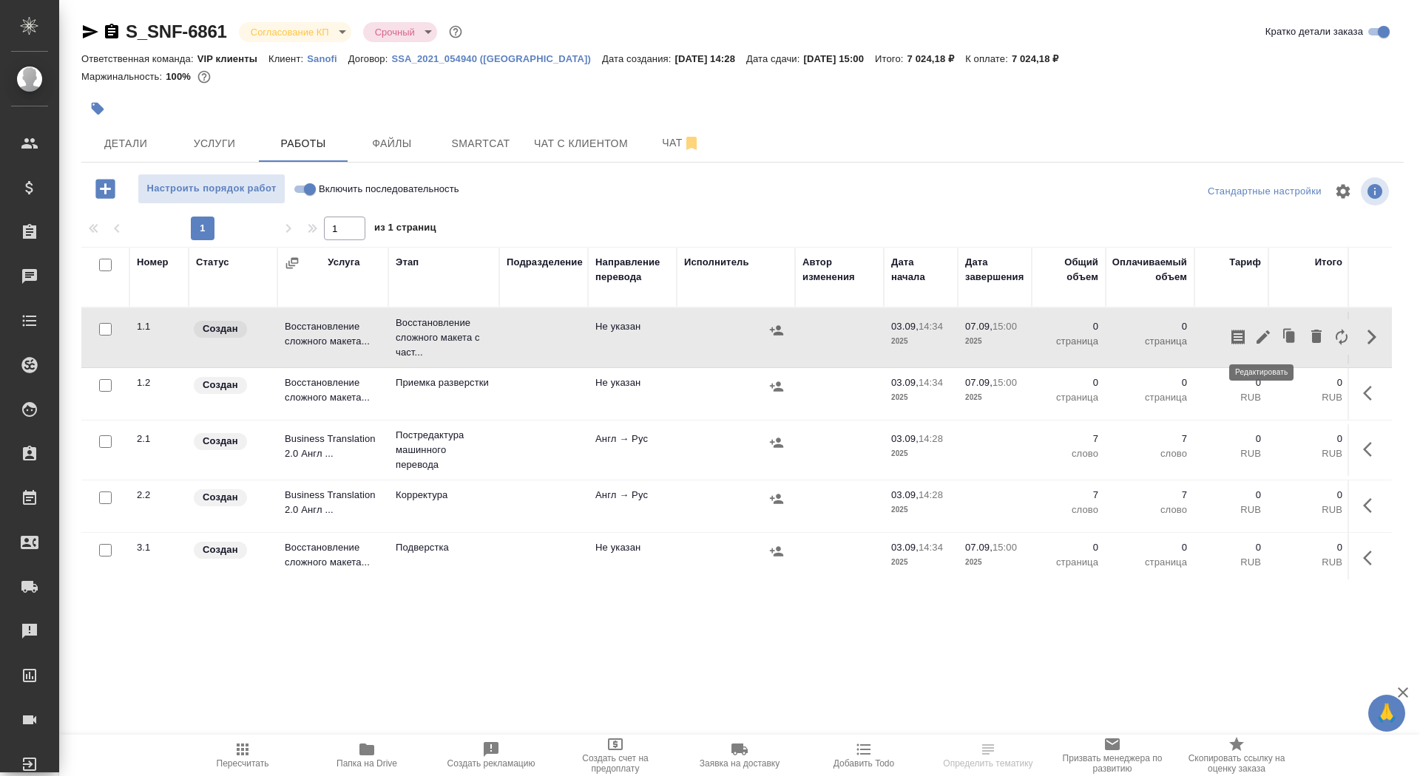
click at [1254, 327] on button "button" at bounding box center [1263, 336] width 25 height 35
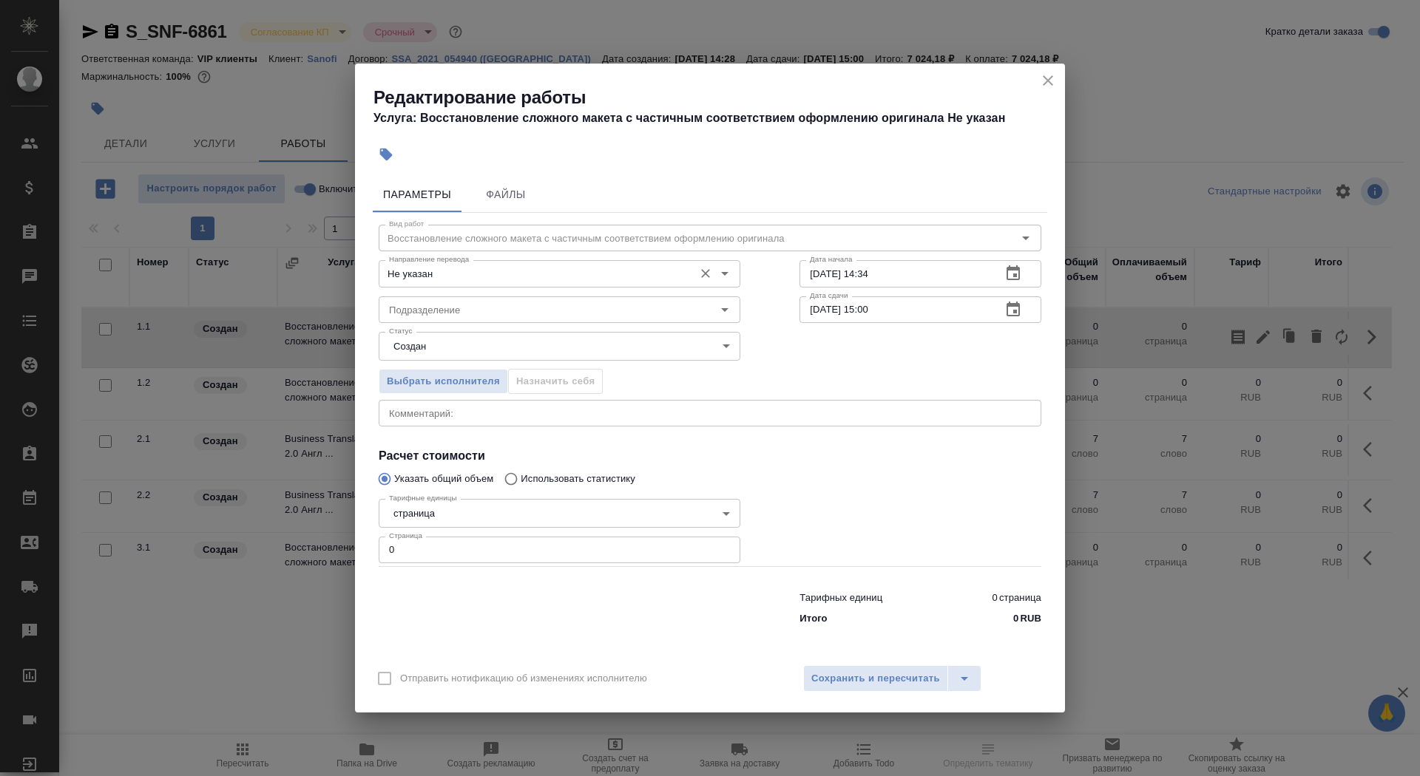
click at [524, 257] on div "Направление перевода Не указан Направление перевода" at bounding box center [560, 271] width 362 height 35
click at [526, 268] on input "Не указан" at bounding box center [534, 274] width 303 height 18
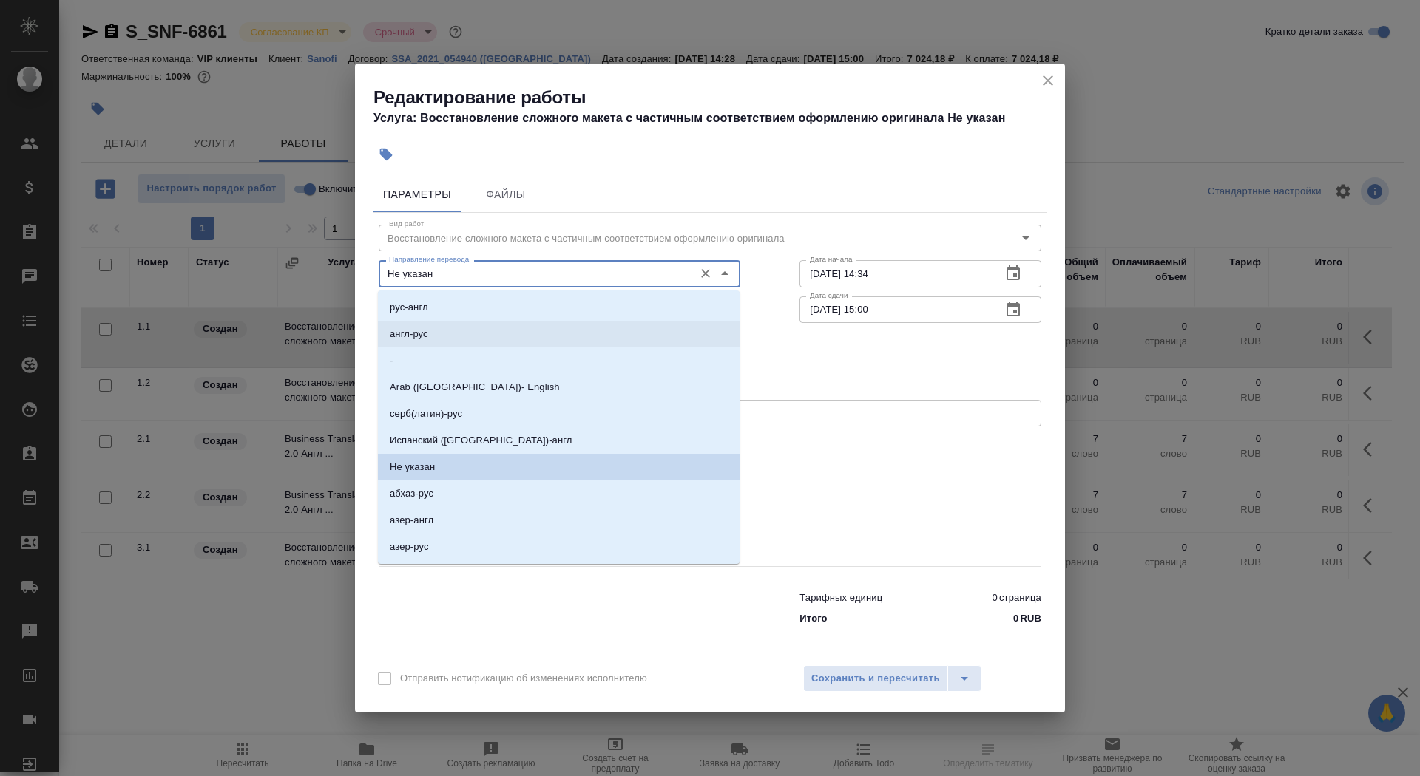
click at [521, 341] on li "англ-рус" at bounding box center [559, 334] width 362 height 27
type input "англ-рус"
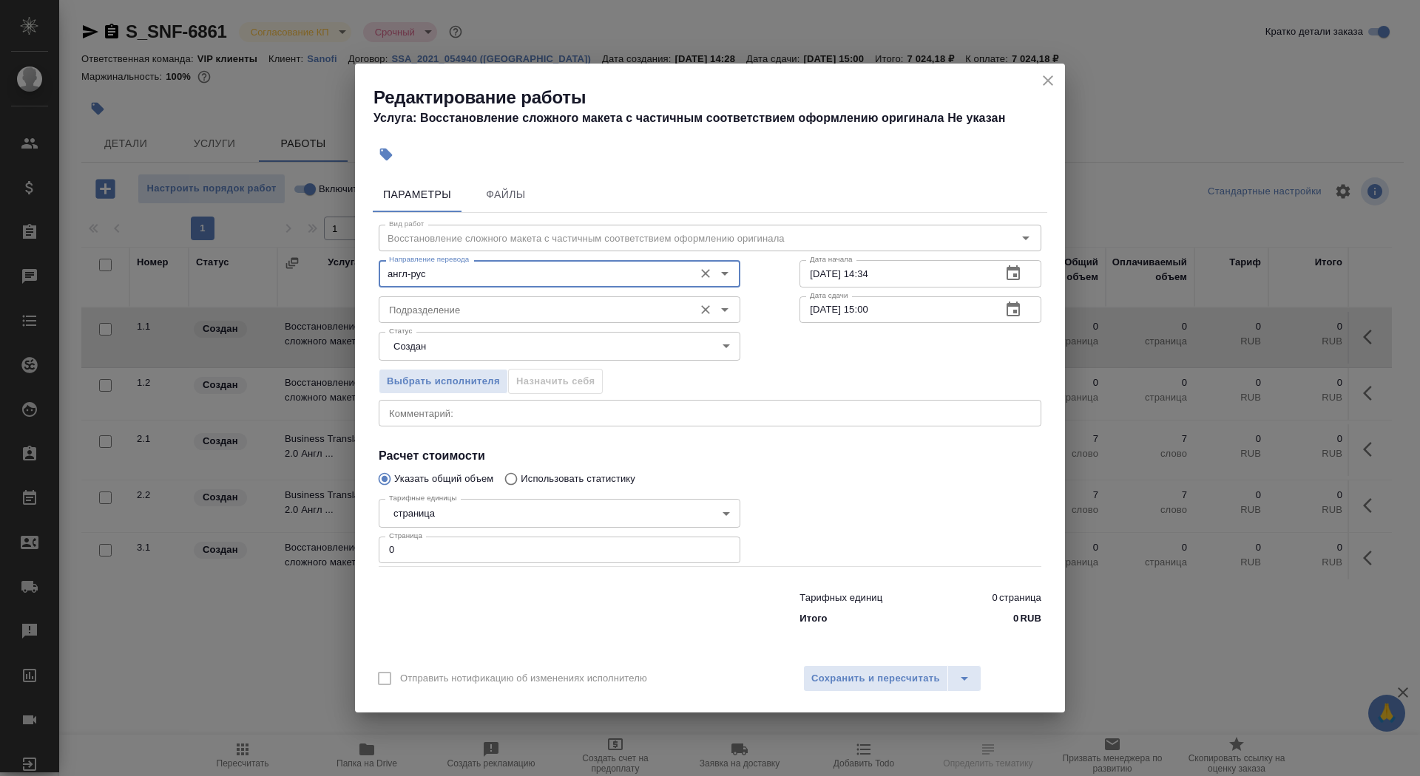
click at [511, 319] on div "Подразделение" at bounding box center [560, 310] width 362 height 27
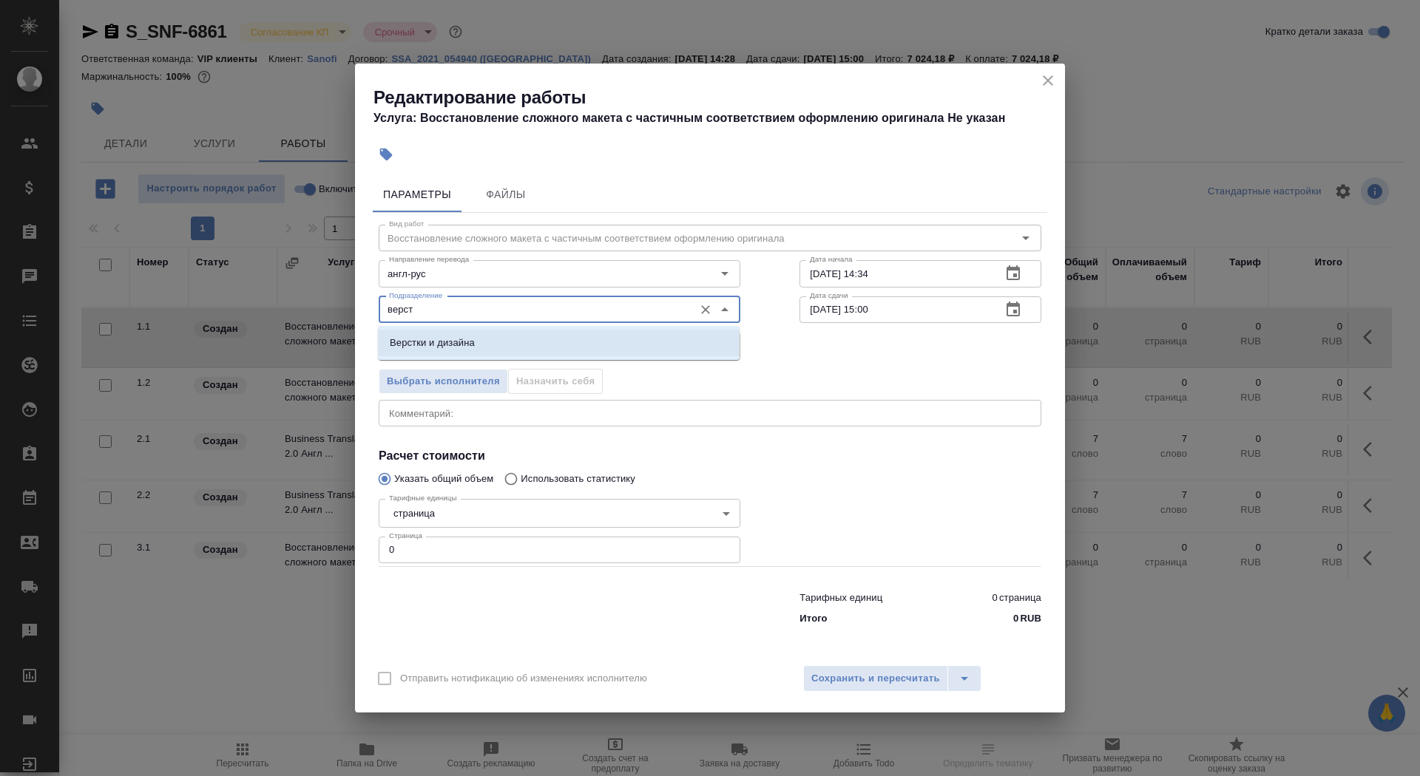
click at [510, 340] on li "Верстки и дизайна" at bounding box center [559, 343] width 362 height 27
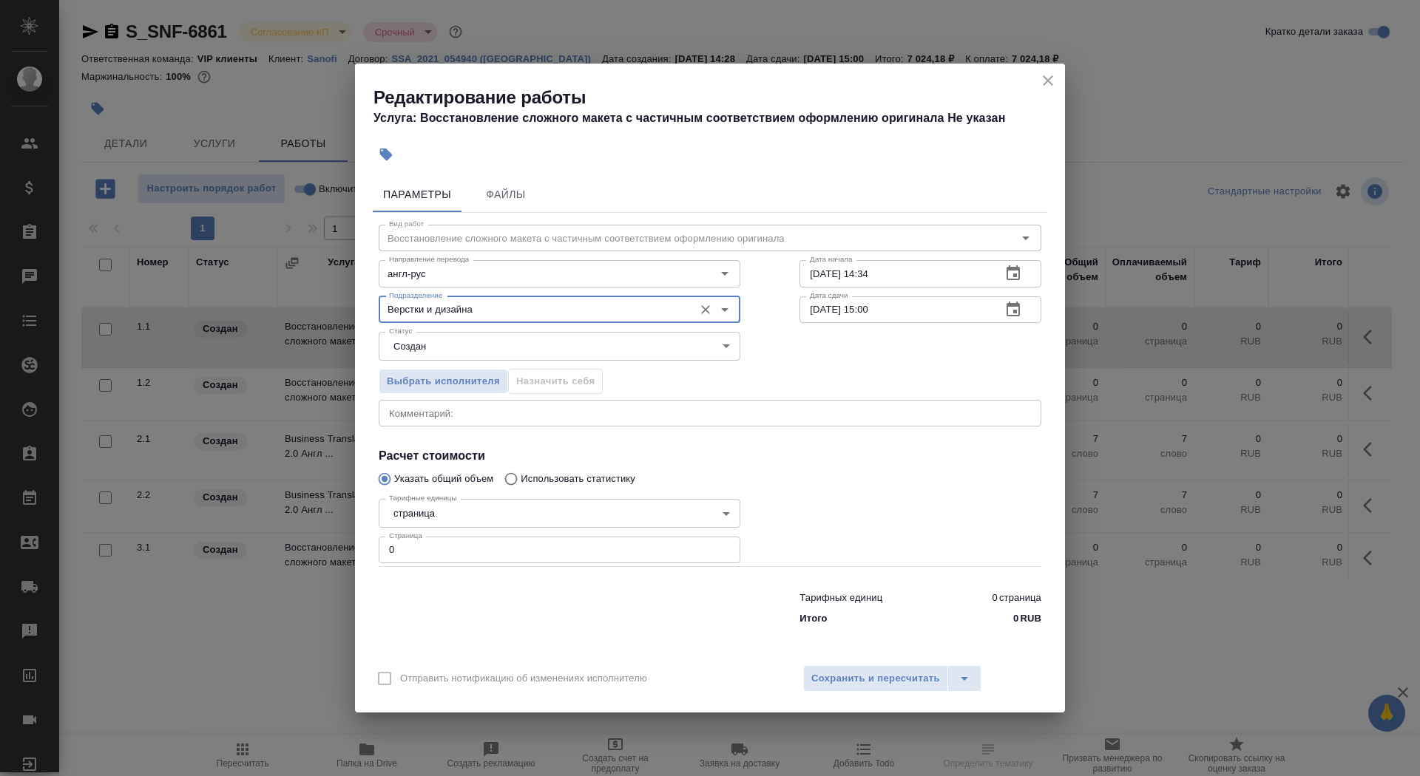
type input "Верстки и дизайна"
click at [501, 362] on div "Выбрать исполнителя Назначить себя" at bounding box center [559, 379] width 421 height 90
click at [491, 343] on body "🙏 .cls-1 fill:#fff; AWATERA Saydasheva Dilyara Клиенты Спецификации Заказы 0 Ча…" at bounding box center [710, 388] width 1420 height 776
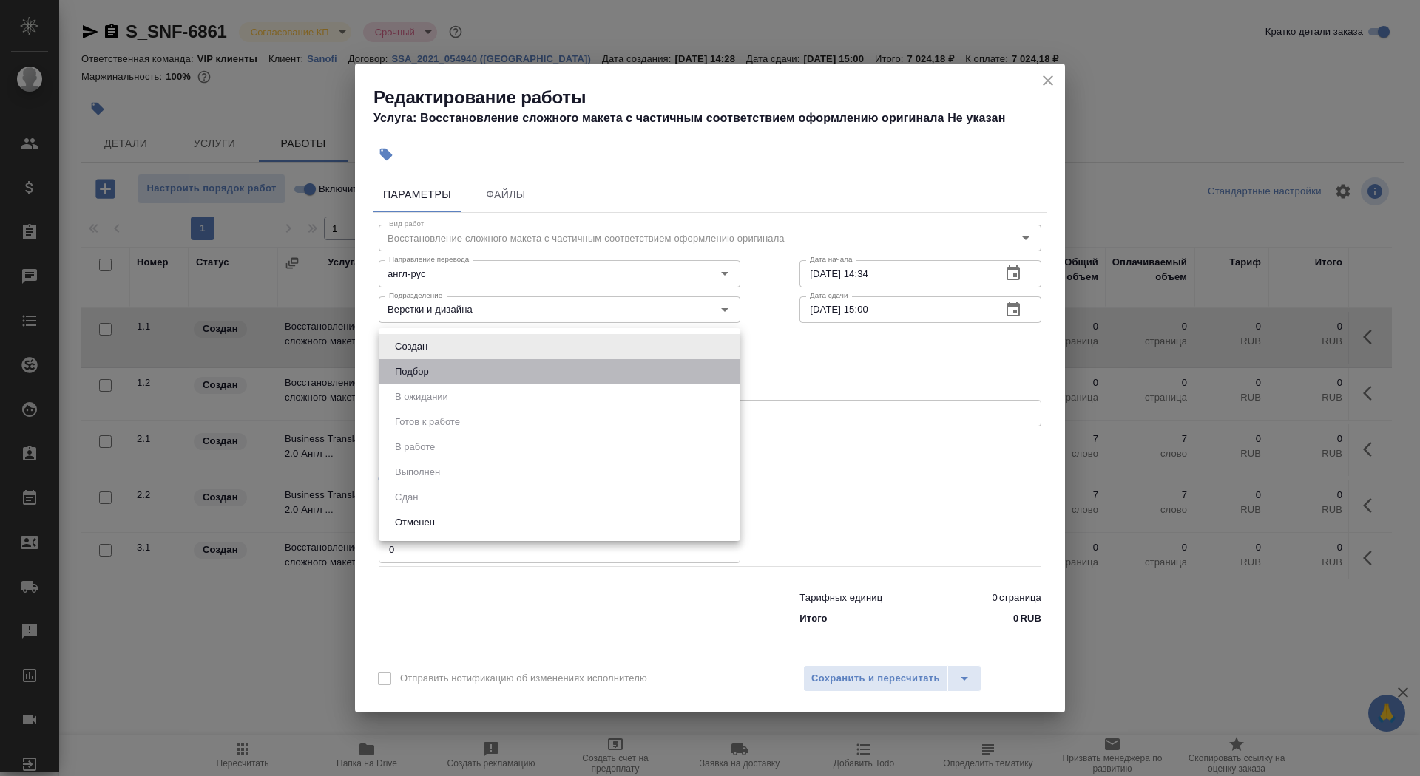
click at [490, 379] on li "Подбор" at bounding box center [560, 371] width 362 height 25
type input "recruiting"
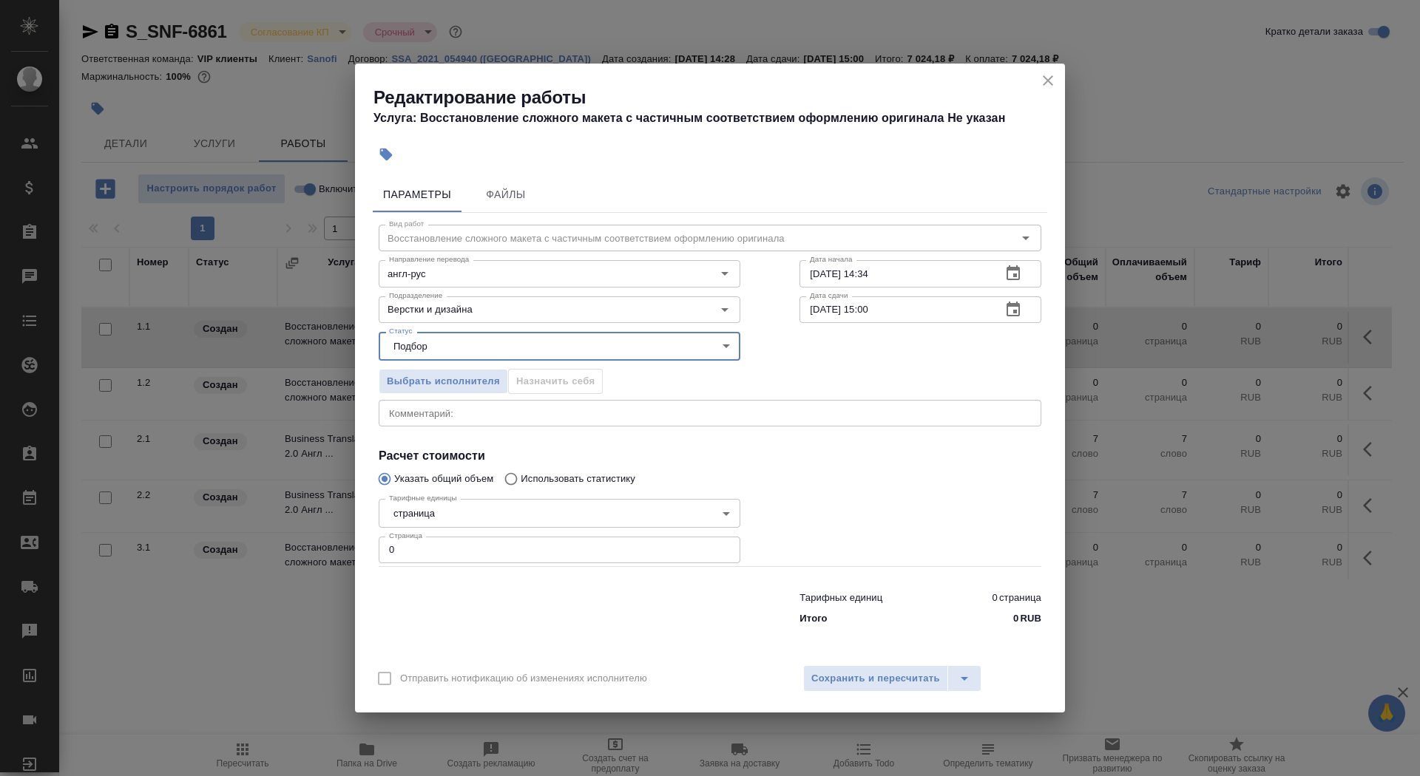
click at [441, 510] on body "🙏 .cls-1 fill:#fff; AWATERA Saydasheva Dilyara Клиенты Спецификации Заказы 0 Ча…" at bounding box center [710, 388] width 1420 height 776
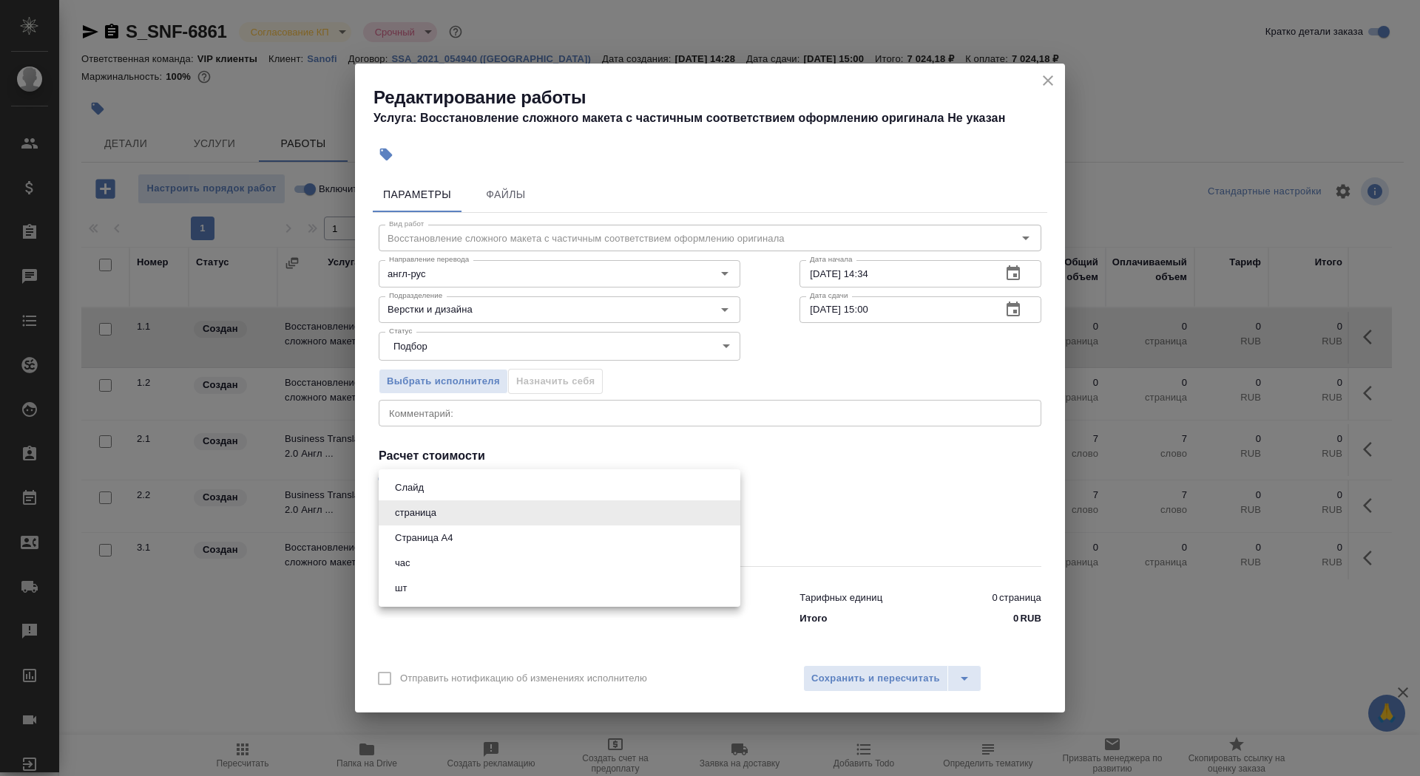
click at [447, 541] on button "Страница А4" at bounding box center [423, 538] width 67 height 16
type input "5f036ec4e16dec2d6b59c8ff"
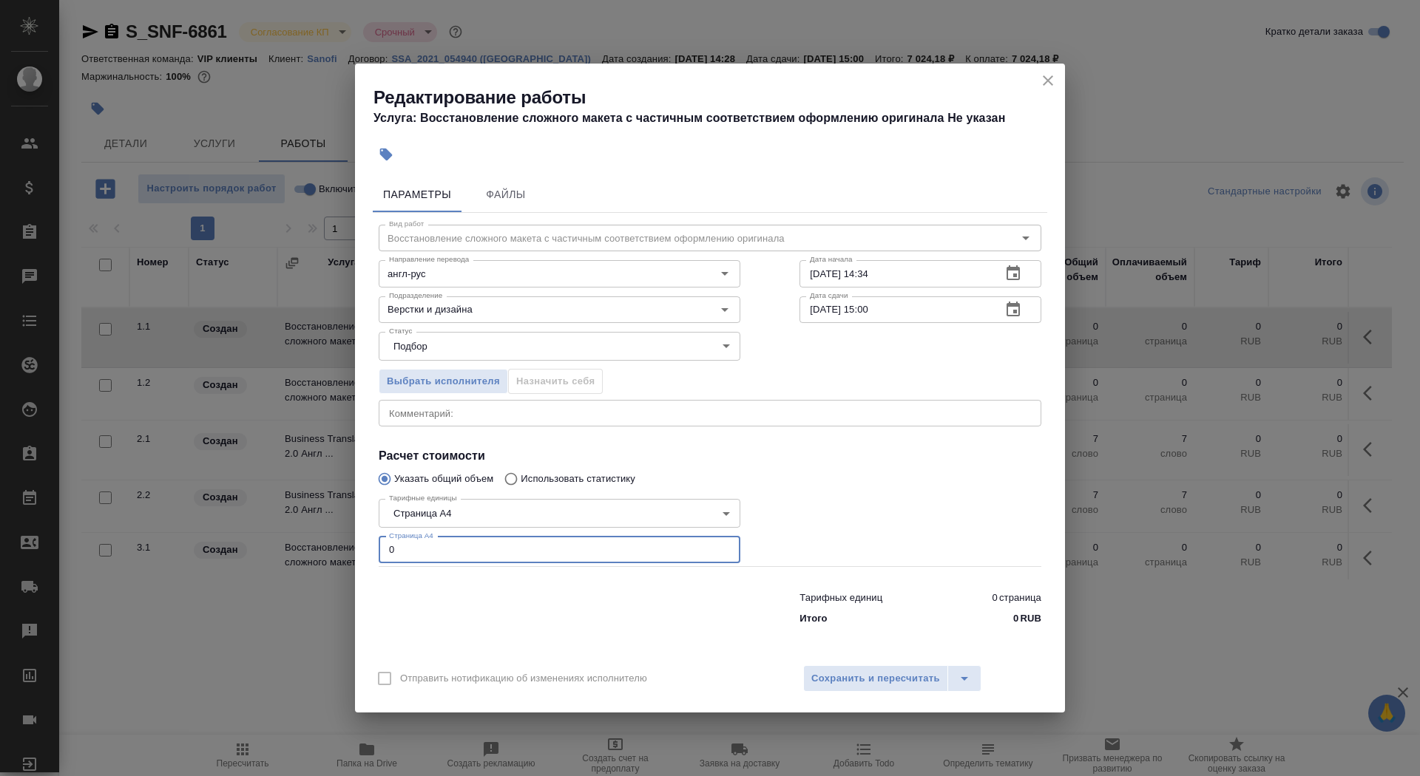
click at [453, 548] on input "0" at bounding box center [560, 550] width 362 height 27
type input "0"
type input "20"
click at [913, 277] on input "03.09.2025 14:34" at bounding box center [894, 273] width 190 height 27
type input "03.09.2025 15:03"
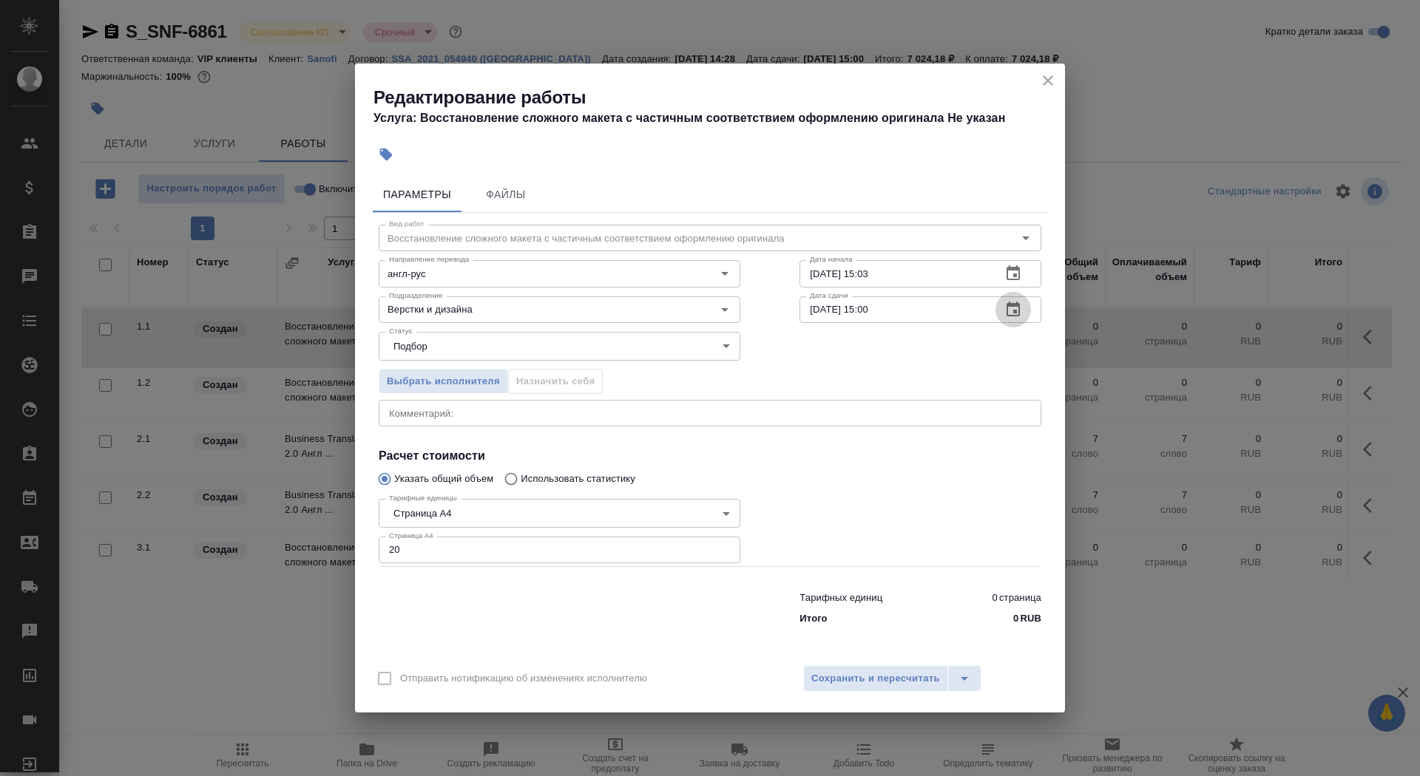
click at [1007, 296] on button "button" at bounding box center [1012, 309] width 35 height 35
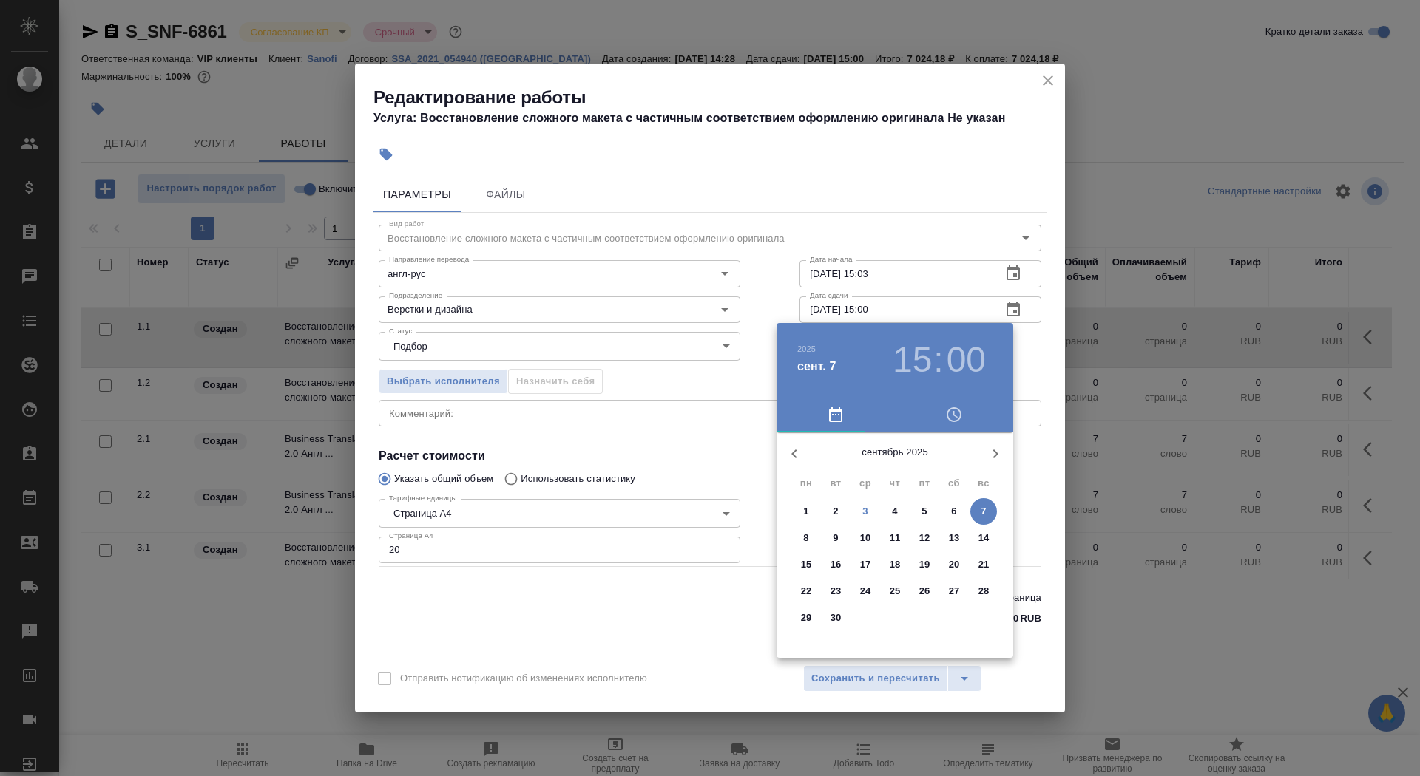
click at [861, 518] on button "3" at bounding box center [865, 511] width 27 height 27
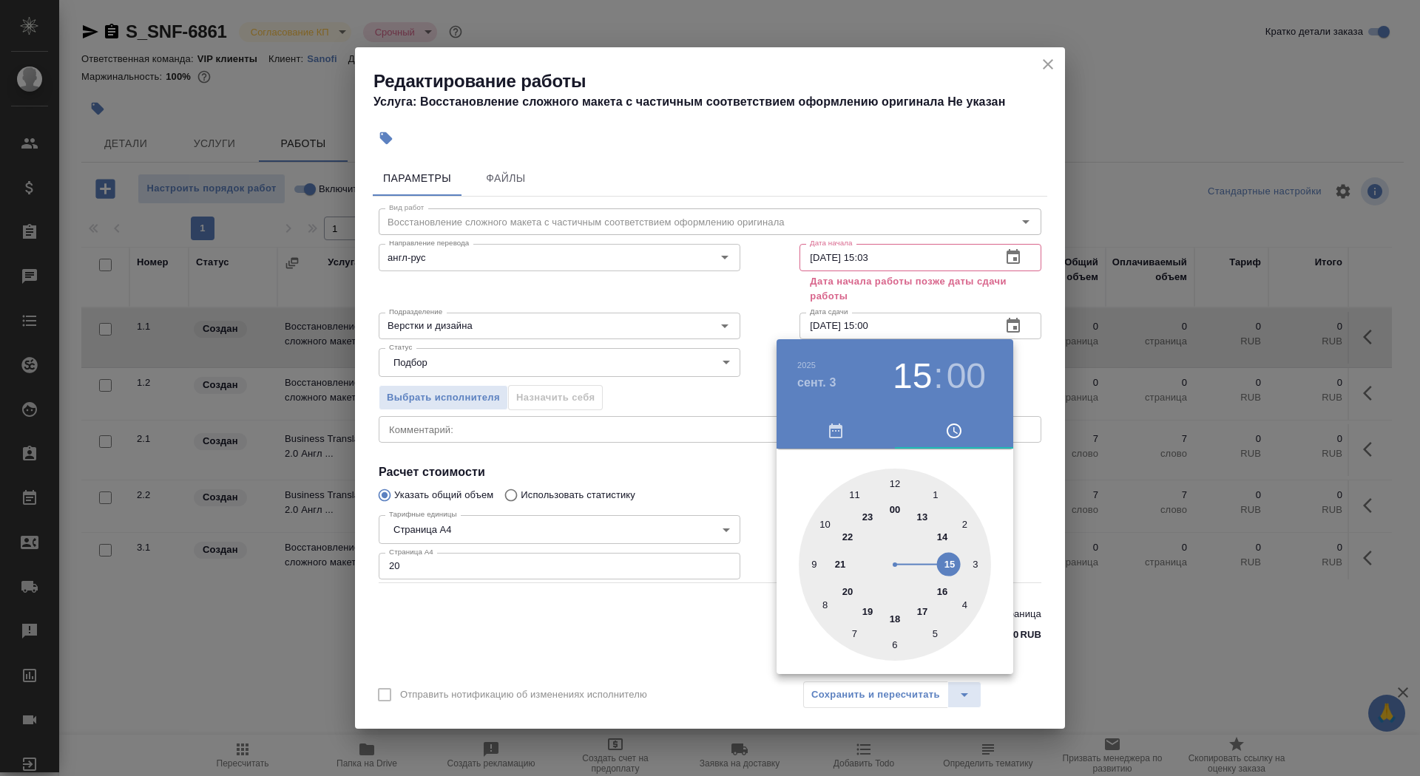
click at [897, 265] on div at bounding box center [710, 388] width 1420 height 776
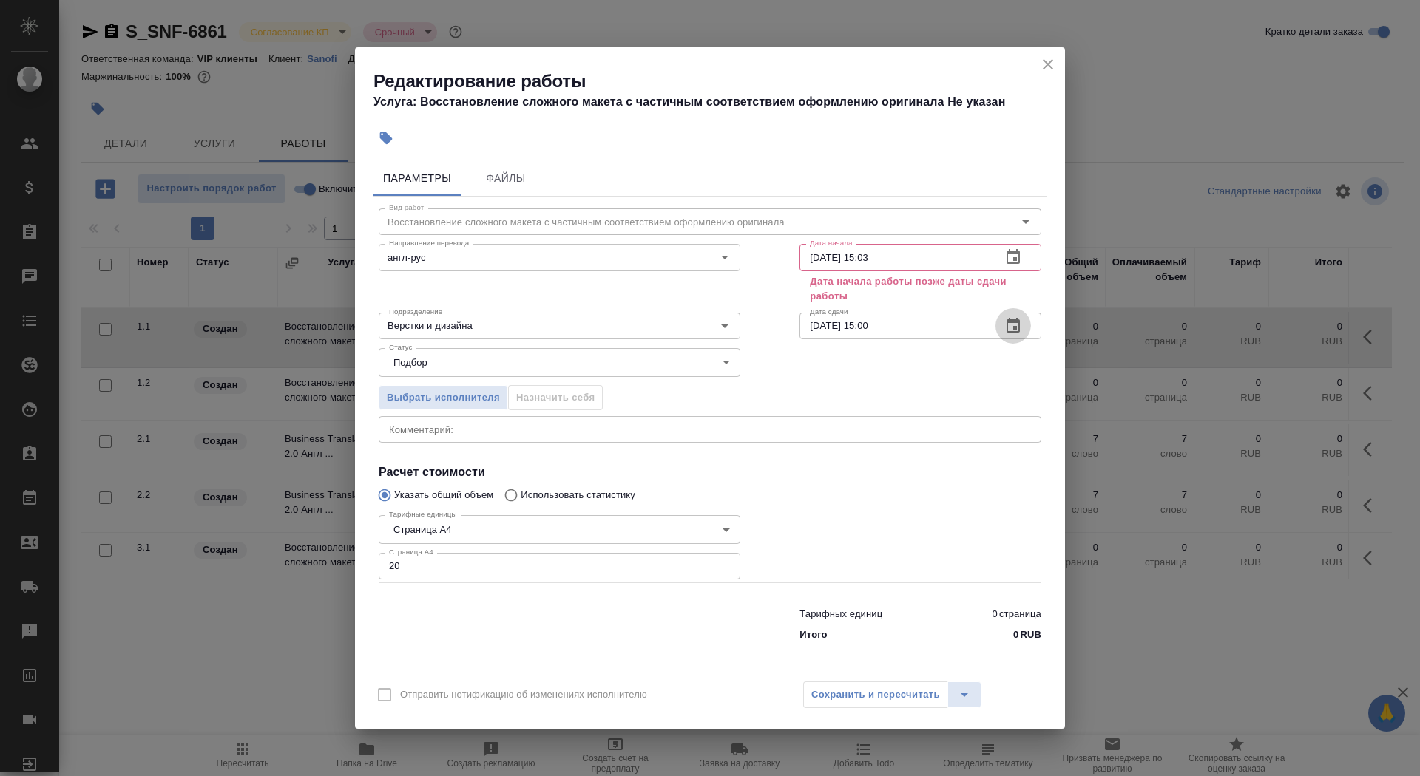
click at [1028, 328] on button "button" at bounding box center [1012, 325] width 35 height 35
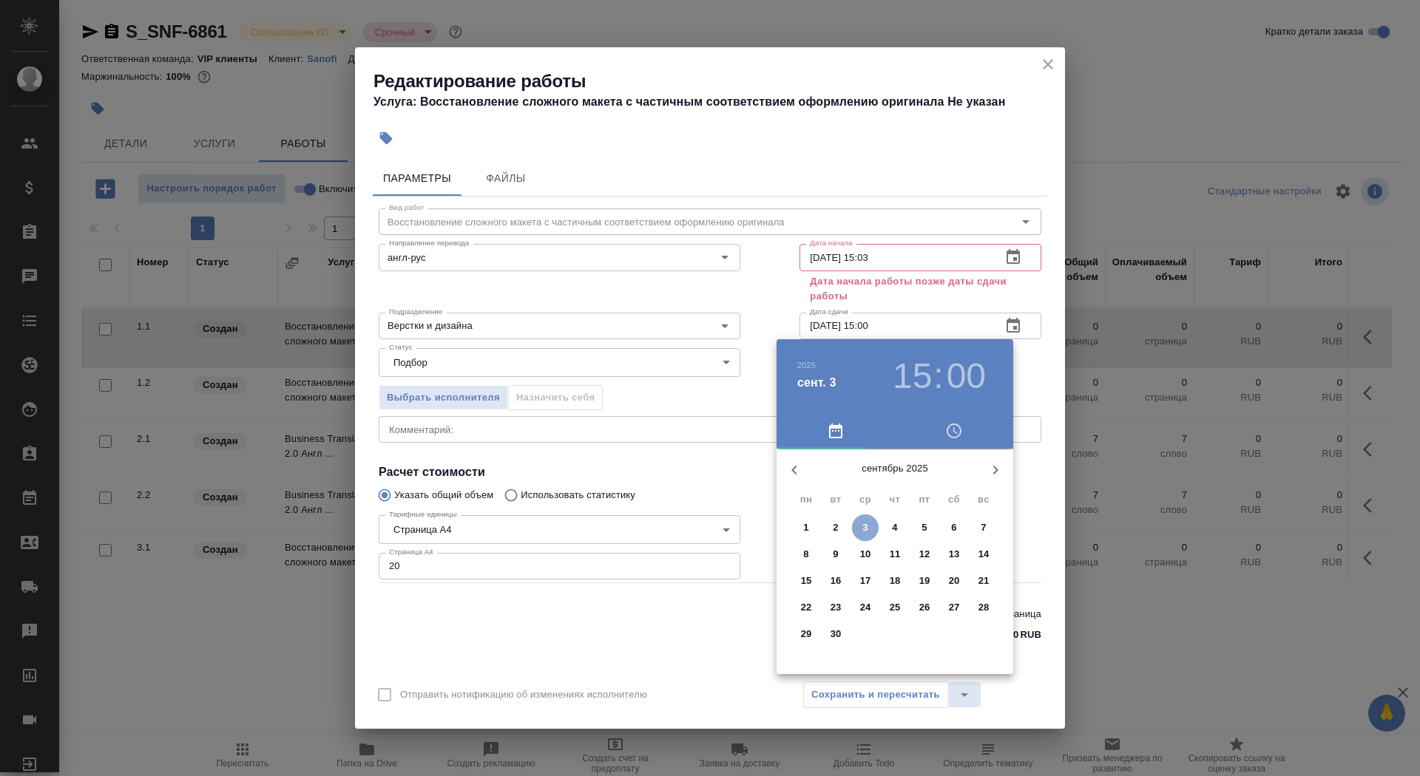
click at [874, 525] on span "3" at bounding box center [865, 528] width 27 height 15
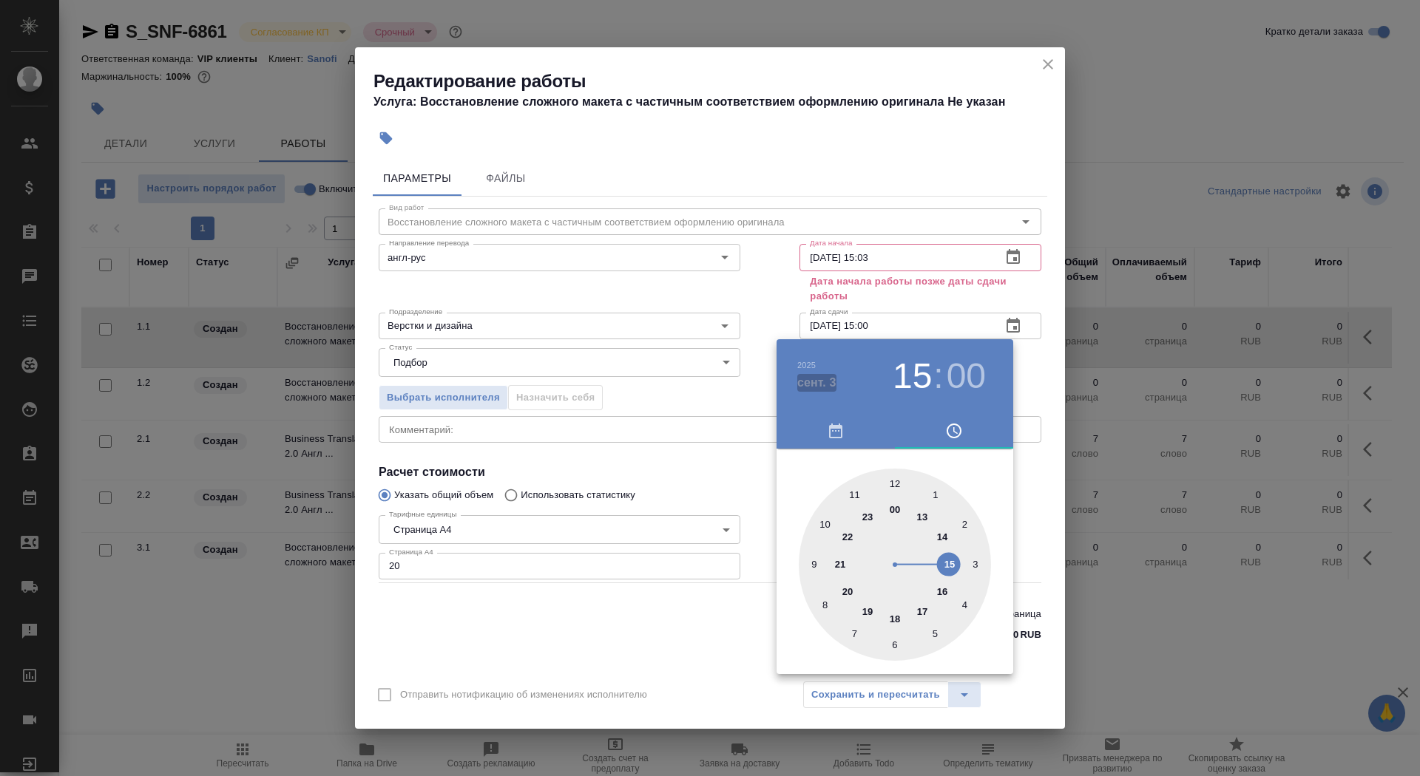
click at [810, 382] on h4 "сент. 3" at bounding box center [816, 383] width 39 height 18
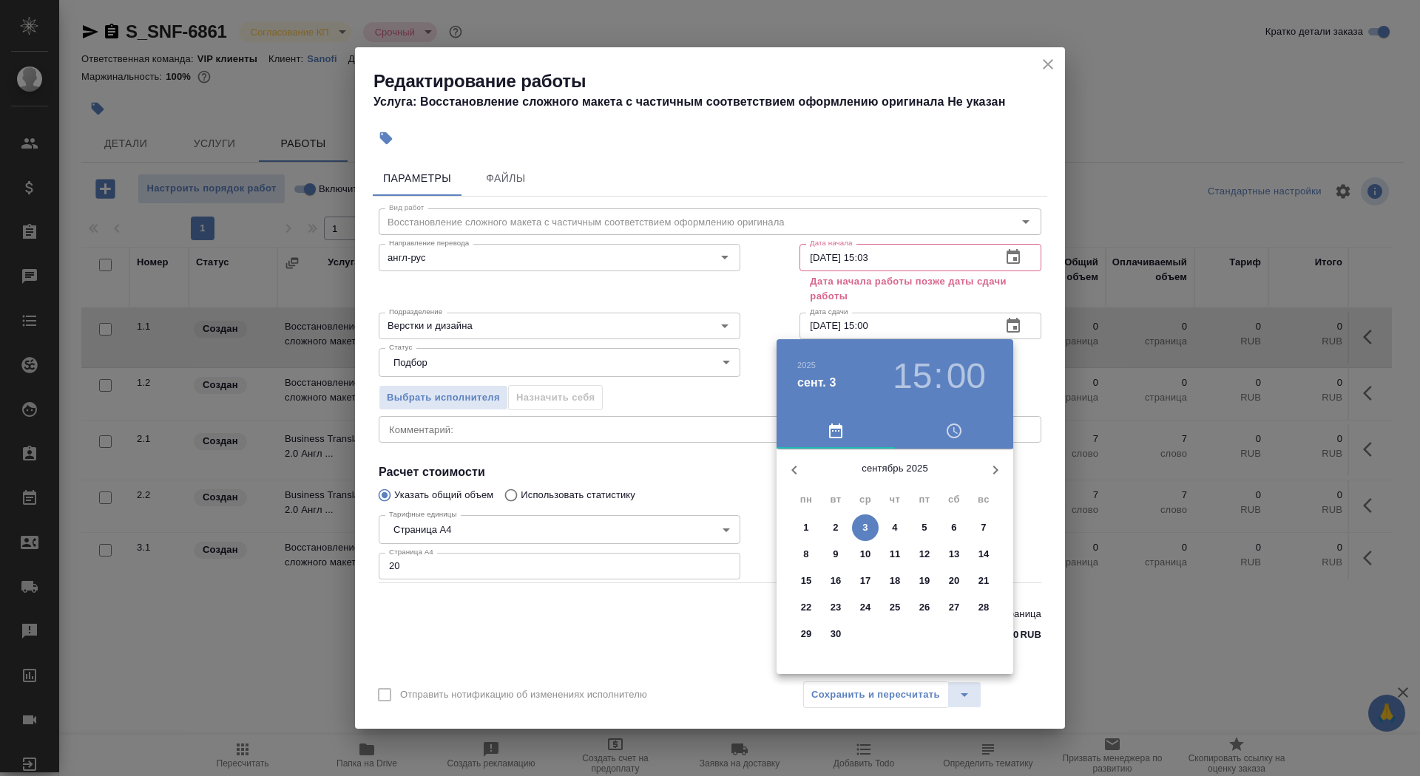
click at [890, 535] on button "4" at bounding box center [895, 528] width 27 height 27
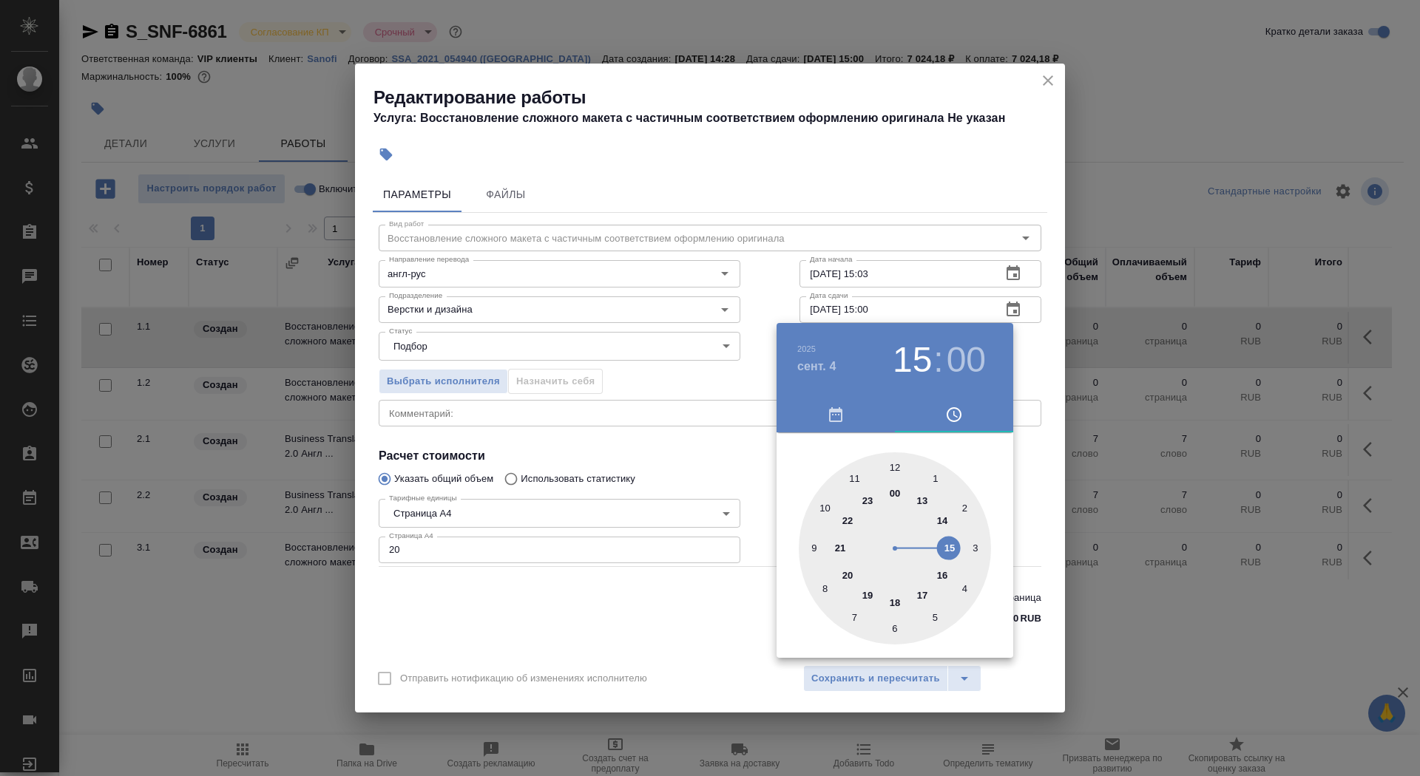
click at [823, 511] on div at bounding box center [895, 549] width 192 height 192
type input "04.09.2025 10:00"
click at [687, 444] on div at bounding box center [710, 388] width 1420 height 776
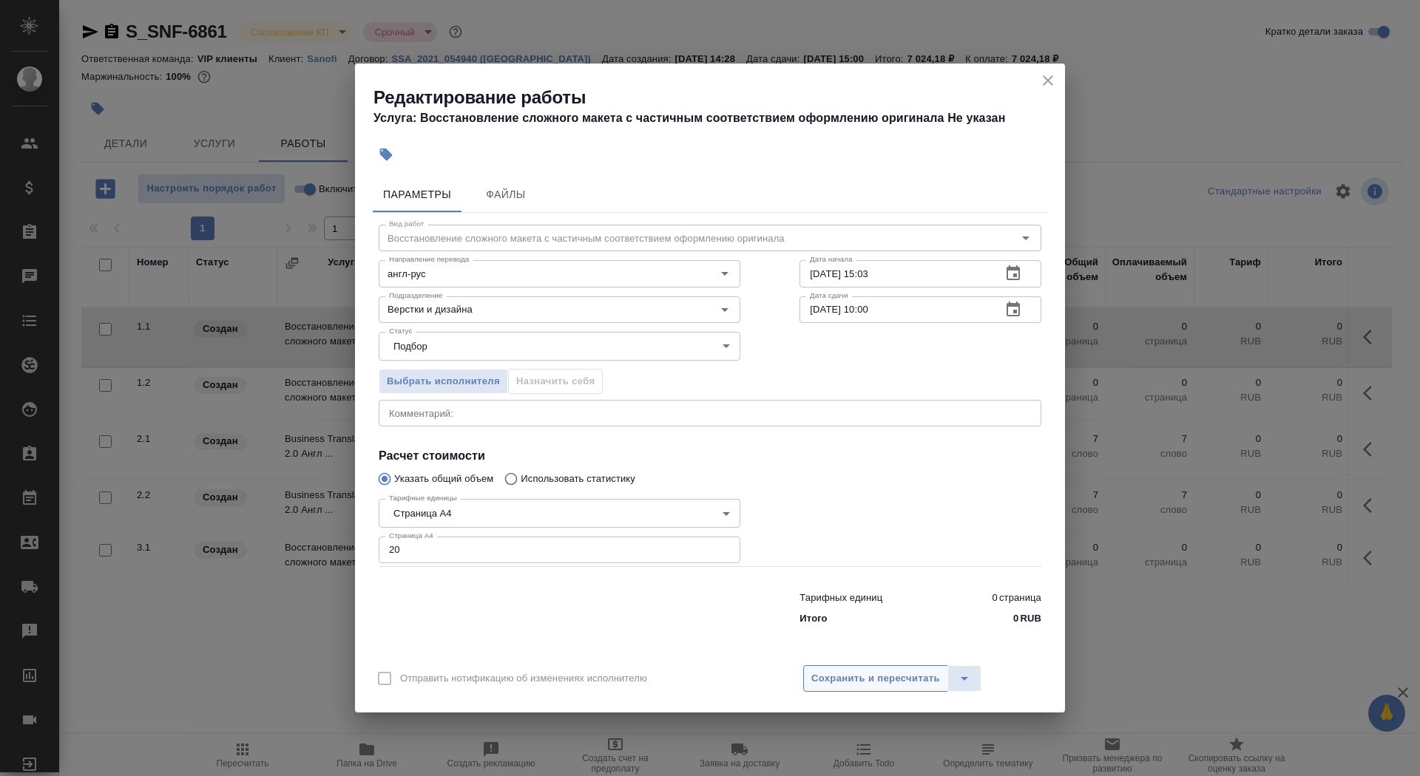
click at [863, 681] on span "Сохранить и пересчитать" at bounding box center [875, 679] width 129 height 17
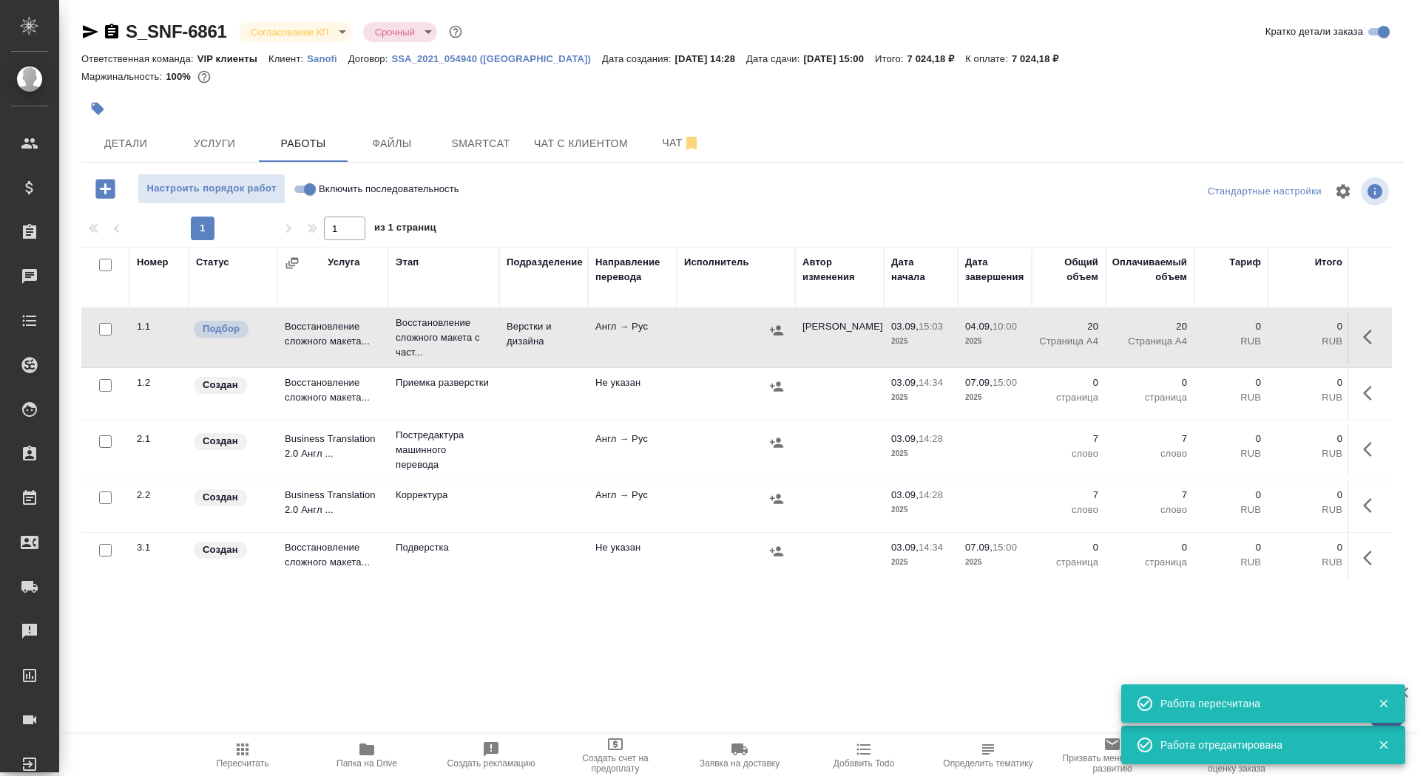
click at [106, 100] on button "button" at bounding box center [97, 108] width 33 height 33
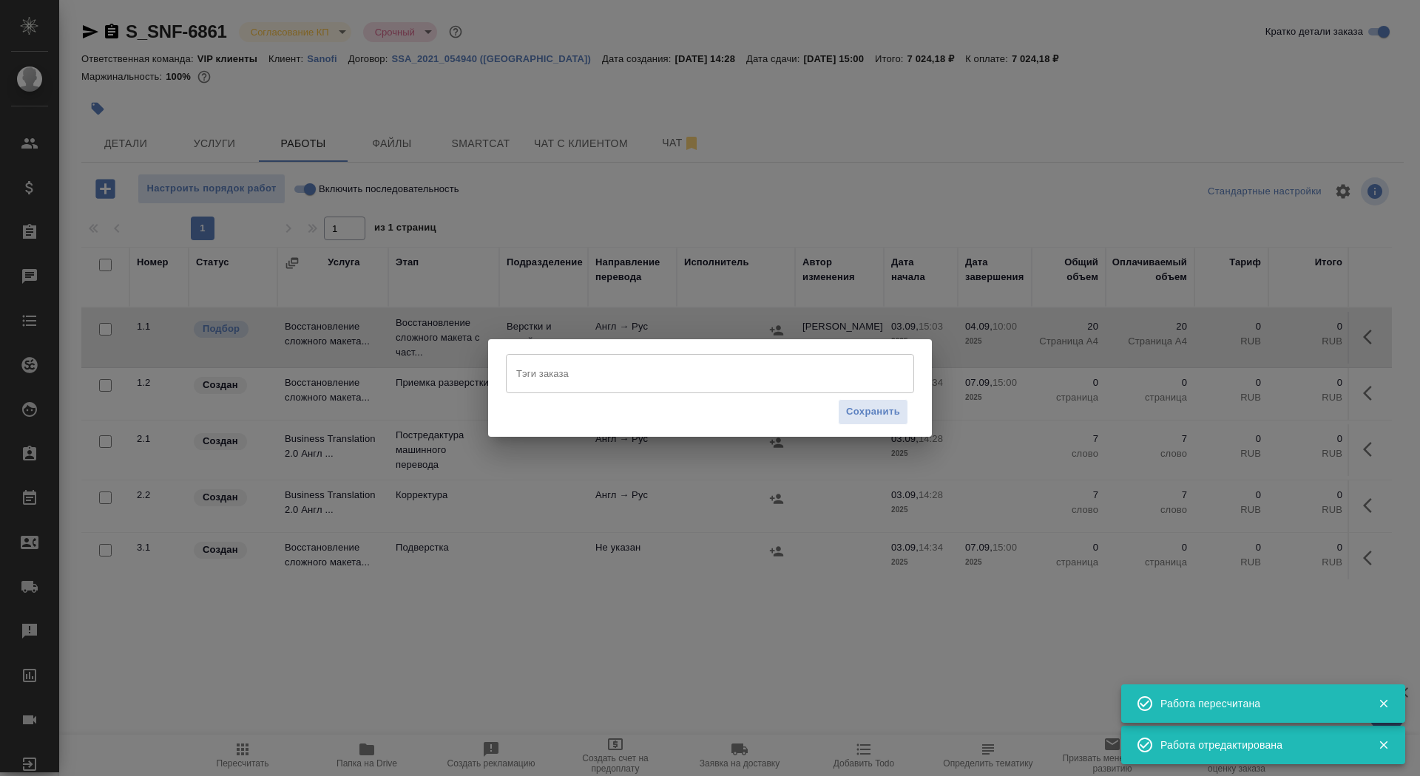
click at [607, 393] on div "Тэги заказа" at bounding box center [710, 373] width 408 height 38
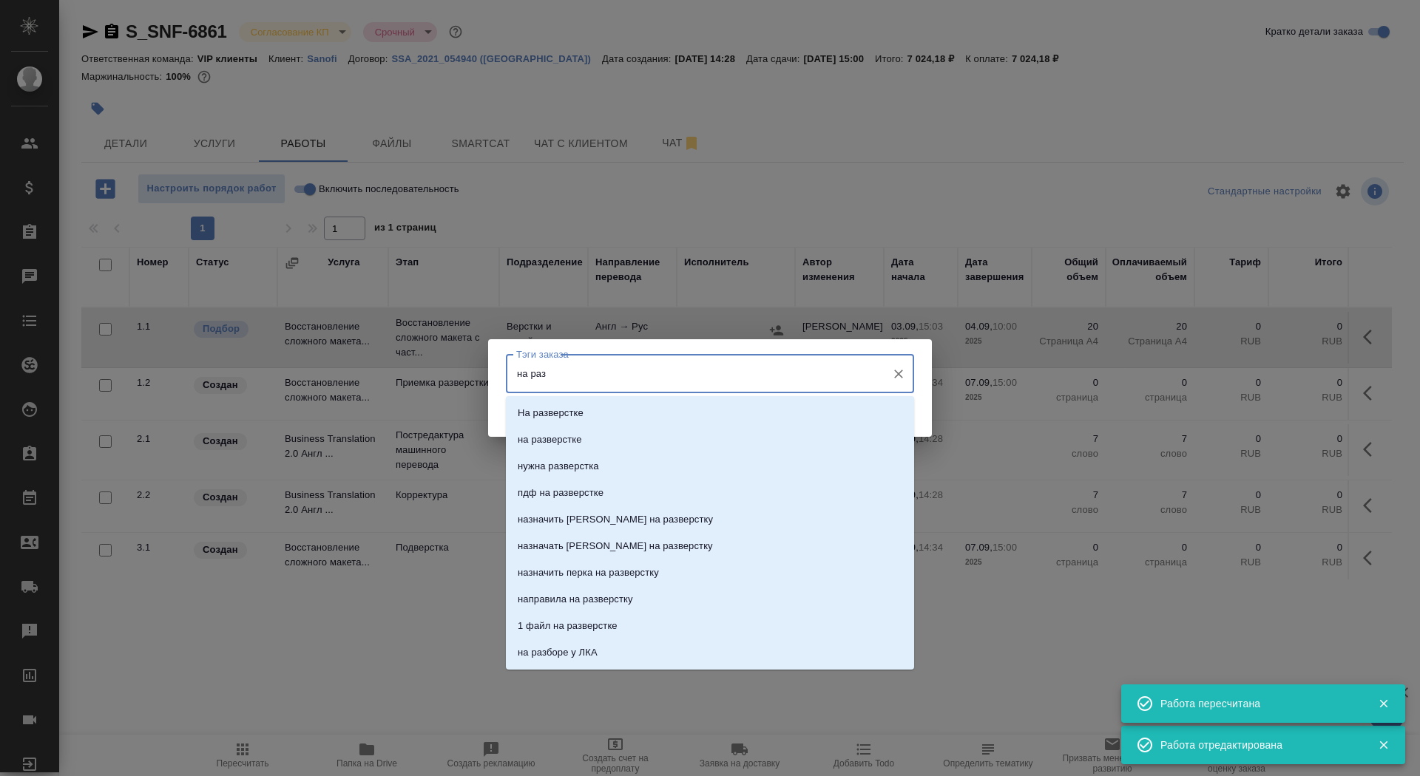
type input "на разв"
click at [642, 439] on li "на разверстке" at bounding box center [710, 440] width 408 height 27
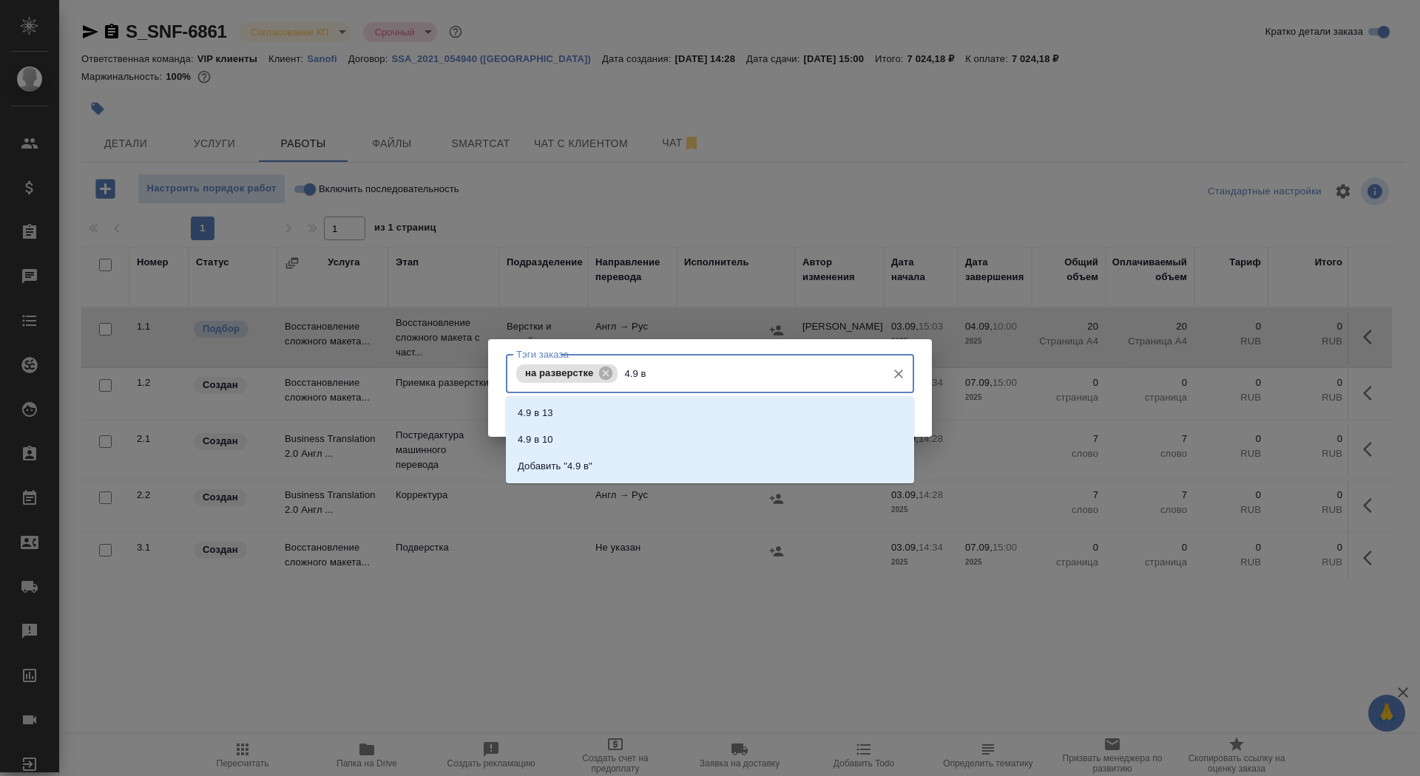
type input "4.9 в"
click at [611, 443] on li "4.9 в 10" at bounding box center [710, 440] width 408 height 27
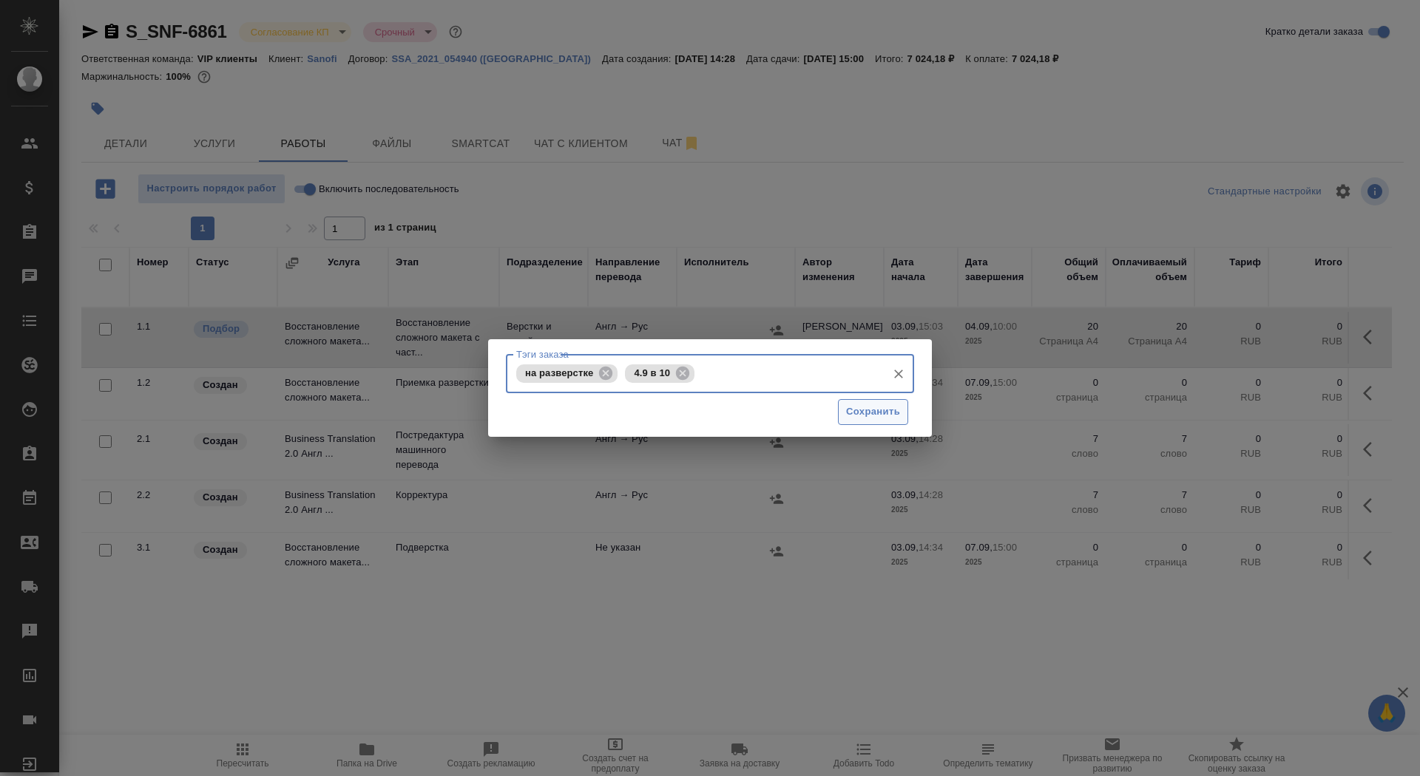
click at [882, 416] on span "Сохранить" at bounding box center [873, 412] width 54 height 17
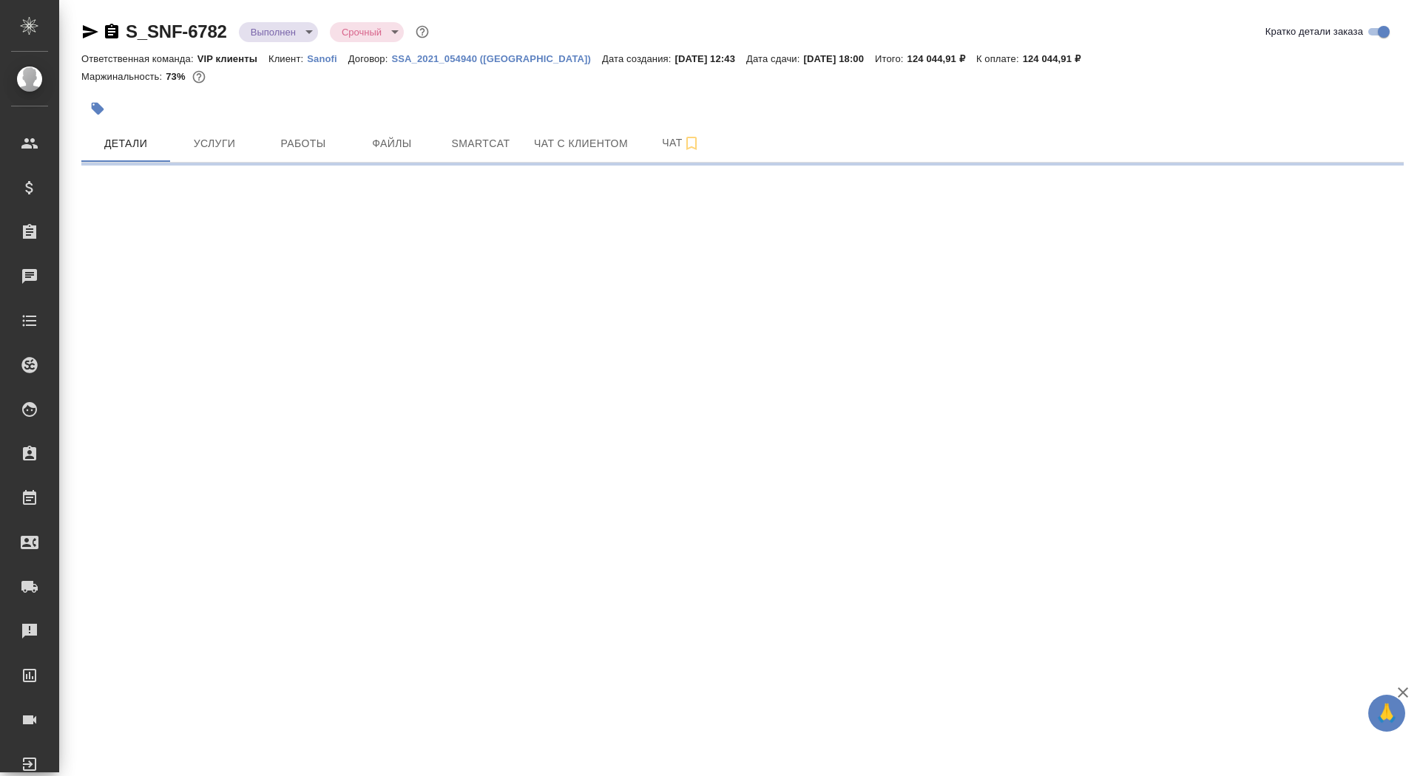
select select "RU"
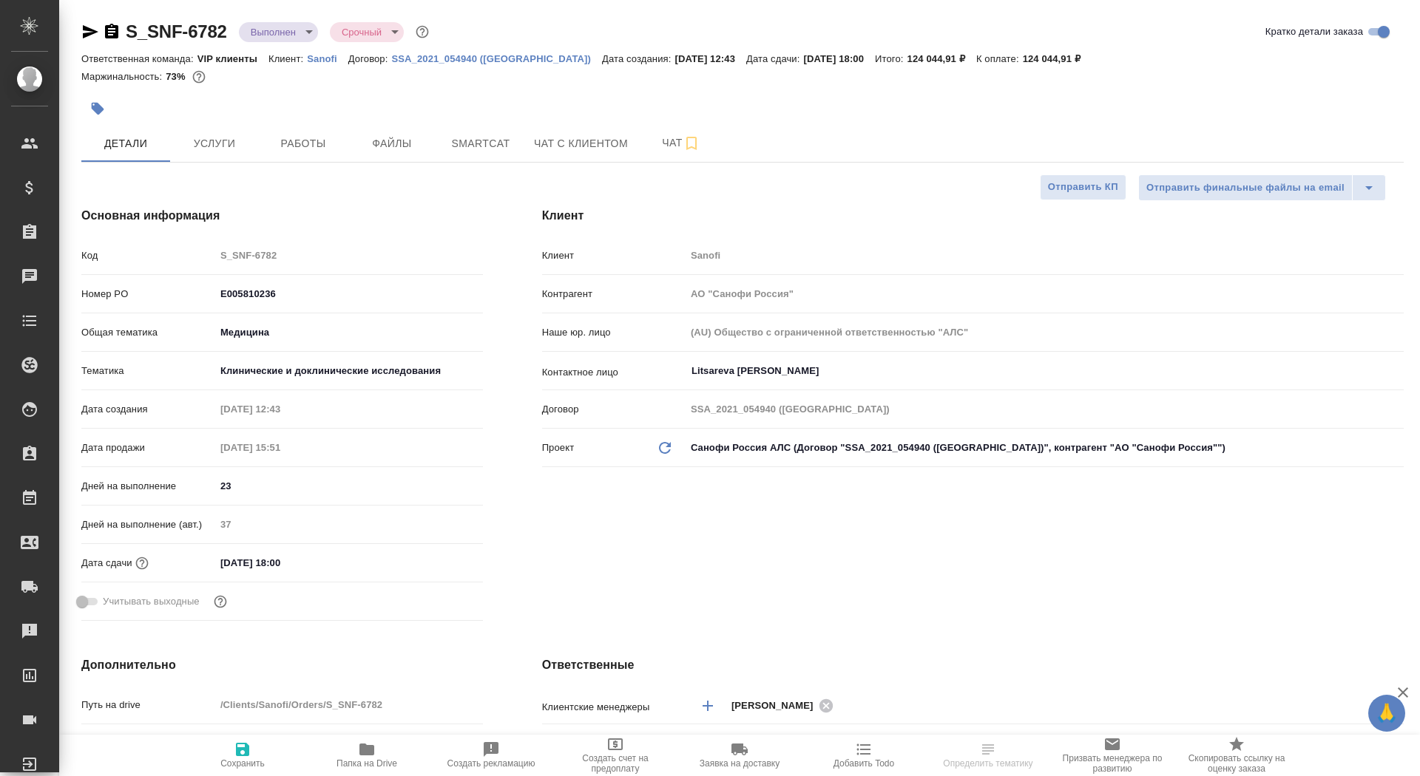
type textarea "x"
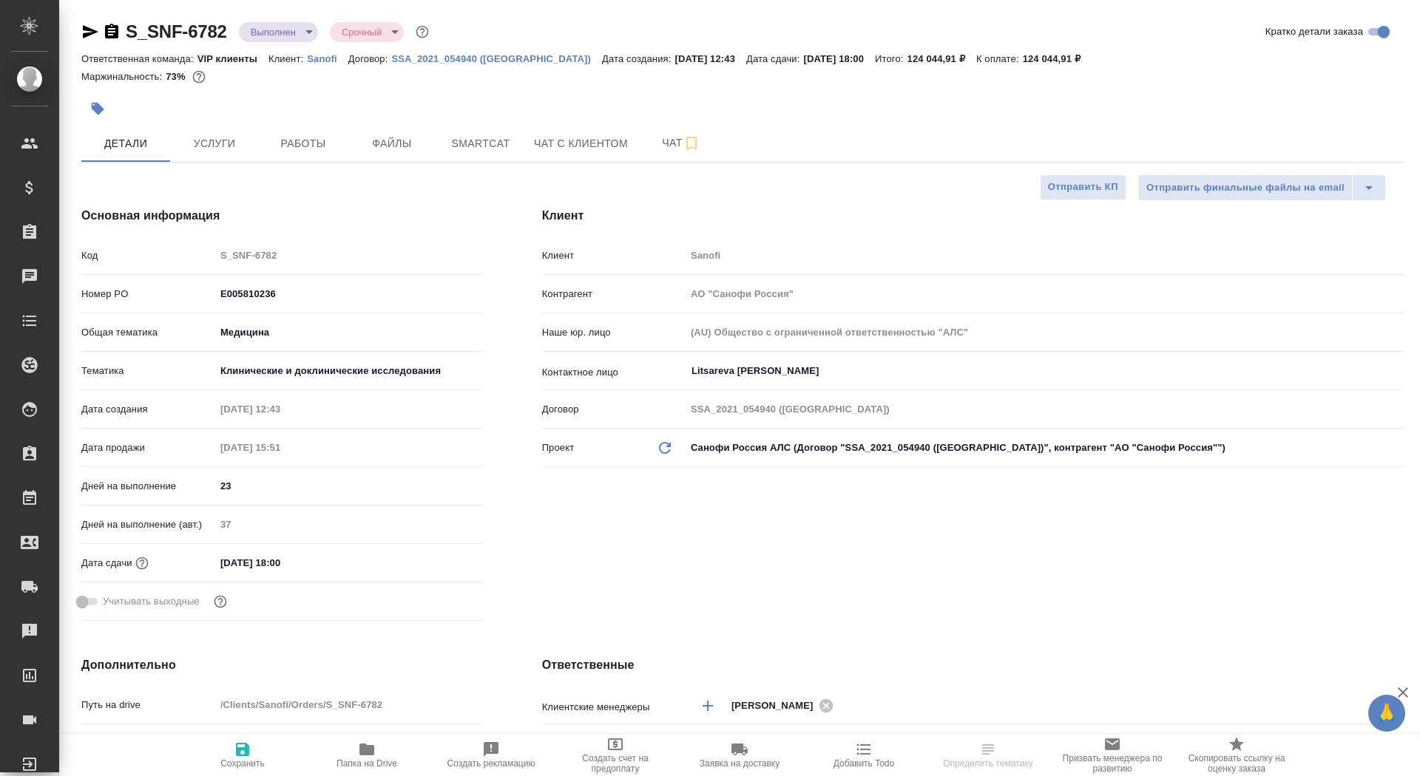
type textarea "x"
click at [114, 20] on div "S_SNF-6782 Выполнен completed Срочный urgent" at bounding box center [256, 32] width 351 height 24
type textarea "x"
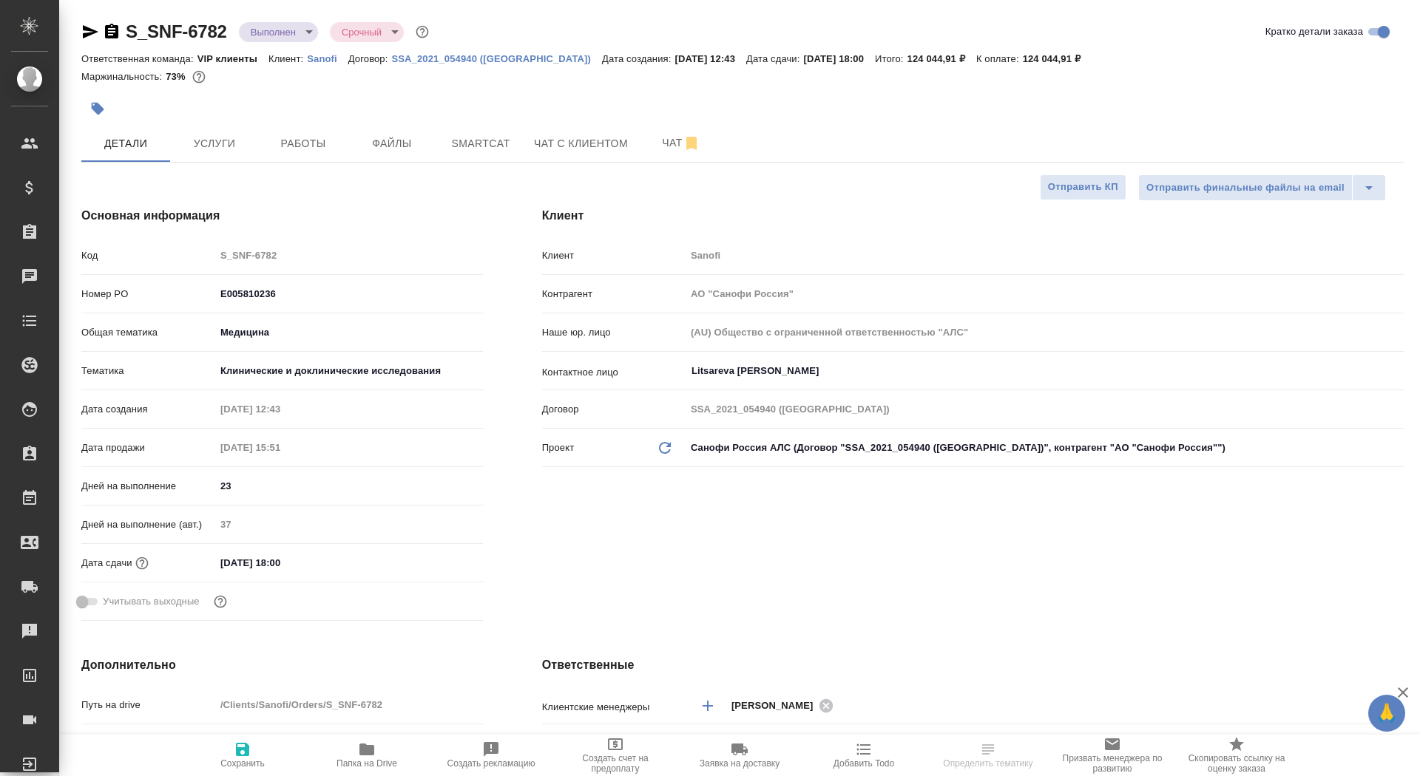
click at [114, 26] on icon "button" at bounding box center [111, 31] width 13 height 15
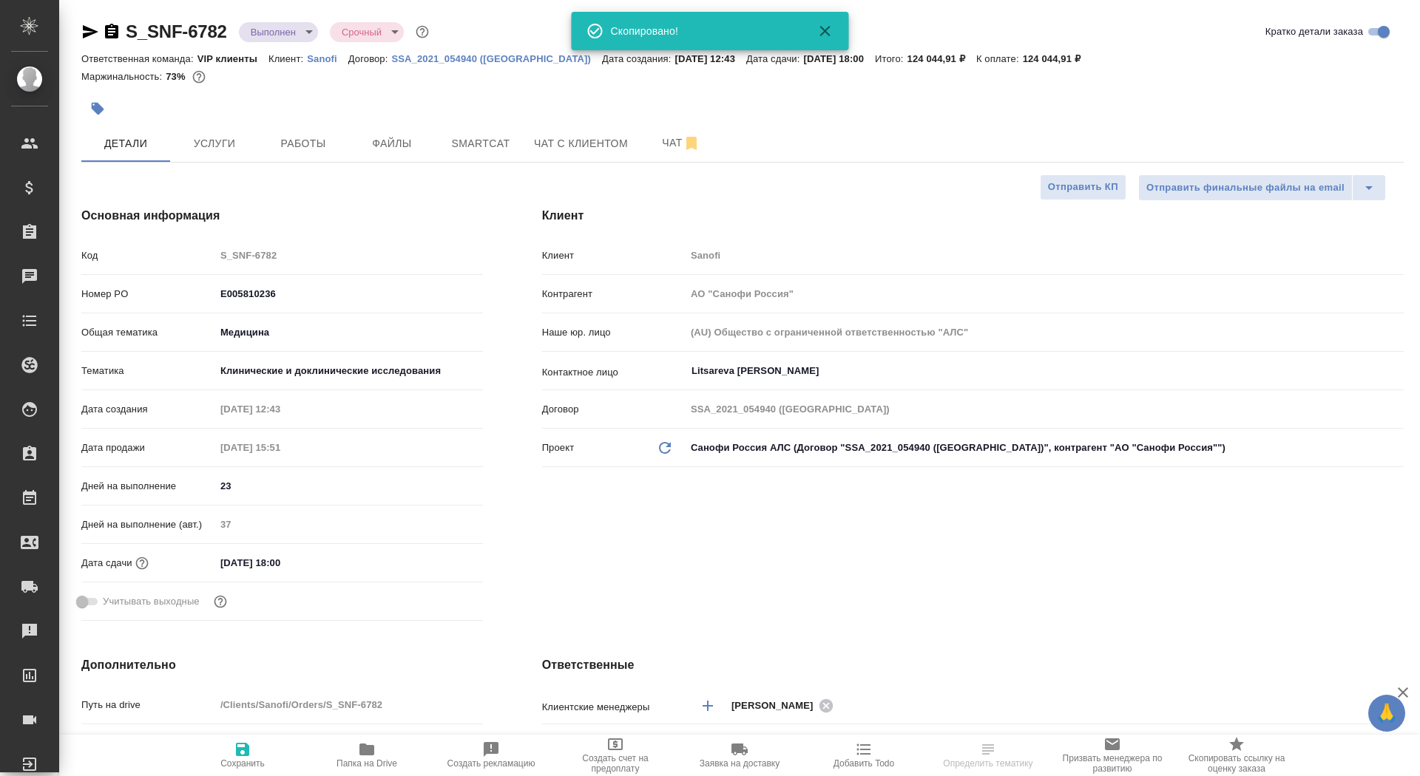
type textarea "x"
select select "RU"
type textarea "x"
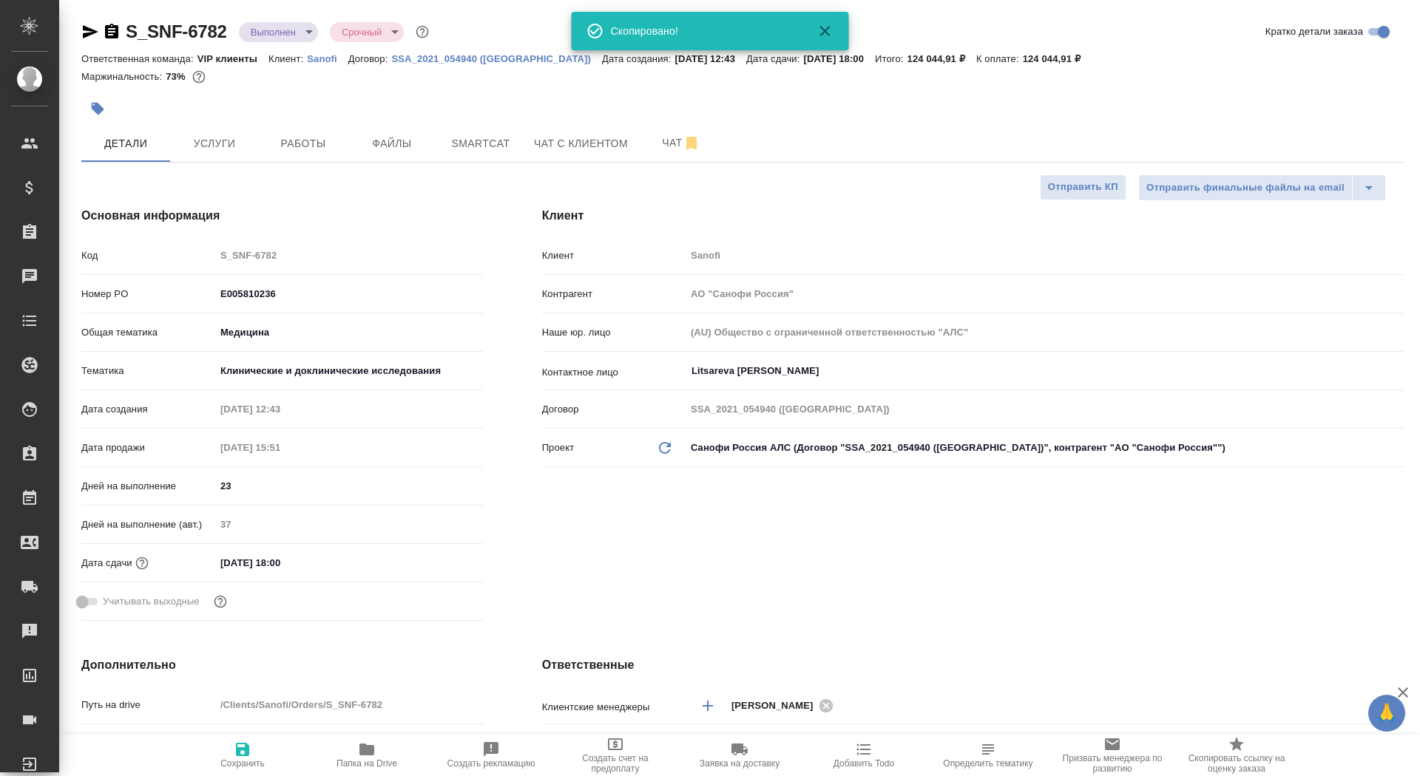
type textarea "x"
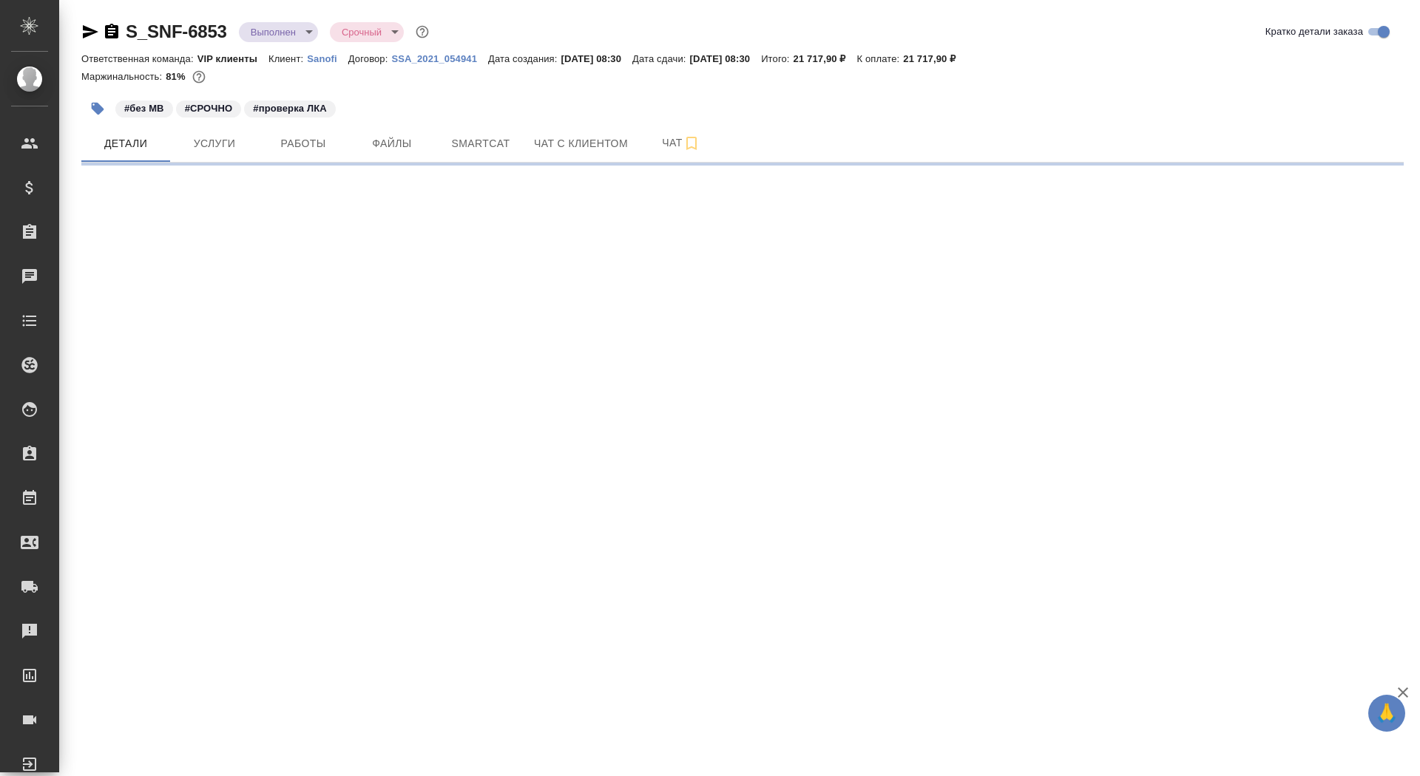
select select "RU"
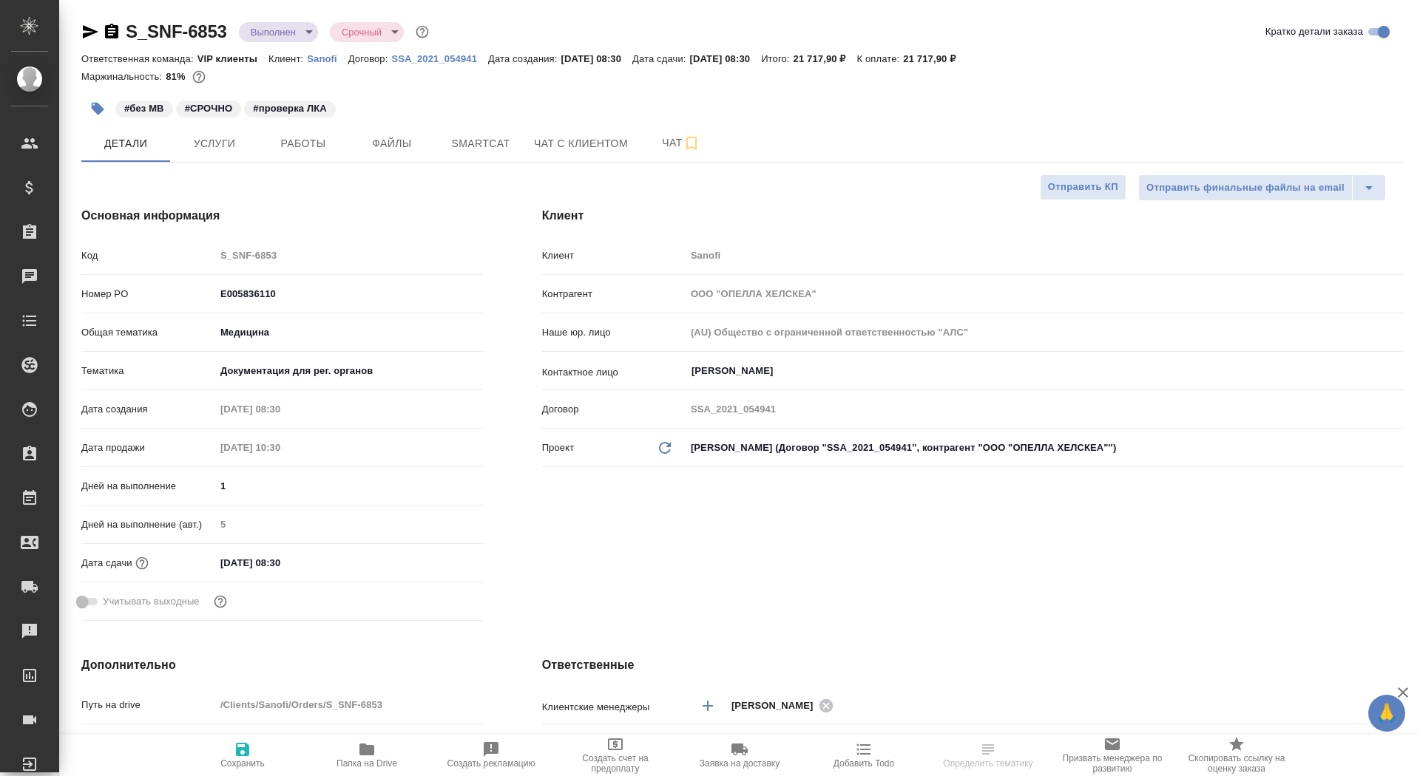
type textarea "x"
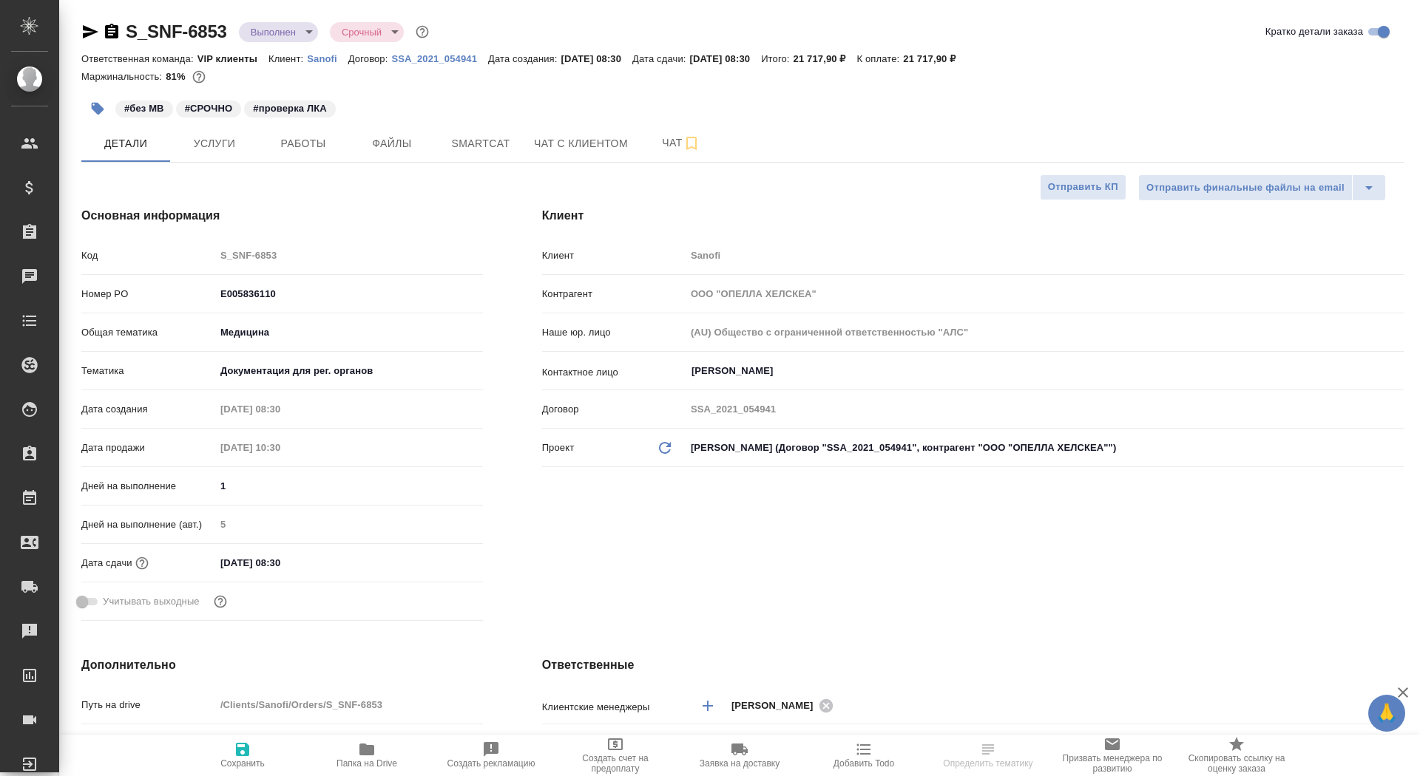
type textarea "x"
click at [652, 146] on span "Чат" at bounding box center [681, 143] width 71 height 18
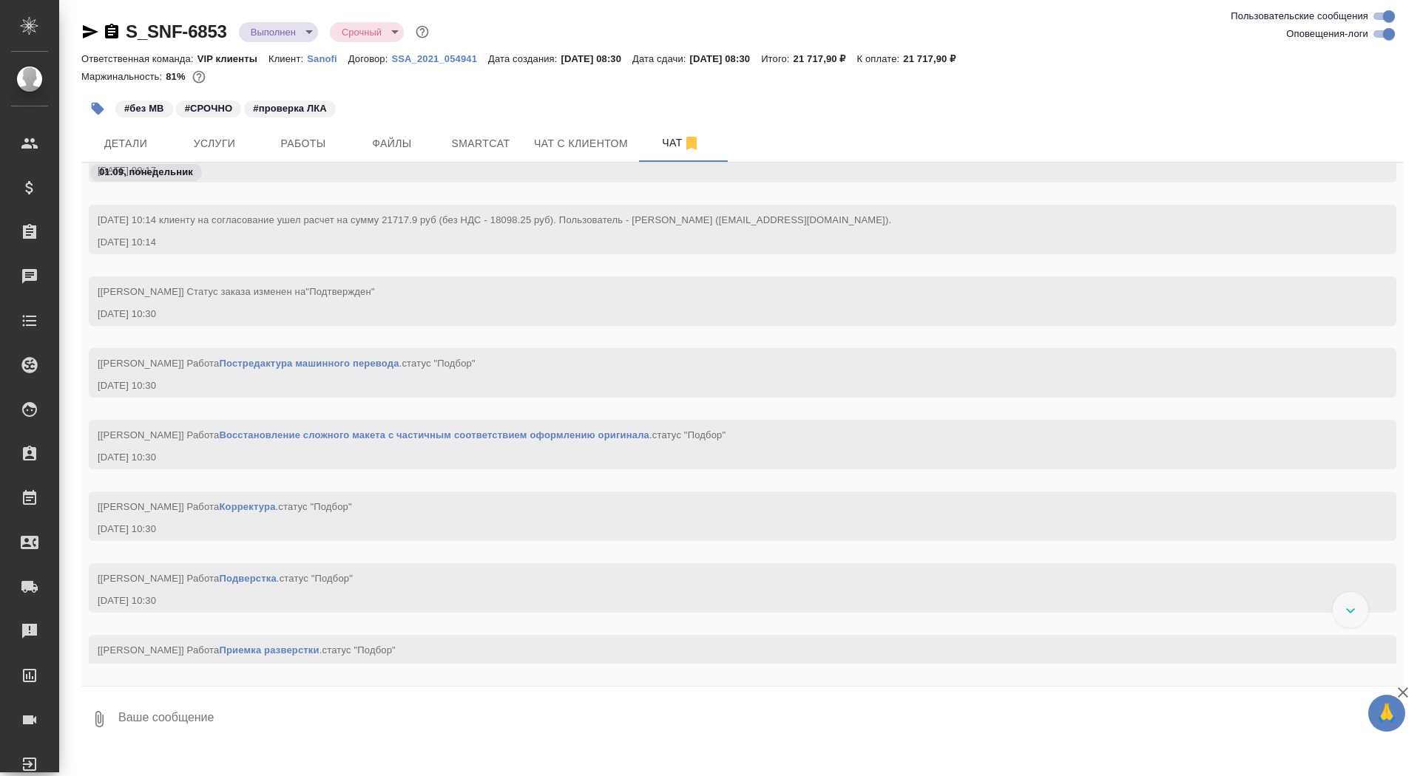
scroll to position [805, 0]
click at [114, 30] on icon "button" at bounding box center [112, 32] width 18 height 18
click at [277, 28] on body "🙏 .cls-1 fill:#fff; AWATERA Saydasheva Dilyara Клиенты Спецификации Заказы 0 Ча…" at bounding box center [710, 388] width 1420 height 776
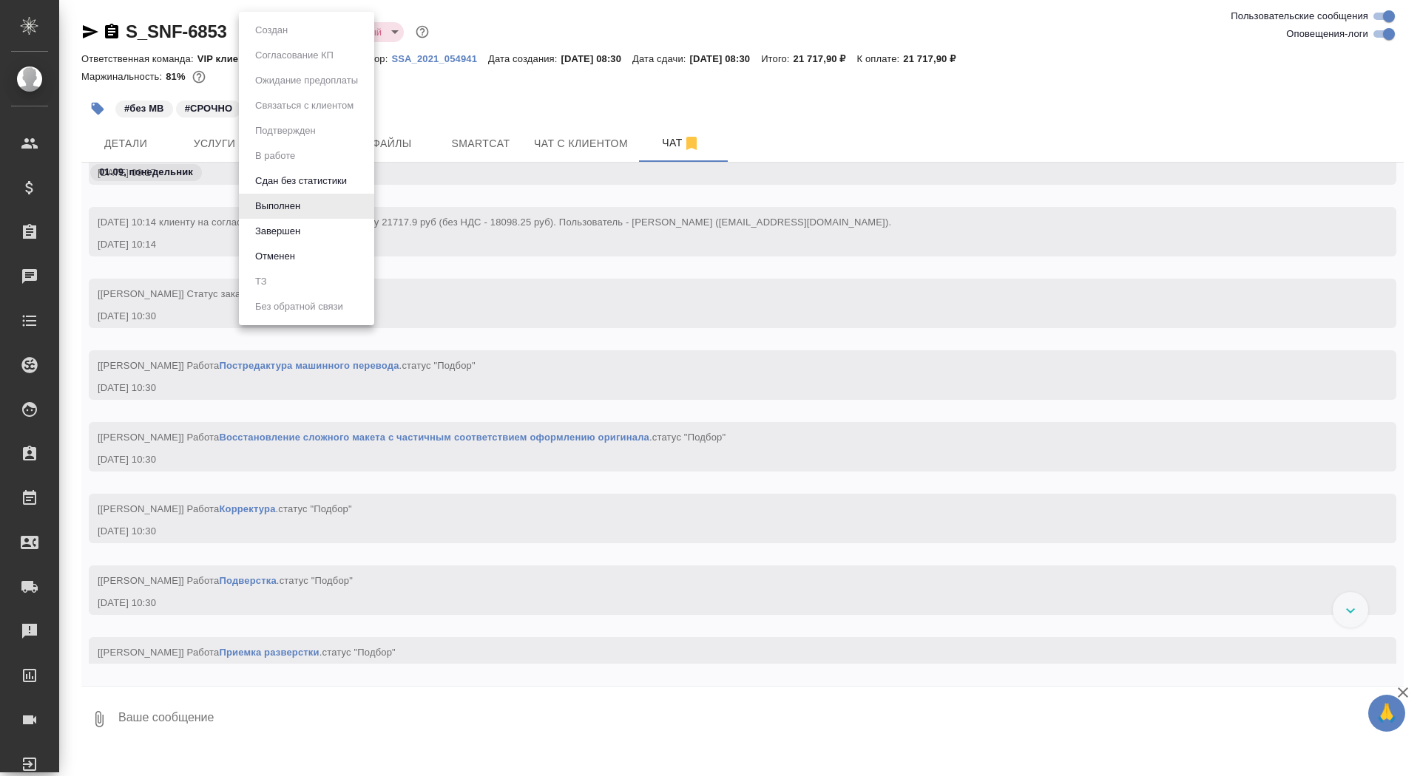
click at [317, 234] on li "Завершен" at bounding box center [306, 231] width 135 height 25
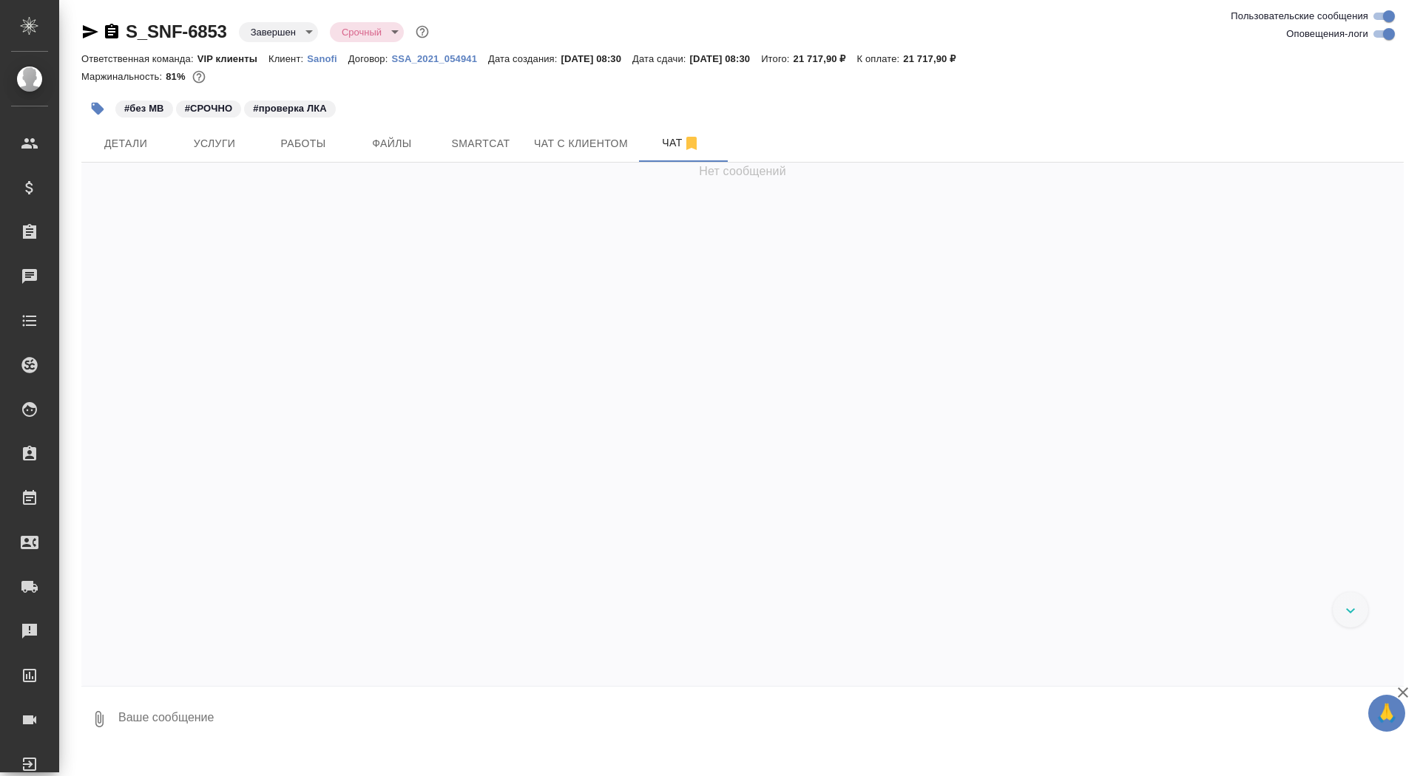
scroll to position [32169, 0]
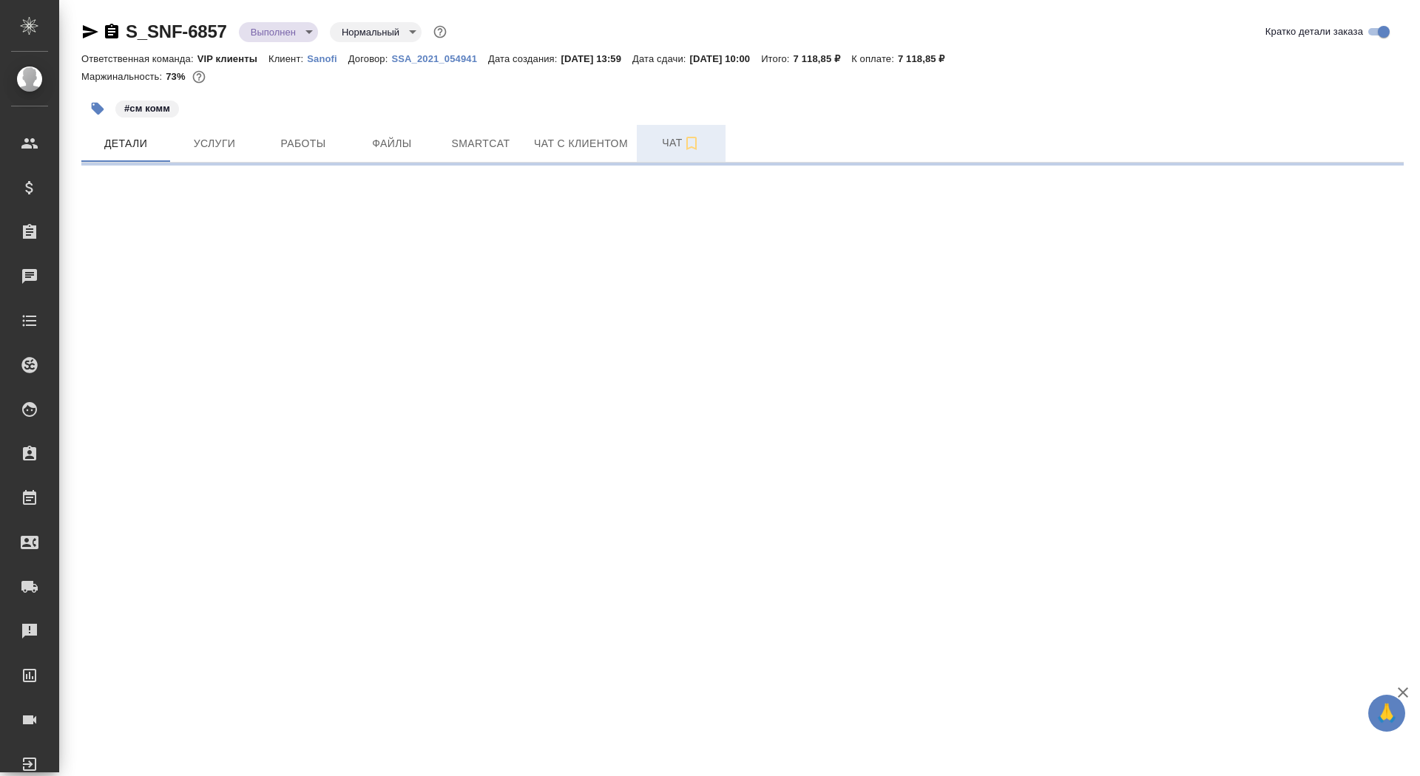
select select "RU"
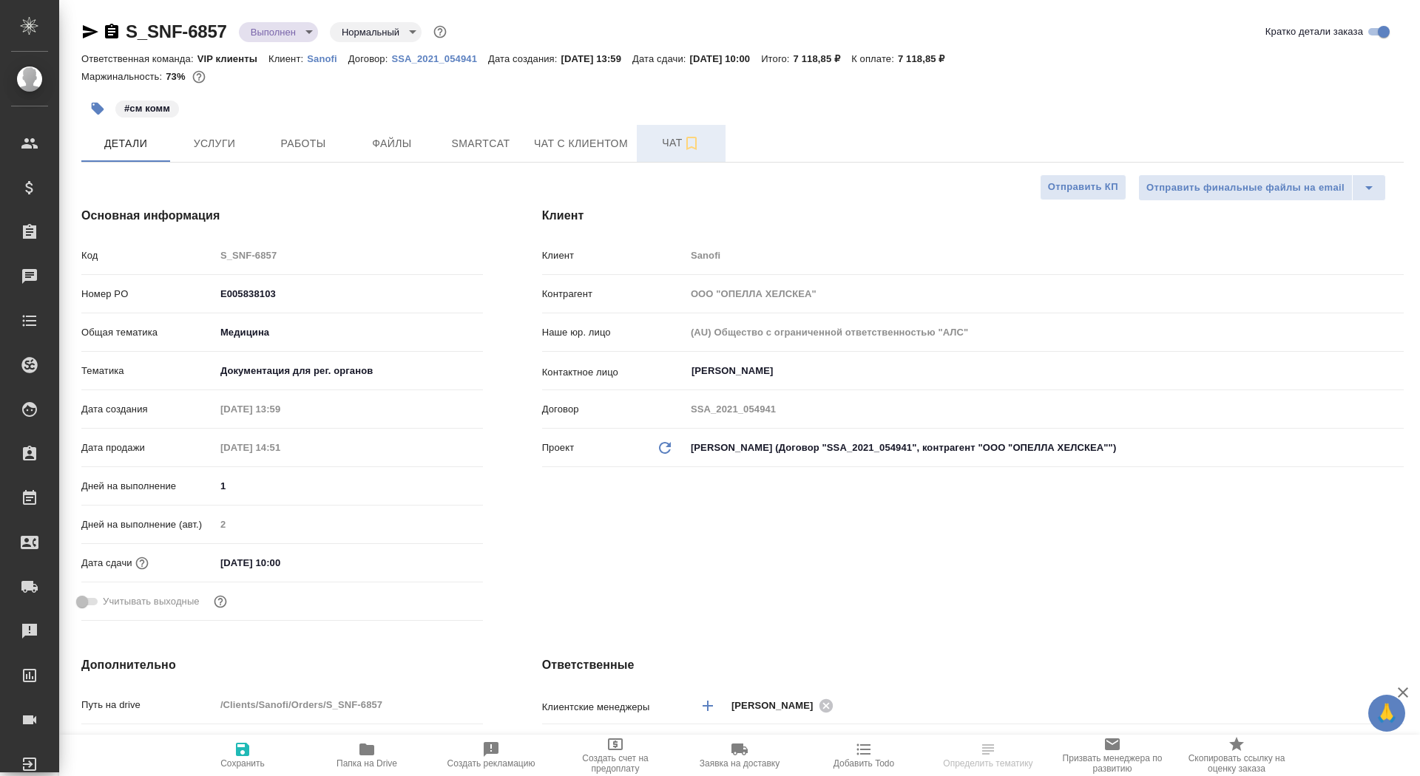
type textarea "x"
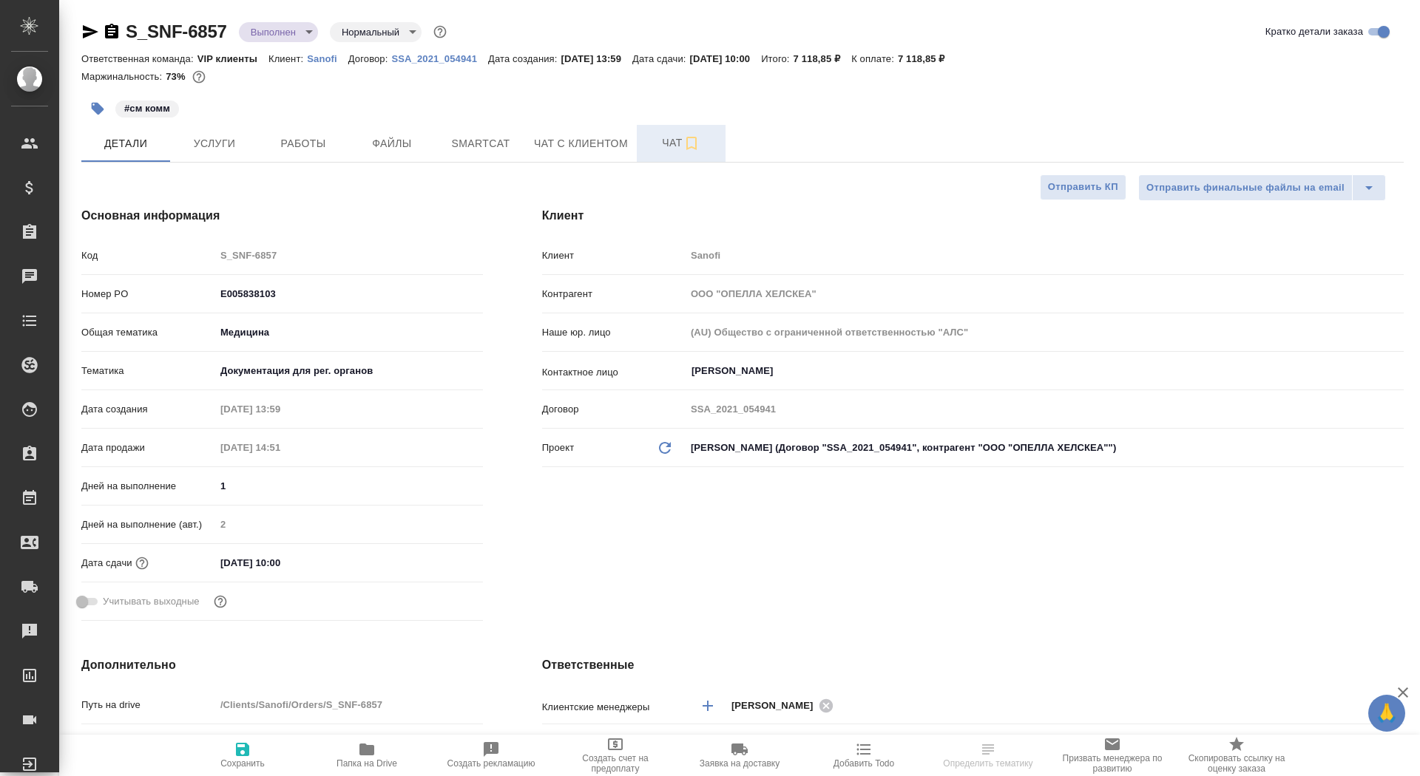
type textarea "x"
click at [652, 143] on span "Чат" at bounding box center [681, 143] width 71 height 18
type textarea "x"
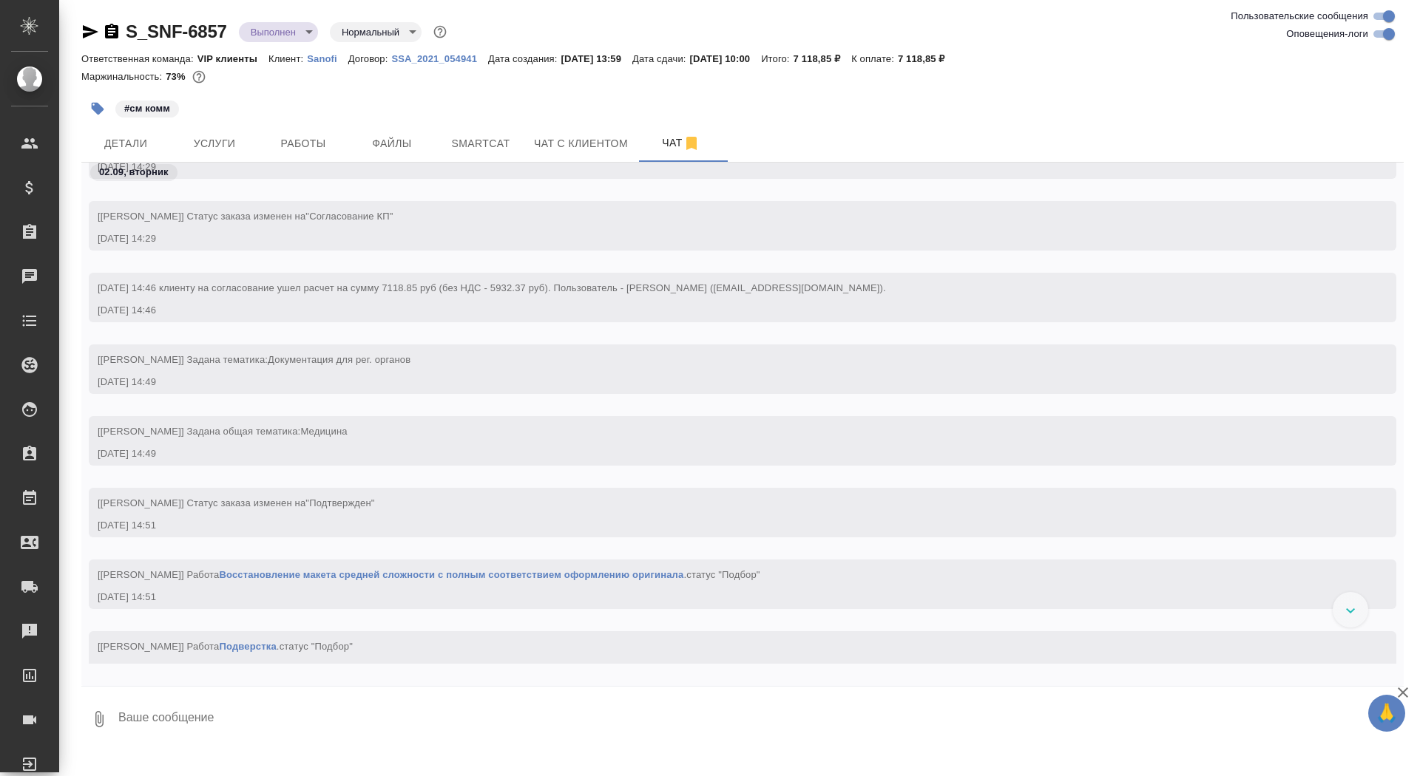
scroll to position [1576, 0]
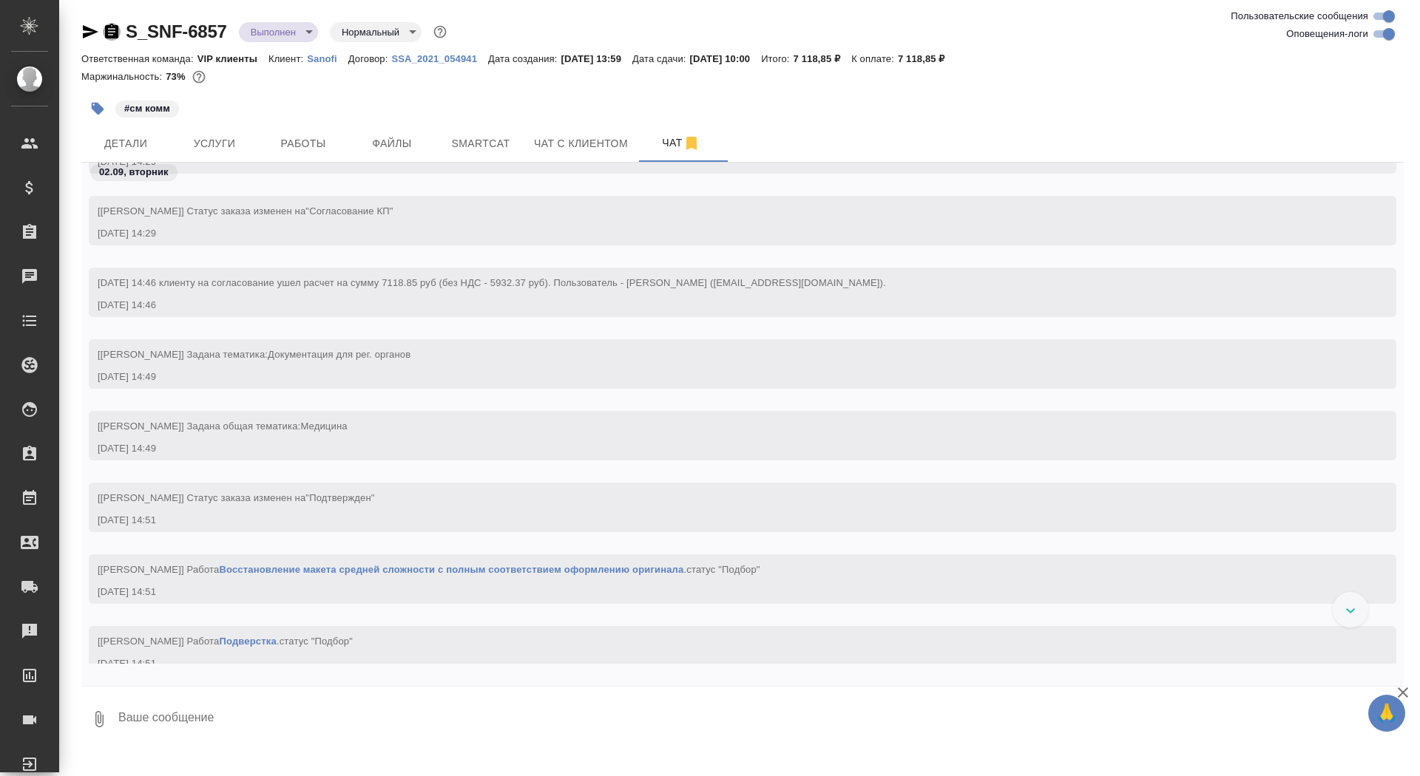
click at [118, 30] on icon "button" at bounding box center [112, 32] width 18 height 18
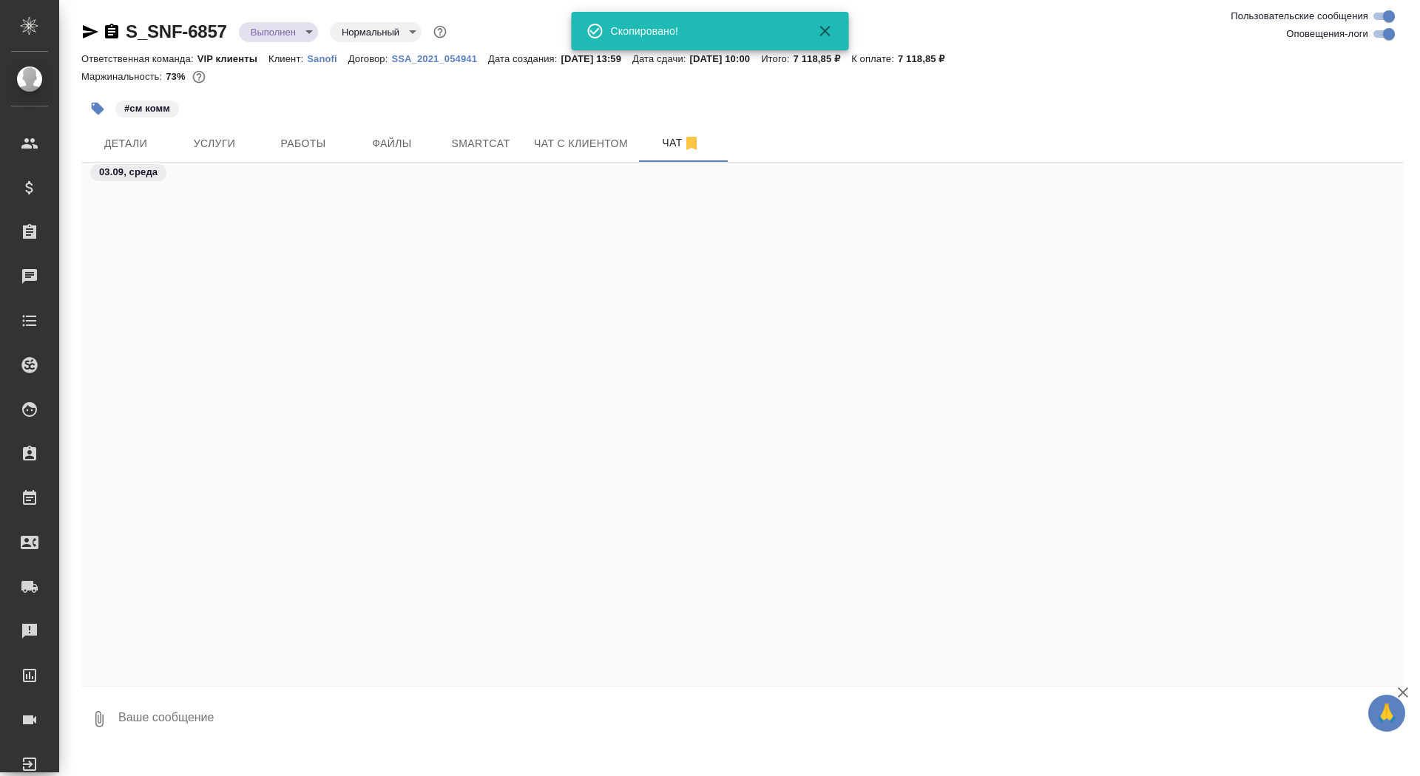
scroll to position [7188, 0]
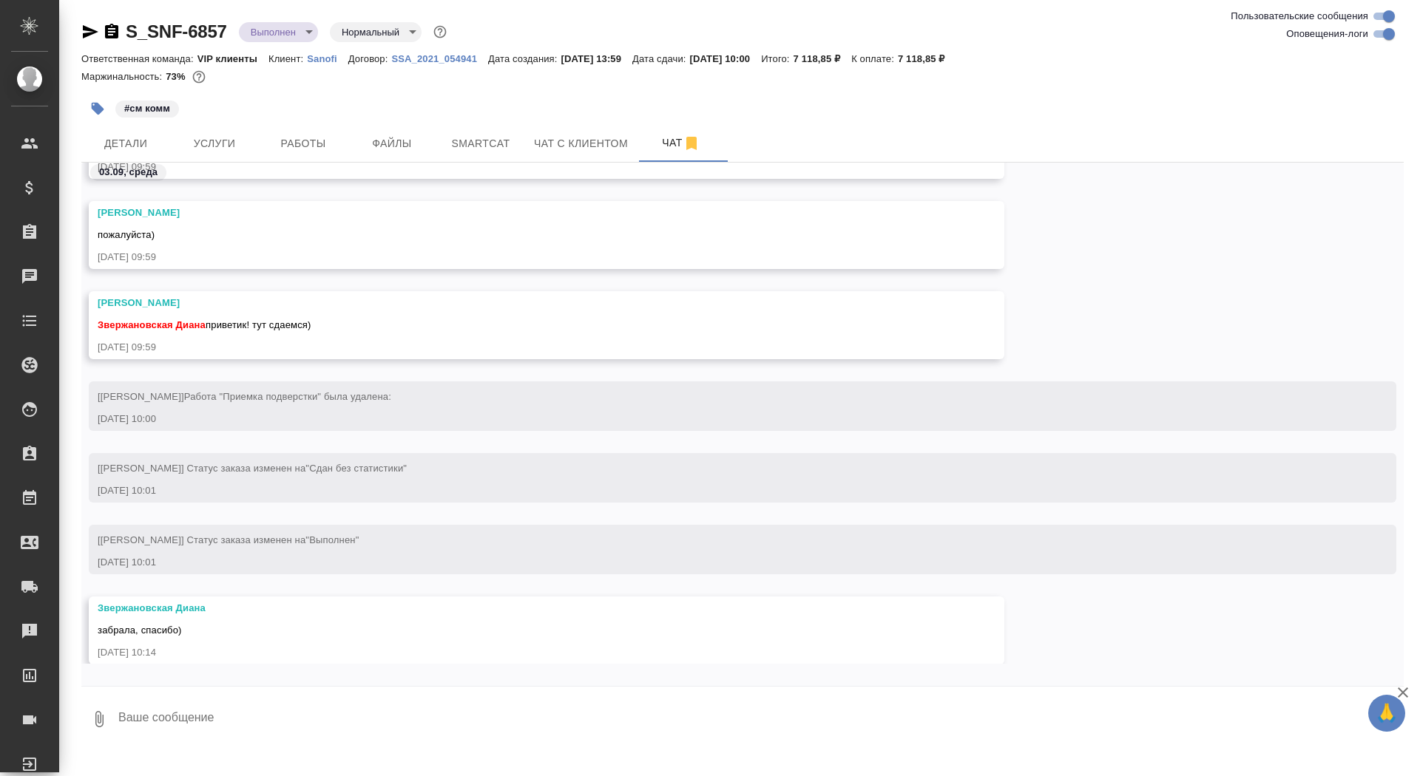
click at [274, 34] on body "🙏 .cls-1 fill:#fff; AWATERA Saydasheva Dilyara Клиенты Спецификации Заказы 0 Ча…" at bounding box center [710, 388] width 1420 height 776
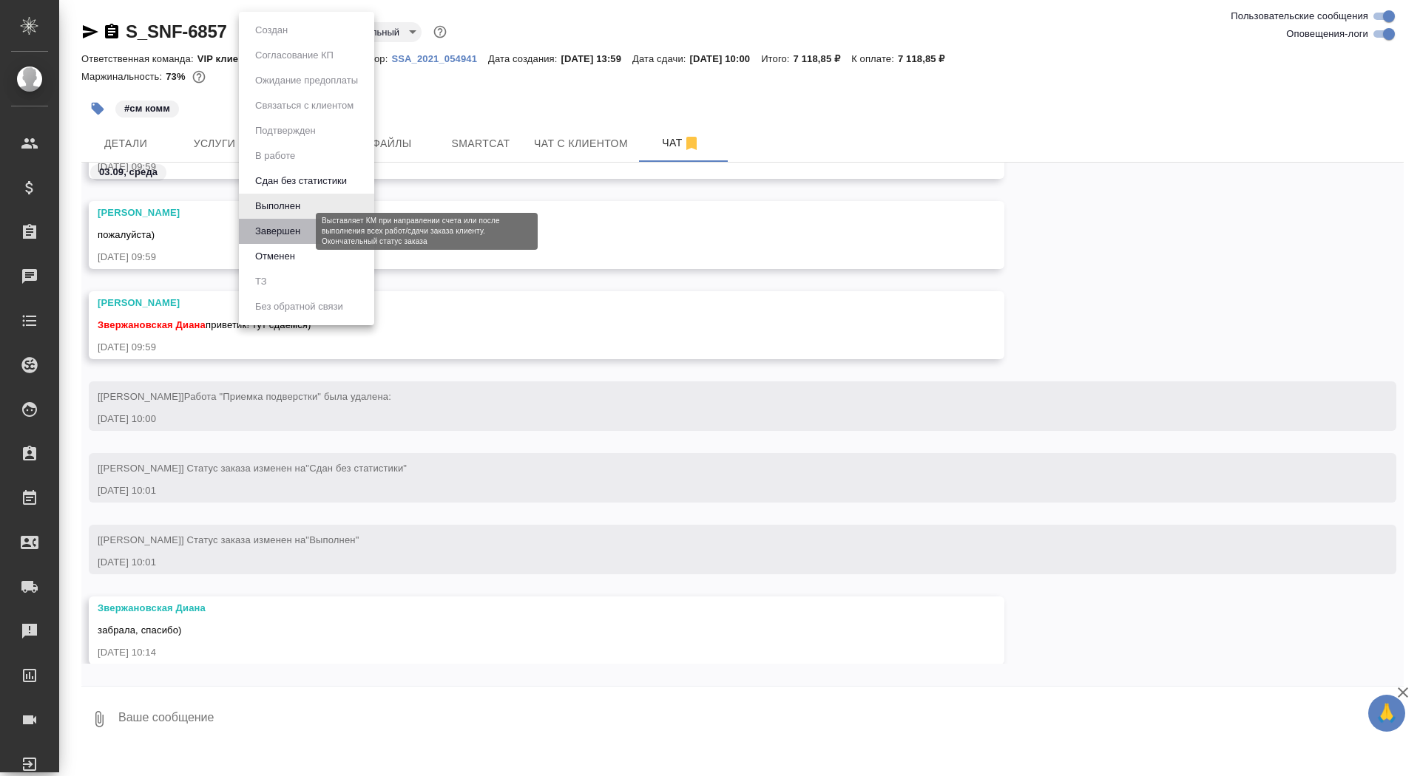
click at [293, 229] on button "Завершен" at bounding box center [278, 231] width 54 height 16
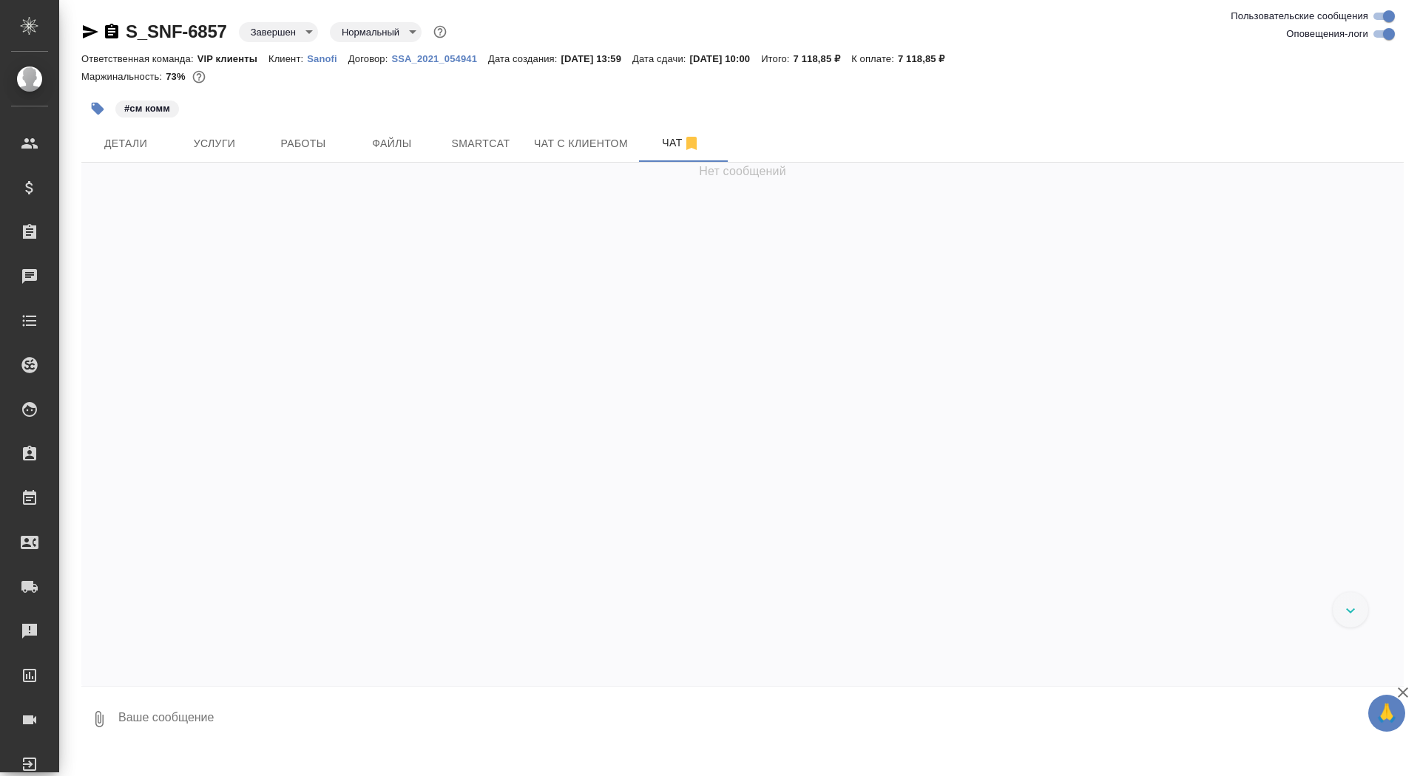
scroll to position [54778, 0]
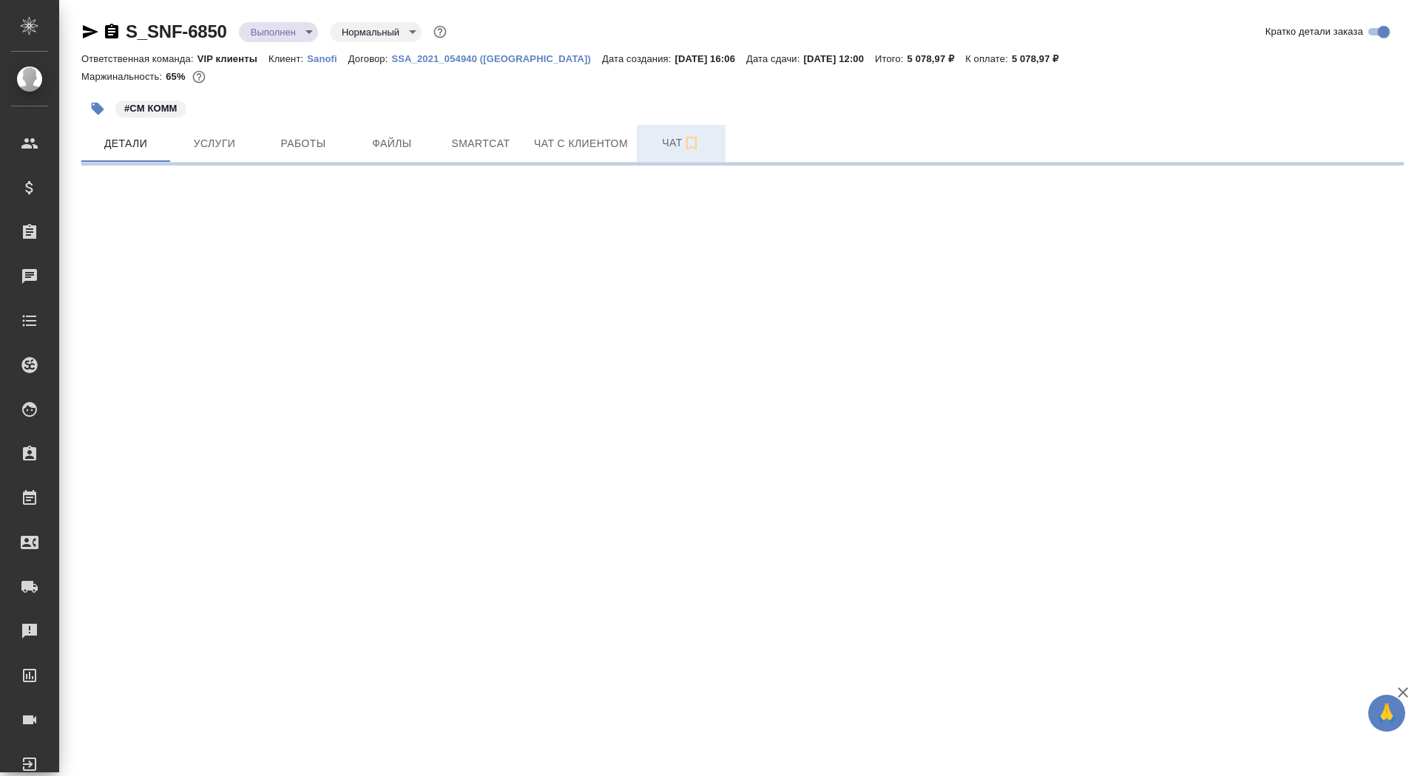
click at [649, 149] on span "Чат" at bounding box center [681, 143] width 71 height 18
select select "RU"
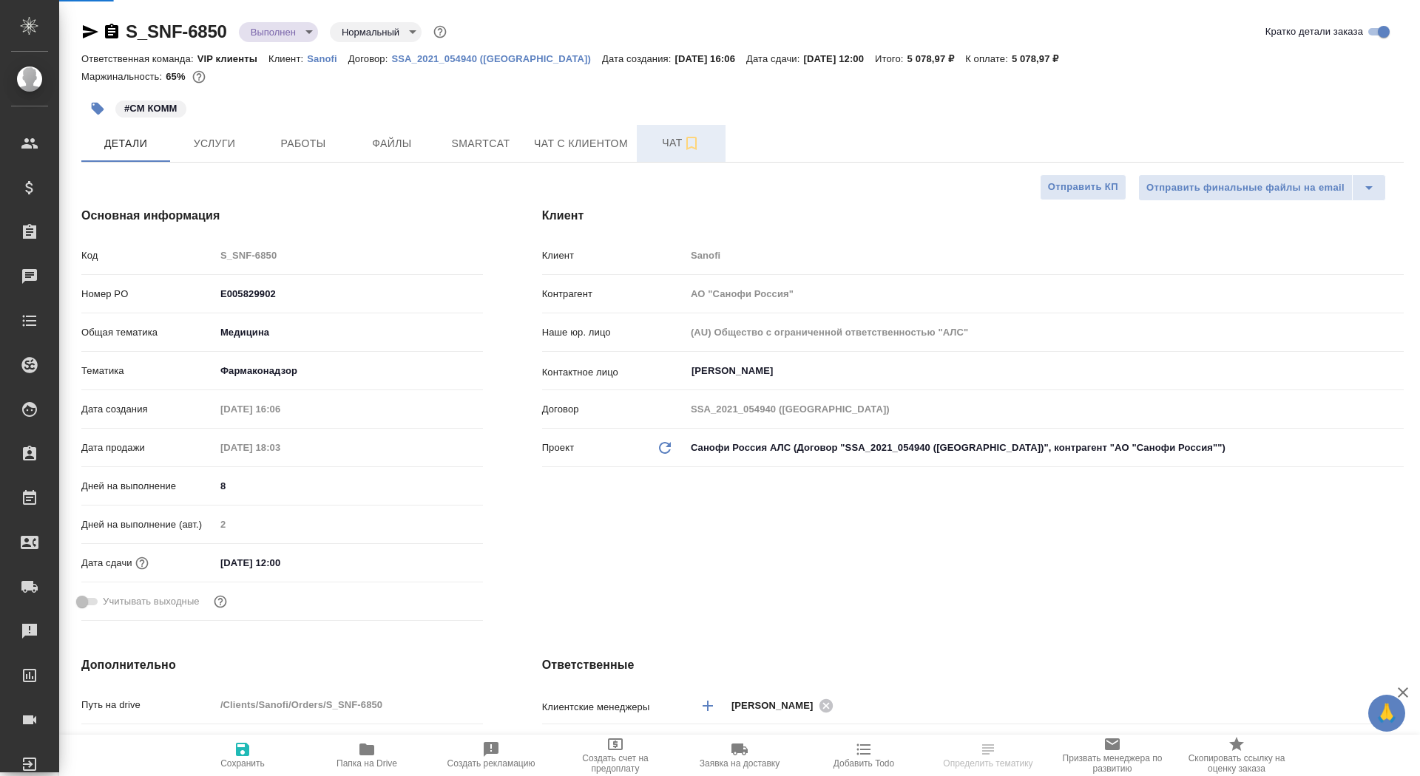
type textarea "x"
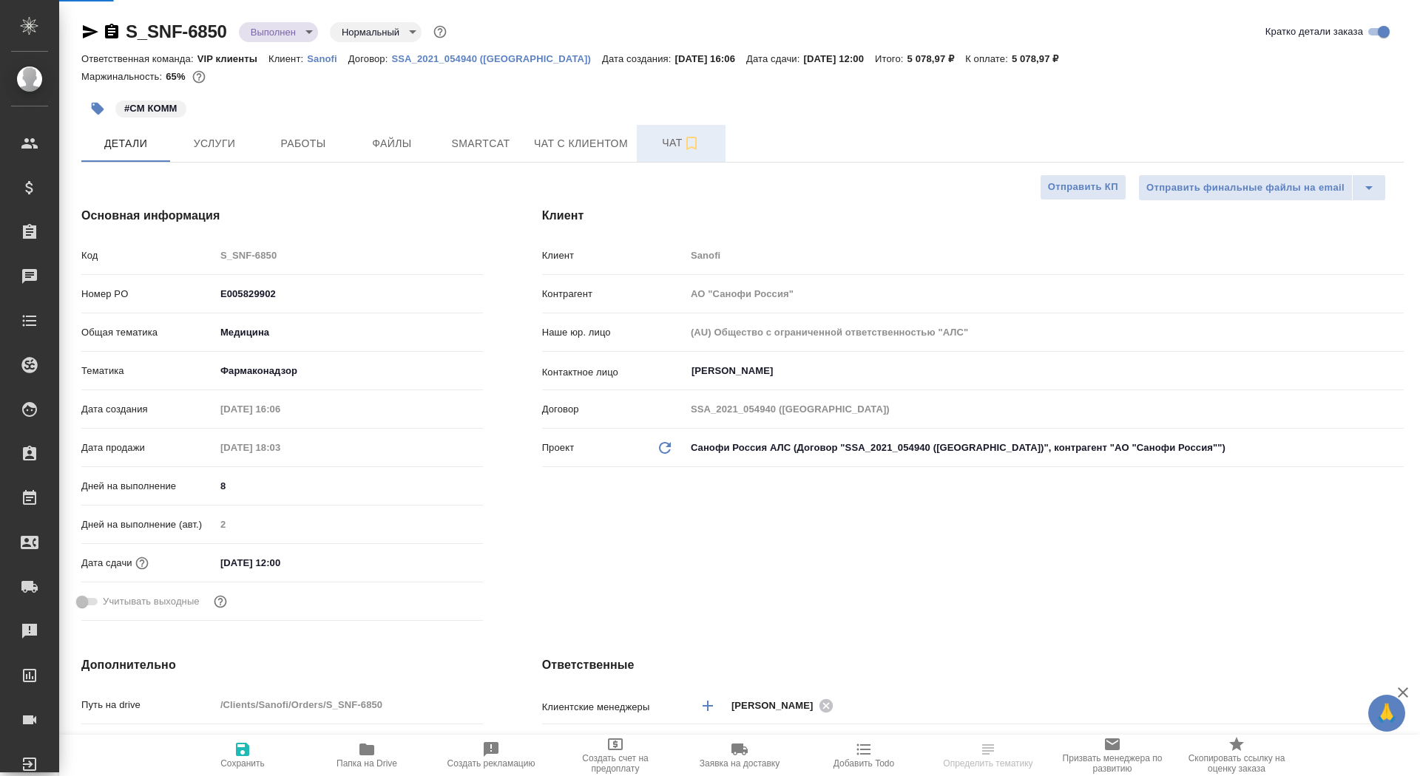
type textarea "x"
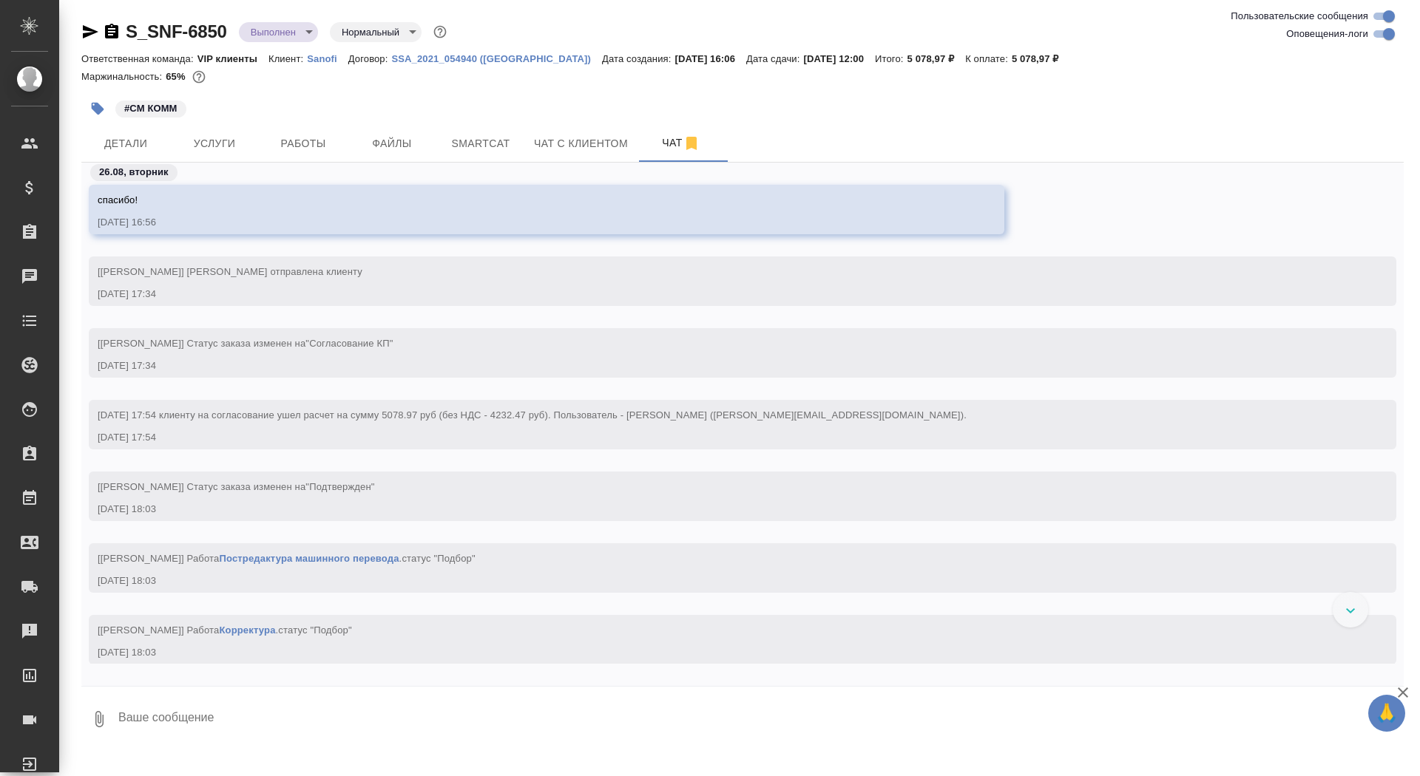
scroll to position [1458, 0]
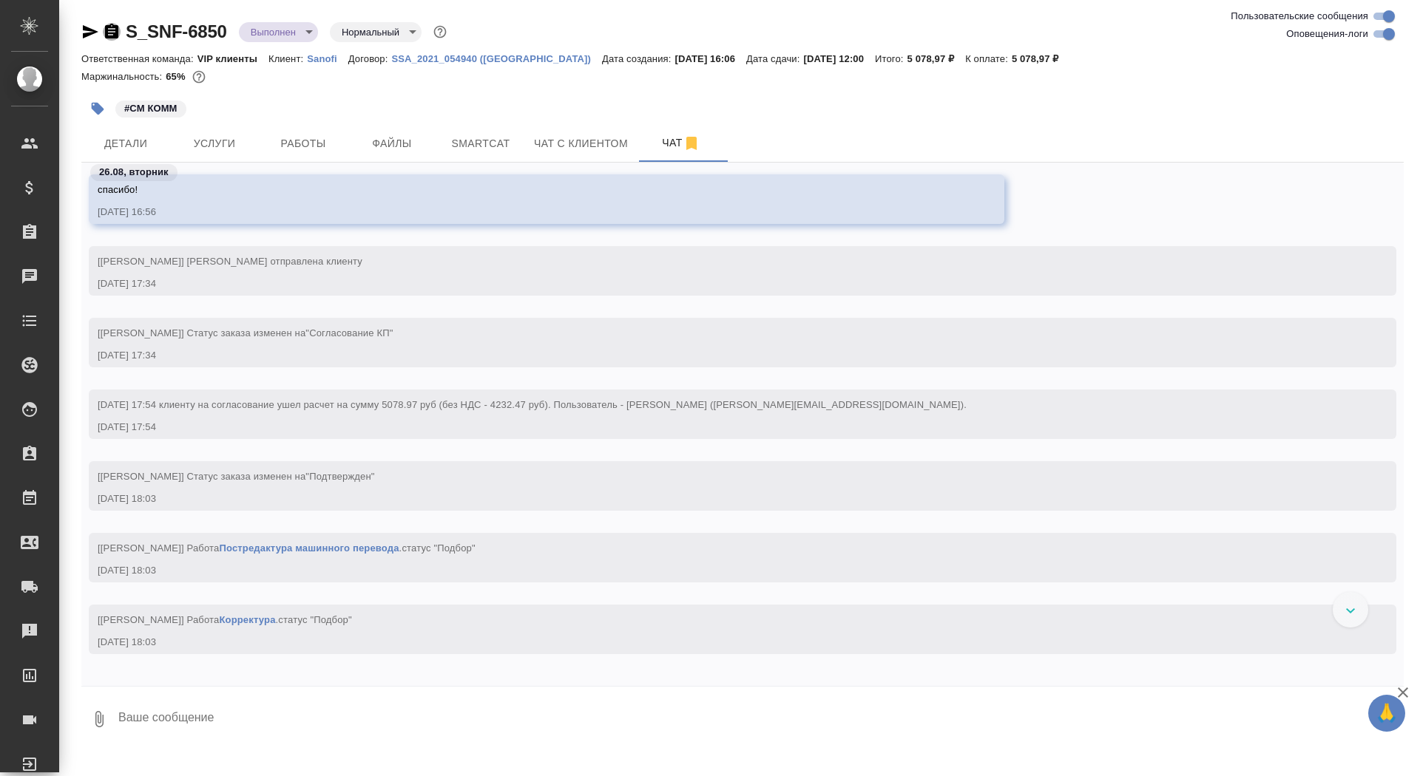
click at [111, 35] on icon "button" at bounding box center [111, 31] width 13 height 15
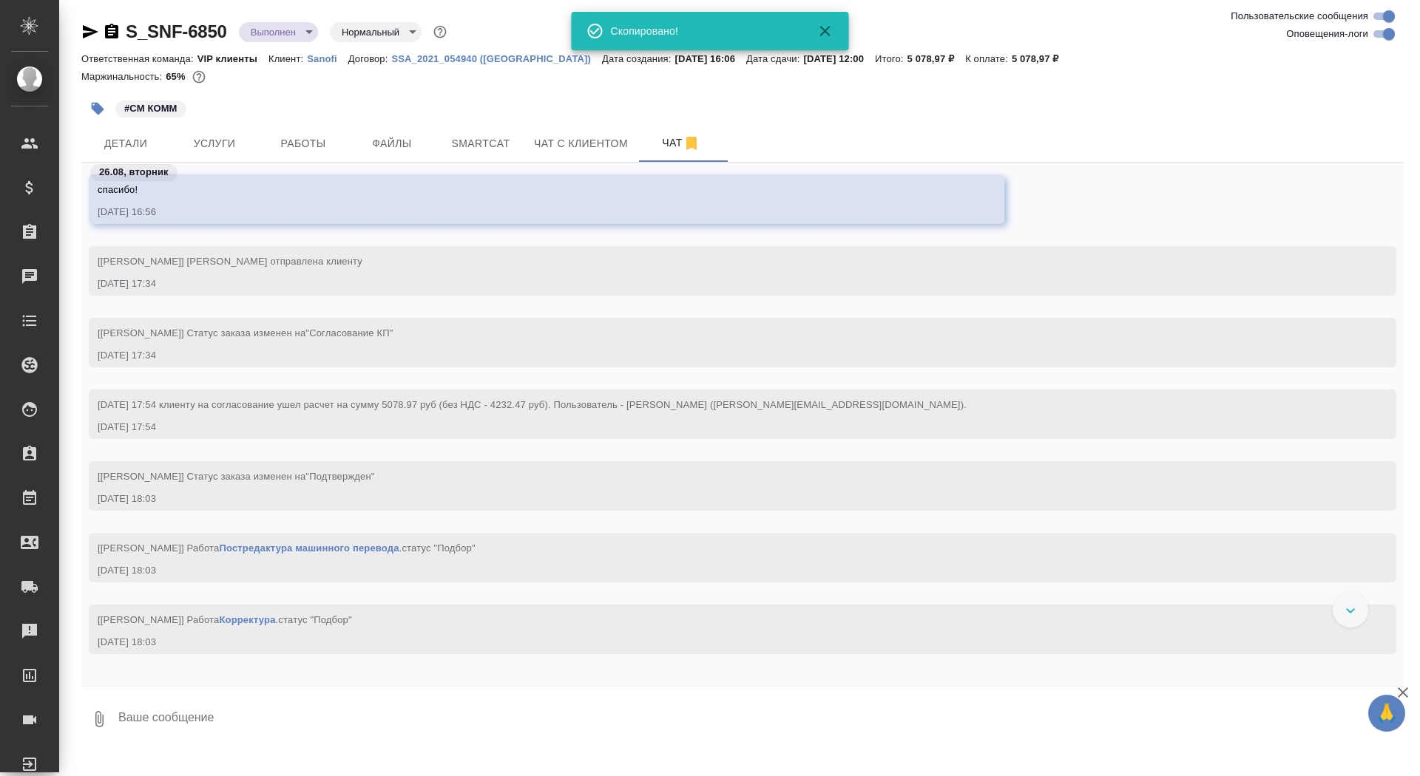
click at [287, 28] on body "🙏 .cls-1 fill:#fff; AWATERA Saydasheva Dilyara Клиенты Спецификации Заказы 0 Ча…" at bounding box center [710, 388] width 1420 height 776
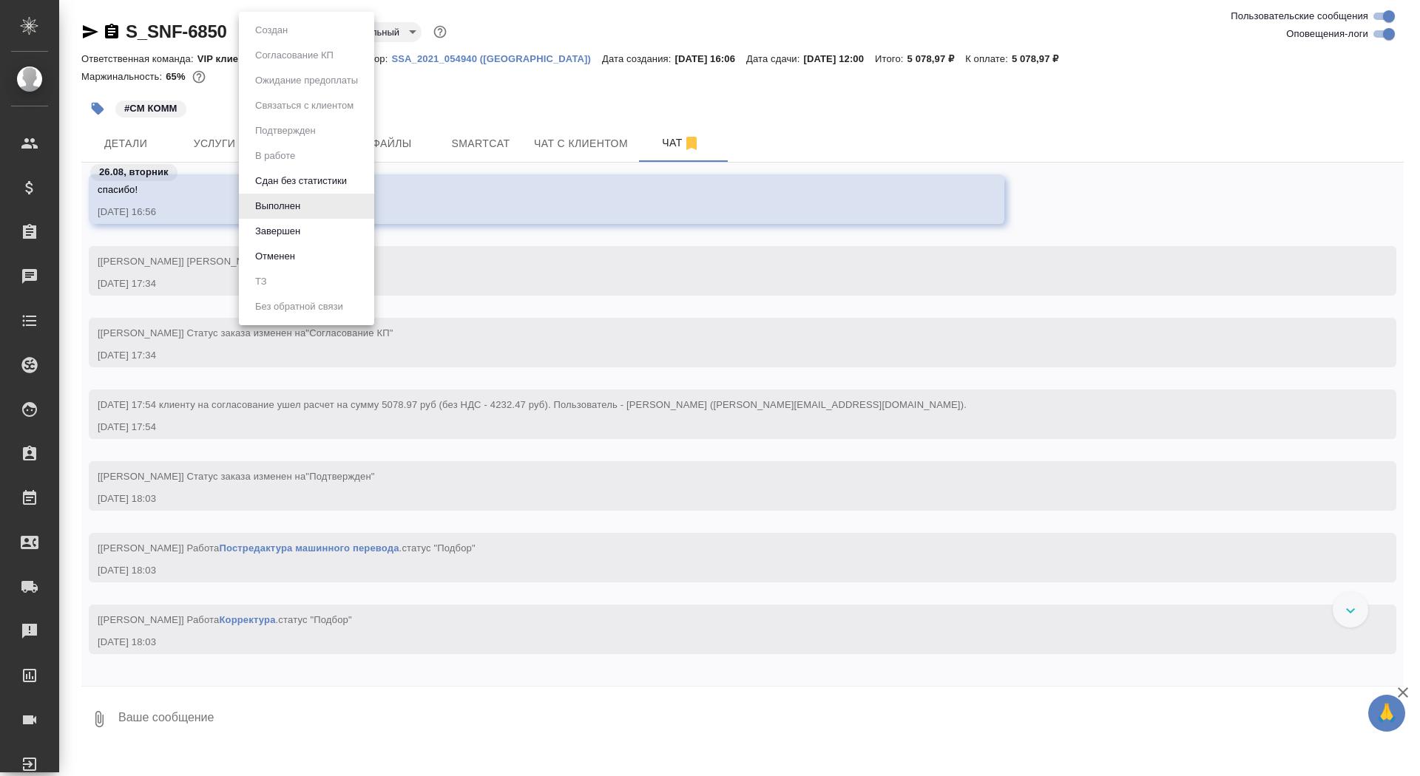
click at [298, 237] on button "Завершен" at bounding box center [278, 231] width 54 height 16
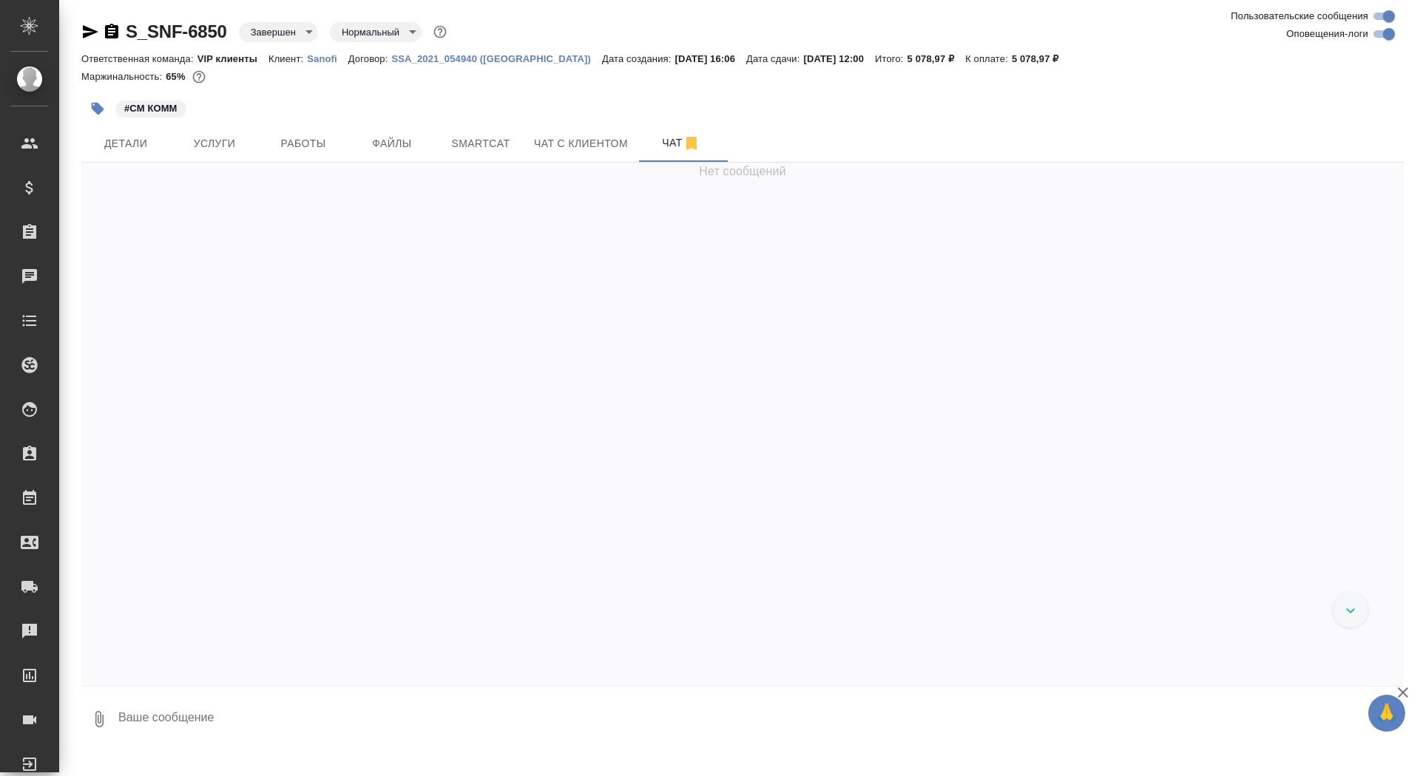
scroll to position [29408, 0]
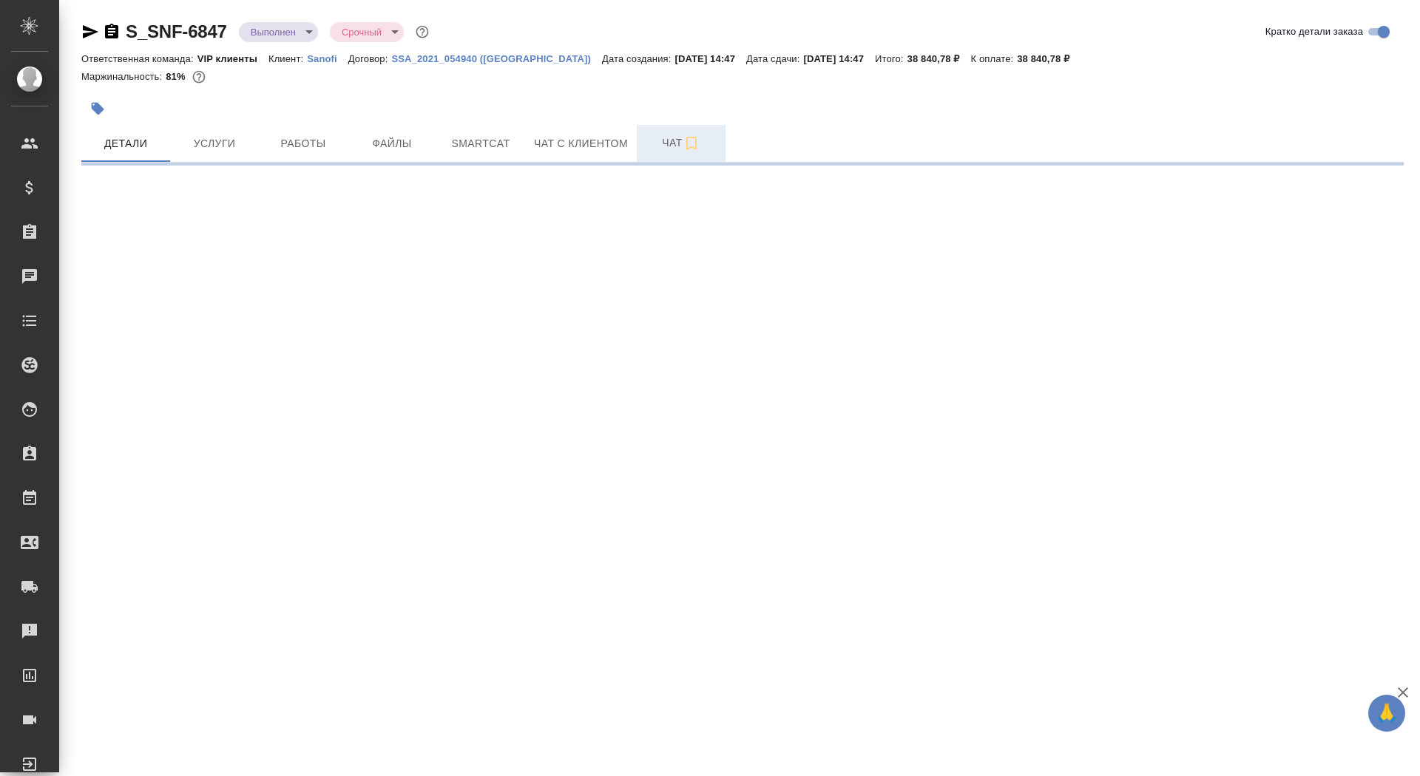
select select "RU"
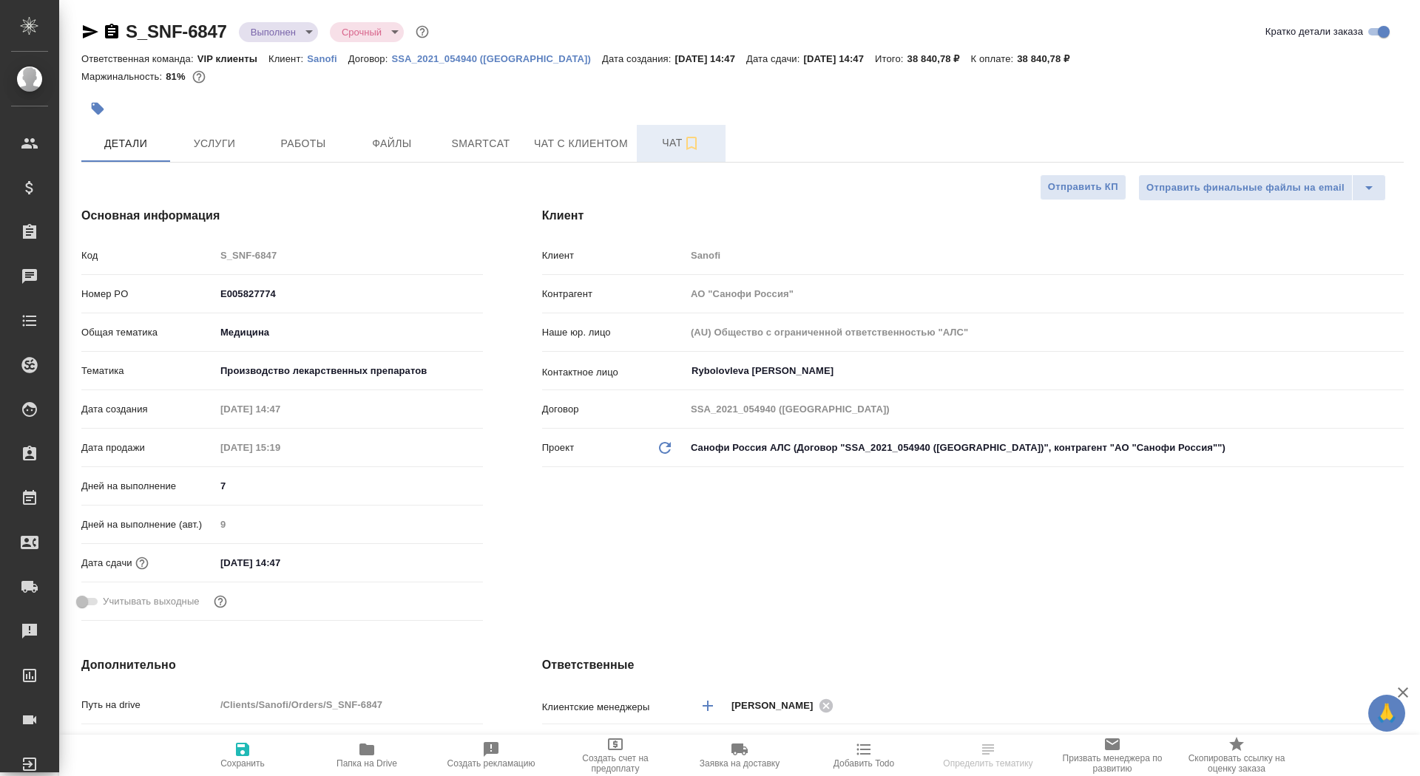
type textarea "x"
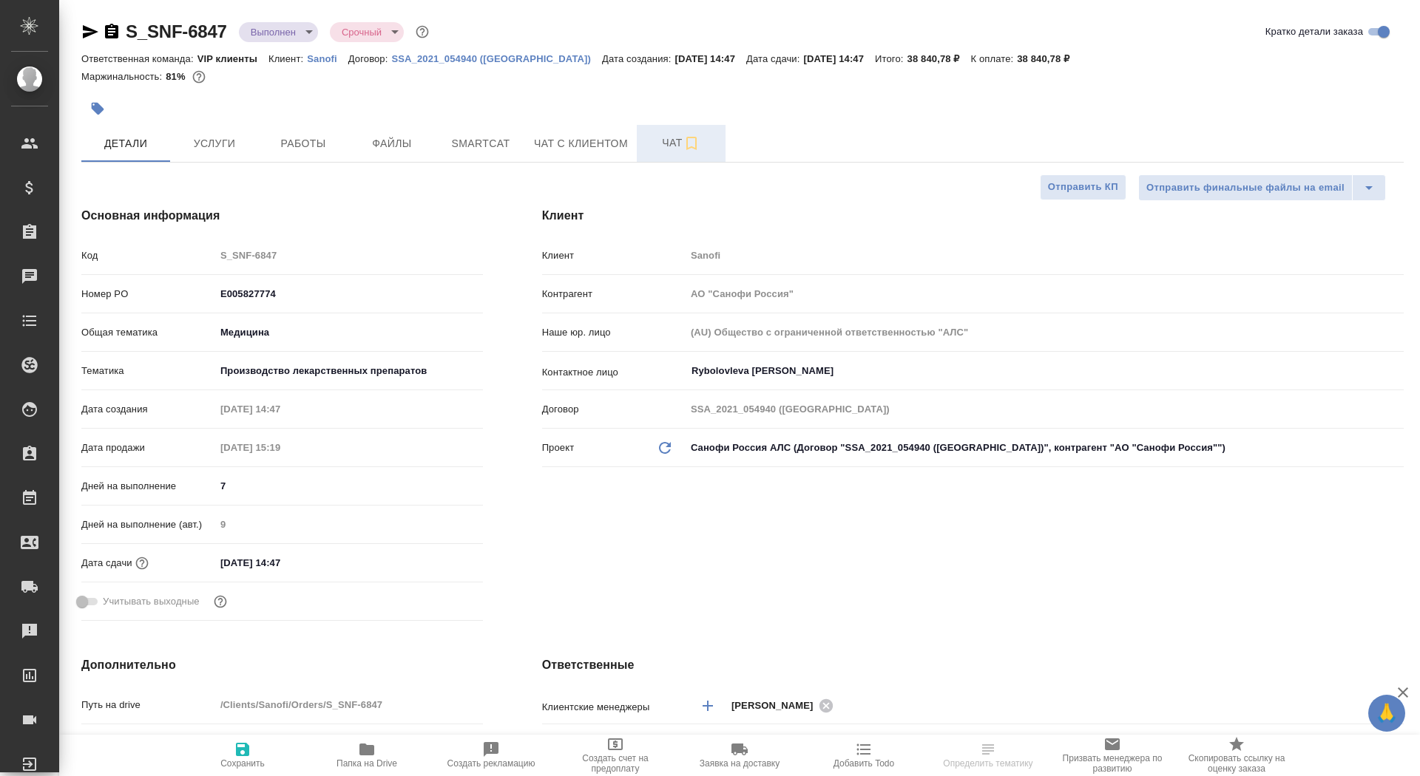
type textarea "x"
click at [658, 146] on span "Чат" at bounding box center [681, 143] width 71 height 18
type textarea "x"
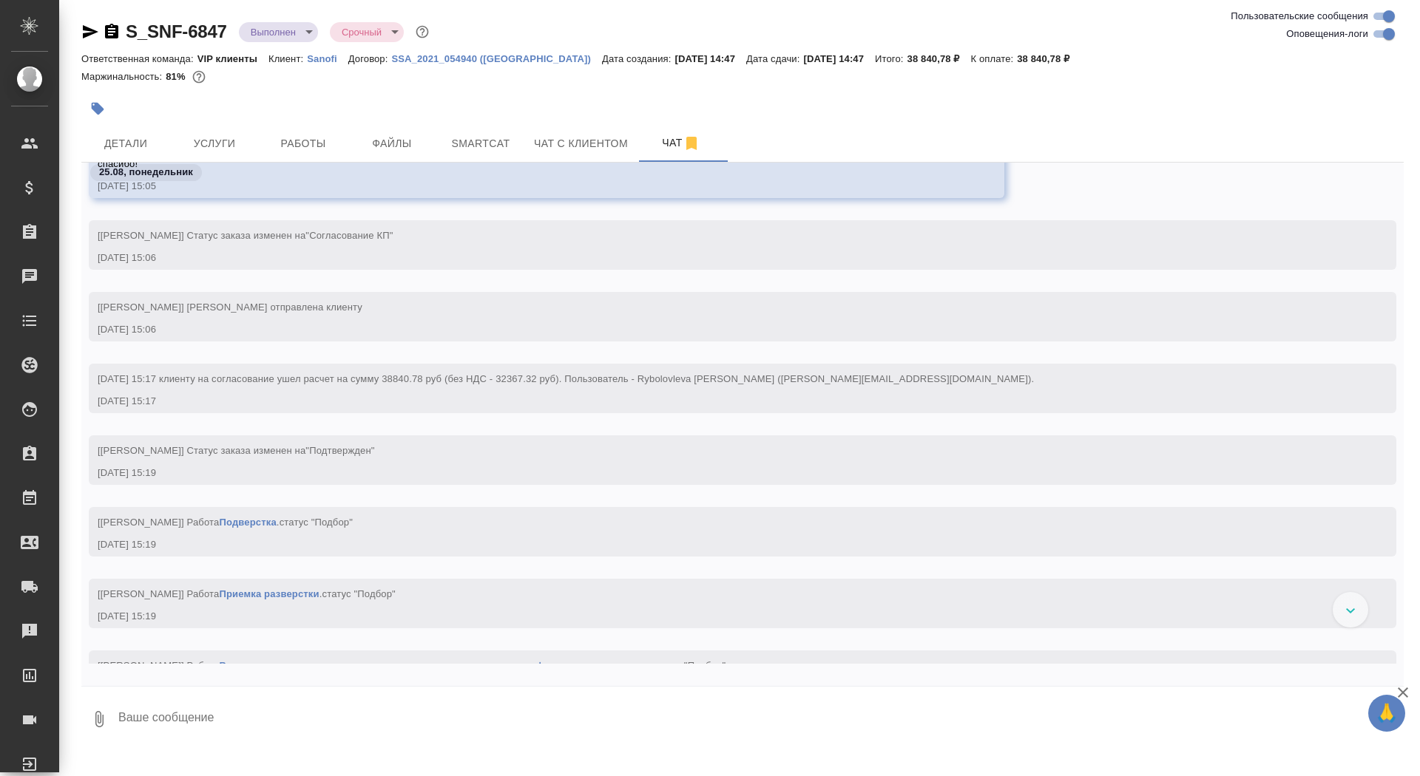
scroll to position [1023, 0]
click at [112, 33] on icon "button" at bounding box center [111, 31] width 13 height 15
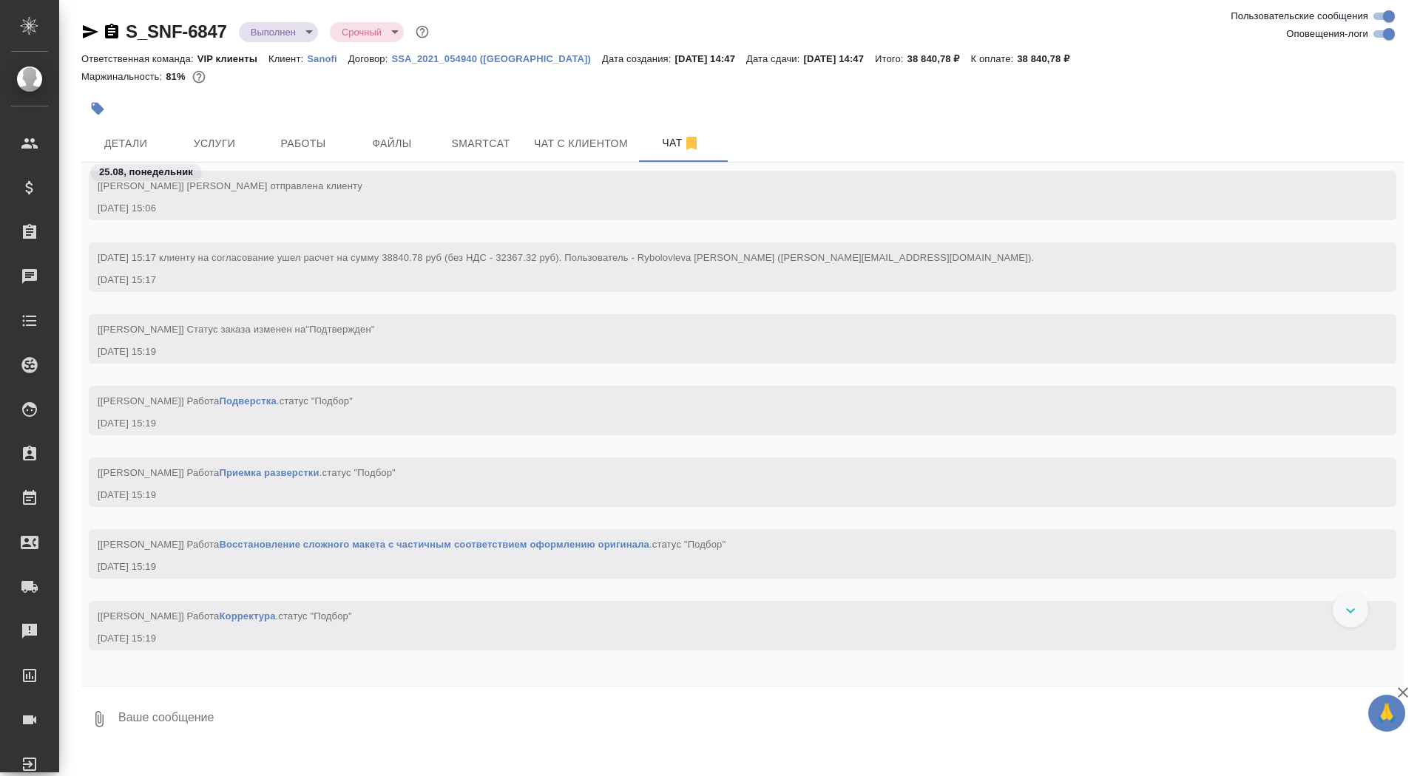
scroll to position [1119, 0]
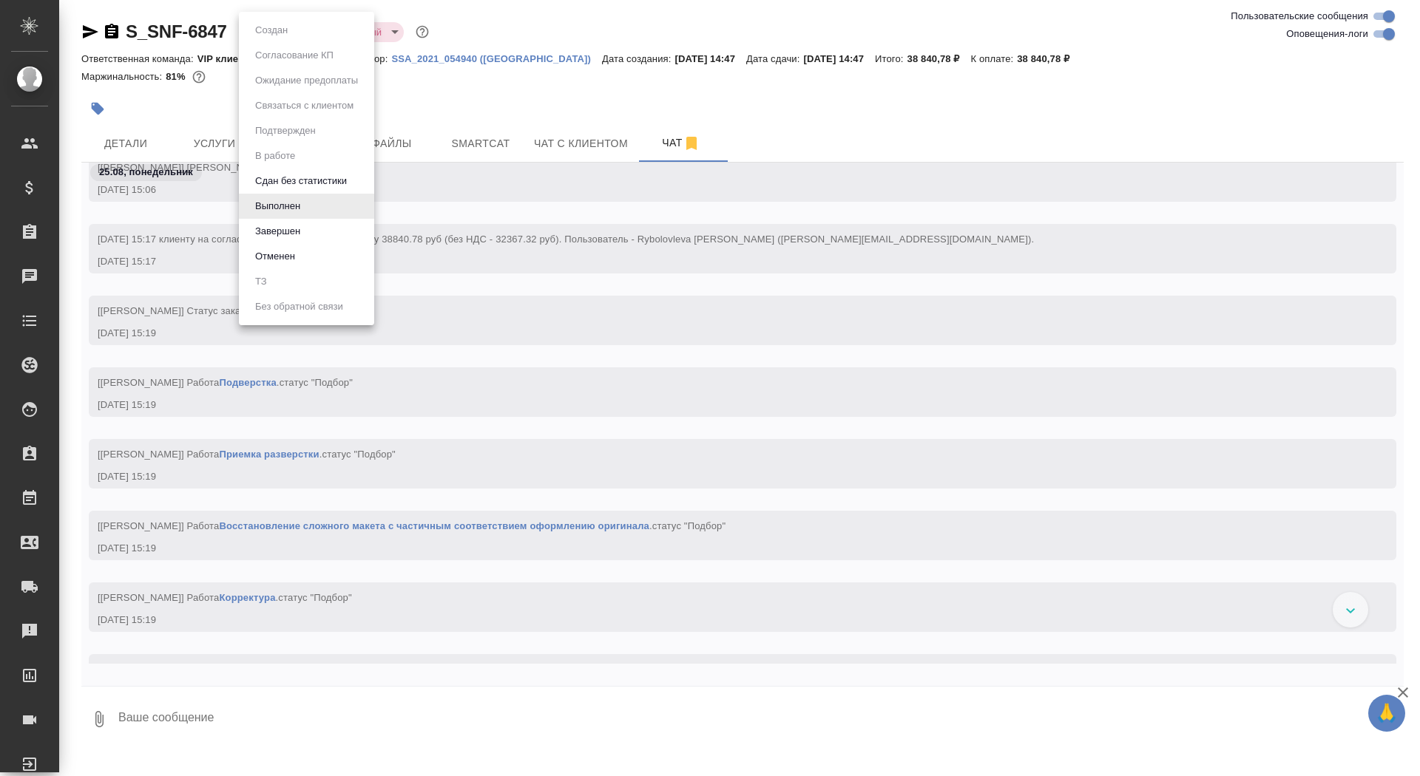
click at [267, 35] on body "🙏 .cls-1 fill:#fff; AWATERA Saydasheva Dilyara Клиенты Спецификации Заказы 0 Ча…" at bounding box center [710, 388] width 1420 height 776
click at [276, 235] on button "Завершен" at bounding box center [278, 231] width 54 height 16
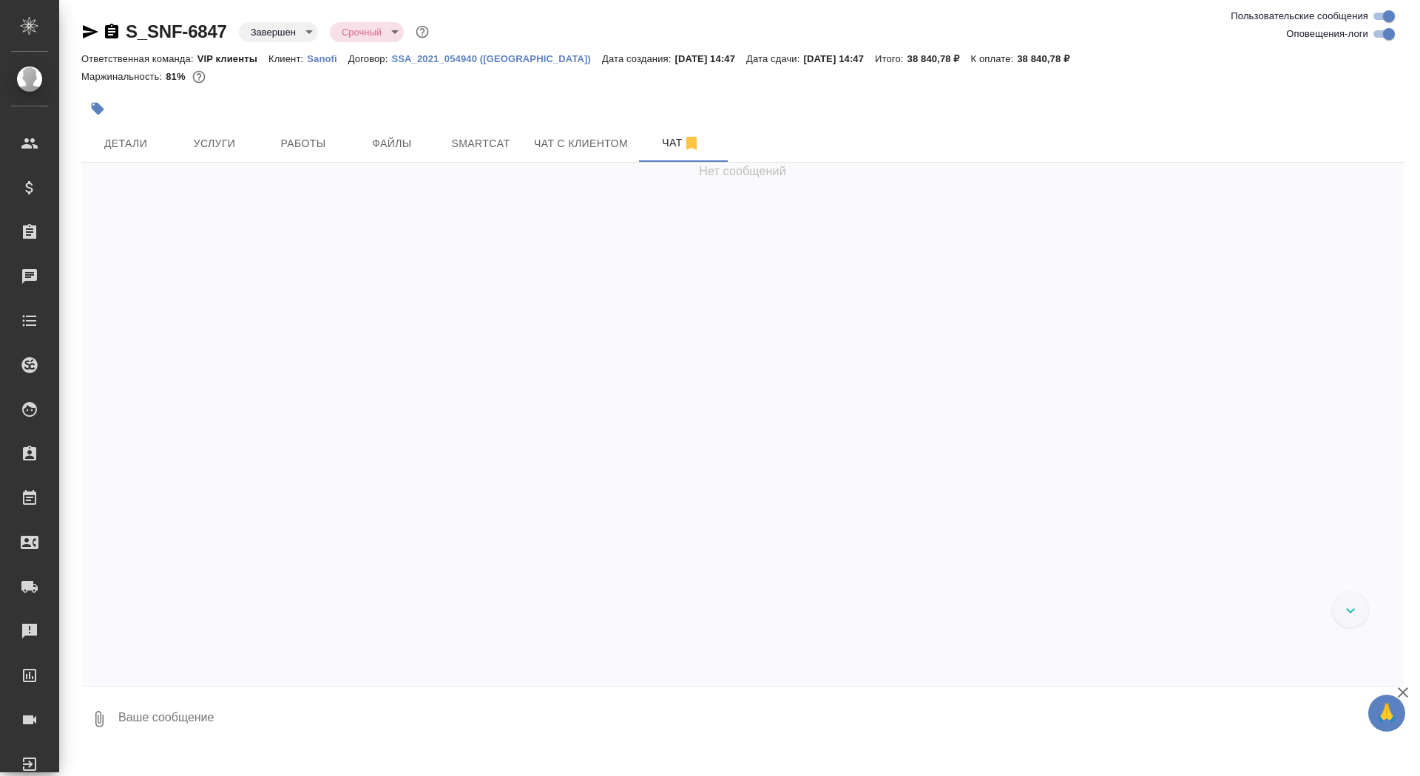
scroll to position [48282, 0]
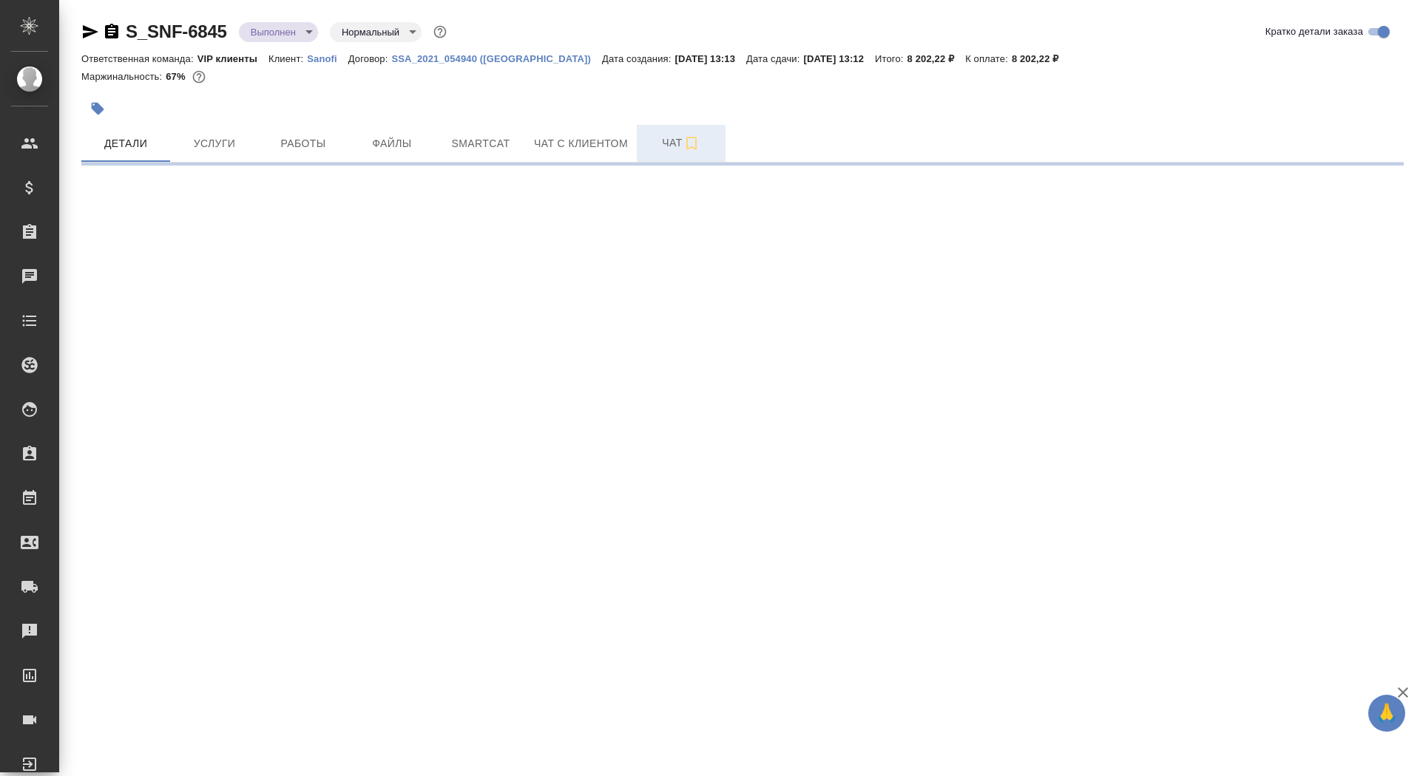
select select "RU"
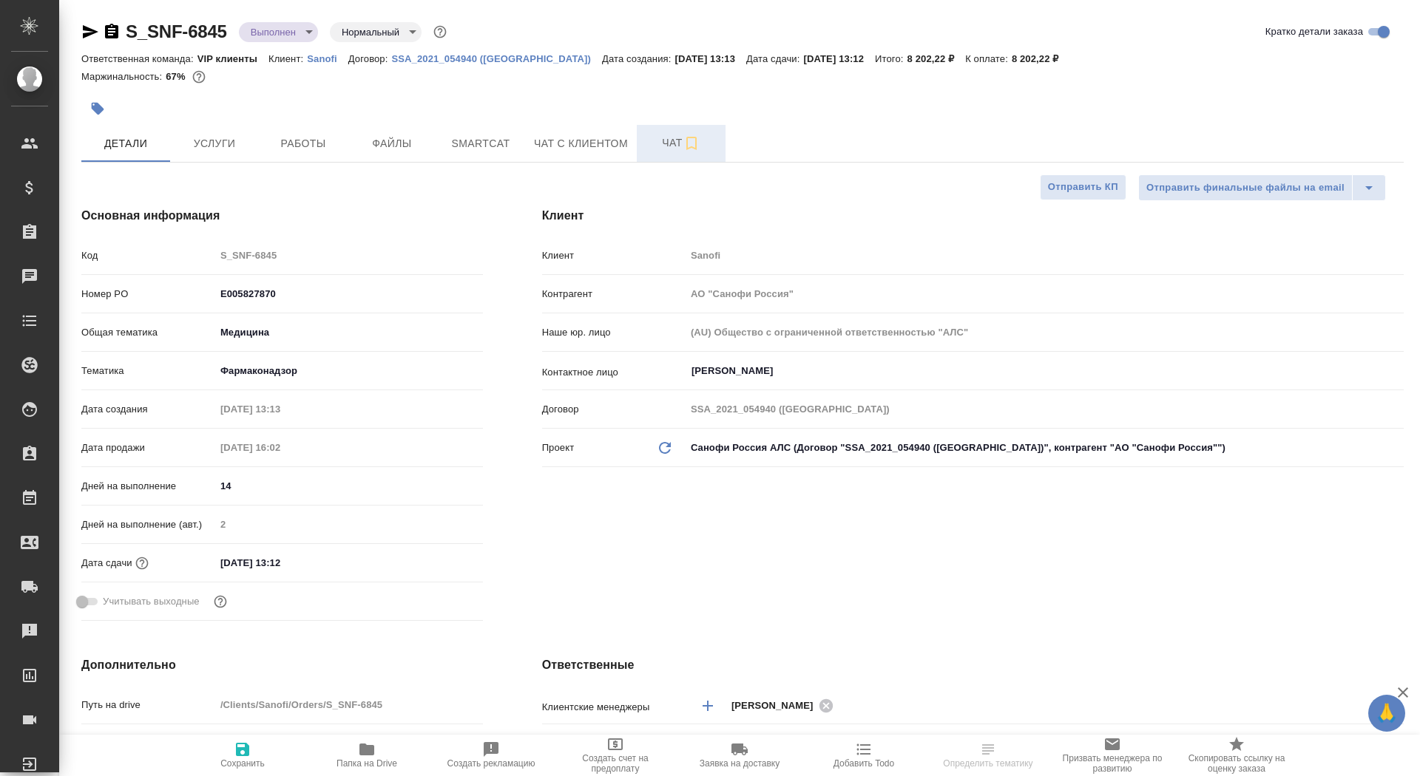
click at [655, 147] on span "Чат" at bounding box center [681, 143] width 71 height 18
type textarea "x"
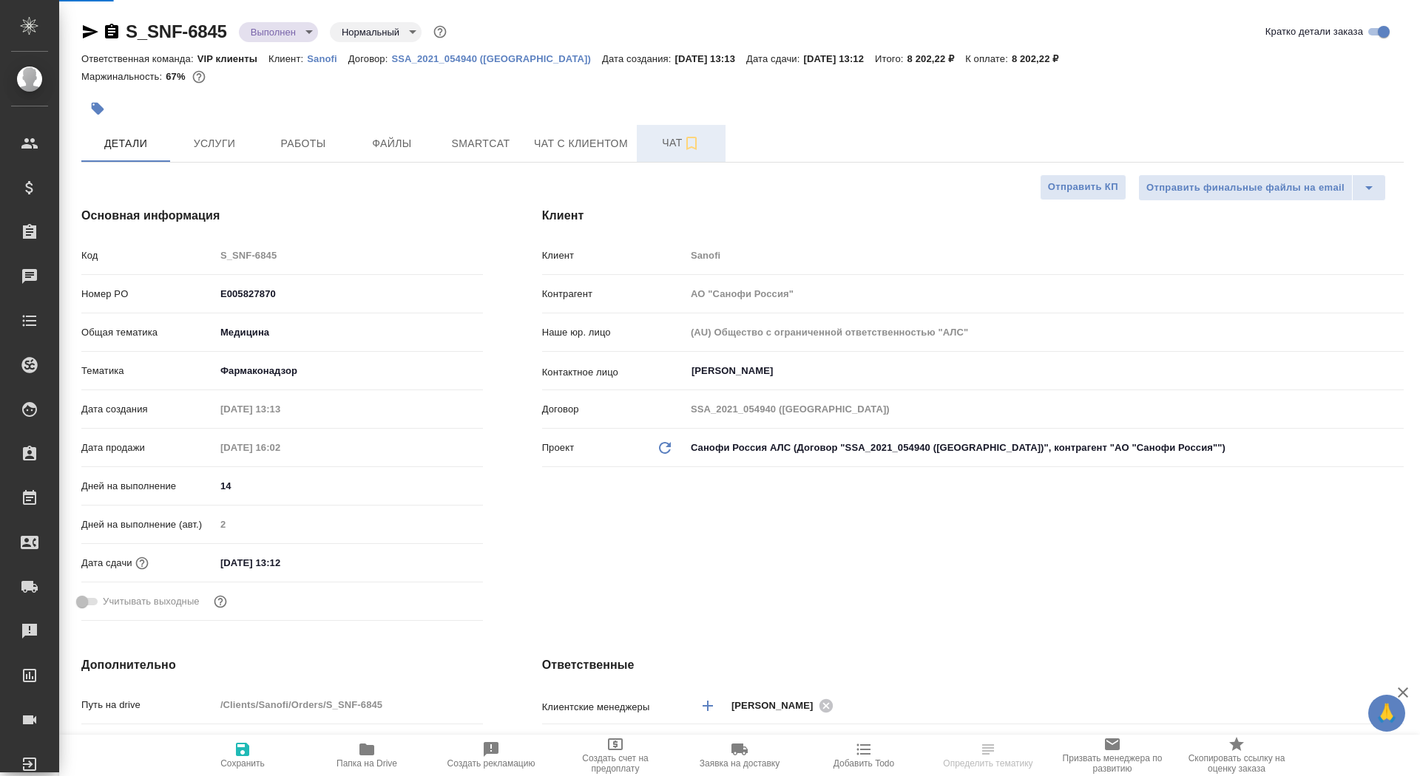
type textarea "x"
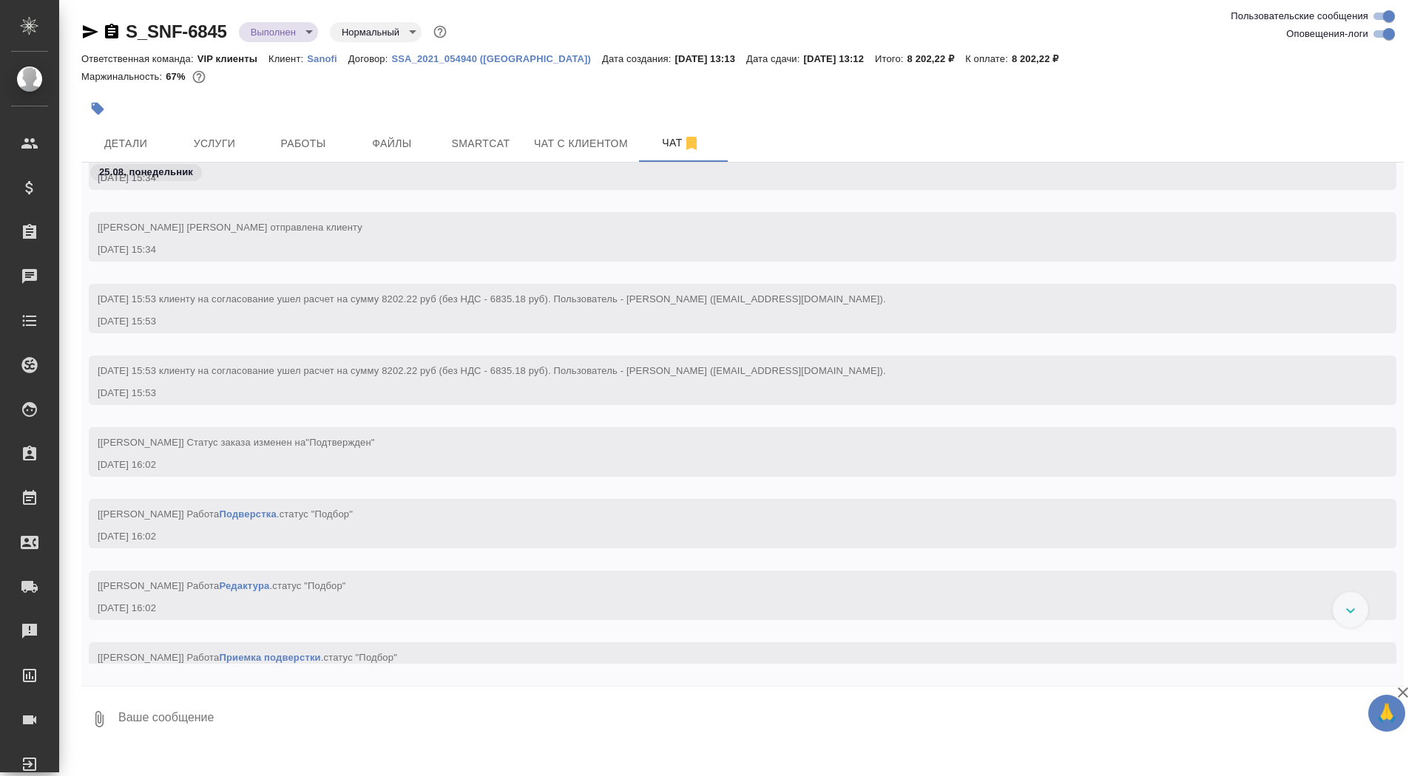
scroll to position [1671, 0]
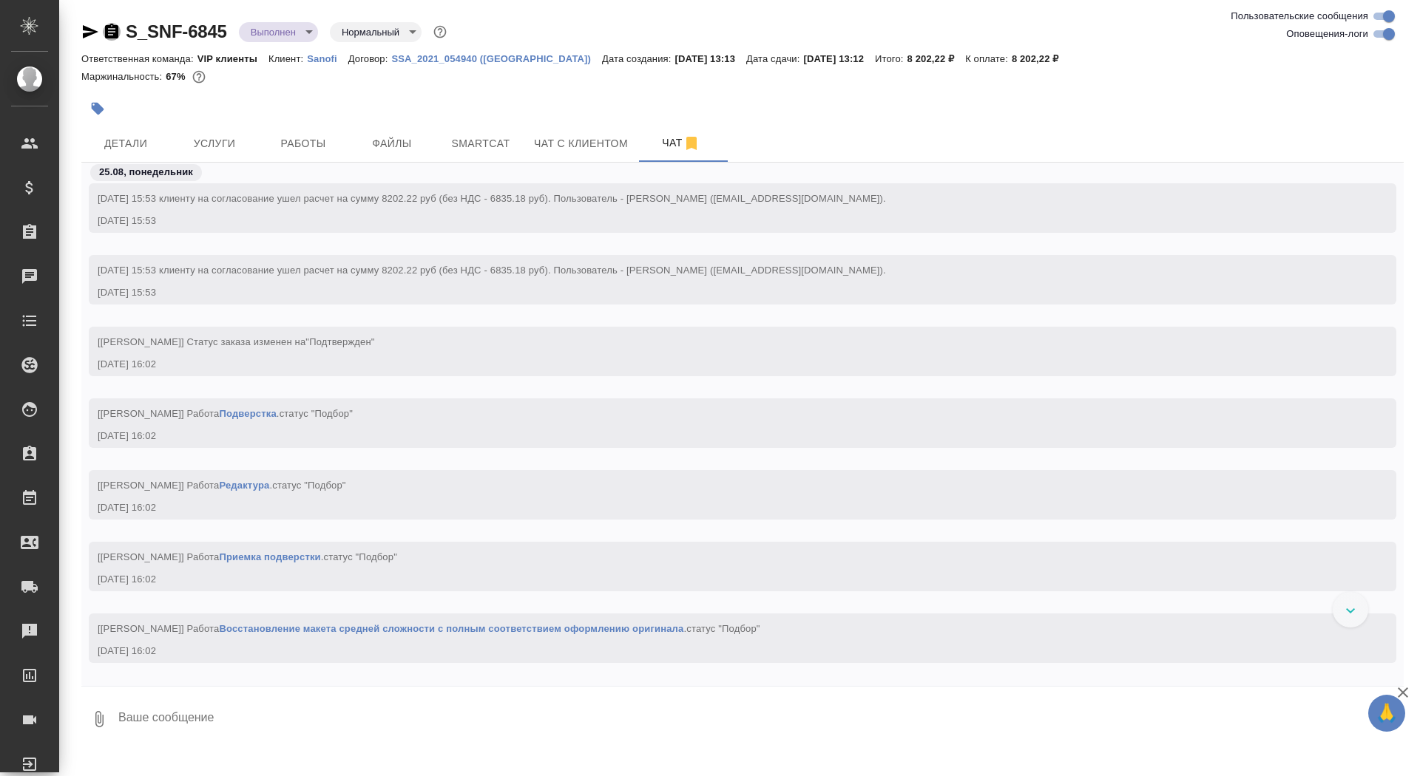
click at [113, 35] on icon "button" at bounding box center [111, 31] width 13 height 15
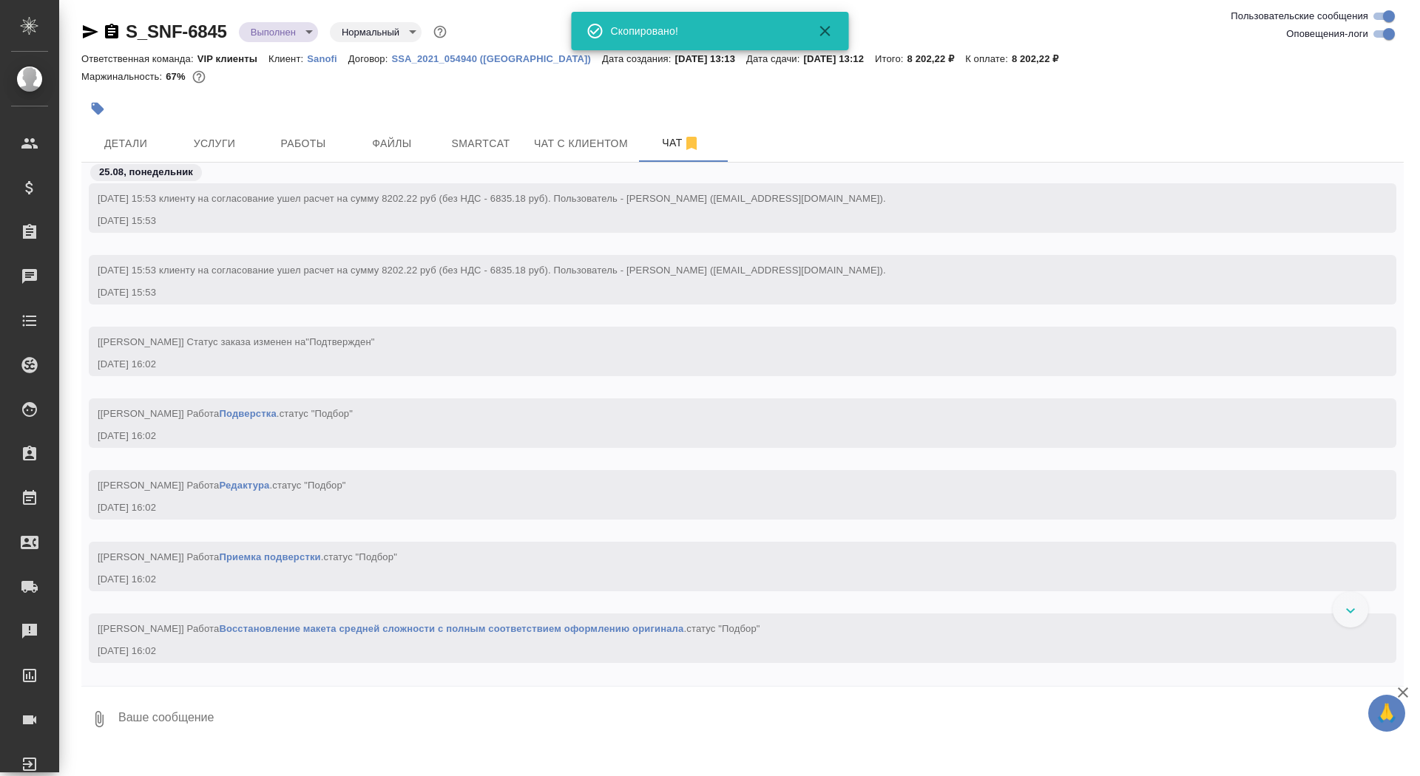
scroll to position [8269, 0]
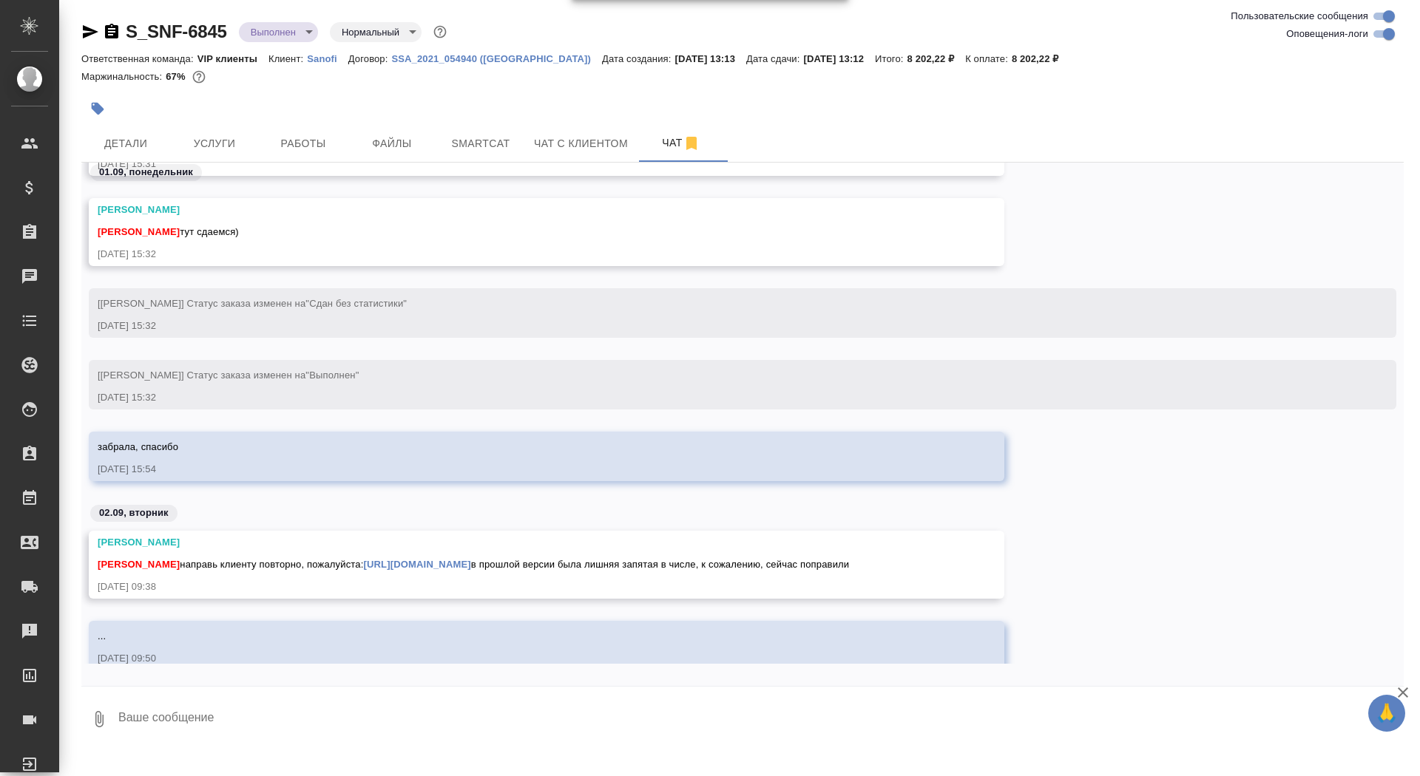
click at [262, 31] on body "🙏 .cls-1 fill:#fff; AWATERA Saydasheva Dilyara Клиенты Спецификации Заказы 0 Ча…" at bounding box center [710, 388] width 1420 height 776
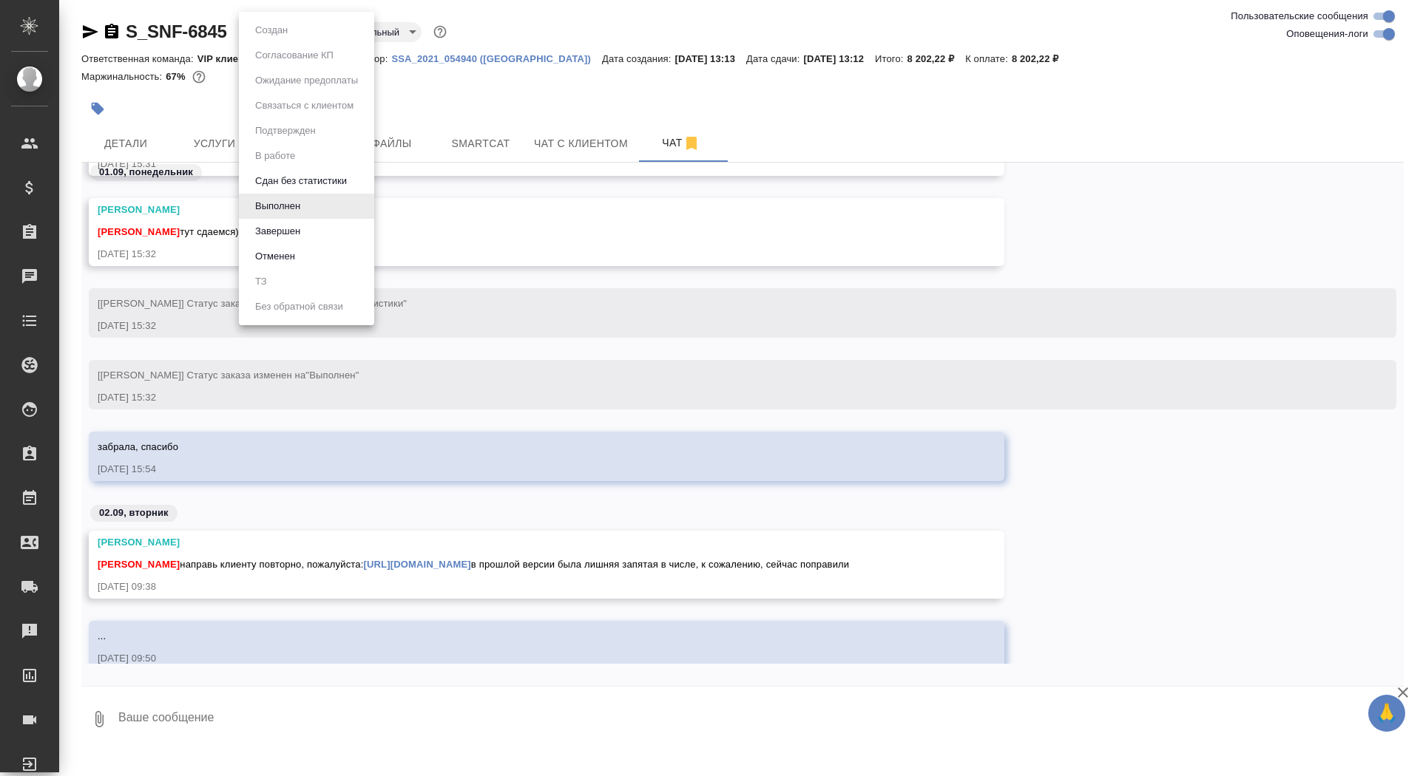
click at [305, 219] on li "Завершен" at bounding box center [306, 231] width 135 height 25
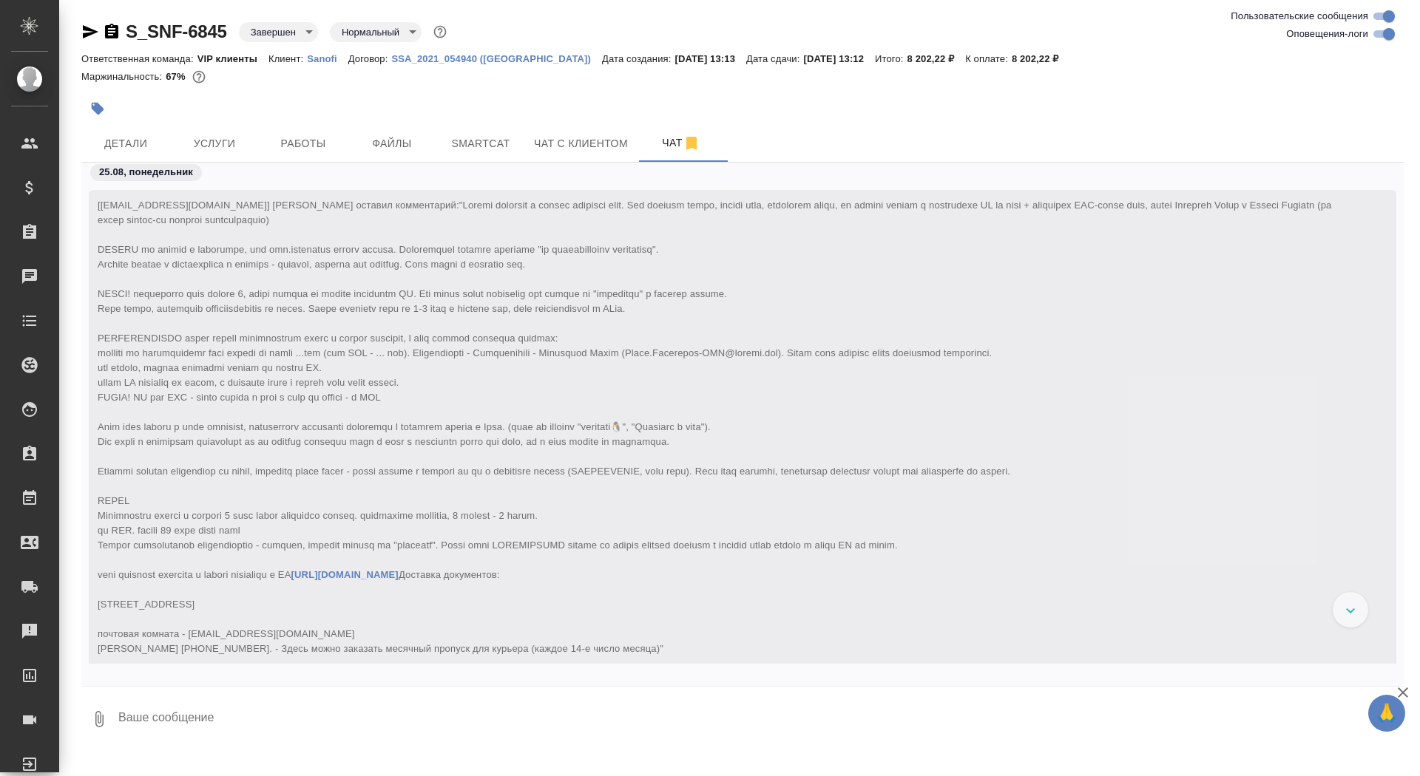
scroll to position [56573, 0]
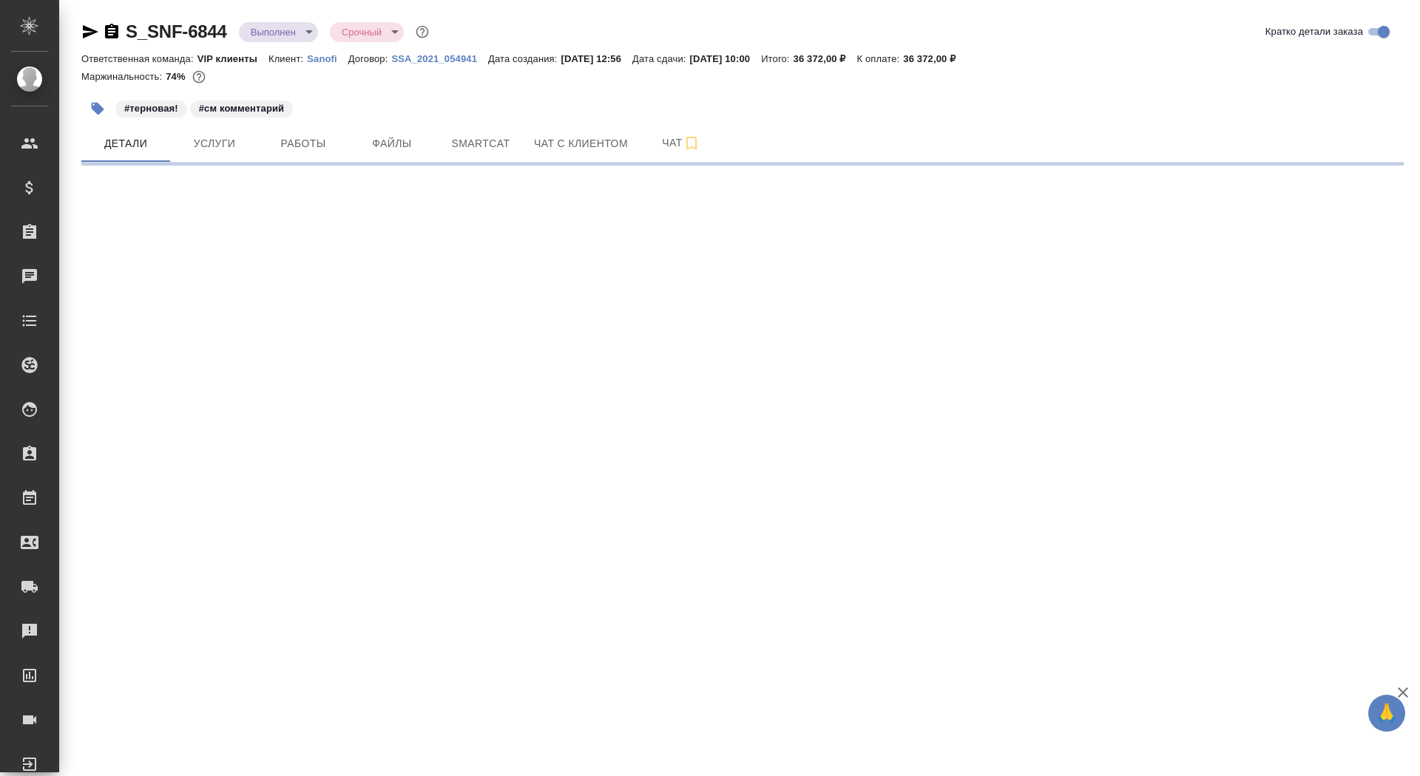
select select "RU"
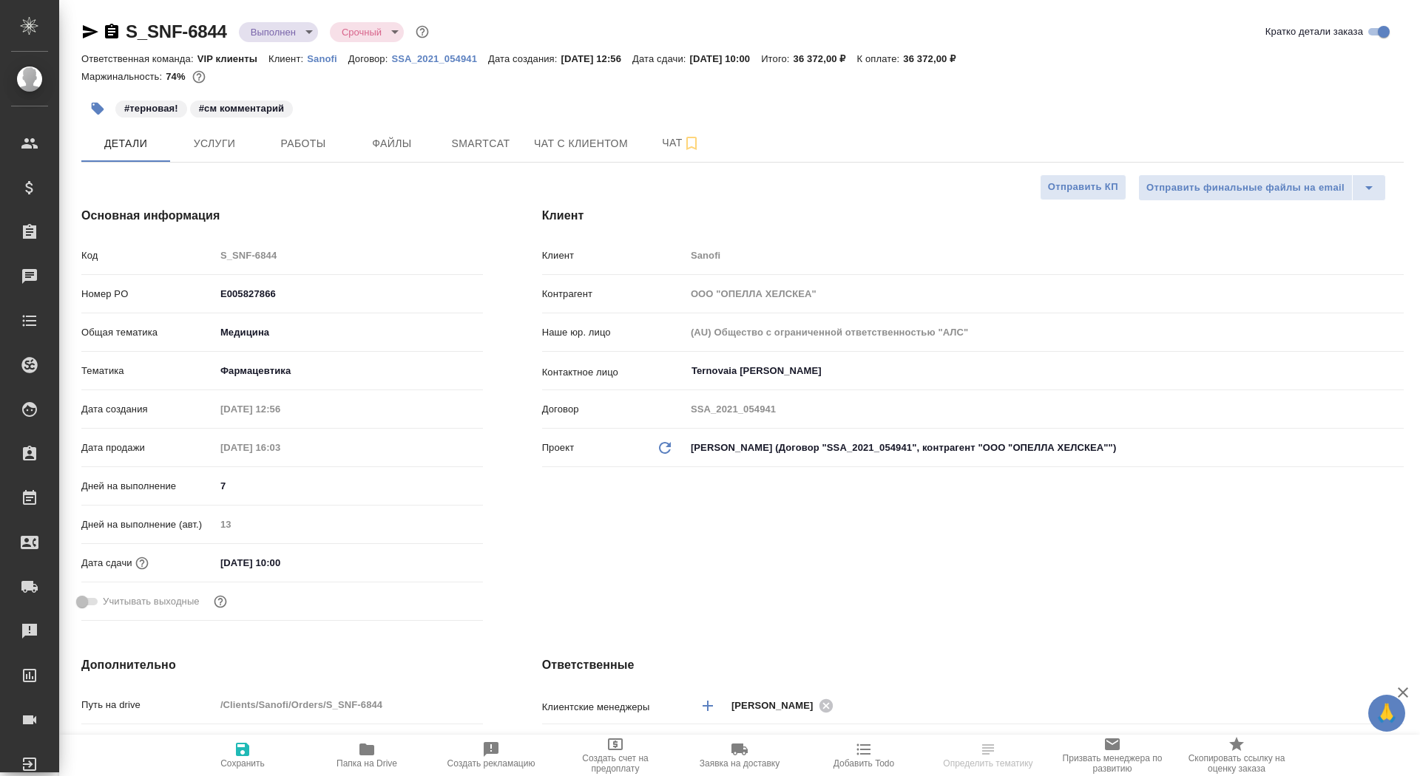
type textarea "x"
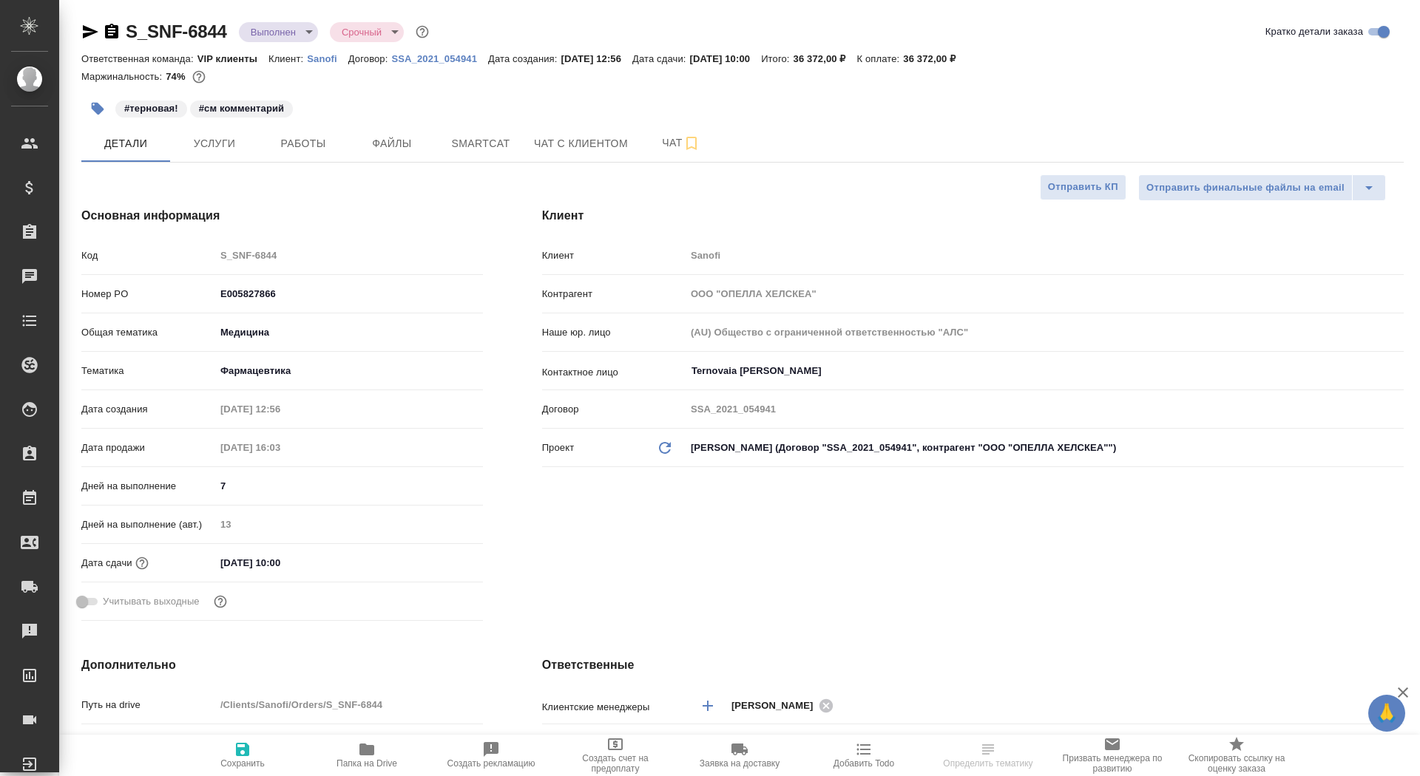
type textarea "x"
click at [653, 140] on span "Чат" at bounding box center [681, 143] width 71 height 18
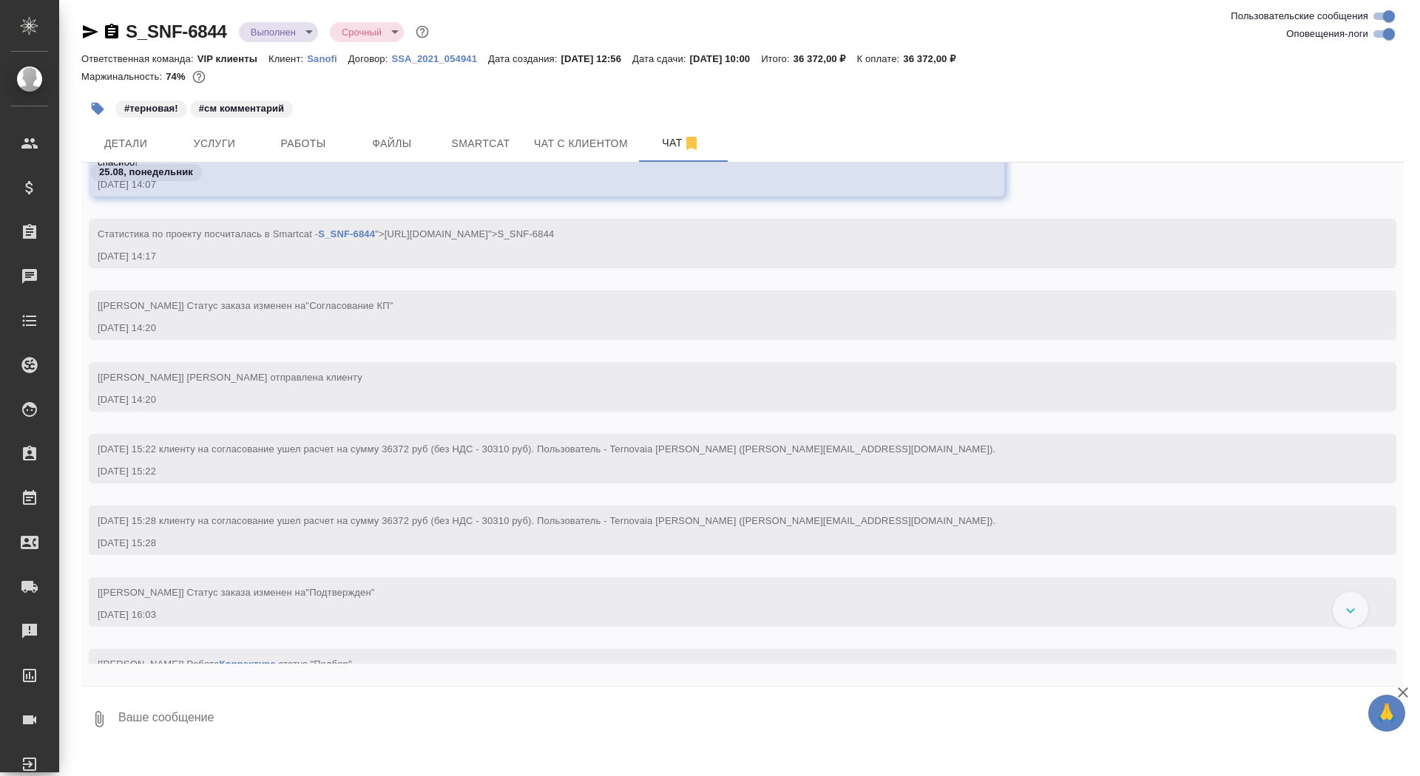
scroll to position [1454, 0]
click at [116, 32] on icon "button" at bounding box center [111, 31] width 13 height 15
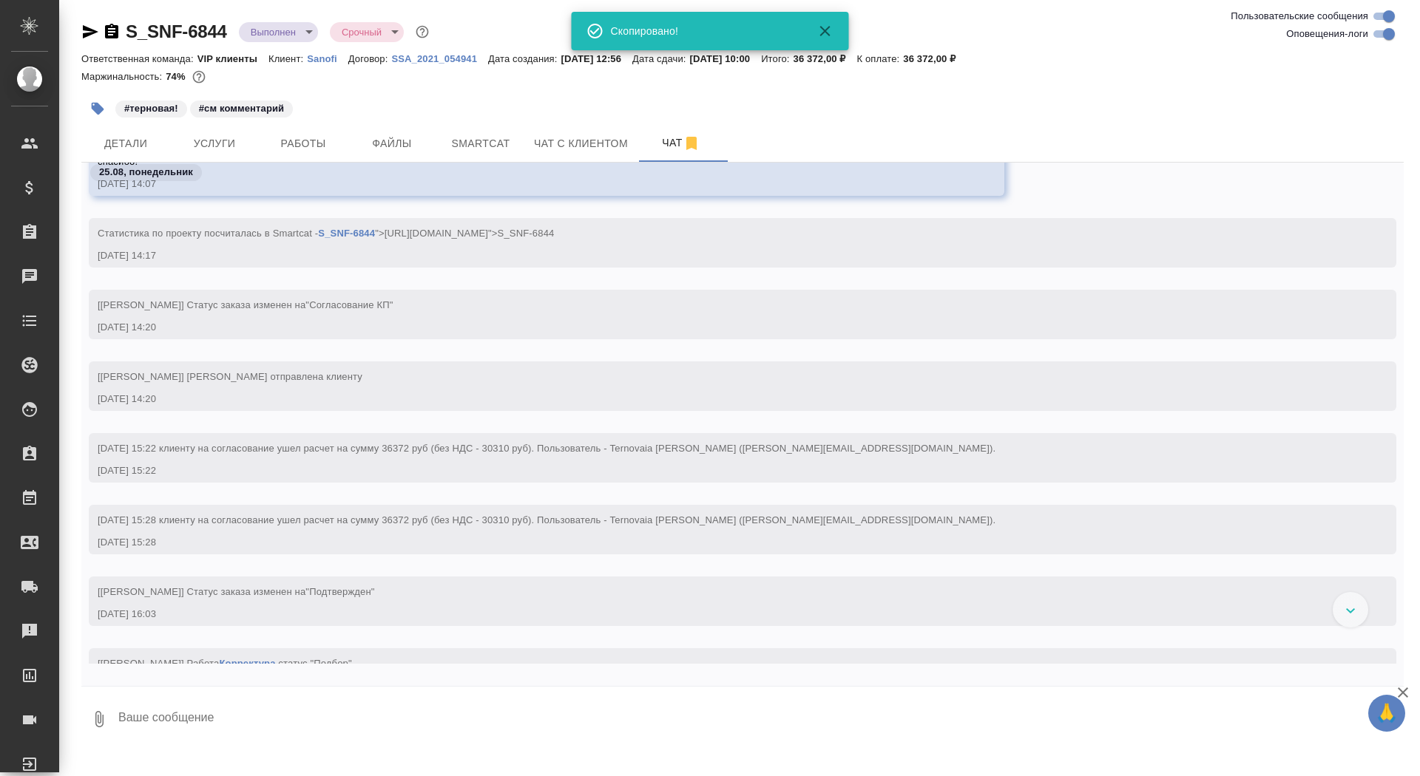
click at [274, 40] on body "🙏 .cls-1 fill:#fff; AWATERA Saydasheva Dilyara Клиенты Спецификации Заказы 0 Ча…" at bounding box center [710, 388] width 1420 height 776
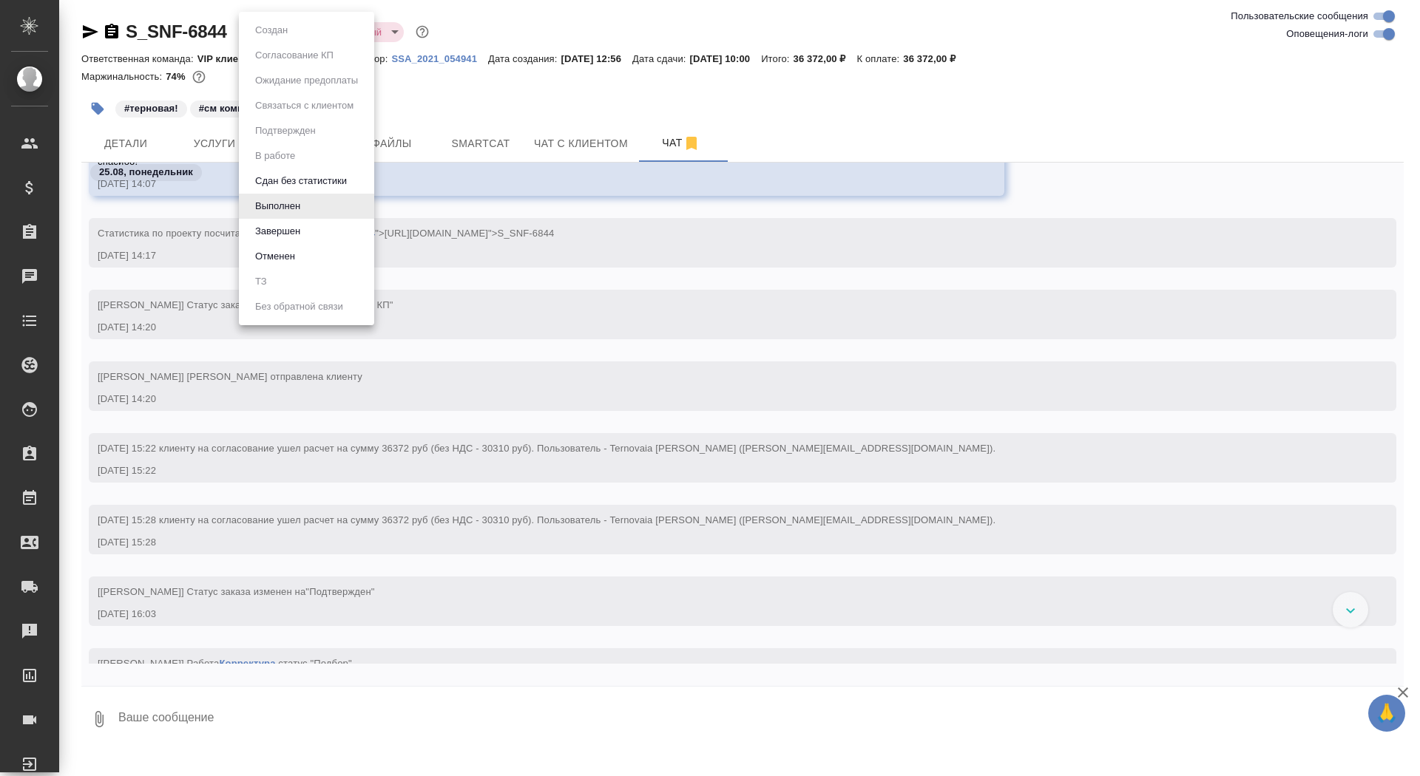
click at [339, 229] on li "Завершен" at bounding box center [306, 231] width 135 height 25
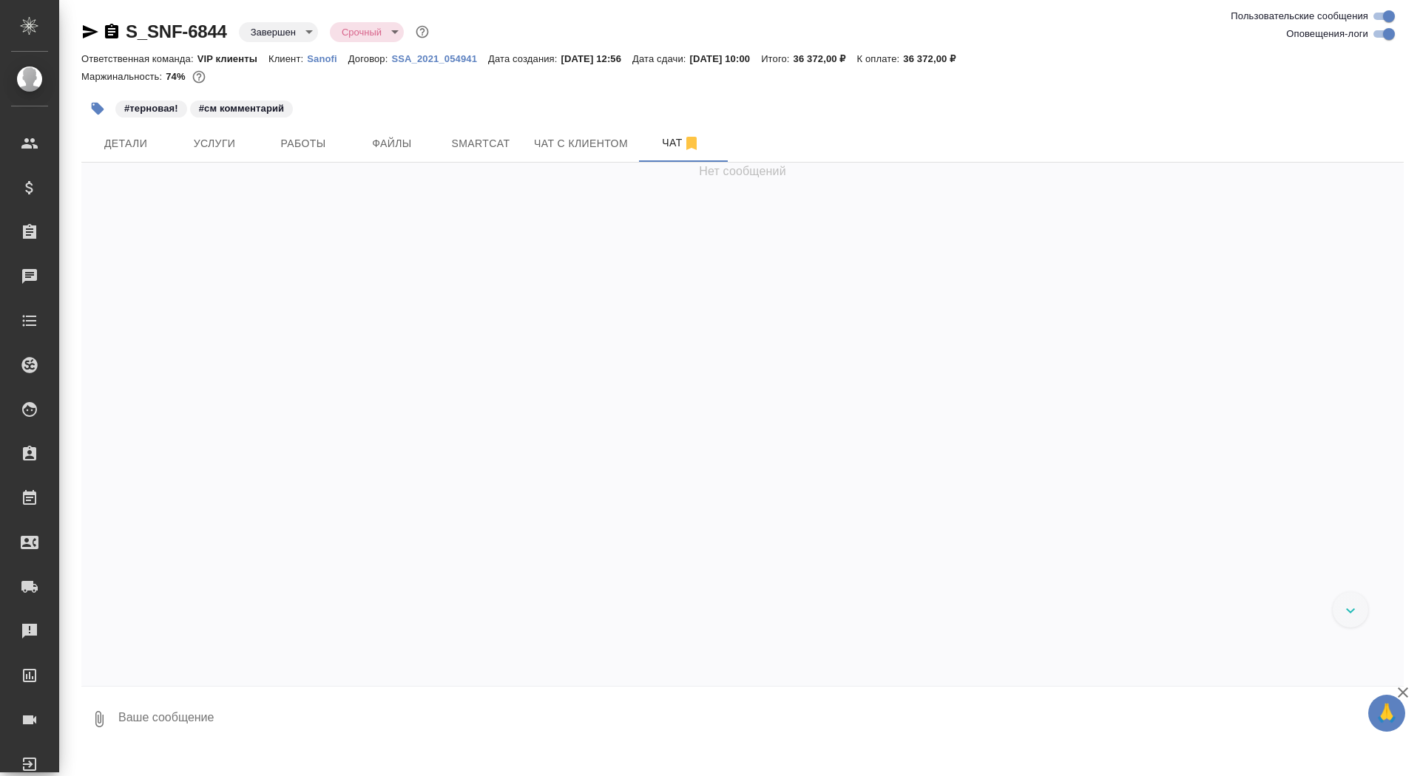
scroll to position [63197, 0]
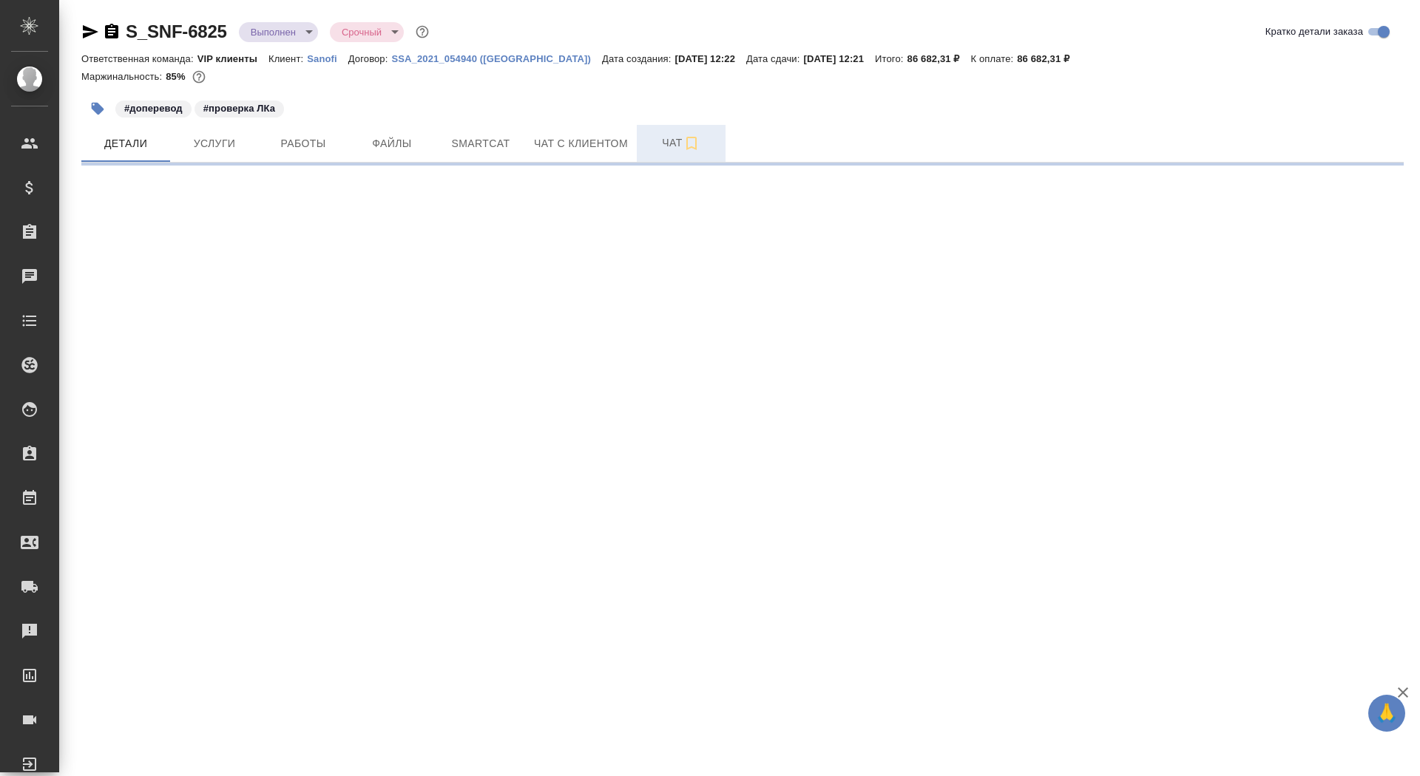
select select "RU"
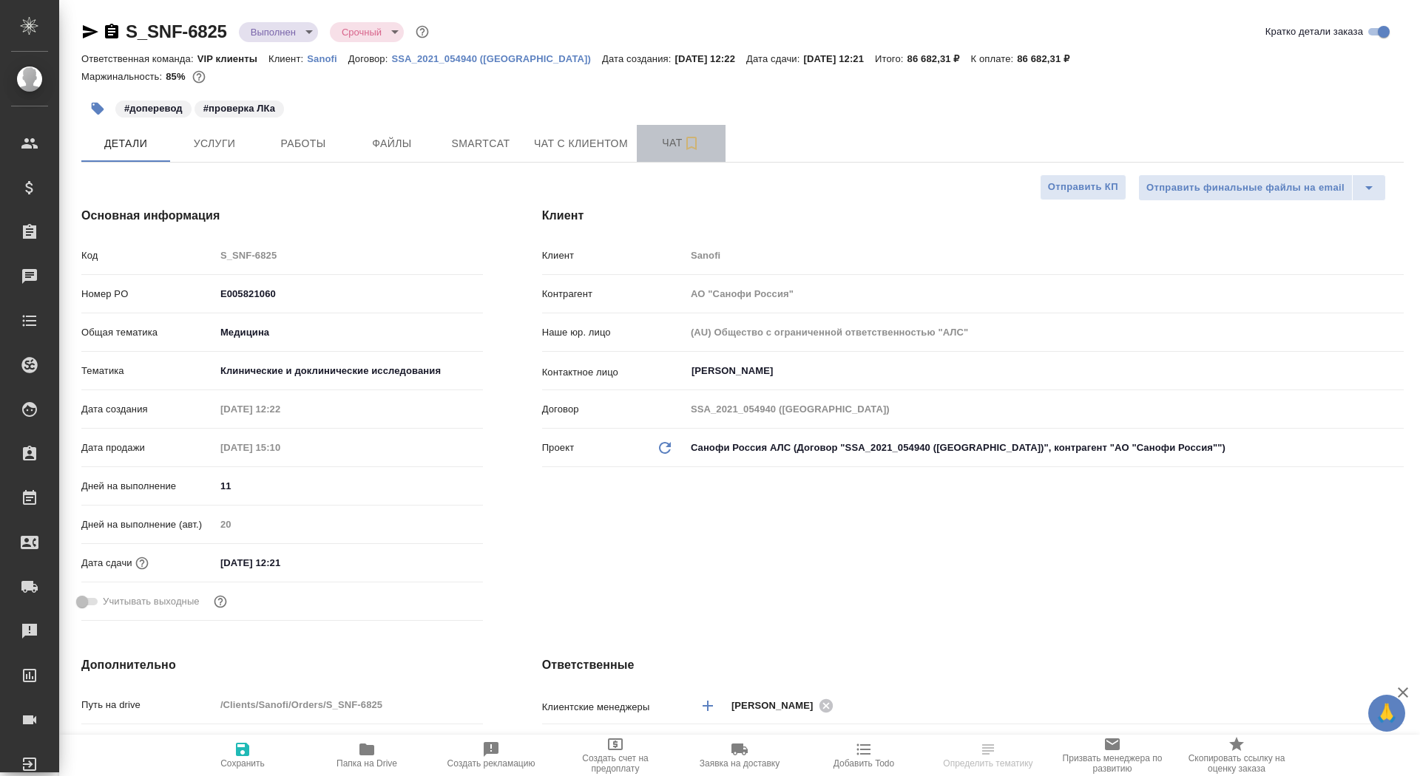
click at [669, 154] on button "Чат" at bounding box center [681, 143] width 89 height 37
type textarea "x"
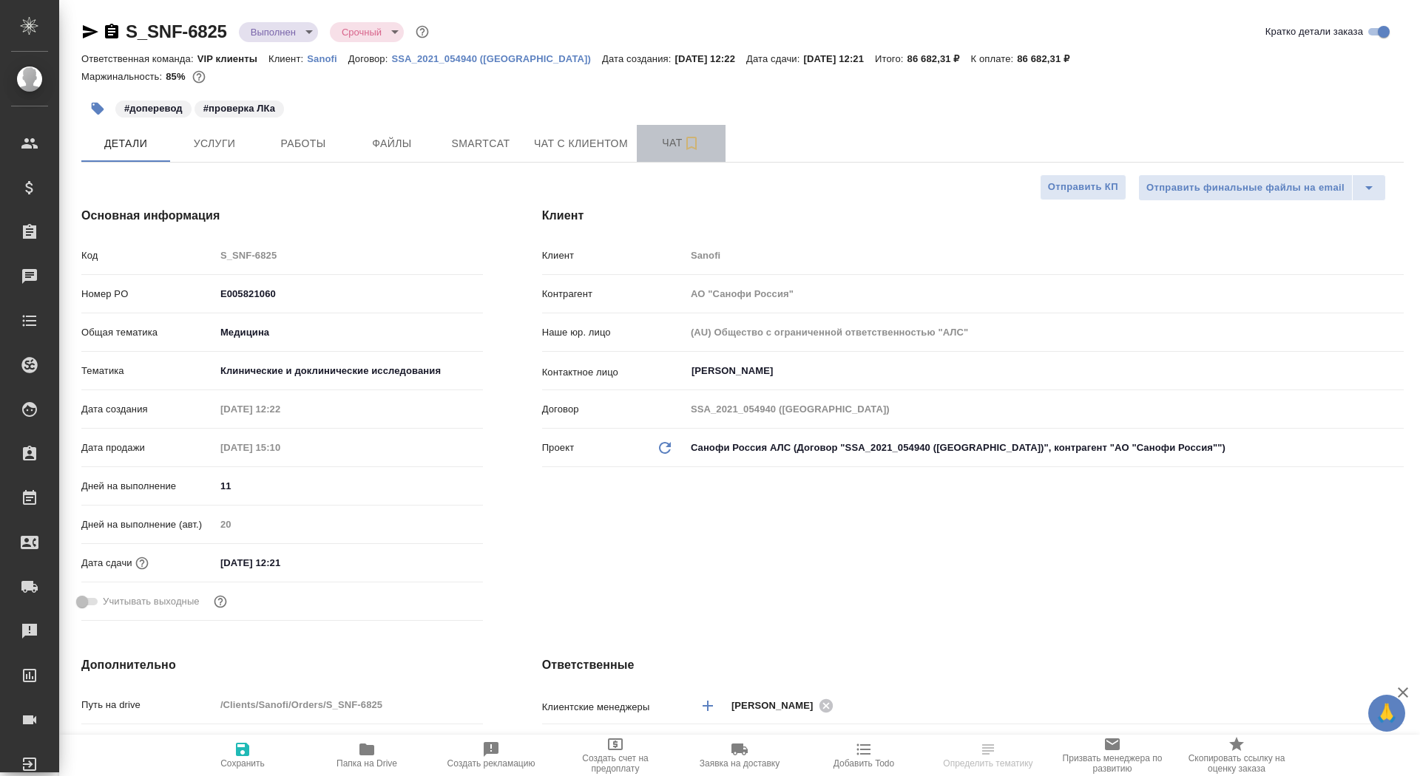
type textarea "x"
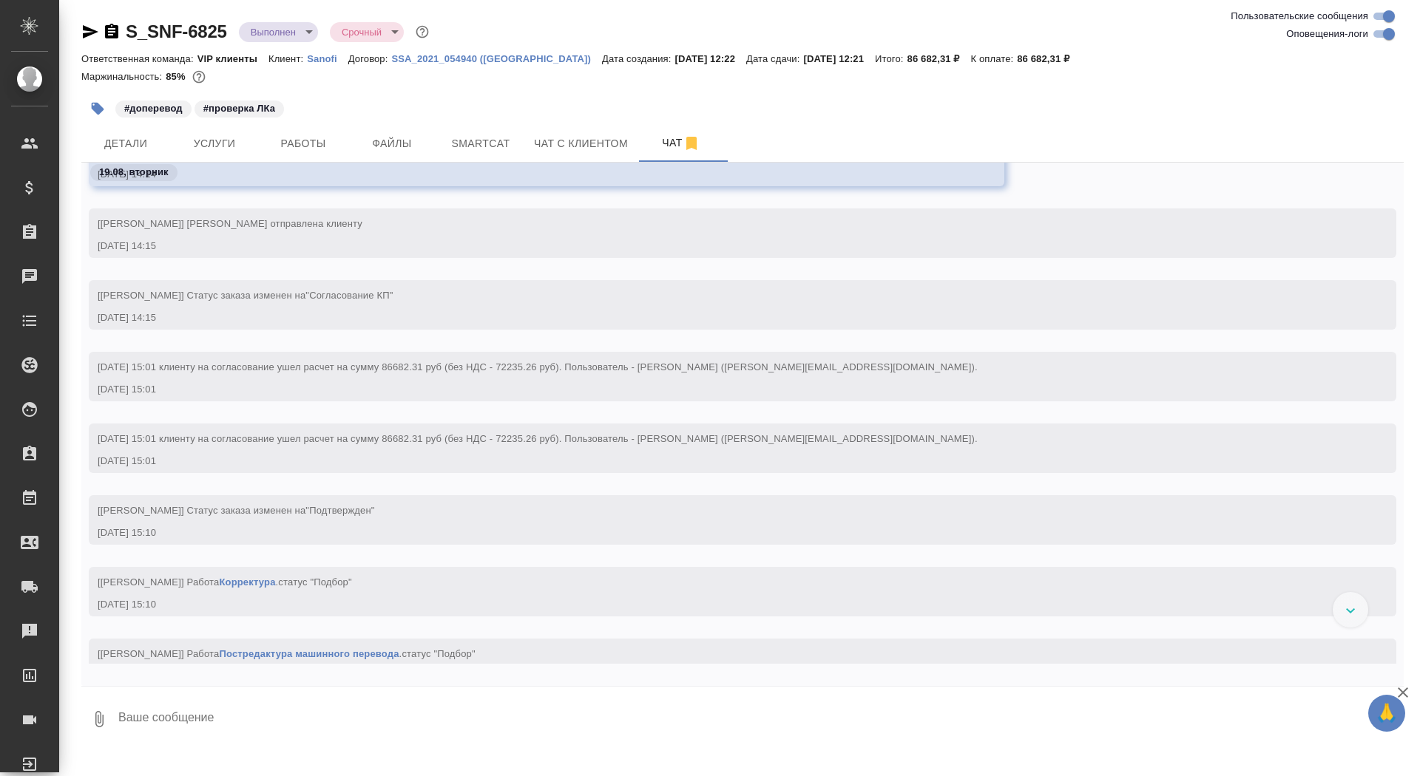
scroll to position [1614, 0]
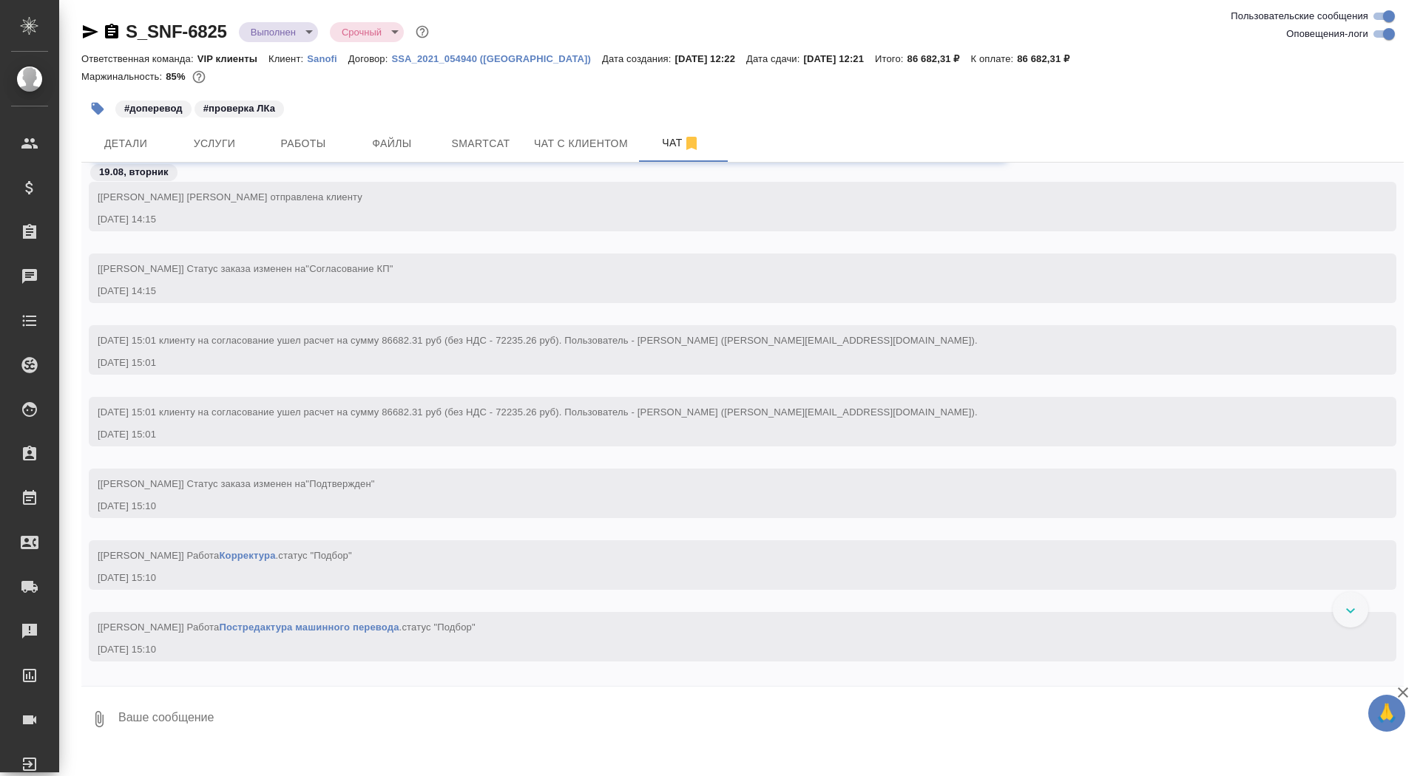
click at [114, 33] on icon "button" at bounding box center [111, 31] width 13 height 15
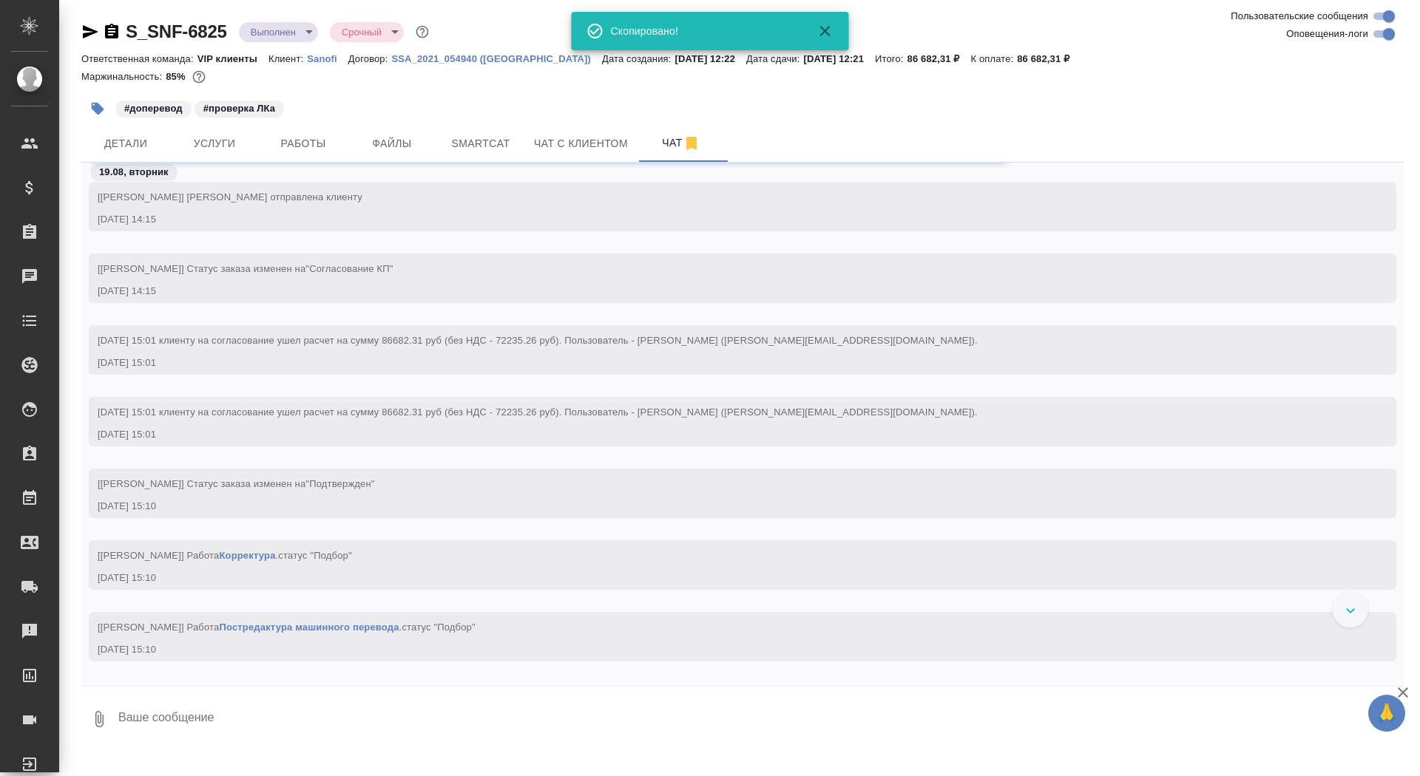
scroll to position [8496, 0]
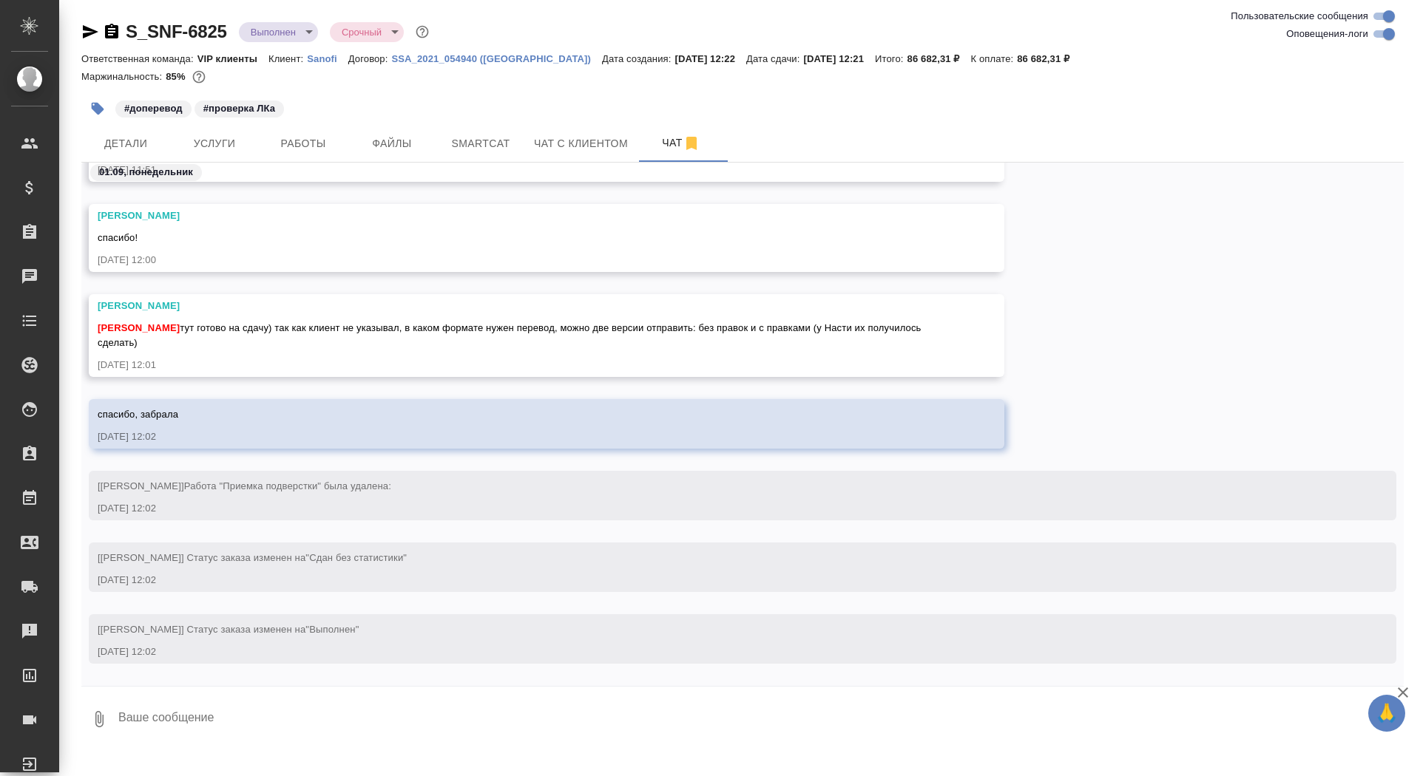
click at [297, 30] on body "🙏 .cls-1 fill:#fff; AWATERA Saydasheva Dilyara Клиенты Спецификации Заказы 0 Ча…" at bounding box center [710, 388] width 1420 height 776
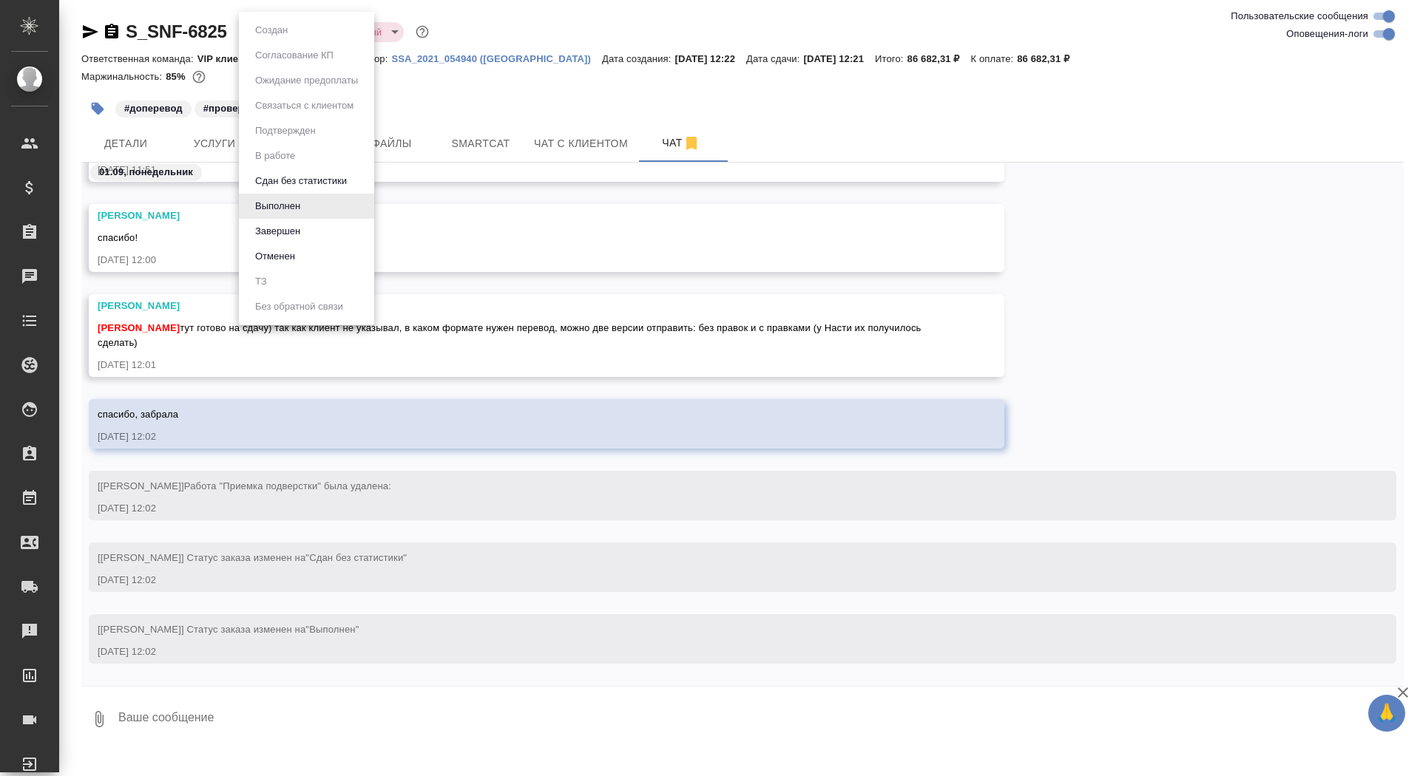
click at [340, 231] on li "Завершен" at bounding box center [306, 231] width 135 height 25
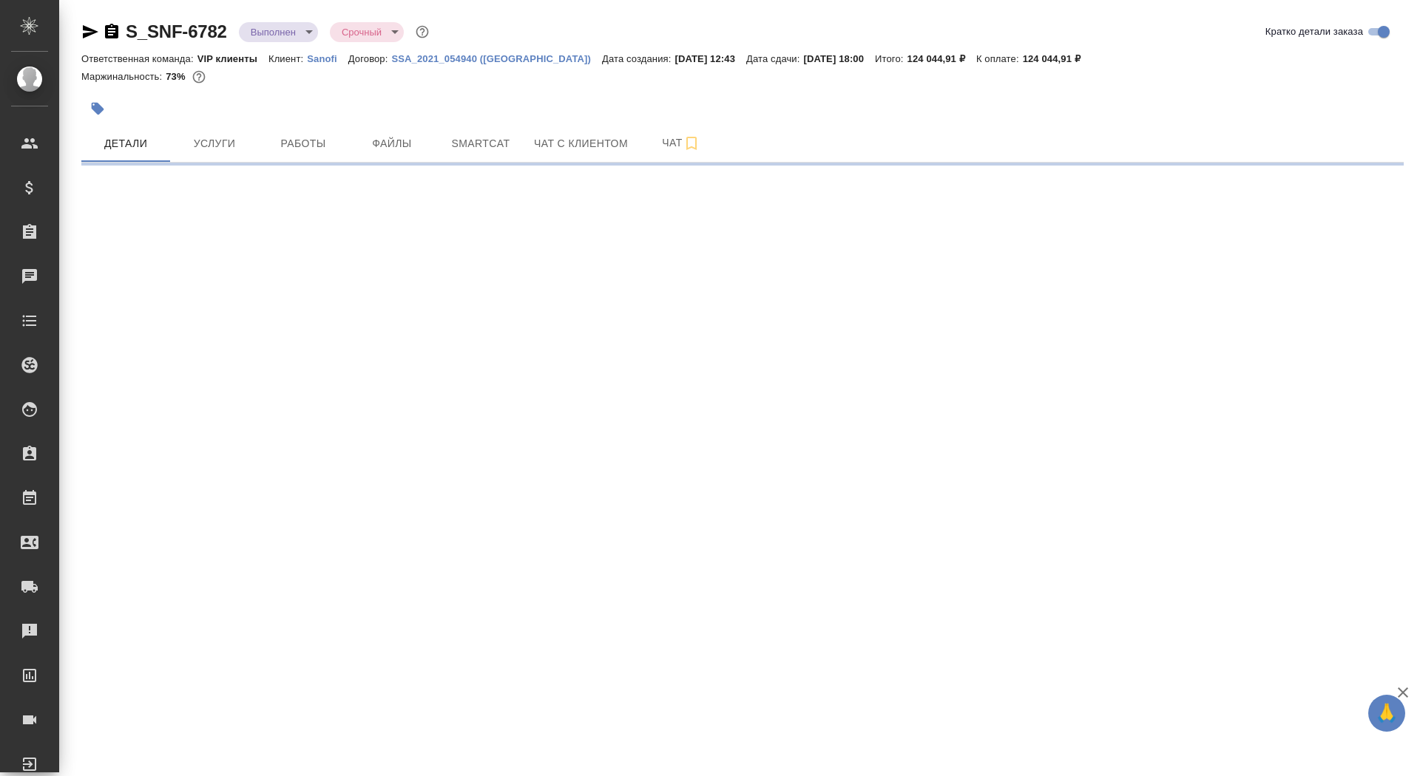
select select "RU"
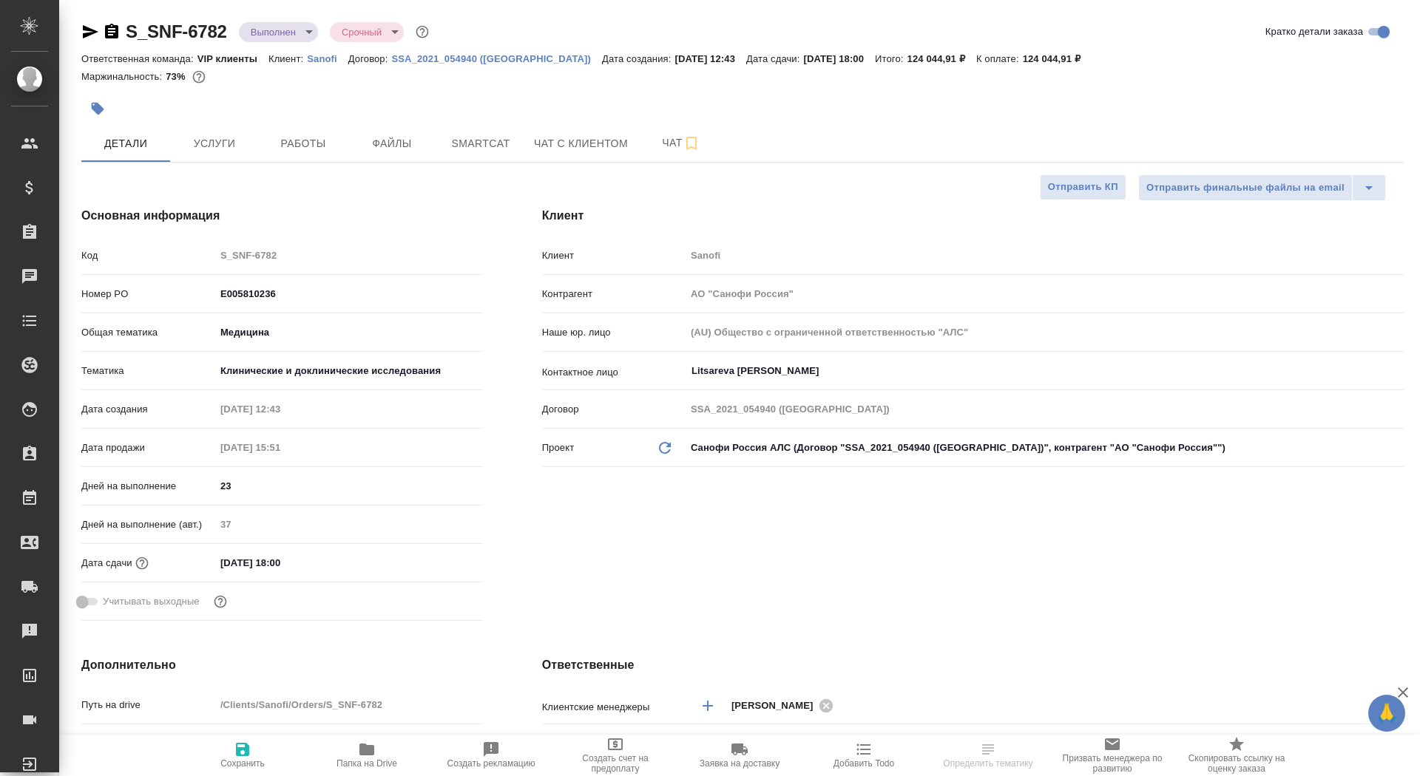
type textarea "x"
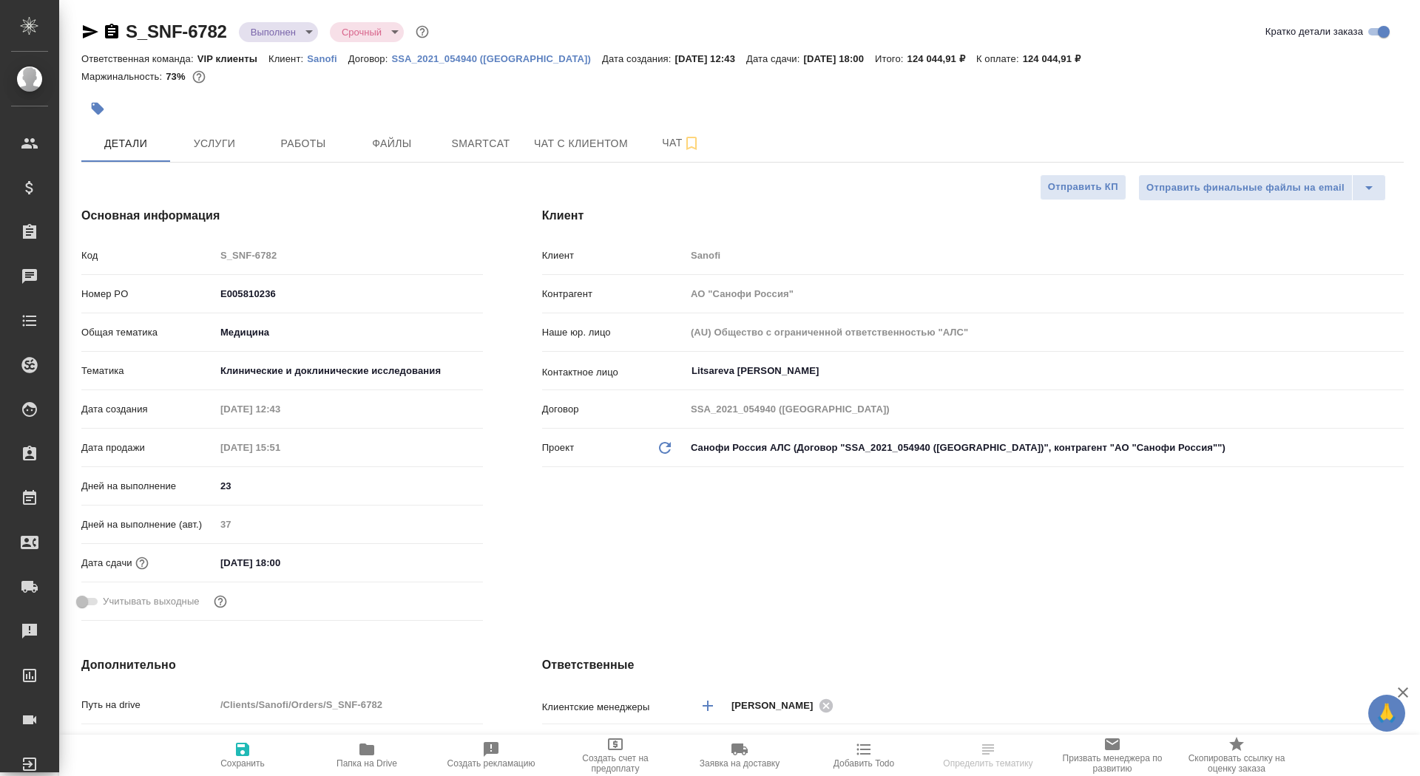
type textarea "x"
type input "[PERSON_NAME]"
type textarea "x"
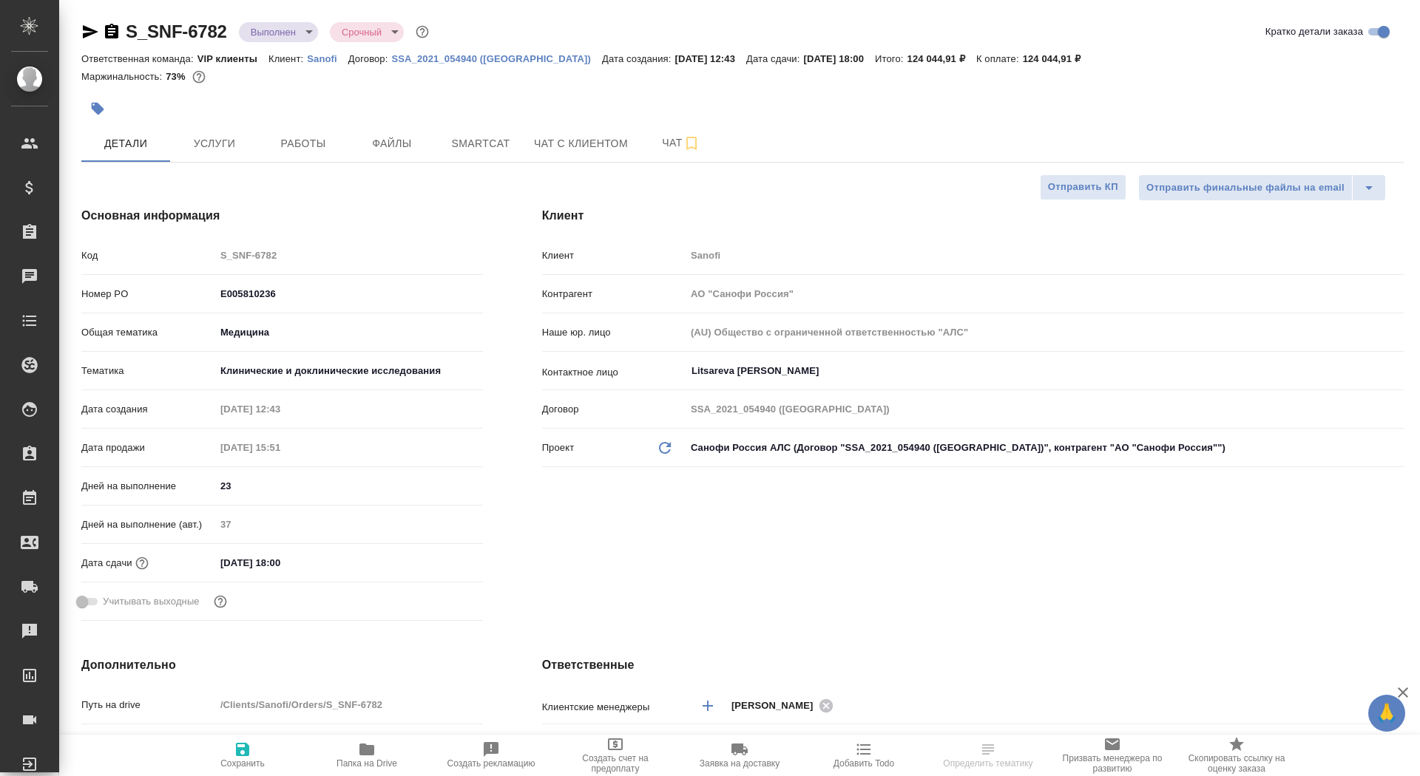
type textarea "x"
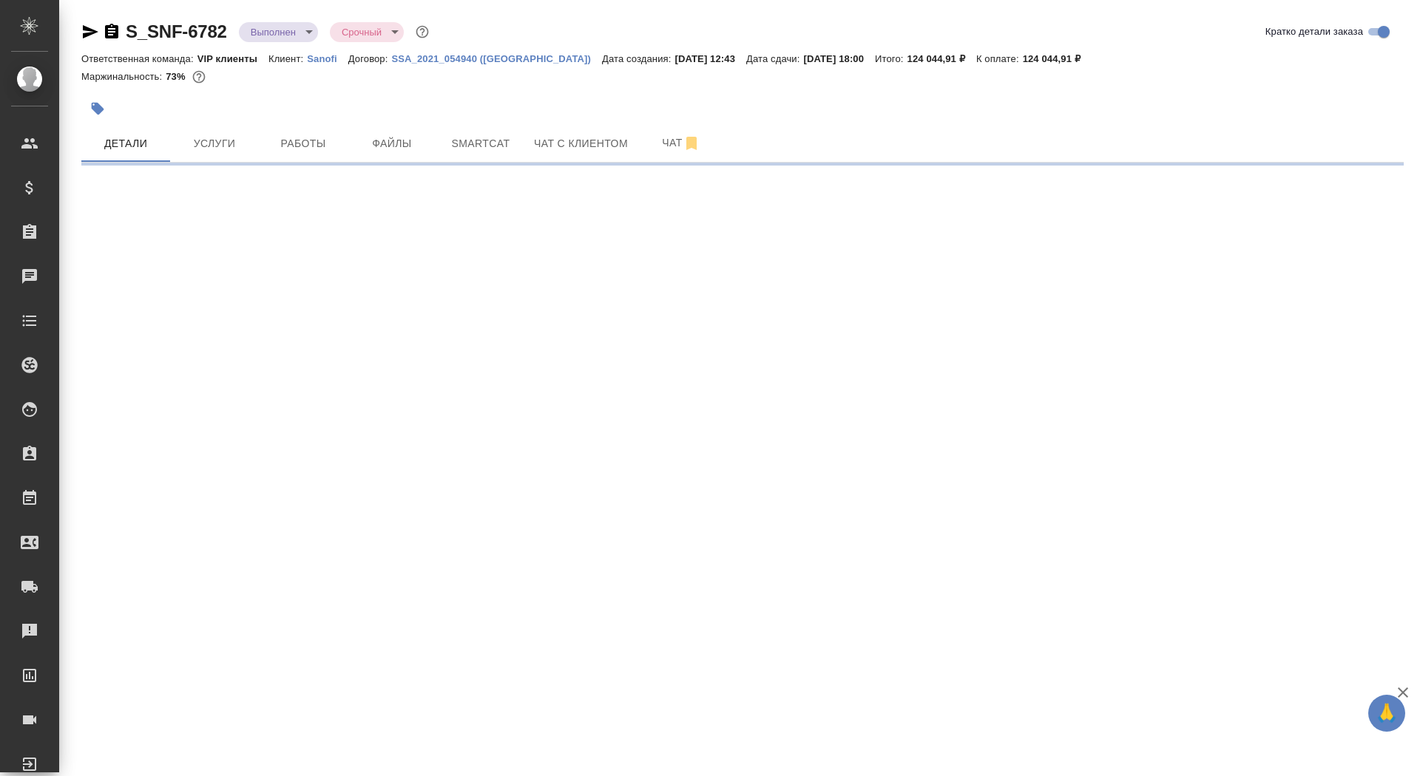
select select "RU"
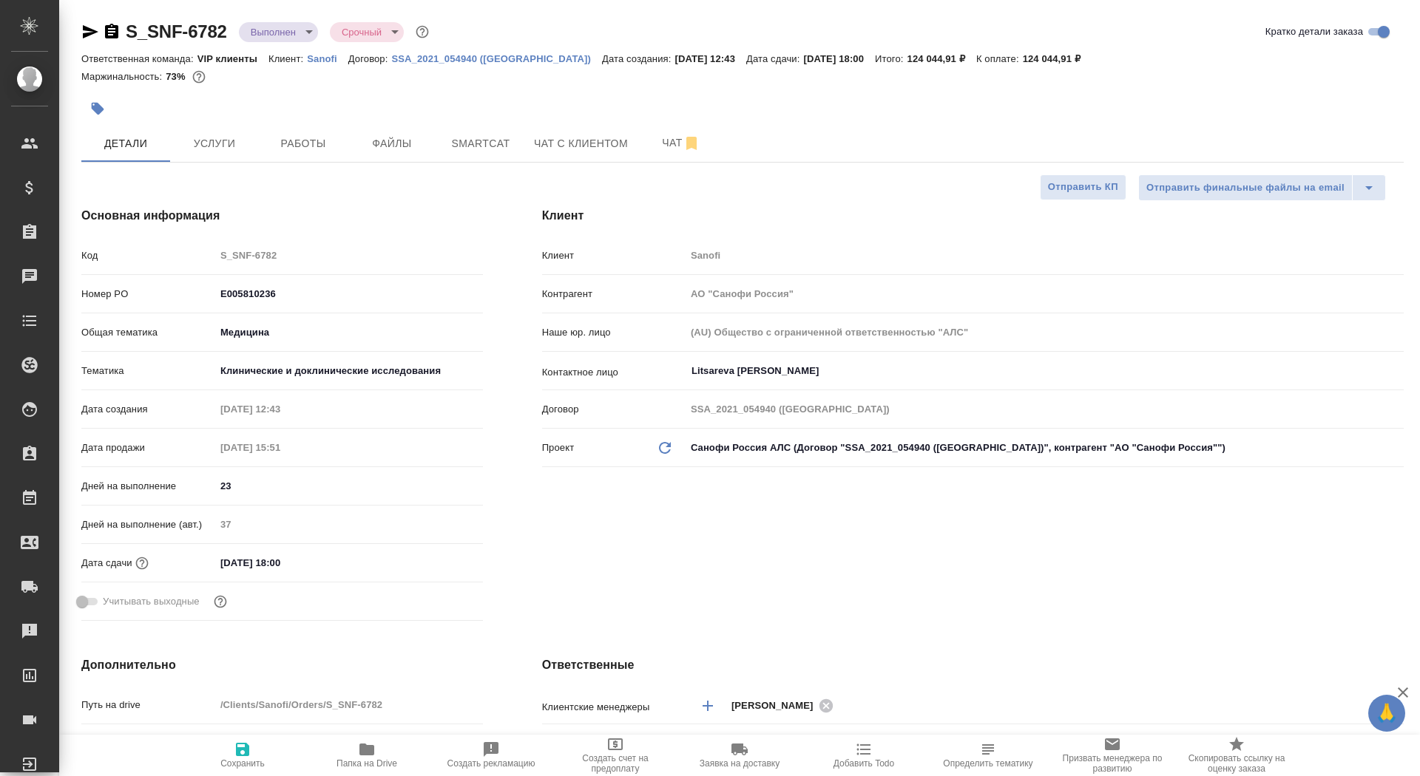
type textarea "x"
click at [648, 144] on span "Чат" at bounding box center [681, 143] width 71 height 18
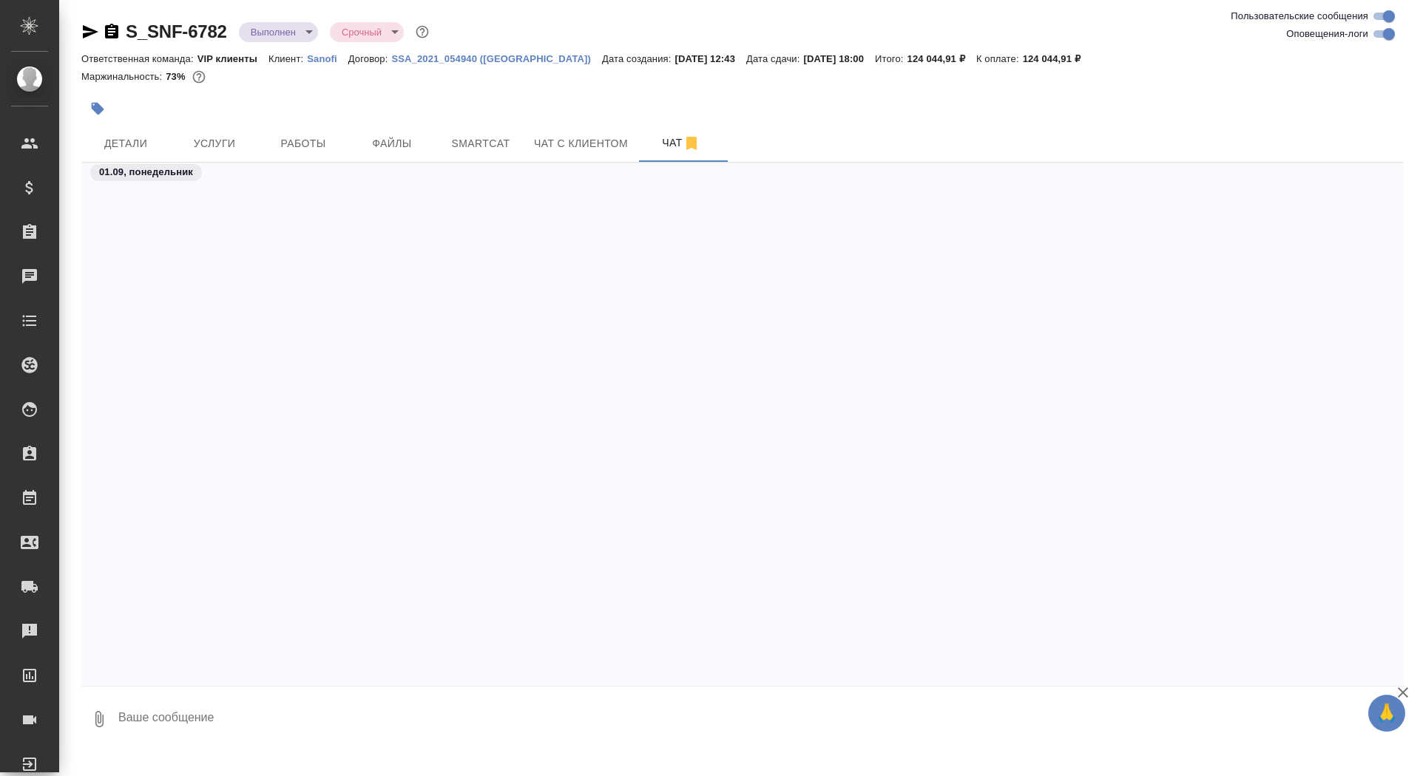
scroll to position [10547, 0]
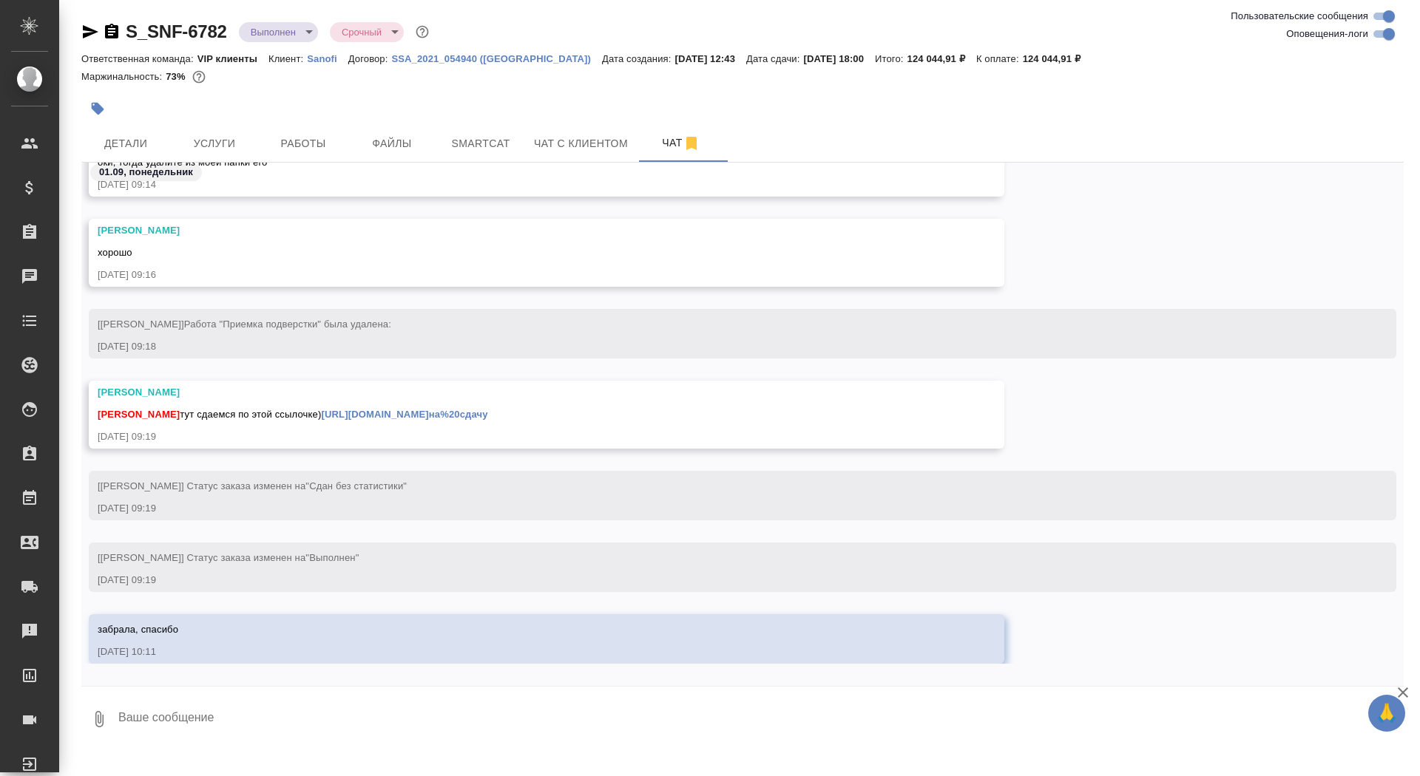
click at [111, 38] on icon "button" at bounding box center [112, 32] width 18 height 18
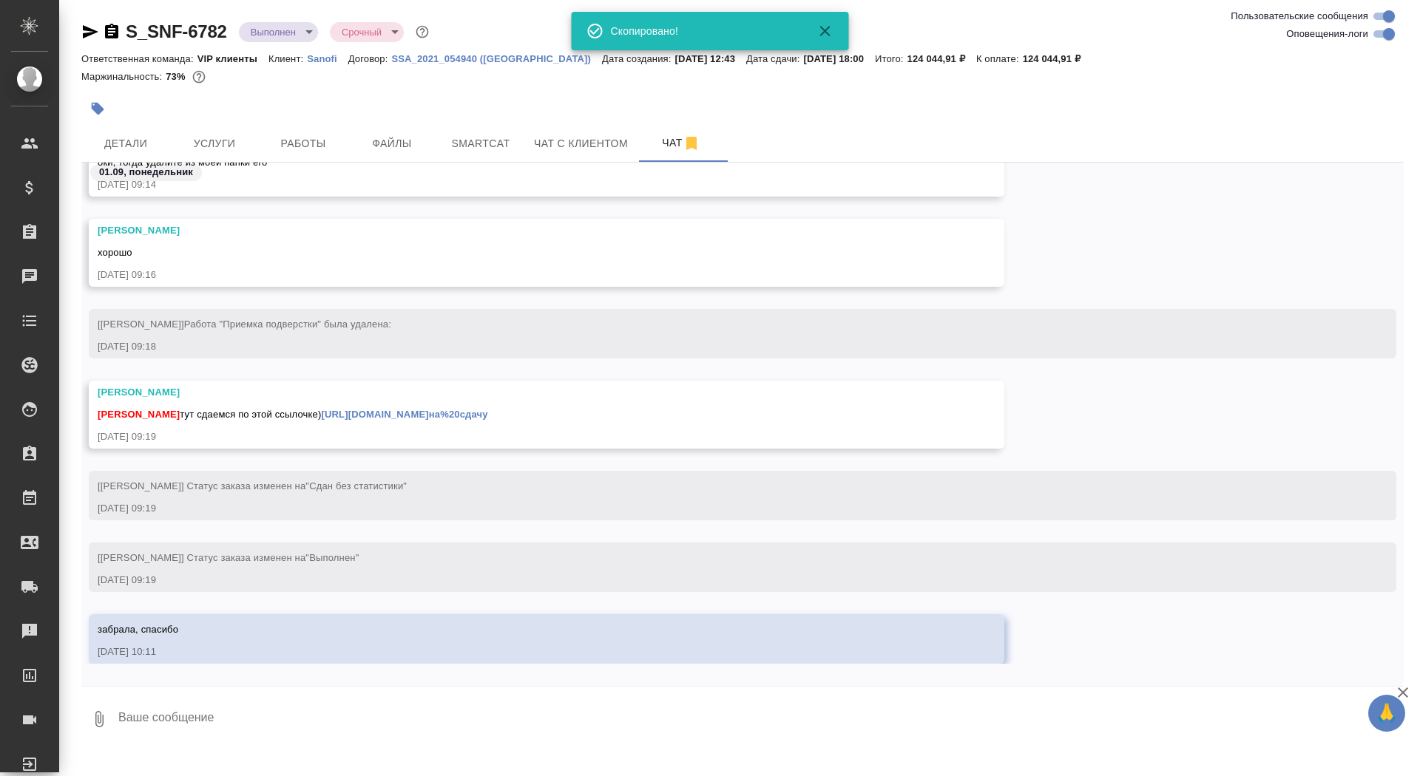
click at [260, 38] on body "🙏 .cls-1 fill:#fff; AWATERA Saydasheva Dilyara Клиенты Спецификации Заказы 0 Ча…" at bounding box center [710, 388] width 1420 height 776
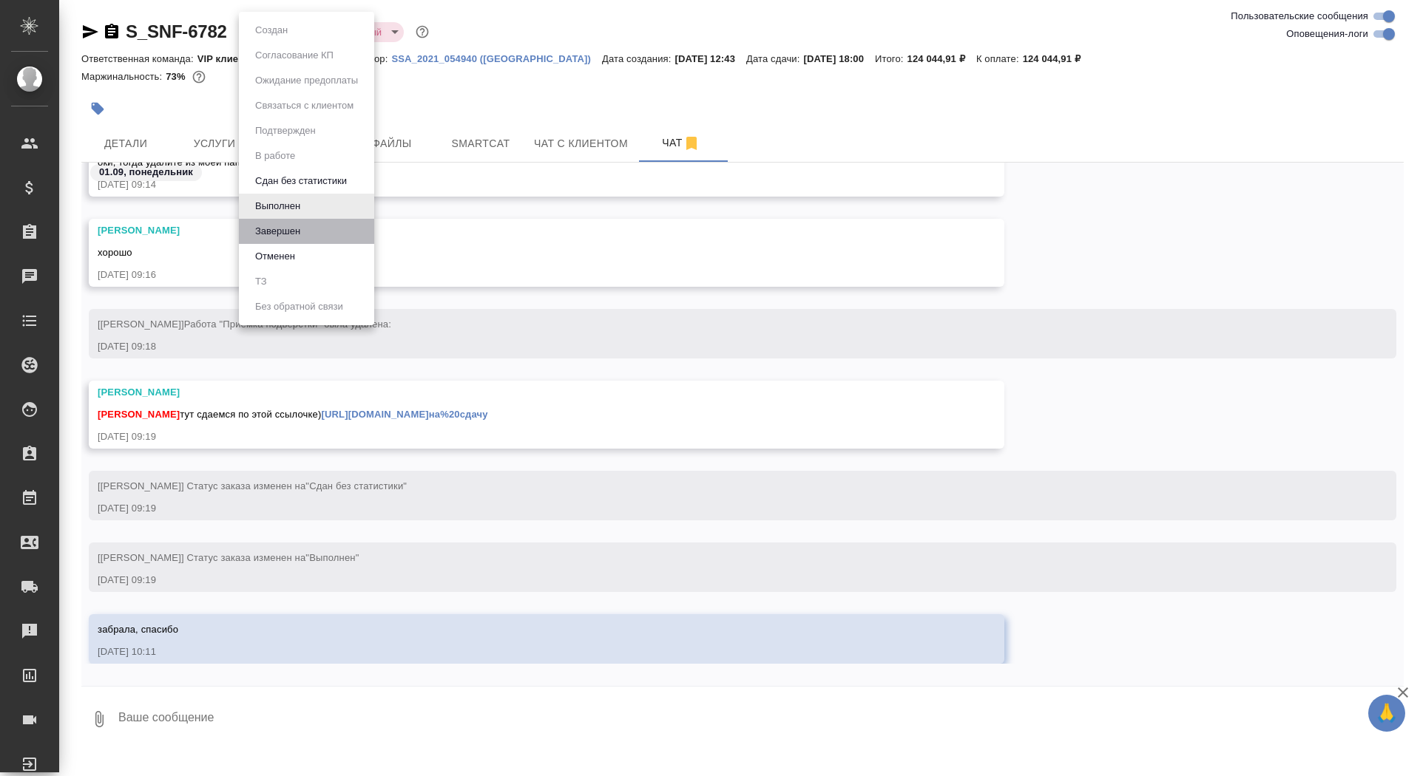
click at [339, 235] on li "Завершен" at bounding box center [306, 231] width 135 height 25
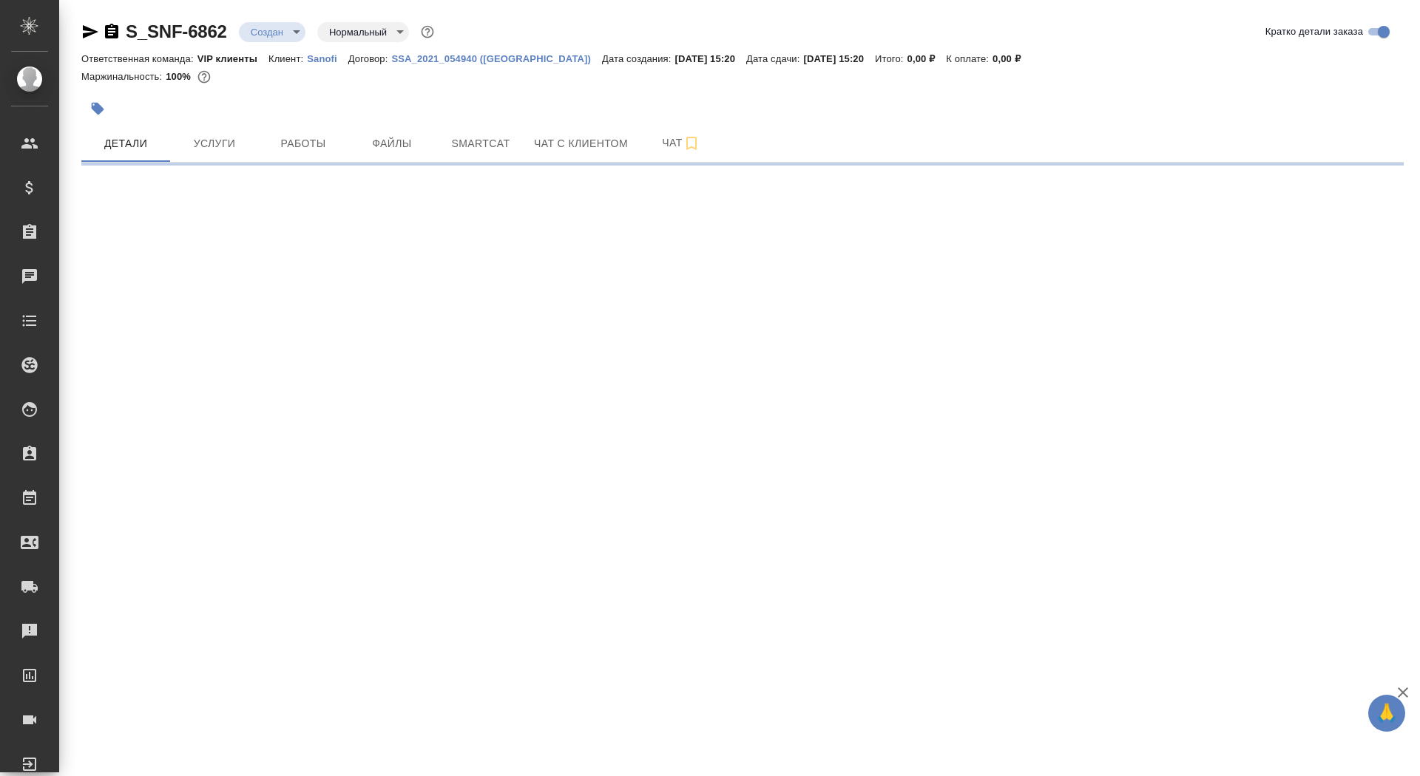
select select "RU"
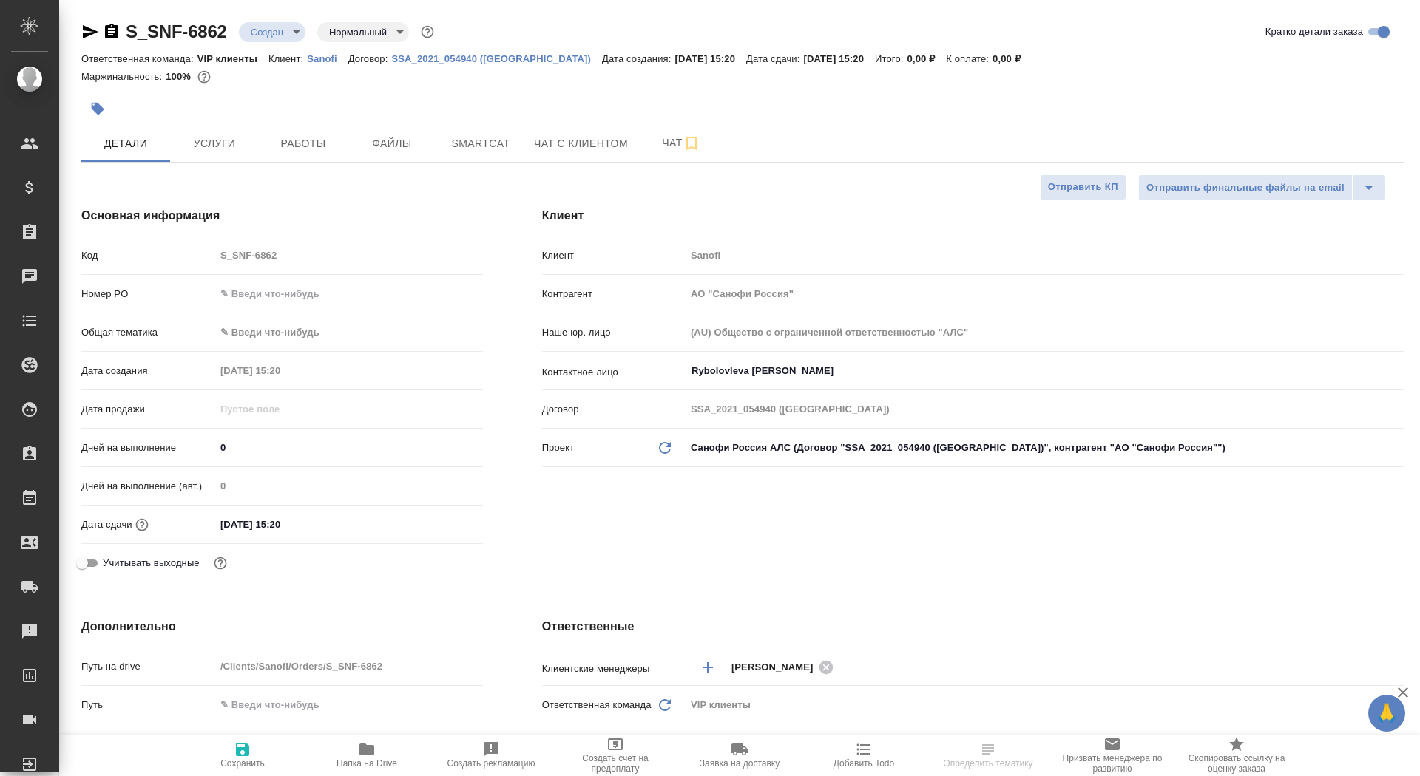
type textarea "x"
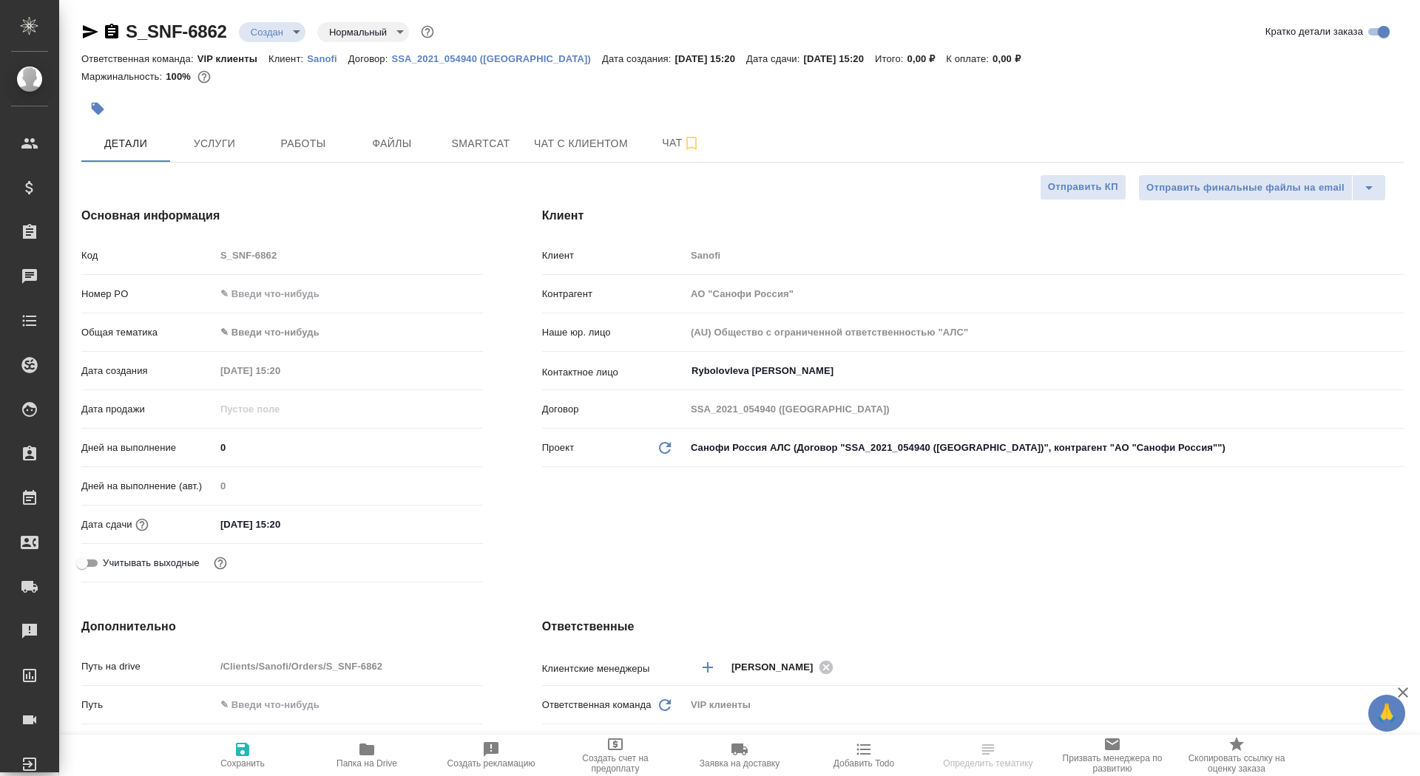
type textarea "x"
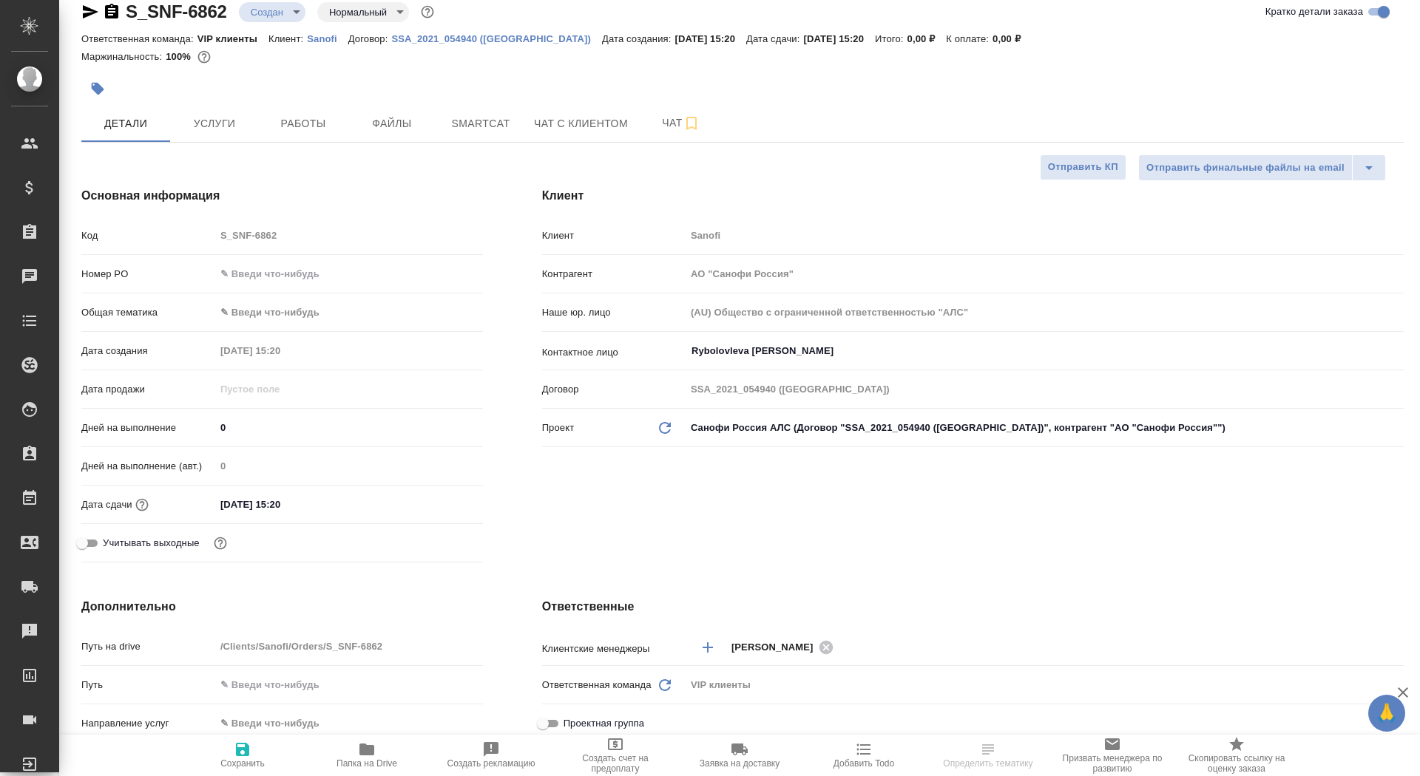
drag, startPoint x: 246, startPoint y: 439, endPoint x: 202, endPoint y: 432, distance: 44.9
click at [202, 432] on div "Дней на выполнение 0" at bounding box center [282, 428] width 402 height 26
drag, startPoint x: 243, startPoint y: 424, endPoint x: 177, endPoint y: 424, distance: 65.8
click at [177, 424] on div "Дней на выполнение 0" at bounding box center [282, 428] width 402 height 26
type input "2"
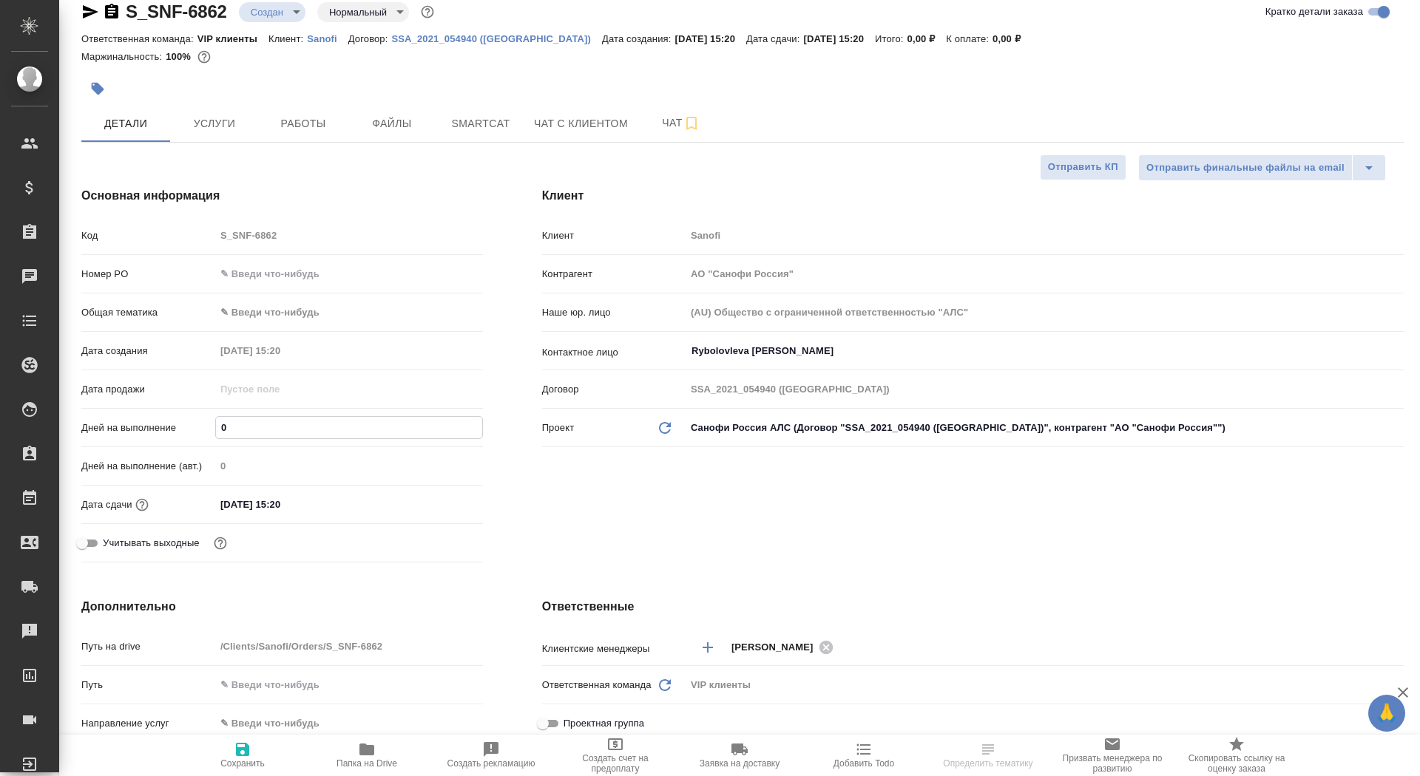
type textarea "x"
type input "2"
click at [225, 761] on span "Сохранить" at bounding box center [242, 764] width 44 height 10
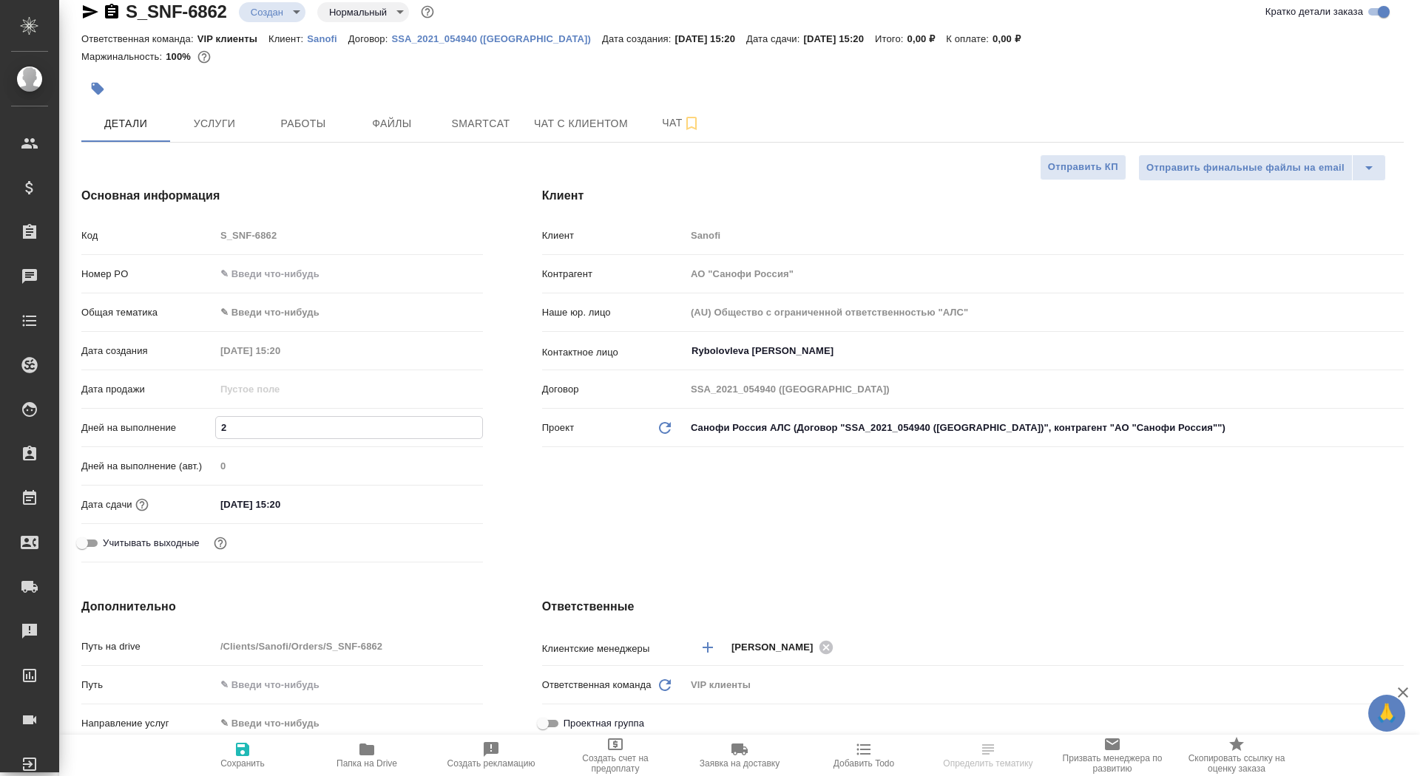
type textarea "x"
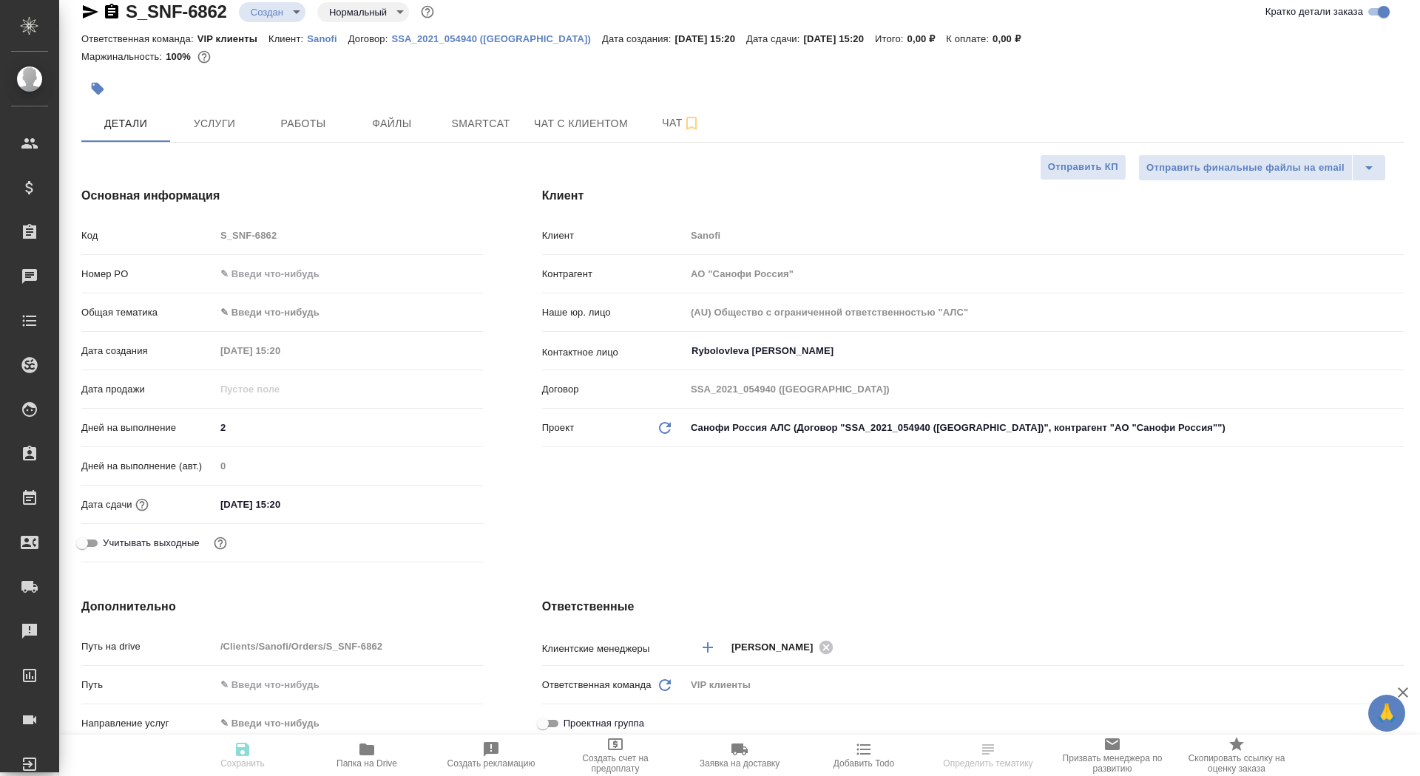
type textarea "x"
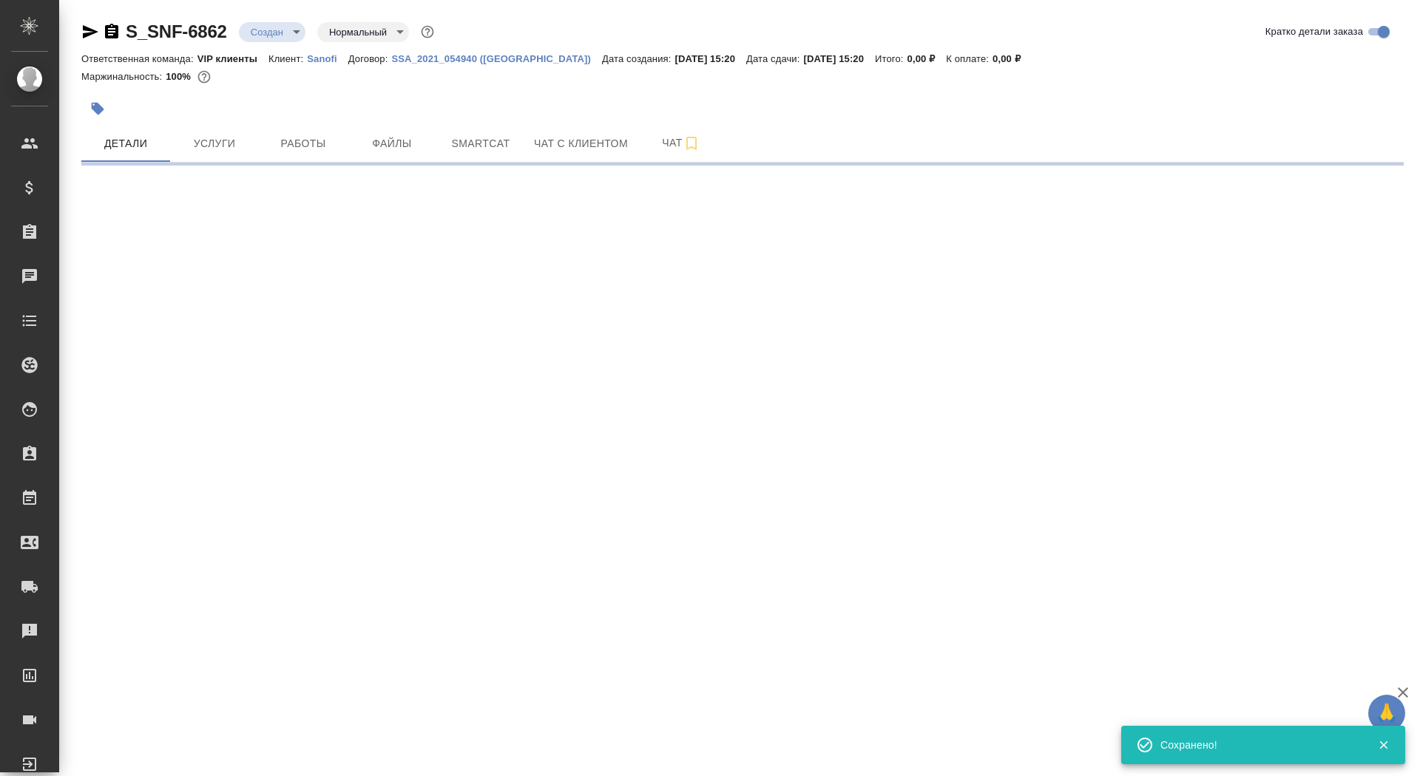
select select "RU"
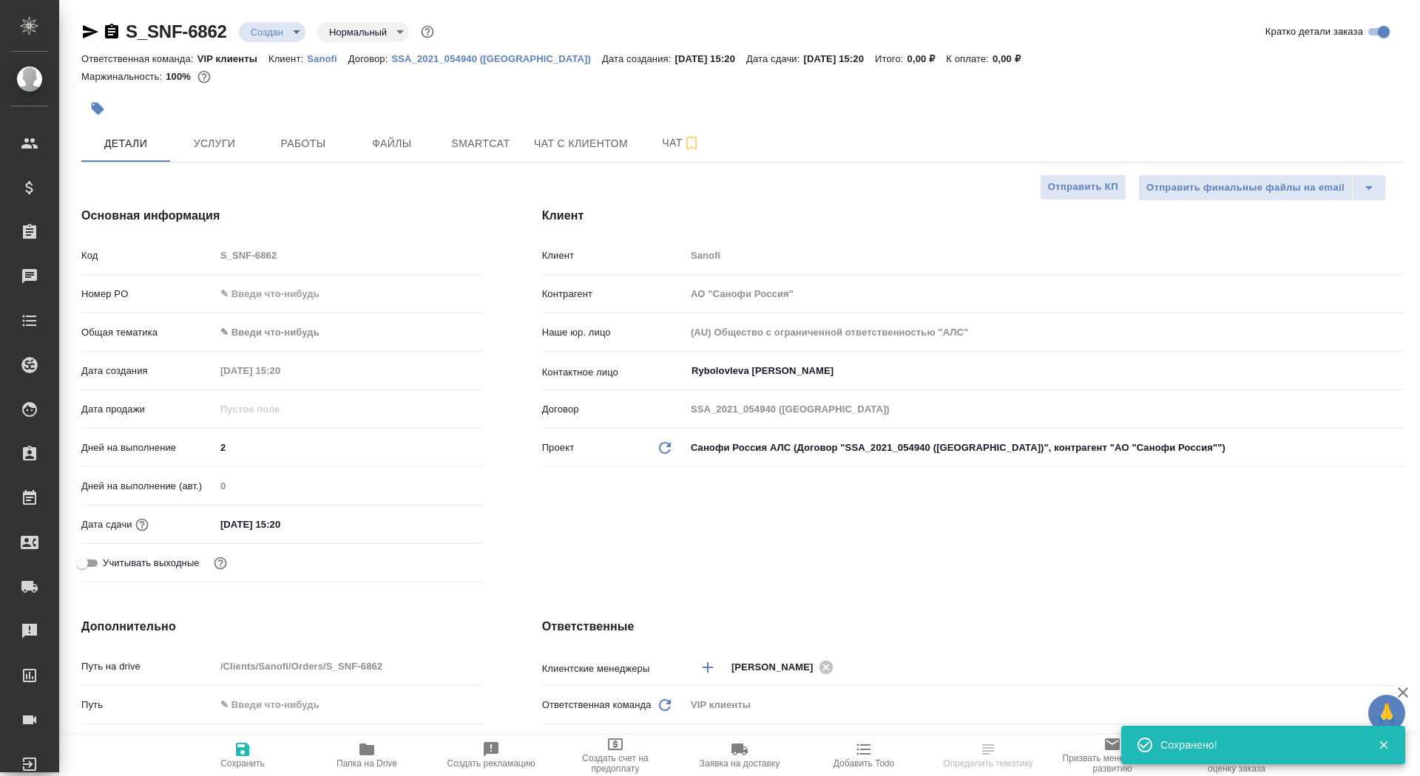
type textarea "x"
click at [246, 759] on span "Сохранить" at bounding box center [242, 764] width 44 height 10
type textarea "x"
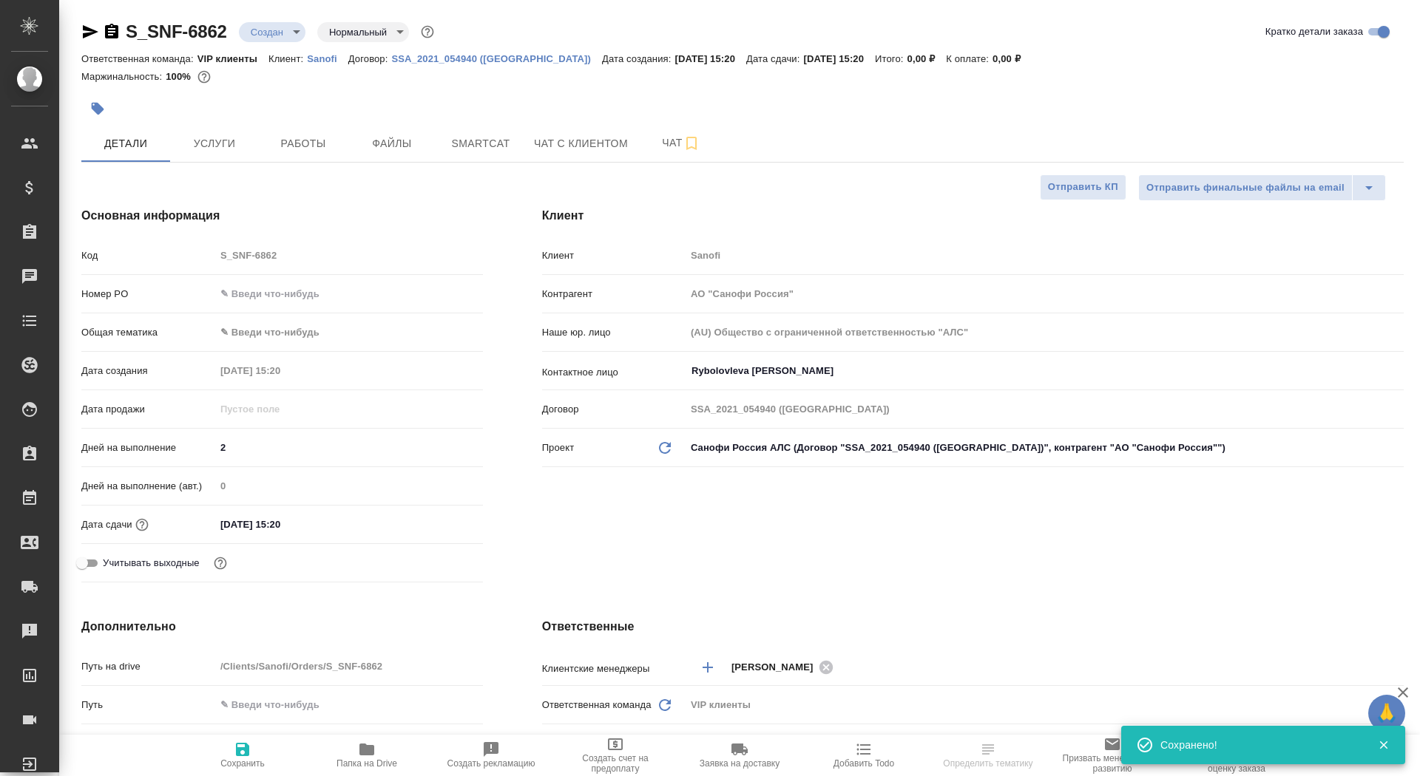
type textarea "x"
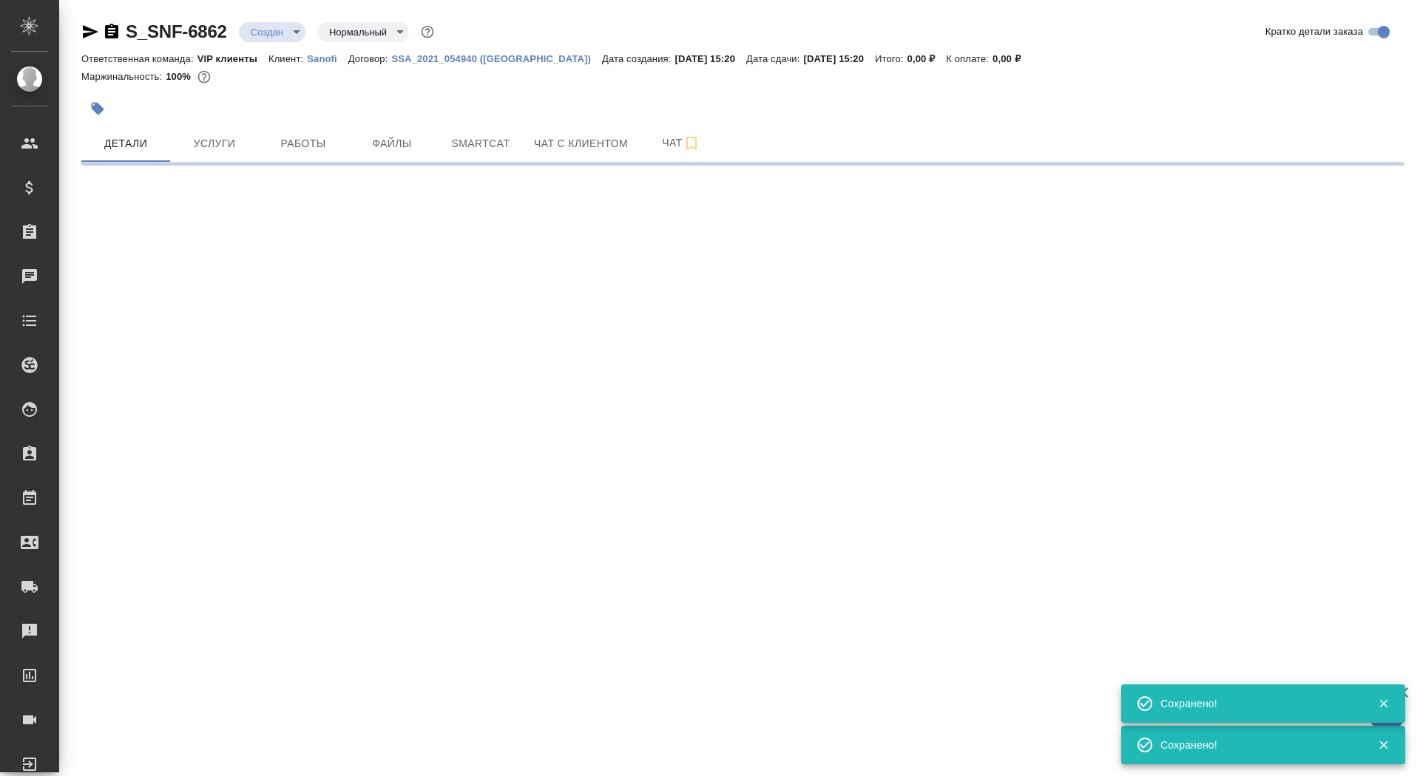
select select "RU"
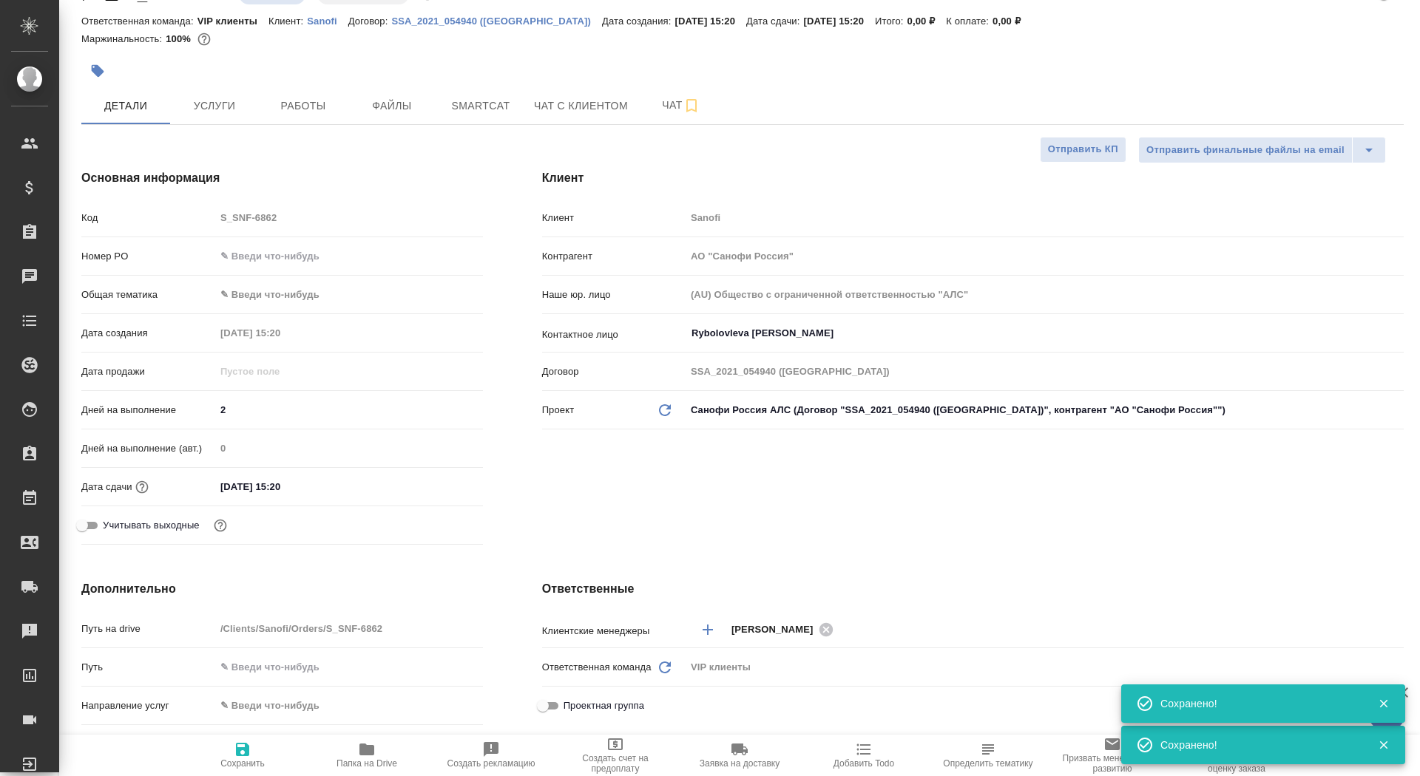
type textarea "x"
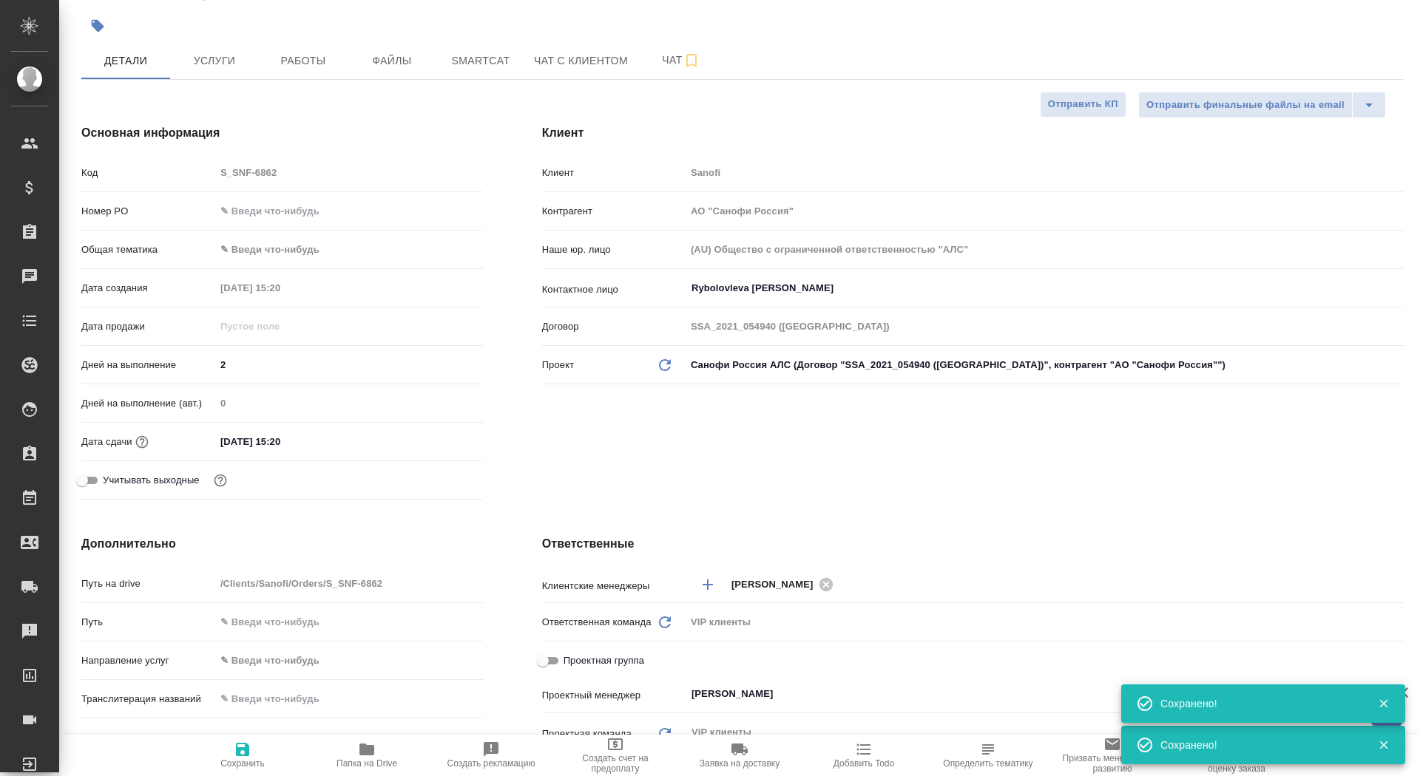
type textarea "x"
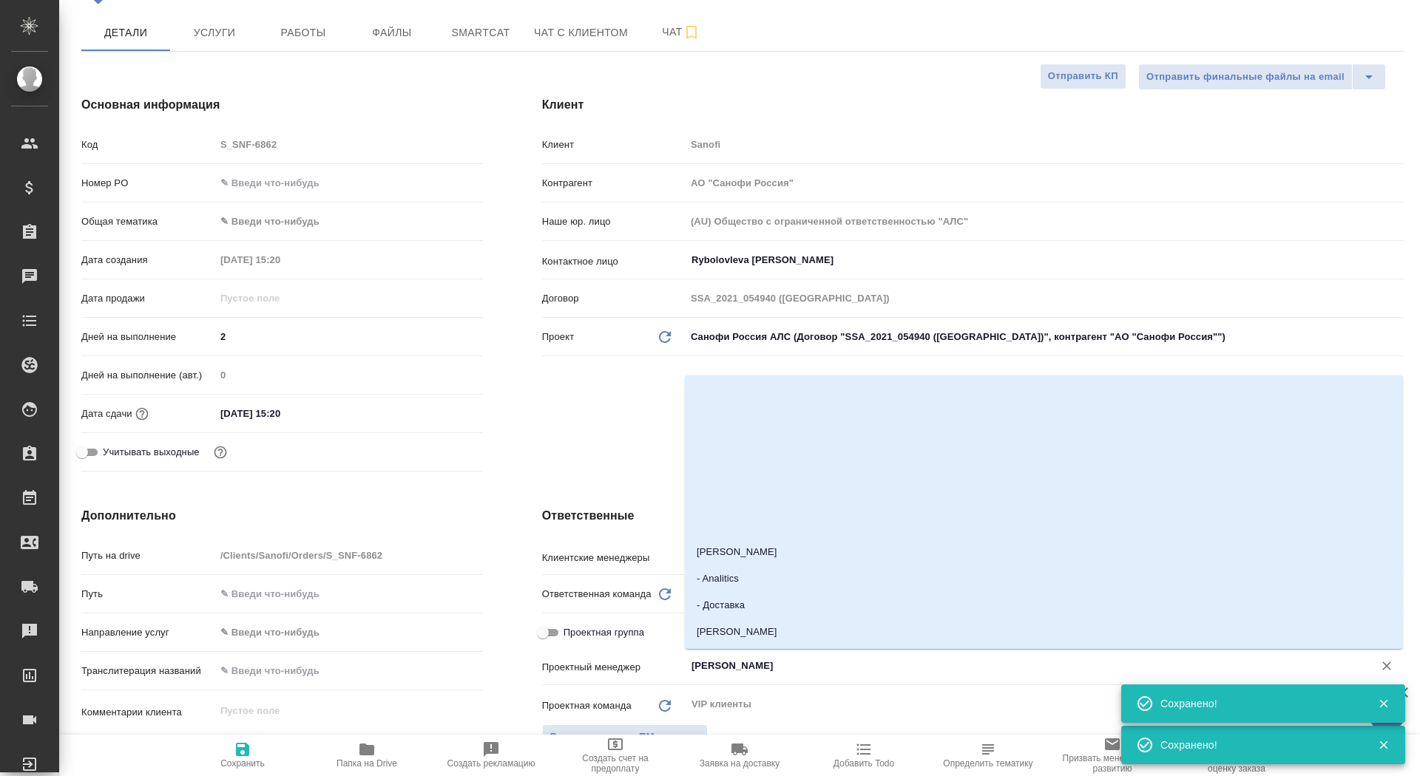
click at [760, 671] on input "[PERSON_NAME]" at bounding box center [1020, 666] width 660 height 18
type input "горш"
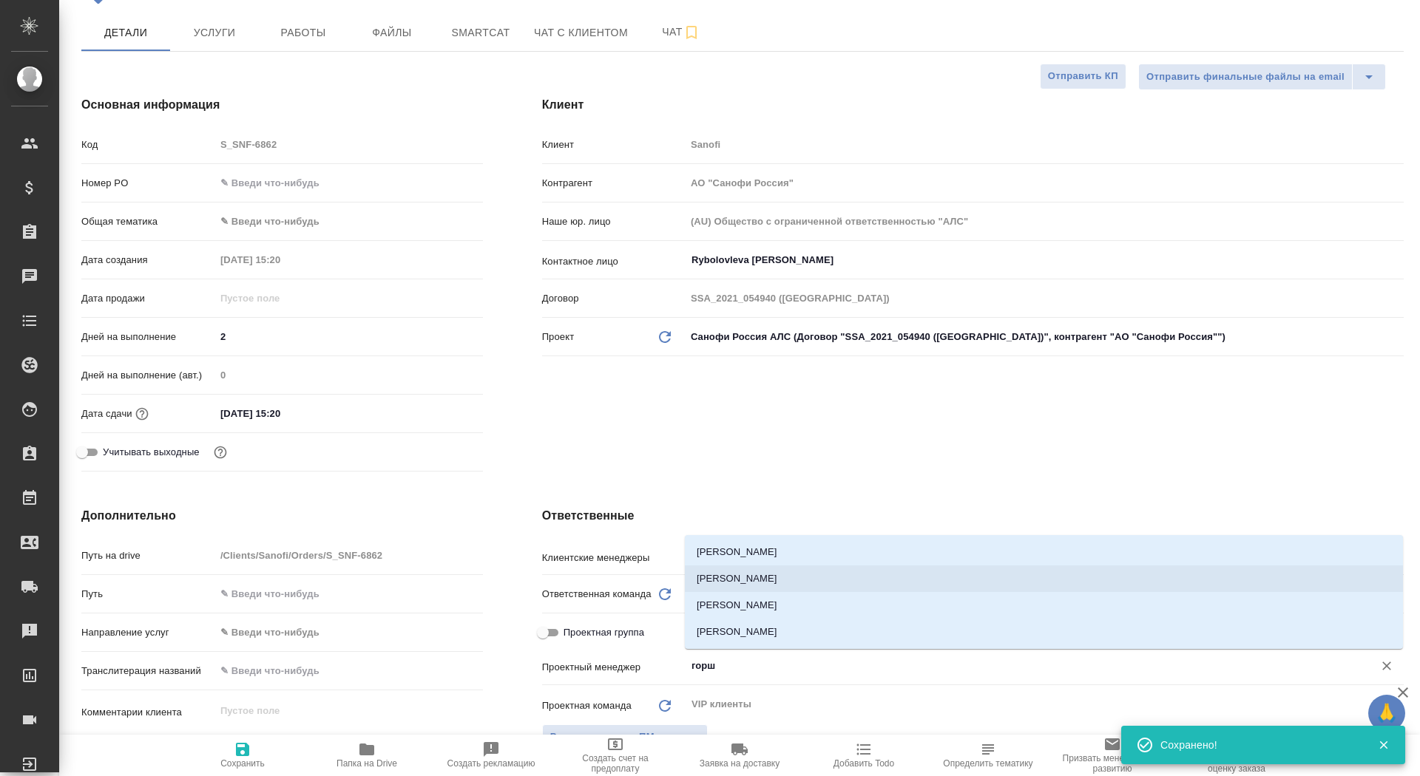
click at [792, 586] on li "[PERSON_NAME]" at bounding box center [1044, 579] width 718 height 27
type textarea "x"
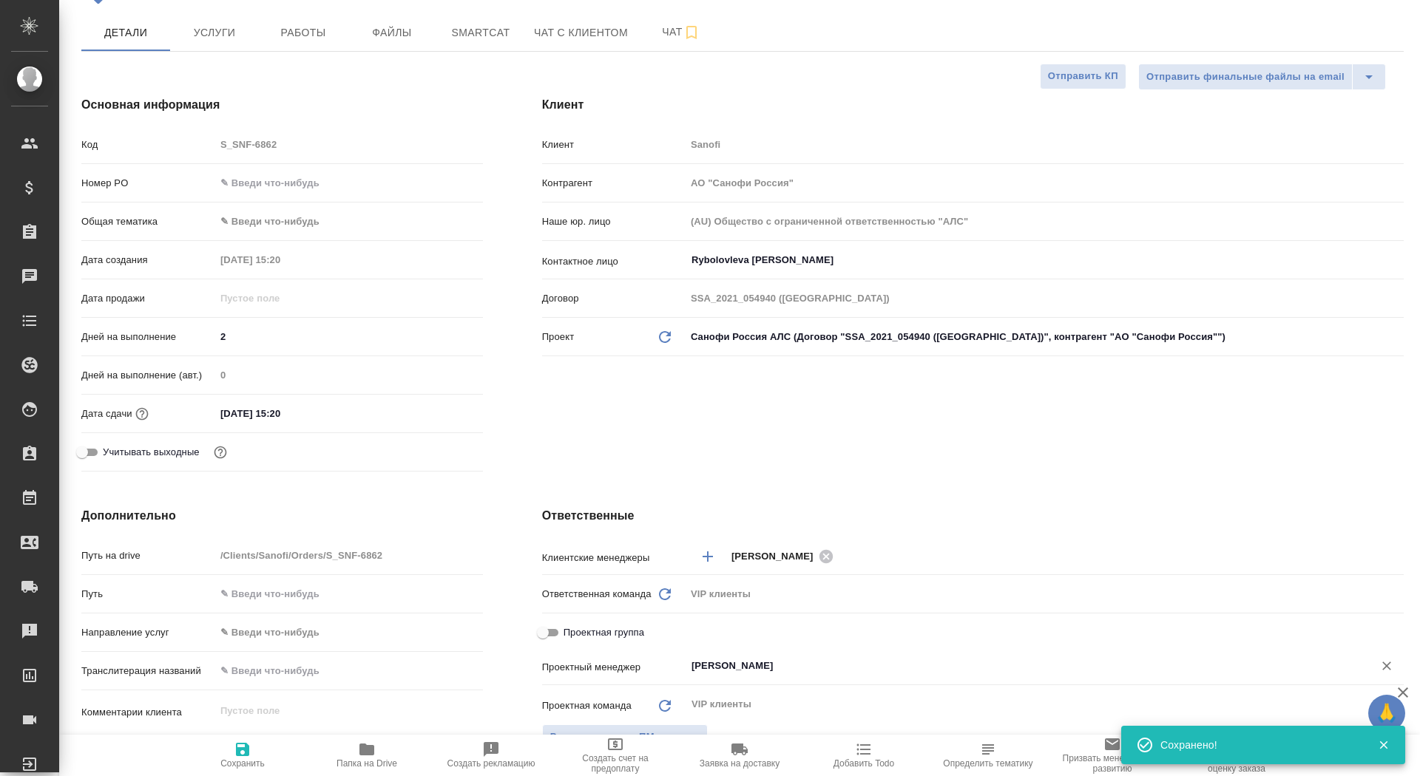
type input "[PERSON_NAME]"
click at [254, 757] on span "Сохранить" at bounding box center [242, 755] width 106 height 28
type textarea "x"
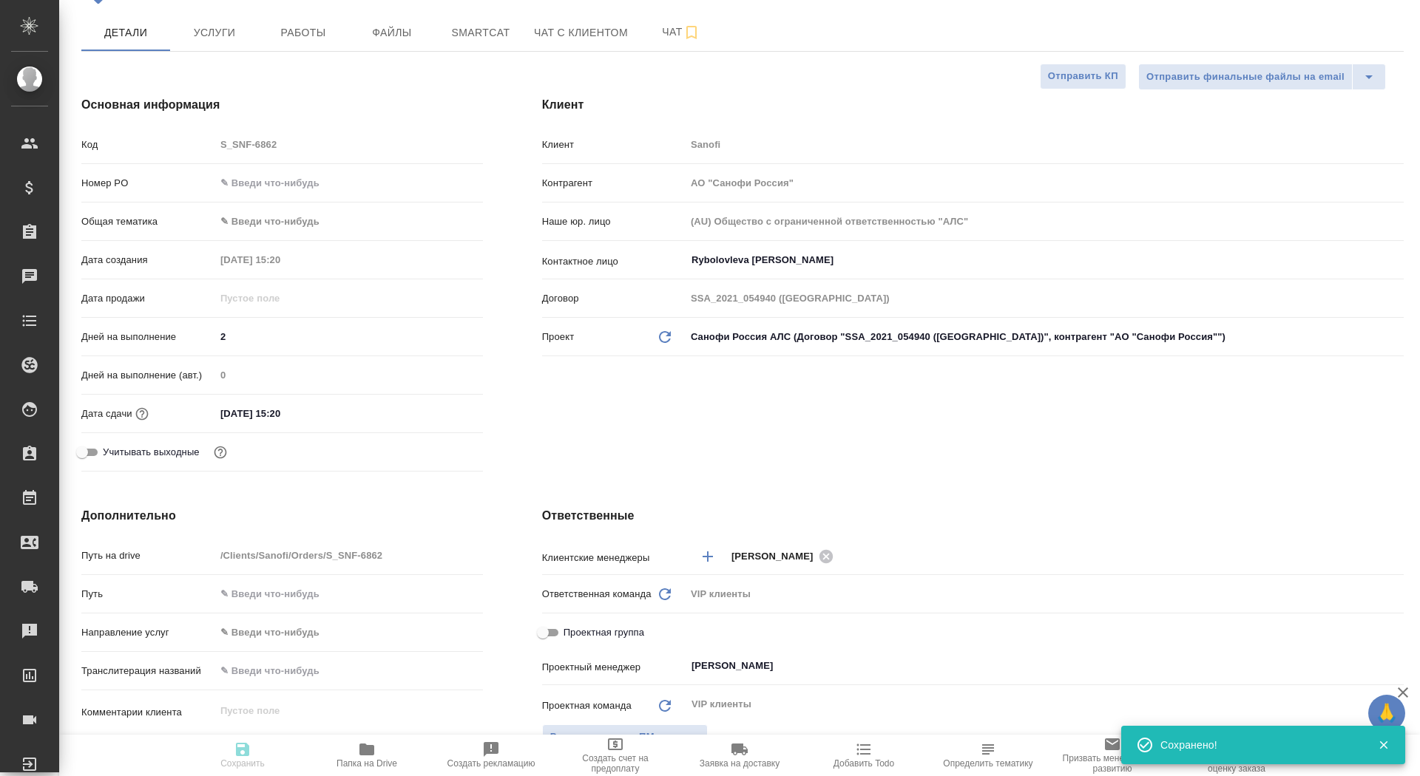
type textarea "x"
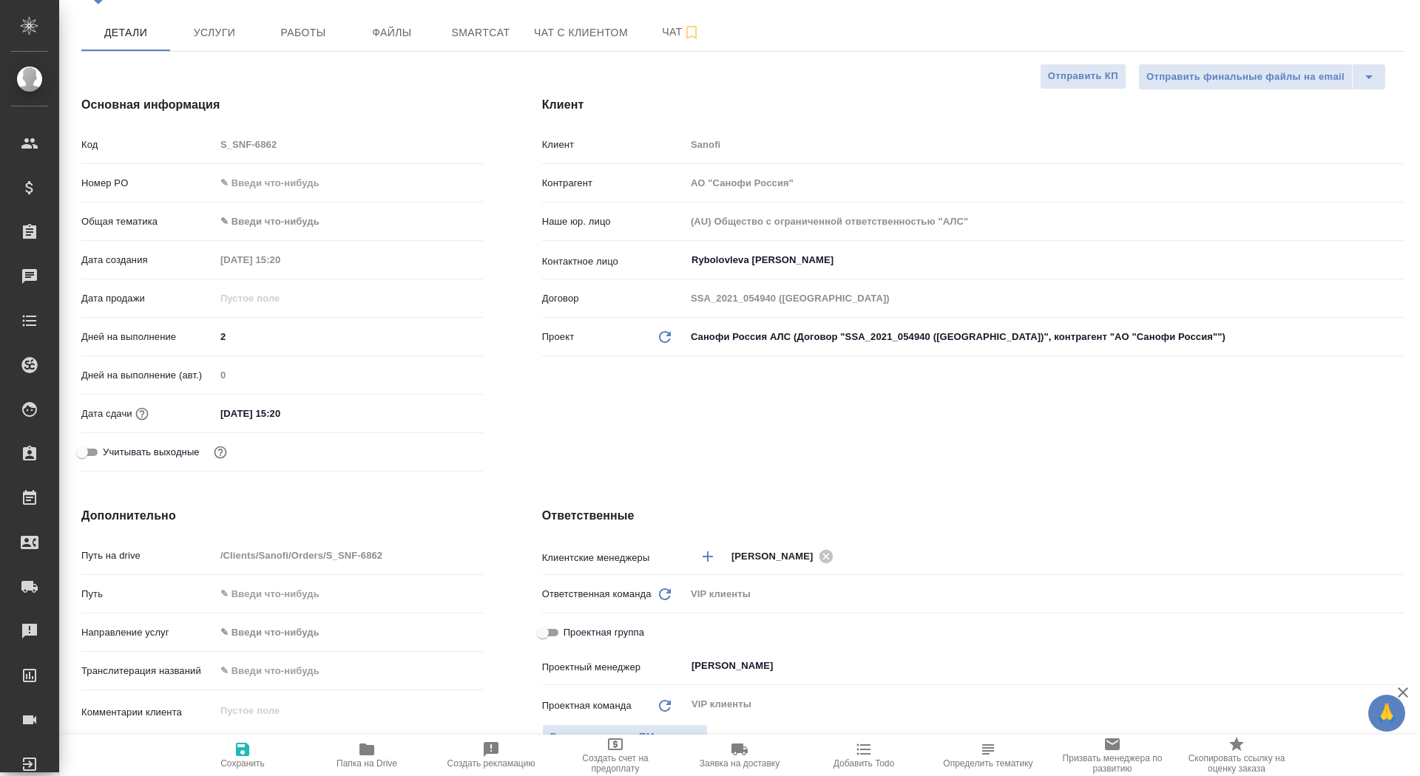
scroll to position [0, 0]
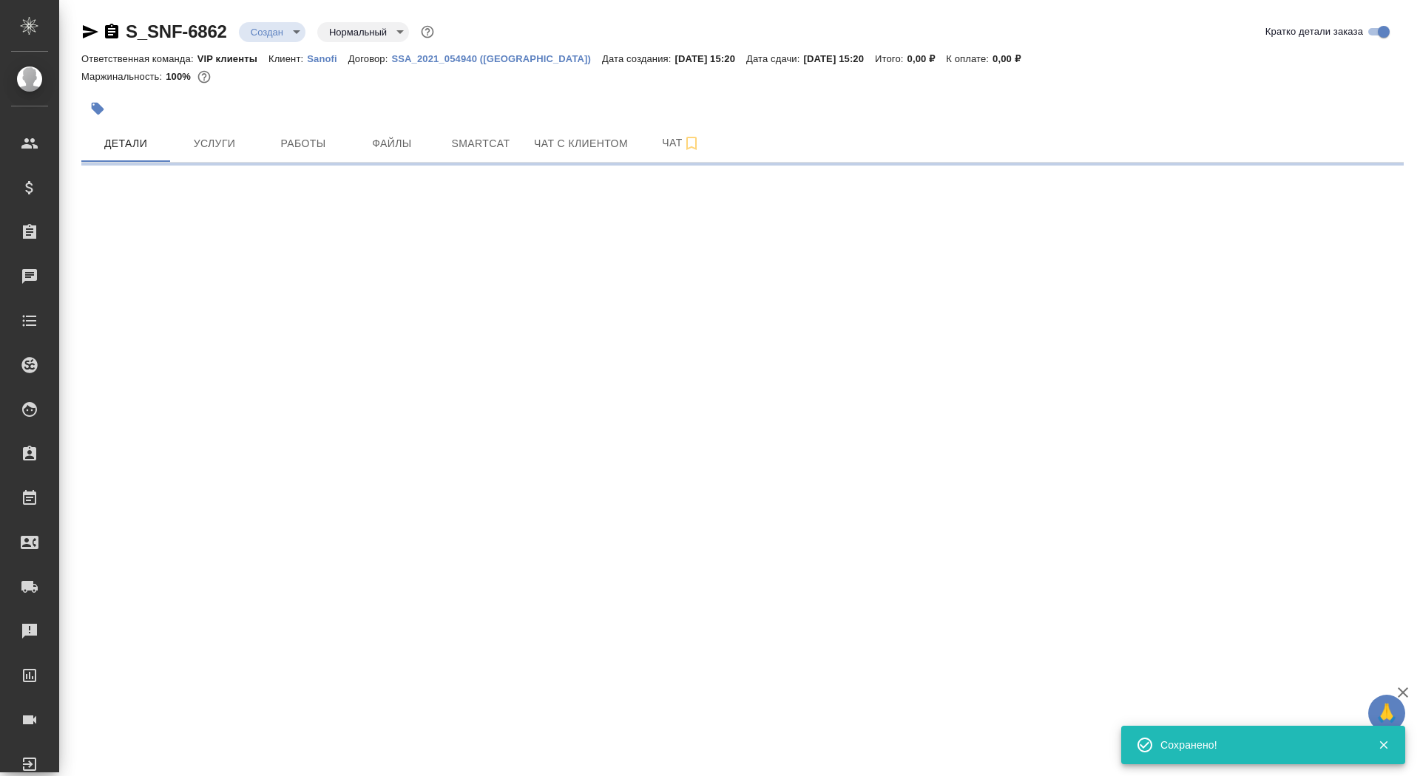
select select "RU"
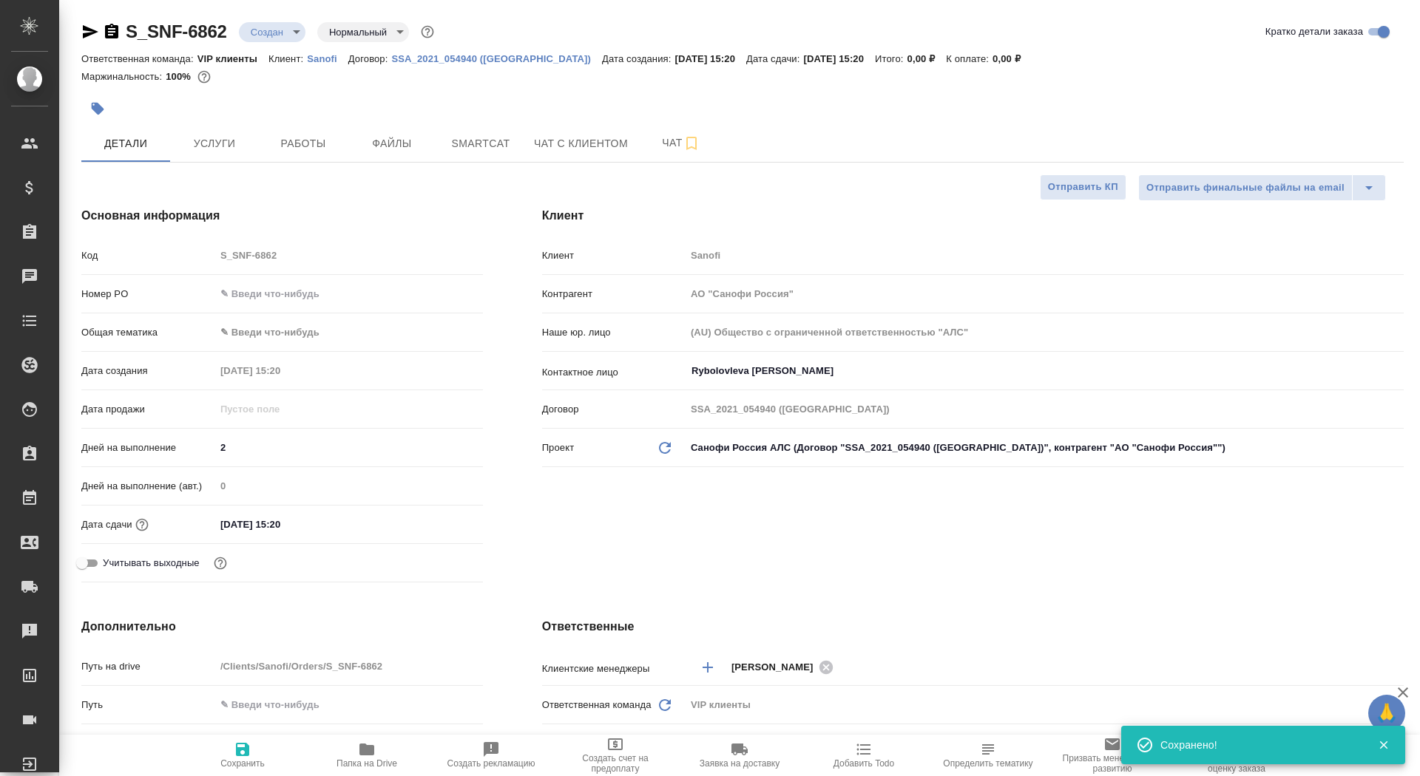
type textarea "x"
click at [244, 759] on span "Сохранить" at bounding box center [242, 764] width 44 height 10
type textarea "x"
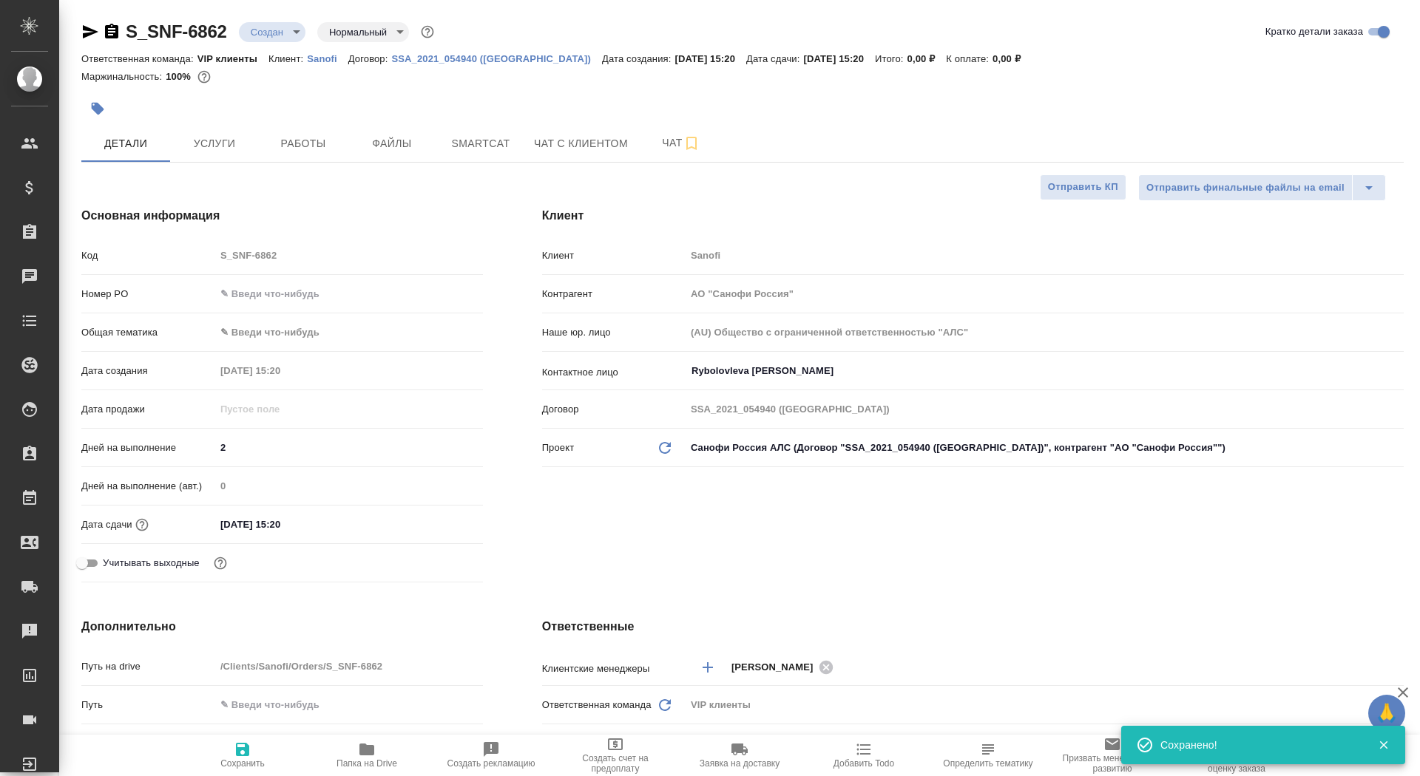
type textarea "x"
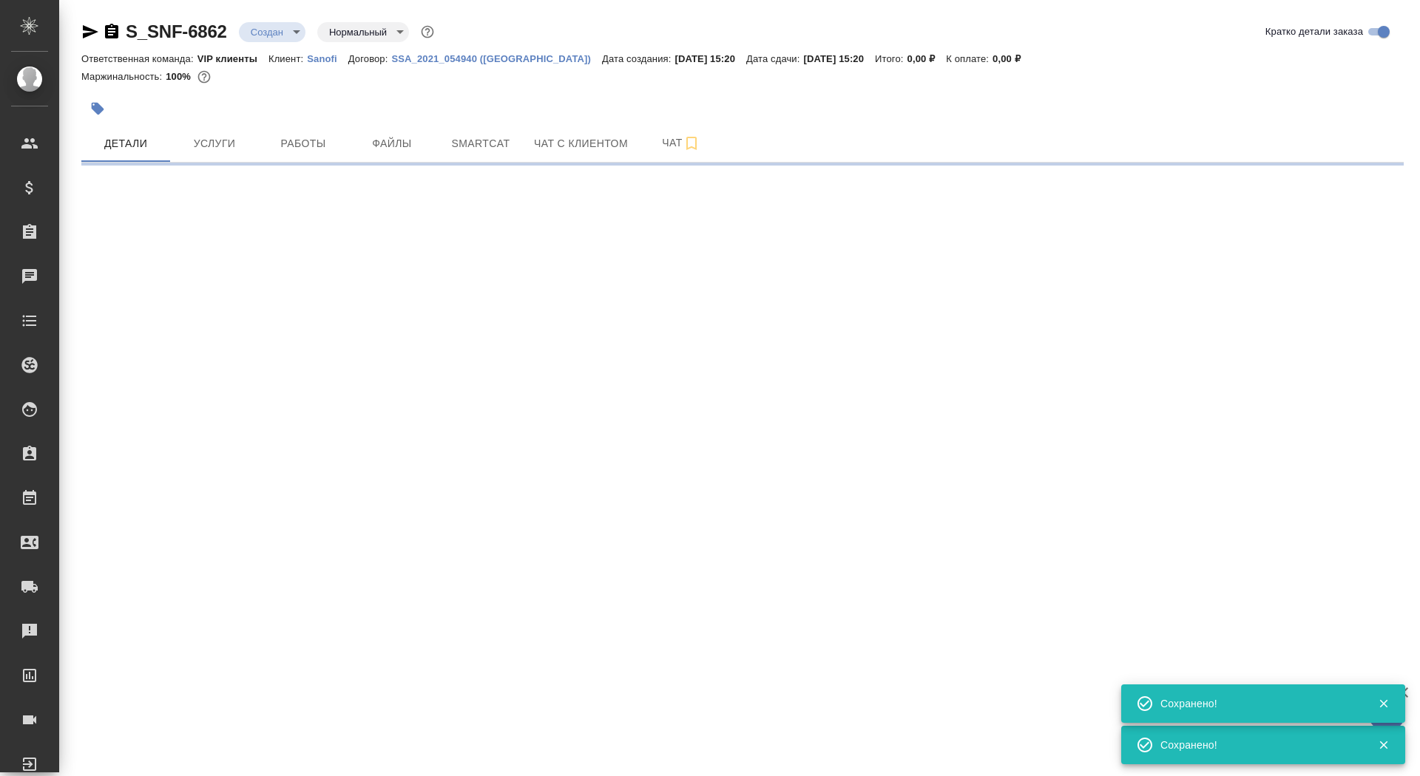
select select "RU"
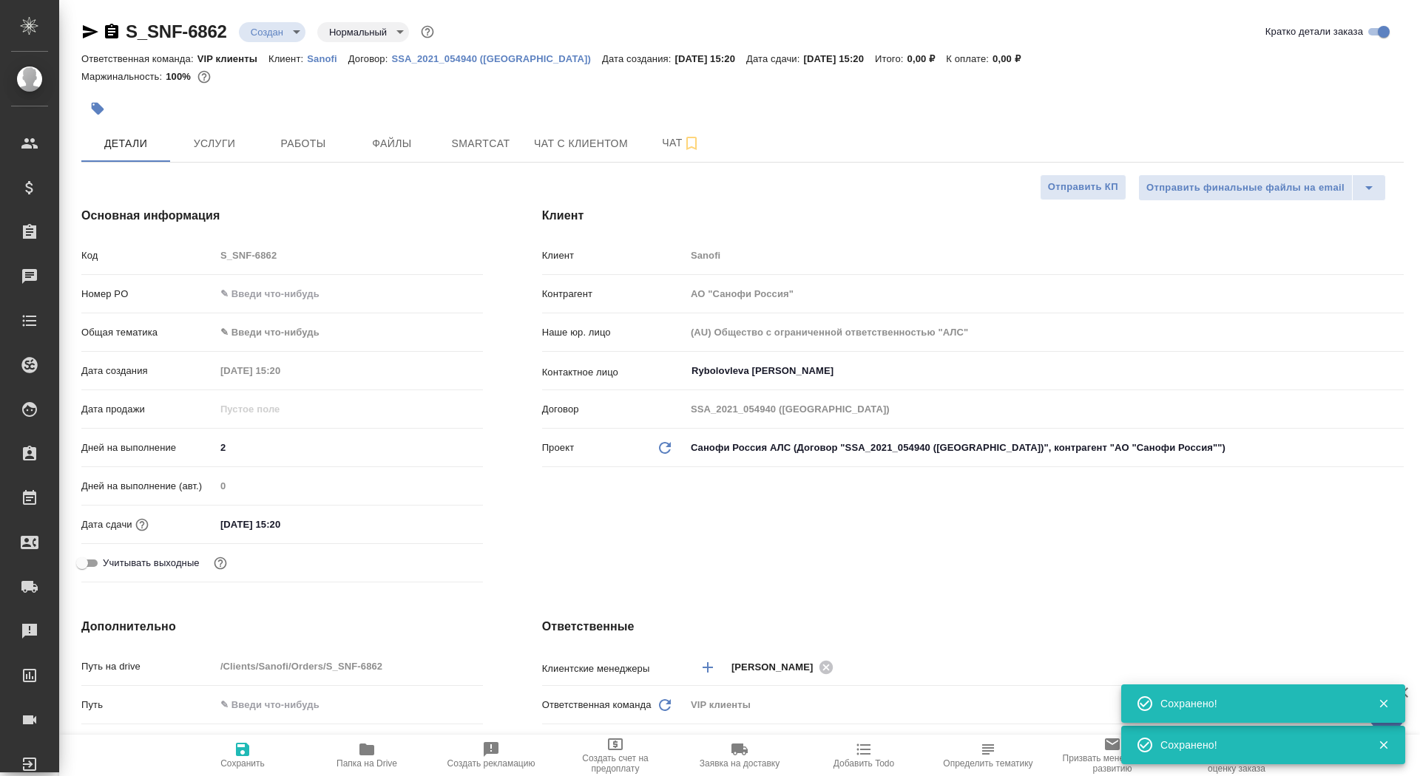
type textarea "x"
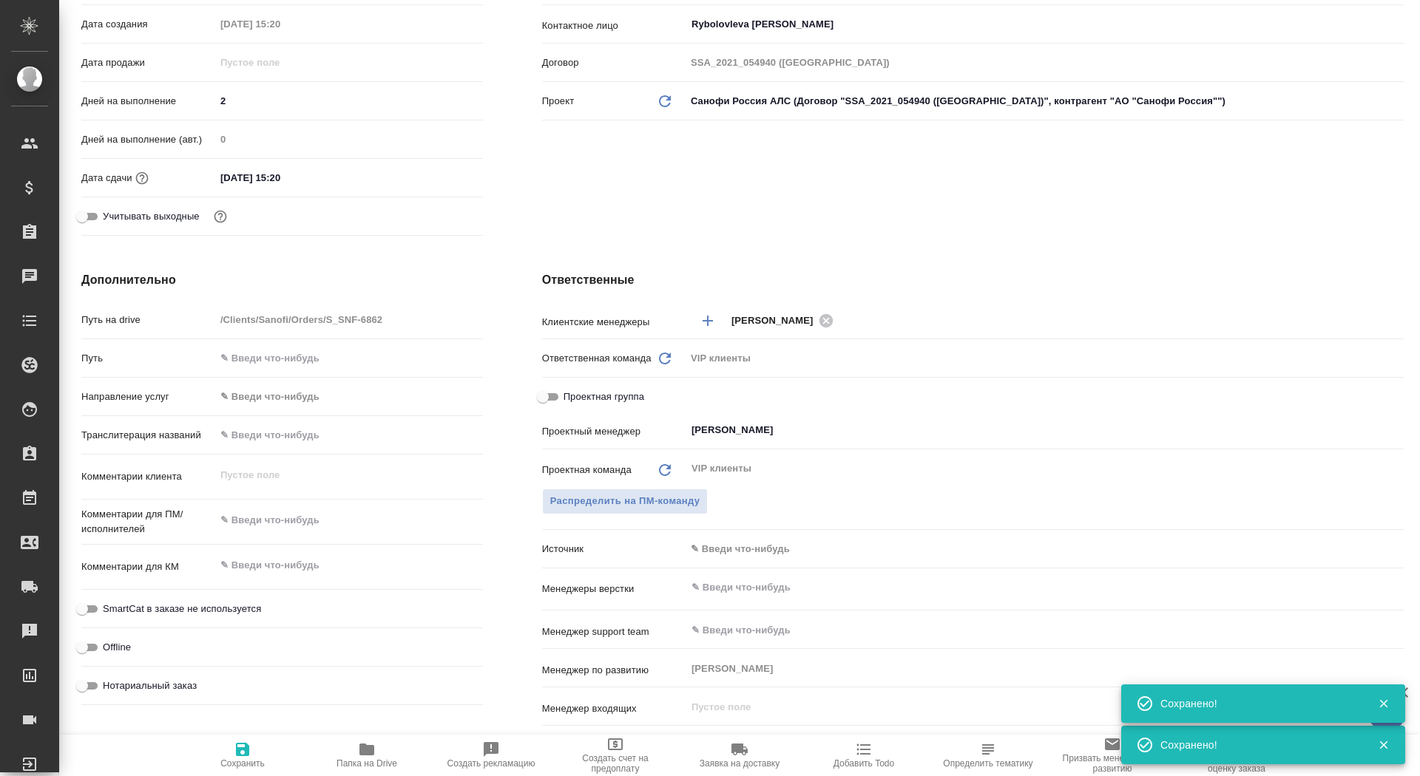
click at [365, 754] on icon "button" at bounding box center [366, 750] width 15 height 12
type textarea "x"
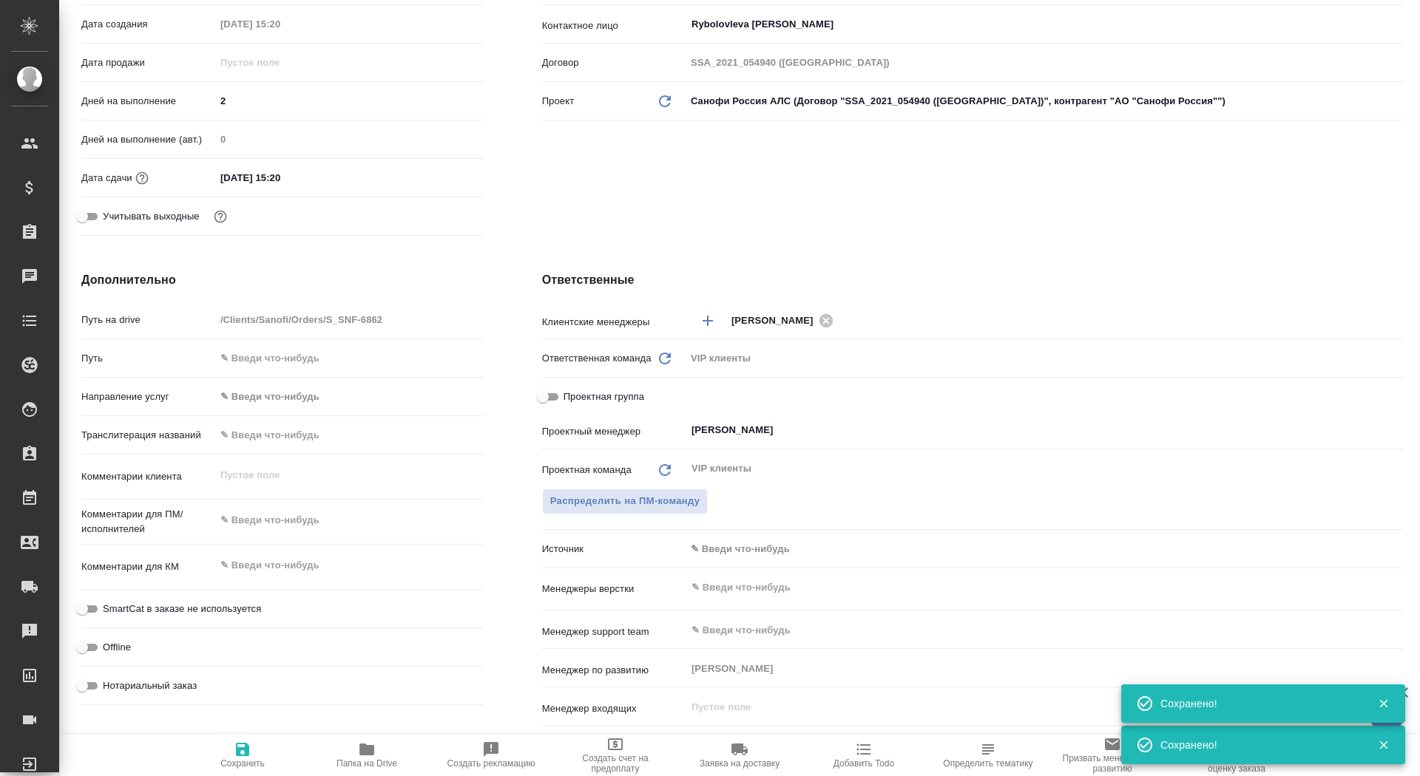
type textarea "x"
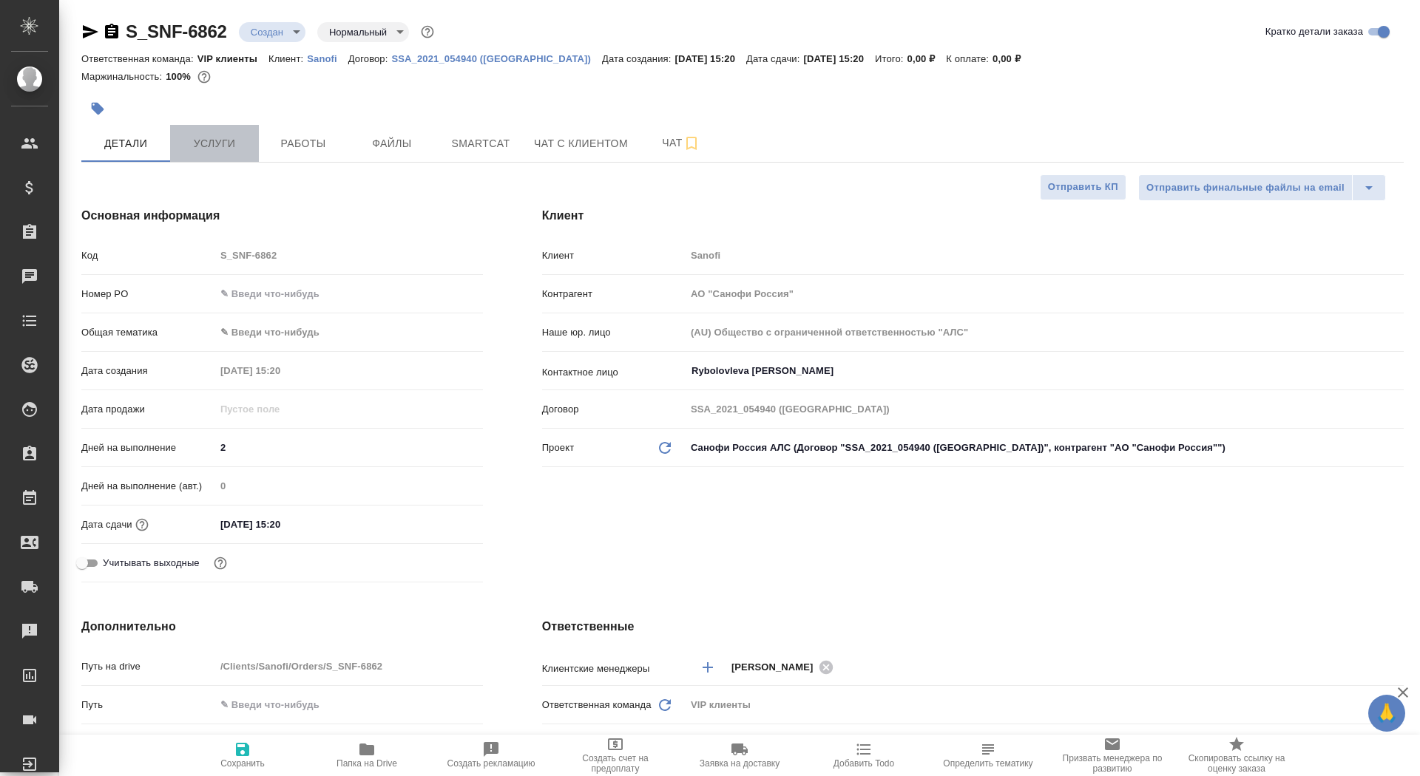
click at [209, 146] on span "Услуги" at bounding box center [214, 144] width 71 height 18
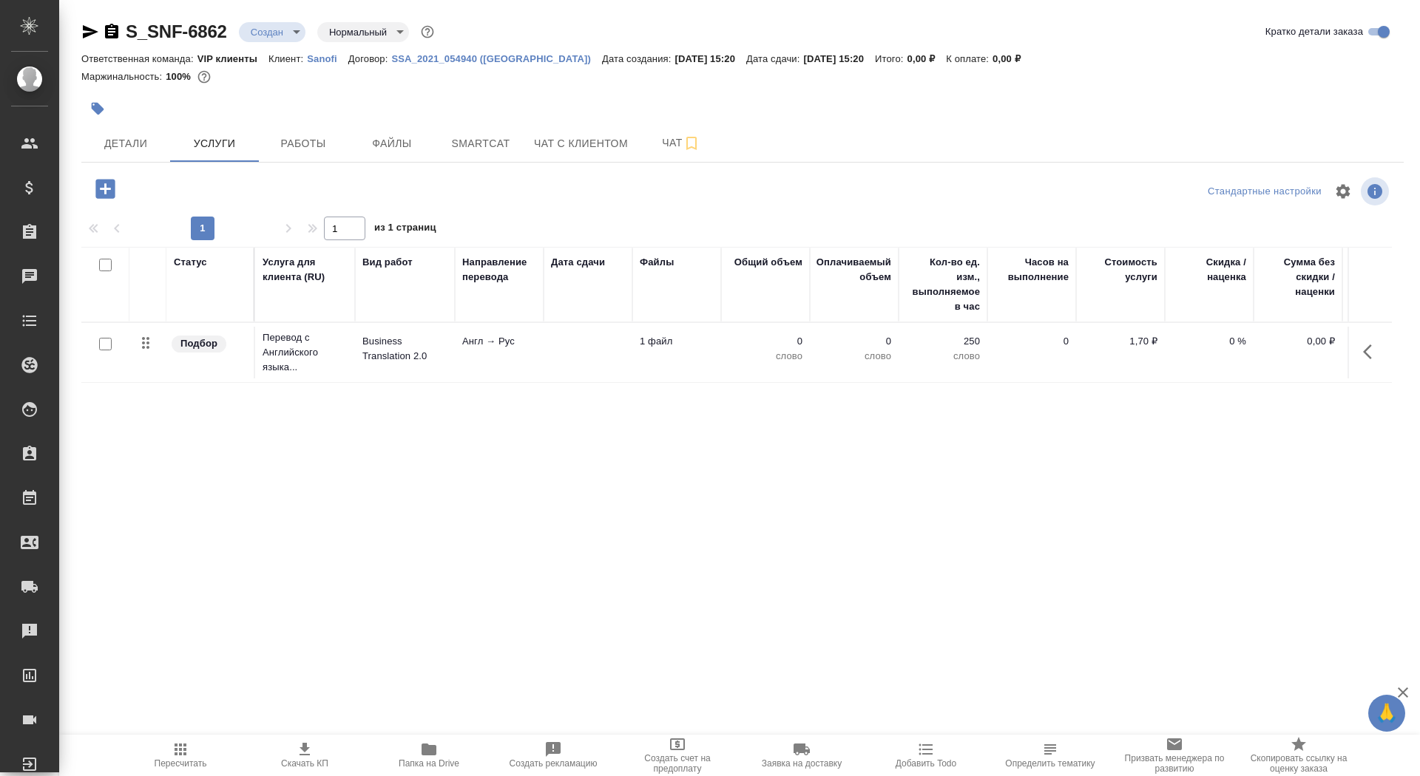
click at [106, 351] on div at bounding box center [105, 344] width 33 height 21
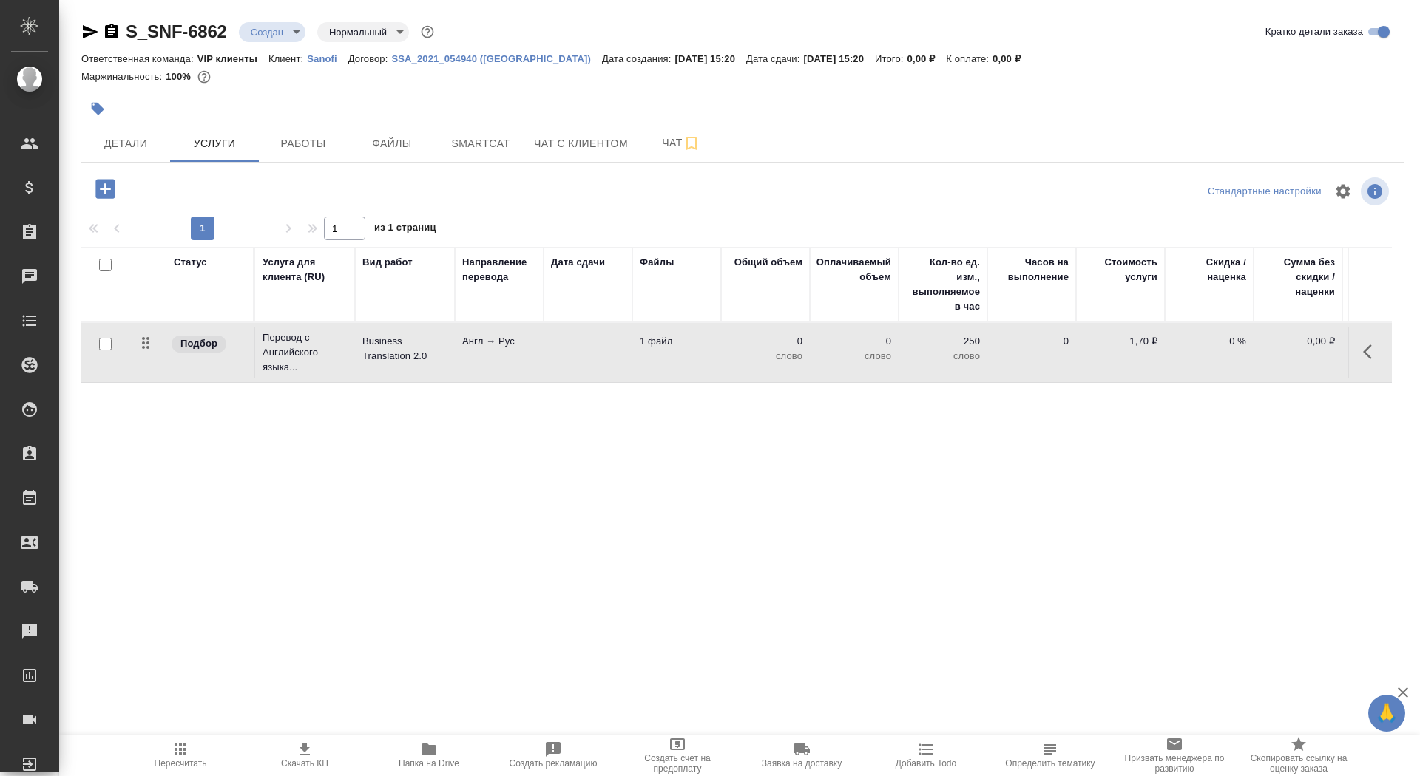
click at [106, 345] on input "checkbox" at bounding box center [105, 344] width 13 height 13
checkbox input "true"
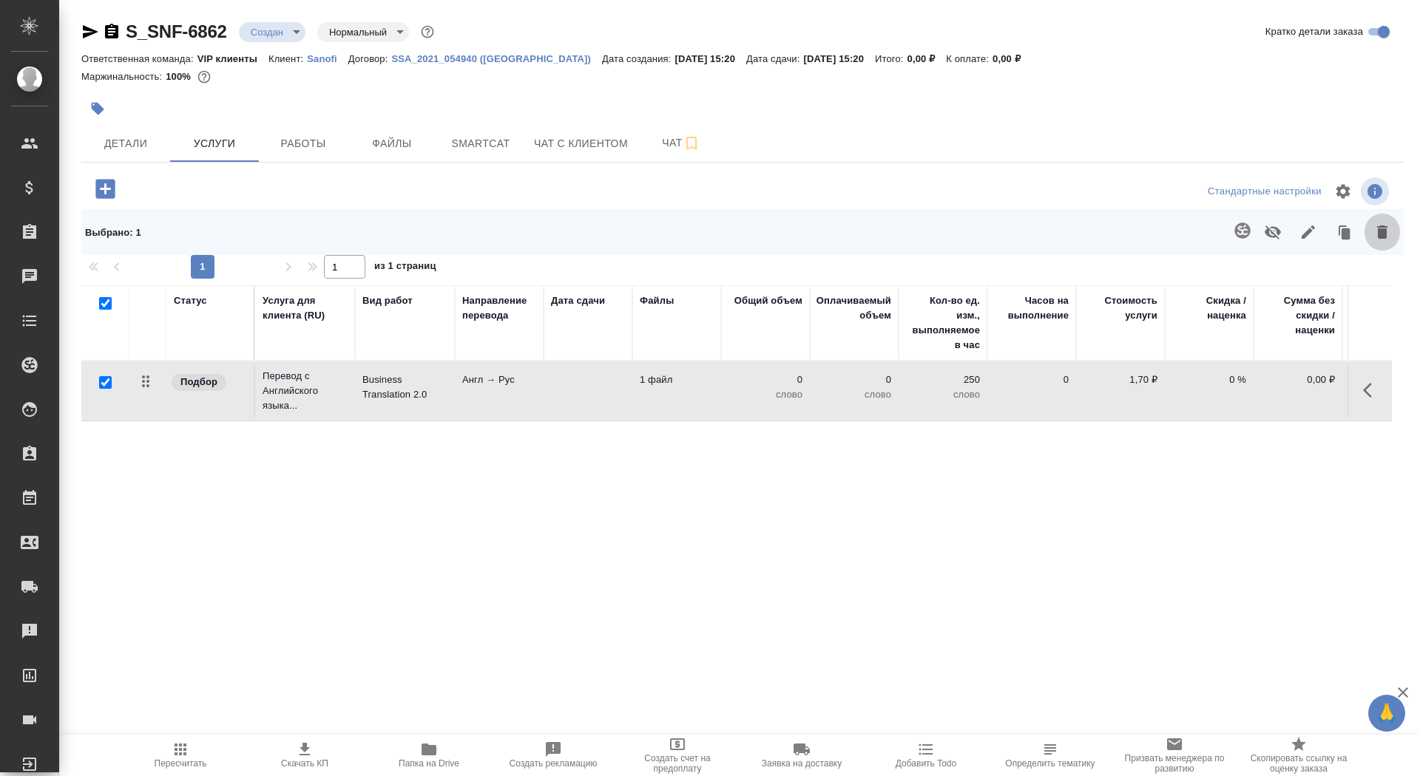
click at [1380, 233] on icon "button" at bounding box center [1382, 232] width 10 height 13
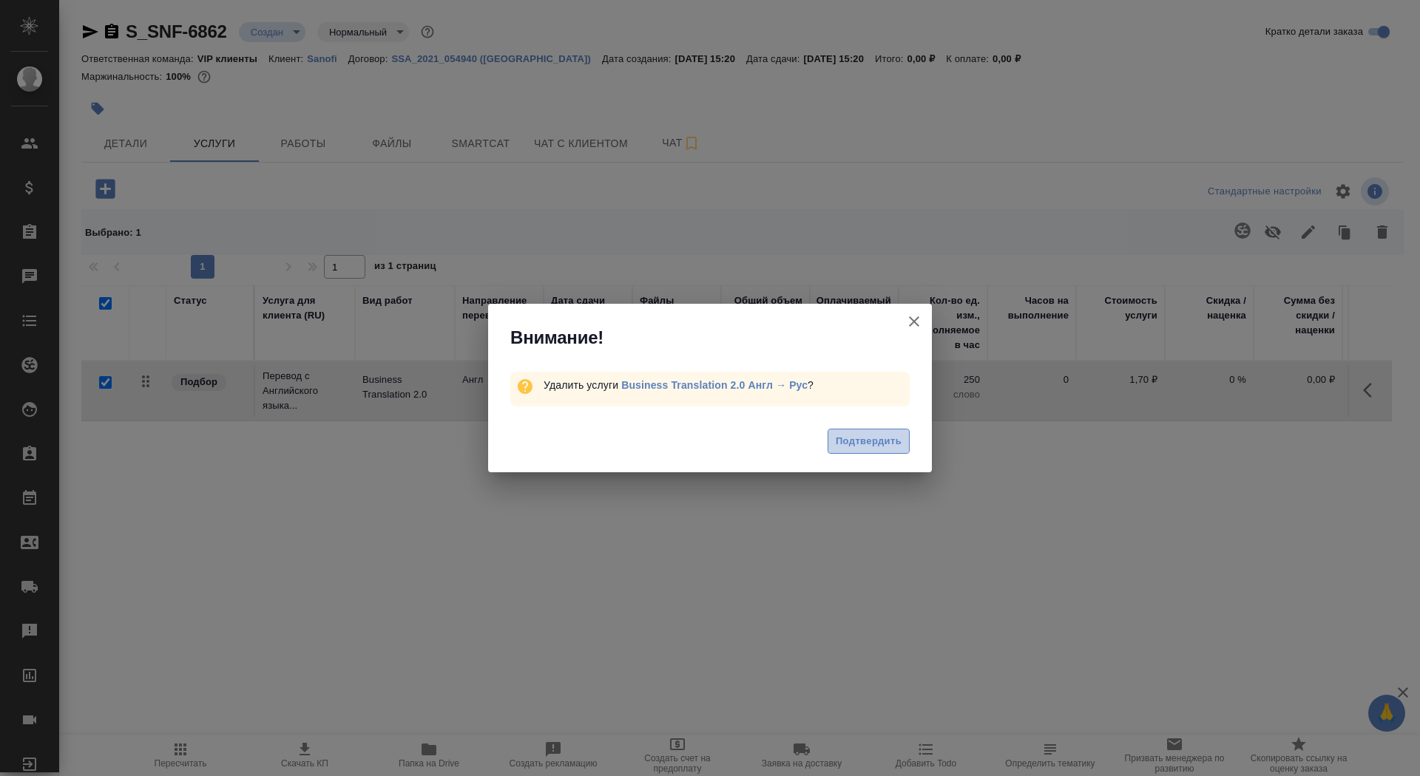
click at [866, 446] on span "Подтвердить" at bounding box center [869, 441] width 66 height 17
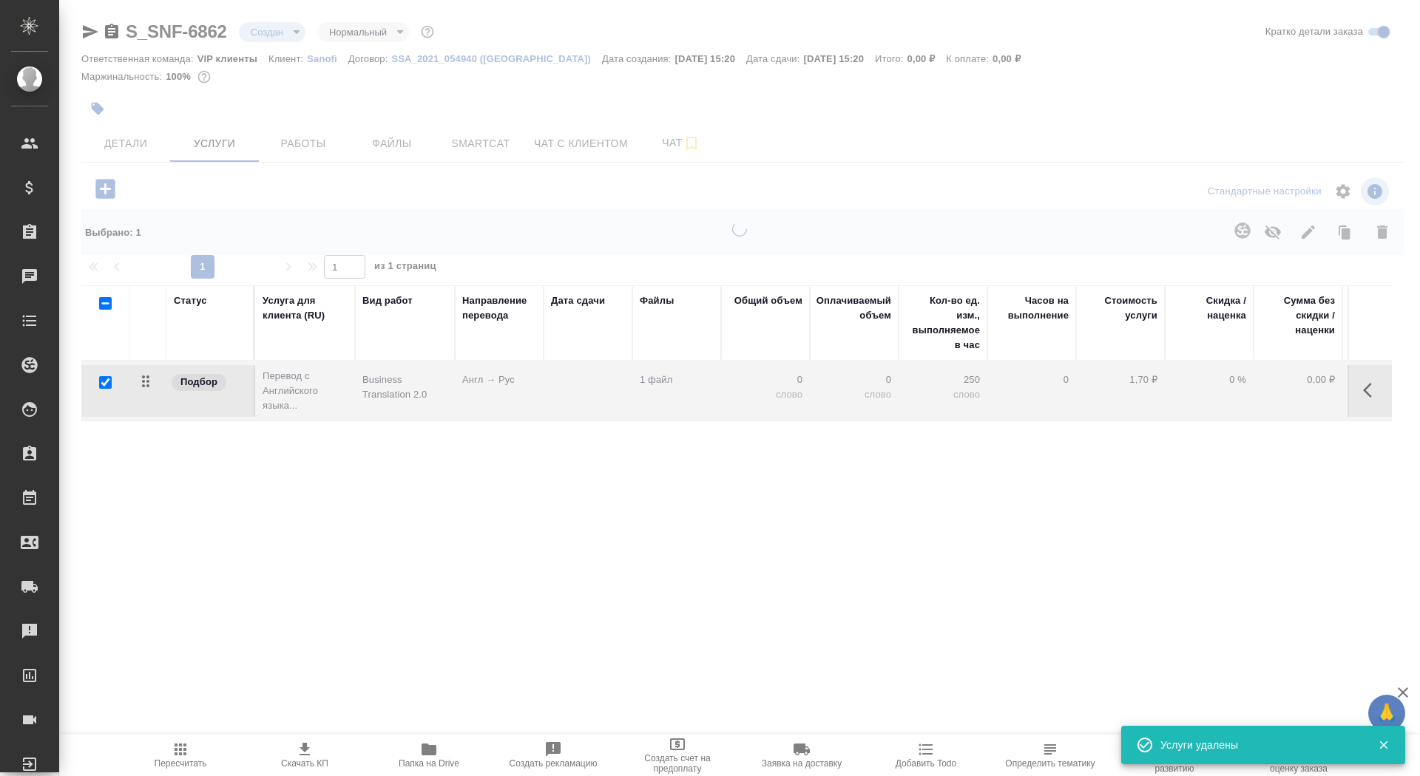
checkbox input "false"
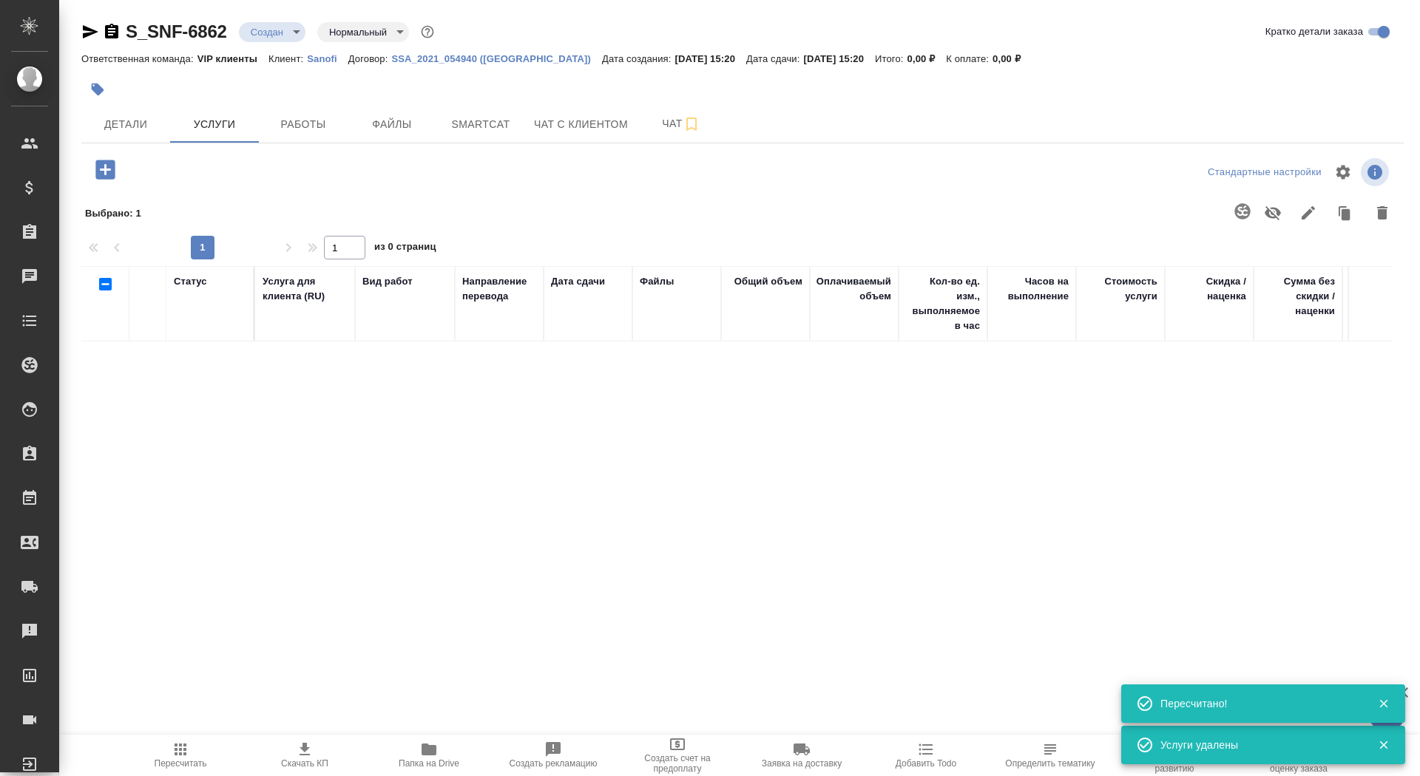
click at [112, 165] on icon "button" at bounding box center [104, 169] width 19 height 19
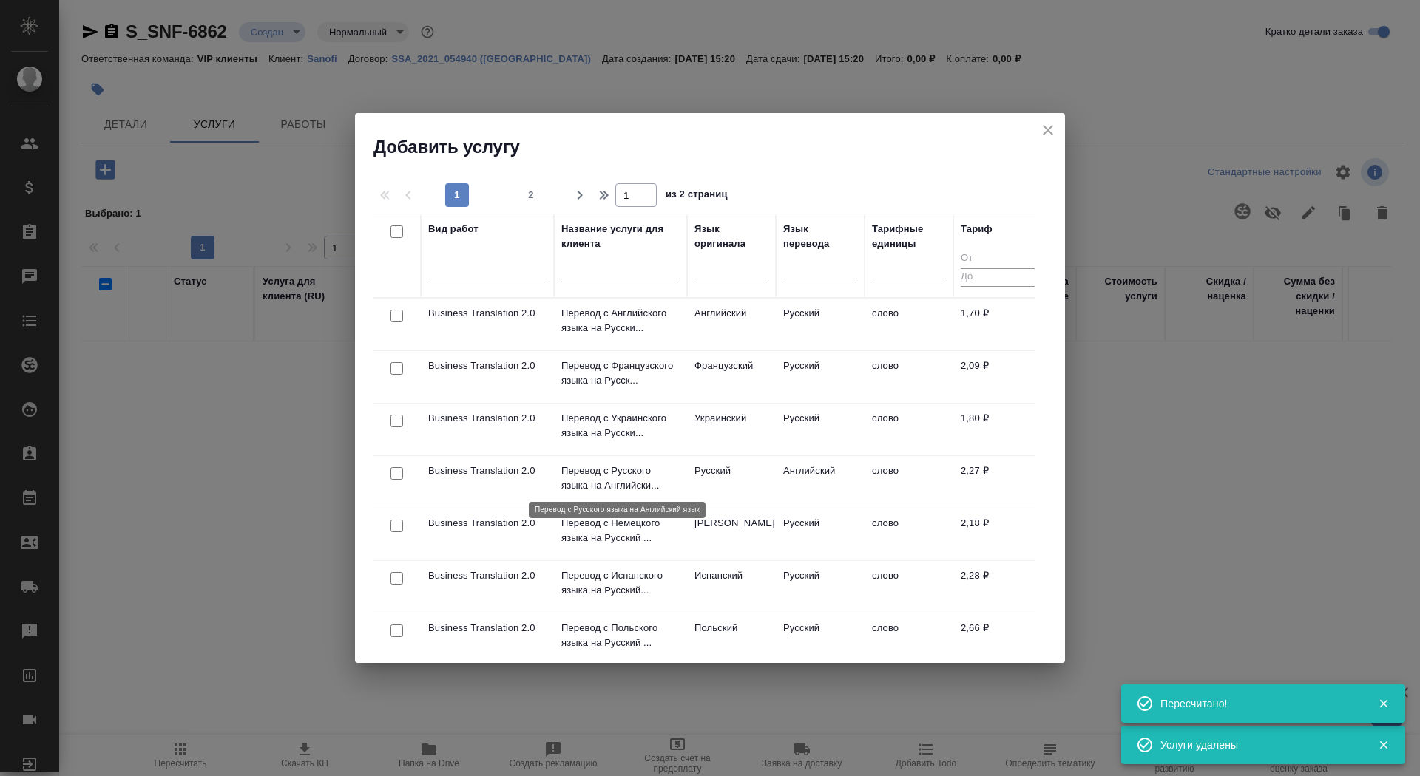
click at [599, 478] on p "Перевод с Русского языка на Английски..." at bounding box center [620, 479] width 118 height 30
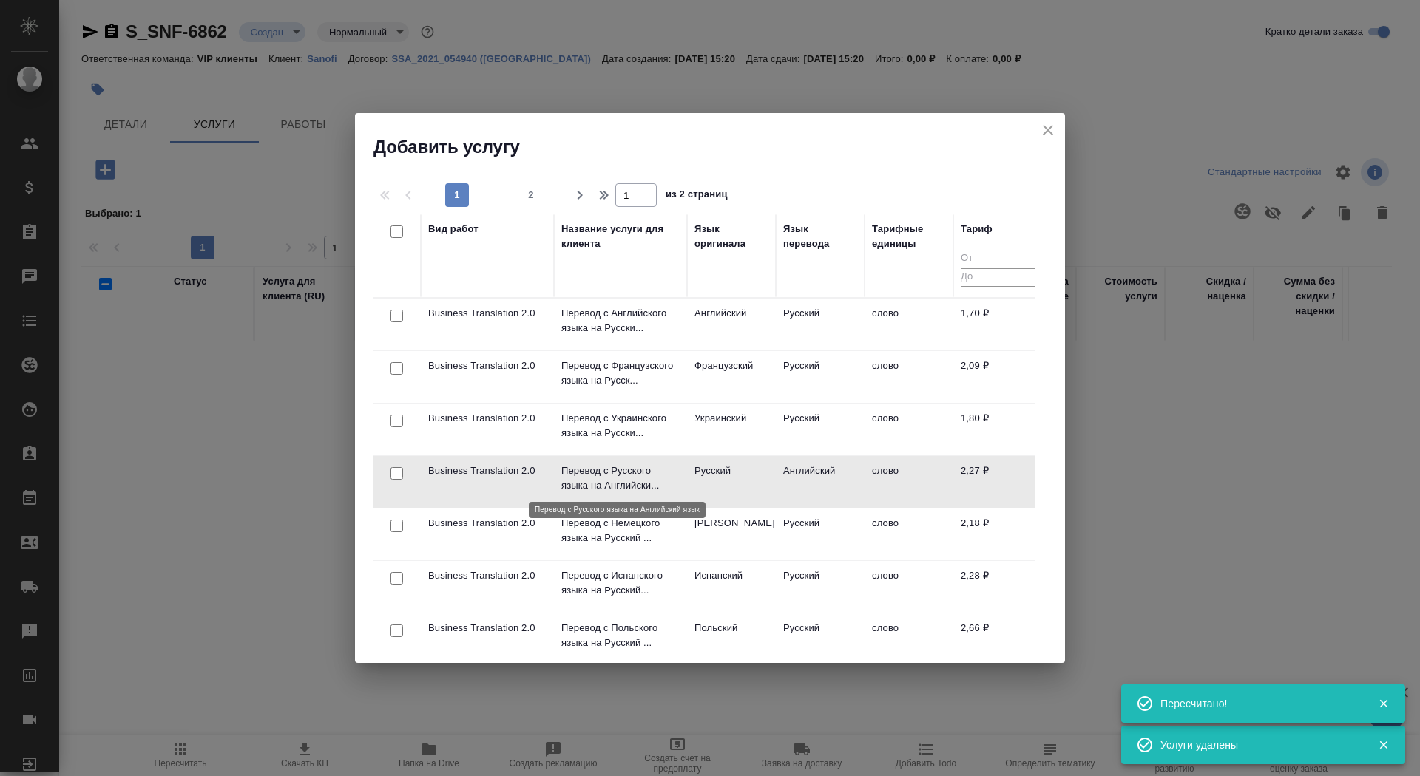
click at [599, 478] on p "Перевод с Русского языка на Английски..." at bounding box center [620, 479] width 118 height 30
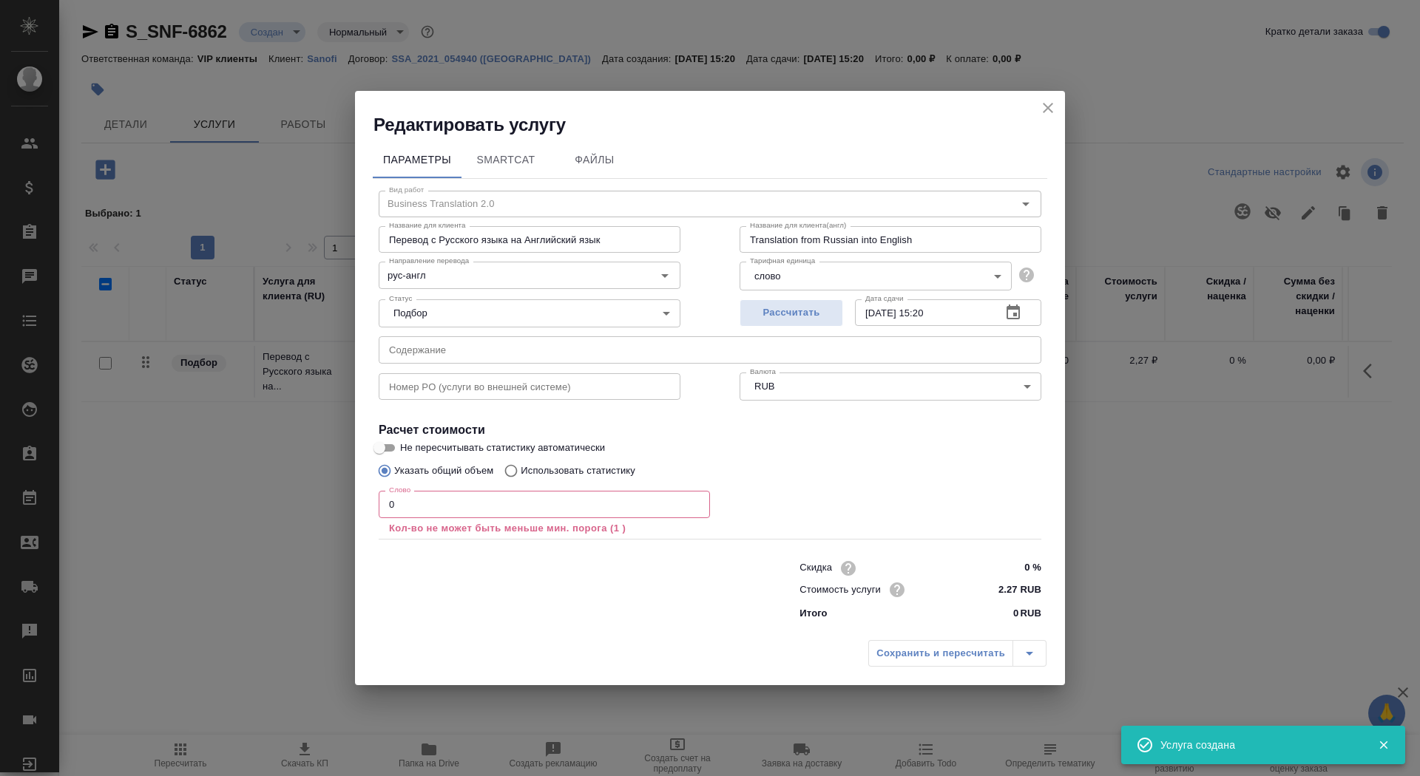
click at [416, 512] on input "0" at bounding box center [544, 504] width 331 height 27
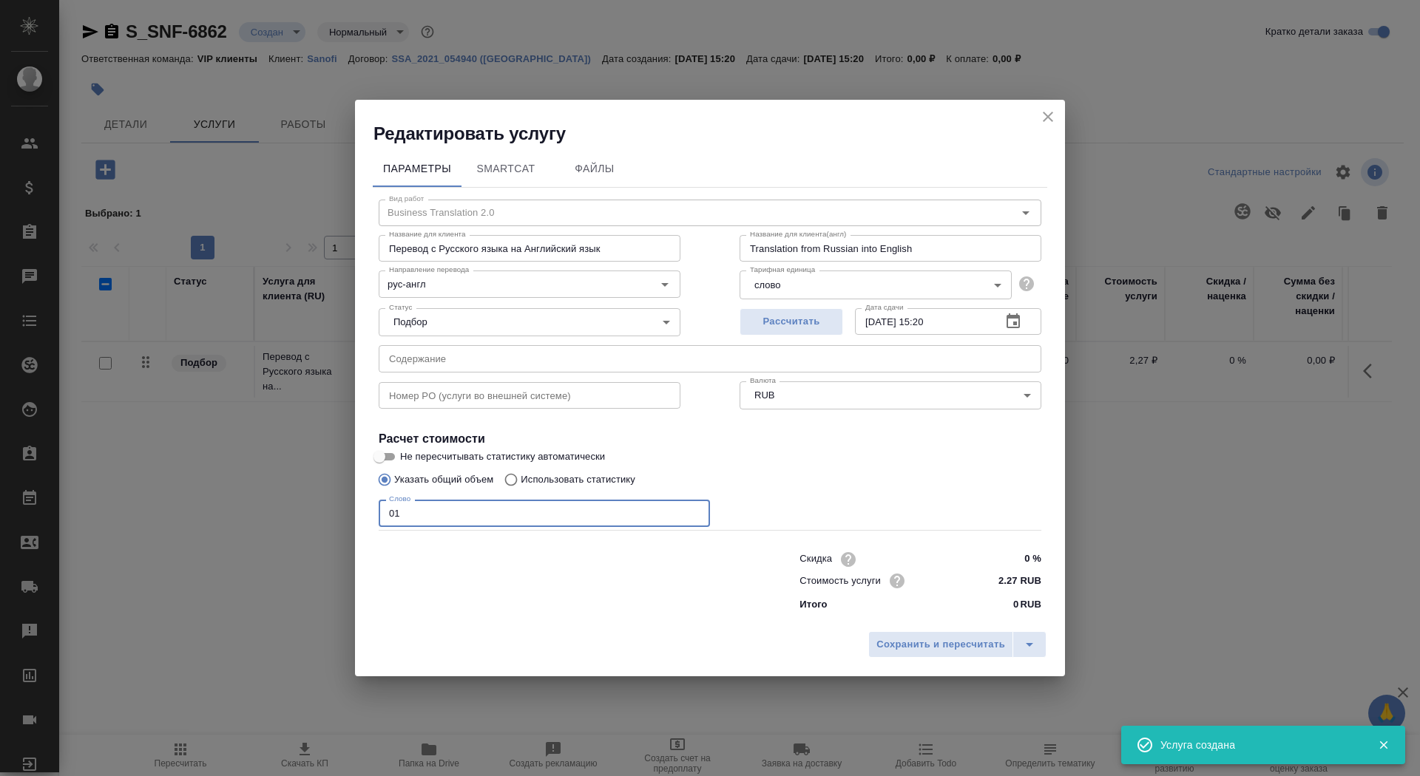
type input "01"
click at [383, 470] on input "Указать общий объем" at bounding box center [382, 480] width 24 height 28
click at [382, 444] on h4 "Расчет стоимости" at bounding box center [710, 439] width 663 height 18
click at [382, 455] on input "Не пересчитывать статистику автоматически" at bounding box center [379, 457] width 53 height 18
checkbox input "true"
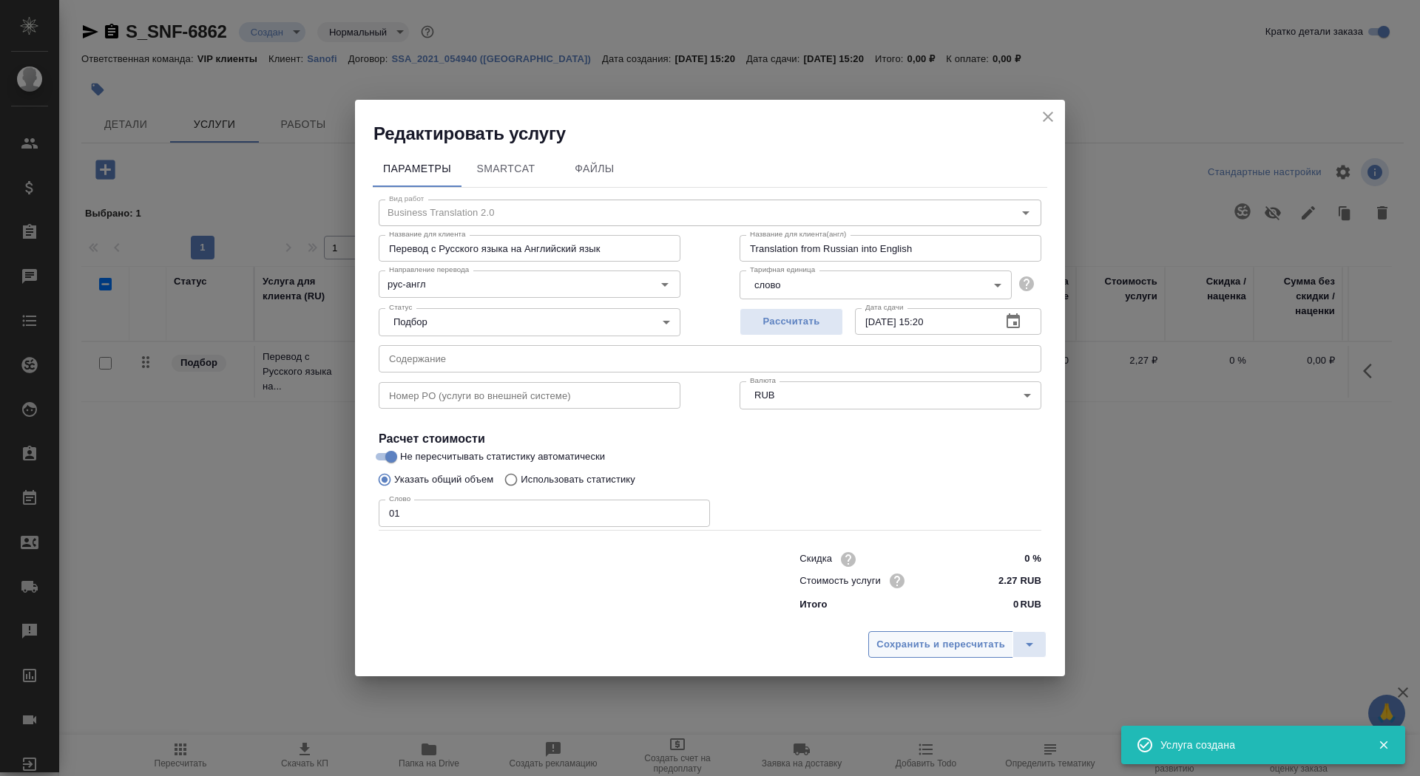
click at [953, 642] on span "Сохранить и пересчитать" at bounding box center [940, 645] width 129 height 17
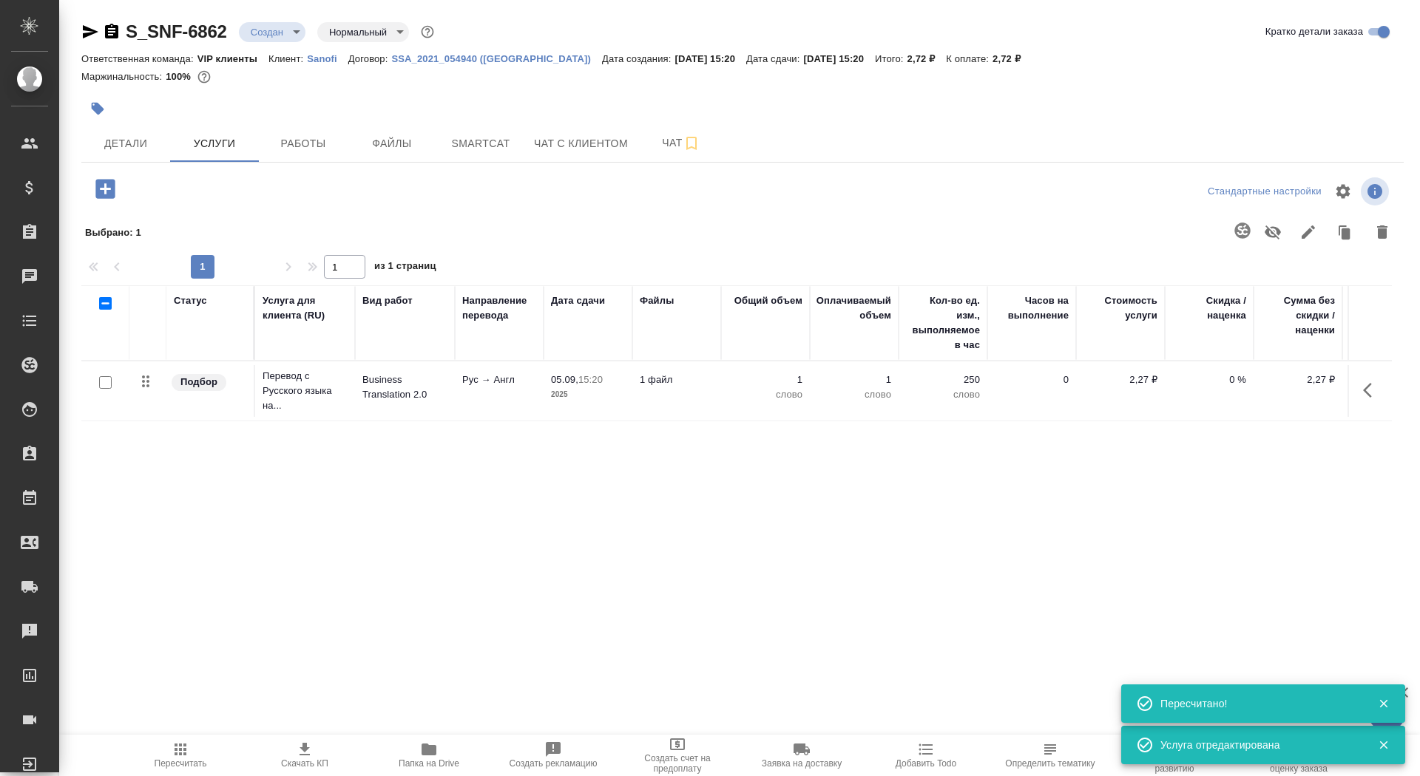
click at [102, 388] on input "checkbox" at bounding box center [105, 382] width 13 height 13
checkbox input "true"
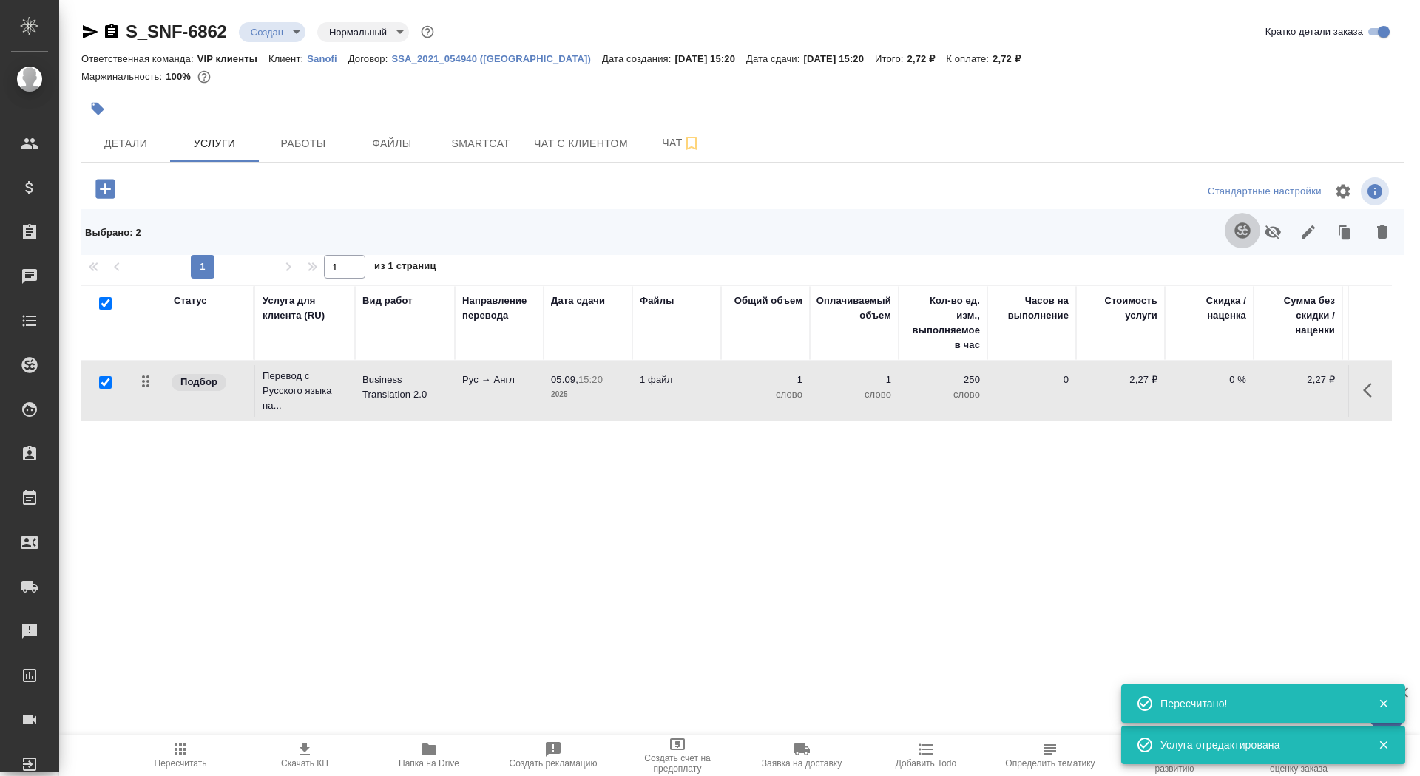
click at [1236, 234] on icon "button" at bounding box center [1242, 231] width 16 height 16
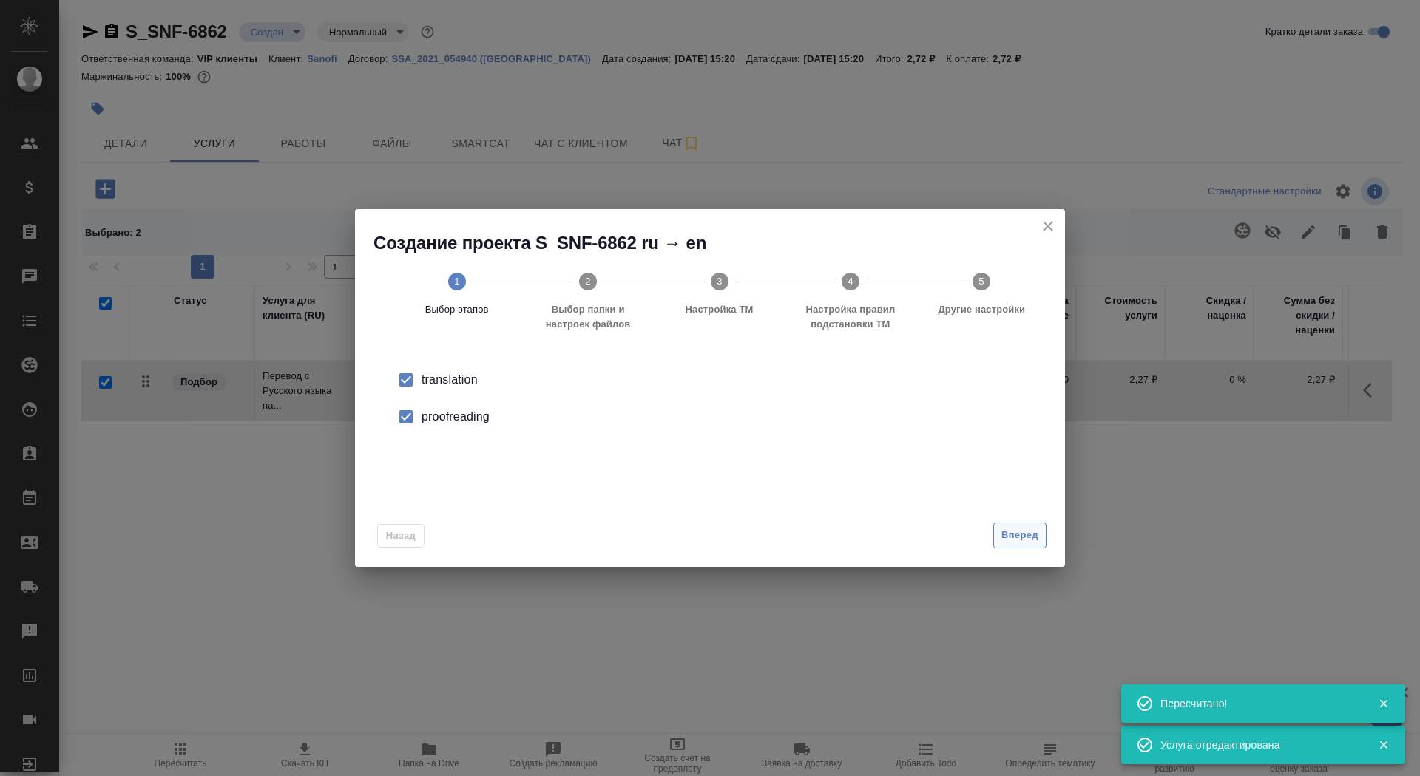
click at [1017, 531] on span "Вперед" at bounding box center [1019, 535] width 37 height 17
click at [859, 397] on input "Папка с файлами для перевода" at bounding box center [686, 388] width 615 height 18
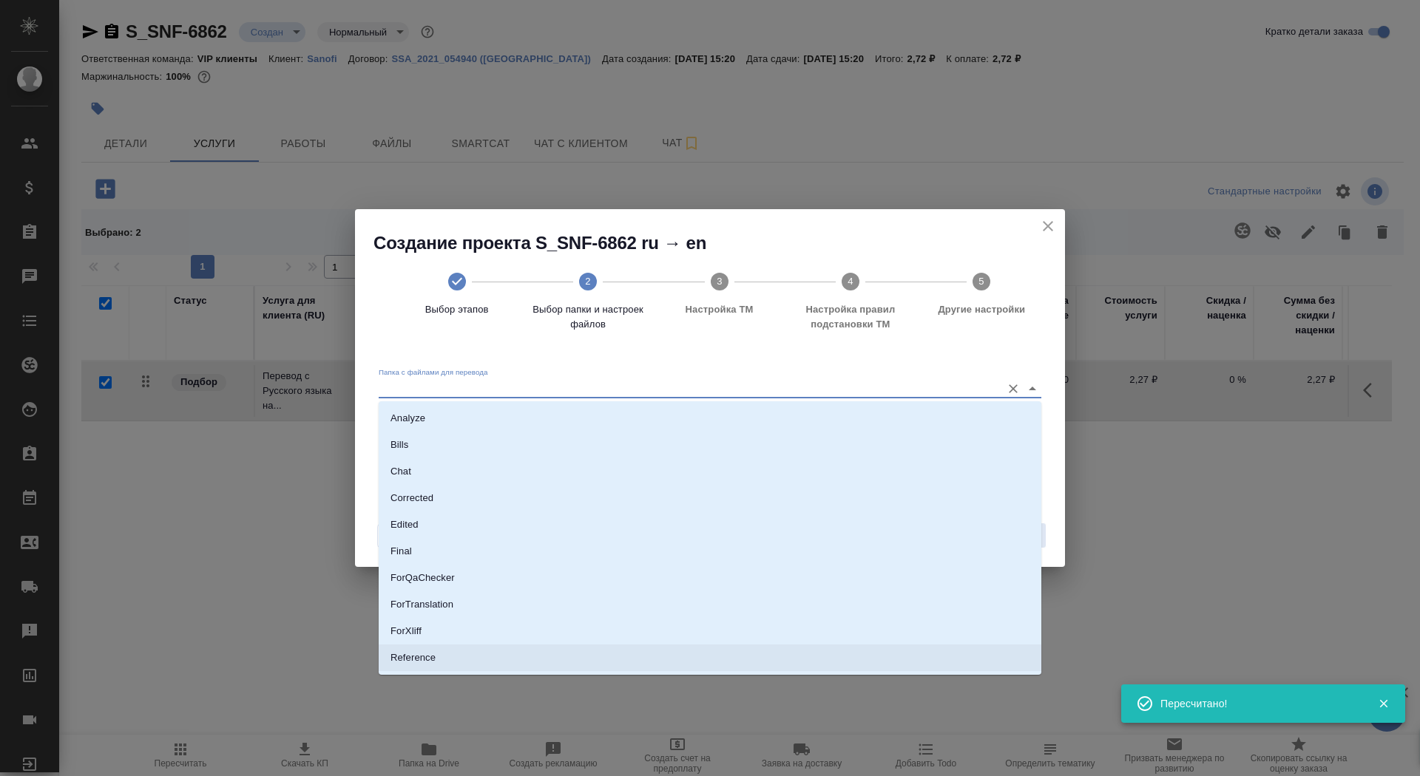
scroll to position [77, 0]
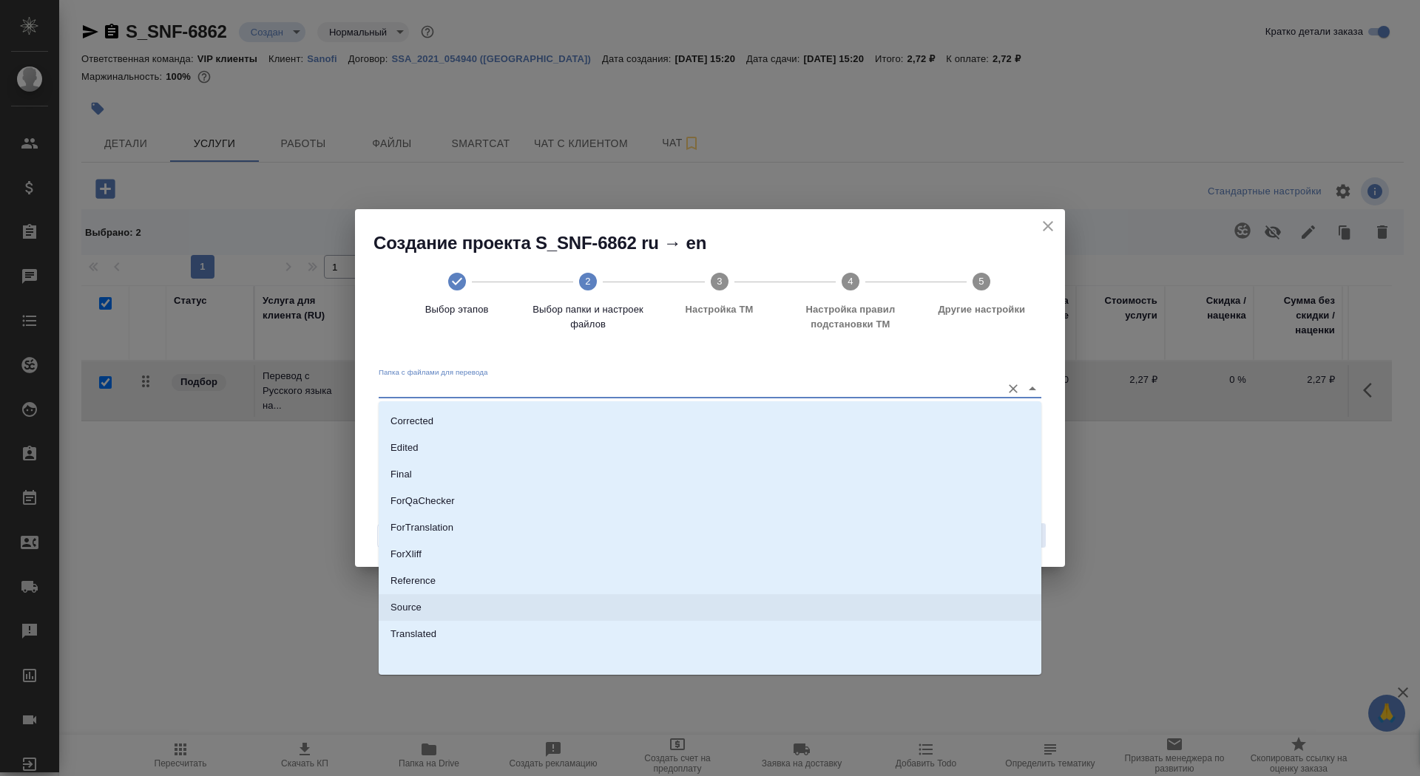
click at [783, 604] on li "Source" at bounding box center [710, 608] width 663 height 27
type input "Source"
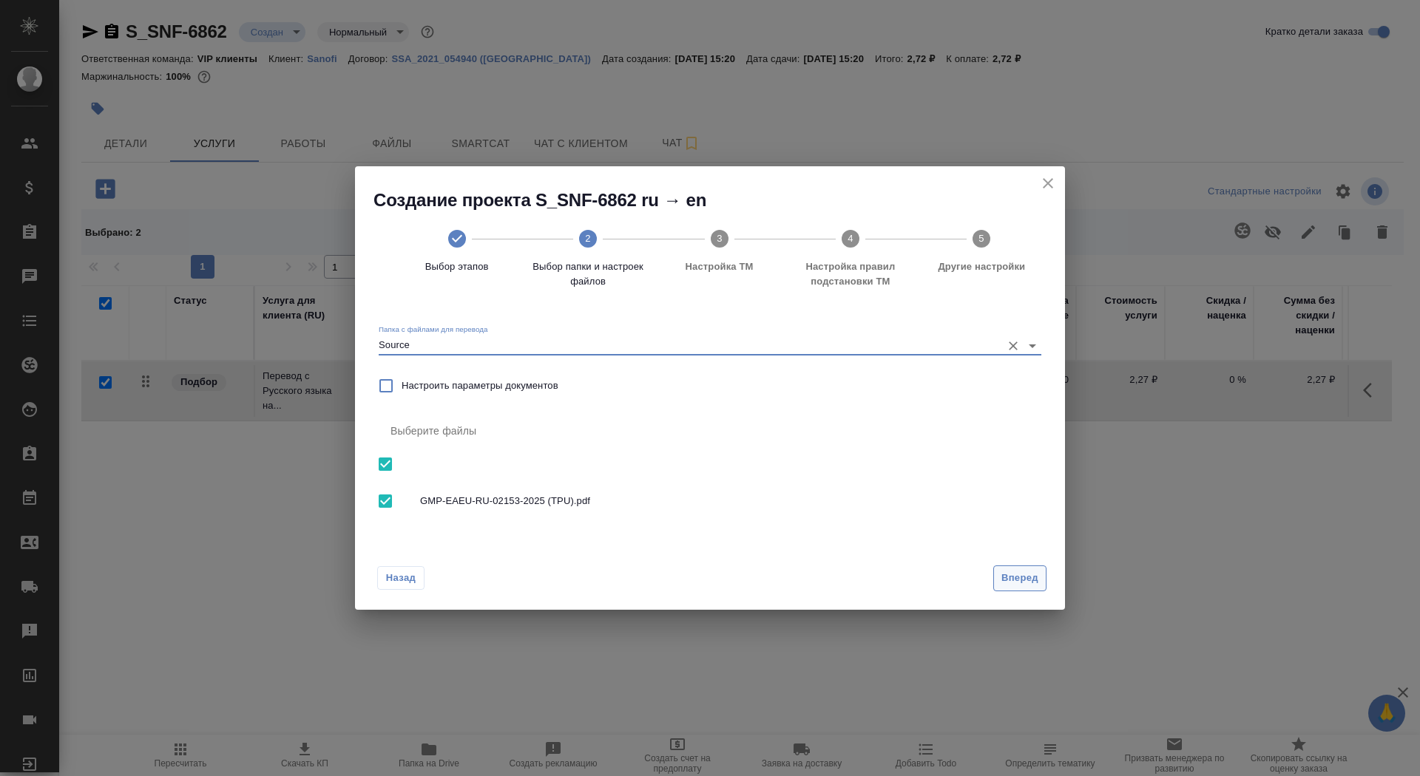
click at [1005, 582] on span "Вперед" at bounding box center [1019, 578] width 37 height 17
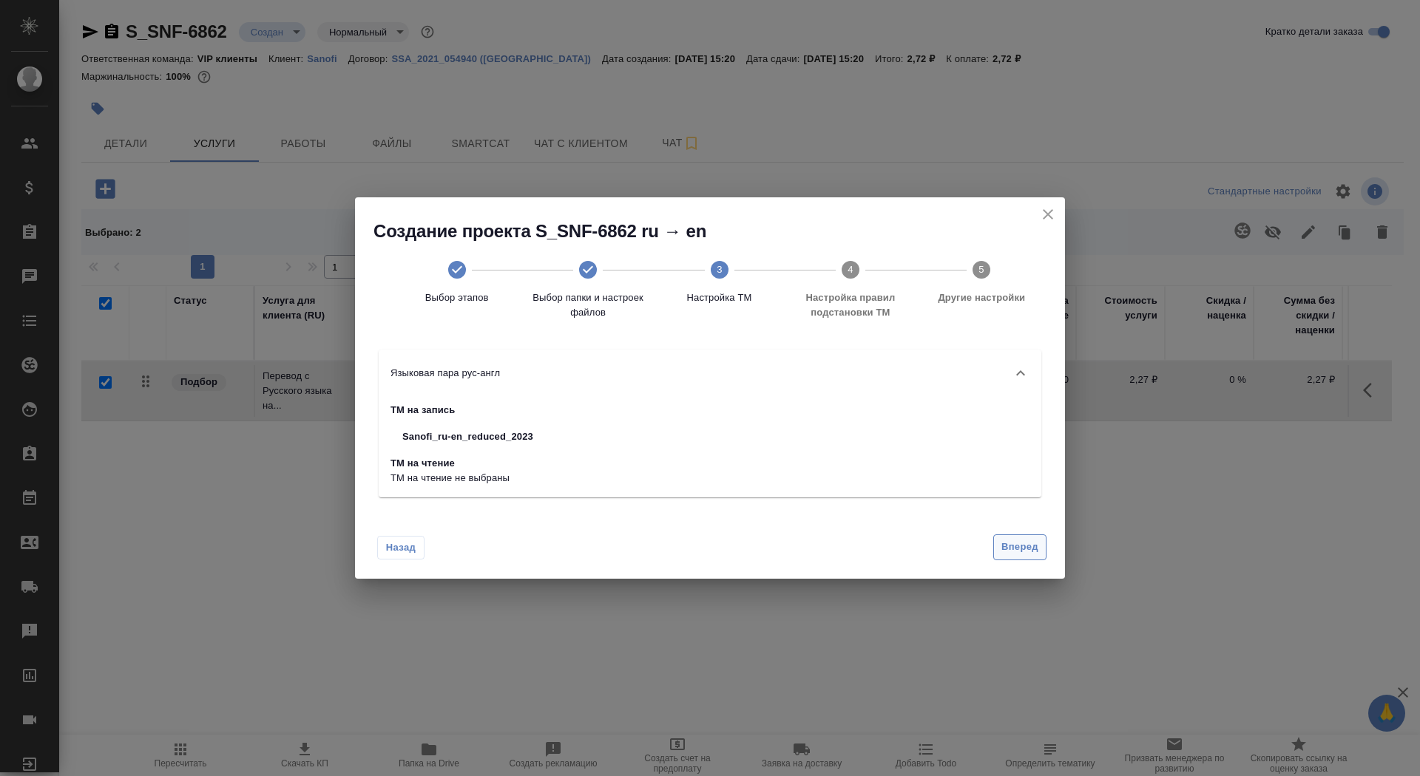
click at [1023, 554] on span "Вперед" at bounding box center [1019, 547] width 37 height 17
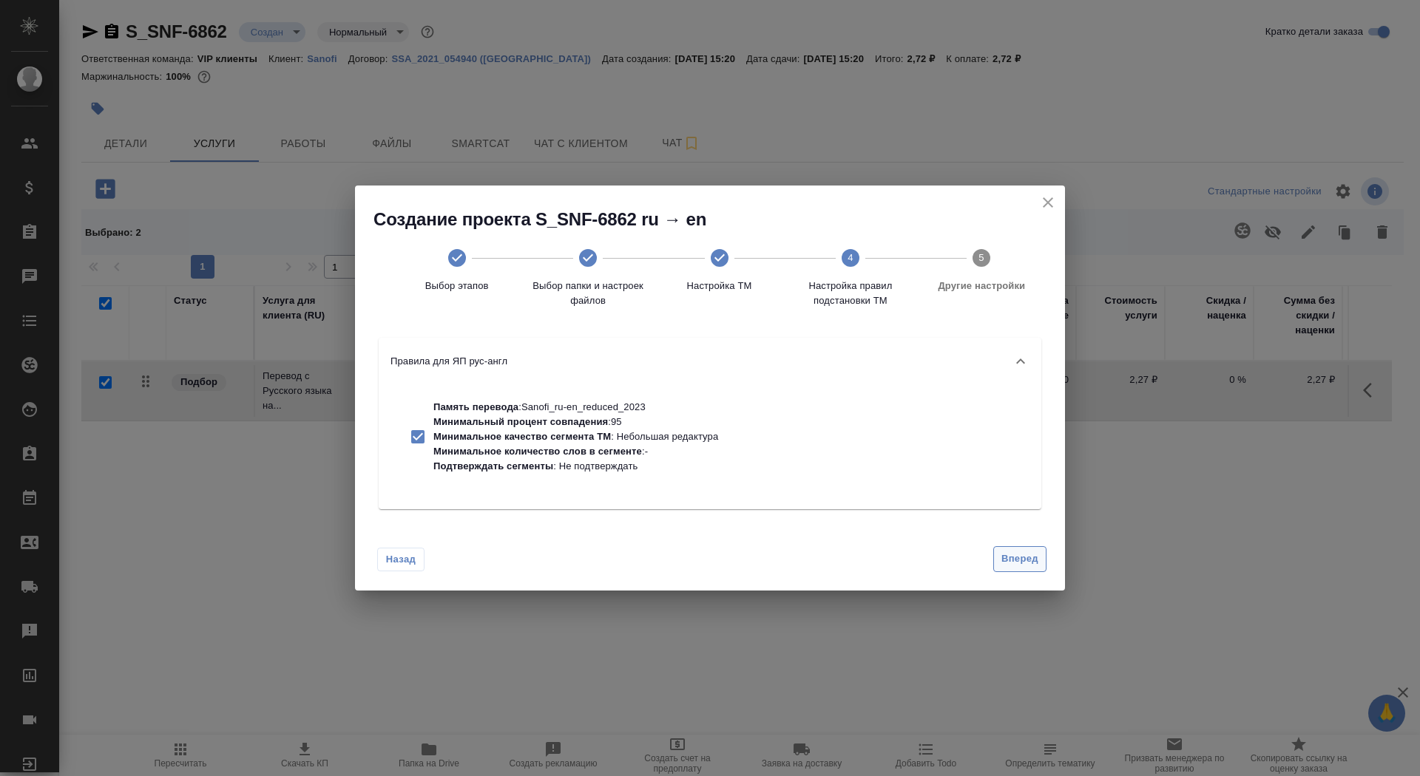
click at [1023, 555] on span "Вперед" at bounding box center [1019, 559] width 37 height 17
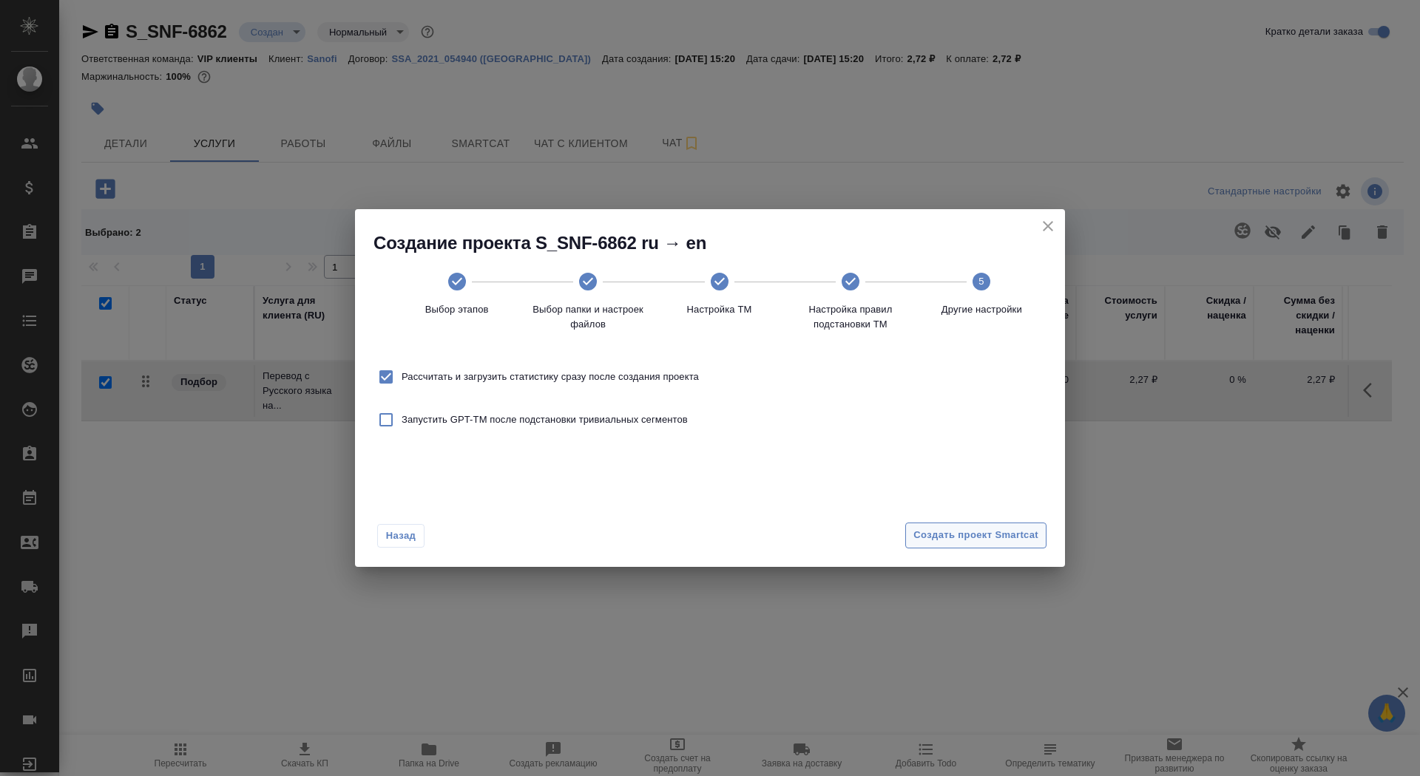
click at [1014, 543] on span "Создать проект Smartcat" at bounding box center [975, 535] width 125 height 17
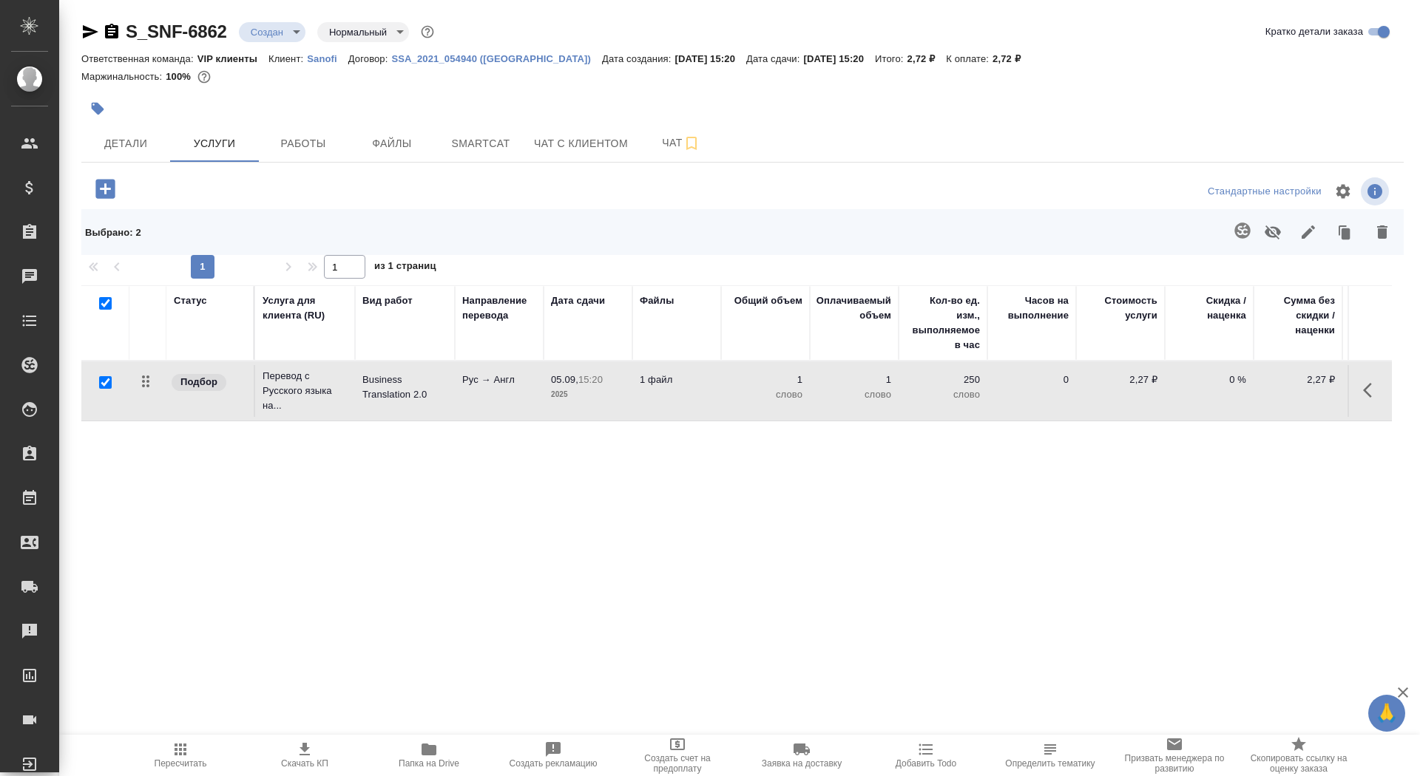
click at [101, 190] on icon "button" at bounding box center [104, 188] width 19 height 19
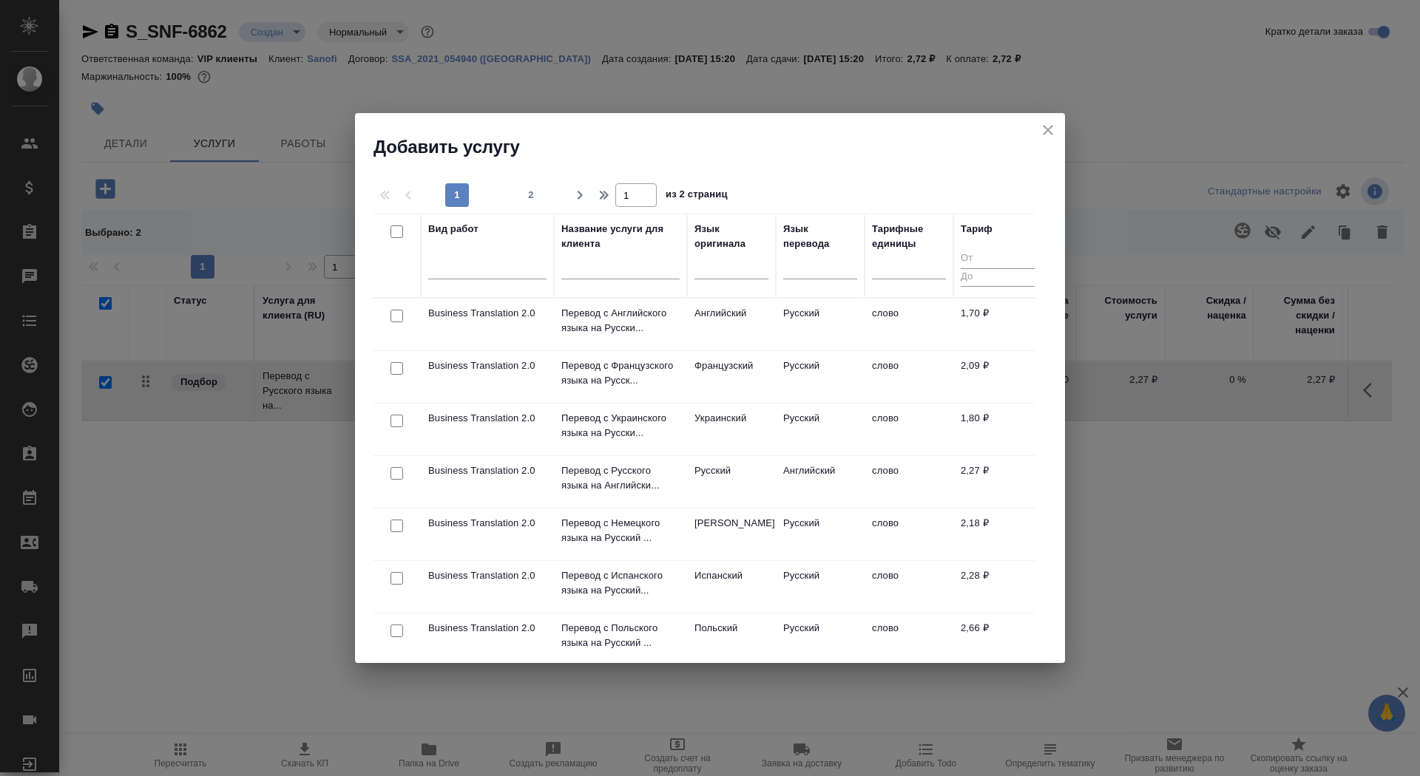
click at [602, 268] on input "text" at bounding box center [620, 270] width 118 height 18
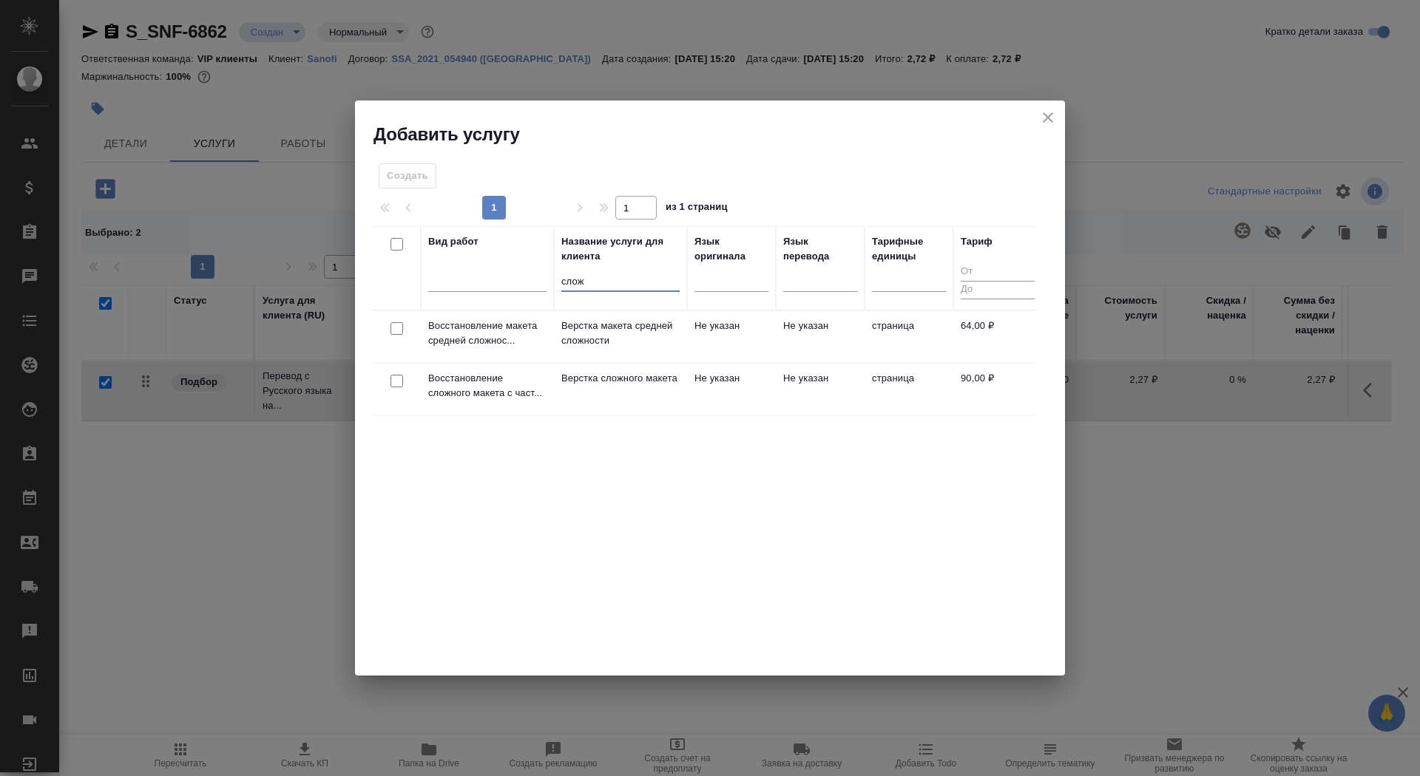
type input "слож"
click at [584, 386] on p "Верстка сложного макета" at bounding box center [620, 378] width 118 height 15
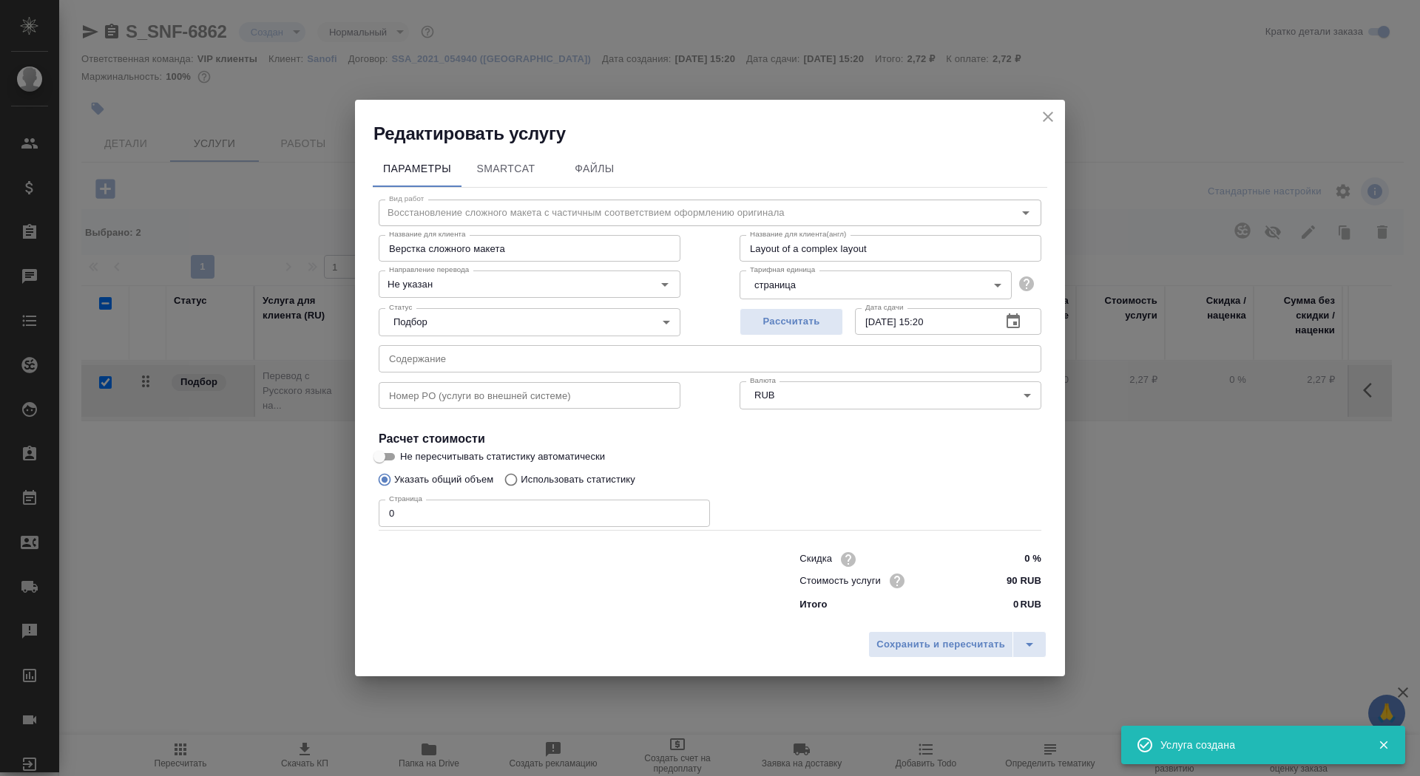
checkbox input "false"
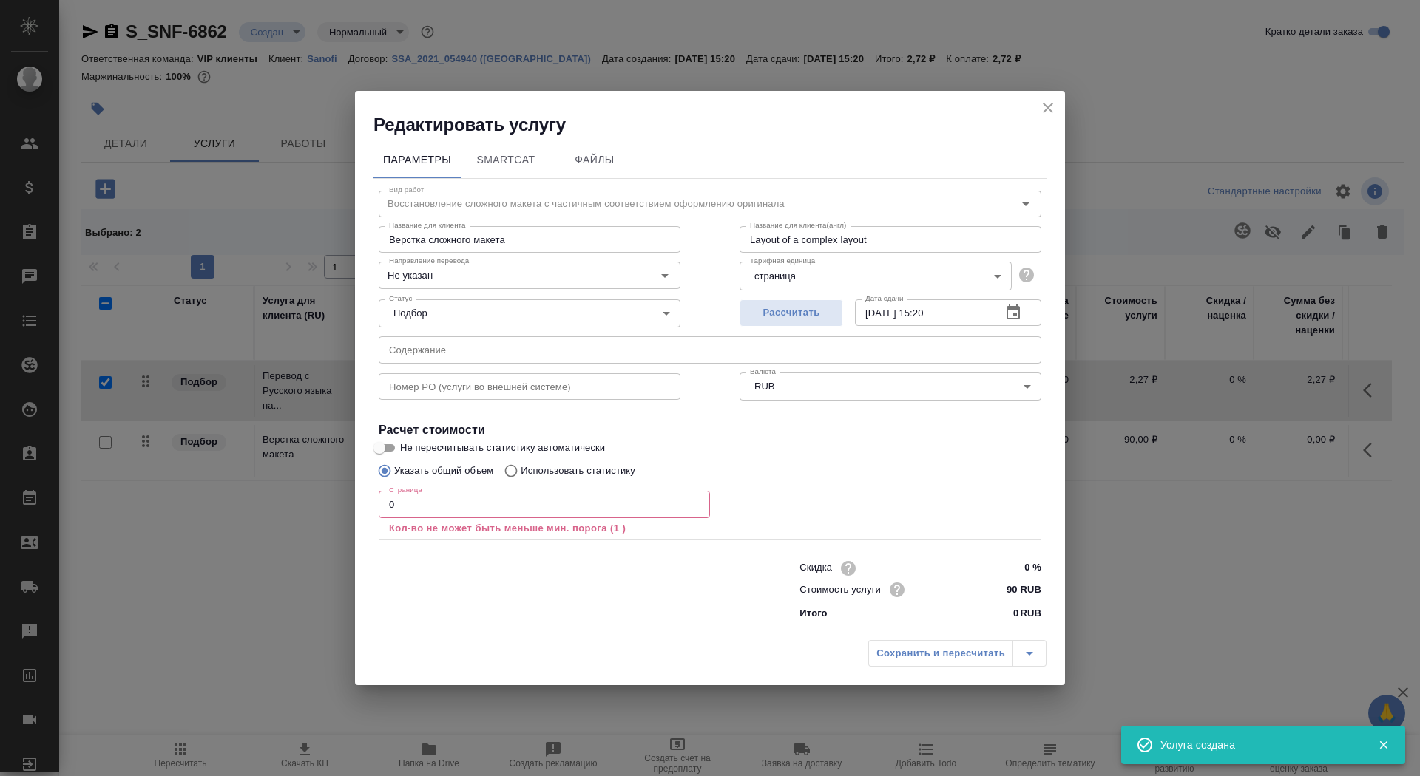
click at [433, 504] on input "0" at bounding box center [544, 504] width 331 height 27
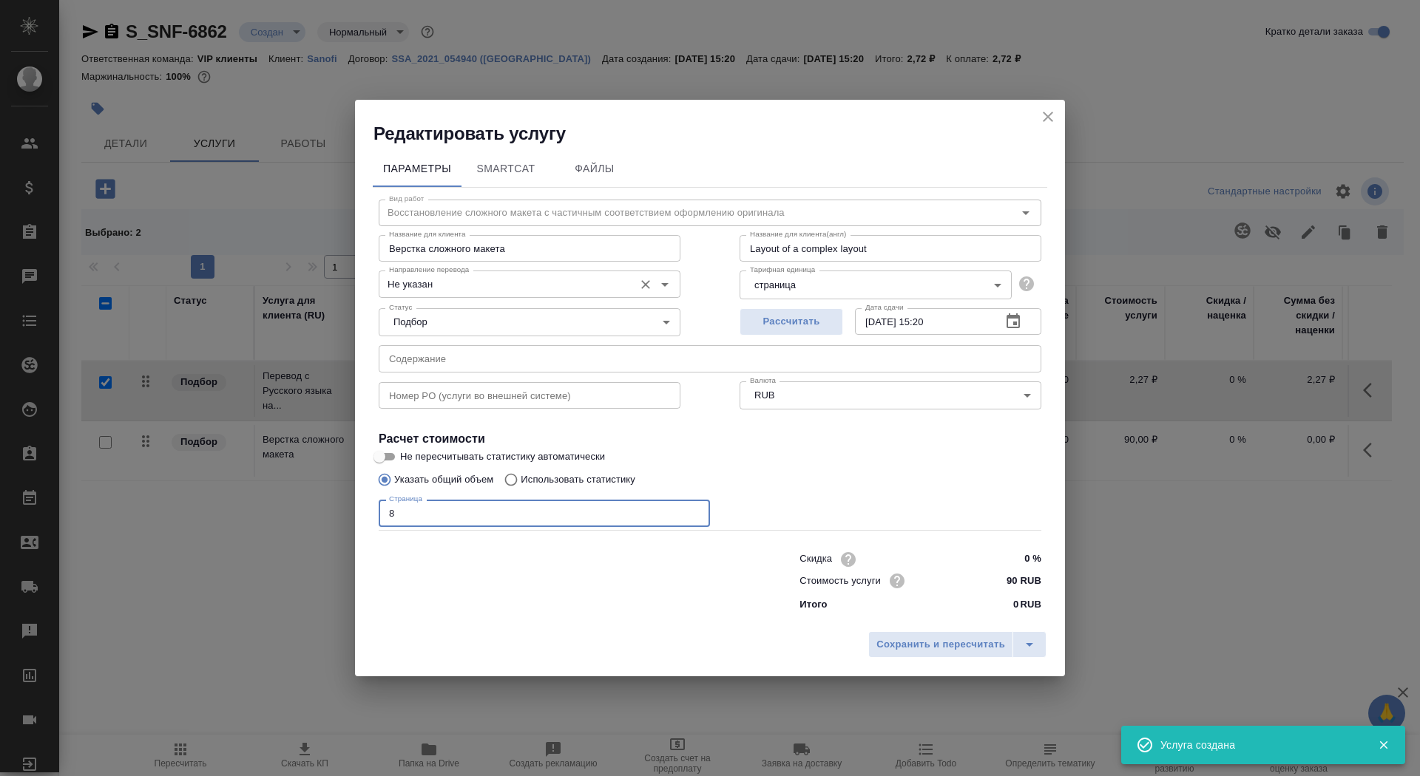
type input "8"
click at [447, 287] on input "Не указан" at bounding box center [504, 284] width 243 height 18
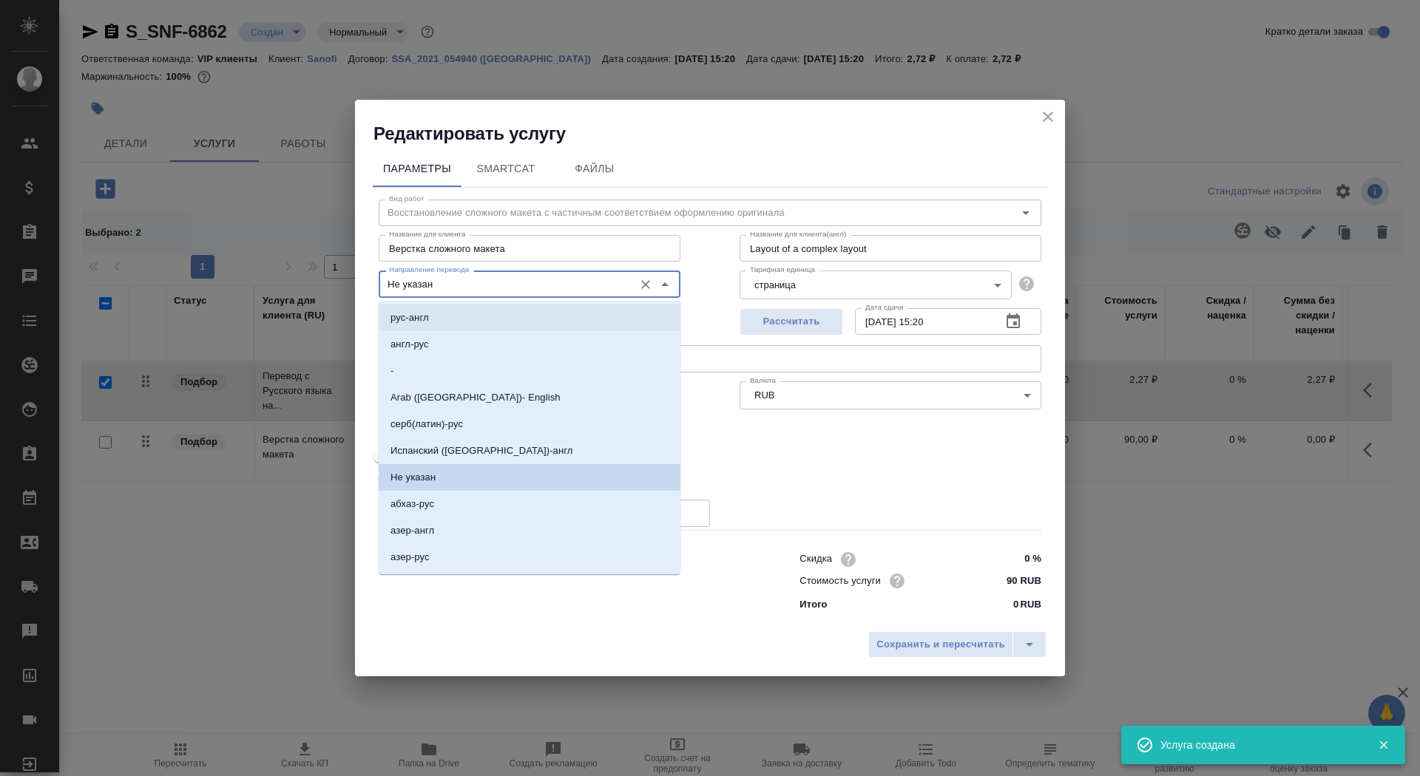
click at [455, 322] on li "рус-англ" at bounding box center [530, 318] width 302 height 27
type input "рус-англ"
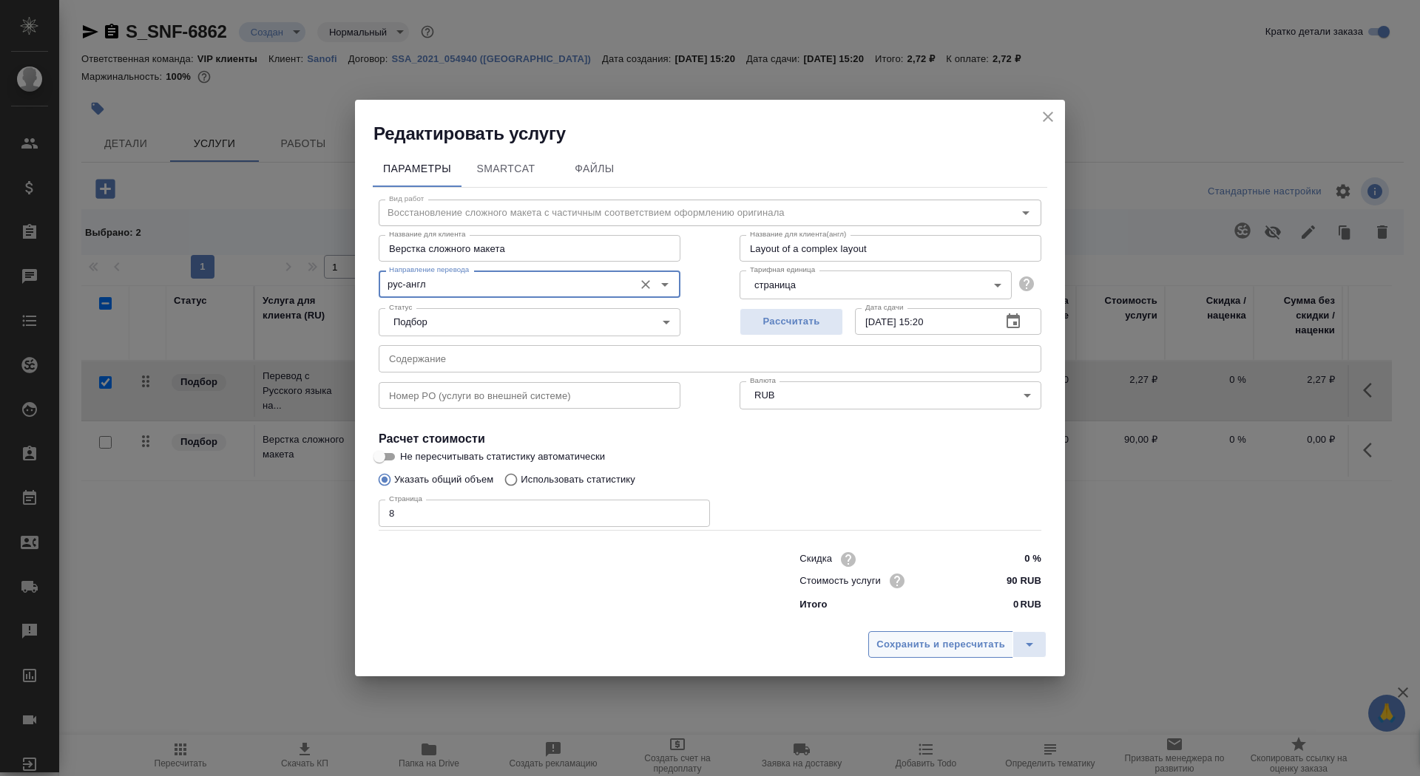
click at [916, 649] on span "Сохранить и пересчитать" at bounding box center [940, 645] width 129 height 17
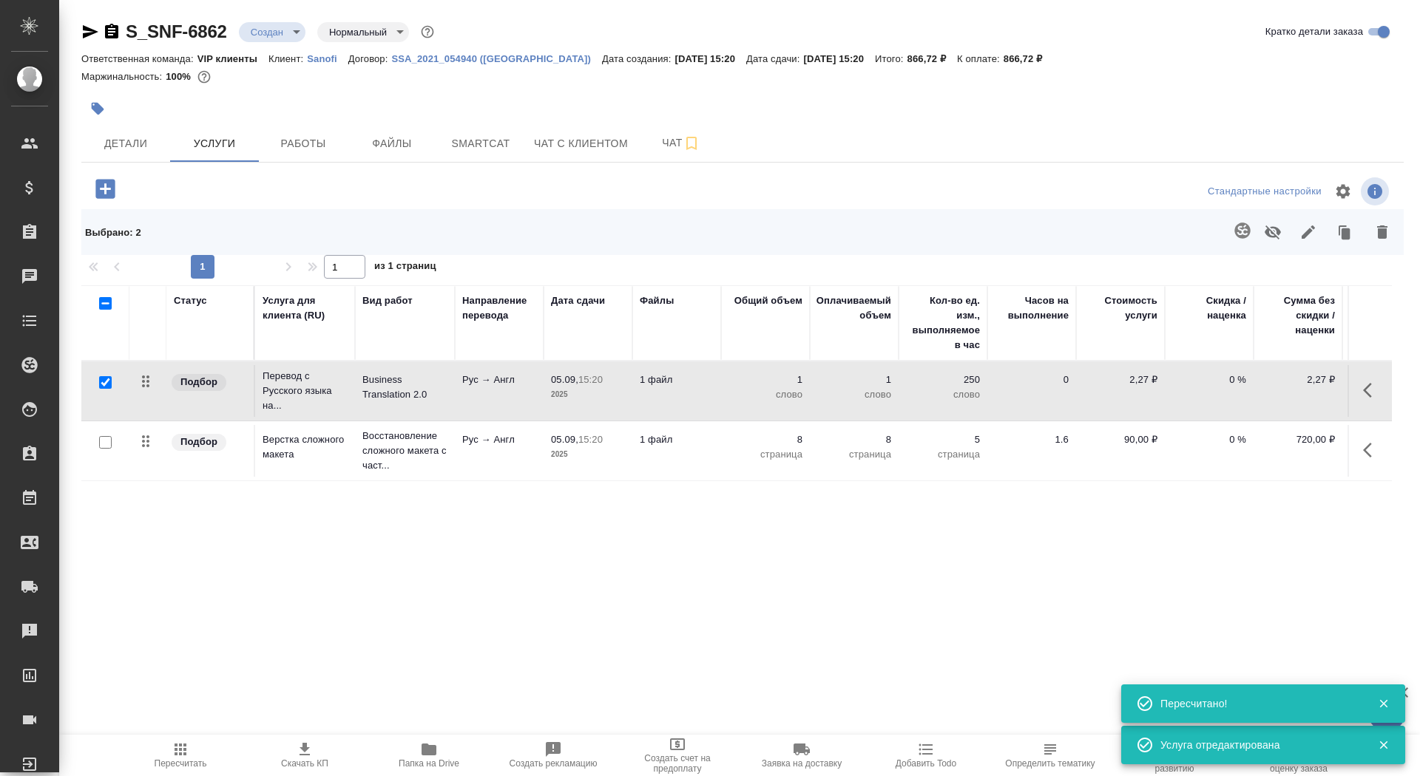
click at [85, 92] on div at bounding box center [522, 108] width 882 height 33
click at [90, 101] on button "button" at bounding box center [97, 108] width 33 height 33
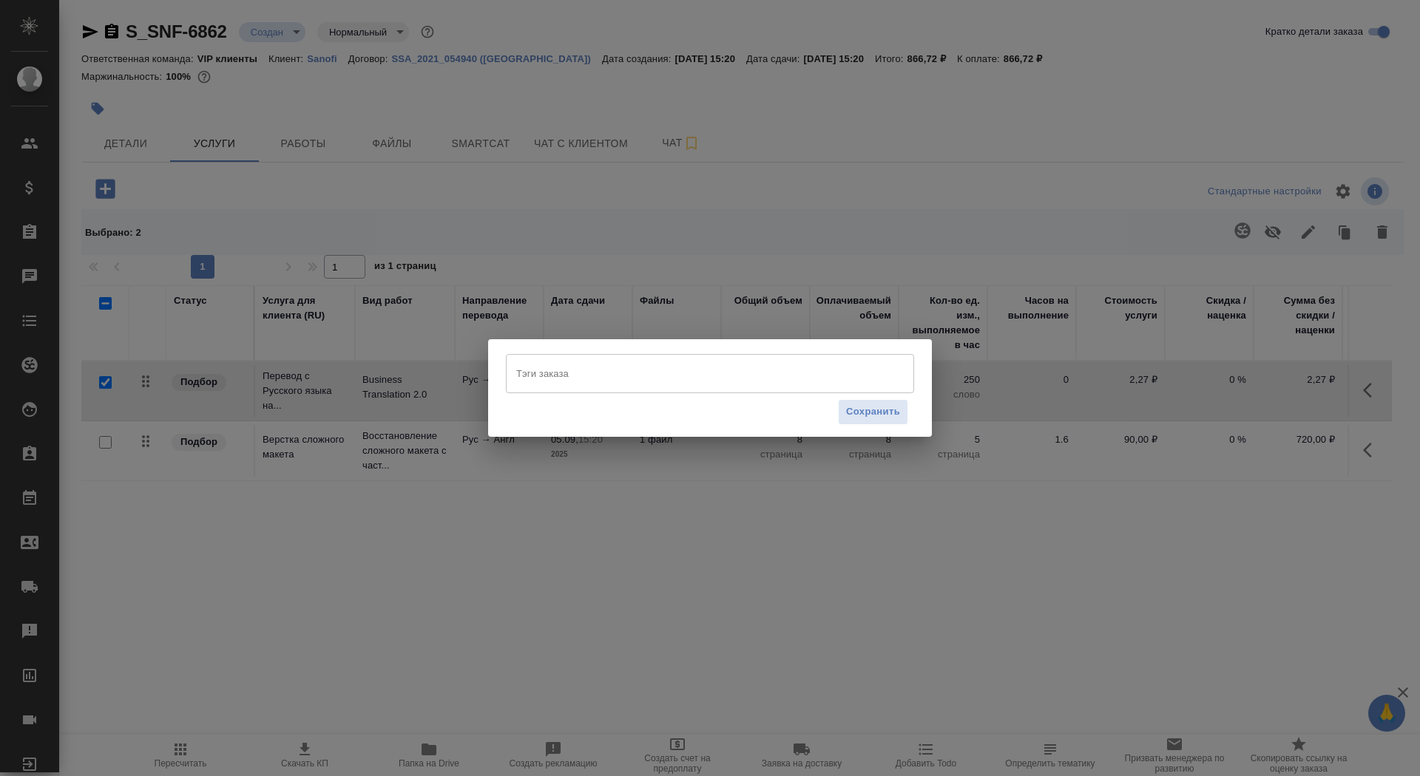
click at [624, 380] on input "Тэги заказа" at bounding box center [695, 373] width 367 height 25
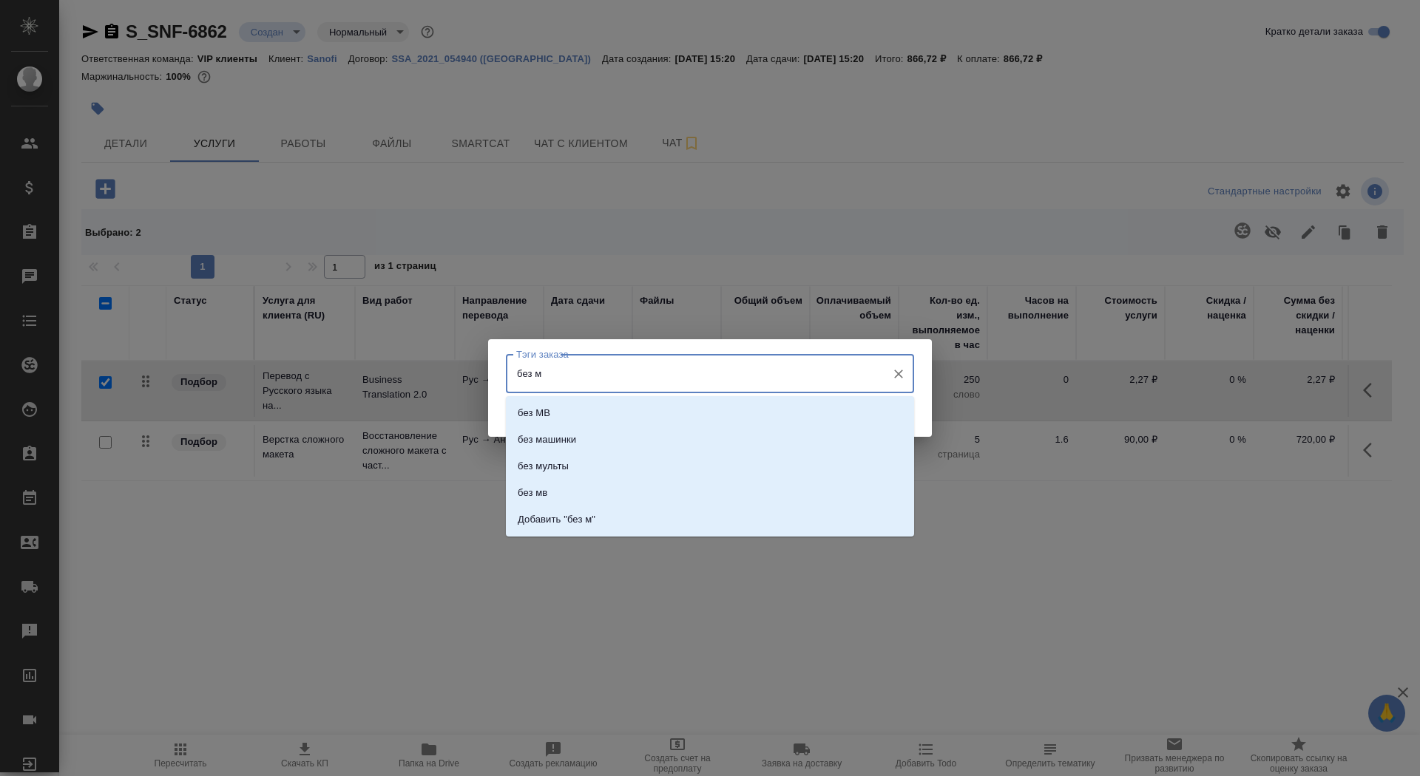
type input "без мв"
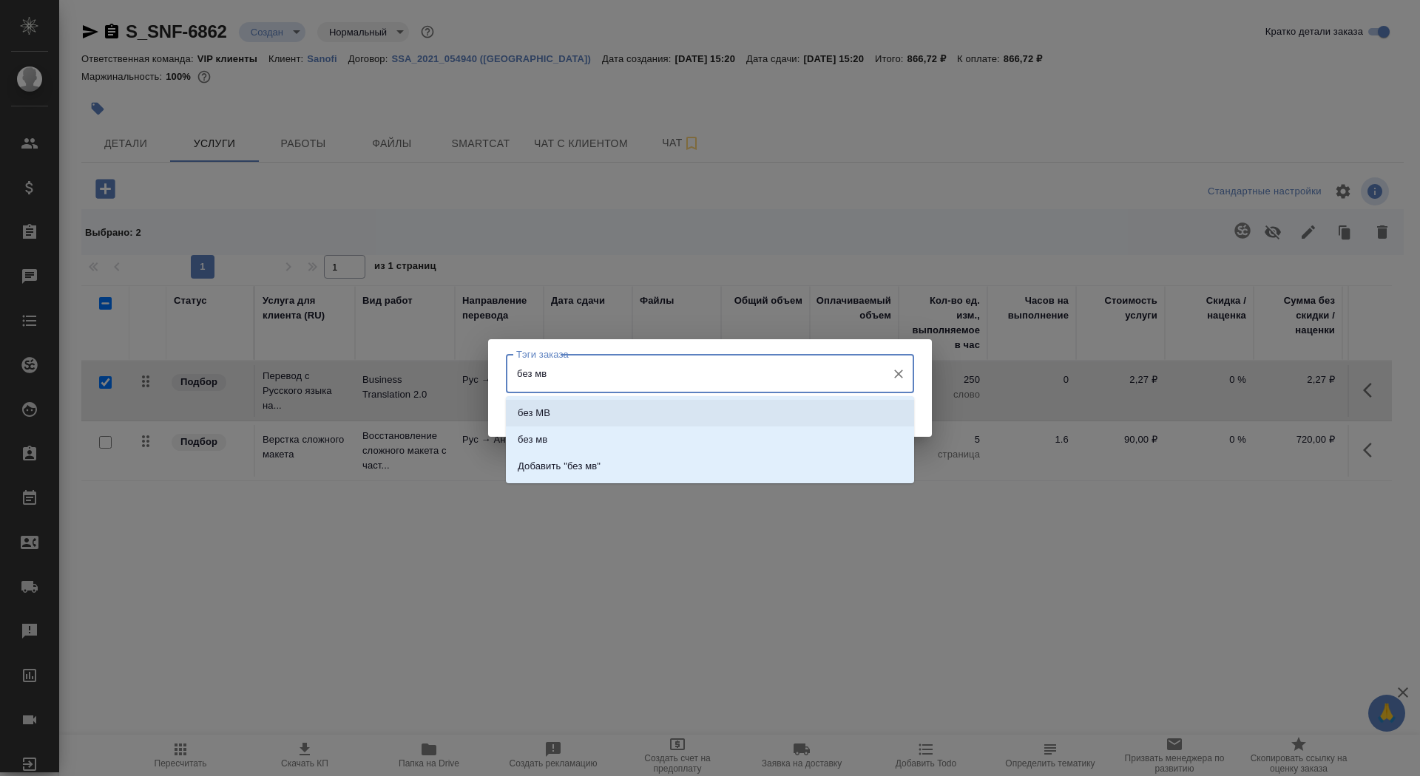
click at [672, 409] on li "без МВ" at bounding box center [710, 413] width 408 height 27
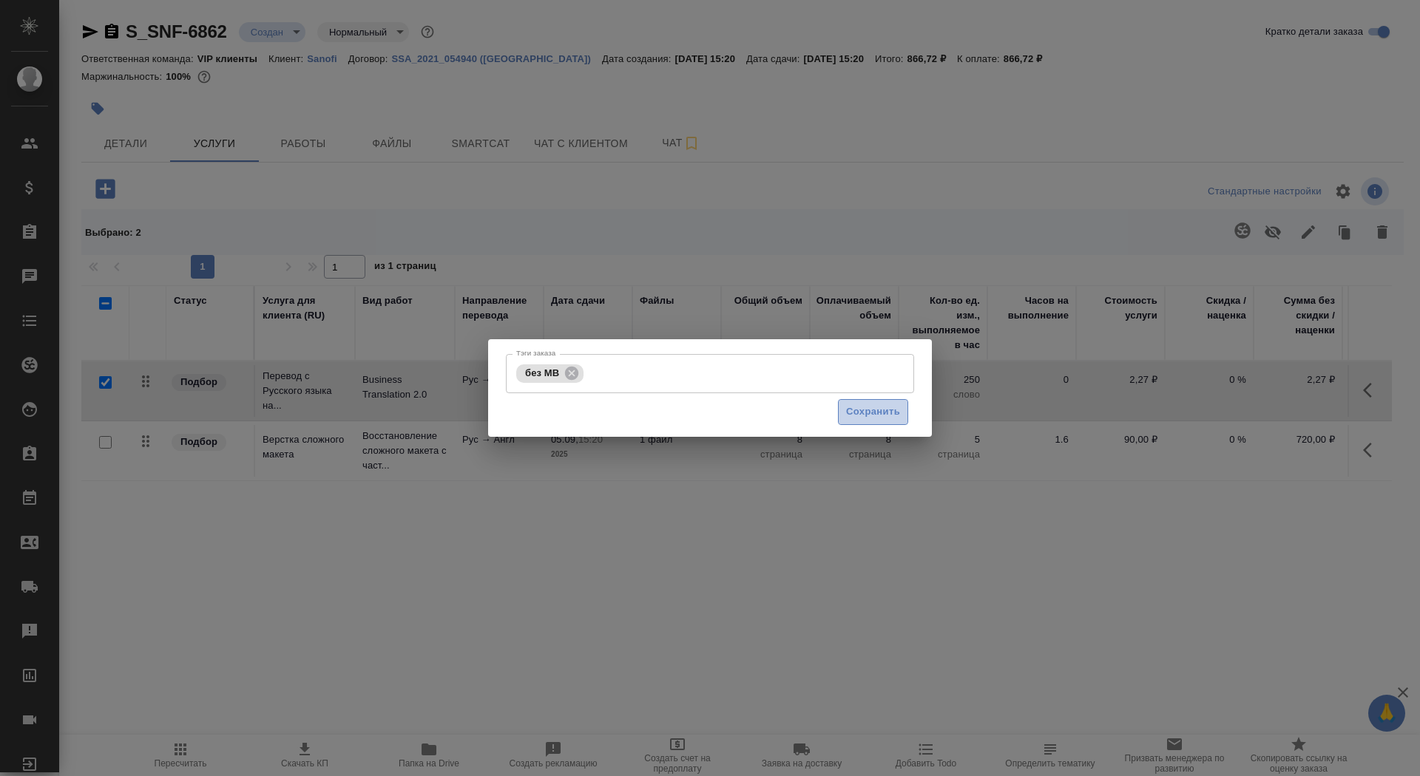
click at [866, 419] on span "Сохранить" at bounding box center [873, 412] width 54 height 17
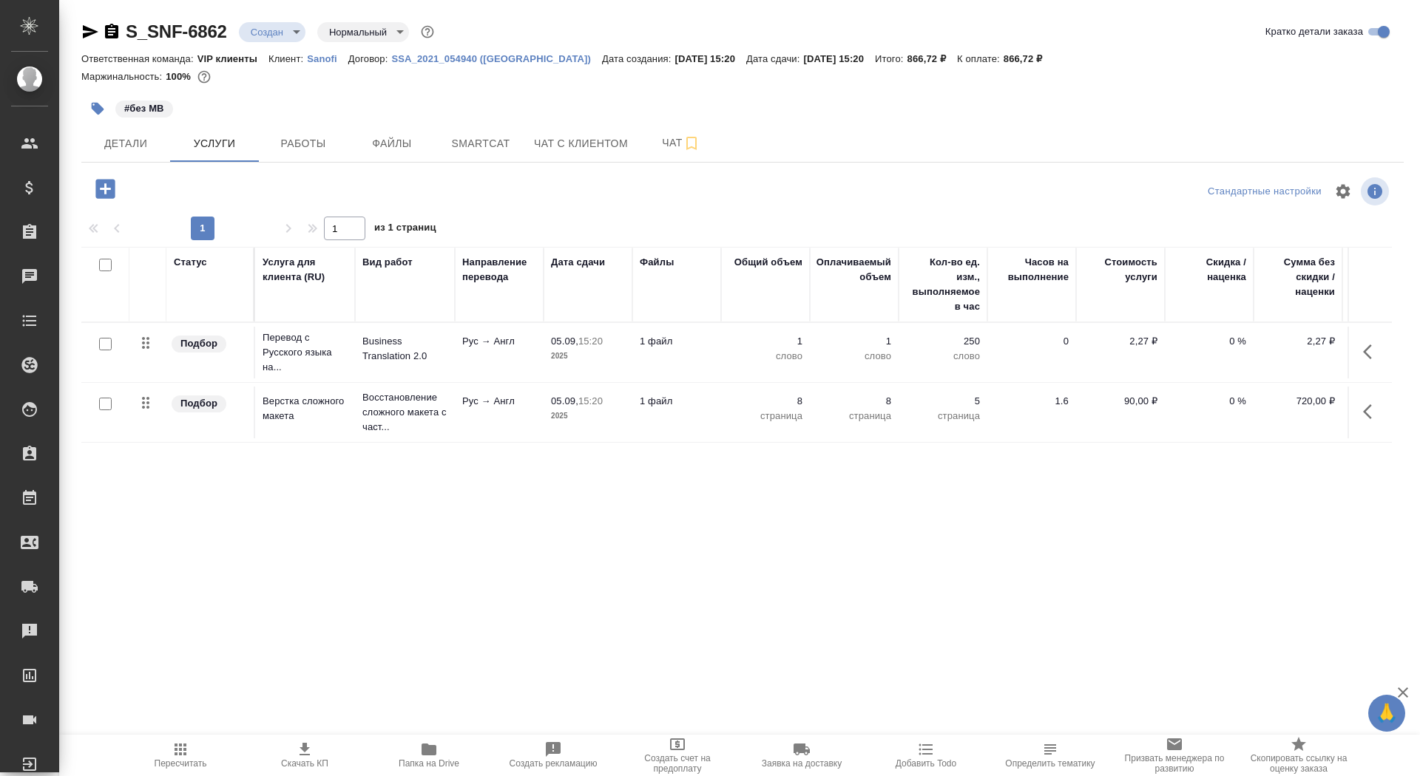
click at [542, 351] on td "Рус → Англ" at bounding box center [499, 353] width 89 height 52
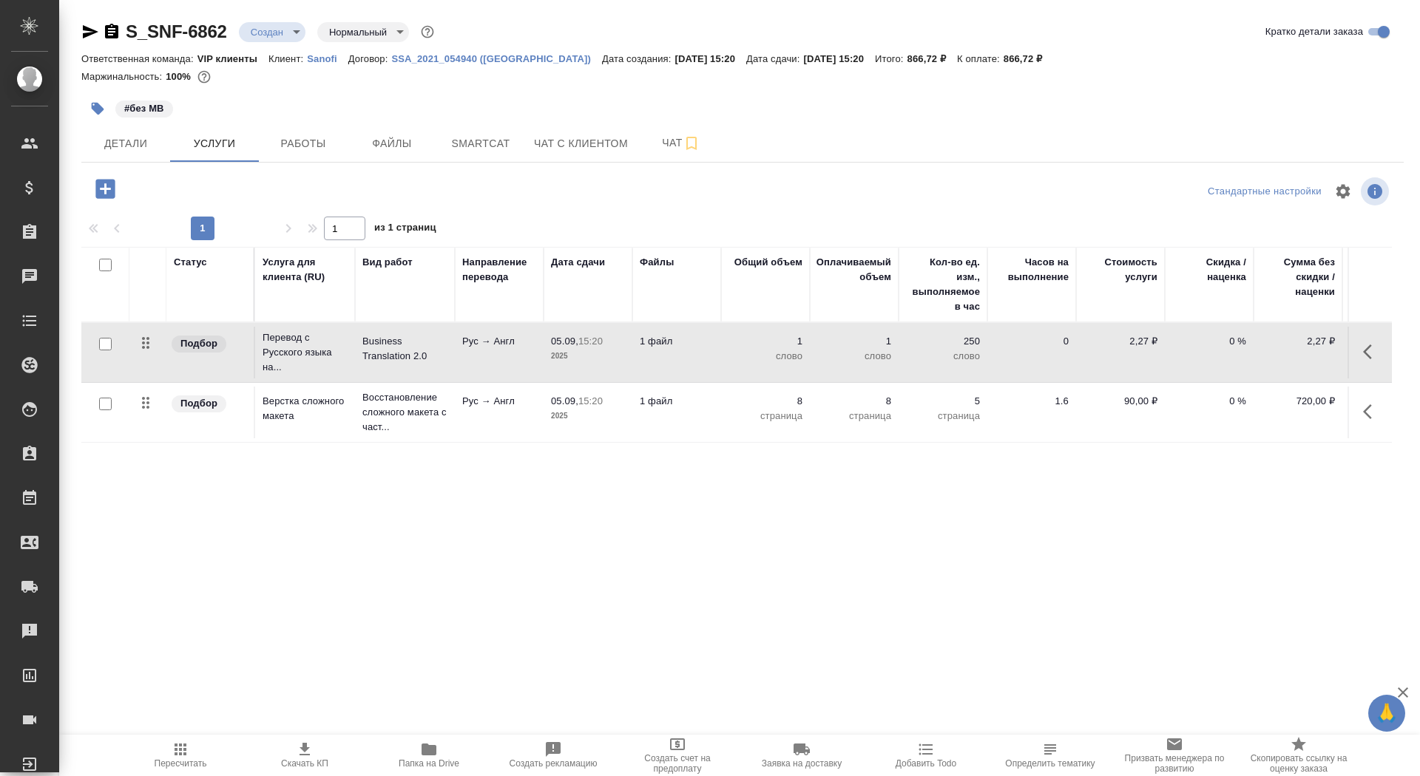
click at [542, 351] on td "Рус → Англ" at bounding box center [499, 353] width 89 height 52
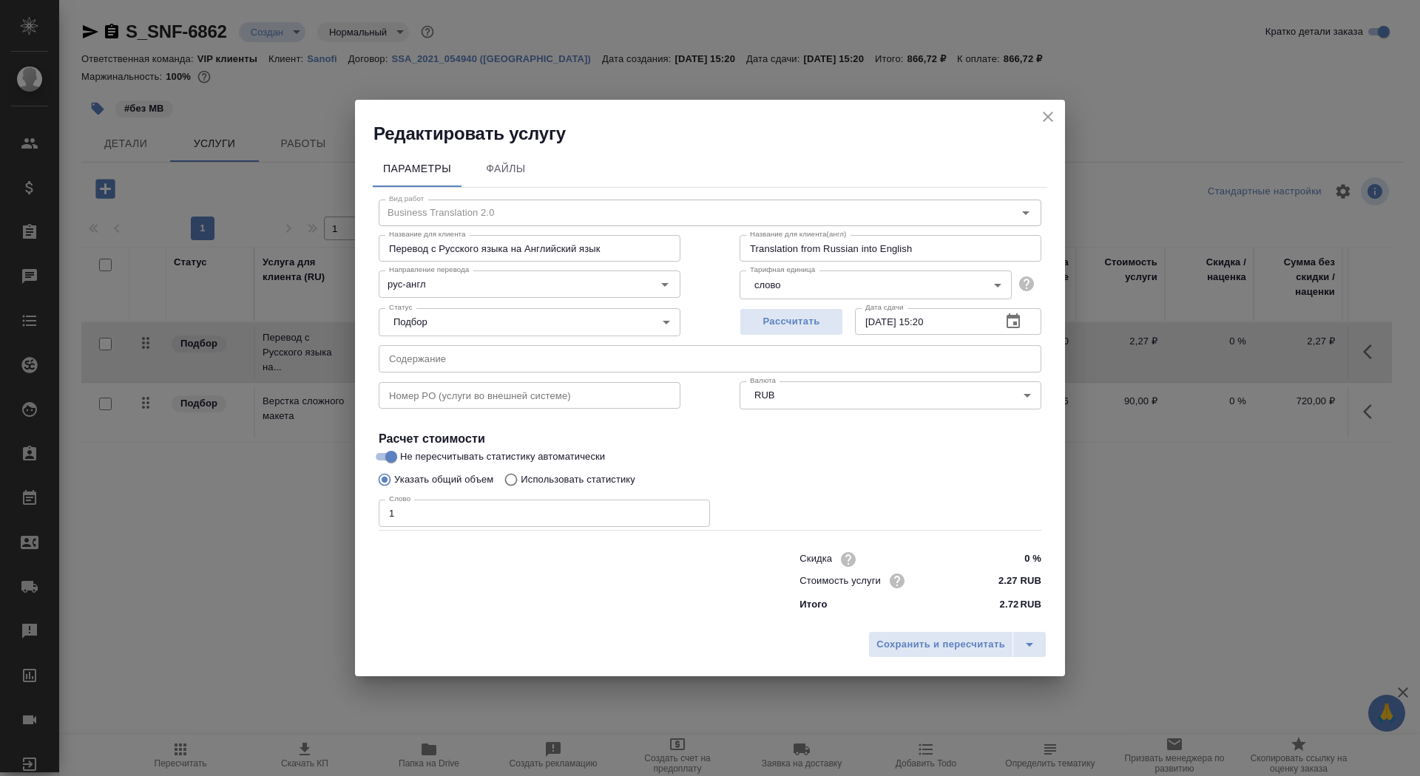
click at [588, 480] on p "Использовать статистику" at bounding box center [578, 480] width 115 height 15
click at [521, 480] on input "Использовать статистику" at bounding box center [509, 480] width 24 height 28
radio input "true"
radio input "false"
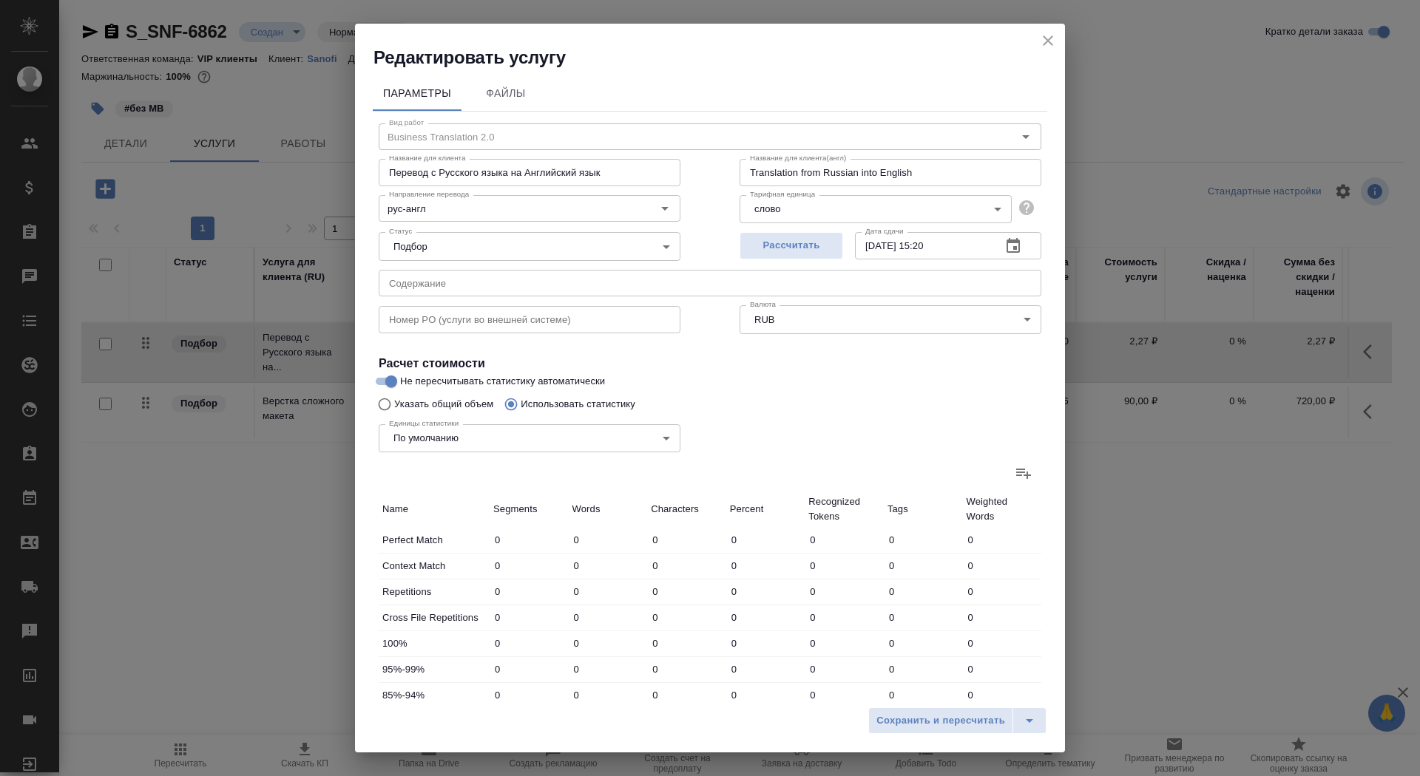
click at [1032, 467] on icon at bounding box center [1024, 473] width 18 height 18
click at [0, 0] on input "file" at bounding box center [0, 0] width 0 height 0
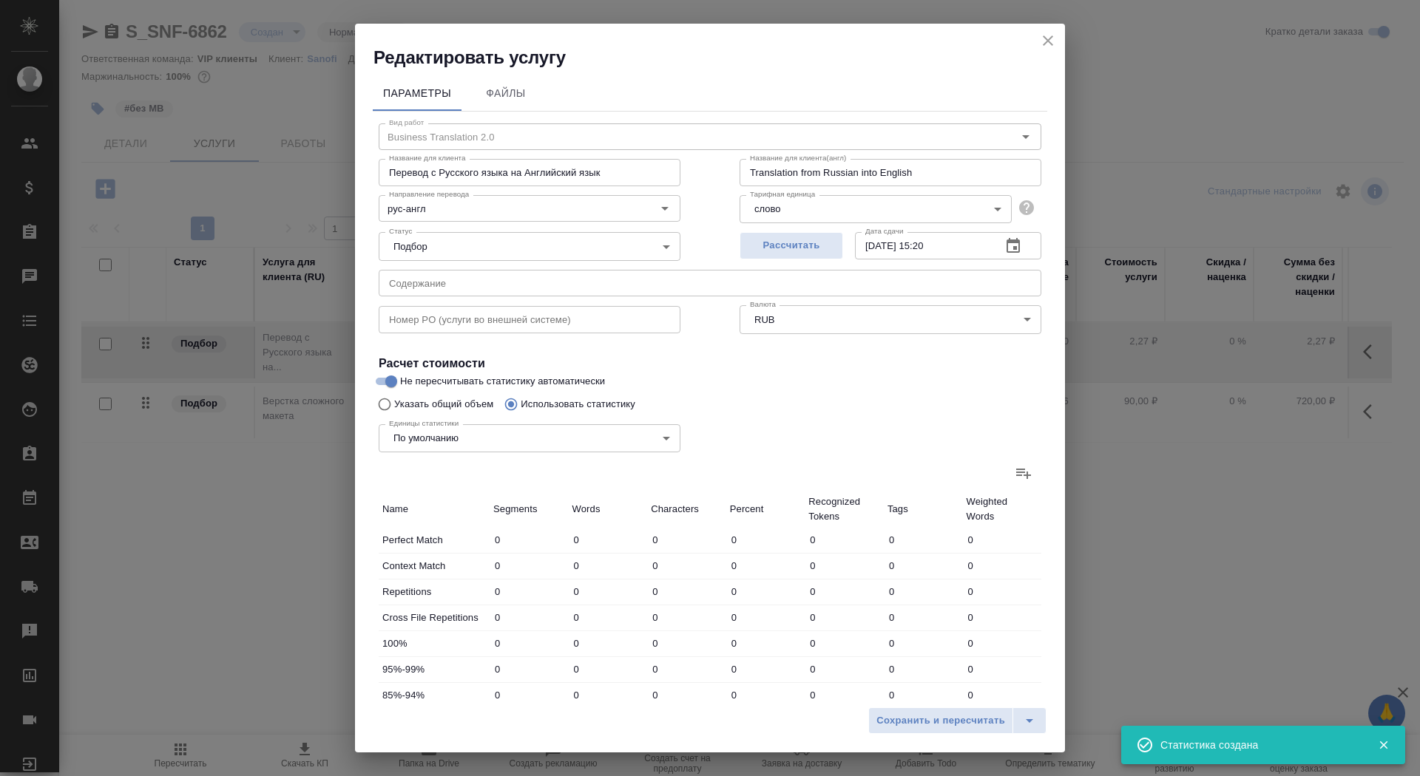
type input "87"
type input "274"
type input "2673"
type input "13"
type input "46"
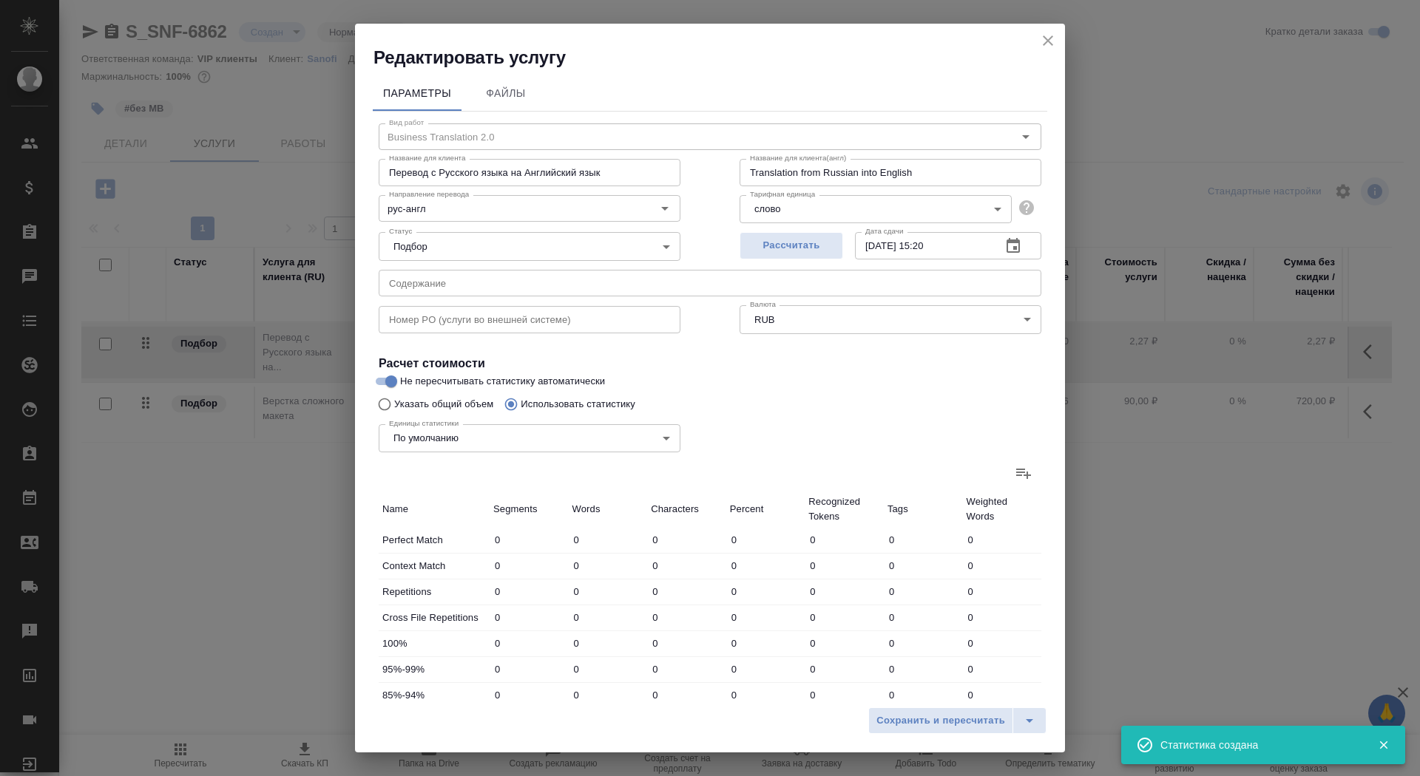
type input "225"
type input "65"
type input "174"
type input "1589"
type input "11"
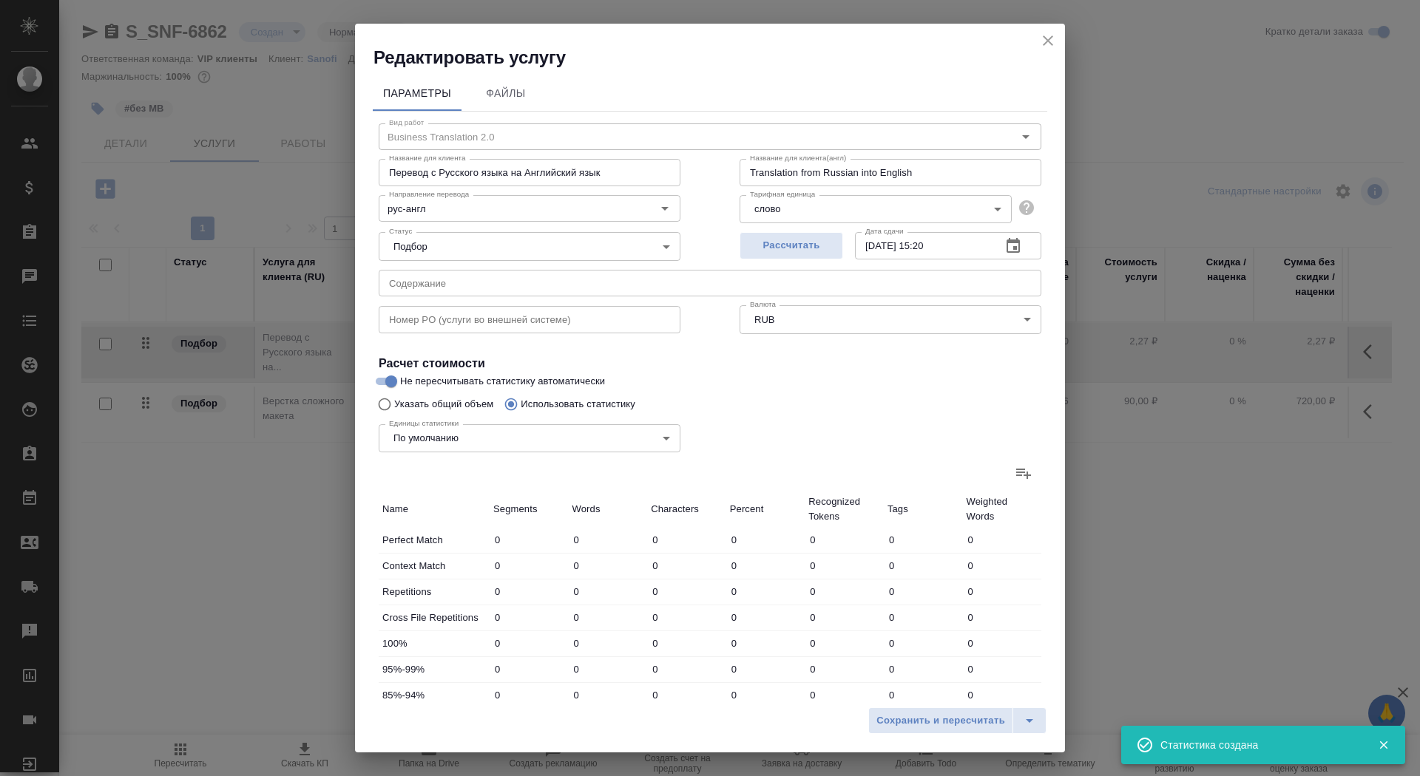
type input "59"
type input "512"
type input "20"
type input "145"
type input "1323"
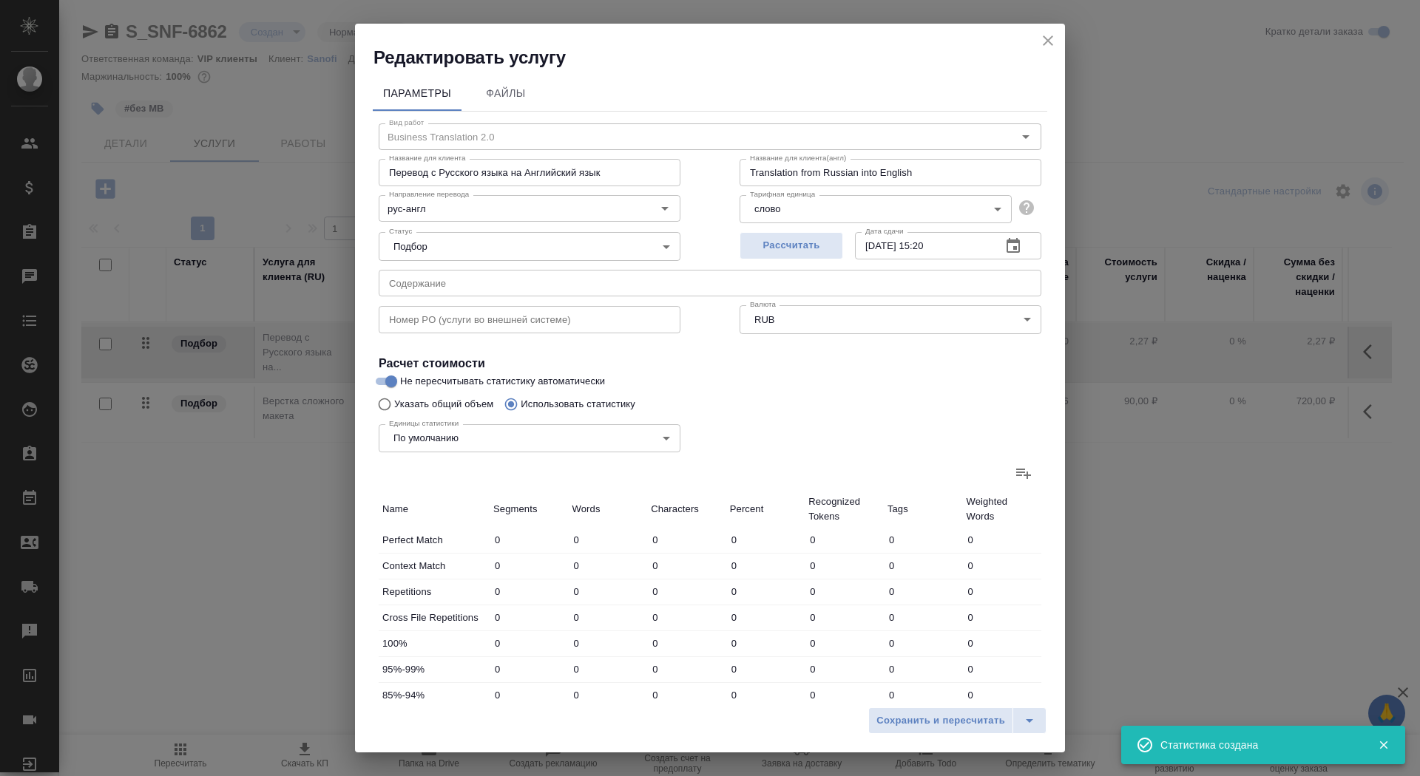
type input "24"
type input "156"
type input "1325"
type input "81"
type input "329"
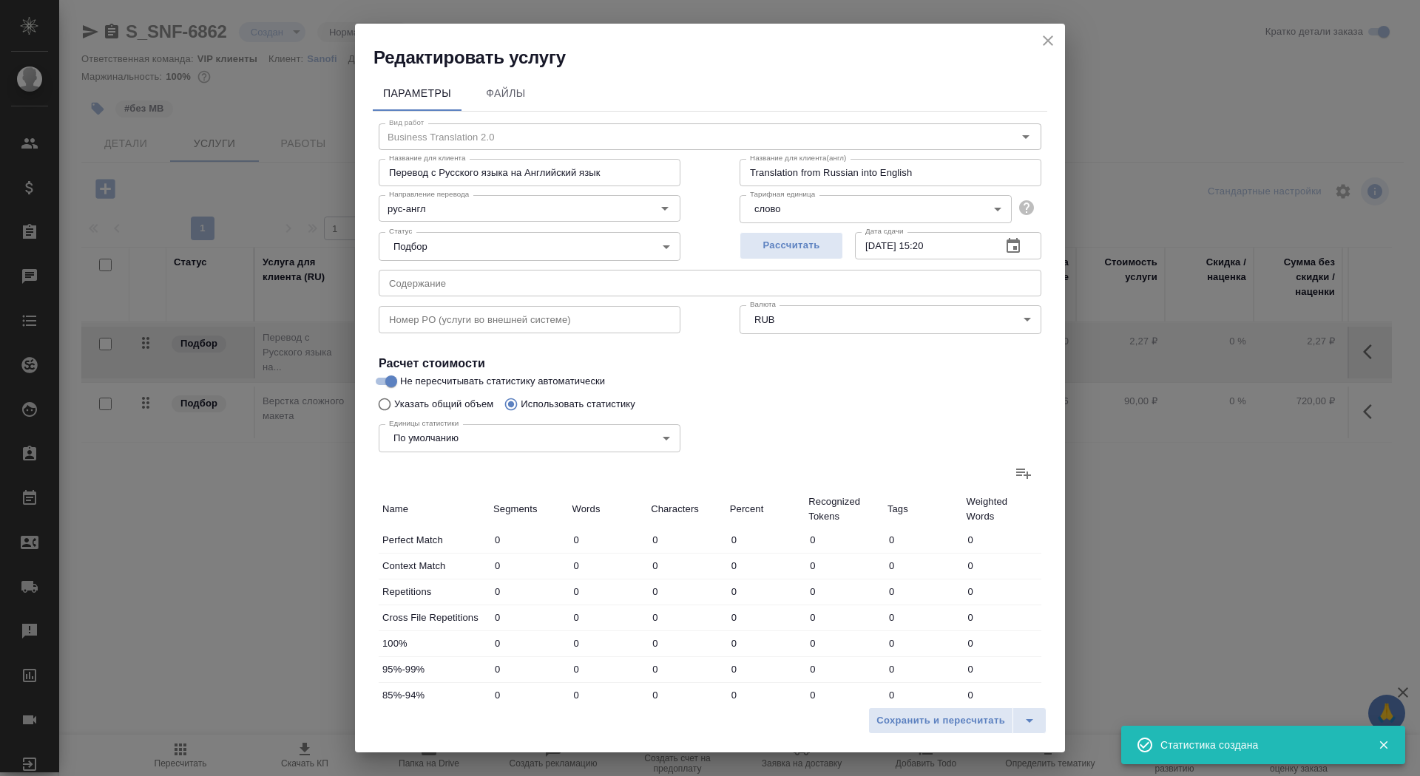
type input "2783"
type input "286"
type input "1134"
type input "10202"
type input "299"
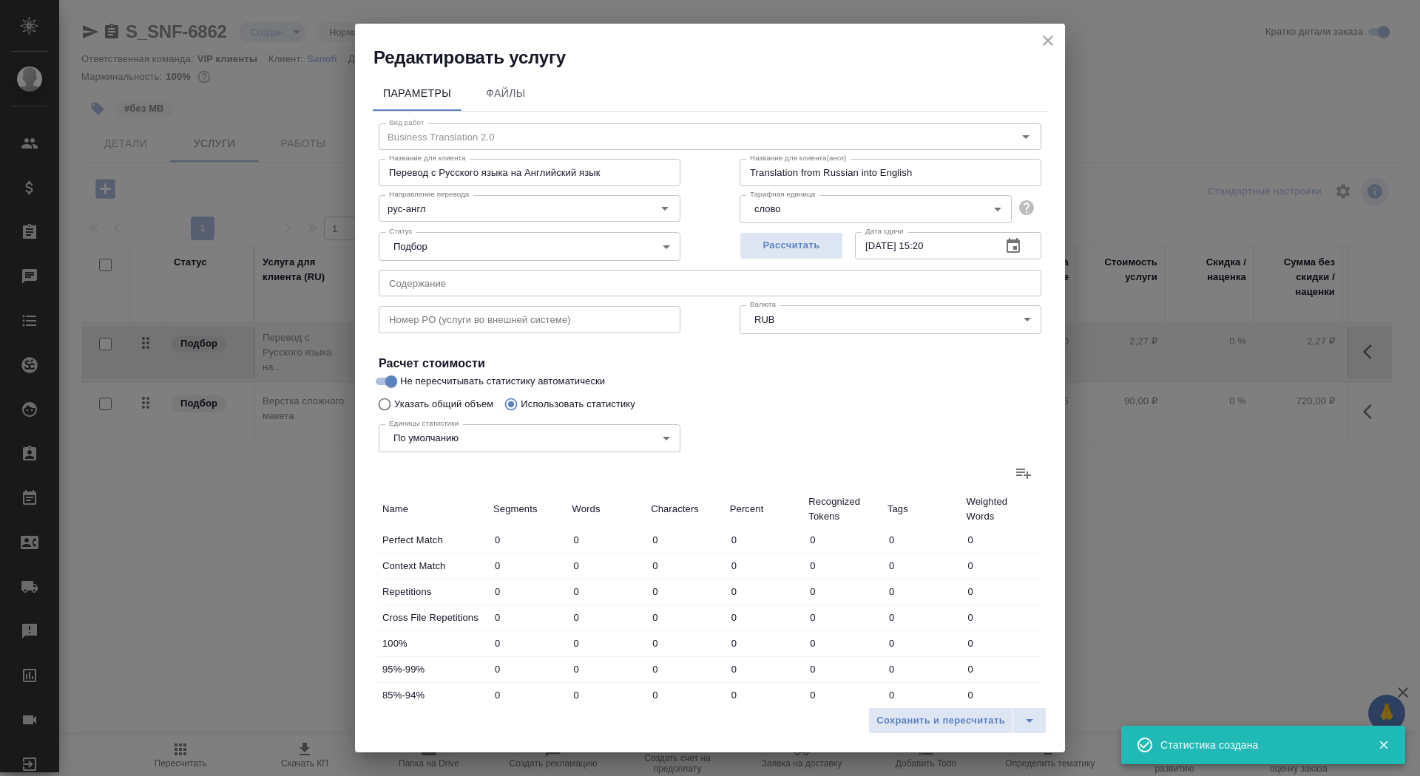
type input "1180"
type input "10427"
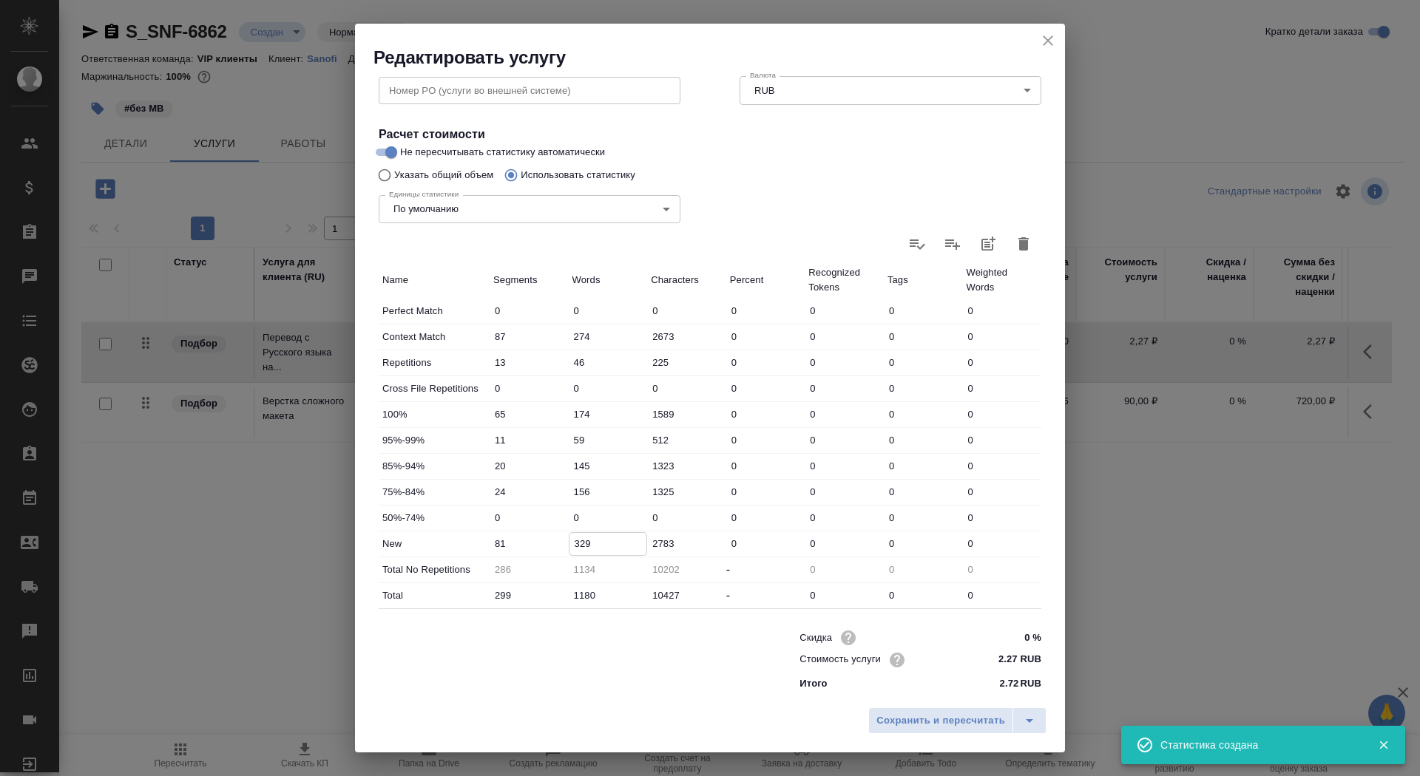
drag, startPoint x: 578, startPoint y: 545, endPoint x: 569, endPoint y: 544, distance: 9.0
click at [569, 544] on input "329" at bounding box center [608, 543] width 78 height 21
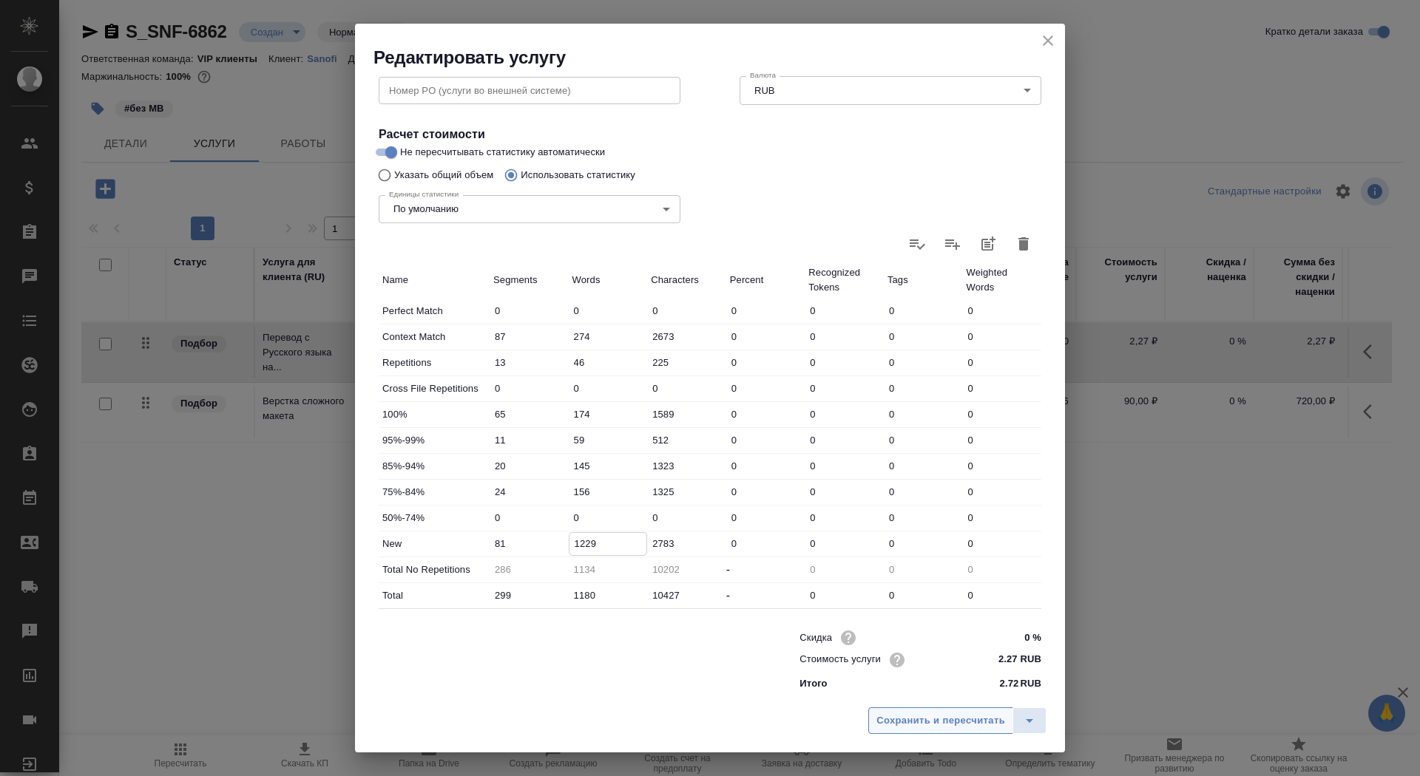
type input "1229"
click at [937, 728] on span "Сохранить и пересчитать" at bounding box center [940, 721] width 129 height 17
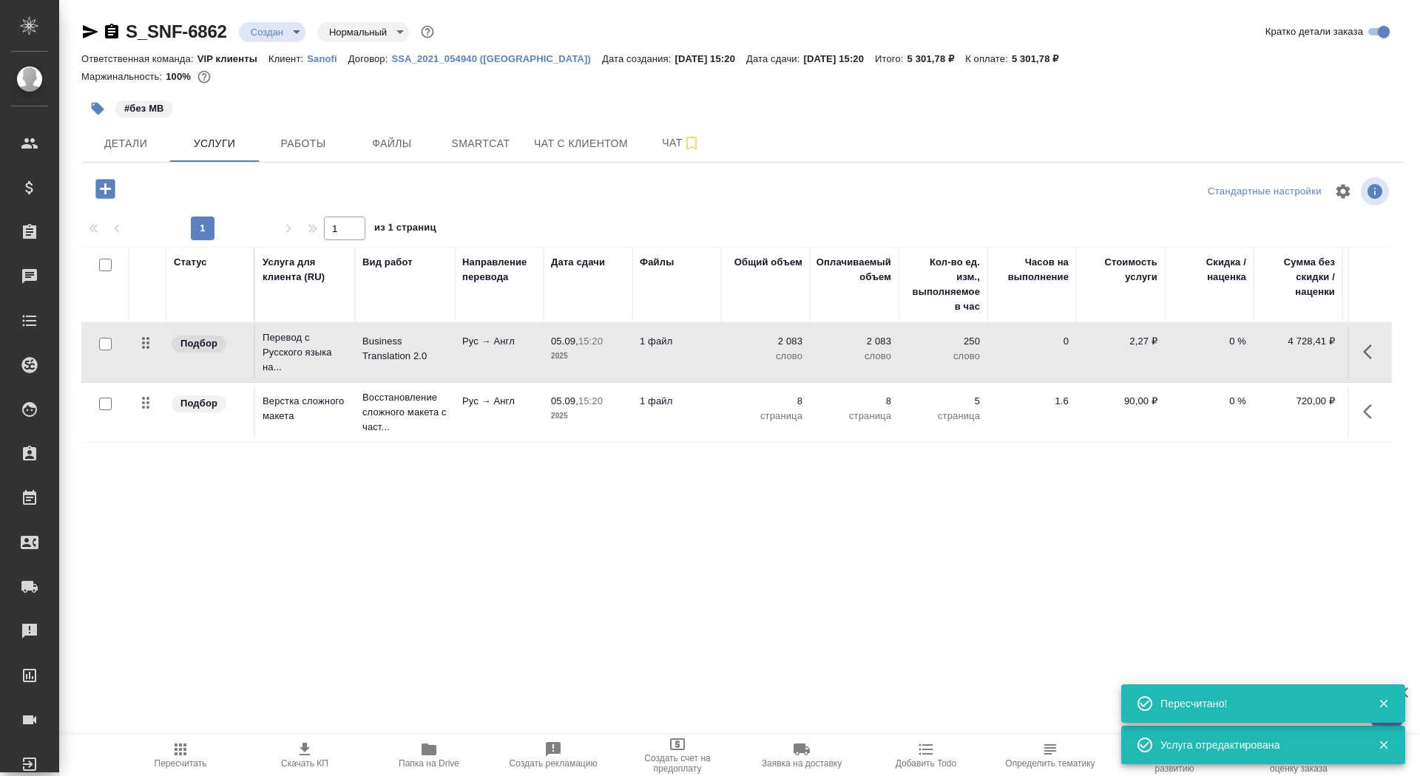
click at [751, 355] on p "слово" at bounding box center [765, 356] width 74 height 15
click at [751, 355] on input "2083" at bounding box center [774, 344] width 55 height 21
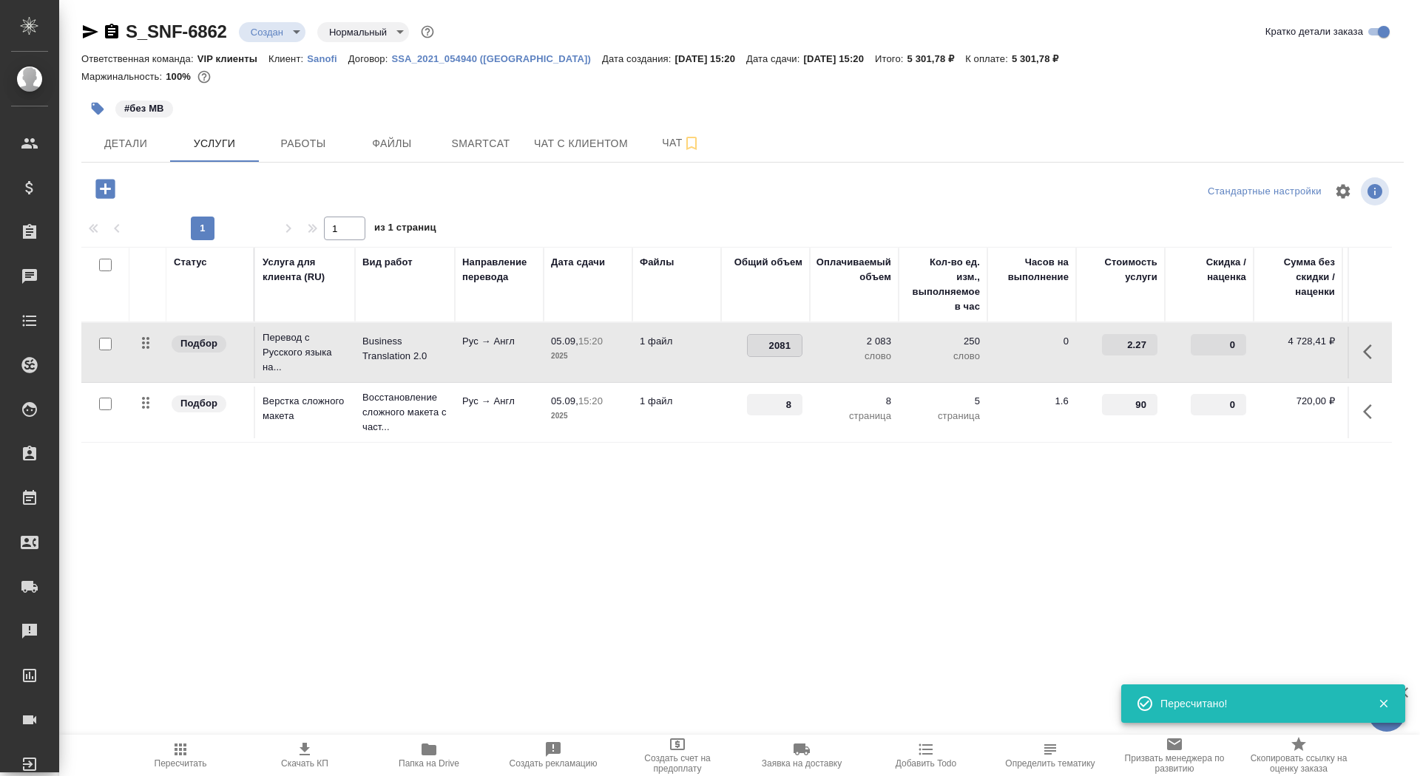
type input "2080"
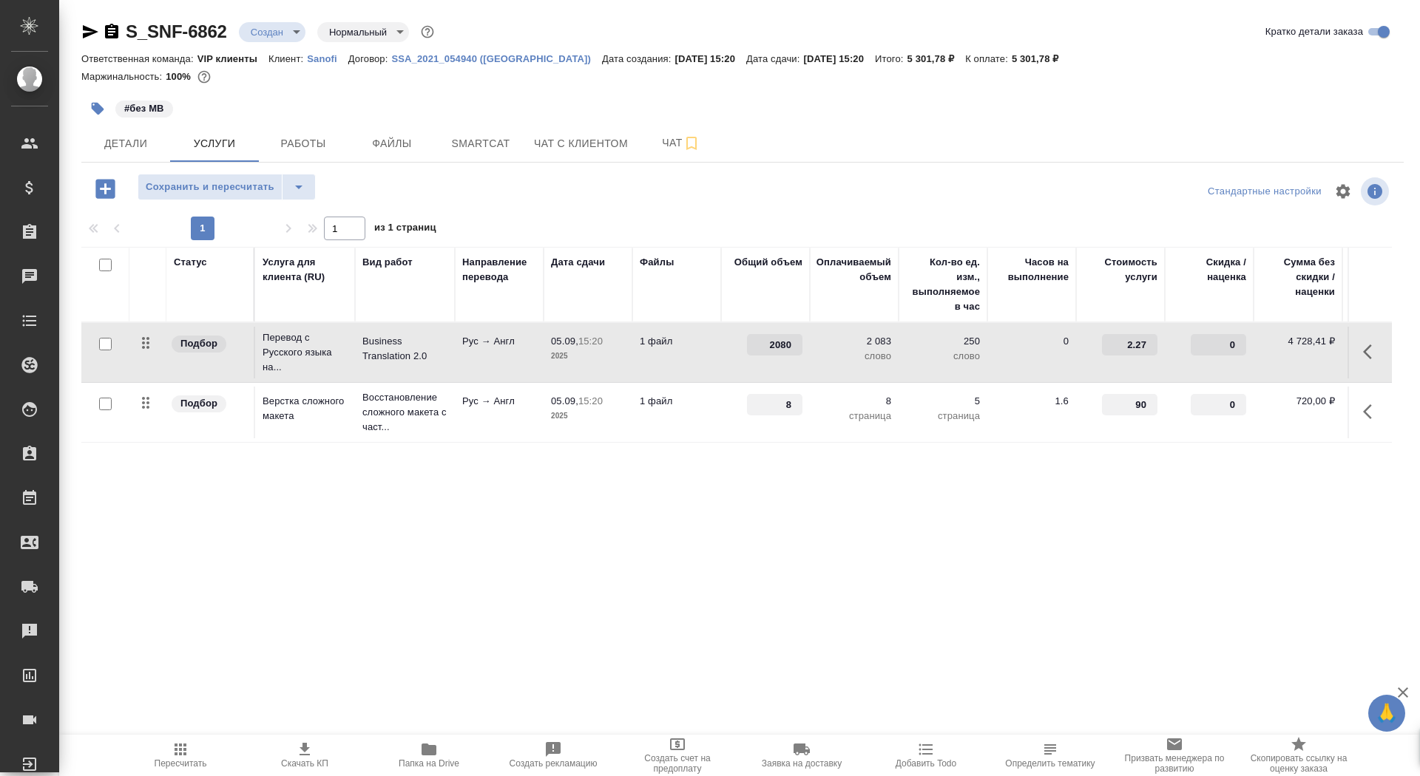
click at [696, 344] on p "1 файл" at bounding box center [677, 341] width 74 height 15
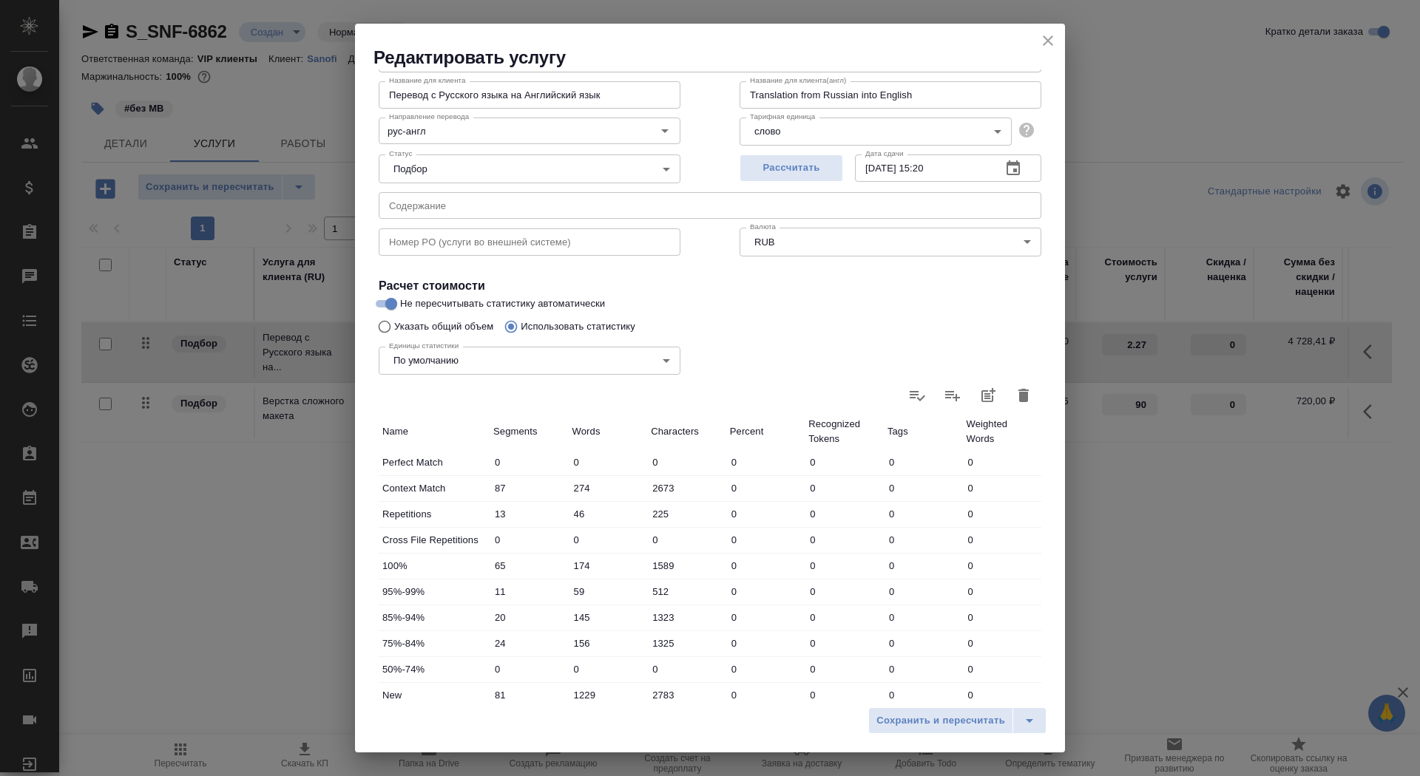
scroll to position [189, 0]
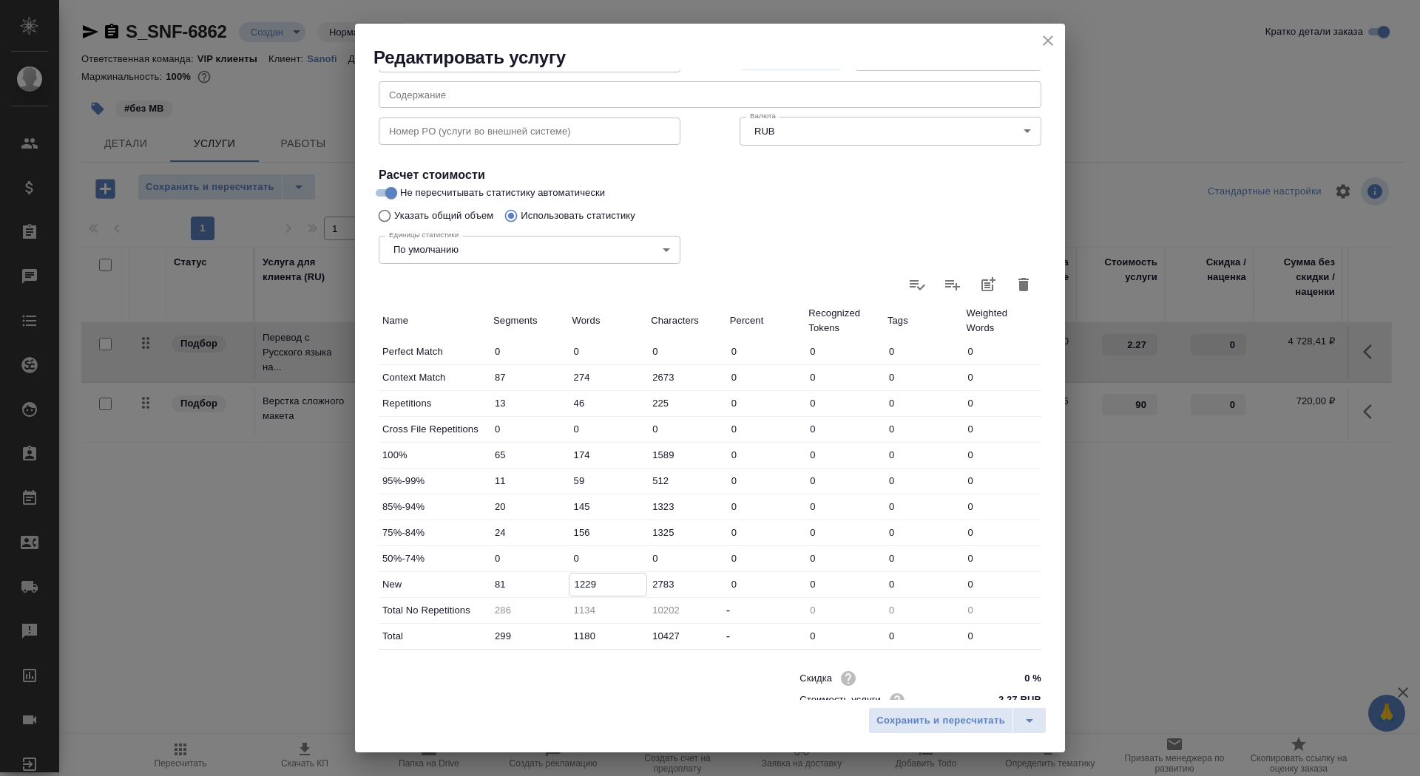
click at [583, 581] on input "1229" at bounding box center [608, 584] width 78 height 21
type input "1129"
click at [984, 725] on span "Сохранить и пересчитать" at bounding box center [940, 721] width 129 height 17
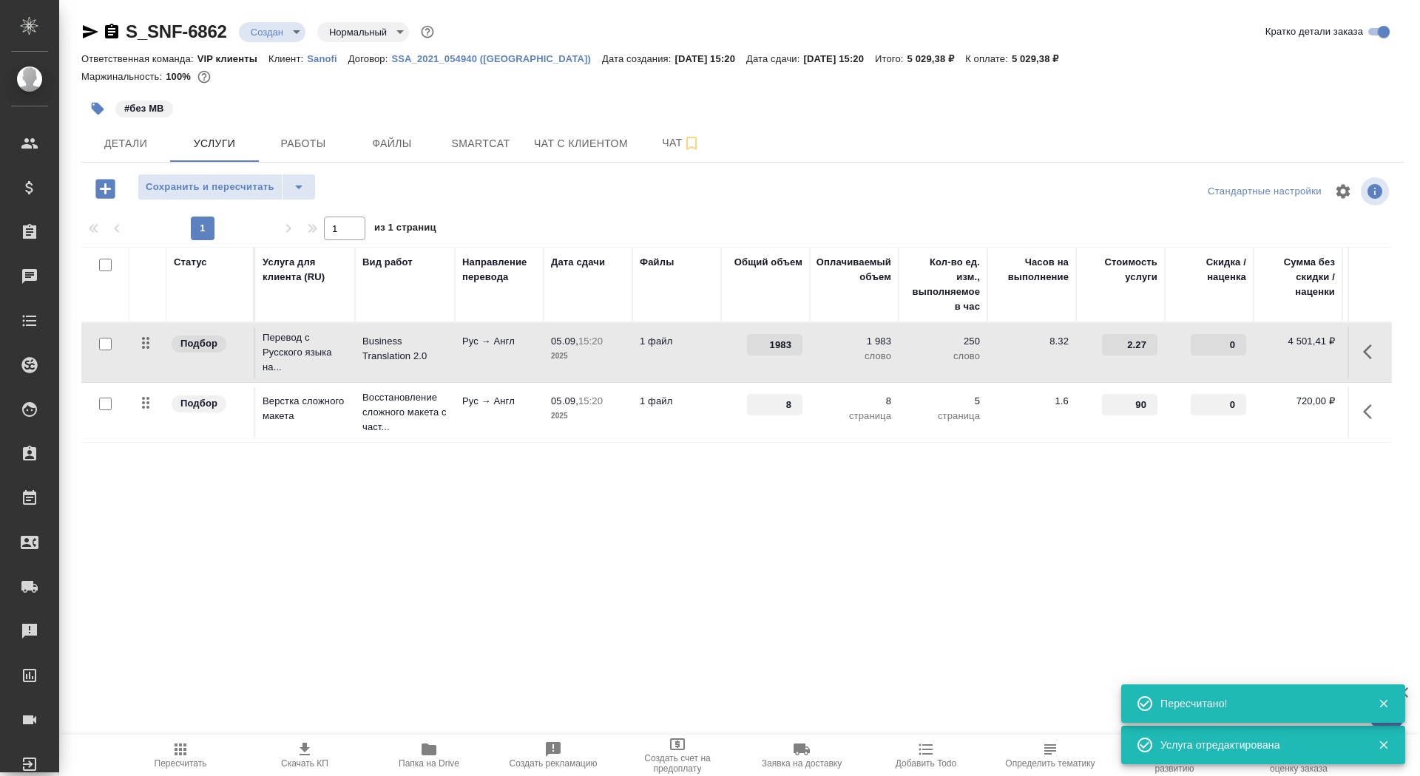
click at [294, 764] on span "Скачать КП" at bounding box center [304, 764] width 47 height 10
click at [141, 132] on button "Детали" at bounding box center [125, 143] width 89 height 37
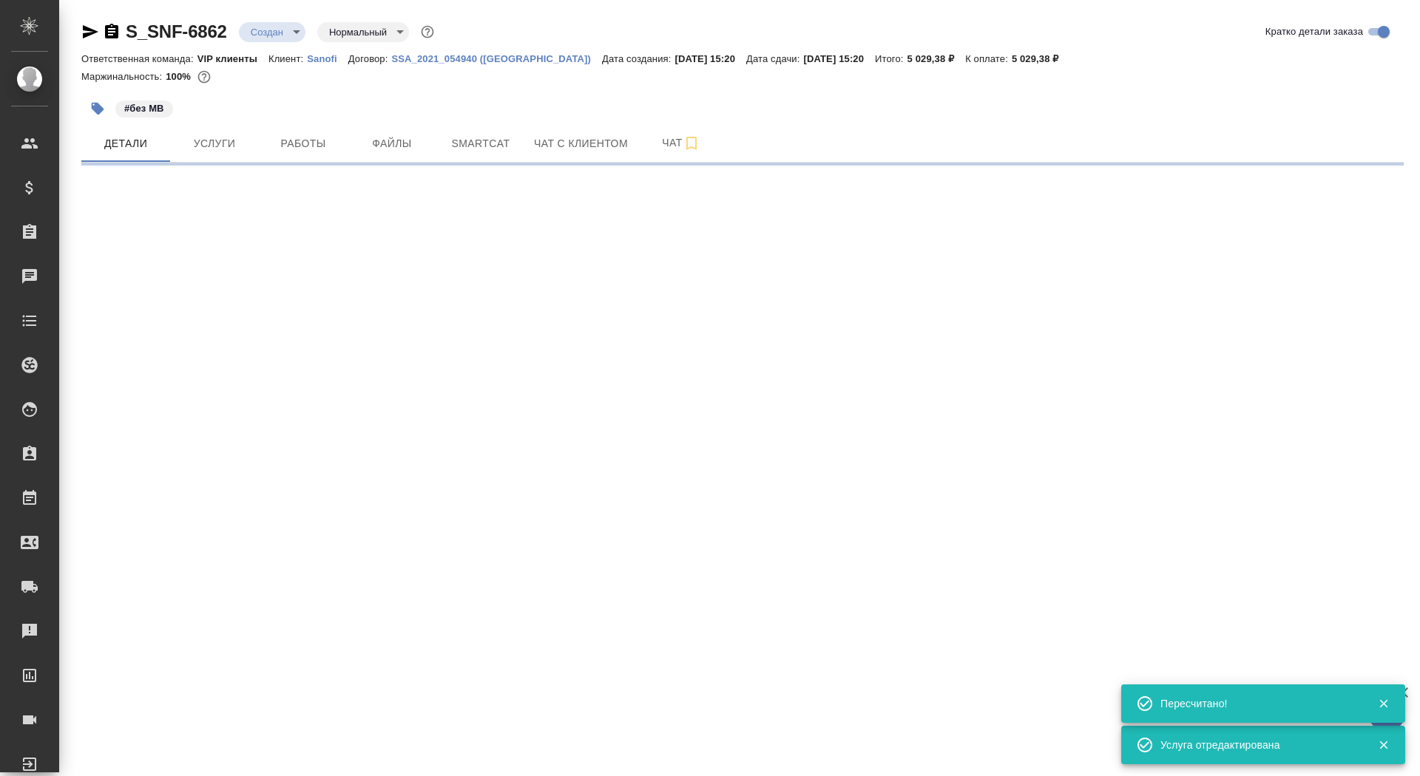
select select "RU"
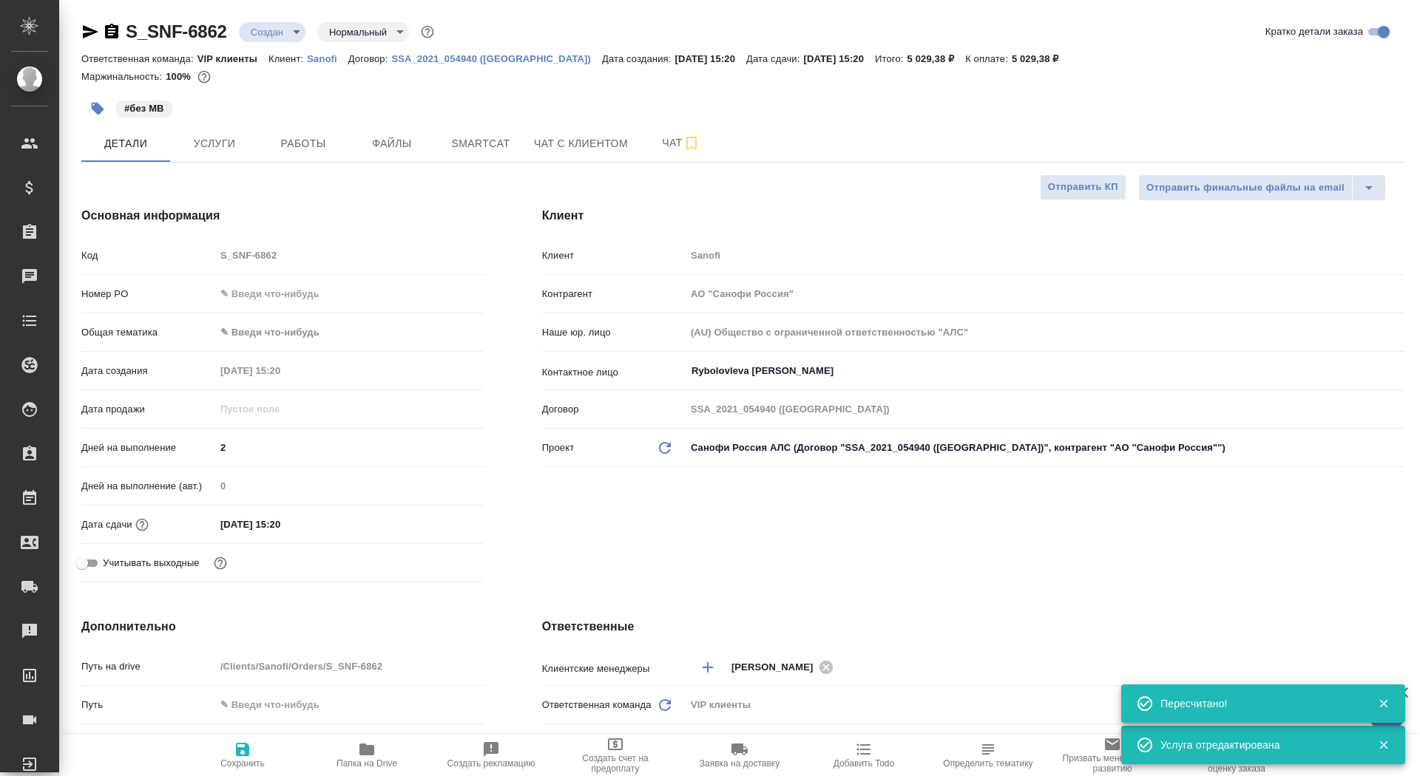
click at [297, 759] on button "Сохранить" at bounding box center [242, 755] width 124 height 41
type textarea "x"
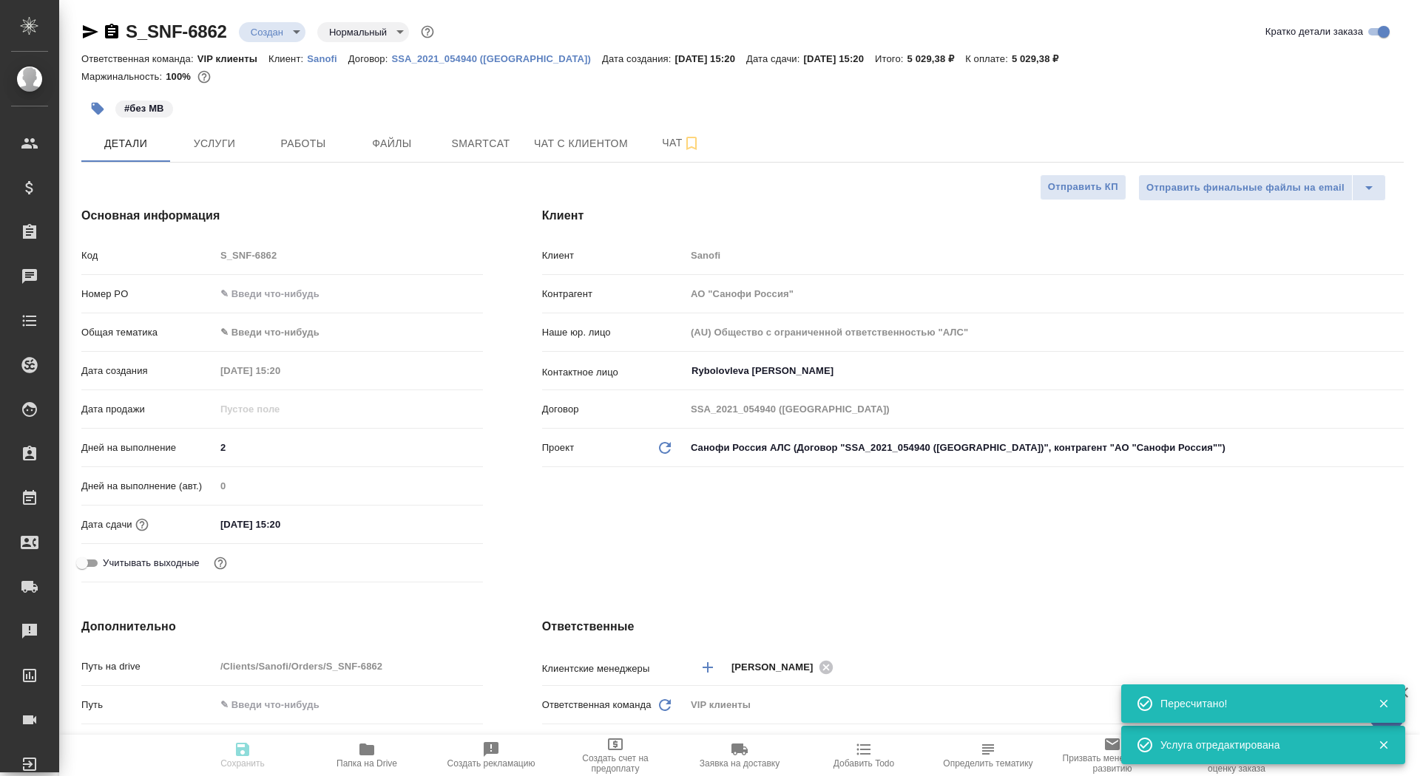
type textarea "x"
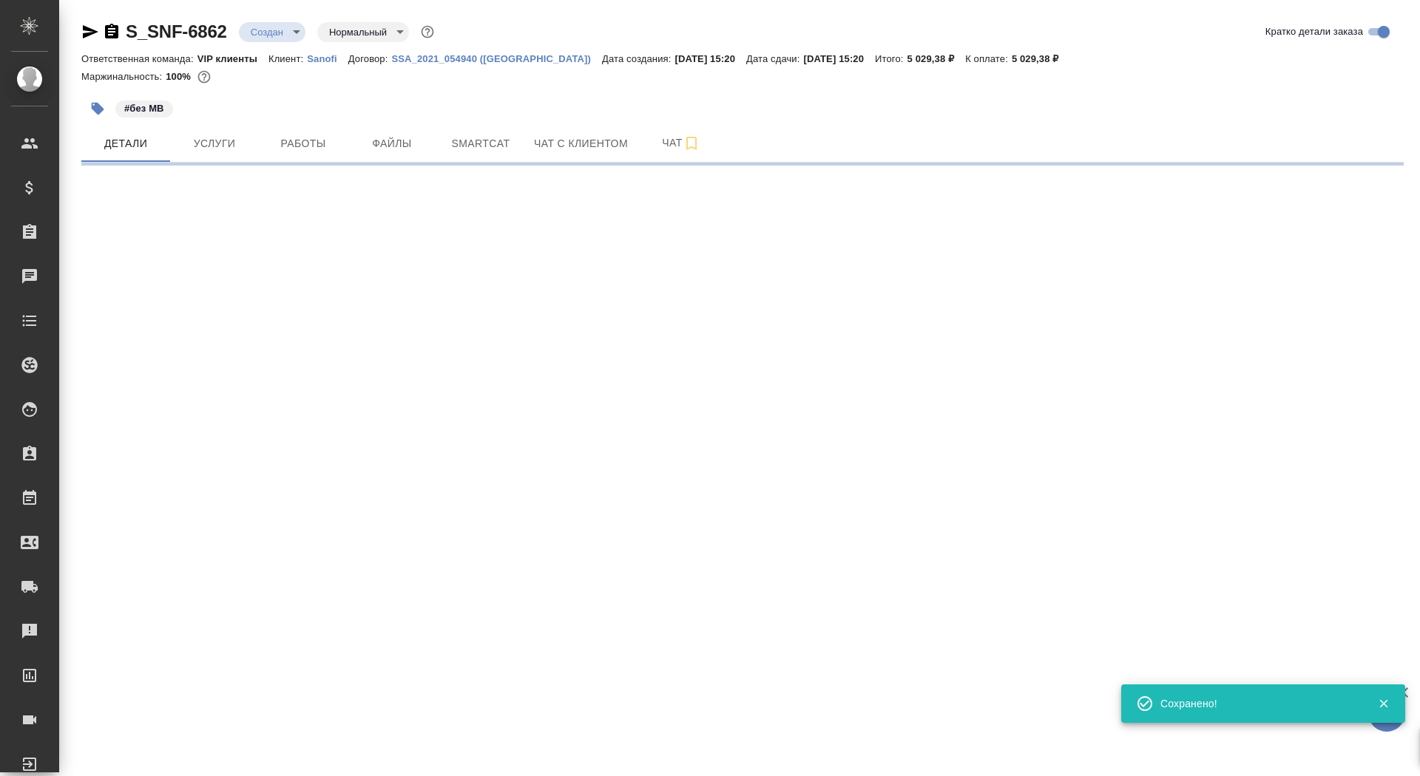
select select "RU"
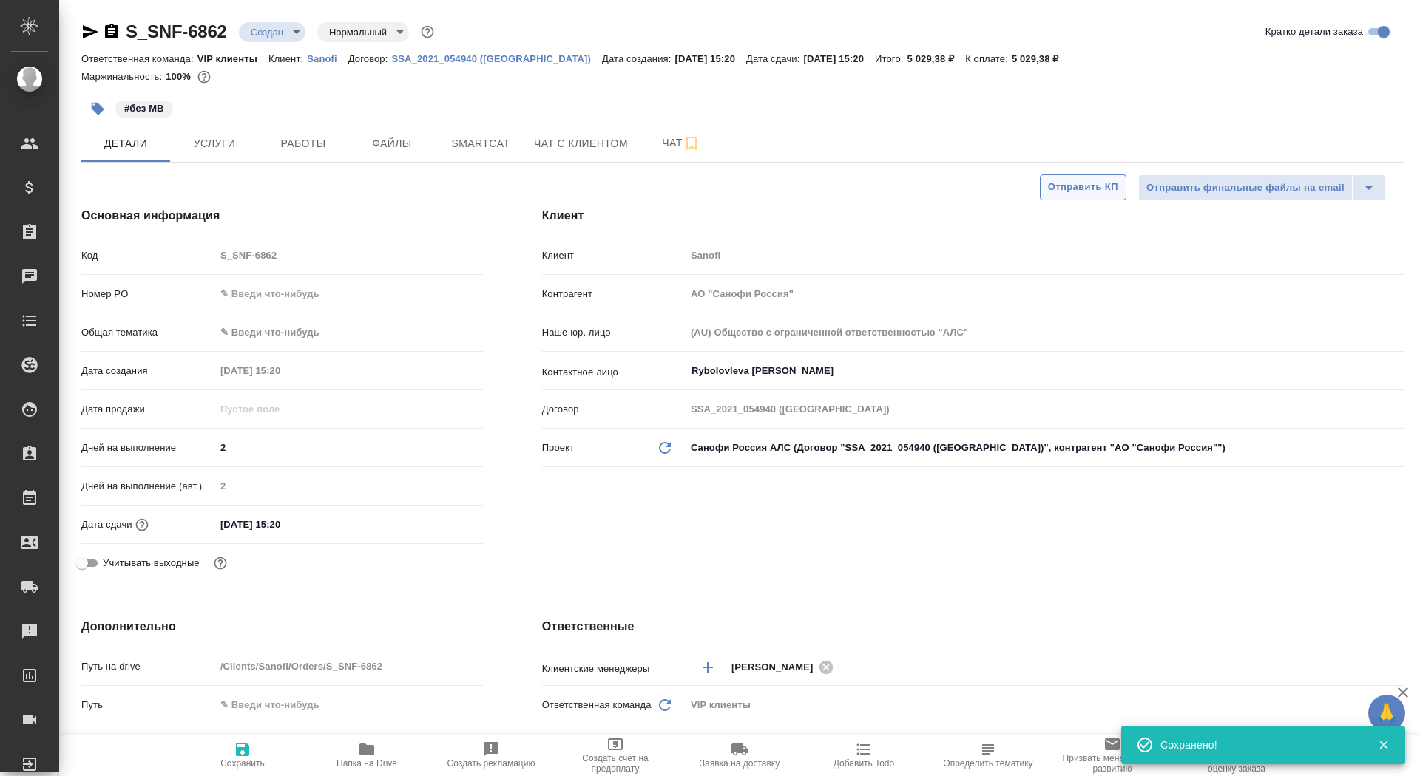
type textarea "x"
click at [1093, 189] on span "Отправить КП" at bounding box center [1083, 187] width 70 height 17
type textarea "x"
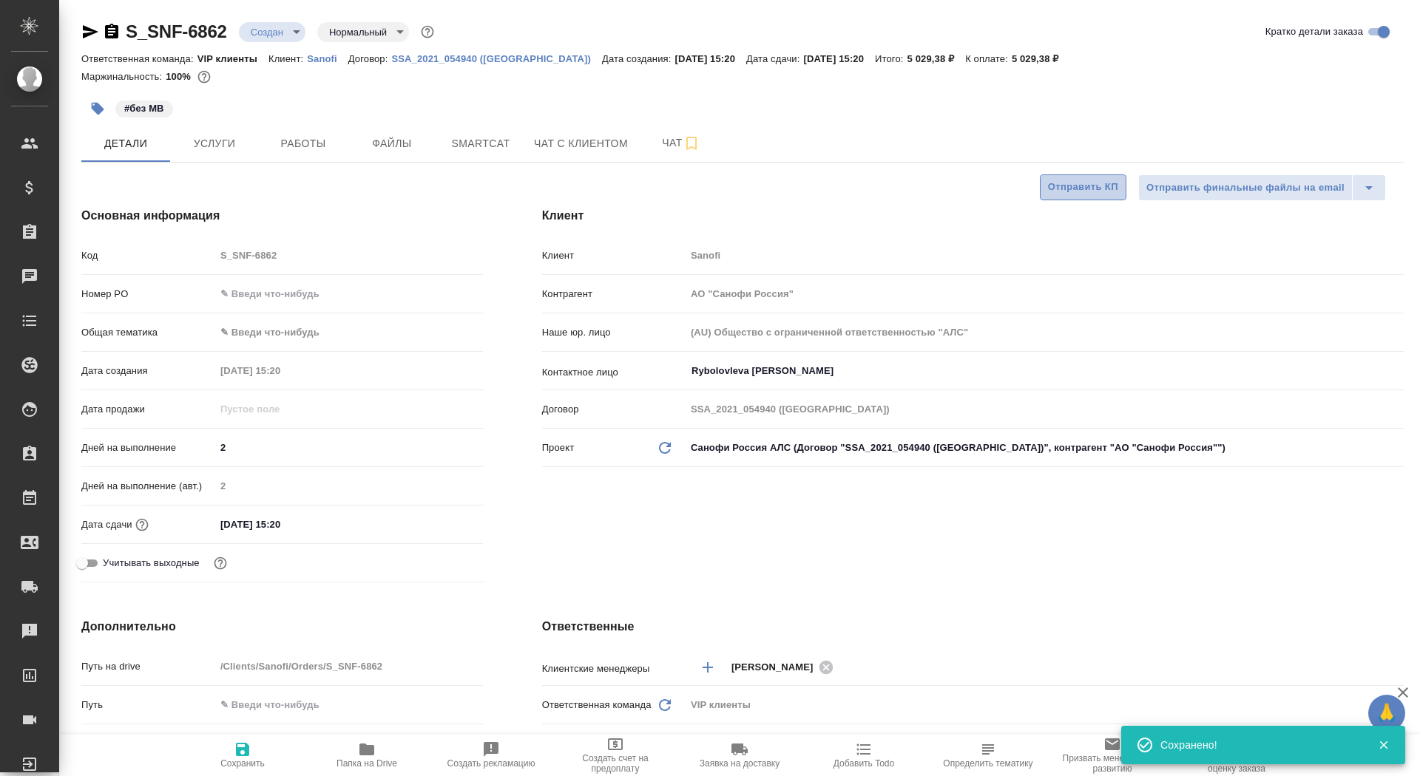
type textarea "x"
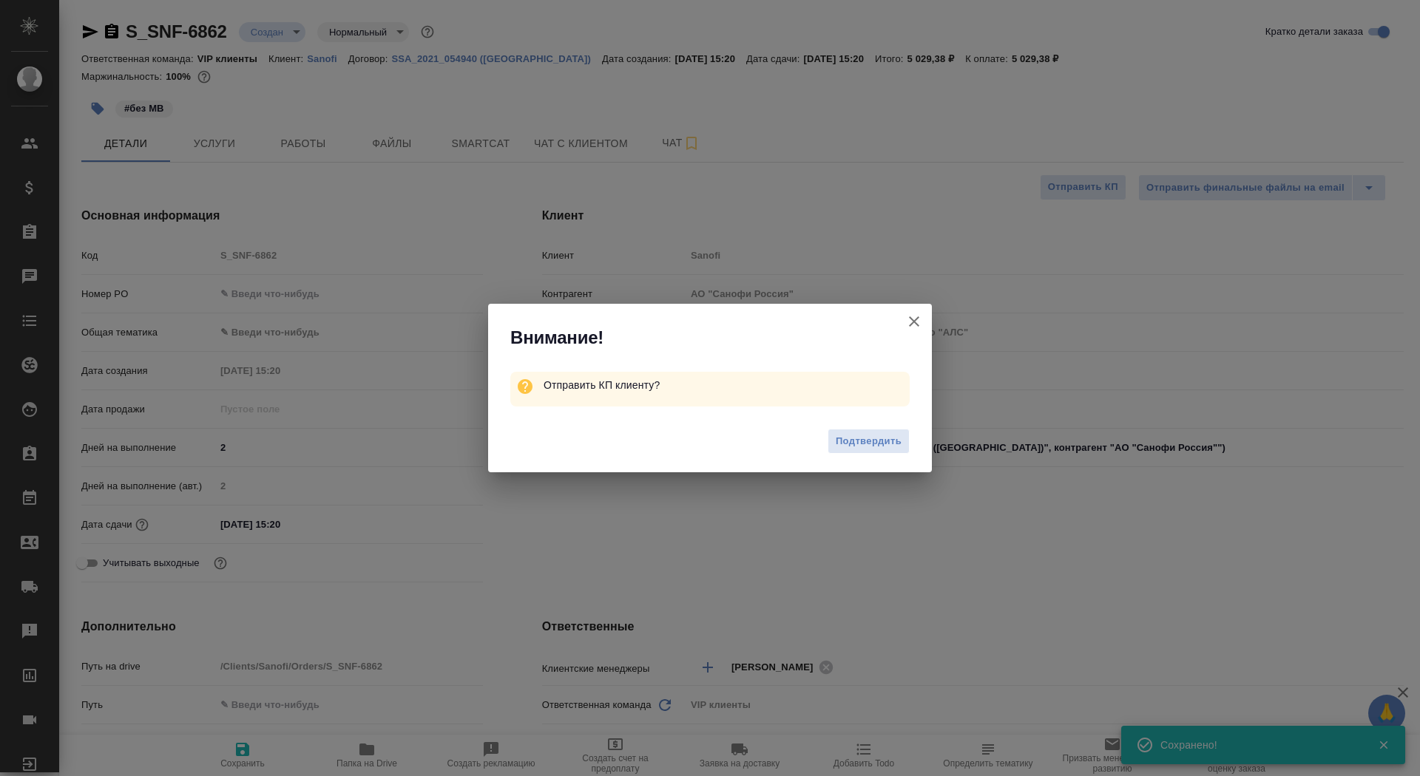
click at [873, 413] on div "Внимание! Отправить КП клиенту? Подтвердить" at bounding box center [710, 388] width 444 height 169
click at [874, 434] on span "Подтвердить" at bounding box center [869, 441] width 66 height 17
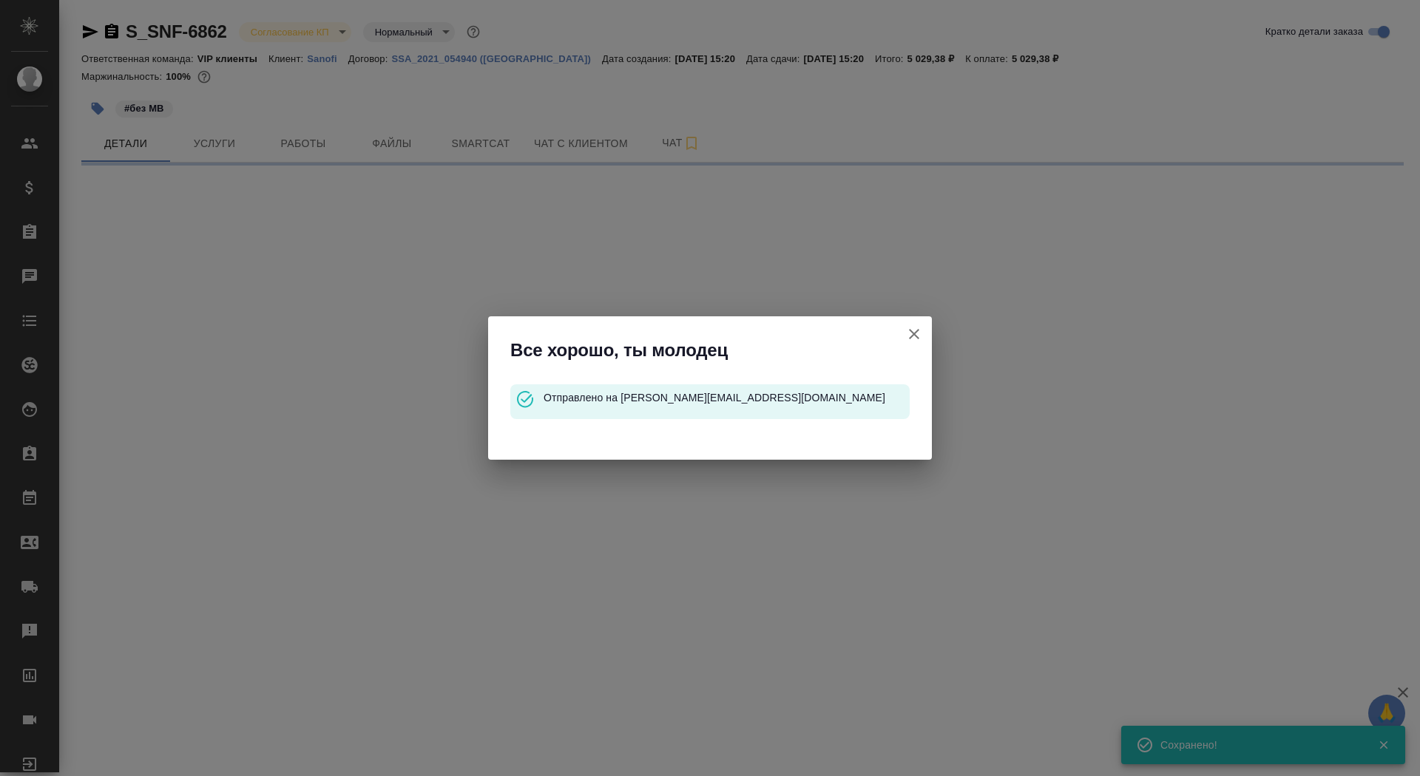
select select "RU"
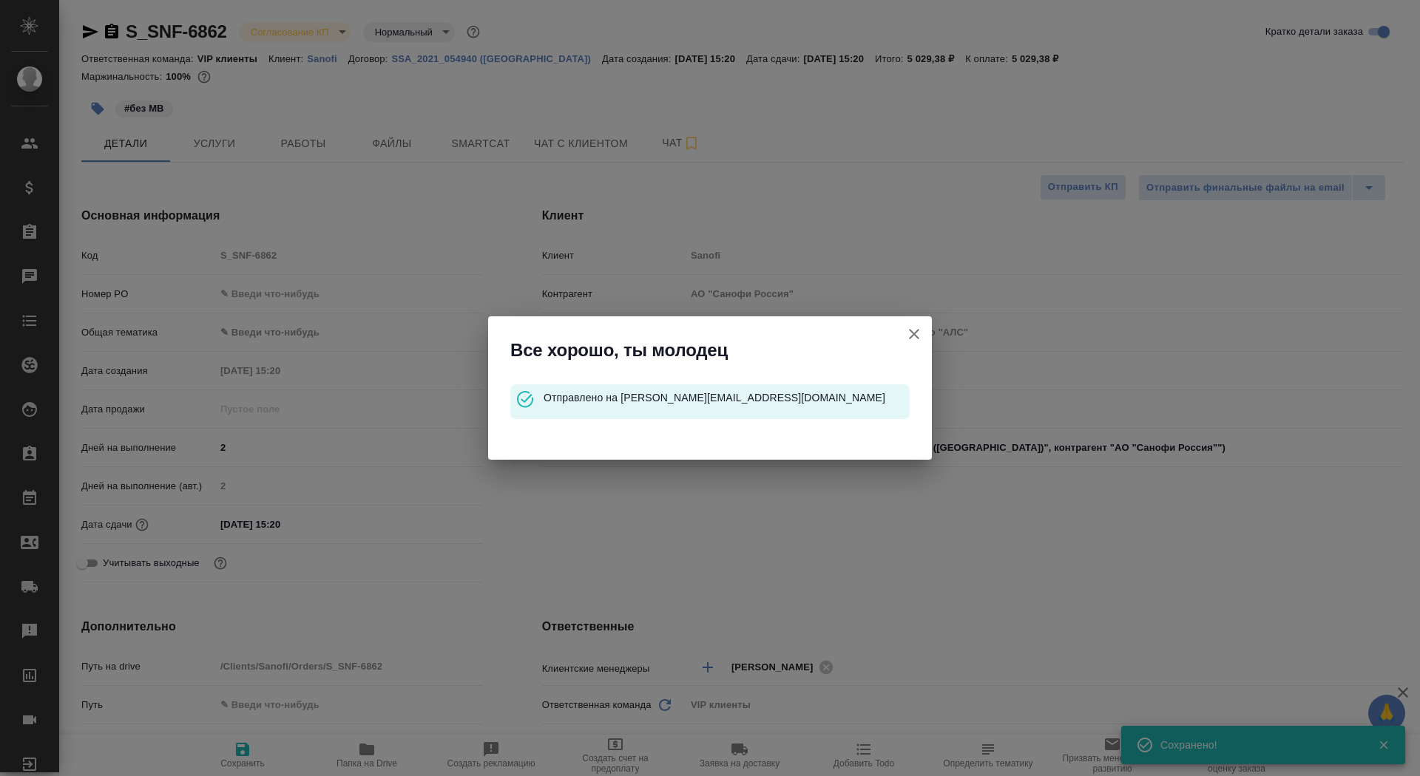
type textarea "x"
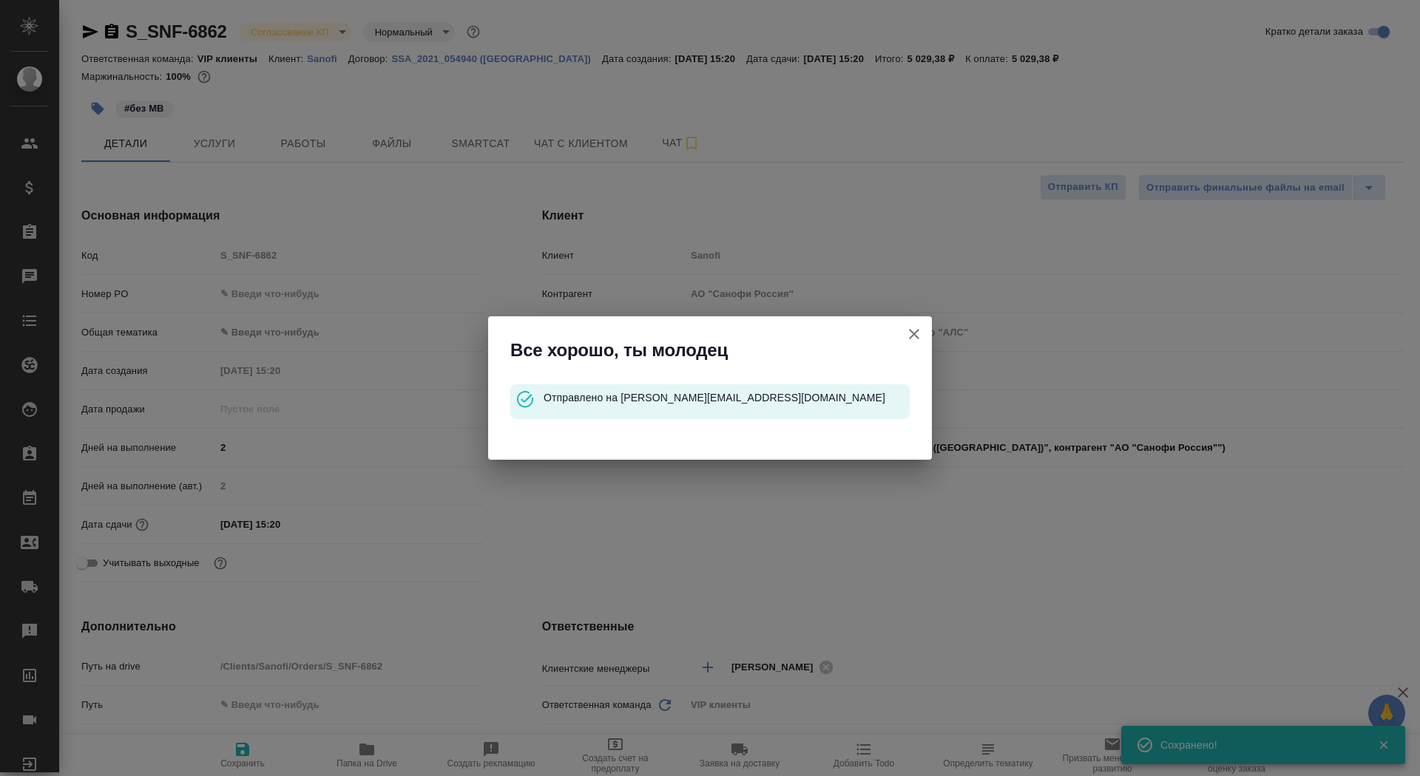
type textarea "x"
click at [907, 344] on button "Клиент не указал номер" at bounding box center [913, 334] width 35 height 35
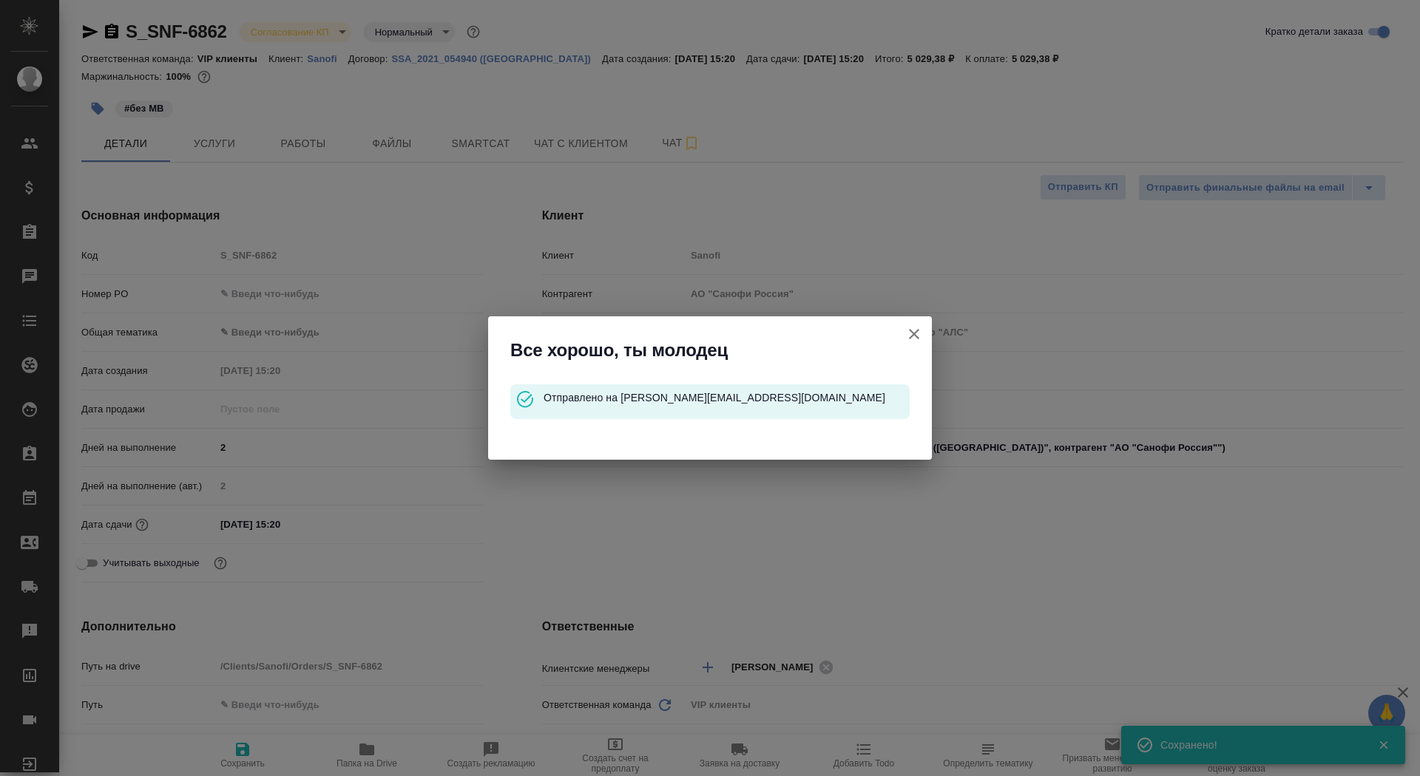
type textarea "x"
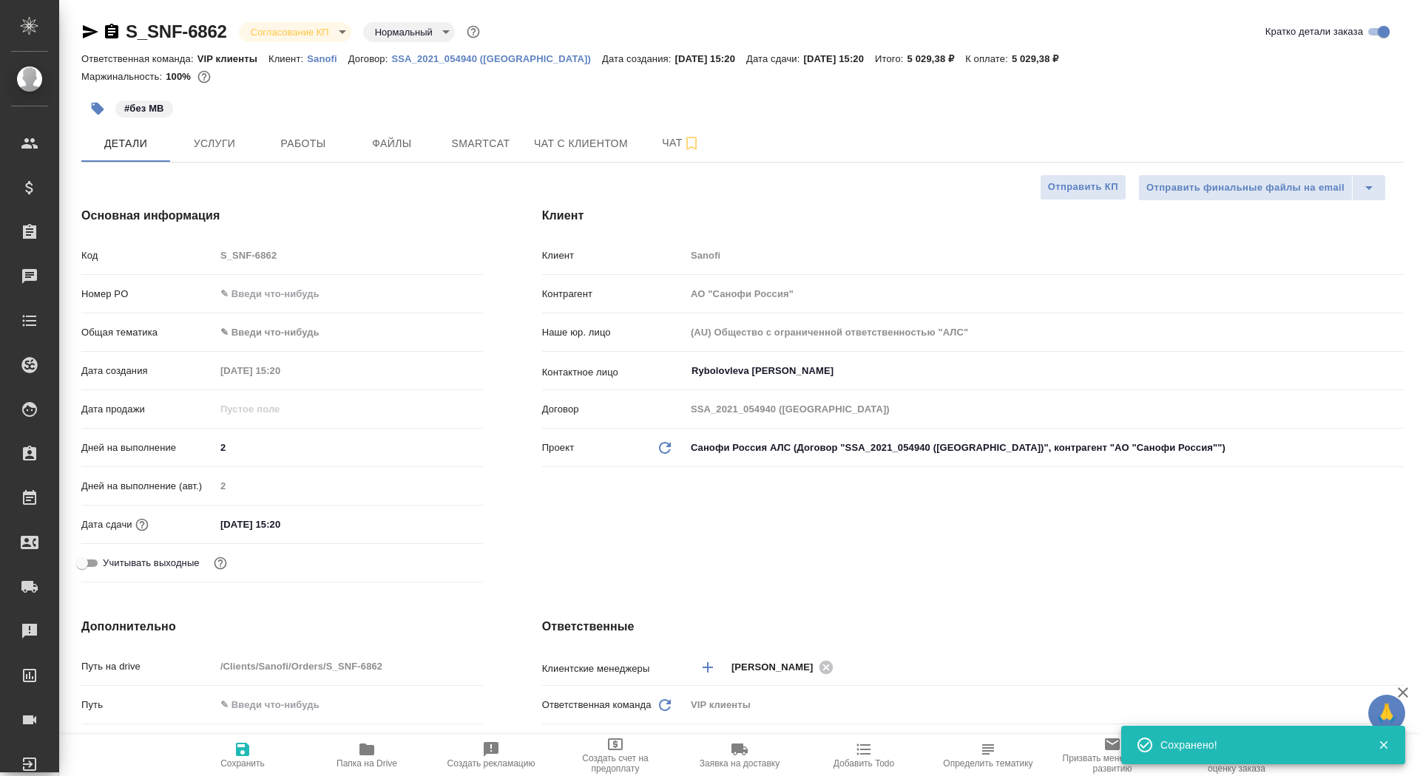
click at [113, 35] on icon "button" at bounding box center [111, 31] width 13 height 15
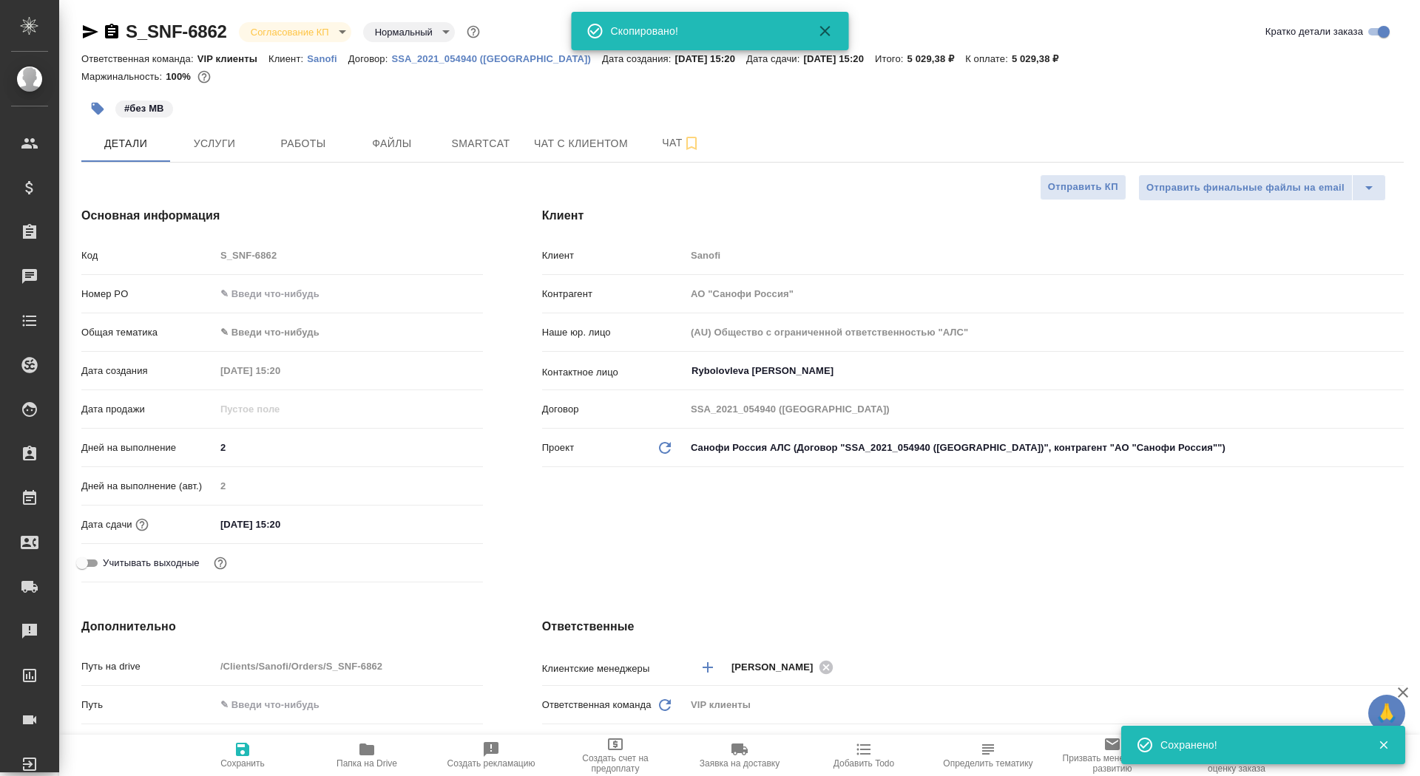
type textarea "x"
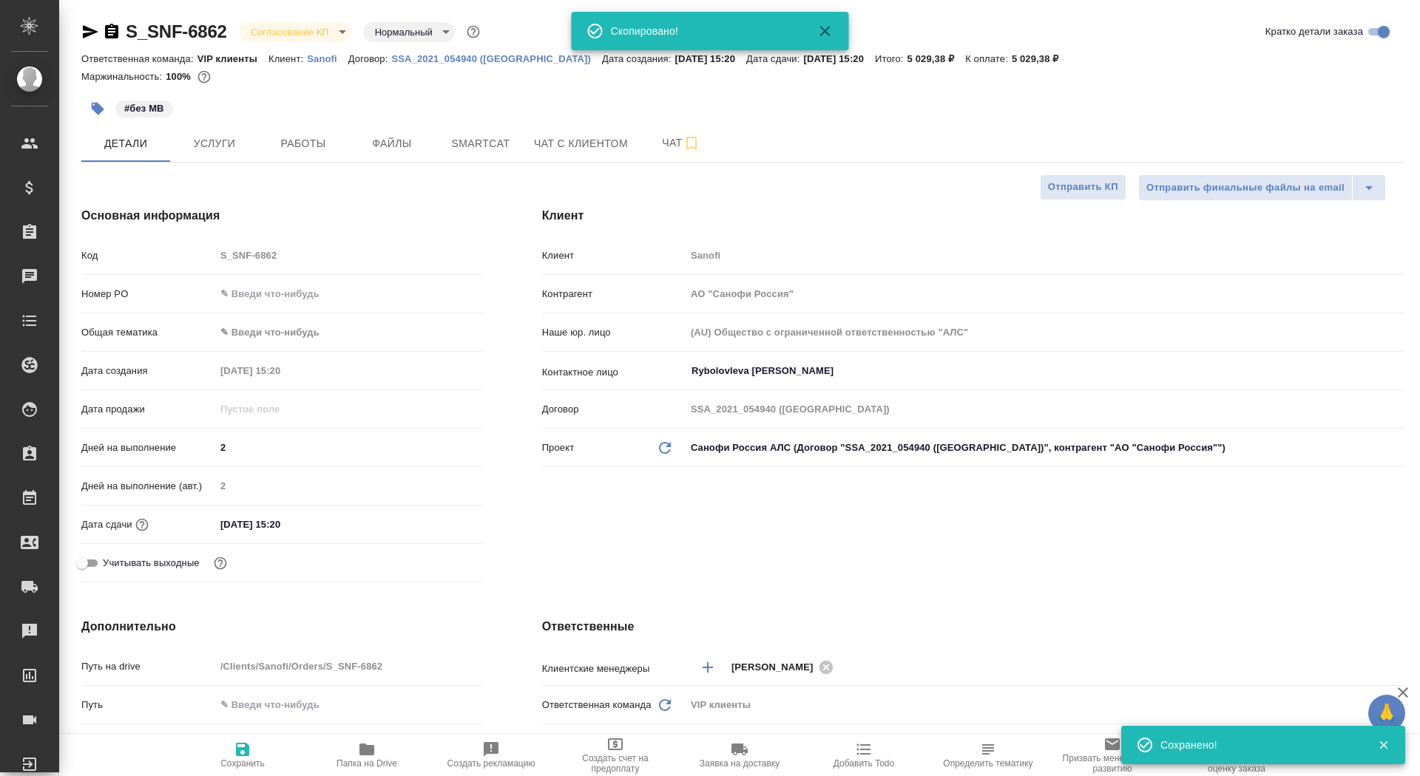
type textarea "x"
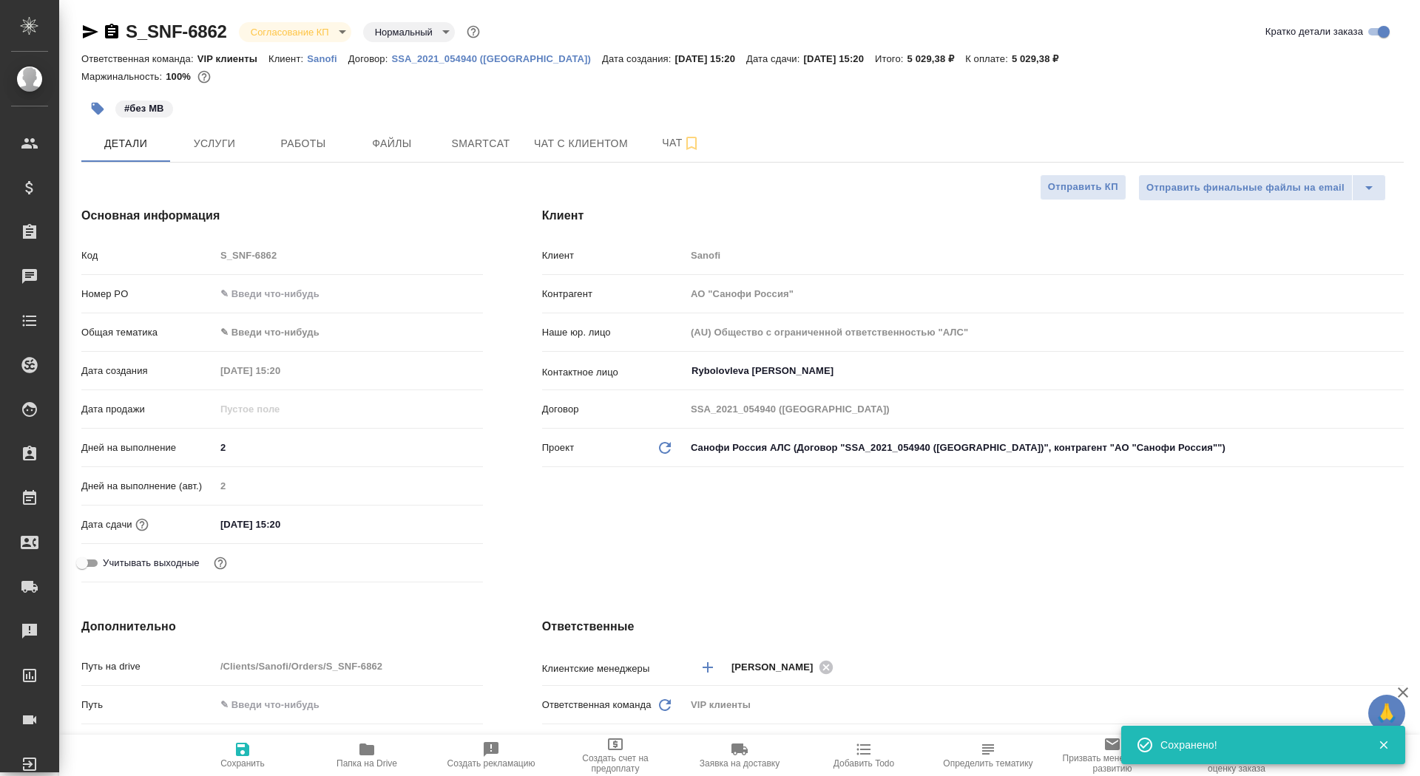
click at [288, 281] on div "Номер PO" at bounding box center [282, 294] width 402 height 26
click at [322, 303] on input "text" at bounding box center [349, 293] width 266 height 21
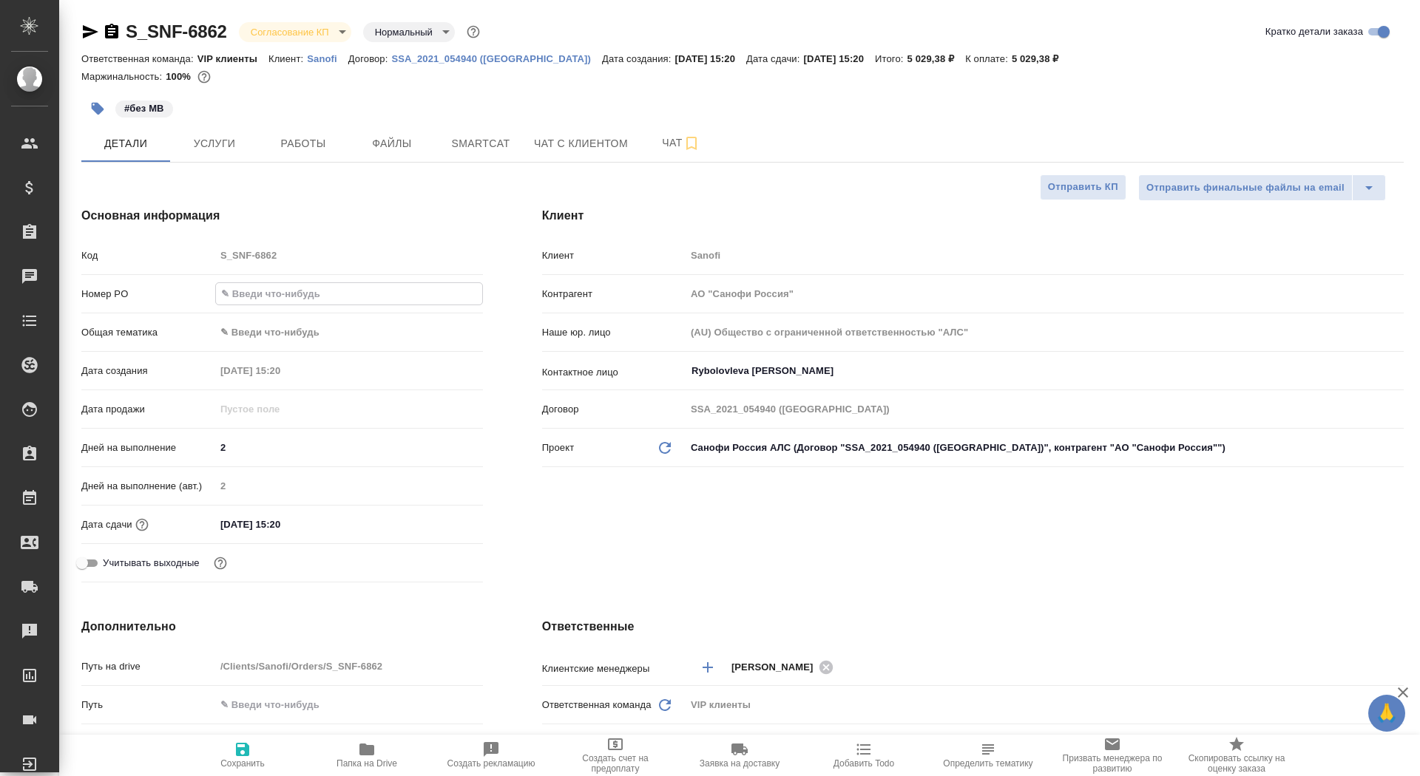
paste input "E005840133"
type input "E005840133"
type textarea "x"
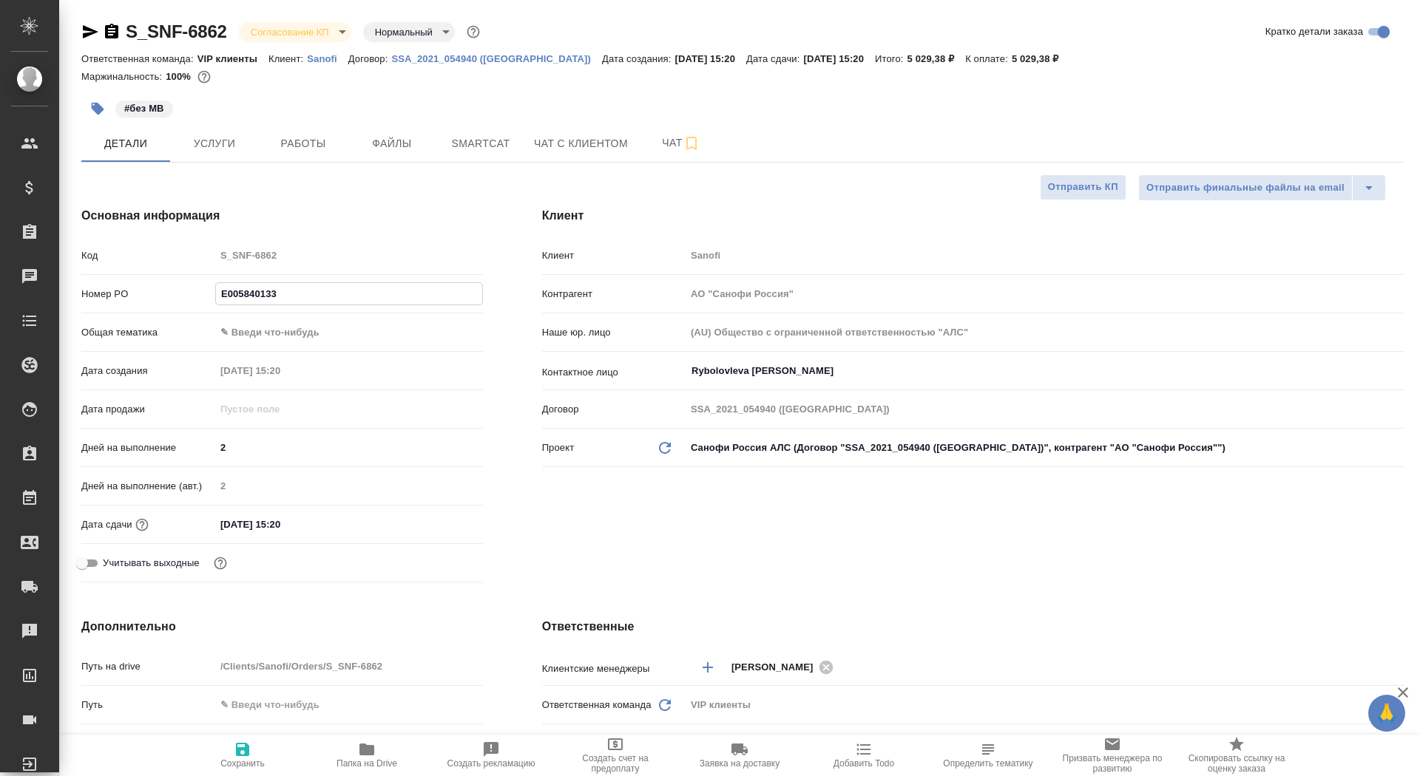
type input "E005840133"
click at [243, 760] on span "Сохранить" at bounding box center [242, 764] width 44 height 10
type textarea "x"
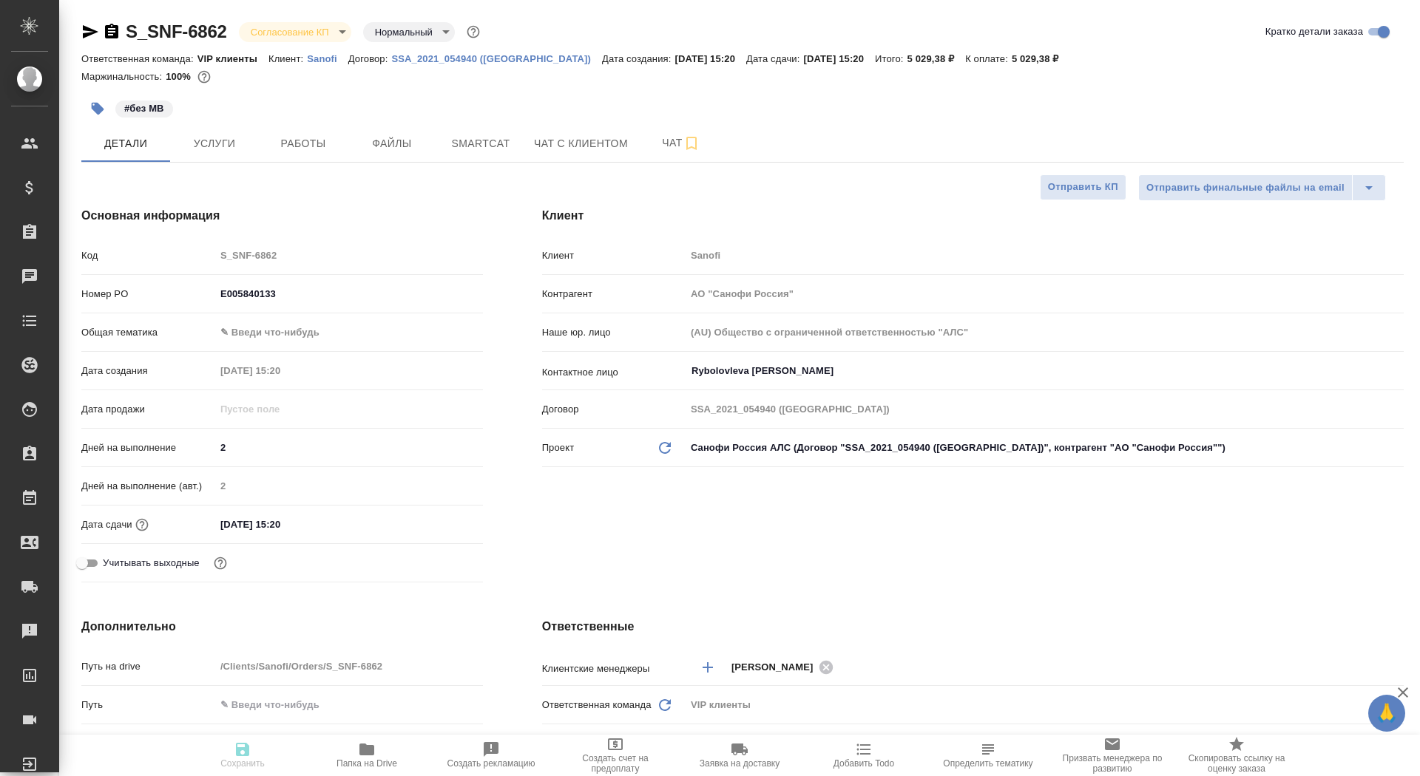
type textarea "x"
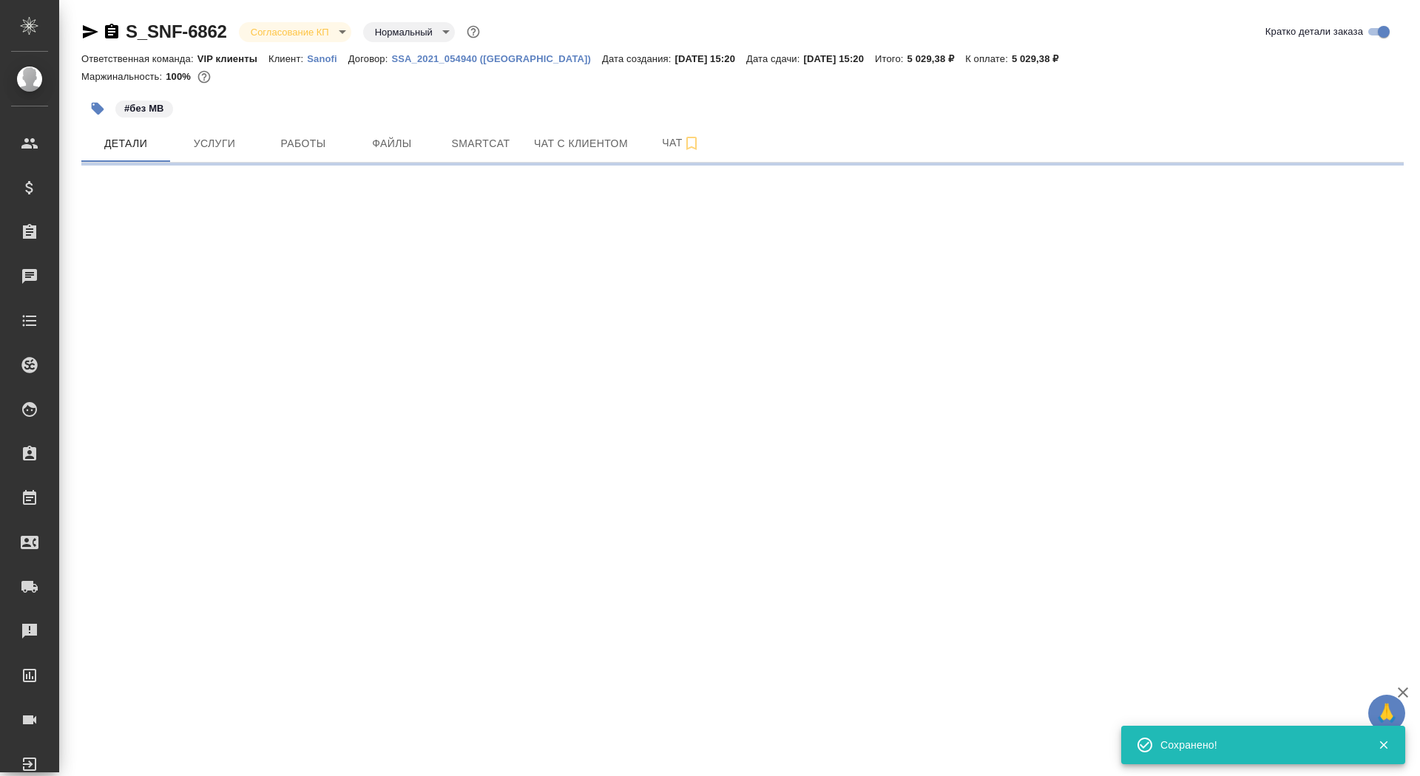
click at [296, 35] on body "🙏 .cls-1 fill:#fff; AWATERA Saydasheva Dilyara Клиенты Спецификации Заказы 0 Ча…" at bounding box center [710, 388] width 1420 height 776
select select "RU"
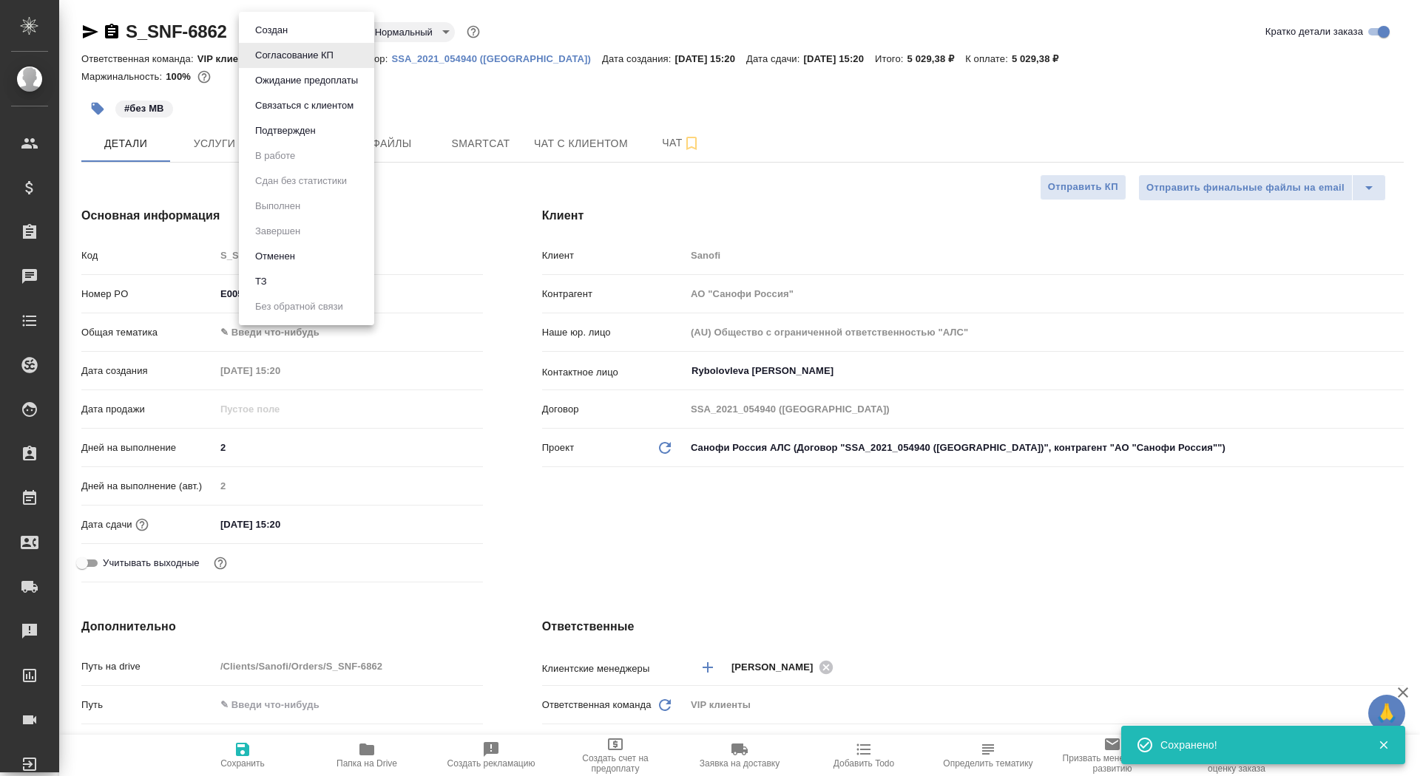
type textarea "x"
click at [307, 140] on li "Подтвержден" at bounding box center [306, 130] width 135 height 25
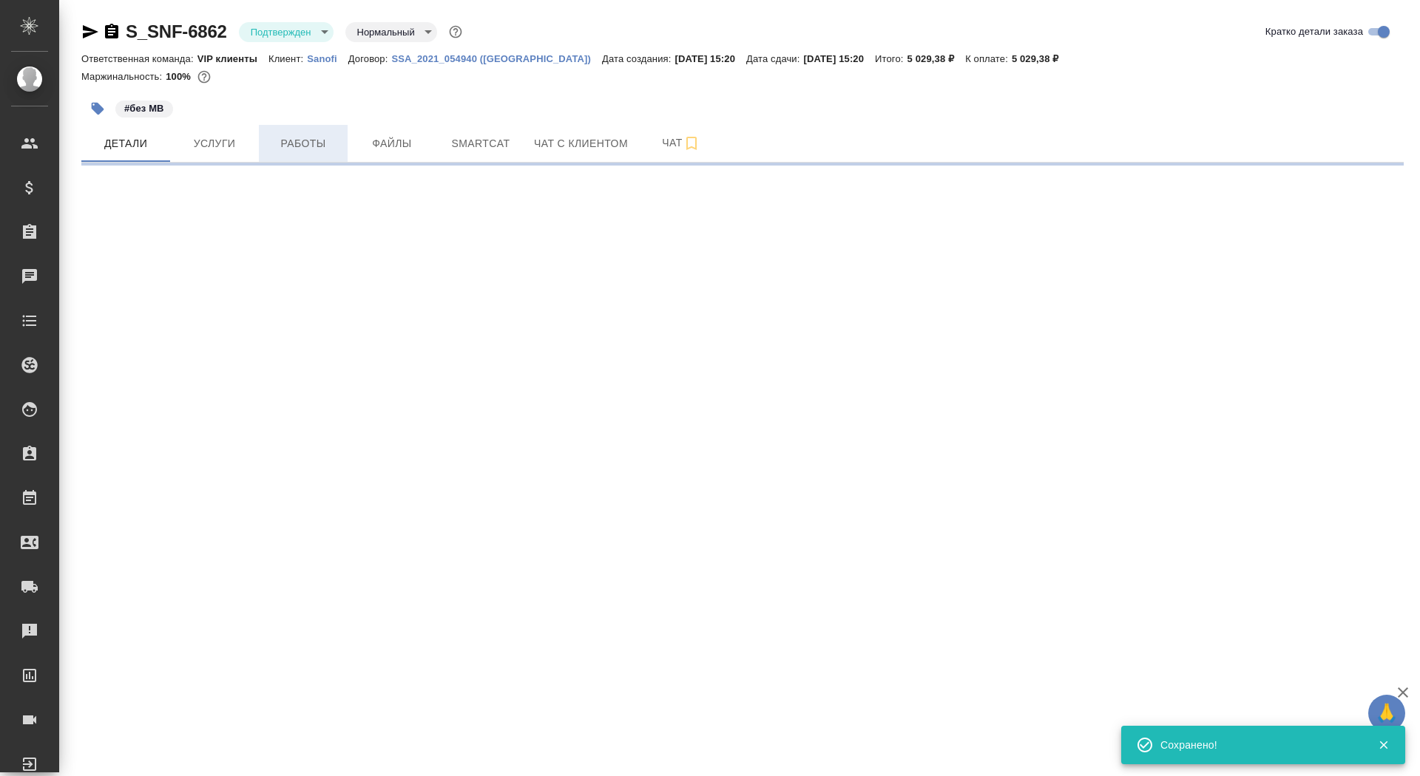
select select "RU"
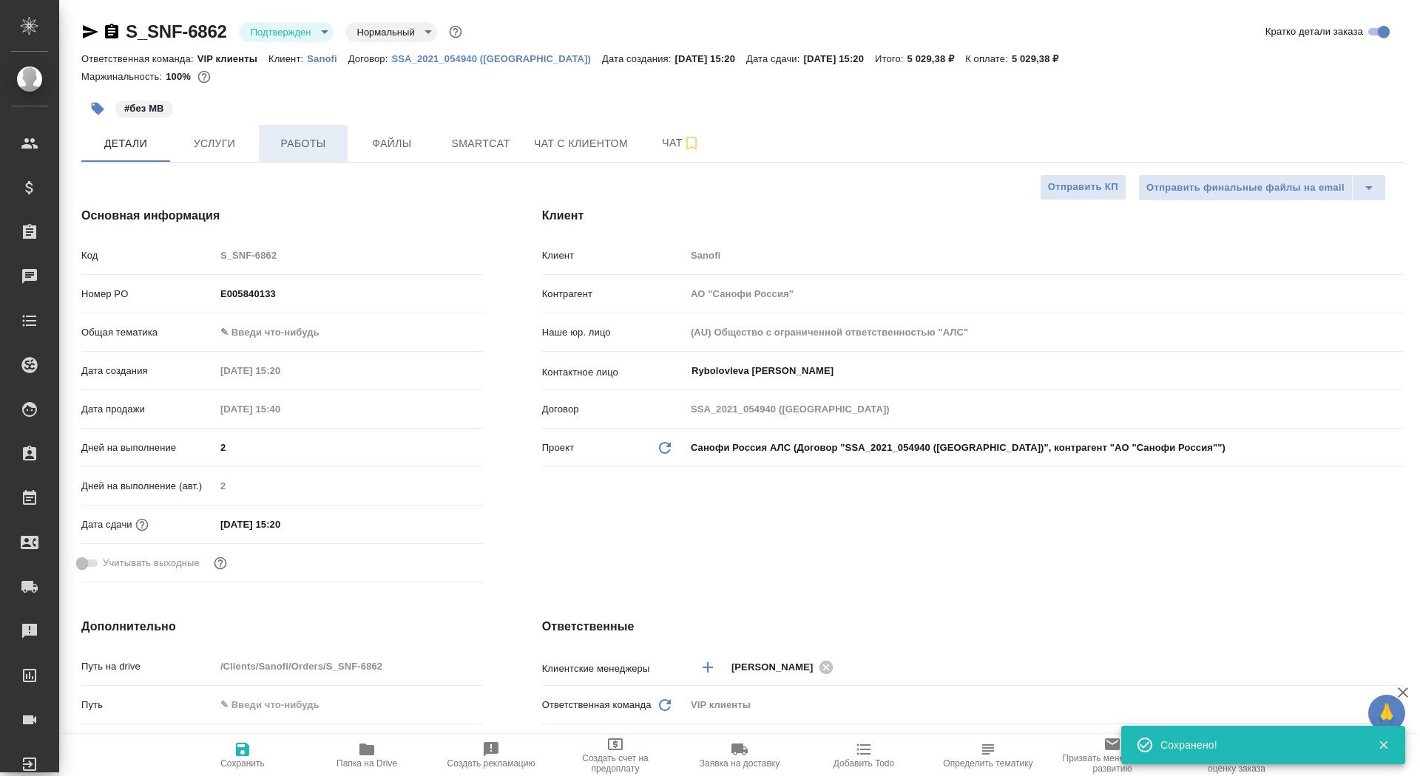
click at [322, 142] on span "Работы" at bounding box center [303, 144] width 71 height 18
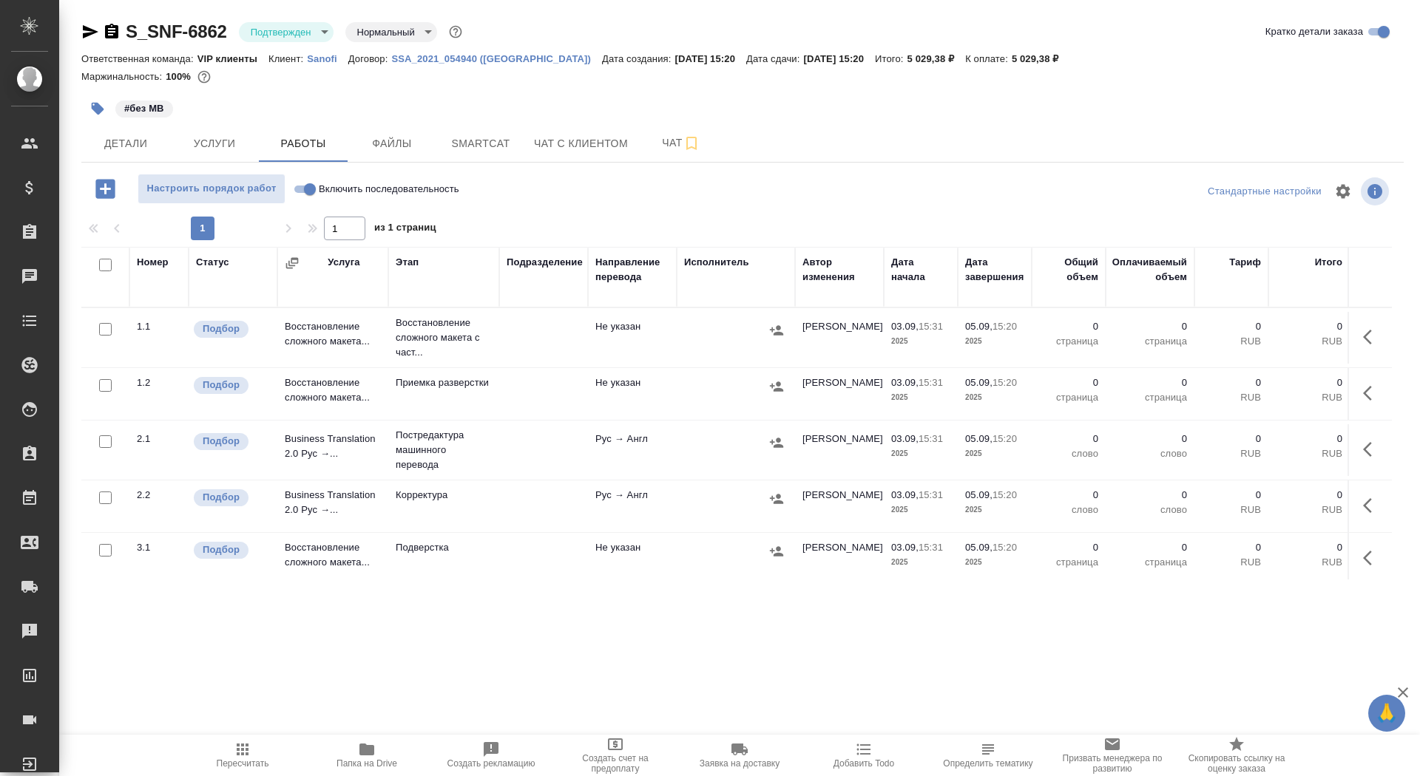
click at [1367, 343] on icon "button" at bounding box center [1372, 337] width 18 height 18
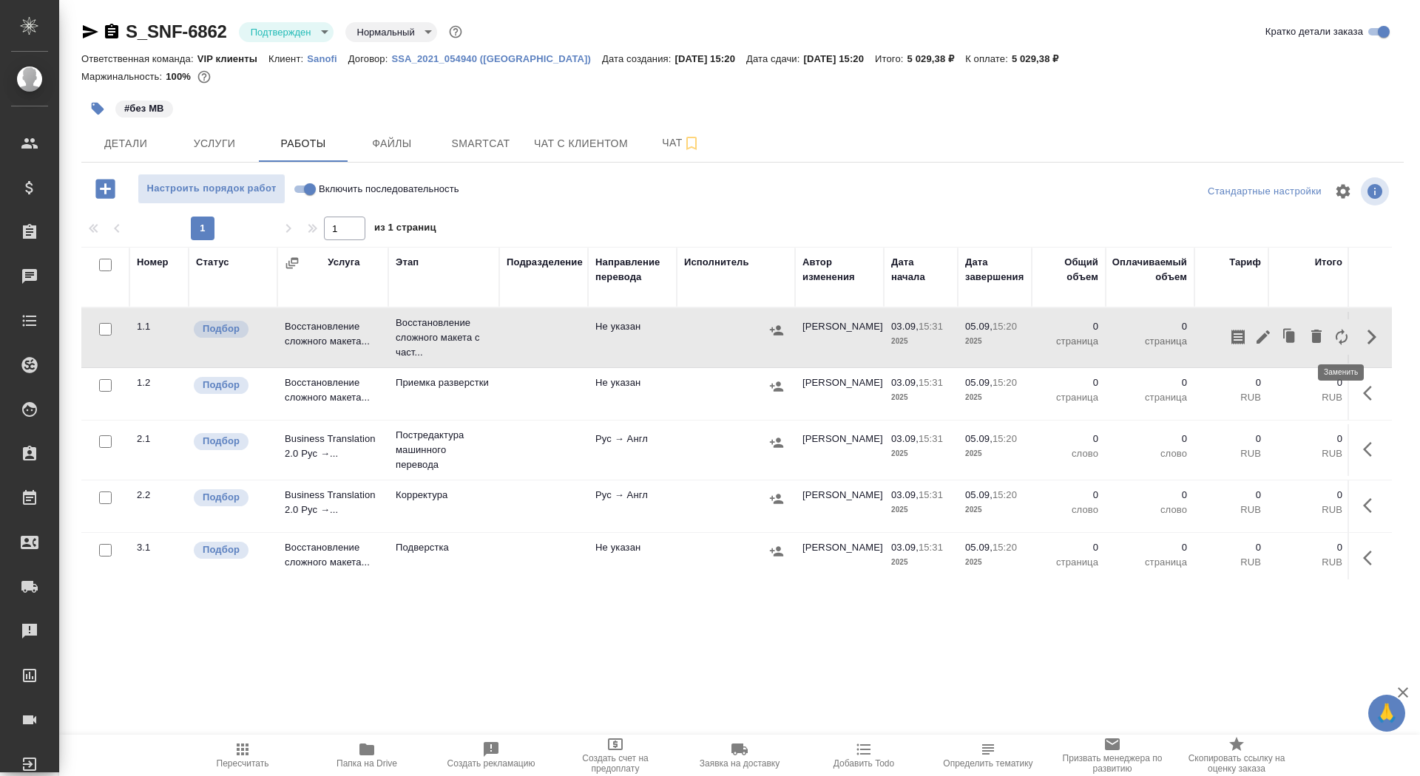
click at [1343, 340] on icon "button" at bounding box center [1342, 337] width 18 height 18
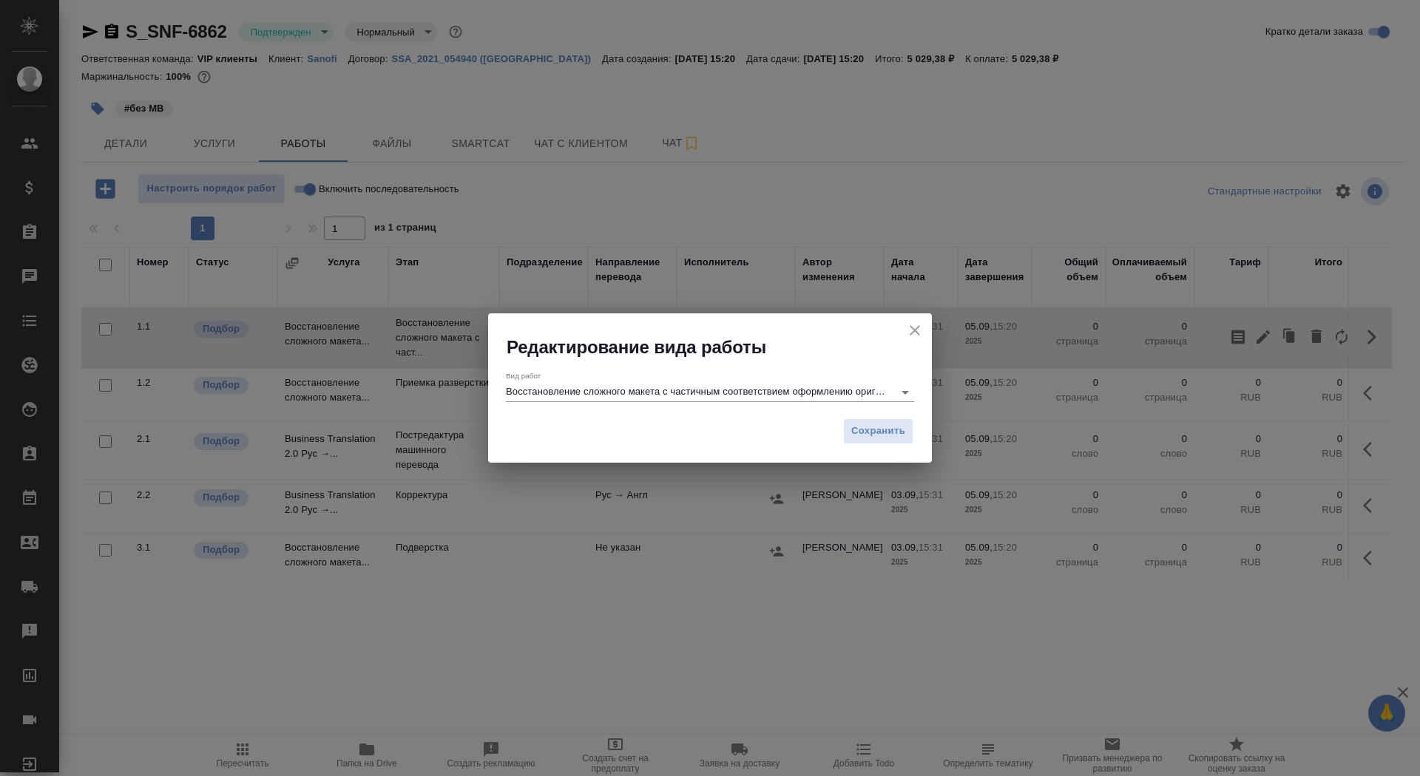
click at [647, 414] on div "Сохранить" at bounding box center [710, 437] width 444 height 52
click at [647, 407] on div "Вид работ Восстановление сложного макета с частичным соответствием оформлению о…" at bounding box center [710, 384] width 444 height 51
click at [647, 397] on input "Восстановление сложного макета с частичным соответствием оформлению оригинала" at bounding box center [696, 392] width 380 height 18
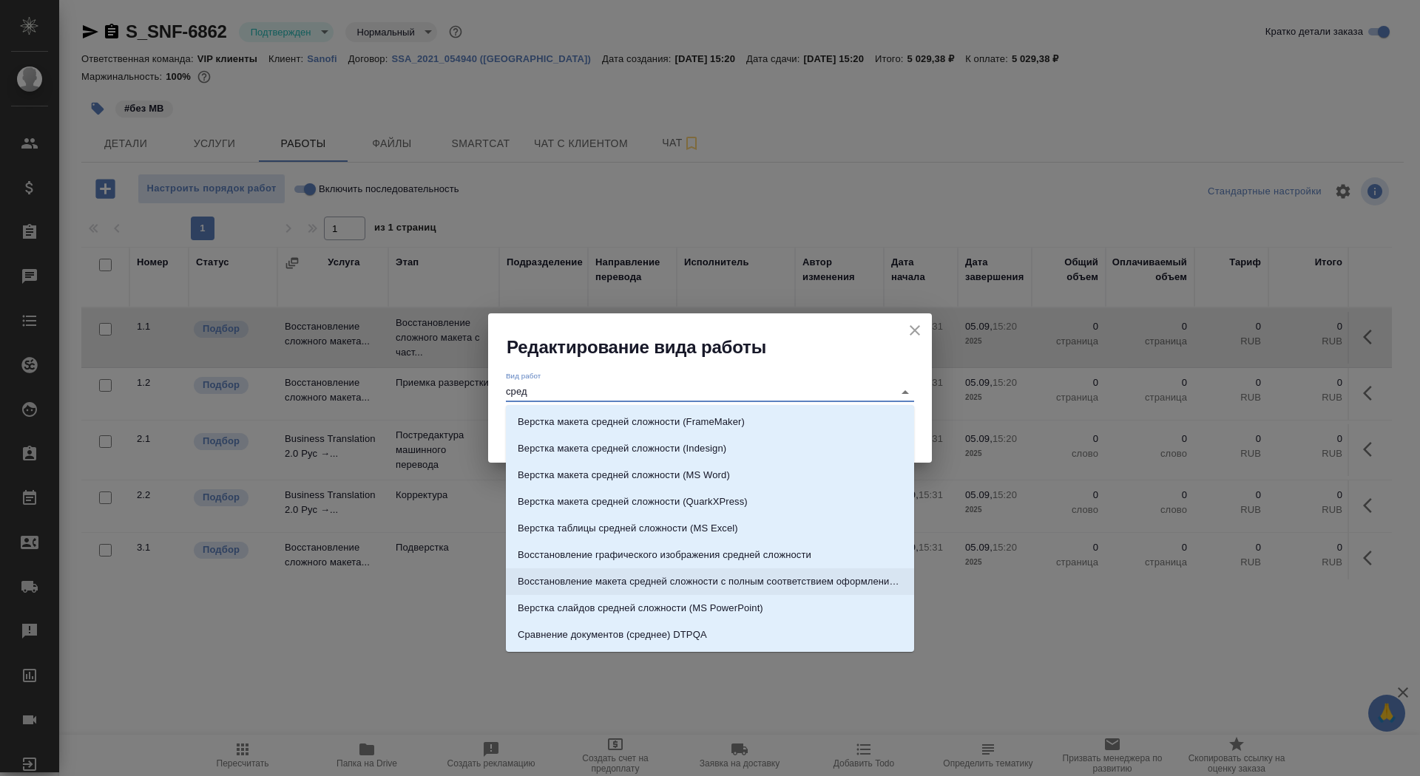
click at [799, 578] on p "Восстановление макета средней сложности с полным соответствием оформлению ориги…" at bounding box center [710, 582] width 385 height 15
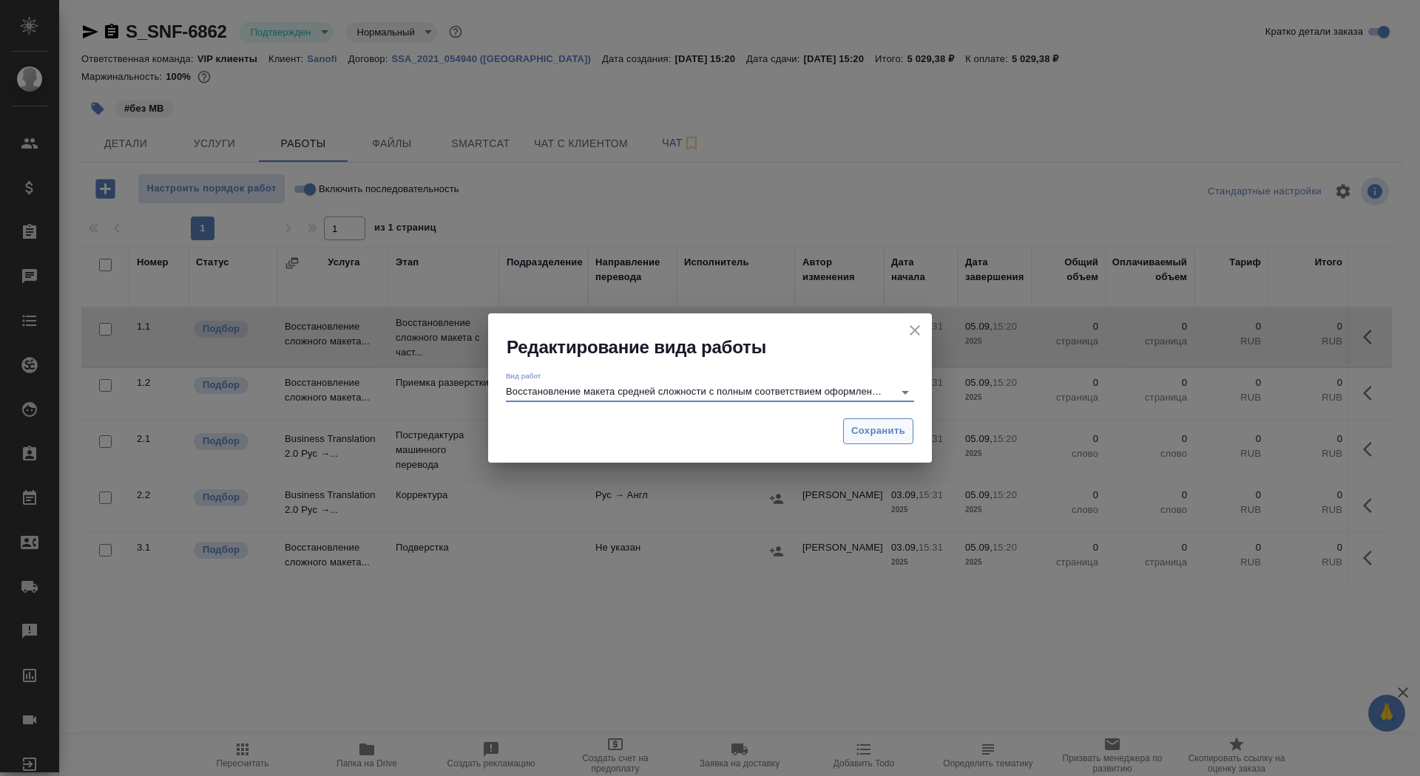
type input "Восстановление макета средней сложности с полным соответствием оформлению ориги…"
click at [876, 434] on span "Сохранить" at bounding box center [878, 431] width 54 height 17
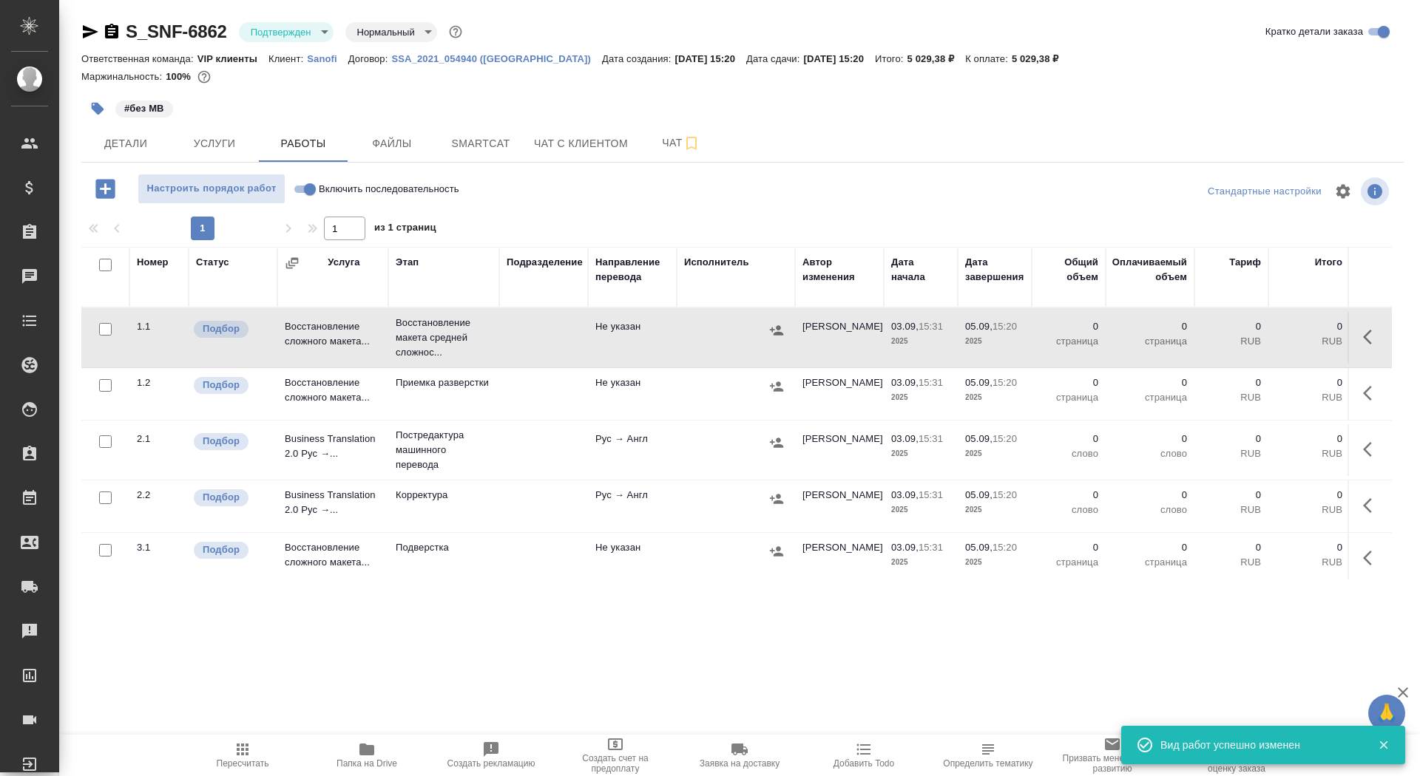
click at [1356, 329] on button "button" at bounding box center [1371, 336] width 35 height 35
click at [1265, 336] on icon "button" at bounding box center [1262, 337] width 13 height 13
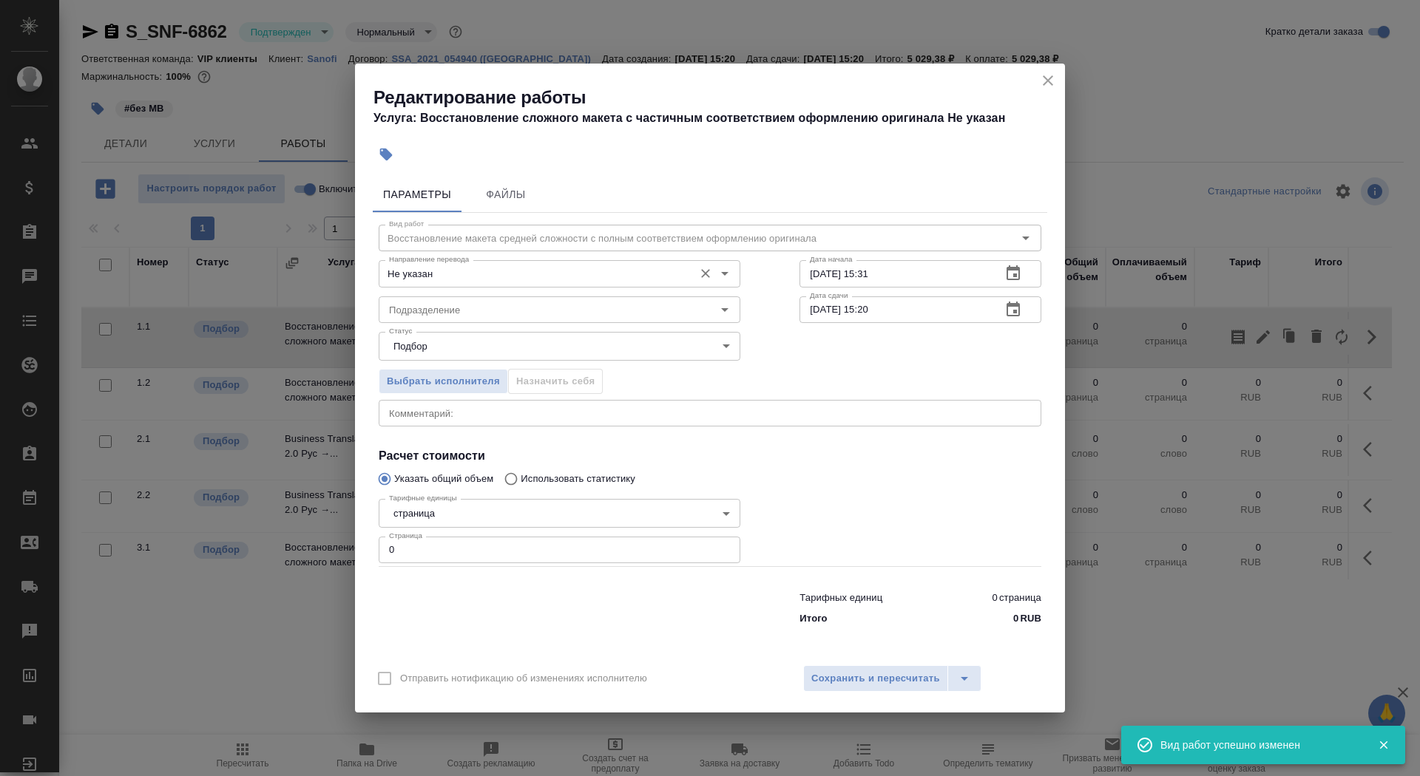
click at [444, 272] on input "Не указан" at bounding box center [534, 274] width 303 height 18
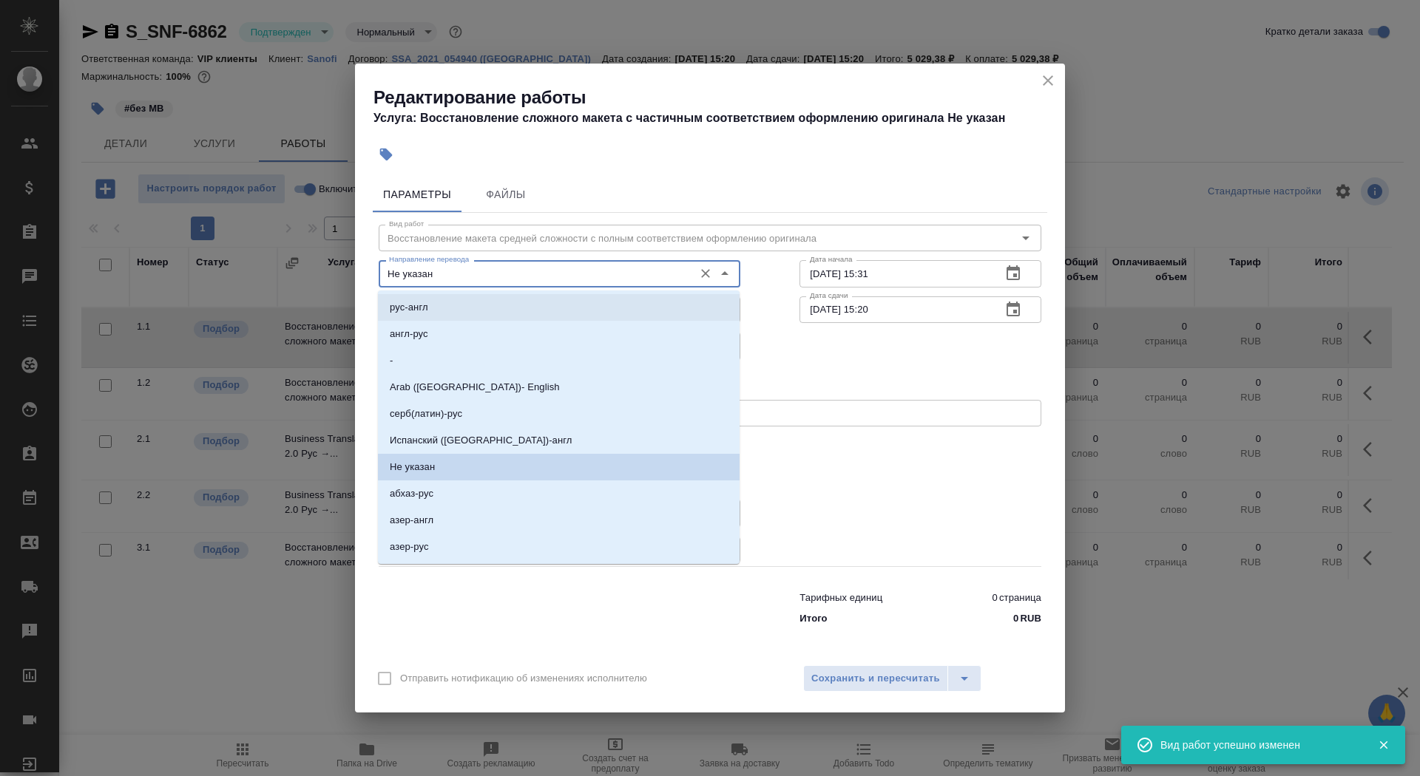
click at [450, 299] on li "рус-англ" at bounding box center [559, 307] width 362 height 27
type input "рус-англ"
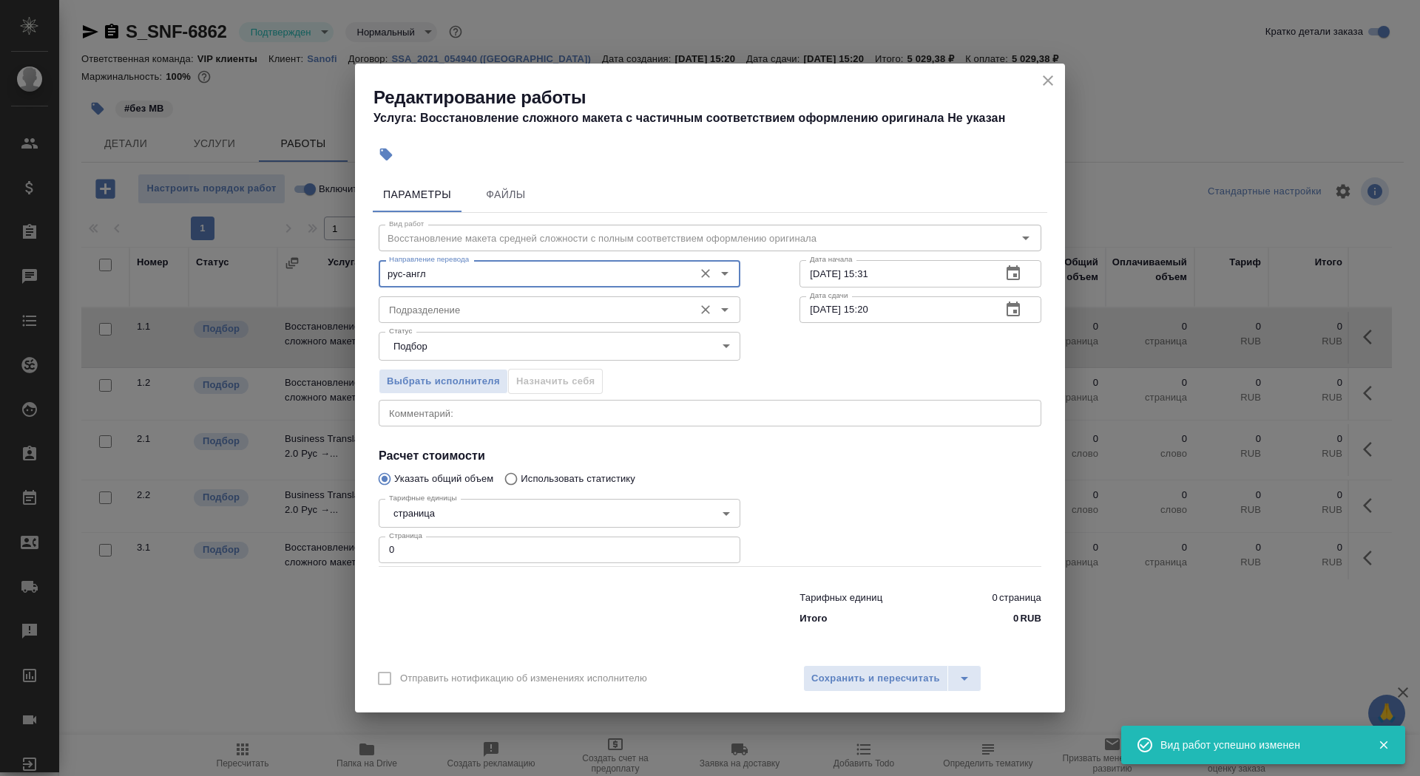
click at [450, 314] on input "Подразделение" at bounding box center [534, 310] width 303 height 18
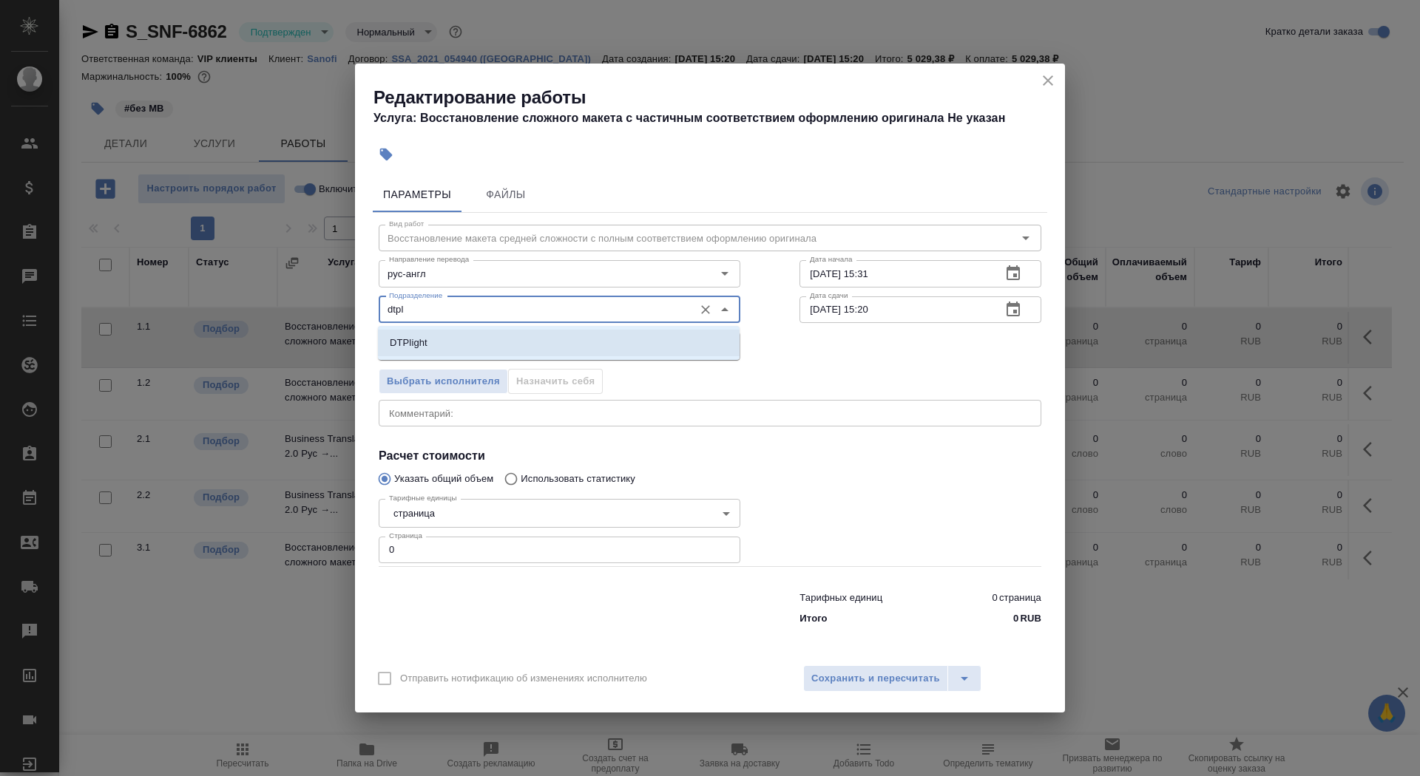
click at [485, 345] on li "DTPlight" at bounding box center [559, 343] width 362 height 27
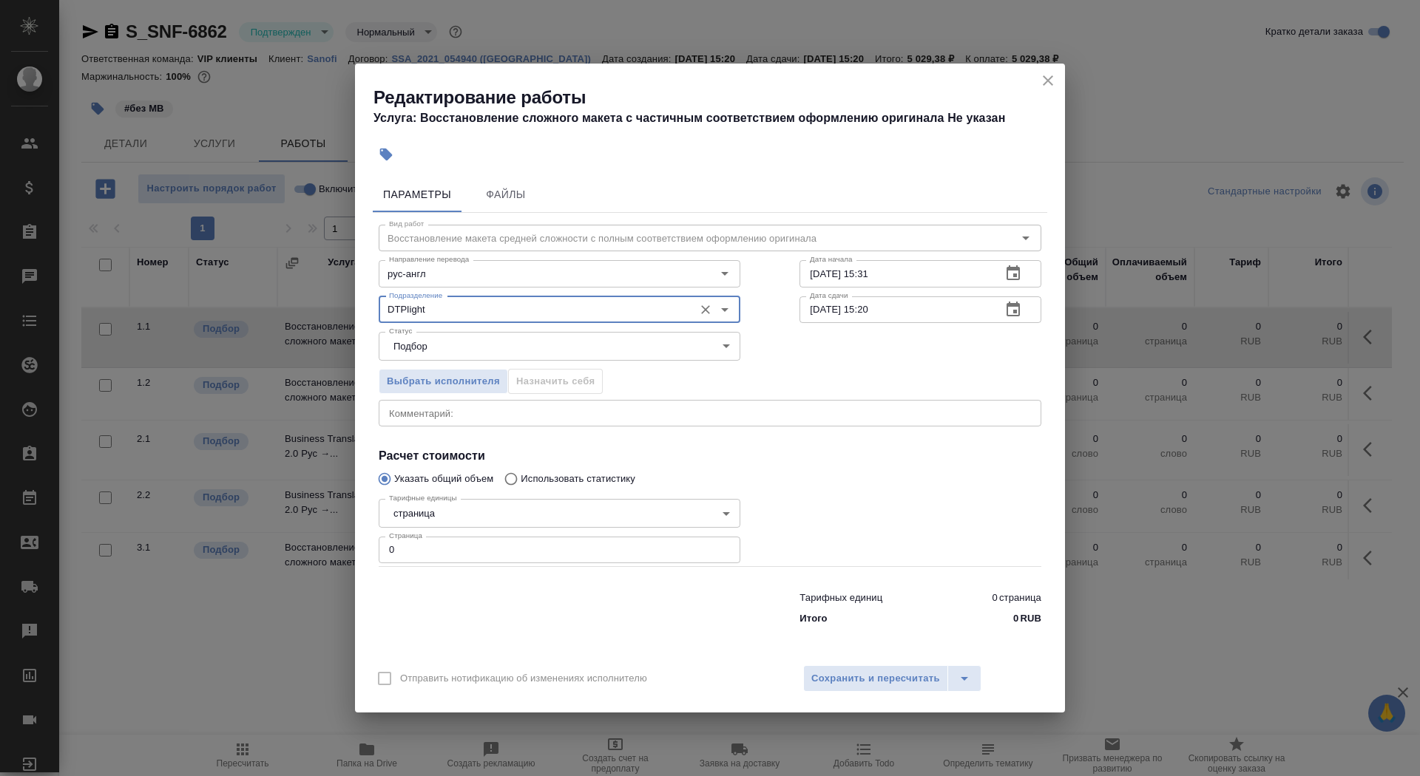
type input "DTPlight"
click at [478, 527] on div "Тарифные единицы страница 5a8b1489cc6b4906c91bfdb2 Тарифные единицы" at bounding box center [560, 513] width 362 height 28
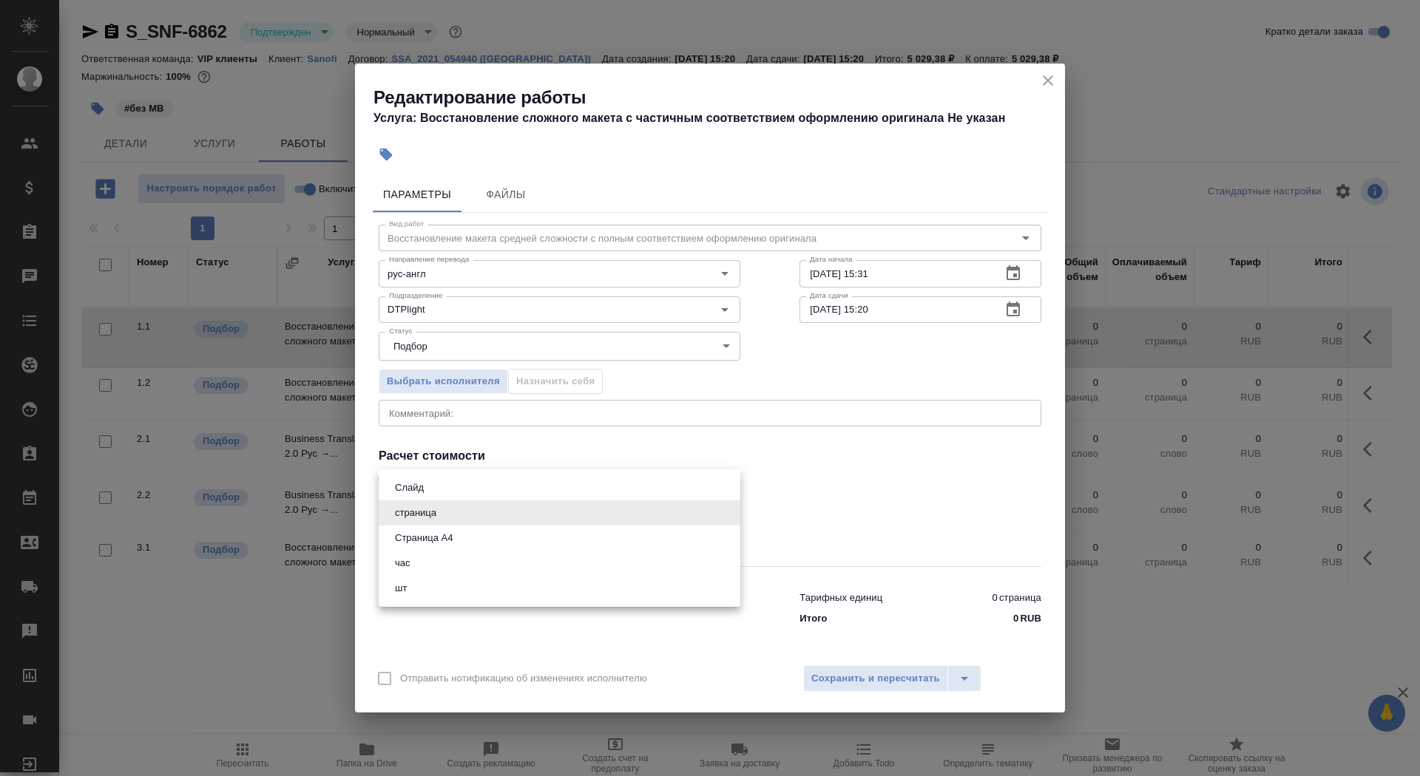
click at [483, 518] on body "🙏 .cls-1 fill:#fff; AWATERA Saydasheva Dilyara Клиенты Спецификации Заказы 0 Ча…" at bounding box center [710, 388] width 1420 height 776
click at [489, 546] on li "Страница А4" at bounding box center [560, 538] width 362 height 25
type input "5f036ec4e16dec2d6b59c8ff"
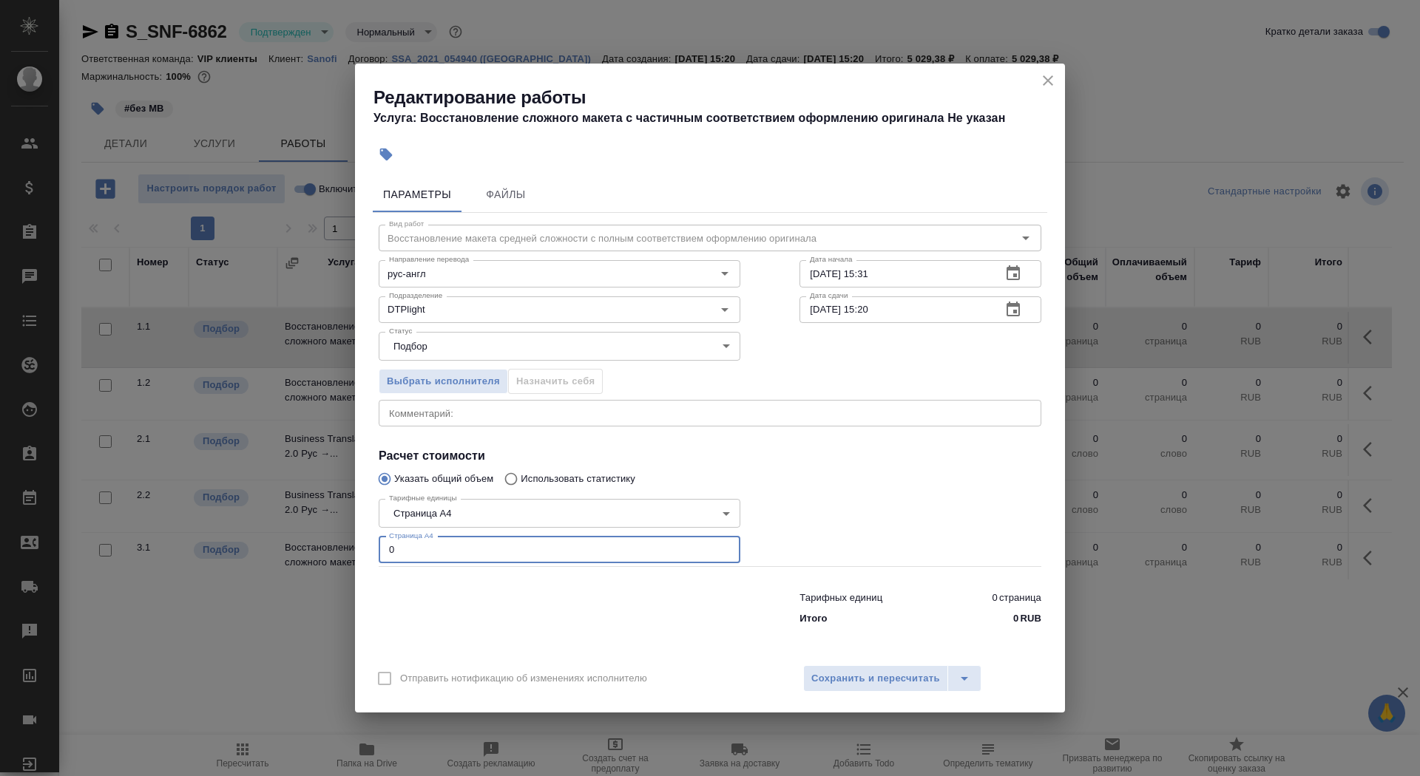
click at [486, 563] on input "0" at bounding box center [560, 550] width 362 height 27
type input "8"
click at [467, 417] on textarea at bounding box center [710, 413] width 642 height 11
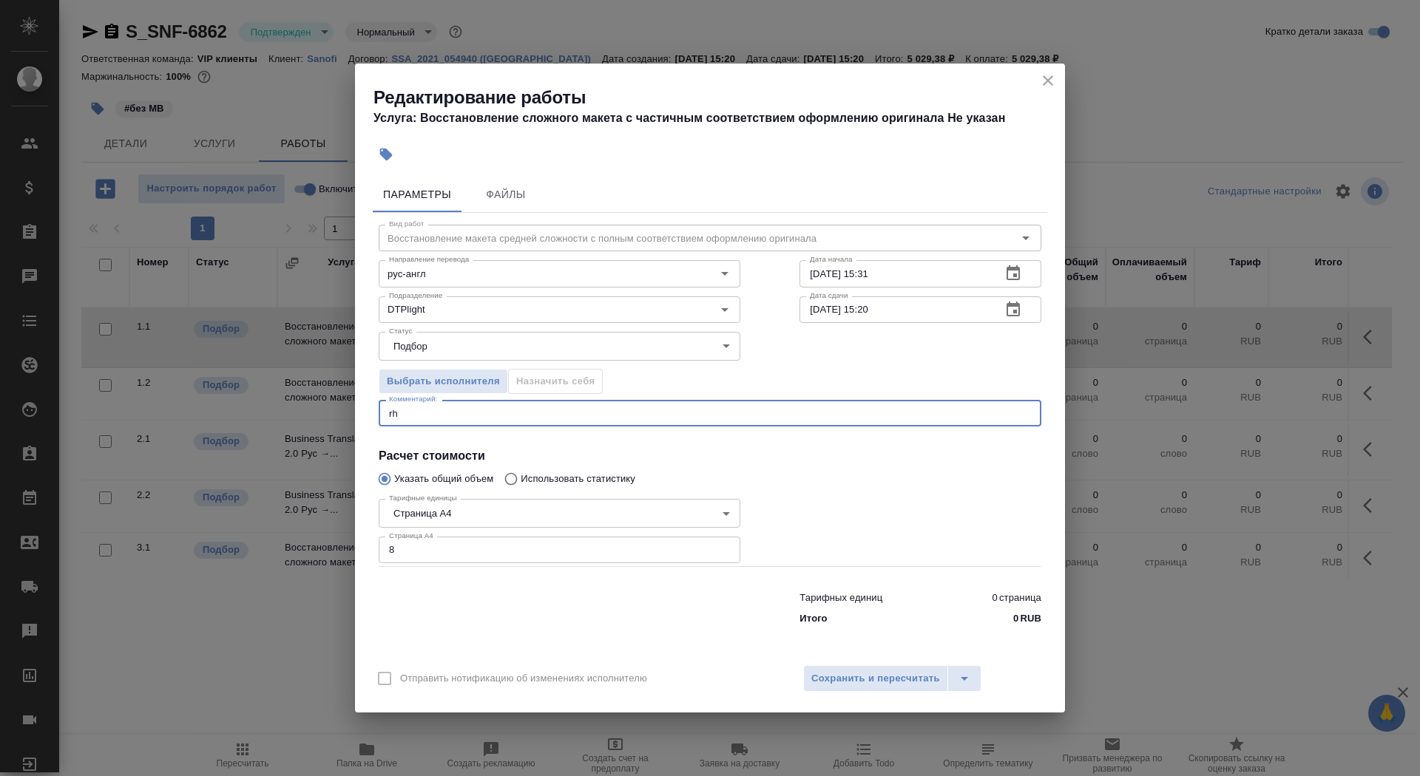
type textarea "r"
type textarea "к"
click at [918, 279] on input "03.09.2025 15:31" at bounding box center [894, 273] width 190 height 27
type input "03.09.2025 15:41"
click at [1012, 310] on icon "button" at bounding box center [1013, 310] width 18 height 18
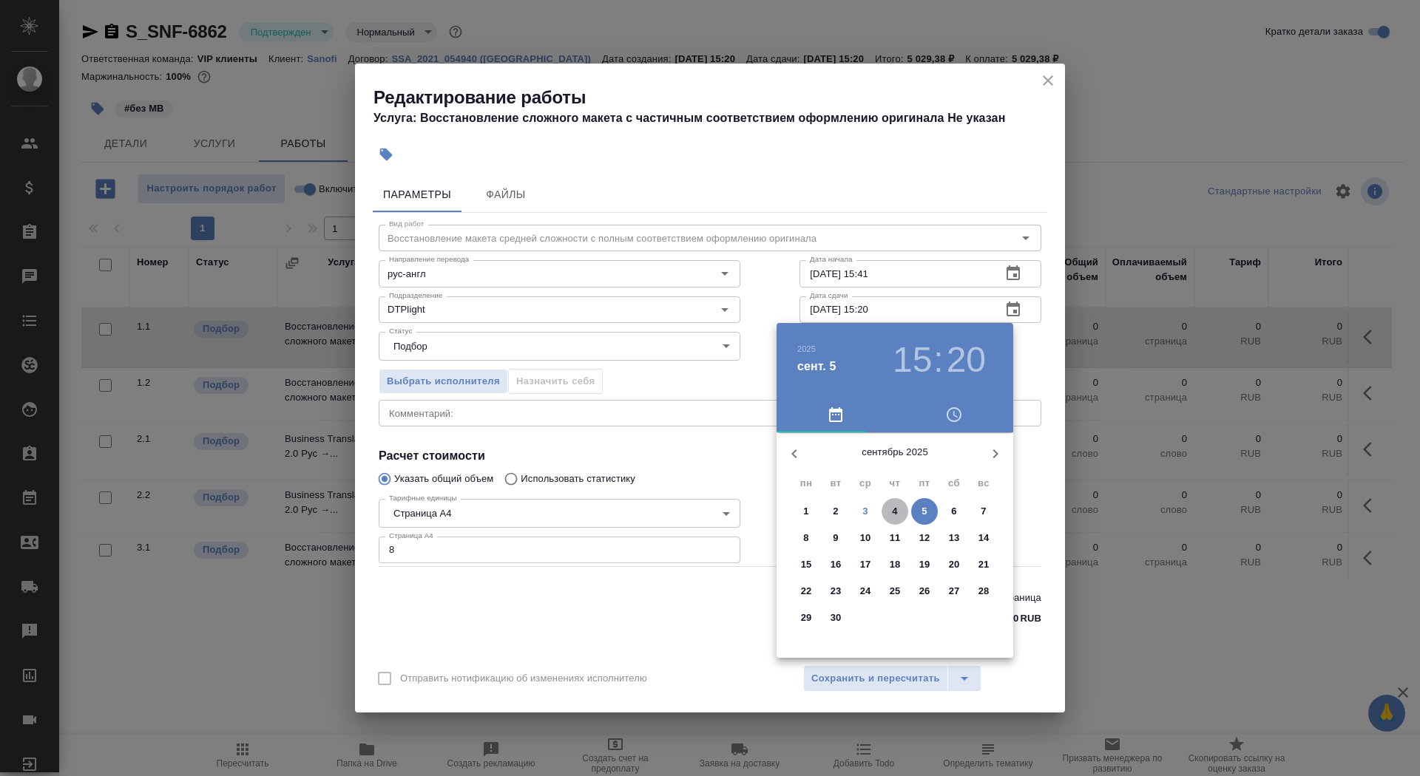
click at [887, 509] on span "4" at bounding box center [895, 511] width 27 height 15
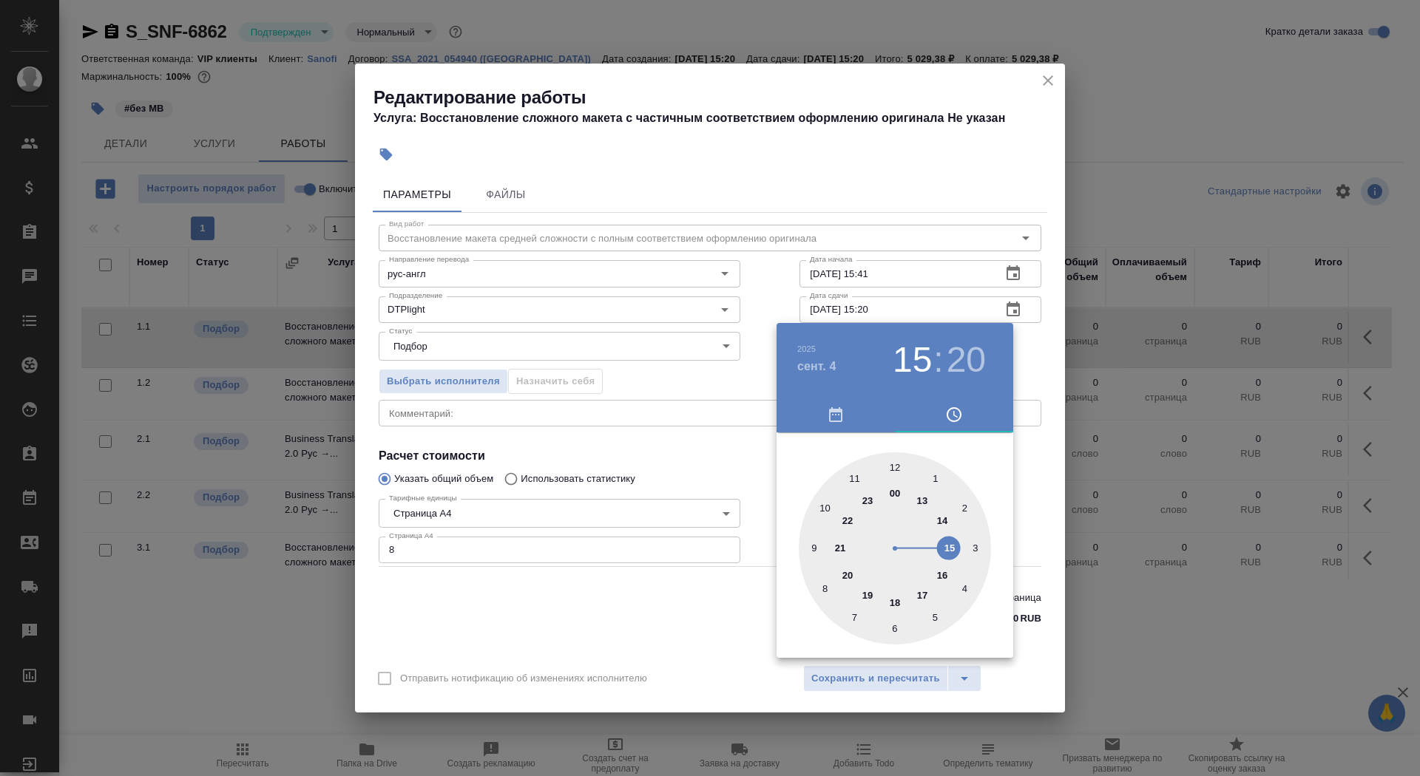
click at [827, 369] on h4 "сент. 4" at bounding box center [816, 367] width 39 height 18
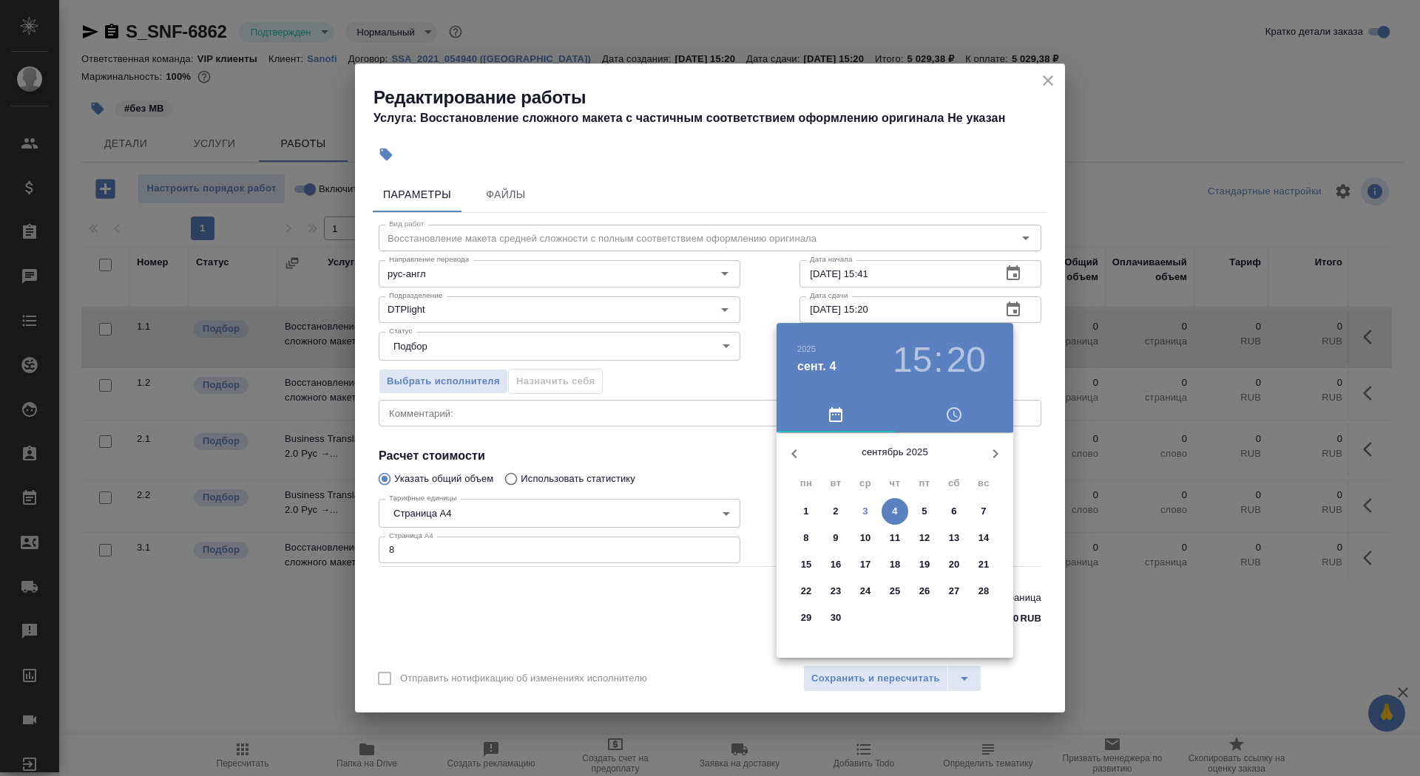
click at [865, 515] on p "3" at bounding box center [864, 511] width 5 height 15
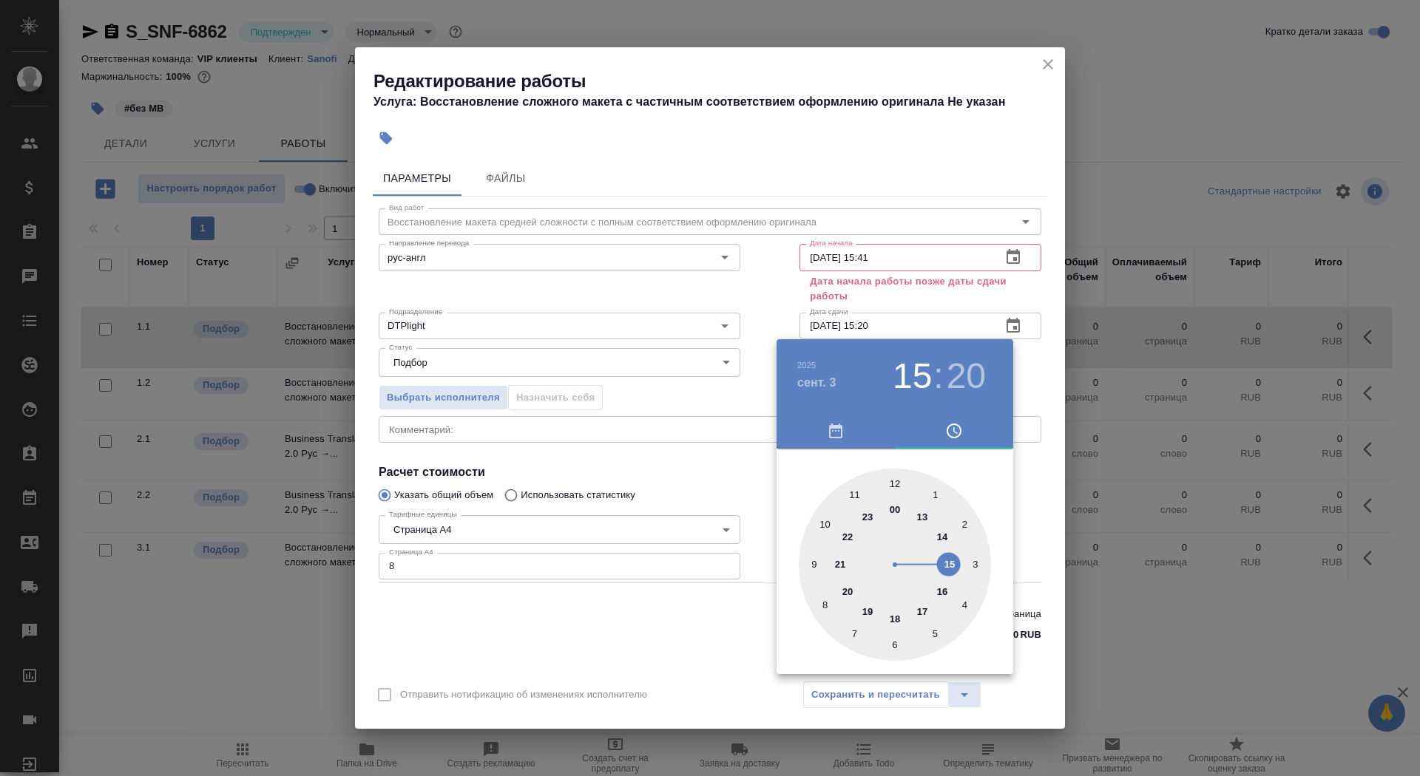
click at [921, 609] on div at bounding box center [895, 565] width 192 height 192
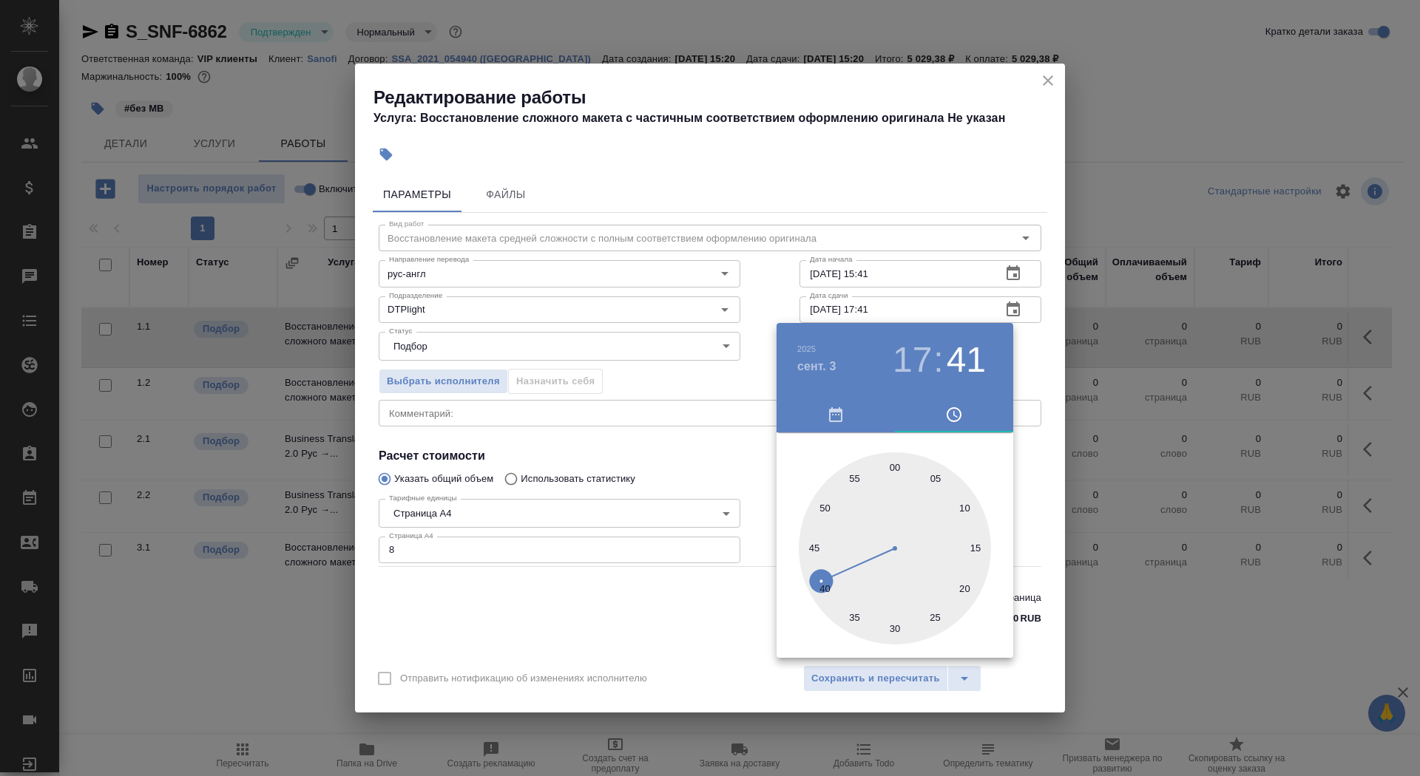
click at [823, 580] on div at bounding box center [895, 549] width 192 height 192
click at [825, 594] on div at bounding box center [895, 549] width 192 height 192
click at [820, 586] on div at bounding box center [895, 549] width 192 height 192
click at [822, 511] on div at bounding box center [895, 549] width 192 height 192
type input "03.09.2025 17:50"
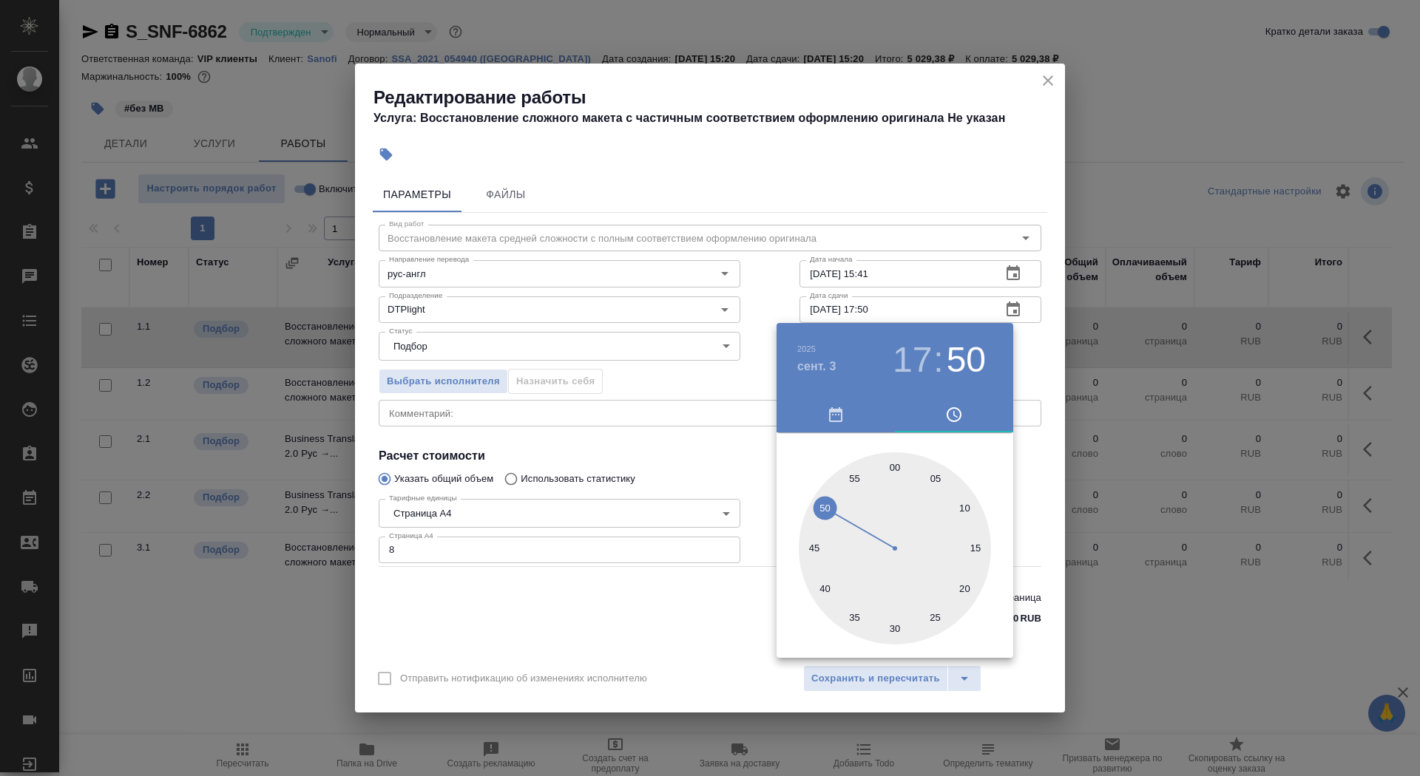
click at [637, 661] on div at bounding box center [710, 388] width 1420 height 776
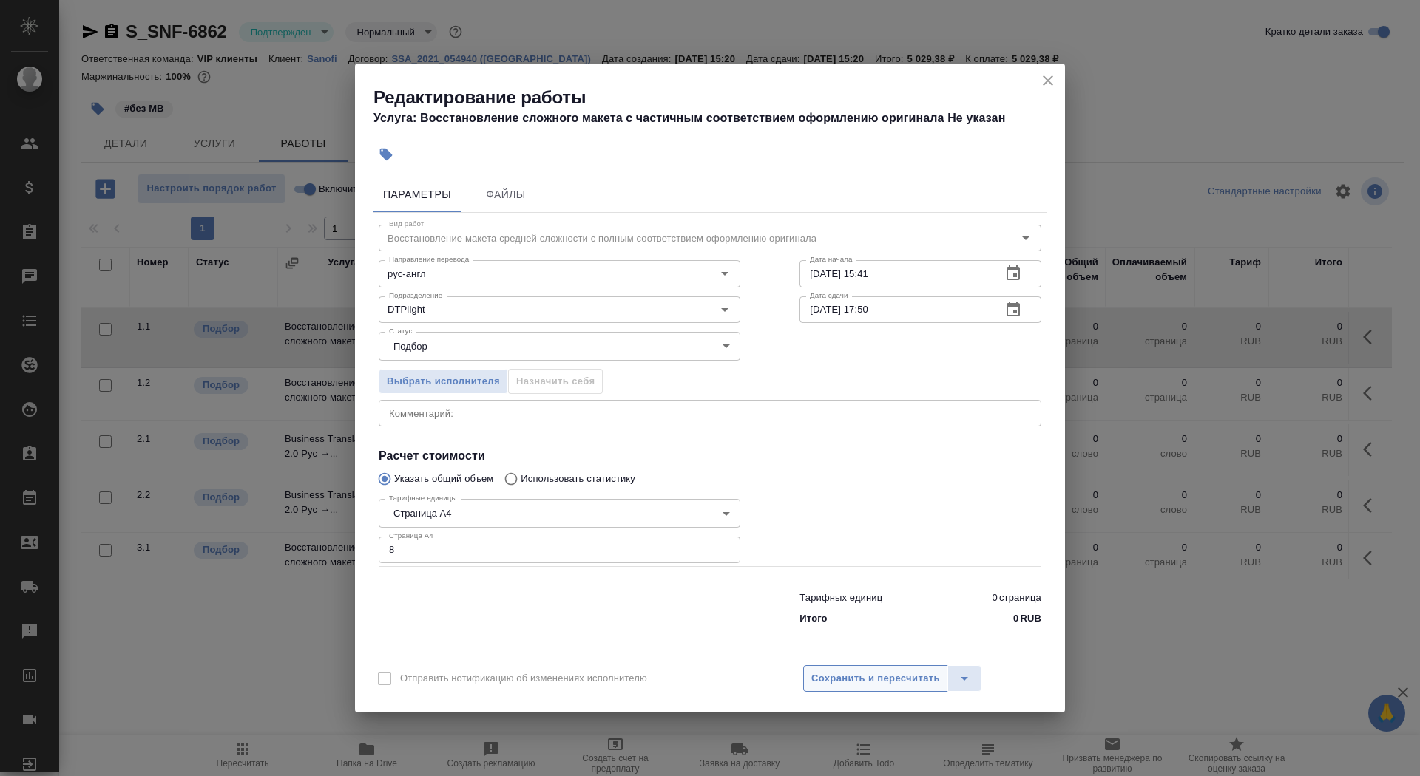
click at [850, 680] on span "Сохранить и пересчитать" at bounding box center [875, 679] width 129 height 17
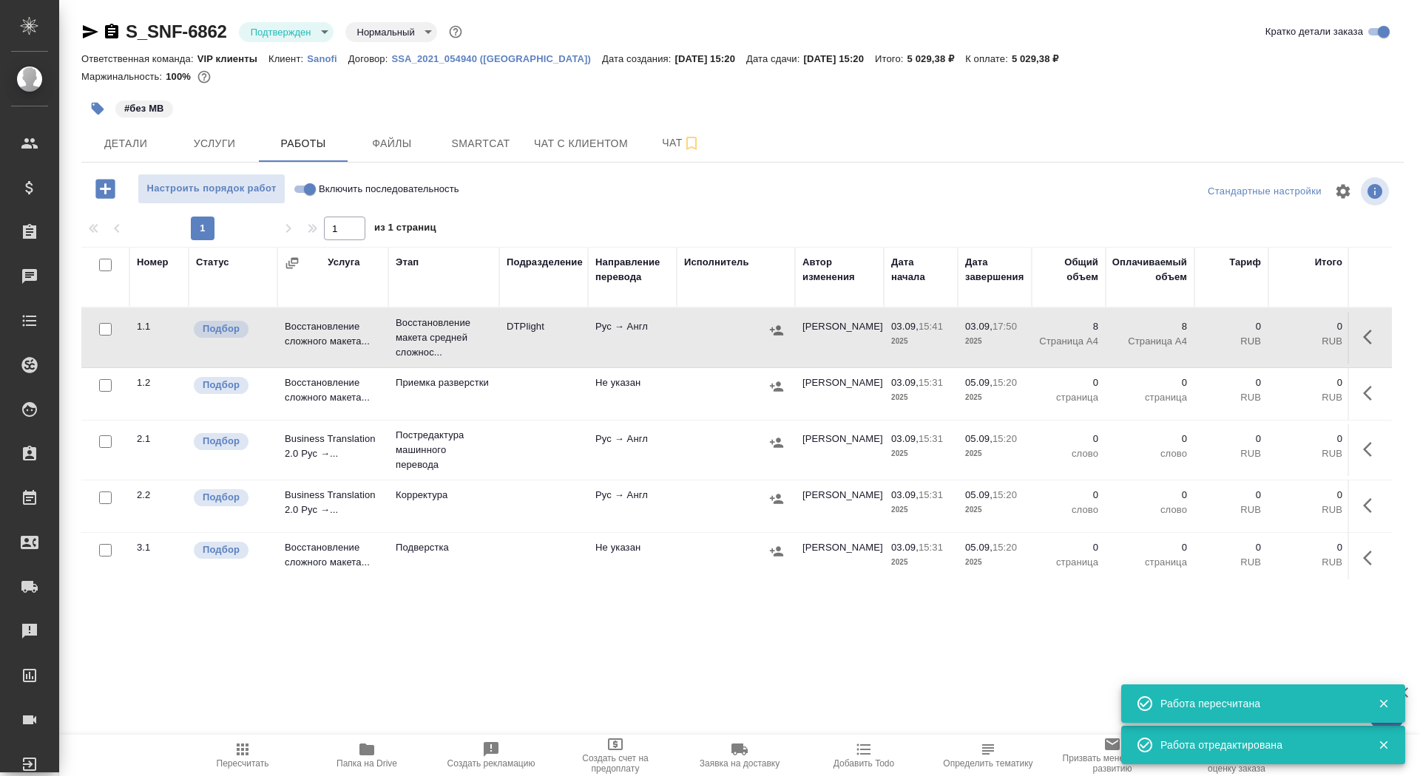
click at [95, 108] on icon "button" at bounding box center [98, 109] width 13 height 13
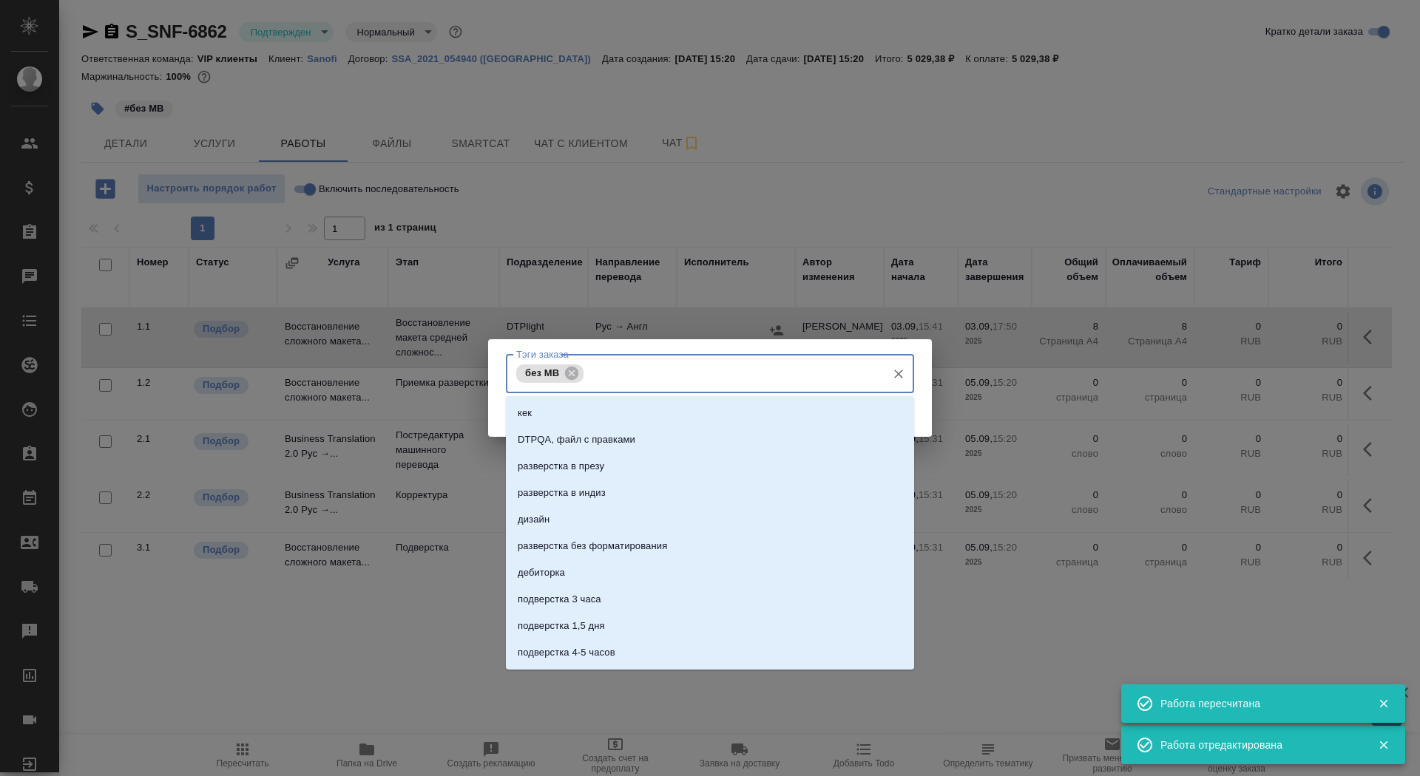
click at [700, 379] on input "Тэги заказа" at bounding box center [733, 373] width 292 height 25
type input "на разверстке"
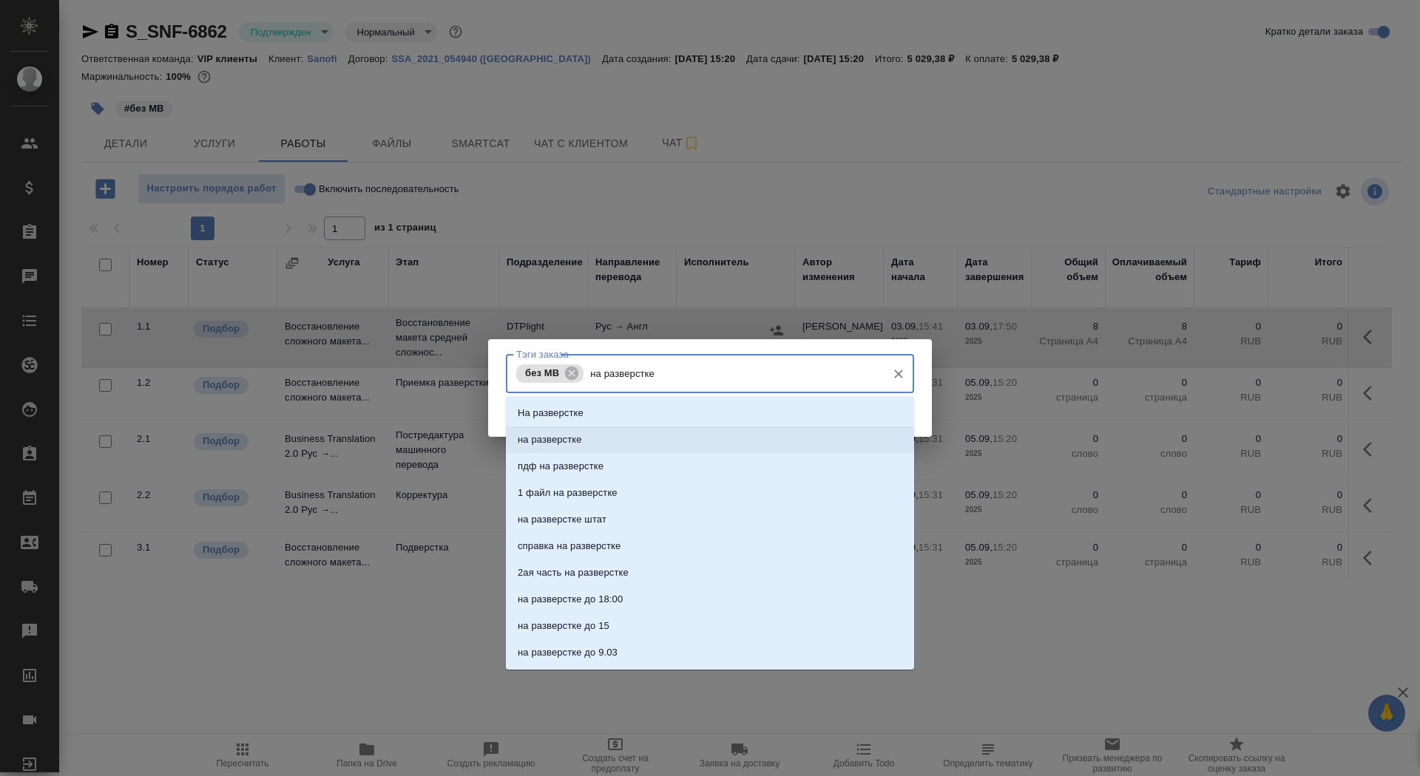
click at [731, 435] on li "на разверстке" at bounding box center [710, 440] width 408 height 27
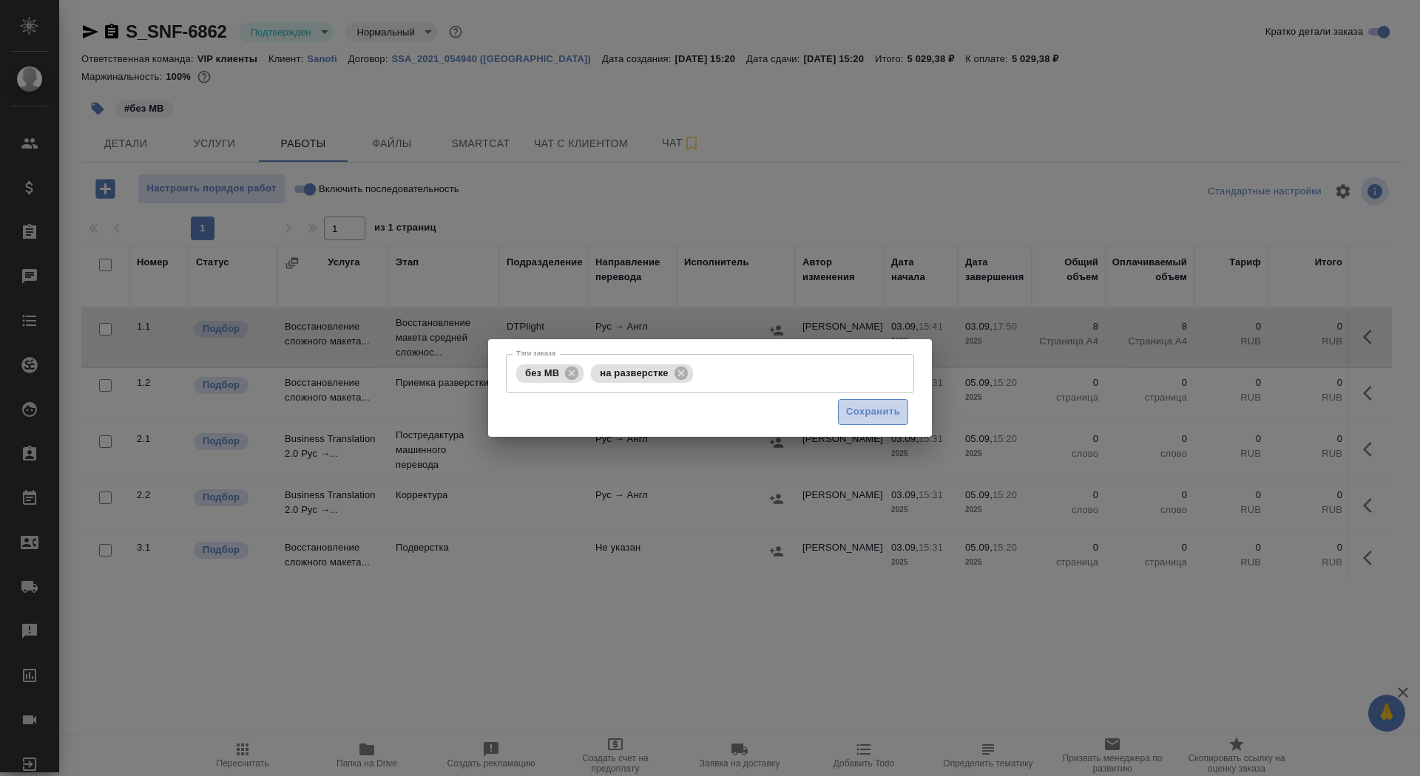
click at [863, 399] on button "Сохранить" at bounding box center [873, 412] width 70 height 26
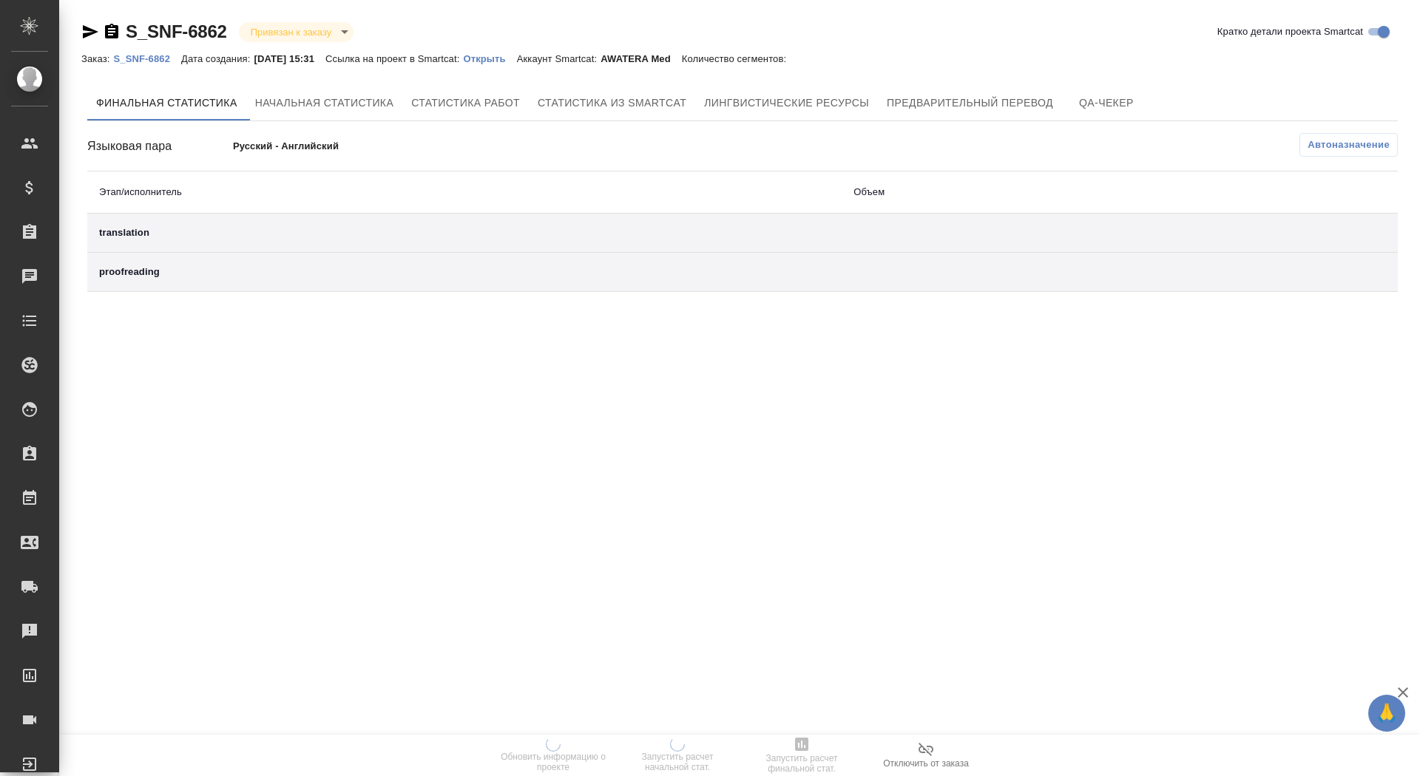
click at [507, 61] on p "Открыть" at bounding box center [489, 58] width 53 height 11
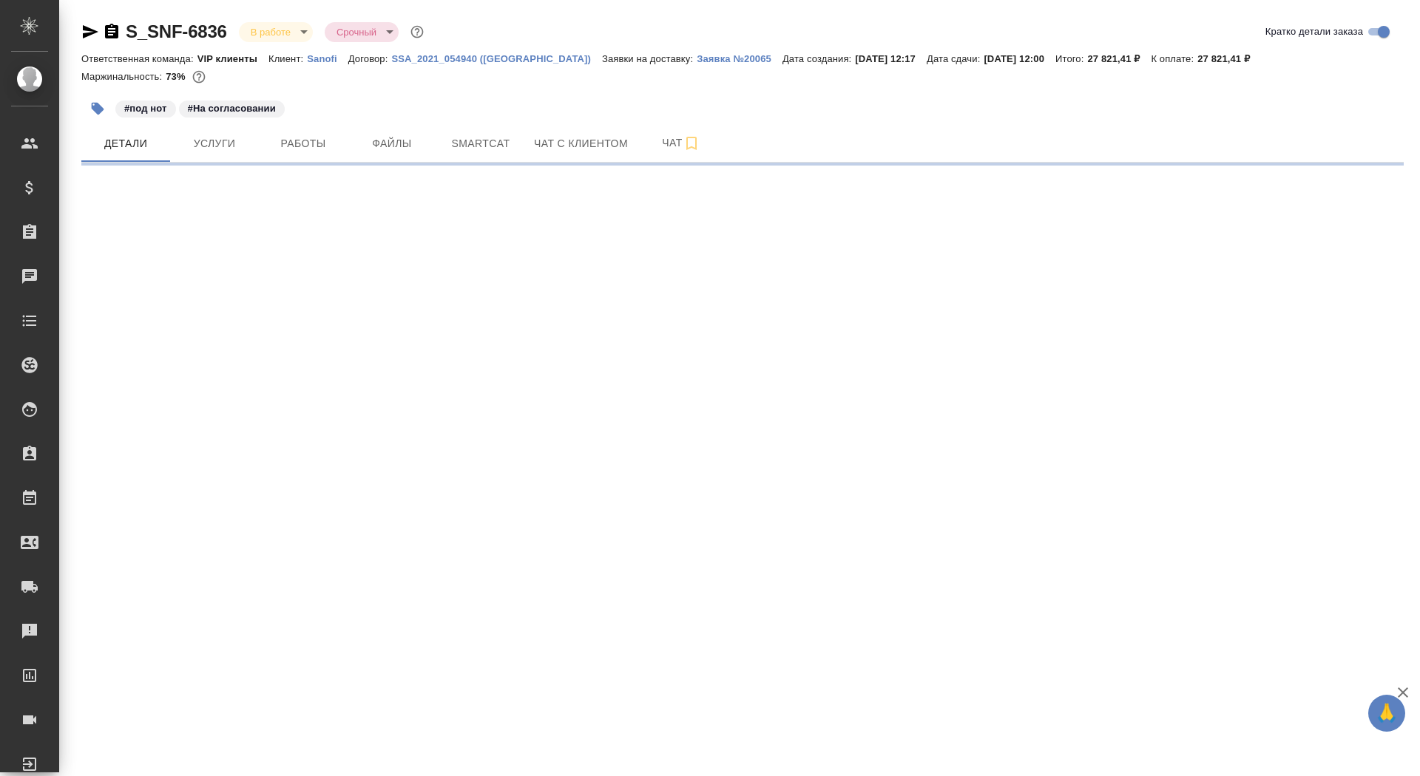
select select "RU"
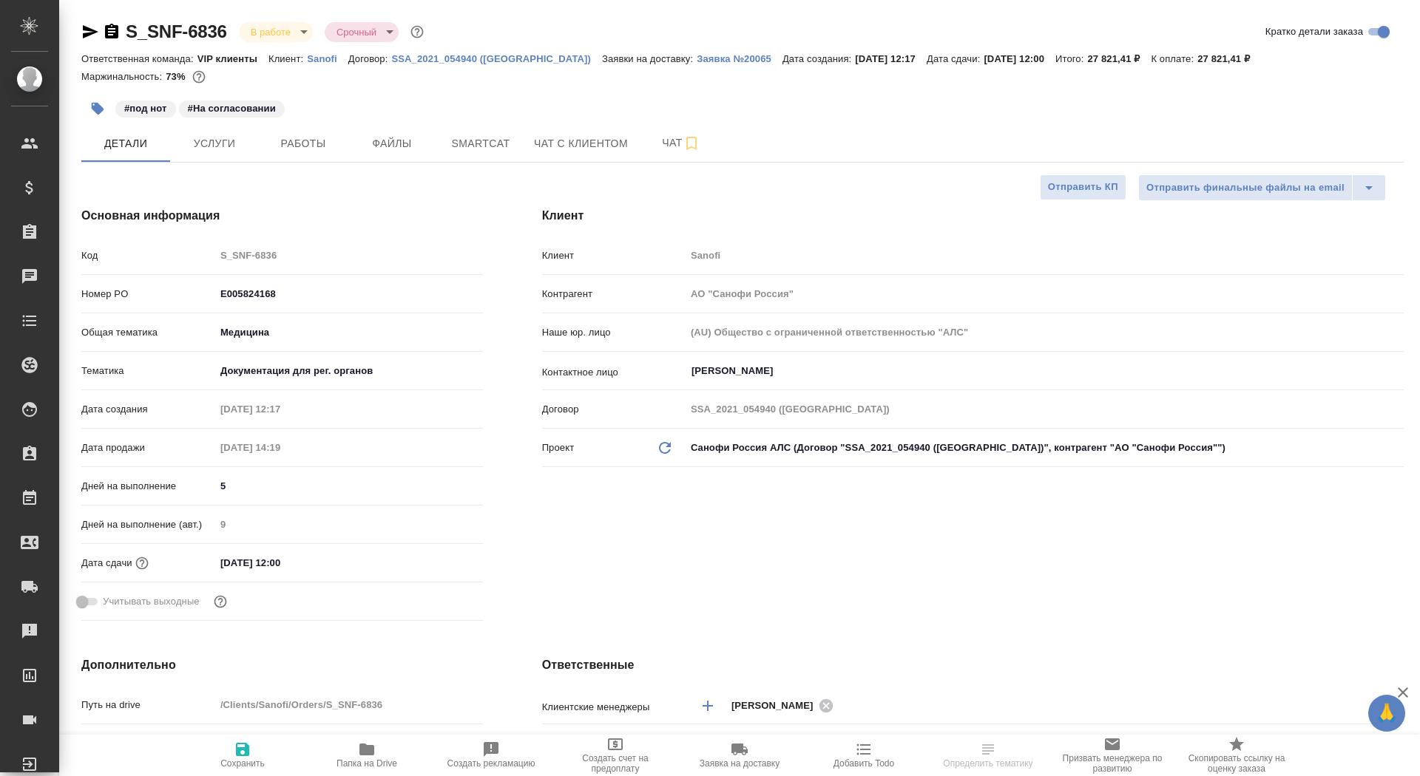
type textarea "x"
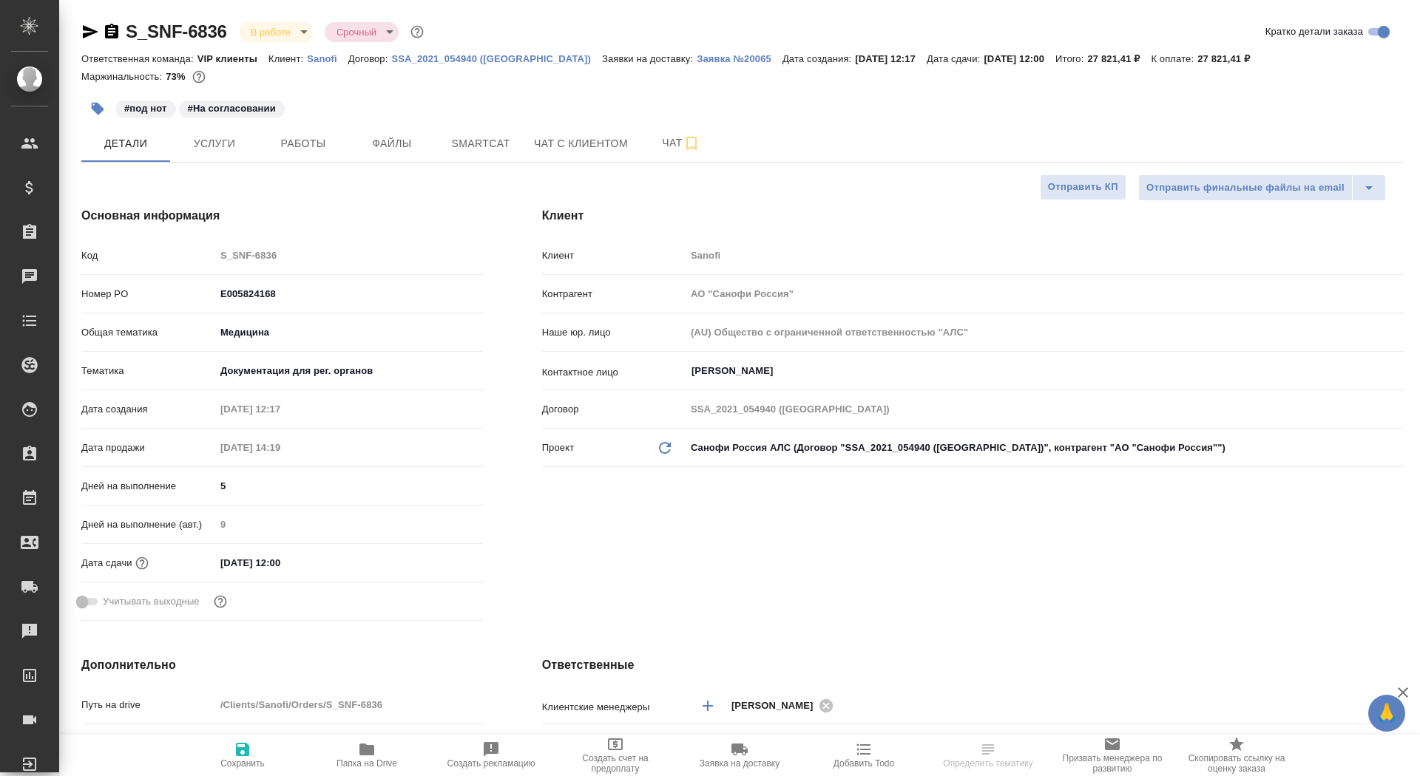
type textarea "x"
click at [697, 57] on p "Заявка №20065" at bounding box center [740, 58] width 86 height 11
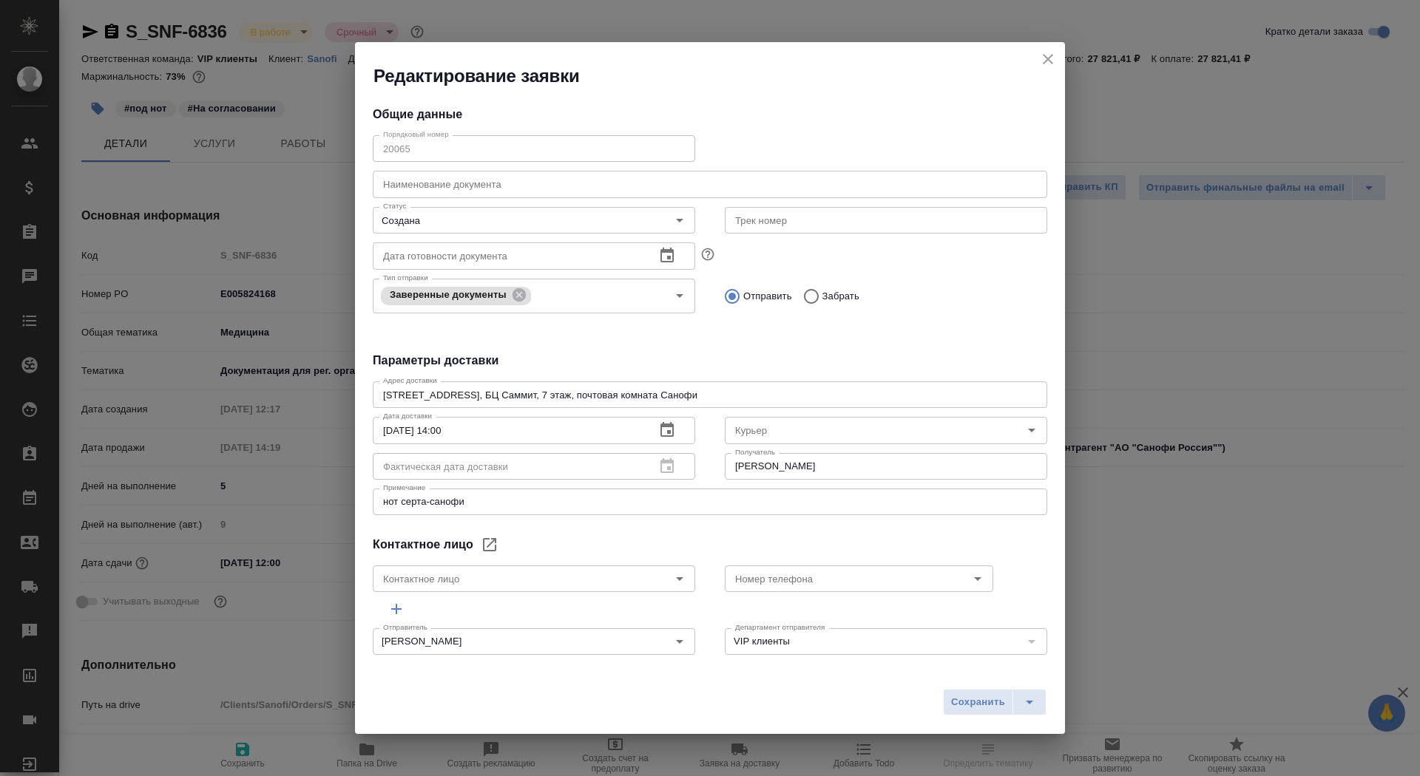
type input "[PERSON_NAME]"
click at [1022, 703] on icon "split button" at bounding box center [1030, 703] width 18 height 18
click at [743, 694] on div "Сохранить Сохранить и скачать" at bounding box center [710, 708] width 710 height 53
click at [1035, 705] on icon "split button" at bounding box center [1030, 703] width 18 height 18
click at [1023, 679] on li "Сохранить и скачать" at bounding box center [996, 672] width 118 height 24
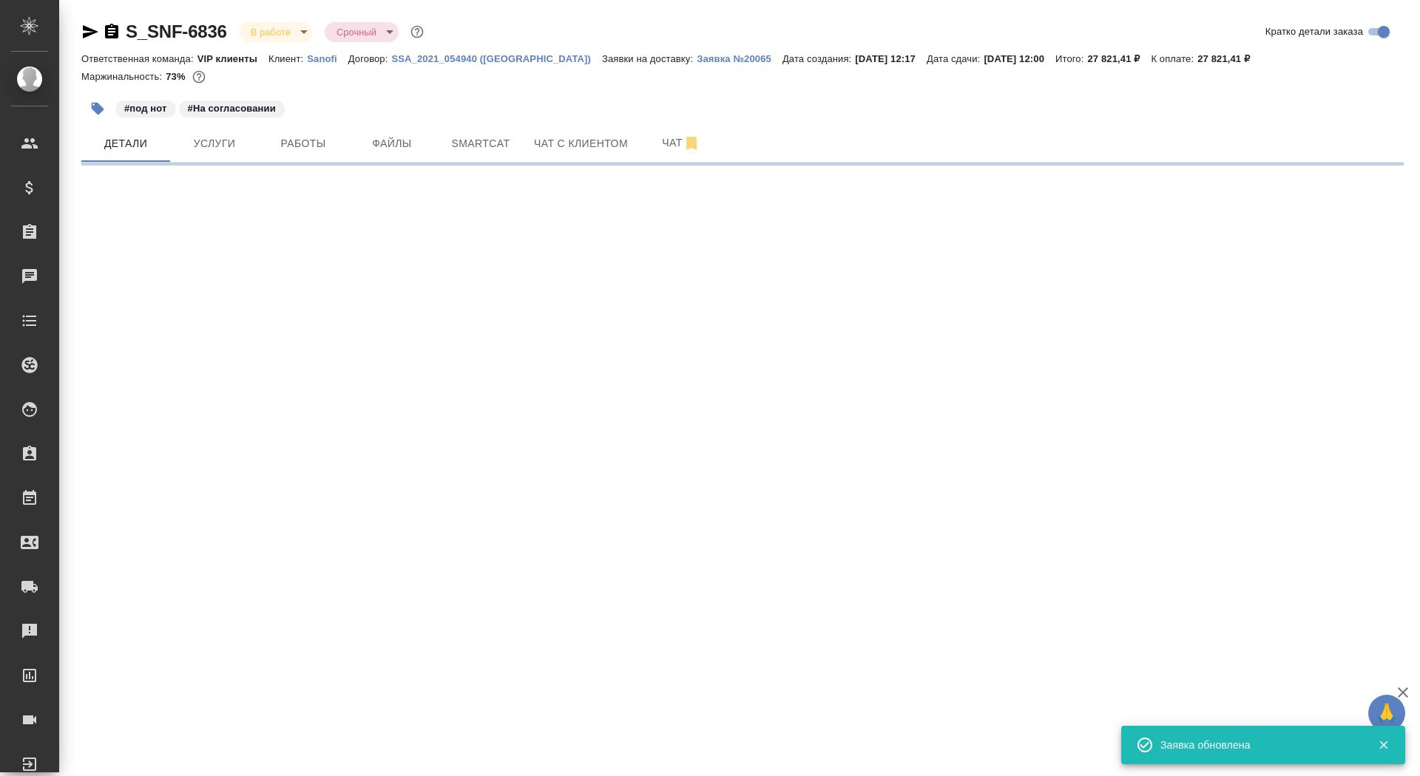
select select "RU"
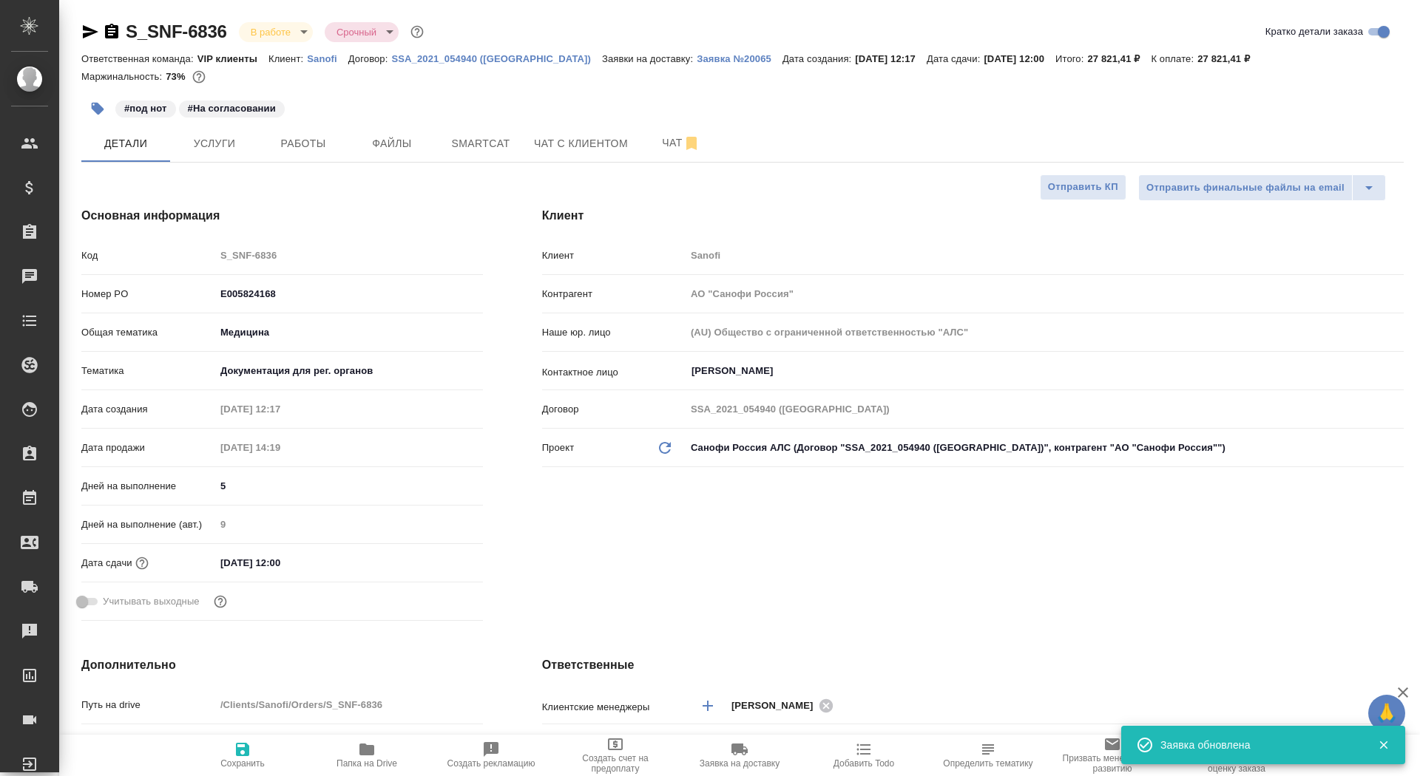
type textarea "x"
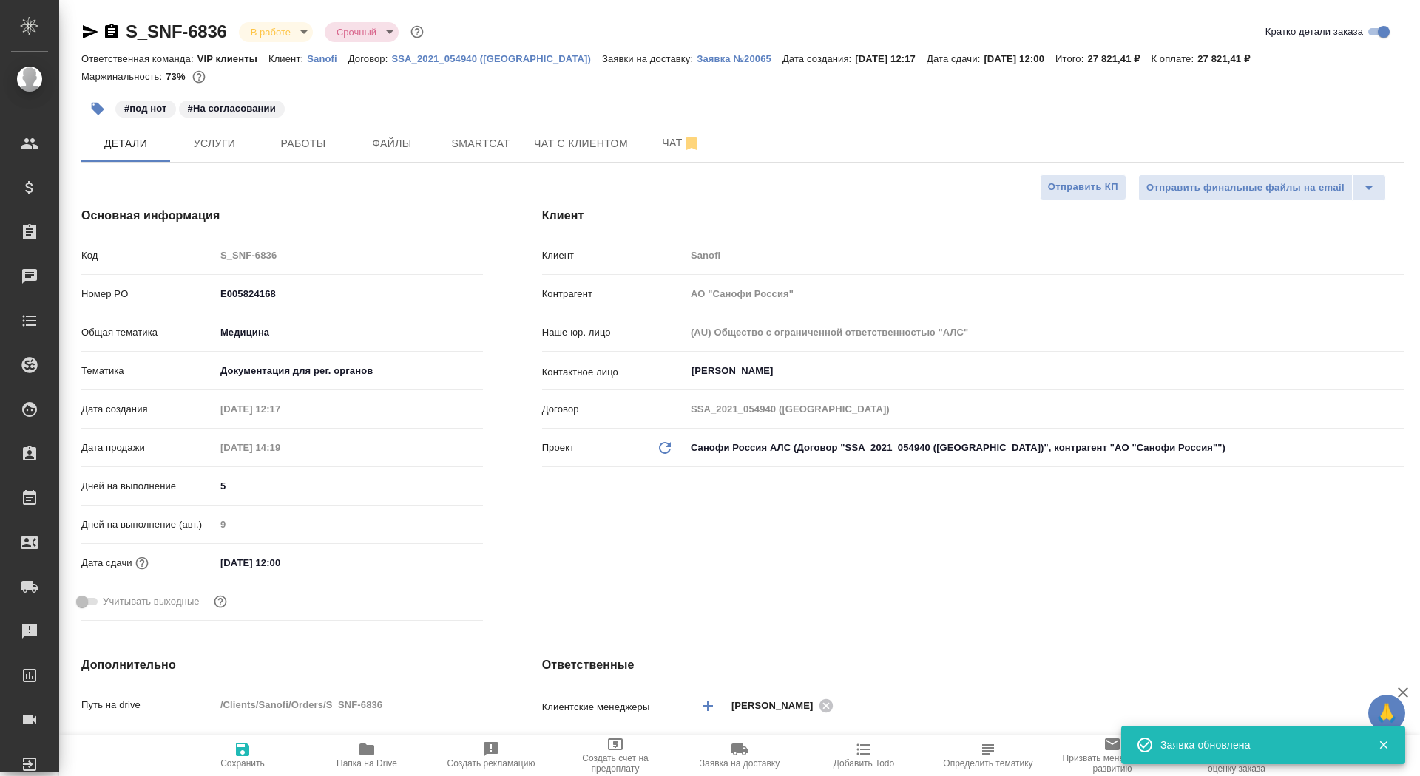
type textarea "x"
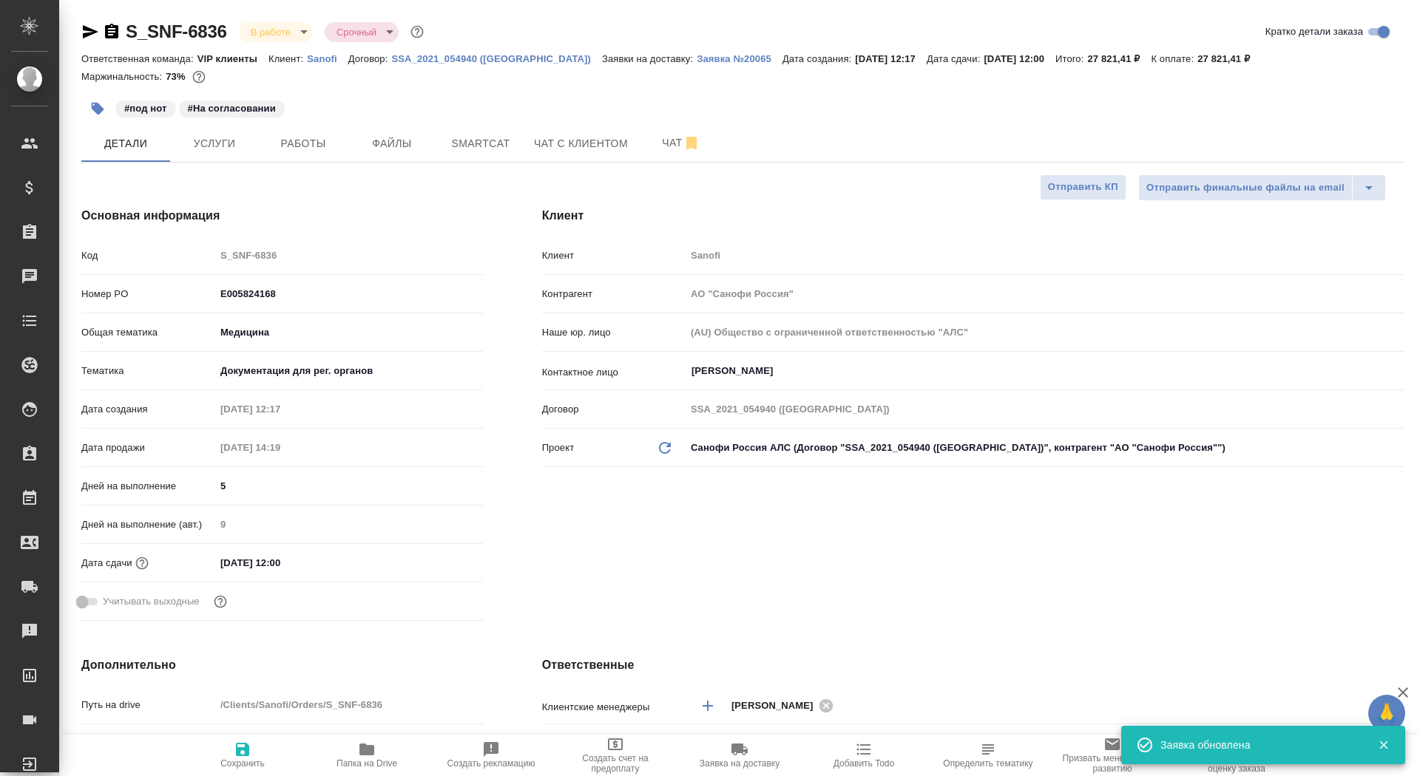
type textarea "x"
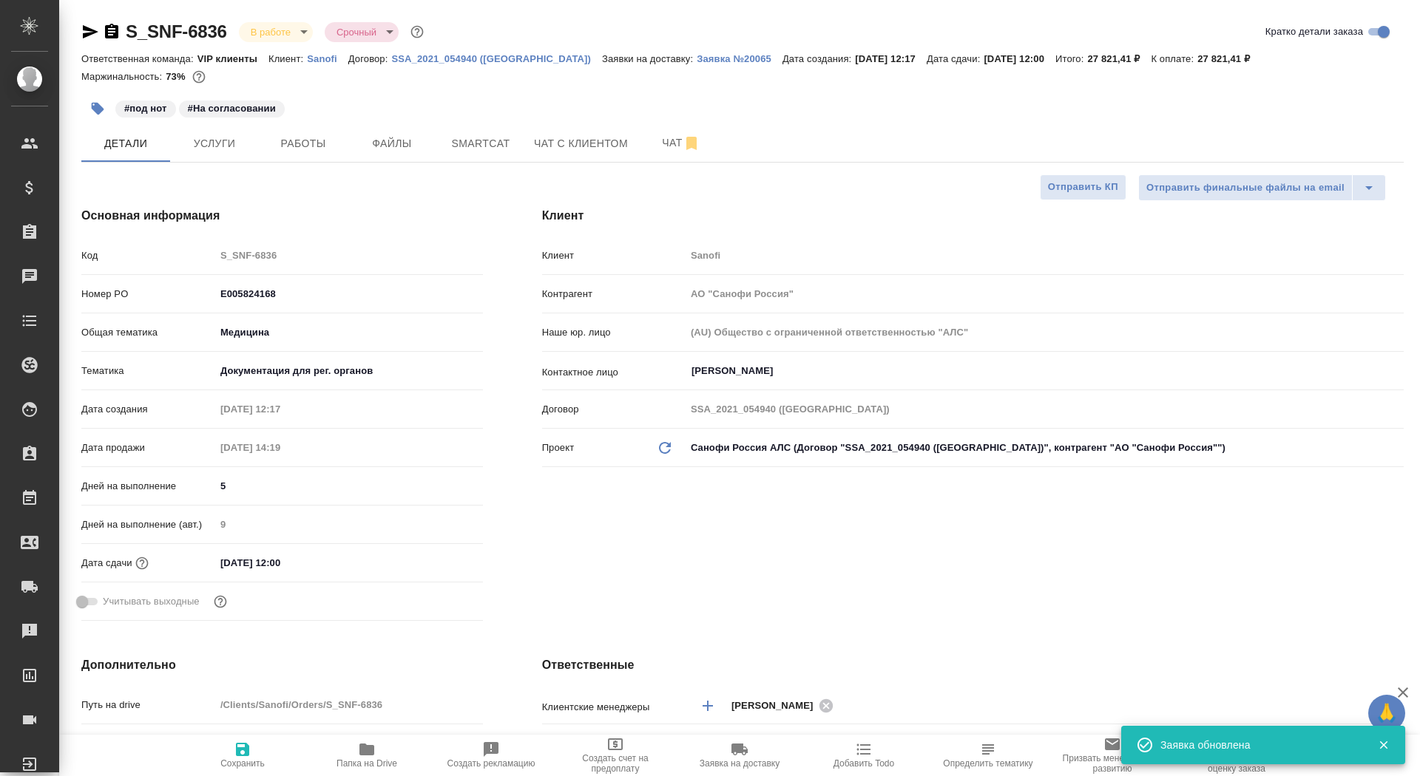
type textarea "x"
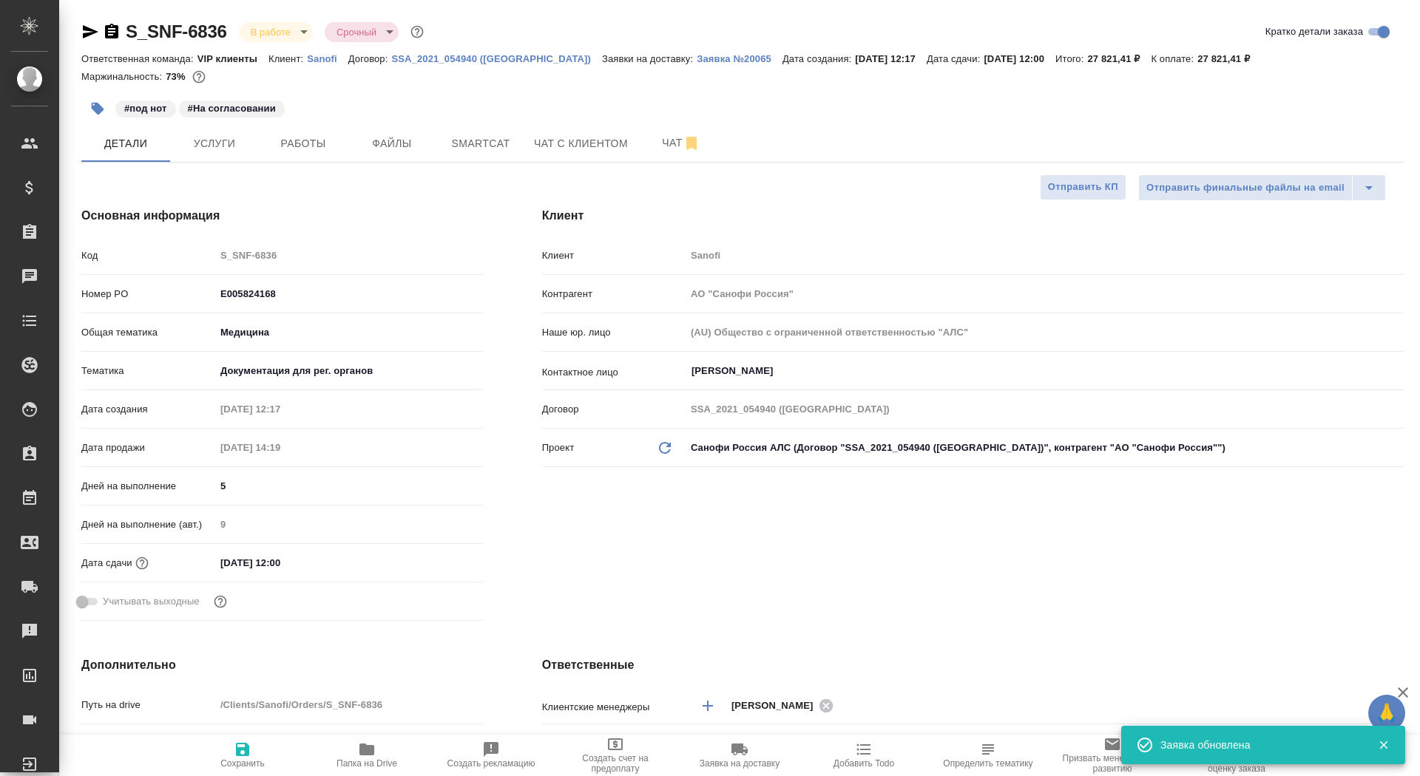
type textarea "x"
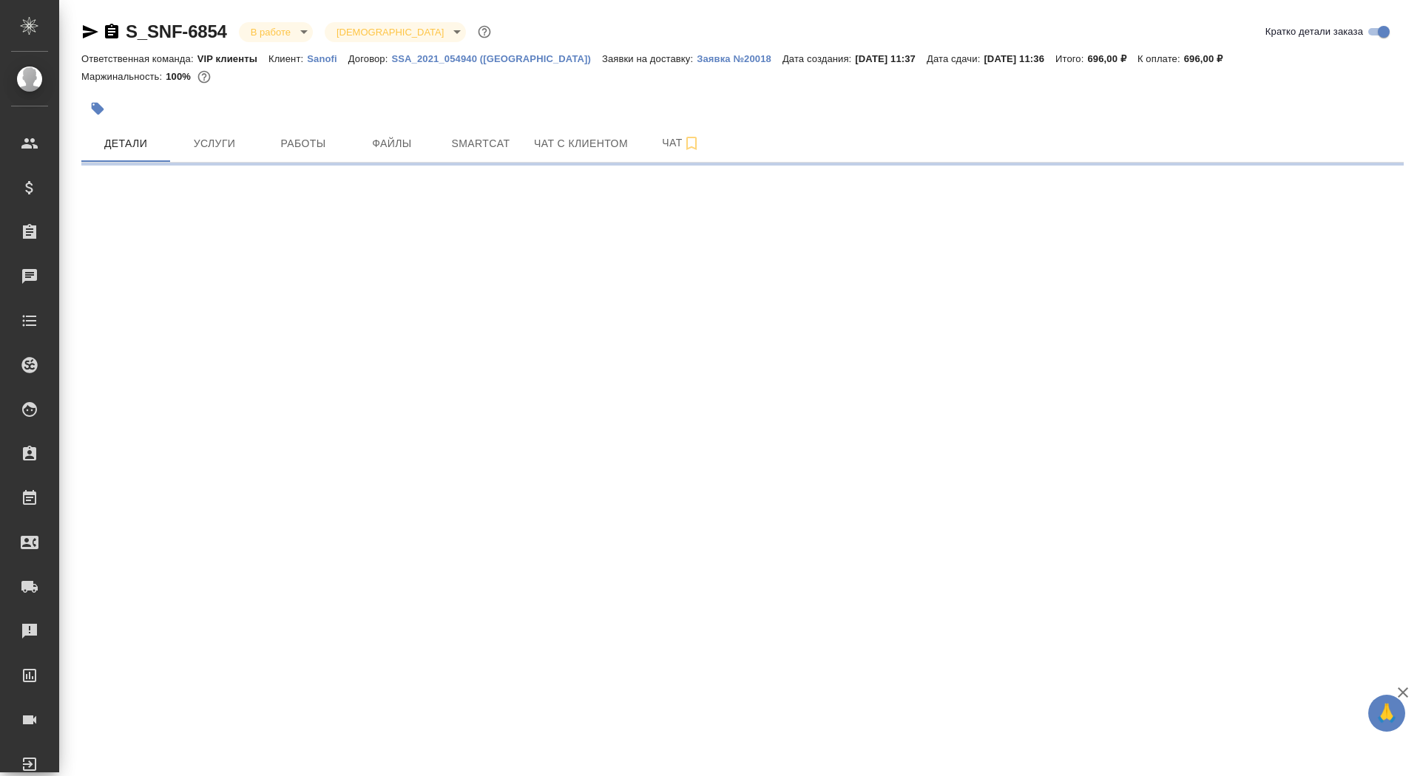
select select "RU"
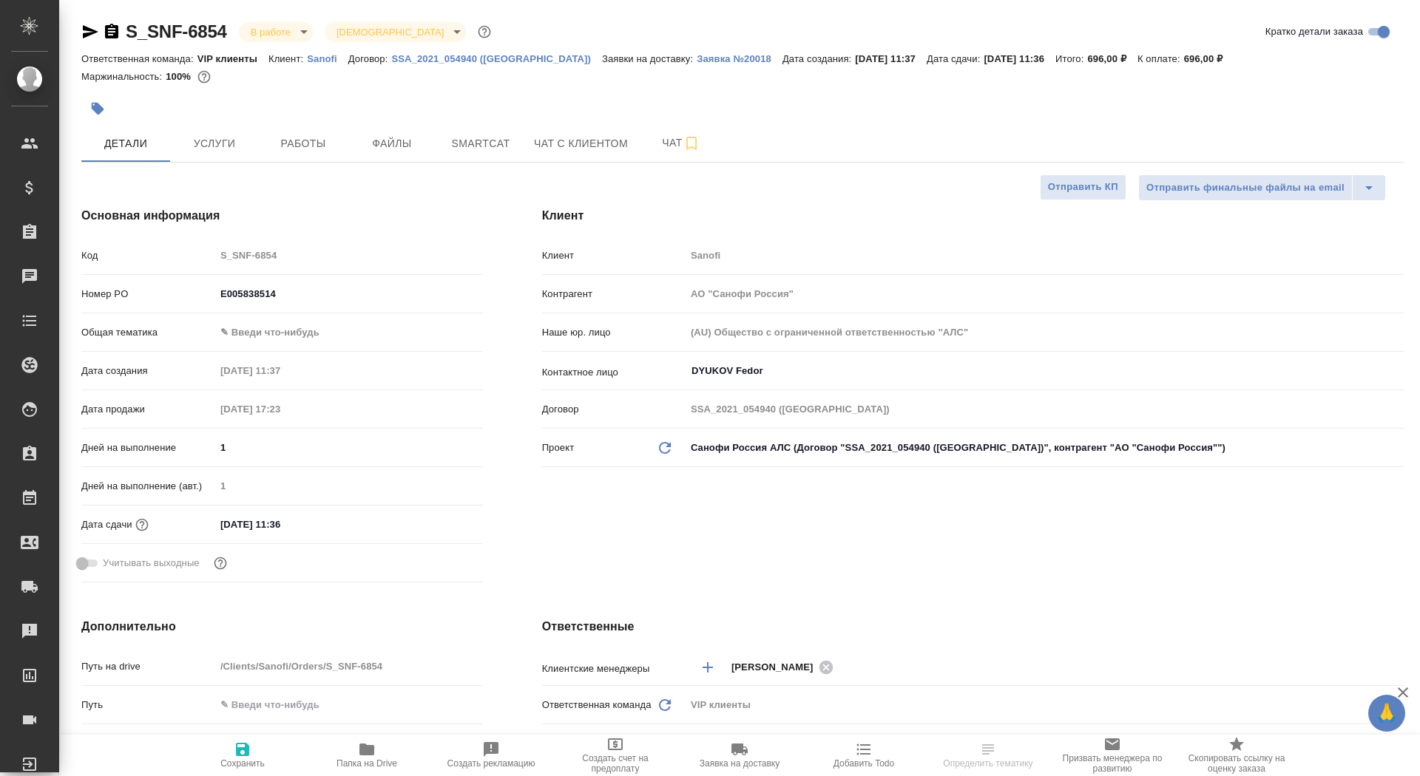
type textarea "x"
click at [363, 776] on button "Папка на Drive" at bounding box center [367, 755] width 124 height 41
type textarea "x"
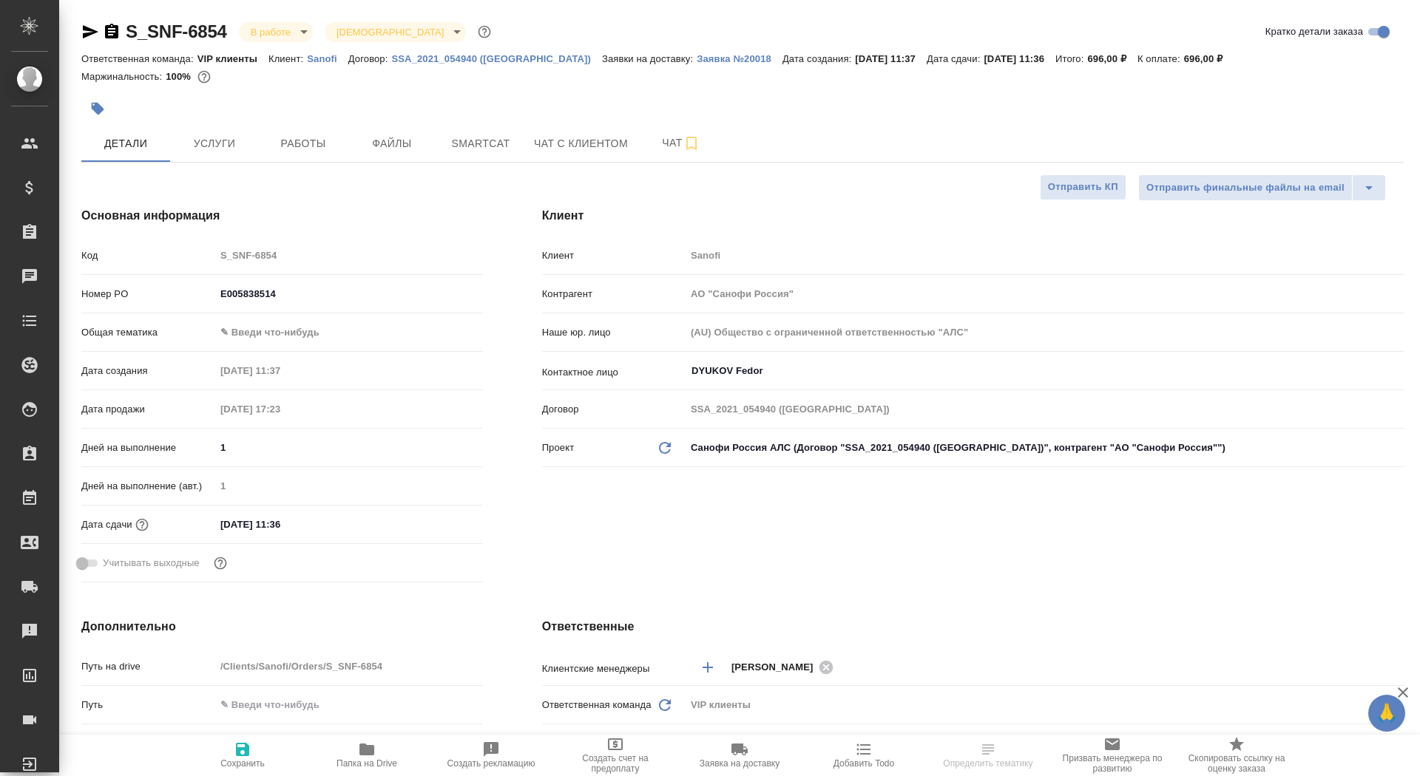
type textarea "x"
select select "RU"
type textarea "x"
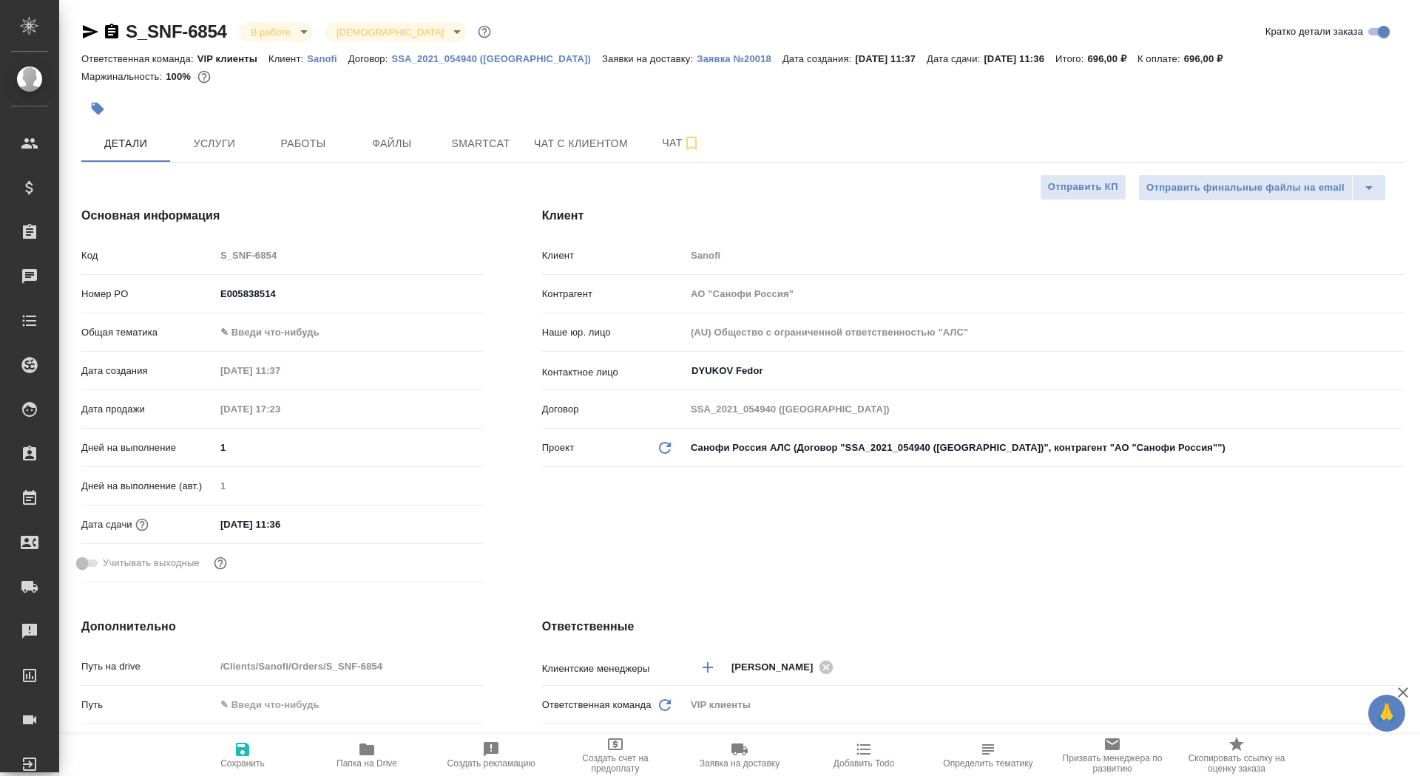
type textarea "x"
click at [407, 143] on span "Файлы" at bounding box center [391, 144] width 71 height 18
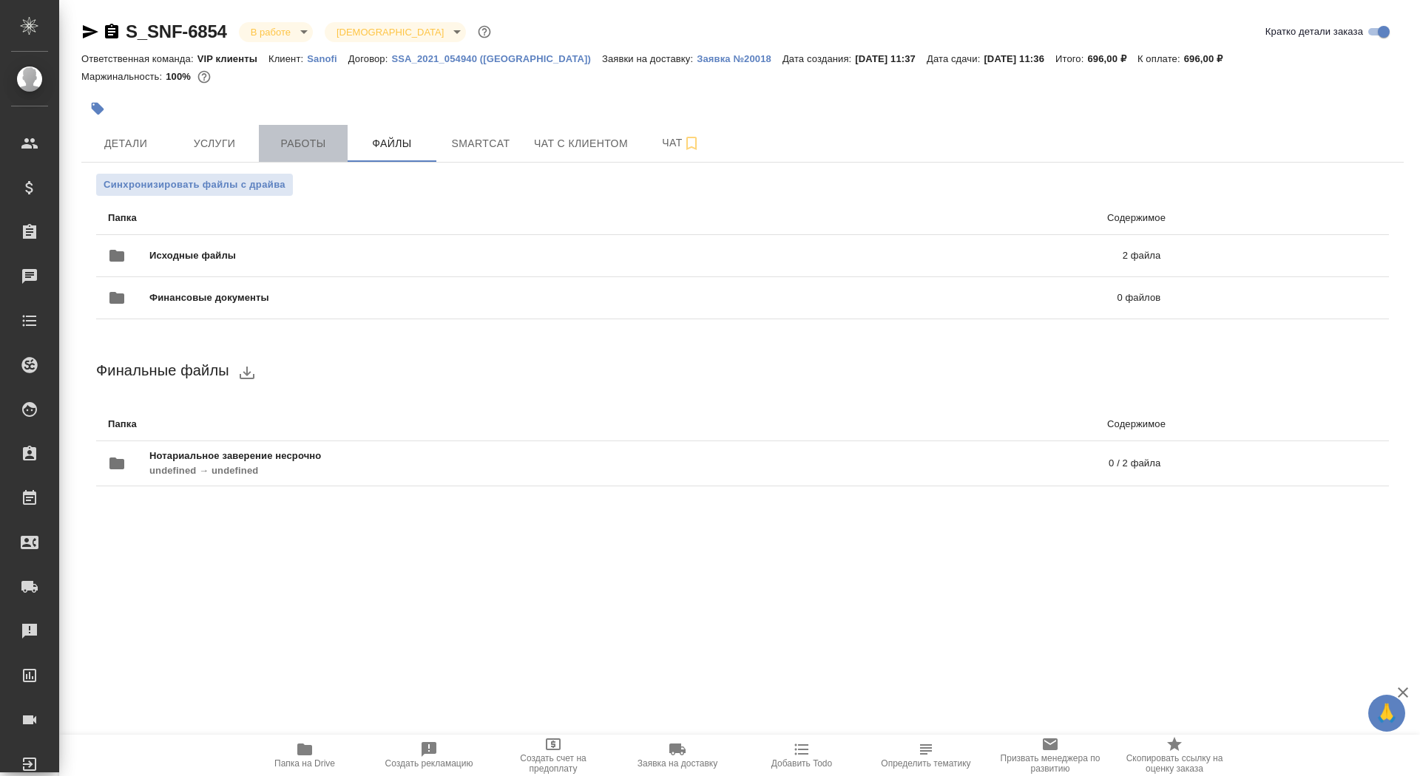
click at [318, 140] on span "Работы" at bounding box center [303, 144] width 71 height 18
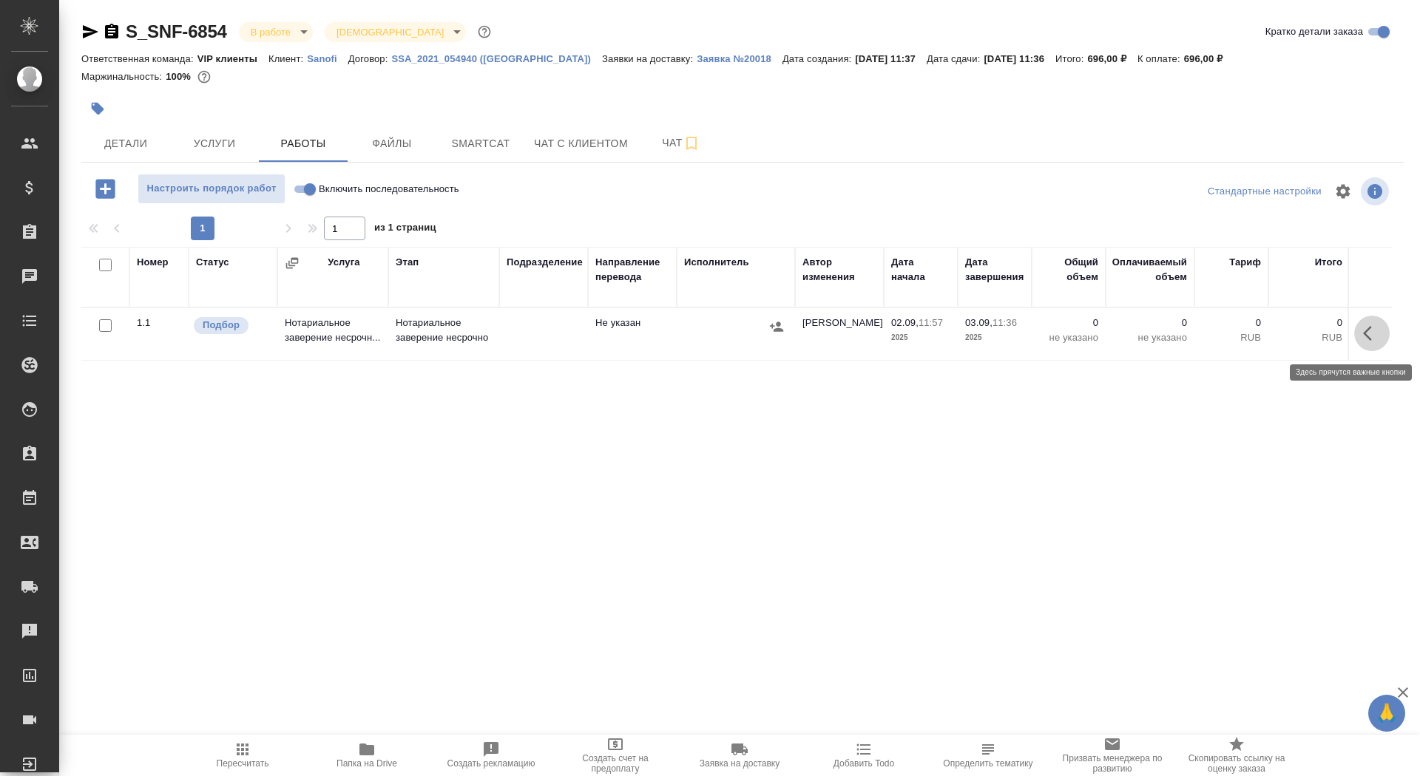
click at [1361, 334] on button "button" at bounding box center [1371, 333] width 35 height 35
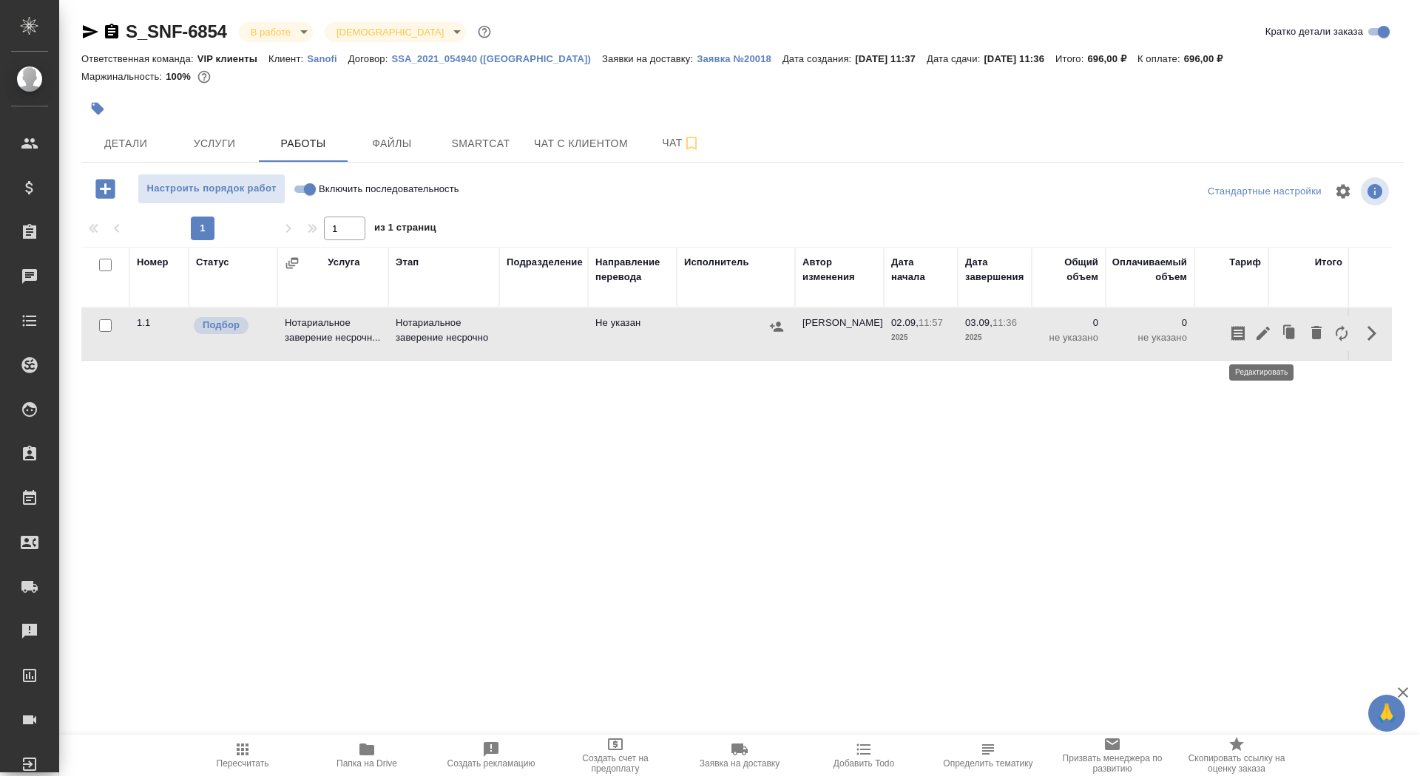
click at [1262, 338] on icon "button" at bounding box center [1262, 333] width 13 height 13
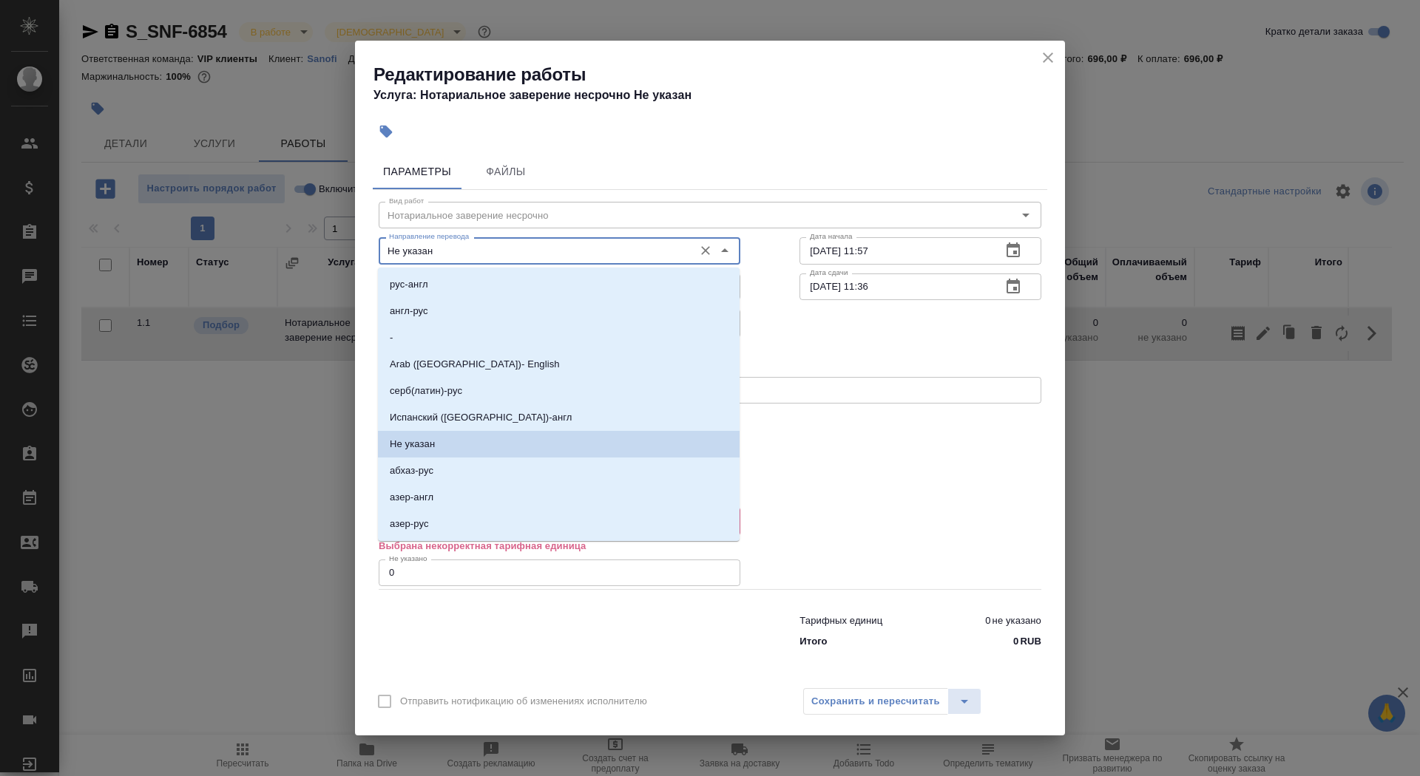
click at [485, 248] on input "Не указан" at bounding box center [534, 251] width 303 height 18
click at [487, 336] on li "-" at bounding box center [559, 338] width 362 height 27
type input "-"
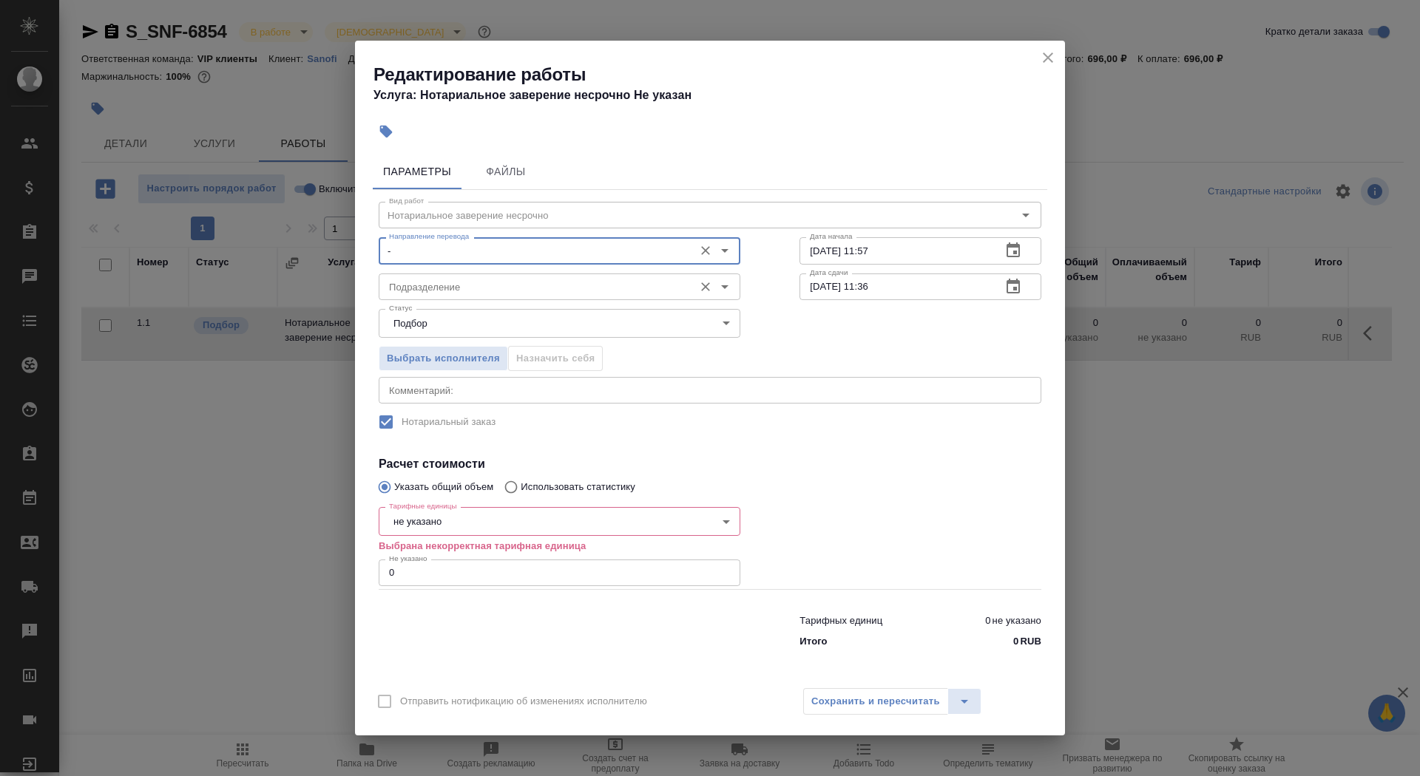
click at [486, 289] on input "Подразделение" at bounding box center [534, 287] width 303 height 18
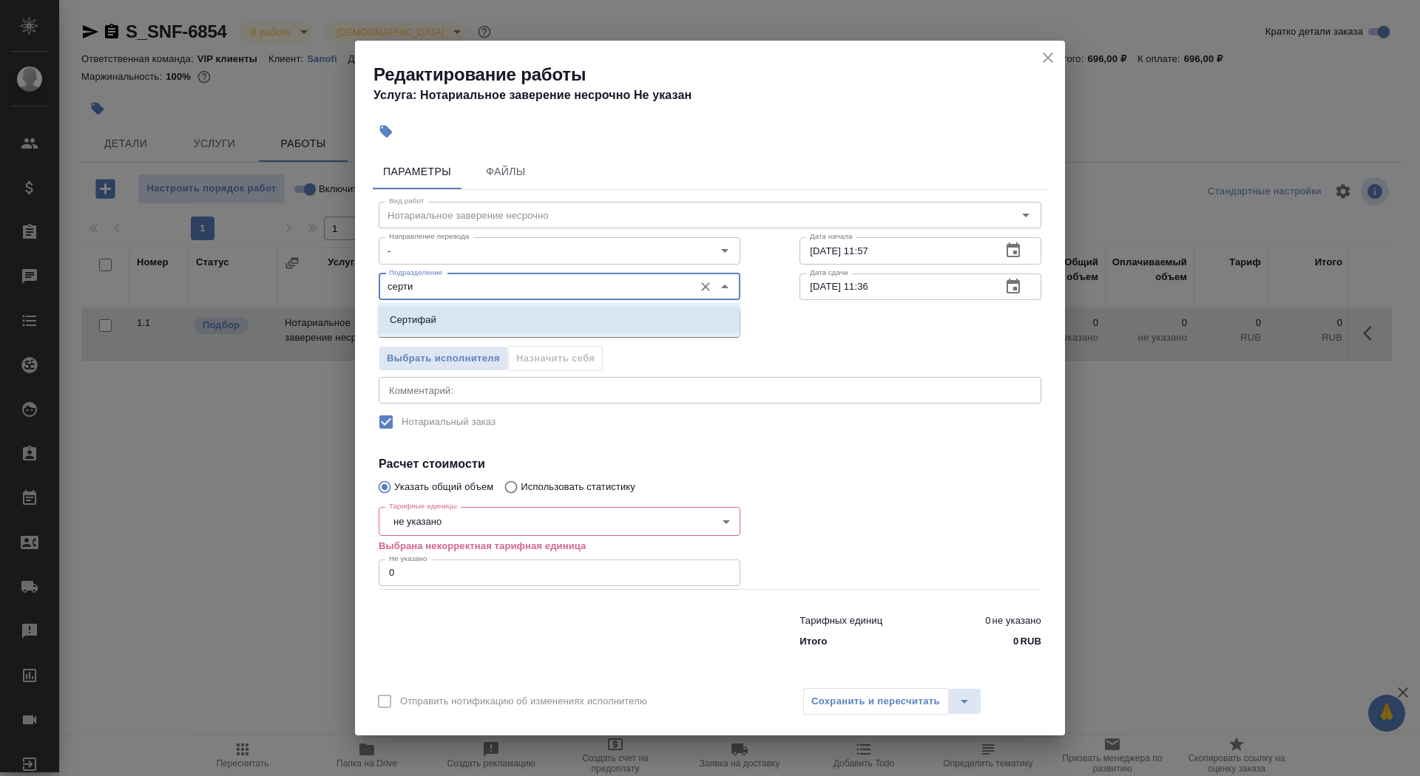
click at [466, 319] on li "Сертифай" at bounding box center [559, 320] width 362 height 27
type input "Сертифай"
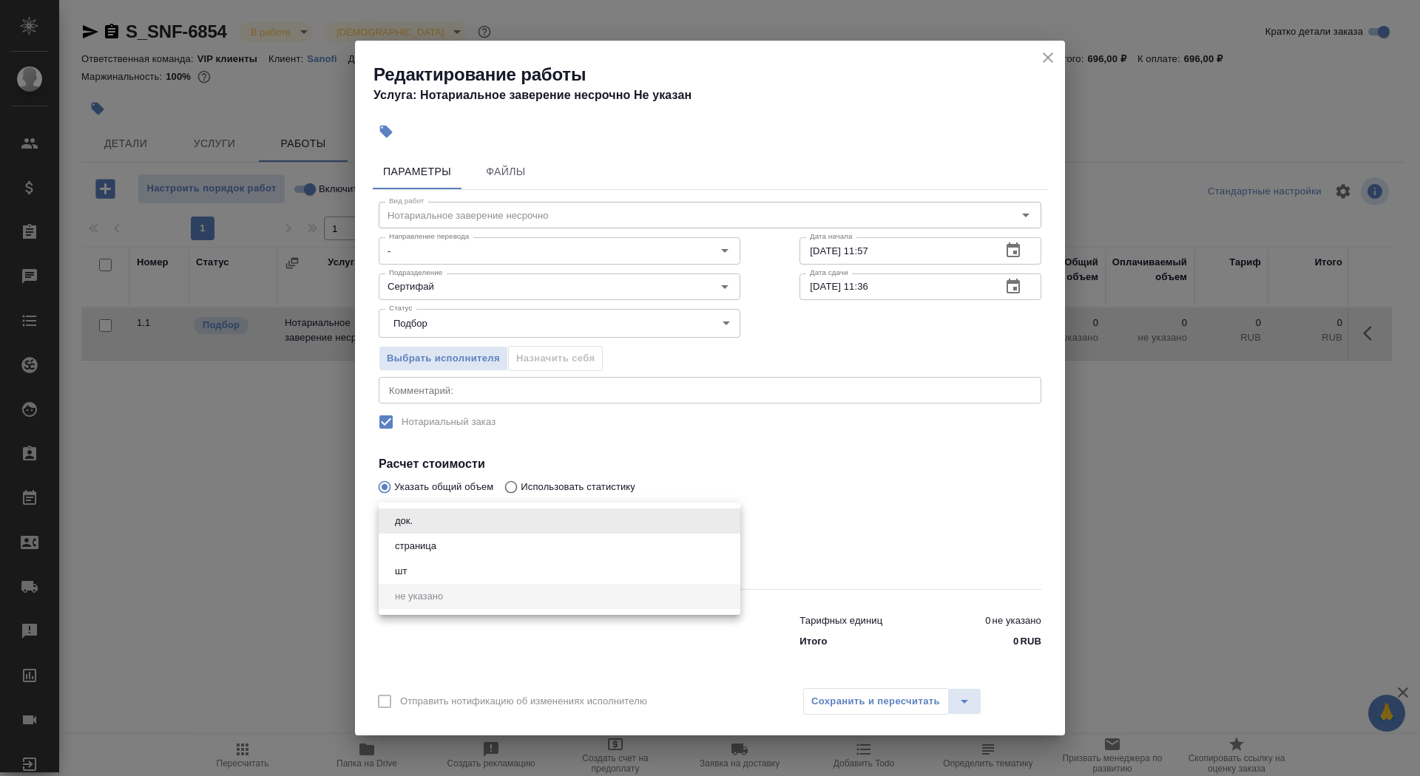
click at [468, 532] on body "🙏 .cls-1 fill:#fff; AWATERA Saydasheva Dilyara Клиенты Спецификации Заказы 0 Ча…" at bounding box center [710, 388] width 1420 height 776
click at [471, 526] on li "док." at bounding box center [560, 521] width 362 height 25
type input "5a8b1489cc6b4906c91bfd8b"
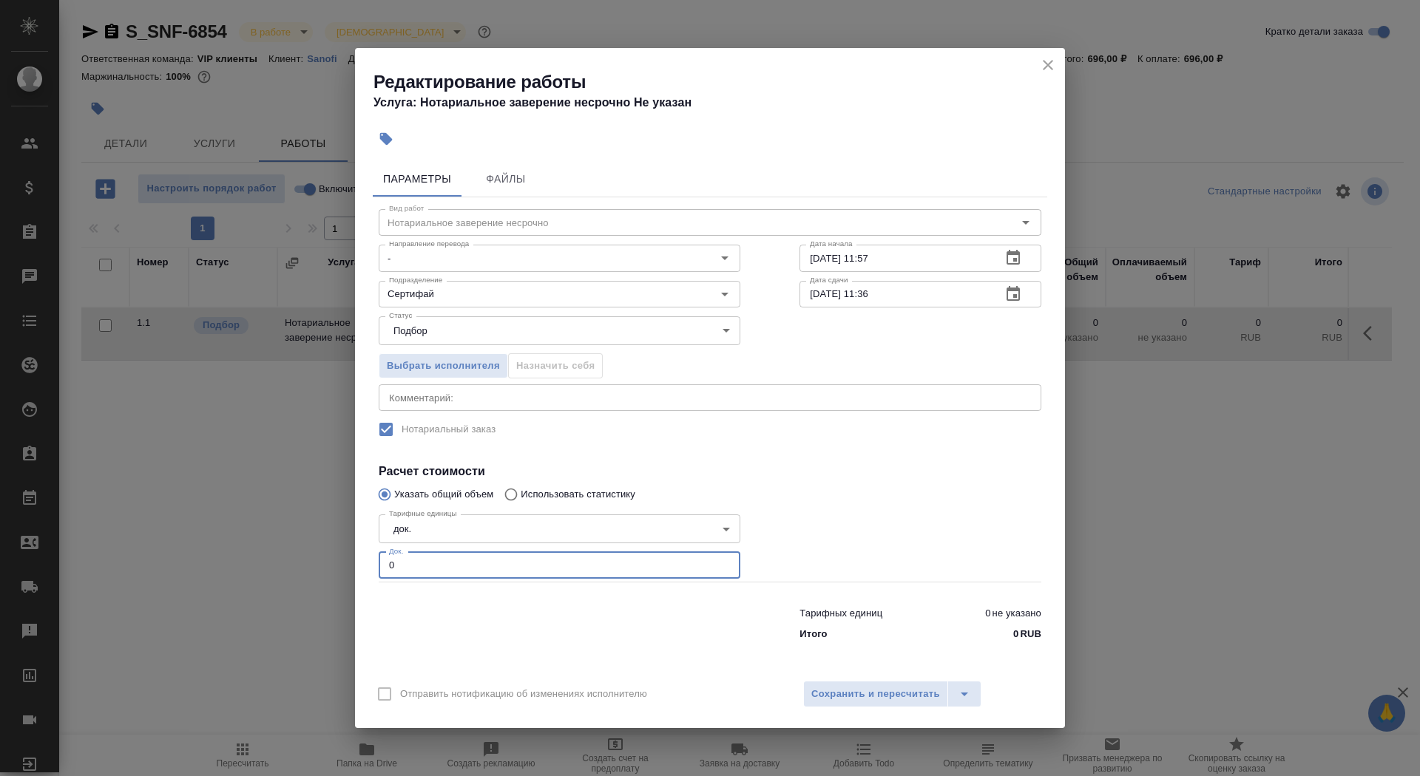
click at [456, 555] on input "0" at bounding box center [560, 565] width 362 height 27
type input "01"
click at [820, 300] on input "03.09.2025 11:36" at bounding box center [894, 294] width 190 height 27
click at [822, 297] on input "03.09.2025 11:36" at bounding box center [894, 294] width 190 height 27
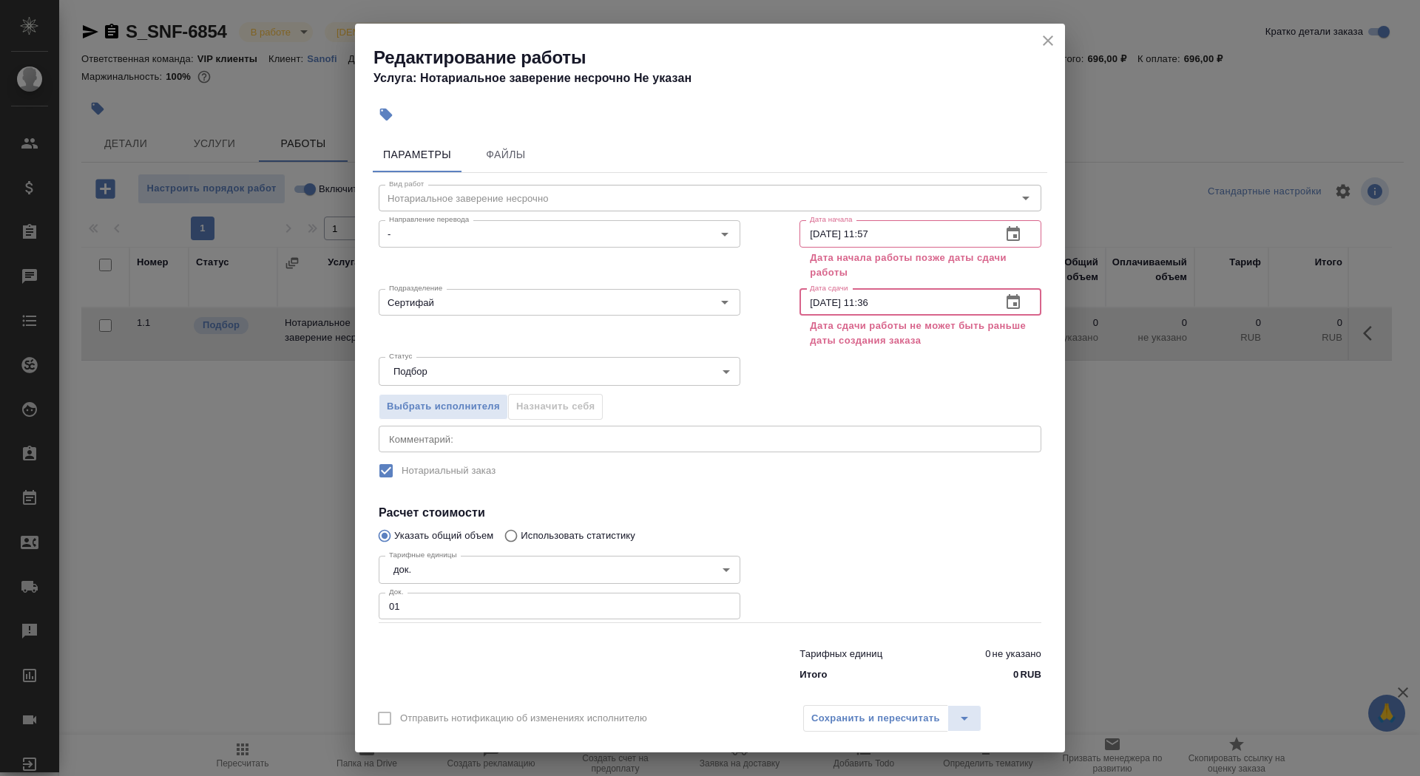
click at [897, 305] on input "02.09.2025 11:36" at bounding box center [894, 302] width 190 height 27
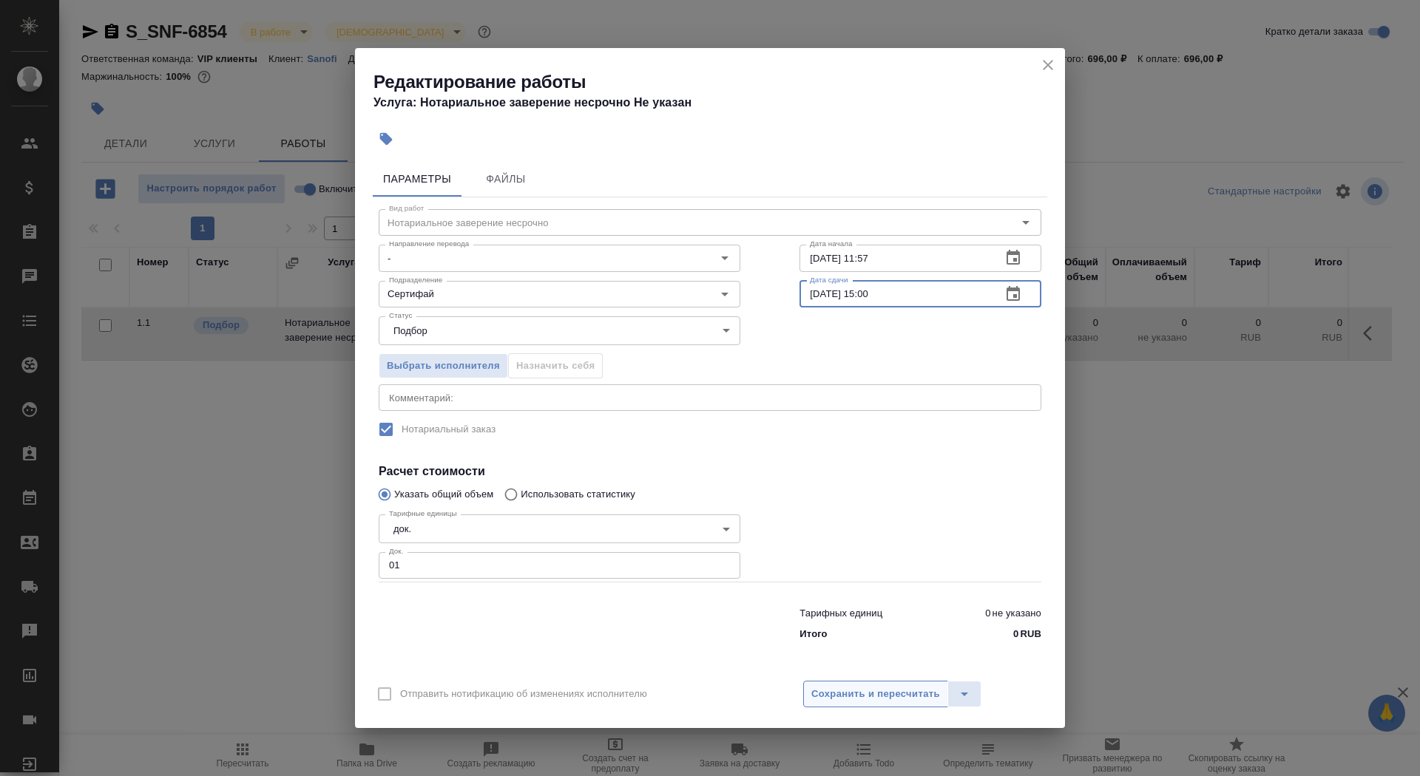
type input "02.09.2025 15:00"
click at [845, 705] on button "Сохранить и пересчитать" at bounding box center [875, 694] width 145 height 27
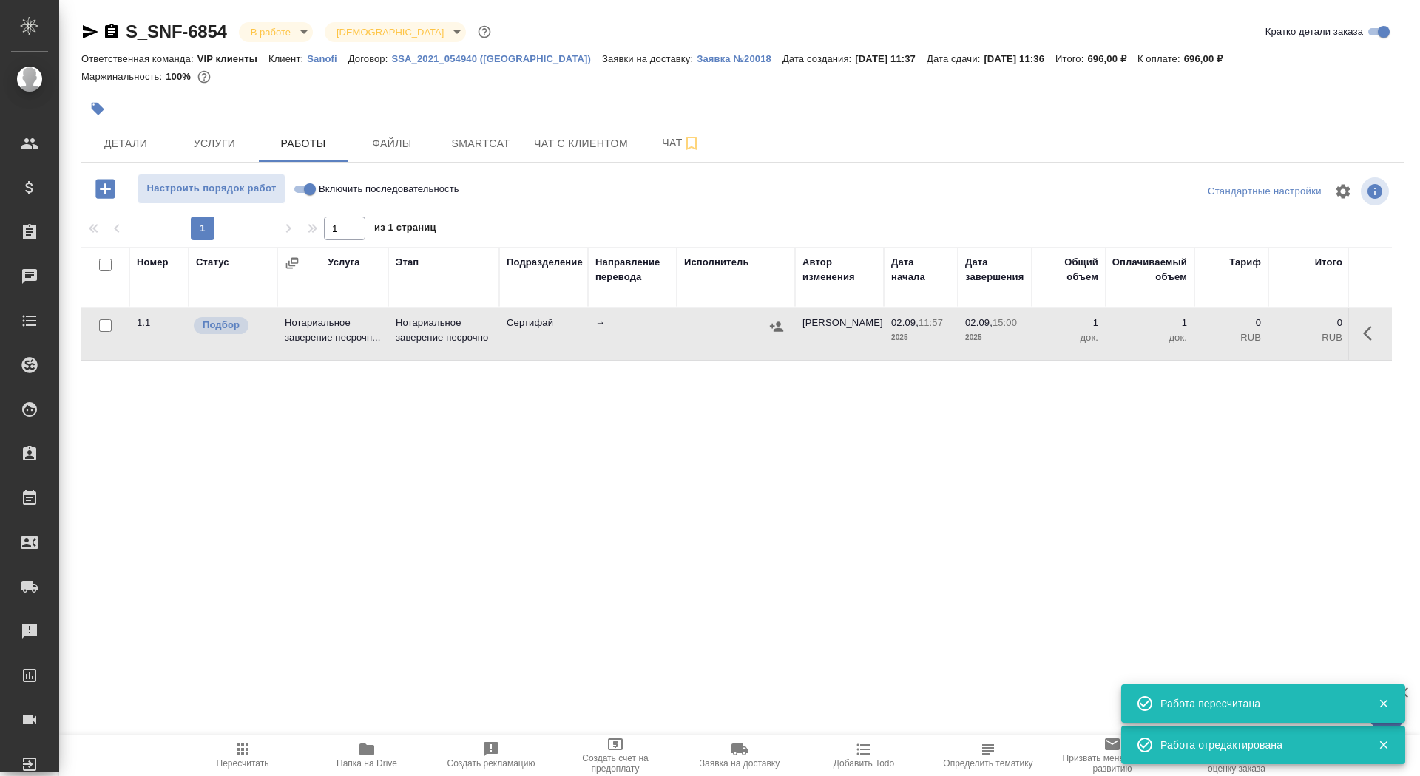
click at [1353, 334] on td at bounding box center [1369, 334] width 44 height 52
click at [1363, 338] on icon "button" at bounding box center [1372, 334] width 18 height 18
click at [1257, 342] on icon "button" at bounding box center [1263, 334] width 18 height 18
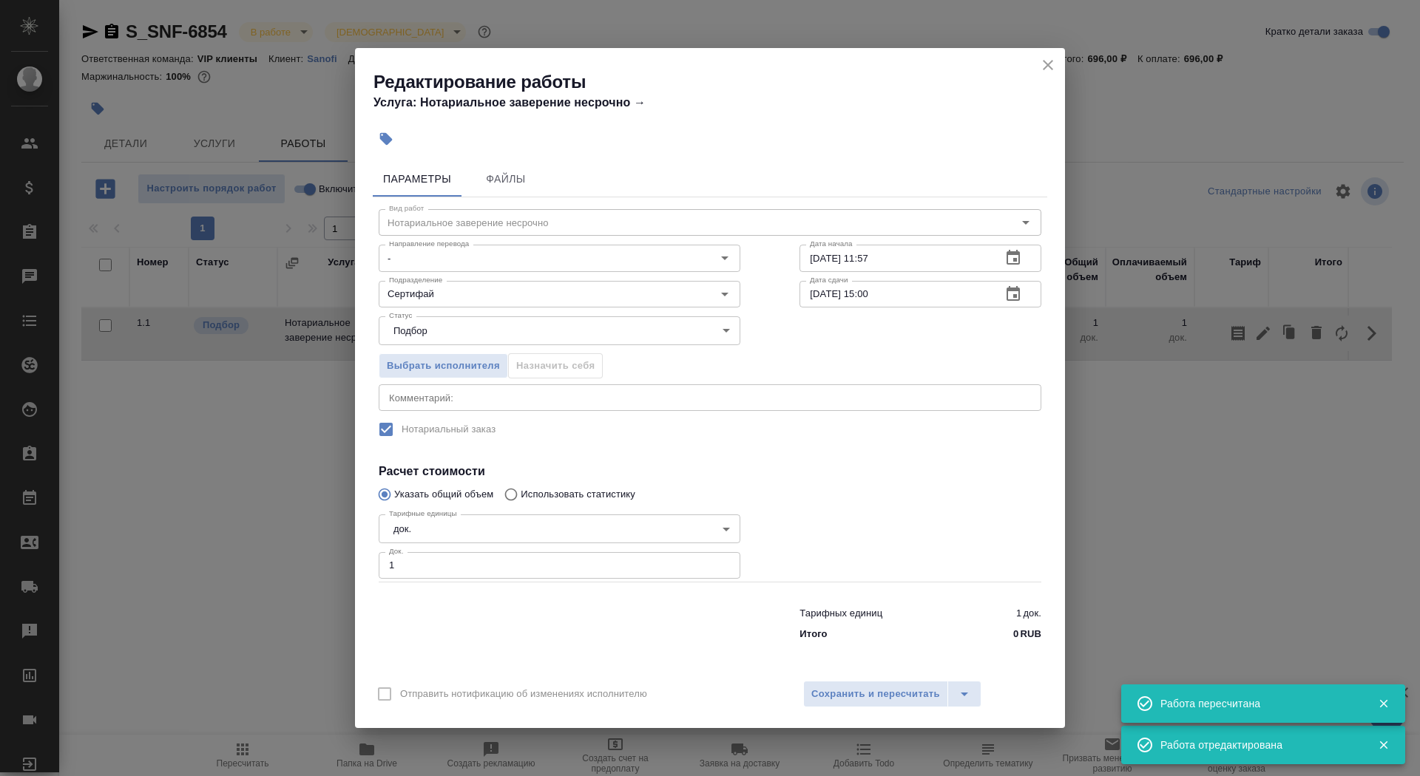
click at [396, 379] on div "Выбрать исполнителя Назначить себя" at bounding box center [559, 364] width 421 height 90
click at [407, 368] on span "Выбрать исполнителя" at bounding box center [443, 366] width 113 height 17
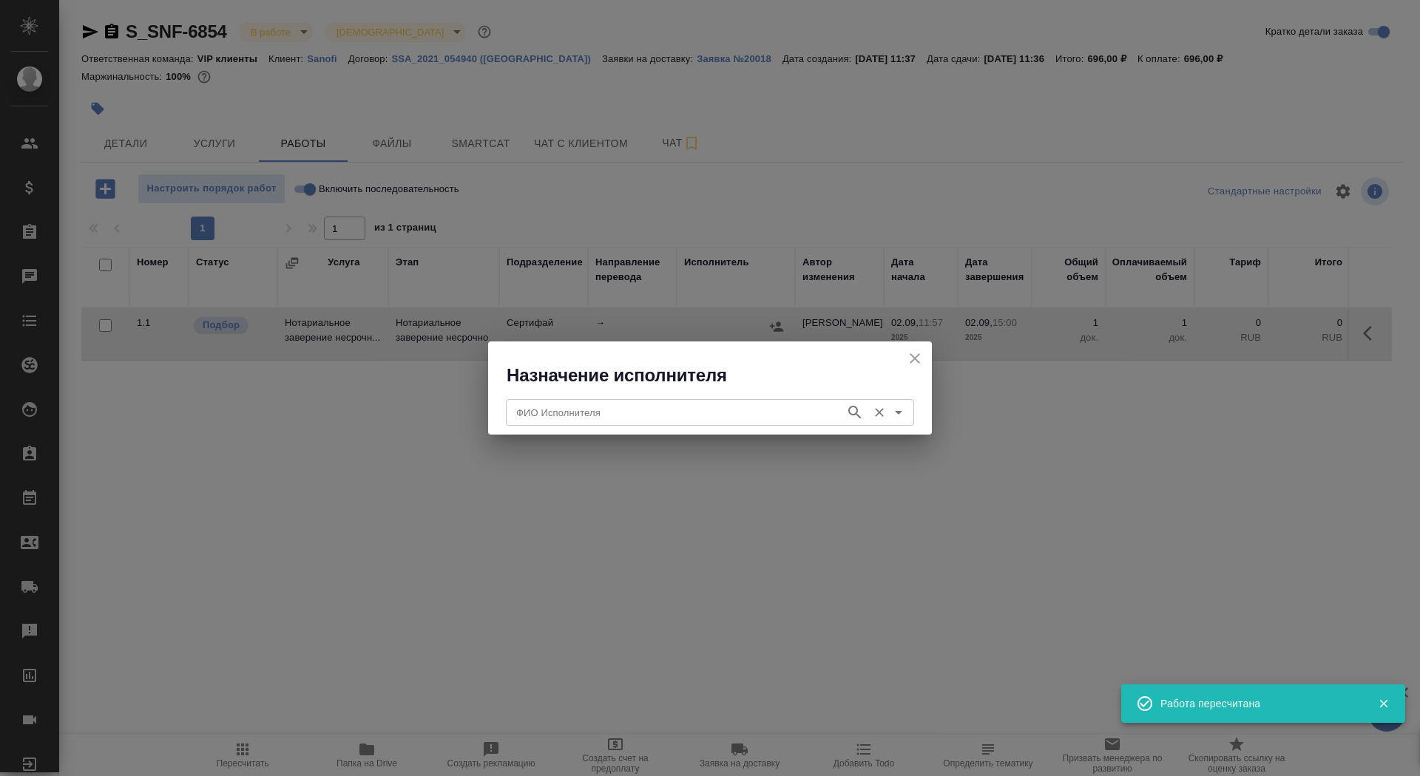
click at [606, 410] on input "ФИО Исполнителя" at bounding box center [674, 413] width 328 height 18
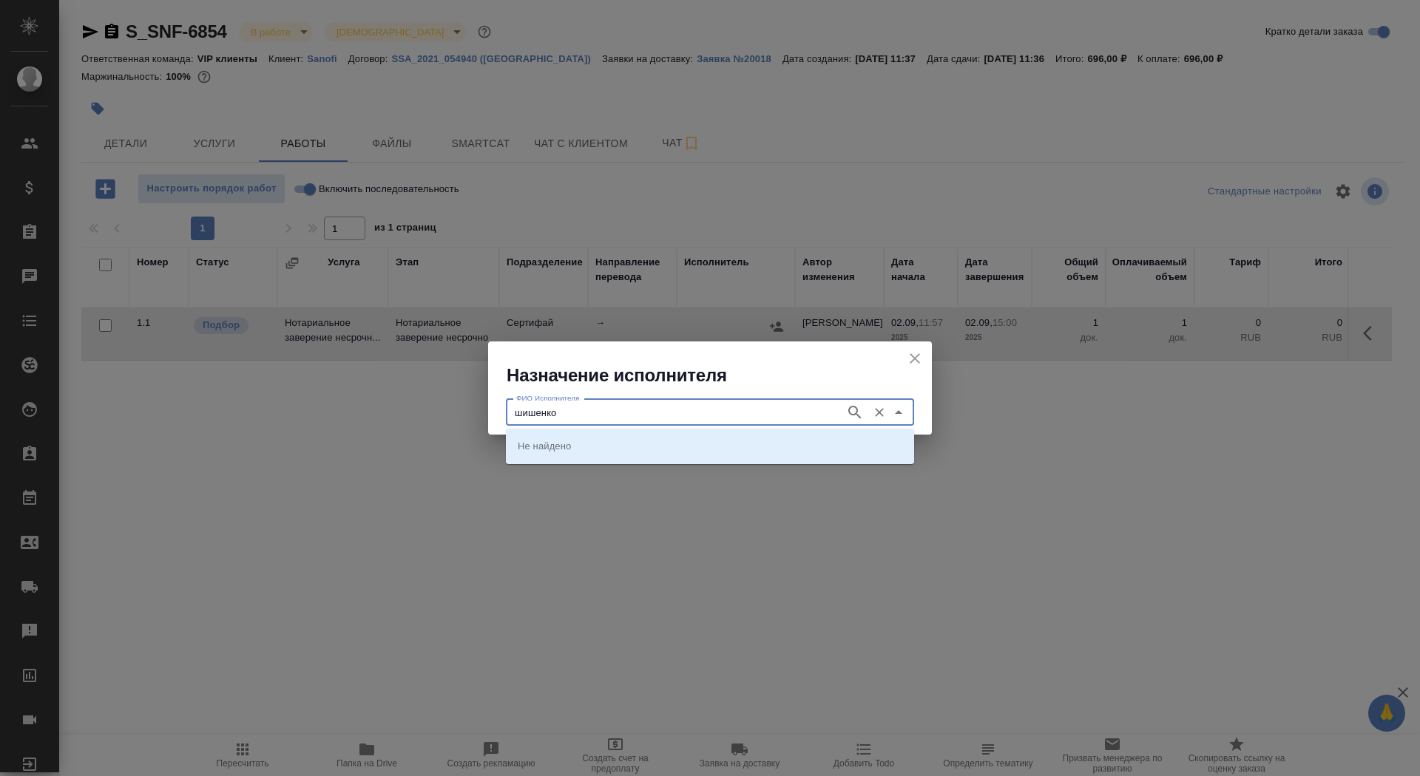
type input "шишенко"
click at [598, 444] on p "НОТАРИУС Шишенков Леонид Васильевич" at bounding box center [558, 446] width 81 height 15
type input "НОТАРИУС Шишенков Леонид Васильевич"
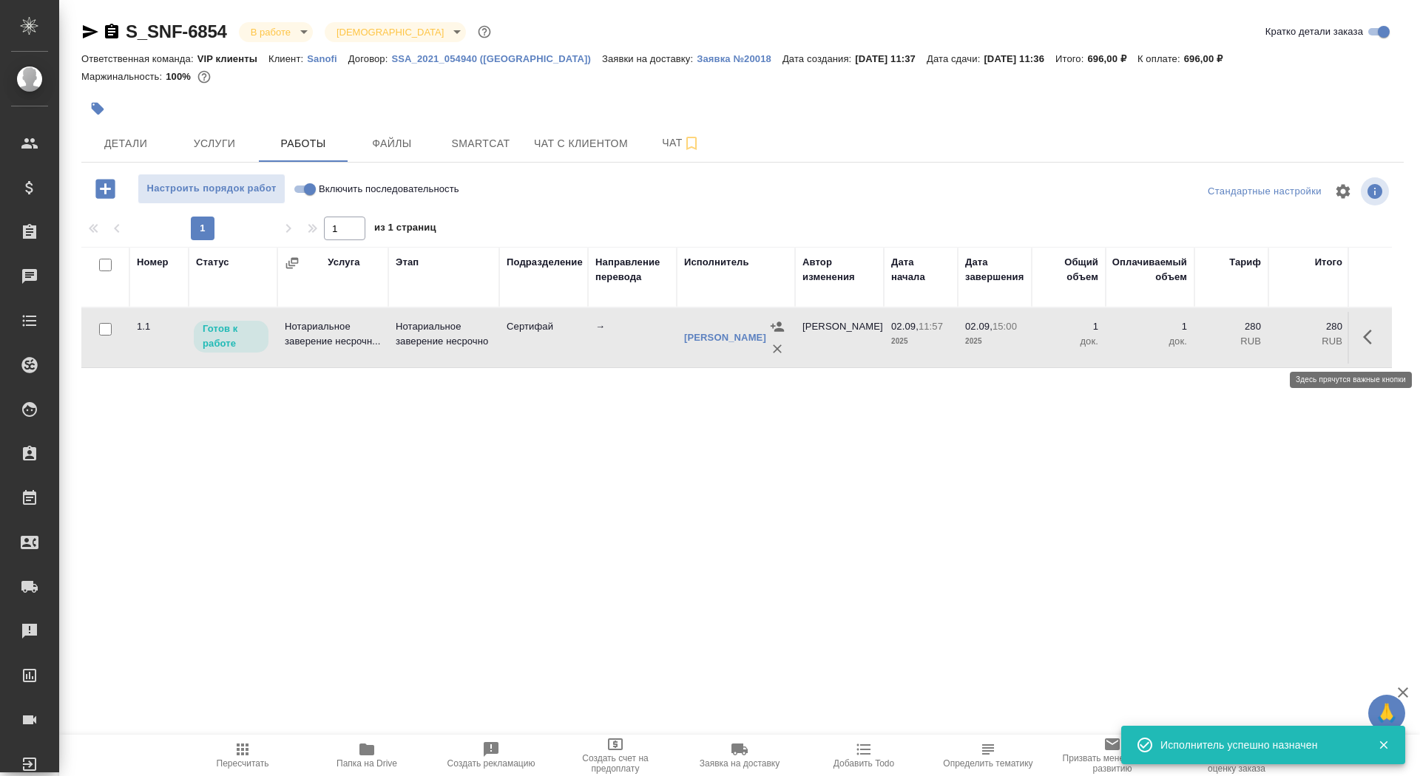
click at [1362, 342] on button "button" at bounding box center [1371, 336] width 35 height 35
click at [1258, 346] on icon "button" at bounding box center [1263, 337] width 18 height 18
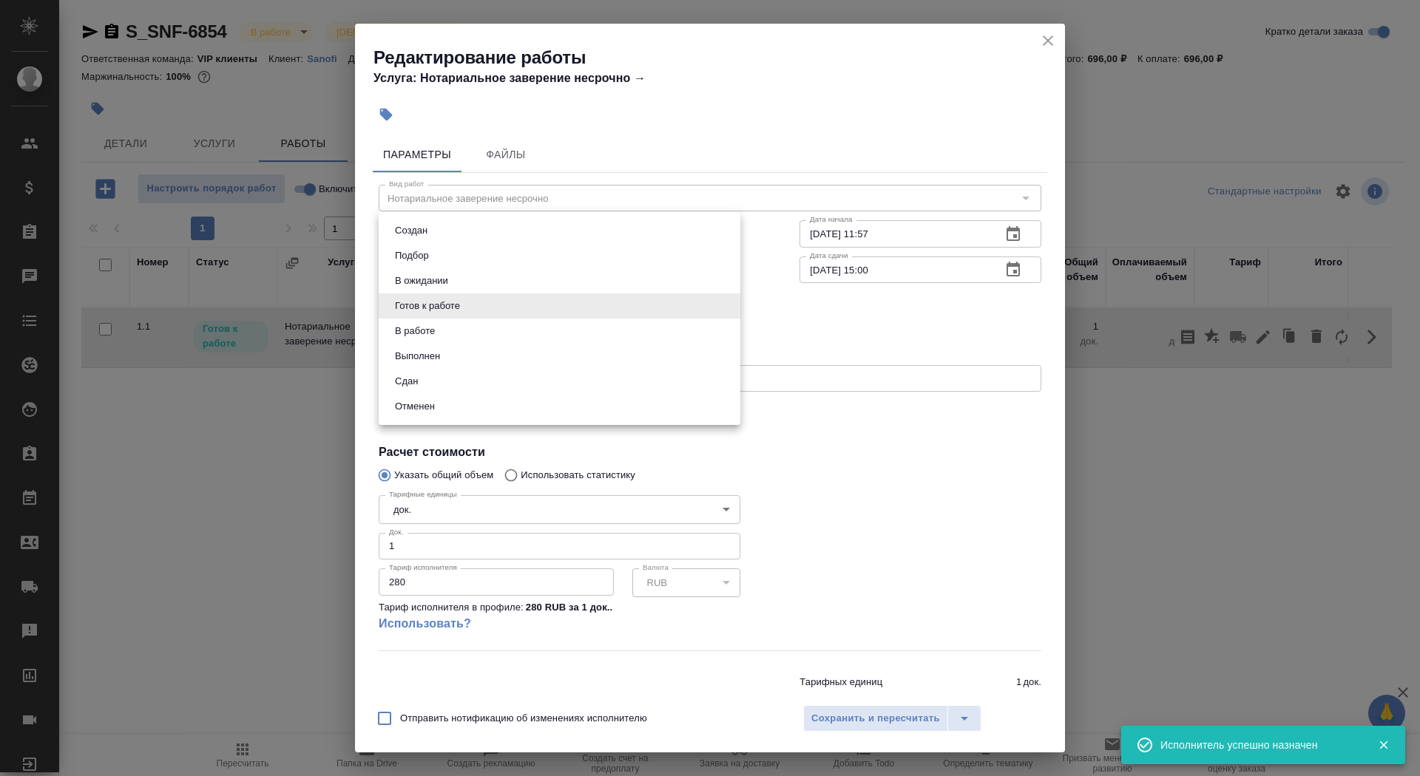
click at [446, 316] on body "🙏 .cls-1 fill:#fff; AWATERA Saydasheva Dilyara Клиенты Спецификации Заказы 0 Ча…" at bounding box center [710, 388] width 1420 height 776
click at [444, 384] on li "Сдан" at bounding box center [560, 381] width 362 height 25
type input "closed"
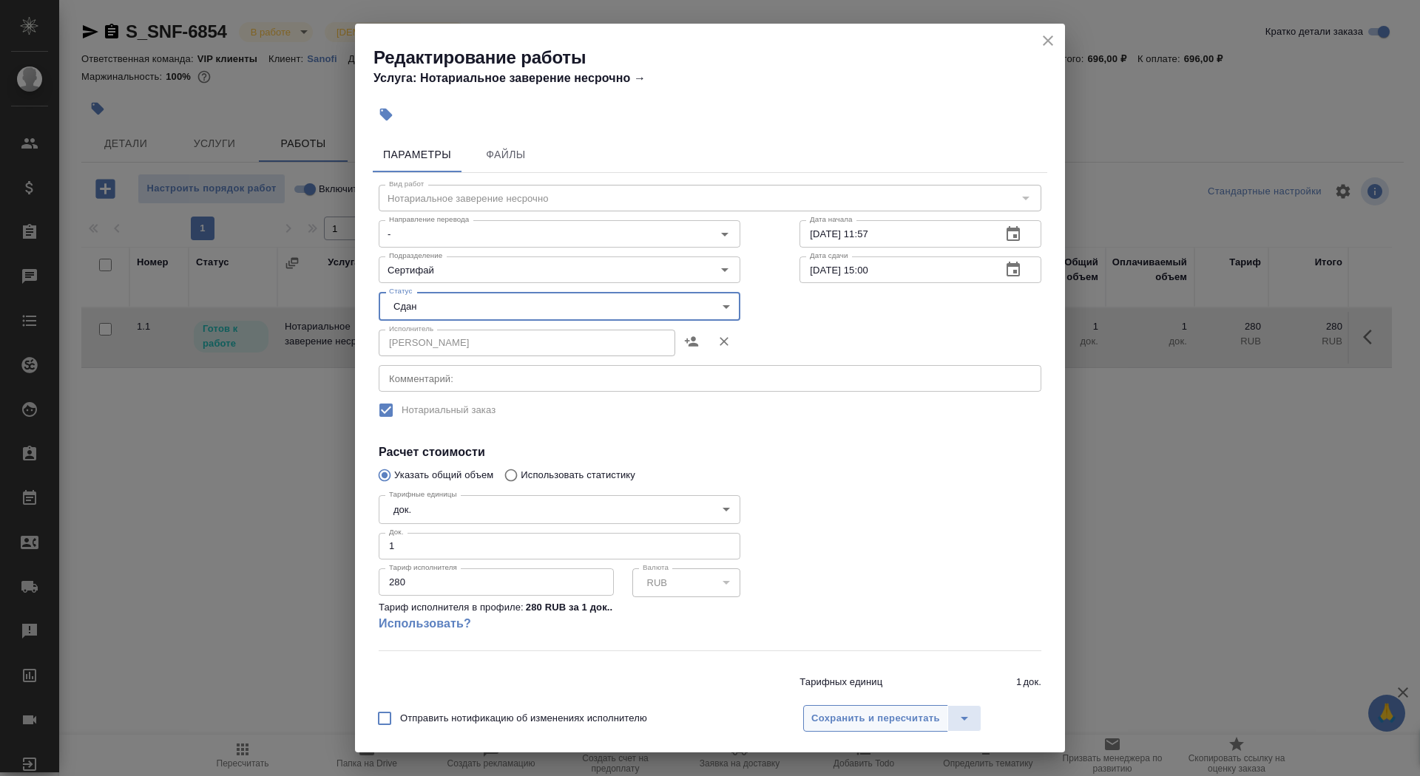
click at [918, 713] on span "Сохранить и пересчитать" at bounding box center [875, 719] width 129 height 17
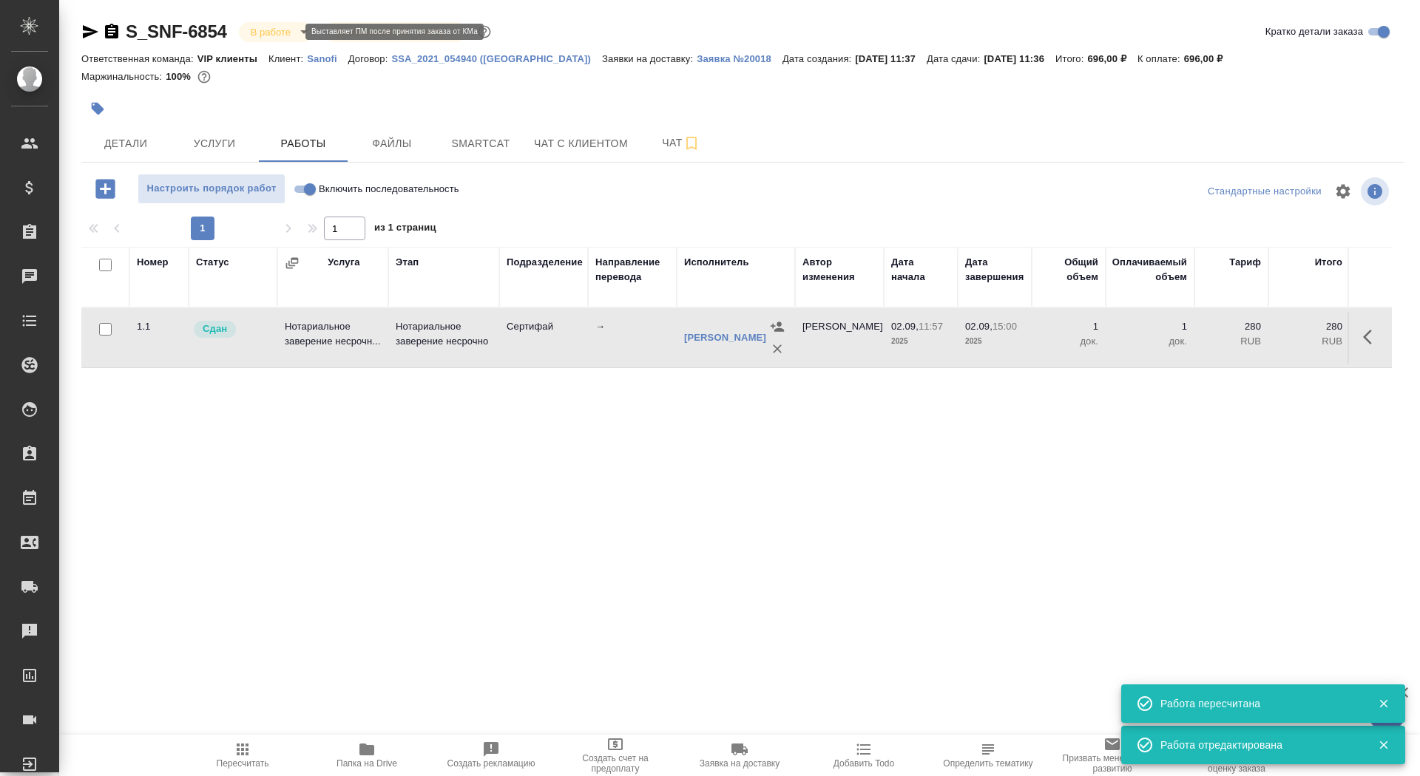
click at [294, 32] on body "🙏 .cls-1 fill:#fff; AWATERA Saydasheva Dilyara Клиенты Спецификации Заказы 0 Ча…" at bounding box center [710, 388] width 1420 height 776
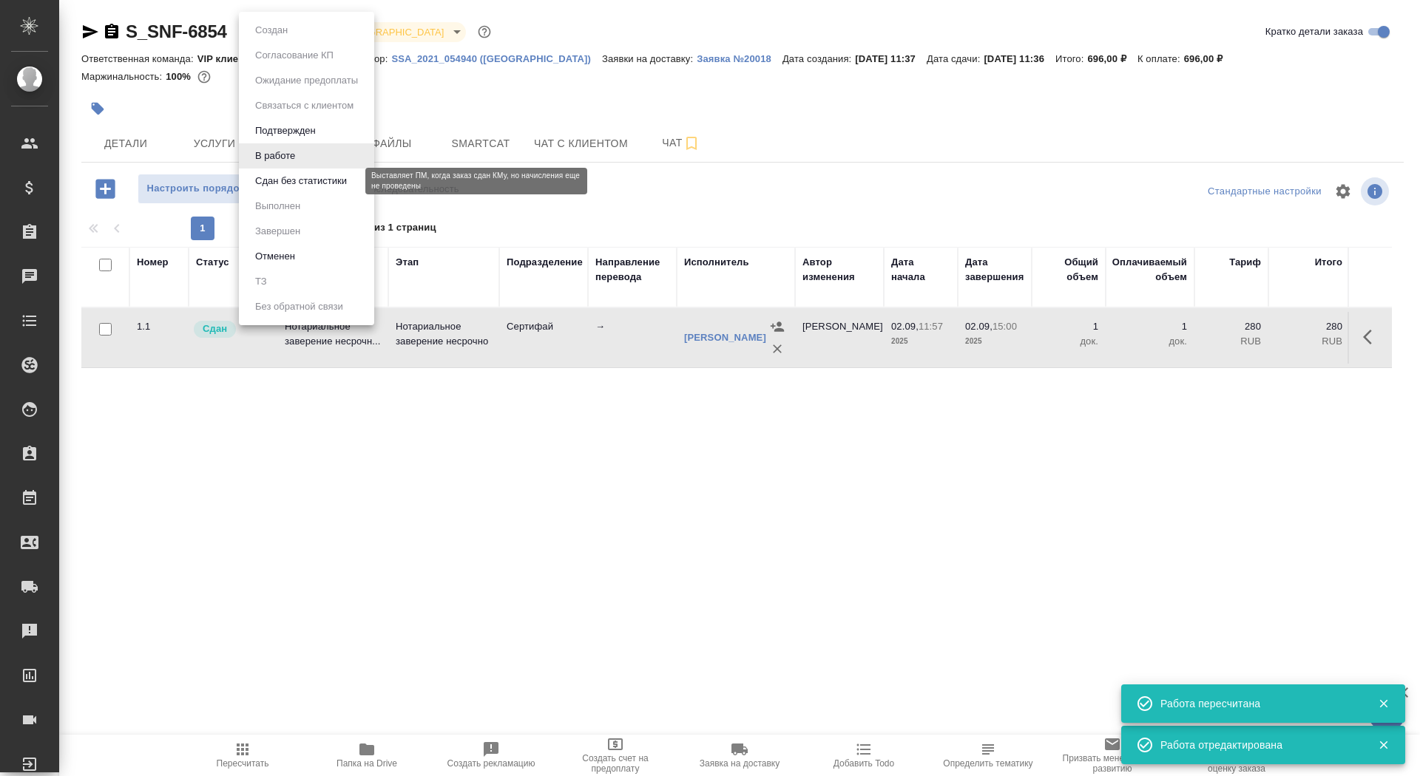
click at [294, 182] on button "Сдан без статистики" at bounding box center [301, 181] width 101 height 16
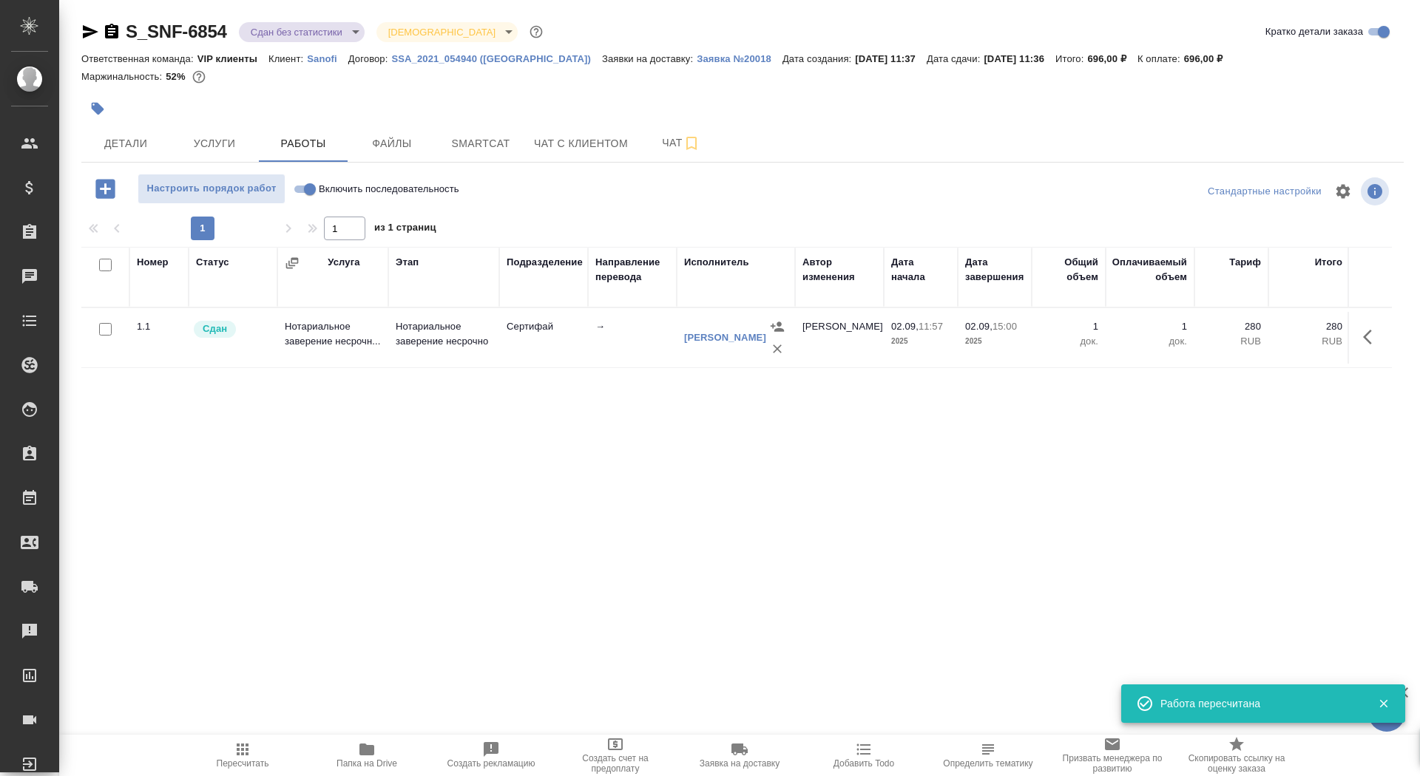
click at [279, 28] on body "🙏 .cls-1 fill:#fff; AWATERA Saydasheva Dilyara Клиенты Спецификации Заказы 0 Ча…" at bounding box center [710, 388] width 1420 height 776
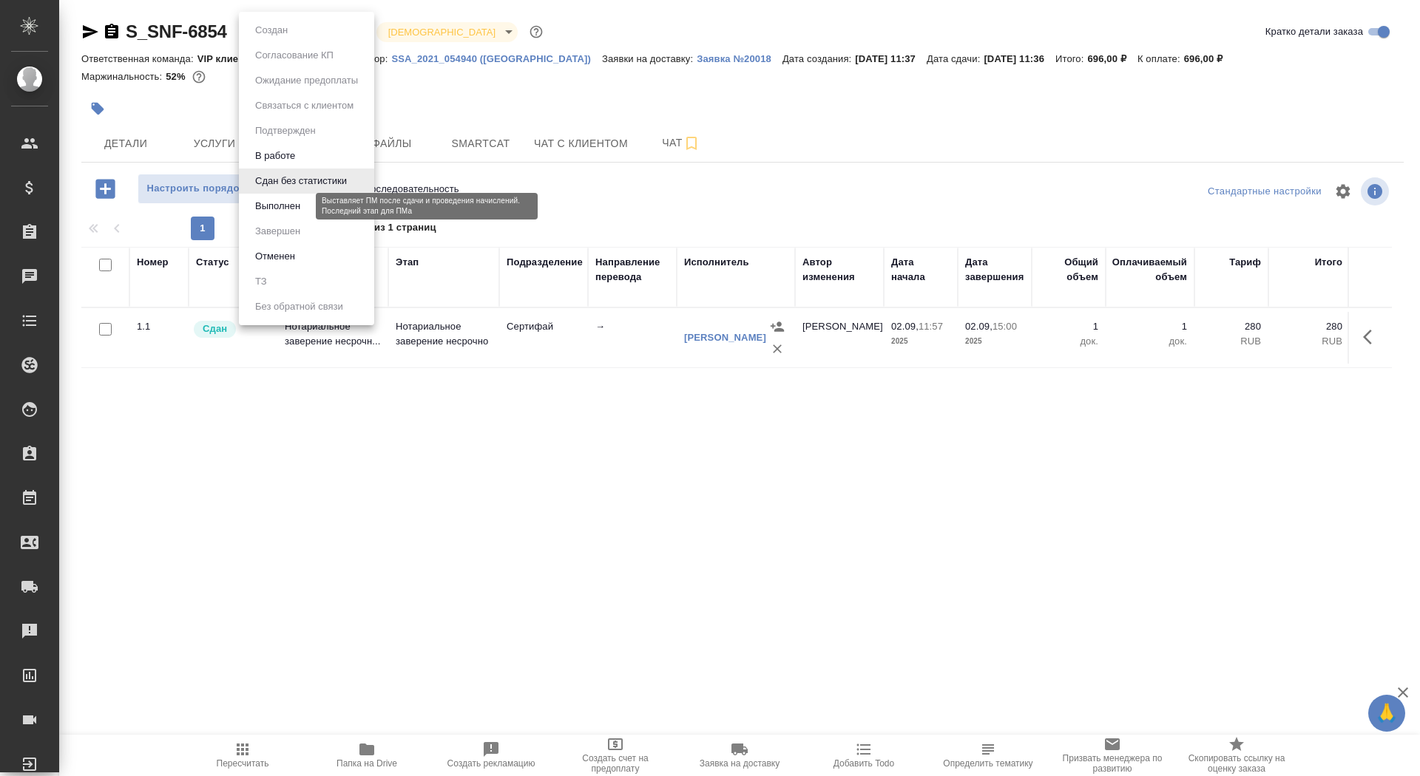
click at [297, 211] on button "Выполнен" at bounding box center [278, 206] width 54 height 16
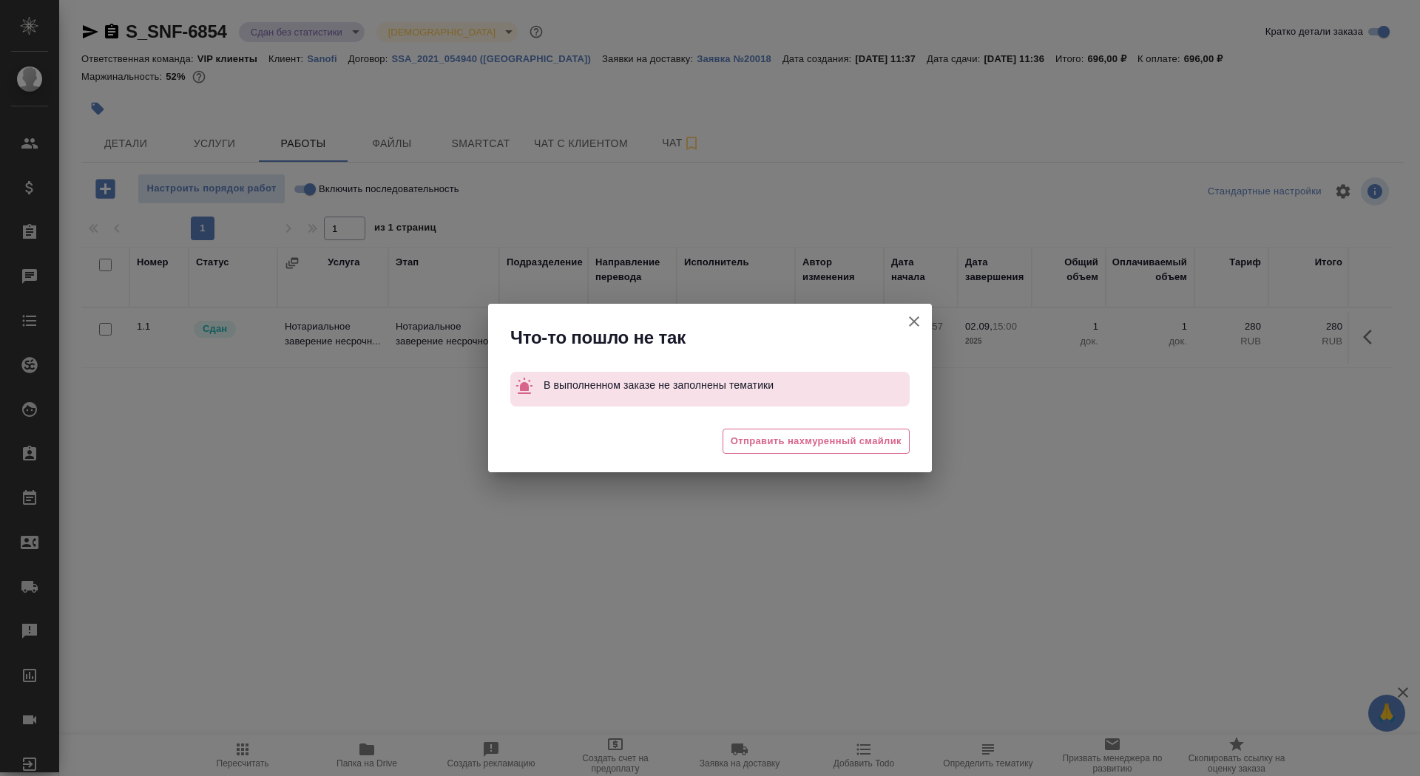
click at [904, 322] on button "Группировать работы по услугам" at bounding box center [913, 321] width 35 height 35
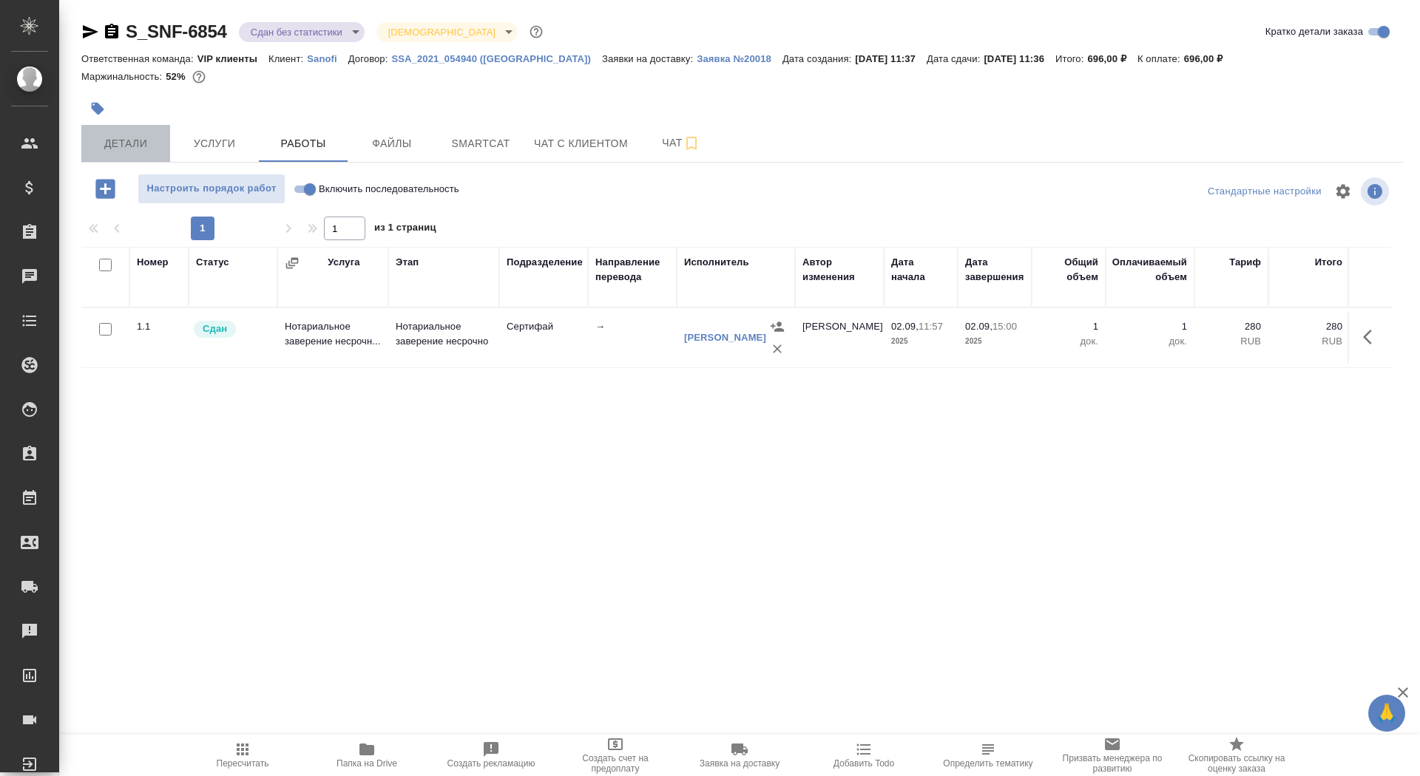
click at [138, 135] on span "Детали" at bounding box center [125, 144] width 71 height 18
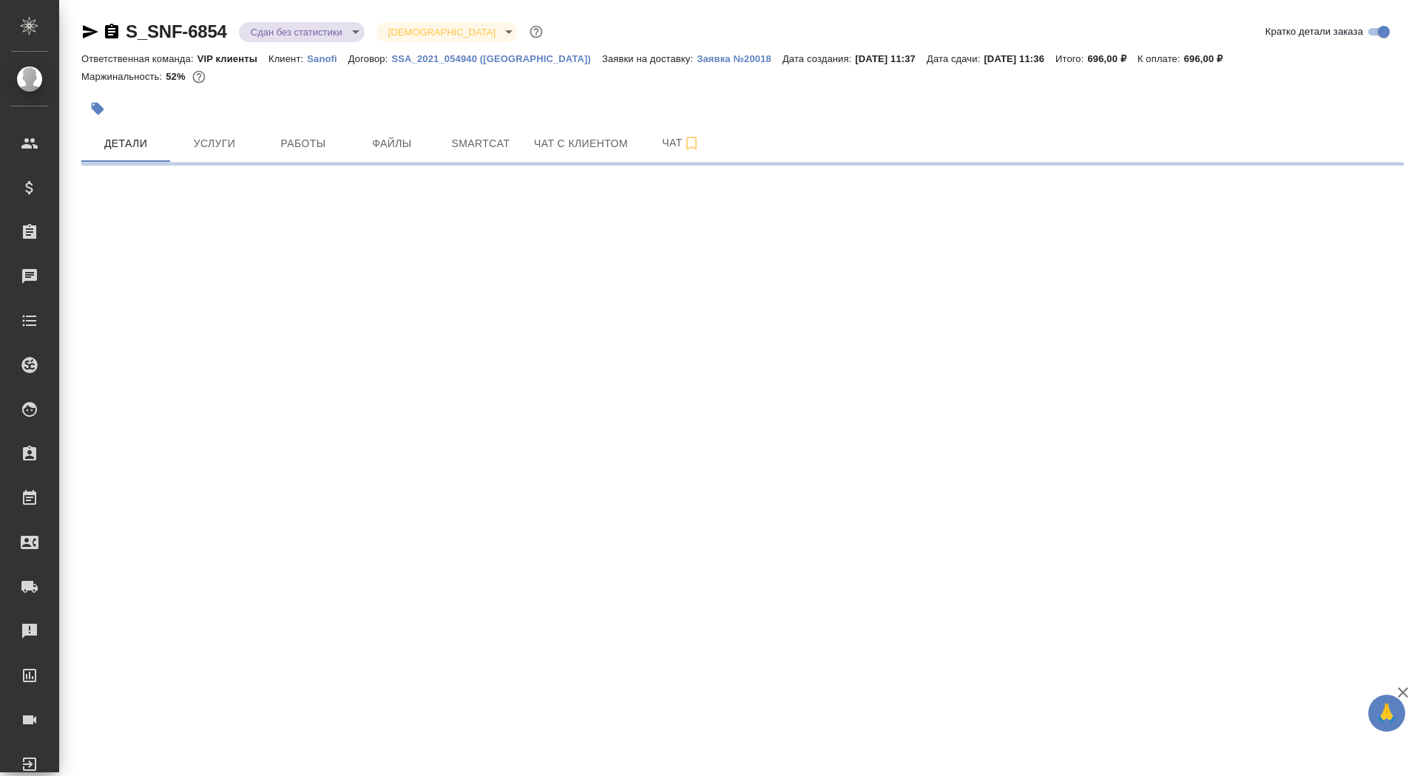
select select "RU"
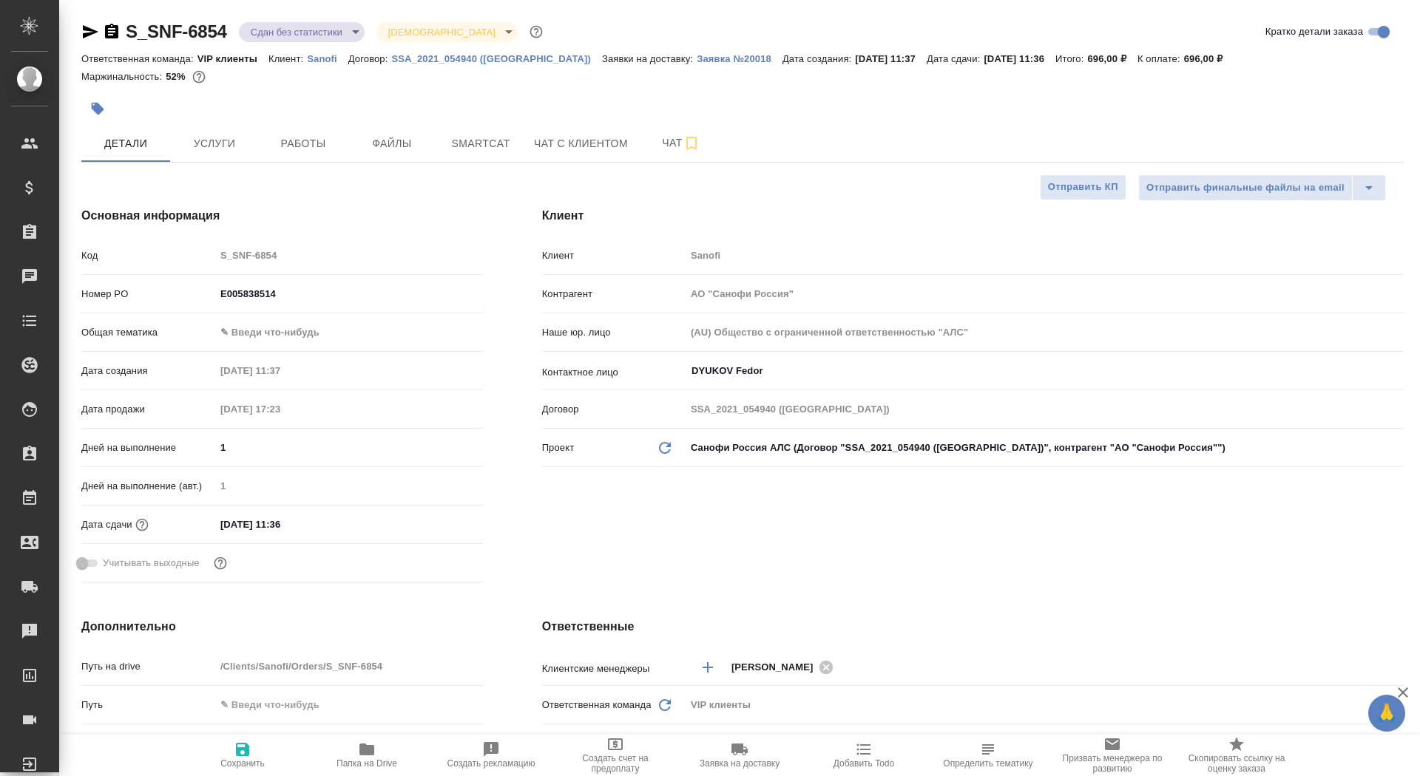
type textarea "x"
click at [271, 334] on body "🙏 .cls-1 fill:#fff; AWATERA Saydasheva Dilyara Клиенты Спецификации Заказы 0 Ча…" at bounding box center [710, 388] width 1420 height 776
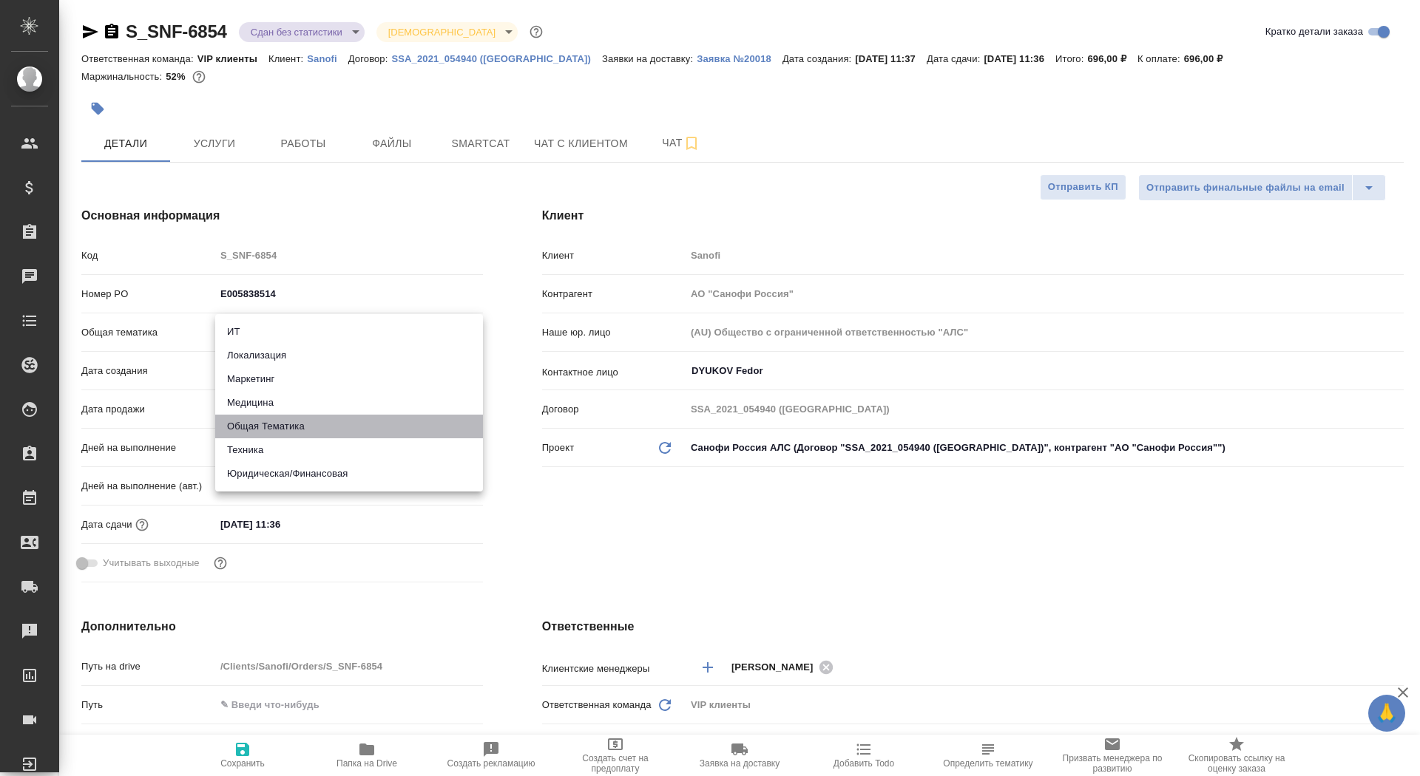
click at [302, 427] on li "Общая Тематика" at bounding box center [349, 427] width 268 height 24
type input "obtem"
type textarea "x"
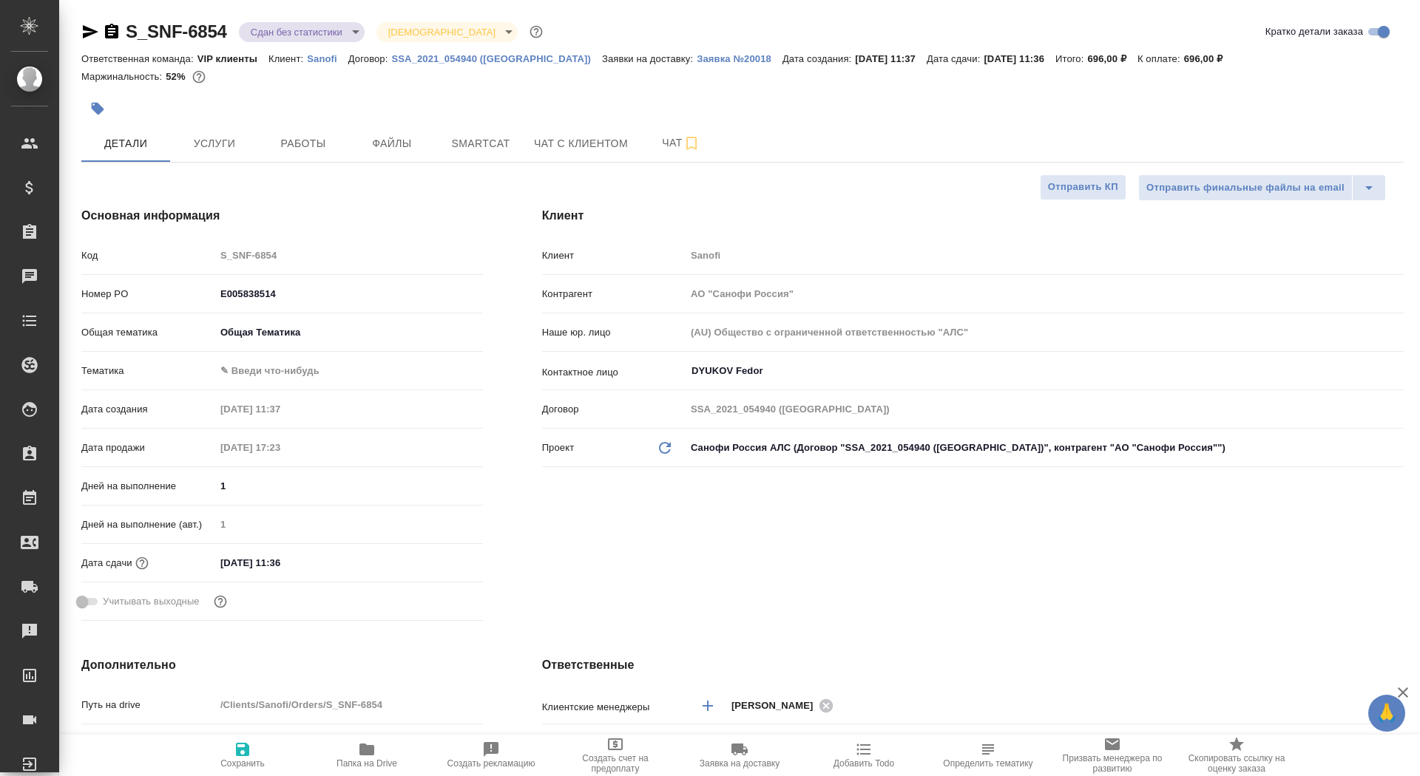
click at [299, 363] on body "🙏 .cls-1 fill:#fff; AWATERA Saydasheva Dilyara Клиенты Спецификации Заказы 0 Ча…" at bounding box center [710, 388] width 1420 height 776
click at [299, 371] on li "Общая Тематика" at bounding box center [349, 371] width 268 height 24
type textarea "x"
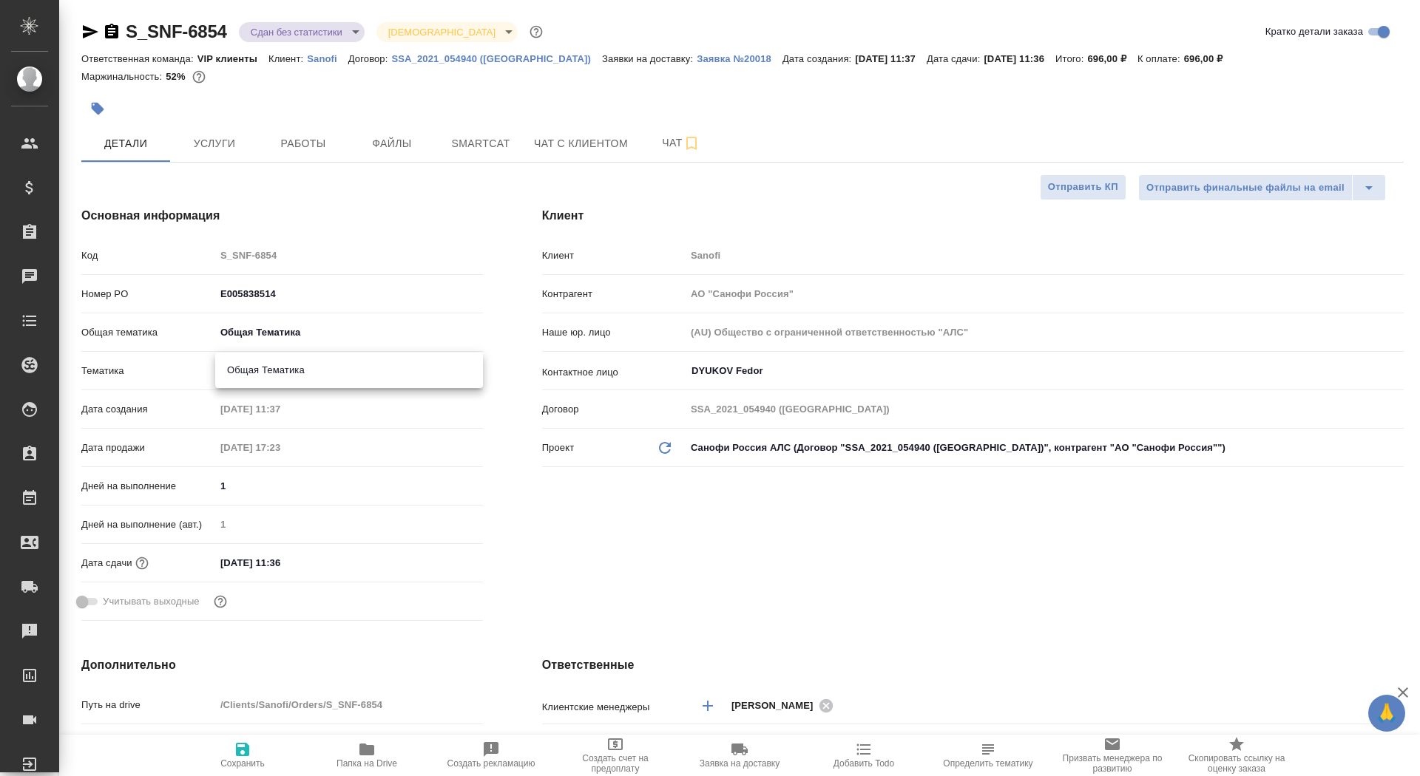
type input "6012b1ca196b0e5c9229a120"
click at [260, 768] on span "Сохранить" at bounding box center [242, 764] width 44 height 10
type textarea "x"
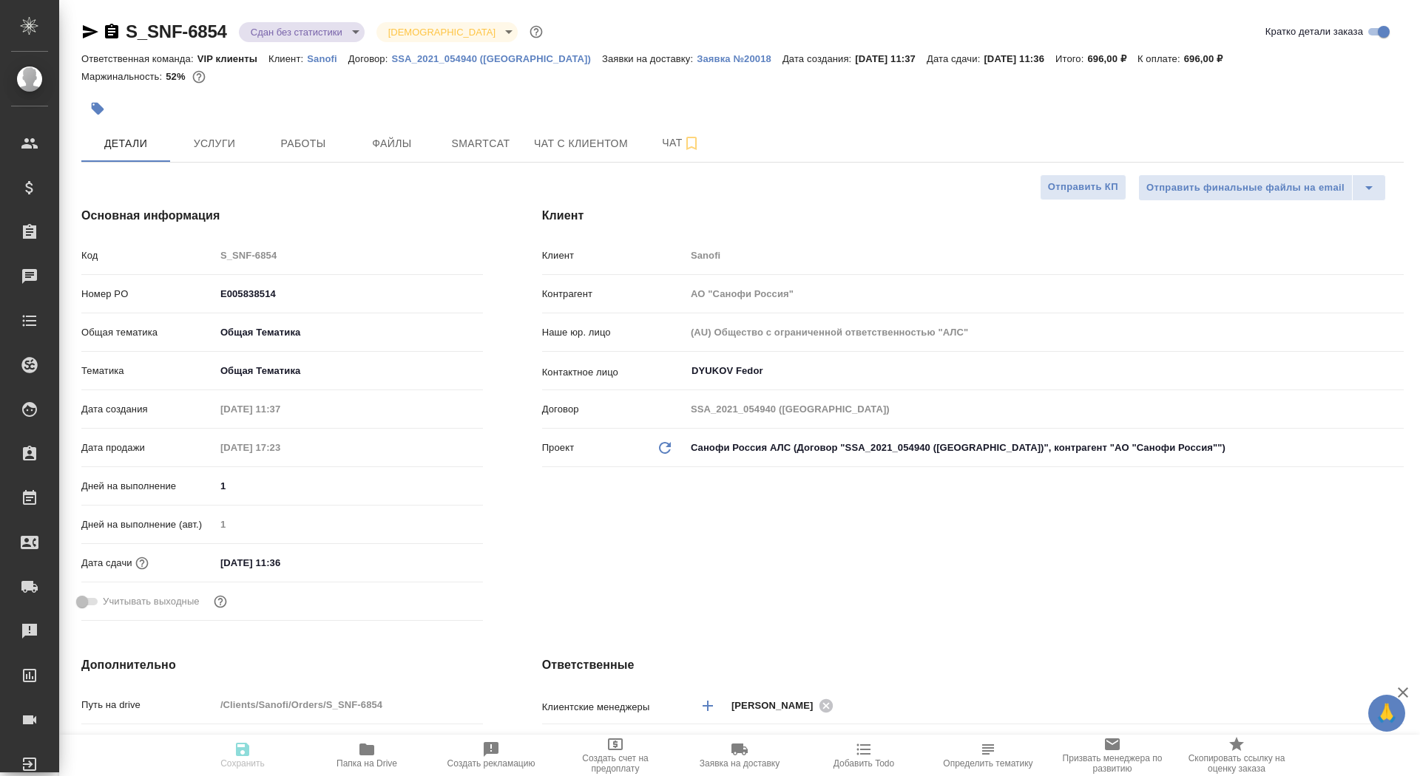
type textarea "x"
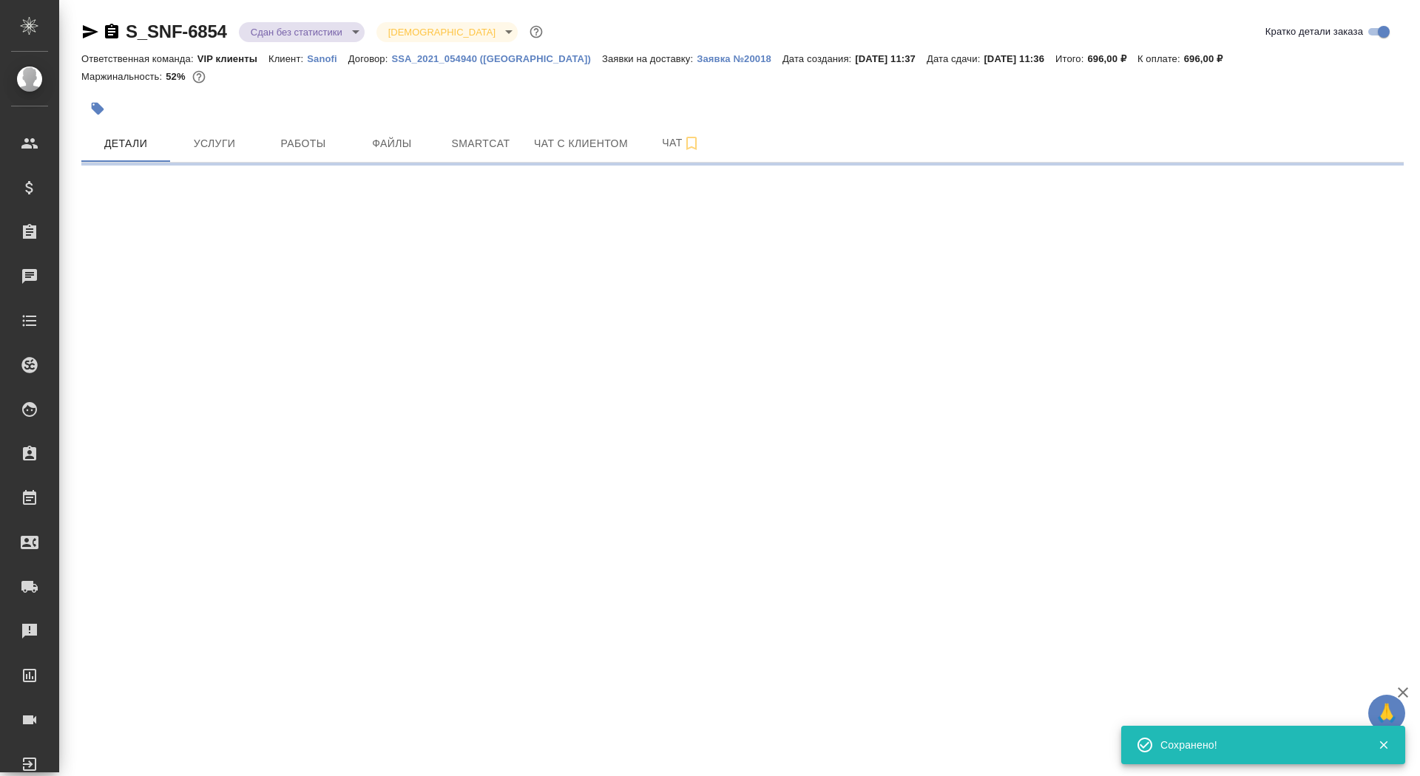
select select "RU"
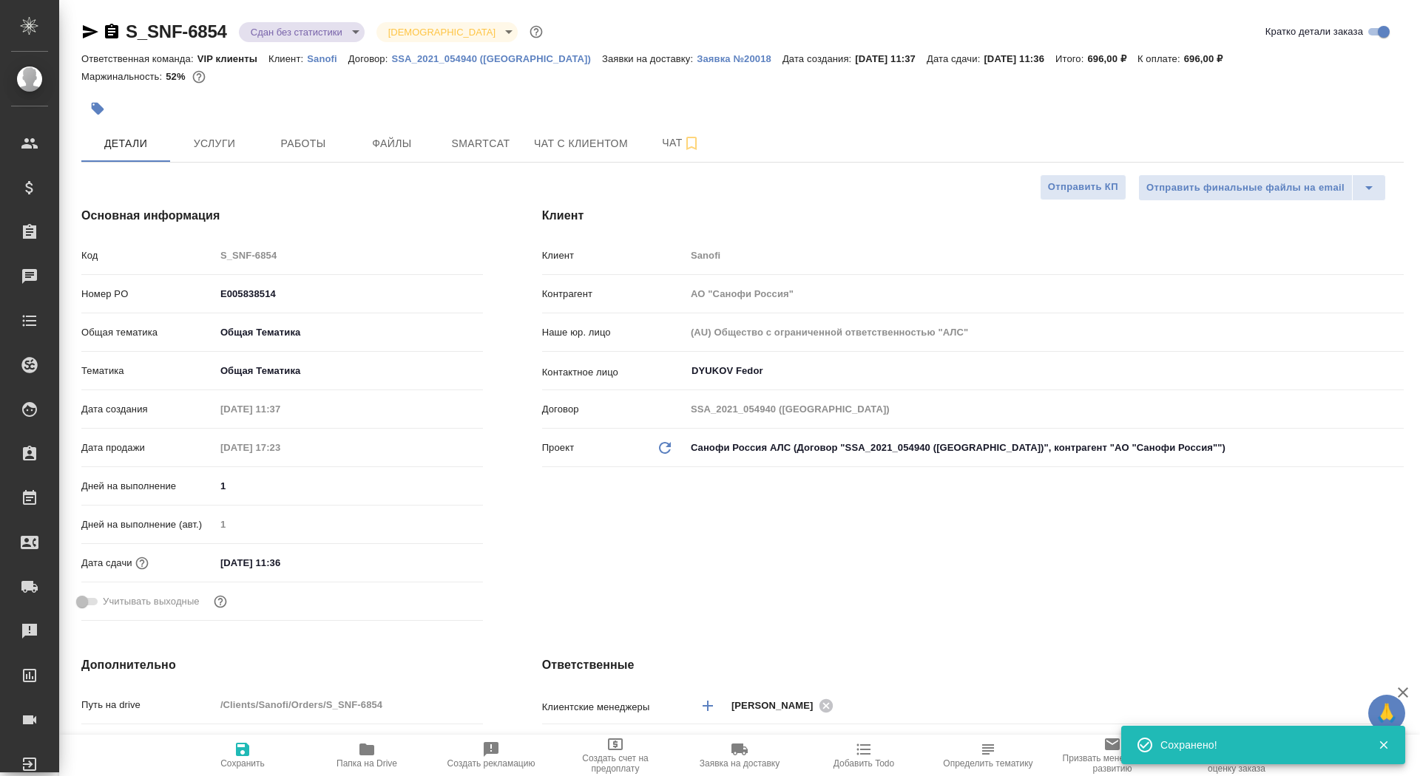
type textarea "x"
click at [331, 40] on body "🙏 .cls-1 fill:#fff; AWATERA Saydasheva Dilyara Клиенты Спецификации Заказы 0 Ча…" at bounding box center [710, 388] width 1420 height 776
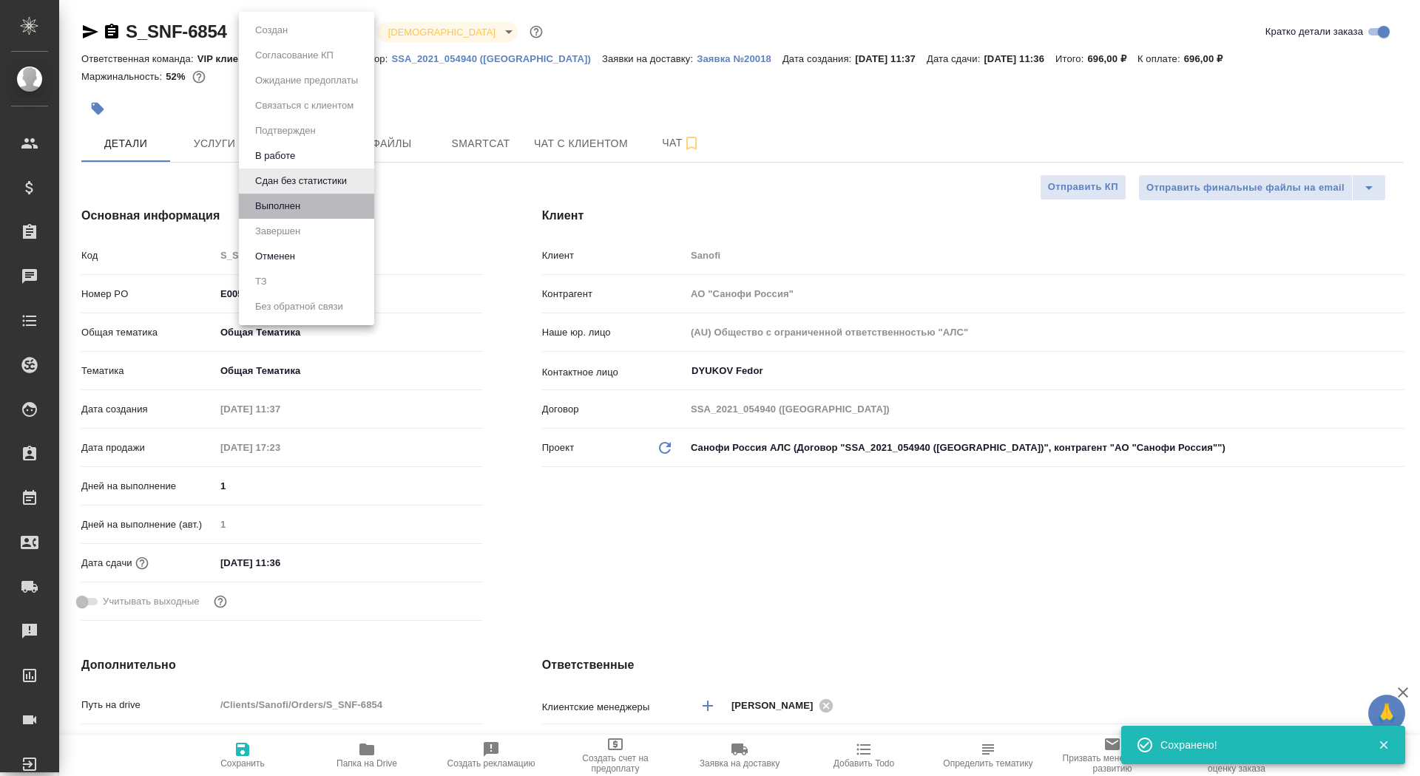
click at [334, 208] on li "Выполнен" at bounding box center [306, 206] width 135 height 25
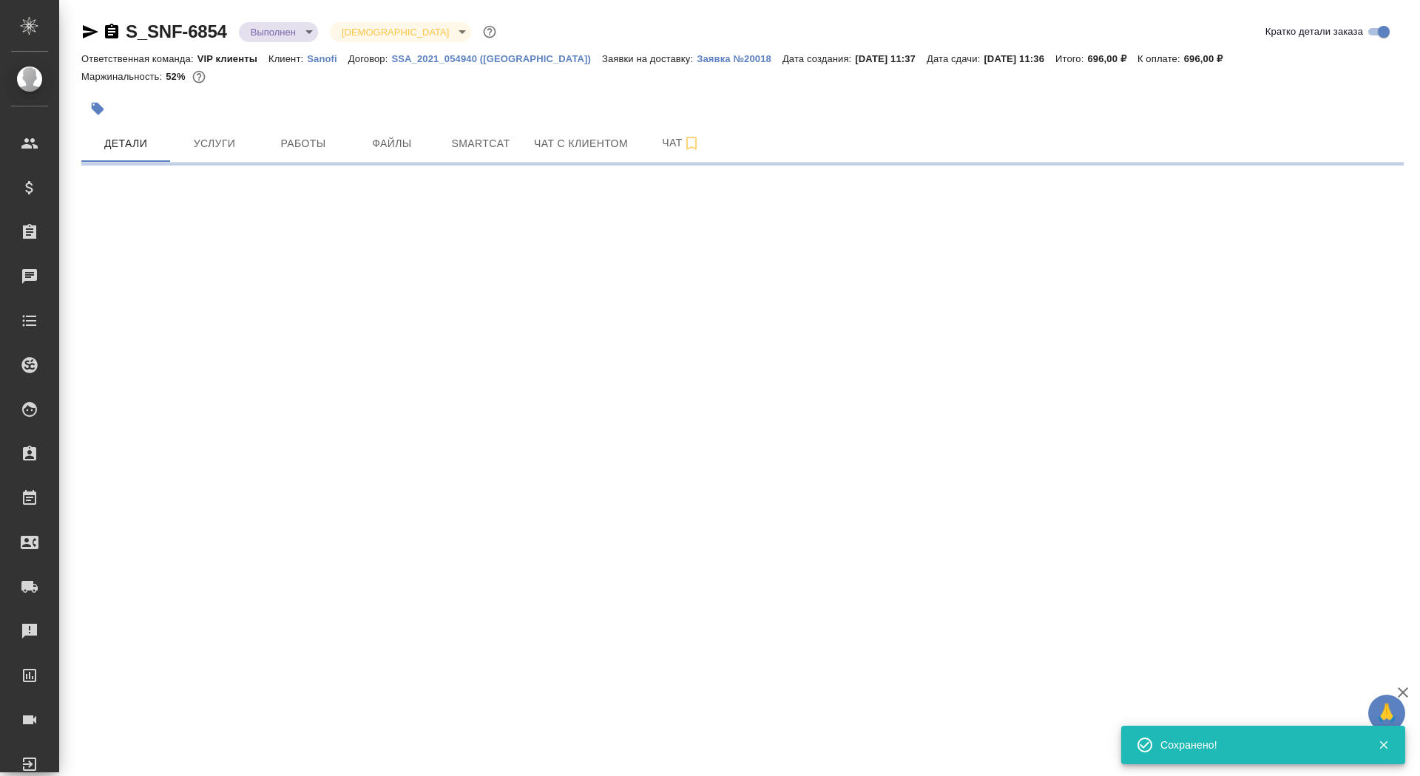
click at [288, 35] on body "🙏 .cls-1 fill:#fff; AWATERA Saydasheva Dilyara Клиенты Спецификации Заказы 0 Ча…" at bounding box center [710, 388] width 1420 height 776
select select "RU"
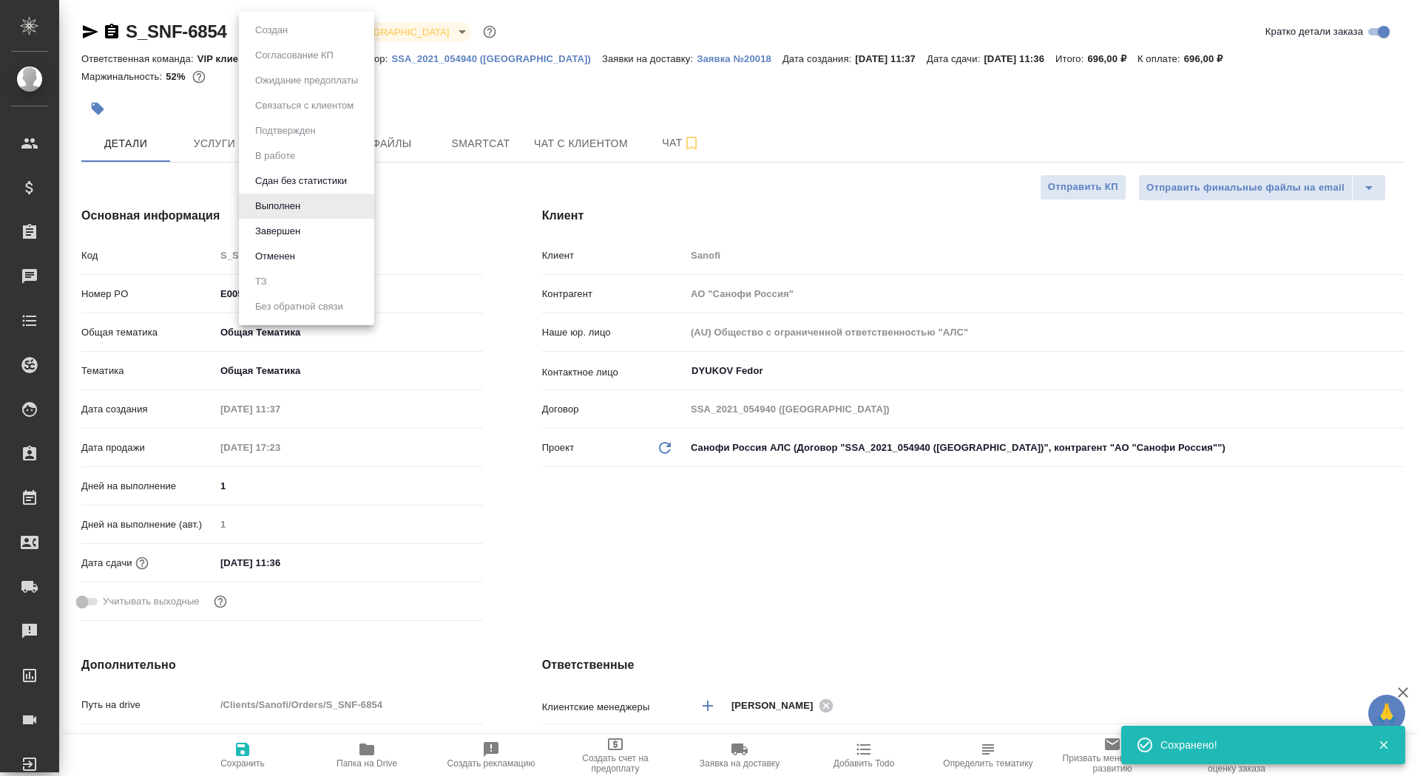
type textarea "x"
click at [305, 226] on li "Завершен" at bounding box center [306, 231] width 135 height 25
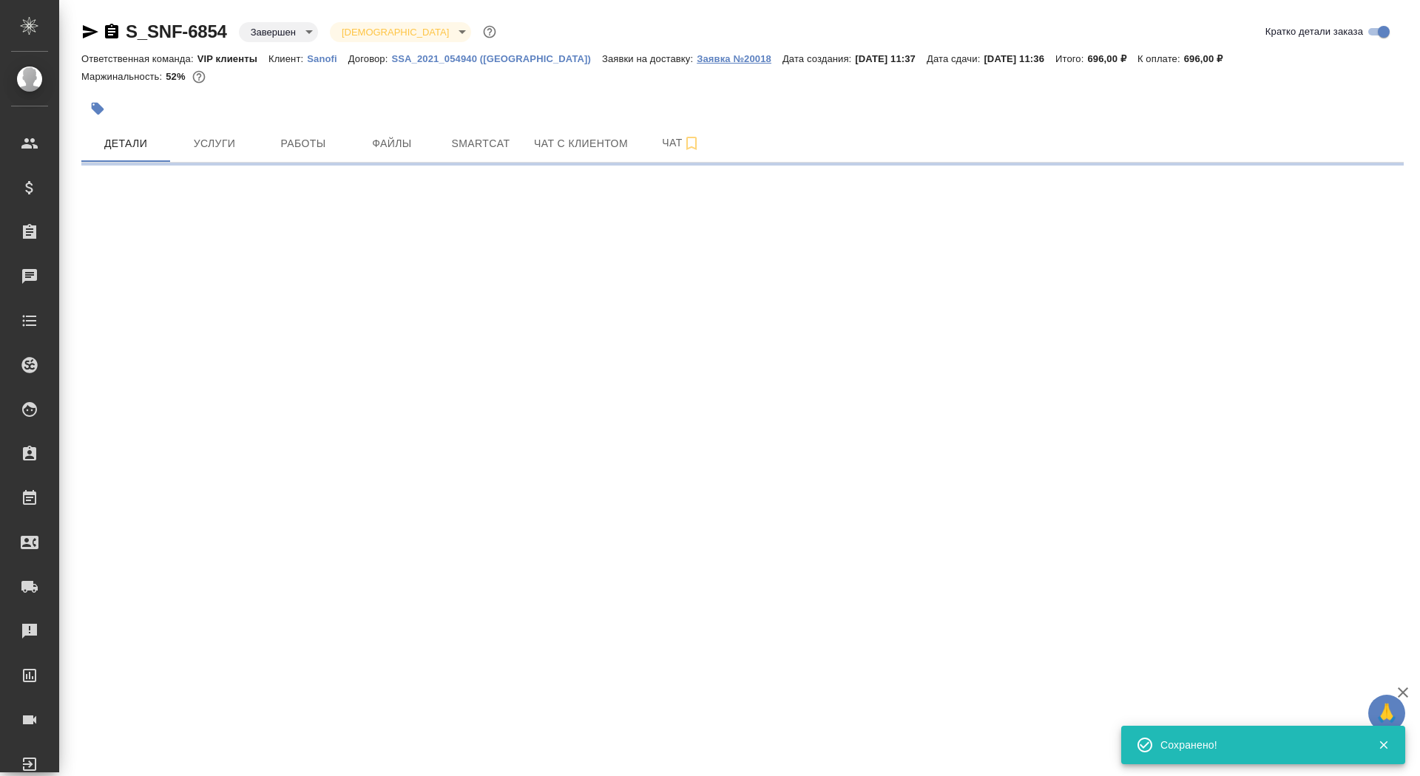
select select "RU"
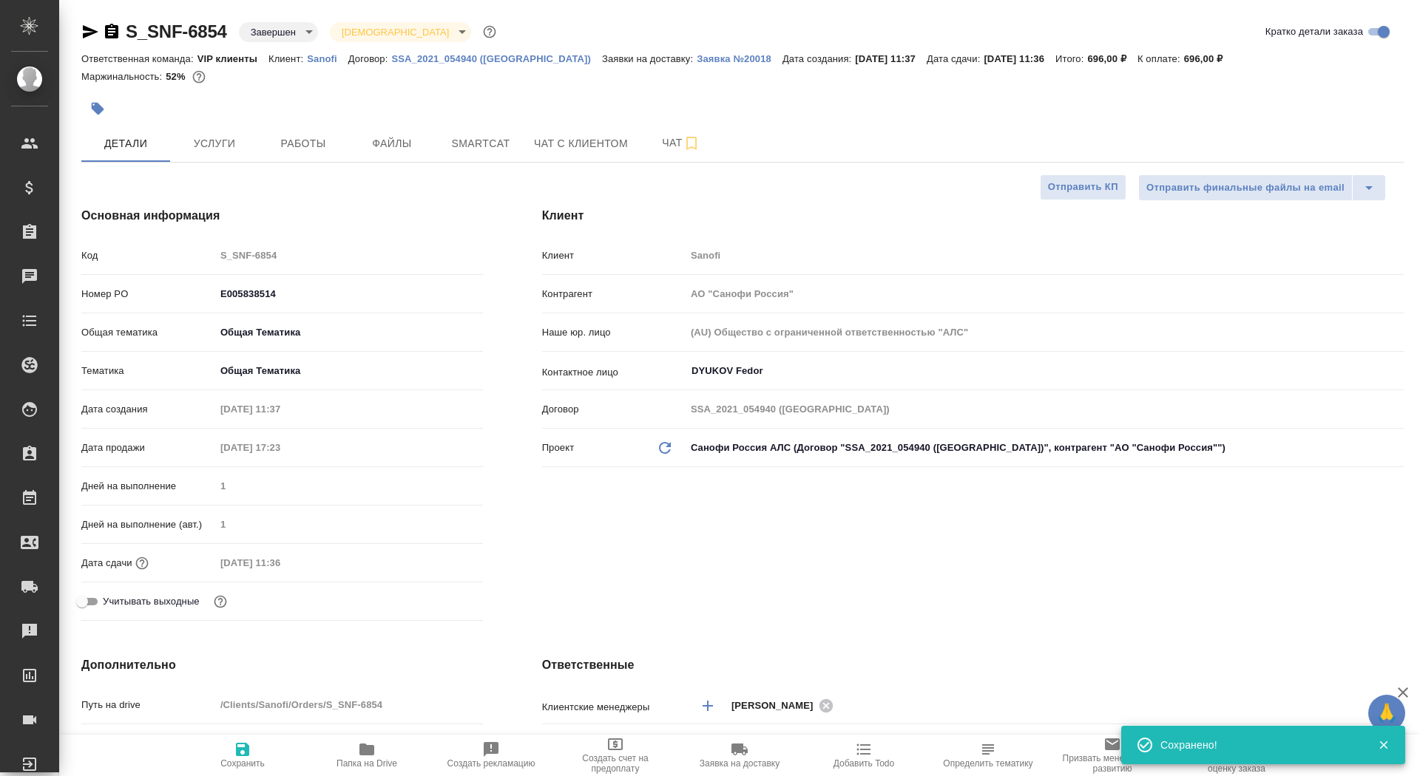
type textarea "x"
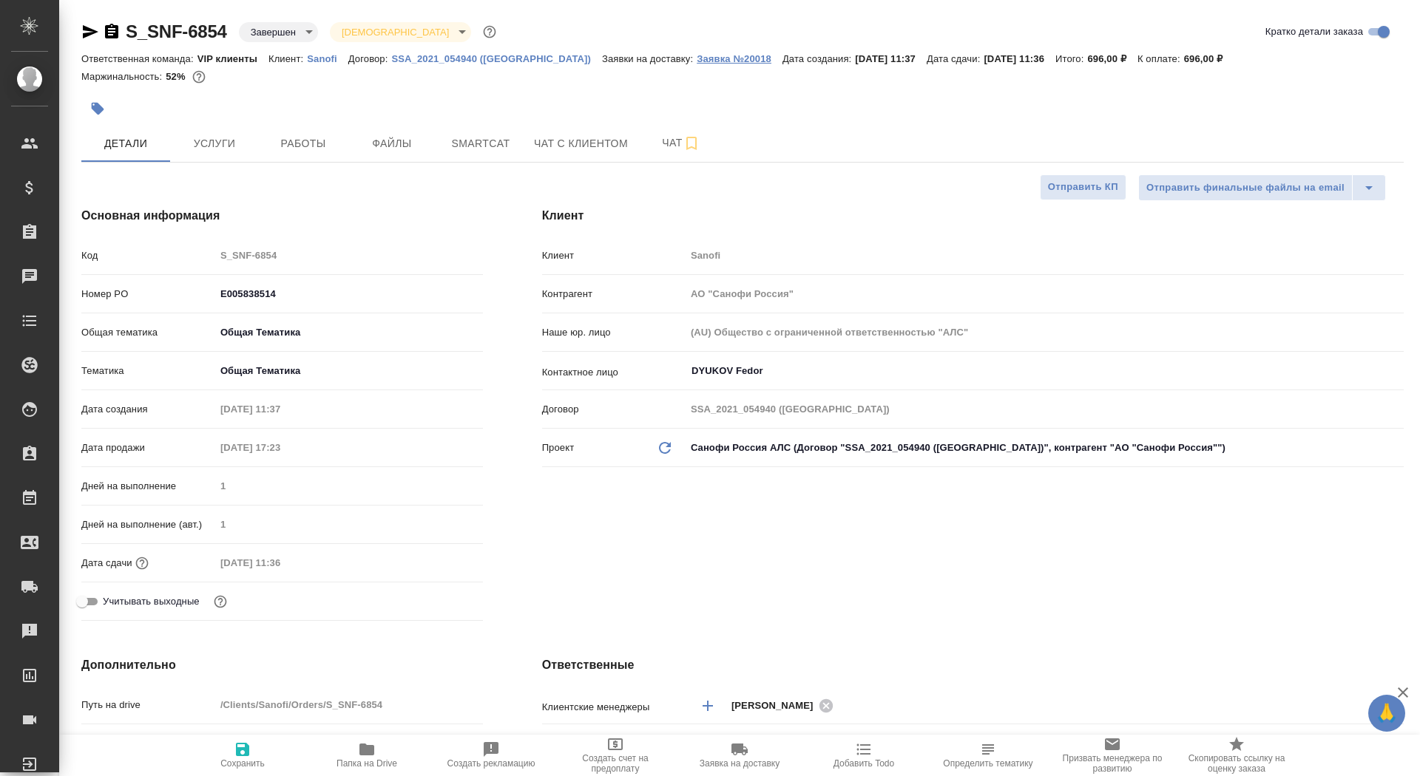
click at [697, 59] on p "Заявка №20018" at bounding box center [740, 58] width 86 height 11
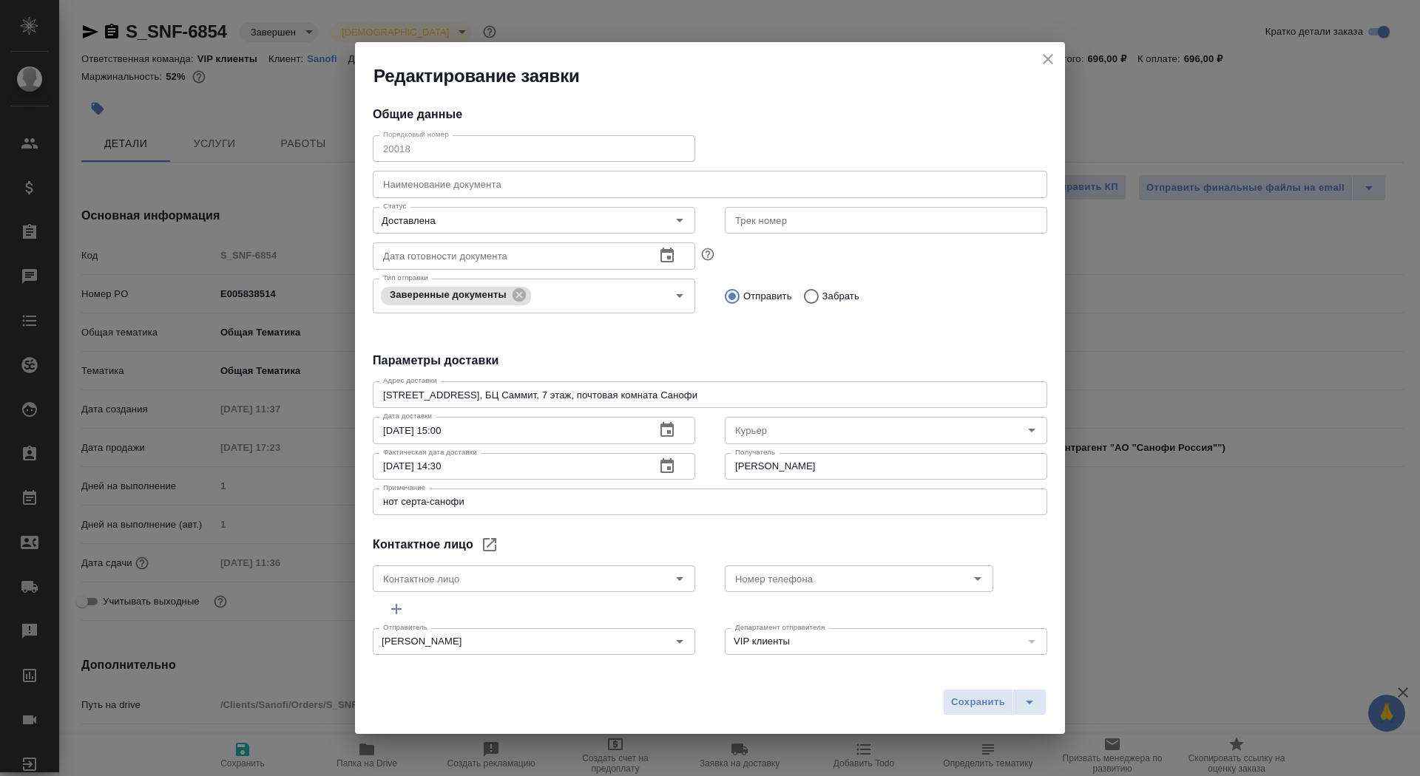
type input "DYUKOV Fedor"
type input "Скляров Станислав"
click at [1043, 64] on icon "close" at bounding box center [1048, 59] width 18 height 18
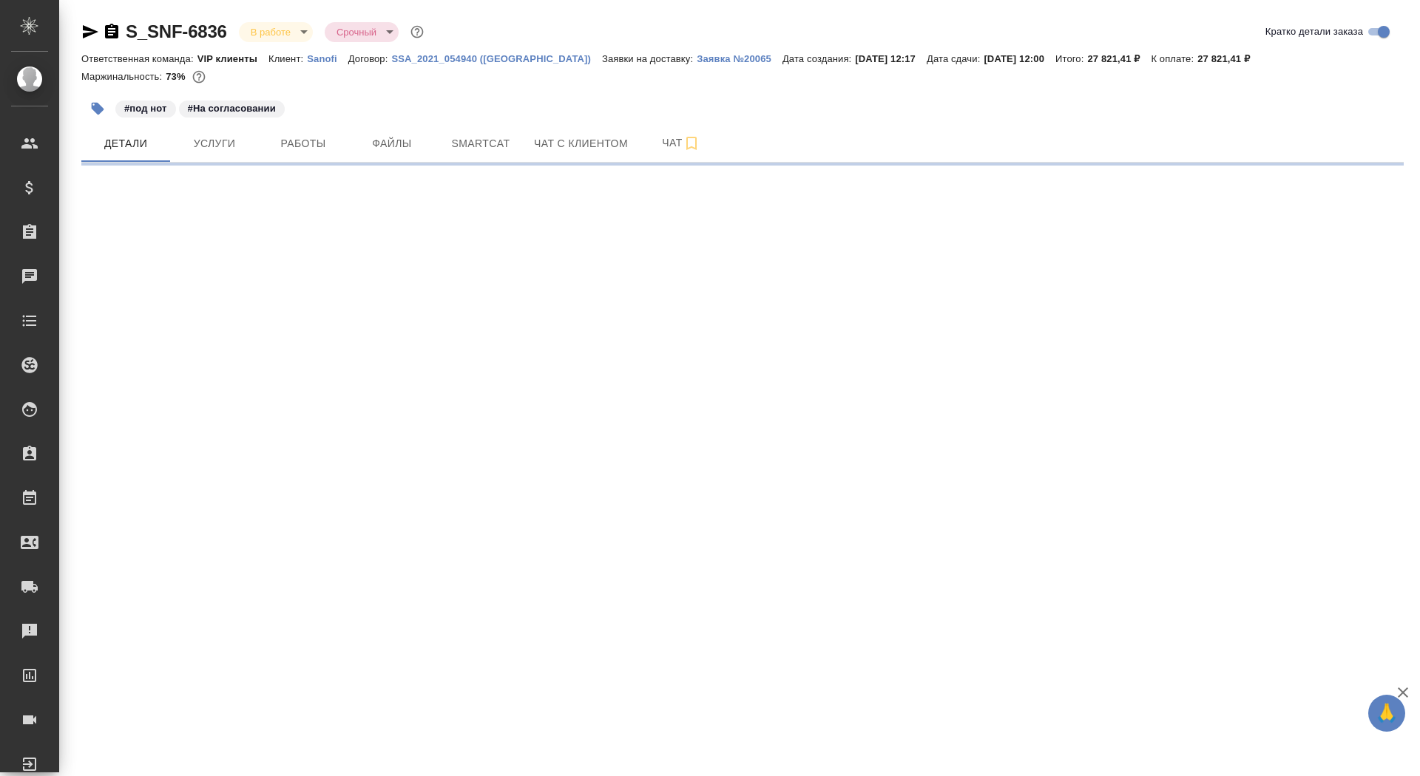
select select "RU"
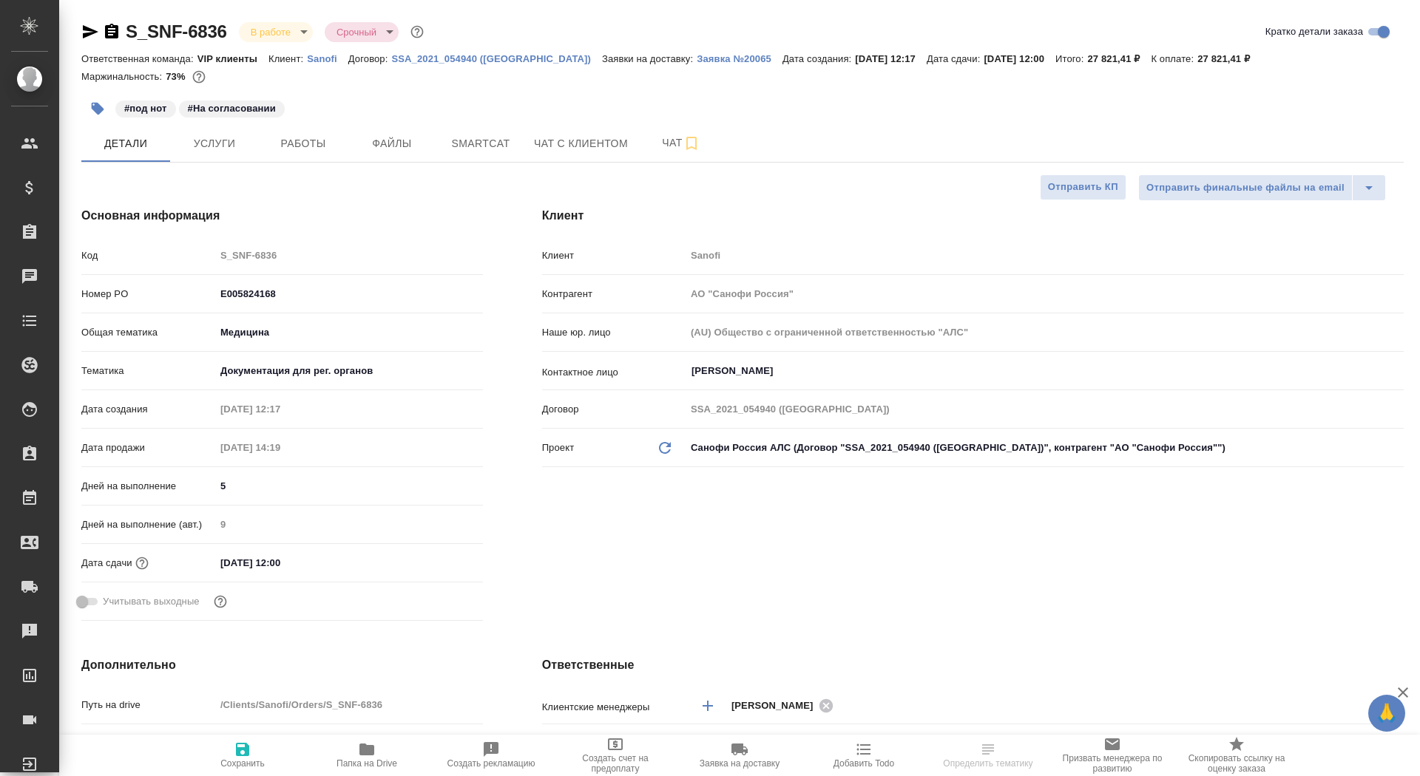
type textarea "x"
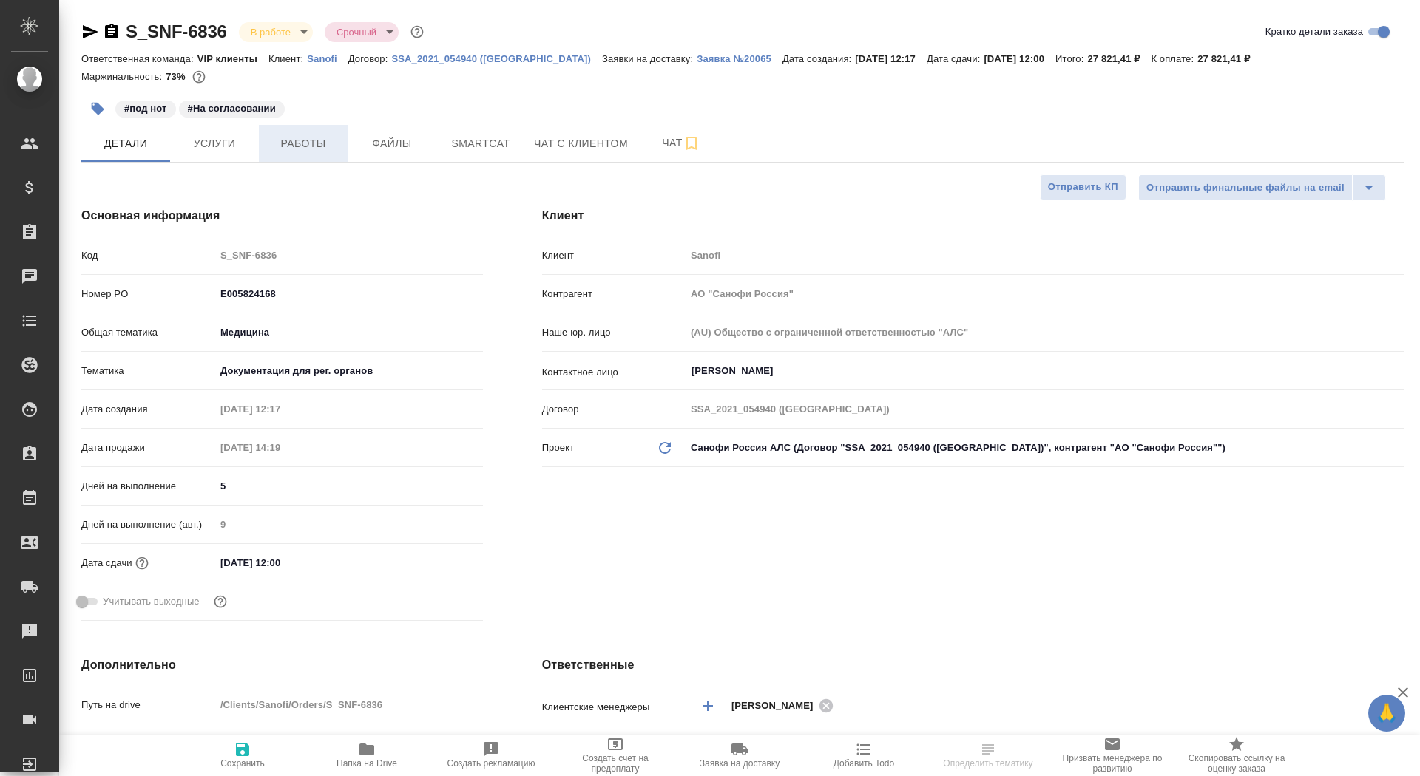
type textarea "x"
click at [280, 144] on span "Работы" at bounding box center [303, 144] width 71 height 18
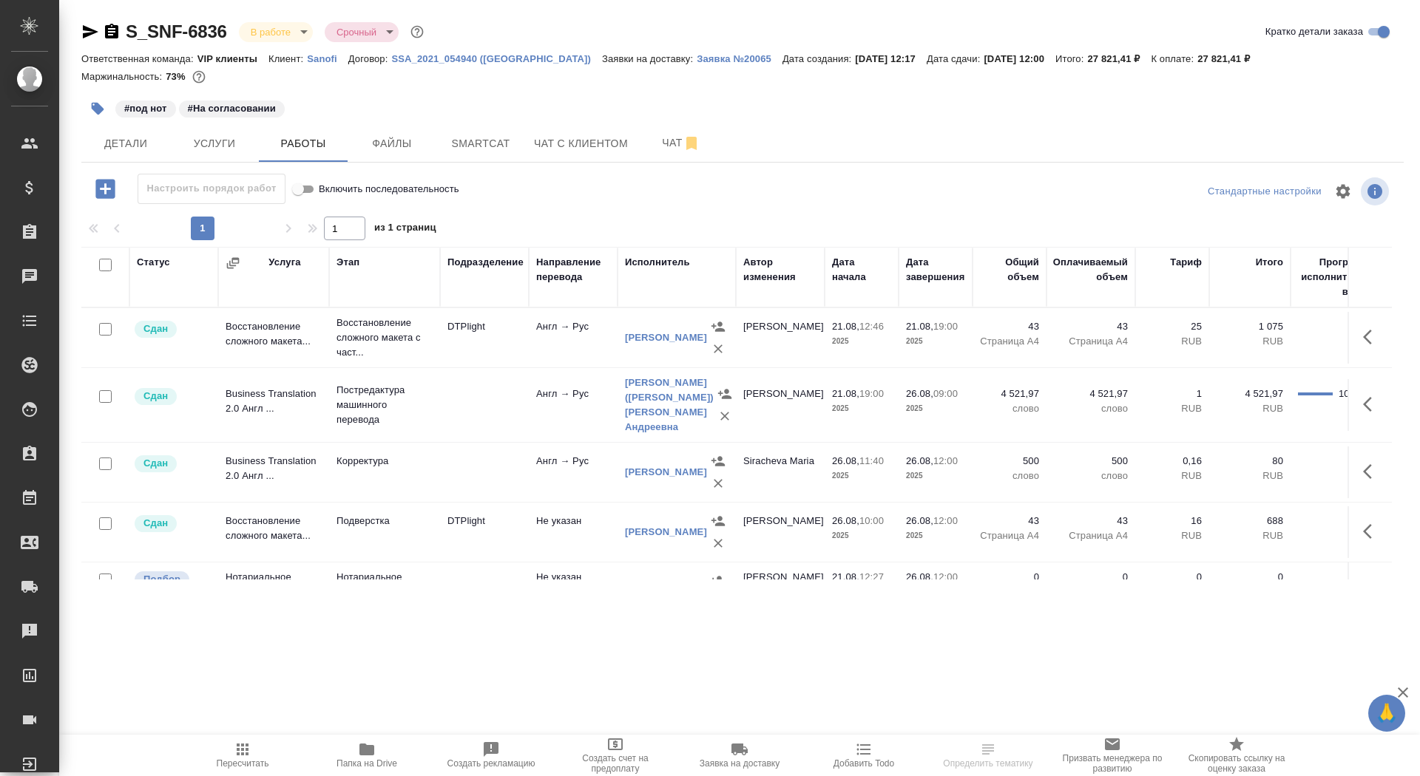
scroll to position [41, 0]
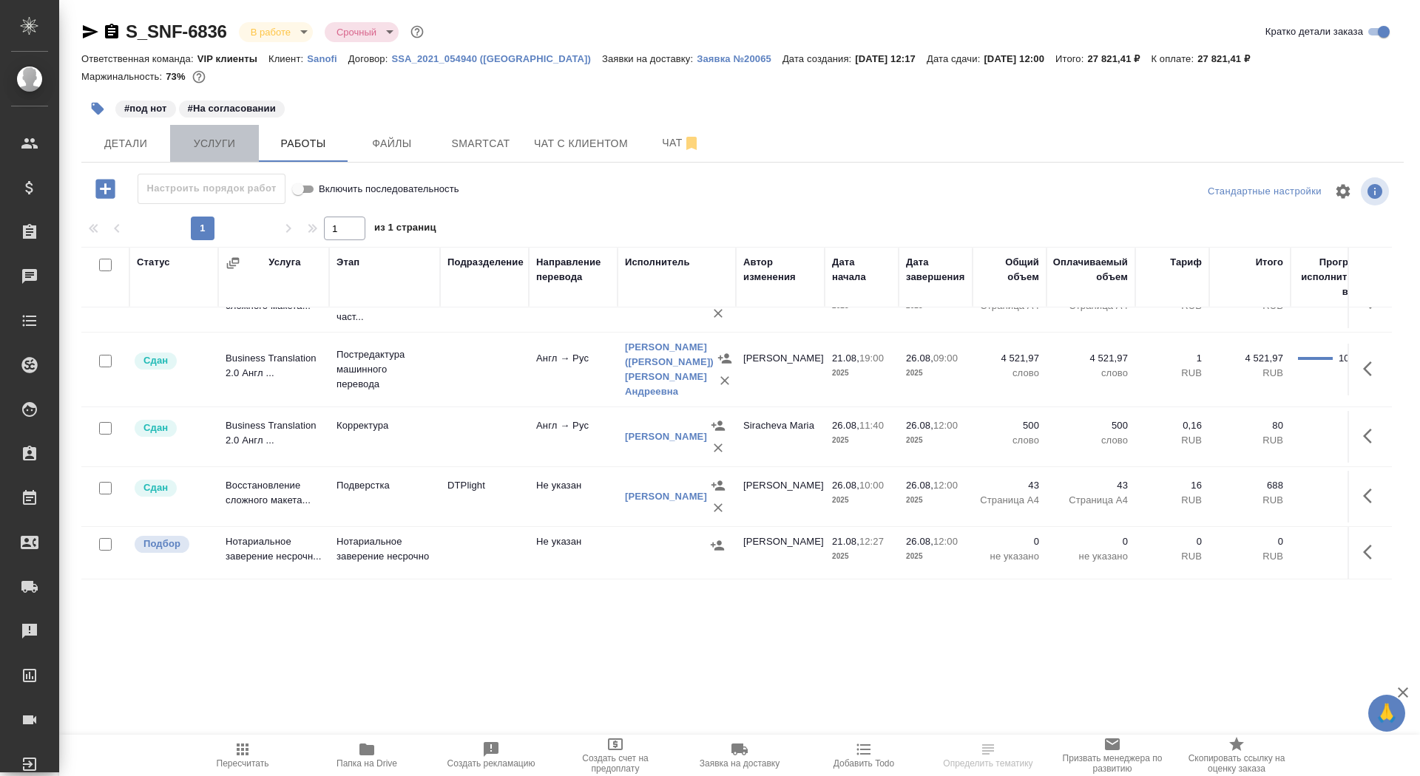
click at [232, 147] on span "Услуги" at bounding box center [214, 144] width 71 height 18
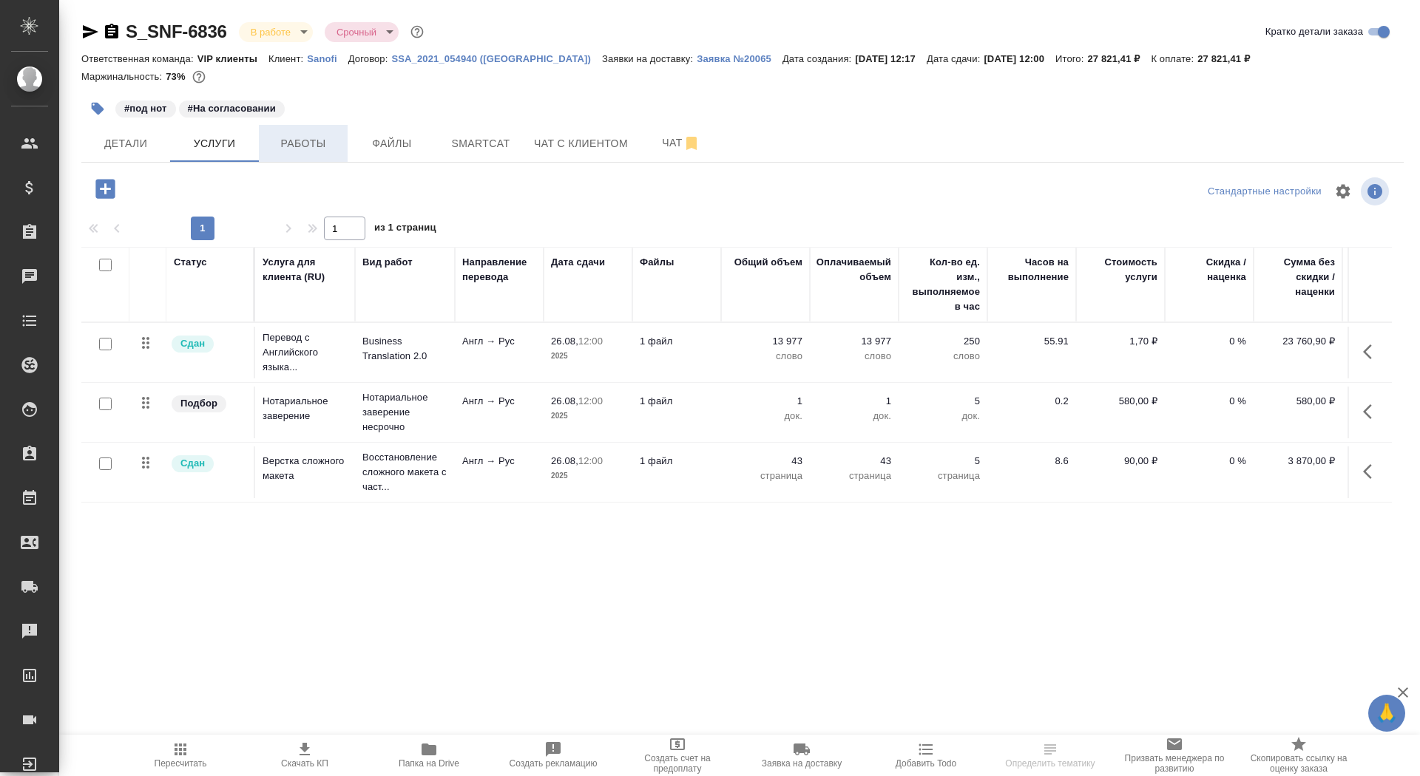
click at [329, 140] on span "Работы" at bounding box center [303, 144] width 71 height 18
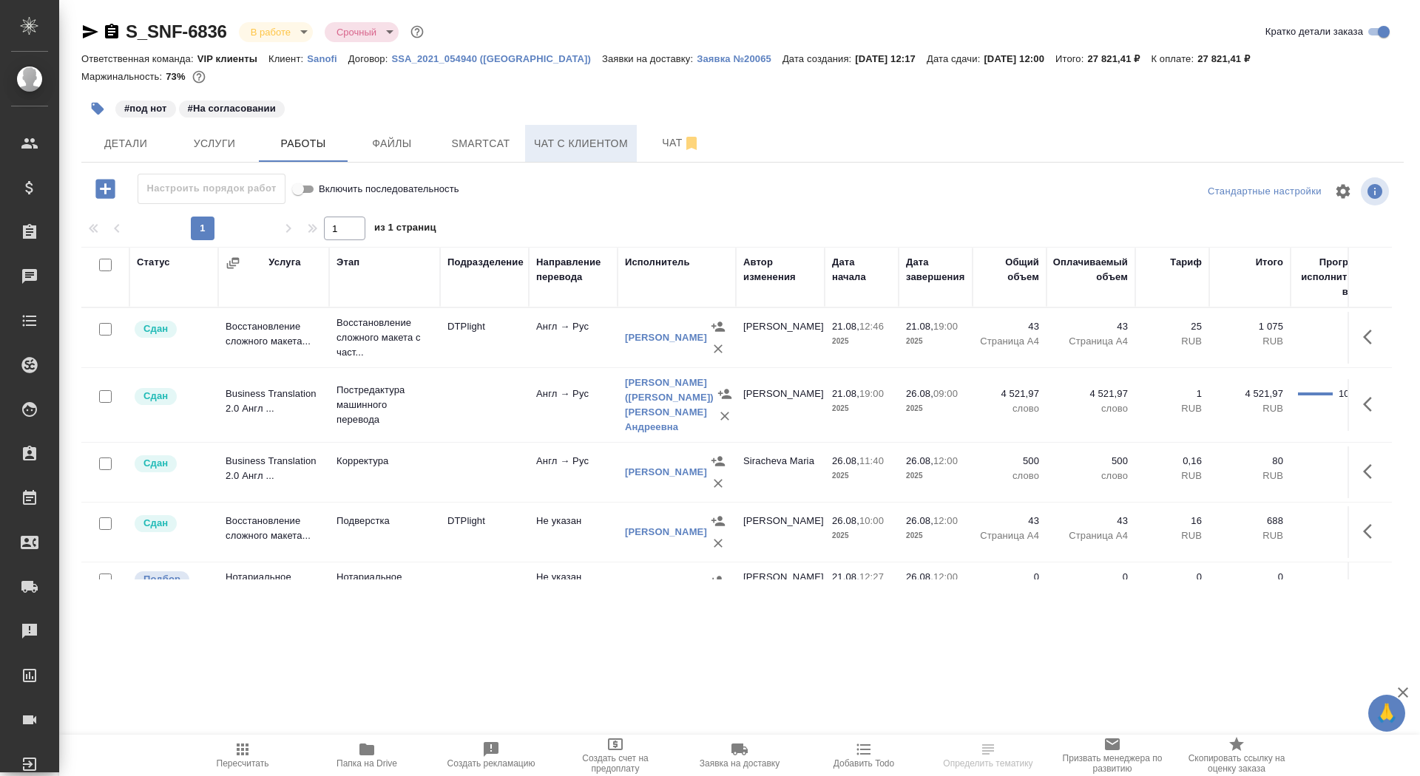
scroll to position [41, 0]
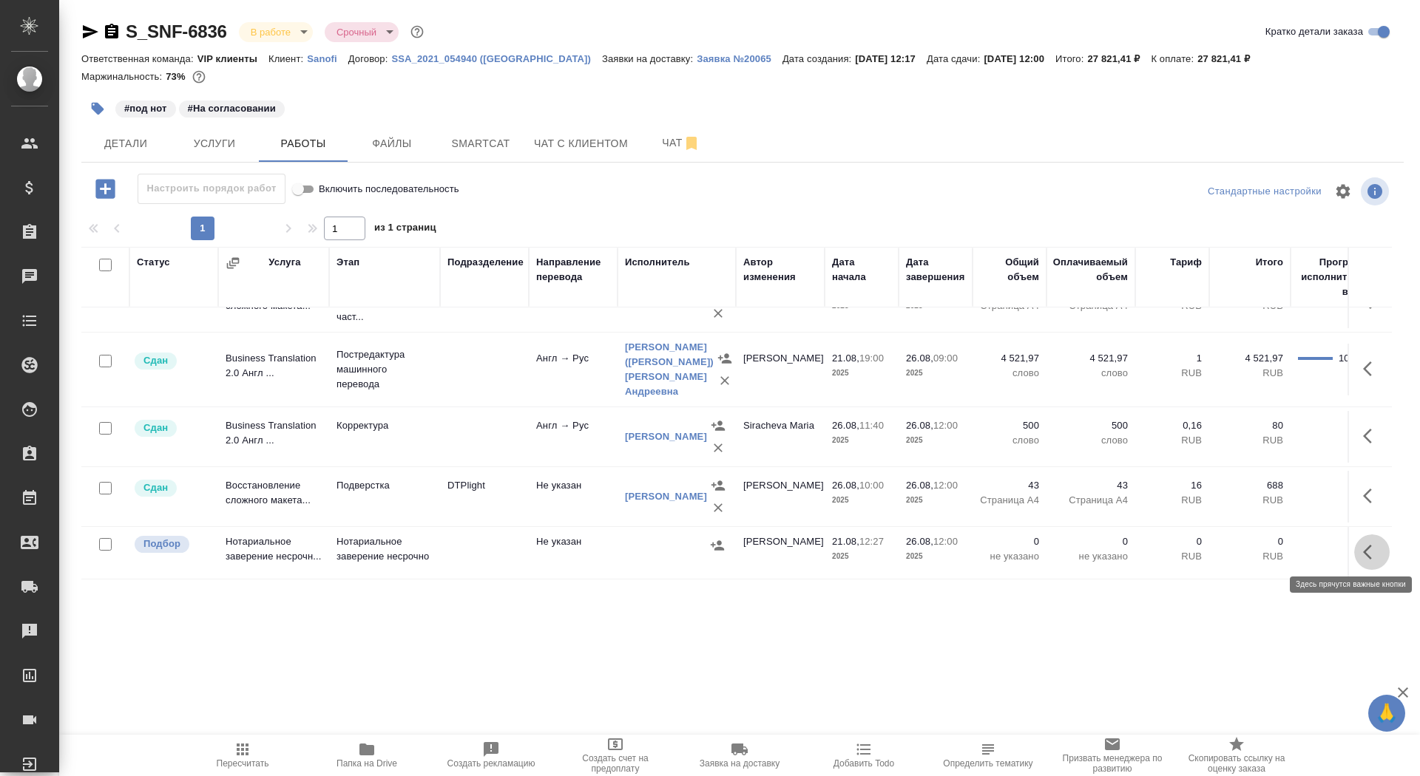
click at [1370, 545] on icon "button" at bounding box center [1367, 552] width 9 height 15
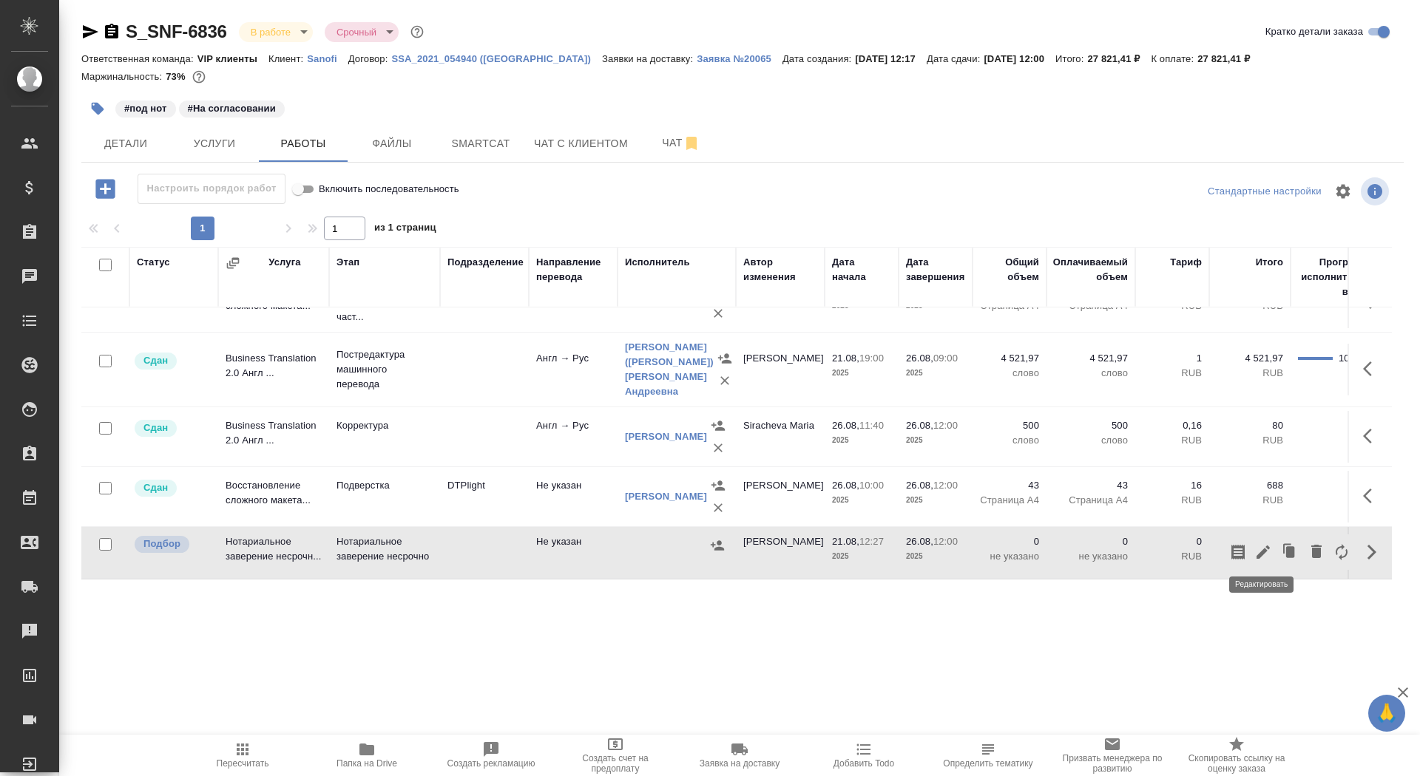
click at [1262, 546] on icon "button" at bounding box center [1263, 553] width 18 height 18
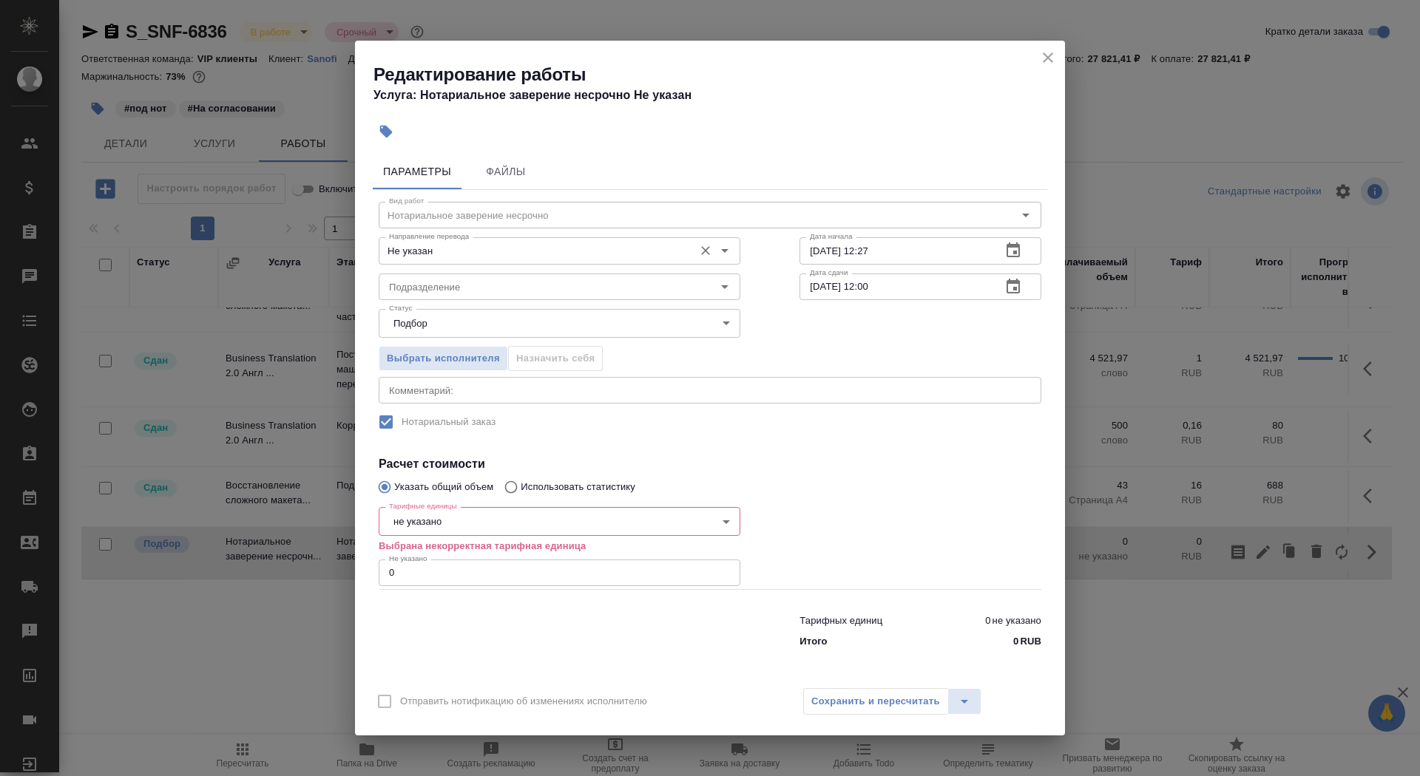
click at [458, 248] on input "Не указан" at bounding box center [534, 251] width 303 height 18
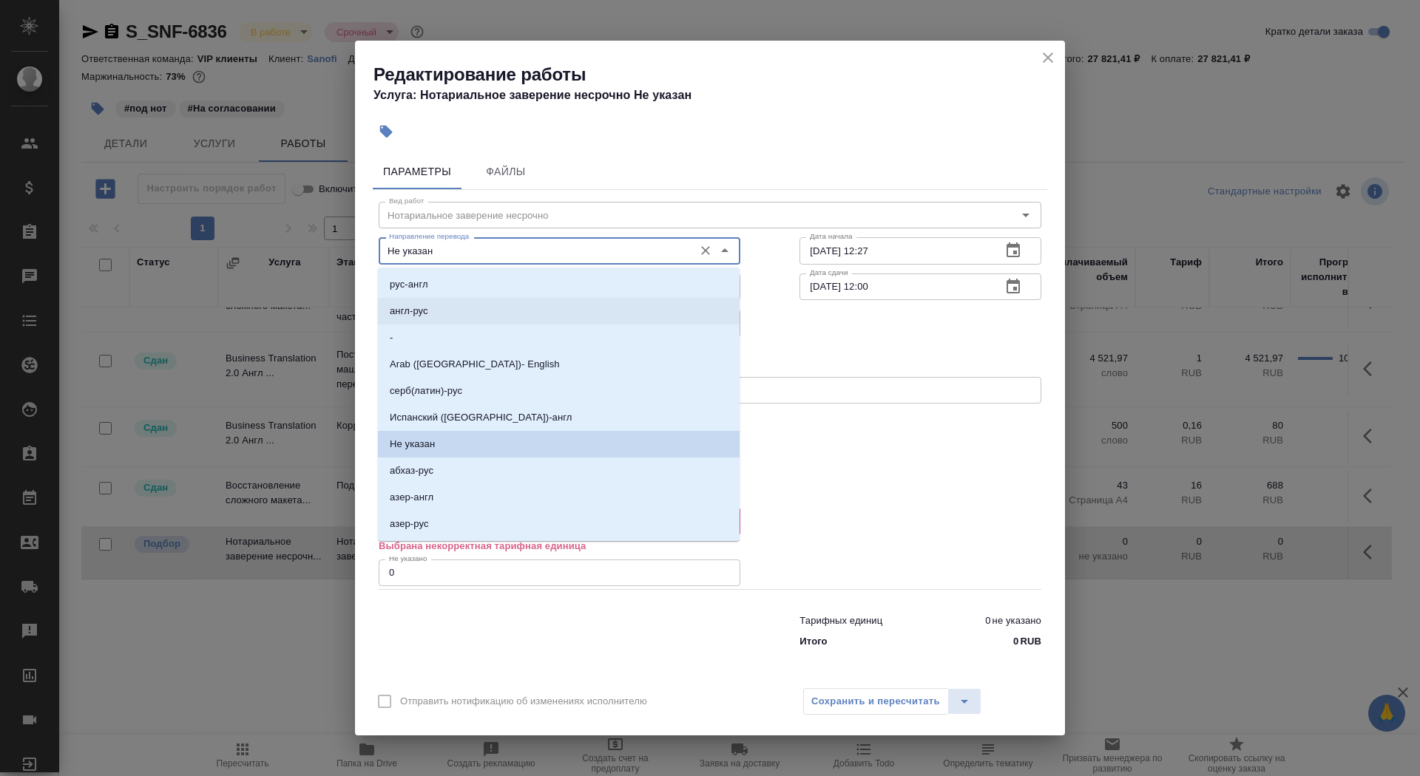
click at [458, 307] on li "англ-рус" at bounding box center [559, 311] width 362 height 27
type input "англ-рус"
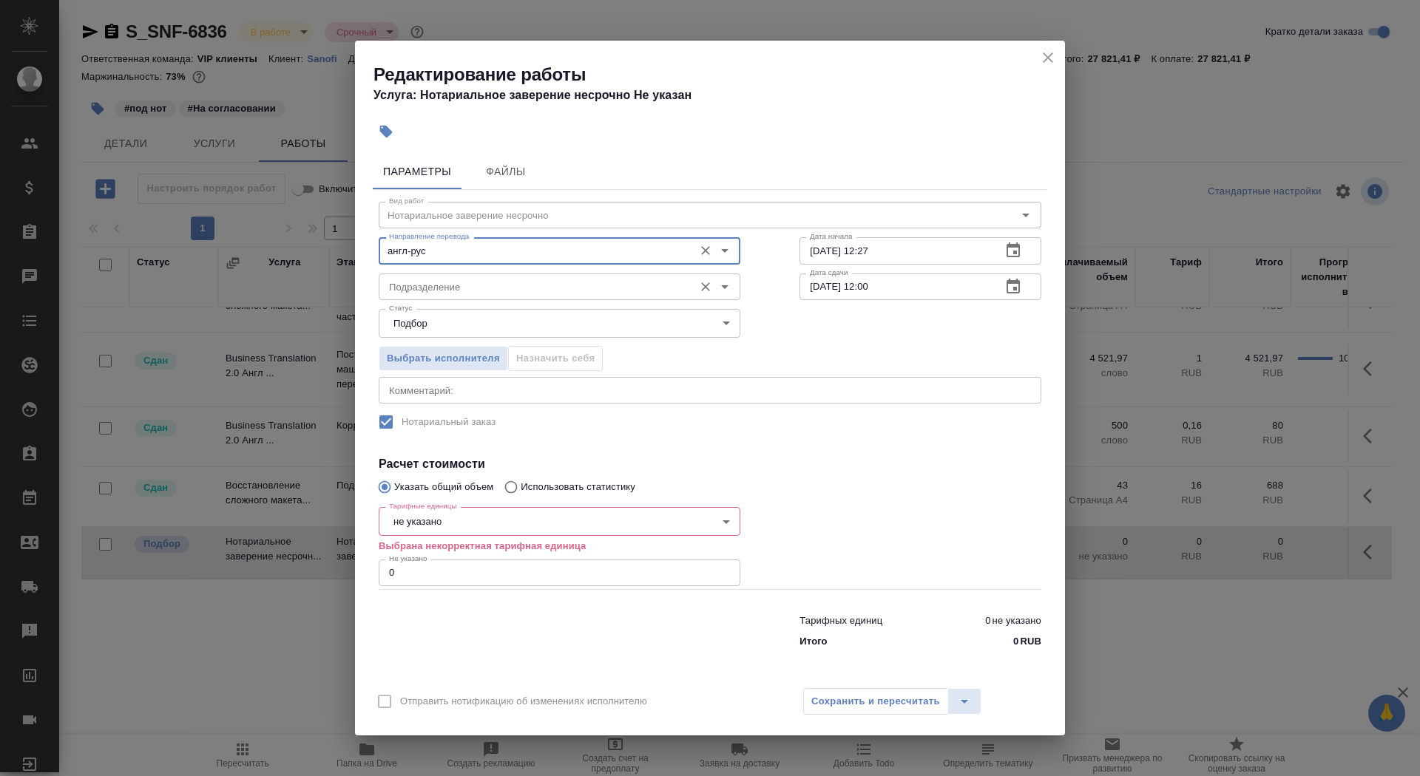
click at [453, 294] on input "Подразделение" at bounding box center [534, 287] width 303 height 18
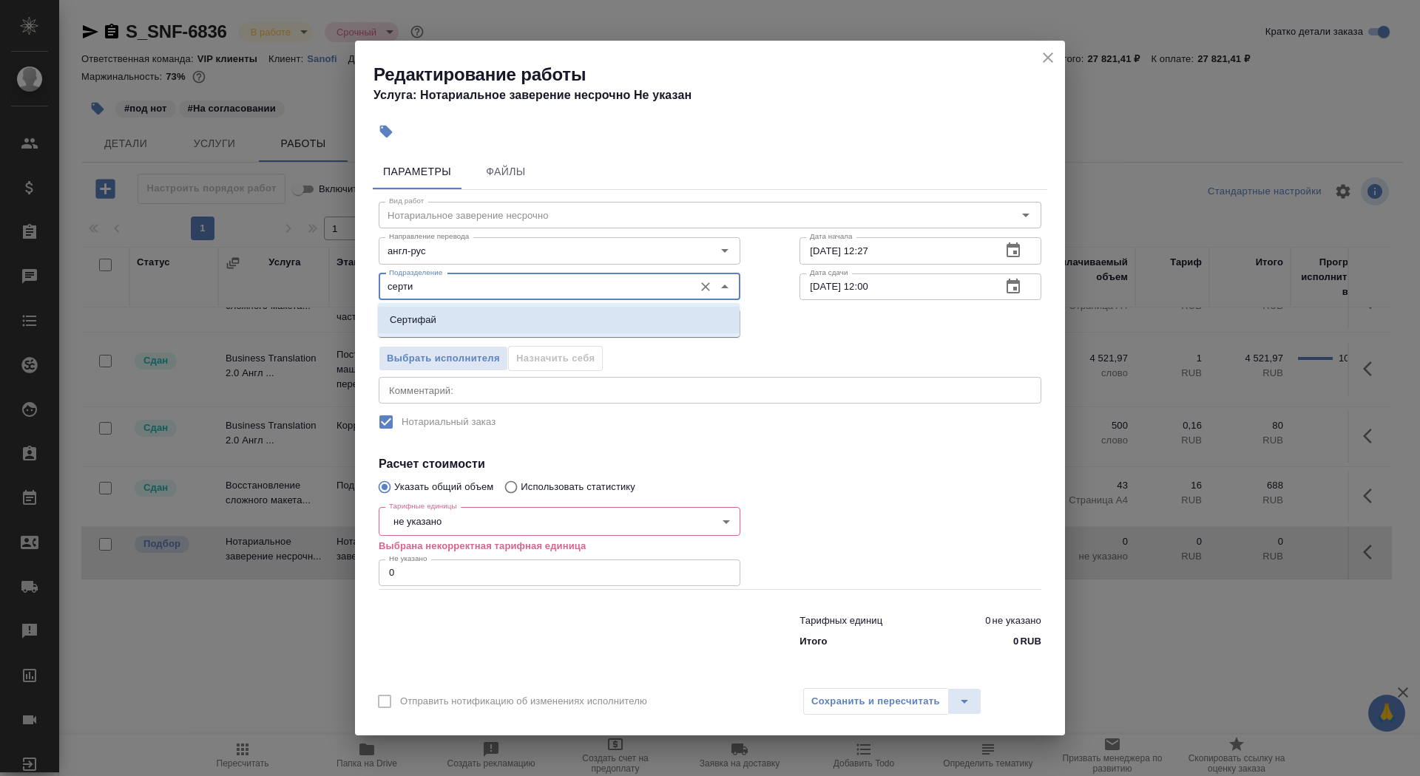
click at [470, 312] on li "Сертифай" at bounding box center [559, 320] width 362 height 27
type input "Сертифай"
click at [477, 515] on body "🙏 .cls-1 fill:#fff; AWATERA Saydasheva Dilyara Клиенты Спецификации Заказы 0 Ча…" at bounding box center [710, 388] width 1420 height 776
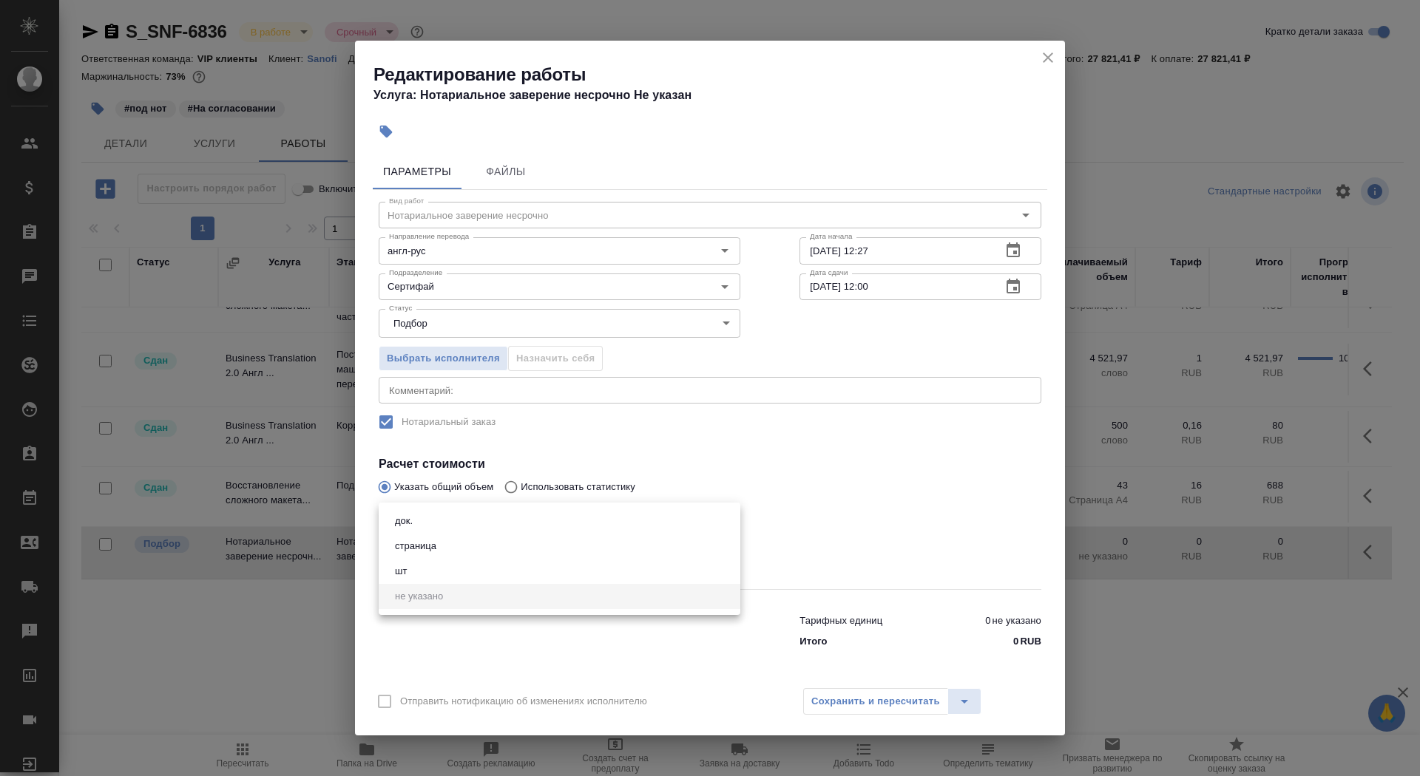
click at [475, 524] on li "док." at bounding box center [560, 521] width 362 height 25
type input "5a8b1489cc6b4906c91bfd8b"
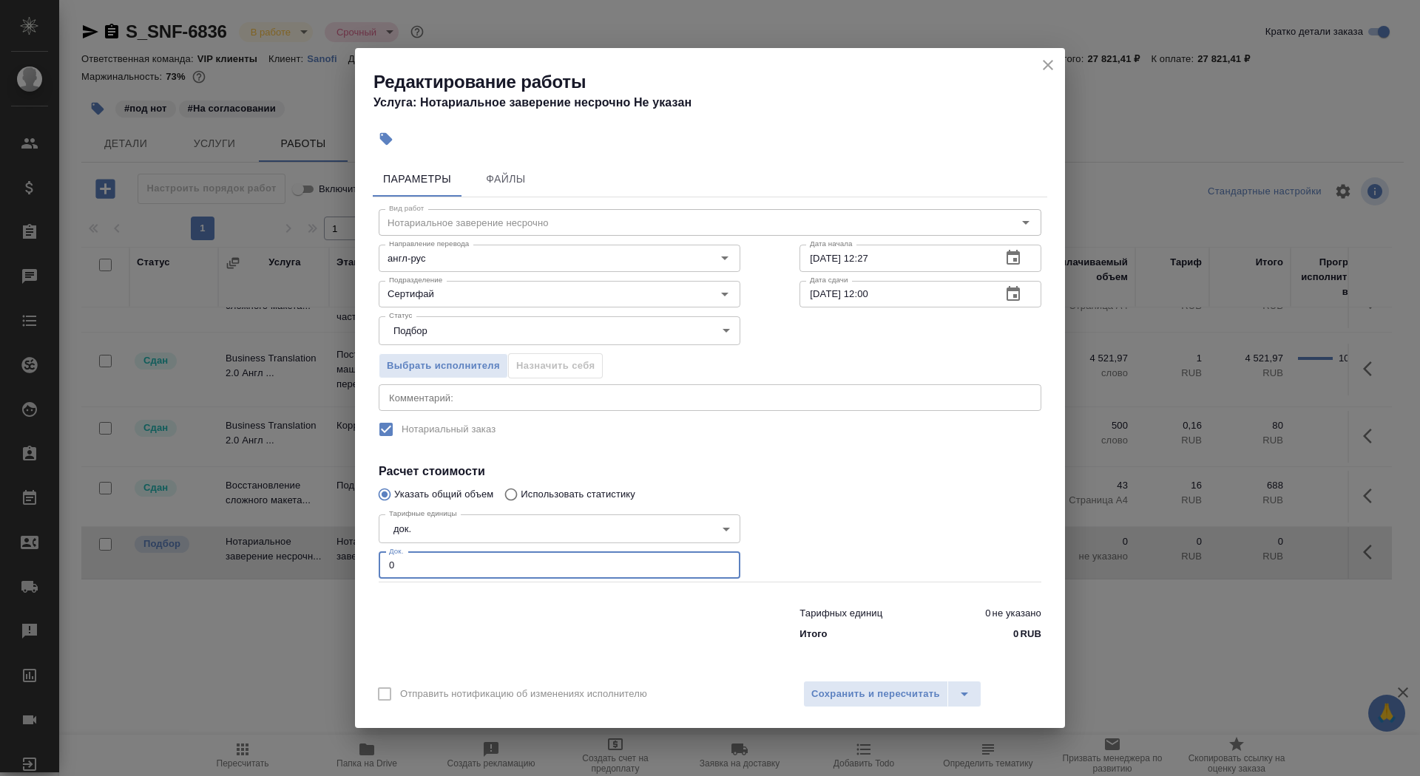
click input "0"
type input "1"
click span "Сохранить и пересчитать"
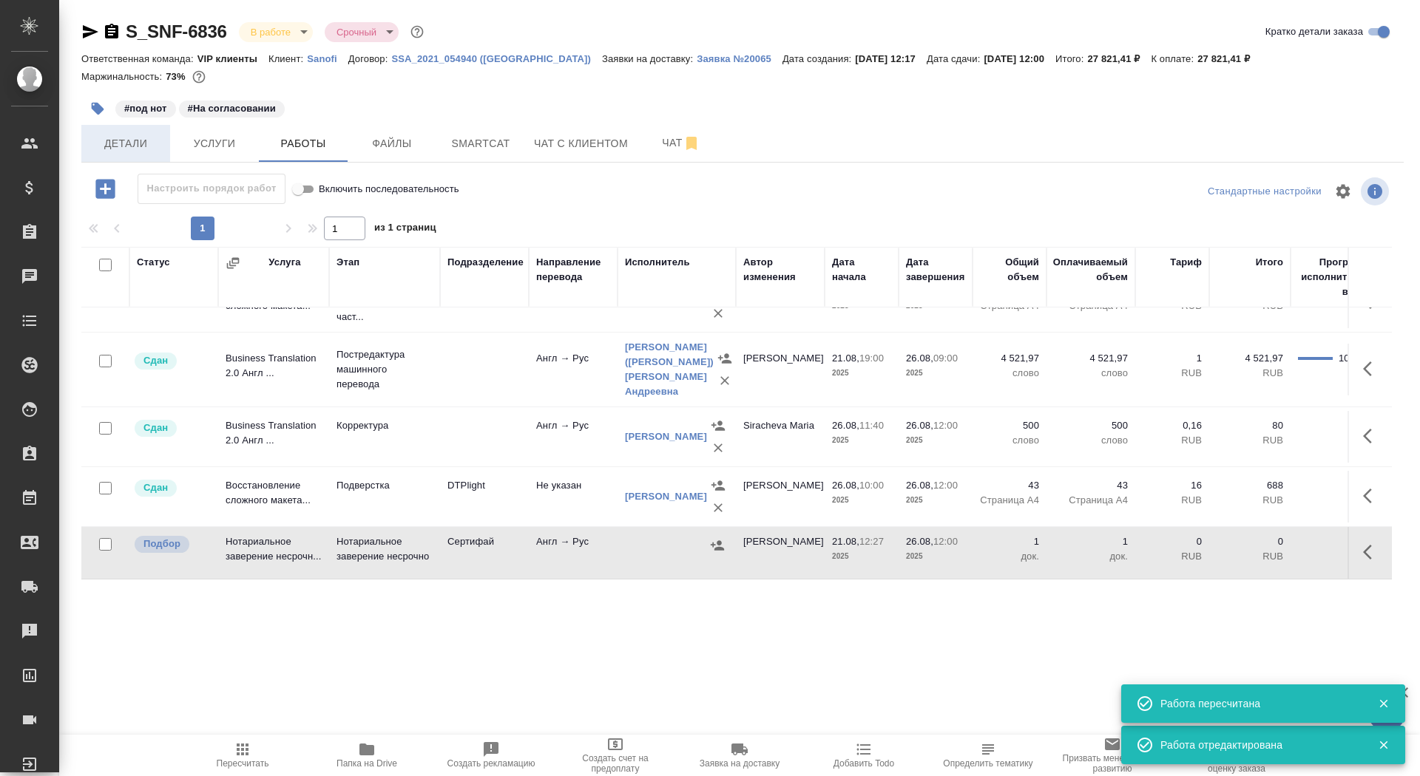
click span "Детали"
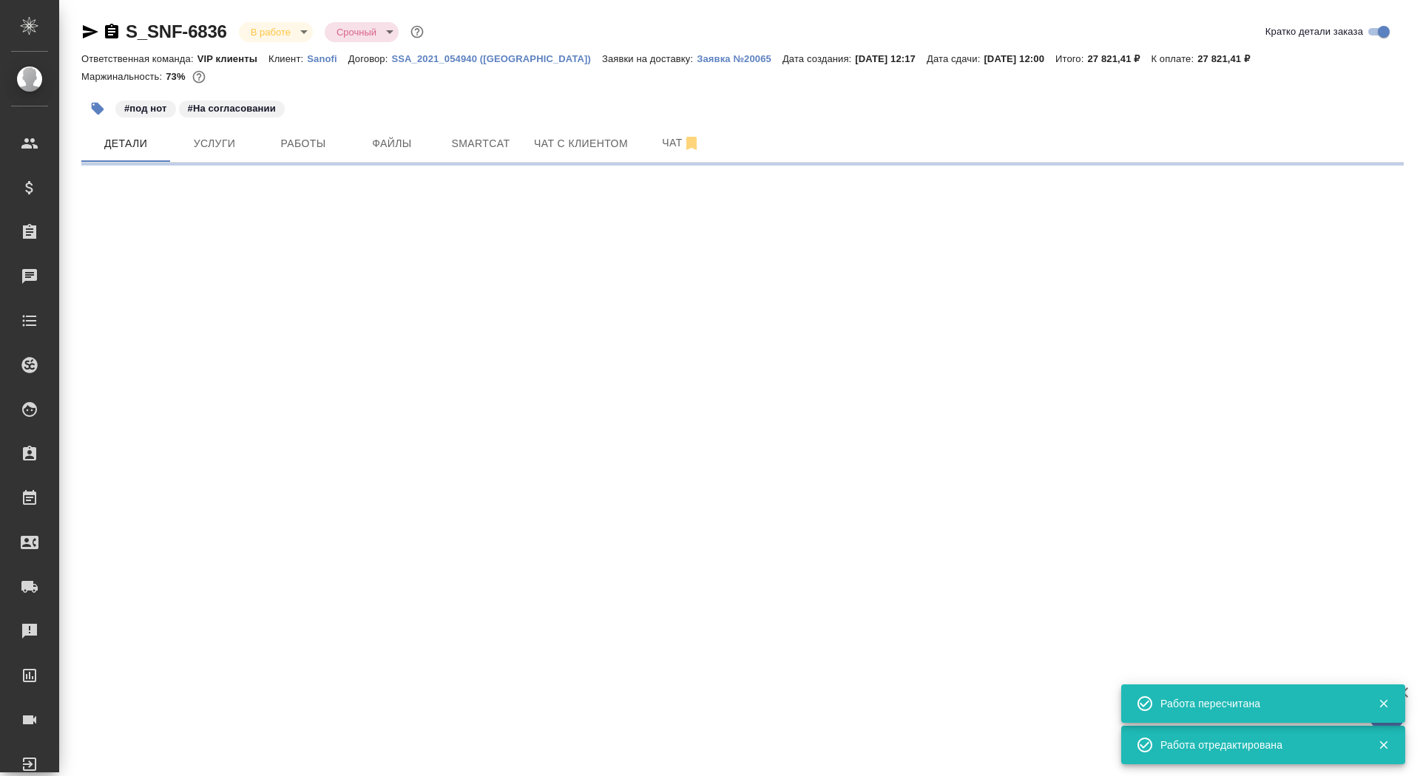
select select "RU"
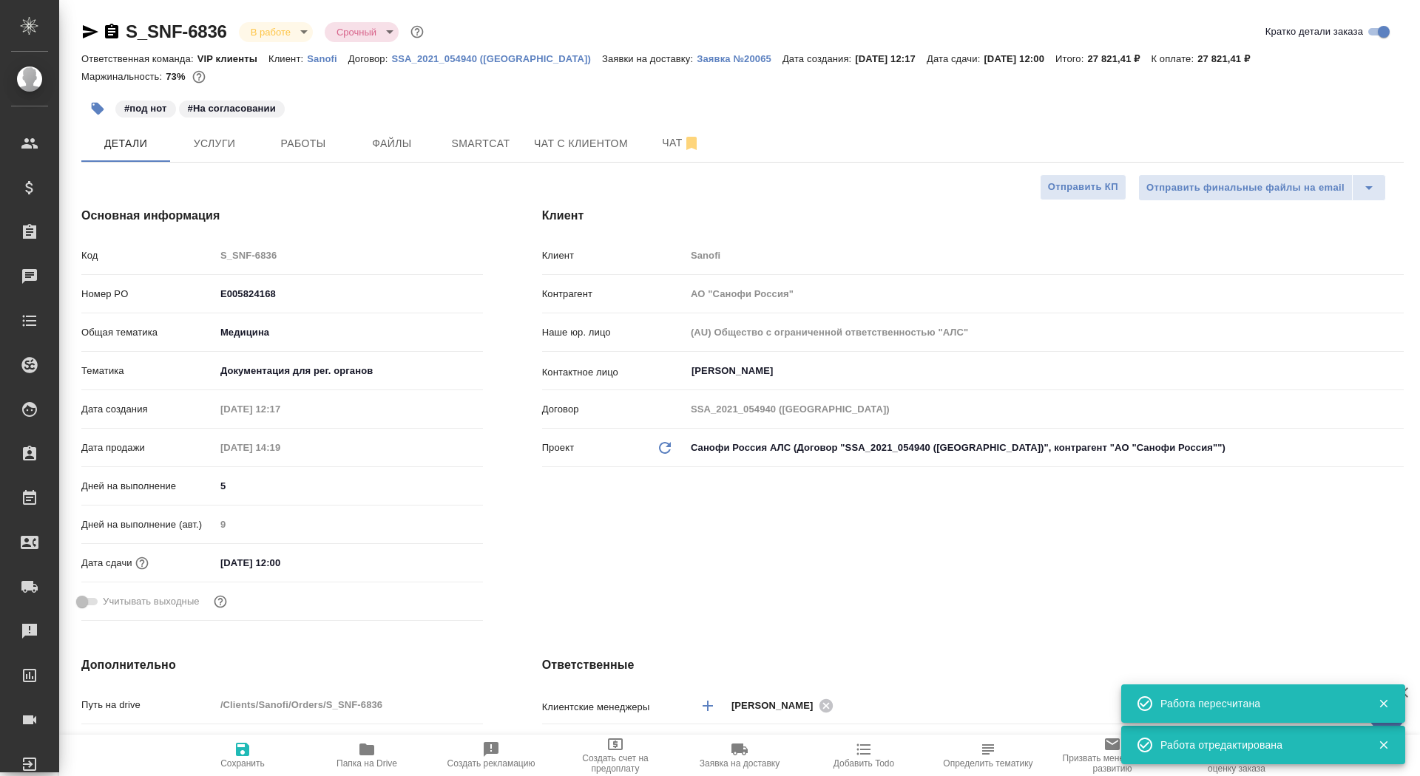
type textarea "x"
drag, startPoint x: 230, startPoint y: 560, endPoint x: 214, endPoint y: 560, distance: 16.3
click div "Дата сдачи 26.08.2025 12:00"
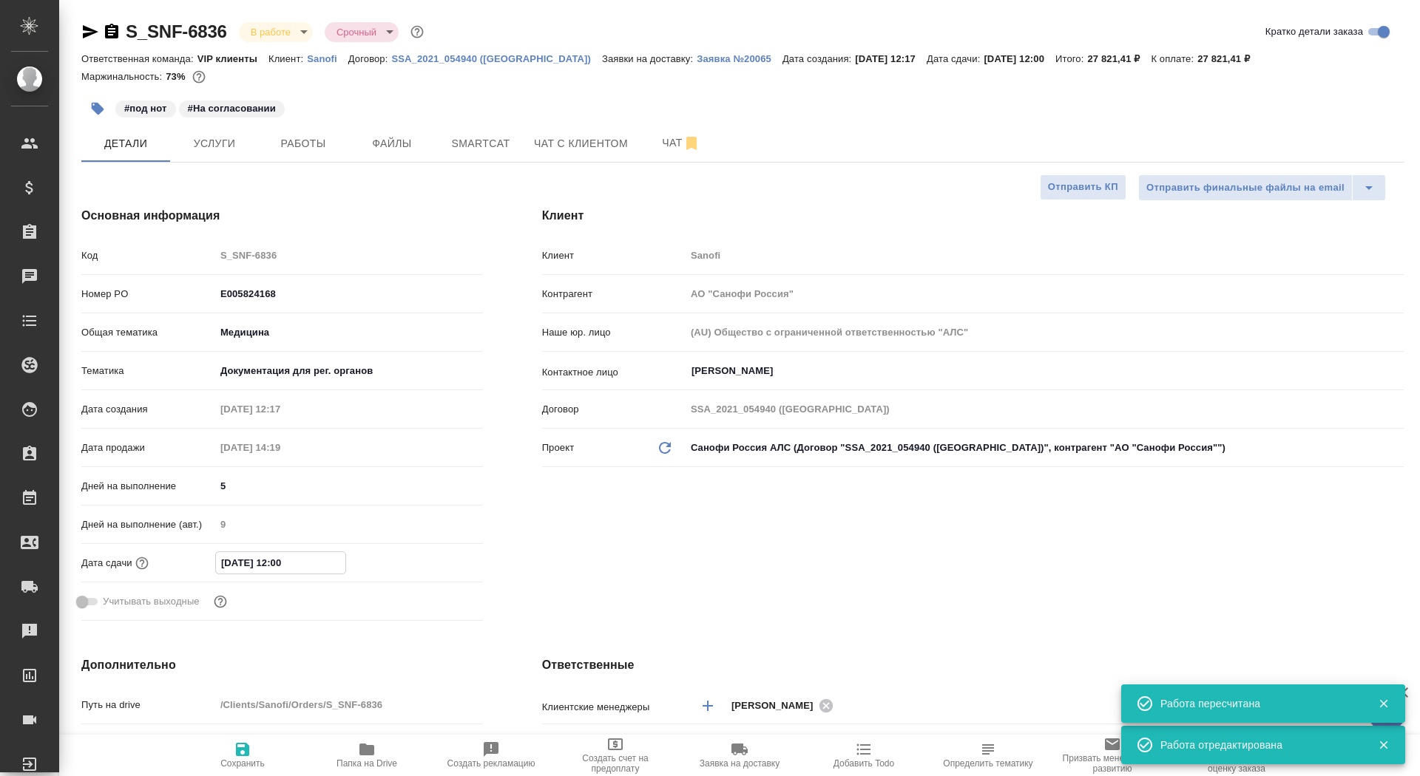
type input "00.82.0251 20:0_"
type textarea "x"
type input "03.08.2025 12:00"
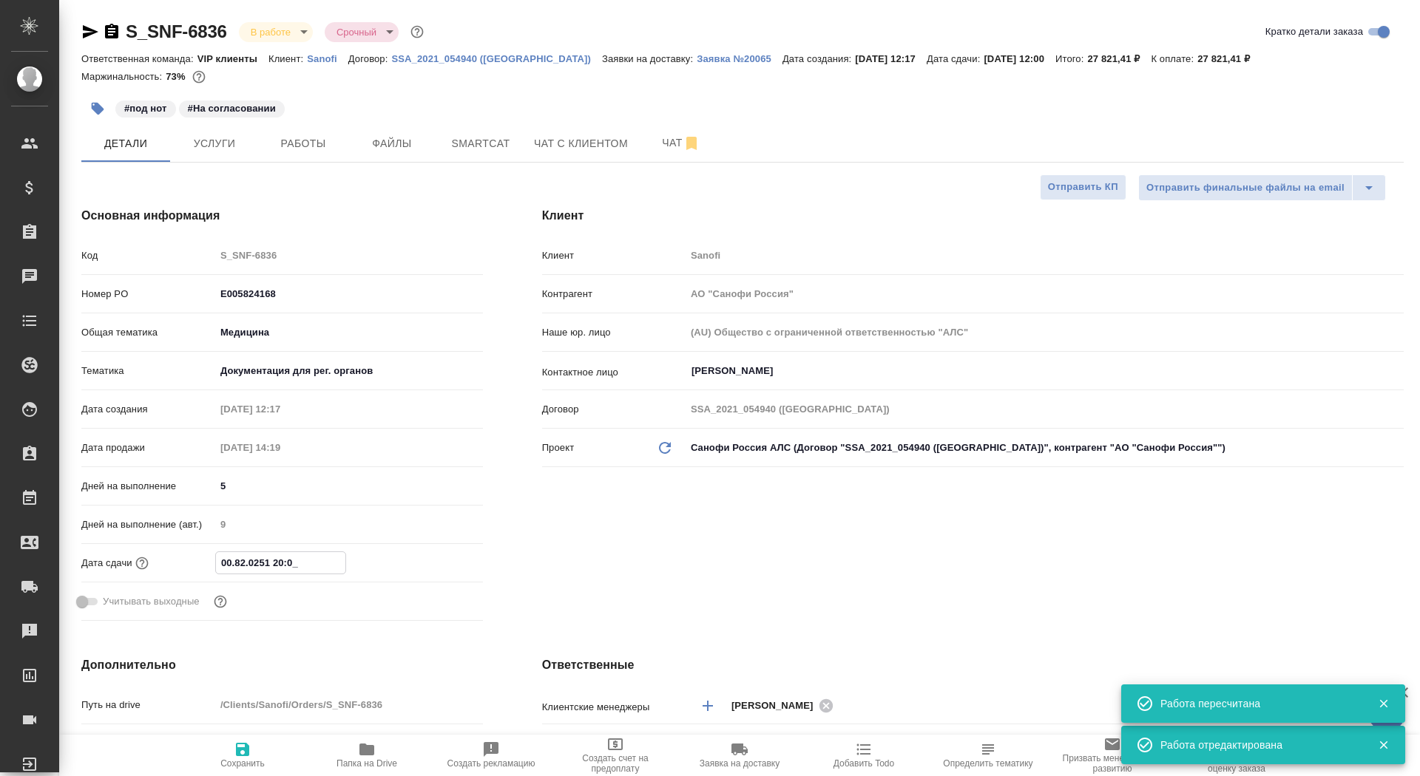
type textarea "x"
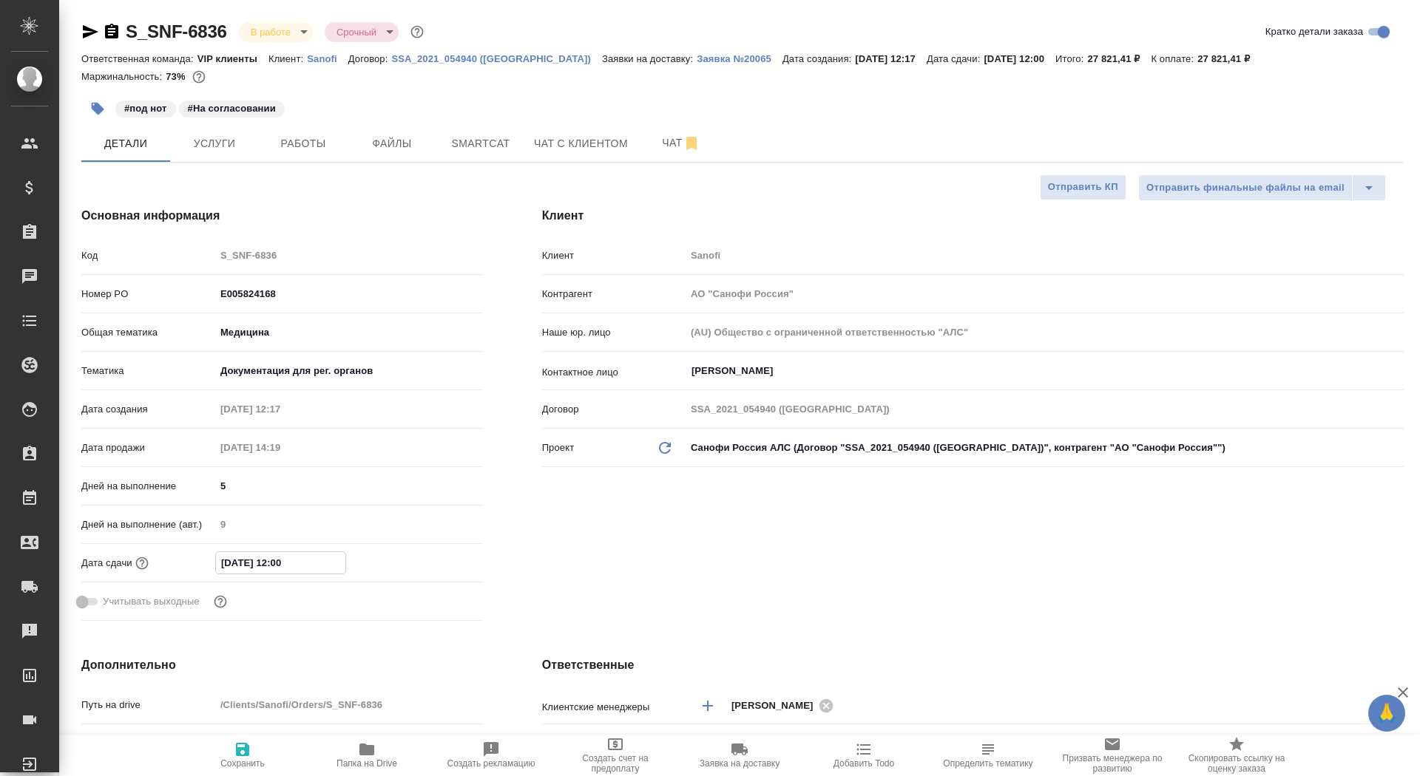
type input "03.02.0251 20:0_"
type textarea "x"
type input "03.09.2025 12:00"
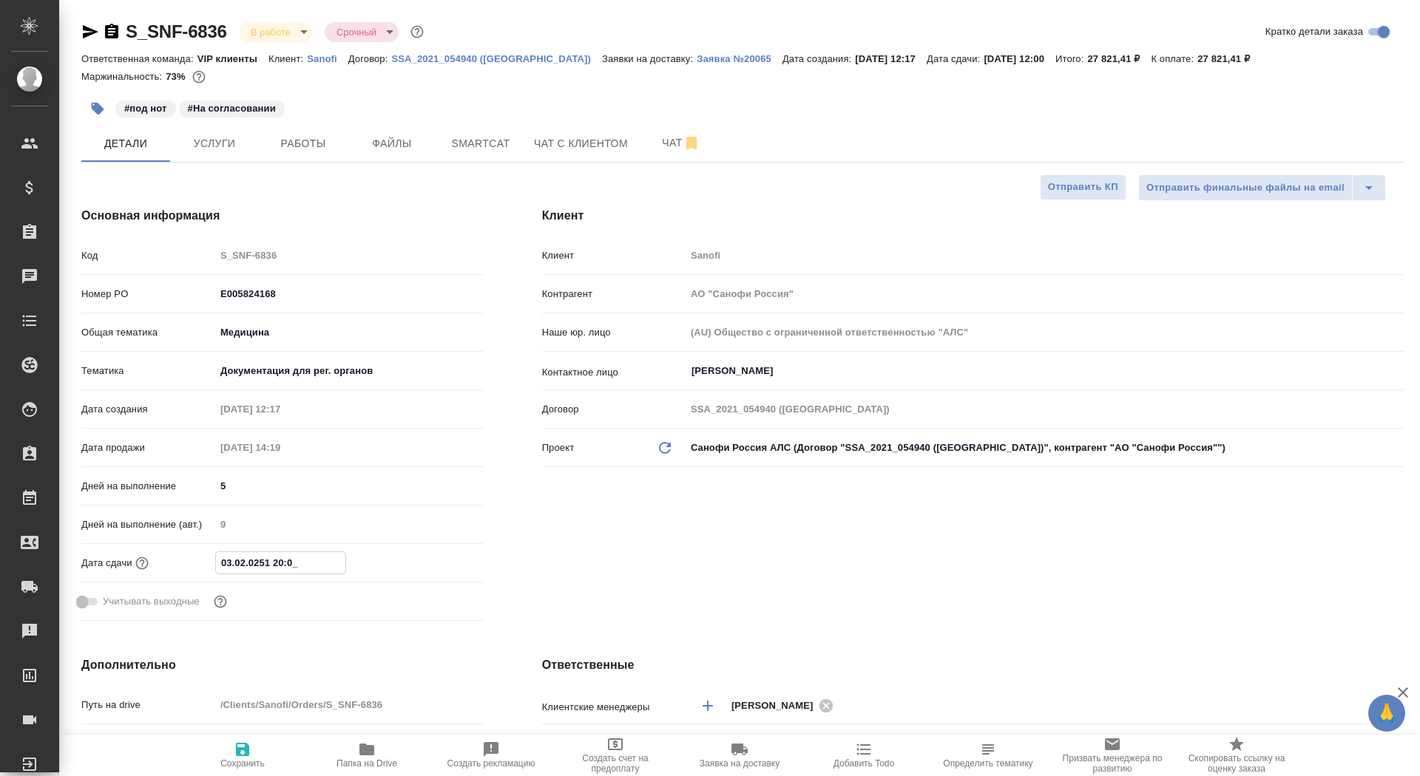
type textarea "x"
type input "03.09.2025 12:00"
click span "Сохранить"
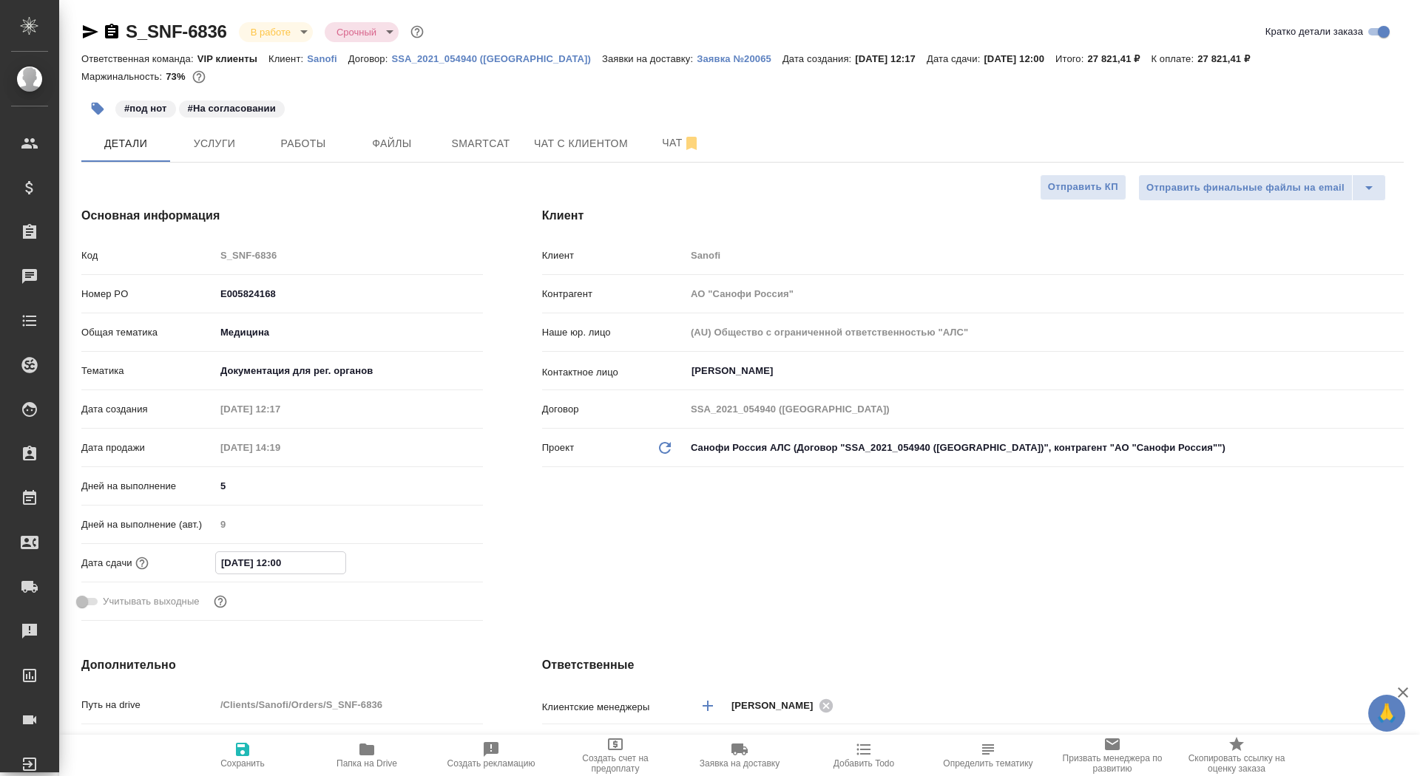
type textarea "x"
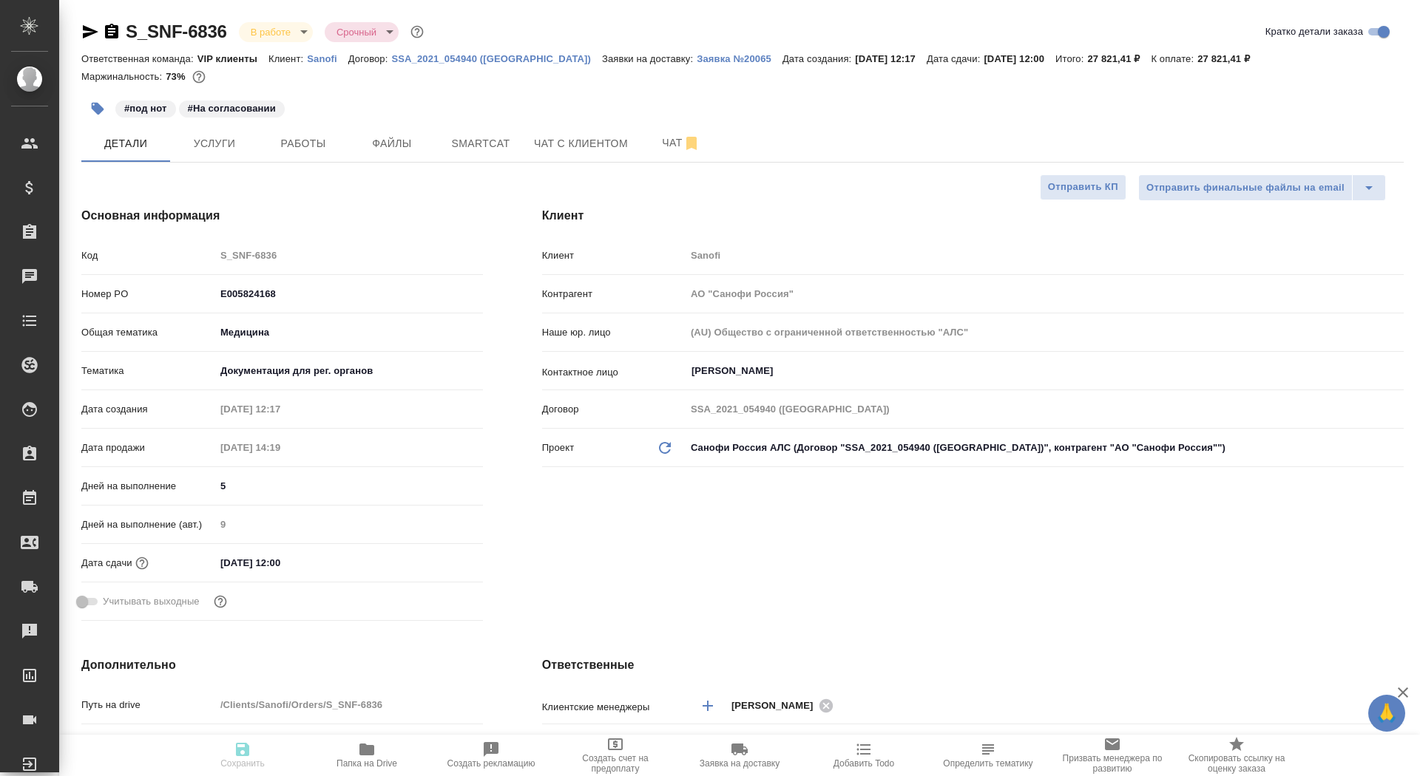
type textarea "x"
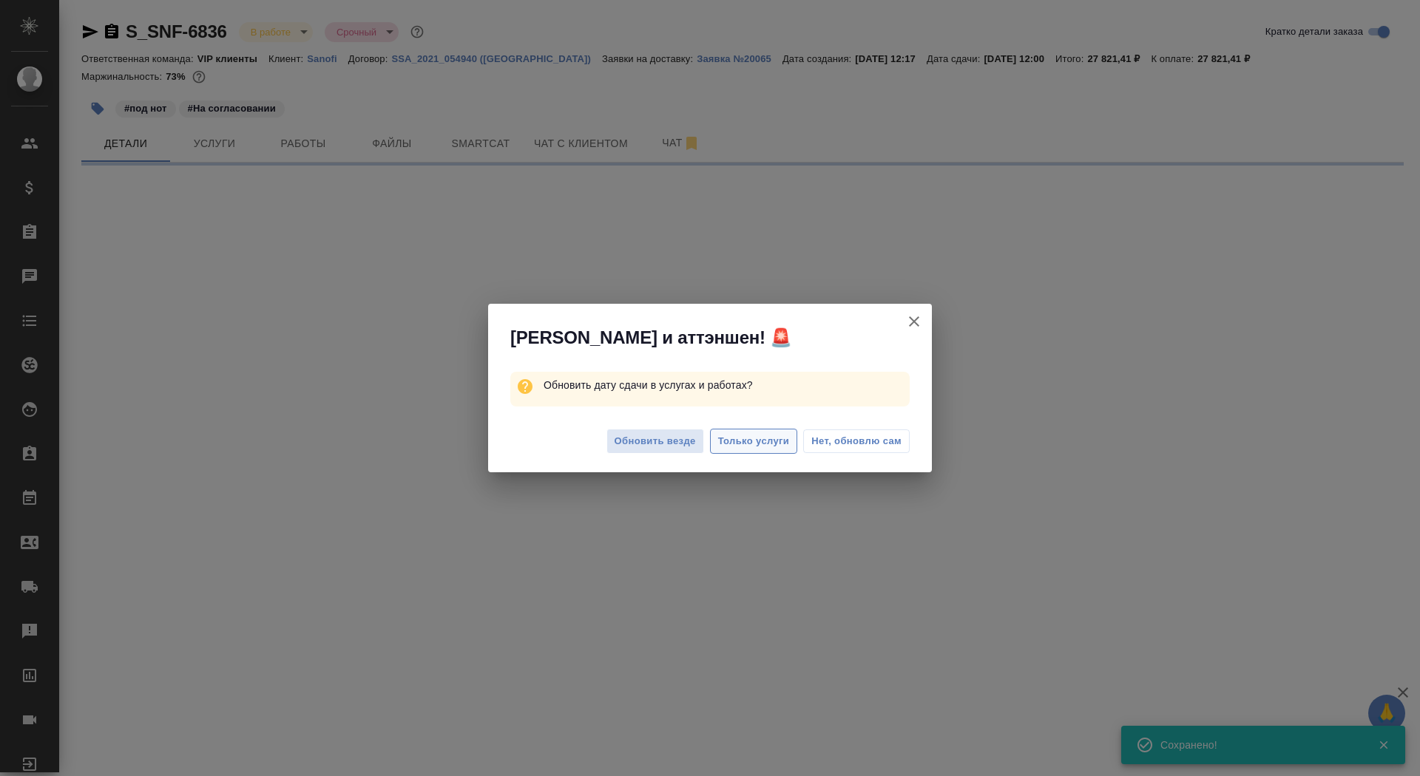
click span "Только услуги"
select select "RU"
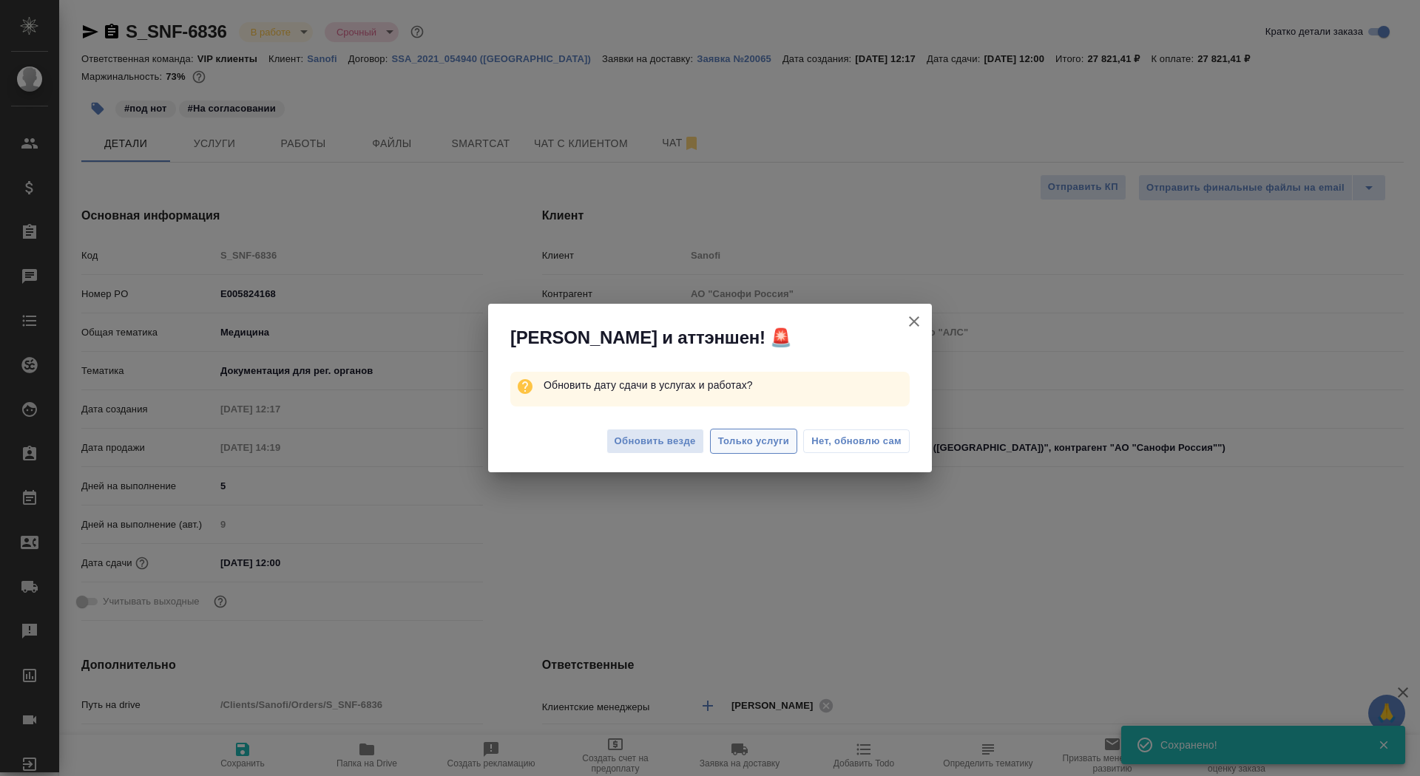
type textarea "x"
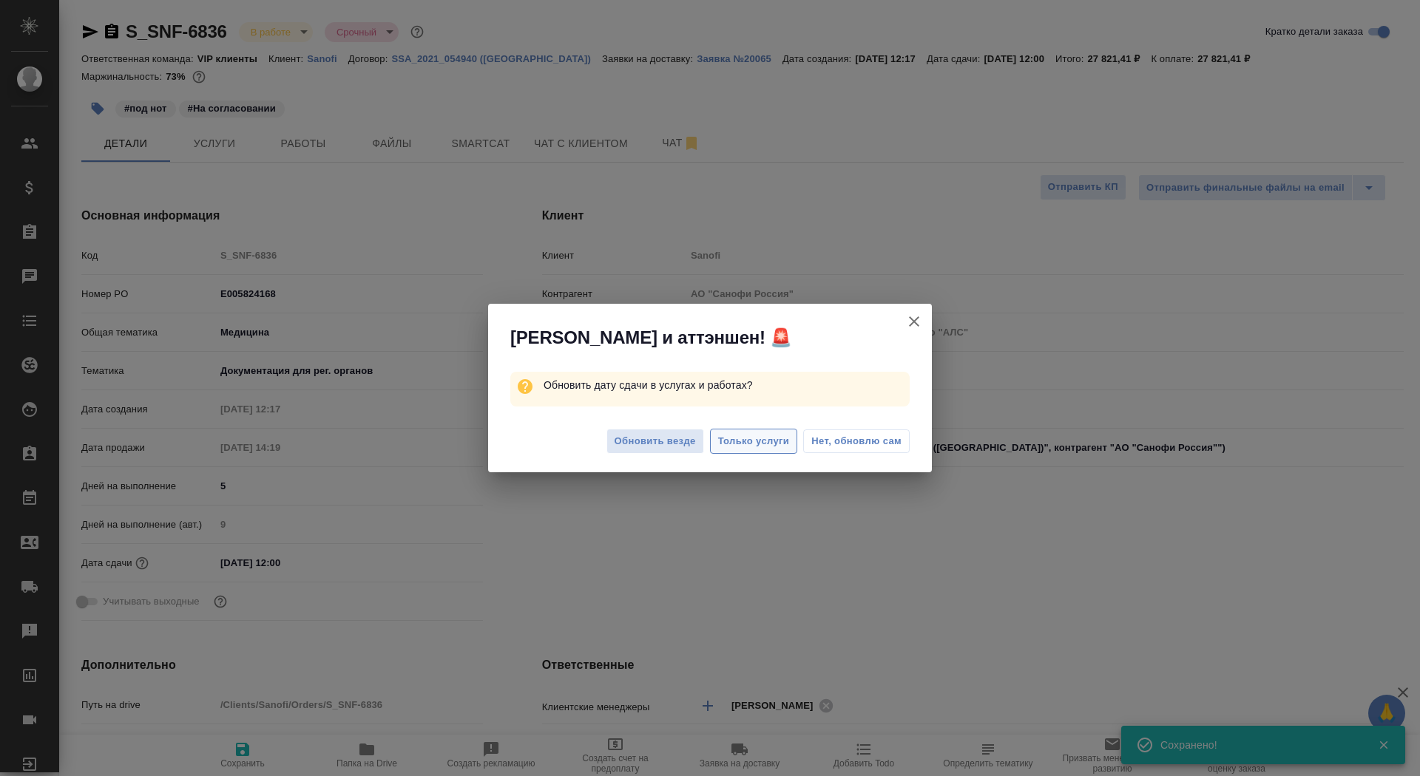
type textarea "x"
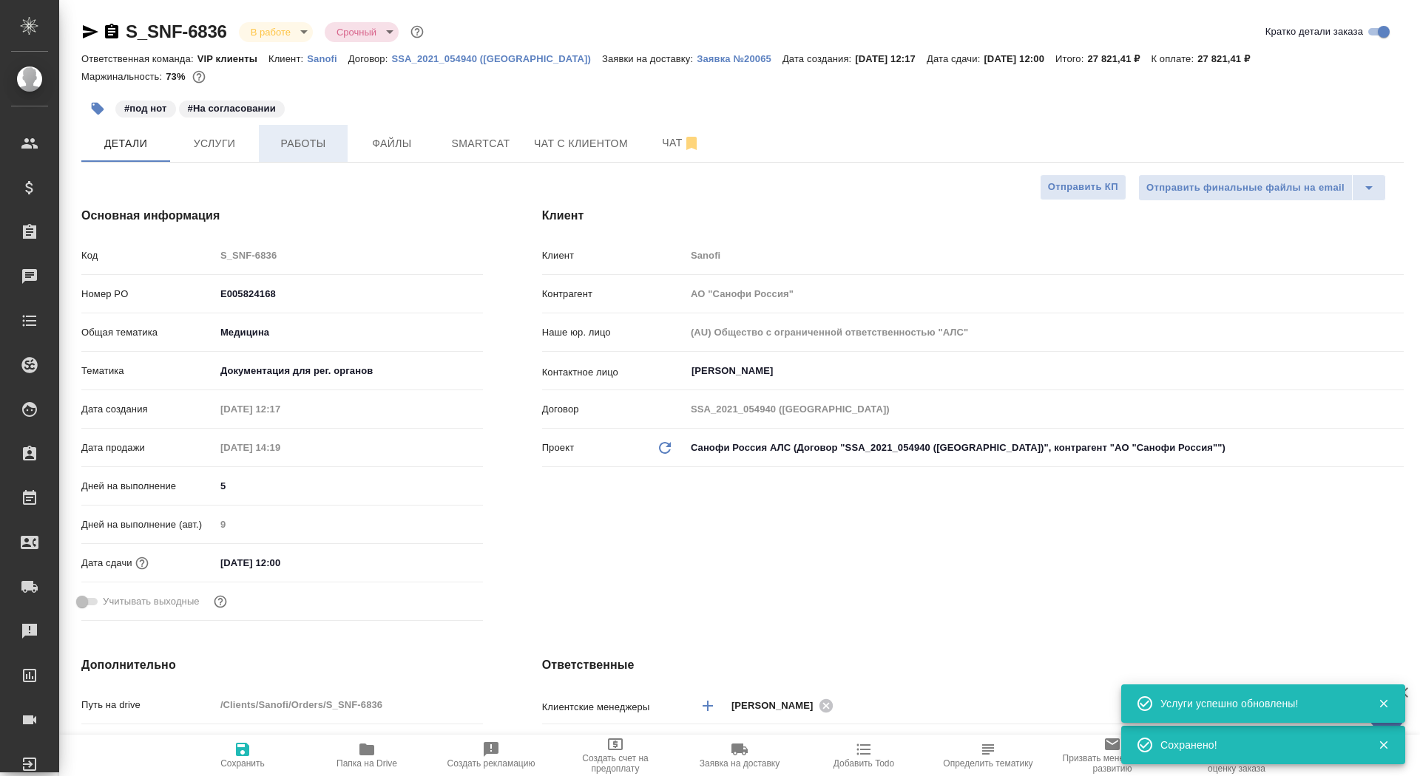
click button "Работы"
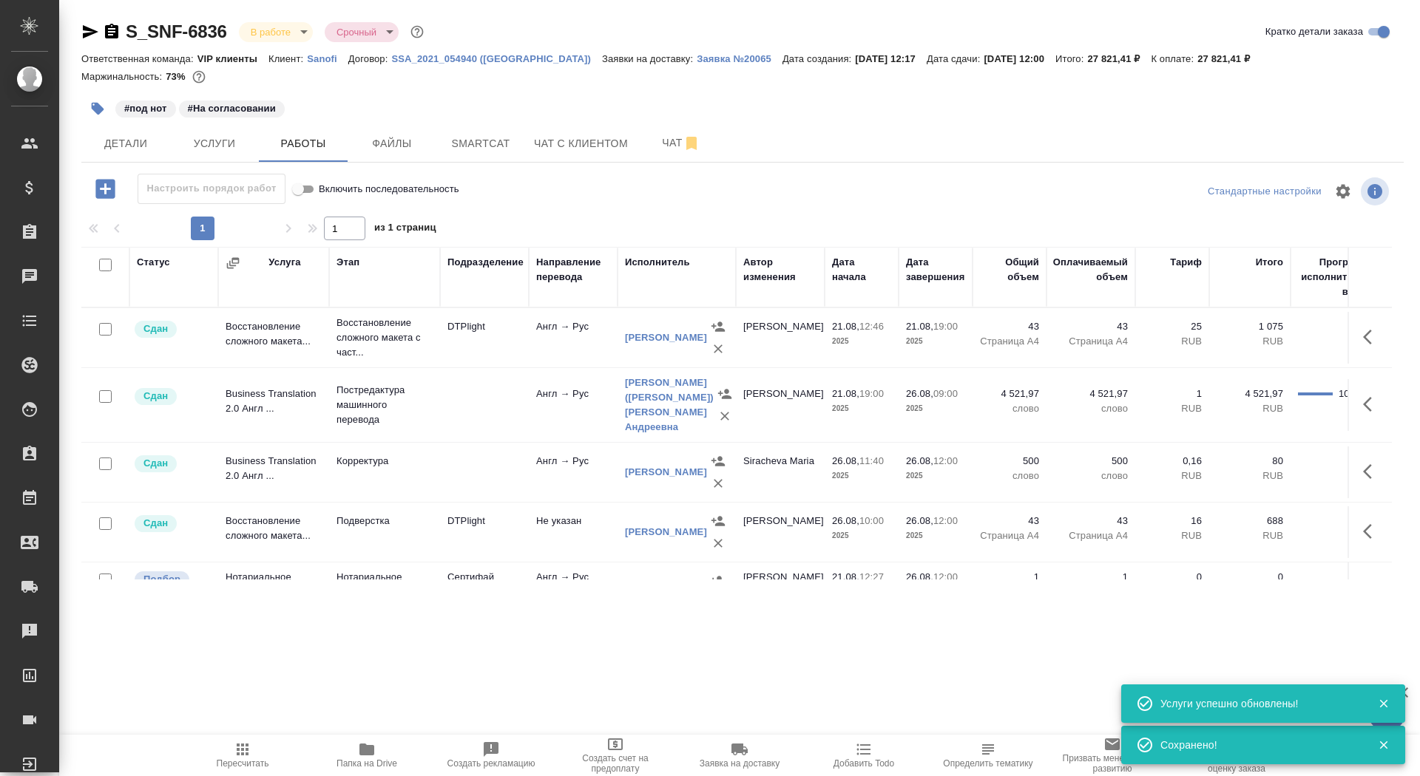
click span "Папка на Drive"
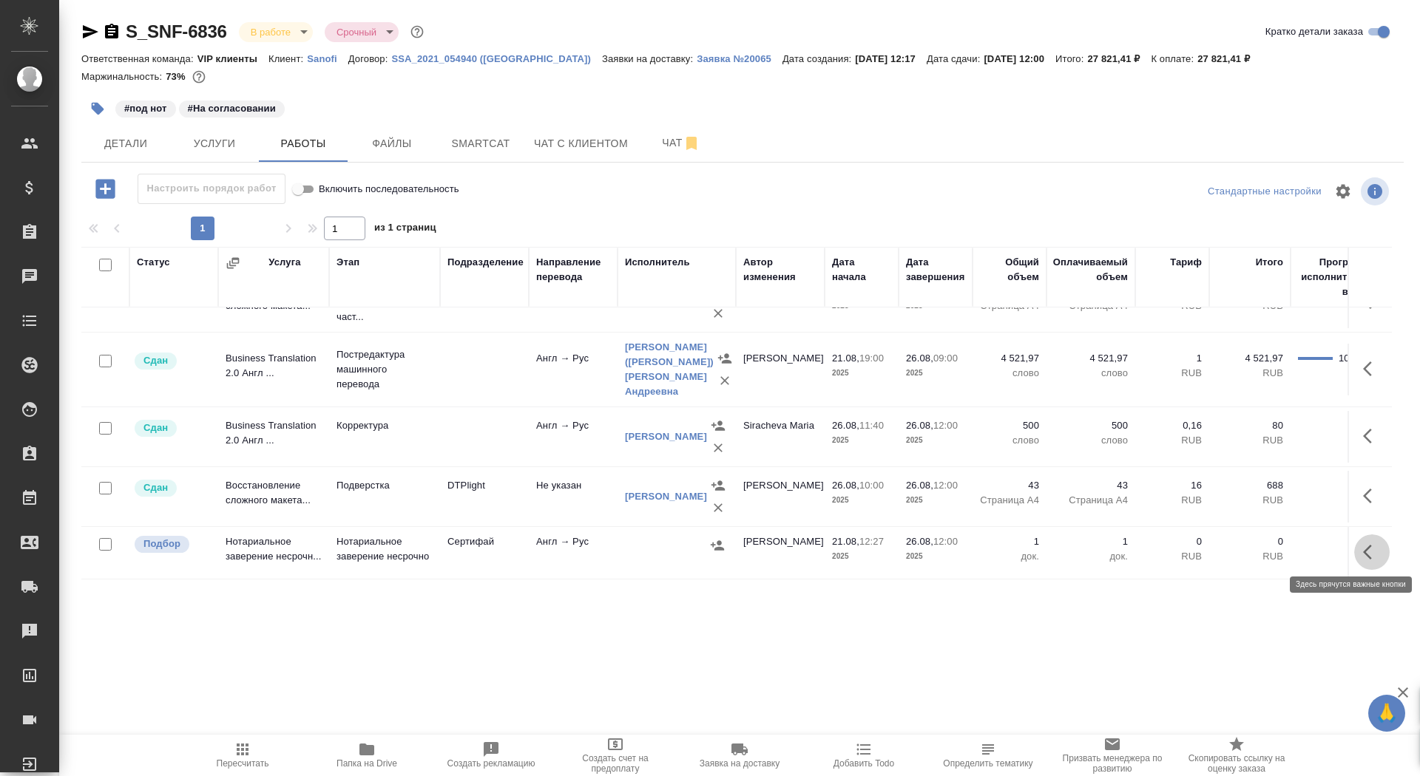
click icon "button"
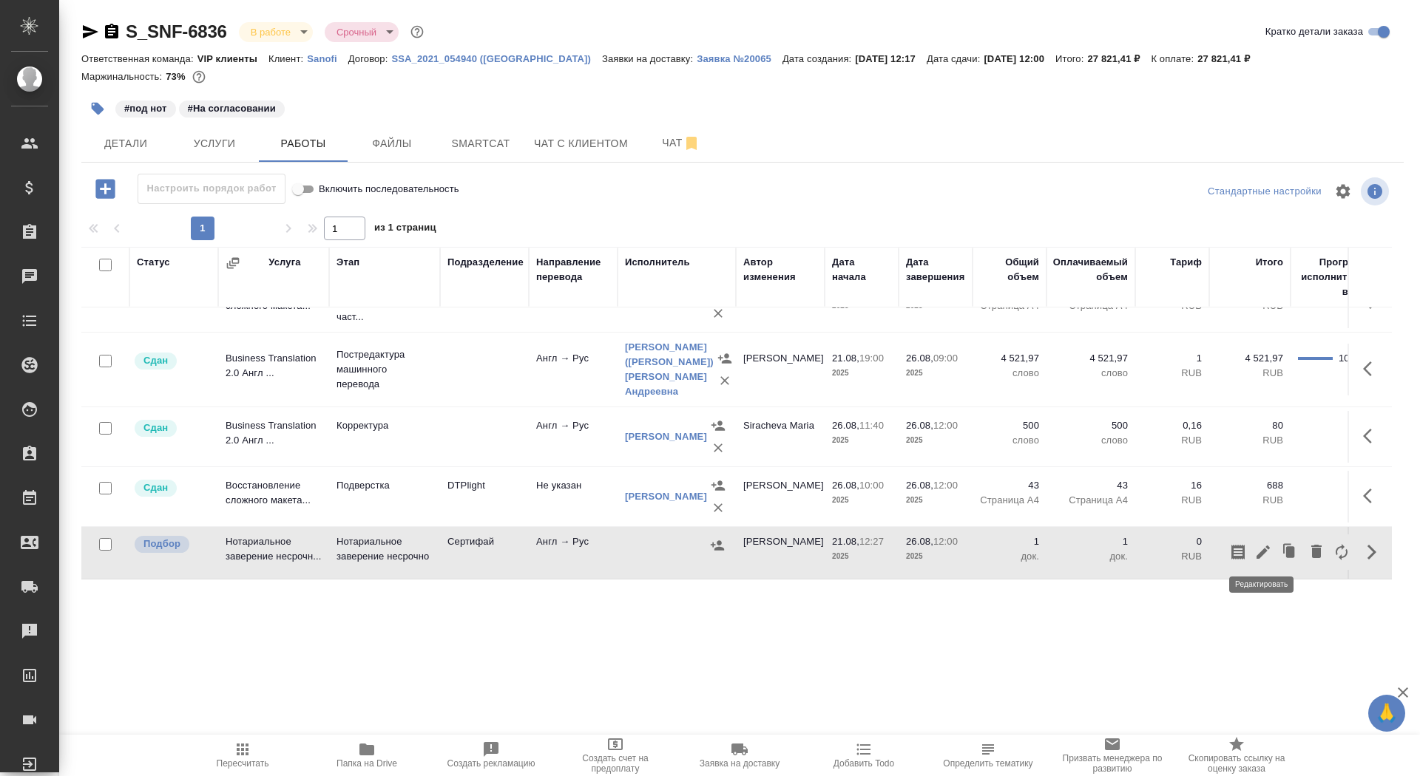
click icon "button"
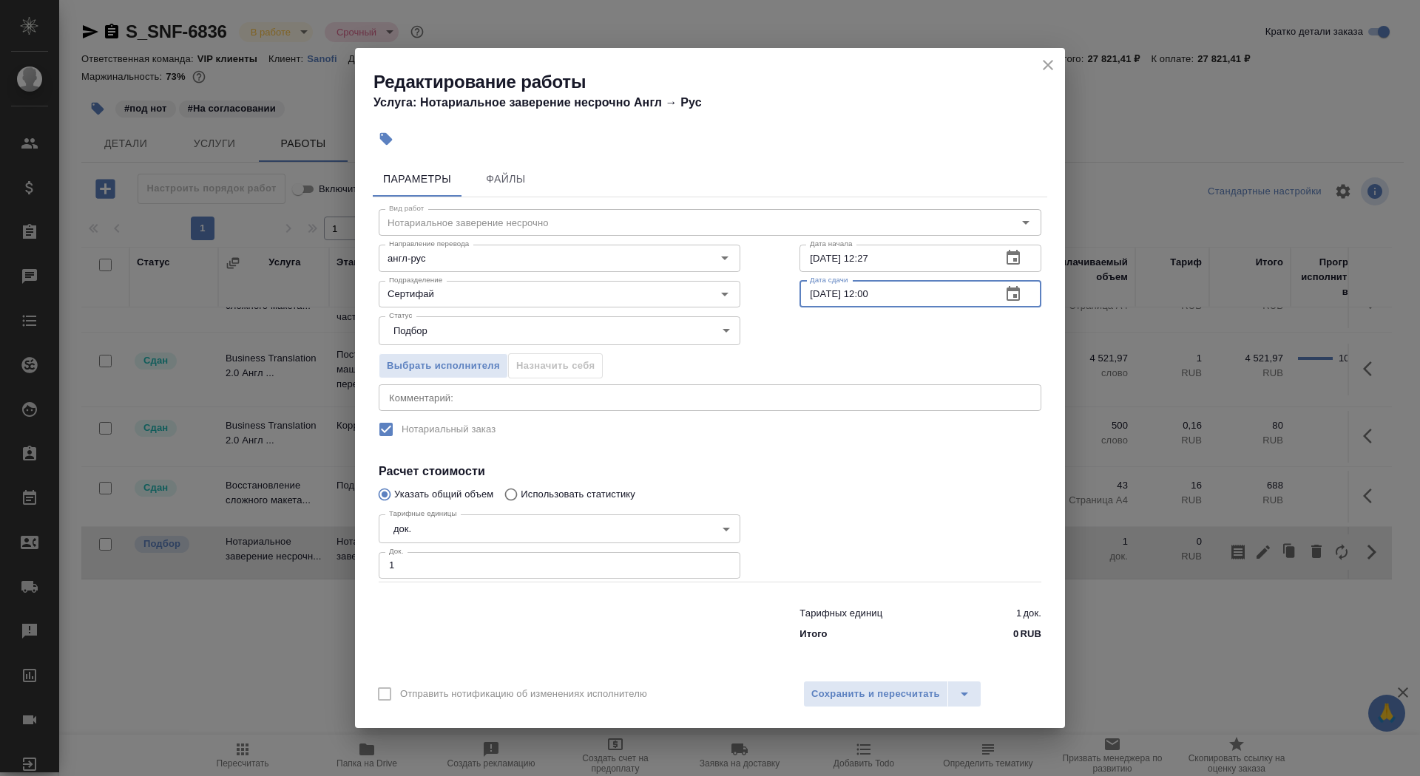
drag, startPoint x: 822, startPoint y: 300, endPoint x: 796, endPoint y: 300, distance: 25.9
click div "Вид работ Нотариальное заверение несрочно Вид работ Направление перевода англ-р…"
type input "03.09.2025 12:00"
click span "Выбрать исполнителя"
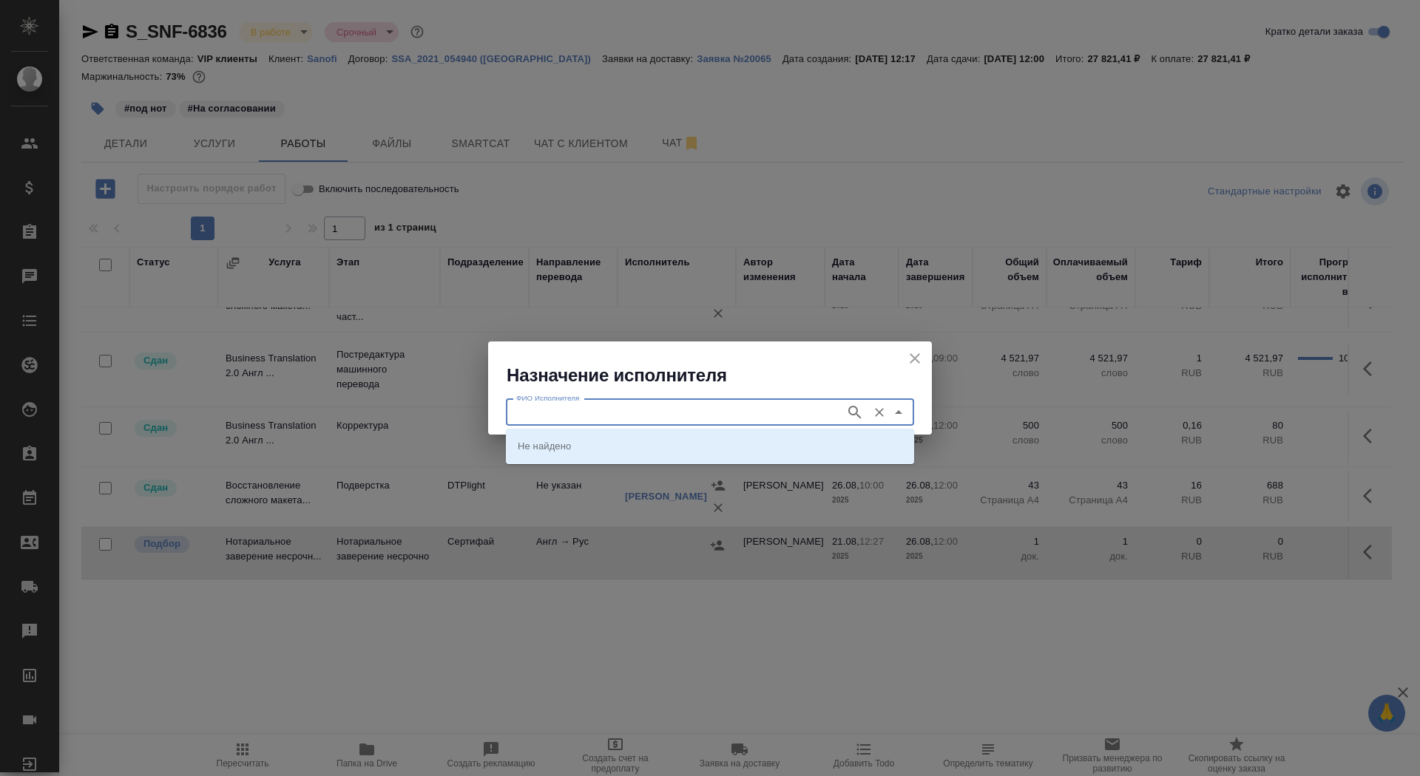
click input "ФИО Исполнителя"
type input "i"
type input "шишен"
click p "[PERSON_NAME]"
type input "[PERSON_NAME]"
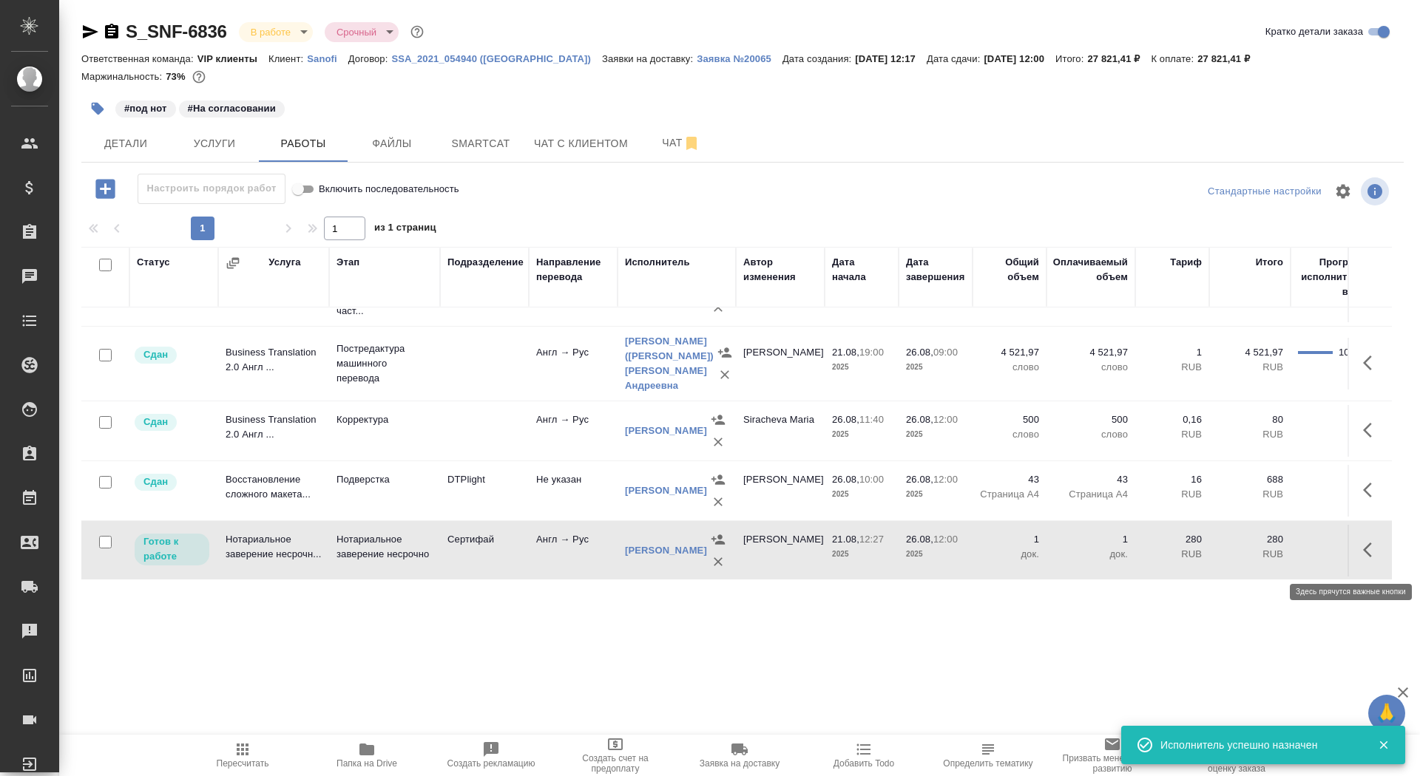
click button "button"
click icon "button"
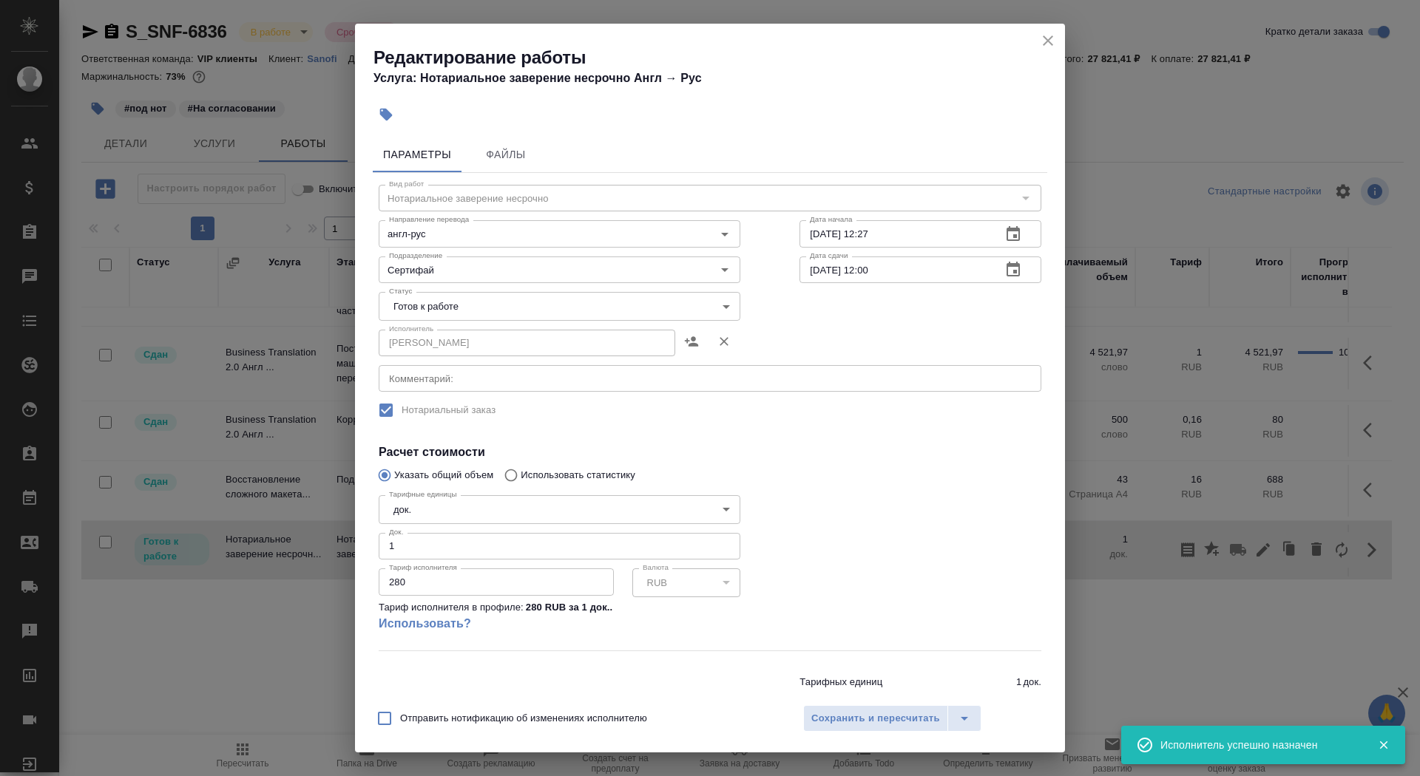
click input "26.08.2025 12:00"
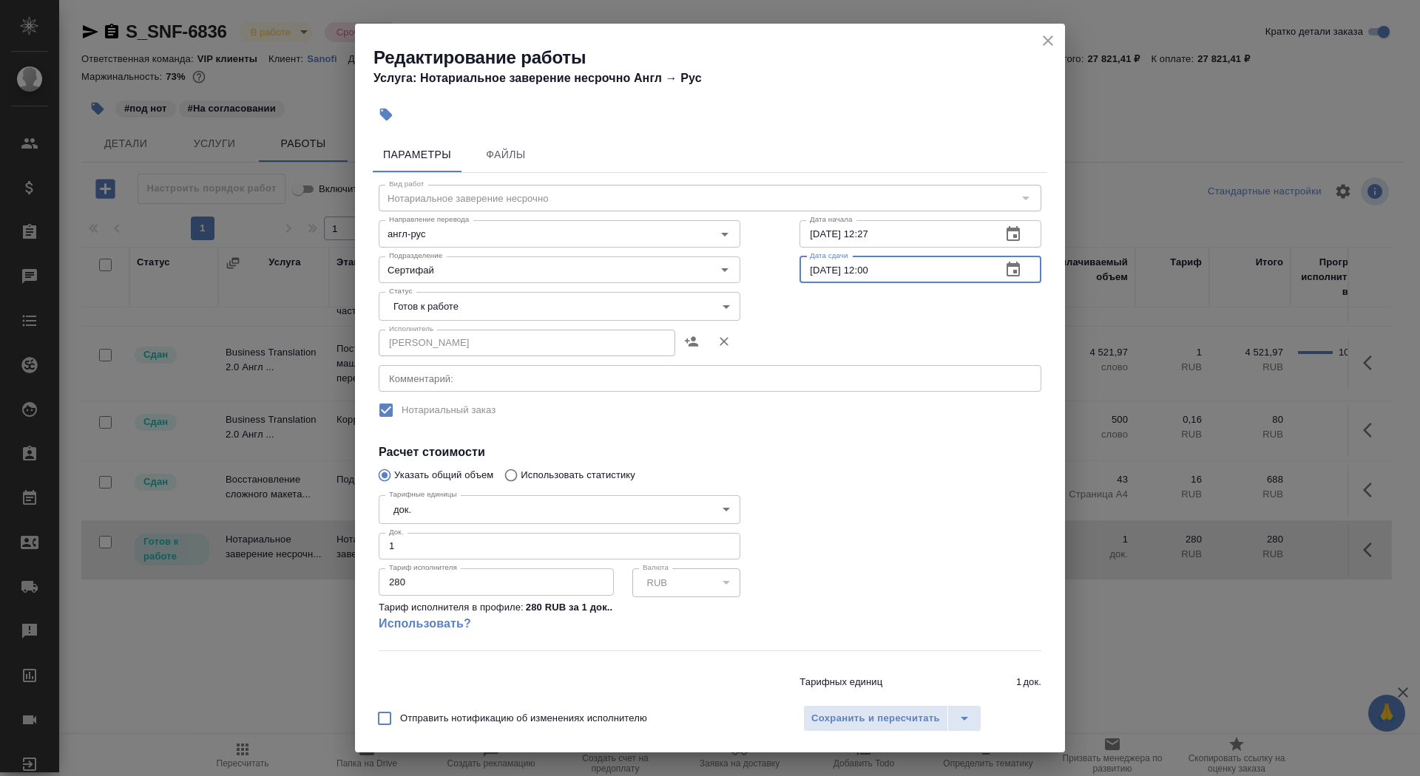
type input "03.09.2025 12:00"
click body "🙏 .cls-1 fill:#fff; AWATERA Saydasheva Dilyara Клиенты Спецификации Заказы 0 Ча…"
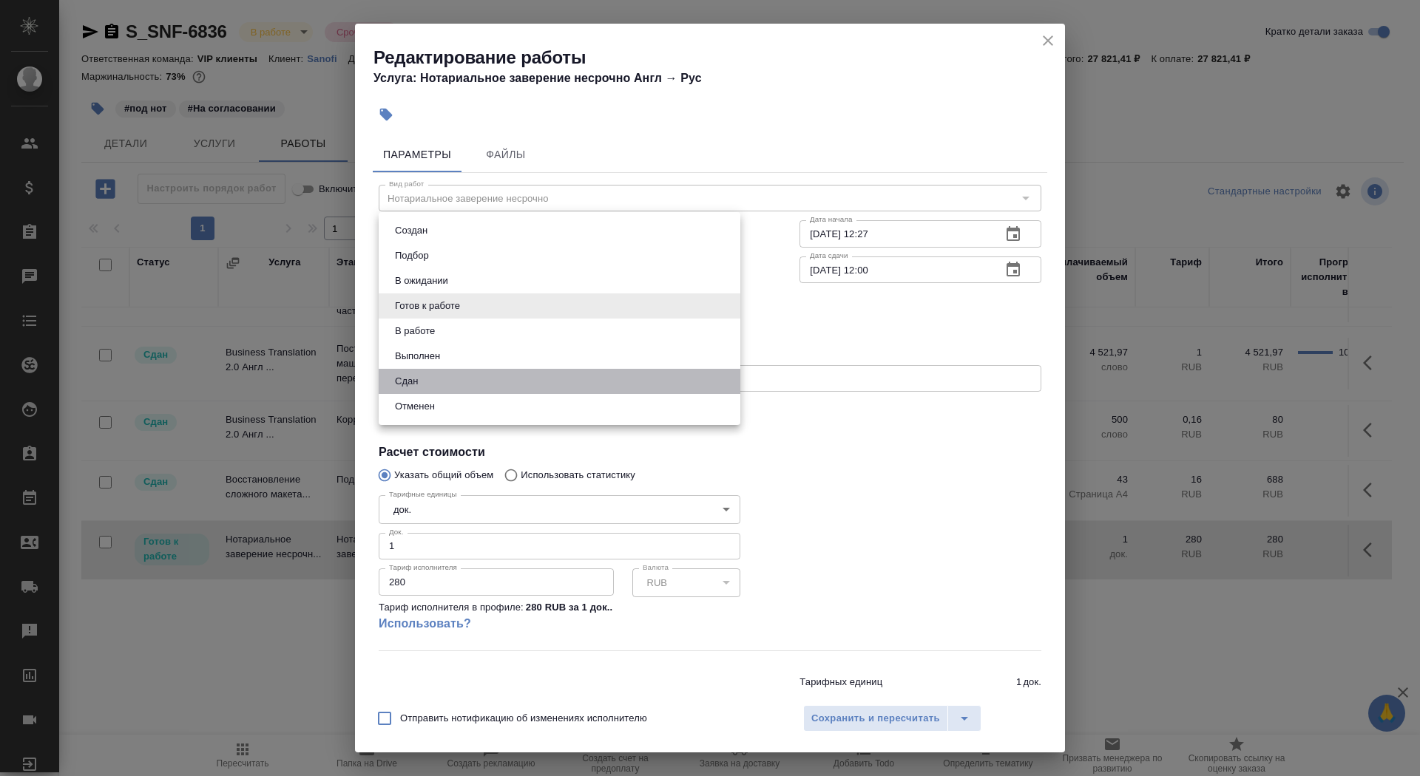
click li "Сдан"
type input "closed"
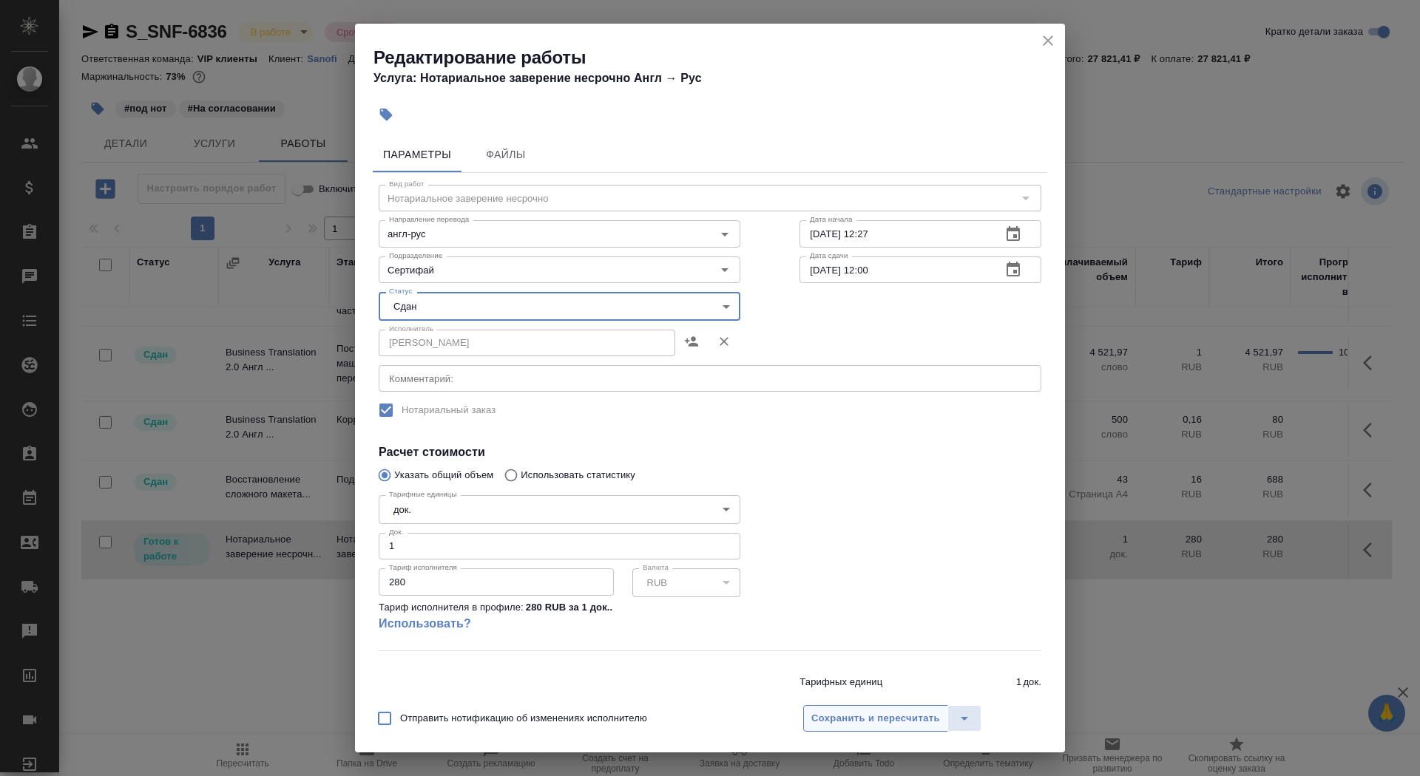
click span "Сохранить и пересчитать"
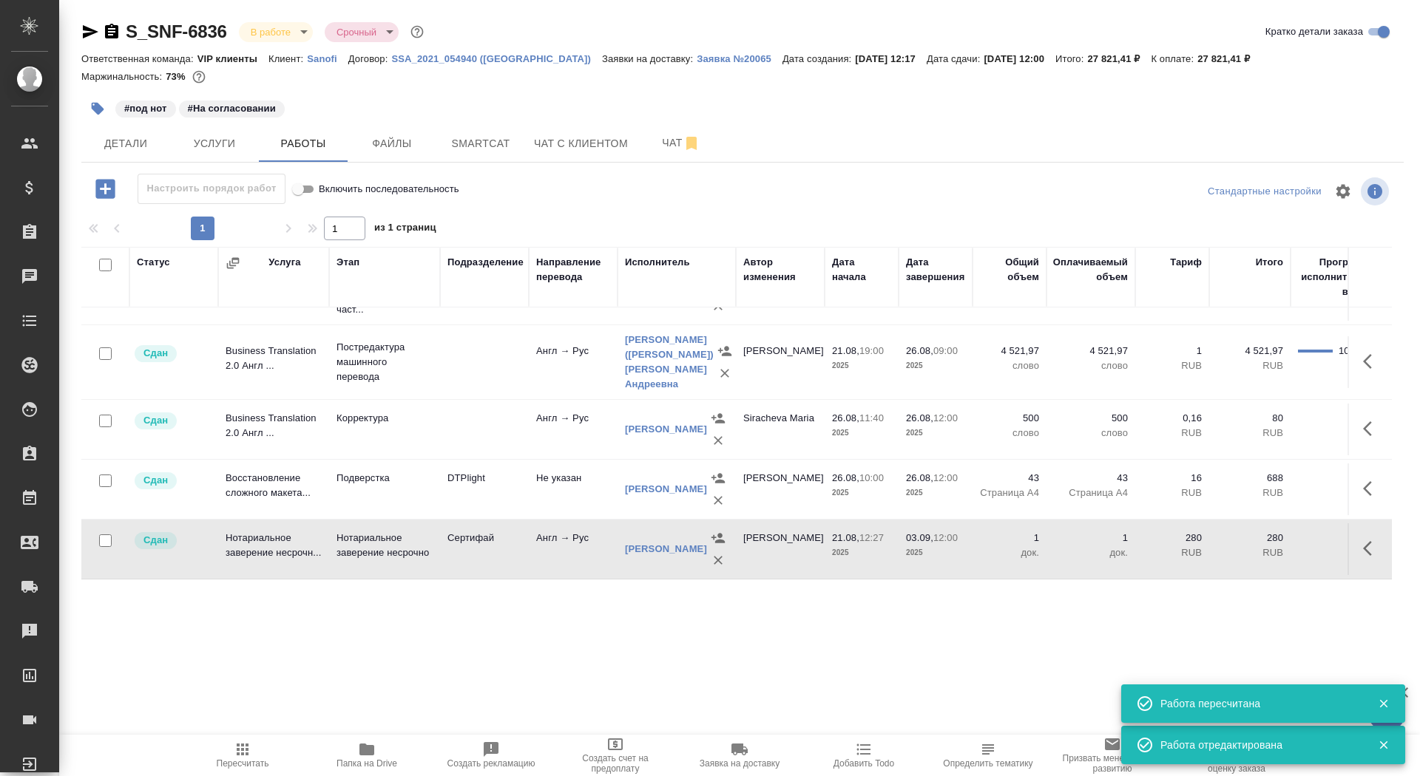
scroll to position [0, 0]
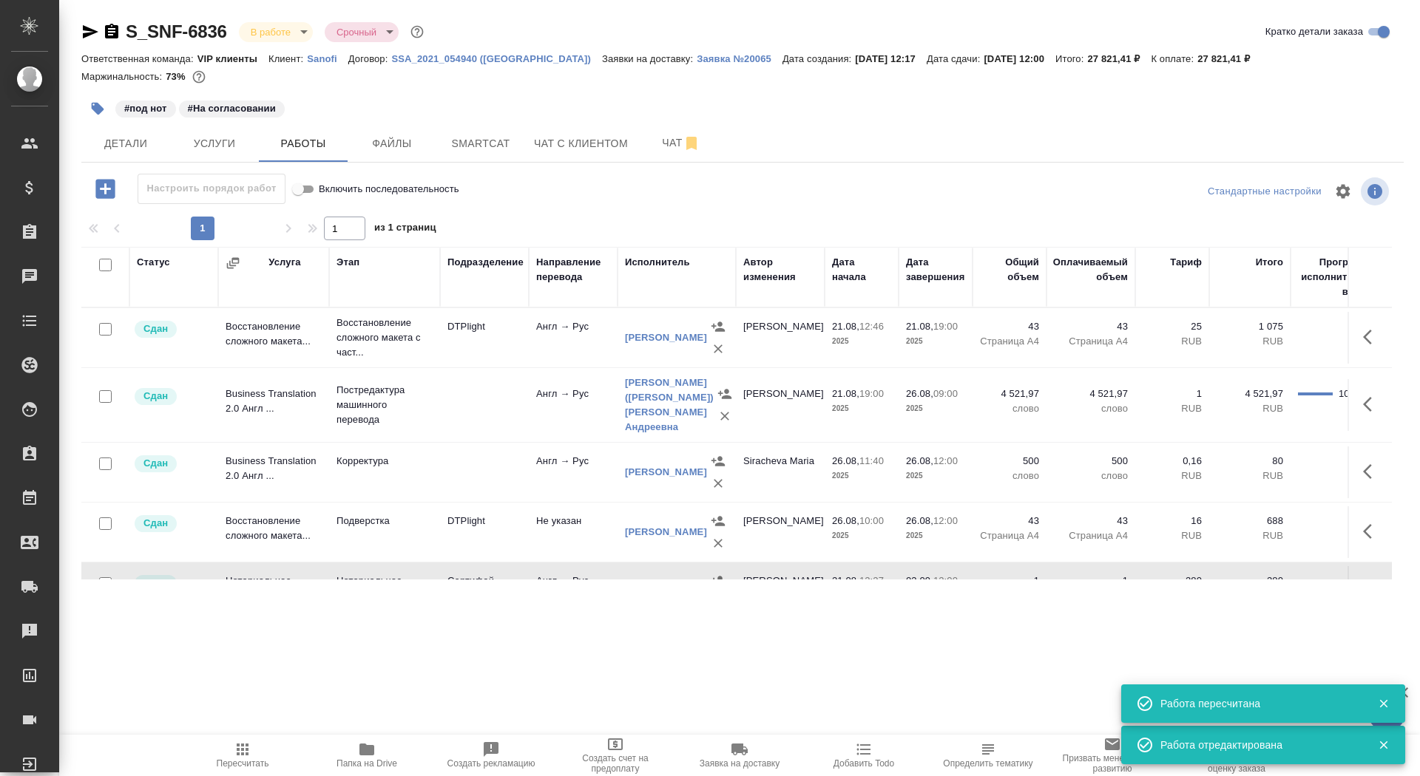
click body "🙏 .cls-1 fill:#fff; AWATERA Saydasheva Dilyara Клиенты Спецификации Заказы 0 Ча…"
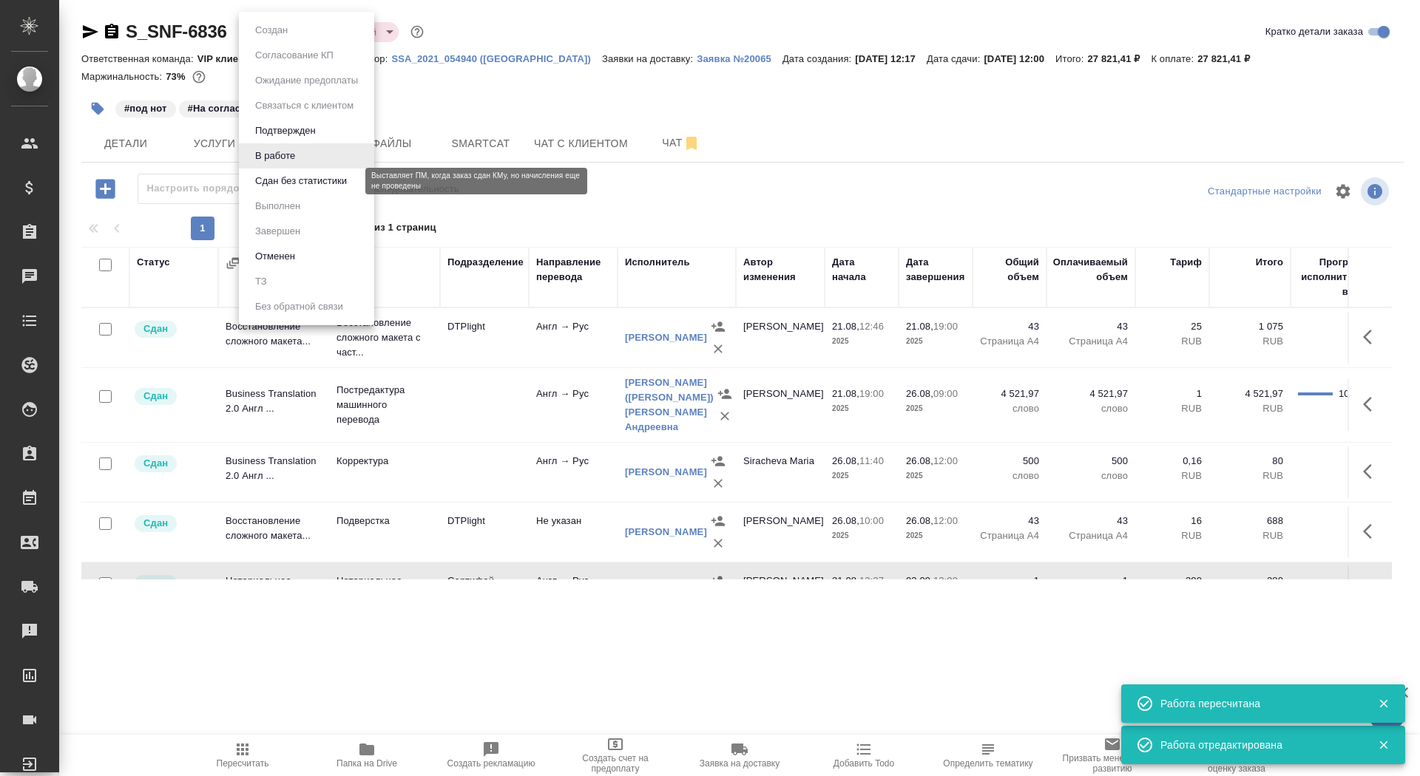
click button "Сдан без статистики"
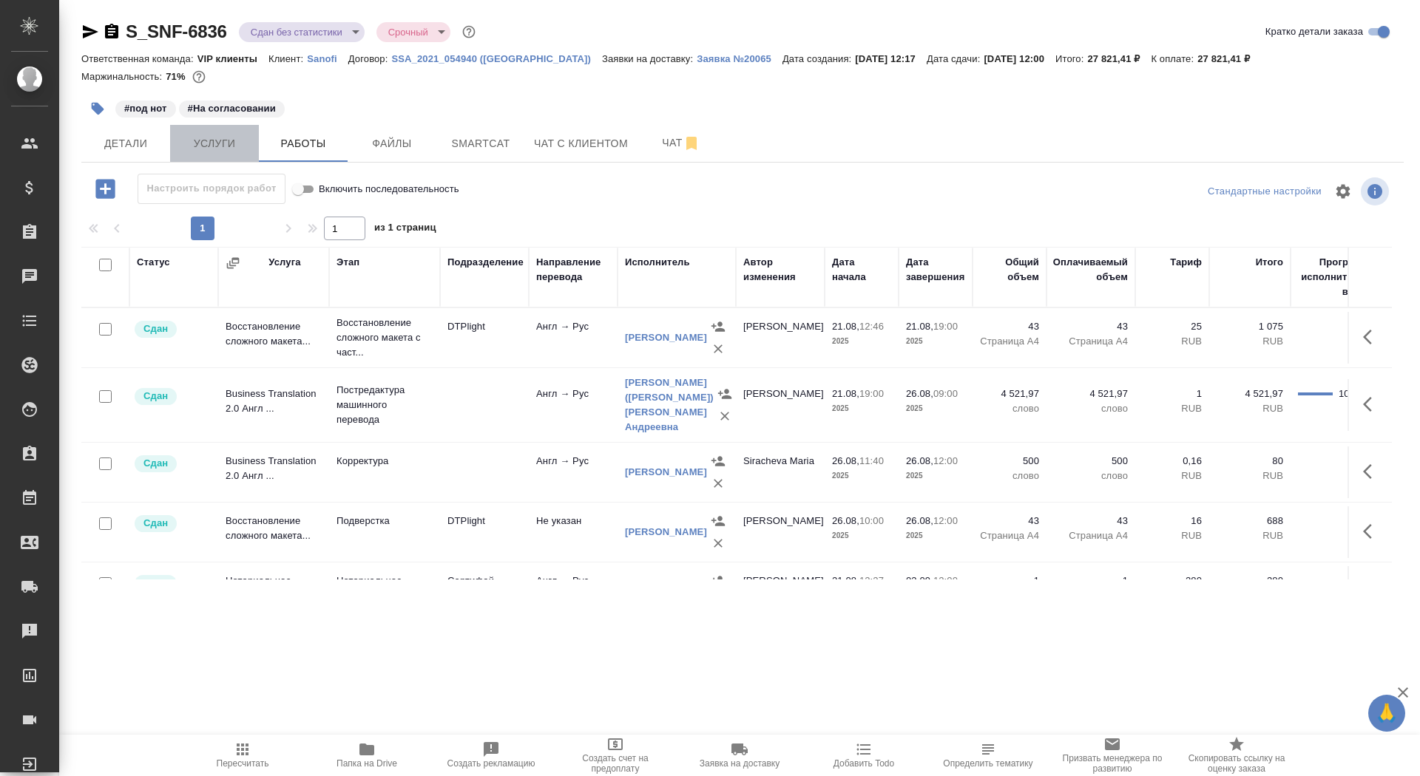
click span "Услуги"
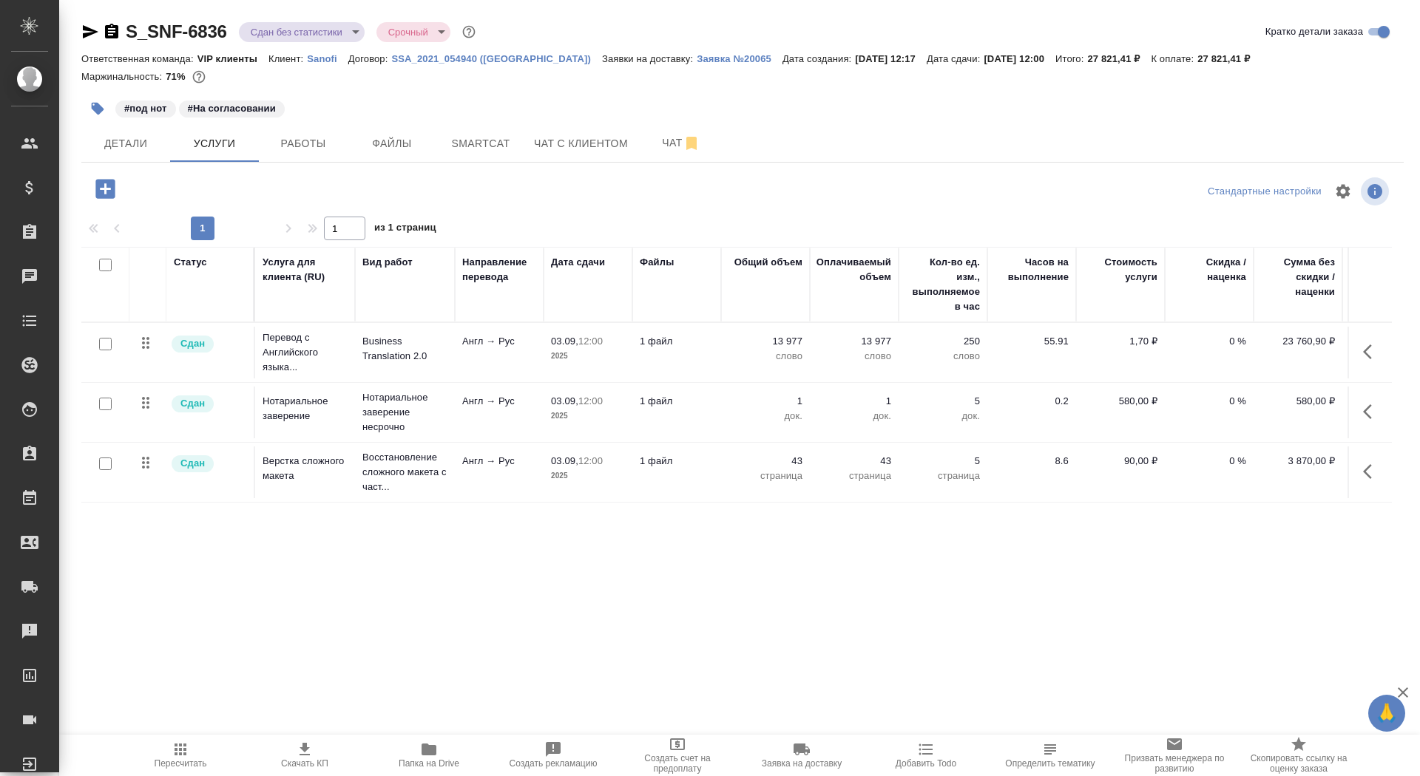
click body "🙏 .cls-1 fill:#fff; AWATERA Saydasheva Dilyara Клиенты Спецификации Заказы 0 Ча…"
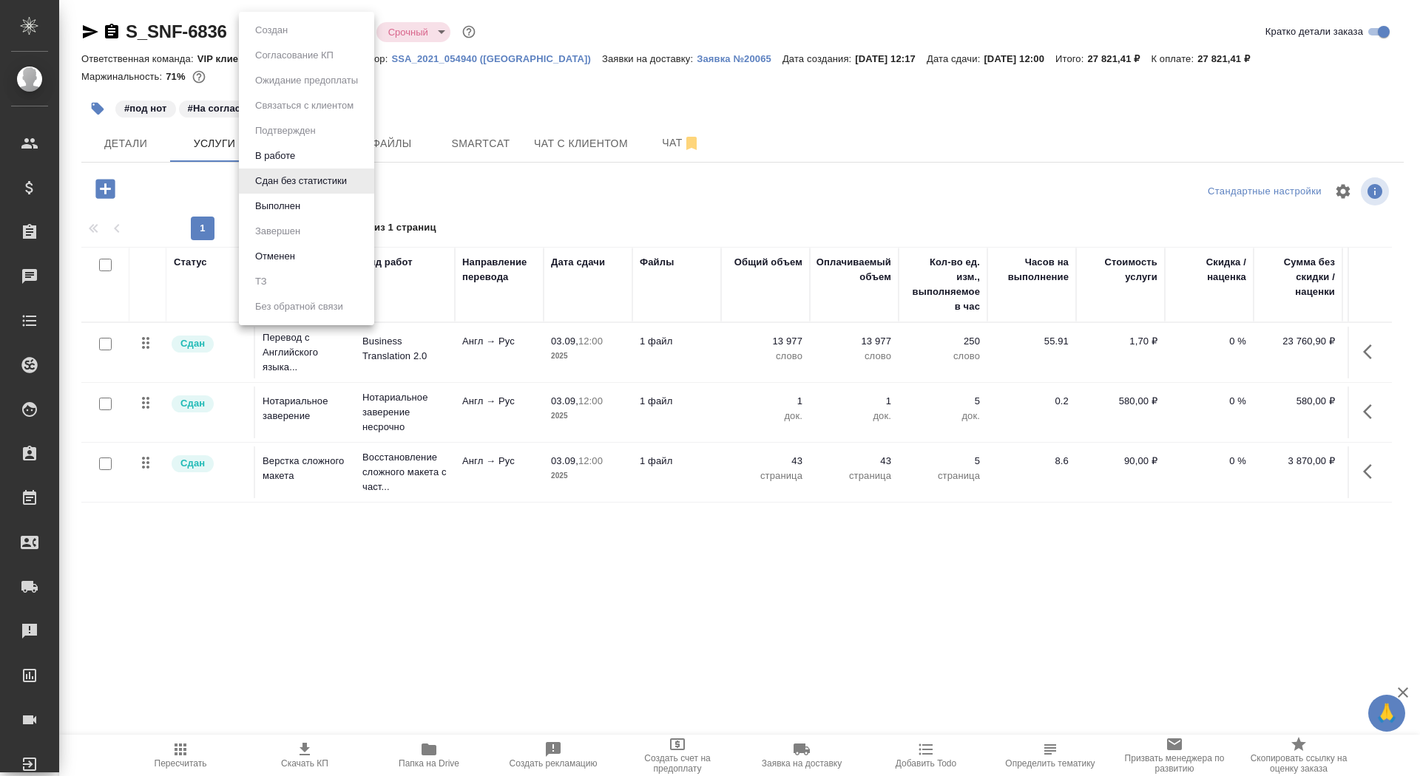
click li "Выполнен"
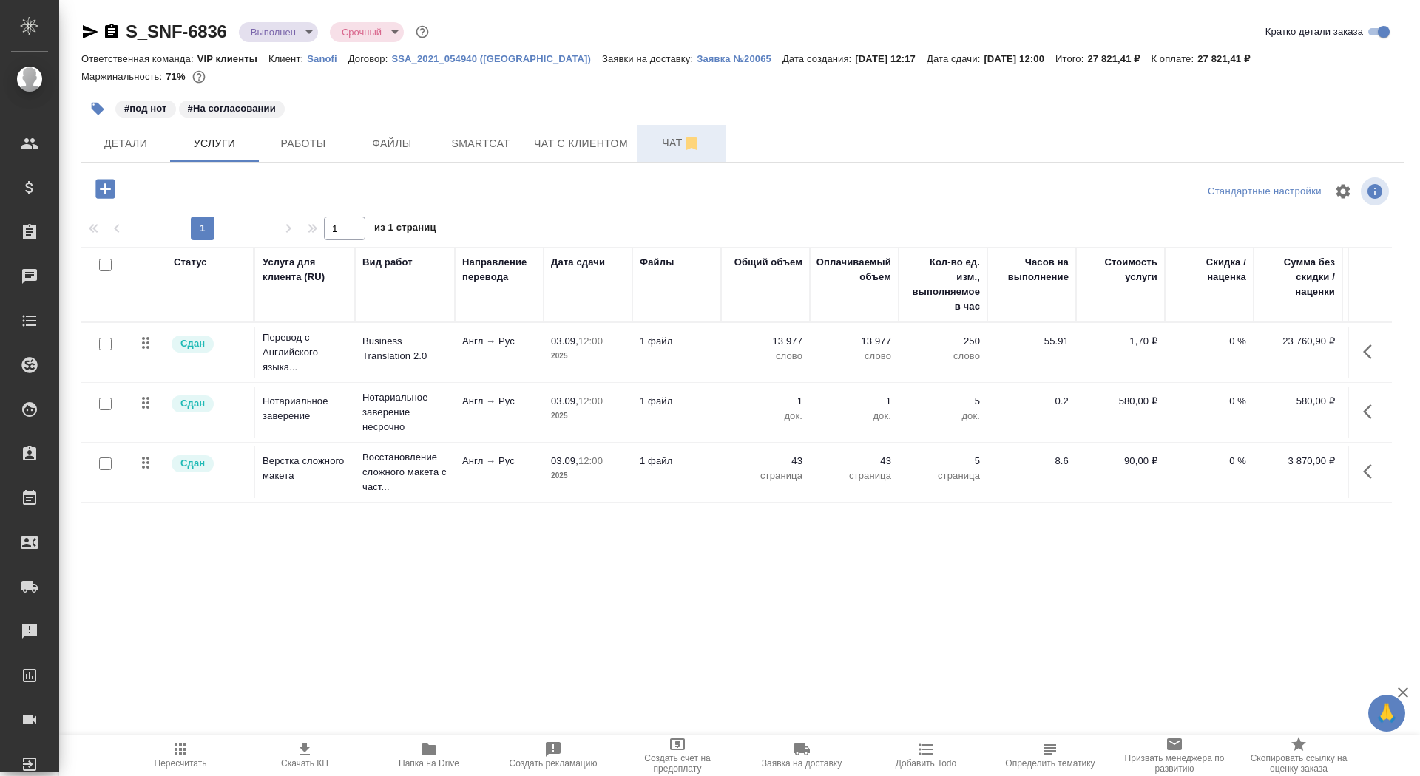
click span "Чат"
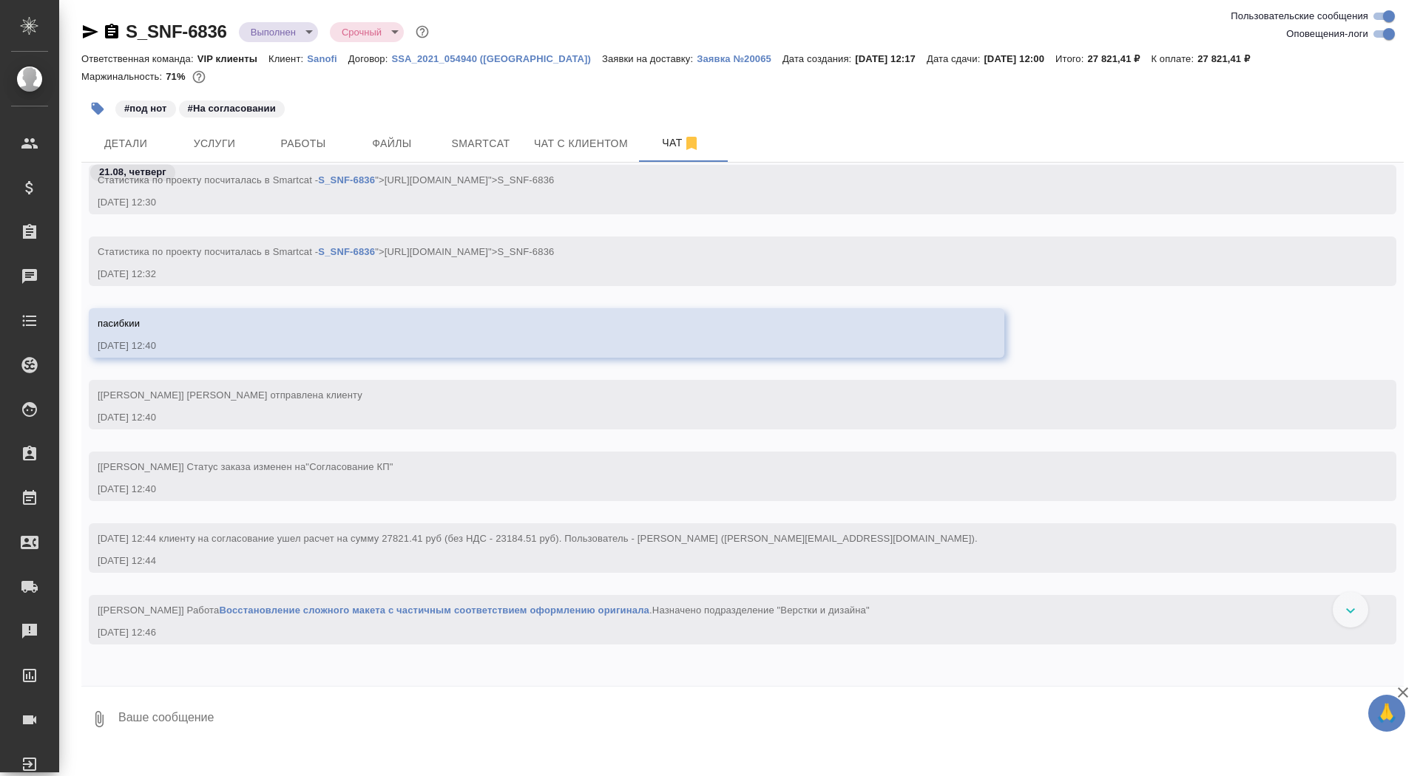
scroll to position [882, 0]
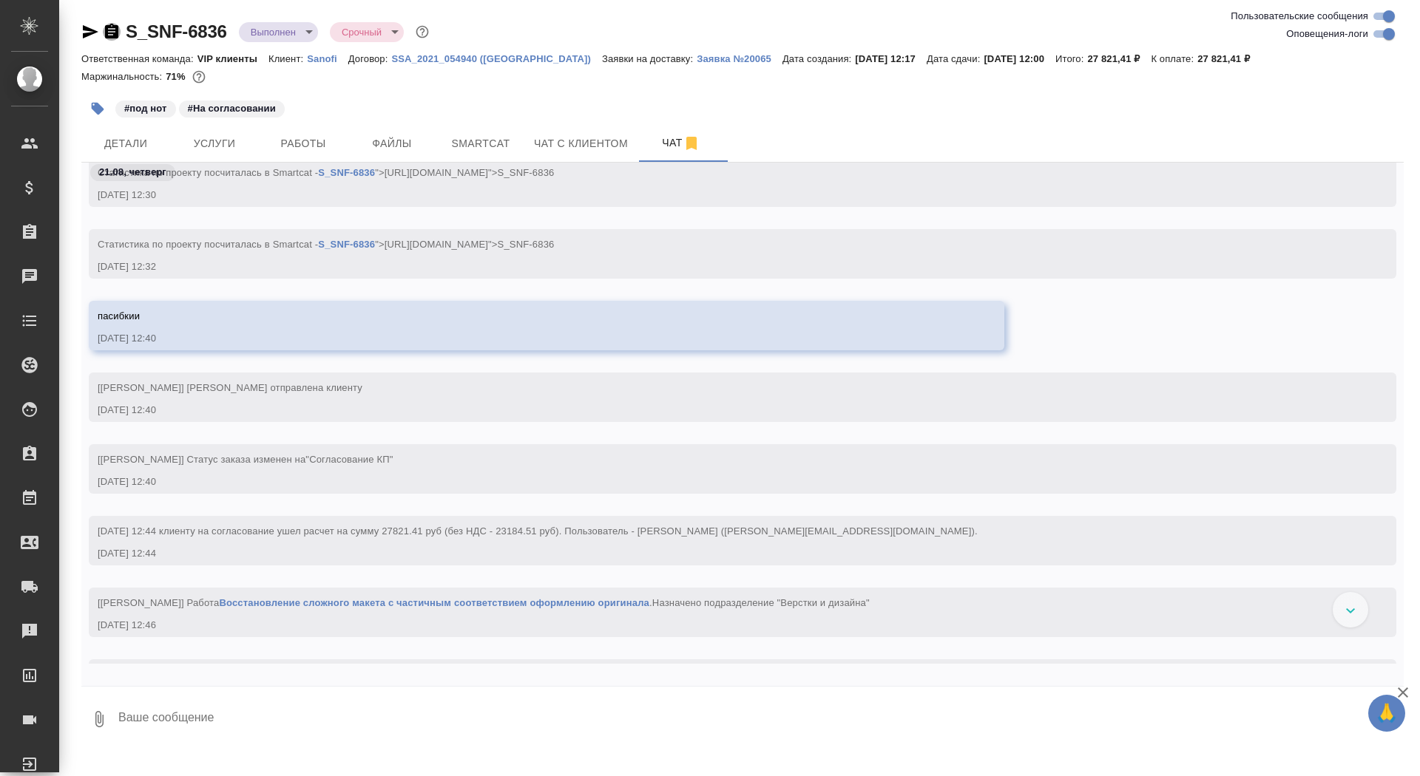
click icon "button"
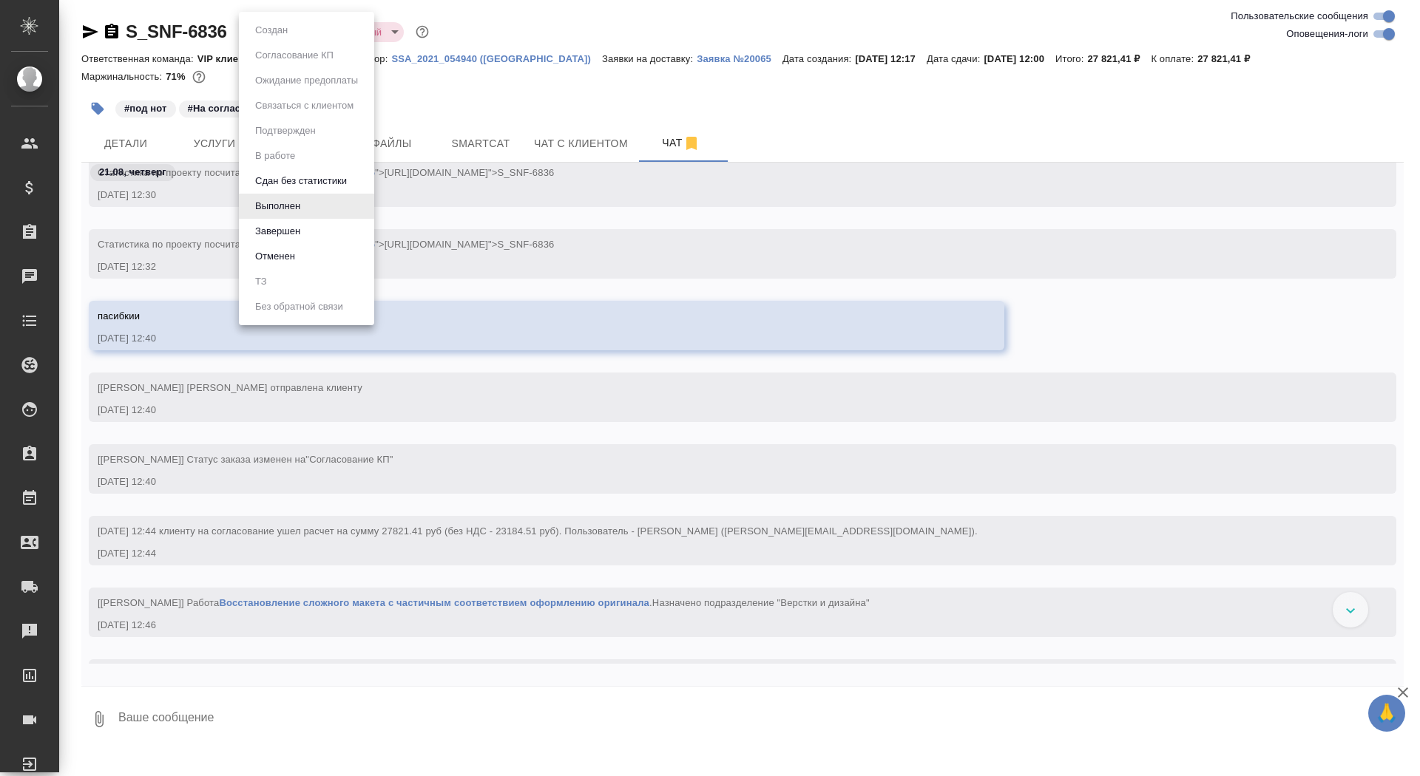
click body "🙏 .cls-1 fill:#fff; AWATERA Saydasheva Dilyara Клиенты Спецификации Заказы 0 Ча…"
click li "Завершен"
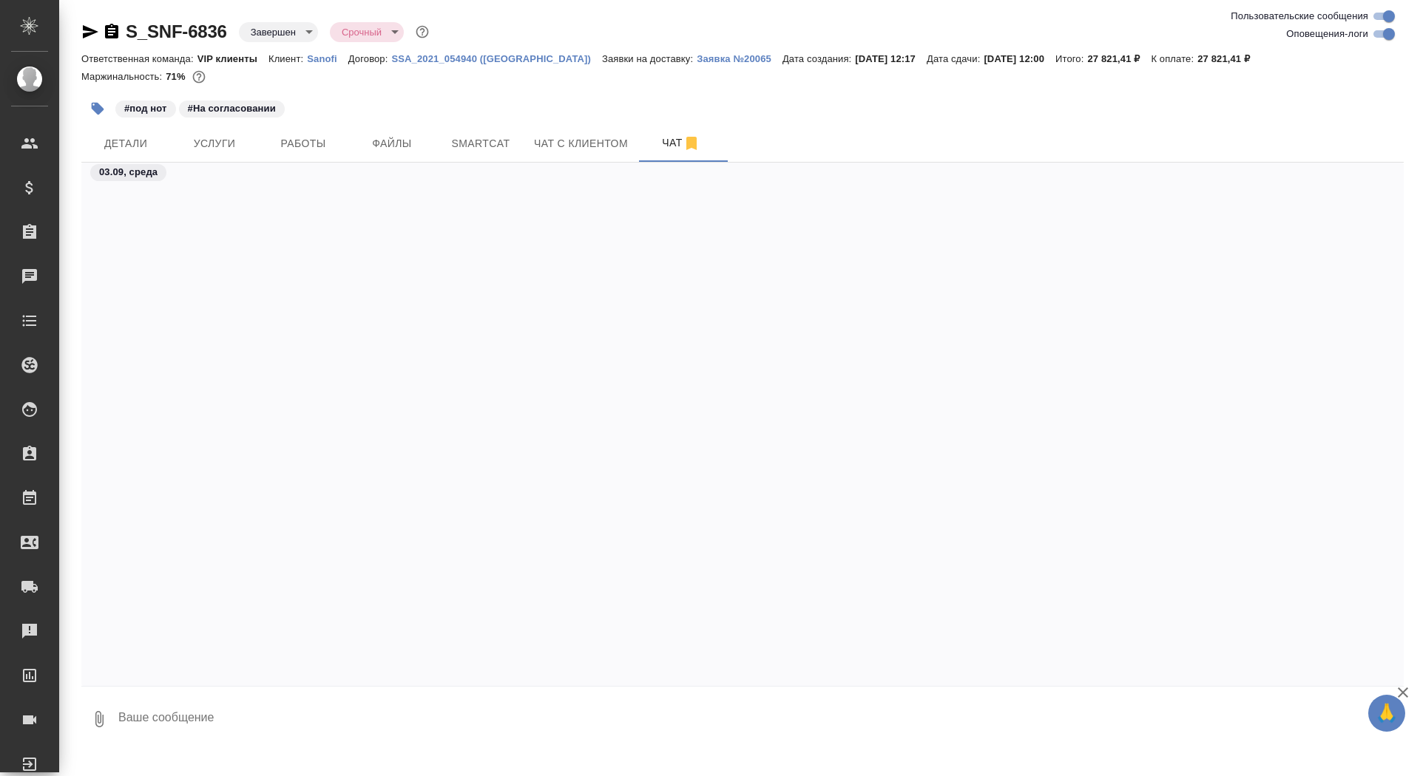
scroll to position [47660, 0]
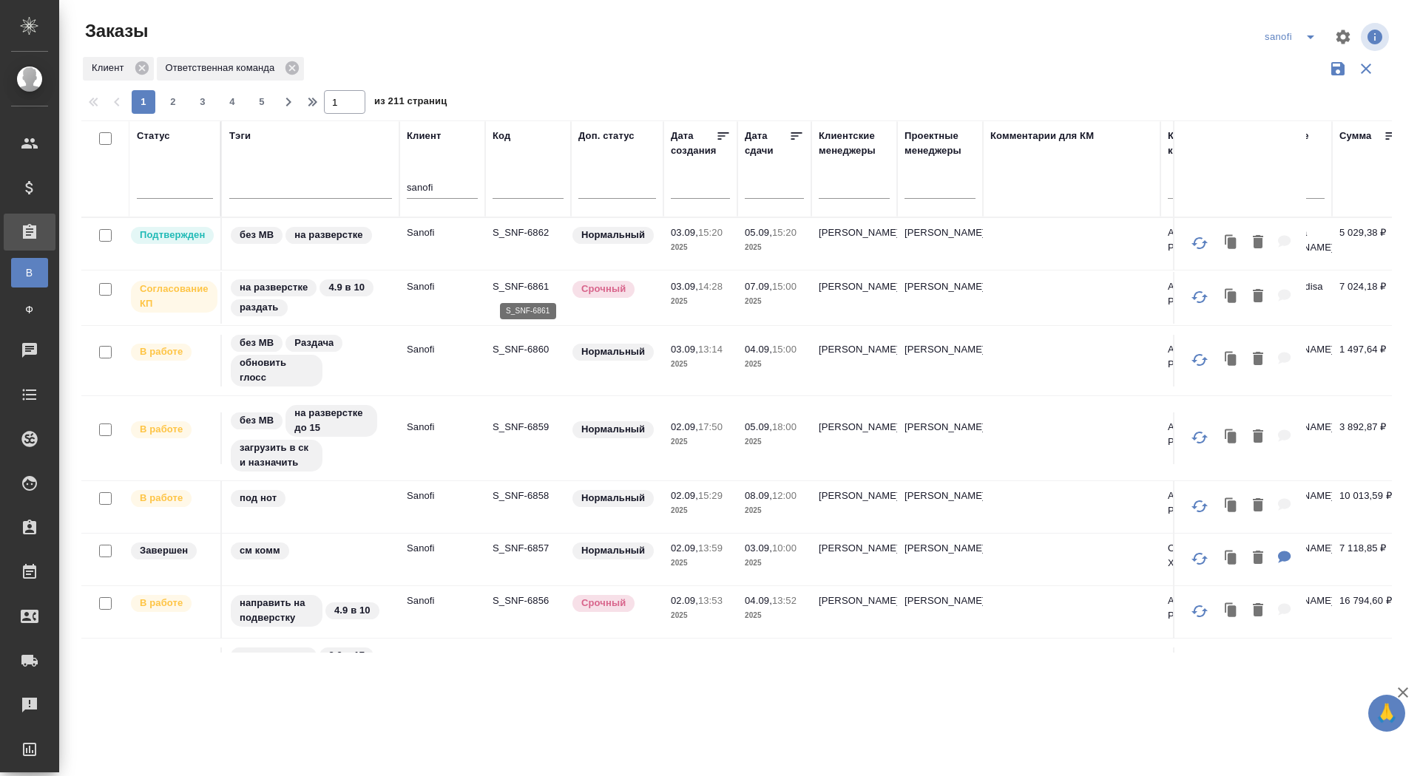
click at [517, 282] on p "S_SNF-6861" at bounding box center [528, 287] width 71 height 15
click at [795, 132] on icon at bounding box center [796, 136] width 15 height 15
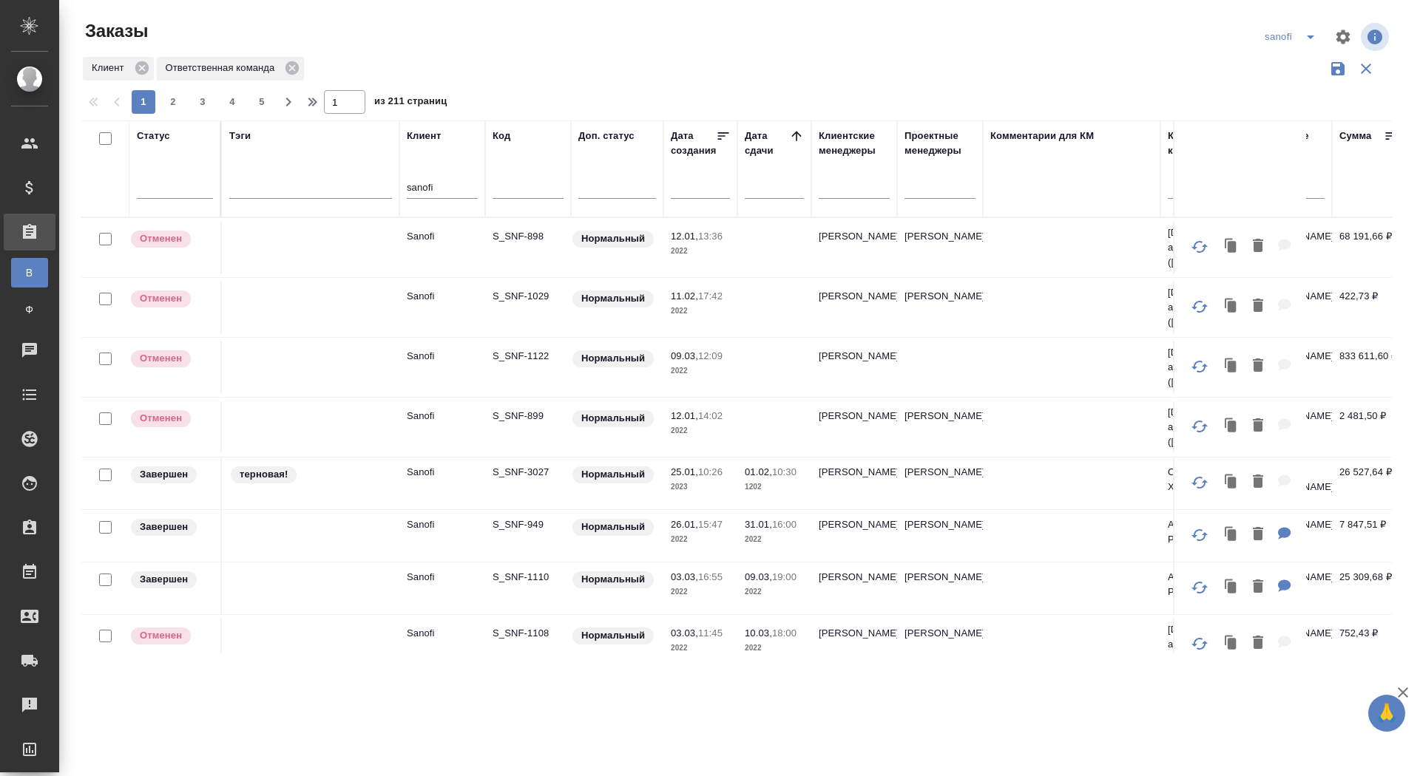
click at [796, 137] on icon at bounding box center [796, 136] width 10 height 10
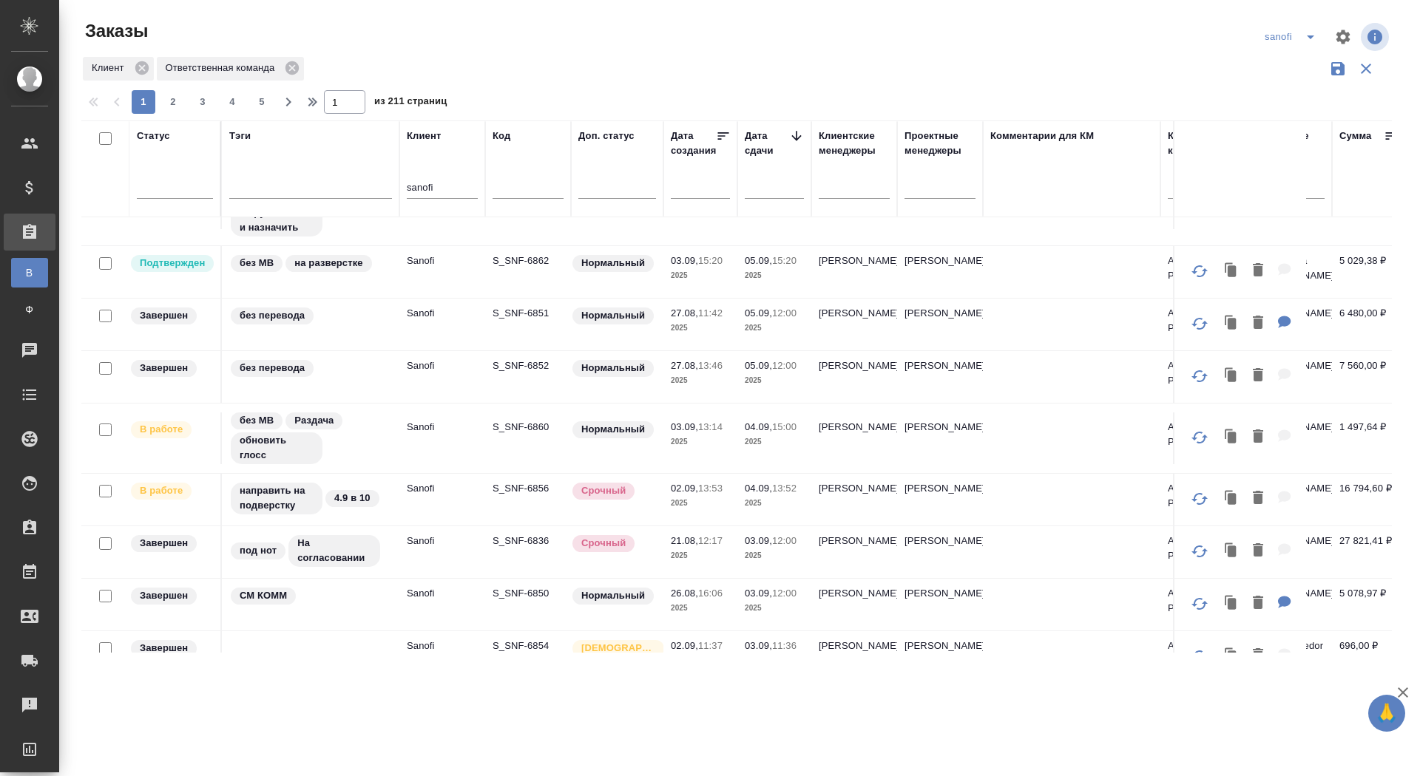
scroll to position [823, 0]
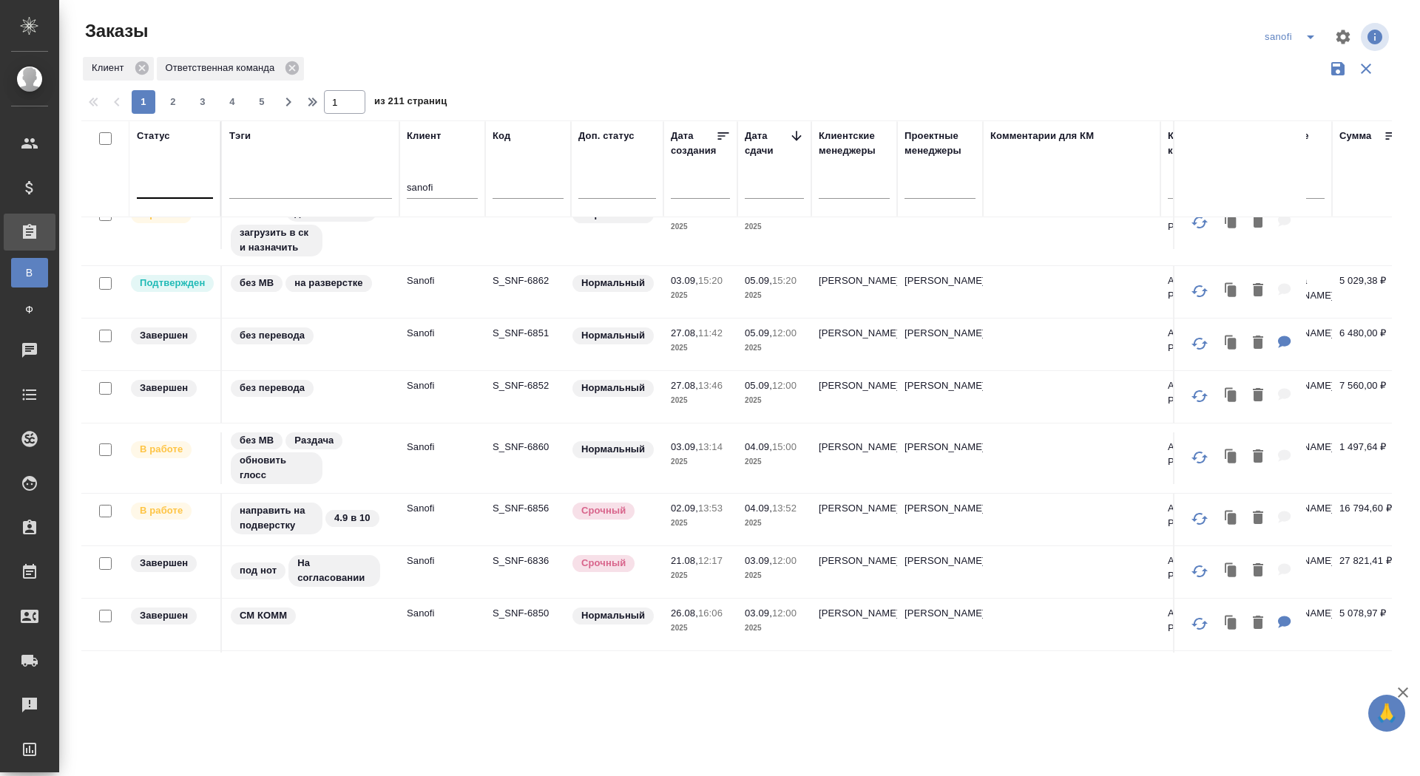
click at [183, 188] on div at bounding box center [175, 183] width 76 height 21
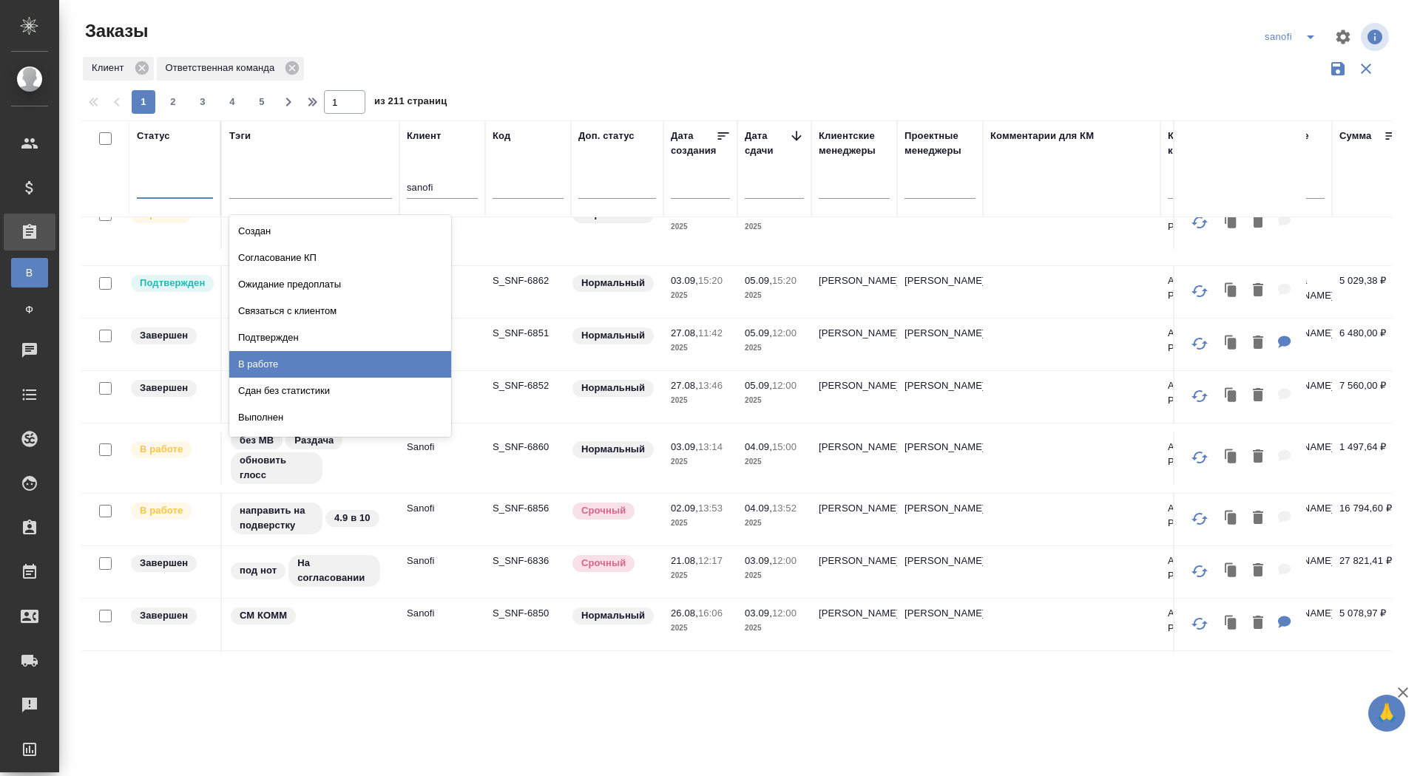
click at [289, 359] on div "В работе" at bounding box center [340, 364] width 222 height 27
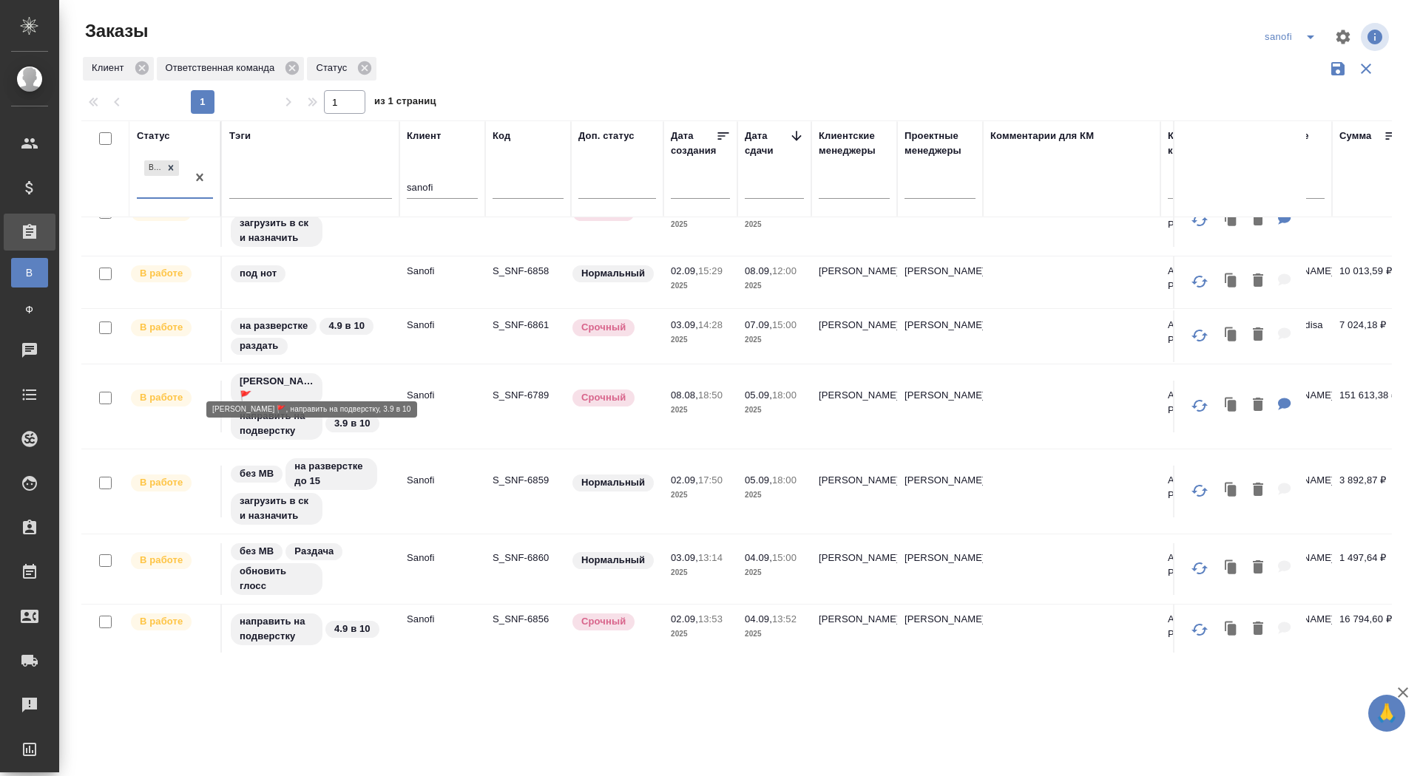
scroll to position [444, 0]
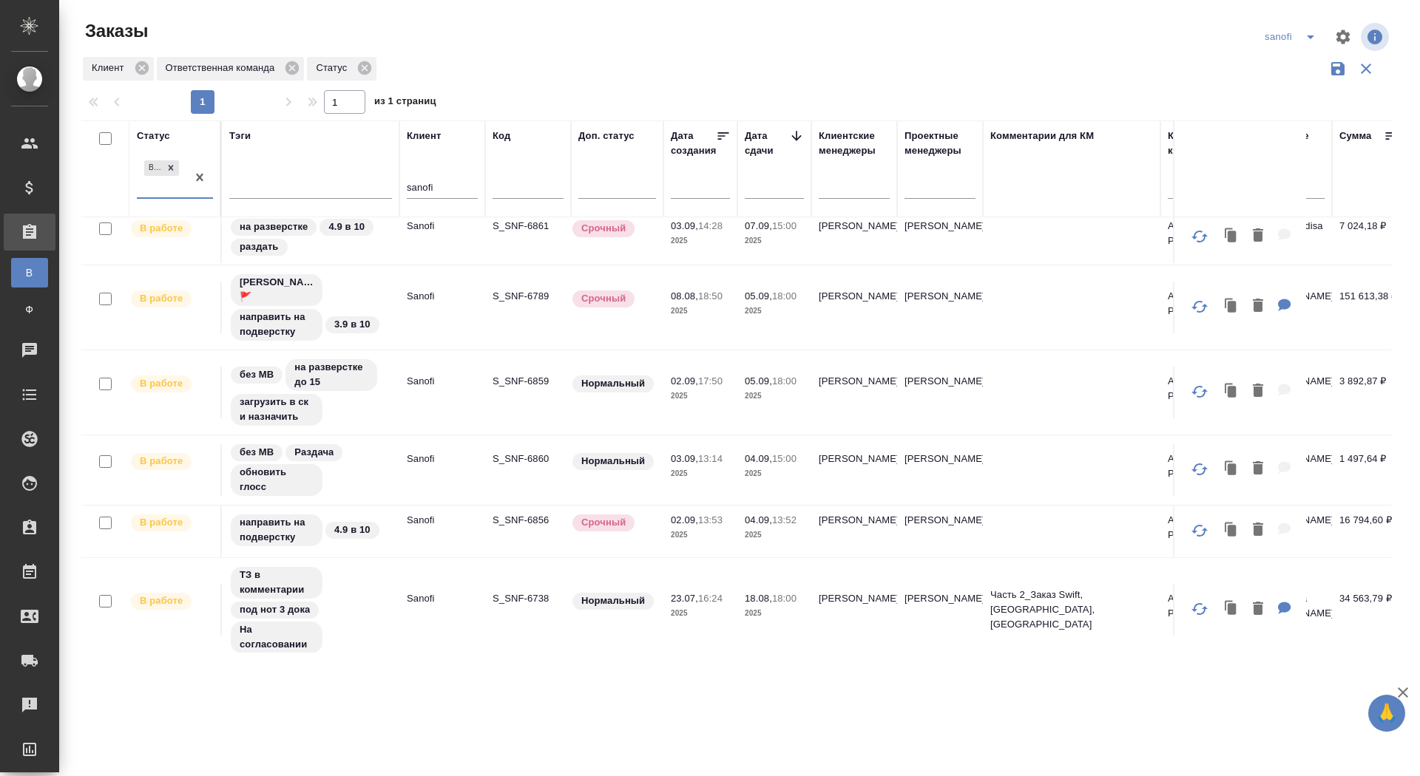
click at [792, 136] on icon at bounding box center [796, 136] width 10 height 10
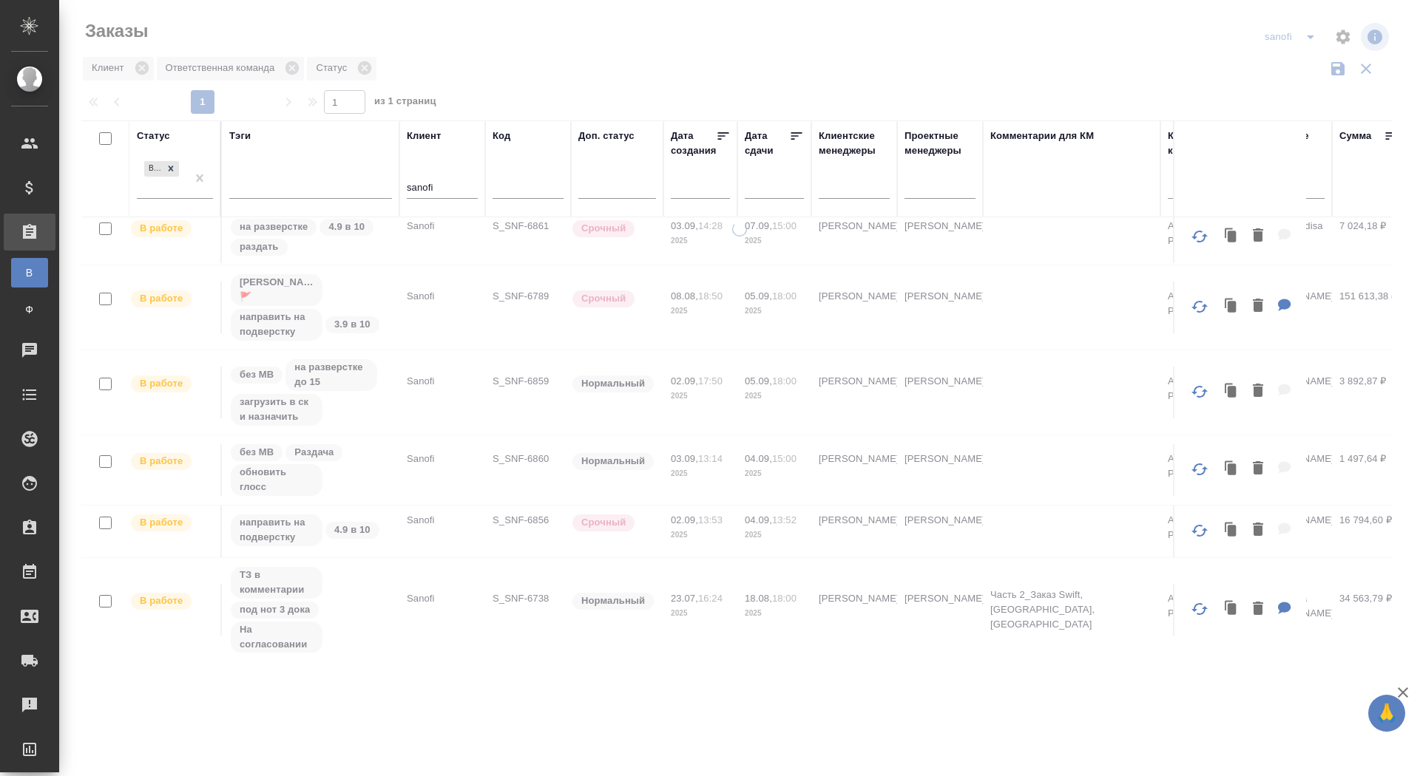
click at [792, 136] on icon at bounding box center [796, 136] width 15 height 15
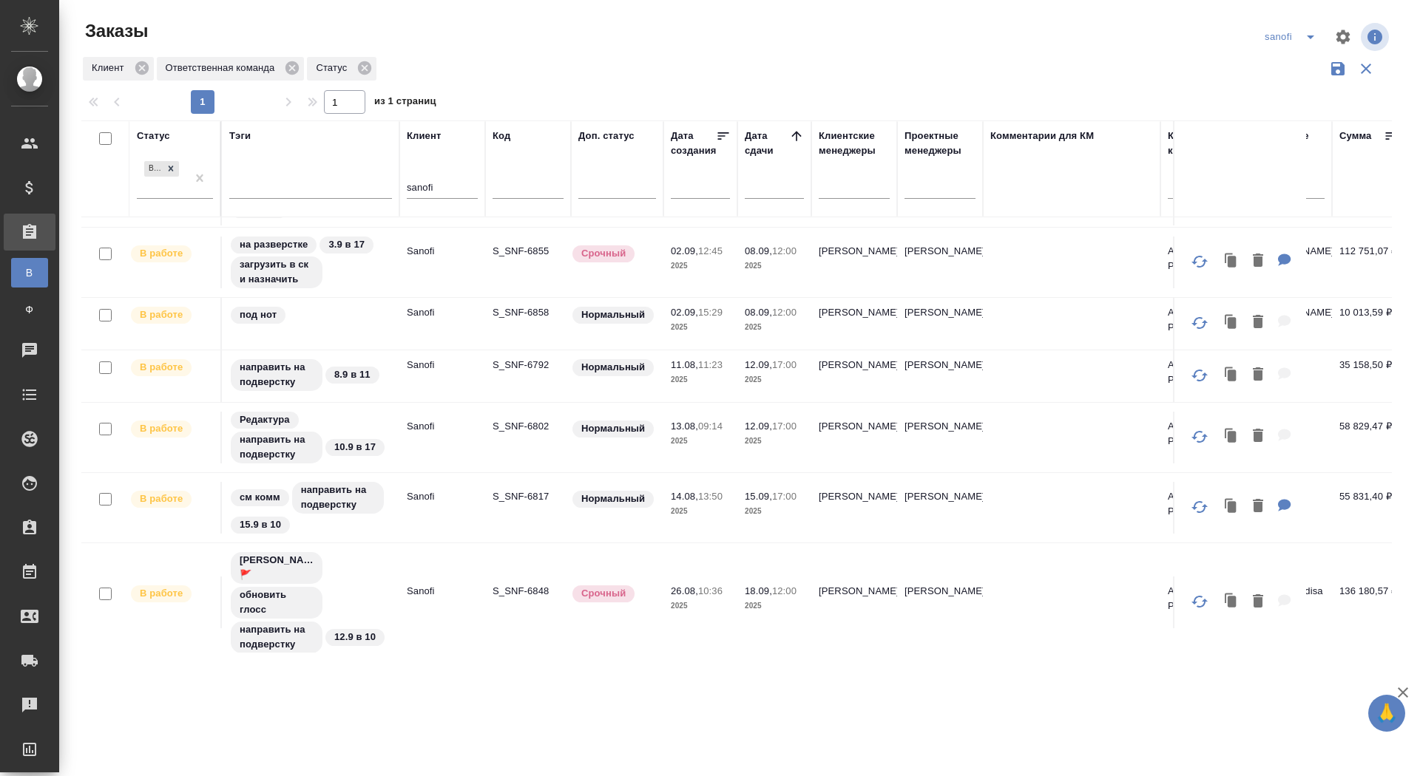
scroll to position [0, 0]
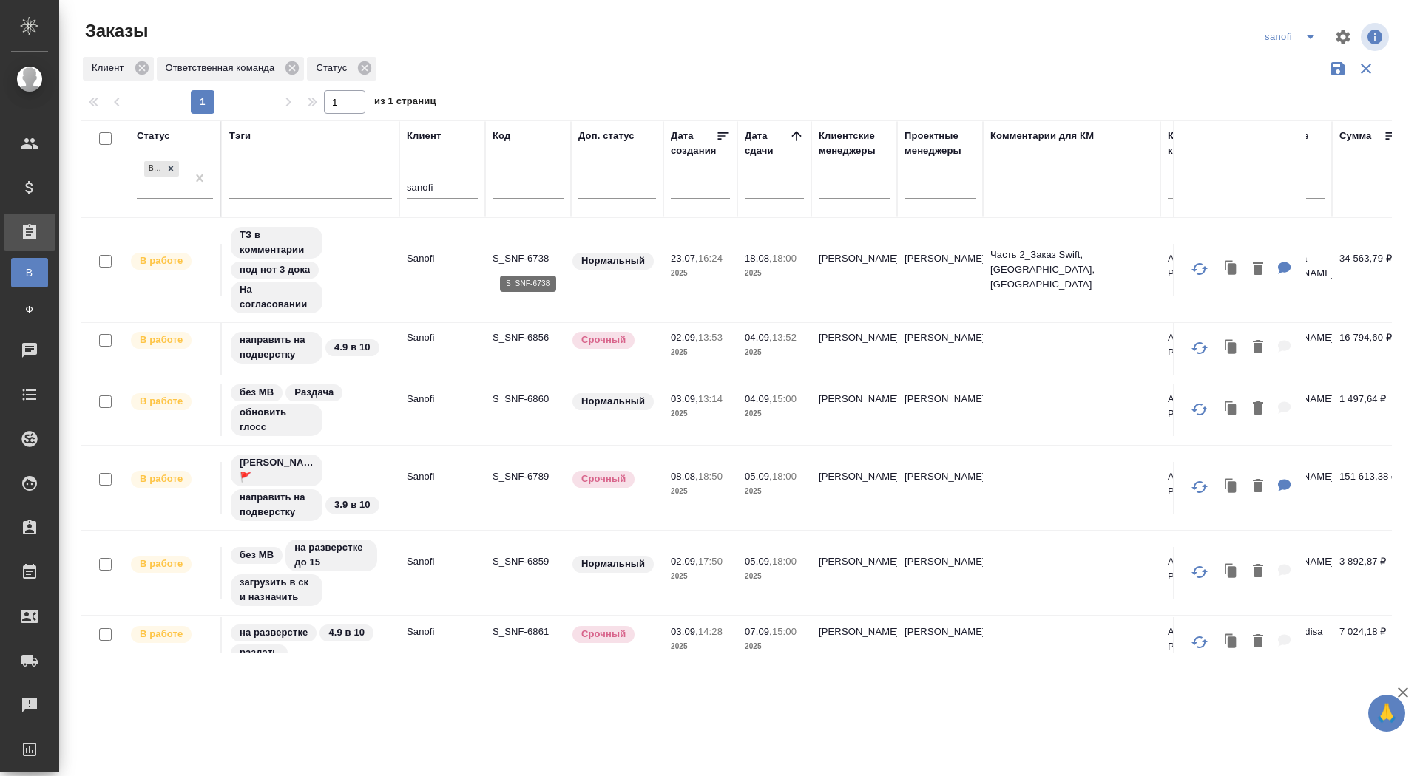
click at [529, 262] on p "S_SNF-6738" at bounding box center [528, 258] width 71 height 15
click at [371, 69] on icon at bounding box center [364, 67] width 13 height 13
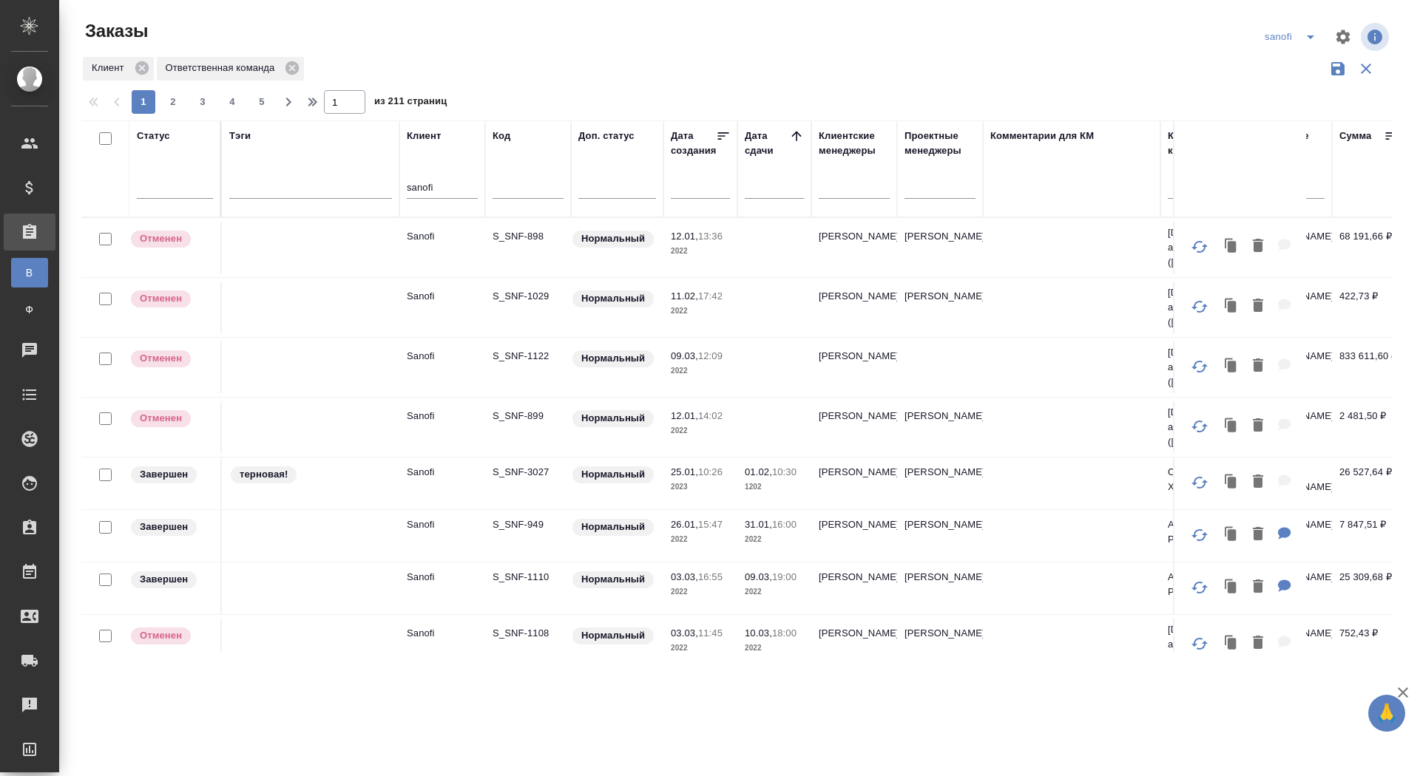
click at [795, 138] on icon at bounding box center [796, 136] width 15 height 15
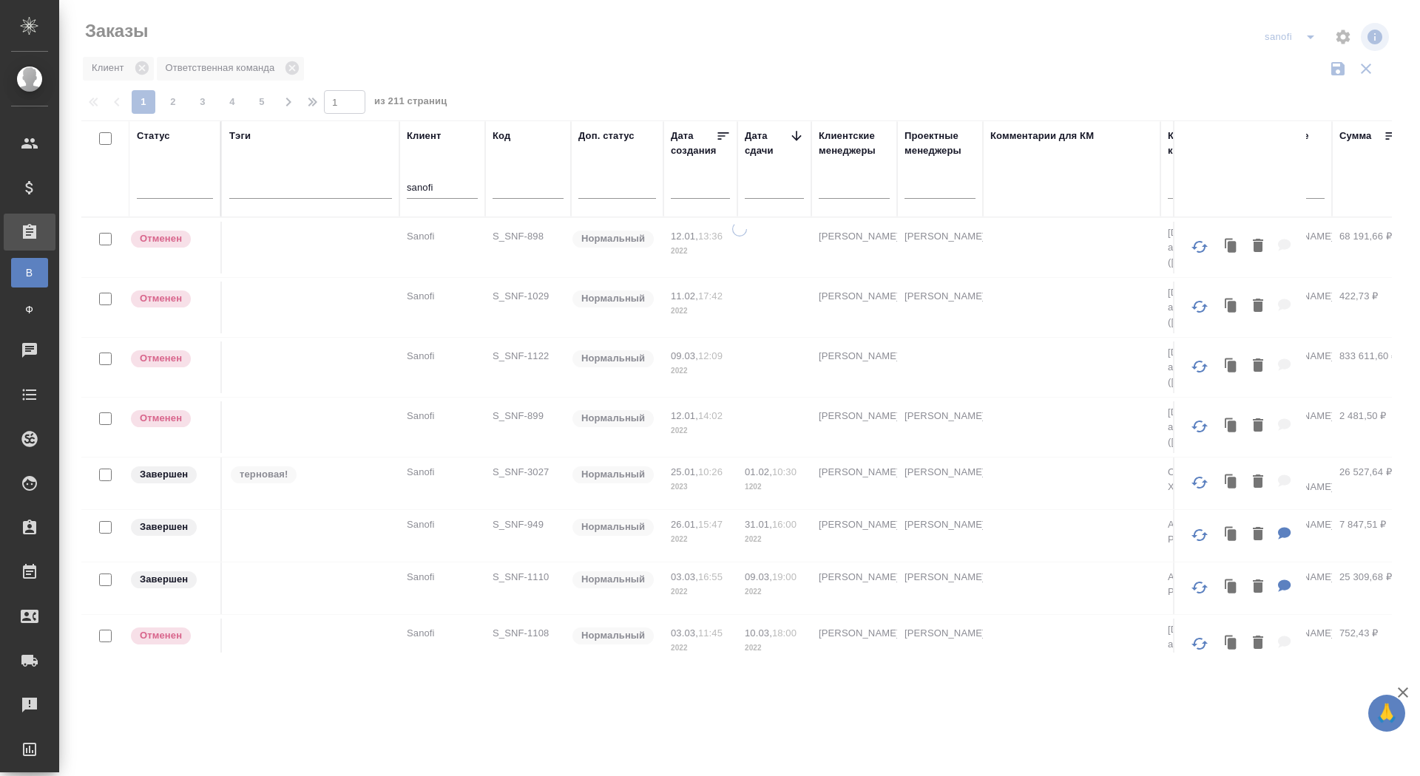
click at [799, 132] on icon at bounding box center [796, 136] width 15 height 15
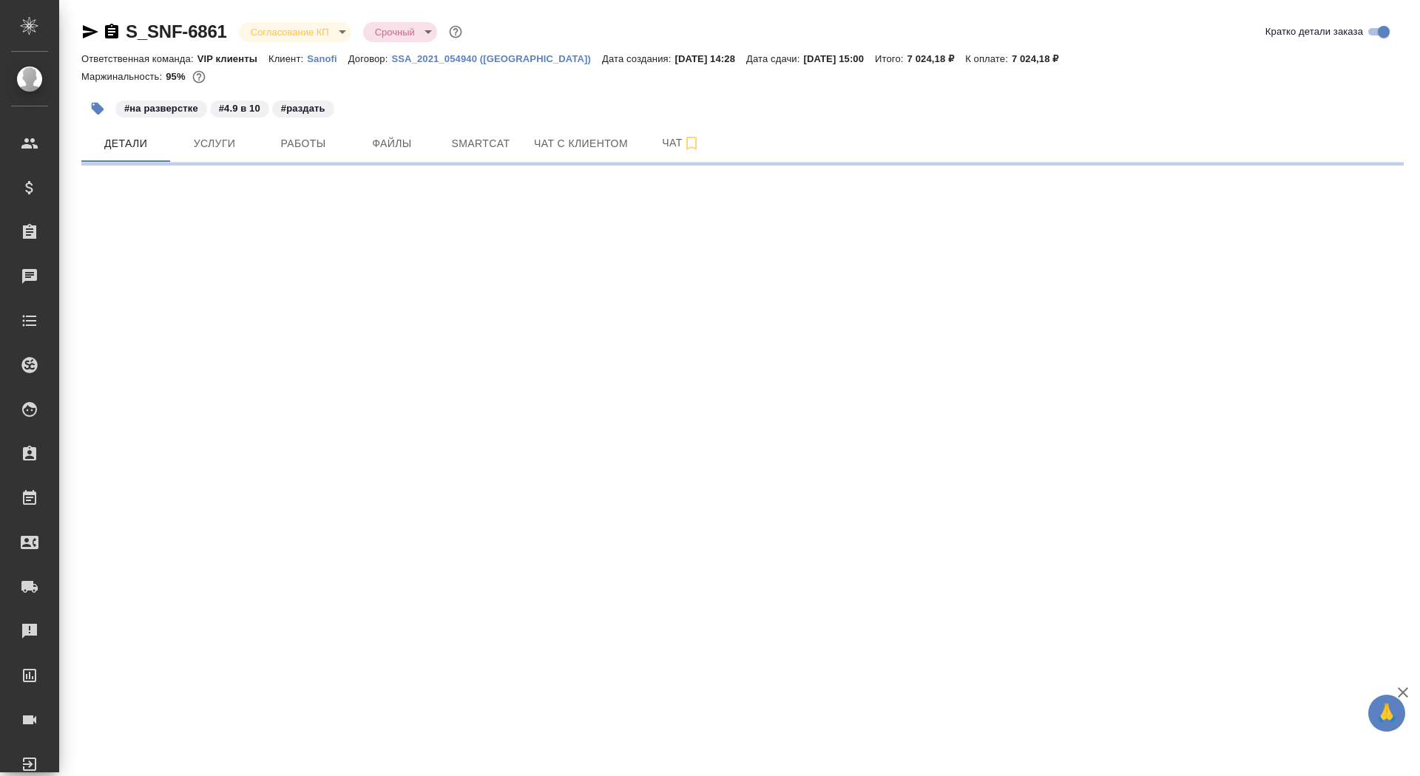
select select "RU"
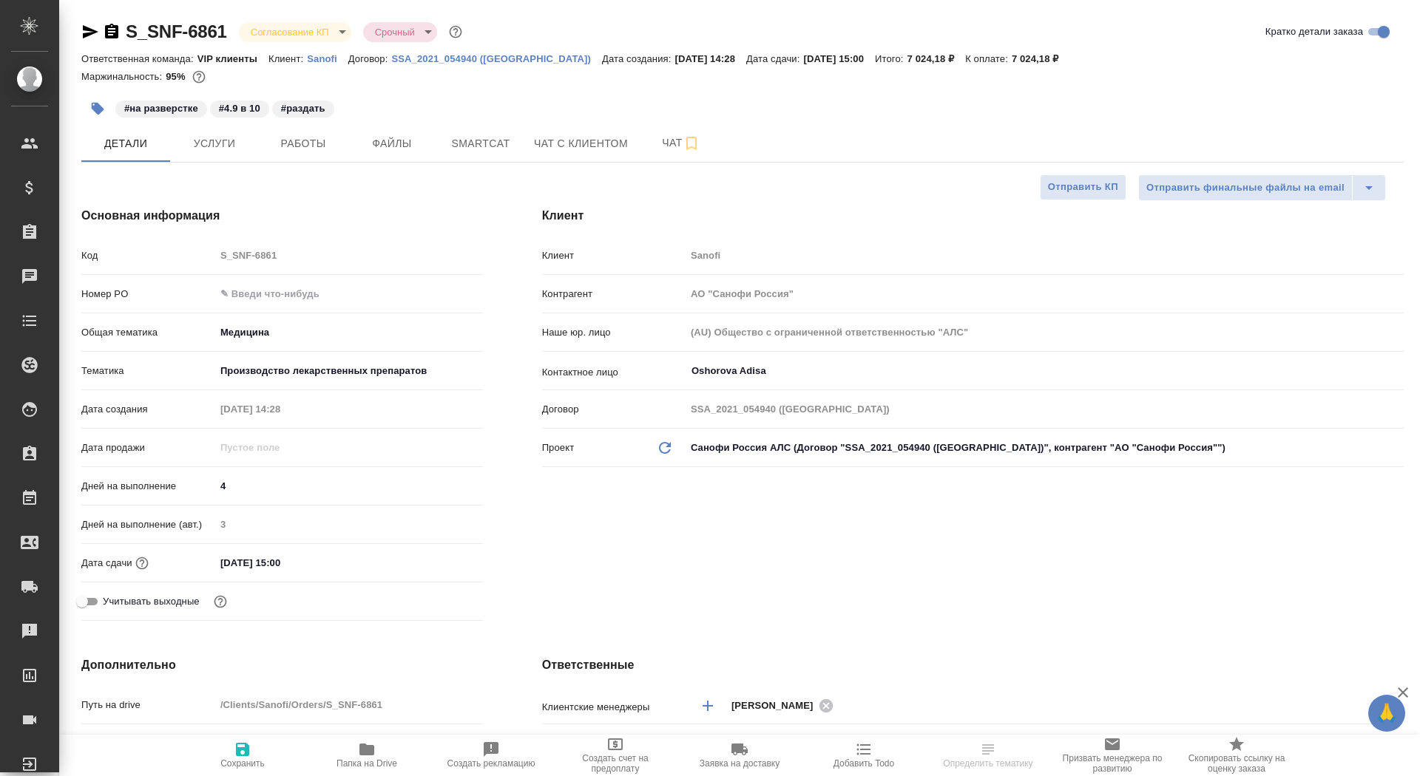
type textarea "x"
click at [284, 288] on input "text" at bounding box center [349, 293] width 266 height 21
paste input "E005840169"
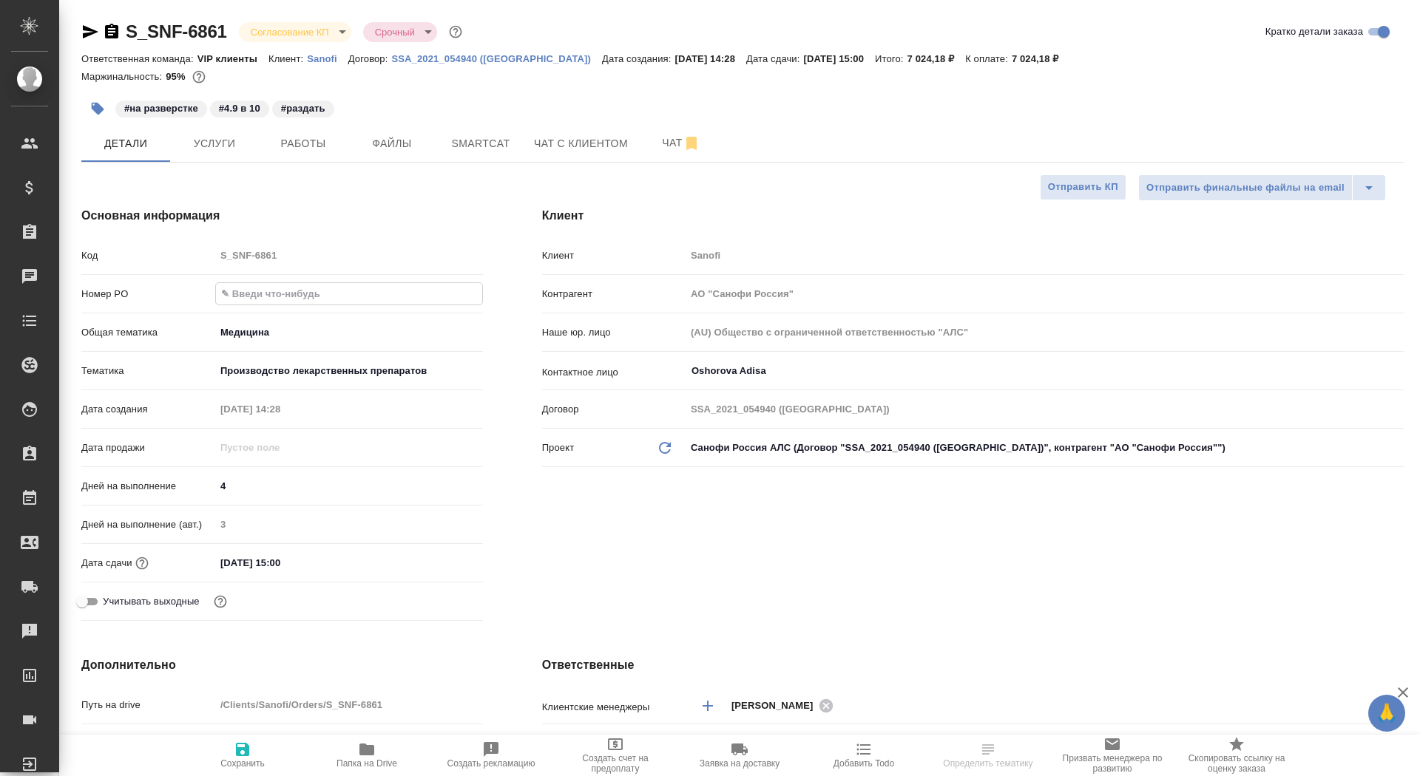
type input "E005840169"
type textarea "x"
type input "E005840169"
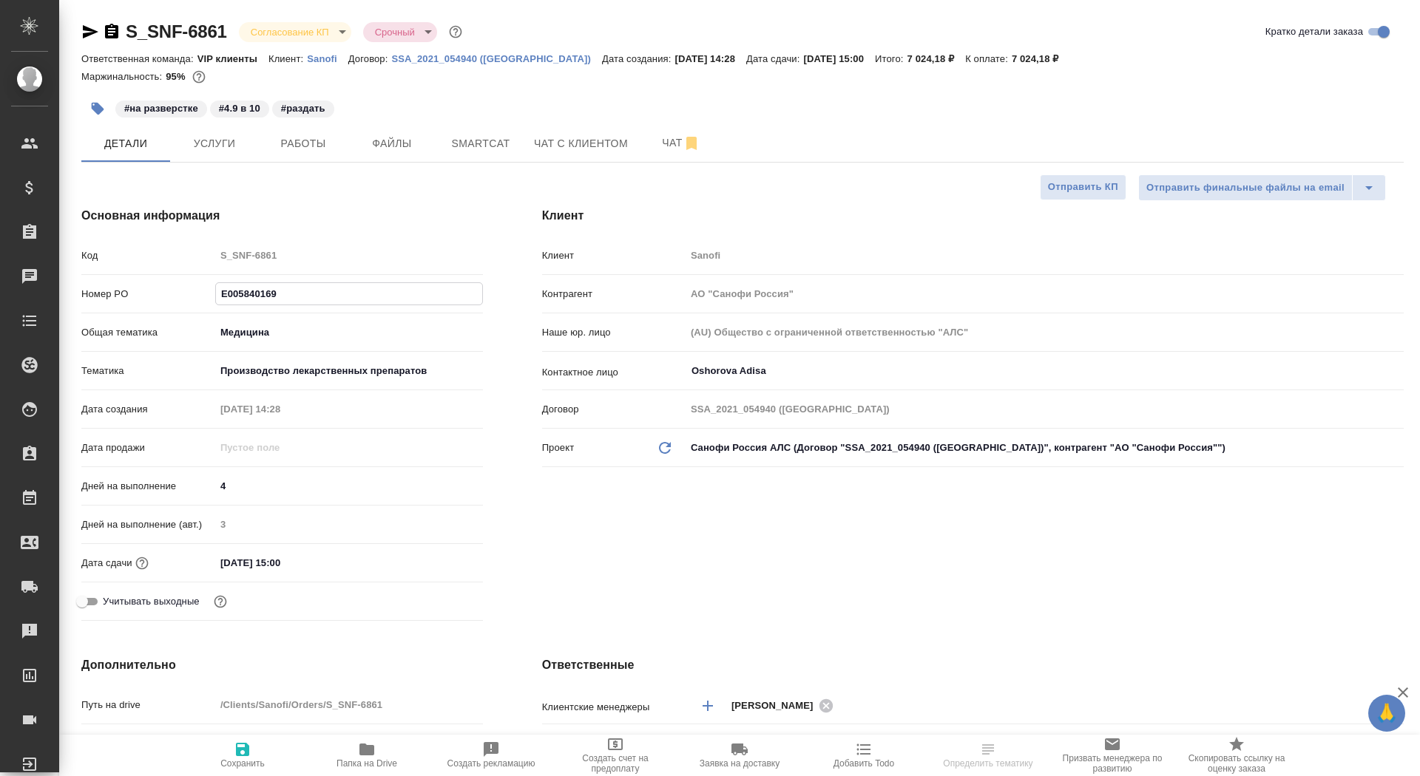
click at [262, 759] on span "Сохранить" at bounding box center [242, 764] width 44 height 10
type textarea "x"
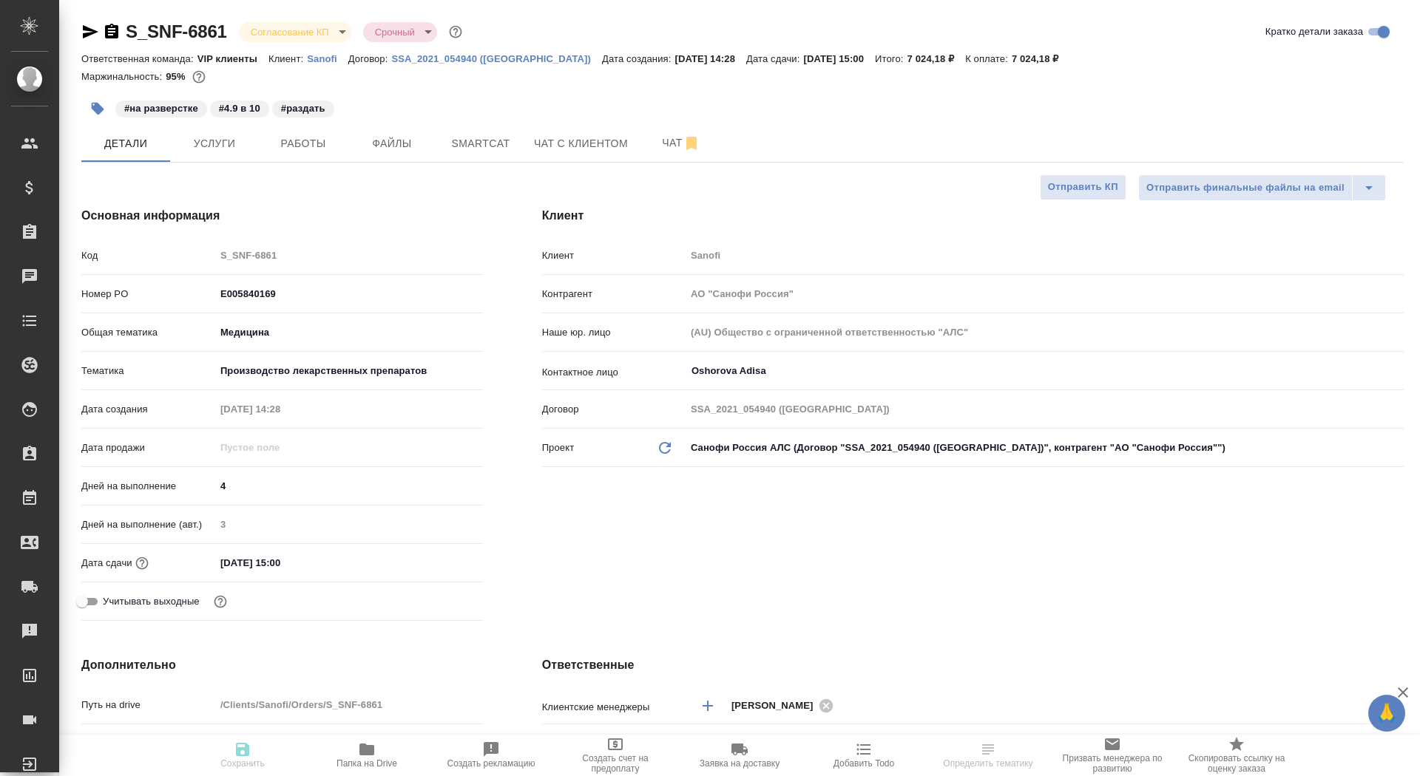
type textarea "x"
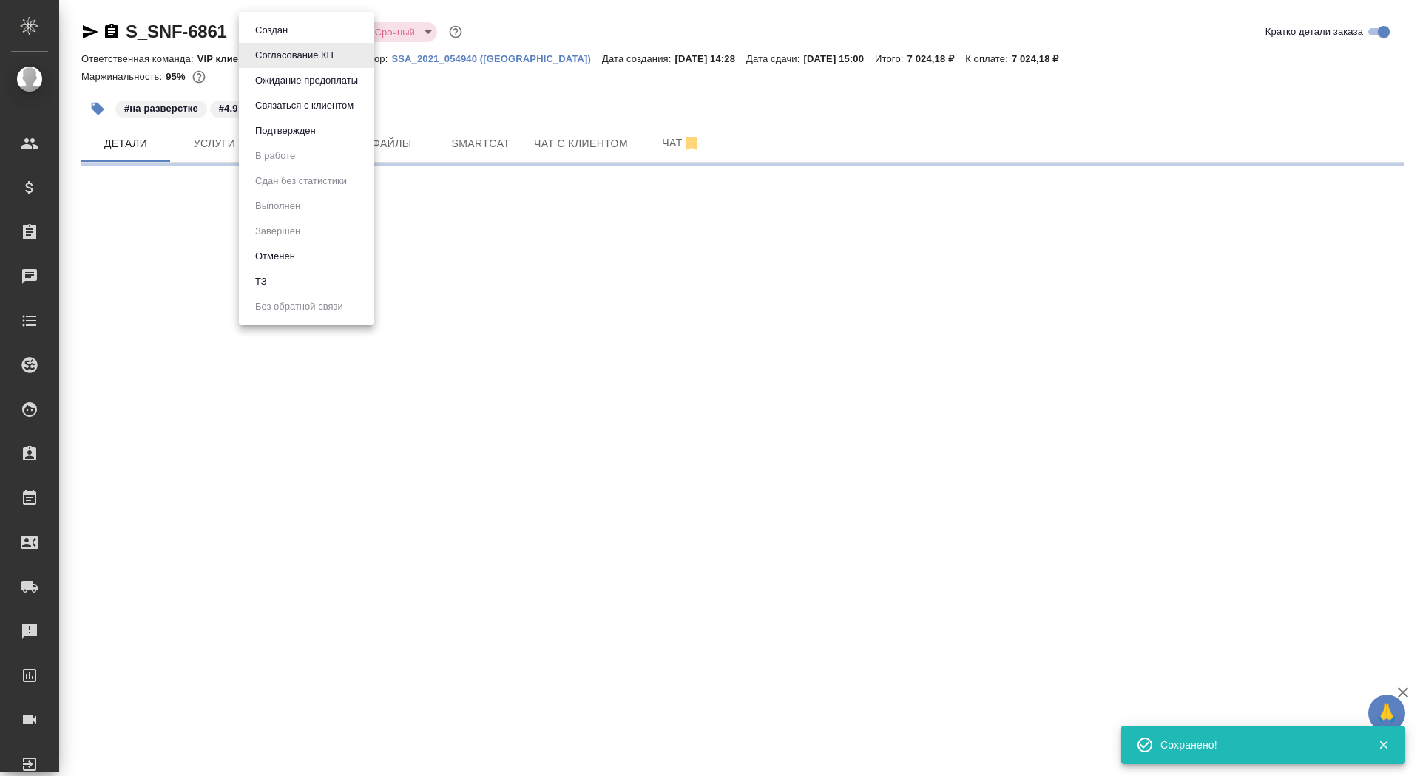
click at [314, 33] on body "🙏 .cls-1 fill:#fff; AWATERA Saydasheva Dilyara Клиенты Спецификации Заказы Чаты…" at bounding box center [710, 388] width 1420 height 776
select select "RU"
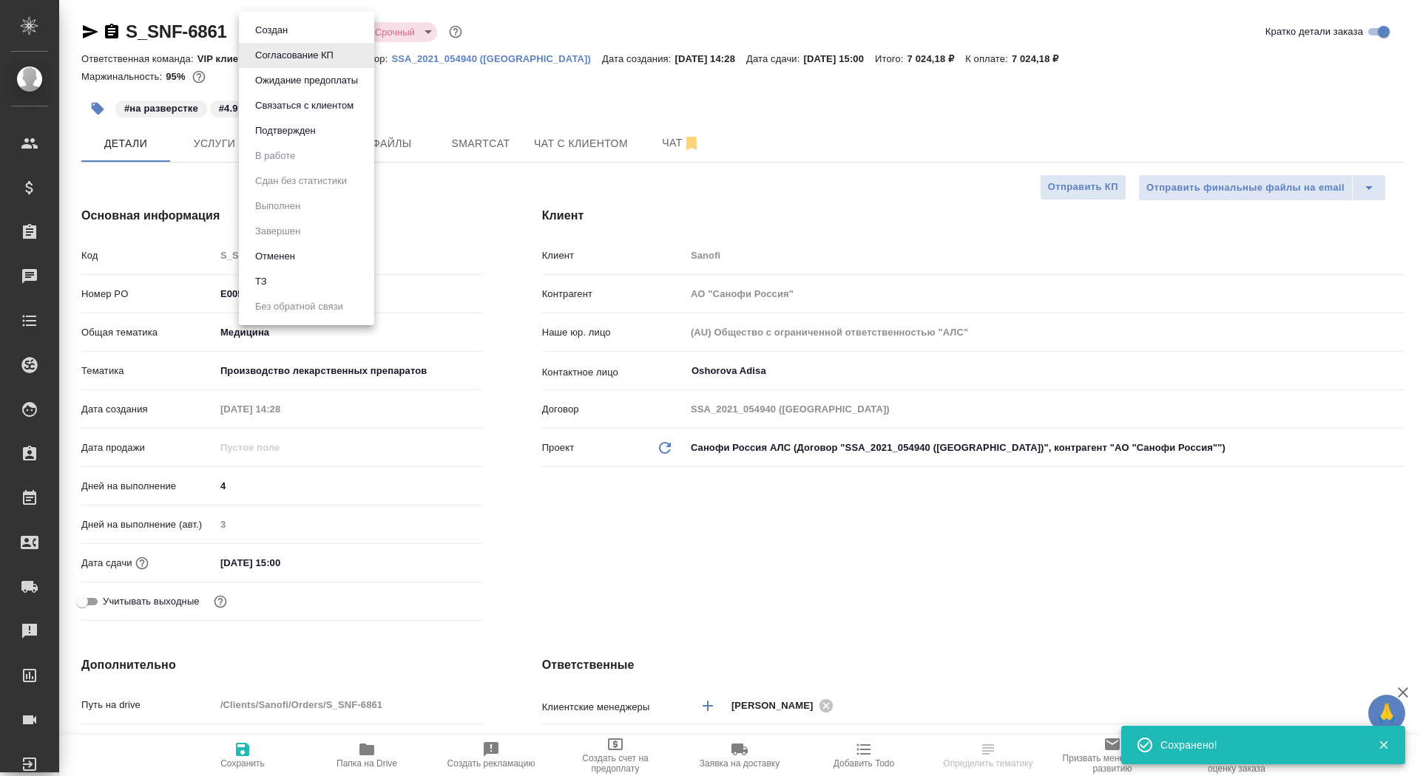
type textarea "x"
click at [314, 141] on li "Подтвержден" at bounding box center [306, 130] width 135 height 25
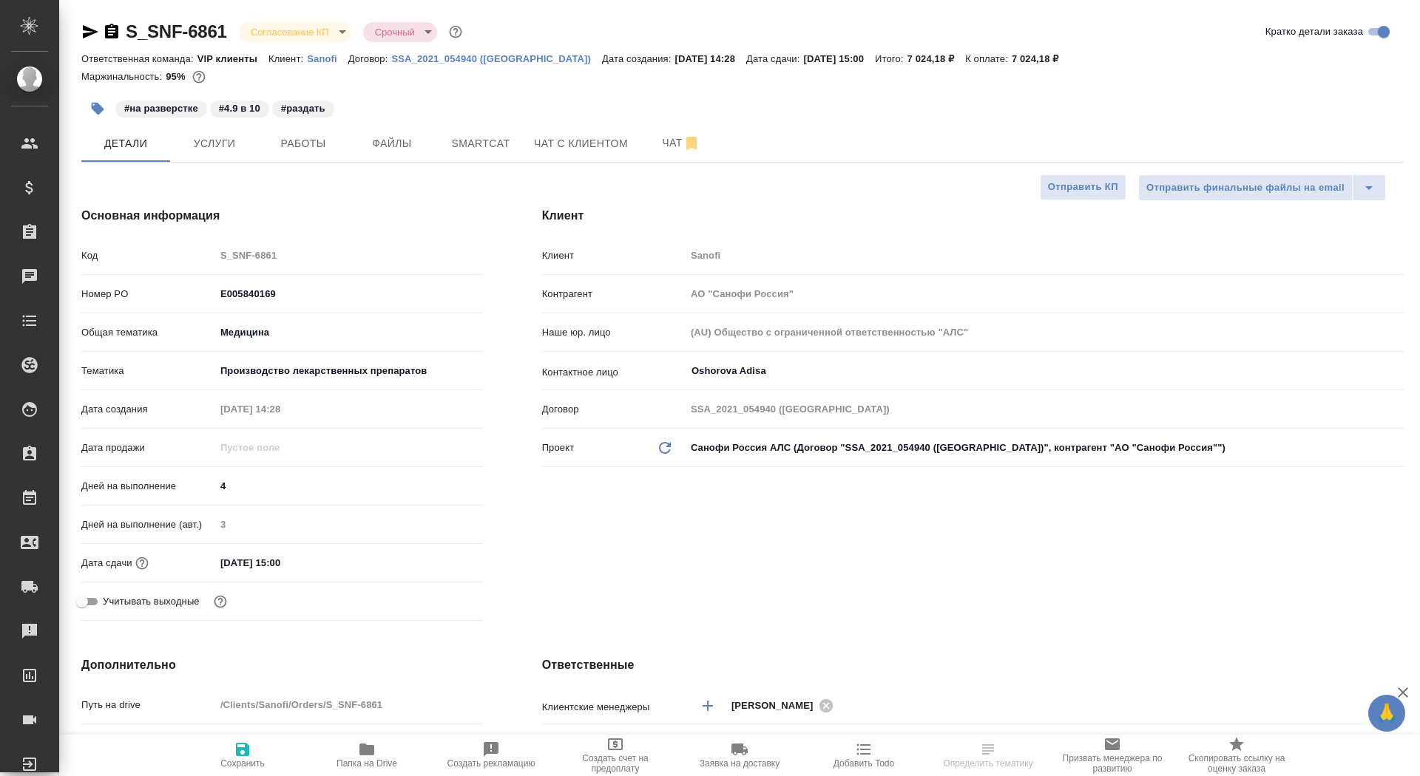
click at [293, 38] on body "🙏 .cls-1 fill:#fff; AWATERA Saydasheva Dilyara Клиенты Спецификации Заказы 0 Ча…" at bounding box center [710, 388] width 1420 height 776
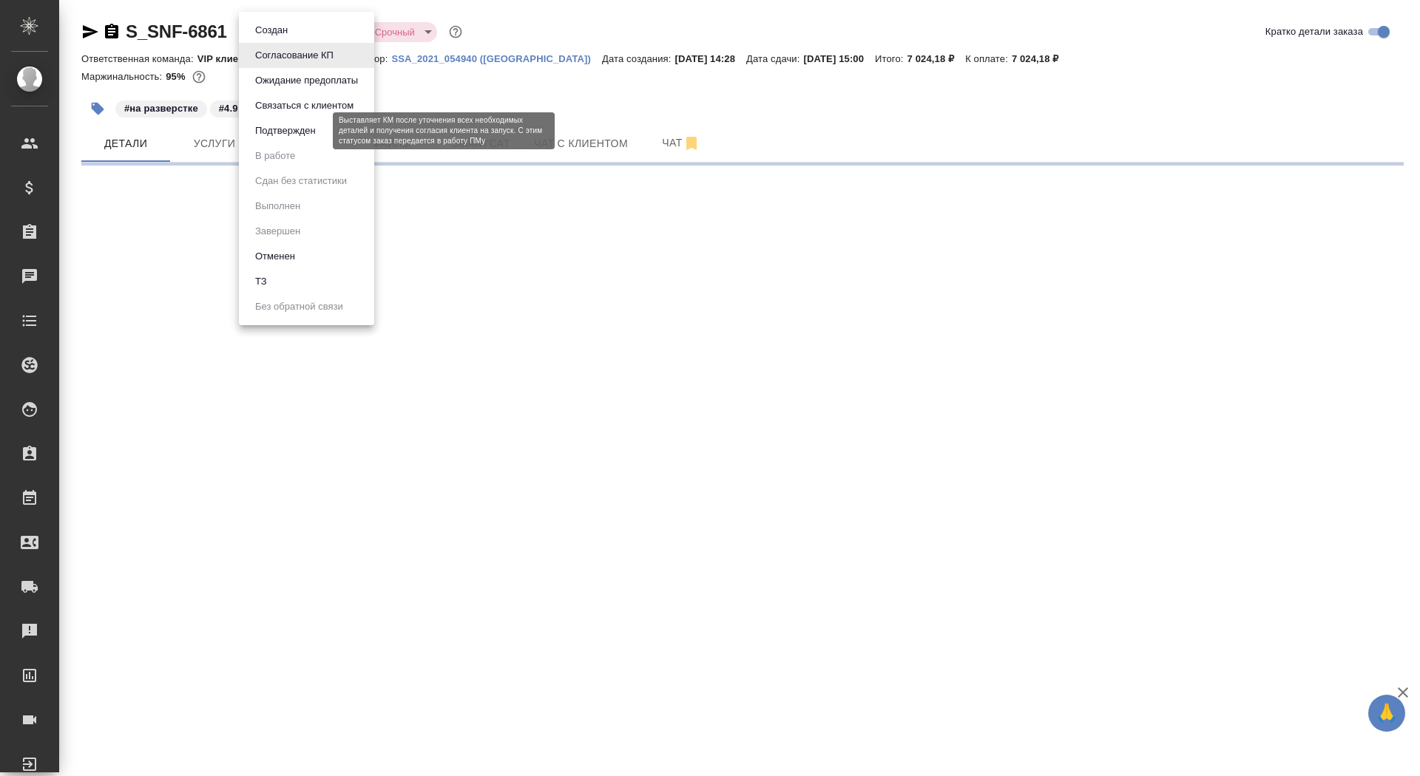
select select "RU"
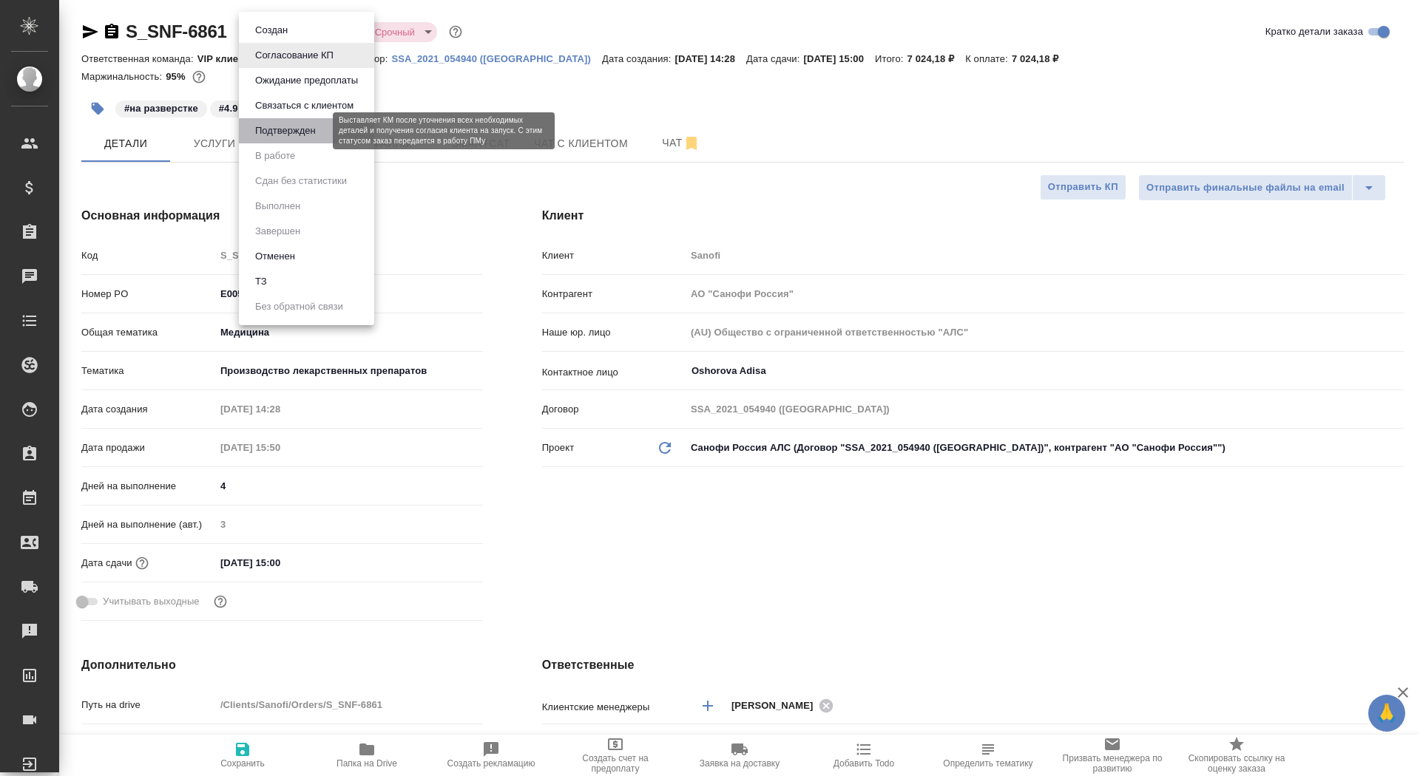
click at [297, 133] on button "Подтвержден" at bounding box center [286, 131] width 70 height 16
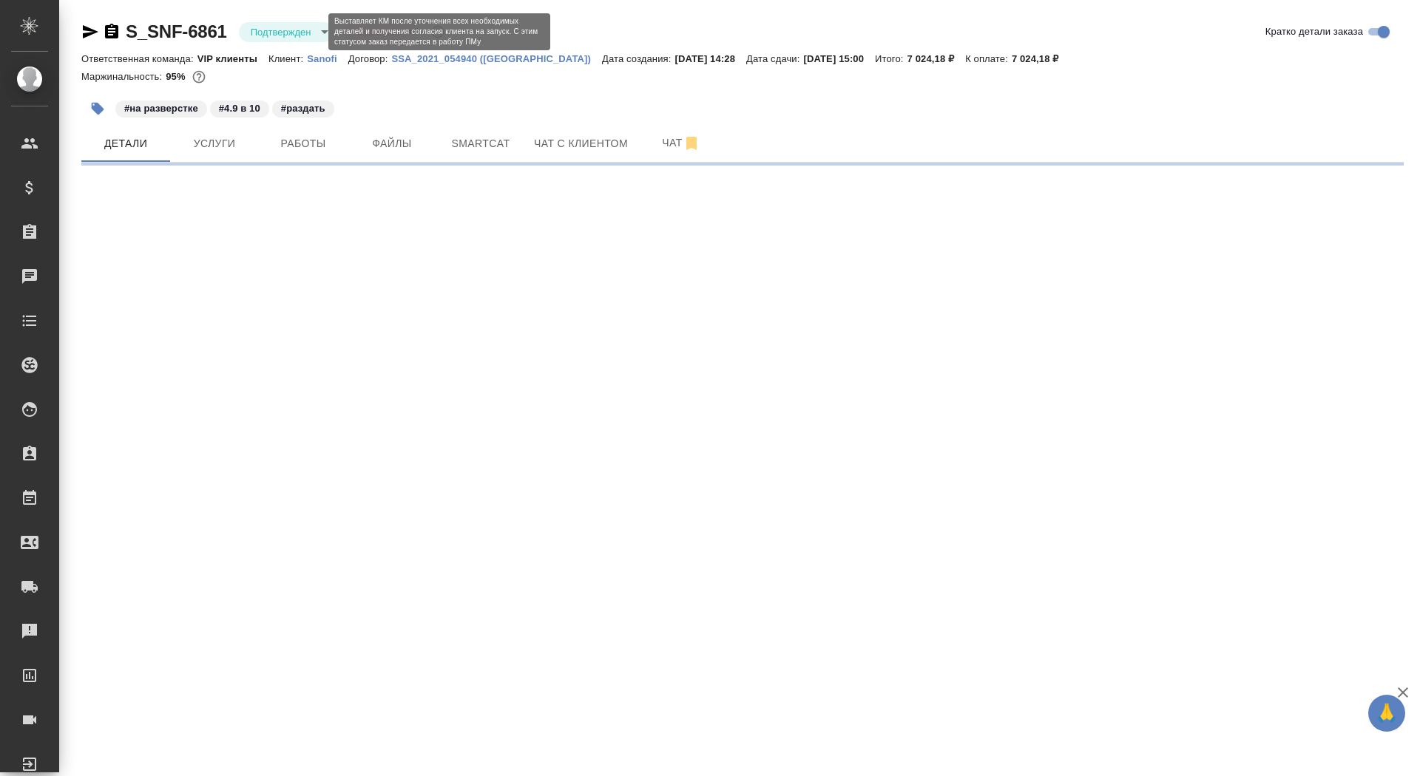
click at [297, 37] on body "🙏 .cls-1 fill:#fff; AWATERA Saydasheva Dilyara Клиенты Спецификации Заказы 0 Ча…" at bounding box center [710, 388] width 1420 height 776
select select "RU"
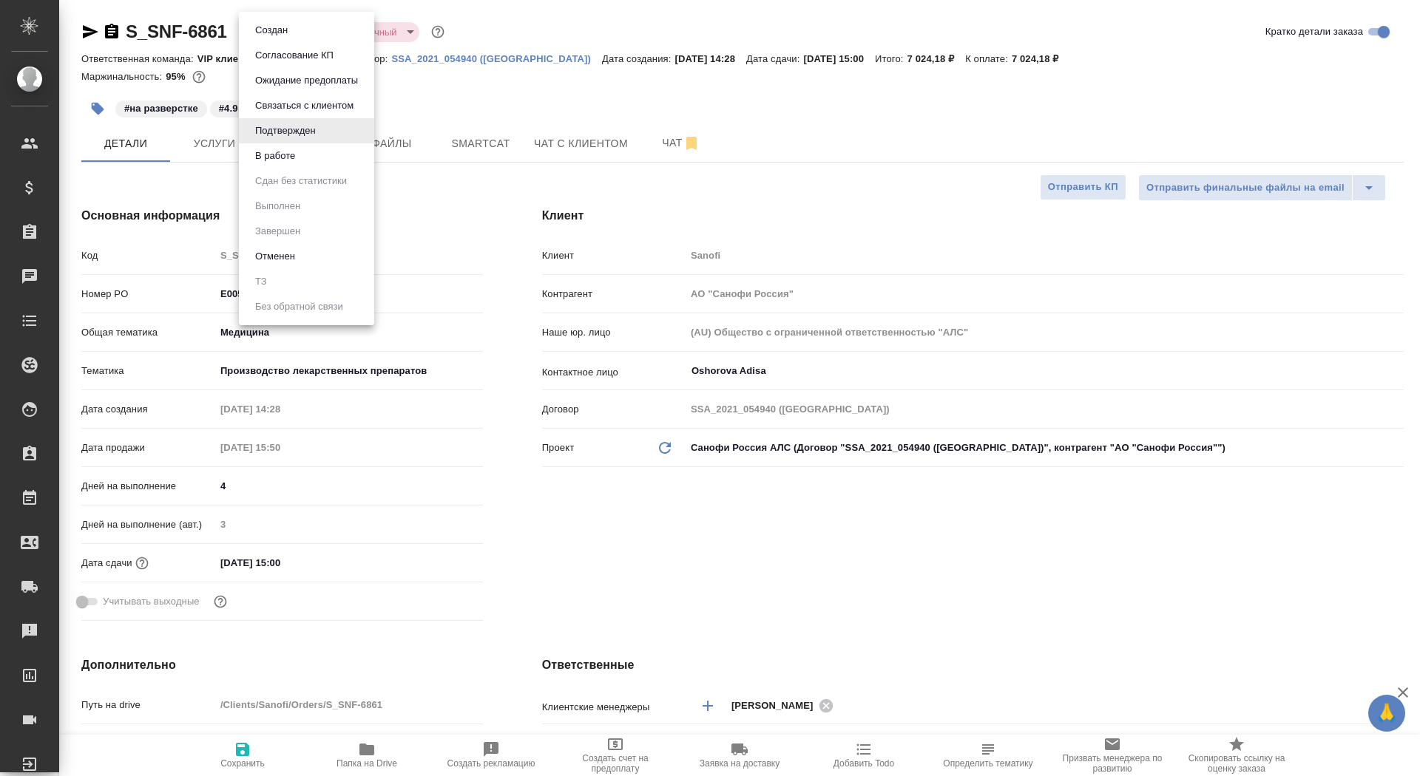
type textarea "x"
click at [300, 154] on button "В работе" at bounding box center [275, 156] width 49 height 16
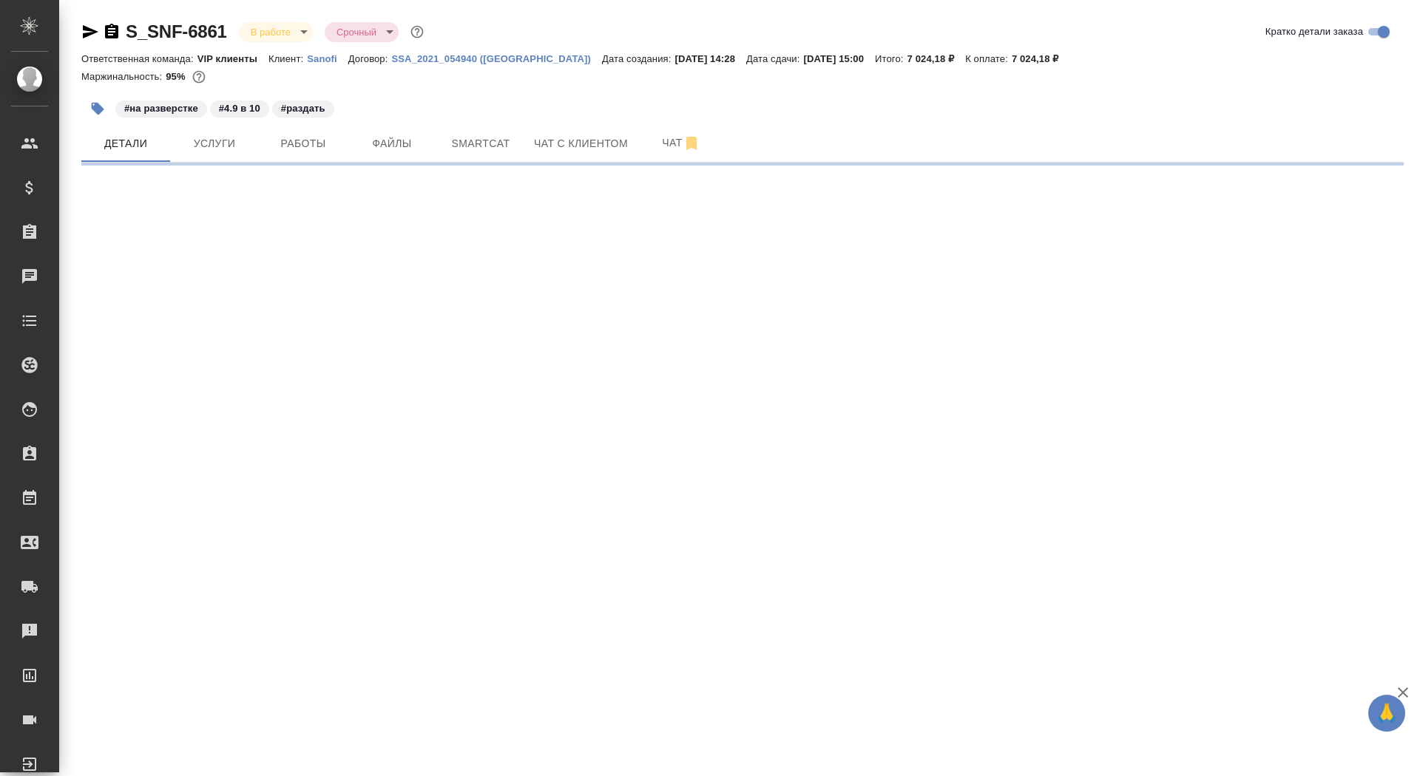
select select "RU"
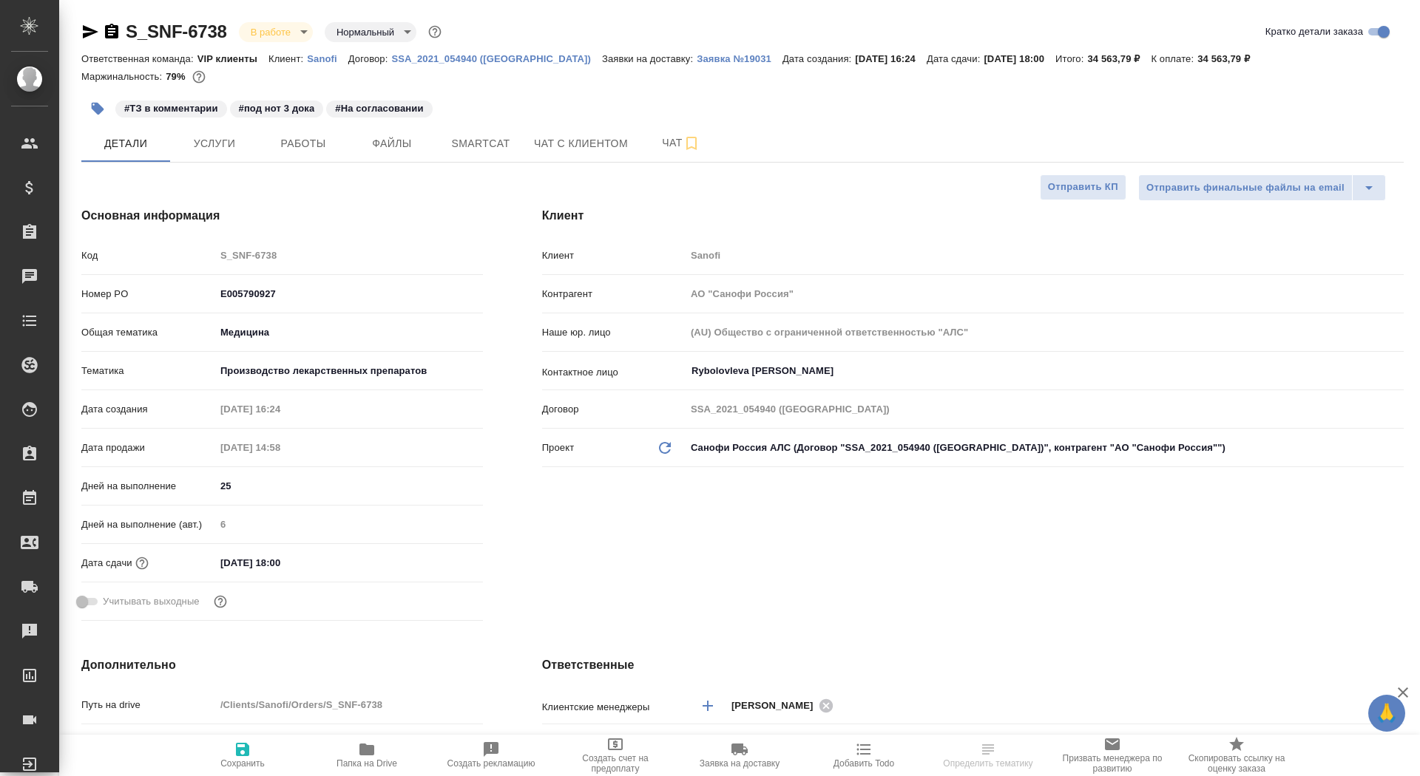
type textarea "x"
click at [115, 33] on icon "button" at bounding box center [112, 32] width 18 height 18
type textarea "x"
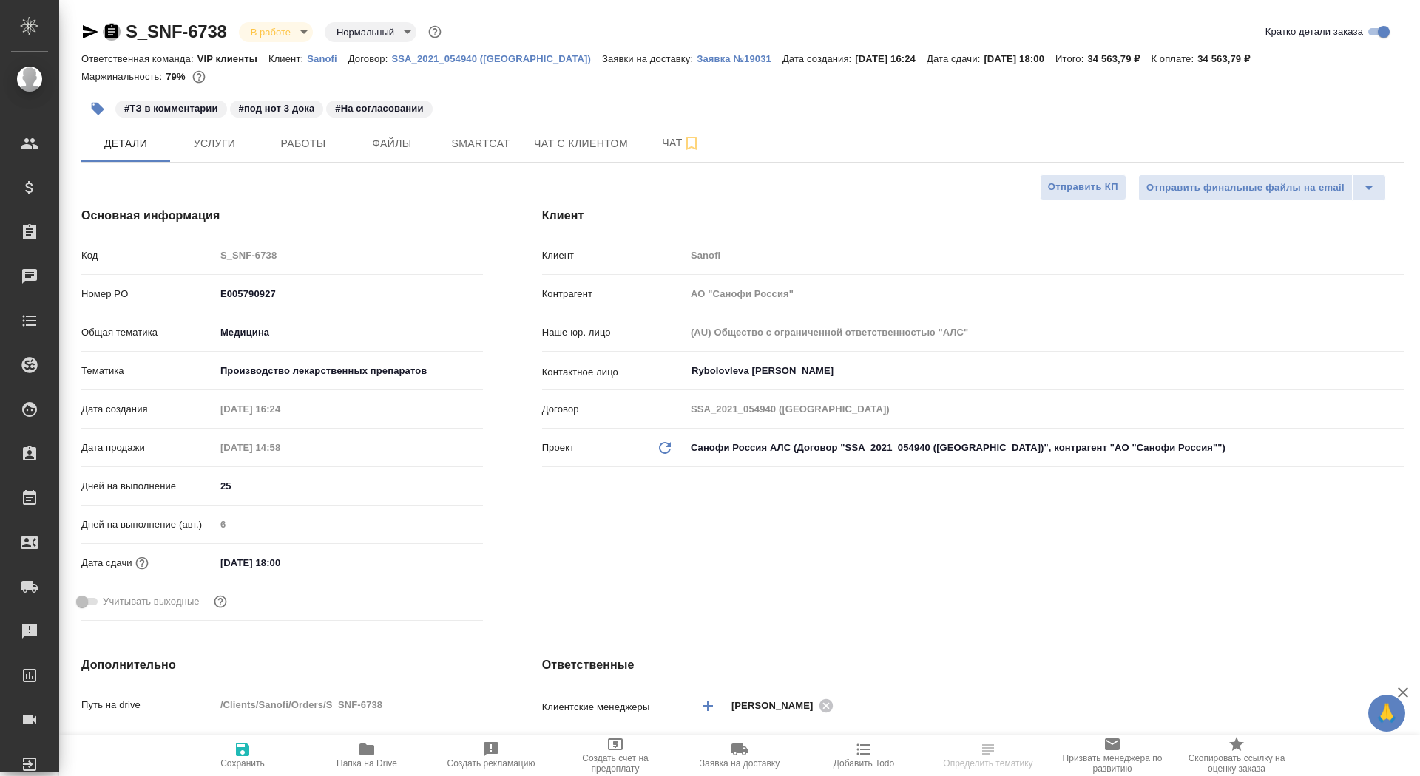
type textarea "x"
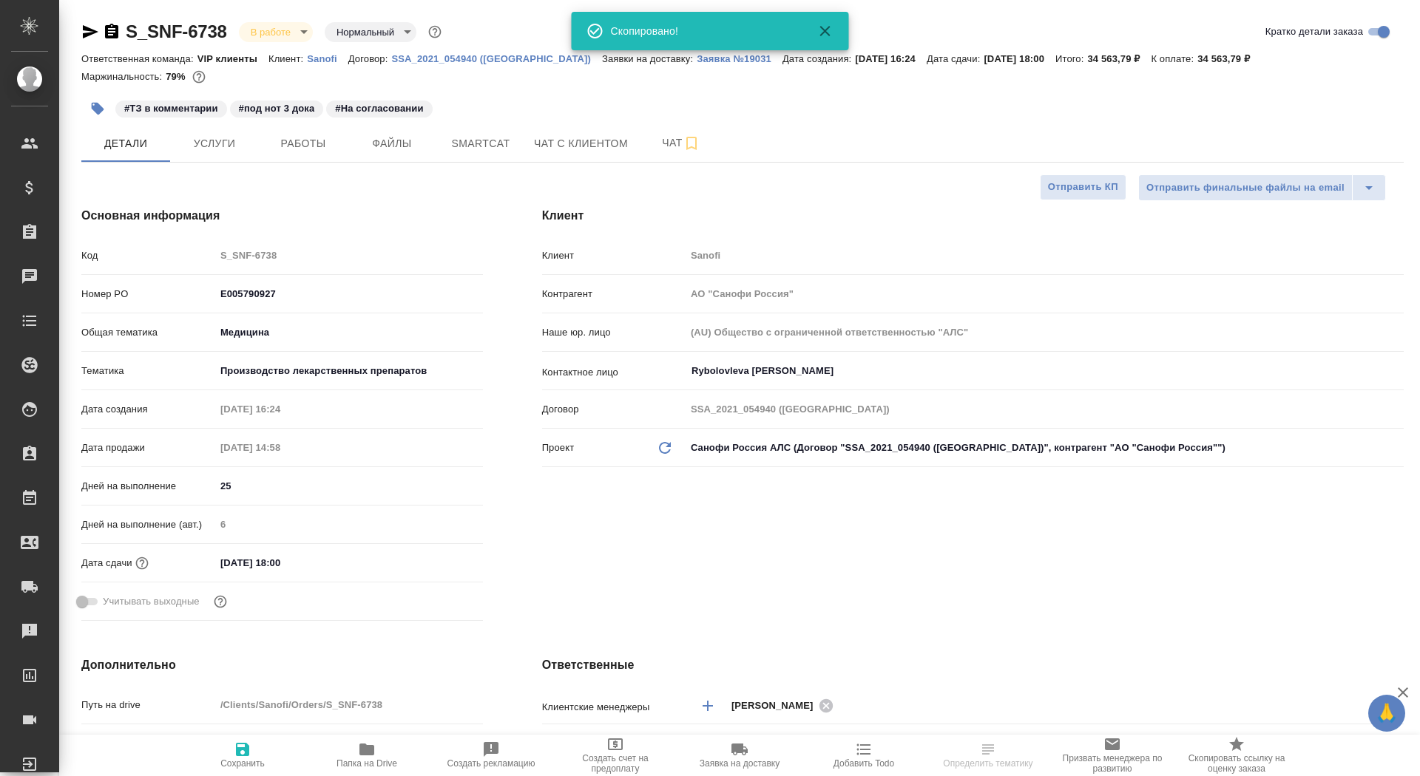
type textarea "x"
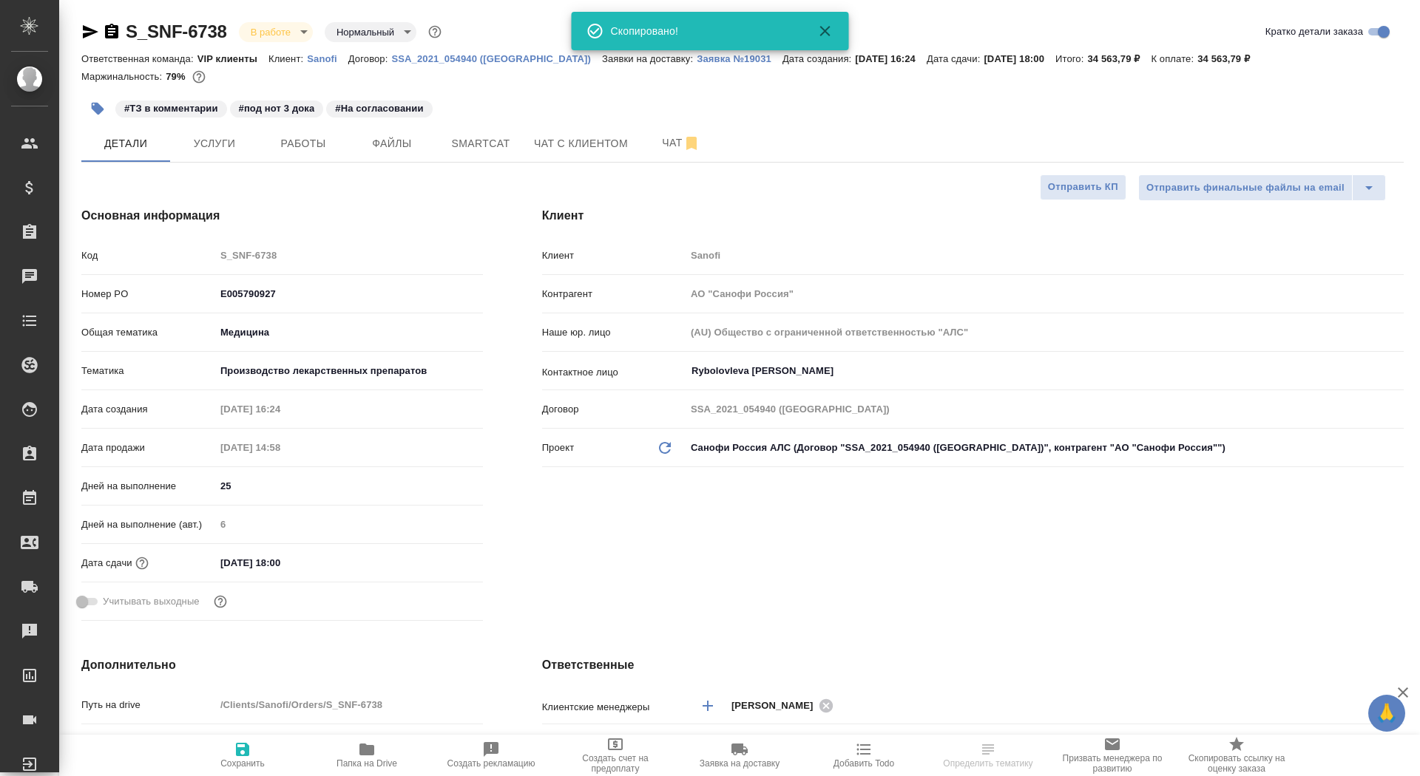
type textarea "x"
select select "RU"
type textarea "x"
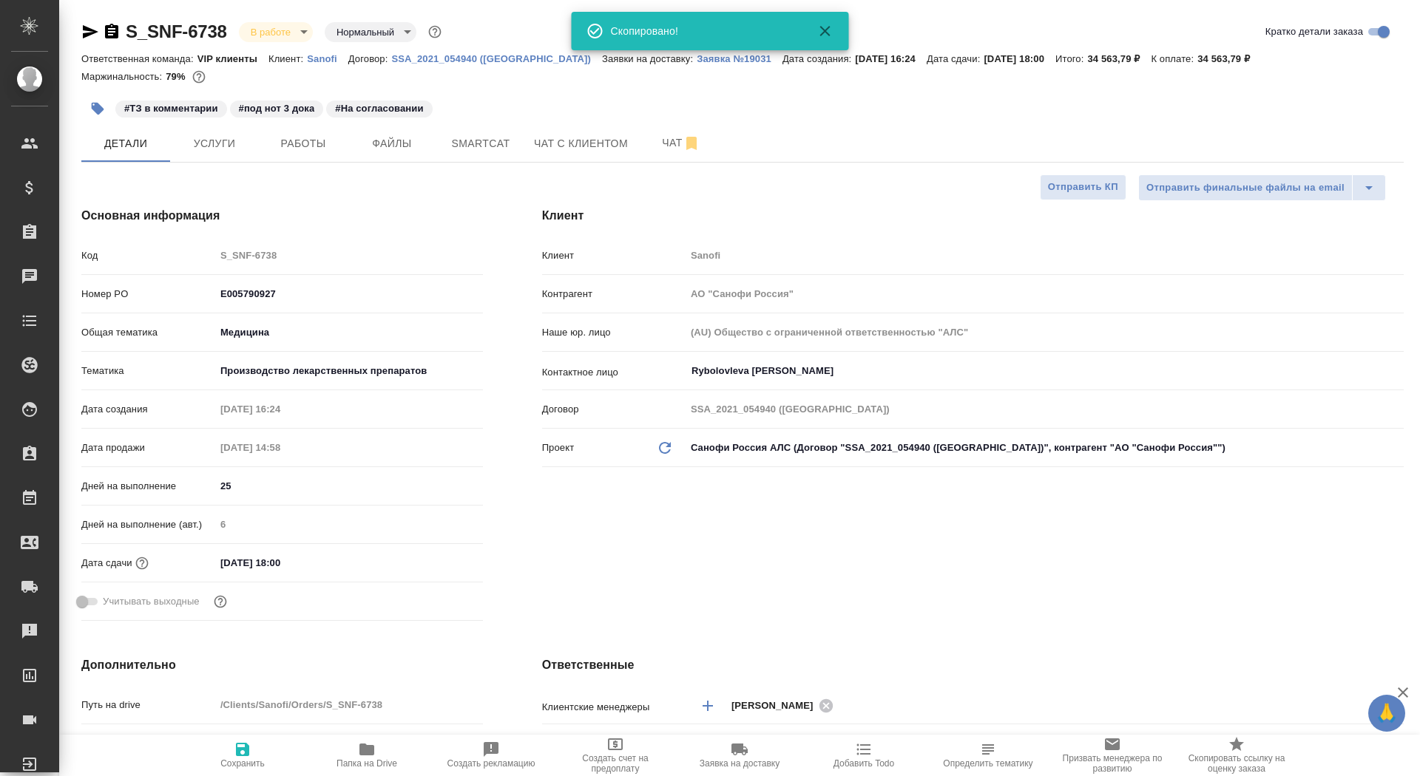
type textarea "x"
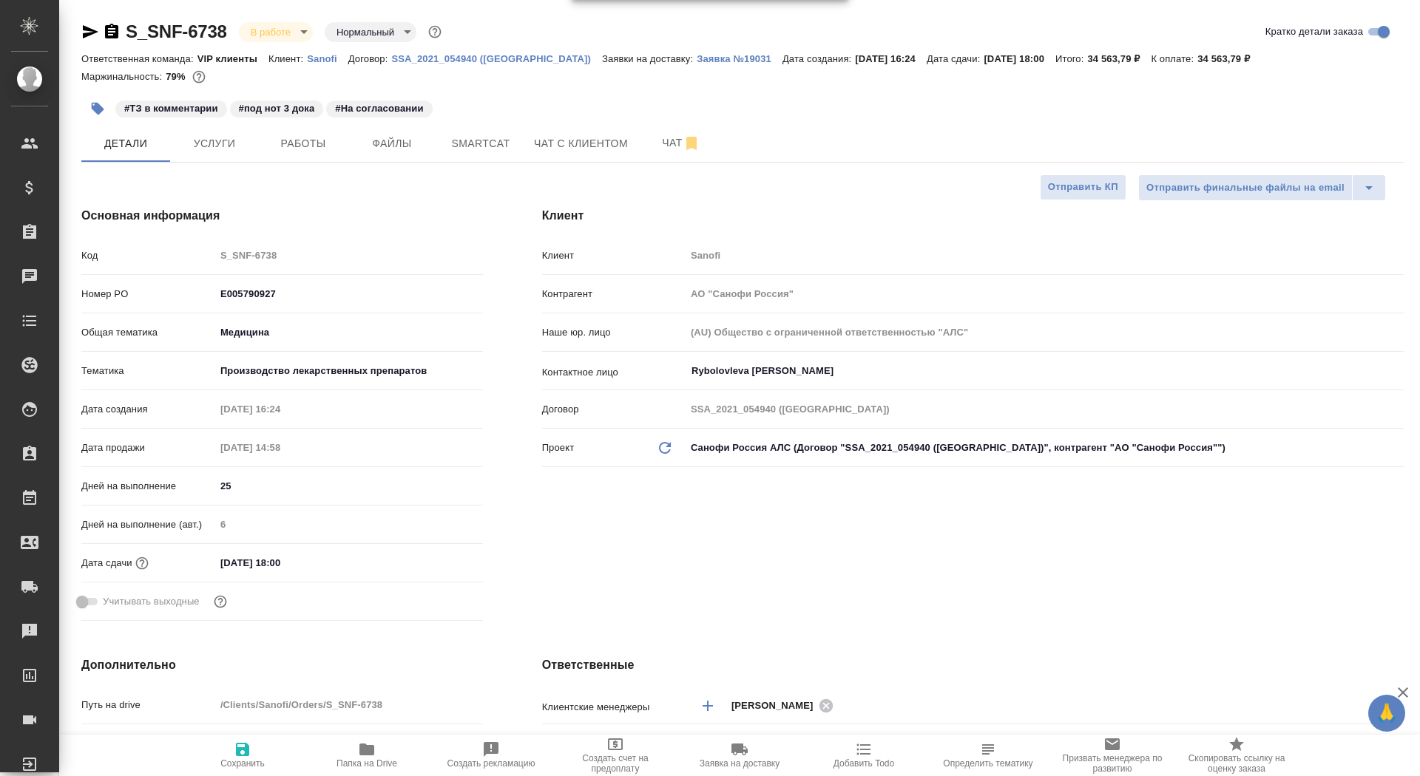
type textarea "x"
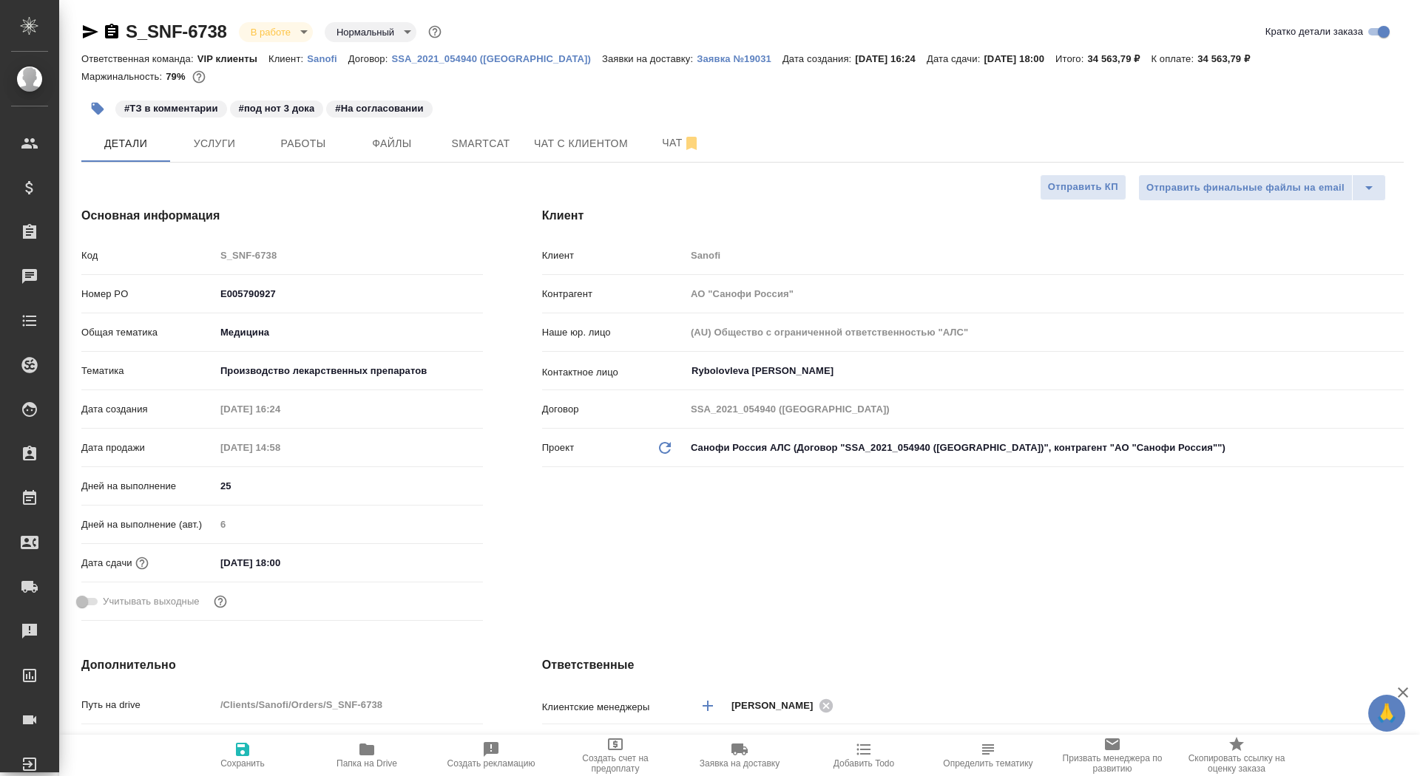
type textarea "x"
click at [697, 61] on p "Заявка №19031" at bounding box center [740, 58] width 86 height 11
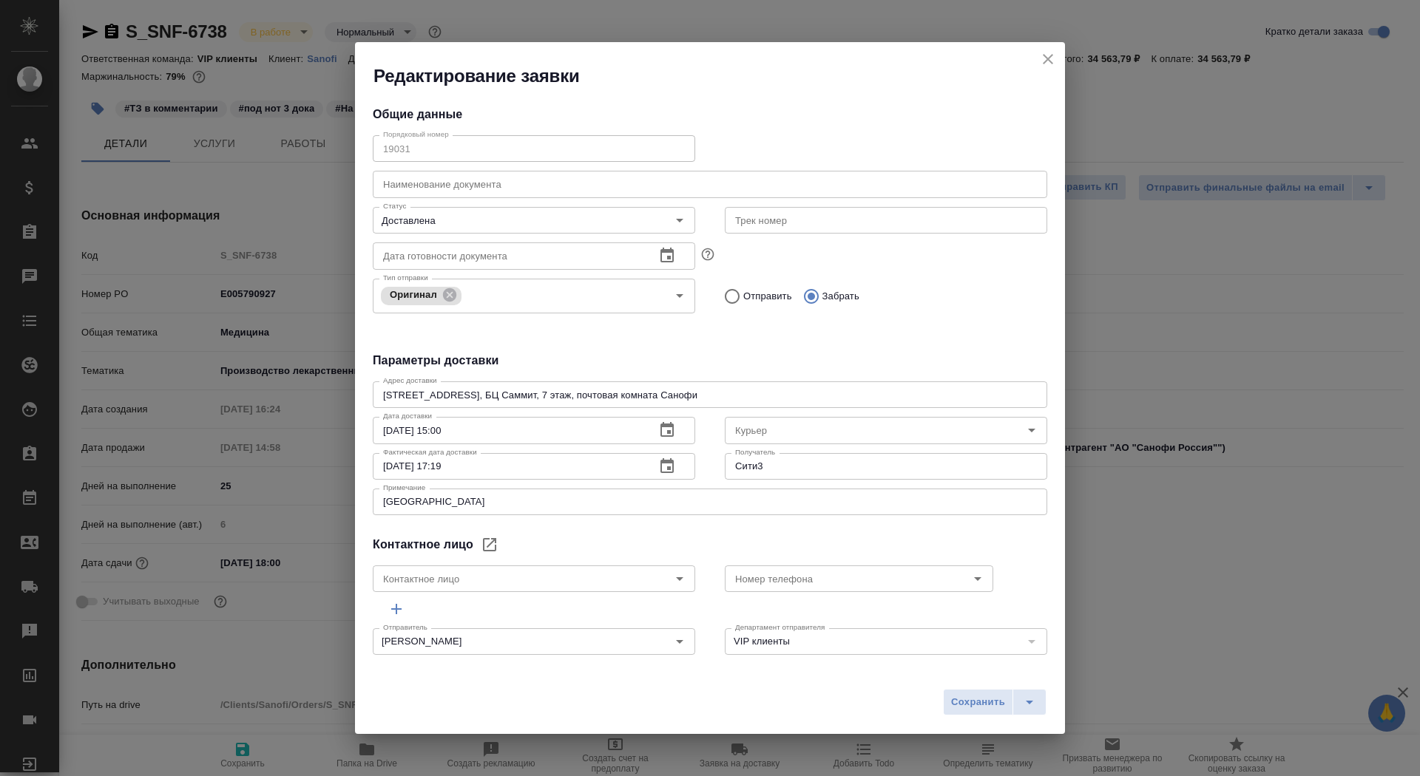
type input "Rybolovleva [PERSON_NAME]"
click at [1051, 55] on icon "close" at bounding box center [1048, 59] width 10 height 10
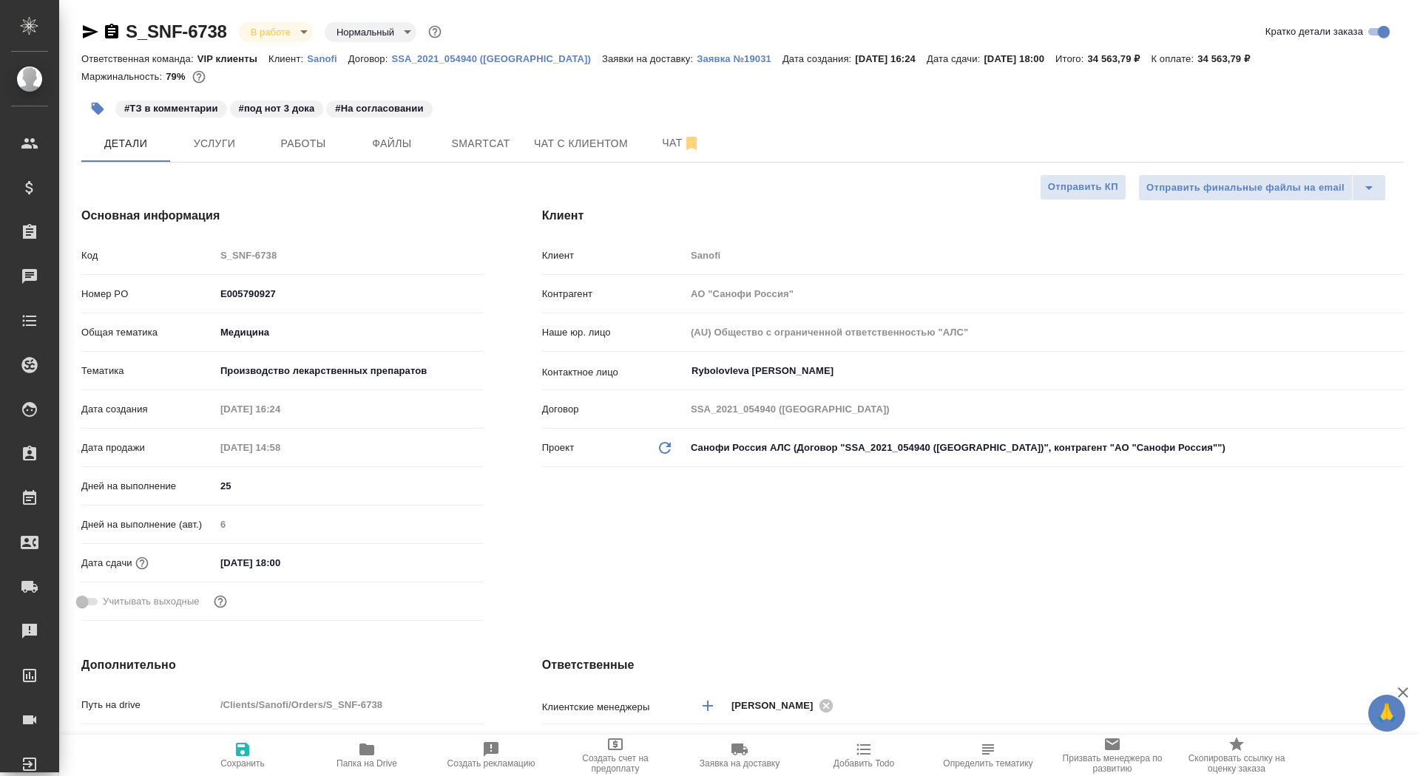
type textarea "x"
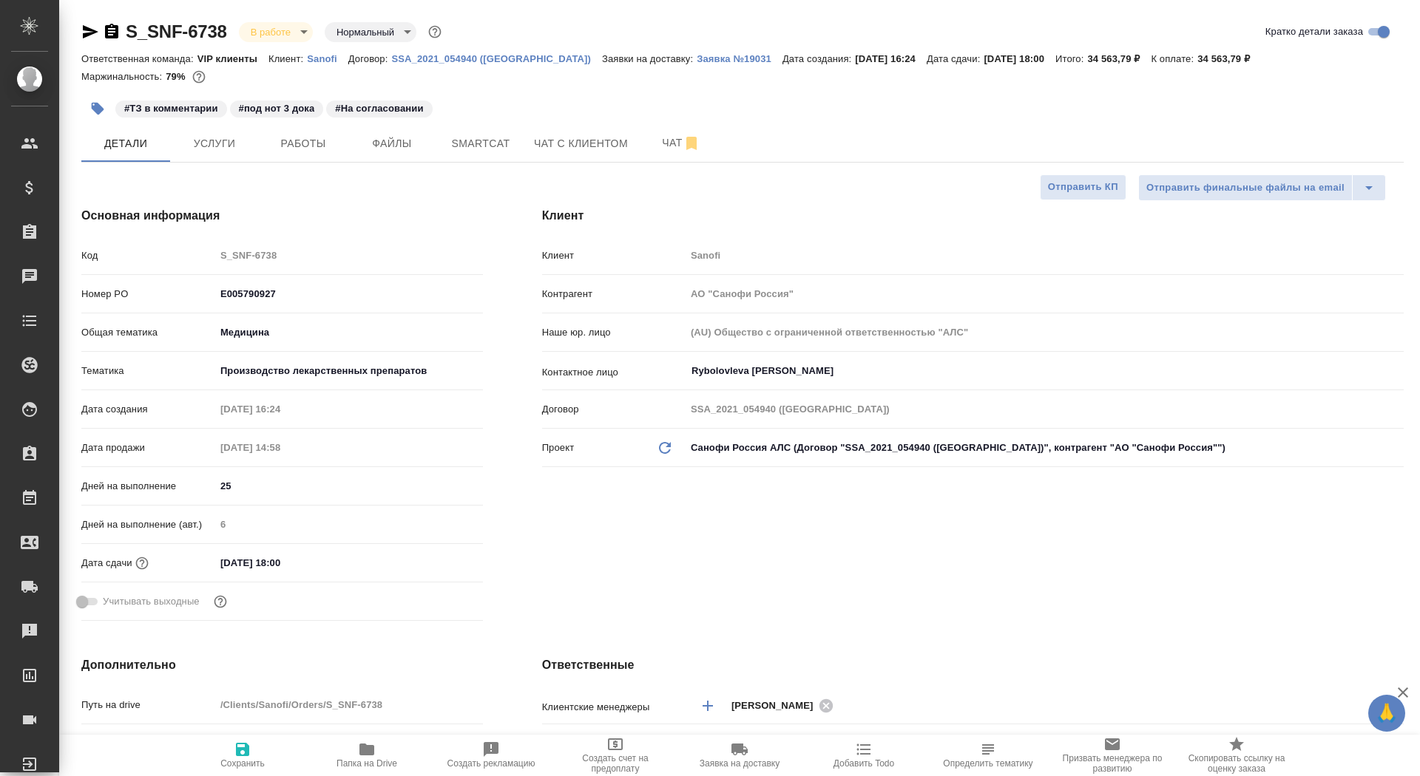
type textarea "x"
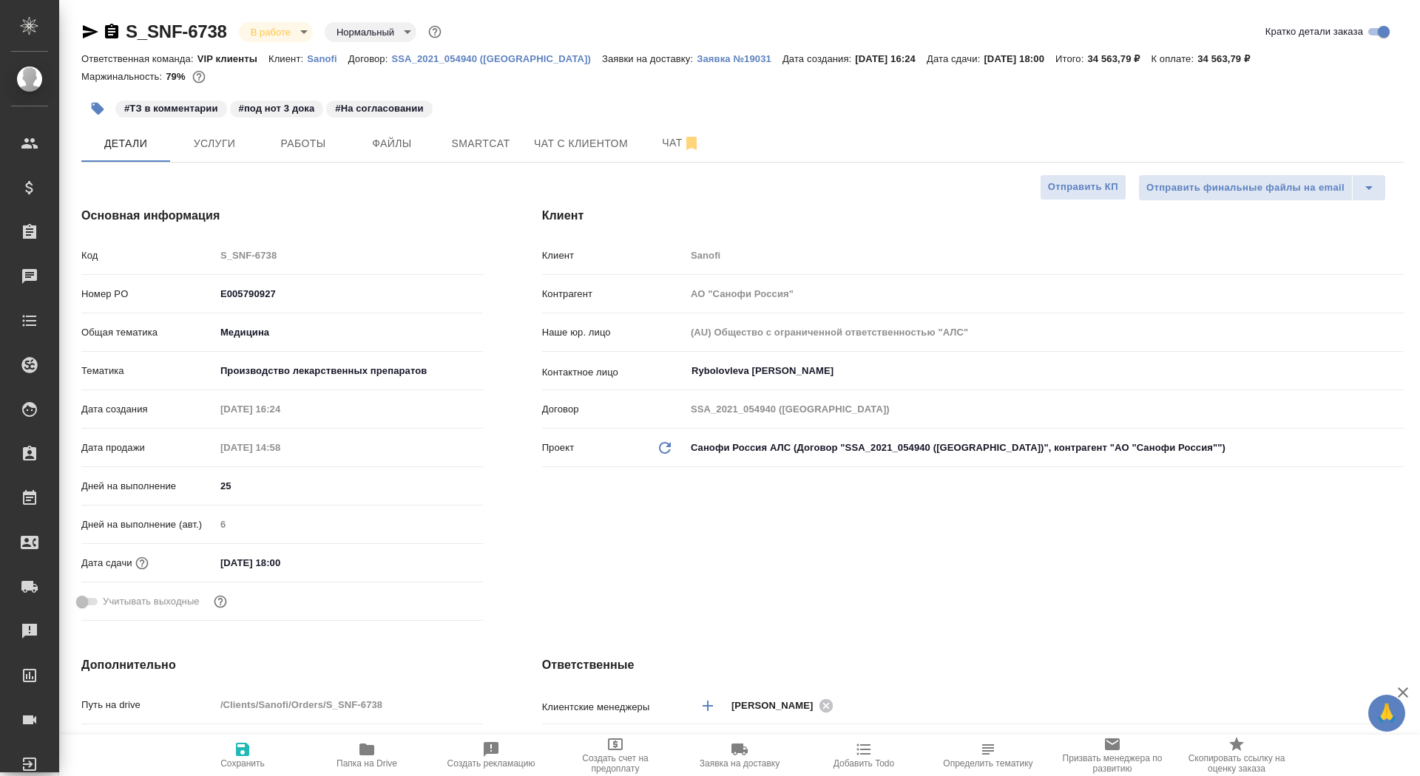
type textarea "x"
click at [372, 760] on span "Папка на Drive" at bounding box center [366, 764] width 61 height 10
type textarea "x"
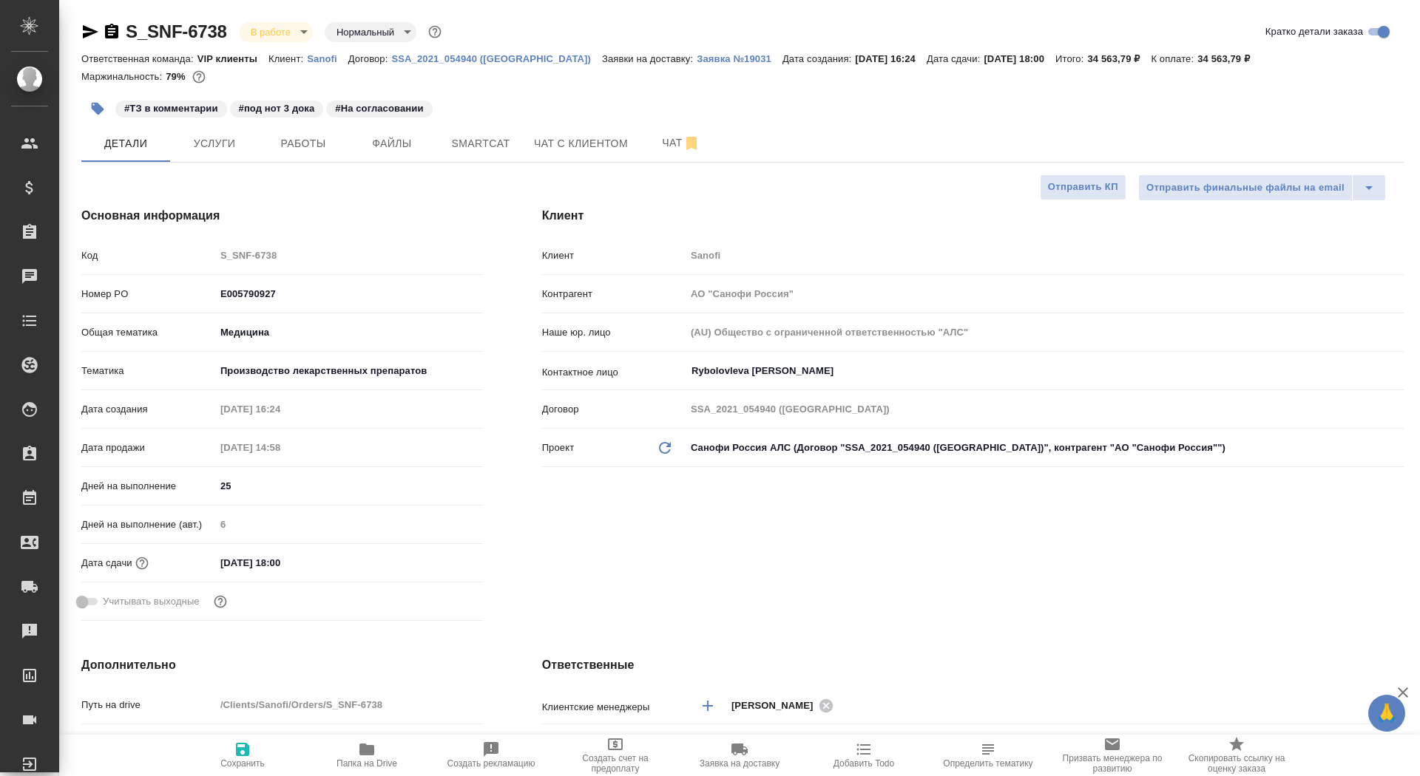
type textarea "x"
click at [214, 135] on span "Услуги" at bounding box center [214, 144] width 71 height 18
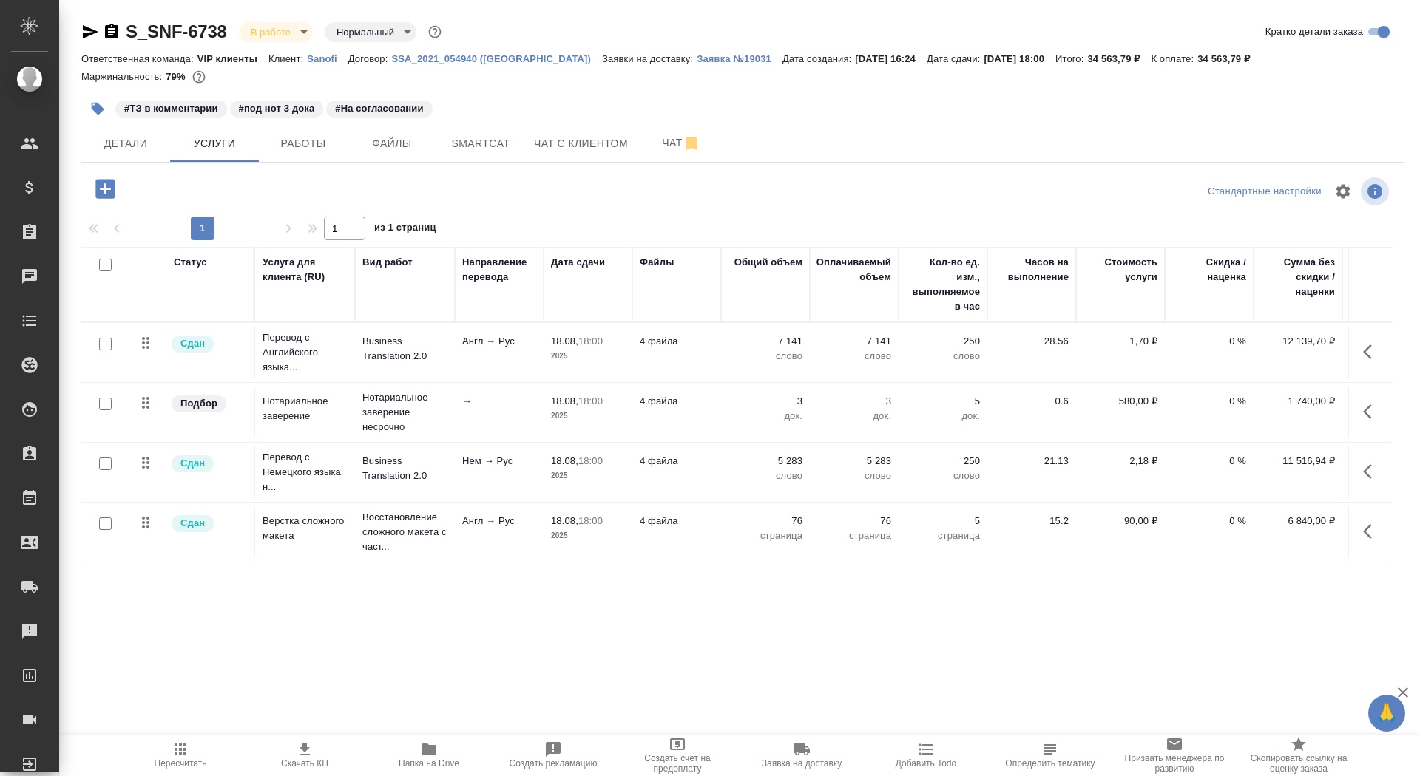
click at [89, 30] on icon "button" at bounding box center [91, 31] width 16 height 13
click at [697, 61] on p "Заявка №19031" at bounding box center [740, 58] width 86 height 11
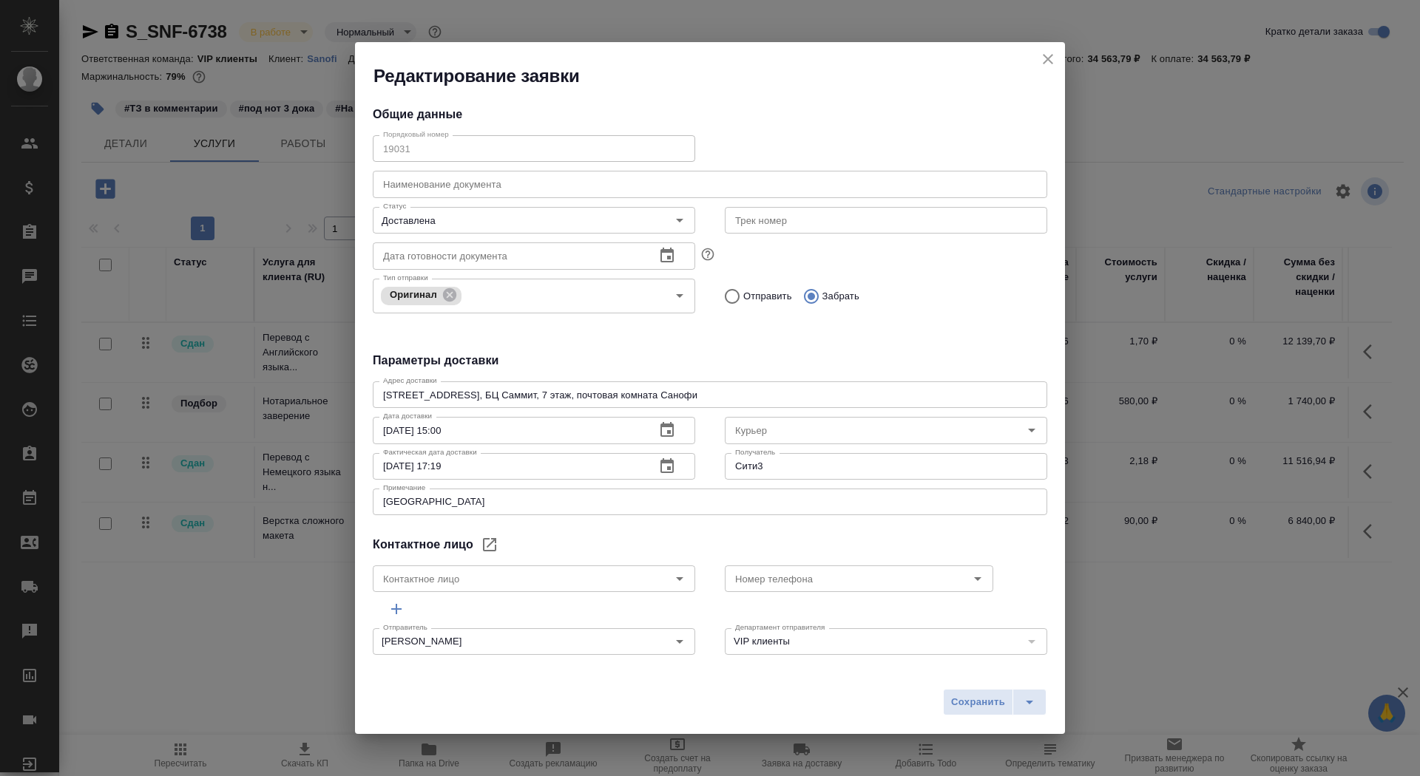
type input "Rybolovleva Elizaveta"
click at [1046, 56] on icon "close" at bounding box center [1048, 59] width 18 height 18
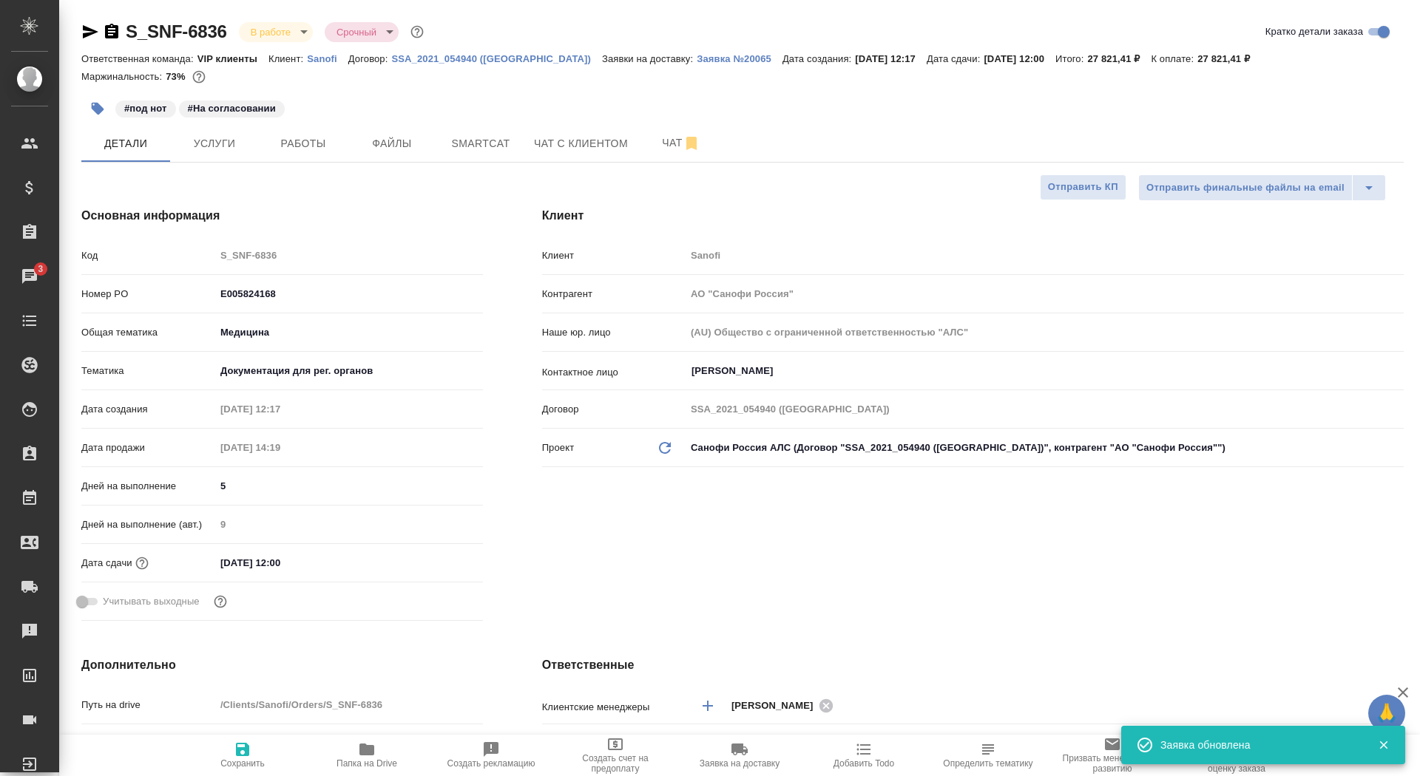
select select "RU"
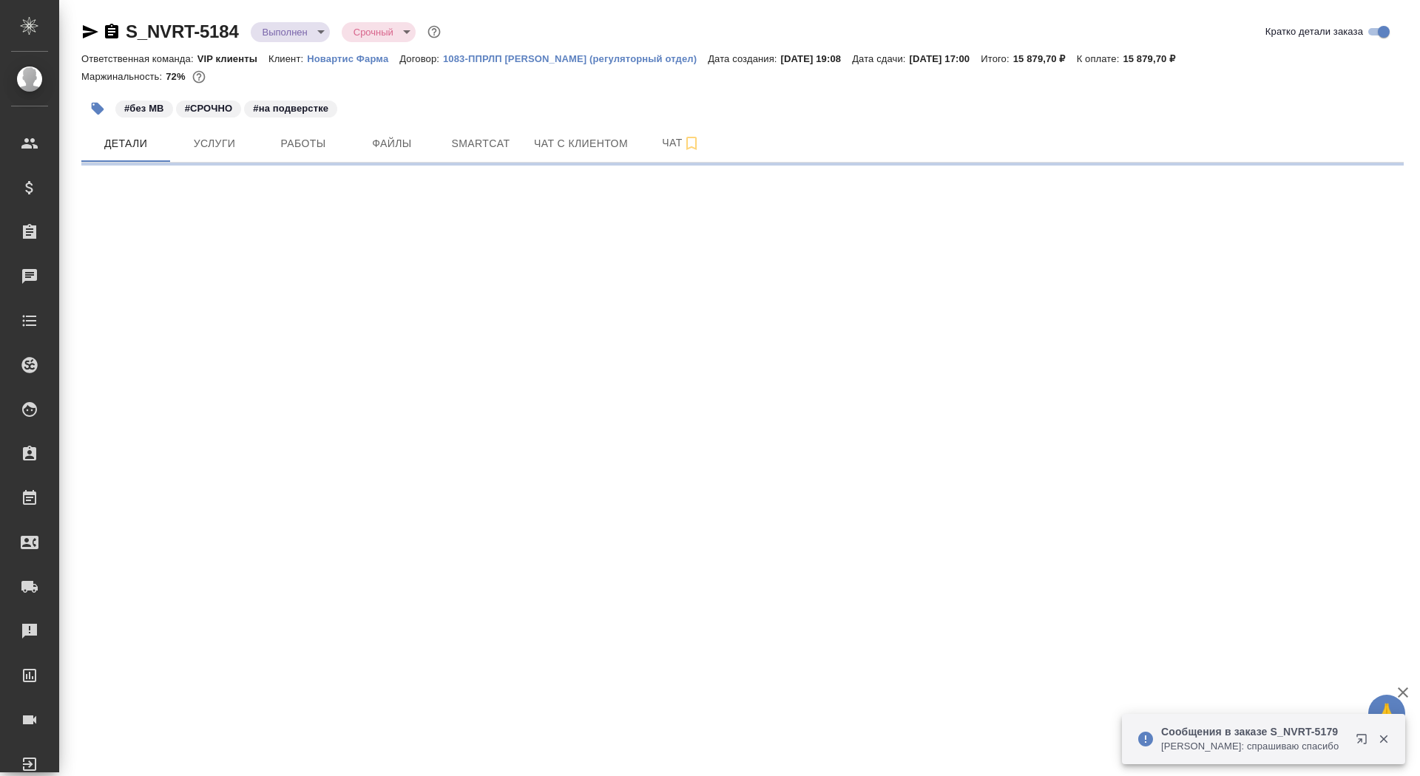
select select "RU"
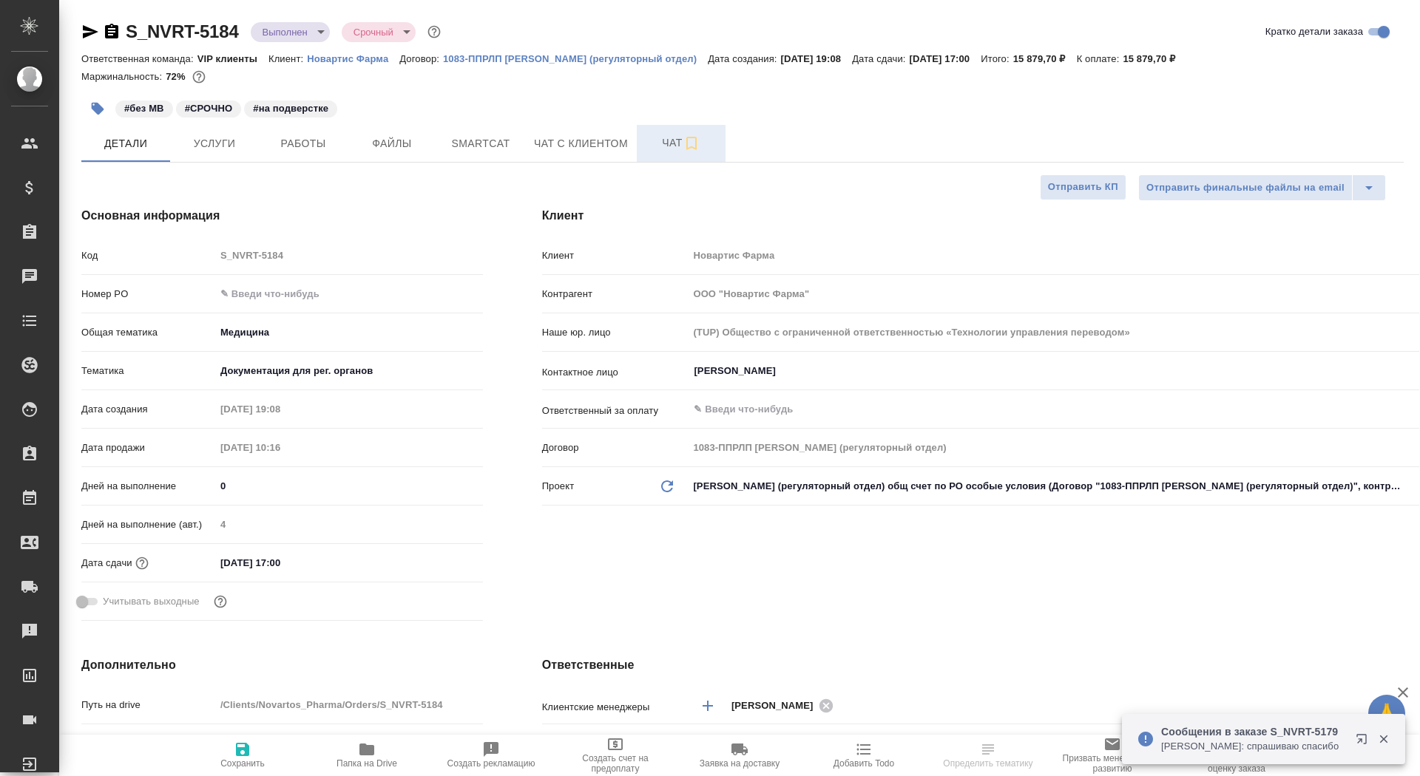
type textarea "x"
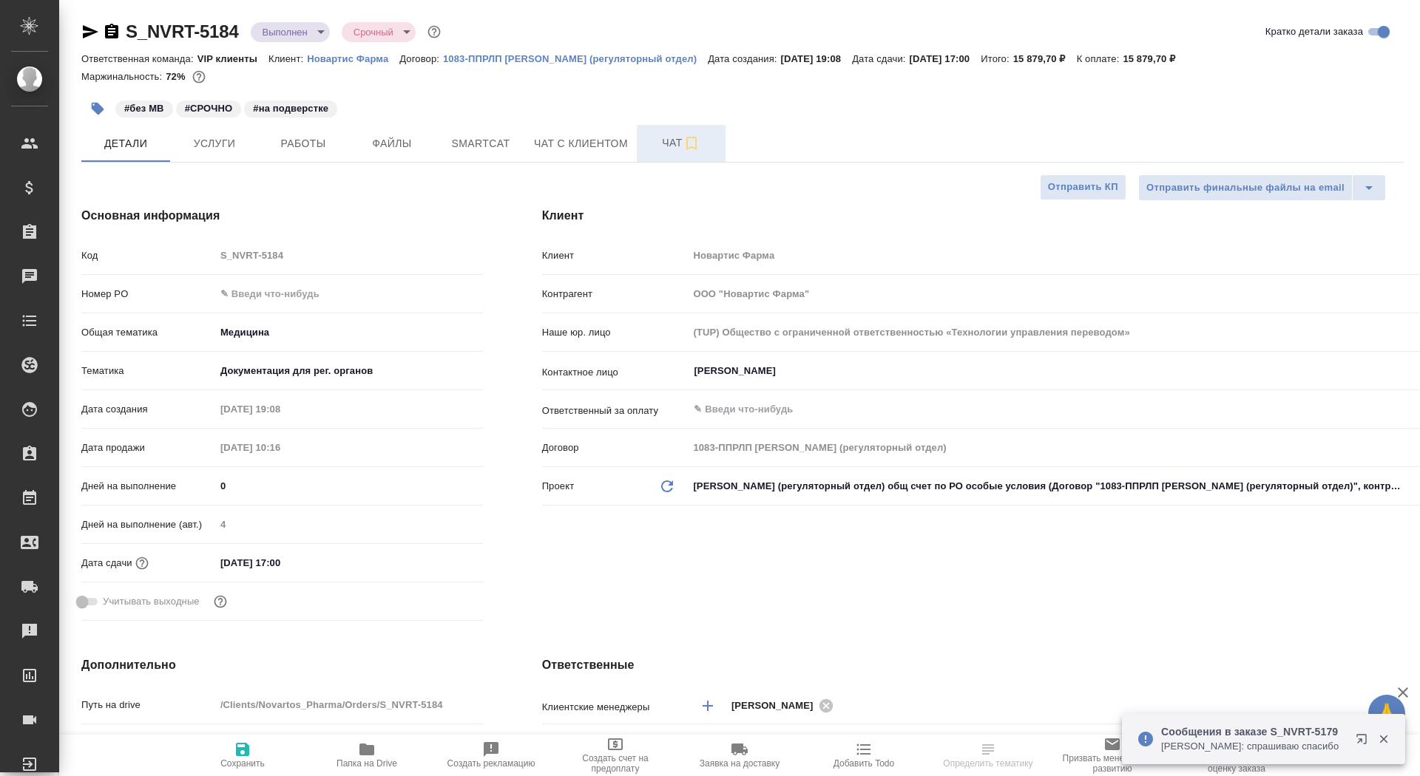
type textarea "x"
click at [653, 144] on span "Чат" at bounding box center [681, 143] width 71 height 18
type textarea "x"
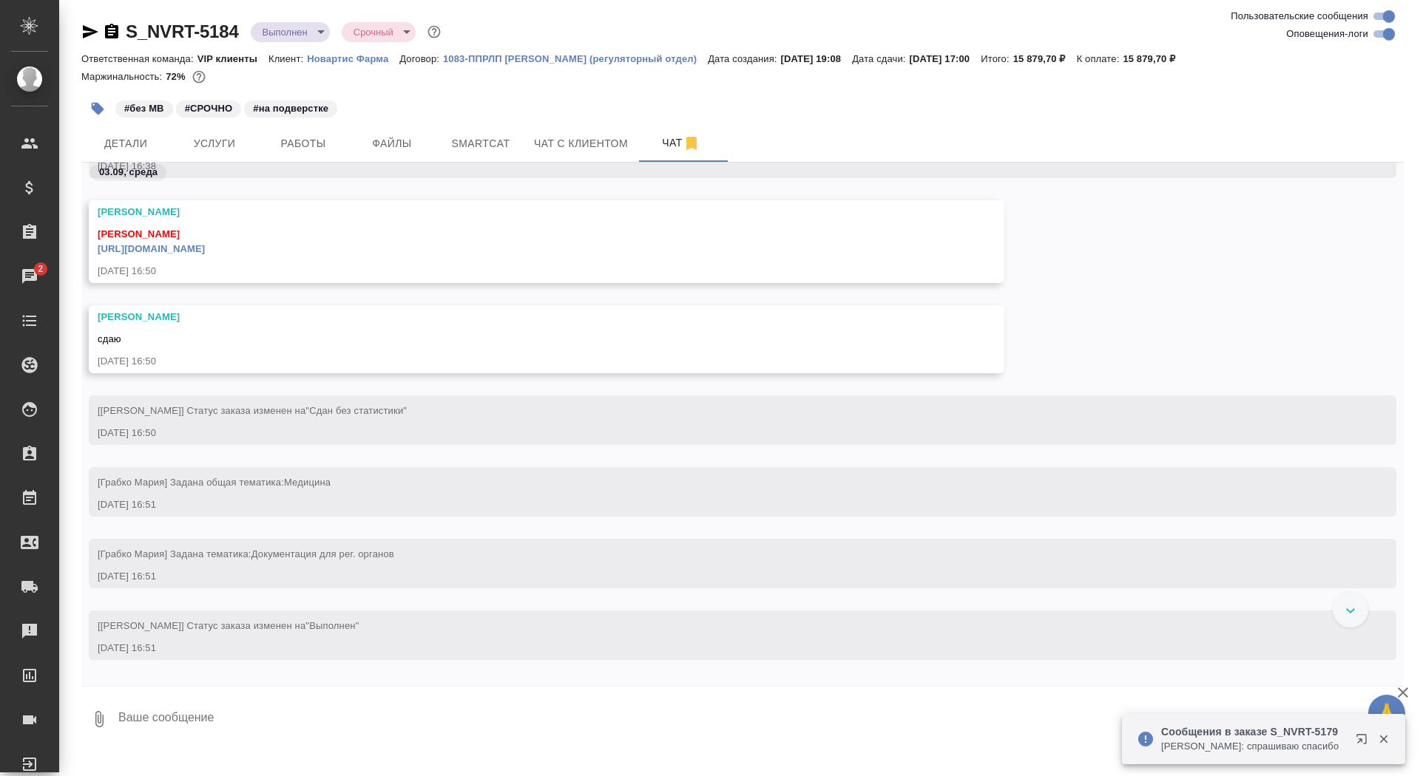
scroll to position [48412, 0]
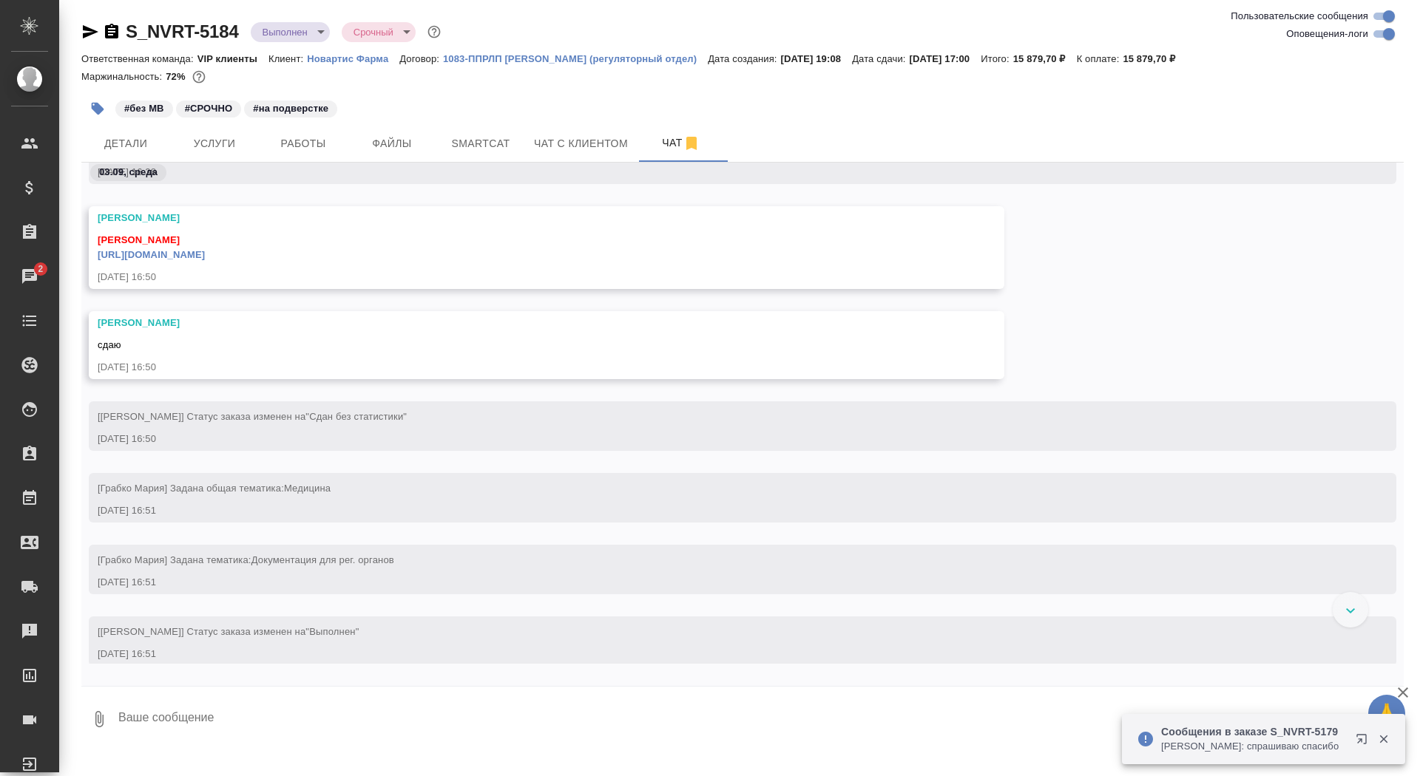
click at [205, 253] on link "[URL][DOMAIN_NAME]" at bounding box center [151, 254] width 107 height 11
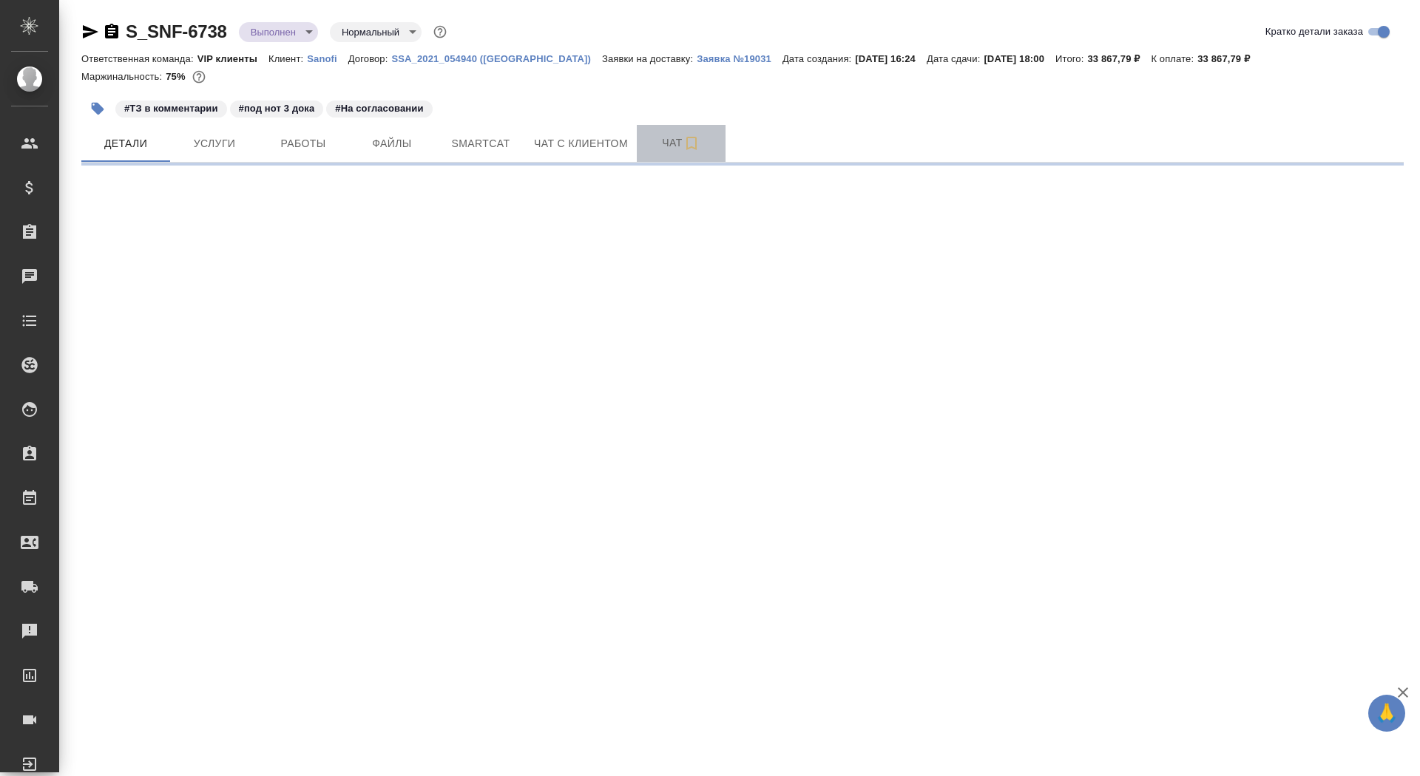
click at [657, 157] on button "Чат" at bounding box center [681, 143] width 89 height 37
select select "RU"
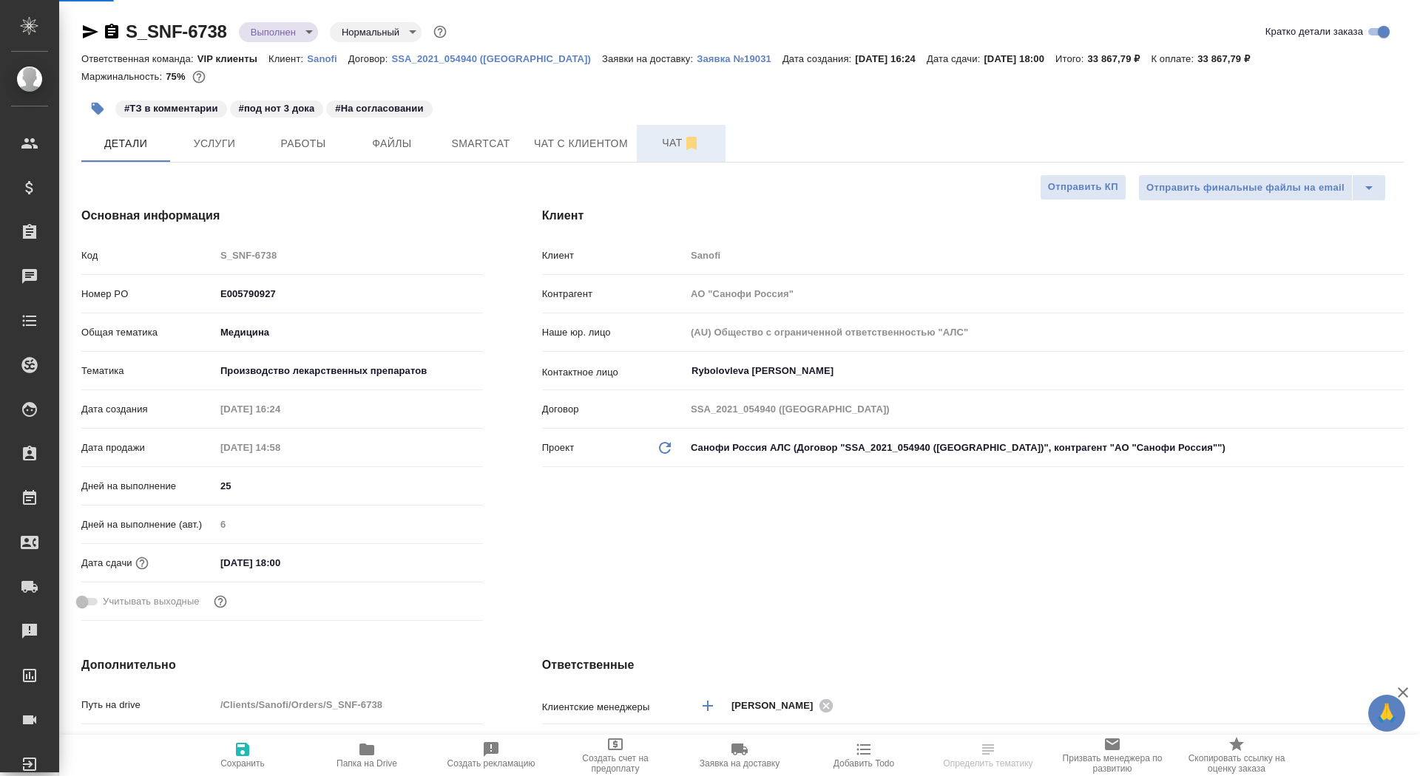
type textarea "x"
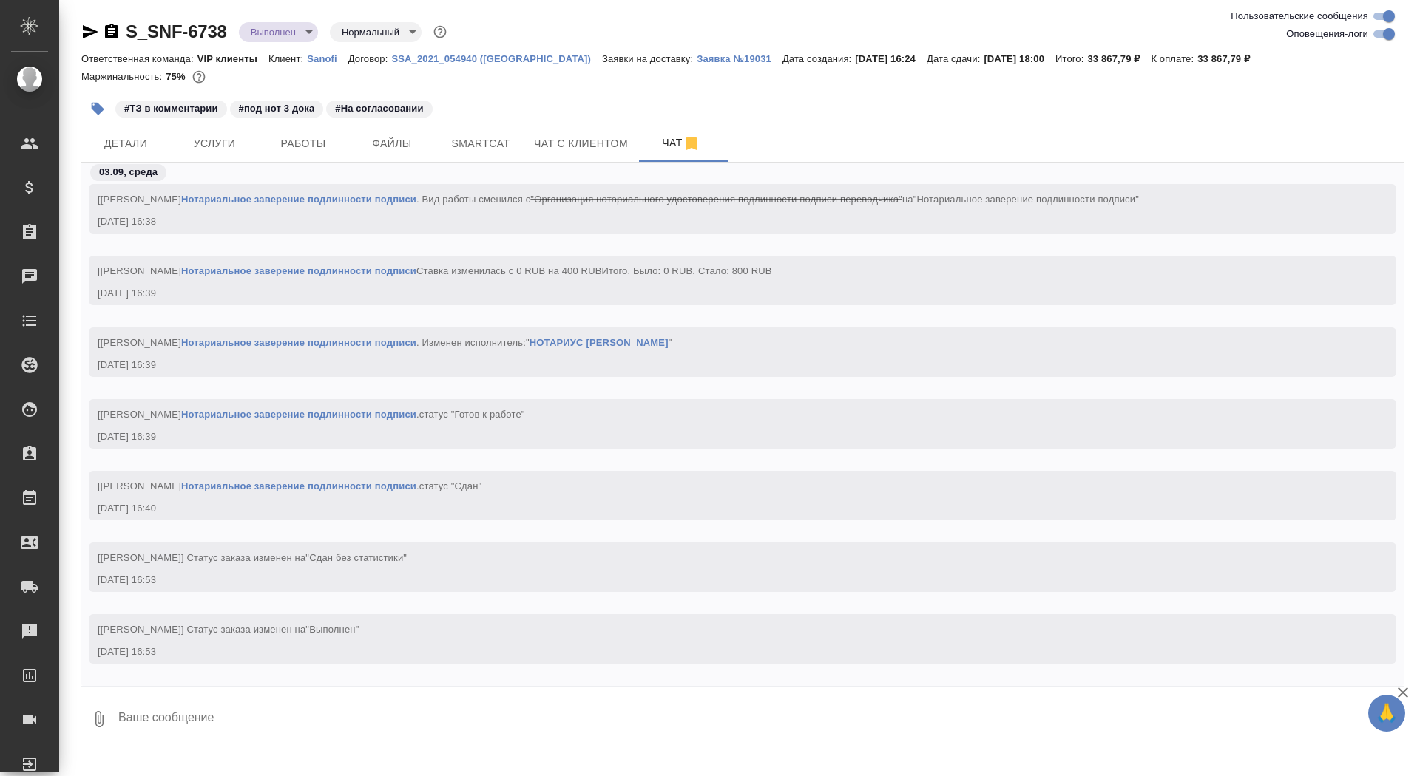
scroll to position [101663, 0]
click at [202, 148] on span "Услуги" at bounding box center [214, 144] width 71 height 18
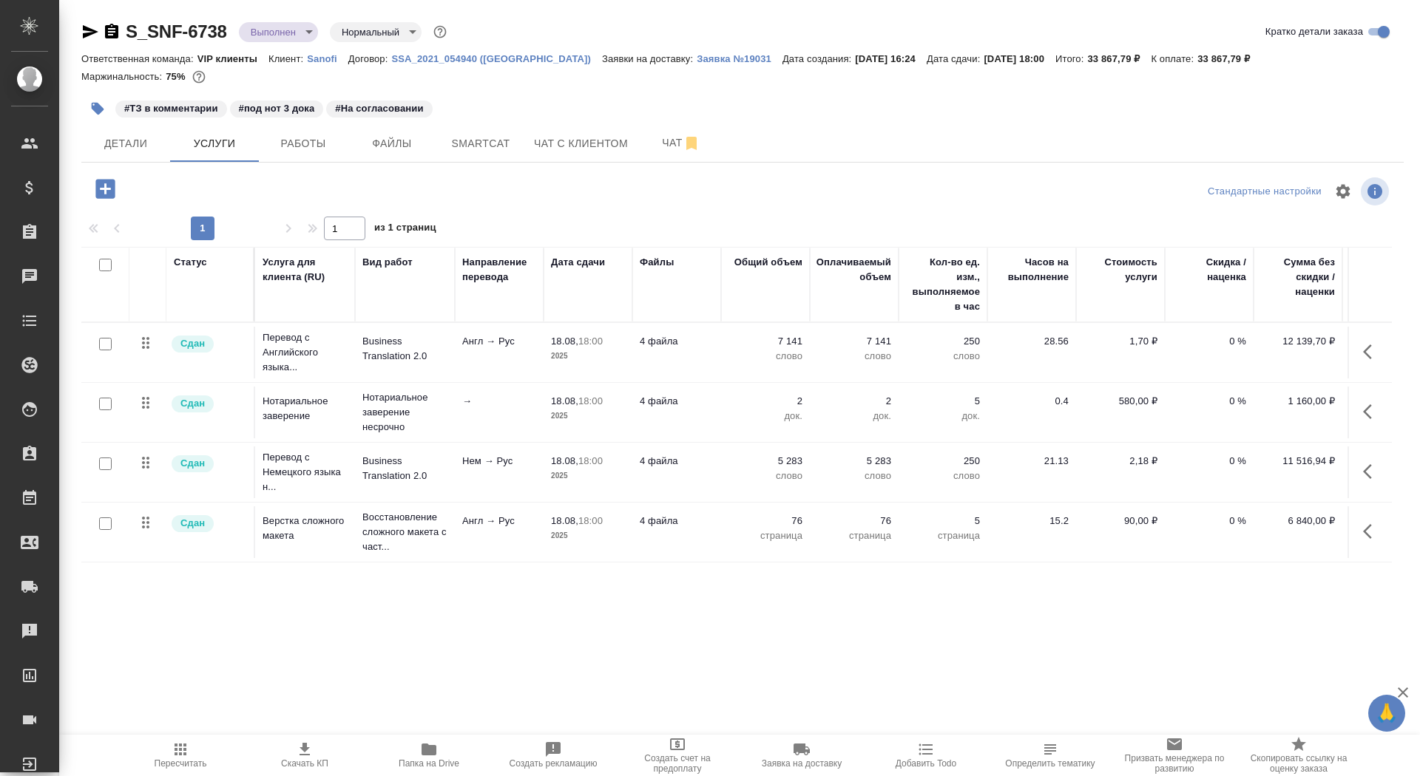
click at [102, 102] on icon "button" at bounding box center [97, 108] width 15 height 15
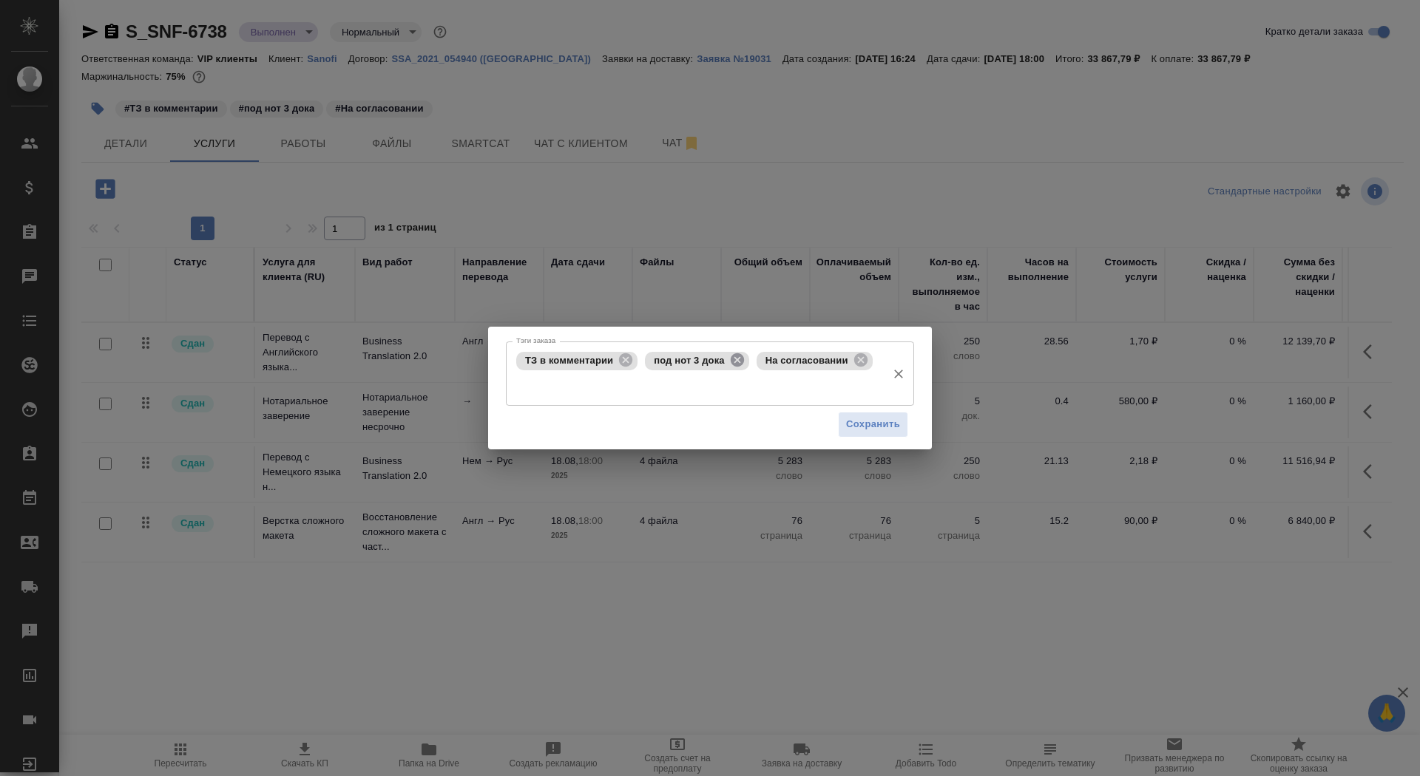
click at [741, 361] on icon at bounding box center [737, 360] width 16 height 16
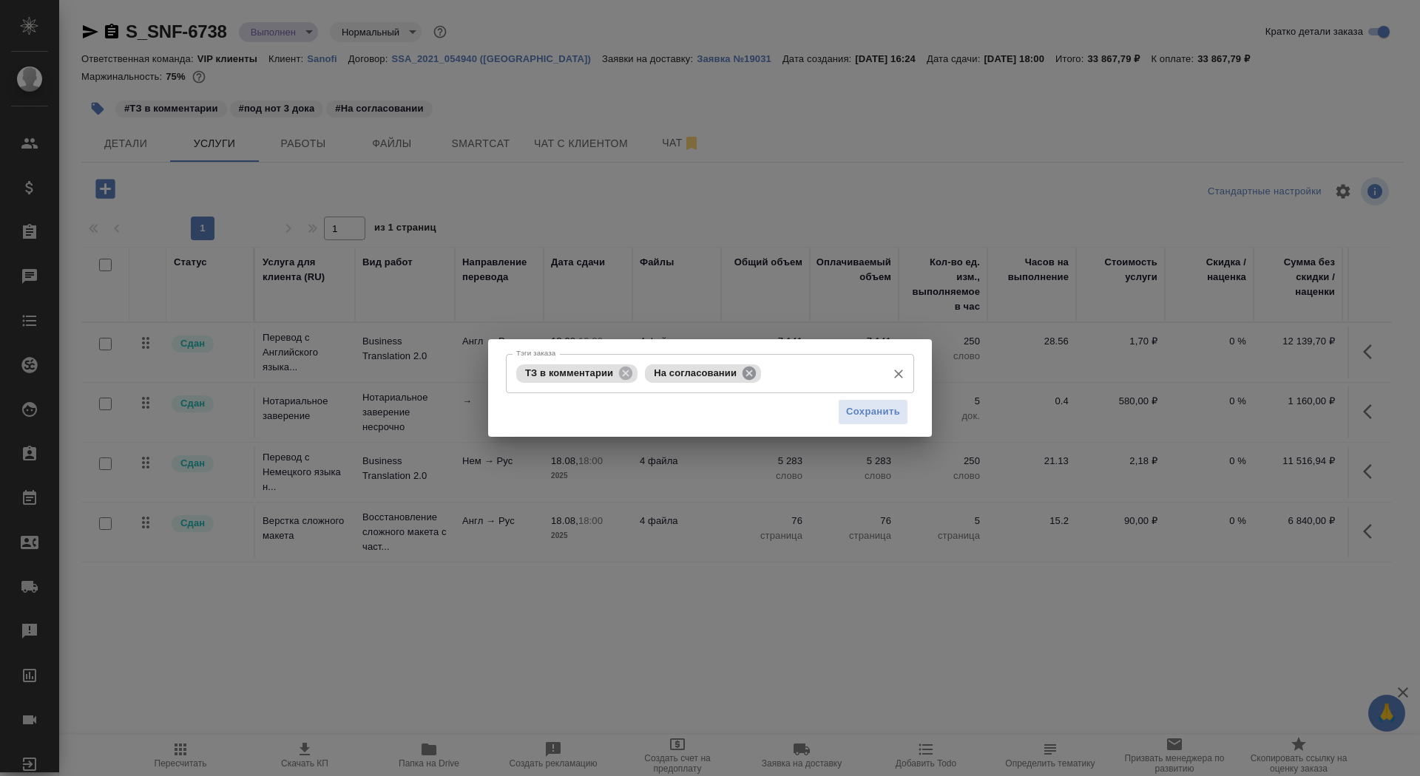
click at [756, 373] on icon at bounding box center [748, 372] width 13 height 13
click at [757, 373] on input "Тэги заказа" at bounding box center [760, 373] width 238 height 25
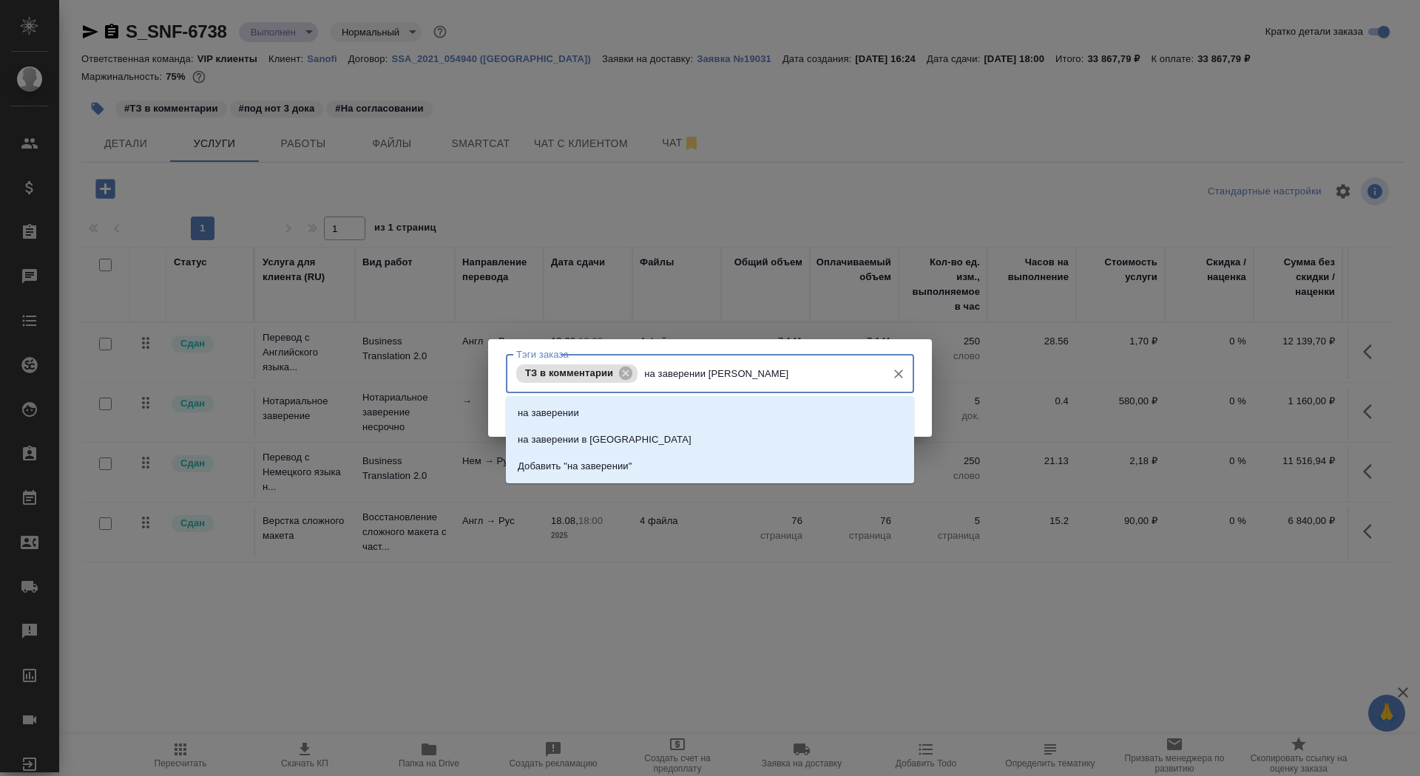
type input "на заверении [PERSON_NAME]"
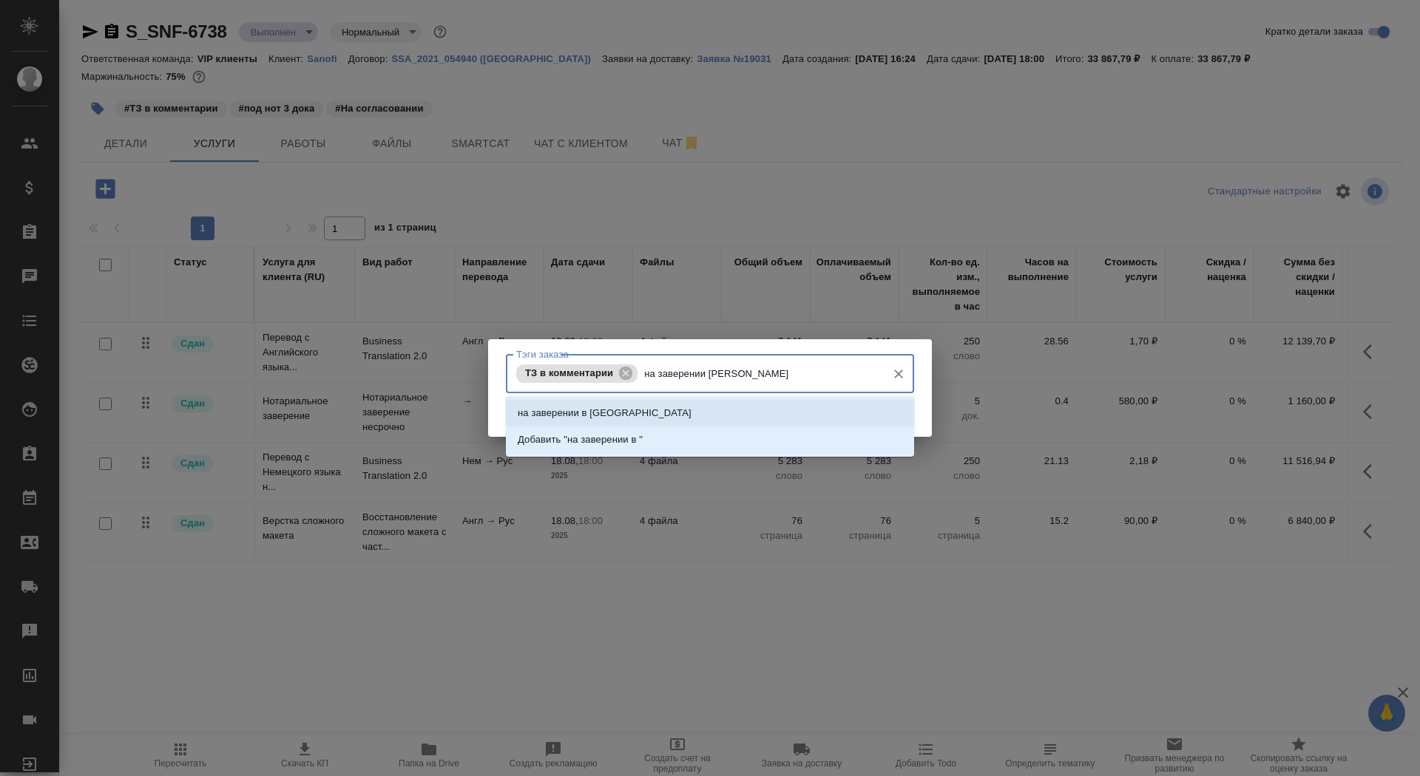
click at [768, 410] on li "на заверении в [GEOGRAPHIC_DATA]" at bounding box center [710, 413] width 408 height 27
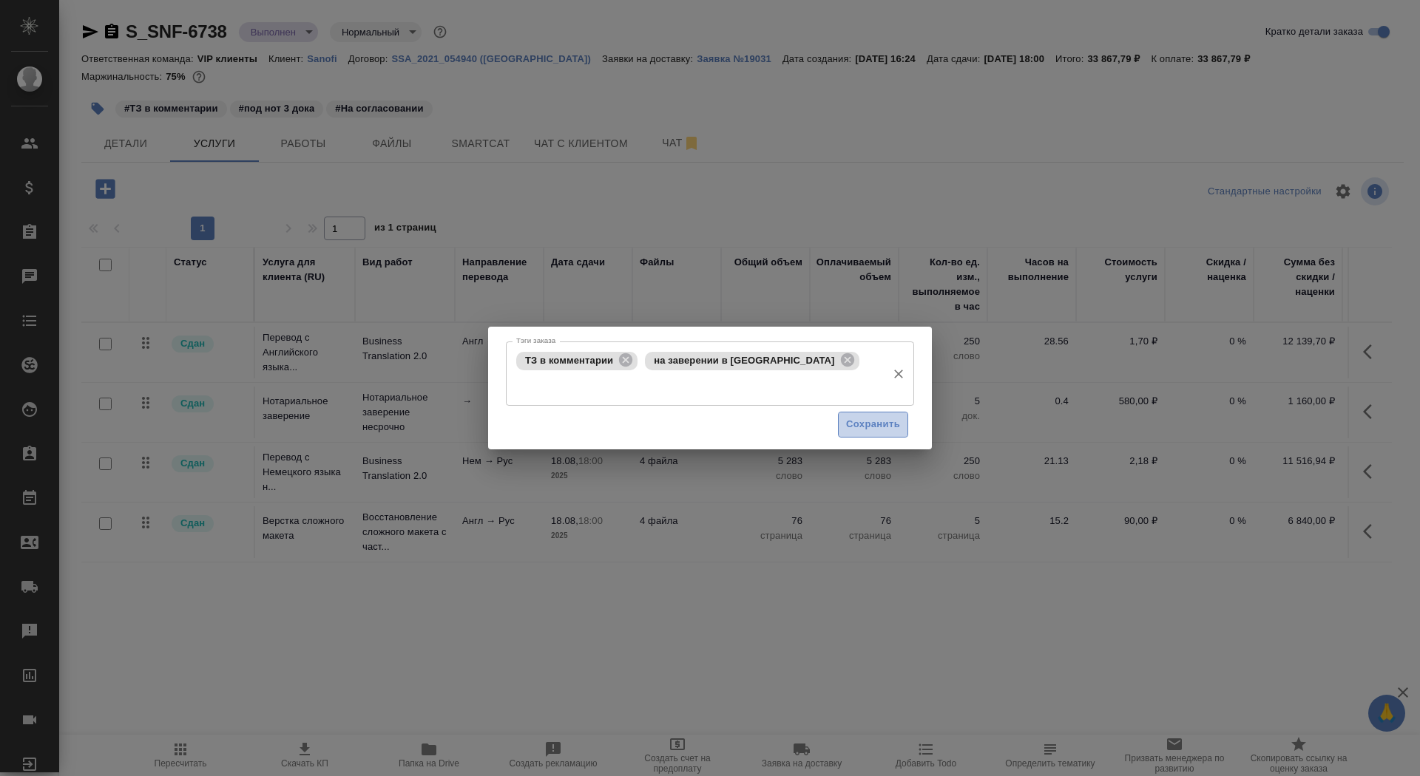
click at [849, 416] on span "Сохранить" at bounding box center [873, 424] width 54 height 17
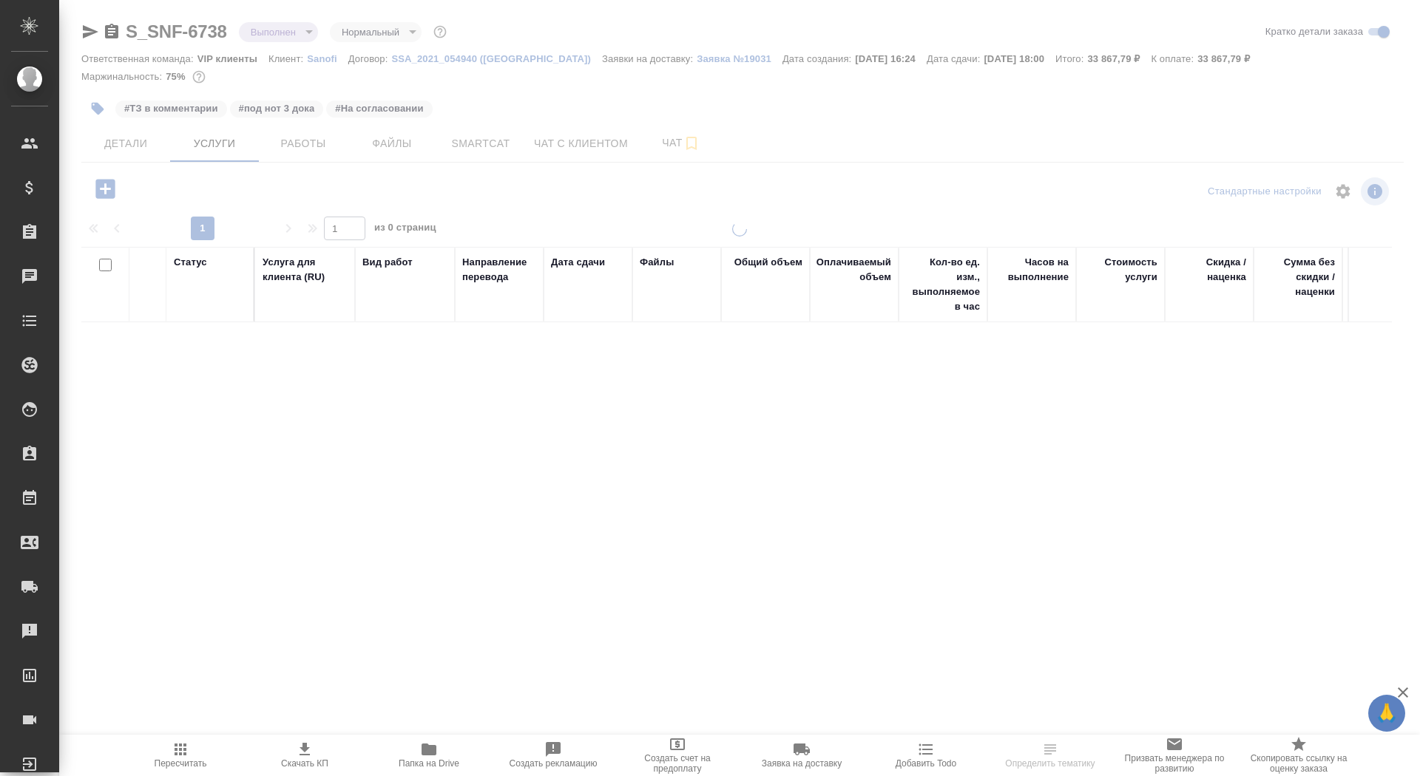
click at [424, 757] on icon "button" at bounding box center [429, 750] width 18 height 18
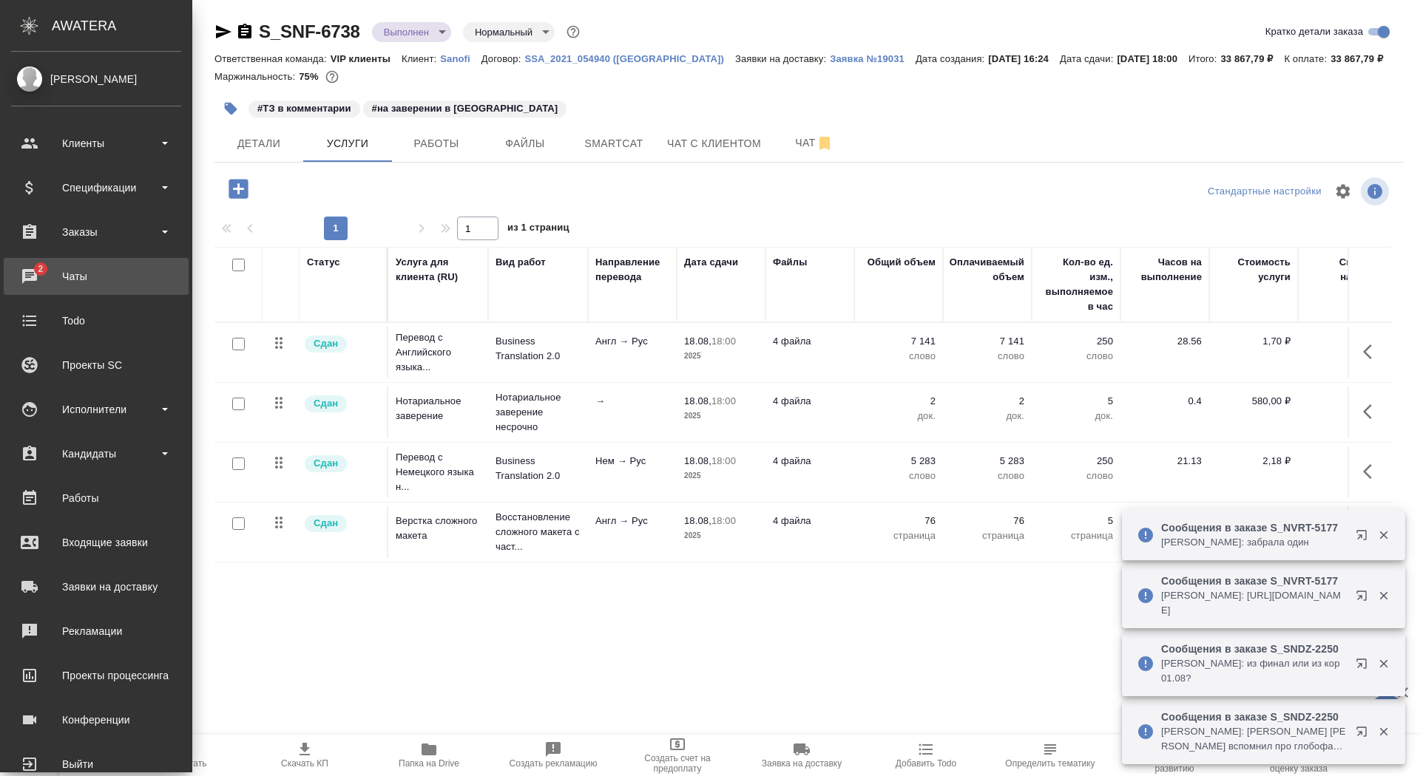
click at [52, 287] on div "Чаты" at bounding box center [96, 276] width 170 height 22
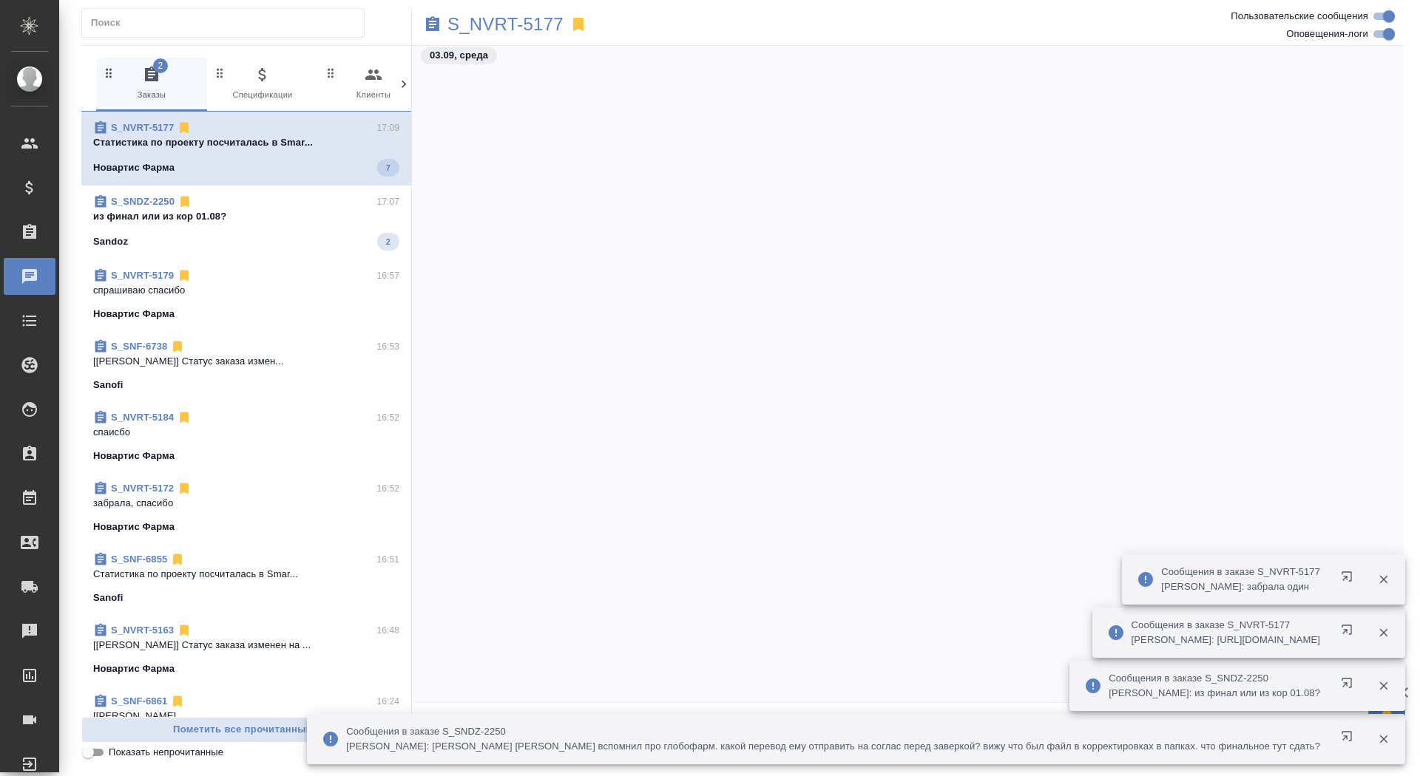
scroll to position [69708, 0]
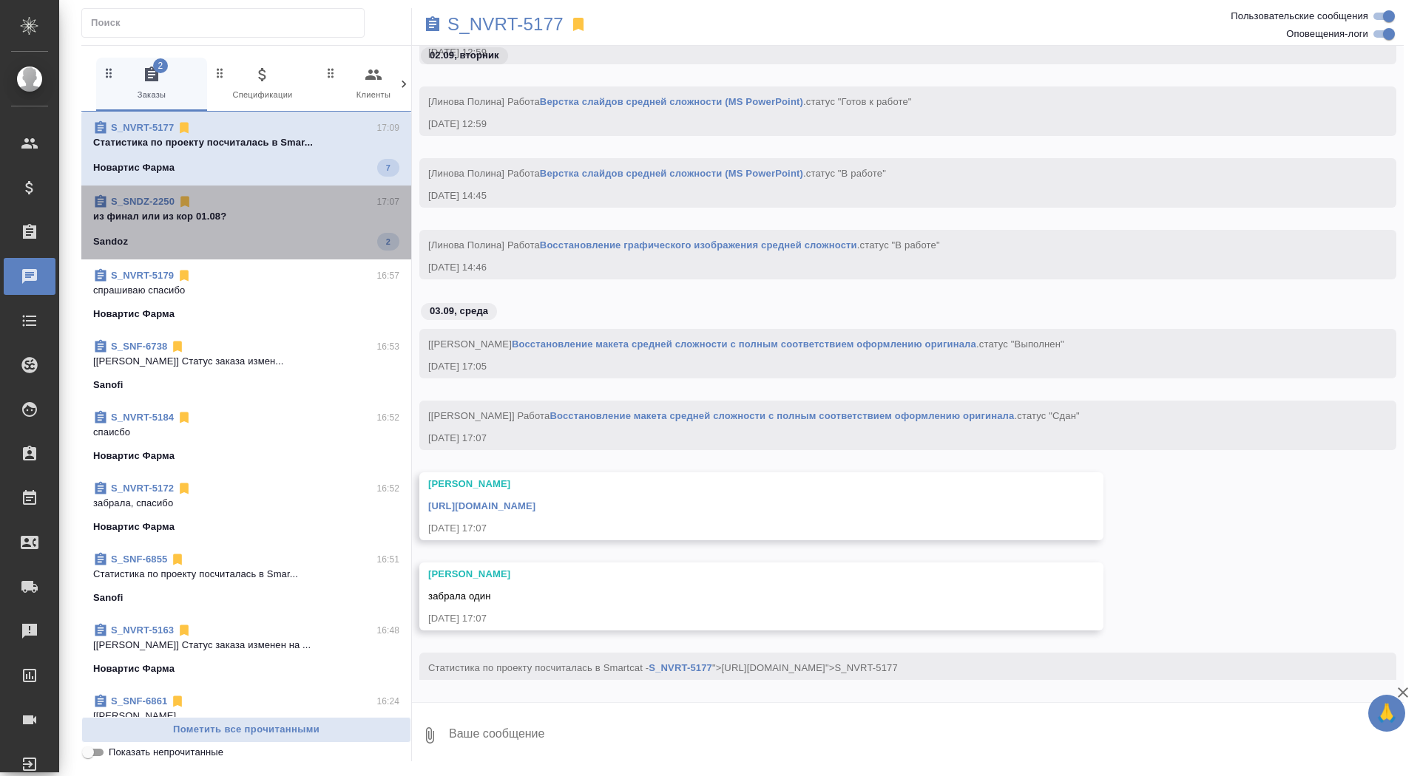
click at [297, 217] on p "из финал или из кор 01.08?" at bounding box center [246, 216] width 306 height 15
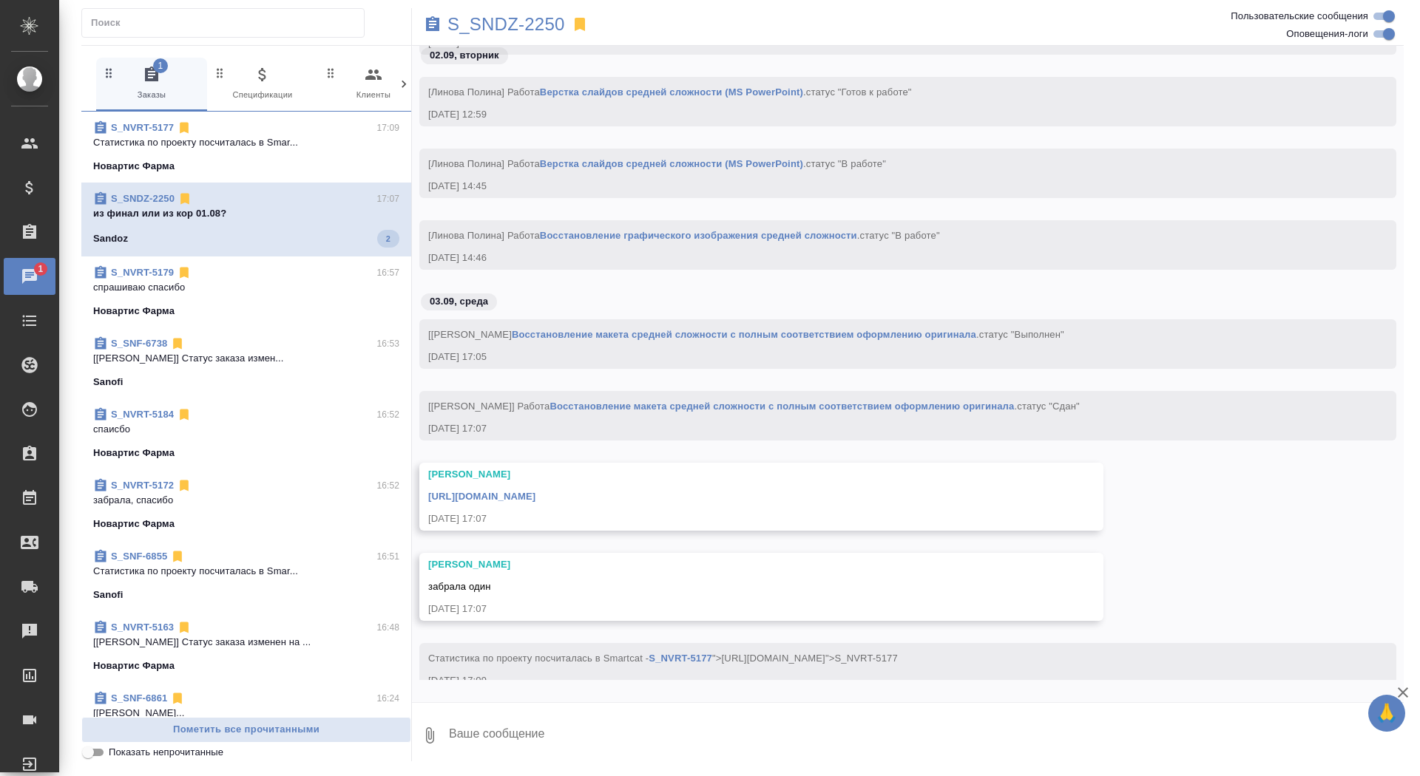
scroll to position [69715, 0]
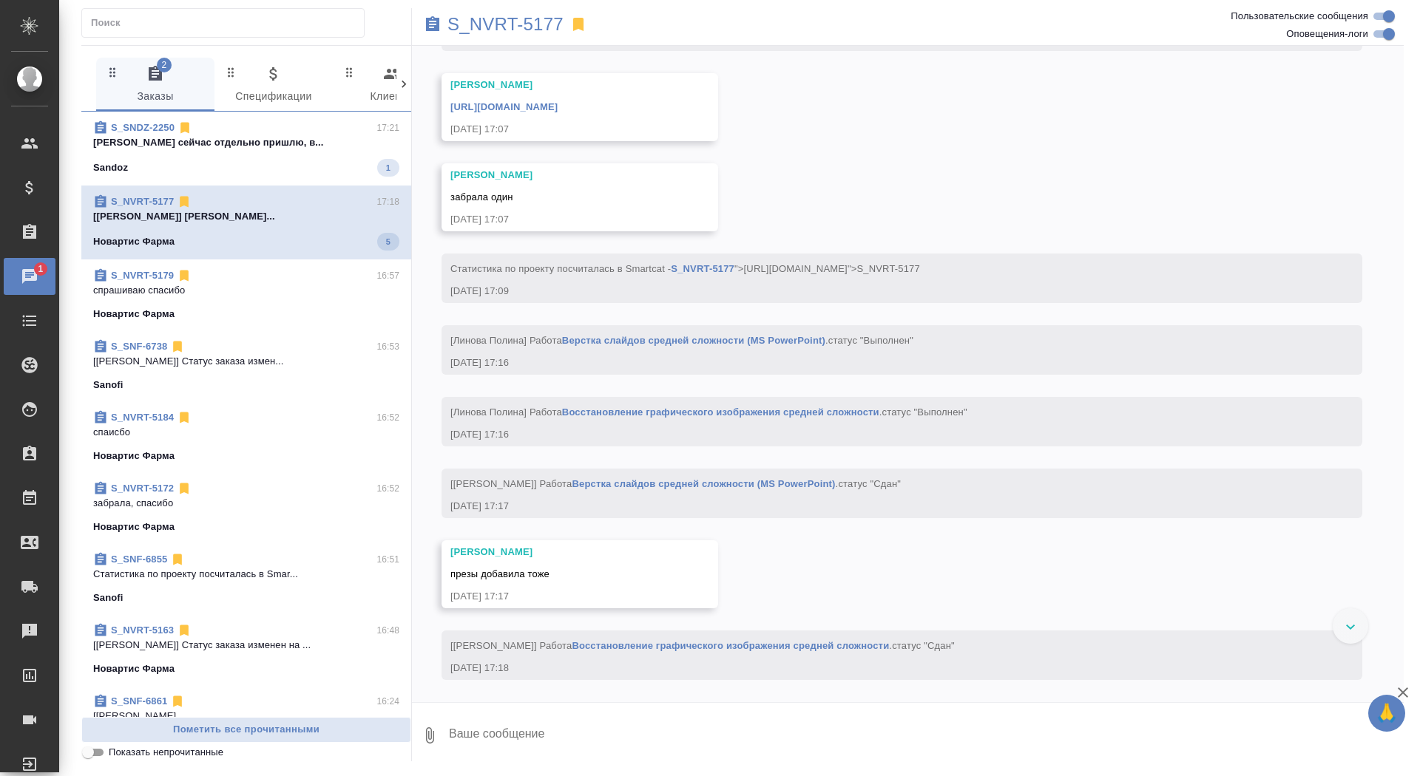
scroll to position [9648, 0]
click at [355, 138] on p "[PERSON_NAME] сейчас отдельно пришлю, в..." at bounding box center [246, 142] width 306 height 15
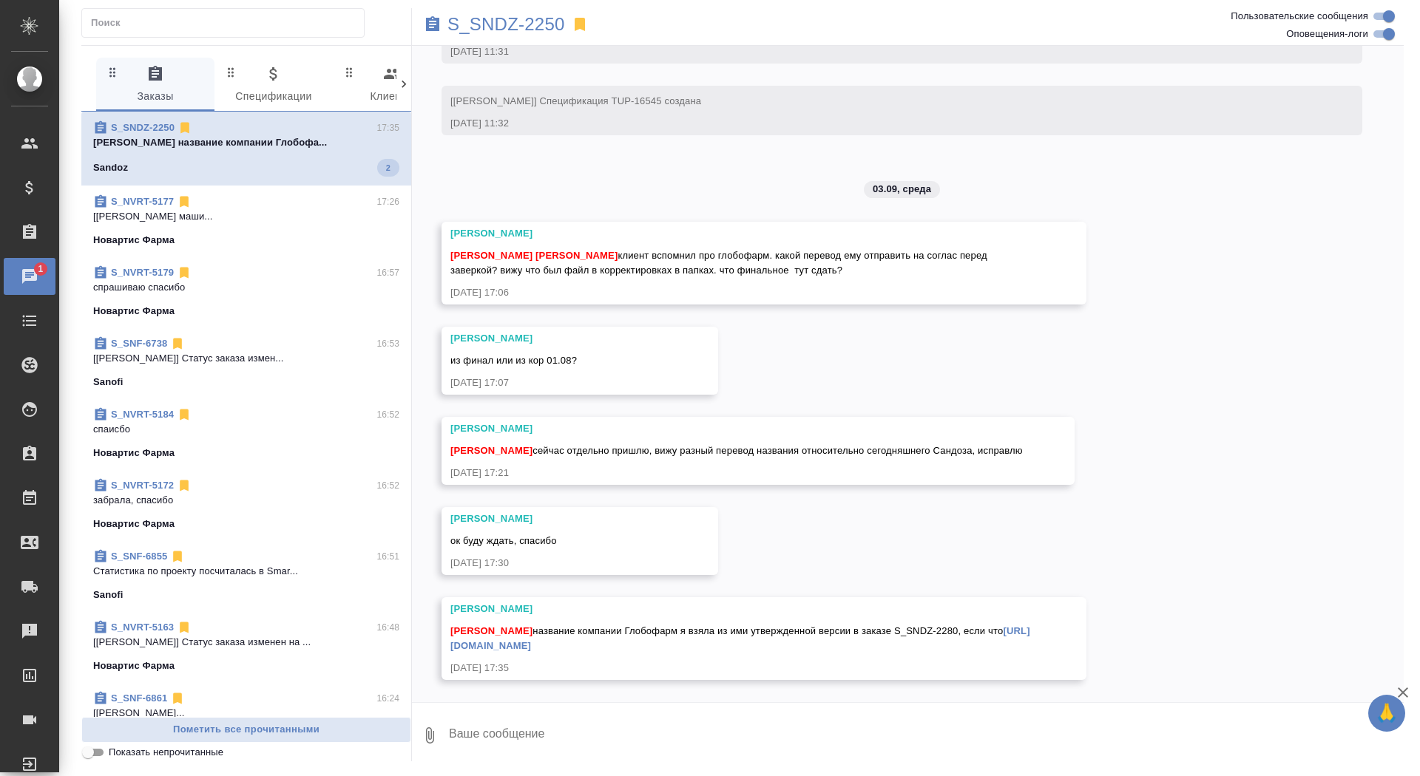
scroll to position [31341, 0]
